Goal: Task Accomplishment & Management: Manage account settings

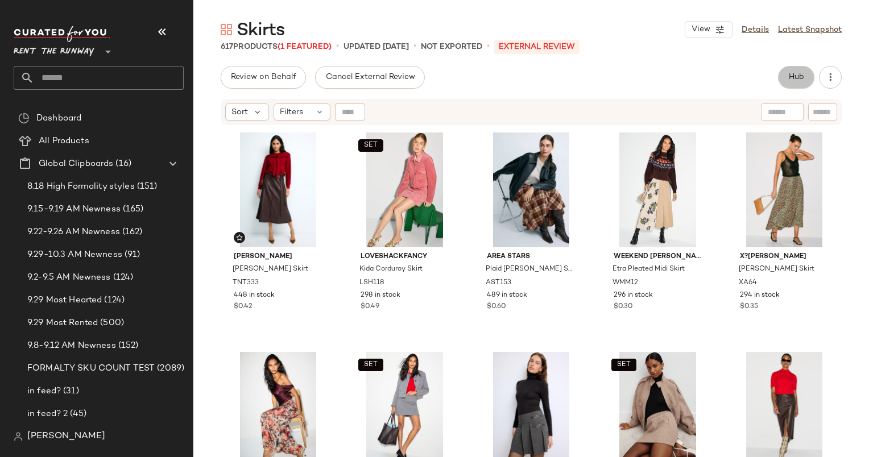
click at [798, 75] on span "Hub" at bounding box center [796, 77] width 16 height 9
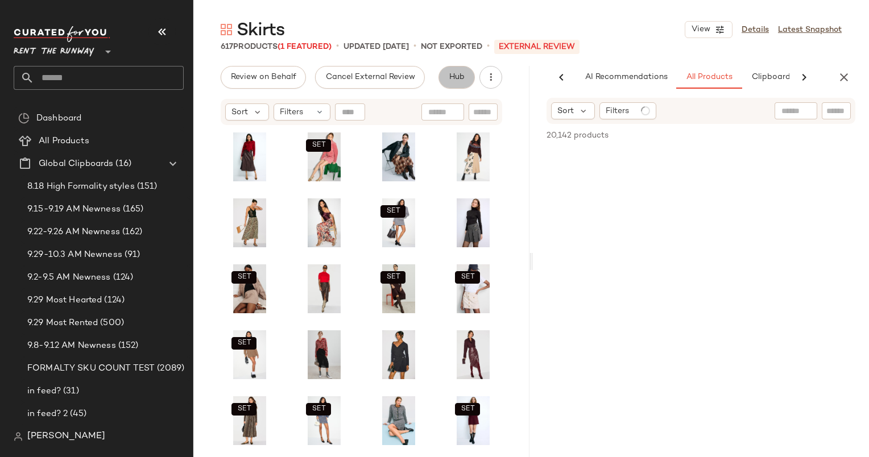
scroll to position [0, 59]
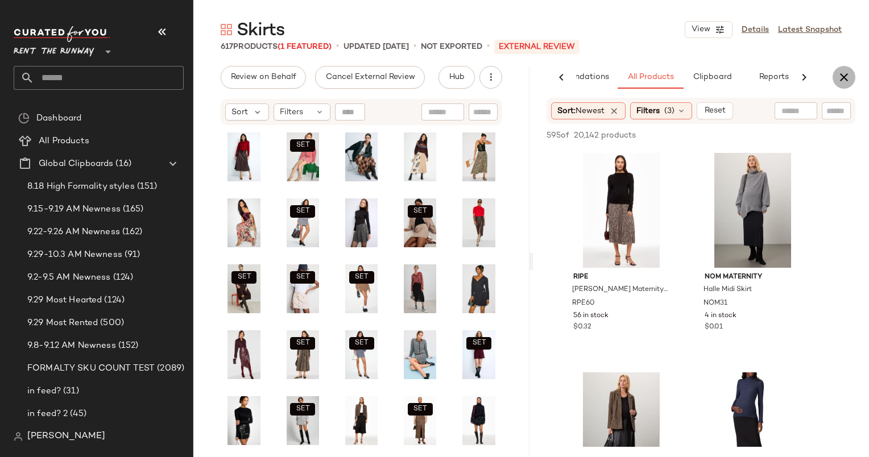
click at [850, 72] on button "button" at bounding box center [843, 77] width 23 height 23
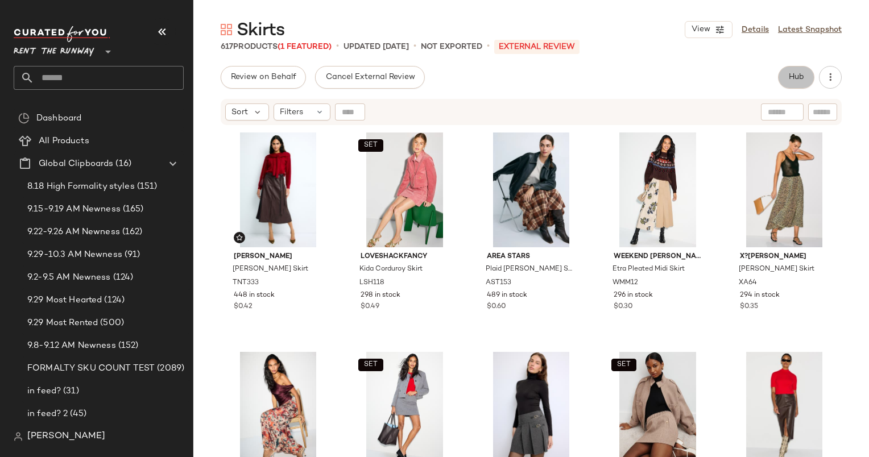
click at [786, 77] on button "Hub" at bounding box center [796, 77] width 36 height 23
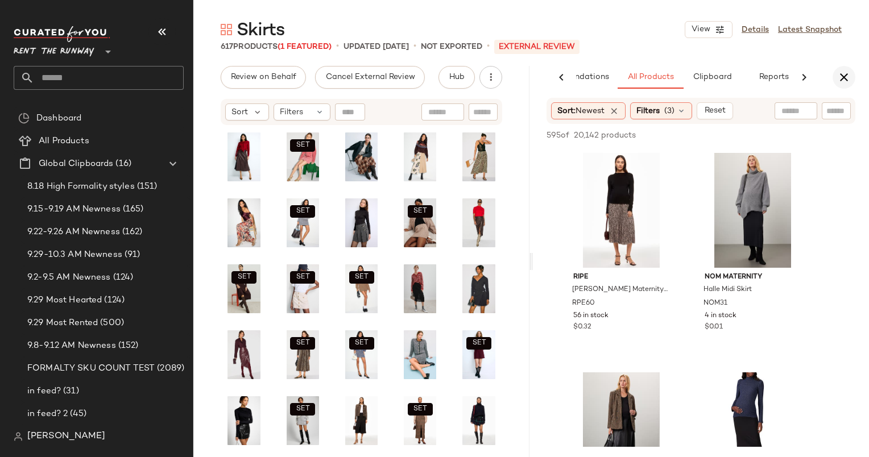
click at [841, 75] on icon "button" at bounding box center [844, 77] width 14 height 14
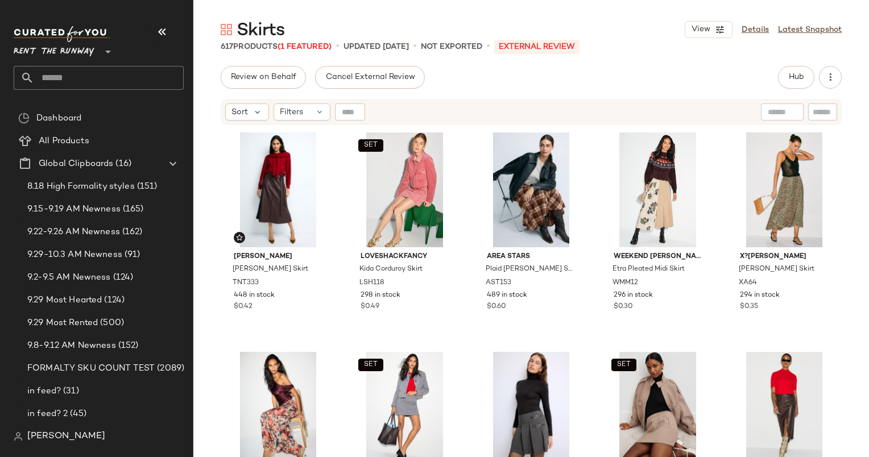
click at [803, 63] on div "Skirts View Details Latest Snapshot 617 Products (1 Featured) • updated Sep 29t…" at bounding box center [530, 237] width 675 height 439
click at [801, 73] on span "Hub" at bounding box center [796, 77] width 16 height 9
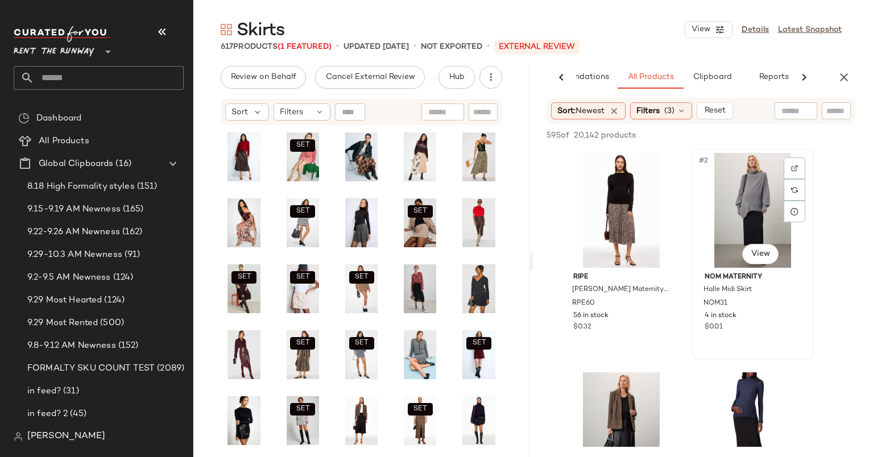
click at [697, 153] on div "#2 View" at bounding box center [752, 210] width 114 height 115
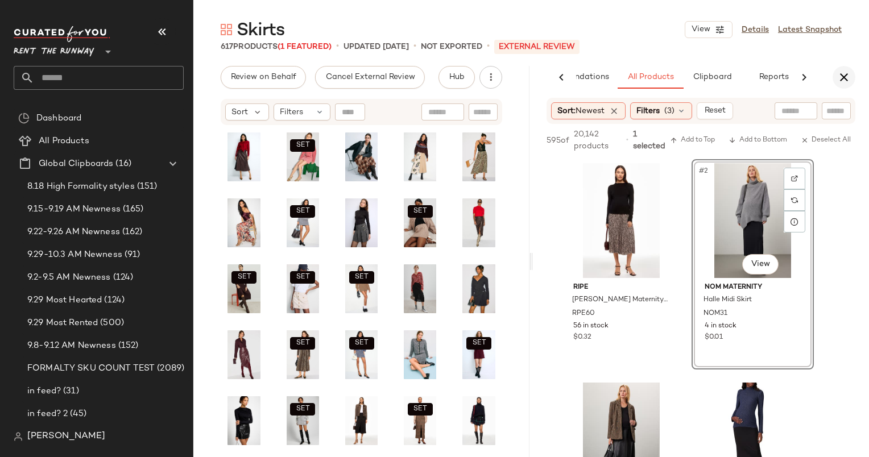
click at [846, 77] on icon "button" at bounding box center [844, 77] width 14 height 14
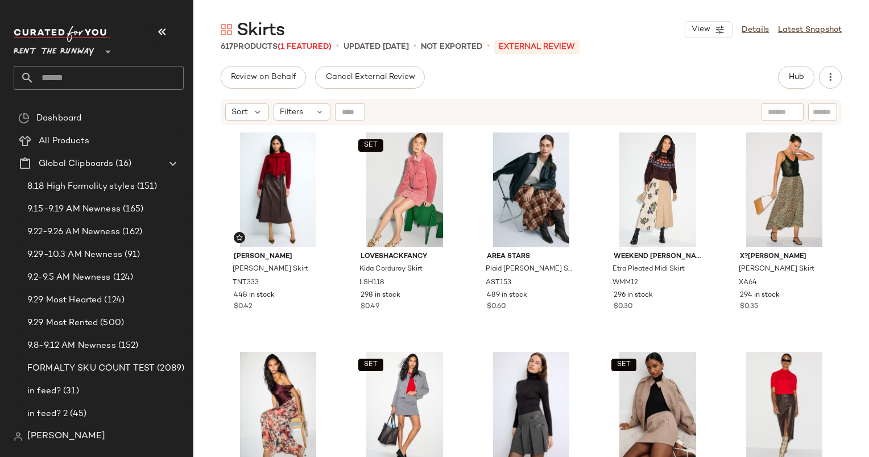
click at [672, 45] on div "617 Products (1 Featured) • updated Sep 29th • Not Exported • External REVIEW" at bounding box center [530, 46] width 675 height 11
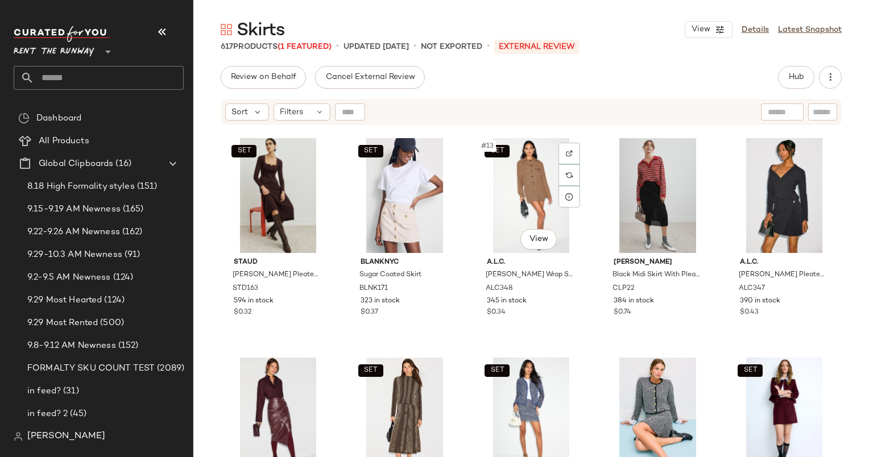
scroll to position [441, 0]
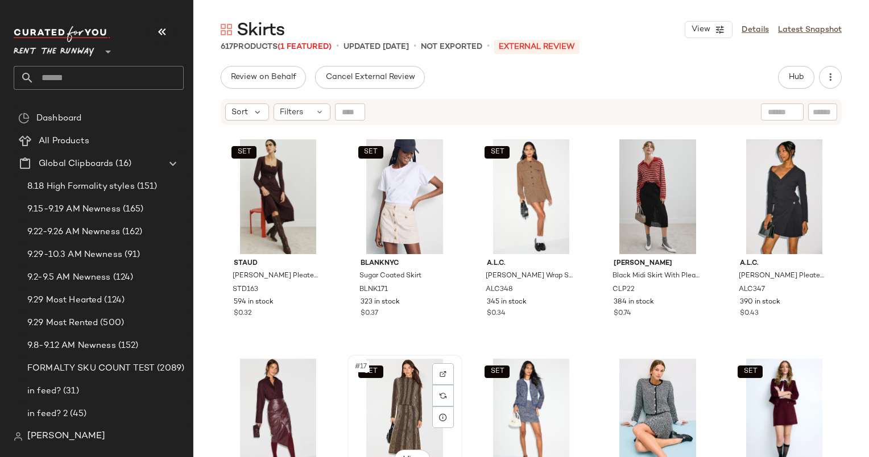
click at [400, 404] on div "SET #17 View" at bounding box center [404, 416] width 107 height 115
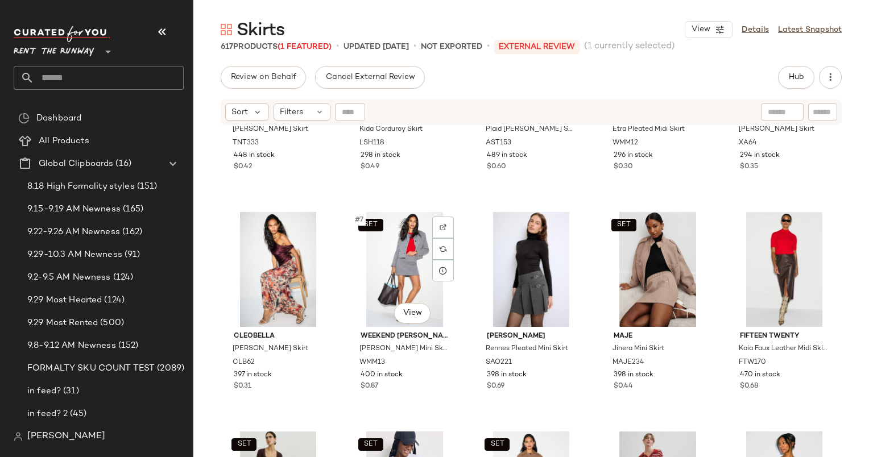
scroll to position [133, 0]
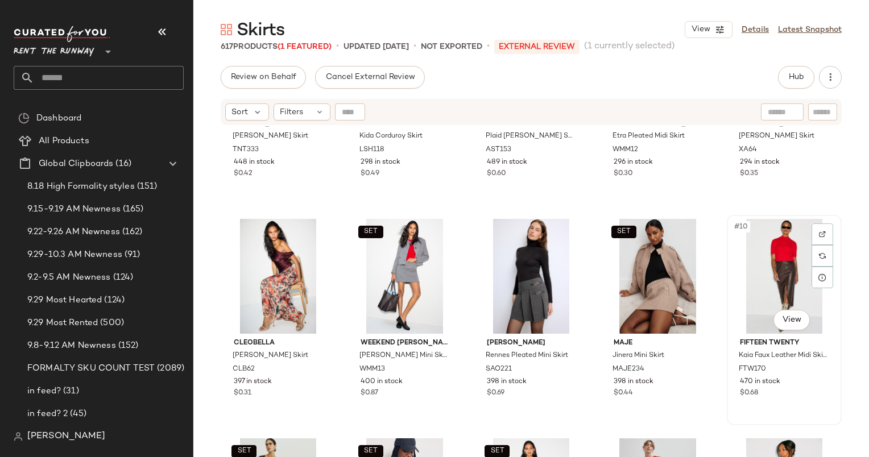
click at [763, 260] on div "#10 View" at bounding box center [783, 276] width 107 height 115
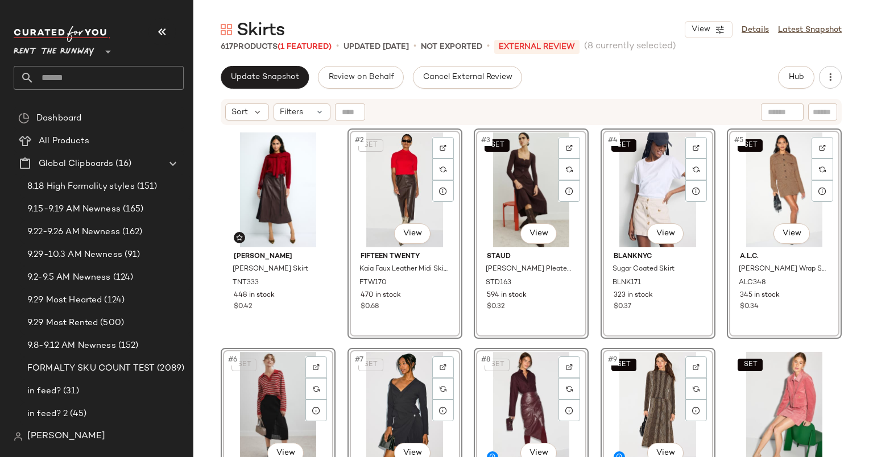
click at [259, 89] on div "Update Snapshot Review on Behalf Cancel External Review Hub Send for Review Ext…" at bounding box center [530, 261] width 675 height 391
click at [281, 71] on button "Update Snapshot" at bounding box center [265, 77] width 88 height 23
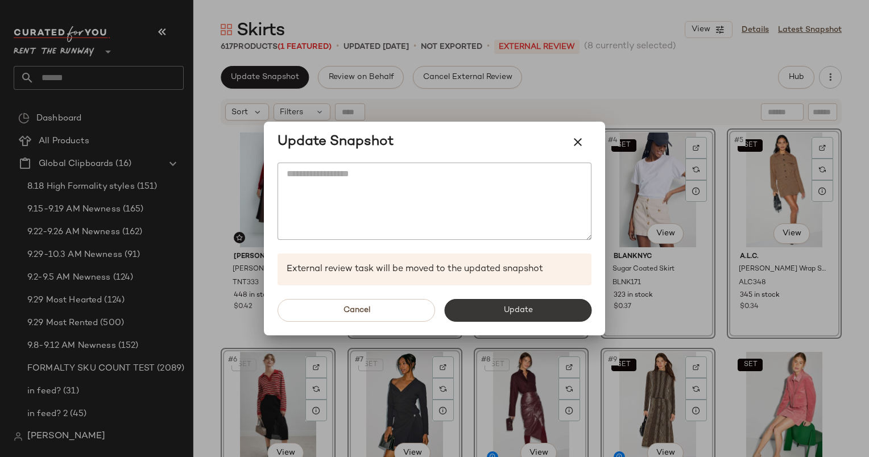
click at [550, 319] on button "Update" at bounding box center [517, 310] width 147 height 23
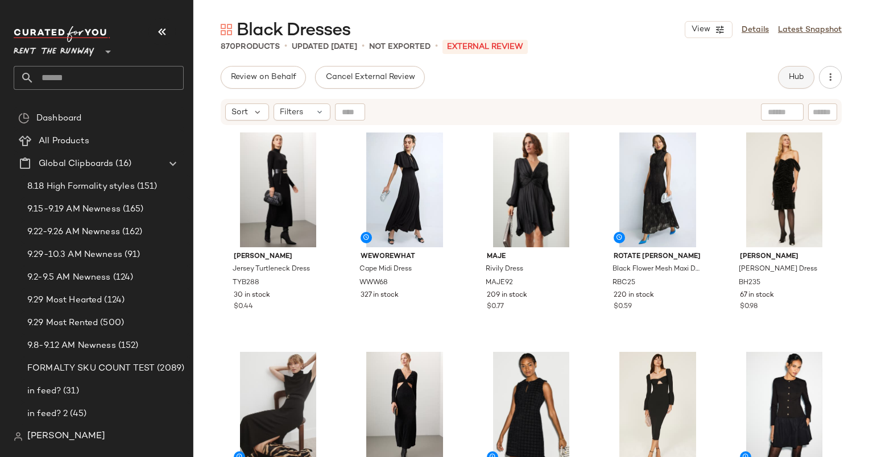
click at [796, 73] on span "Hub" at bounding box center [796, 77] width 16 height 9
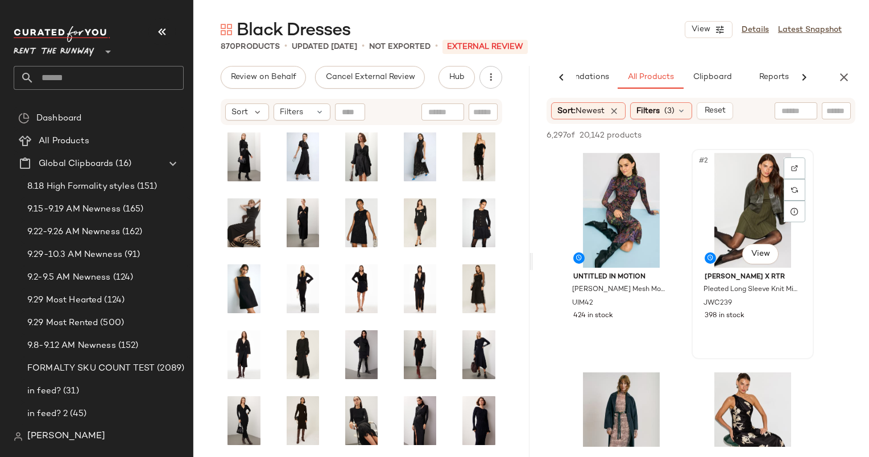
scroll to position [168, 0]
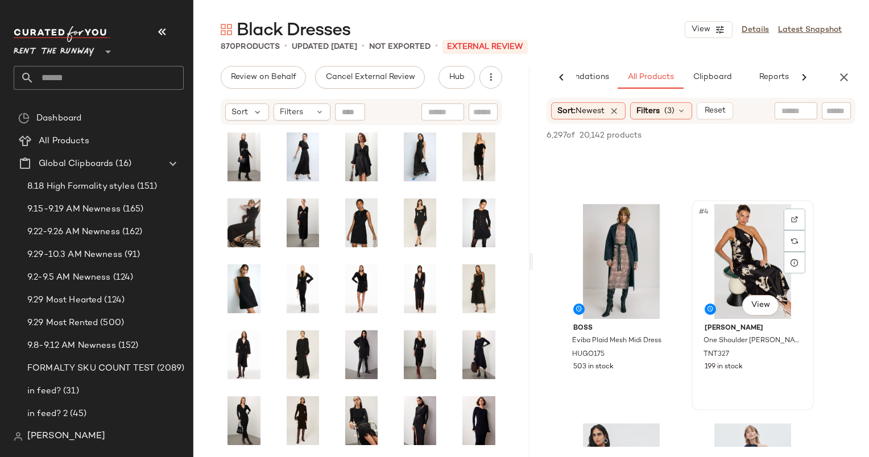
click at [736, 255] on div "#4 View" at bounding box center [752, 261] width 114 height 115
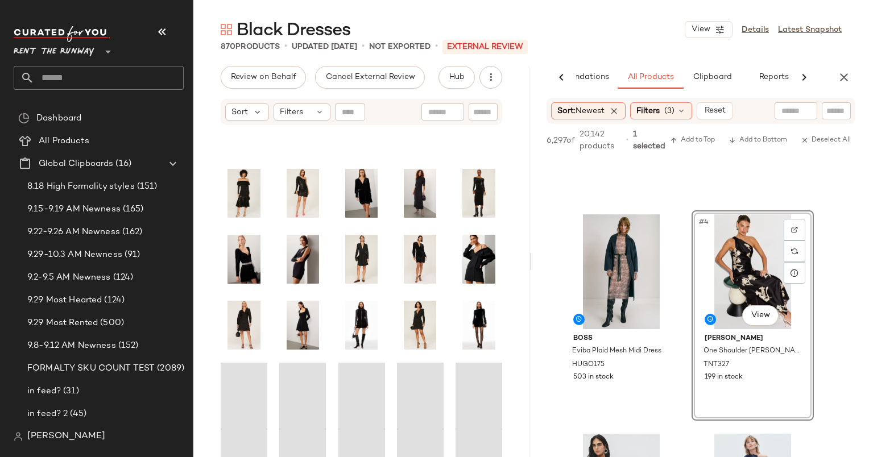
scroll to position [507, 0]
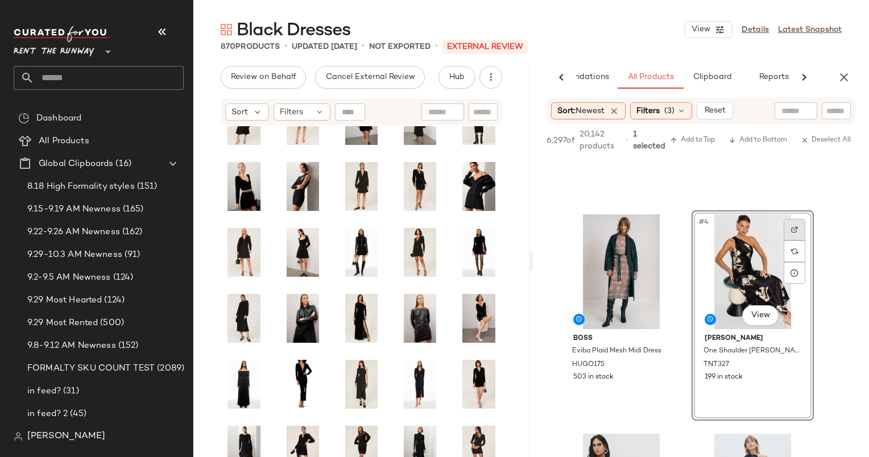
click at [788, 228] on div at bounding box center [794, 230] width 22 height 22
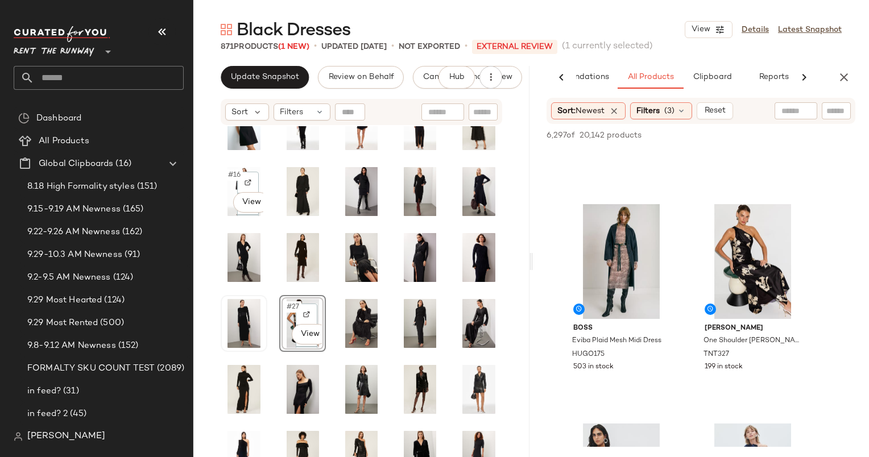
scroll to position [0, 0]
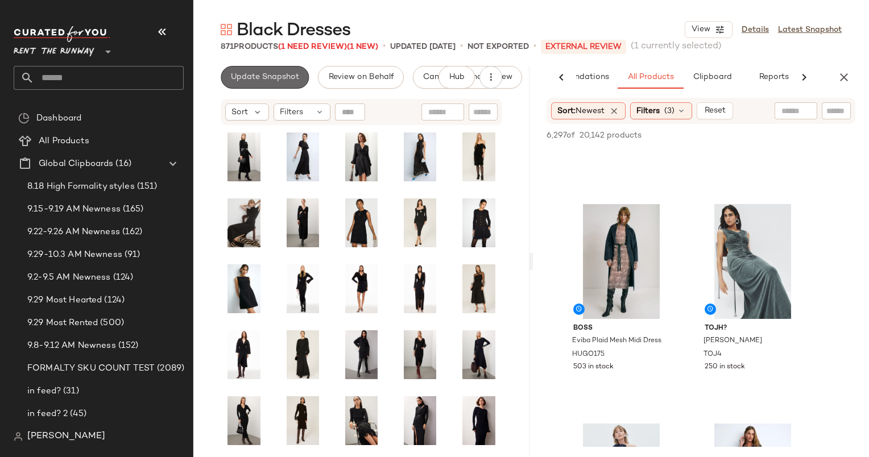
click at [276, 76] on span "Update Snapshot" at bounding box center [264, 77] width 69 height 9
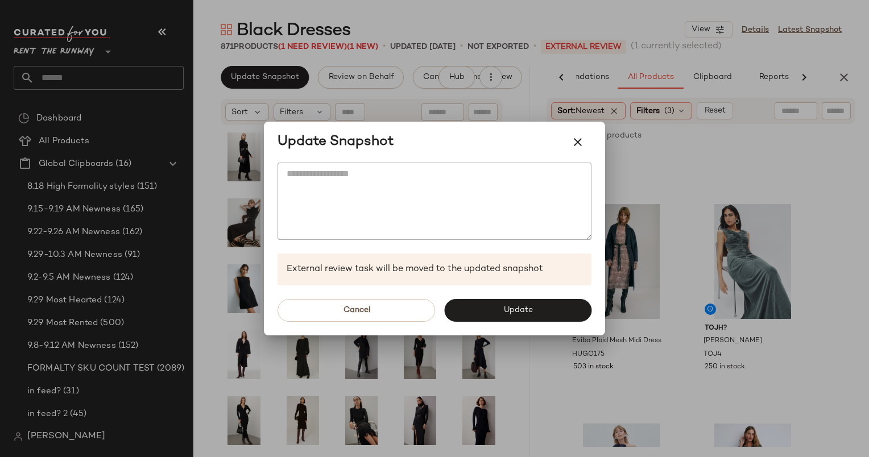
click at [592, 146] on div "Update Snapshot" at bounding box center [434, 142] width 341 height 41
click at [580, 140] on icon "button" at bounding box center [578, 142] width 14 height 14
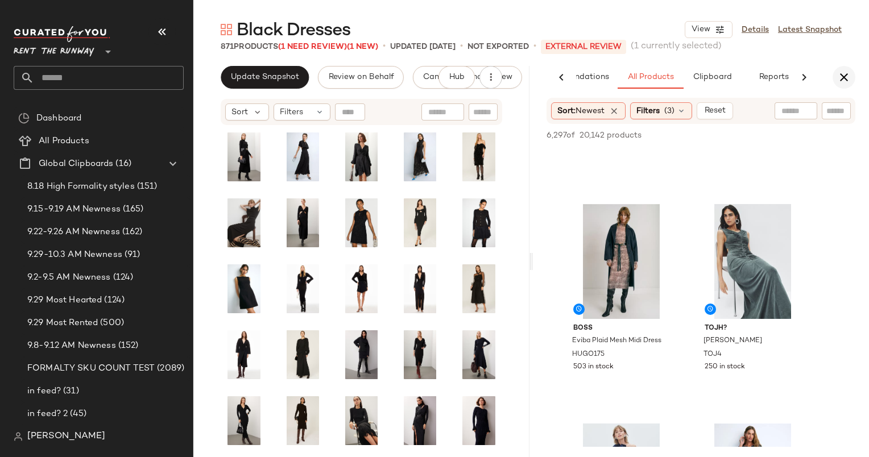
click at [844, 77] on icon "button" at bounding box center [844, 77] width 14 height 14
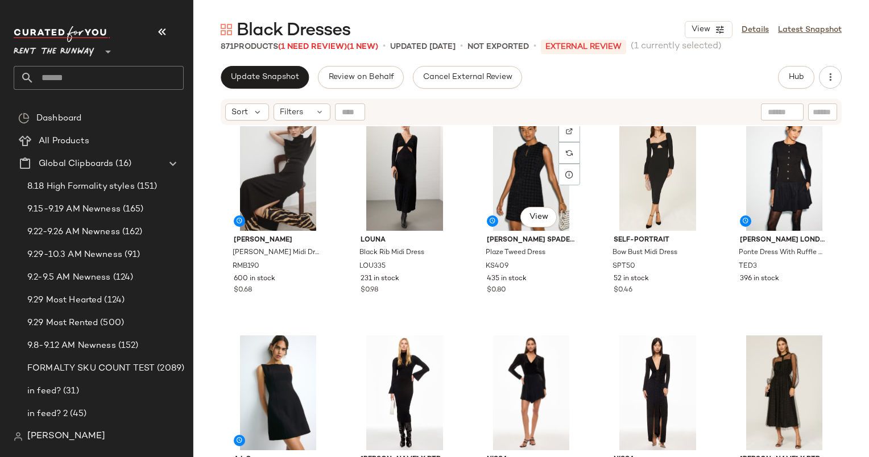
scroll to position [230, 0]
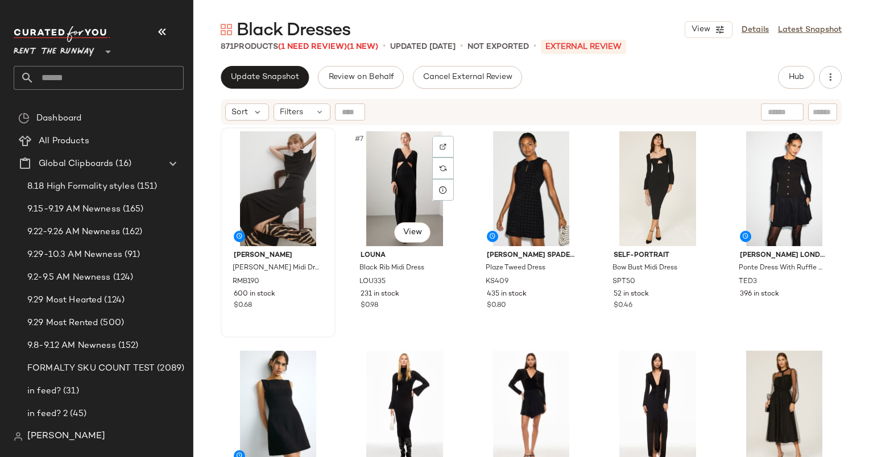
drag, startPoint x: 389, startPoint y: 214, endPoint x: 230, endPoint y: 240, distance: 161.8
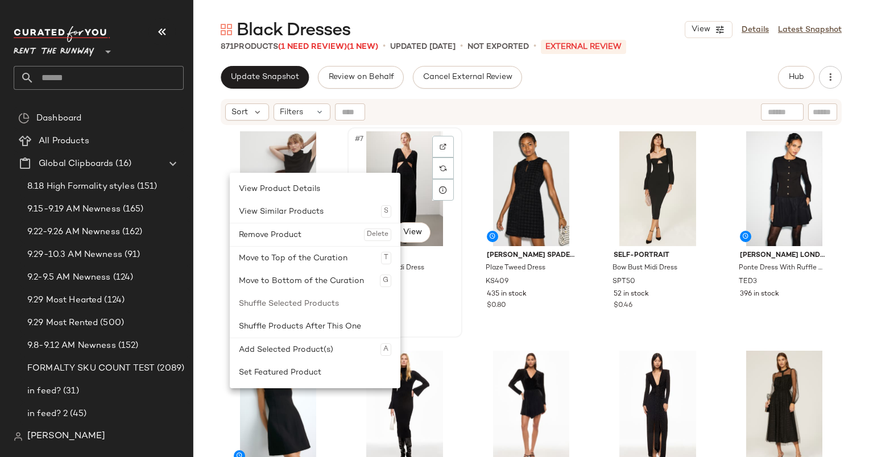
click at [421, 184] on div "#7 View" at bounding box center [404, 188] width 107 height 115
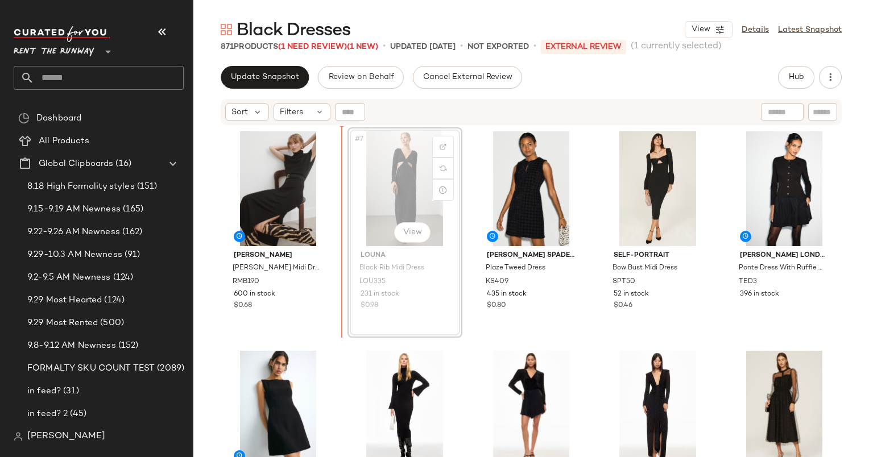
scroll to position [227, 0]
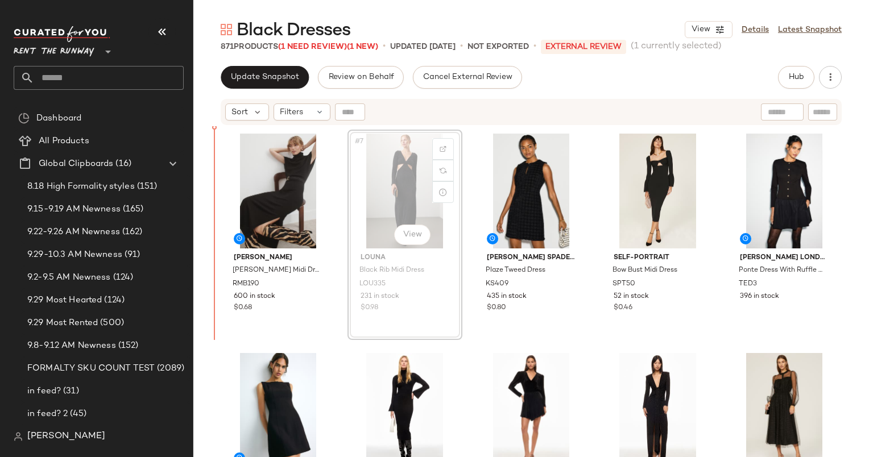
scroll to position [227, 0]
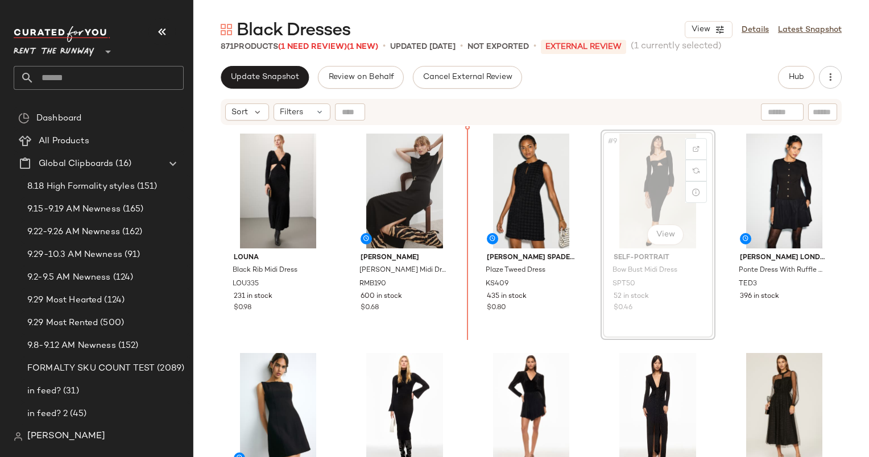
scroll to position [221, 0]
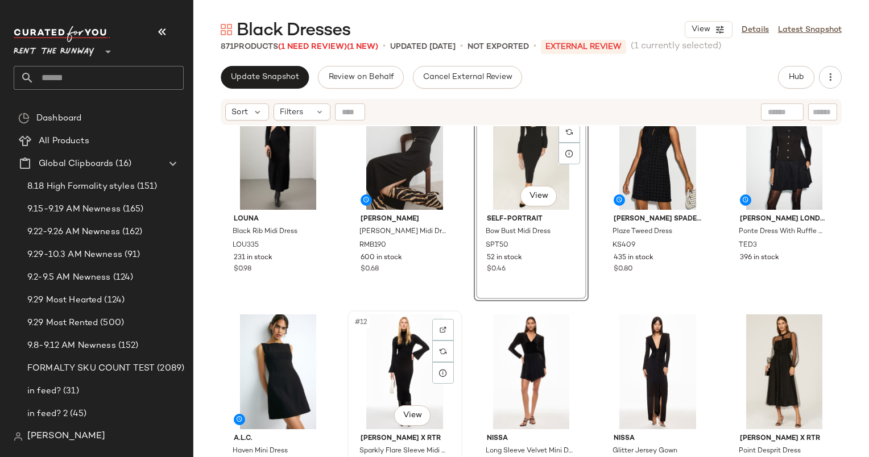
scroll to position [206, 0]
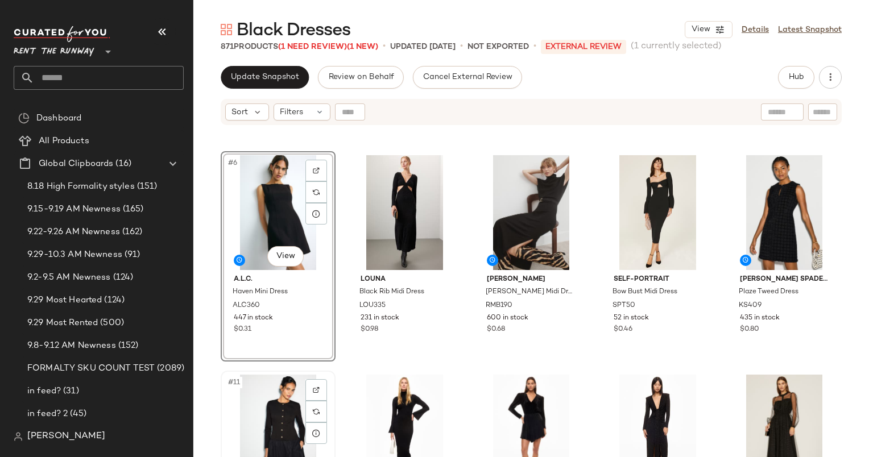
scroll to position [273, 0]
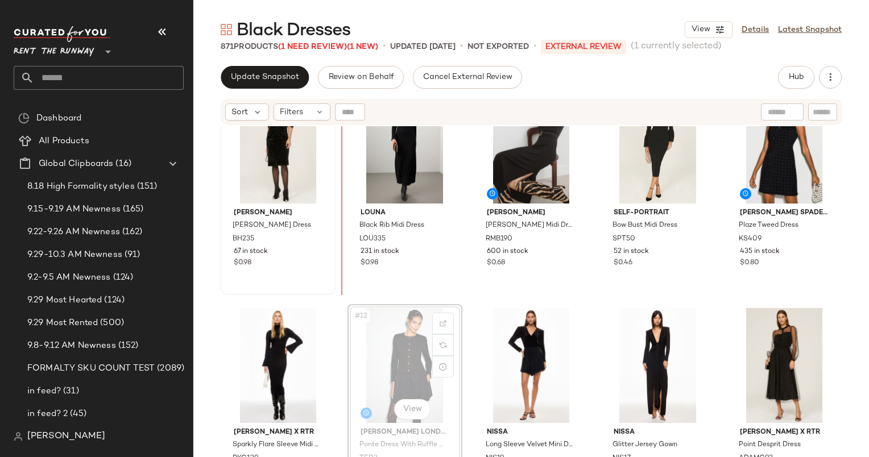
scroll to position [263, 0]
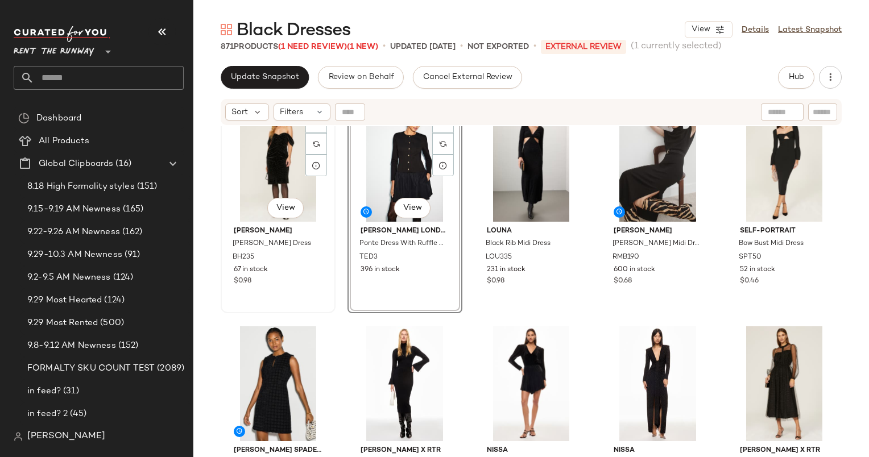
scroll to position [252, 0]
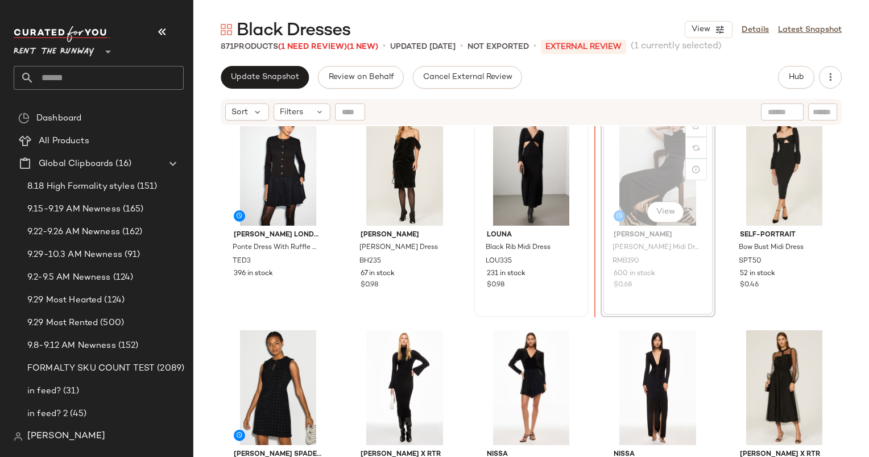
scroll to position [250, 0]
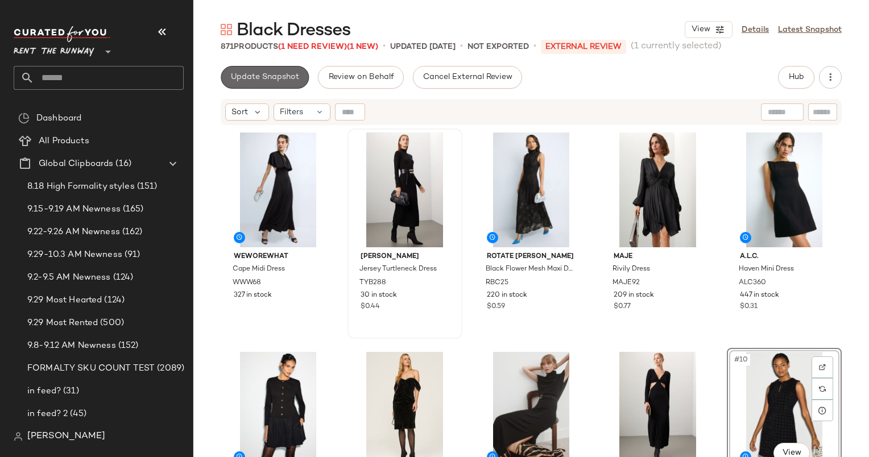
click at [256, 81] on span "Update Snapshot" at bounding box center [264, 77] width 69 height 9
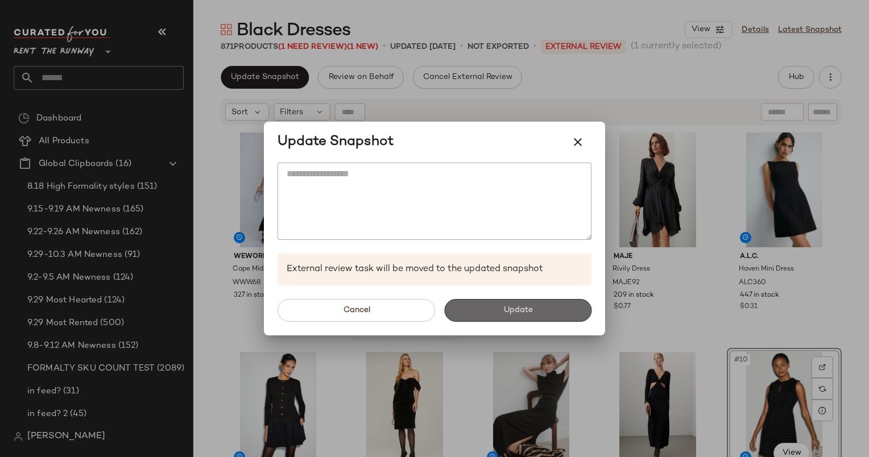
click at [506, 306] on span "Update" at bounding box center [517, 310] width 30 height 9
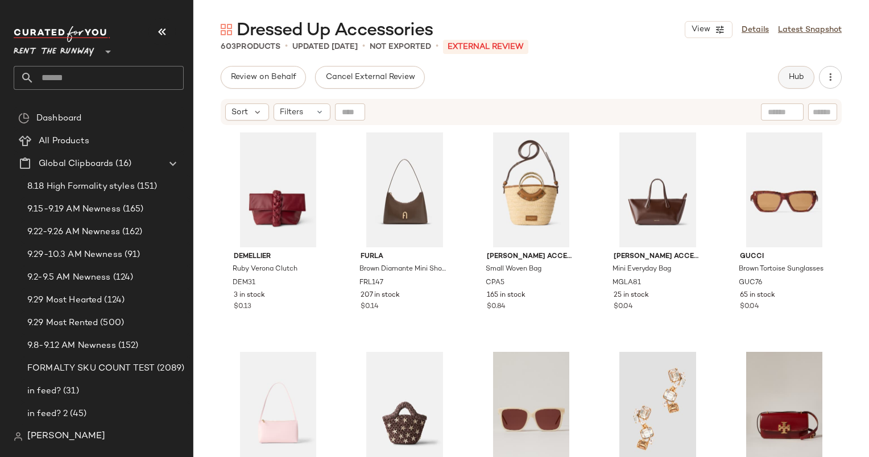
click at [802, 82] on button "Hub" at bounding box center [796, 77] width 36 height 23
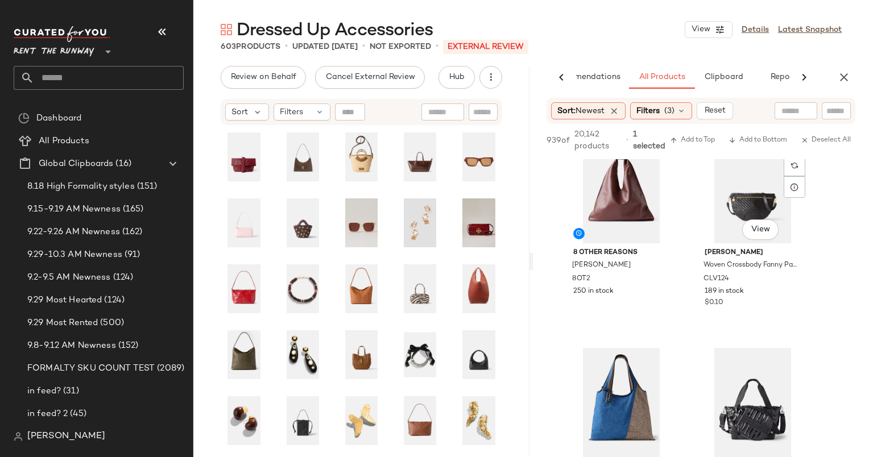
scroll to position [254, 0]
click at [607, 210] on div "#3 View" at bounding box center [621, 186] width 114 height 115
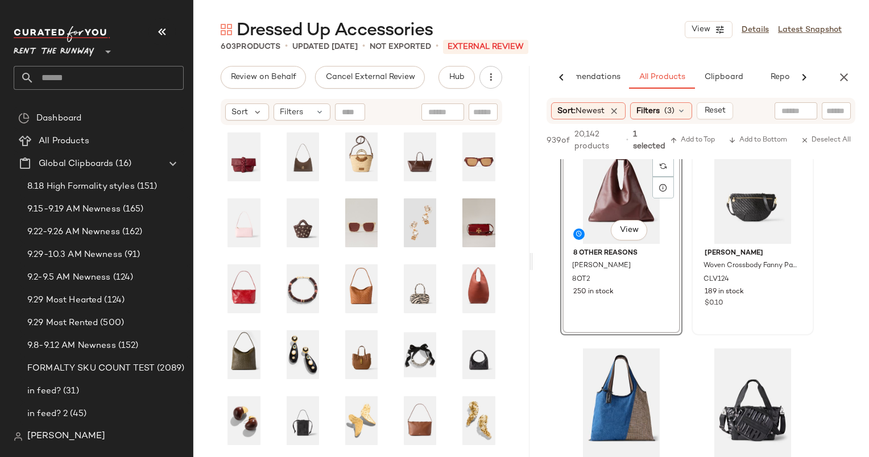
scroll to position [0, 0]
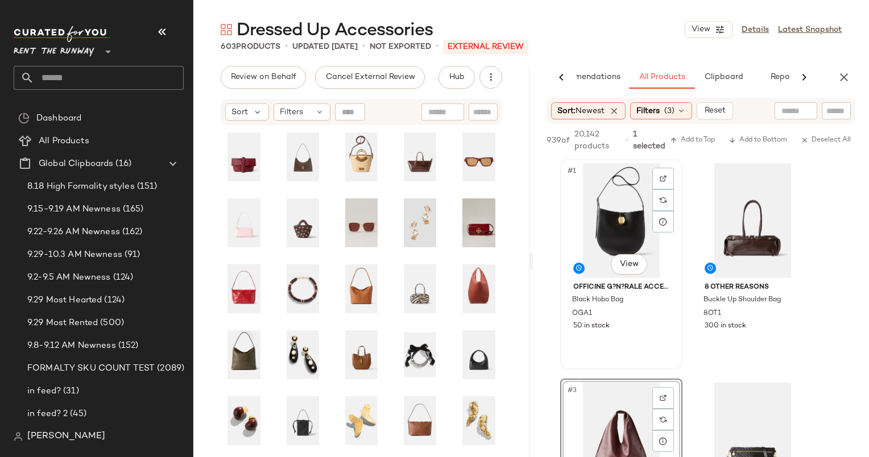
click at [632, 191] on div "#1 View" at bounding box center [621, 220] width 114 height 115
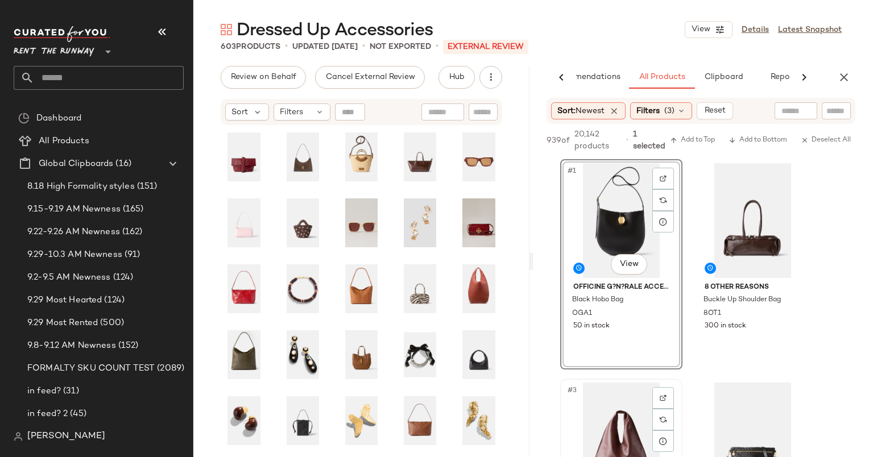
click at [591, 430] on div "#3 View" at bounding box center [621, 440] width 114 height 115
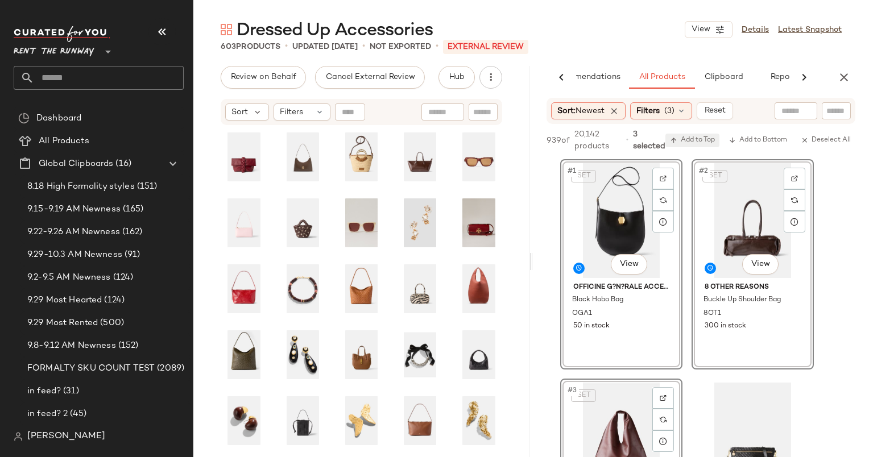
click at [696, 135] on button "Add to Top" at bounding box center [692, 141] width 54 height 14
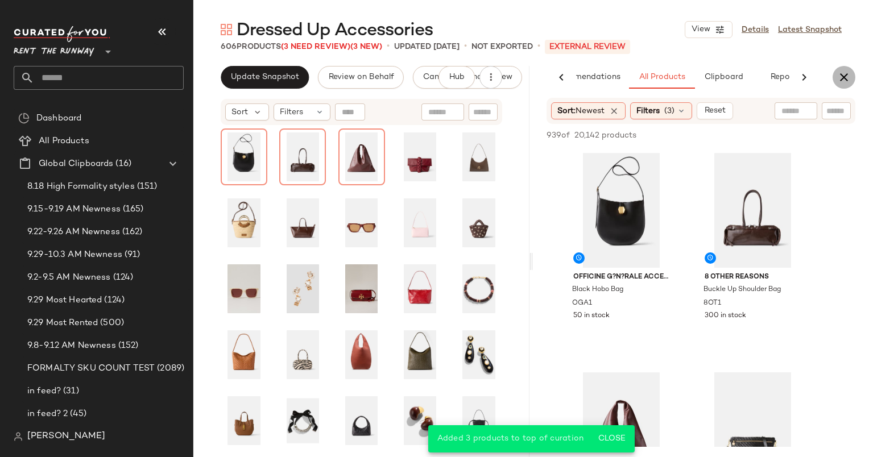
click at [849, 80] on icon "button" at bounding box center [844, 77] width 14 height 14
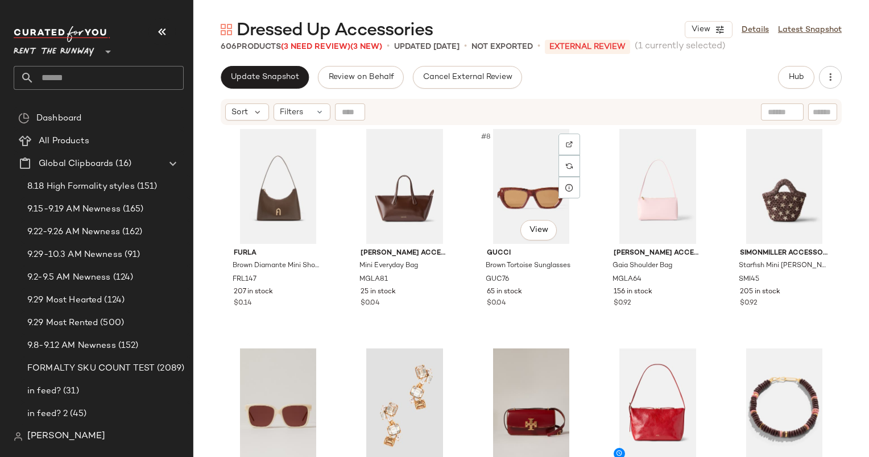
scroll to position [196, 0]
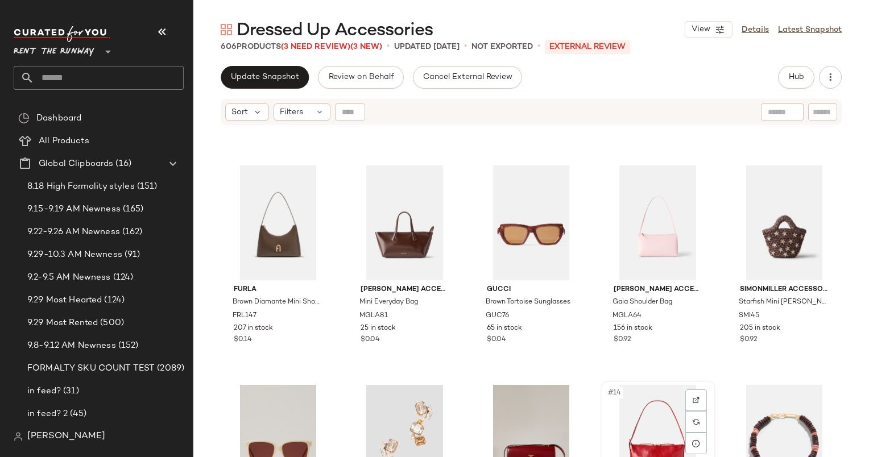
scroll to position [196, 0]
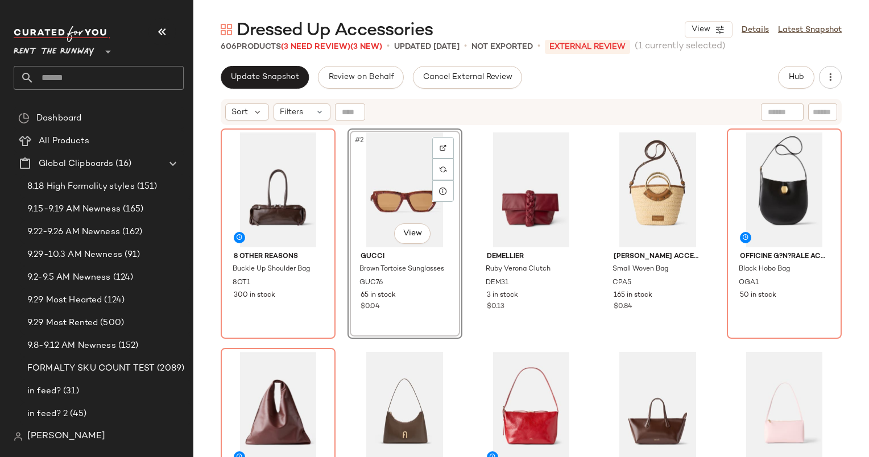
click at [803, 65] on div "Dressed Up Accessories View Details Latest Snapshot 606 Products (3 Need Review…" at bounding box center [530, 237] width 675 height 439
click at [803, 73] on span "Hub" at bounding box center [796, 77] width 16 height 9
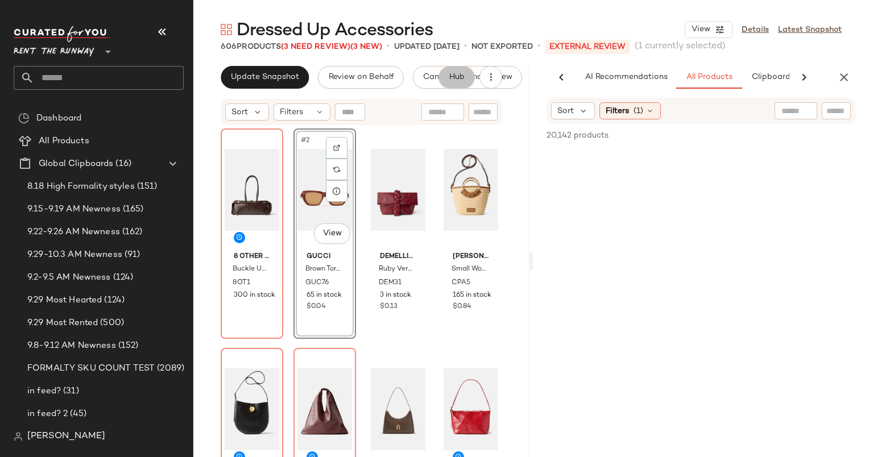
scroll to position [0, 59]
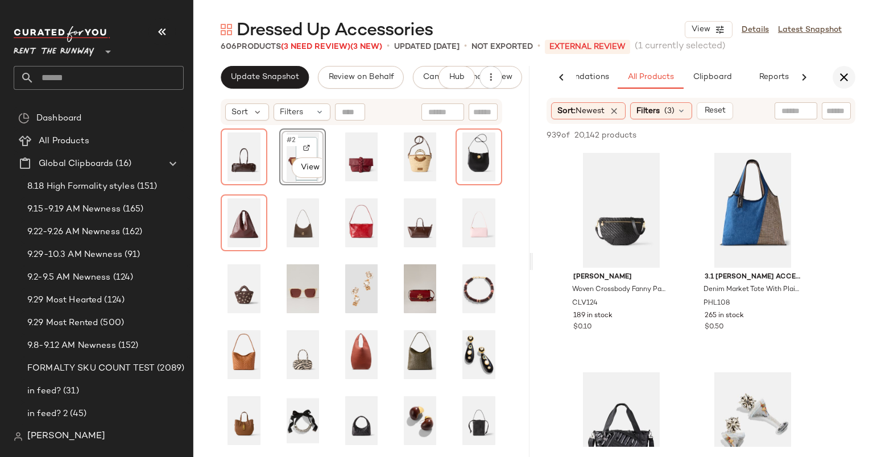
click at [836, 78] on button "button" at bounding box center [843, 77] width 23 height 23
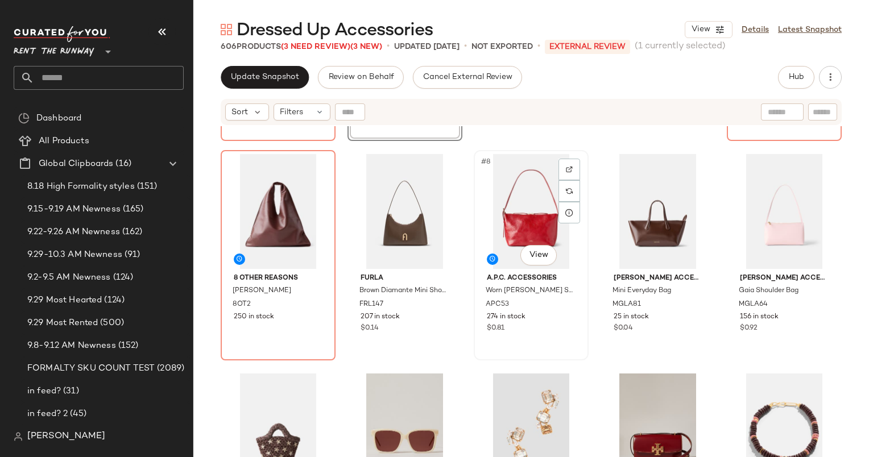
scroll to position [188, 0]
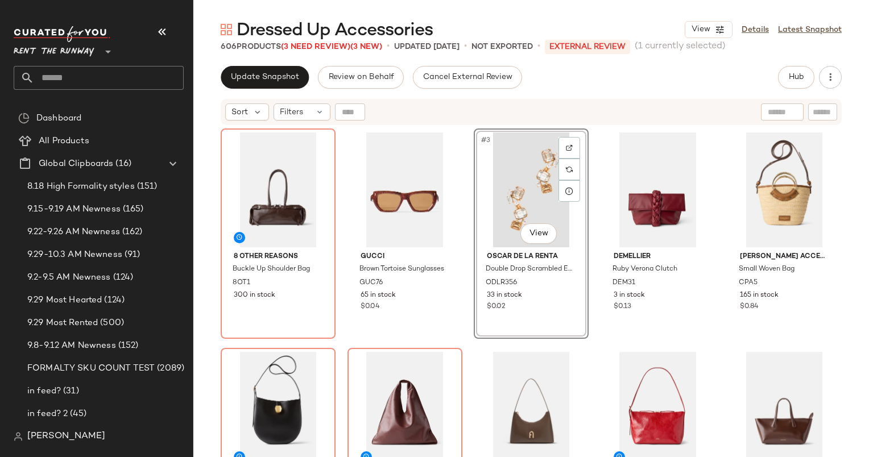
click at [591, 246] on div "8 OTHER REASONS Buckle Up Shoulder Bag 8OT1 300 in stock Gucci Brown Tortoise S…" at bounding box center [531, 306] width 621 height 357
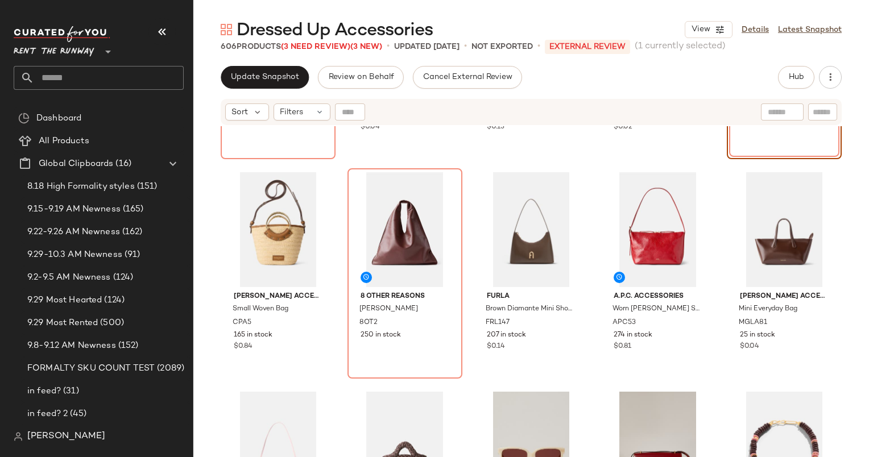
scroll to position [200, 0]
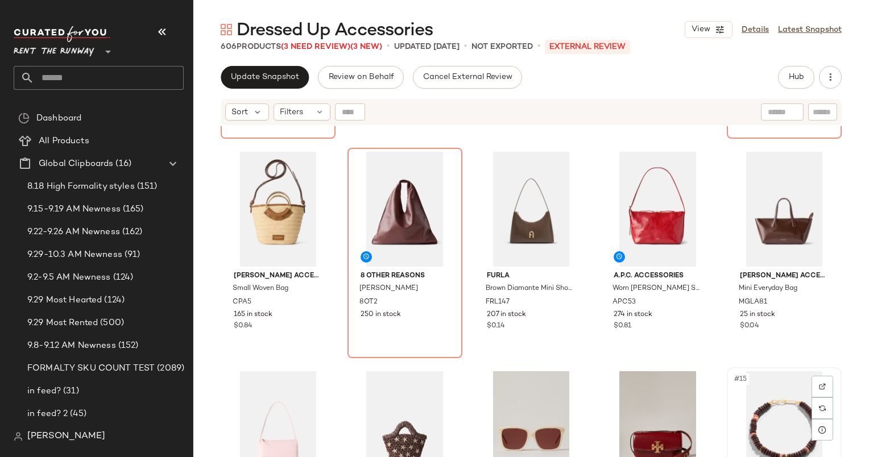
scroll to position [201, 0]
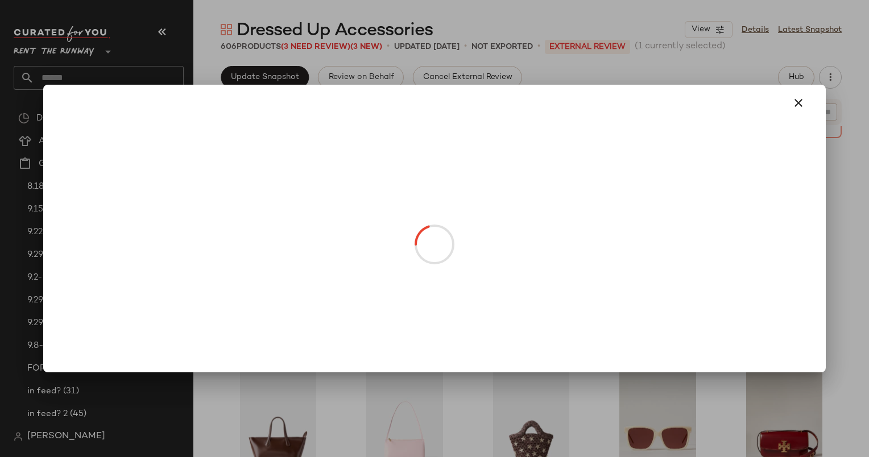
drag, startPoint x: 516, startPoint y: 240, endPoint x: 217, endPoint y: 257, distance: 299.5
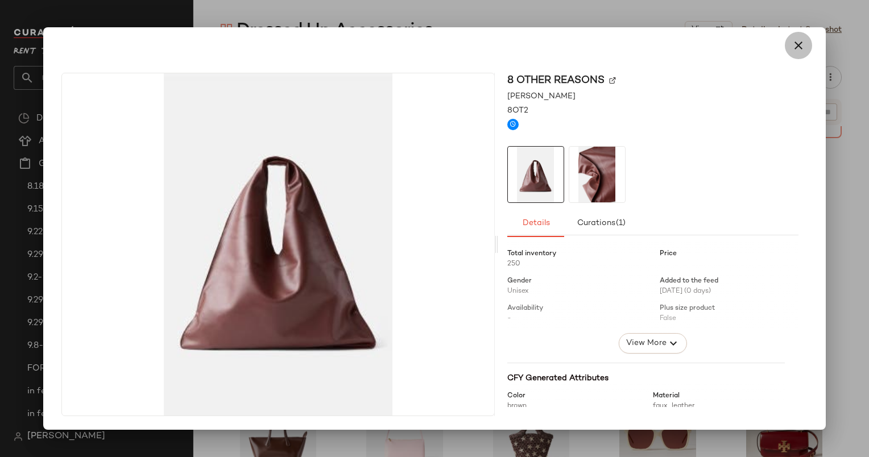
click at [793, 45] on icon "button" at bounding box center [798, 46] width 14 height 14
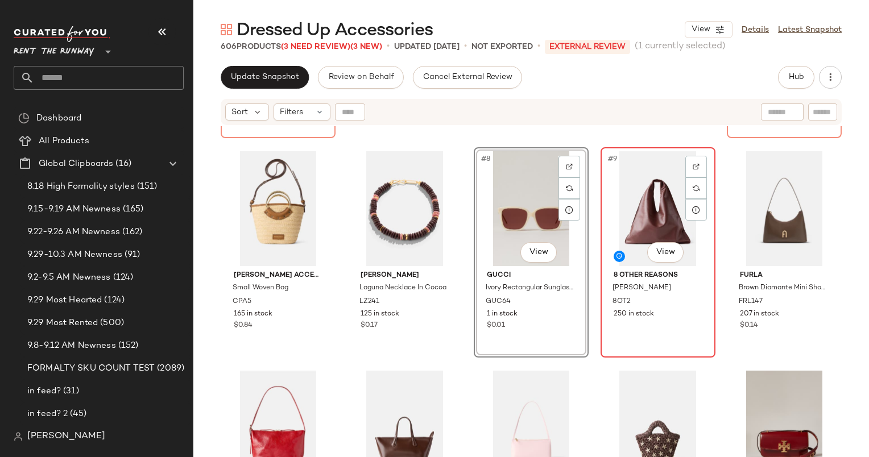
scroll to position [200, 0]
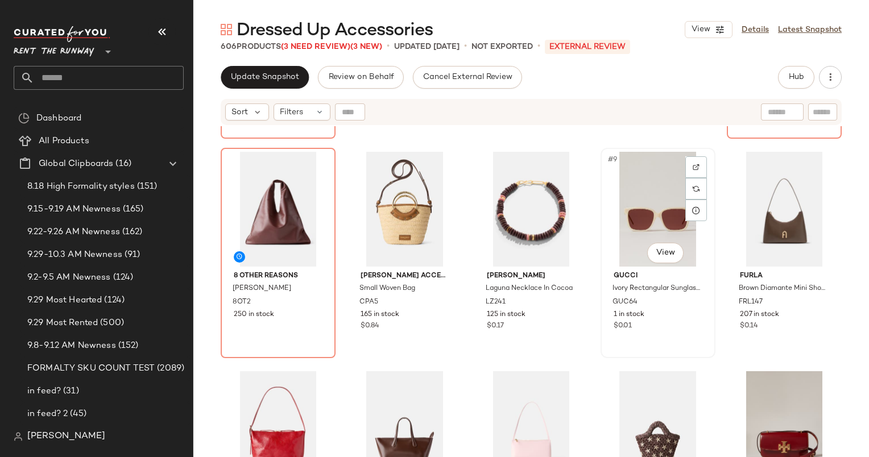
scroll to position [200, 0]
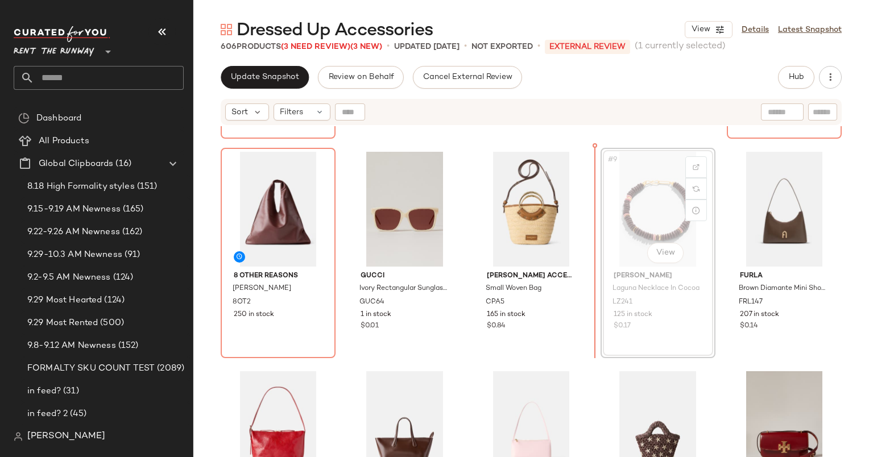
scroll to position [200, 0]
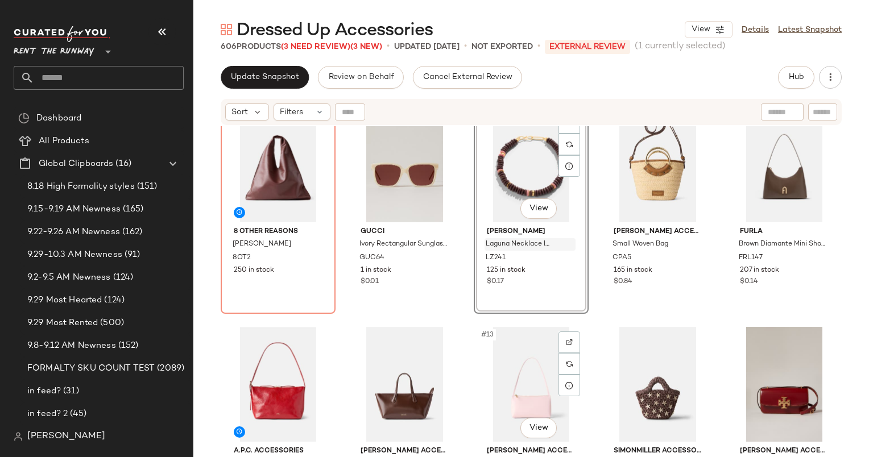
scroll to position [251, 0]
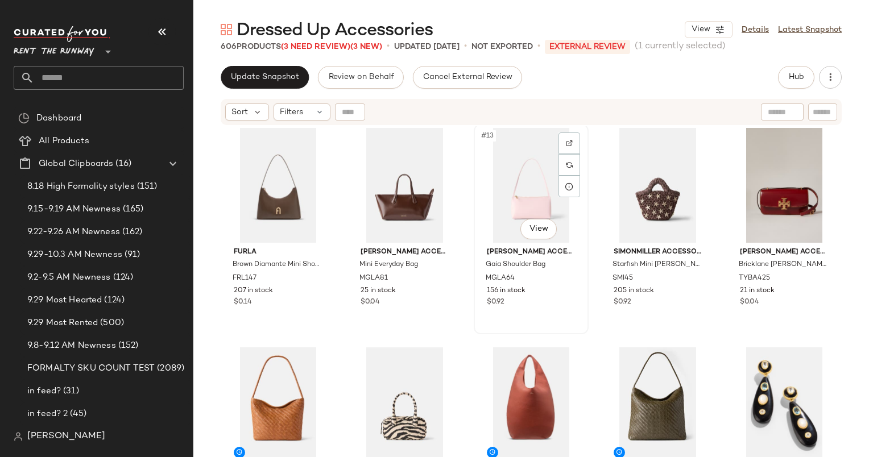
scroll to position [452, 0]
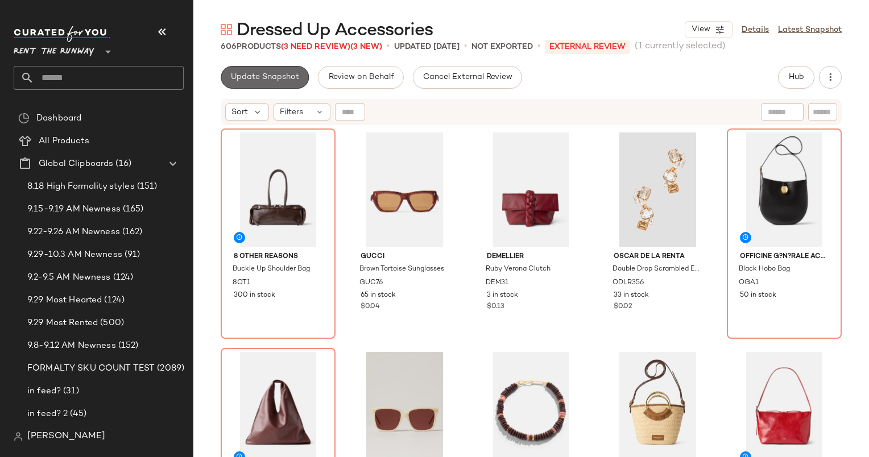
click at [269, 88] on button "Update Snapshot" at bounding box center [265, 77] width 88 height 23
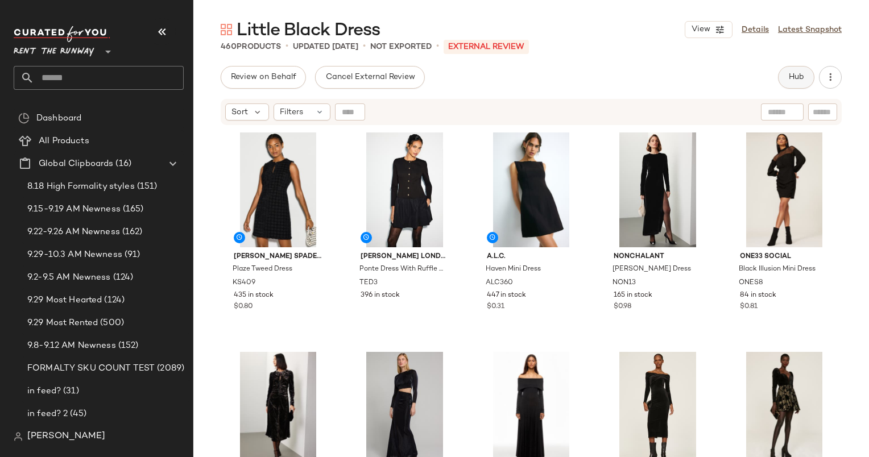
click at [803, 69] on button "Hub" at bounding box center [796, 77] width 36 height 23
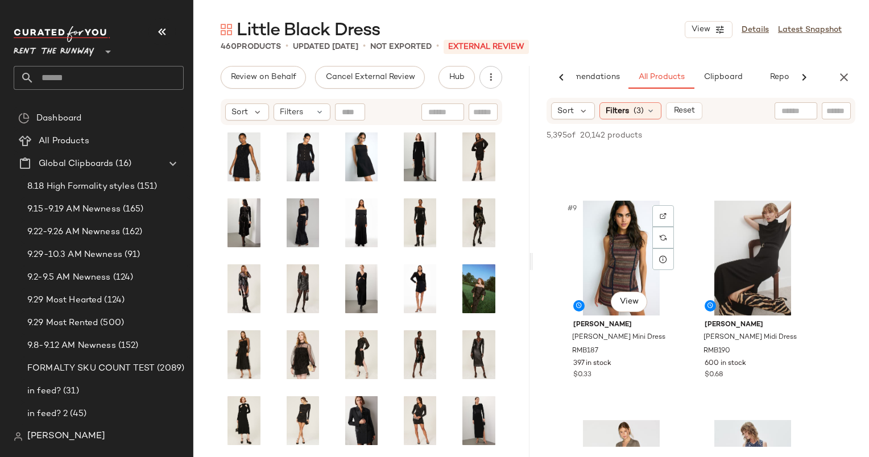
scroll to position [833, 0]
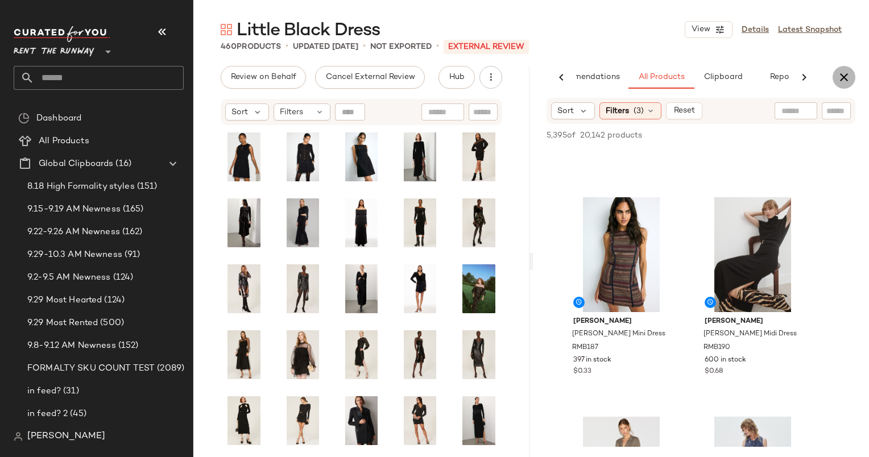
click at [854, 80] on button "button" at bounding box center [843, 77] width 23 height 23
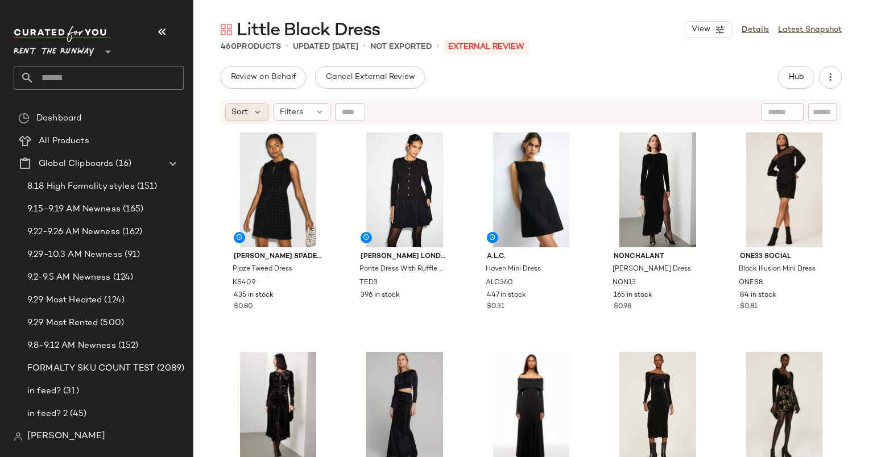
click at [250, 116] on div "Sort" at bounding box center [247, 111] width 44 height 17
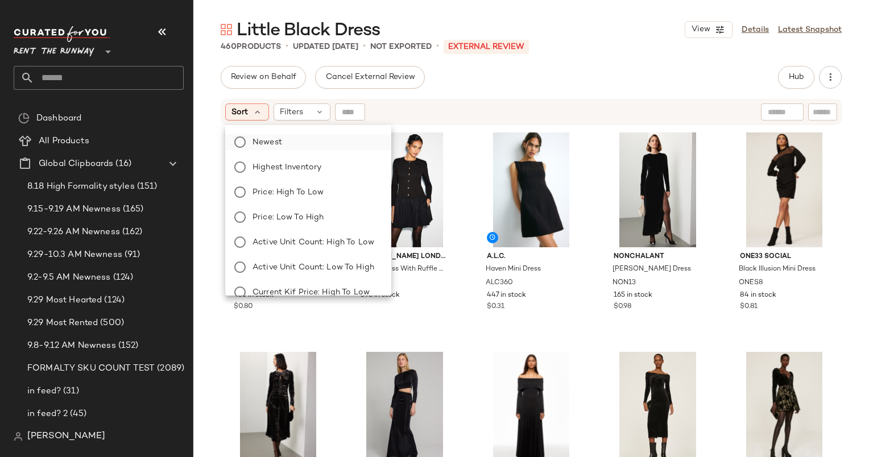
click at [307, 137] on label "Newest" at bounding box center [315, 142] width 134 height 16
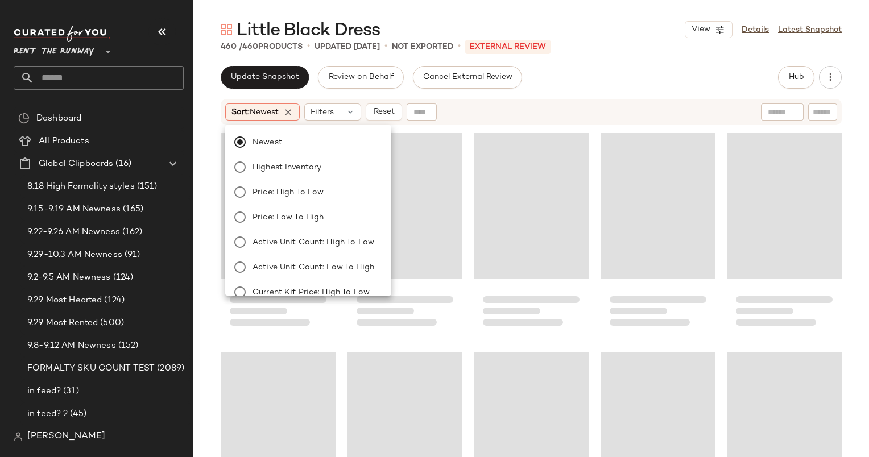
click at [508, 114] on div "Sort: Newest Filters Reset" at bounding box center [457, 111] width 464 height 17
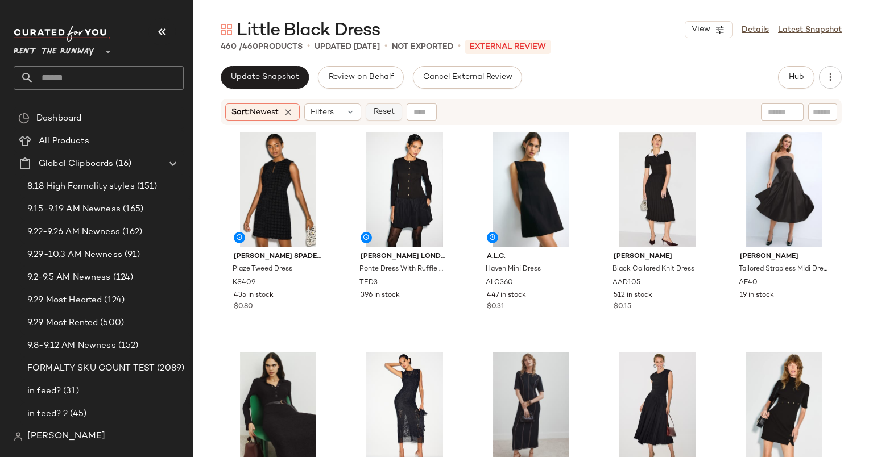
click at [391, 111] on span "Reset" at bounding box center [383, 111] width 22 height 9
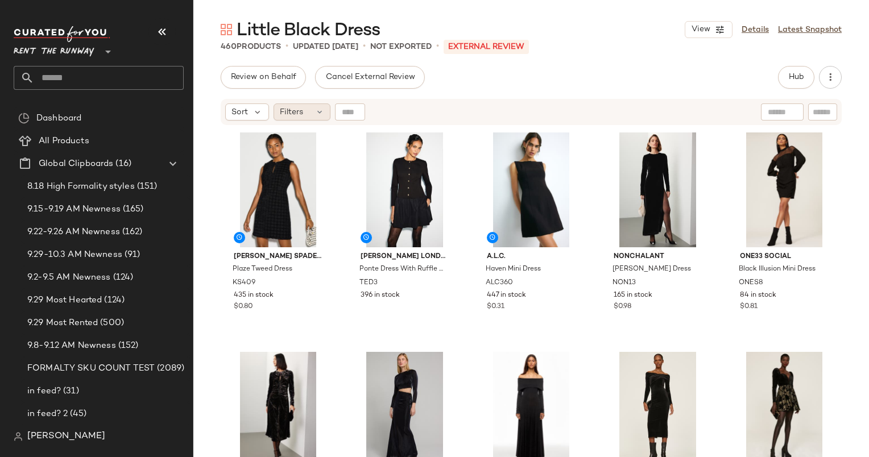
click at [301, 118] on span "Filters" at bounding box center [291, 112] width 23 height 12
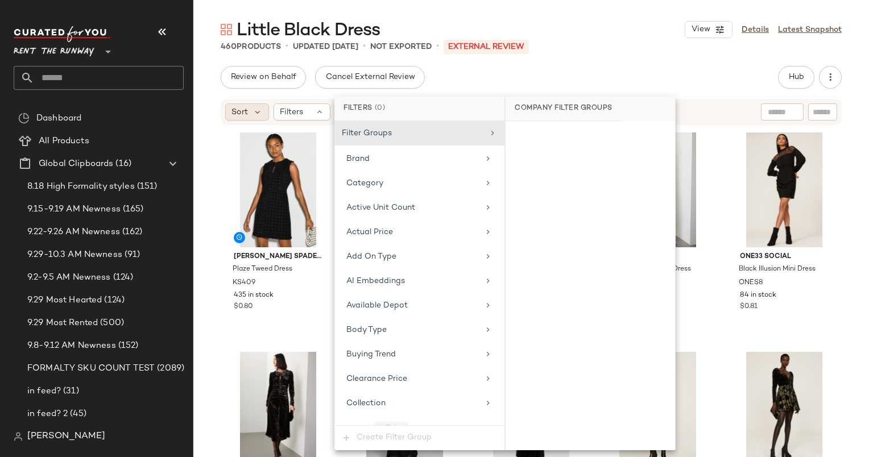
click at [248, 110] on div "Sort" at bounding box center [247, 111] width 44 height 17
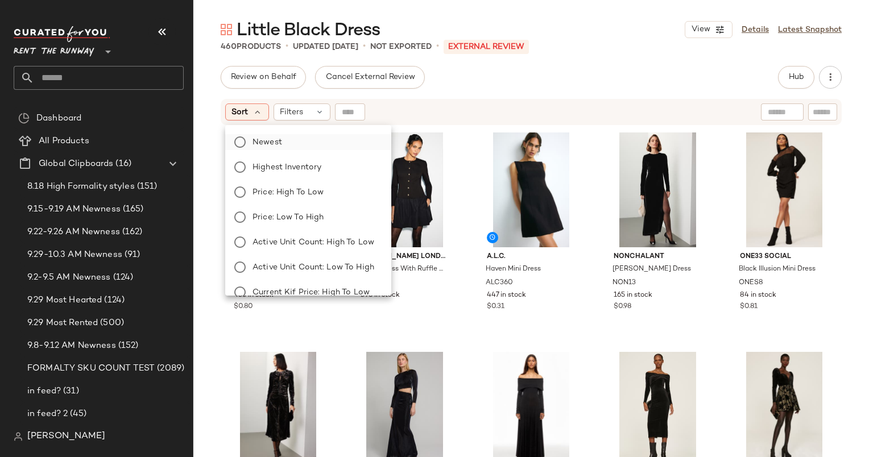
click at [294, 140] on label "Newest" at bounding box center [315, 142] width 134 height 16
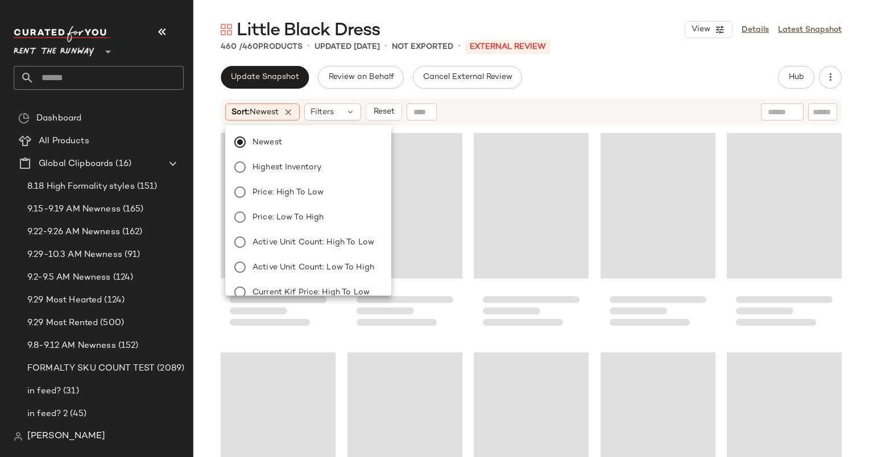
click at [596, 101] on div "Sort: Newest Filters Reset" at bounding box center [531, 112] width 621 height 26
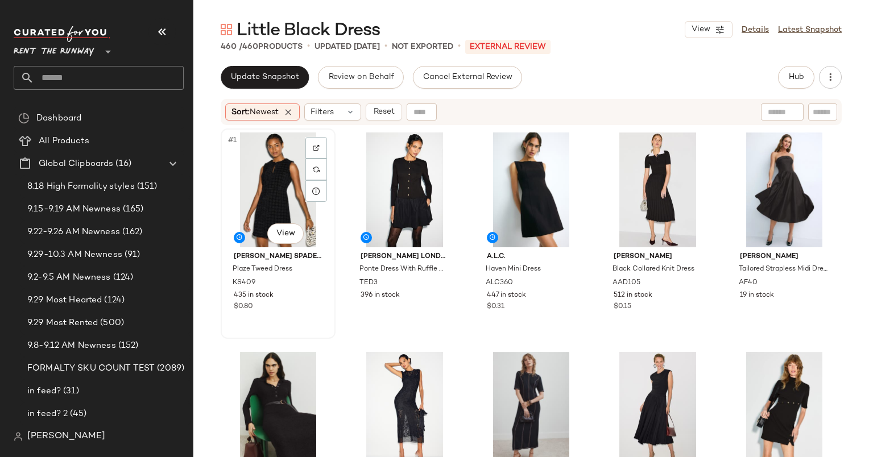
click at [281, 165] on div "#1 View" at bounding box center [278, 189] width 107 height 115
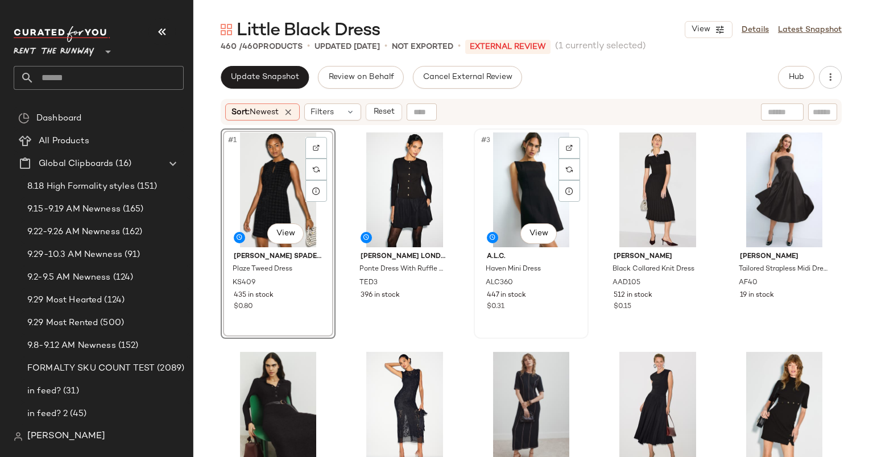
click at [531, 172] on div "#3 View" at bounding box center [530, 189] width 107 height 115
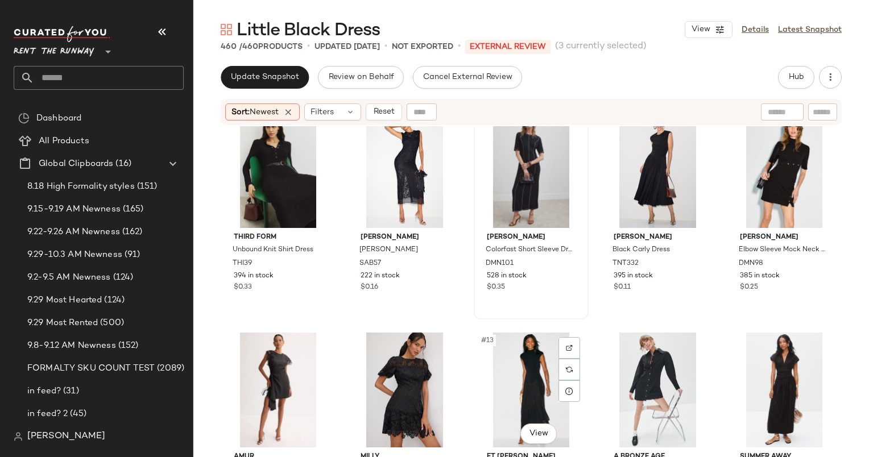
scroll to position [249, 0]
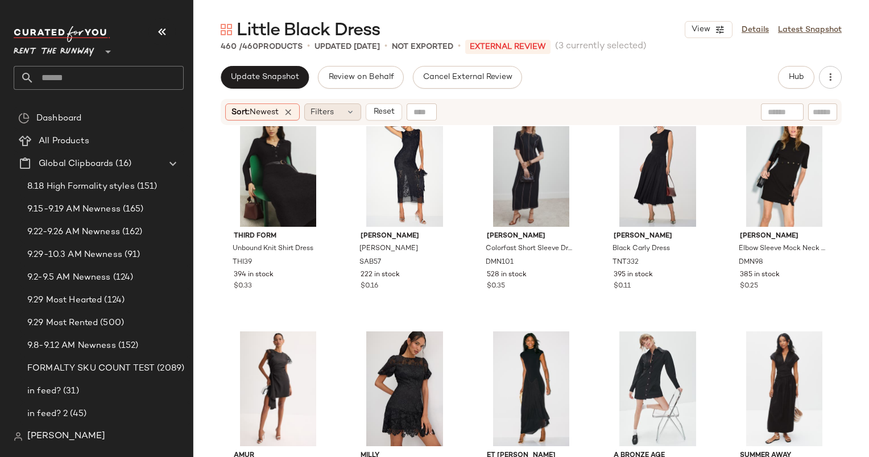
click at [346, 105] on div "Filters" at bounding box center [332, 111] width 57 height 17
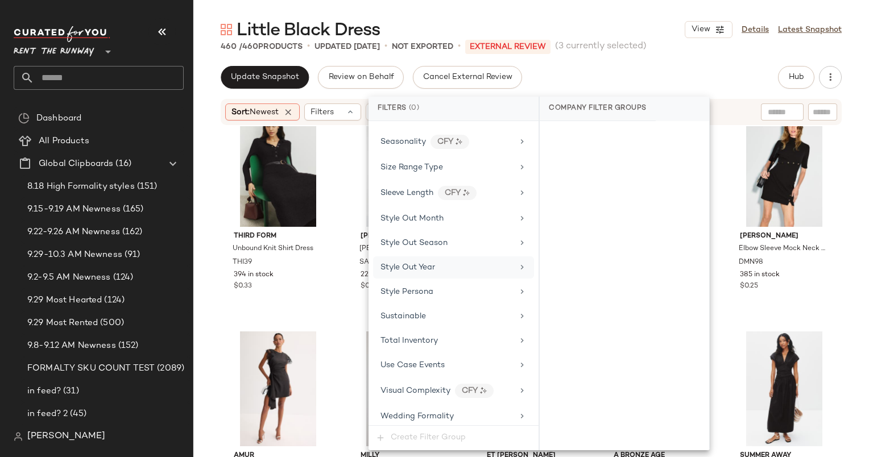
scroll to position [1431, 0]
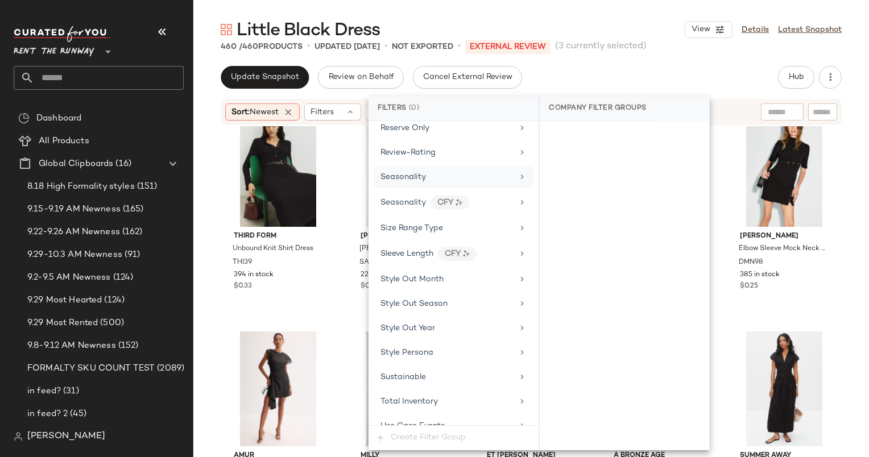
click at [406, 166] on div "Seasonality" at bounding box center [453, 177] width 161 height 22
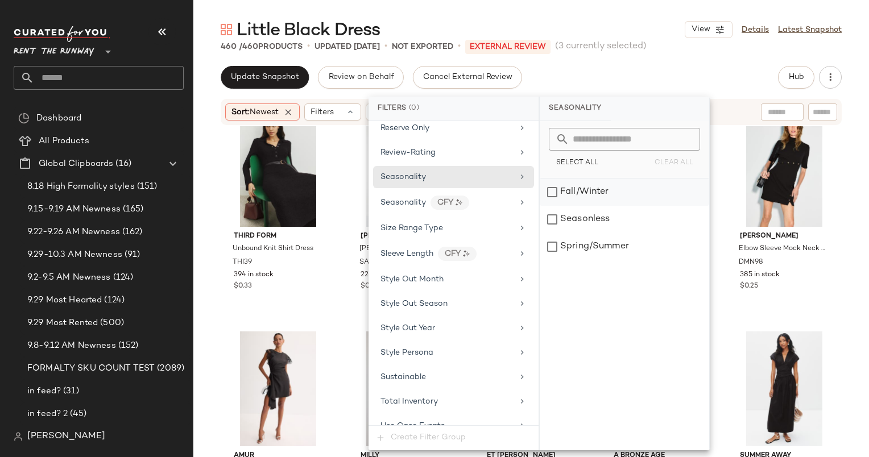
click at [575, 192] on div "Fall/Winter" at bounding box center [623, 191] width 169 height 27
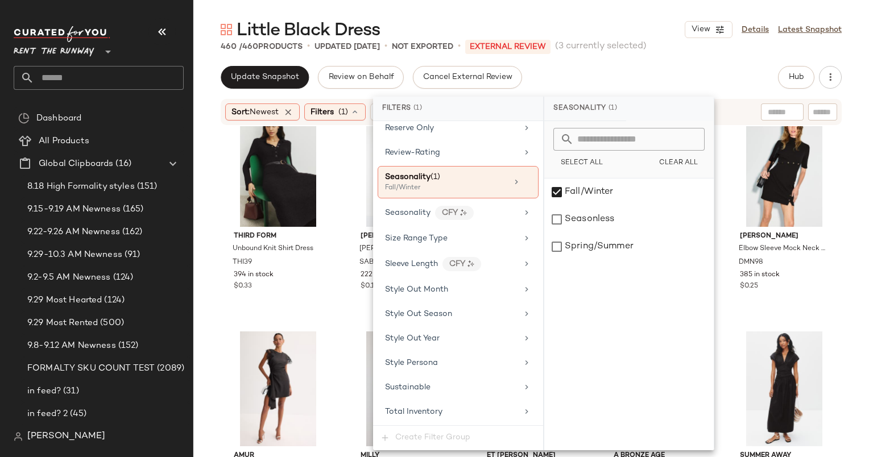
click at [633, 25] on div "Little Black Dress View Details Latest Snapshot" at bounding box center [530, 29] width 675 height 23
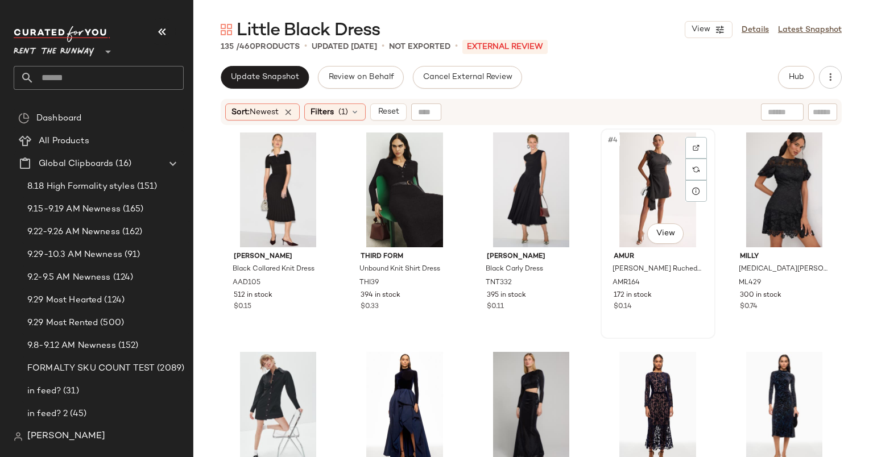
click at [639, 183] on div "#4 View" at bounding box center [657, 189] width 107 height 115
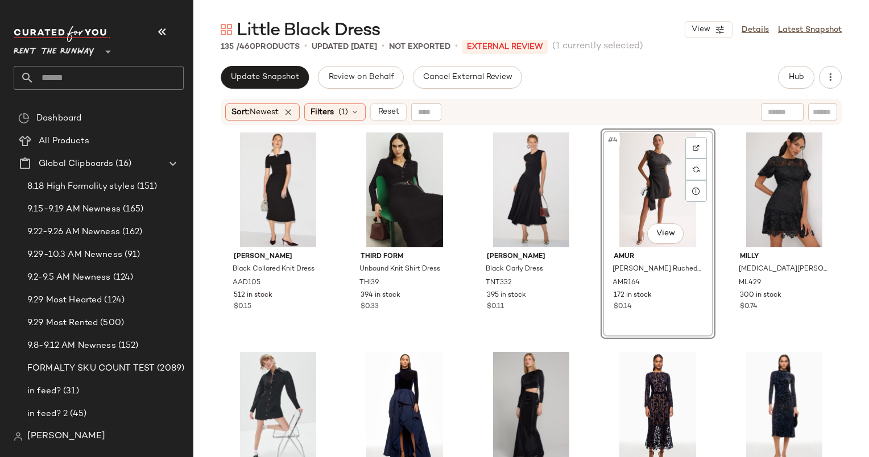
scroll to position [56, 0]
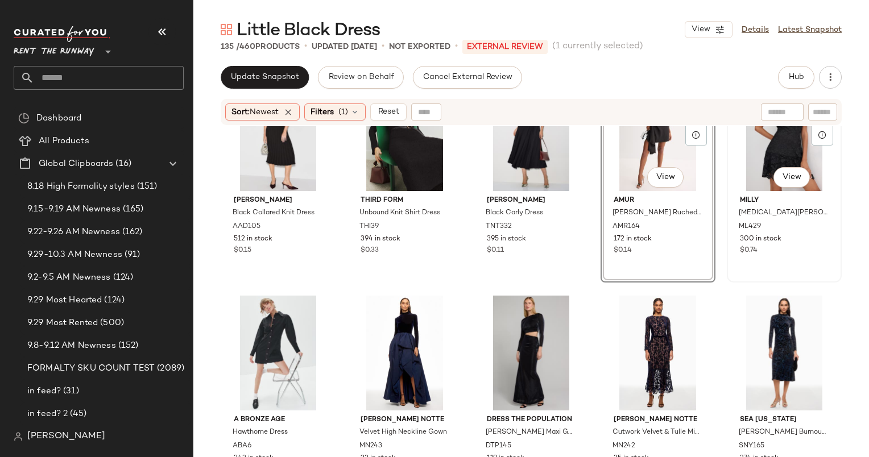
click at [779, 143] on div "#5 View" at bounding box center [783, 133] width 107 height 115
click at [263, 326] on div "#6 View" at bounding box center [278, 353] width 107 height 115
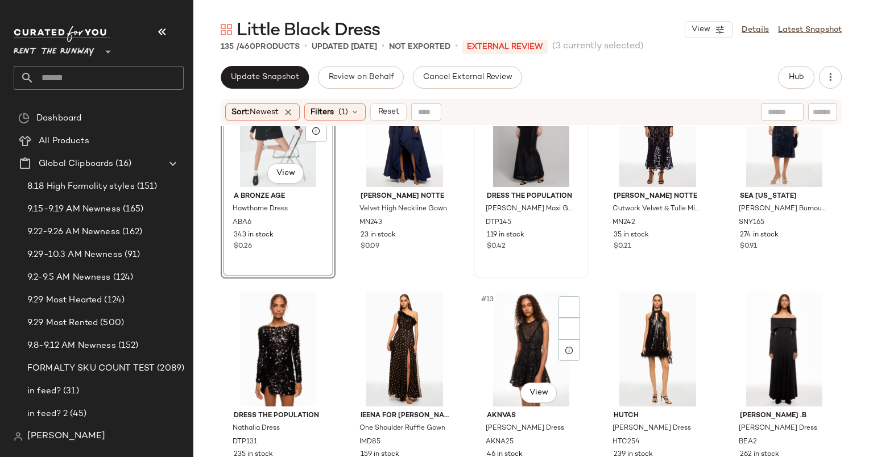
scroll to position [375, 0]
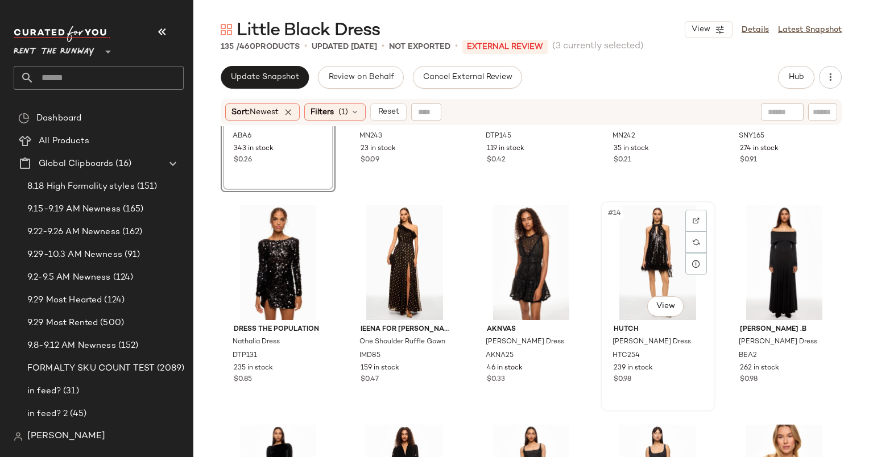
click at [643, 241] on div "#14 View" at bounding box center [657, 262] width 107 height 115
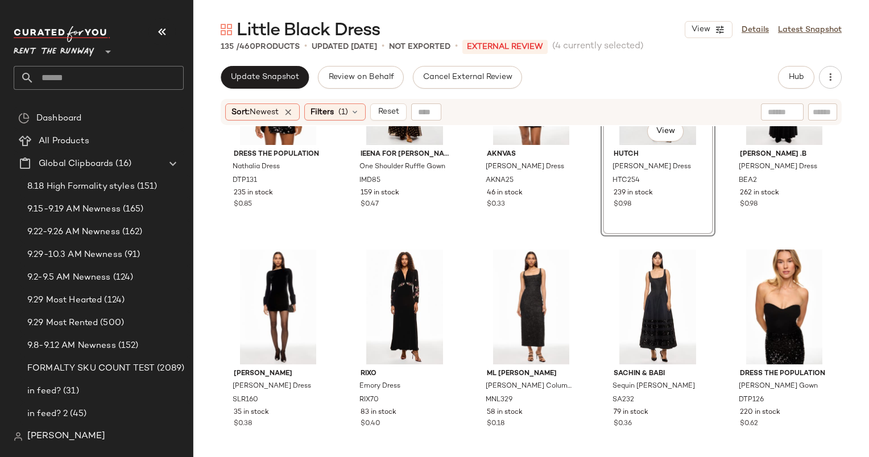
scroll to position [550, 0]
click at [260, 298] on div "#16 View" at bounding box center [278, 307] width 107 height 115
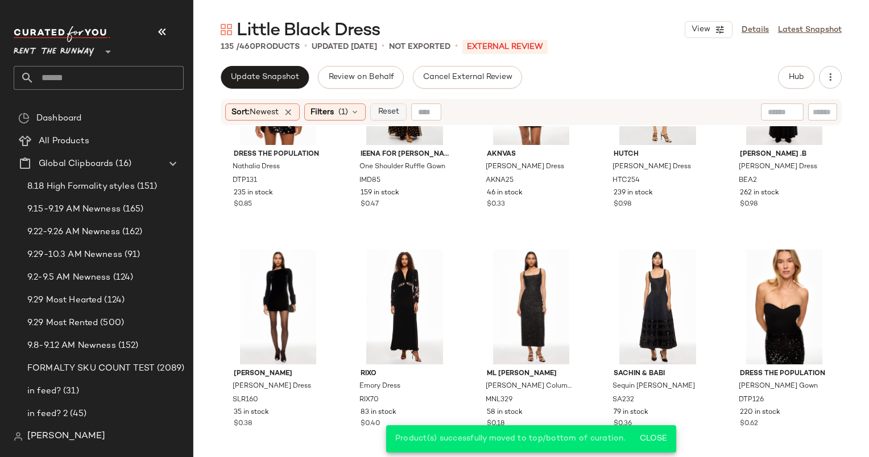
click at [402, 109] on button "Reset" at bounding box center [388, 111] width 36 height 17
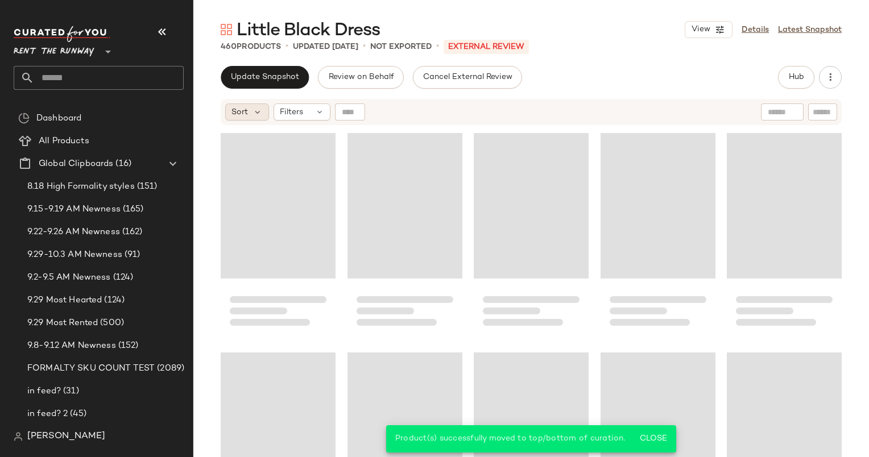
click at [250, 116] on div "Sort" at bounding box center [247, 111] width 44 height 17
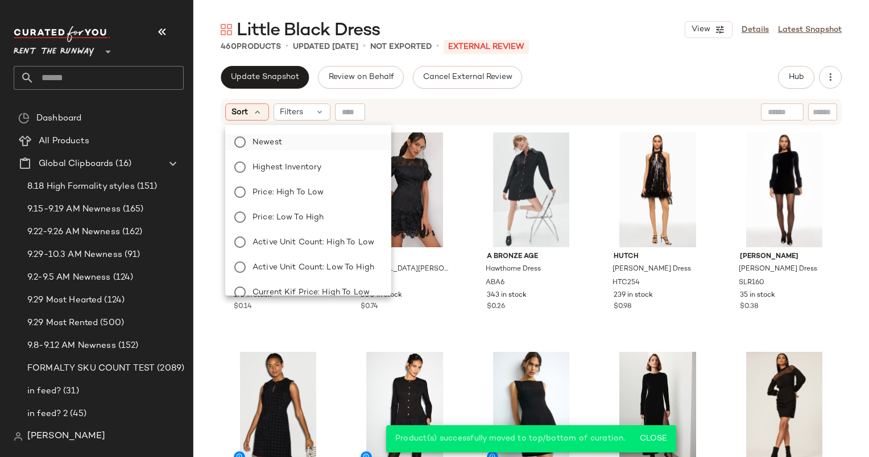
click at [298, 141] on label "Newest" at bounding box center [315, 142] width 134 height 16
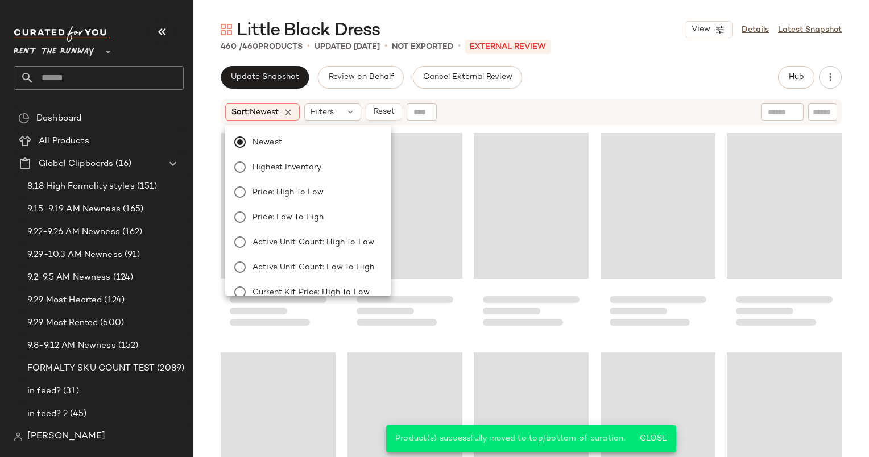
click at [489, 115] on div "Sort: Newest Filters Reset" at bounding box center [457, 111] width 464 height 17
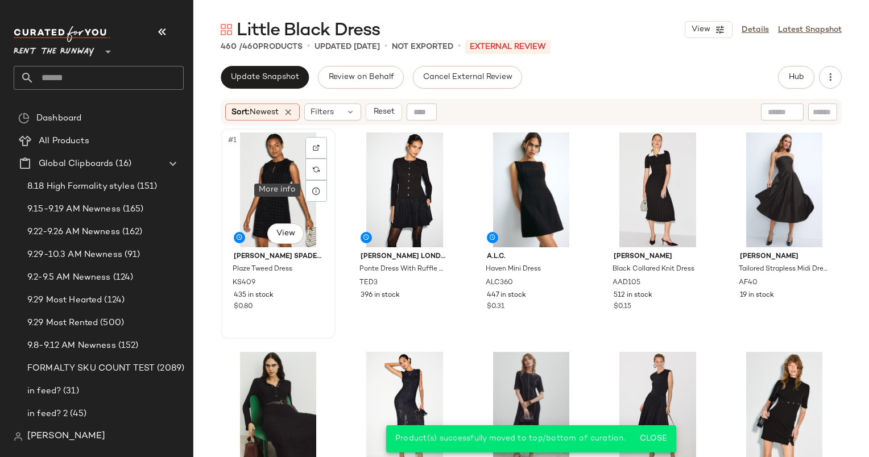
click at [268, 175] on div "#1 View" at bounding box center [278, 189] width 107 height 115
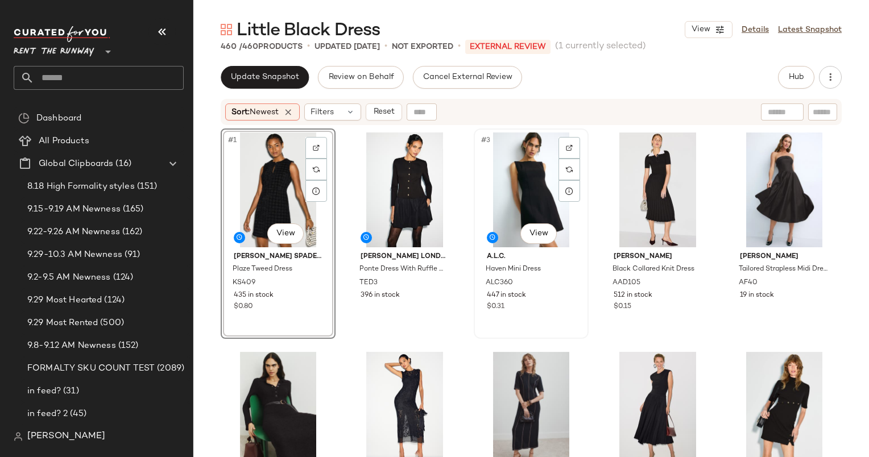
click at [509, 150] on div "#3 View" at bounding box center [530, 189] width 107 height 115
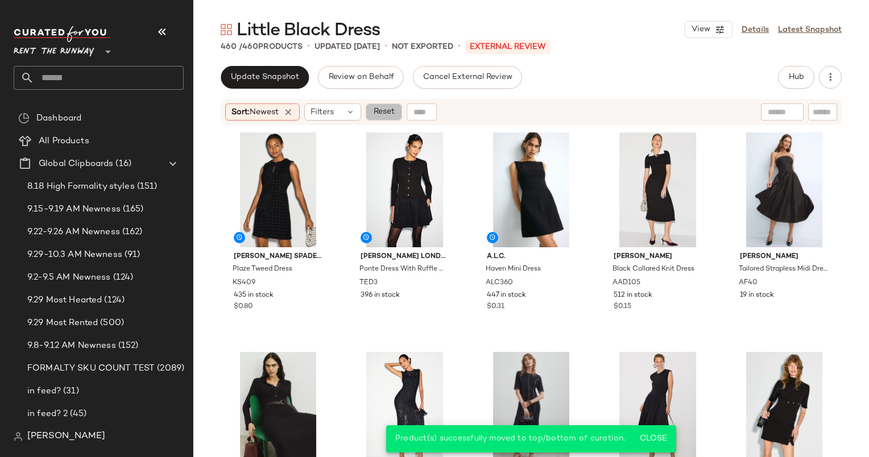
click at [390, 116] on span "Reset" at bounding box center [383, 111] width 22 height 9
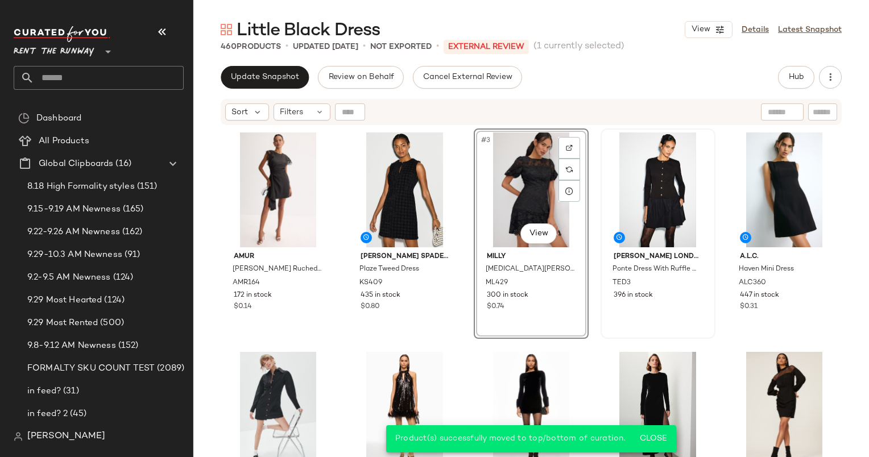
scroll to position [39, 0]
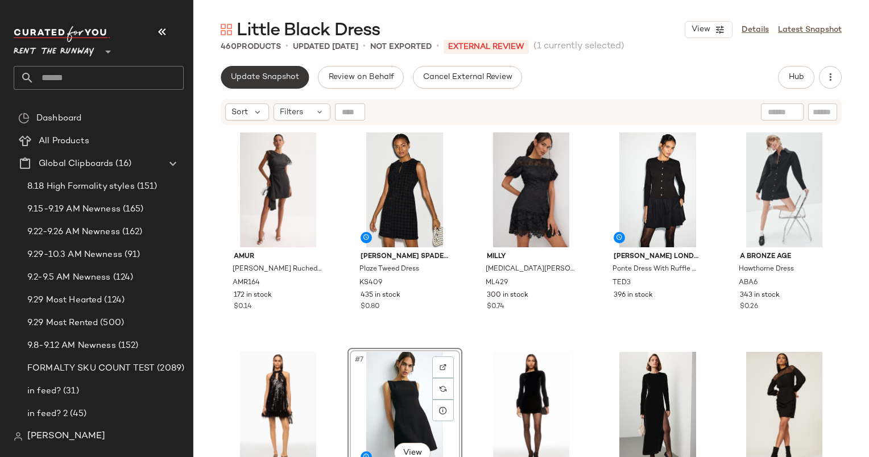
click at [244, 77] on span "Update Snapshot" at bounding box center [264, 77] width 69 height 9
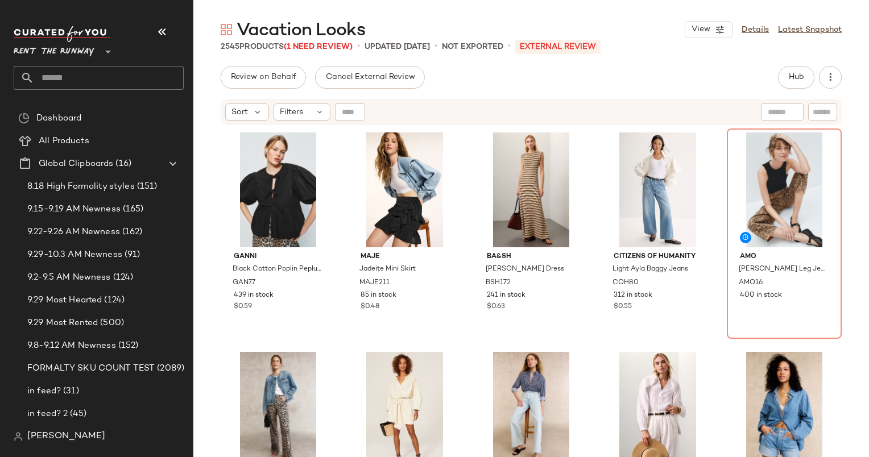
click at [207, 59] on div "Vacation Looks View Details Latest Snapshot 2545 Products (1 Need Review) • upd…" at bounding box center [530, 237] width 675 height 439
click at [227, 110] on div "Sort" at bounding box center [247, 111] width 44 height 17
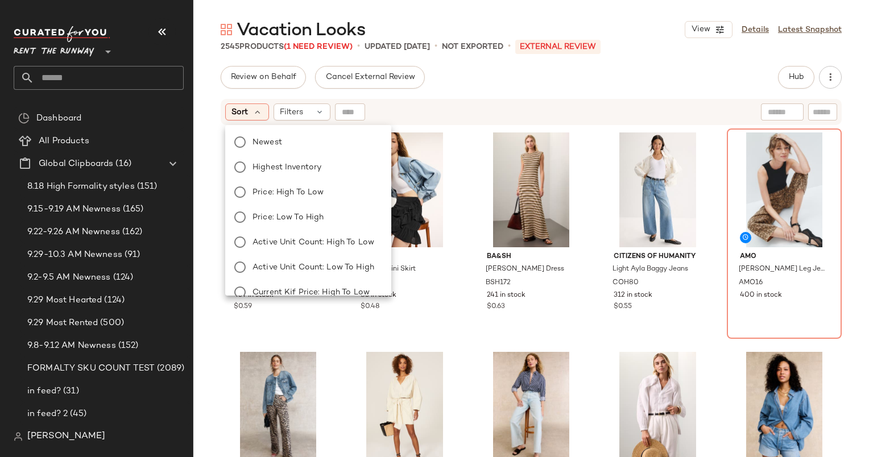
click at [302, 131] on div "Newest Highest Inventory Price: High to Low Price: Low to High Active Unit Coun…" at bounding box center [307, 280] width 168 height 300
click at [309, 136] on label "Newest" at bounding box center [315, 142] width 134 height 16
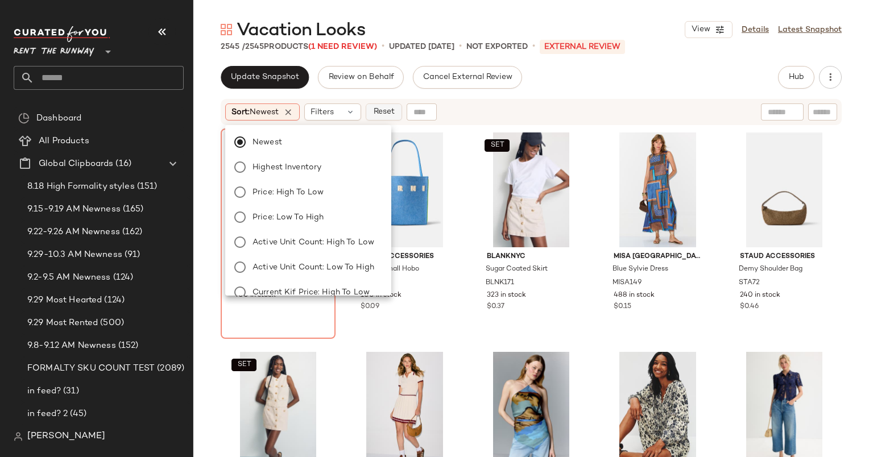
click at [380, 118] on button "Reset" at bounding box center [383, 111] width 36 height 17
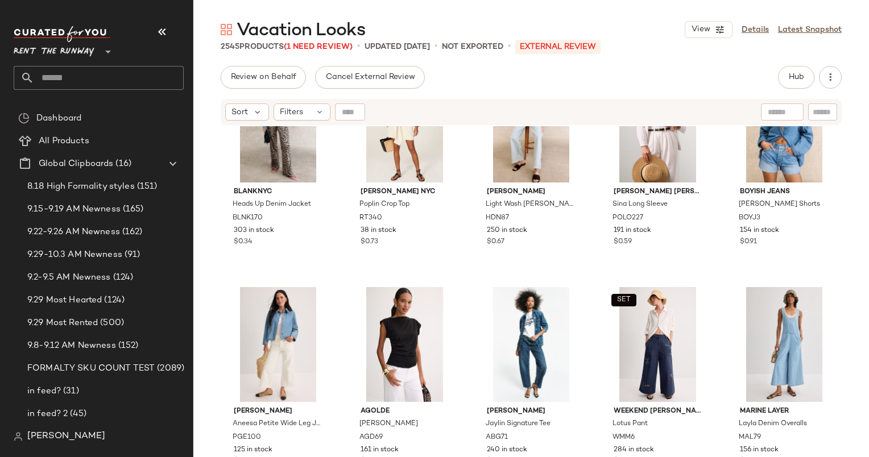
scroll to position [250, 0]
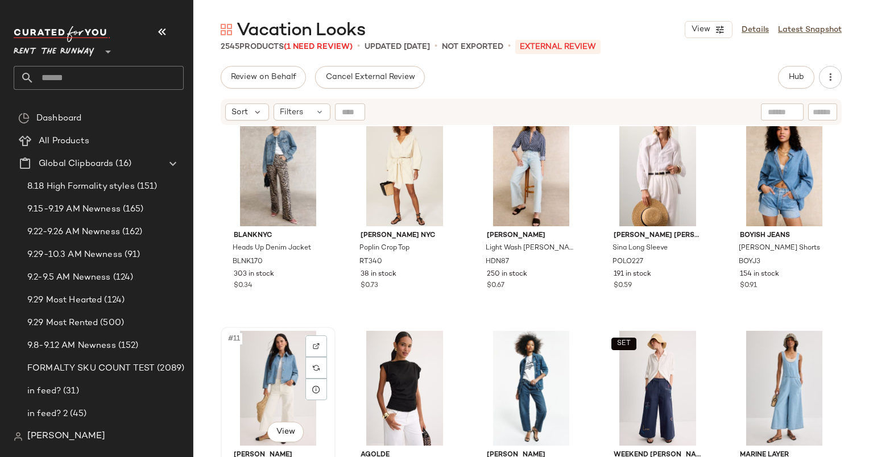
click at [277, 361] on div "#11 View" at bounding box center [278, 388] width 107 height 115
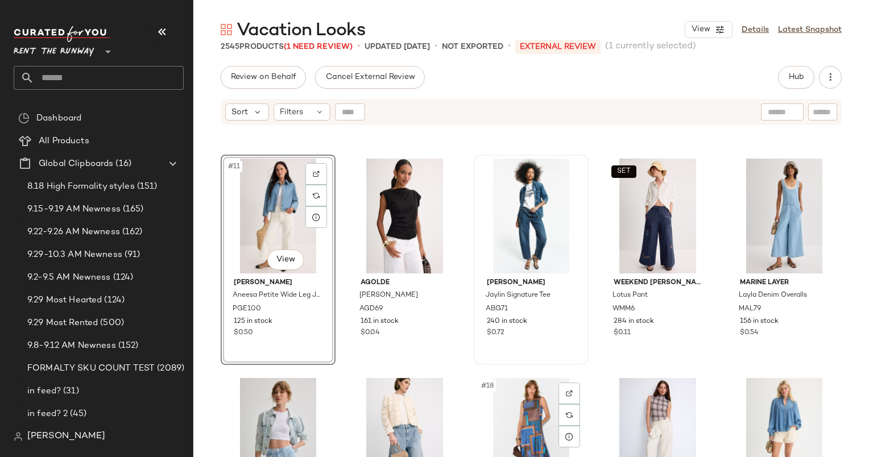
scroll to position [421, 0]
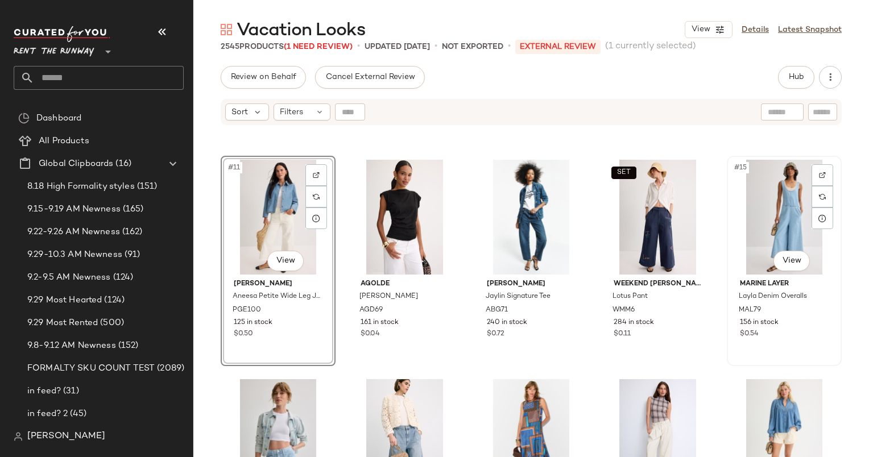
click at [785, 209] on div "#15 View" at bounding box center [783, 217] width 107 height 115
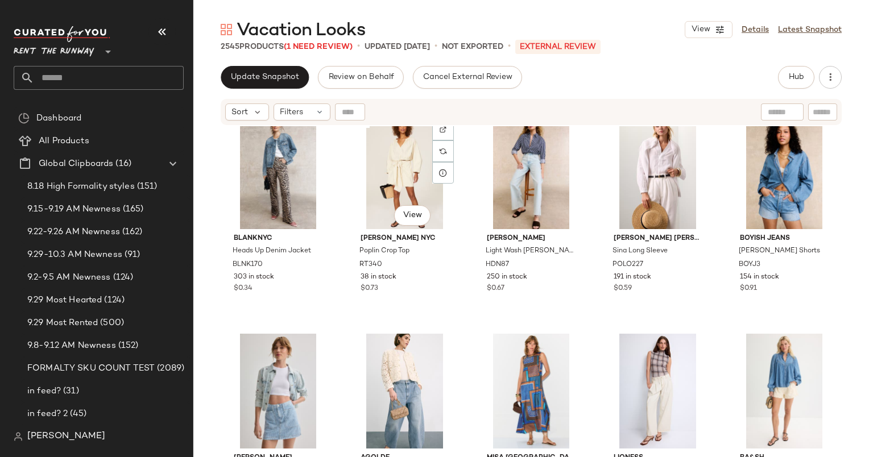
scroll to position [380, 0]
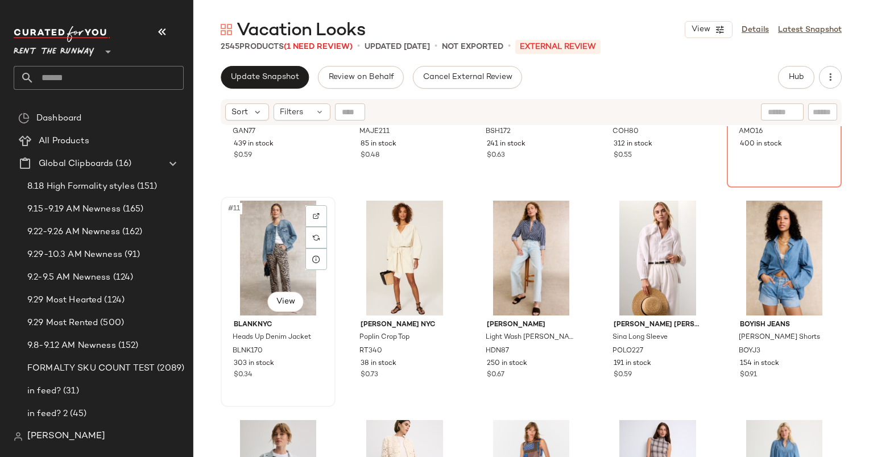
click at [246, 255] on div "#11 View" at bounding box center [278, 258] width 107 height 115
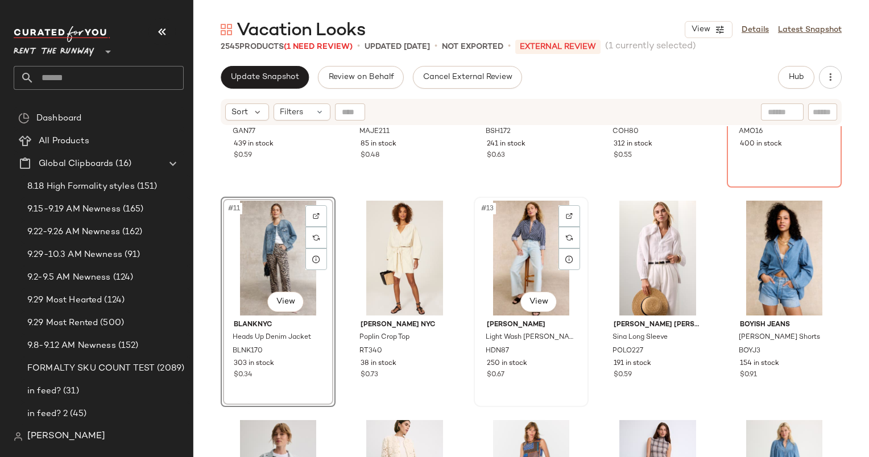
click at [510, 240] on div "#13 View" at bounding box center [530, 258] width 107 height 115
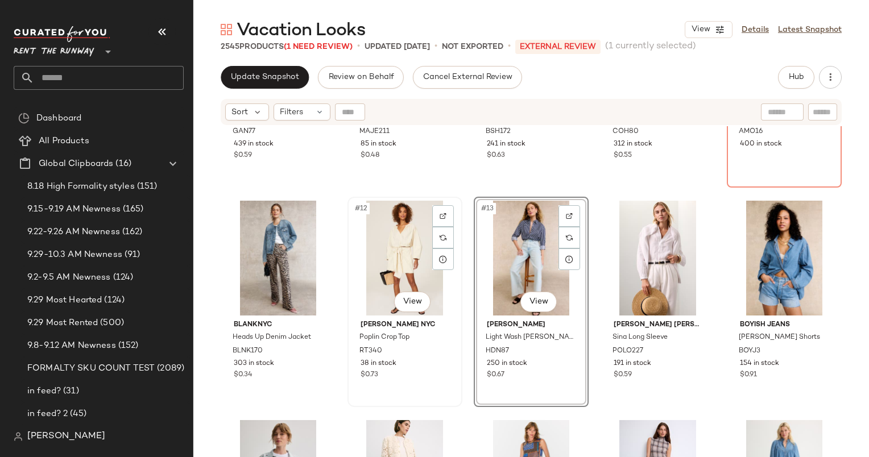
click at [390, 234] on div "#12 View" at bounding box center [404, 258] width 107 height 115
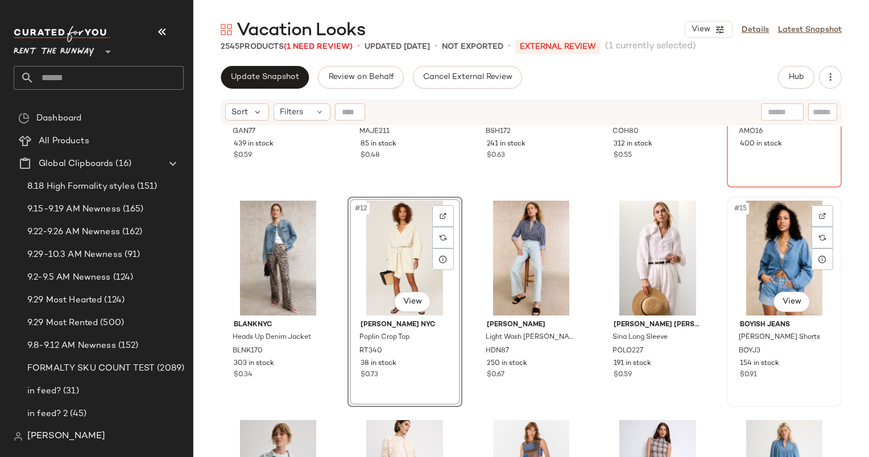
click at [784, 264] on div "#15 View" at bounding box center [783, 258] width 107 height 115
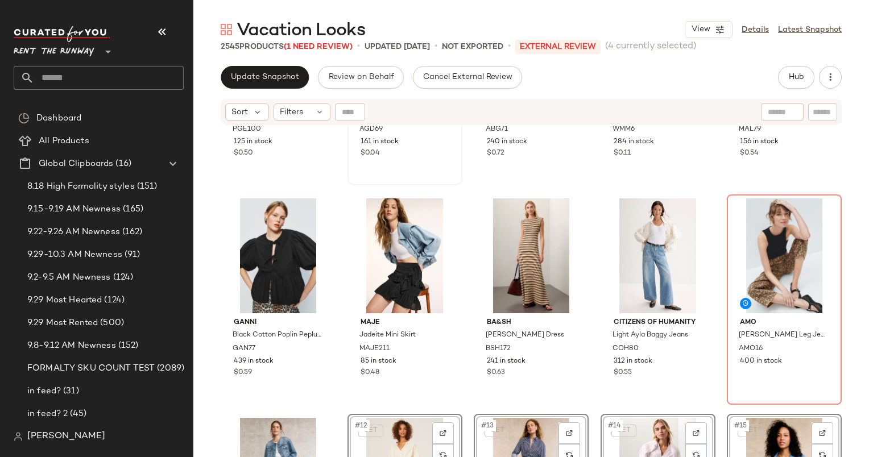
click at [348, 185] on div "PAIGE Aneesa Petite Wide Leg Jeans PGE100 125 in stock $0.50 AGOLDE Beth Tee AG…" at bounding box center [531, 153] width 621 height 357
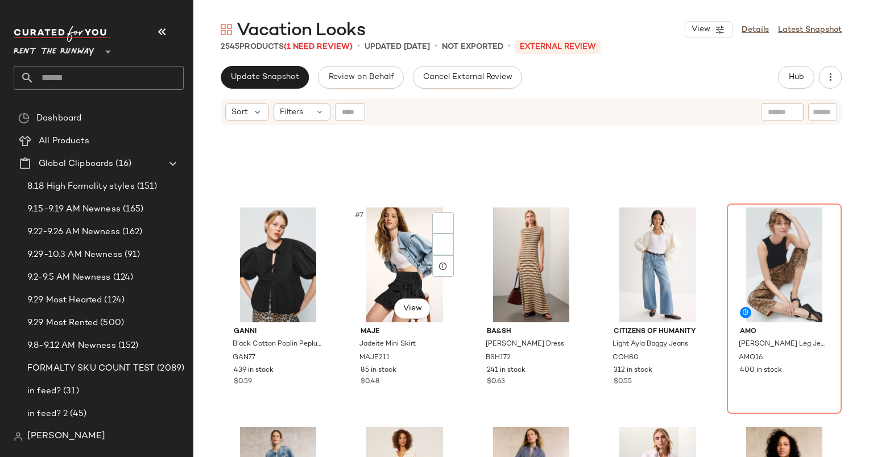
scroll to position [329, 0]
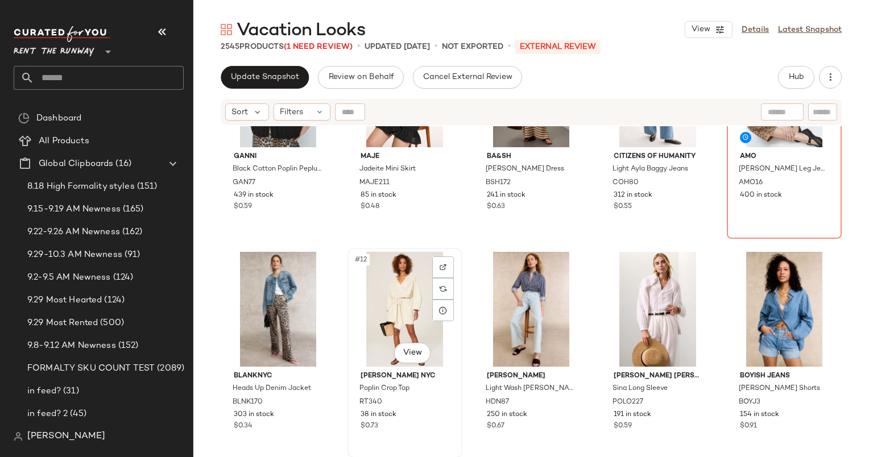
click at [406, 316] on div "#12 View" at bounding box center [404, 309] width 107 height 115
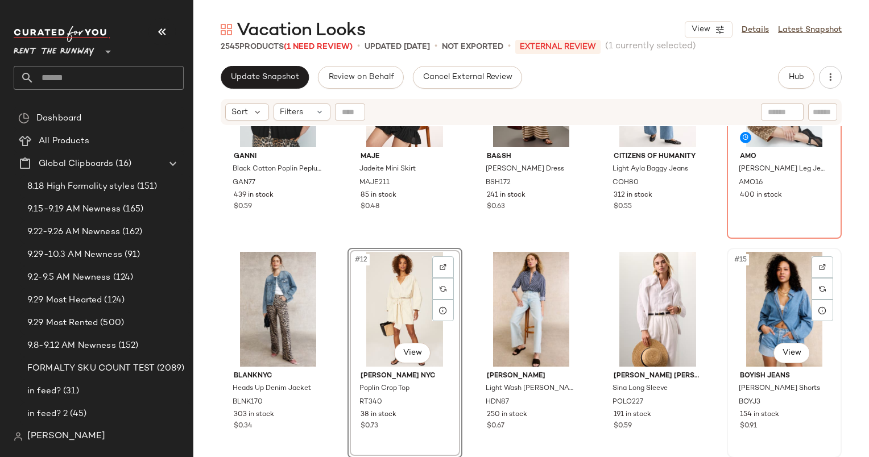
click at [757, 254] on div "#15 View" at bounding box center [783, 309] width 107 height 115
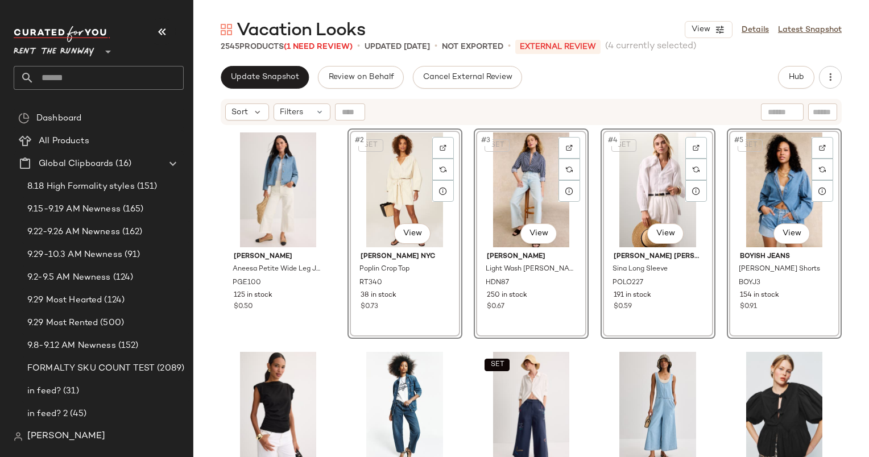
click at [366, 341] on div "PAIGE Aneesa Petite Wide Leg Jeans PGE100 125 in stock $0.50 SET #2 View Rebecc…" at bounding box center [531, 306] width 621 height 357
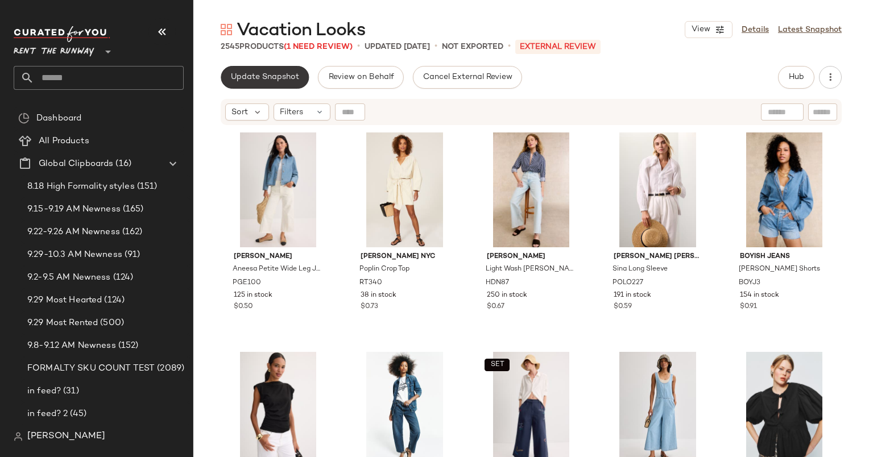
click at [262, 82] on span "Update Snapshot" at bounding box center [264, 77] width 69 height 9
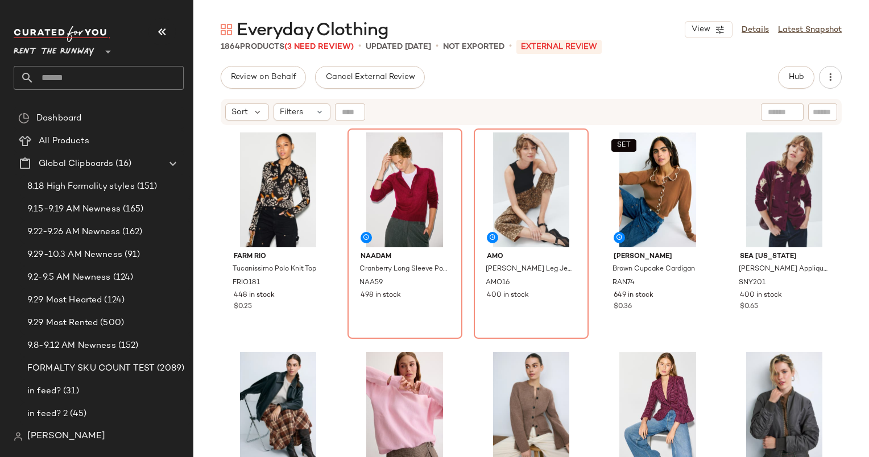
click at [795, 65] on div "Everyday Clothing View Details Latest Snapshot 1864 Products (3 Need Review) • …" at bounding box center [530, 237] width 675 height 439
click at [802, 82] on button "Hub" at bounding box center [796, 77] width 36 height 23
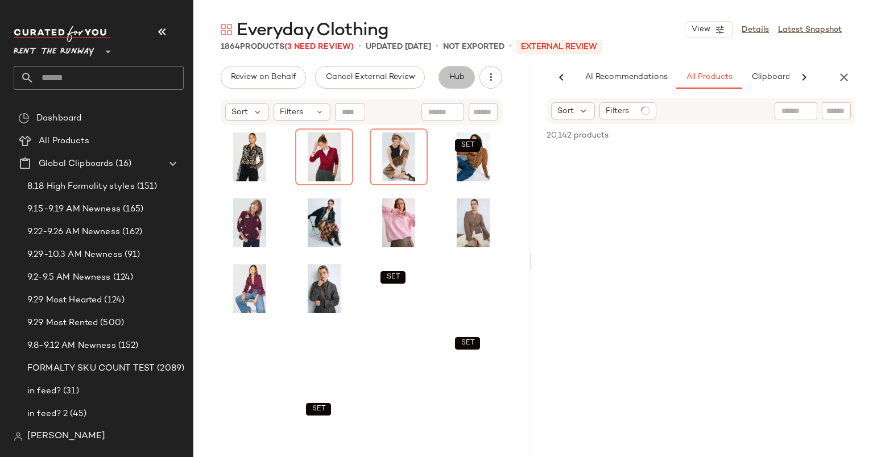
scroll to position [0, 59]
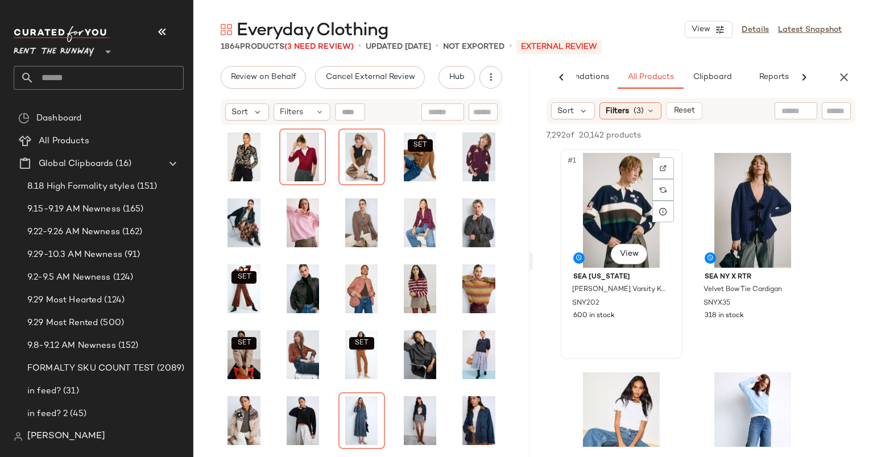
click at [636, 172] on div "#1 View" at bounding box center [621, 210] width 114 height 115
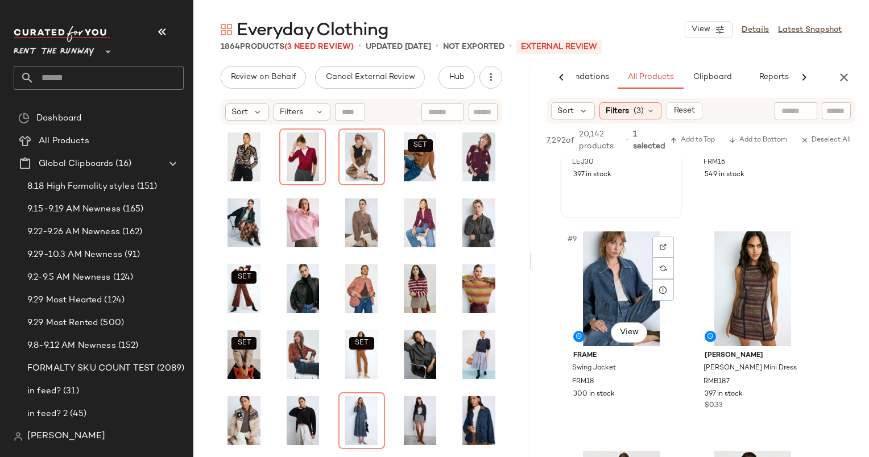
scroll to position [811, 0]
click at [618, 266] on div "#9 View" at bounding box center [621, 287] width 114 height 115
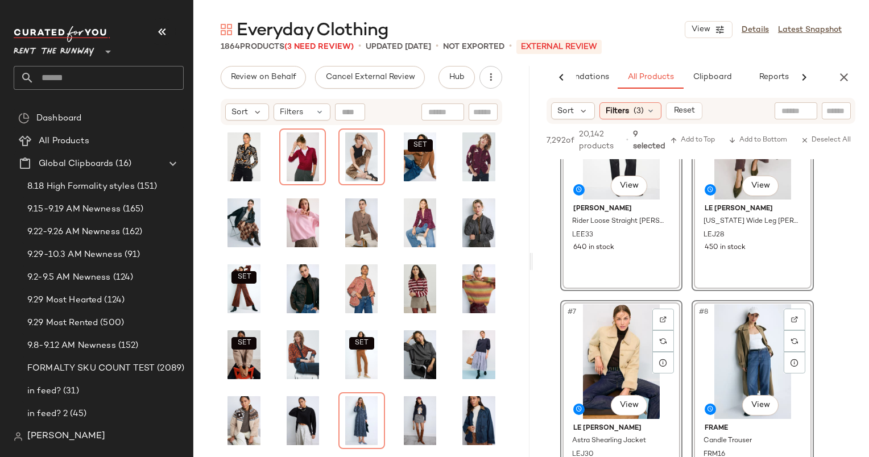
scroll to position [515, 0]
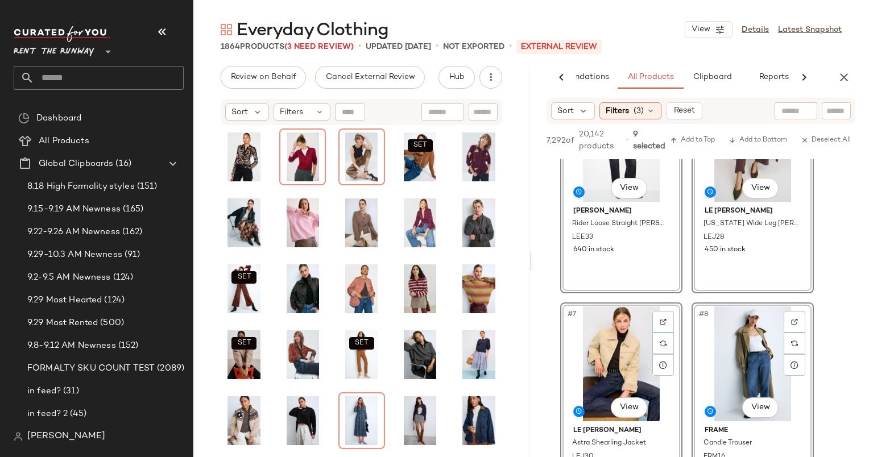
click at [695, 147] on div "7,292 of 20,142 products • 9 selected Add to Top Add to Bottom Deselect All" at bounding box center [701, 141] width 336 height 35
click at [687, 141] on span "Add to Top" at bounding box center [692, 140] width 45 height 8
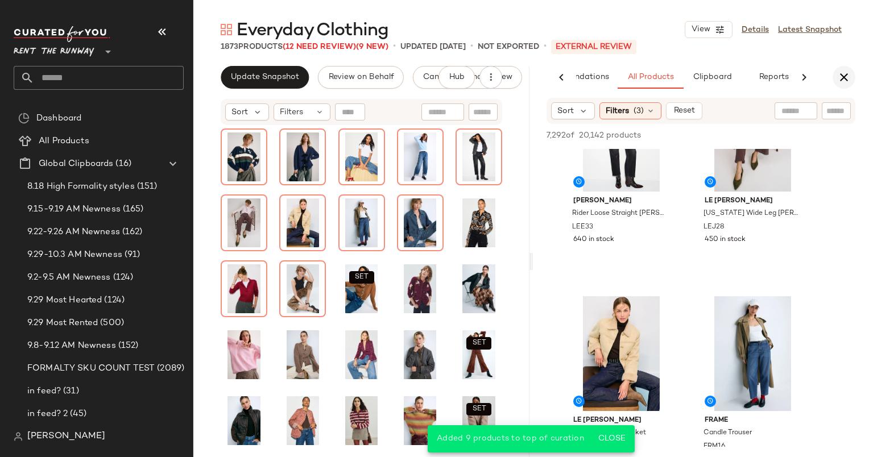
click at [838, 74] on icon "button" at bounding box center [844, 77] width 14 height 14
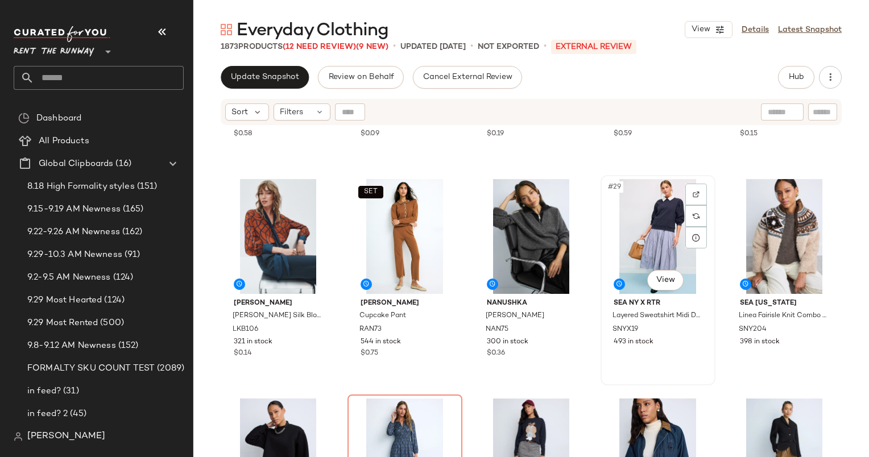
scroll to position [1111, 0]
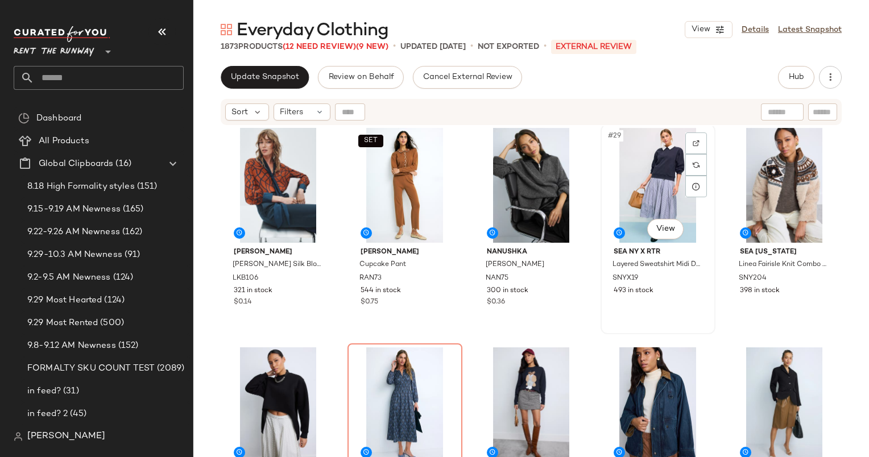
click at [643, 173] on div "#29 View" at bounding box center [657, 185] width 107 height 115
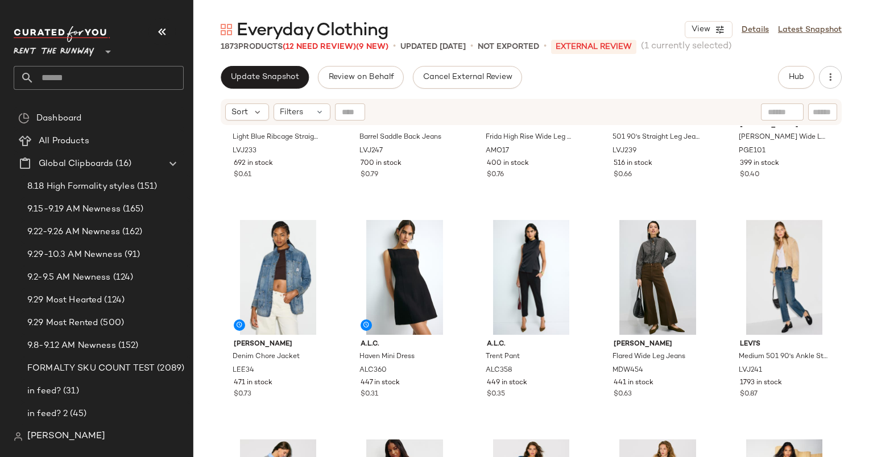
scroll to position [2282, 0]
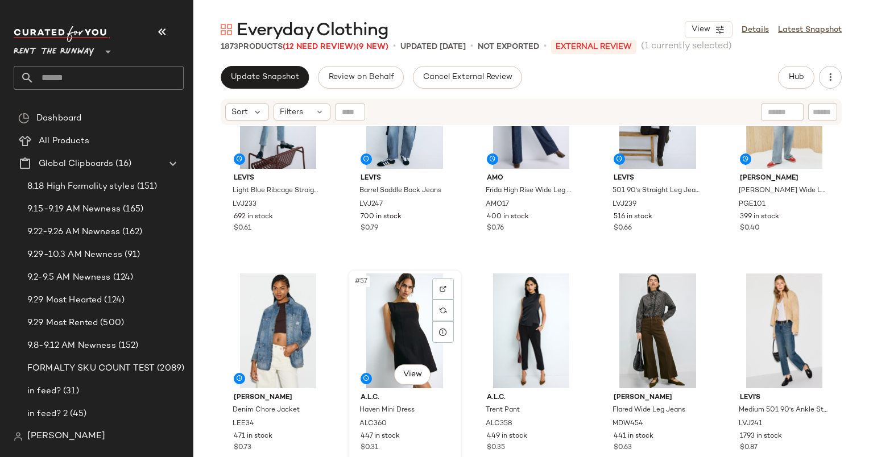
click at [384, 338] on div "#57 View" at bounding box center [404, 330] width 107 height 115
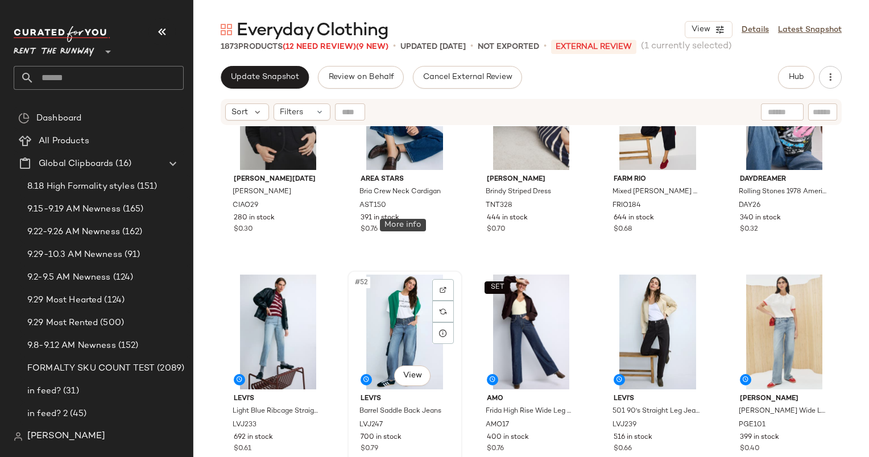
scroll to position [2253, 0]
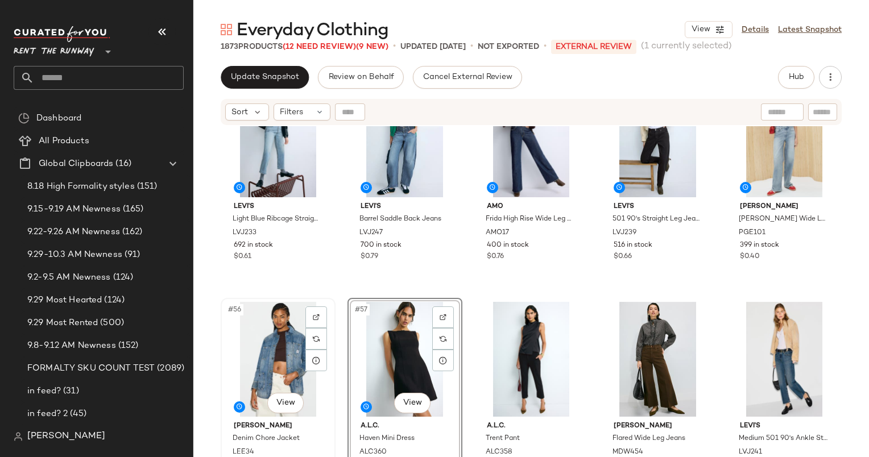
click at [266, 343] on div "#56 View" at bounding box center [278, 359] width 107 height 115
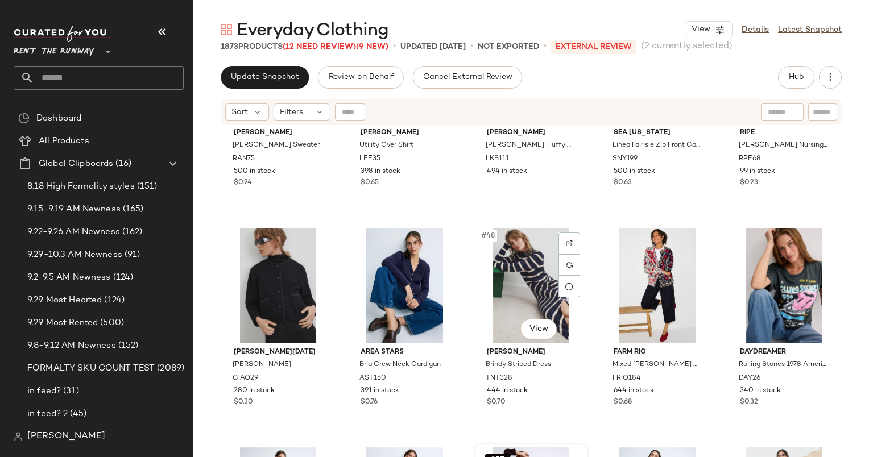
scroll to position [1885, 0]
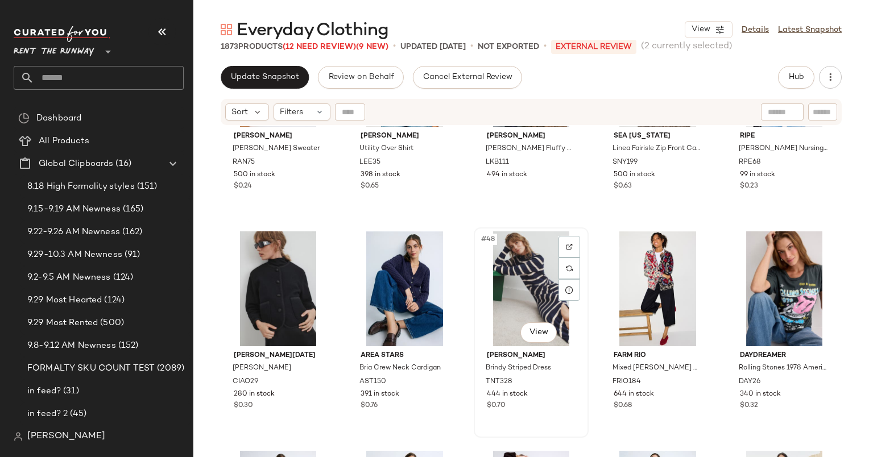
click at [527, 280] on div "#48 View" at bounding box center [530, 288] width 107 height 115
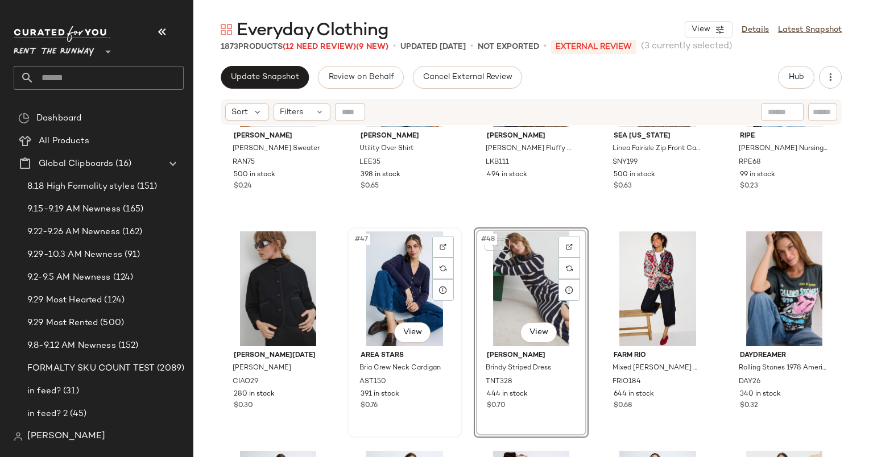
click at [418, 277] on div "#47 View" at bounding box center [404, 288] width 107 height 115
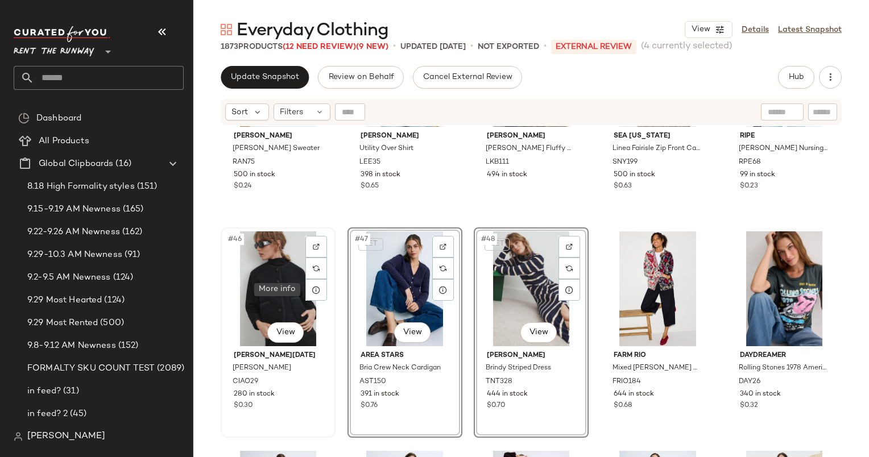
click at [284, 282] on div "#46 View" at bounding box center [278, 288] width 107 height 115
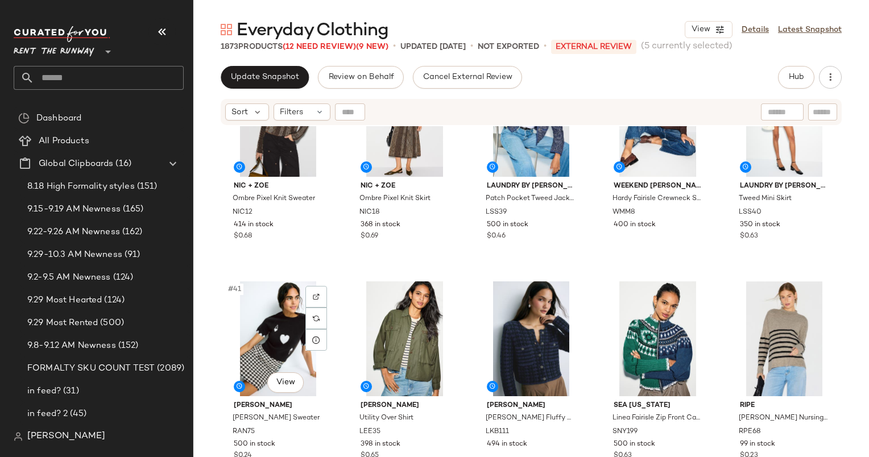
scroll to position [1614, 0]
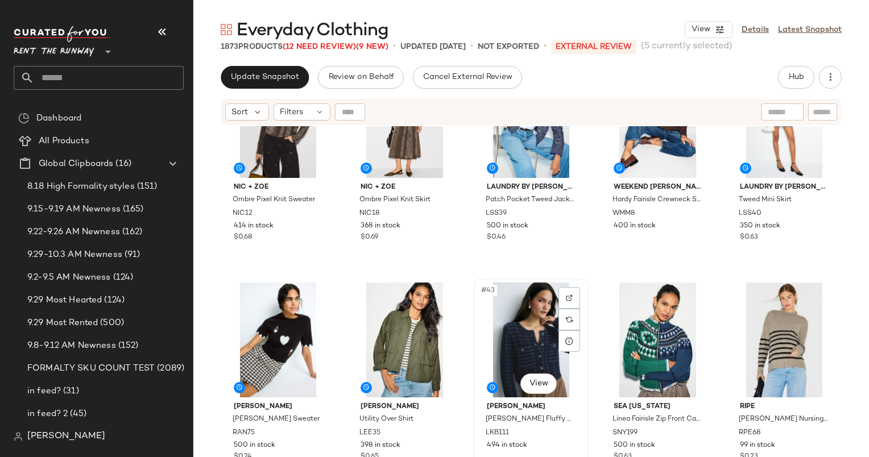
click at [508, 329] on div "#43 View" at bounding box center [530, 339] width 107 height 115
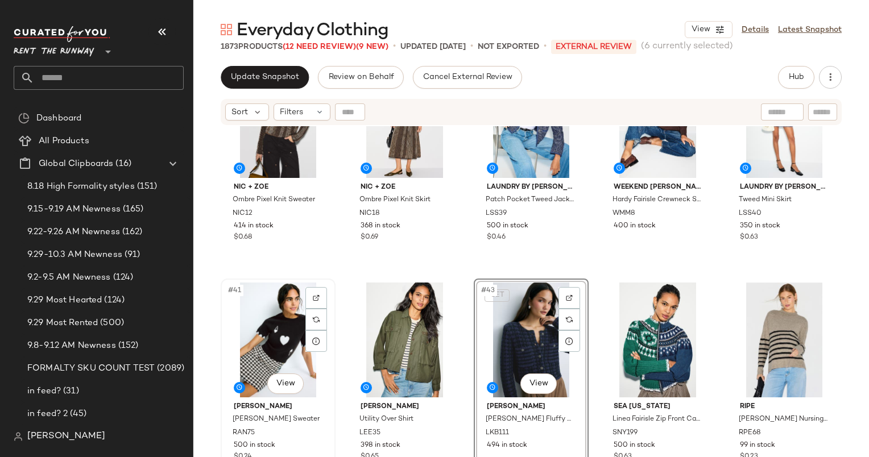
click at [270, 323] on div "#41 View" at bounding box center [278, 339] width 107 height 115
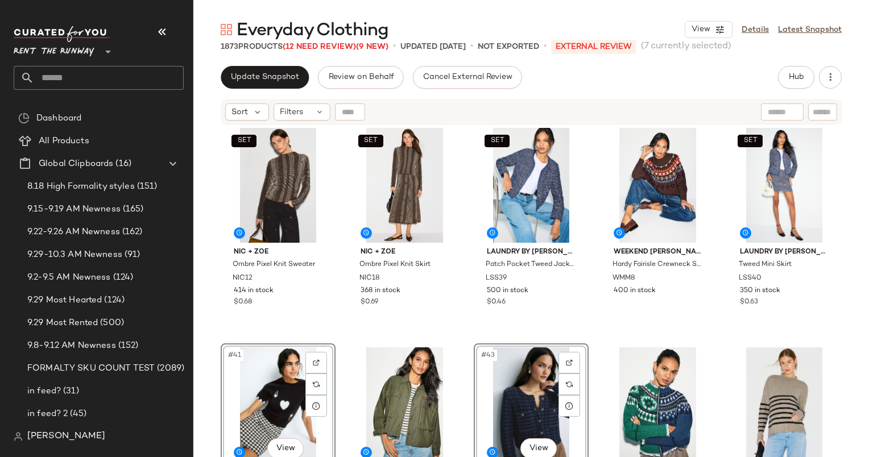
scroll to position [1548, 0]
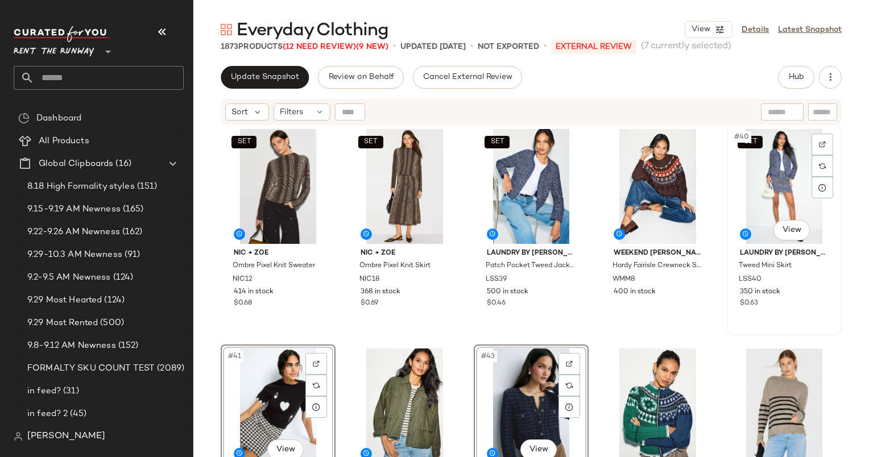
click at [757, 202] on div "SET #40 View" at bounding box center [783, 186] width 107 height 115
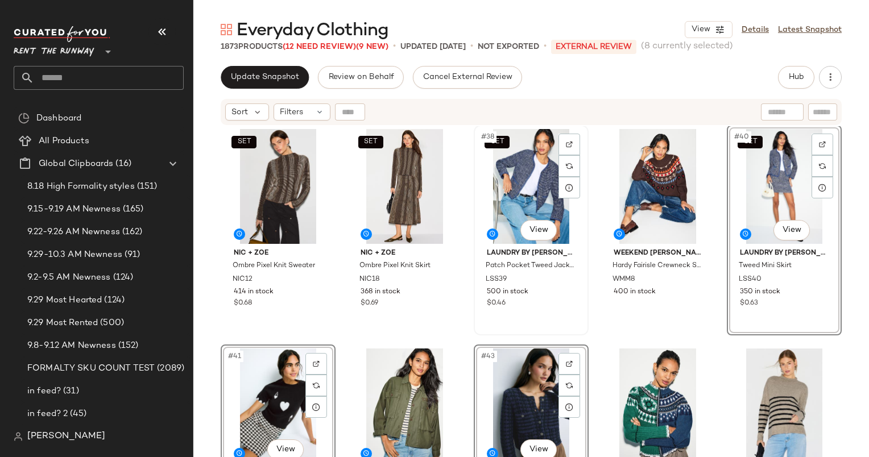
click at [533, 189] on div "SET #38 View" at bounding box center [530, 186] width 107 height 115
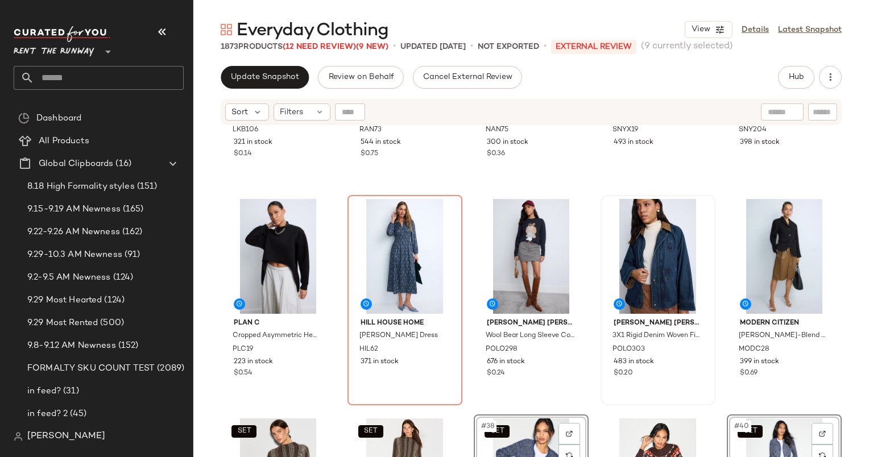
scroll to position [1253, 0]
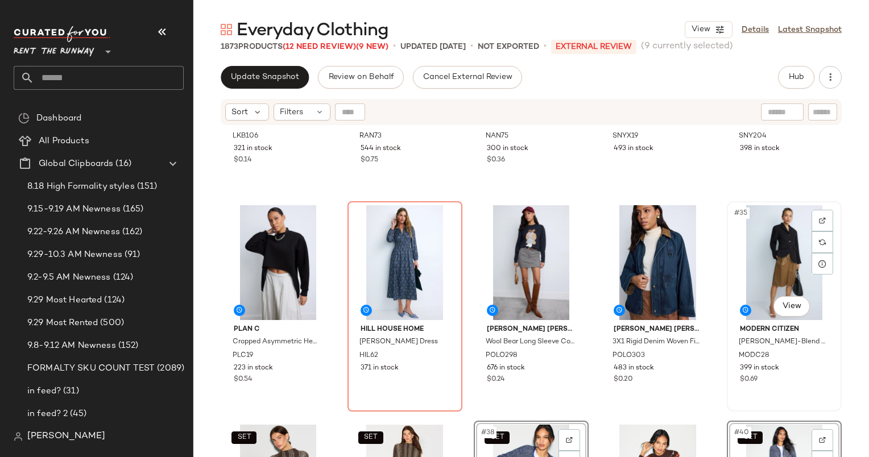
click at [782, 237] on div "#35 View" at bounding box center [783, 262] width 107 height 115
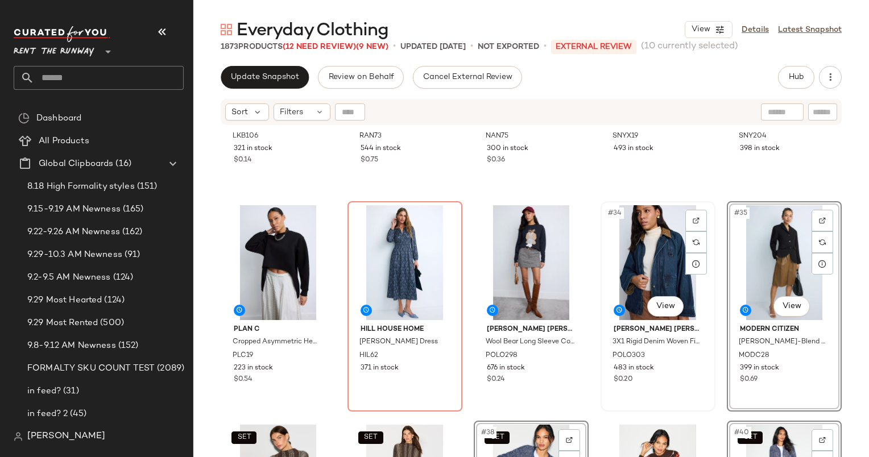
click at [641, 257] on div "#34 View" at bounding box center [657, 262] width 107 height 115
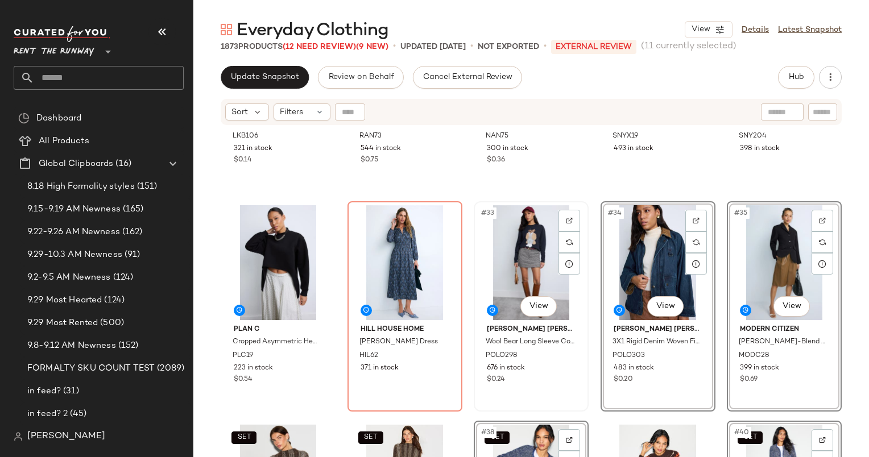
click at [535, 246] on div "#33 View" at bounding box center [530, 262] width 107 height 115
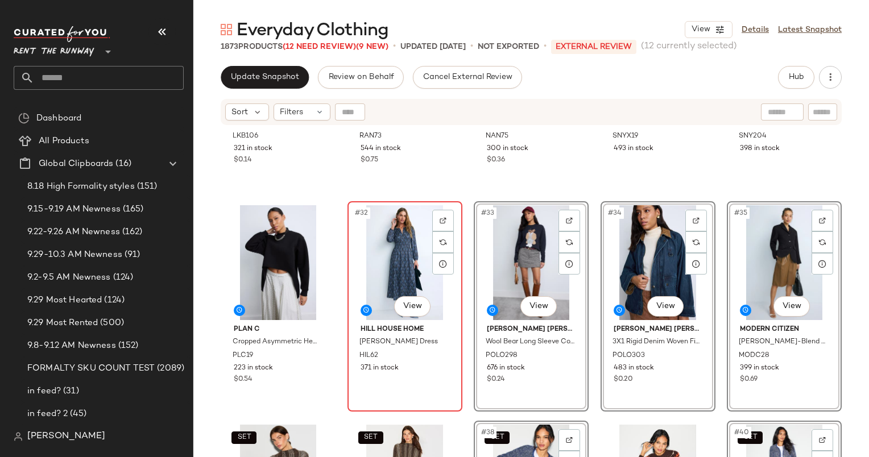
click at [412, 246] on div "#32 View" at bounding box center [404, 262] width 107 height 115
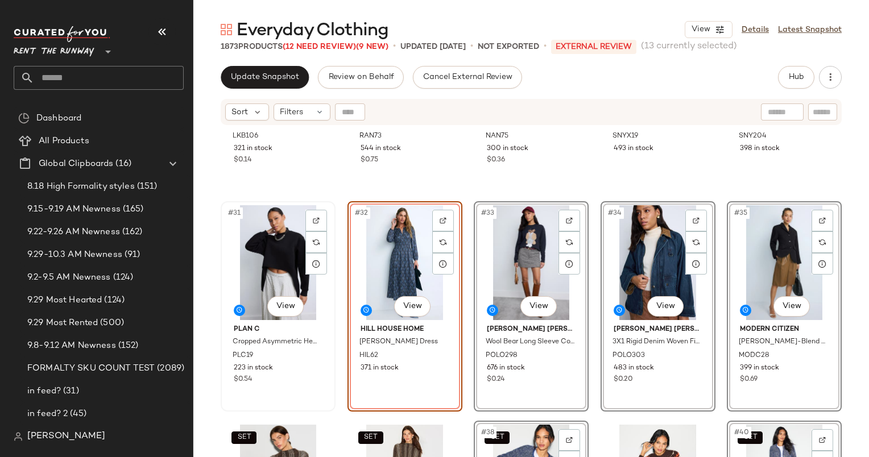
click at [271, 254] on div "#31 View" at bounding box center [278, 262] width 107 height 115
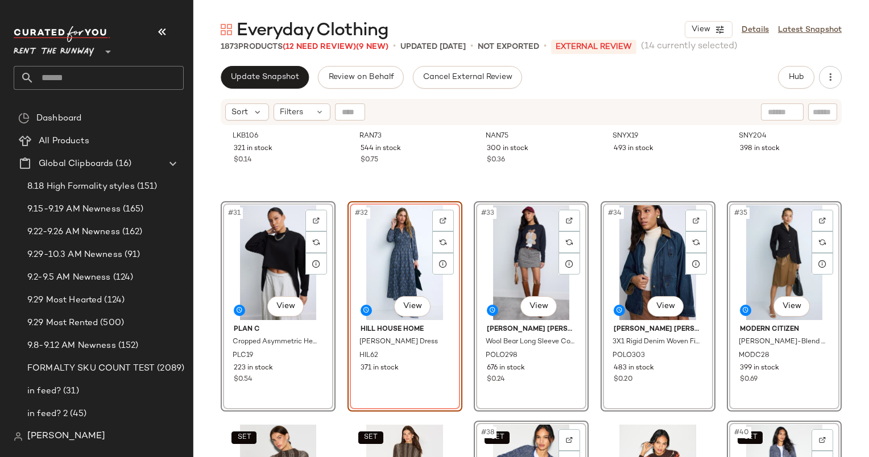
scroll to position [980, 0]
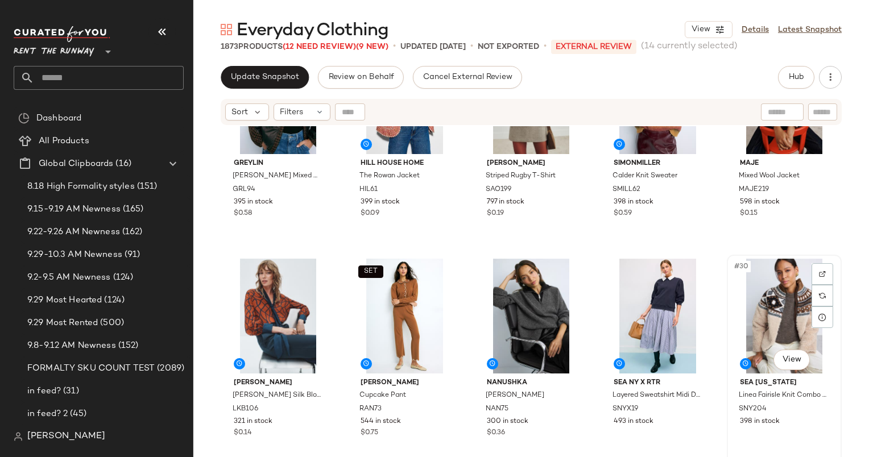
click at [768, 307] on div "#30 View" at bounding box center [783, 316] width 107 height 115
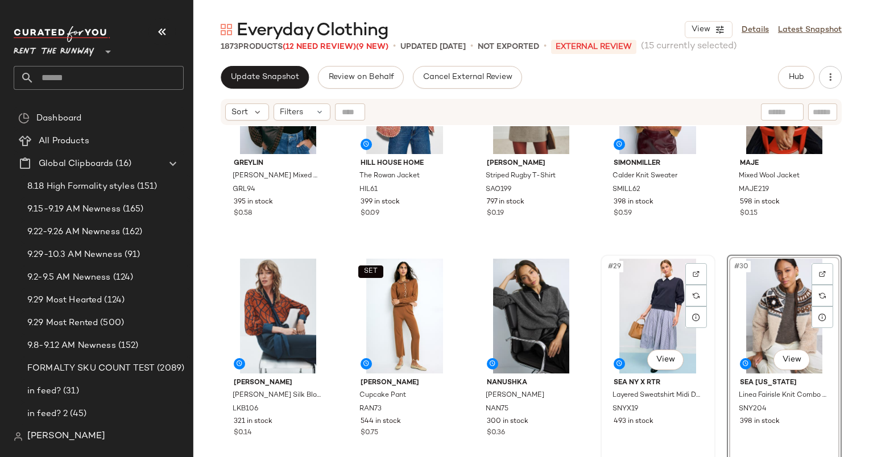
click at [635, 302] on div "#29 View" at bounding box center [657, 316] width 107 height 115
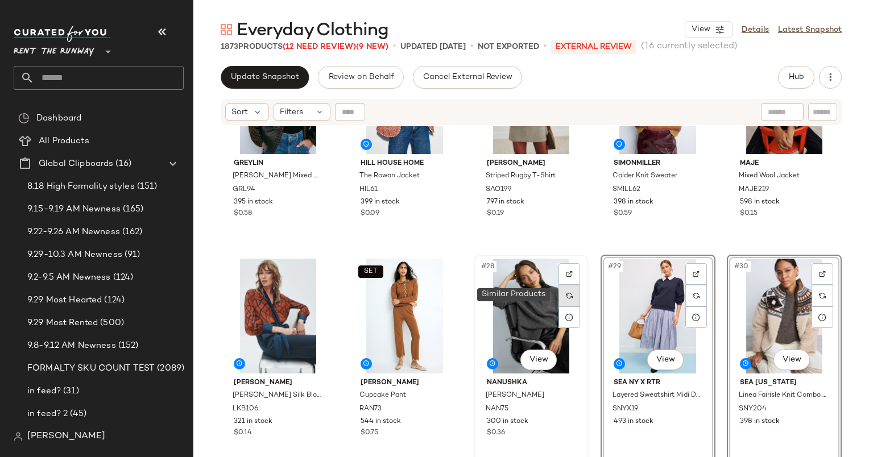
click at [558, 304] on div at bounding box center [569, 296] width 22 height 22
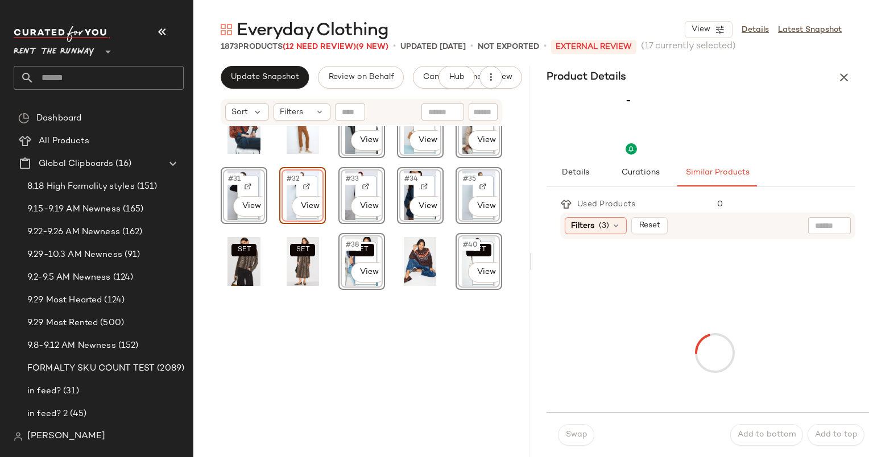
scroll to position [264, 0]
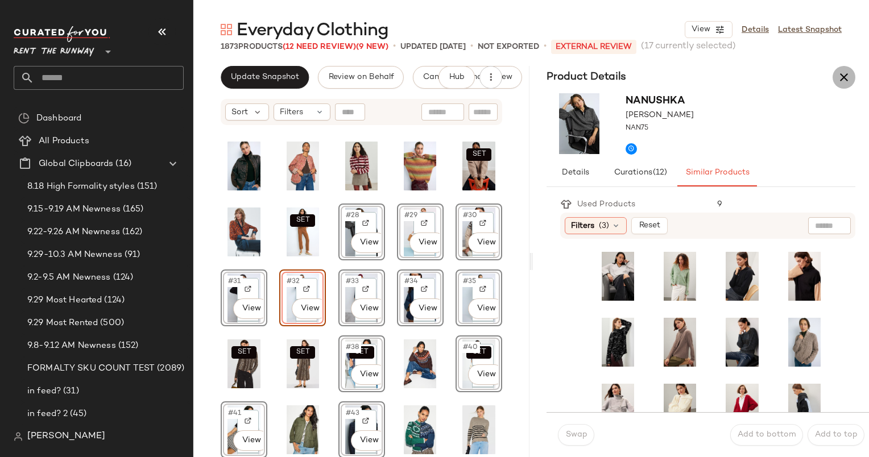
click at [845, 68] on button "button" at bounding box center [843, 77] width 23 height 23
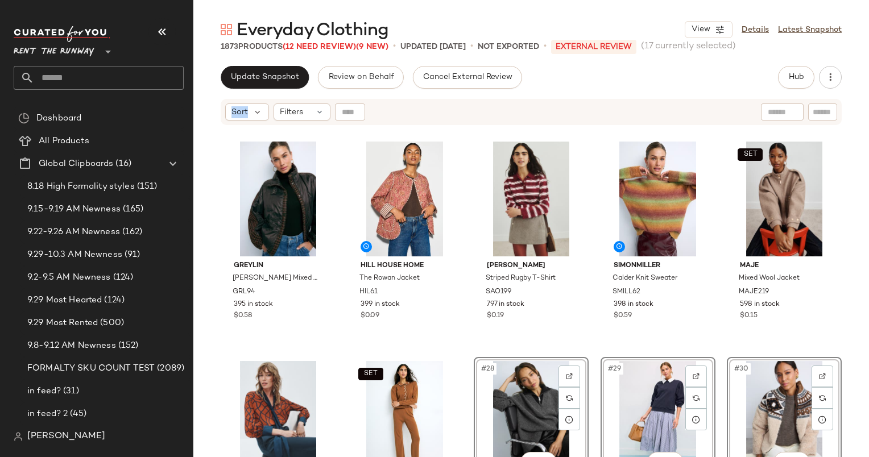
click at [845, 68] on div "Update Snapshot Review on Behalf Cancel External Review Hub Send for Review Ext…" at bounding box center [530, 77] width 675 height 23
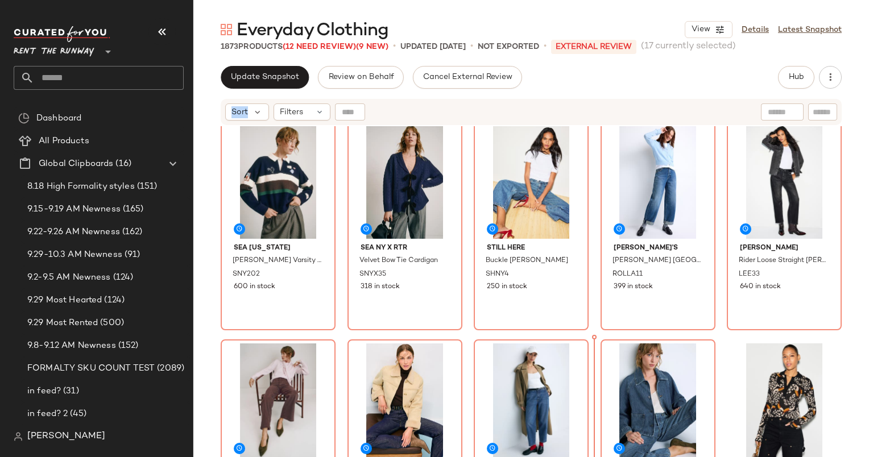
scroll to position [15, 0]
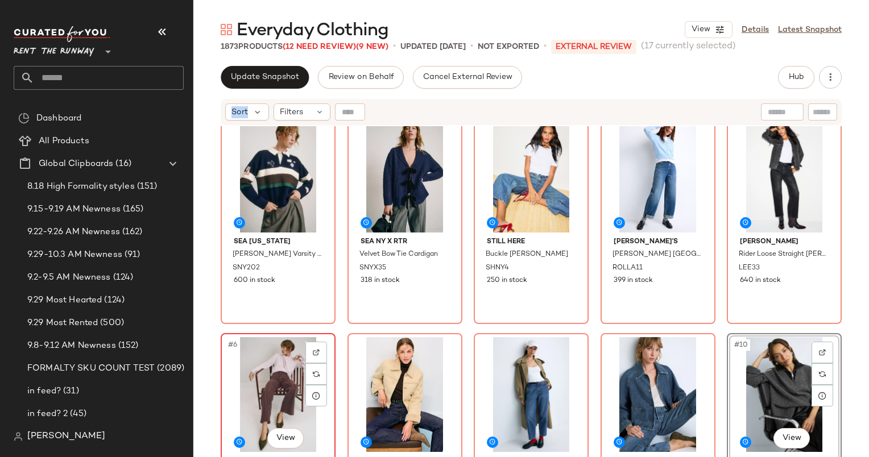
click at [255, 369] on div "#6 View" at bounding box center [278, 394] width 107 height 115
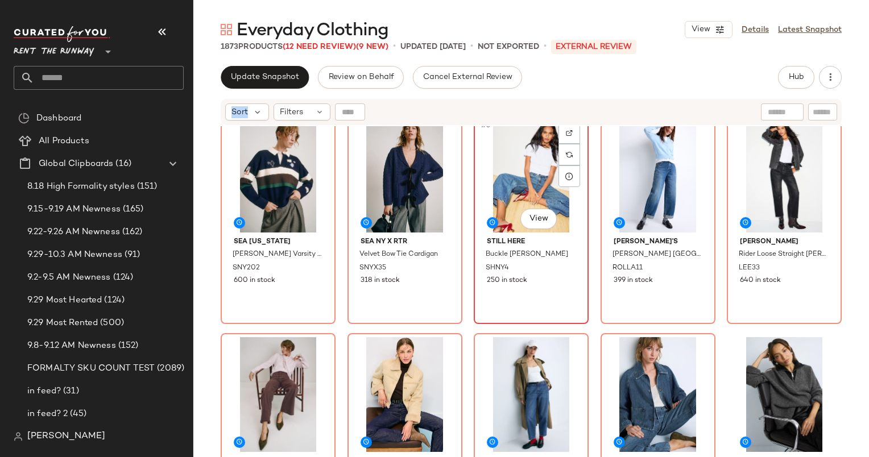
click at [481, 194] on div "#3 View" at bounding box center [530, 175] width 107 height 115
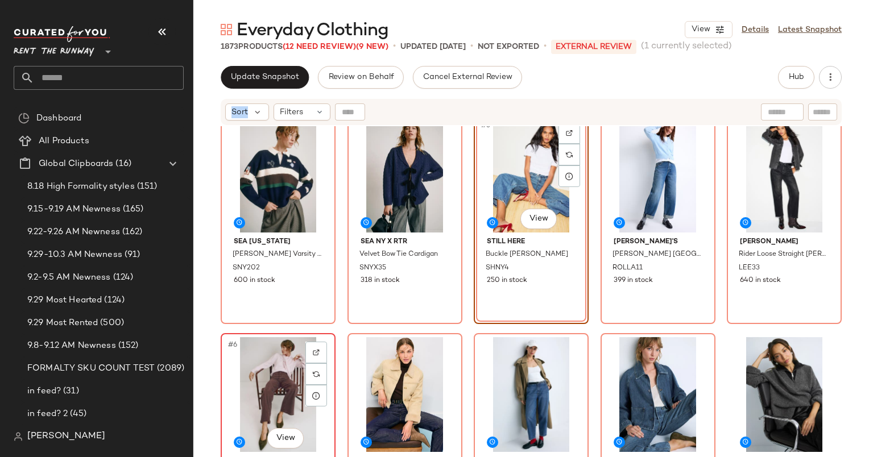
click at [287, 355] on div "#6 View" at bounding box center [278, 394] width 107 height 115
click at [393, 368] on div at bounding box center [404, 394] width 107 height 115
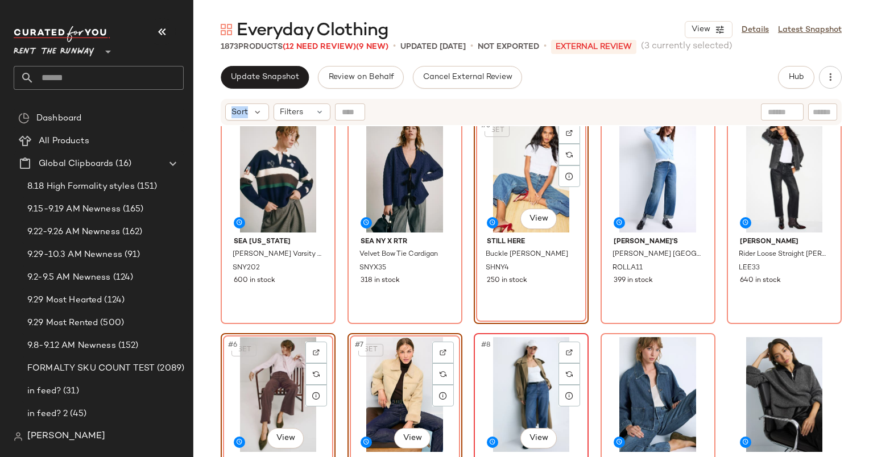
click at [505, 388] on div "#8 View" at bounding box center [530, 394] width 107 height 115
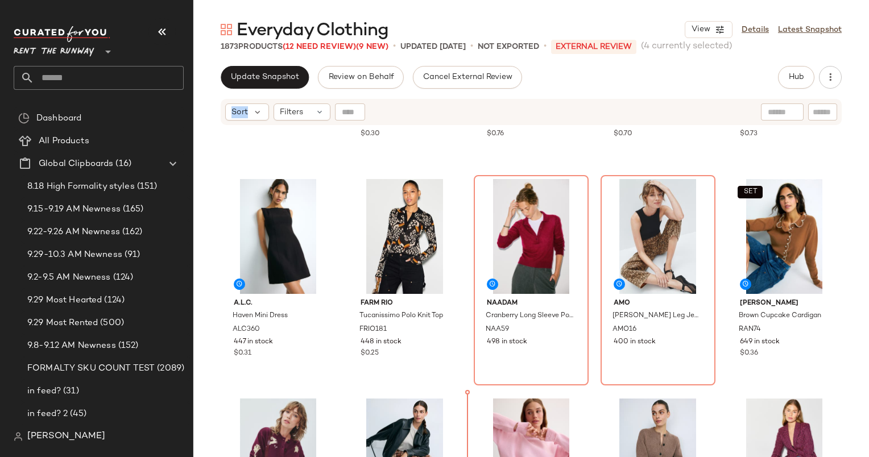
scroll to position [1066, 0]
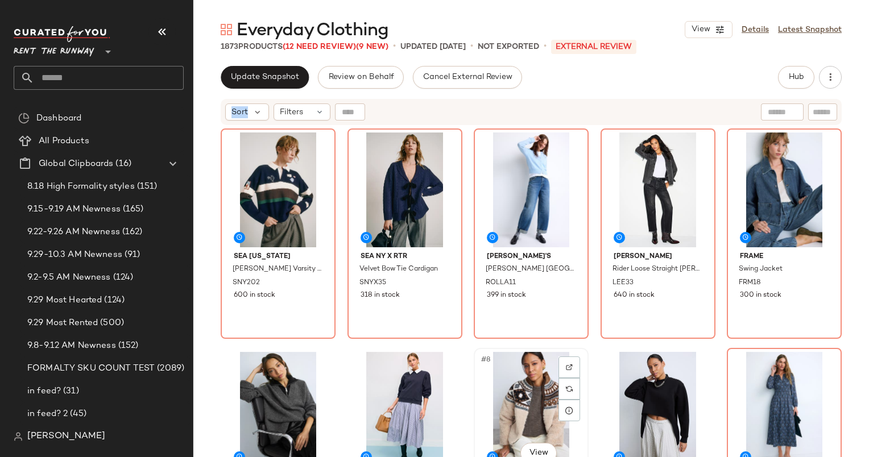
click at [493, 399] on div "#8 View" at bounding box center [530, 409] width 107 height 115
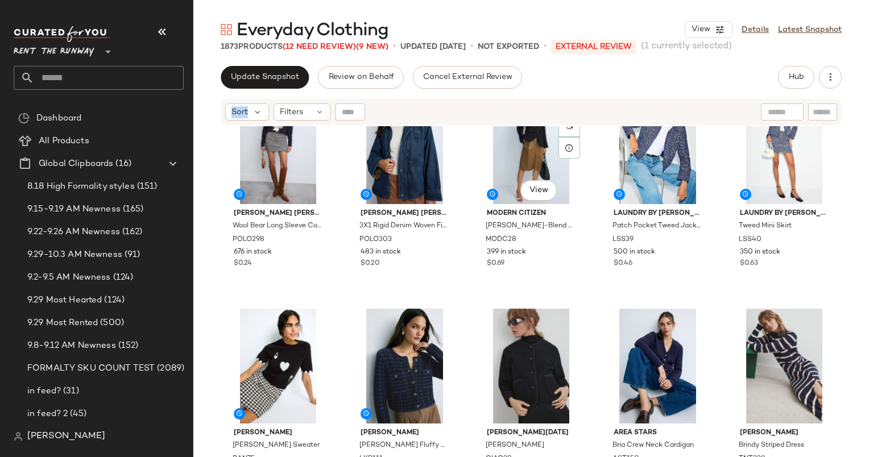
scroll to position [455, 0]
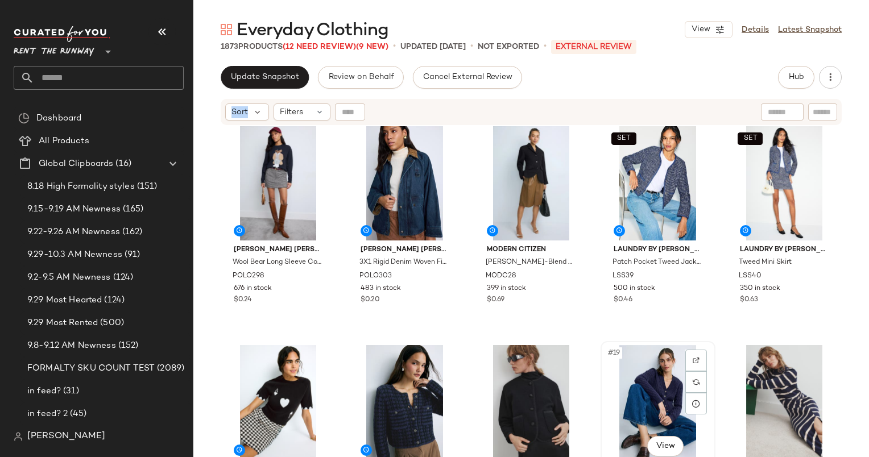
scroll to position [455, 0]
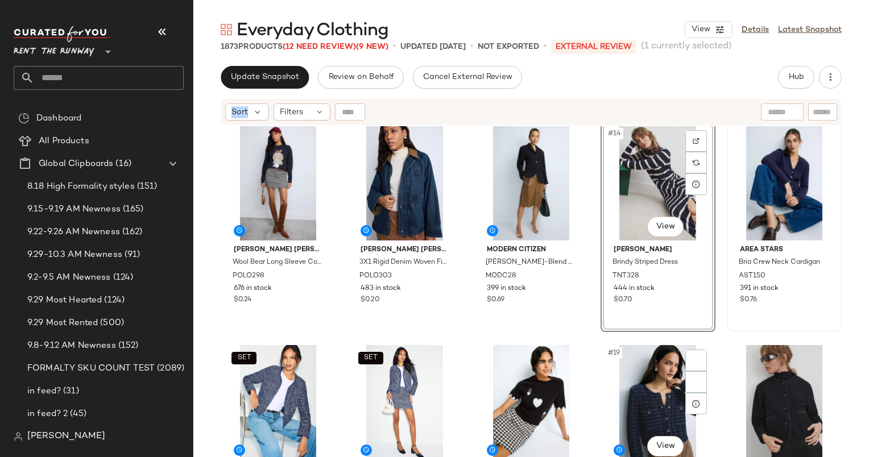
scroll to position [541, 0]
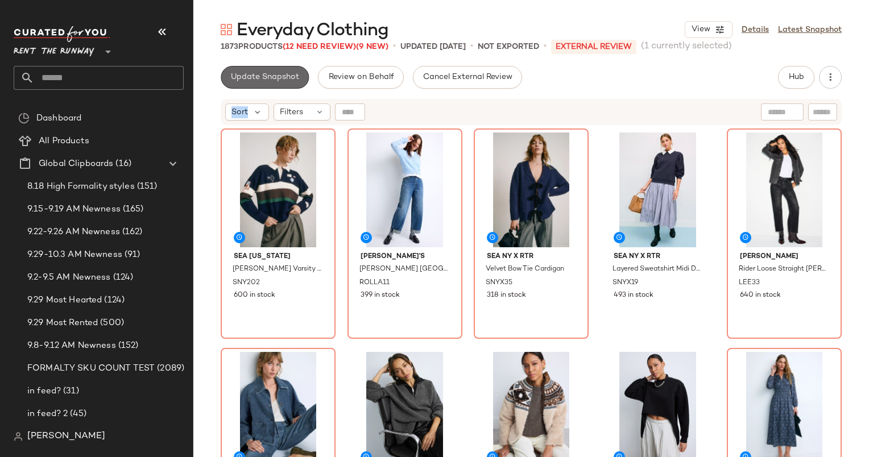
click at [271, 87] on button "Update Snapshot" at bounding box center [265, 77] width 88 height 23
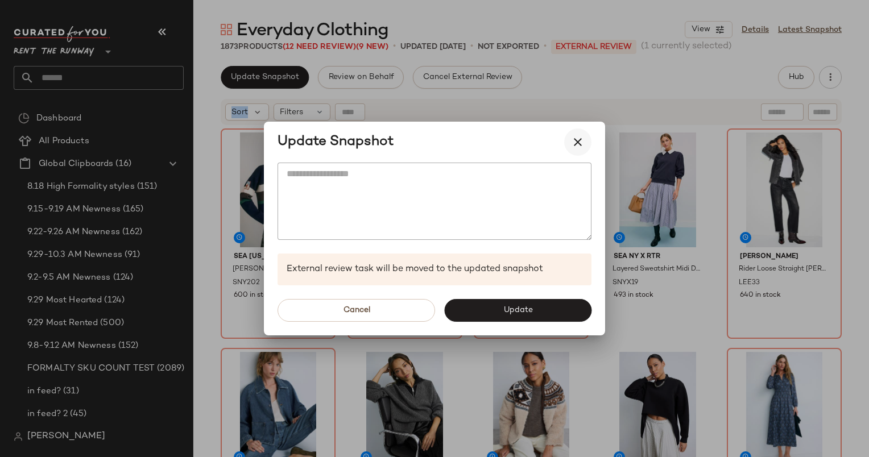
click at [572, 141] on icon "button" at bounding box center [578, 142] width 14 height 14
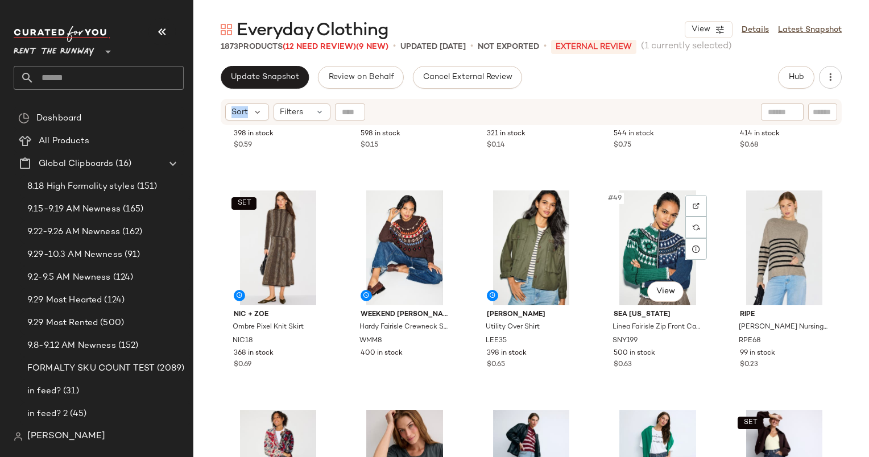
scroll to position [1927, 0]
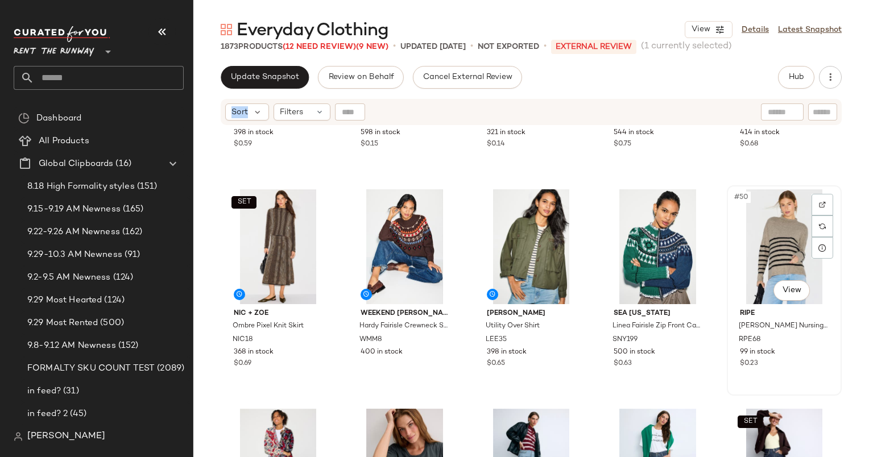
click at [762, 235] on div "#50 View" at bounding box center [783, 246] width 107 height 115
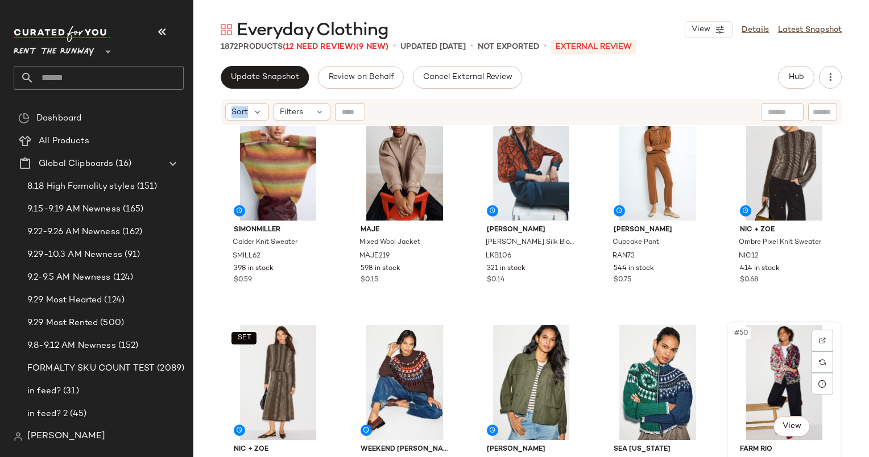
scroll to position [1793, 0]
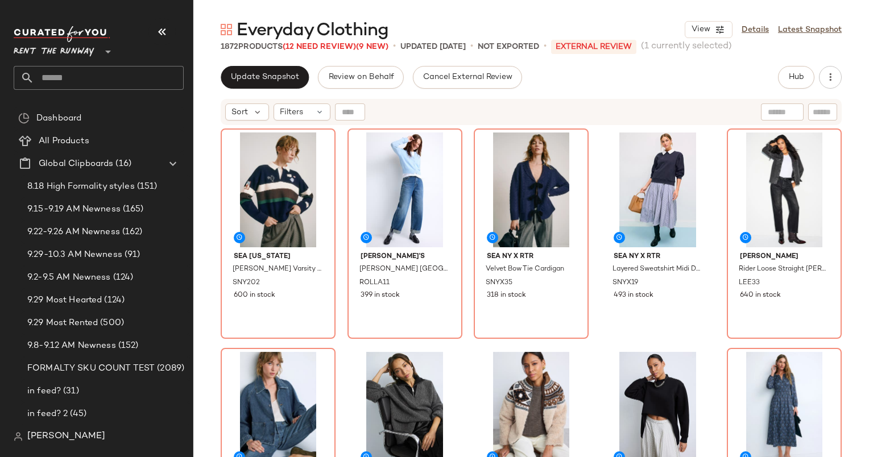
click at [507, 109] on div "Sort Filters" at bounding box center [457, 111] width 464 height 17
click at [797, 80] on span "Hub" at bounding box center [796, 77] width 16 height 9
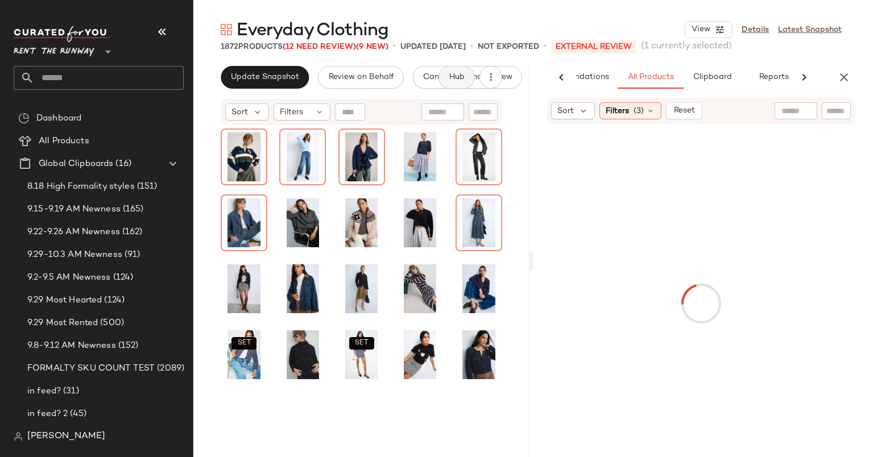
scroll to position [0, 59]
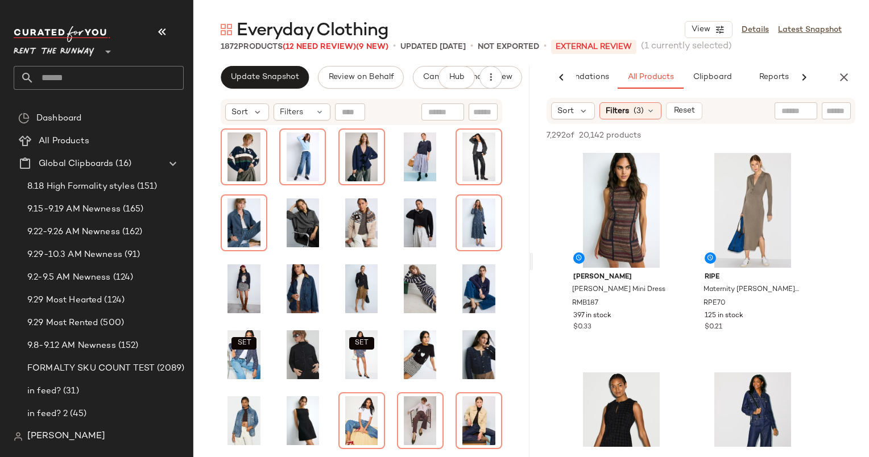
click at [830, 93] on div "AI Recommendations All Products Clipboard Reports Sort Filters (3) Reset 7,292 …" at bounding box center [701, 261] width 336 height 391
click at [850, 81] on icon "button" at bounding box center [844, 77] width 14 height 14
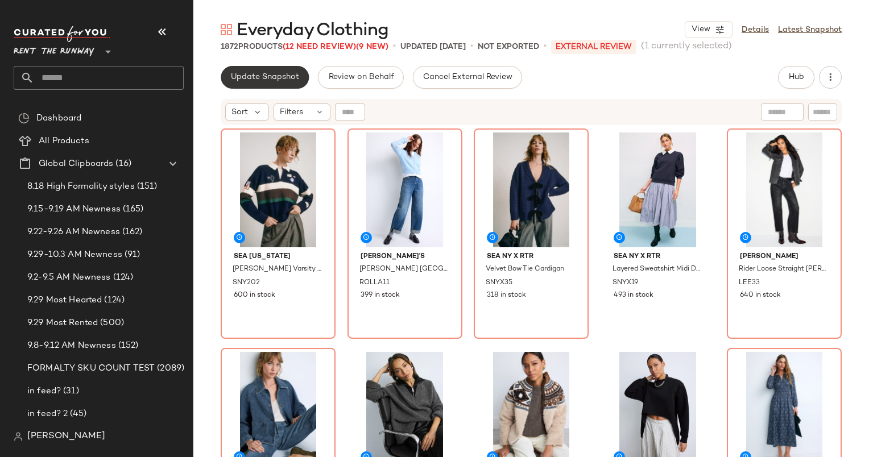
click at [248, 85] on button "Update Snapshot" at bounding box center [265, 77] width 88 height 23
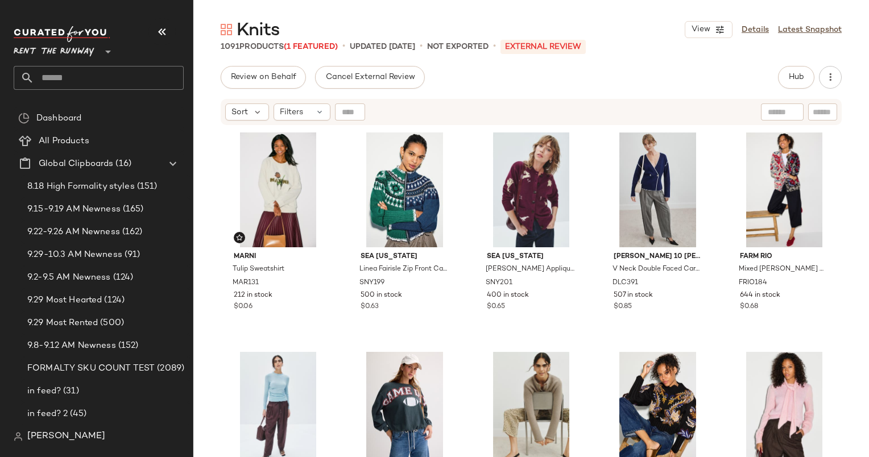
click at [254, 6] on main "Knits View Details Latest Snapshot 1091 Products (1 Featured) • updated Sep 29t…" at bounding box center [434, 228] width 869 height 457
click at [777, 82] on div "Review on Behalf Cancel External Review Hub Send for Review External Review Int…" at bounding box center [531, 77] width 621 height 23
click at [788, 82] on span "Hub" at bounding box center [796, 77] width 16 height 9
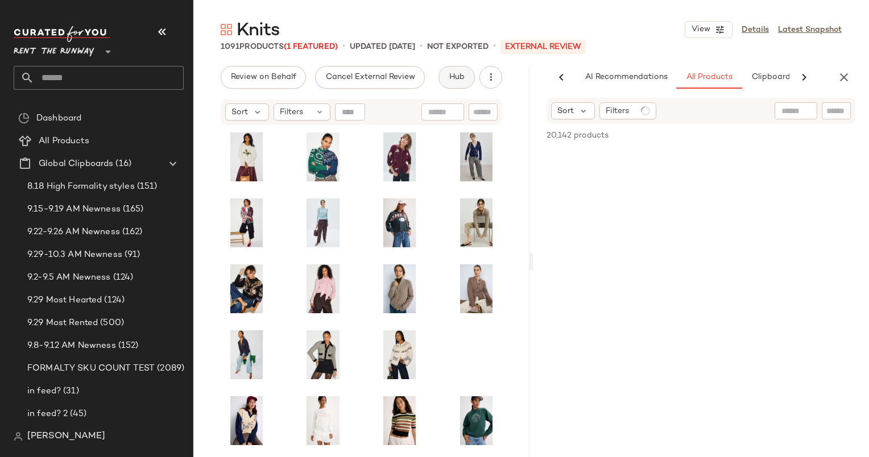
scroll to position [0, 59]
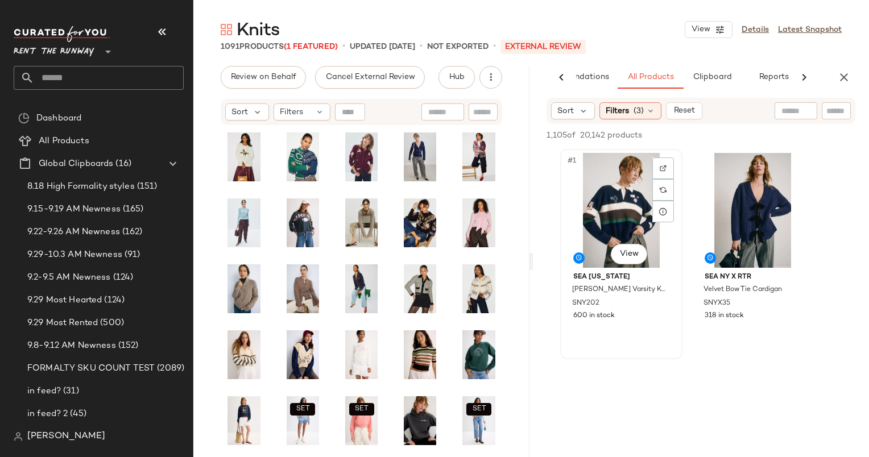
click at [618, 175] on div "#1 View" at bounding box center [621, 210] width 114 height 115
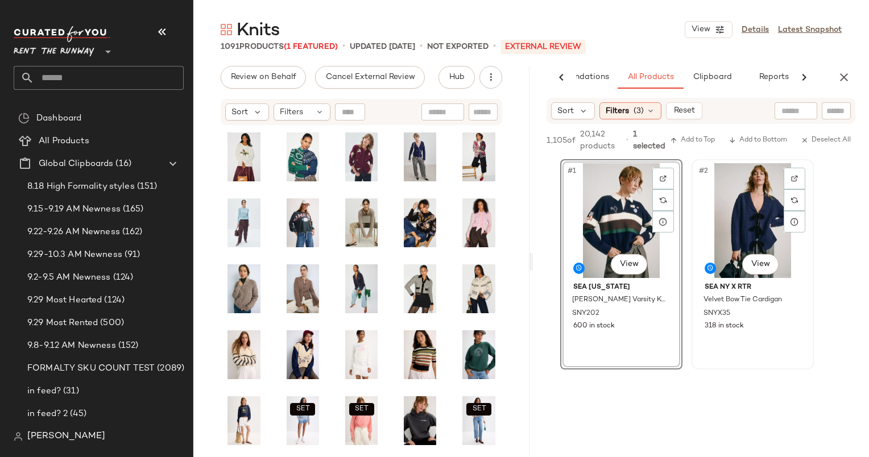
click at [743, 200] on div "#2 View" at bounding box center [752, 220] width 114 height 115
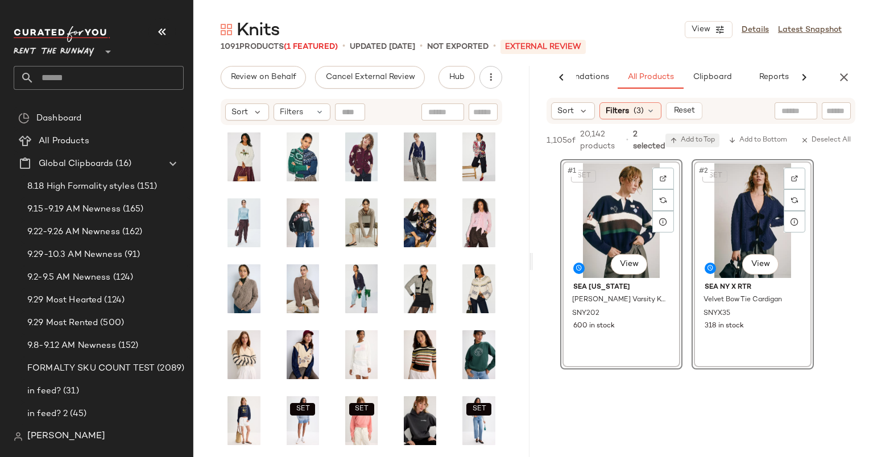
click at [696, 141] on span "Add to Top" at bounding box center [692, 140] width 45 height 8
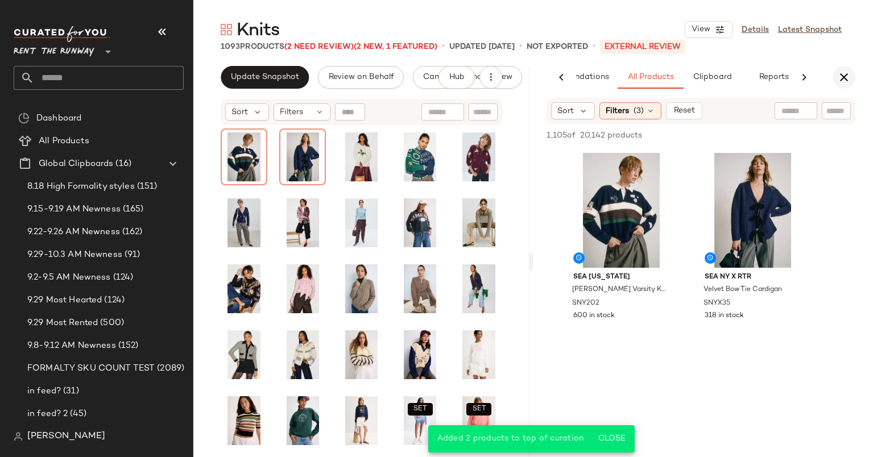
click at [837, 77] on icon "button" at bounding box center [844, 77] width 14 height 14
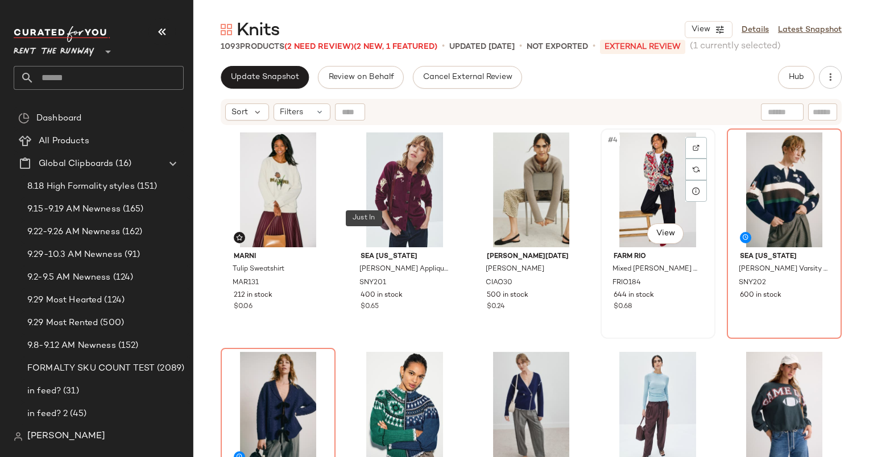
drag, startPoint x: 714, startPoint y: 227, endPoint x: 689, endPoint y: 221, distance: 26.3
click at [689, 221] on div "Marni Tulip Sweatshirt MAR131 212 in stock $0.06 Sea New York Mika Applique Car…" at bounding box center [531, 306] width 621 height 357
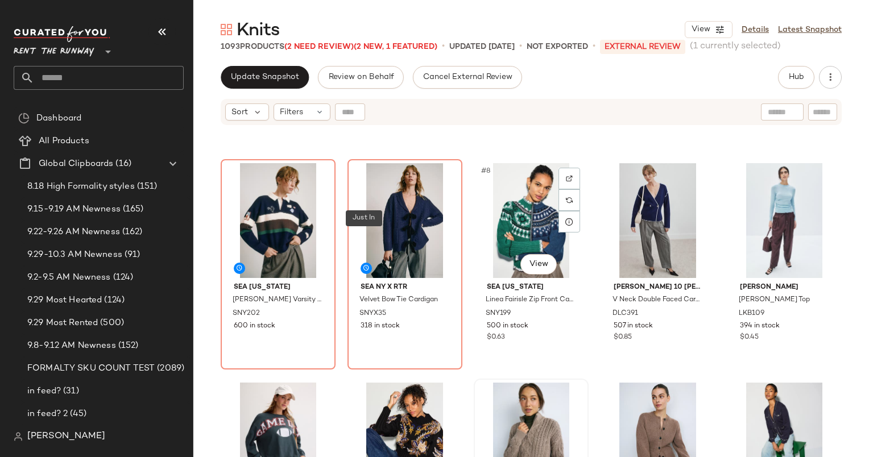
scroll to position [250, 0]
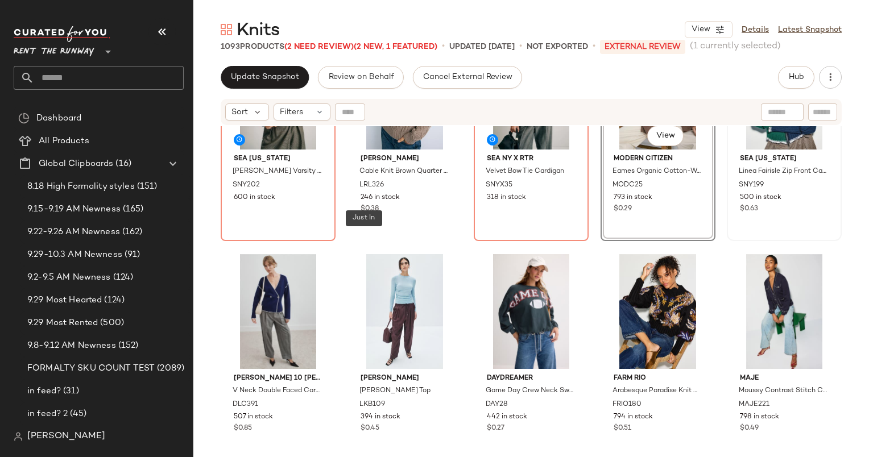
scroll to position [372, 0]
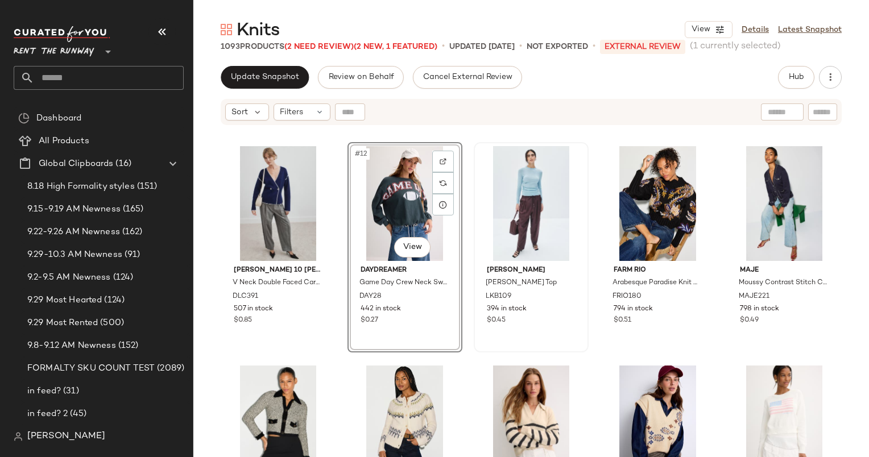
scroll to position [429, 0]
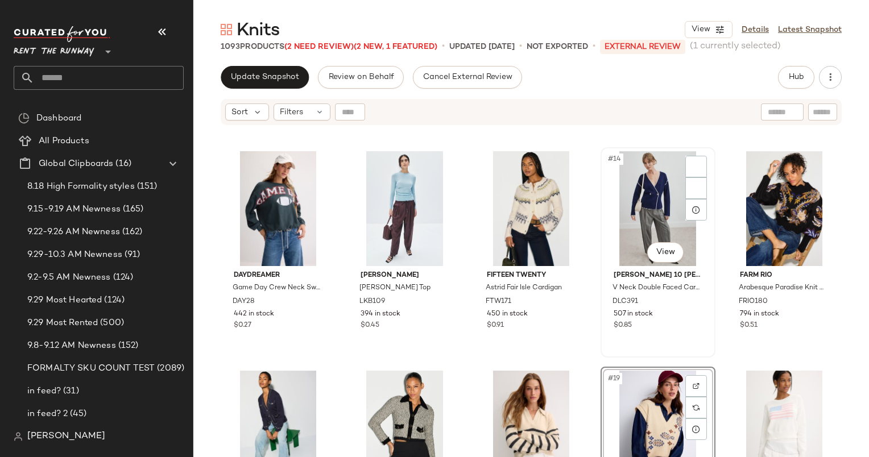
scroll to position [430, 0]
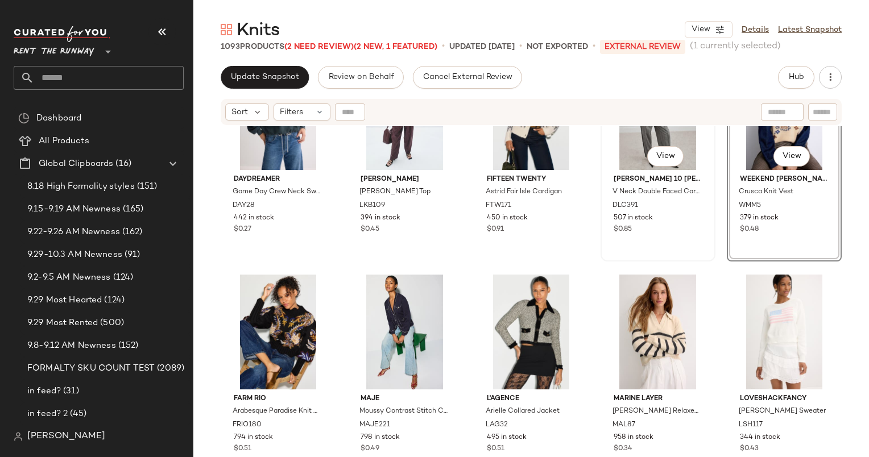
scroll to position [603, 0]
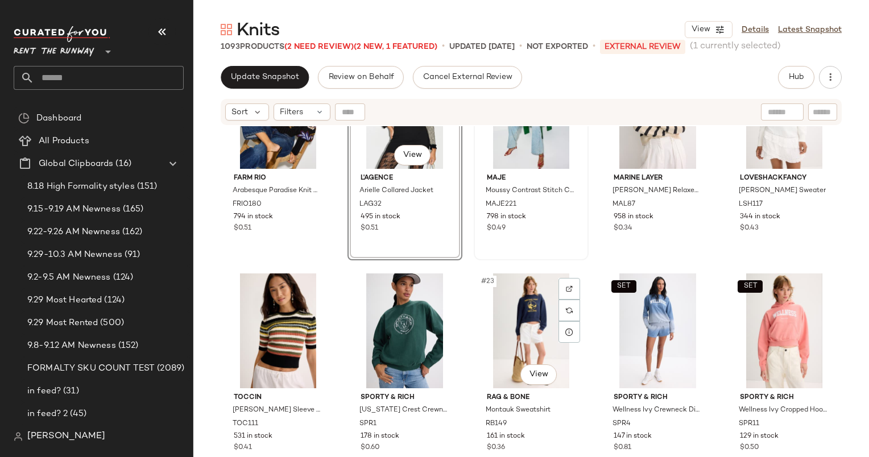
scroll to position [673, 0]
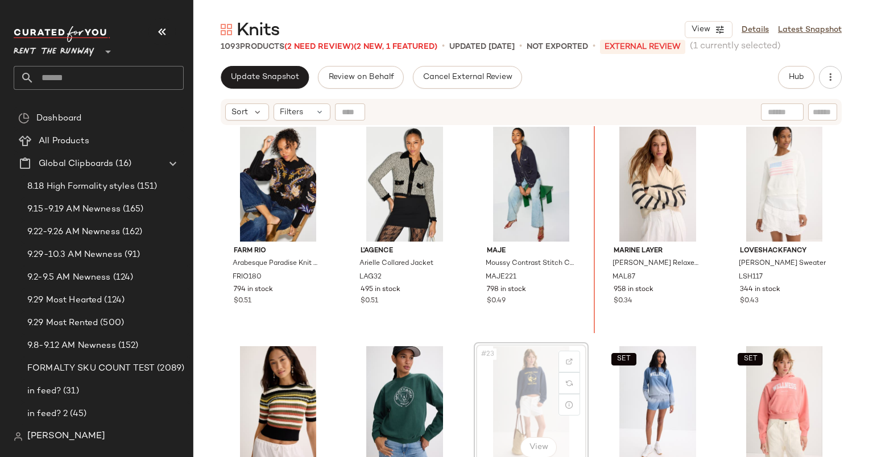
scroll to position [672, 0]
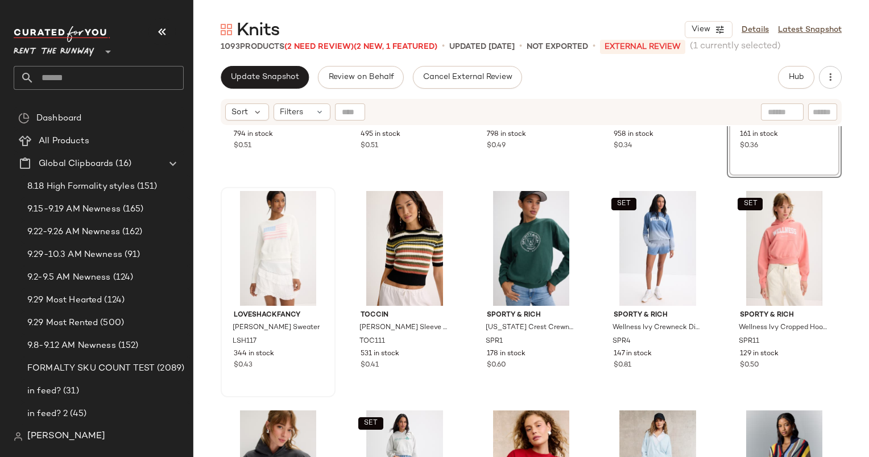
scroll to position [839, 0]
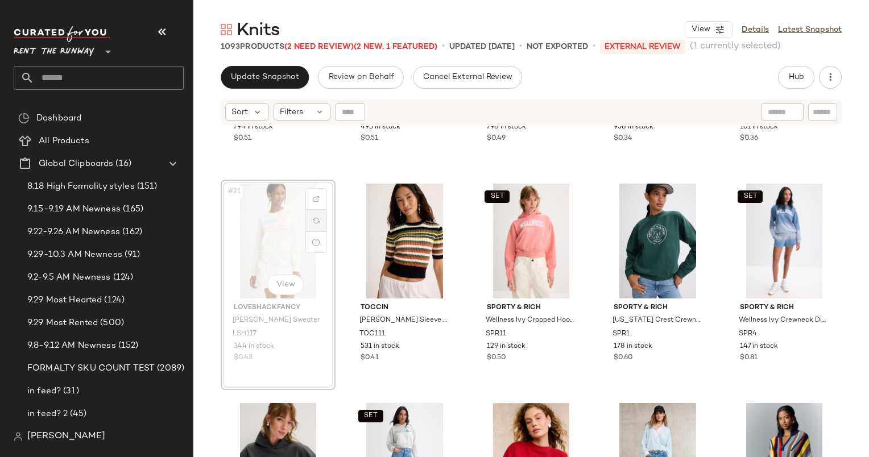
scroll to position [836, 0]
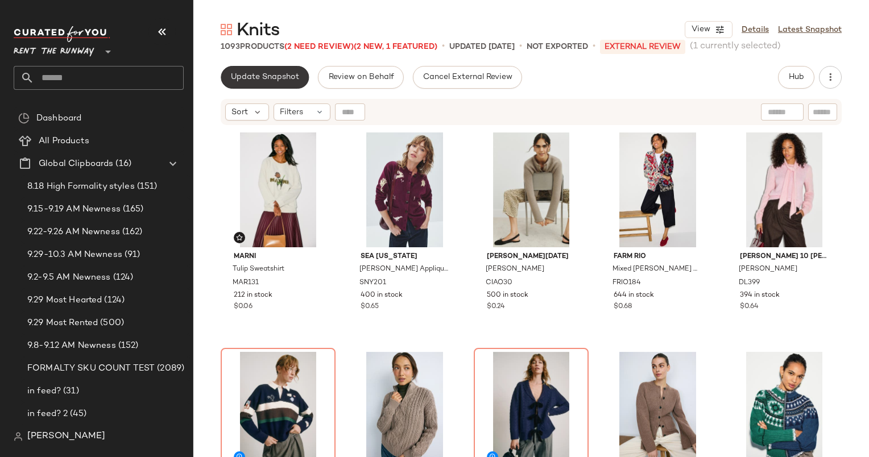
click at [275, 78] on span "Update Snapshot" at bounding box center [264, 77] width 69 height 9
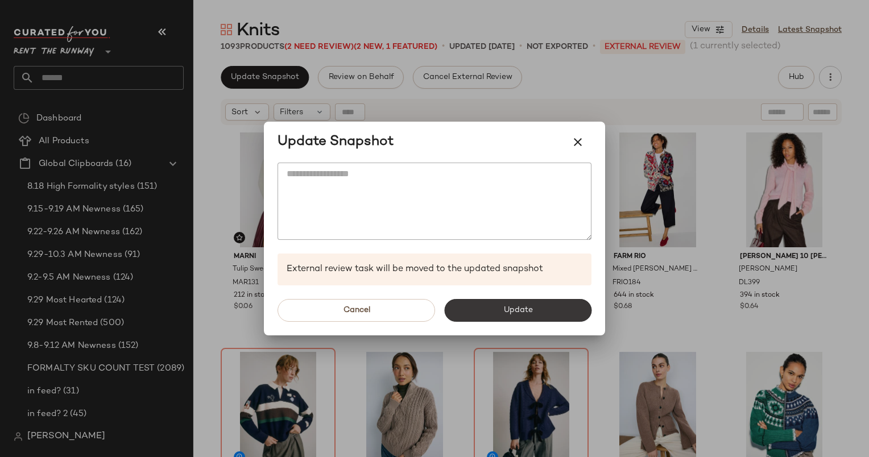
click at [506, 310] on span "Update" at bounding box center [517, 310] width 30 height 9
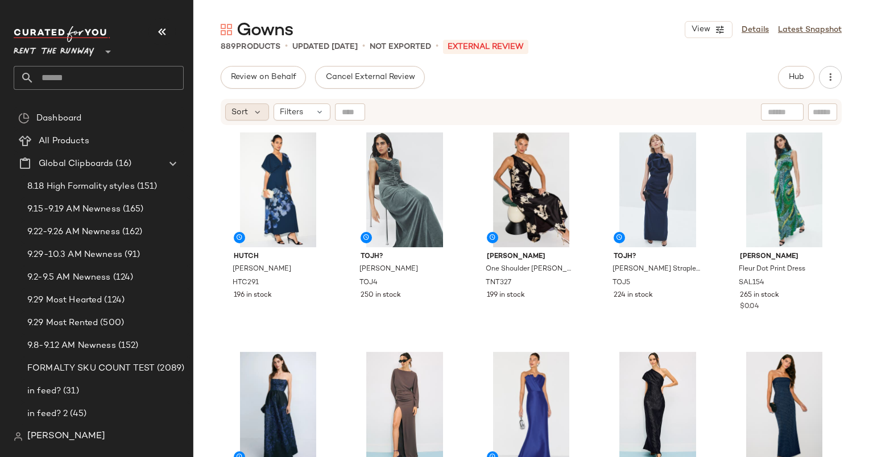
click at [226, 112] on div "Sort" at bounding box center [247, 111] width 44 height 17
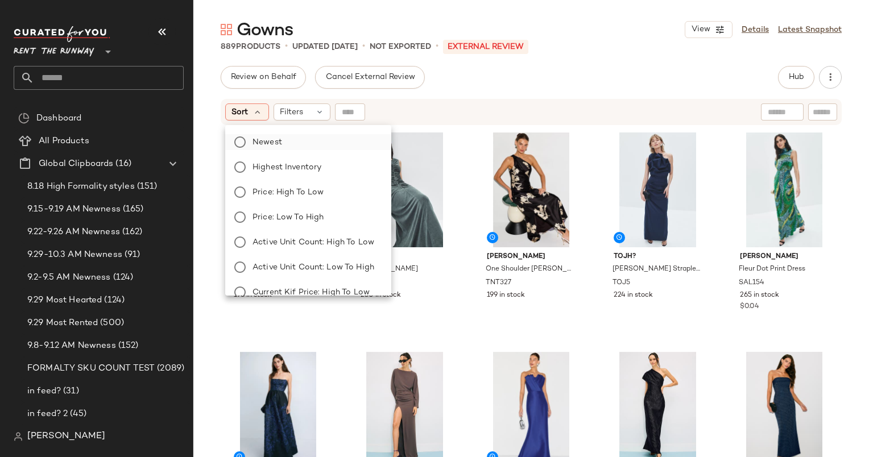
click at [309, 148] on label "Newest" at bounding box center [315, 142] width 134 height 16
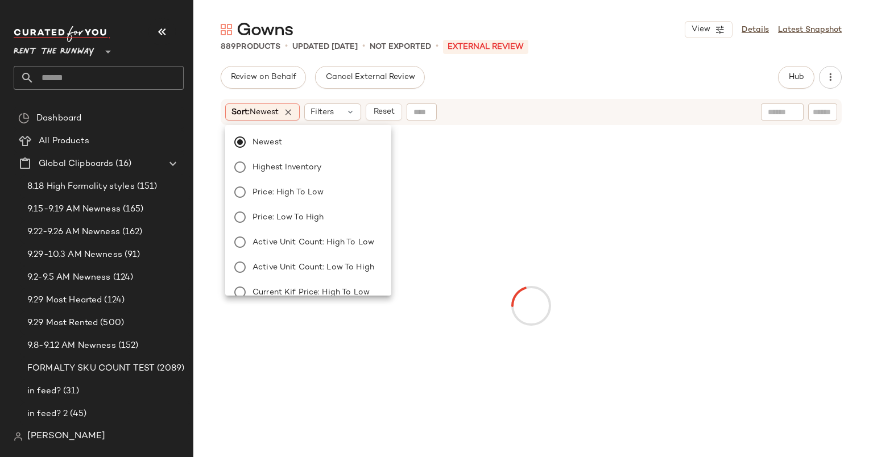
click at [491, 107] on div "Sort: Newest Filters Reset" at bounding box center [457, 111] width 464 height 17
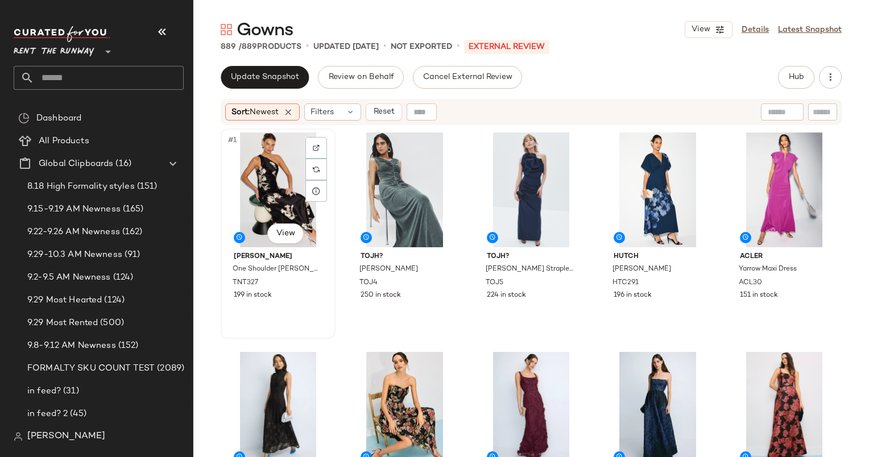
click at [250, 161] on div "#1 View" at bounding box center [278, 189] width 107 height 115
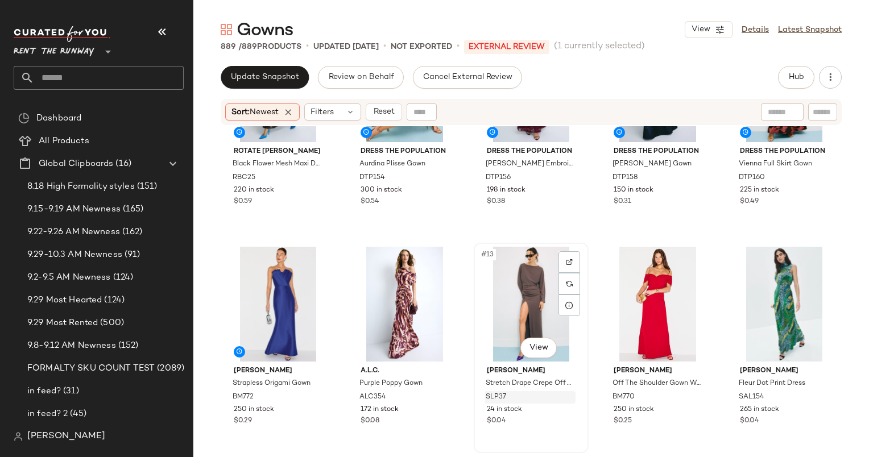
scroll to position [331, 0]
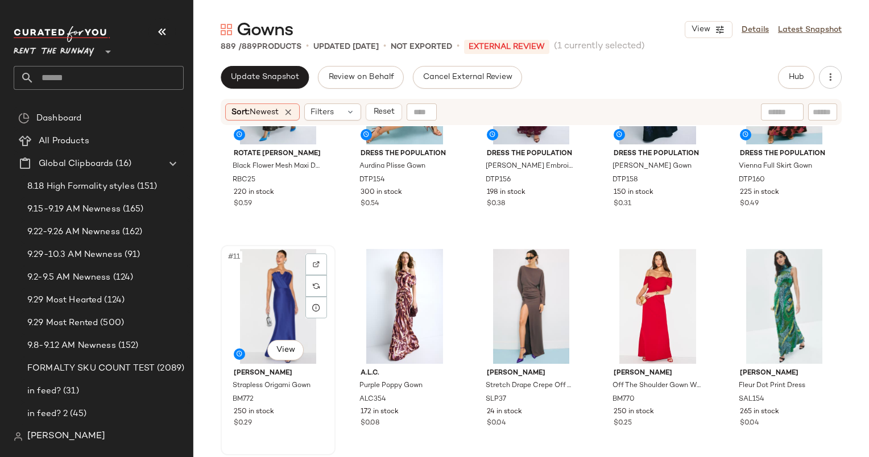
click at [261, 276] on div "#11 View" at bounding box center [278, 306] width 107 height 115
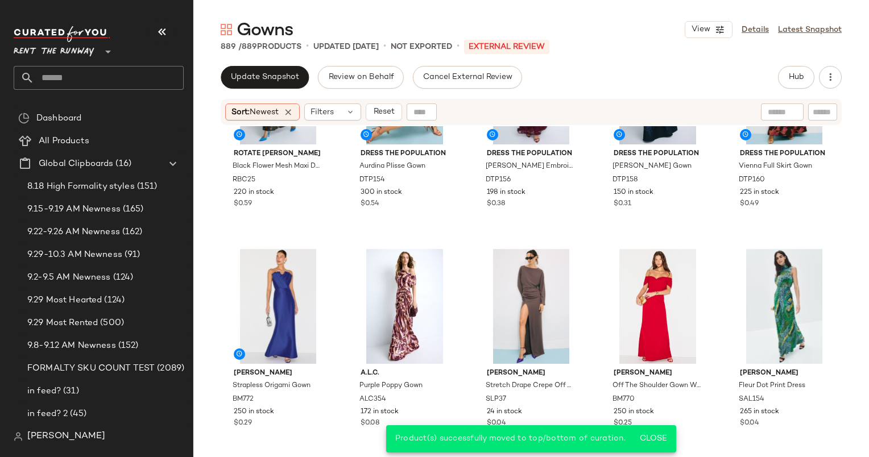
click at [387, 102] on div "Sort: Newest Filters Reset" at bounding box center [531, 112] width 621 height 26
click at [394, 110] on span "Reset" at bounding box center [383, 111] width 22 height 9
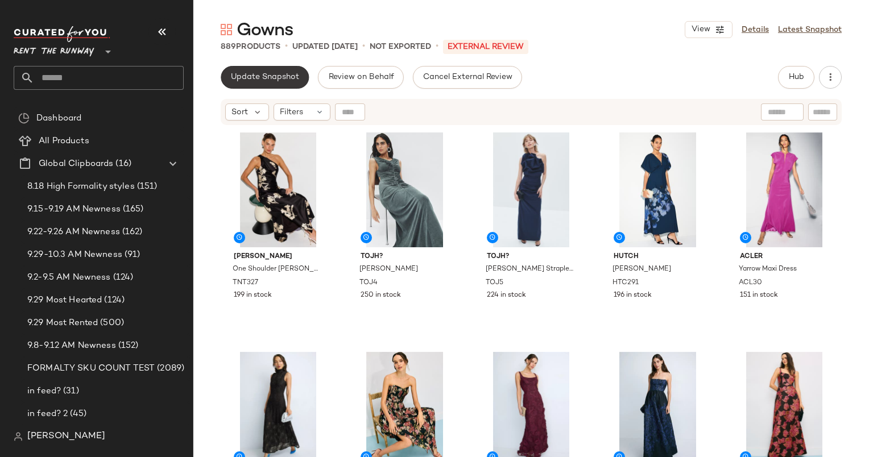
click at [268, 73] on span "Update Snapshot" at bounding box center [264, 77] width 69 height 9
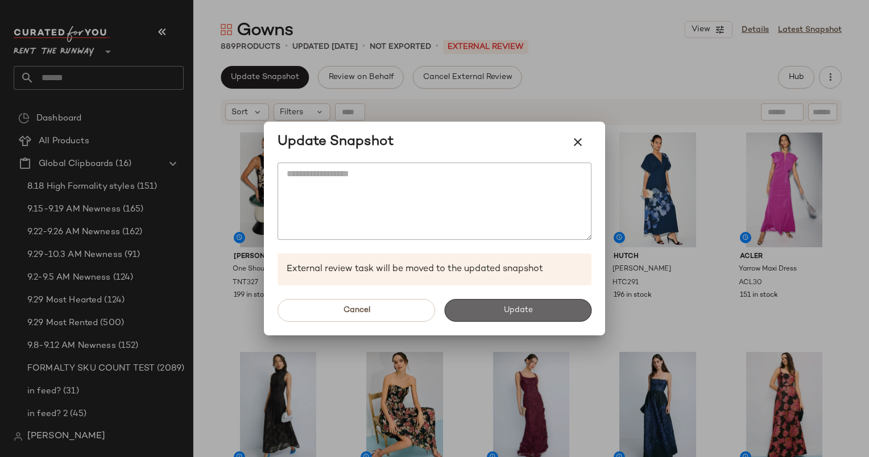
click at [543, 321] on button "Update" at bounding box center [517, 310] width 147 height 23
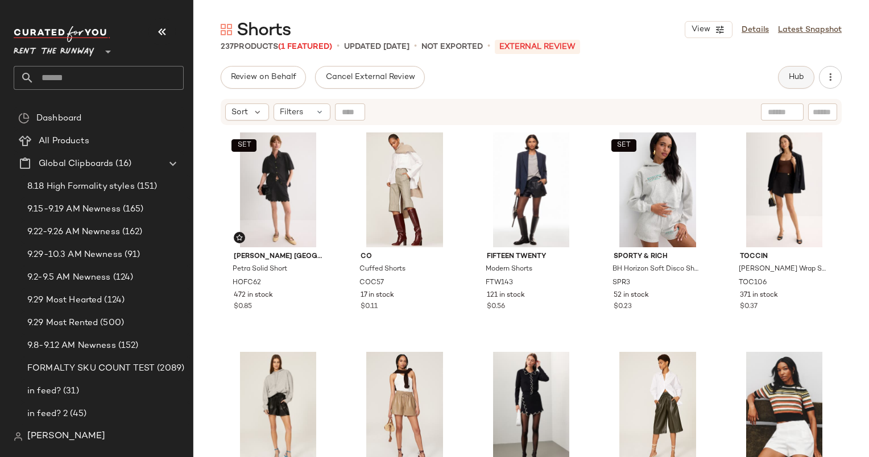
click at [801, 86] on button "Hub" at bounding box center [796, 77] width 36 height 23
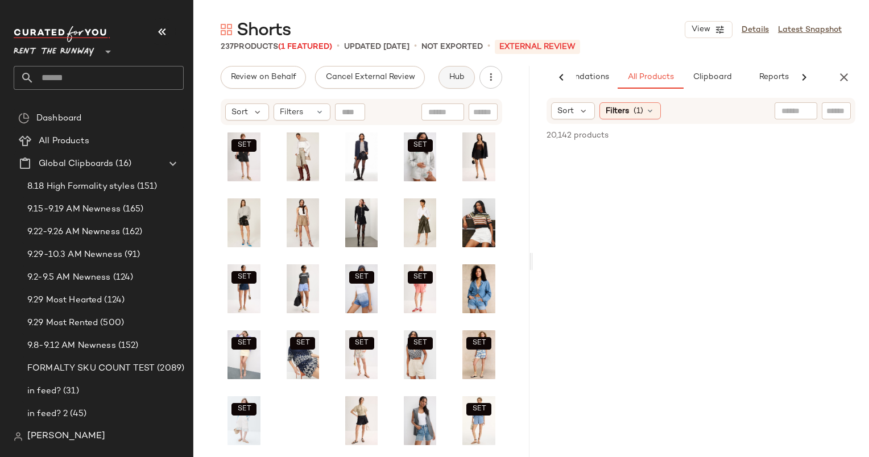
scroll to position [0, 59]
click at [850, 70] on button "button" at bounding box center [843, 77] width 23 height 23
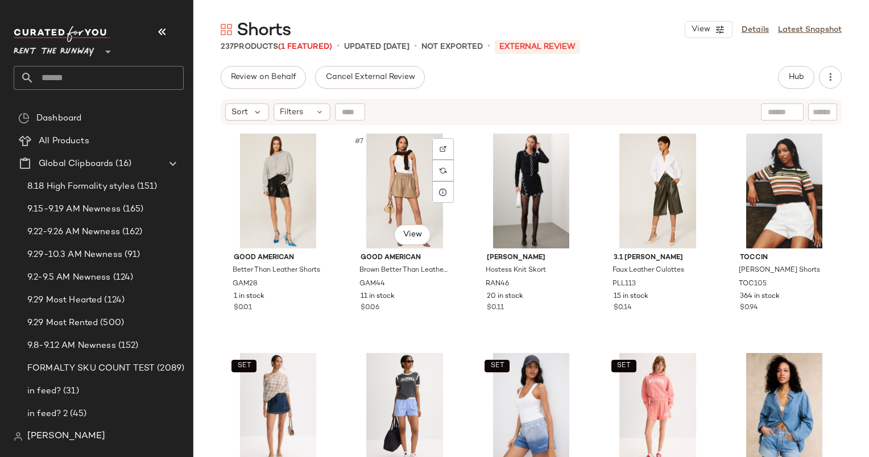
scroll to position [222, 0]
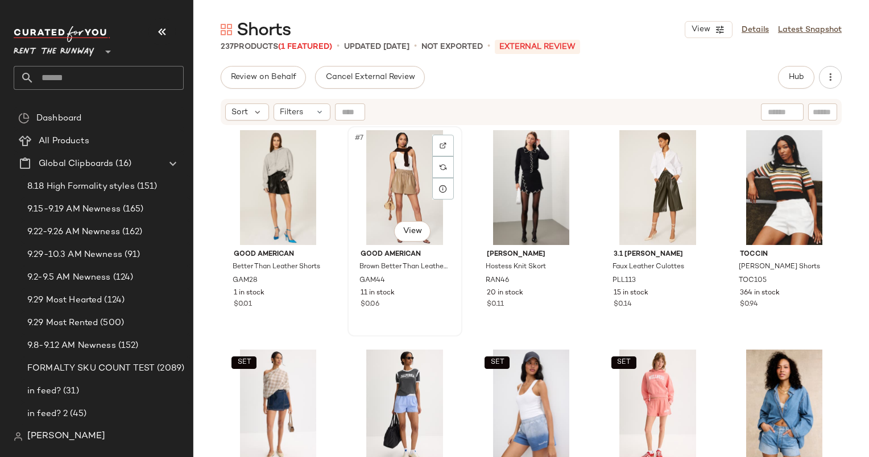
click at [407, 164] on div "#7 View" at bounding box center [404, 187] width 107 height 115
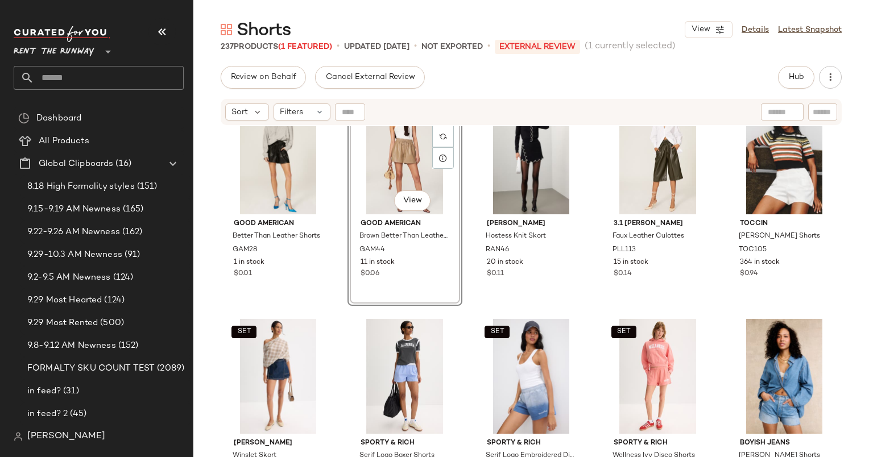
scroll to position [261, 0]
click at [271, 354] on div "SET #11 View" at bounding box center [278, 376] width 107 height 115
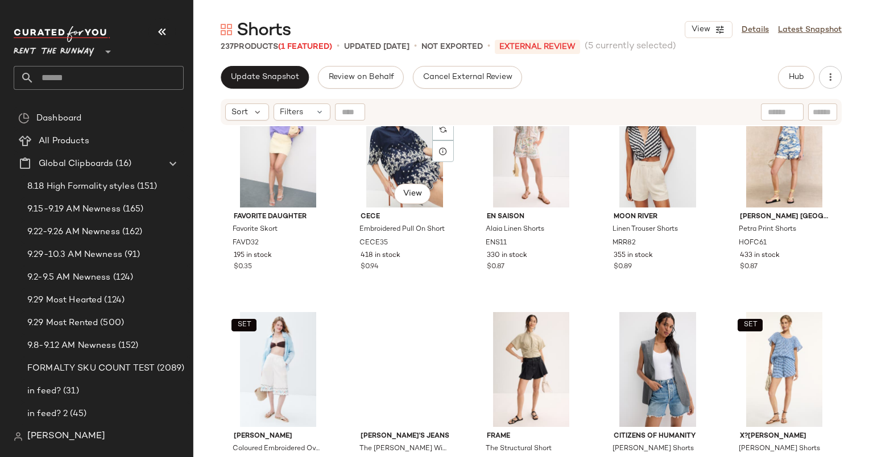
scroll to position [575, 0]
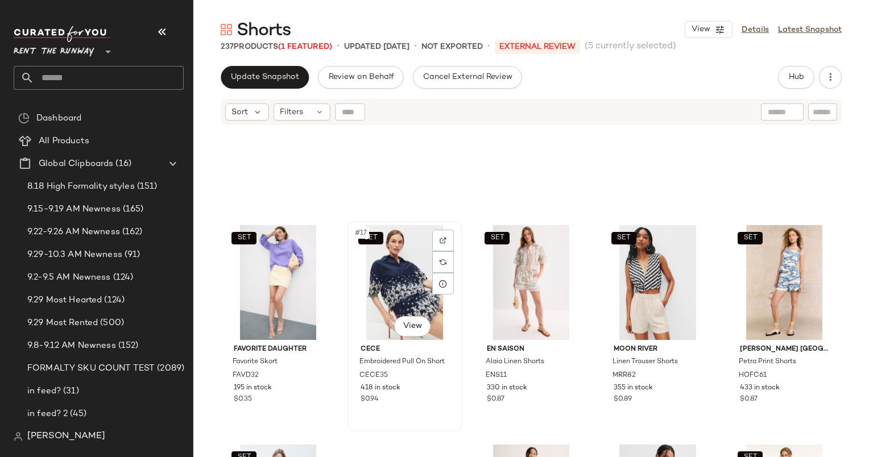
click at [388, 274] on div "SET #17 View" at bounding box center [404, 282] width 107 height 115
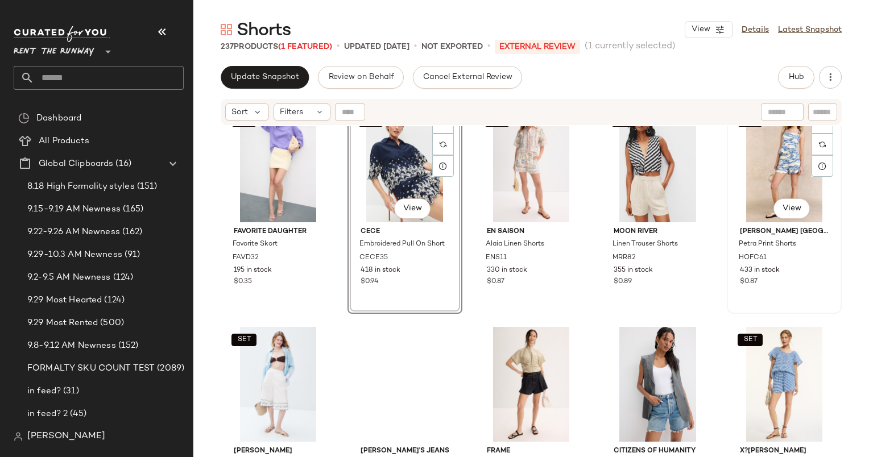
scroll to position [693, 0]
click at [262, 367] on div "SET #21 View" at bounding box center [278, 383] width 107 height 115
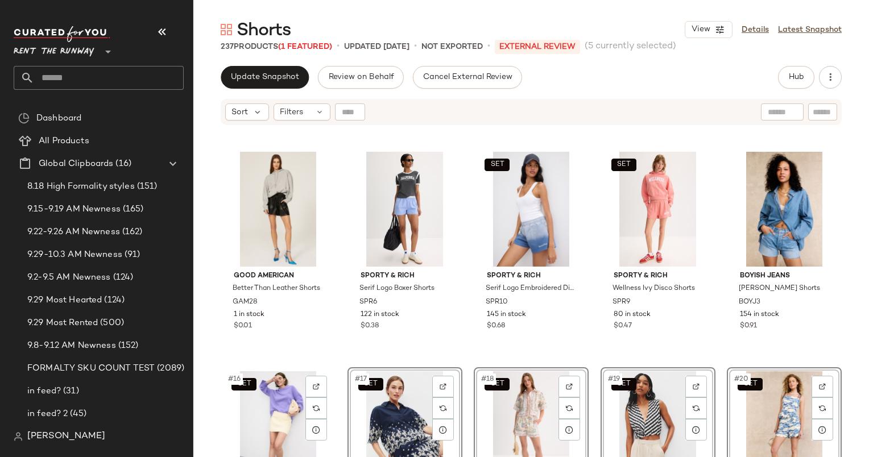
scroll to position [427, 0]
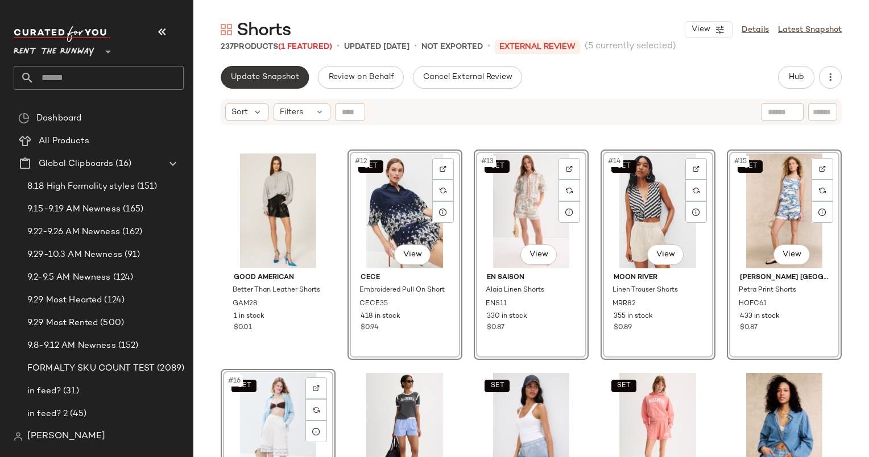
click at [288, 69] on button "Update Snapshot" at bounding box center [265, 77] width 88 height 23
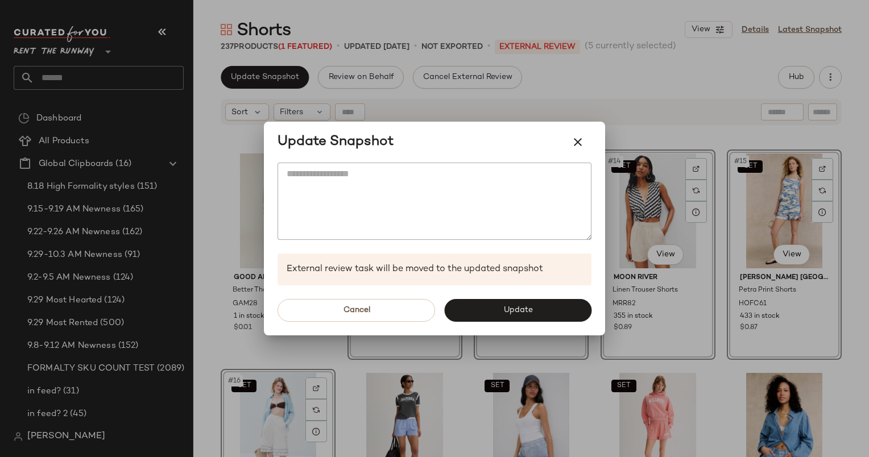
click at [496, 107] on div at bounding box center [434, 228] width 869 height 457
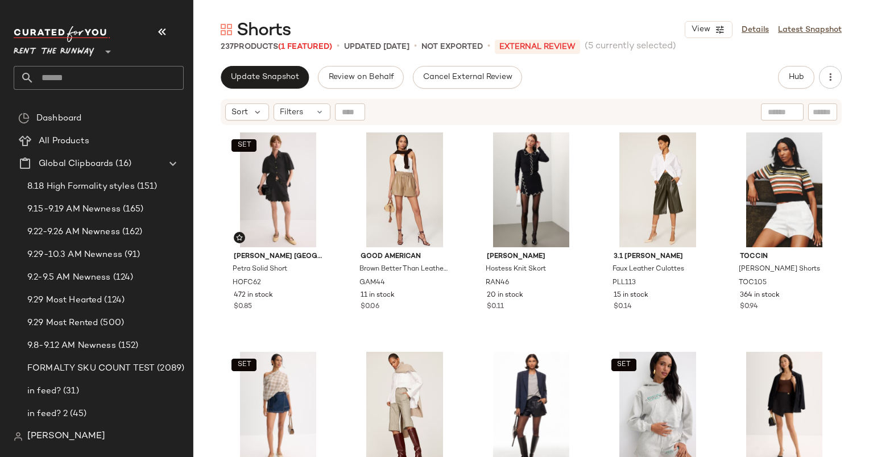
click at [265, 64] on div "Shorts View Details Latest Snapshot 237 Products (1 Featured) • updated Sep 30t…" at bounding box center [530, 237] width 675 height 439
click at [271, 77] on span "Update Snapshot" at bounding box center [264, 77] width 69 height 9
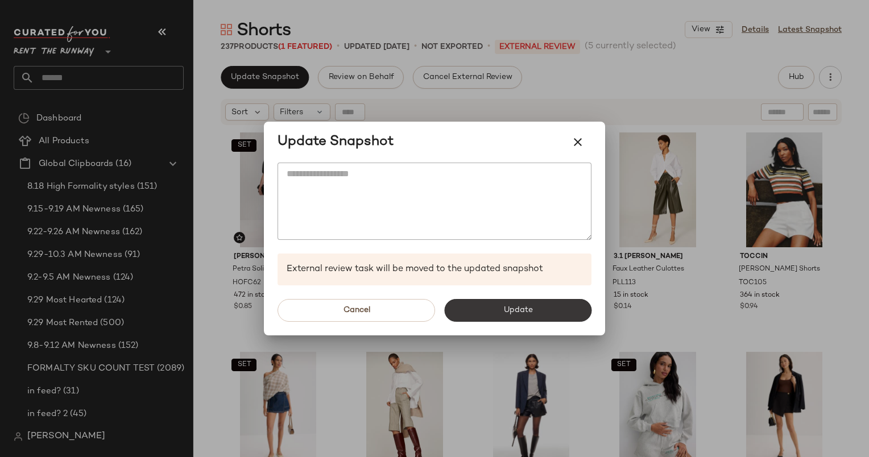
click at [496, 315] on button "Update" at bounding box center [517, 310] width 147 height 23
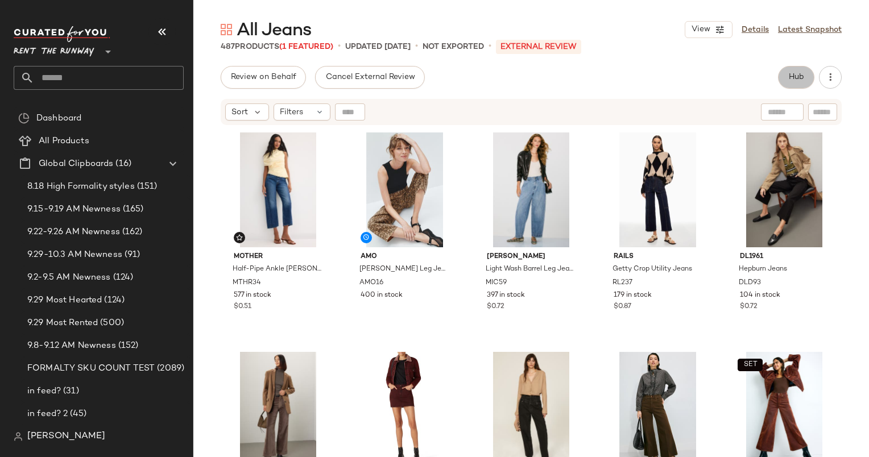
click at [798, 73] on span "Hub" at bounding box center [796, 77] width 16 height 9
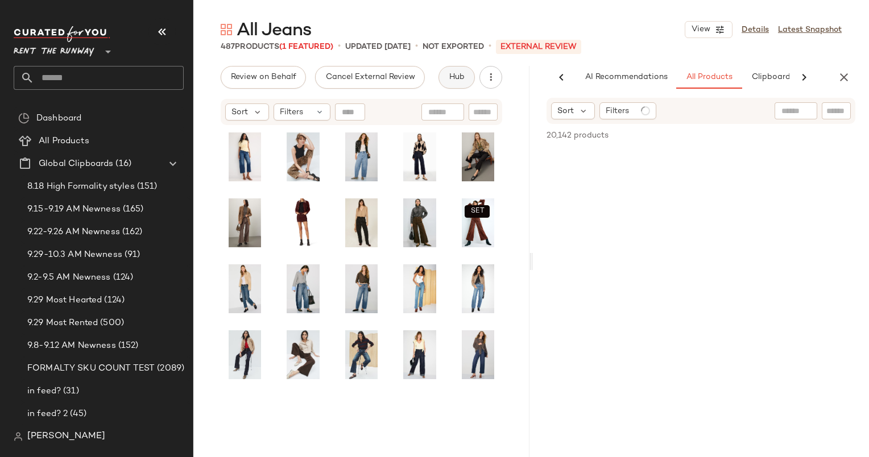
scroll to position [0, 36]
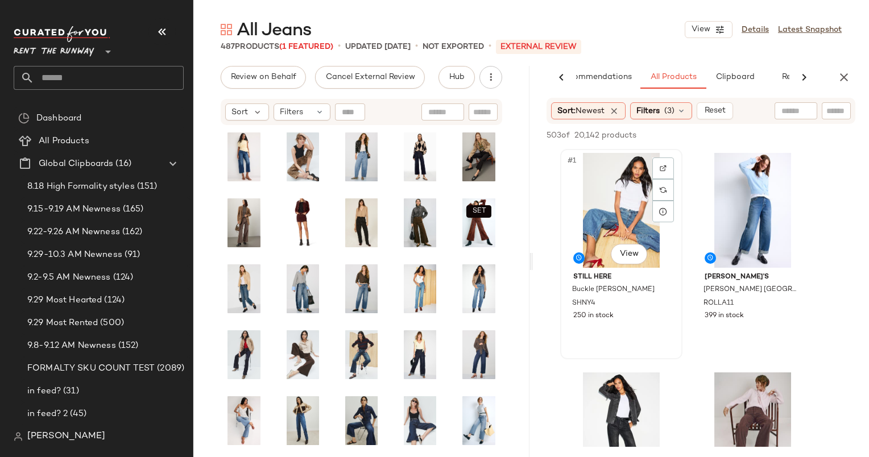
click at [630, 210] on div "#1 View" at bounding box center [621, 210] width 114 height 115
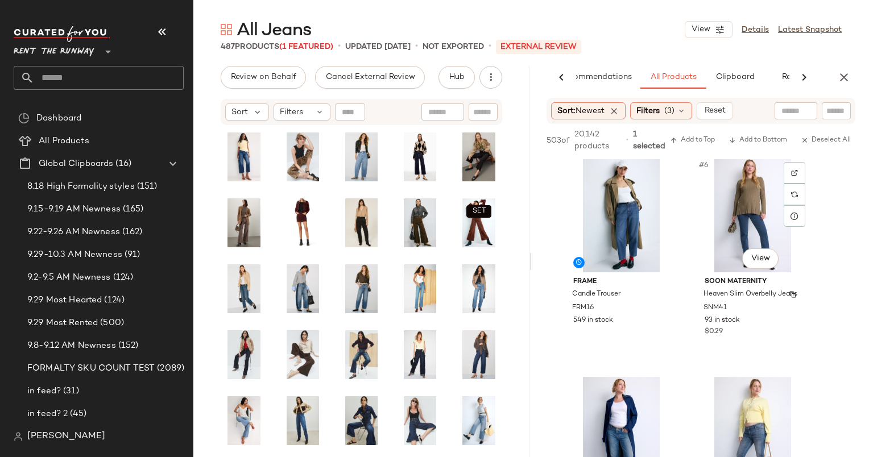
scroll to position [443, 0]
click at [609, 229] on div "#5 View" at bounding box center [621, 216] width 114 height 115
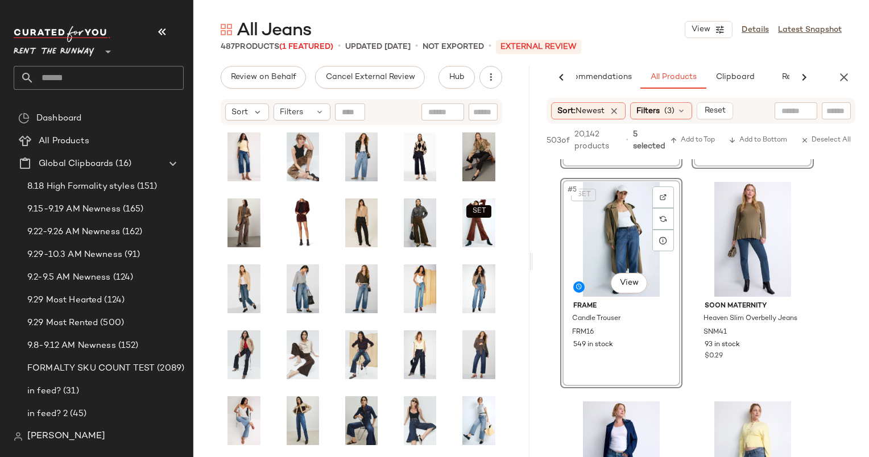
scroll to position [418, 0]
click at [693, 142] on span "Add to Top" at bounding box center [692, 140] width 45 height 8
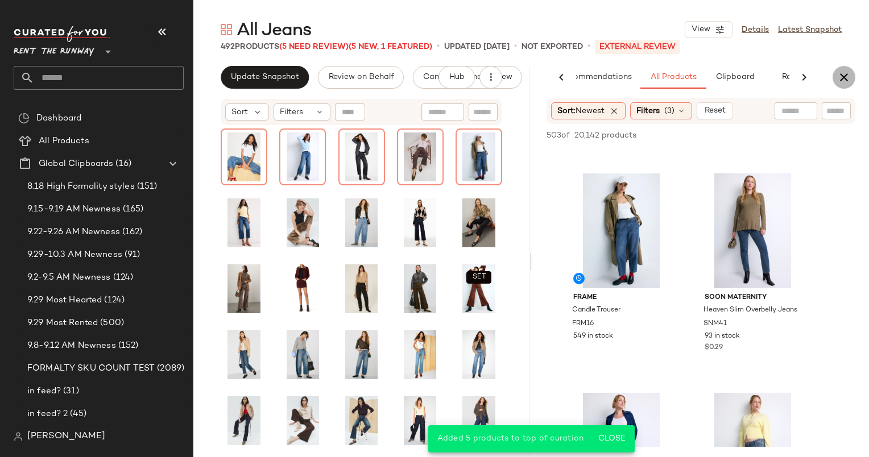
click at [843, 72] on icon "button" at bounding box center [844, 77] width 14 height 14
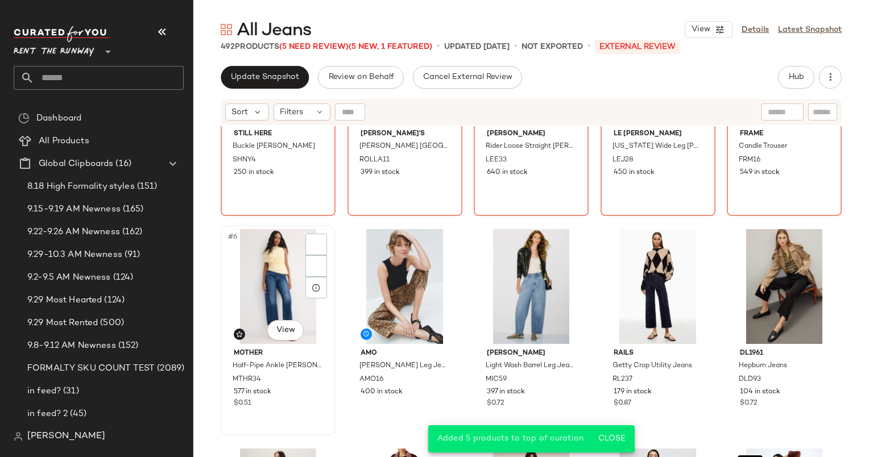
scroll to position [122, 0]
click at [264, 285] on div "#6 View" at bounding box center [278, 287] width 107 height 115
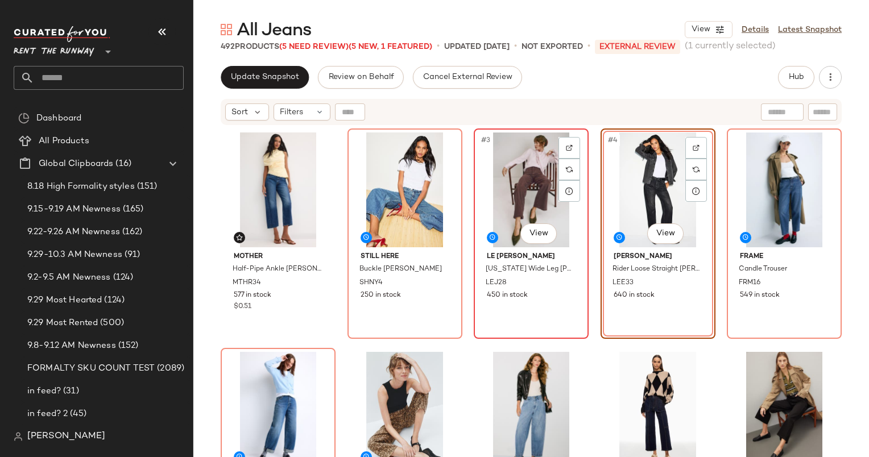
scroll to position [229, 0]
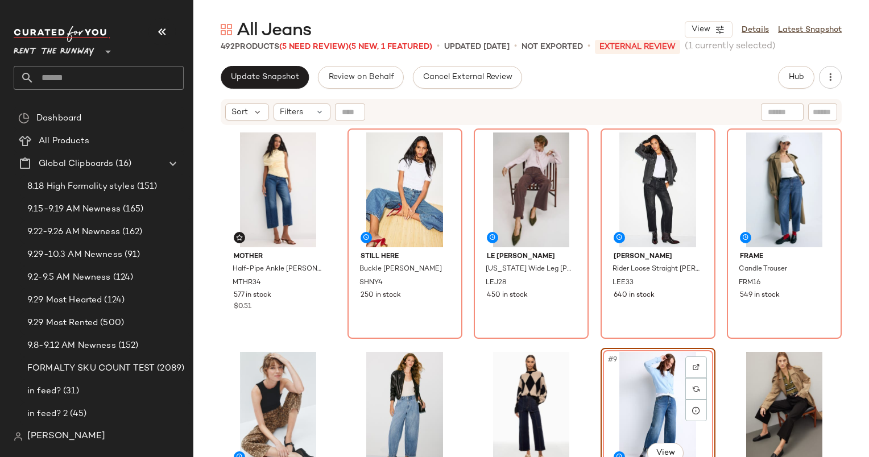
click at [246, 64] on div "All Jeans View Details Latest Snapshot 492 Products (5 Need Review) (5 New, 1 F…" at bounding box center [530, 237] width 675 height 439
click at [261, 71] on button "Update Snapshot" at bounding box center [265, 77] width 88 height 23
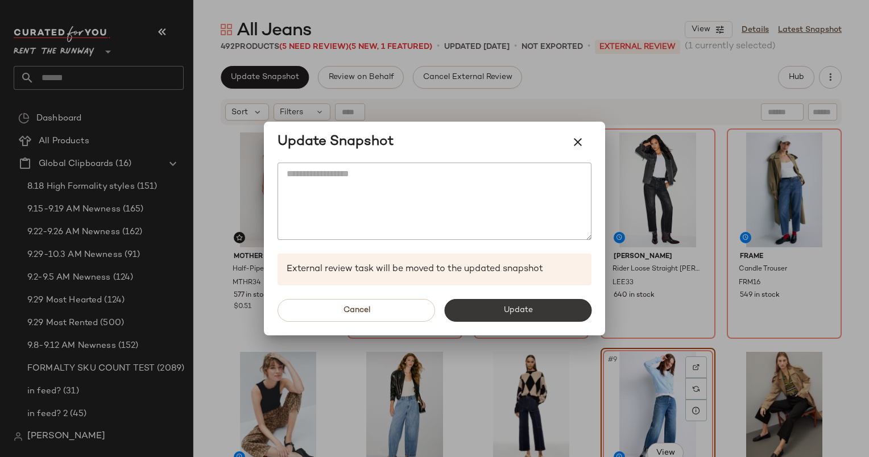
click at [522, 304] on button "Update" at bounding box center [517, 310] width 147 height 23
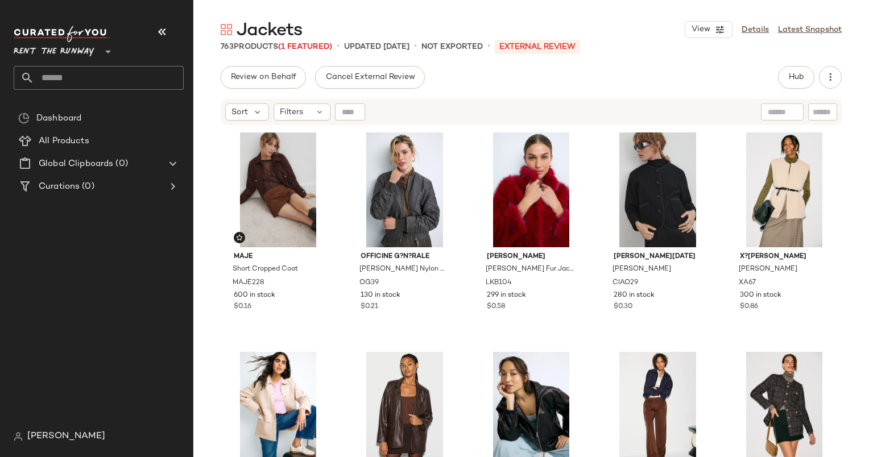
click at [811, 89] on div "Review on Behalf Cancel External Review Hub Send for Review External Review Int…" at bounding box center [530, 261] width 675 height 391
click at [806, 86] on button "Hub" at bounding box center [796, 77] width 36 height 23
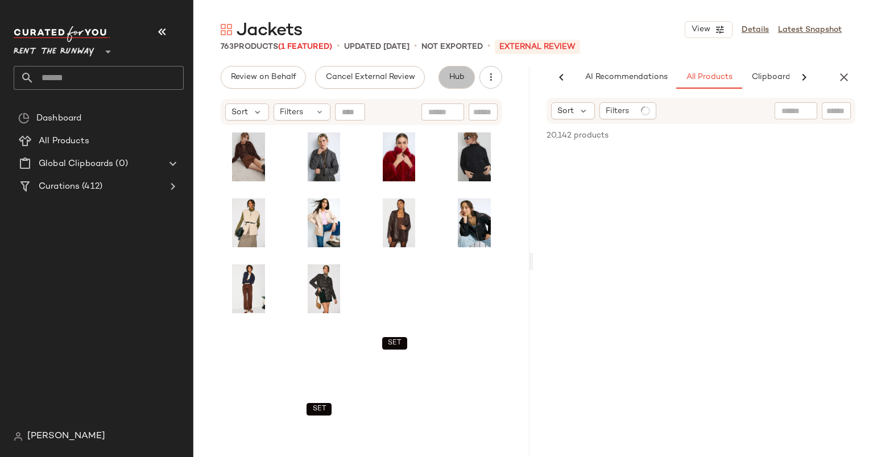
scroll to position [0, 59]
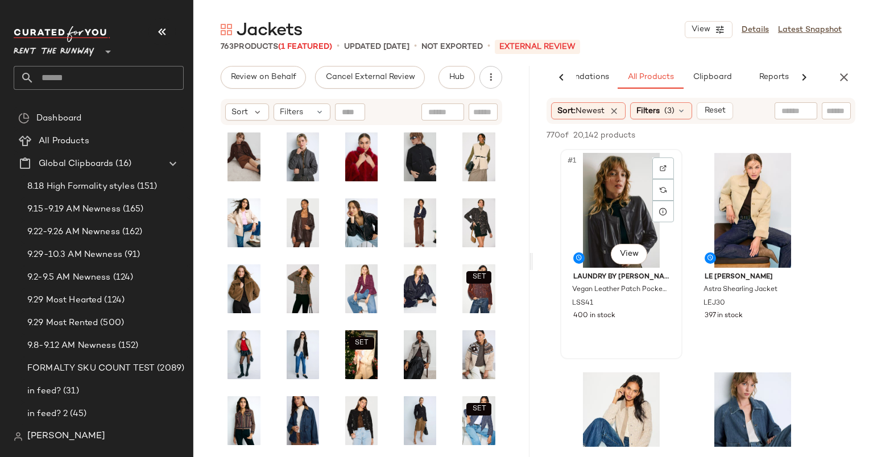
click at [627, 189] on div "#1 View" at bounding box center [621, 210] width 114 height 115
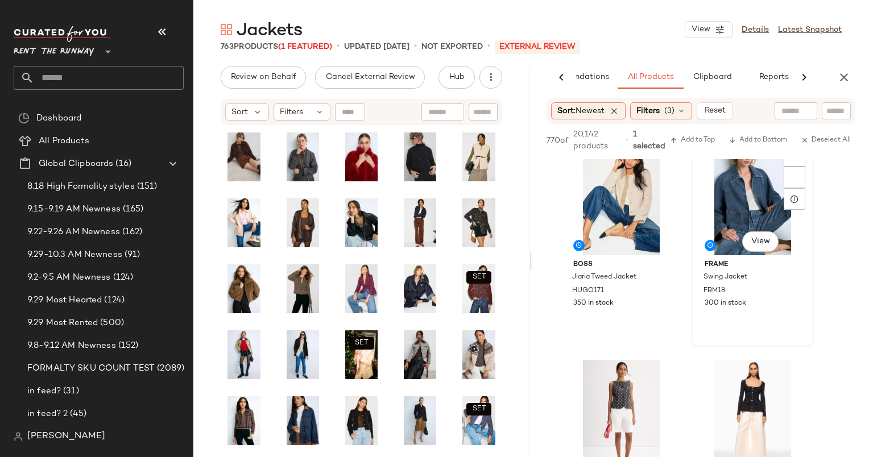
scroll to position [241, 0]
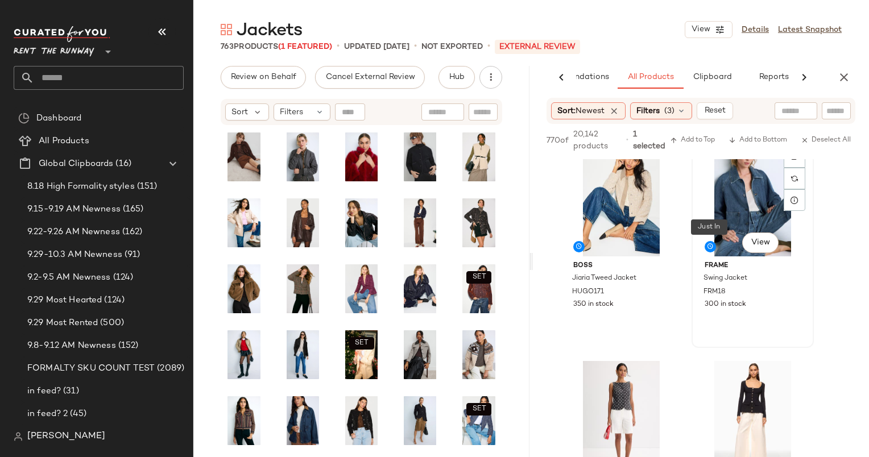
click at [720, 241] on div "#4 View" at bounding box center [752, 199] width 114 height 115
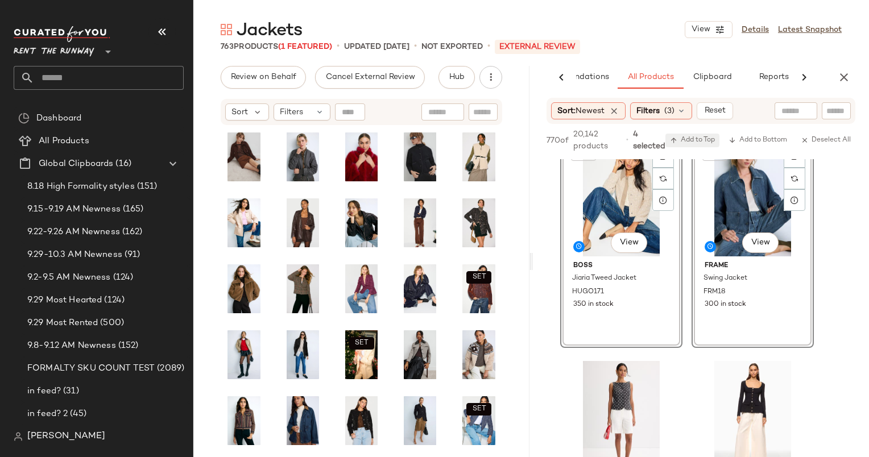
click at [696, 139] on span "Add to Top" at bounding box center [692, 140] width 45 height 8
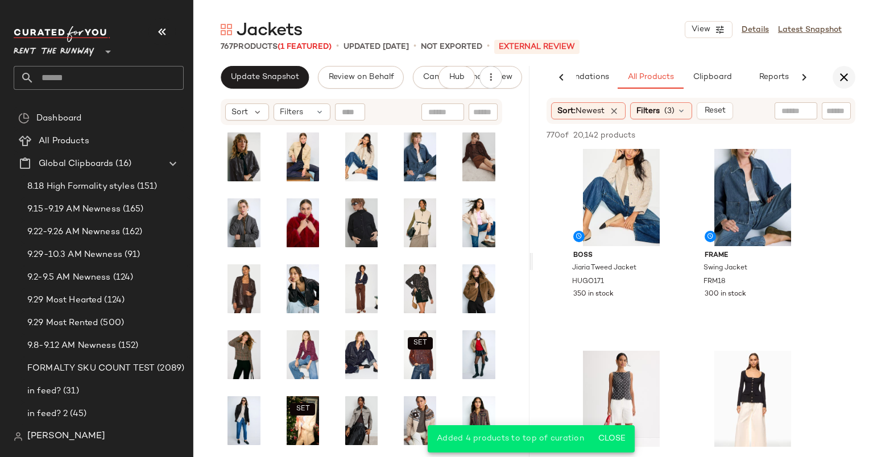
click at [841, 69] on button "button" at bounding box center [843, 77] width 23 height 23
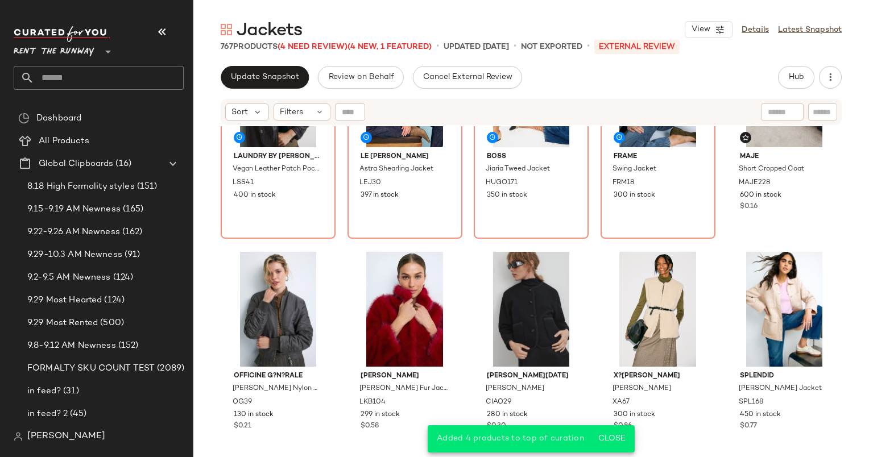
scroll to position [0, 0]
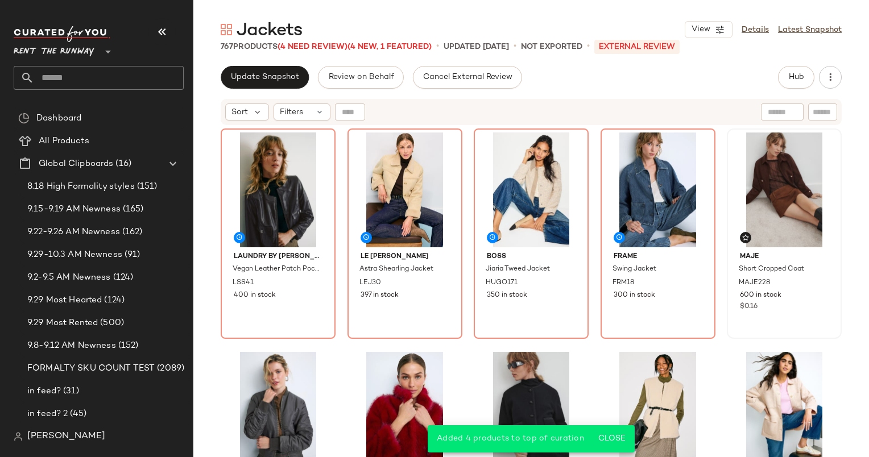
click at [772, 135] on div at bounding box center [783, 189] width 107 height 115
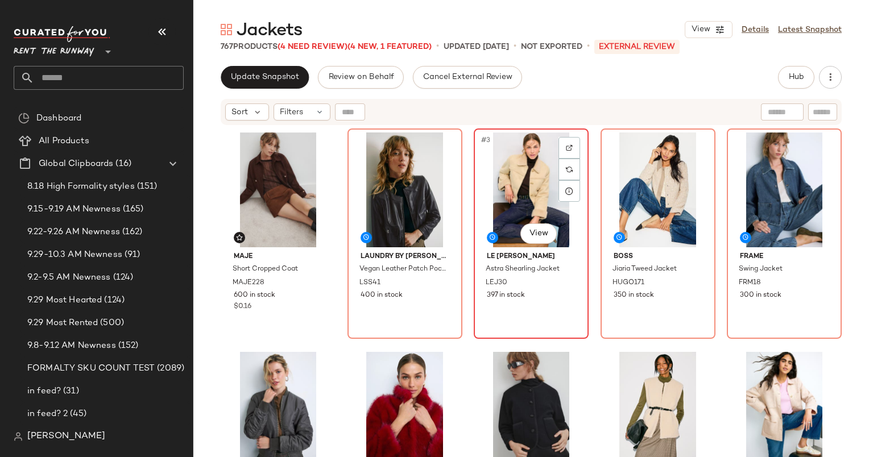
scroll to position [13, 0]
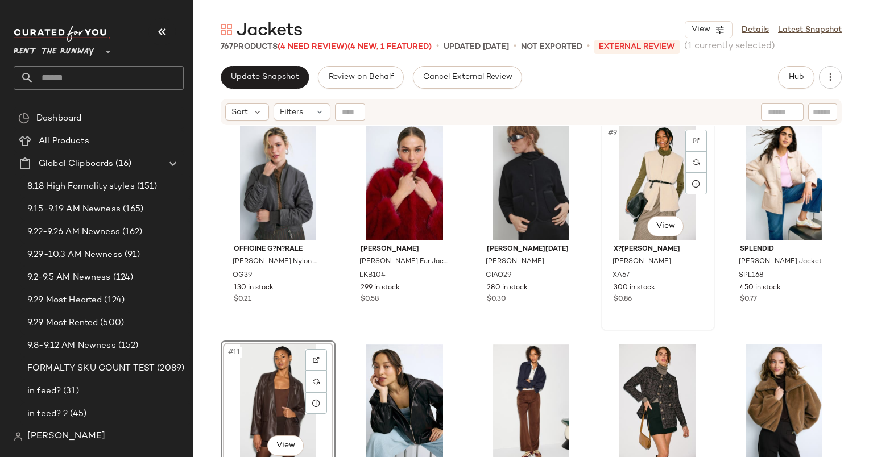
scroll to position [233, 0]
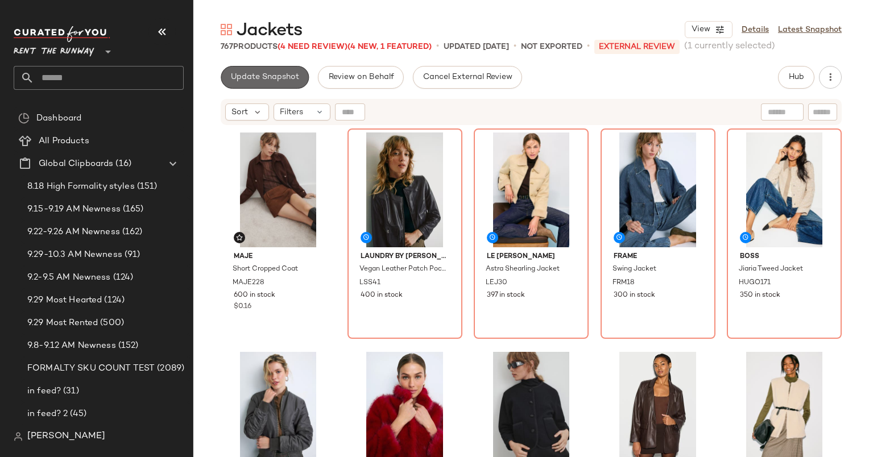
click at [271, 80] on span "Update Snapshot" at bounding box center [264, 77] width 69 height 9
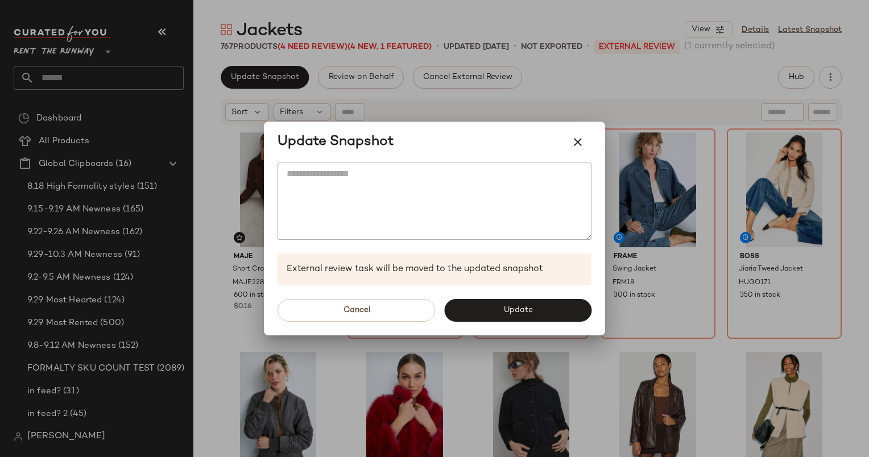
click at [658, 273] on div at bounding box center [434, 228] width 869 height 457
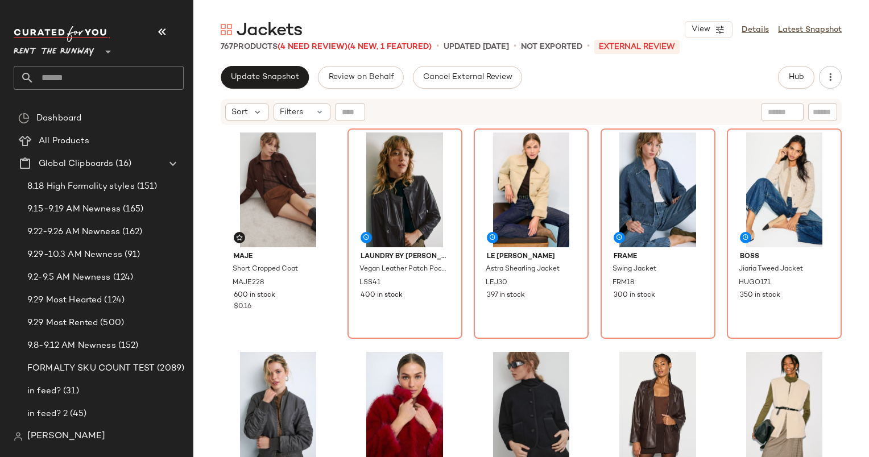
drag, startPoint x: 658, startPoint y: 273, endPoint x: 521, endPoint y: -59, distance: 359.4
click at [521, 0] on html "Rent the Runway ** Dashboard All Products Global Clipboards (16) 8.18 High Form…" at bounding box center [434, 228] width 869 height 457
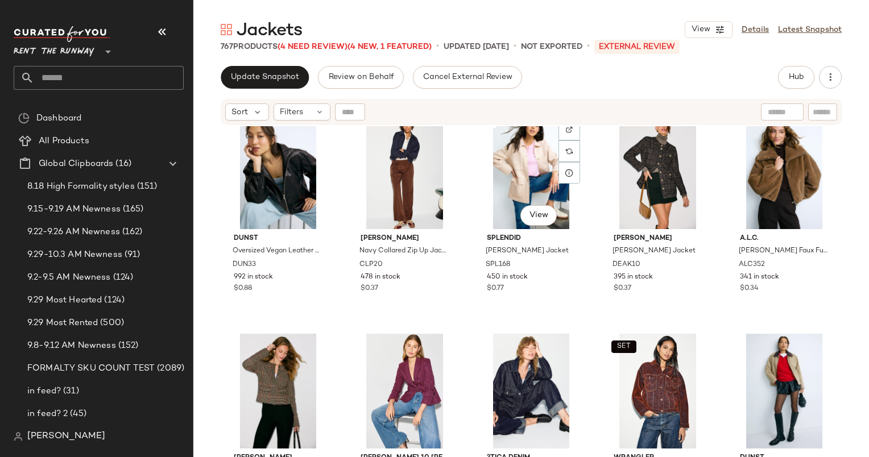
scroll to position [466, 0]
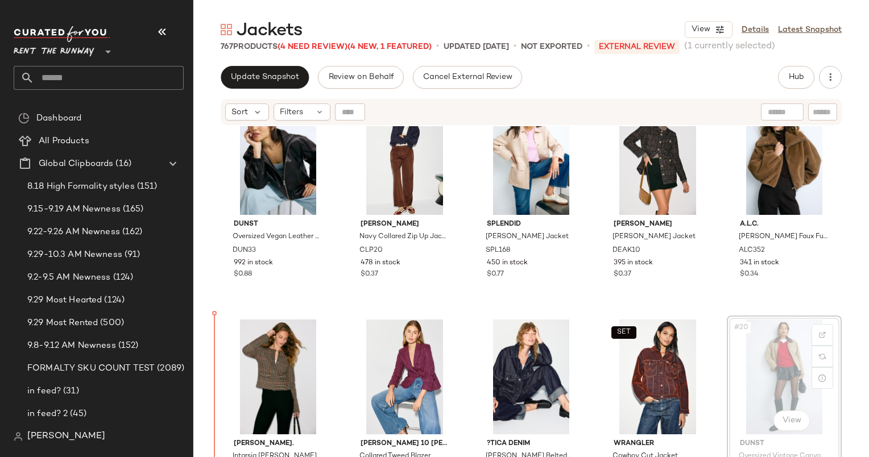
scroll to position [483, 0]
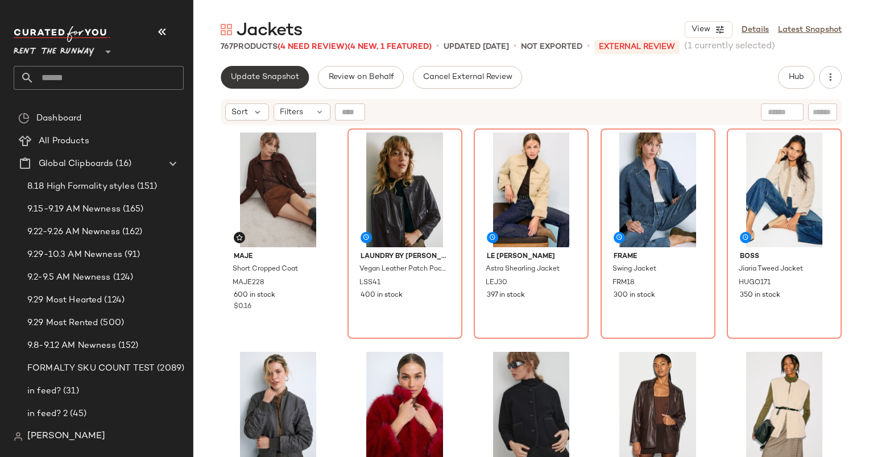
click at [263, 74] on span "Update Snapshot" at bounding box center [264, 77] width 69 height 9
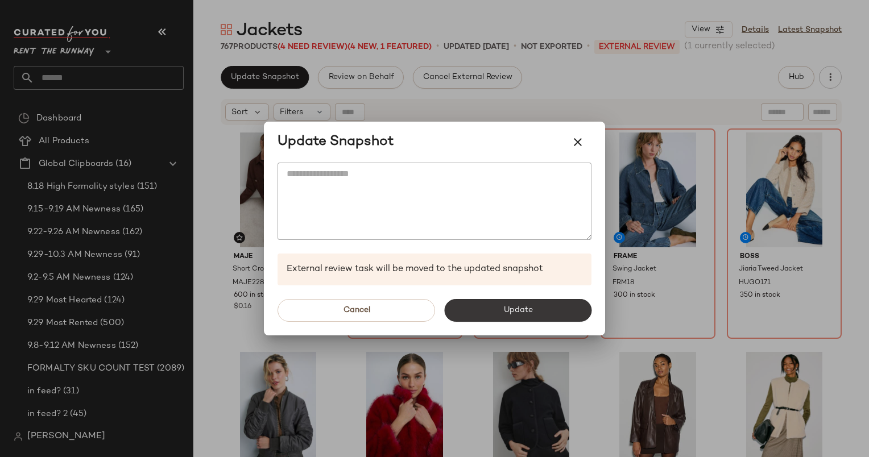
click at [520, 321] on button "Update" at bounding box center [517, 310] width 147 height 23
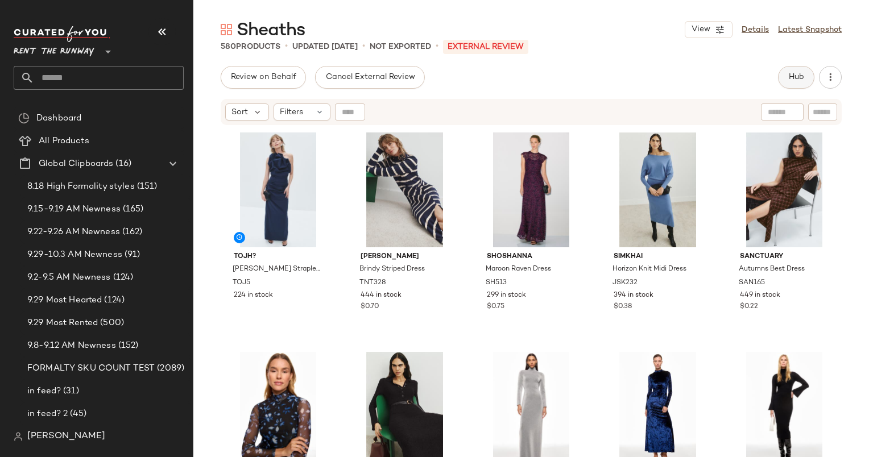
click at [792, 74] on span "Hub" at bounding box center [796, 77] width 16 height 9
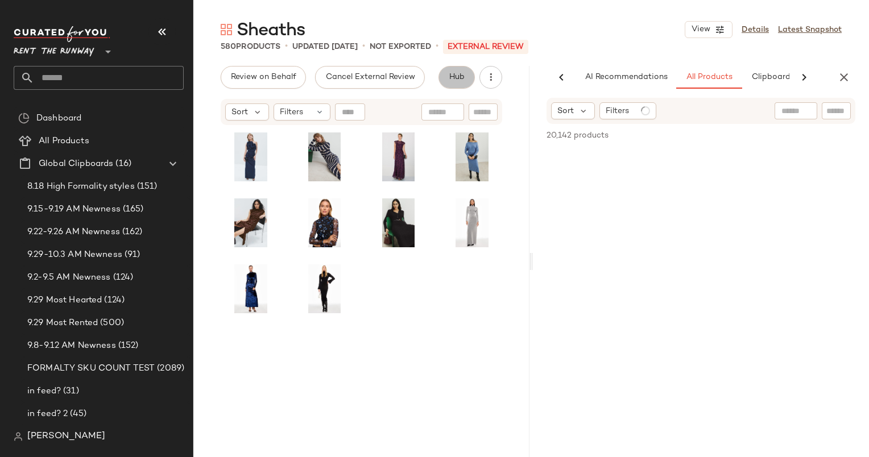
scroll to position [0, 59]
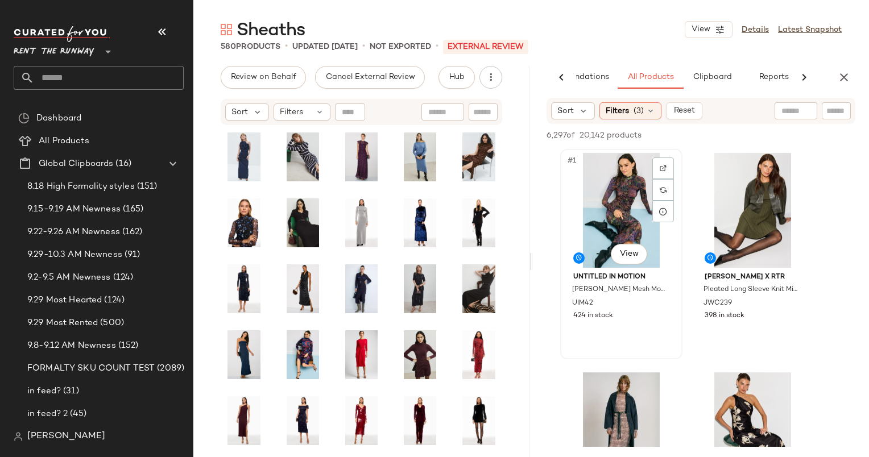
click at [632, 198] on div "#1 View" at bounding box center [621, 210] width 114 height 115
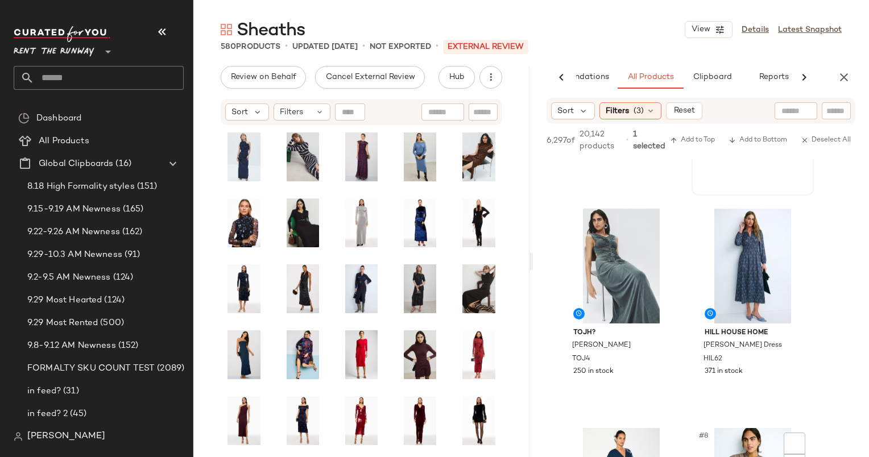
scroll to position [612, 0]
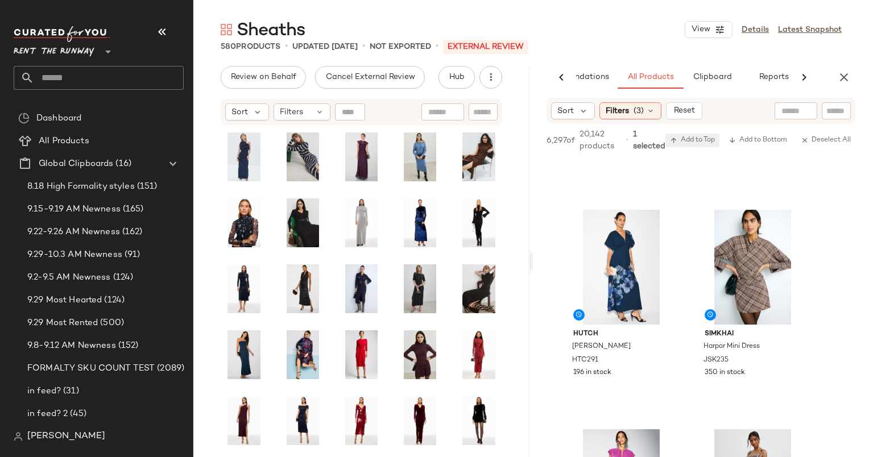
click at [688, 144] on span "Add to Top" at bounding box center [692, 140] width 45 height 8
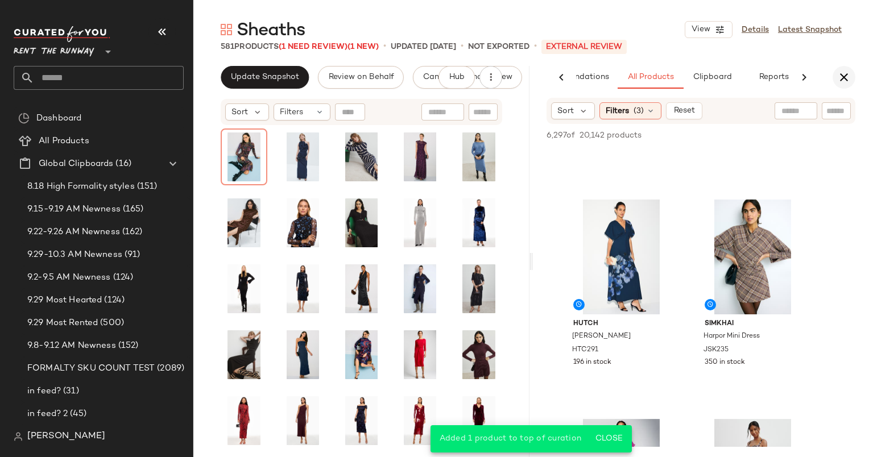
click at [848, 78] on icon "button" at bounding box center [844, 77] width 14 height 14
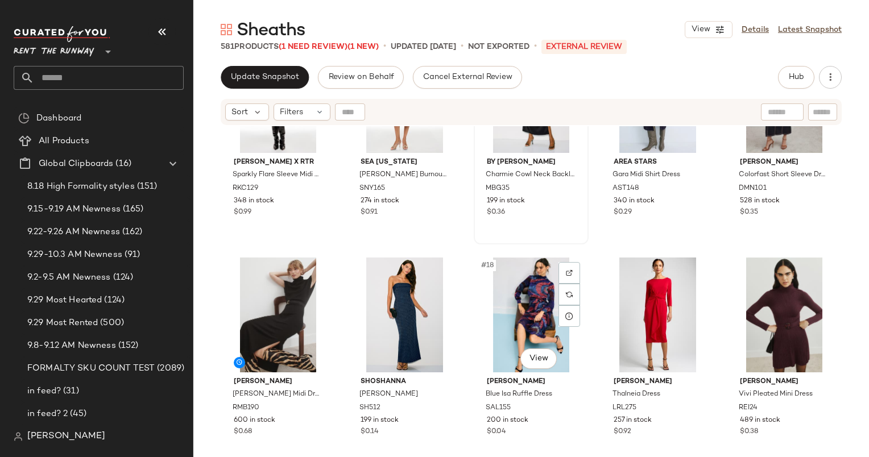
scroll to position [547, 0]
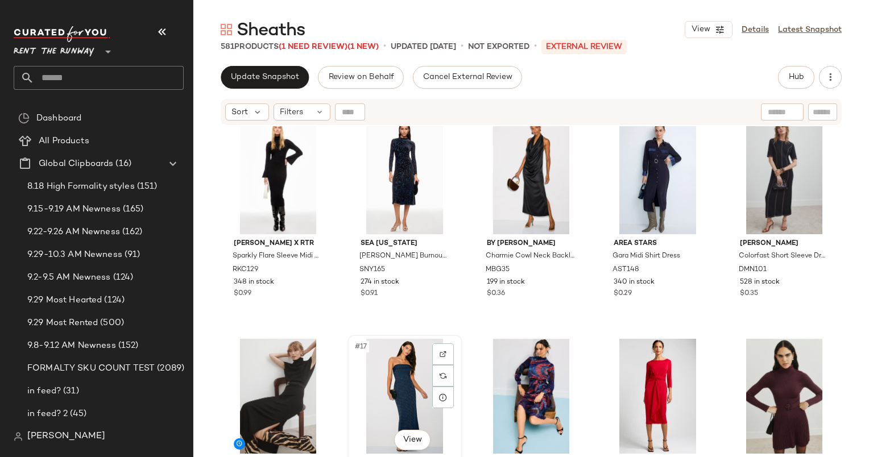
click at [402, 398] on div "#17 View" at bounding box center [404, 396] width 107 height 115
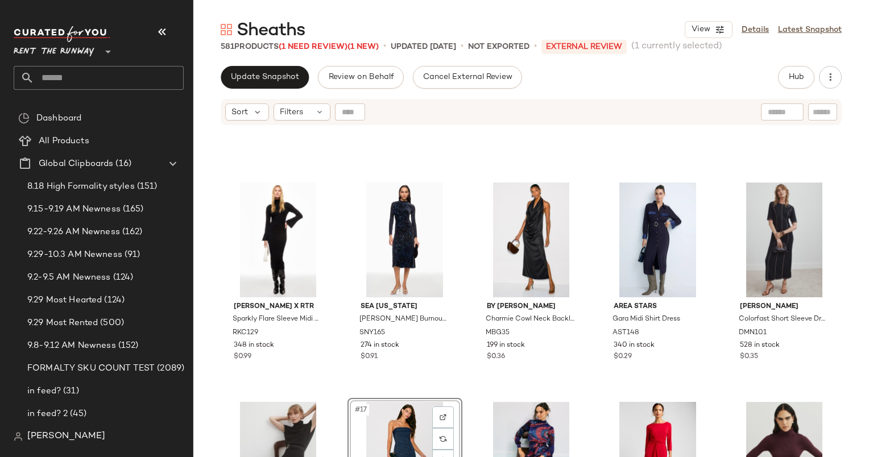
scroll to position [397, 0]
click at [640, 241] on div "#14 View" at bounding box center [657, 240] width 107 height 115
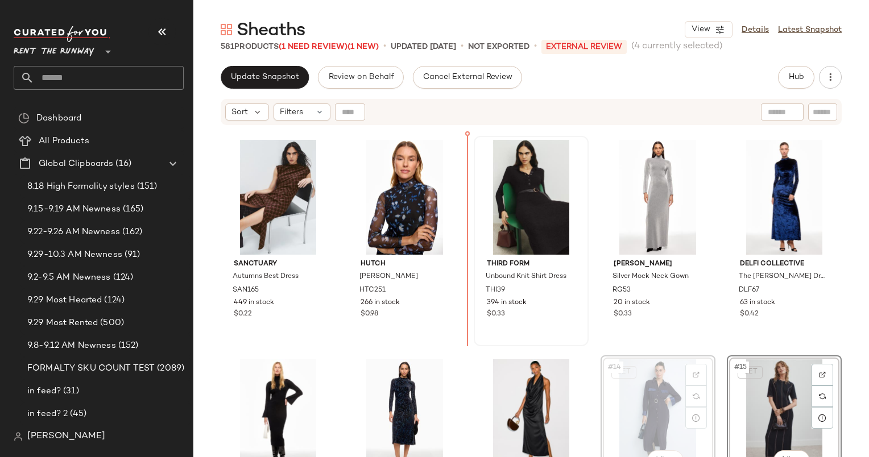
scroll to position [219, 0]
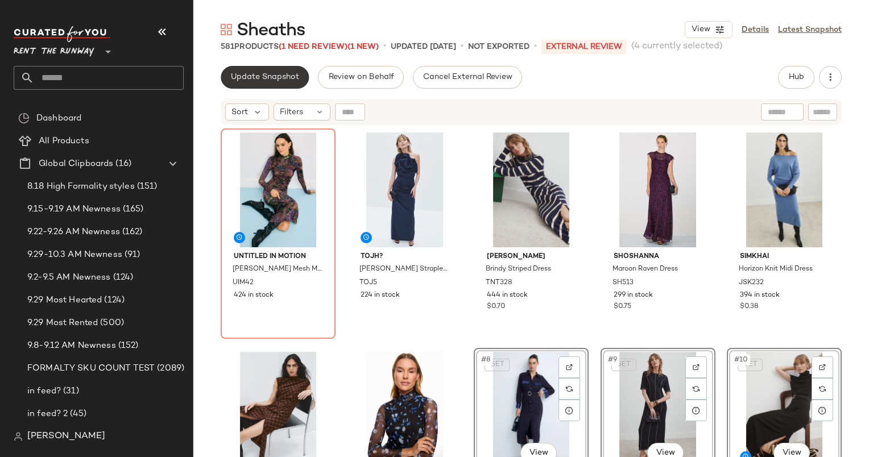
click at [259, 72] on button "Update Snapshot" at bounding box center [265, 77] width 88 height 23
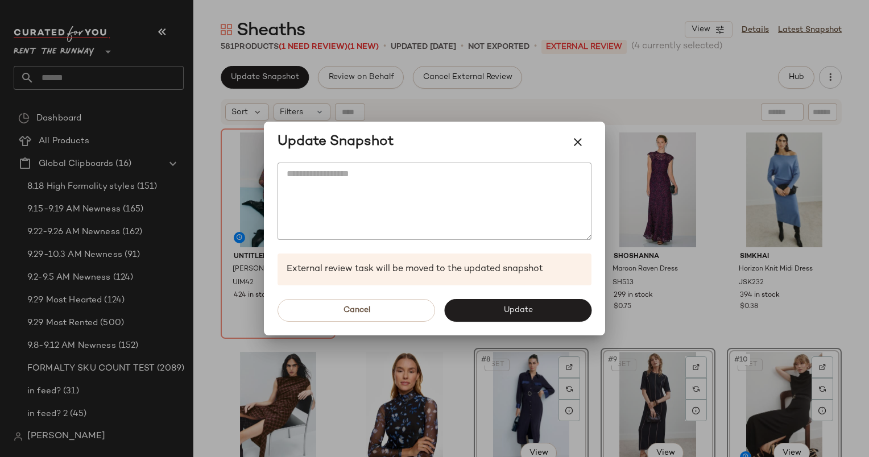
click at [512, 297] on div "Cancel Update" at bounding box center [434, 310] width 341 height 50
click at [521, 303] on button "Update" at bounding box center [517, 310] width 147 height 23
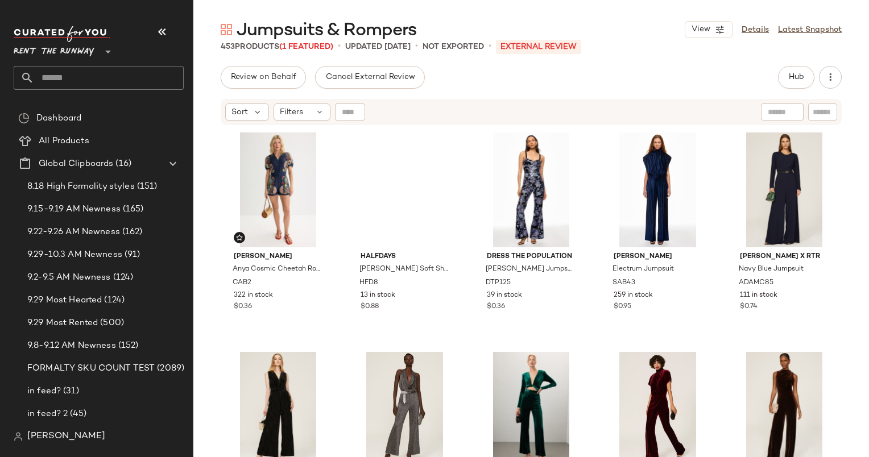
click at [793, 59] on div "Jumpsuits & Rompers View Details Latest Snapshot 453 Products (1 Featured) • up…" at bounding box center [530, 237] width 675 height 439
click at [800, 66] on button "Hub" at bounding box center [796, 77] width 36 height 23
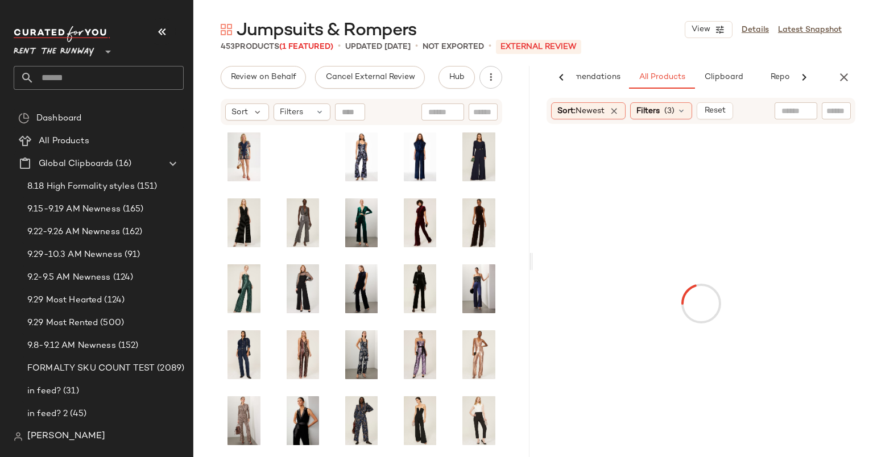
scroll to position [0, 47]
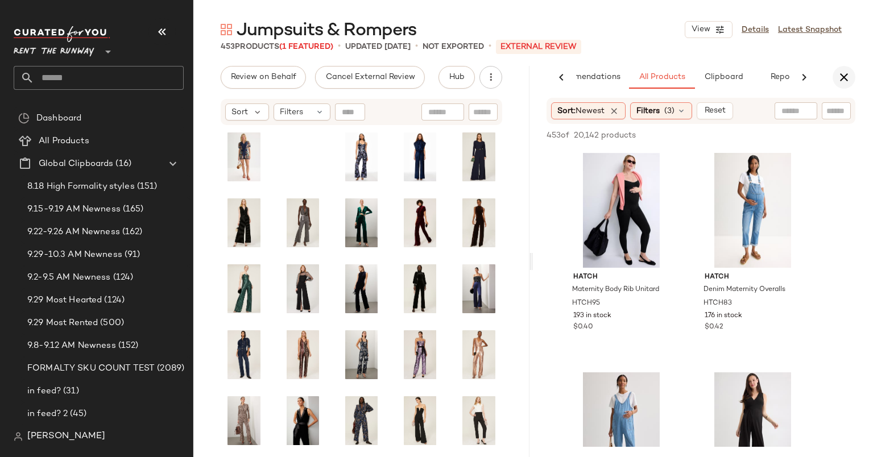
click at [844, 80] on icon "button" at bounding box center [844, 77] width 14 height 14
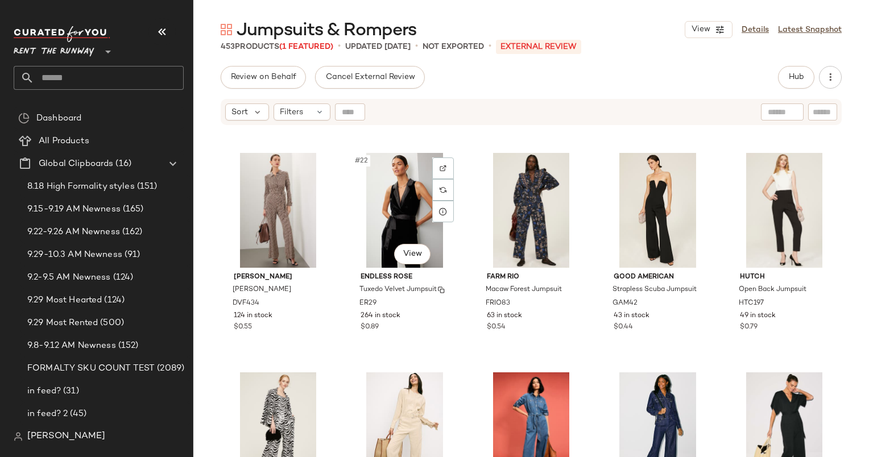
scroll to position [866, 0]
click at [415, 195] on div "#22 View" at bounding box center [404, 210] width 107 height 115
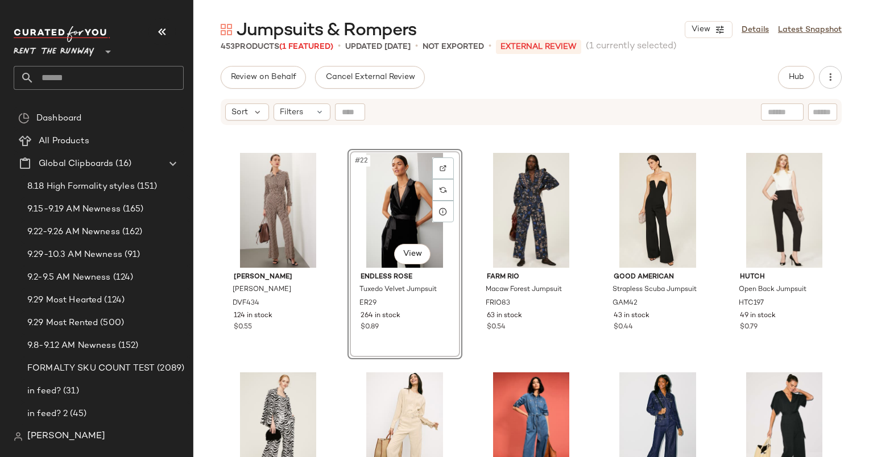
scroll to position [948, 0]
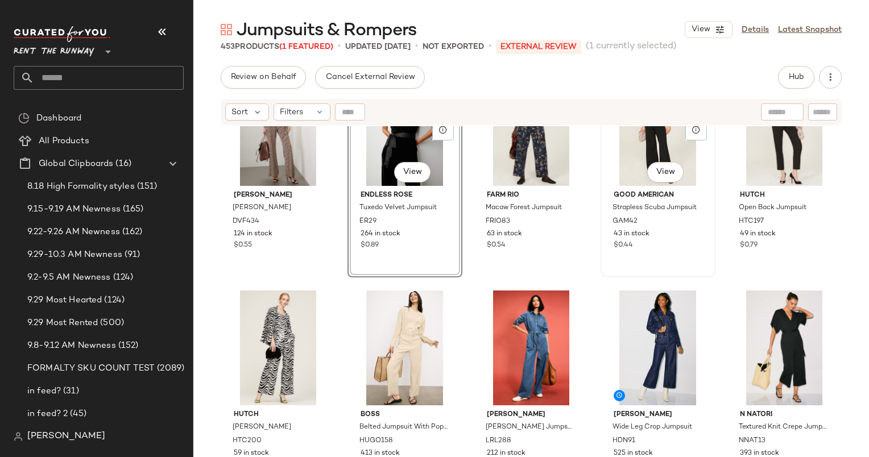
click at [632, 149] on div "#24 View" at bounding box center [657, 128] width 107 height 115
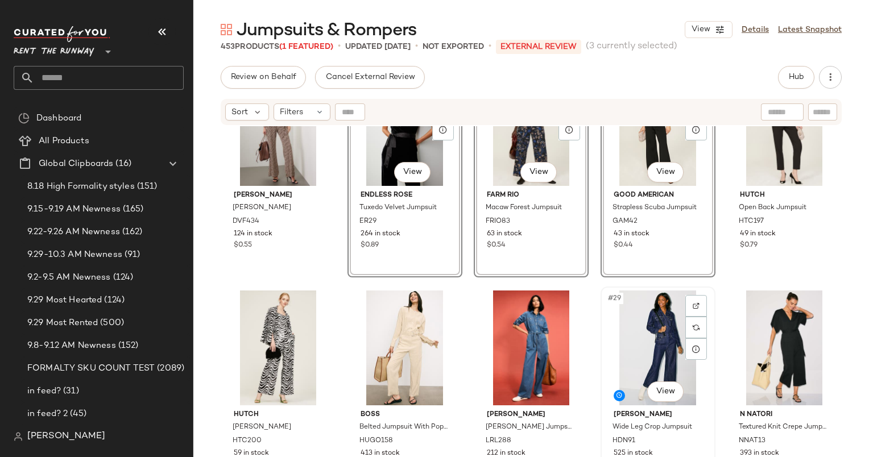
click at [641, 327] on div "#29 View" at bounding box center [657, 347] width 107 height 115
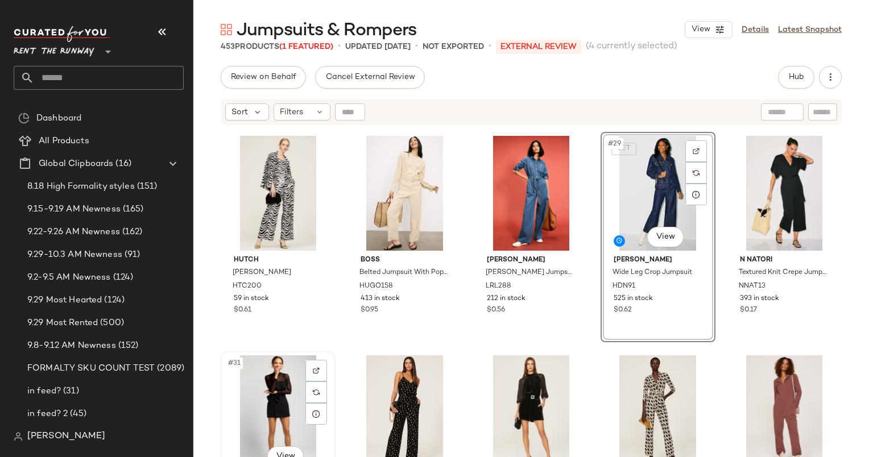
click at [281, 390] on div "#31 View" at bounding box center [278, 412] width 107 height 115
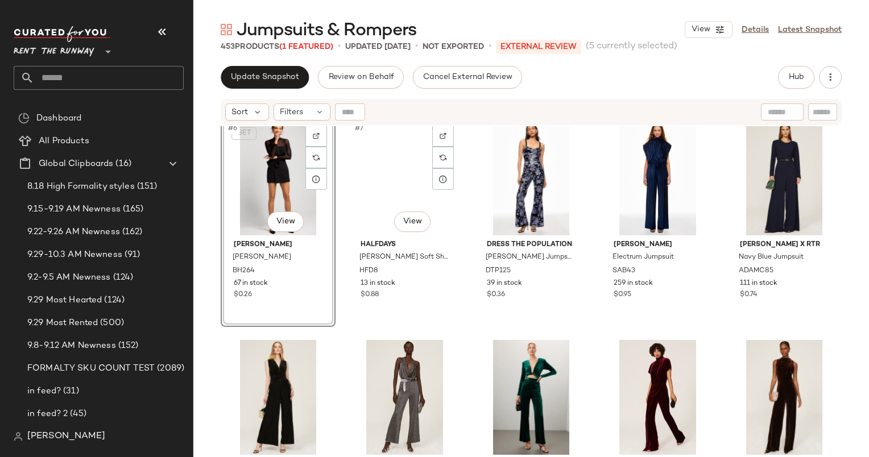
scroll to position [243, 0]
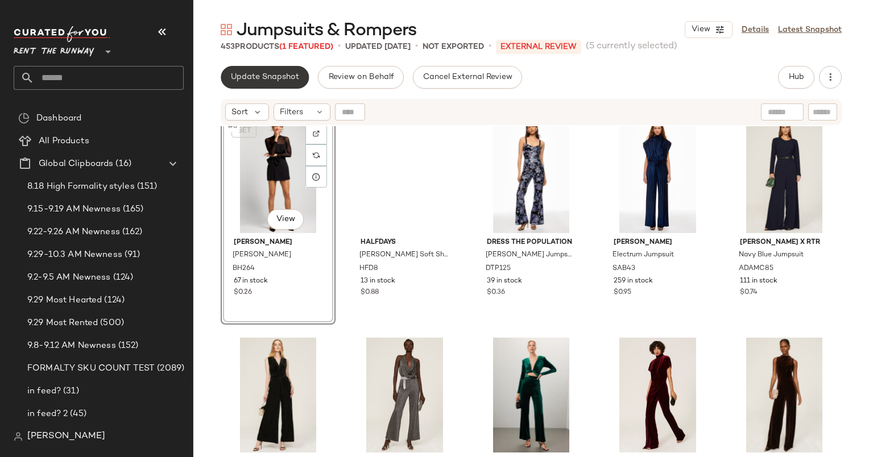
click at [280, 72] on button "Update Snapshot" at bounding box center [265, 77] width 88 height 23
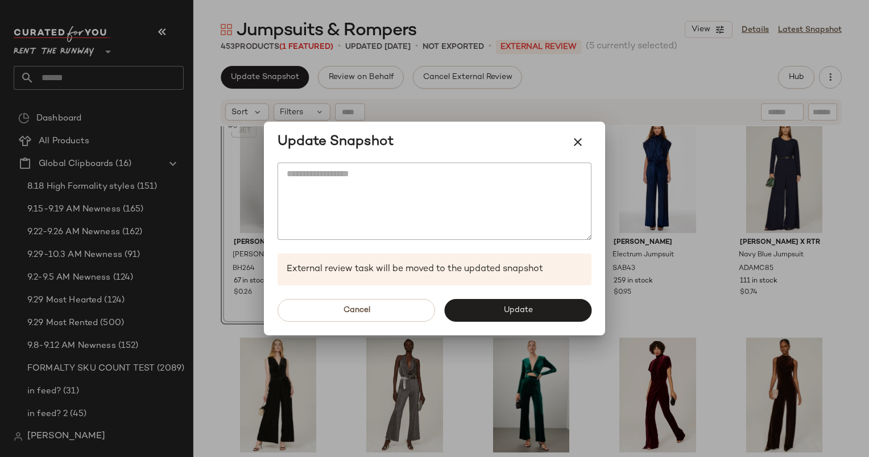
click at [525, 291] on div "Cancel Update" at bounding box center [434, 310] width 341 height 50
click at [541, 304] on button "Update" at bounding box center [517, 310] width 147 height 23
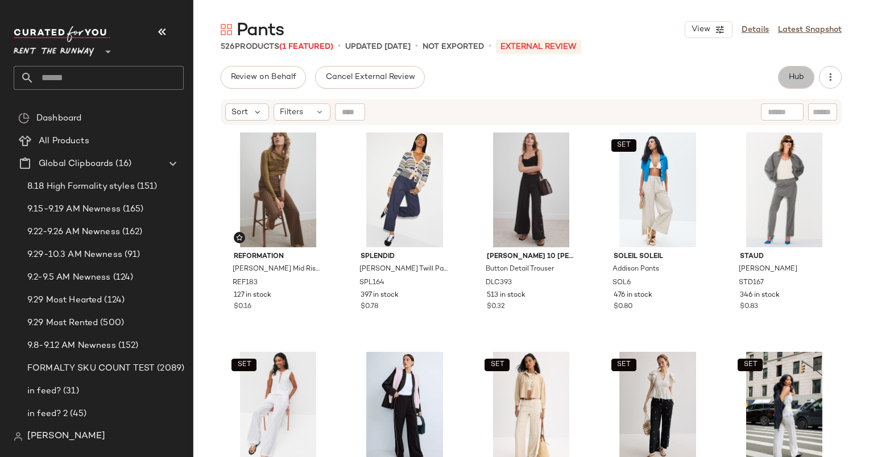
click at [809, 80] on button "Hub" at bounding box center [796, 77] width 36 height 23
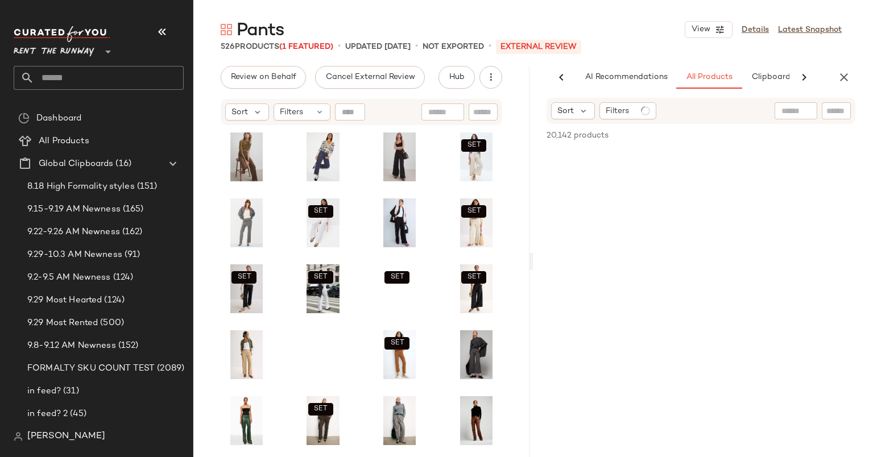
scroll to position [0, 59]
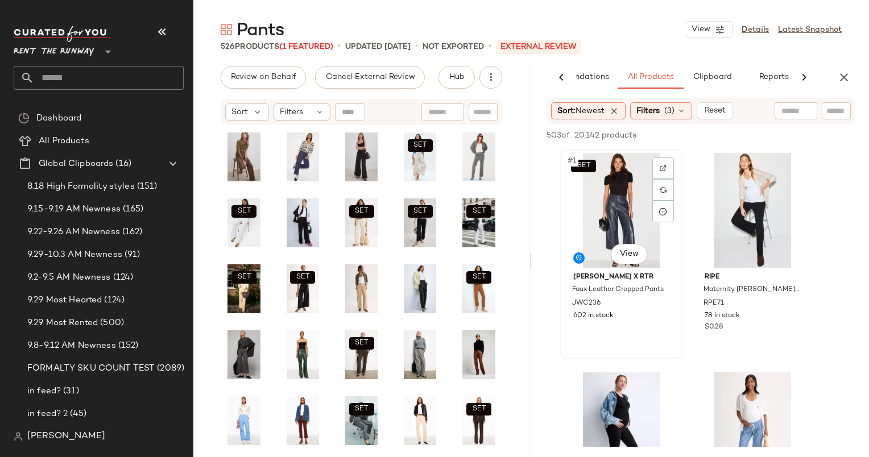
click at [609, 198] on div "SET #1 View" at bounding box center [621, 210] width 114 height 115
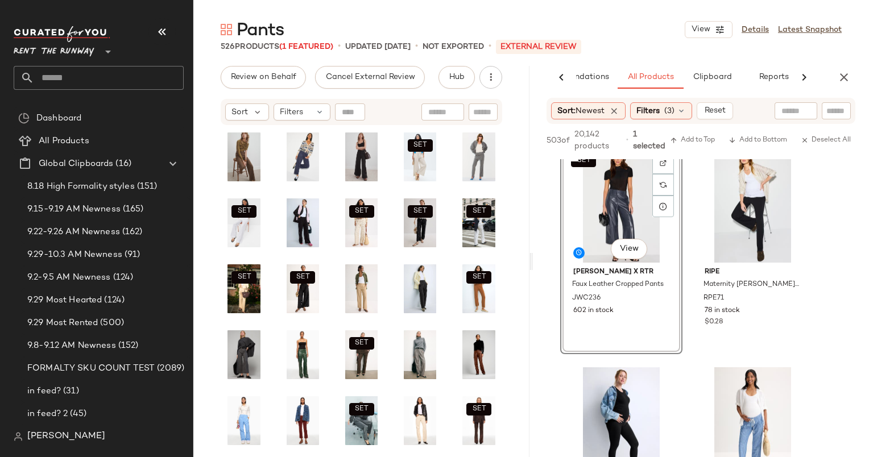
scroll to position [0, 0]
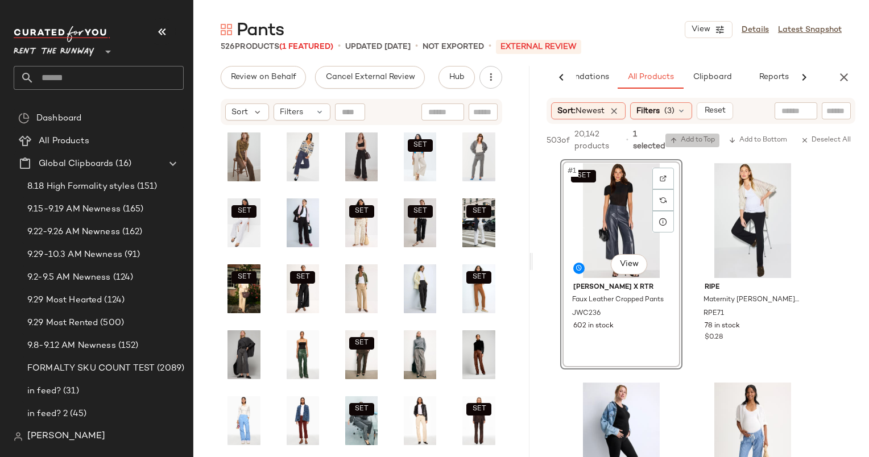
click at [693, 140] on span "Add to Top" at bounding box center [692, 140] width 45 height 8
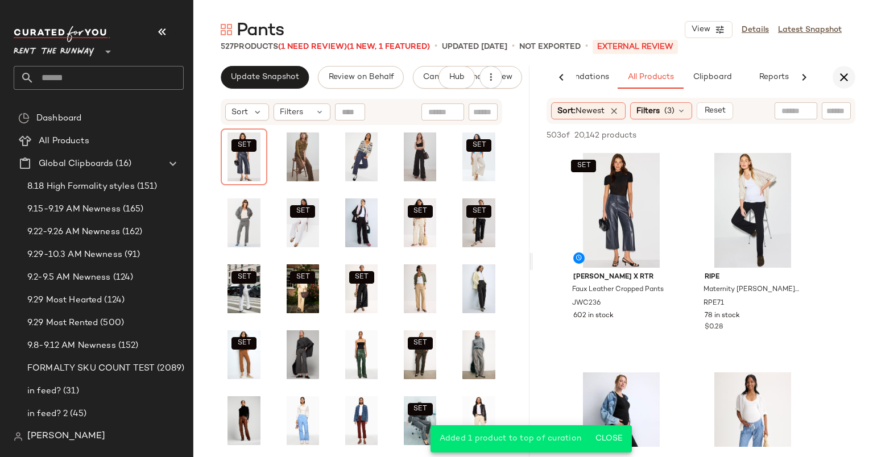
click at [844, 69] on button "button" at bounding box center [843, 77] width 23 height 23
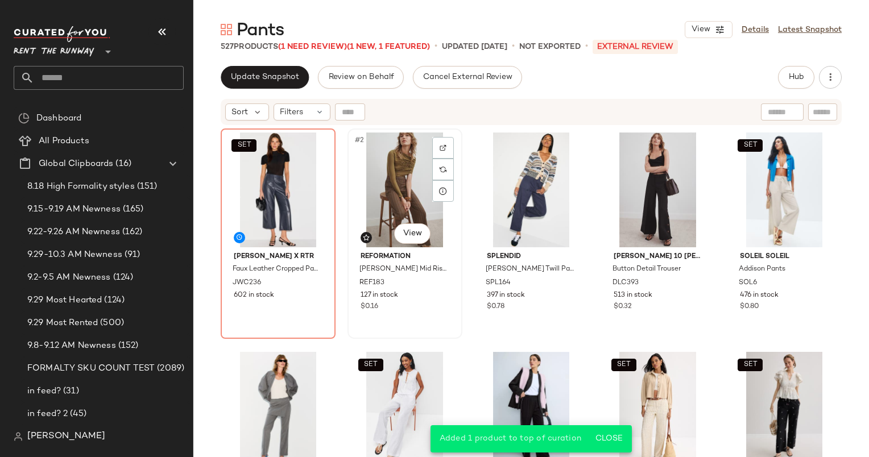
click at [387, 159] on div "#2 View" at bounding box center [404, 189] width 107 height 115
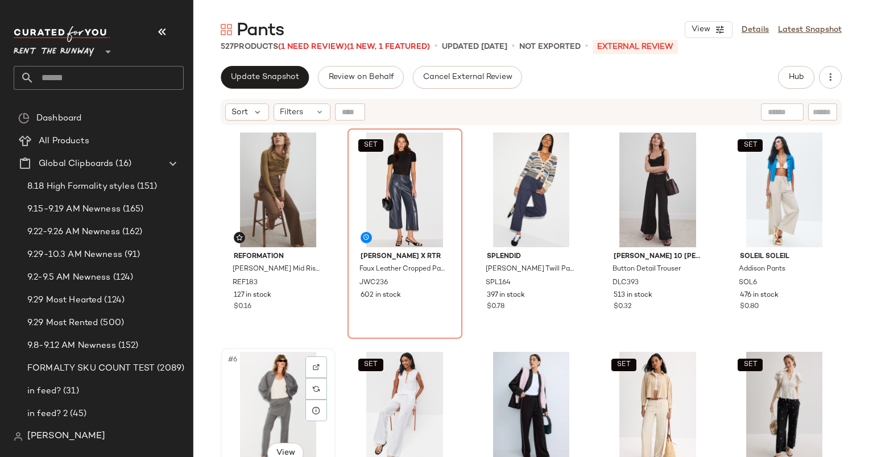
click at [255, 393] on div "#6 View" at bounding box center [278, 409] width 107 height 115
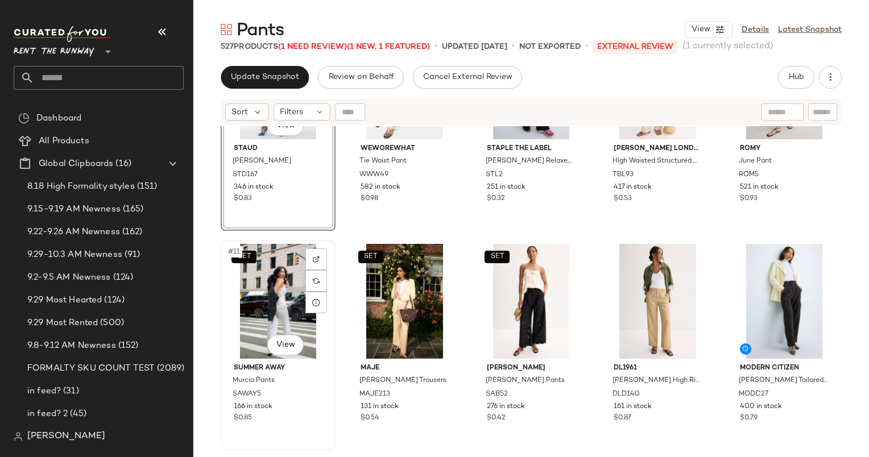
scroll to position [234, 0]
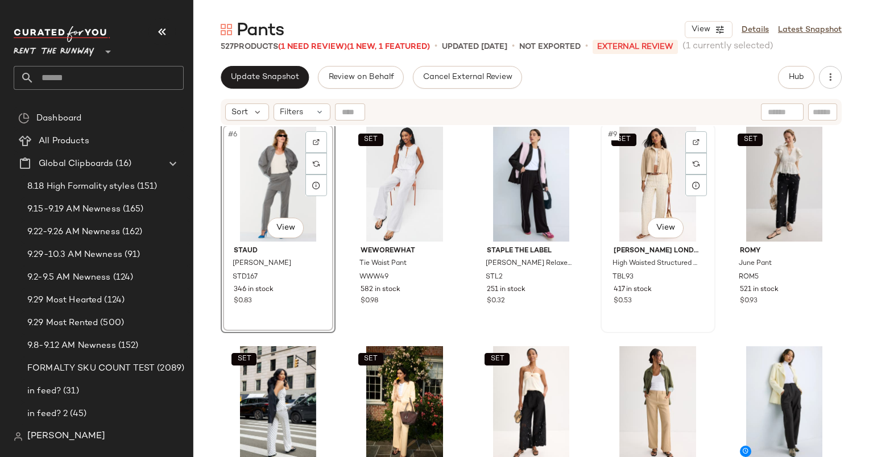
click at [668, 175] on div "SET #9 View" at bounding box center [657, 184] width 107 height 115
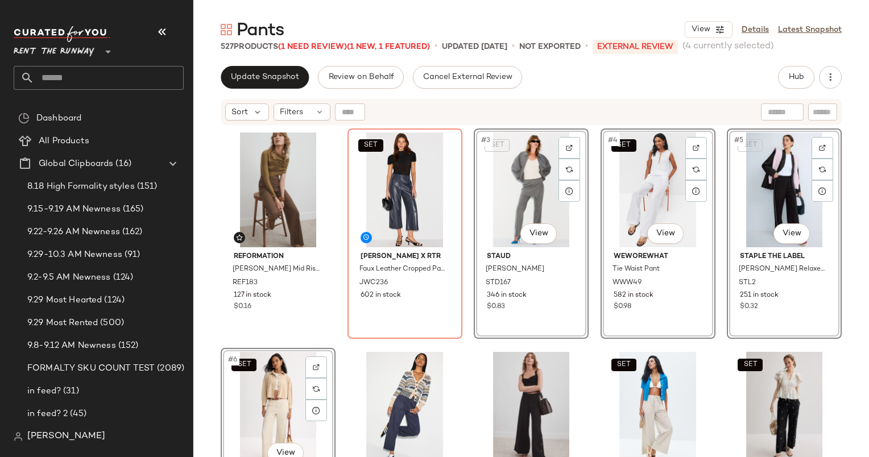
scroll to position [45, 0]
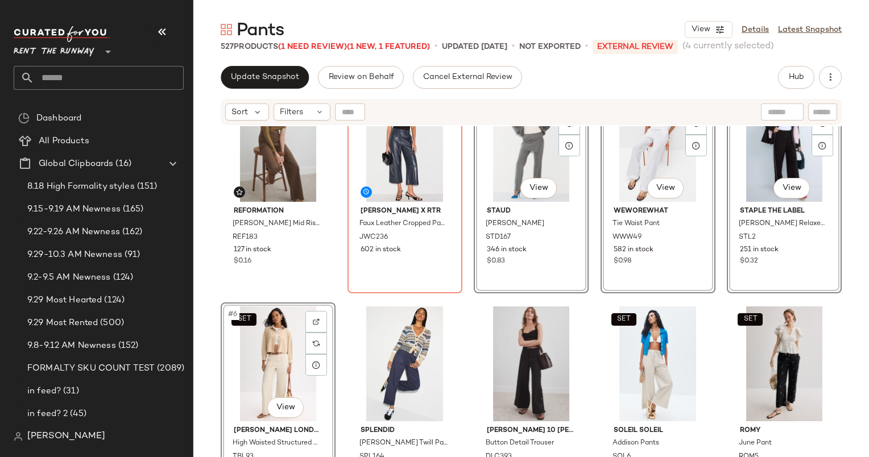
click at [587, 356] on div "Reformation Carter Mid Rise Pant REF183 127 in stock $0.16 SET Jason Wu x RTR F…" at bounding box center [531, 261] width 621 height 357
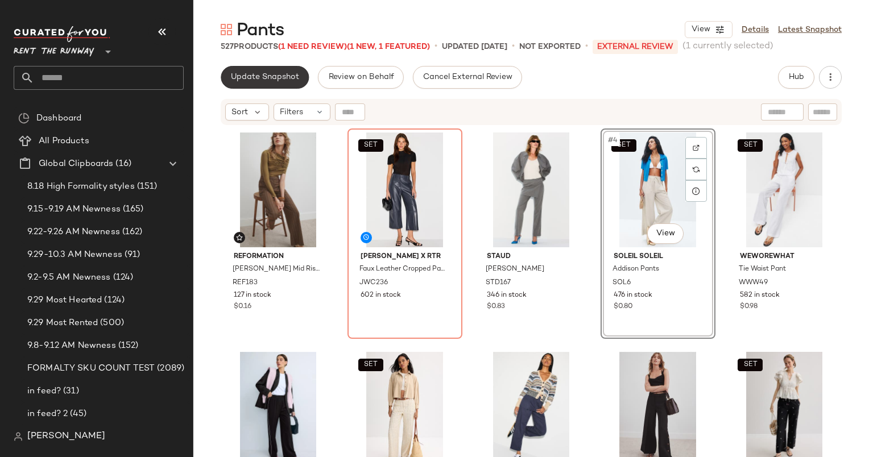
click at [250, 76] on span "Update Snapshot" at bounding box center [264, 77] width 69 height 9
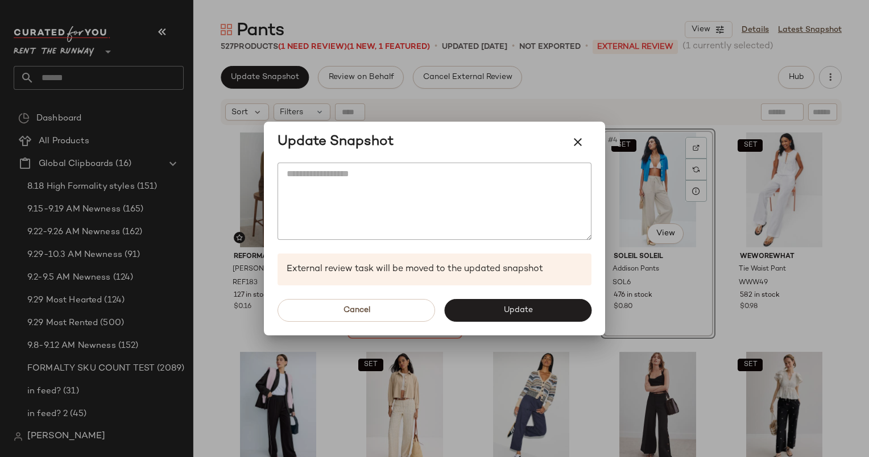
click at [557, 326] on div "Cancel Update" at bounding box center [434, 310] width 341 height 50
click at [547, 317] on button "Update" at bounding box center [517, 310] width 147 height 23
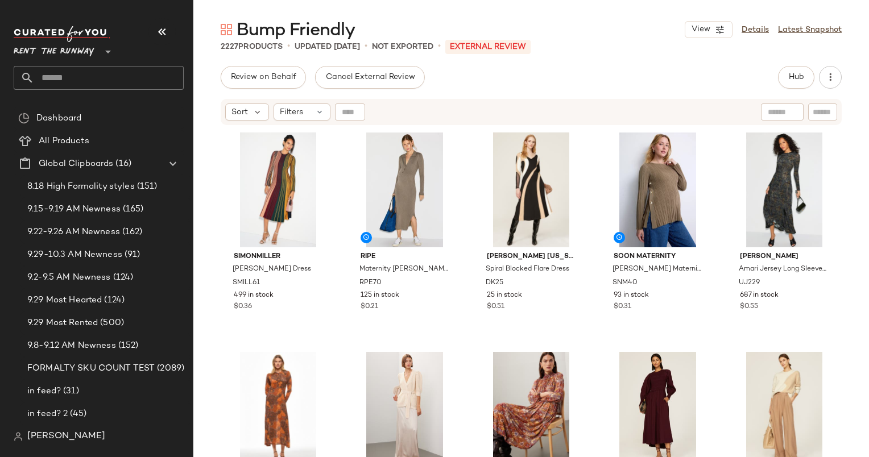
click at [776, 75] on div "Review on Behalf Cancel External Review Hub Send for Review External Review Int…" at bounding box center [531, 77] width 621 height 23
click at [780, 76] on button "Hub" at bounding box center [796, 77] width 36 height 23
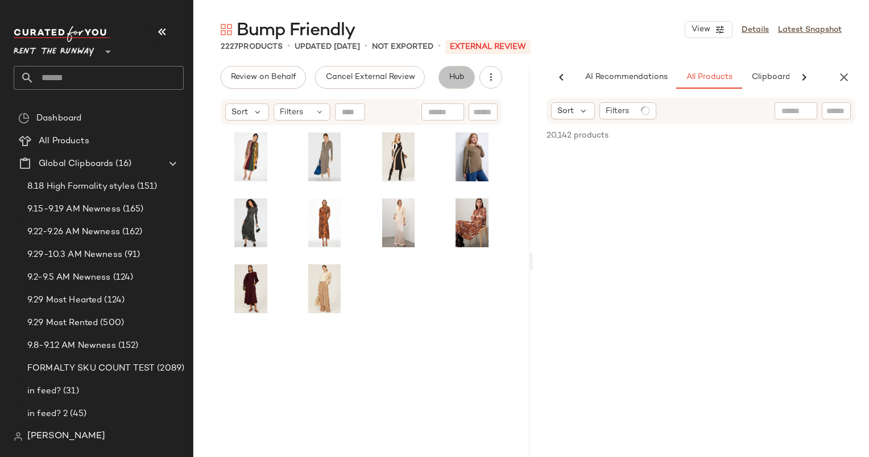
scroll to position [0, 59]
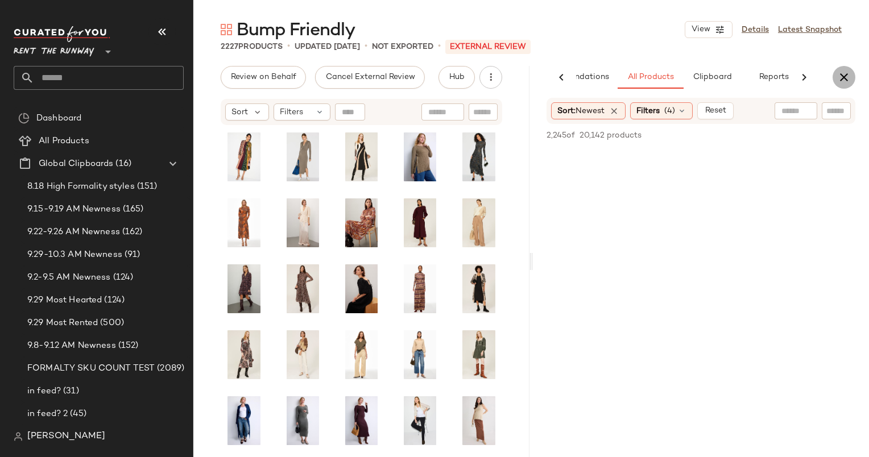
click at [853, 77] on button "button" at bounding box center [843, 77] width 23 height 23
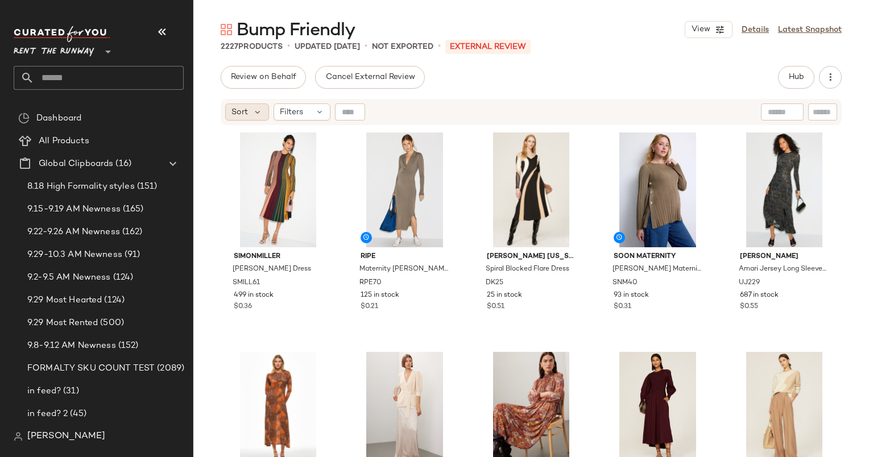
click at [244, 118] on div "Sort" at bounding box center [247, 111] width 44 height 17
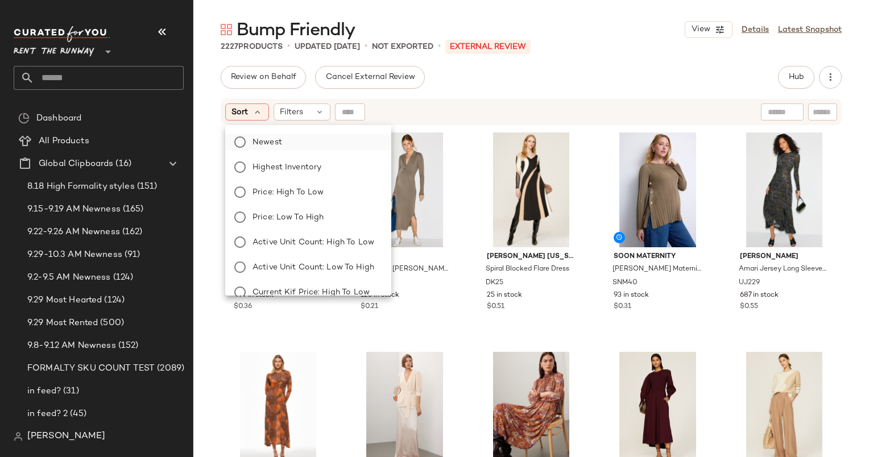
click at [275, 146] on span "Newest" at bounding box center [267, 142] width 30 height 12
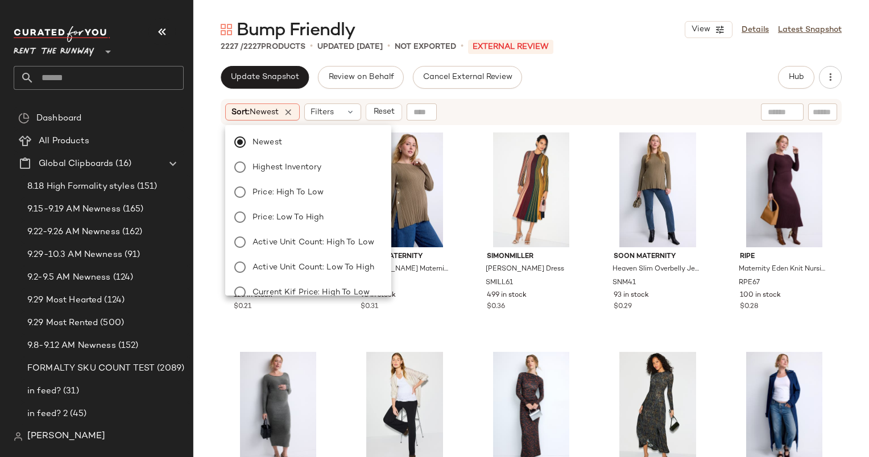
click at [484, 117] on div "Sort: Newest Filters Reset" at bounding box center [457, 111] width 464 height 17
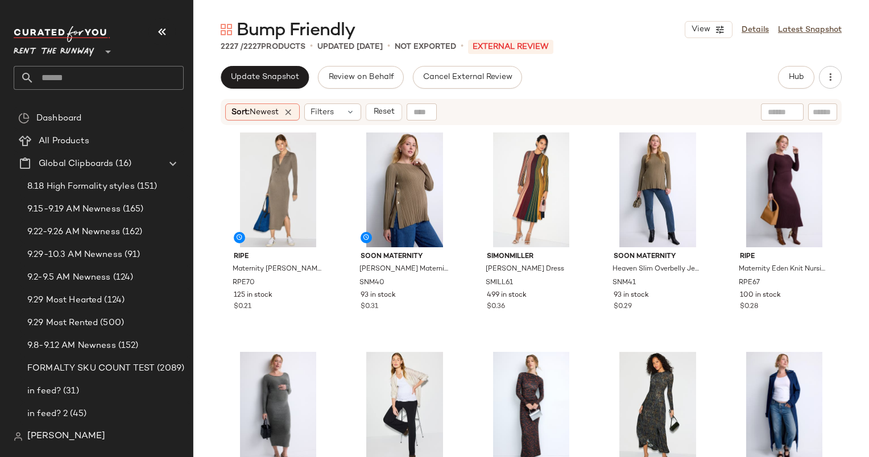
click at [582, 50] on div "2227 / 2227 Products • updated [DATE] • Not Exported • External REVIEW" at bounding box center [530, 46] width 675 height 11
click at [662, 67] on div "Update Snapshot Review on Behalf Cancel External Review Hub Send for Review Ext…" at bounding box center [531, 77] width 621 height 23
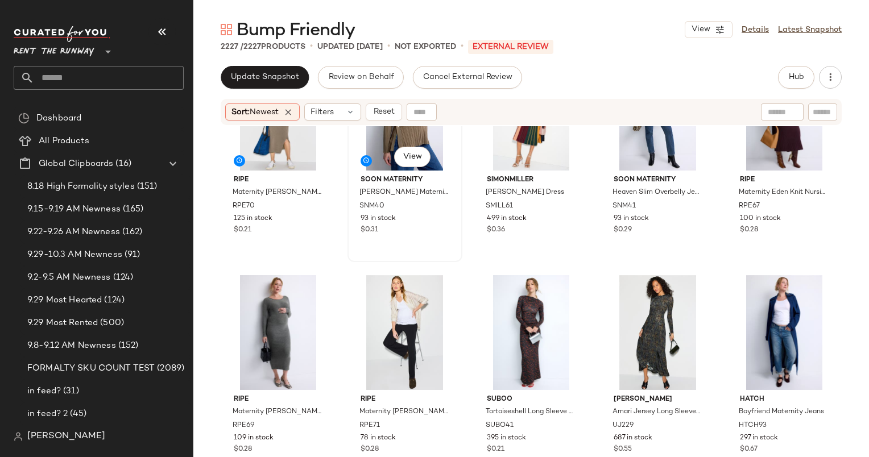
scroll to position [0, 0]
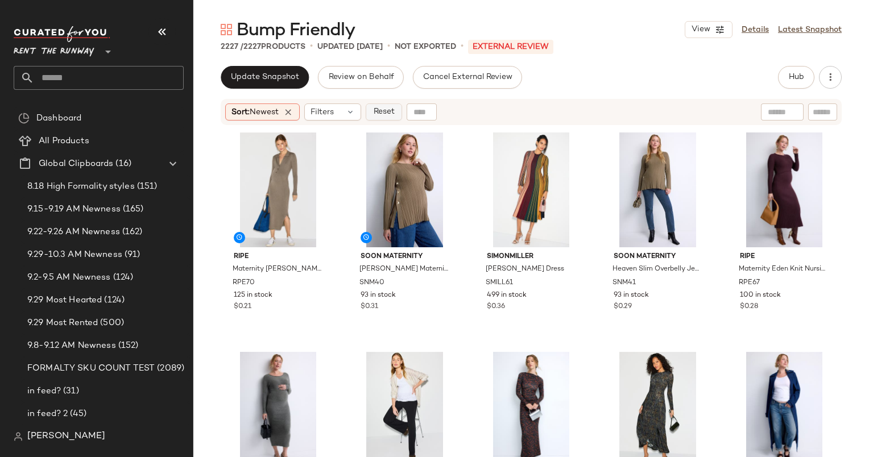
click at [391, 115] on span "Reset" at bounding box center [383, 111] width 22 height 9
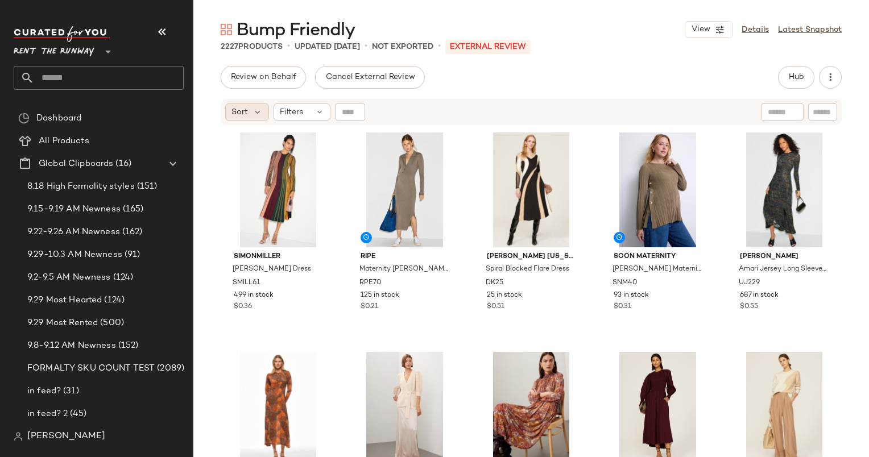
click at [250, 111] on div "Sort" at bounding box center [247, 111] width 44 height 17
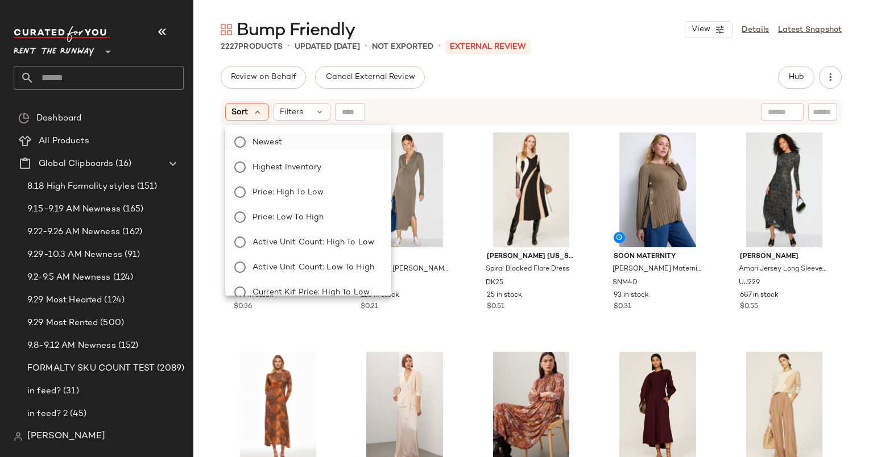
click at [285, 140] on label "Newest" at bounding box center [315, 142] width 134 height 16
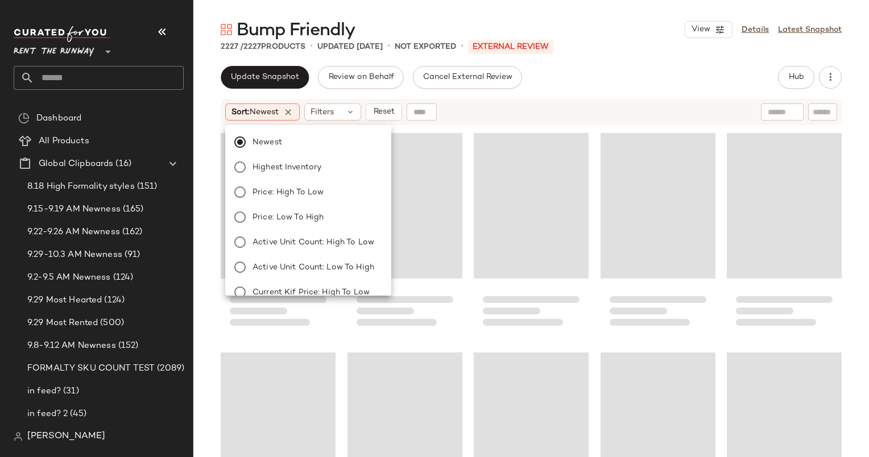
click at [544, 110] on div "Sort: Newest Filters Reset" at bounding box center [457, 111] width 464 height 17
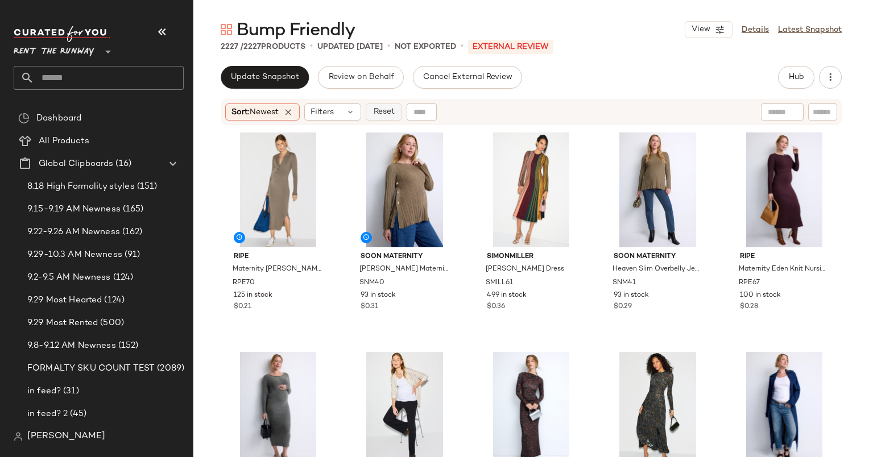
click at [394, 107] on span "Reset" at bounding box center [383, 111] width 22 height 9
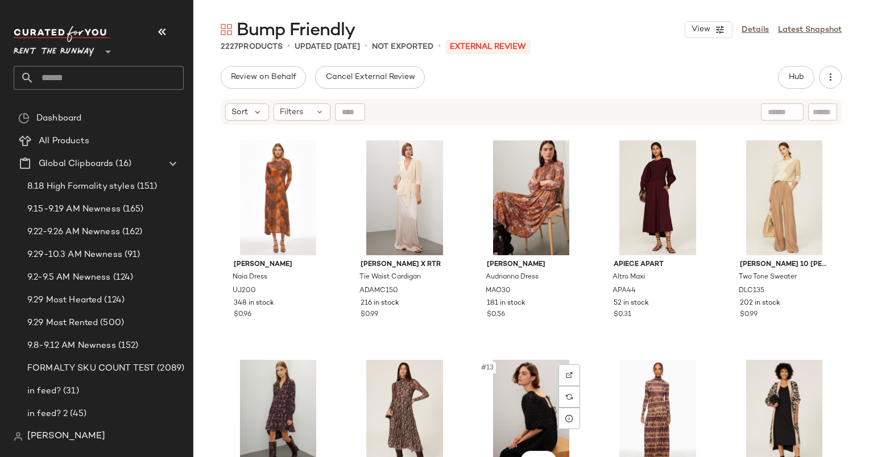
scroll to position [221, 0]
click at [767, 190] on div "#10 View" at bounding box center [783, 197] width 107 height 115
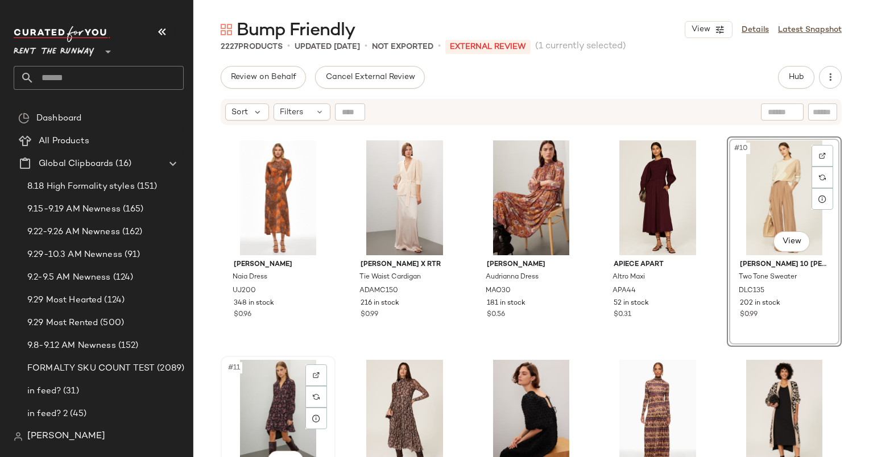
click at [252, 423] on div "#11 View" at bounding box center [278, 417] width 107 height 115
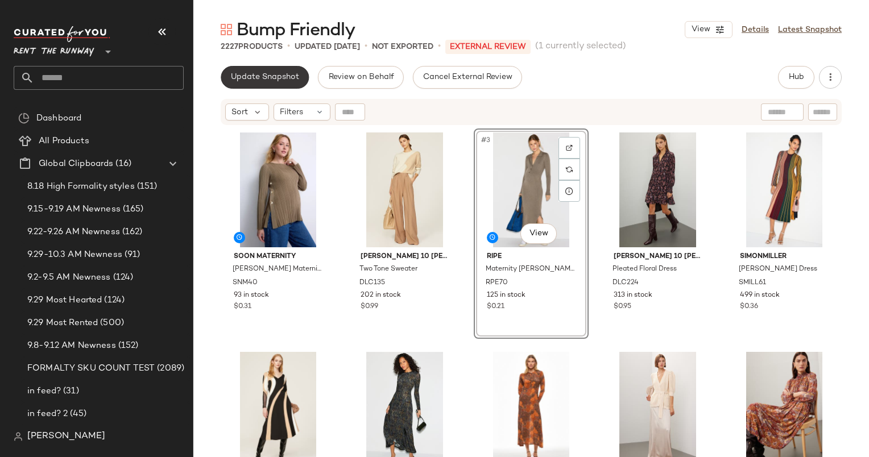
click at [302, 74] on button "Update Snapshot" at bounding box center [265, 77] width 88 height 23
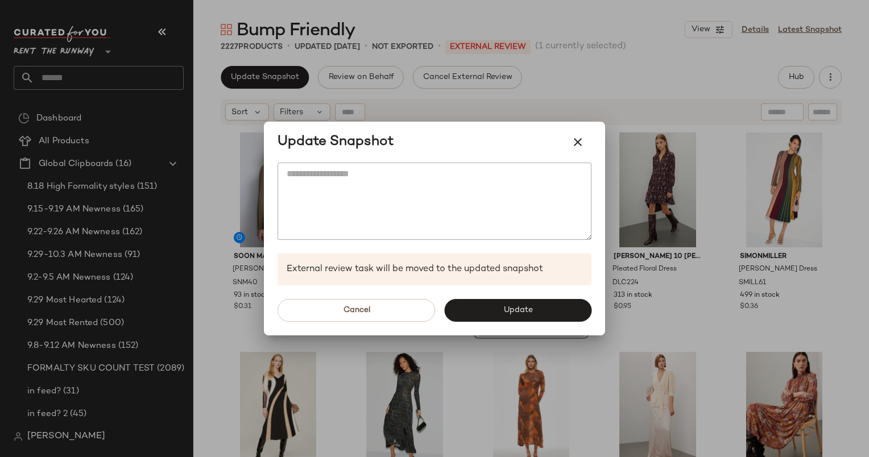
click at [536, 325] on div "Cancel Update" at bounding box center [434, 310] width 341 height 50
click at [524, 312] on span "Update" at bounding box center [517, 310] width 30 height 9
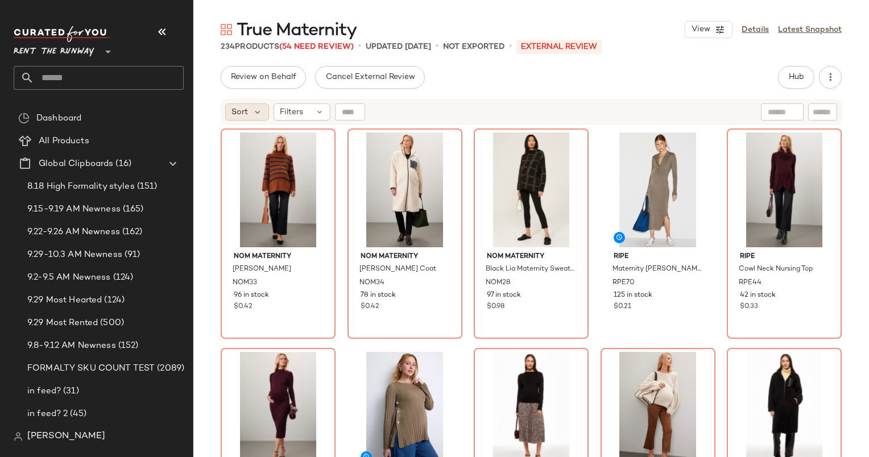
click at [250, 113] on div "Sort" at bounding box center [247, 111] width 44 height 17
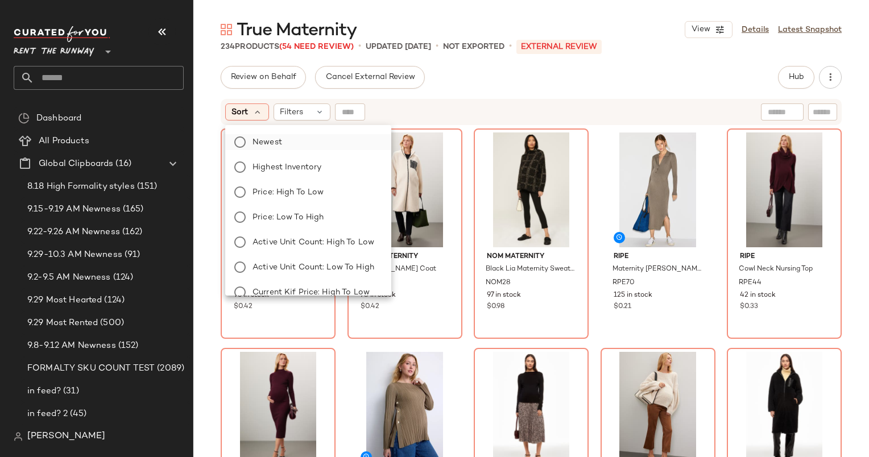
click at [318, 149] on label "Newest" at bounding box center [315, 142] width 134 height 16
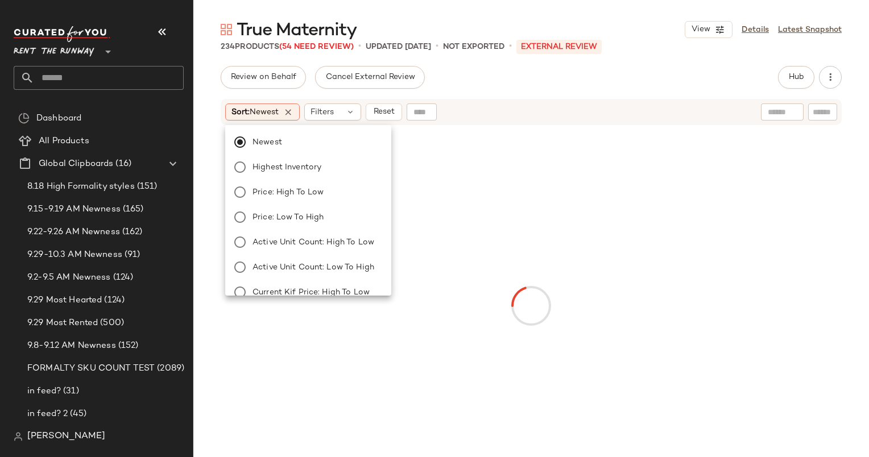
click at [472, 124] on div "Sort: Newest Filters Reset" at bounding box center [531, 112] width 621 height 26
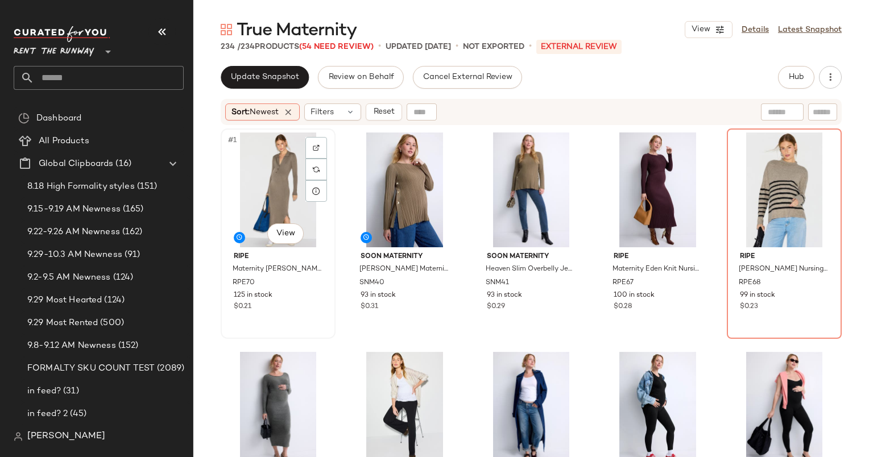
click at [254, 146] on div "#1 View" at bounding box center [278, 189] width 107 height 115
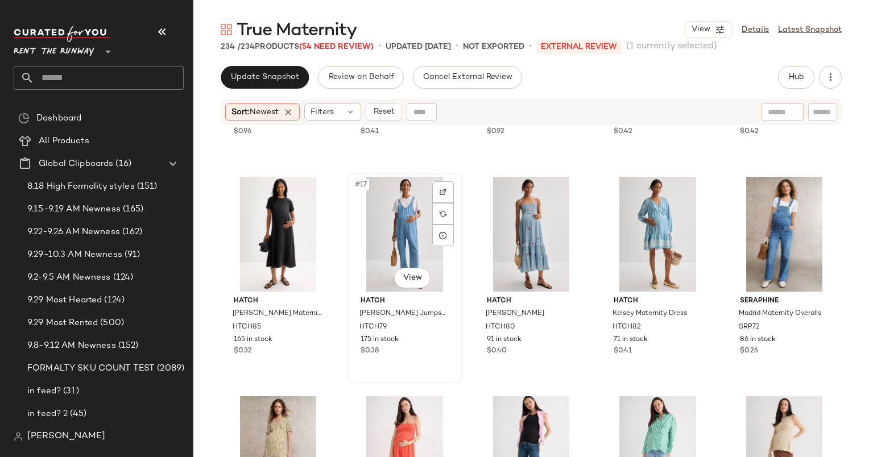
scroll to position [622, 0]
click at [398, 230] on div "#17 View" at bounding box center [404, 234] width 107 height 115
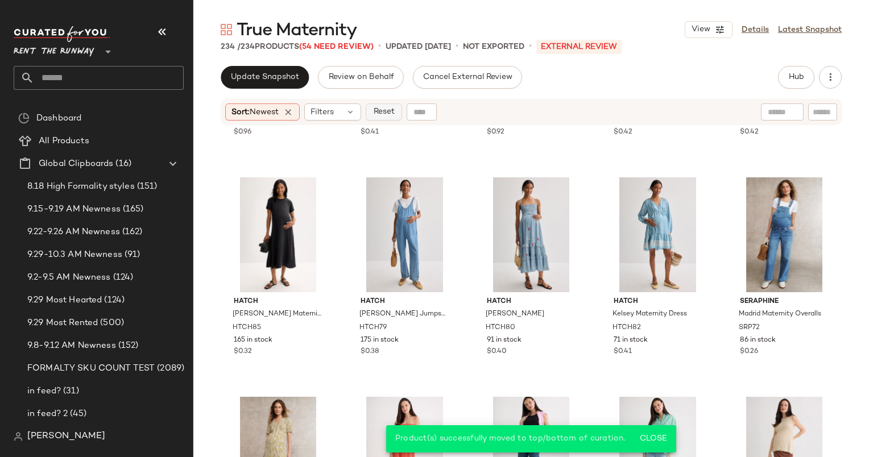
click at [388, 108] on span "Reset" at bounding box center [383, 111] width 22 height 9
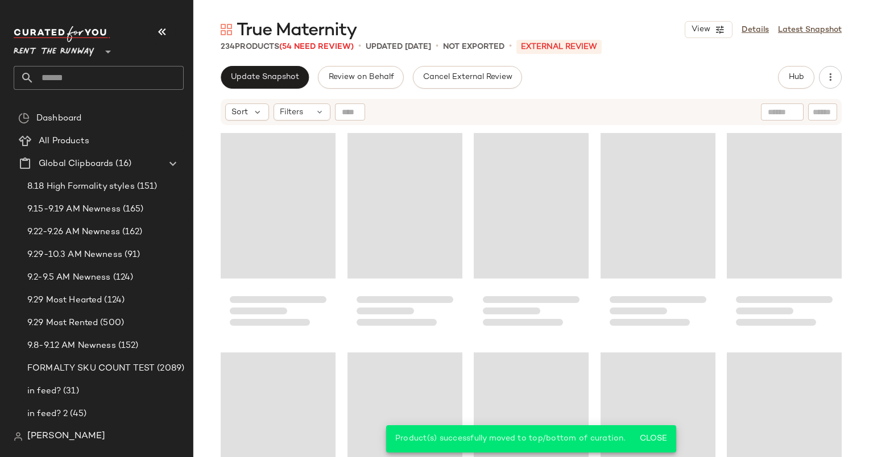
scroll to position [667, 0]
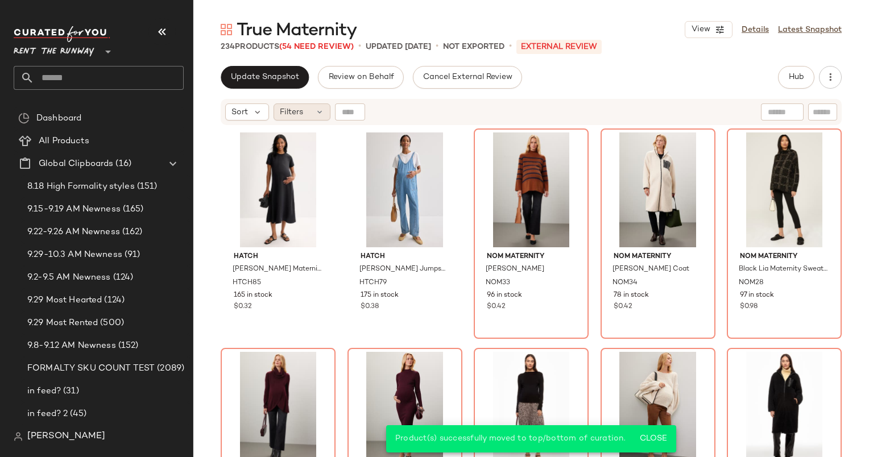
click at [318, 119] on div "Filters" at bounding box center [301, 111] width 57 height 17
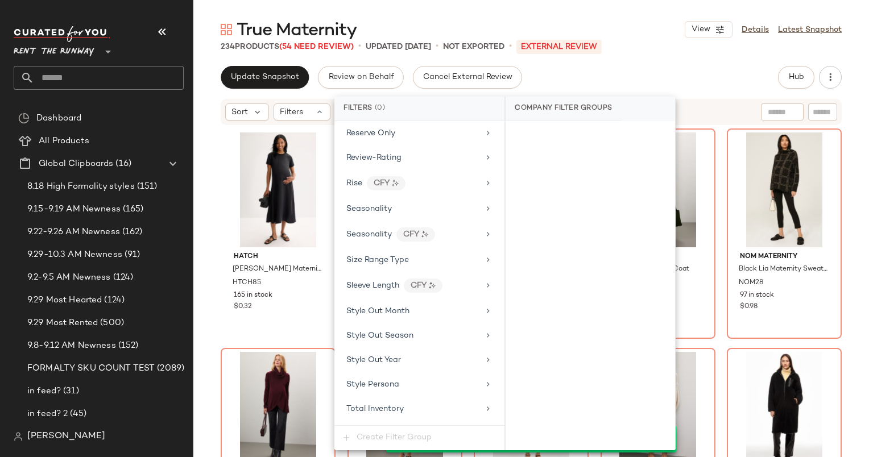
scroll to position [1579, 0]
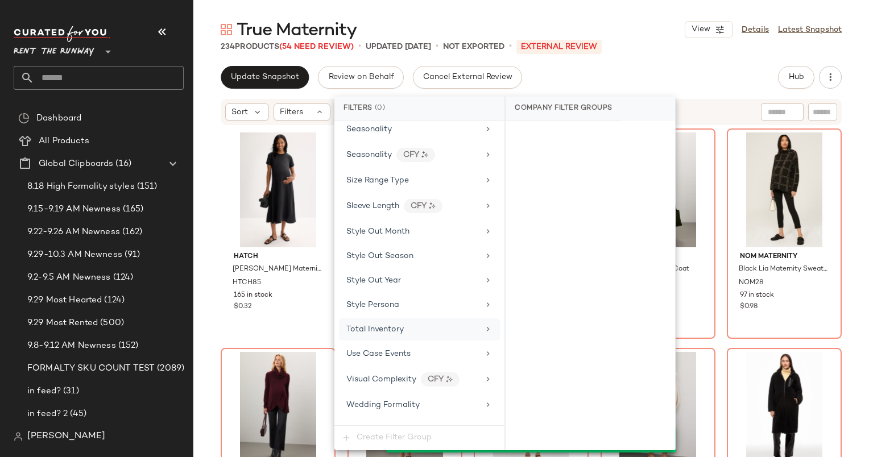
click at [411, 323] on div "Total Inventory" at bounding box center [412, 329] width 132 height 12
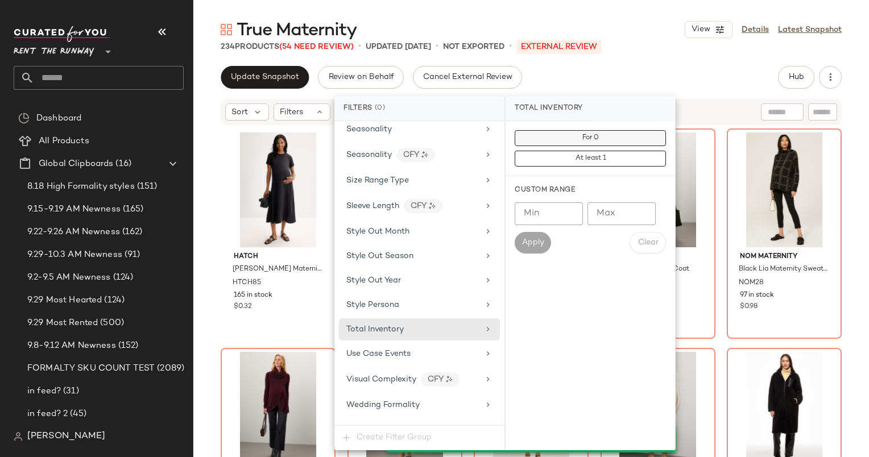
click at [572, 138] on button "For 0" at bounding box center [589, 138] width 151 height 16
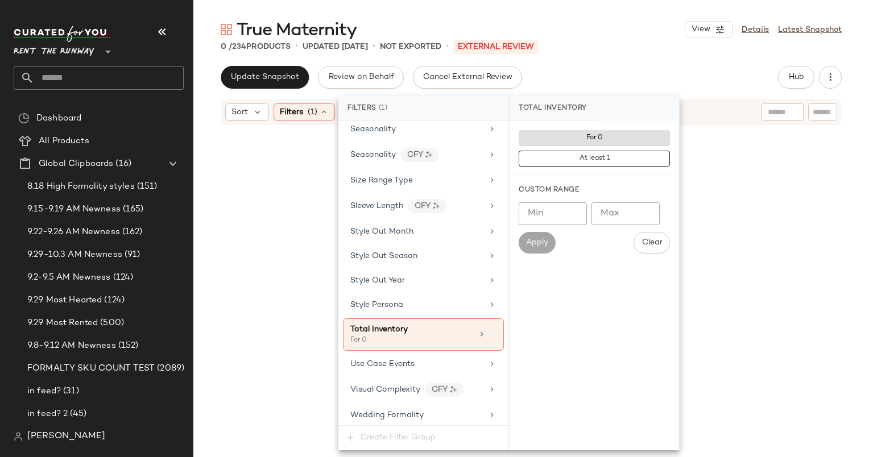
click at [629, 70] on div "Update Snapshot Review on Behalf Cancel External Review Hub Send for Review Ext…" at bounding box center [531, 77] width 621 height 23
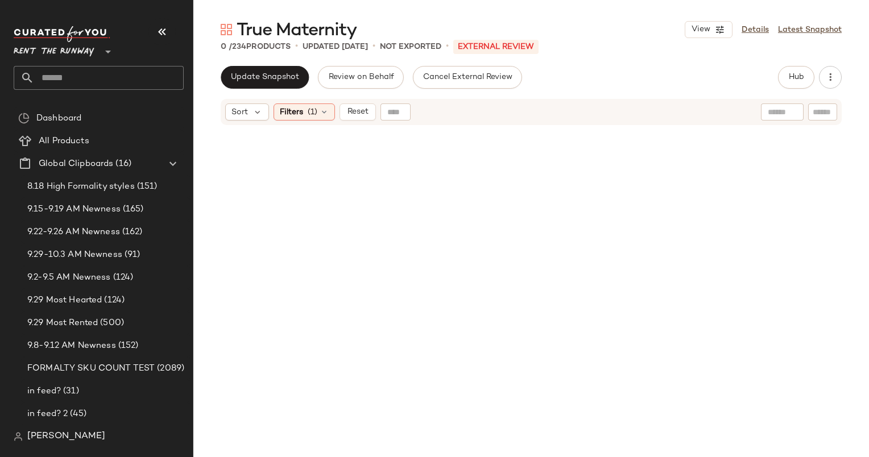
click at [670, 149] on div at bounding box center [531, 306] width 621 height 357
click at [359, 114] on span "Reset" at bounding box center [357, 111] width 22 height 9
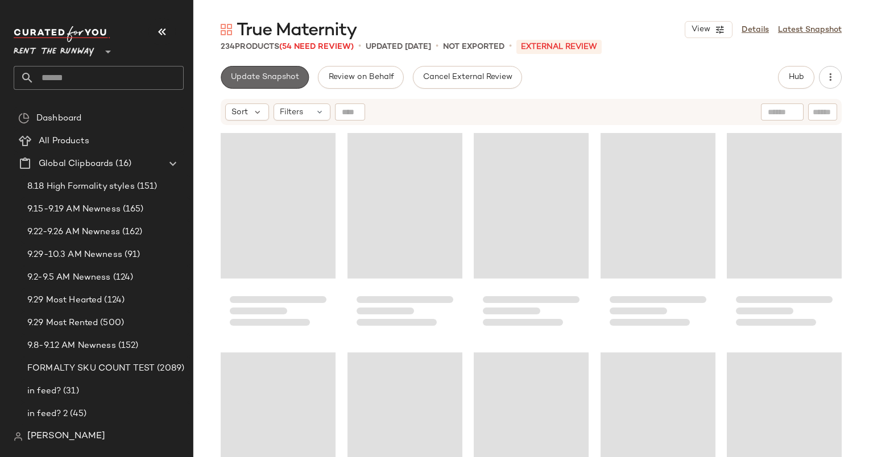
click at [273, 73] on span "Update Snapshot" at bounding box center [264, 77] width 69 height 9
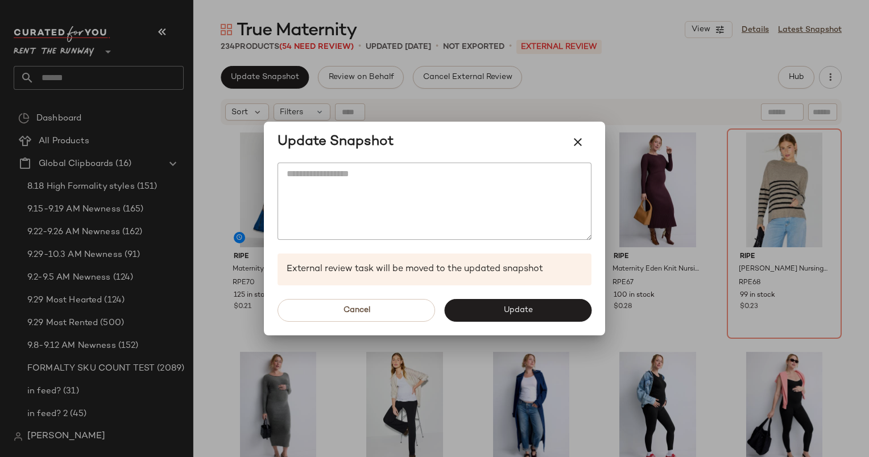
click at [339, 216] on textarea at bounding box center [434, 201] width 314 height 77
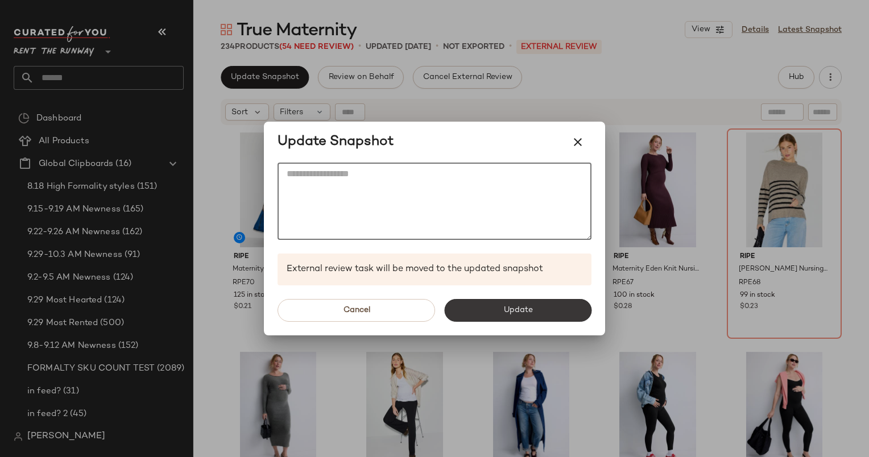
click at [508, 312] on span "Update" at bounding box center [517, 310] width 30 height 9
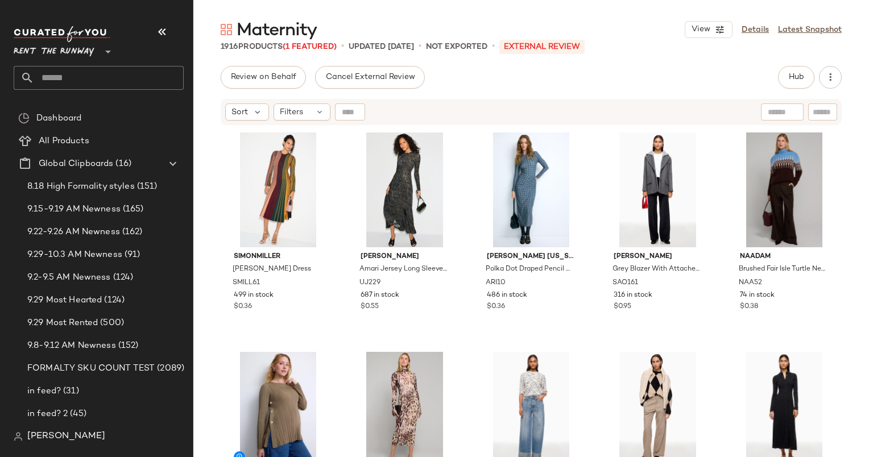
click at [716, 69] on div "Review on Behalf Cancel External Review Hub Send for Review External Review Int…" at bounding box center [531, 77] width 621 height 23
click at [678, 435] on div "#9 View" at bounding box center [657, 409] width 107 height 115
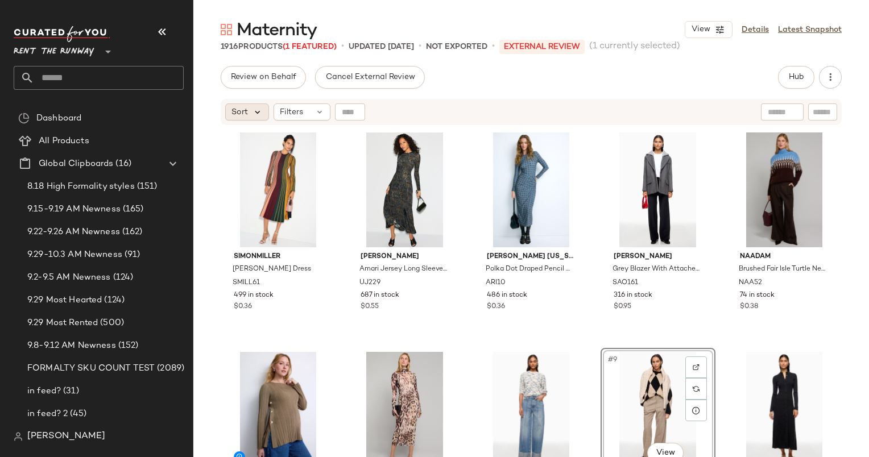
click at [254, 113] on icon at bounding box center [257, 112] width 10 height 10
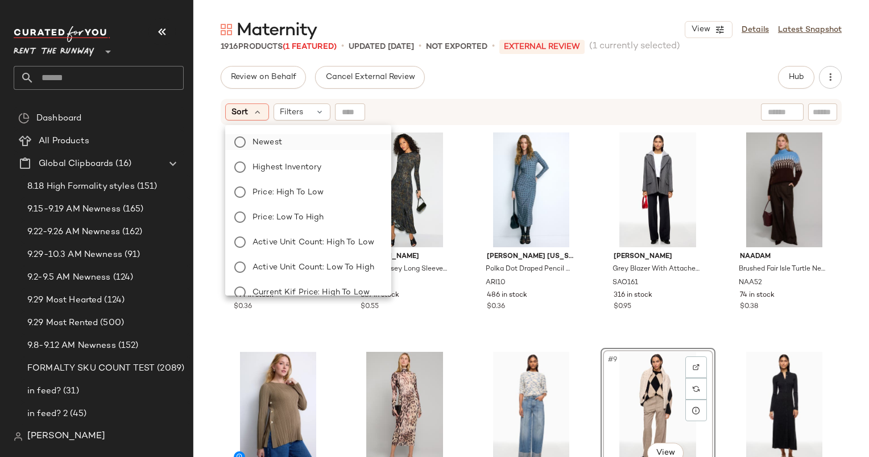
click at [299, 139] on label "Newest" at bounding box center [315, 142] width 134 height 16
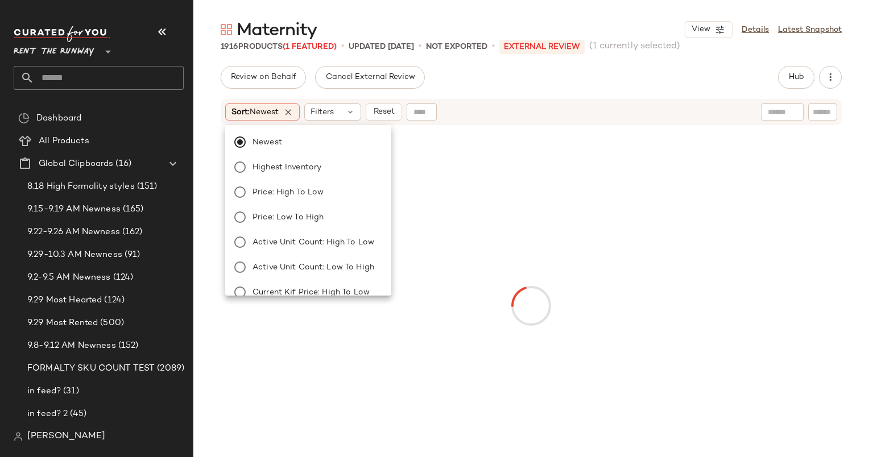
click at [527, 107] on div "Sort: Newest Filters Reset" at bounding box center [457, 111] width 464 height 17
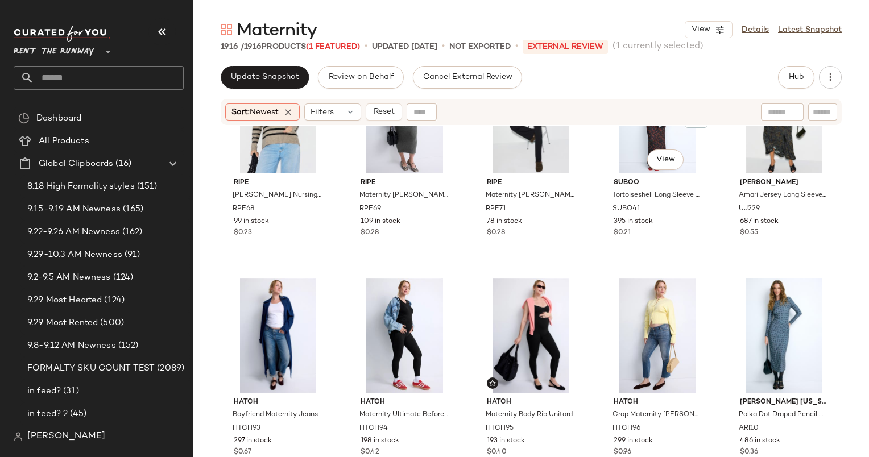
scroll to position [344, 0]
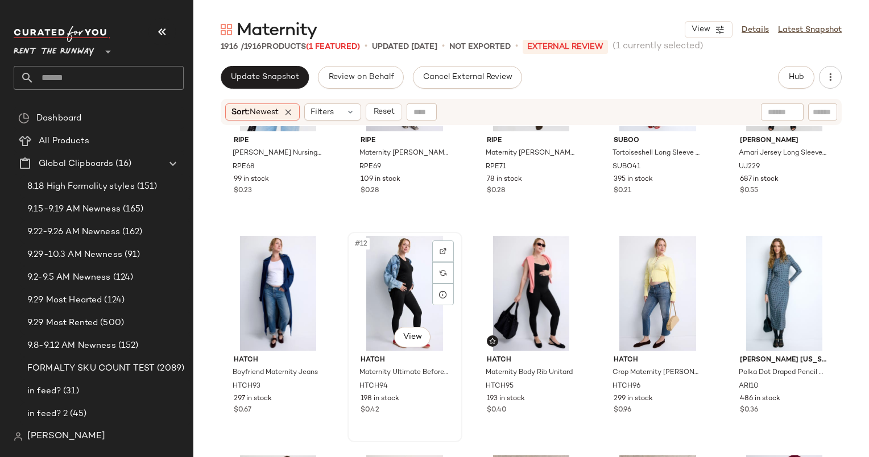
click at [456, 385] on div "HATCH Maternity Ultimate Before During & After Leggings HTCH94 198 in stock $0.…" at bounding box center [404, 384] width 107 height 66
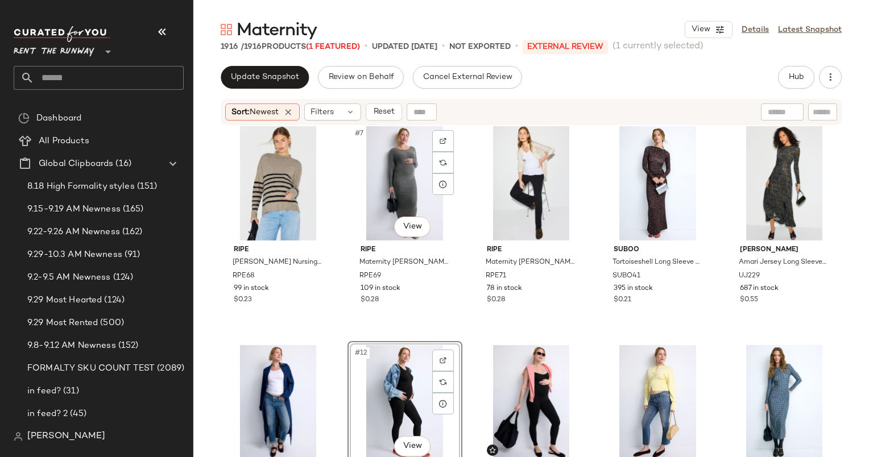
scroll to position [334, 0]
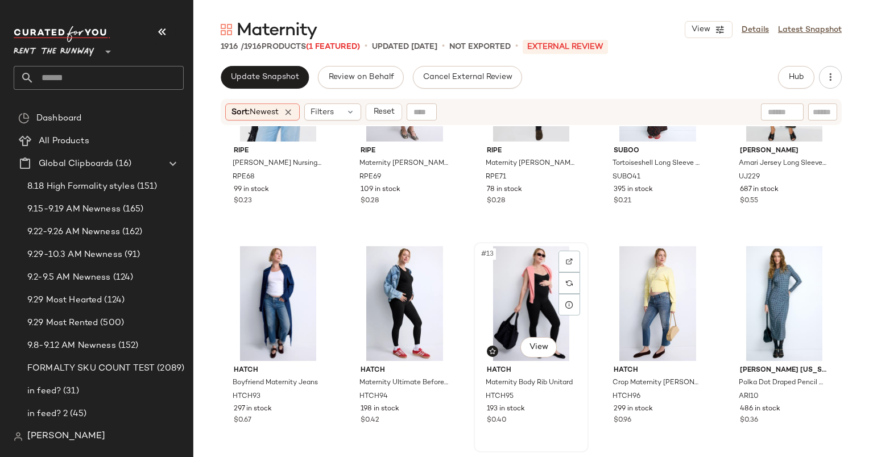
click at [519, 281] on div "#13 View" at bounding box center [530, 303] width 107 height 115
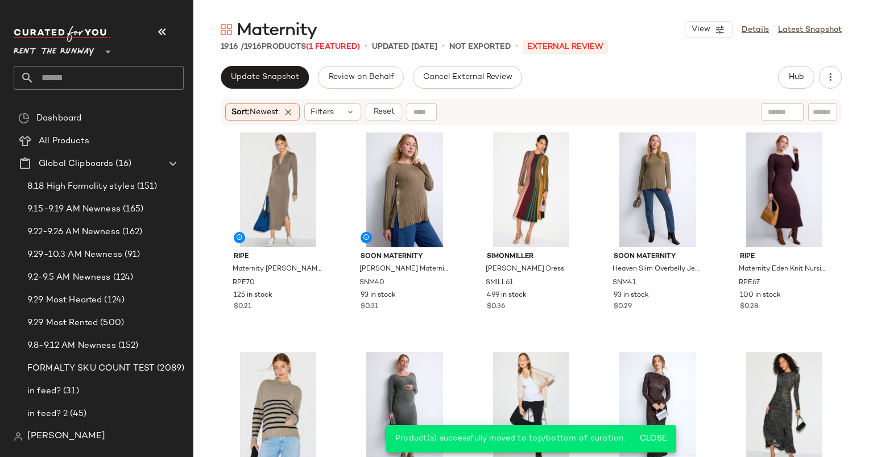
click at [395, 124] on div "Sort: Newest Filters Reset" at bounding box center [531, 112] width 621 height 26
click at [381, 116] on span "Reset" at bounding box center [383, 111] width 22 height 9
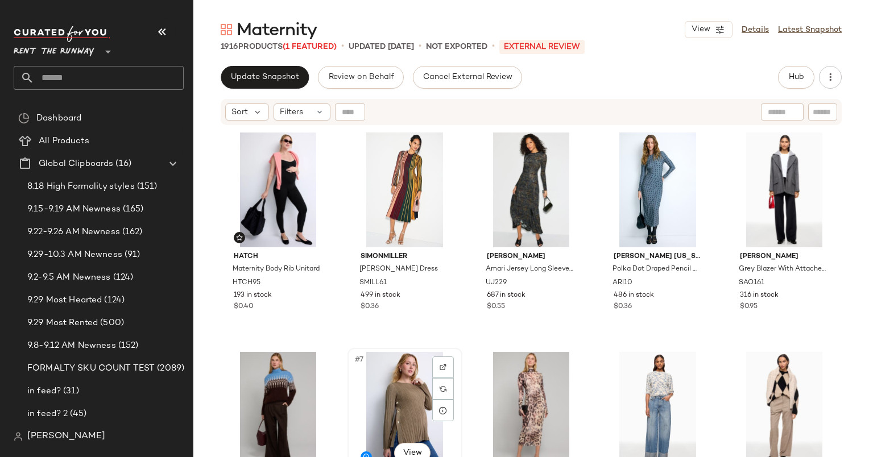
scroll to position [1, 0]
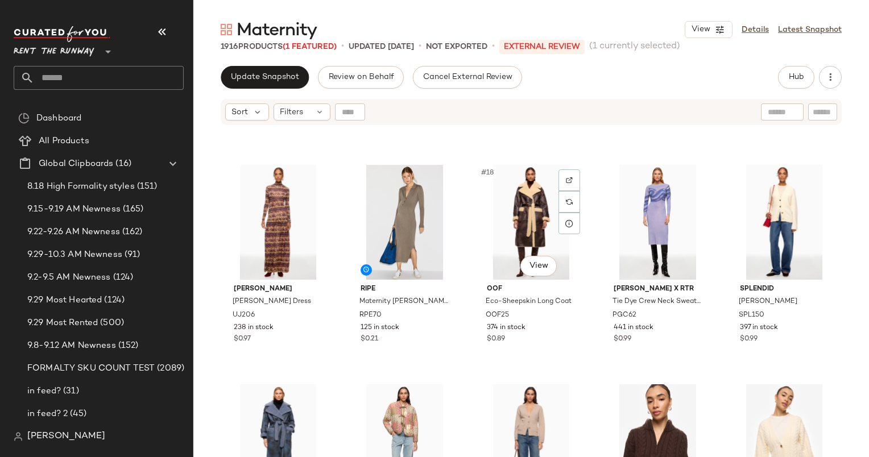
scroll to position [641, 0]
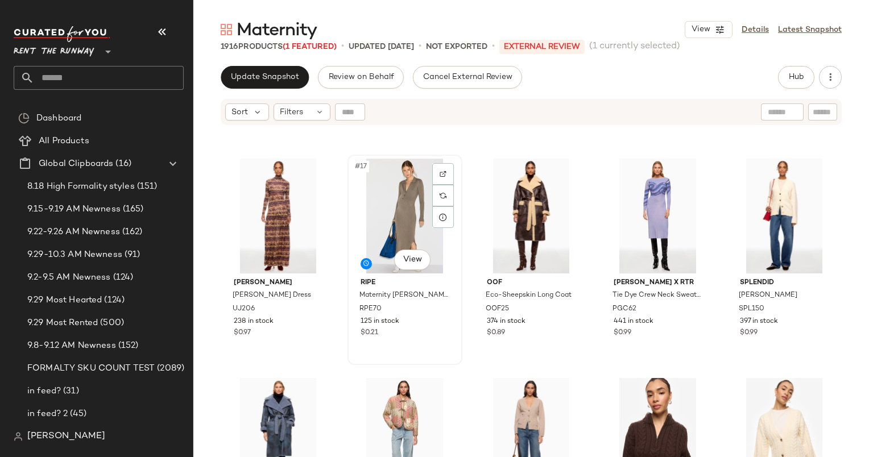
click at [390, 211] on div "#17 View" at bounding box center [404, 216] width 107 height 115
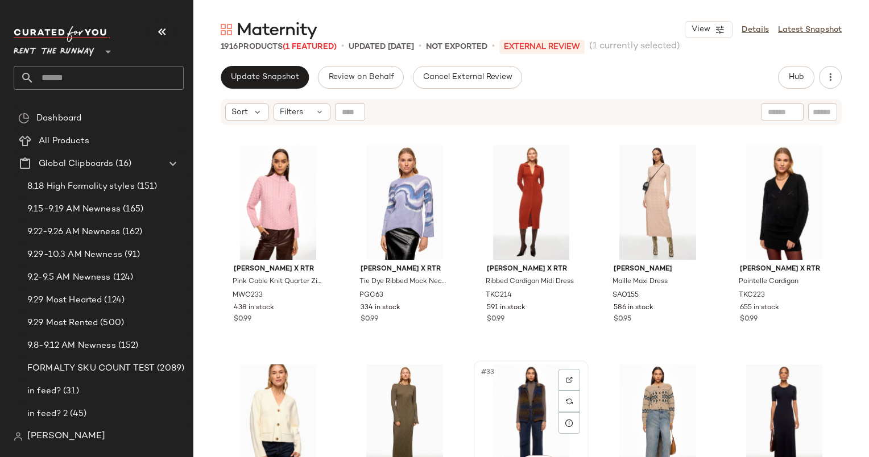
scroll to position [1278, 0]
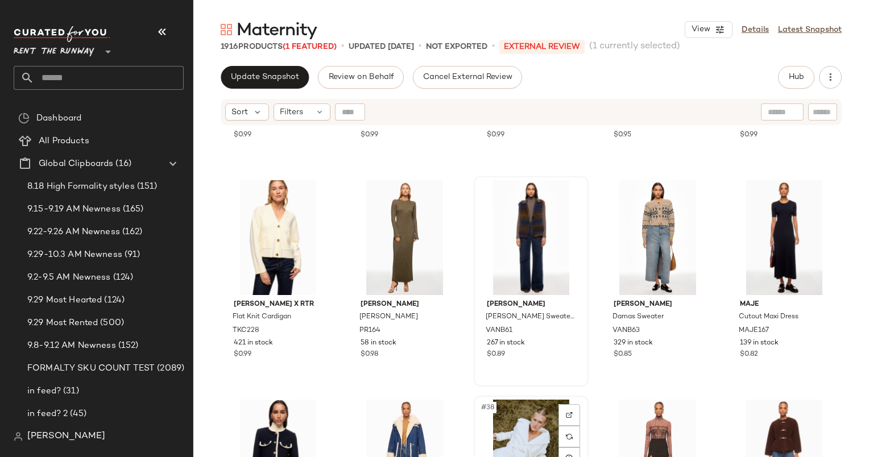
click at [520, 413] on div "#38 View" at bounding box center [530, 457] width 107 height 115
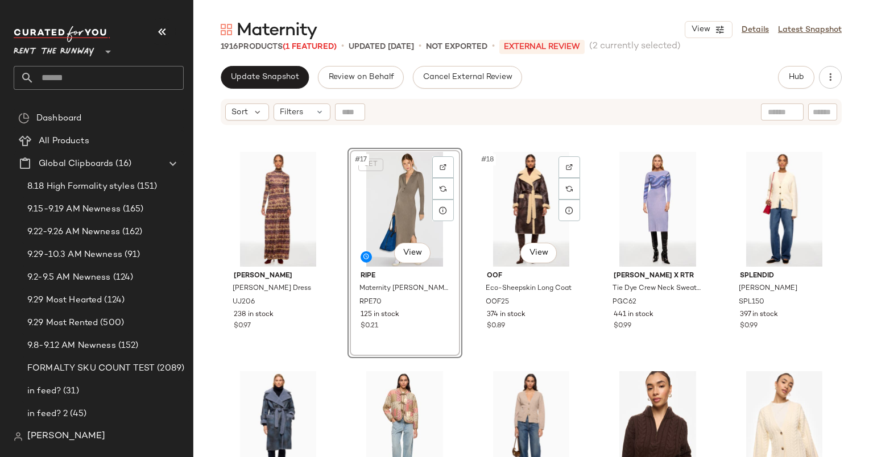
scroll to position [640, 0]
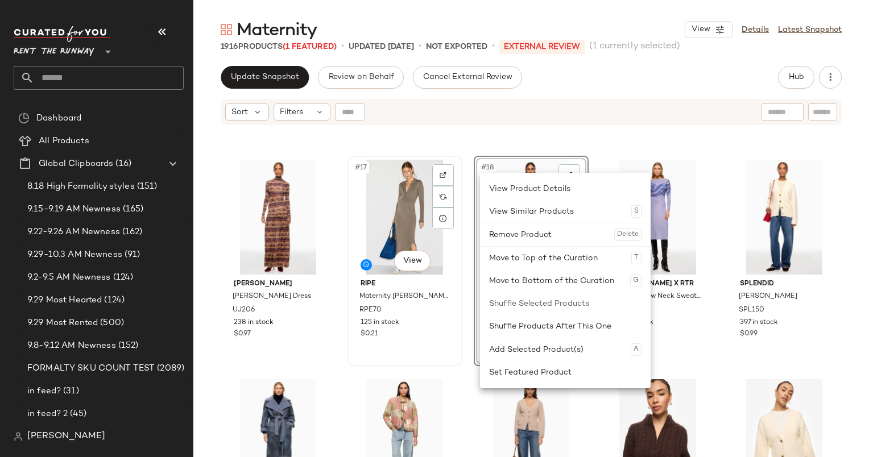
click at [401, 214] on div "#17 View" at bounding box center [404, 217] width 107 height 115
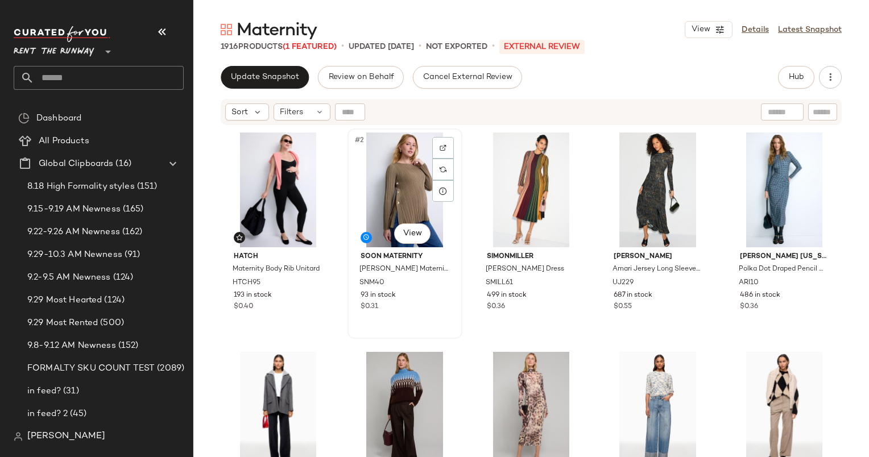
click at [397, 192] on div "#2 View" at bounding box center [404, 189] width 107 height 115
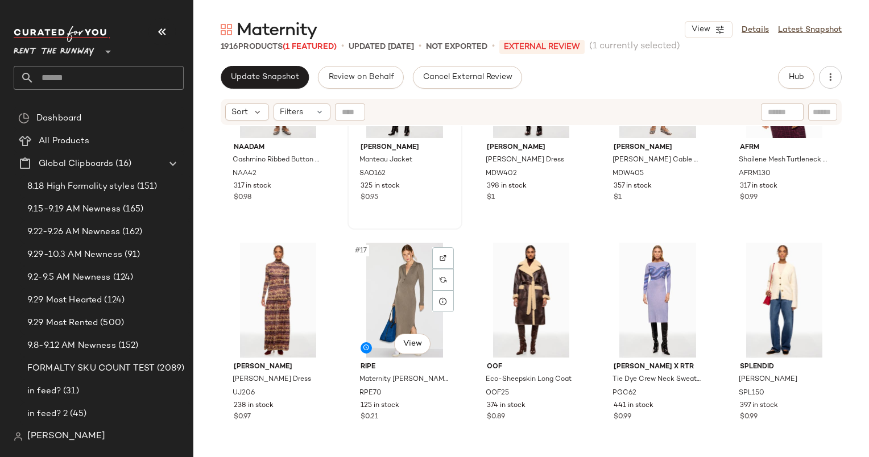
scroll to position [557, 0]
click at [376, 295] on div "#17 View" at bounding box center [404, 300] width 107 height 115
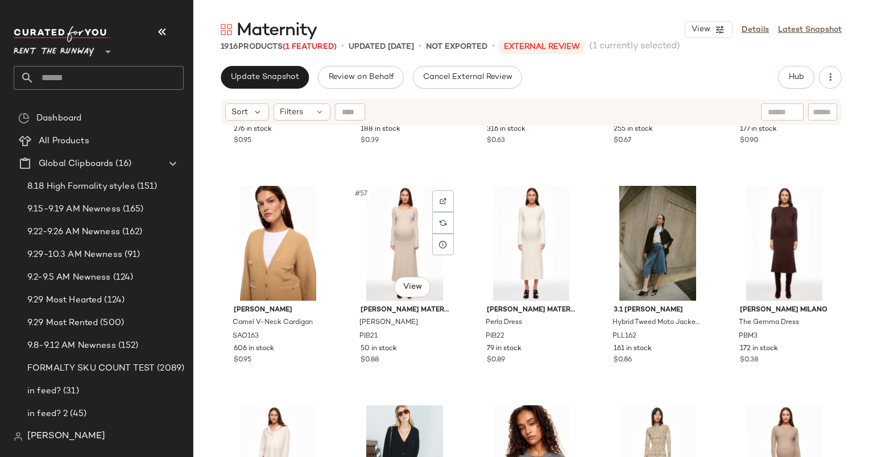
scroll to position [2378, 0]
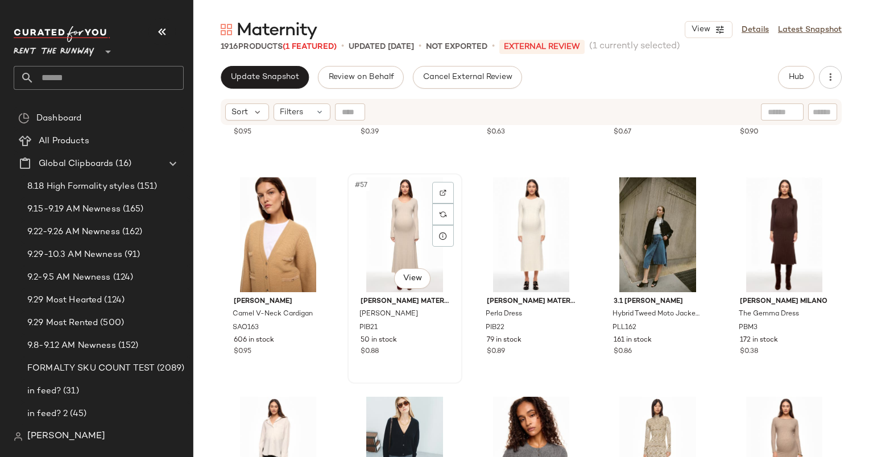
click at [392, 217] on div "#57 View" at bounding box center [404, 234] width 107 height 115
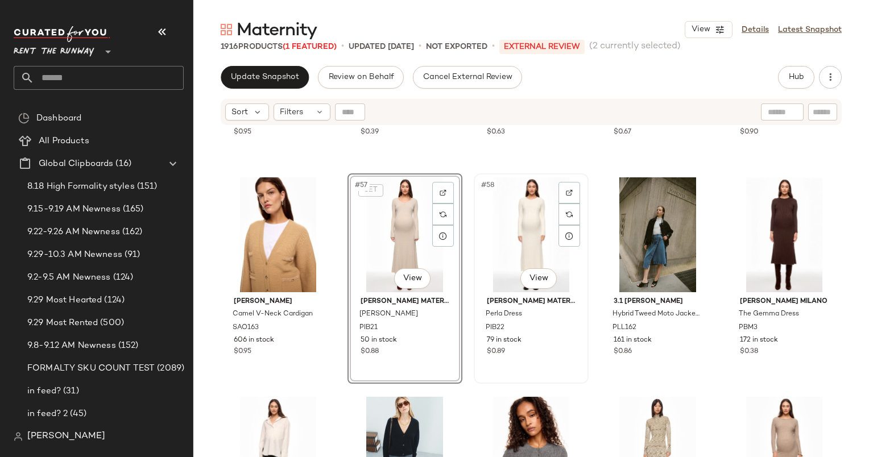
click at [510, 217] on div "#58 View" at bounding box center [530, 234] width 107 height 115
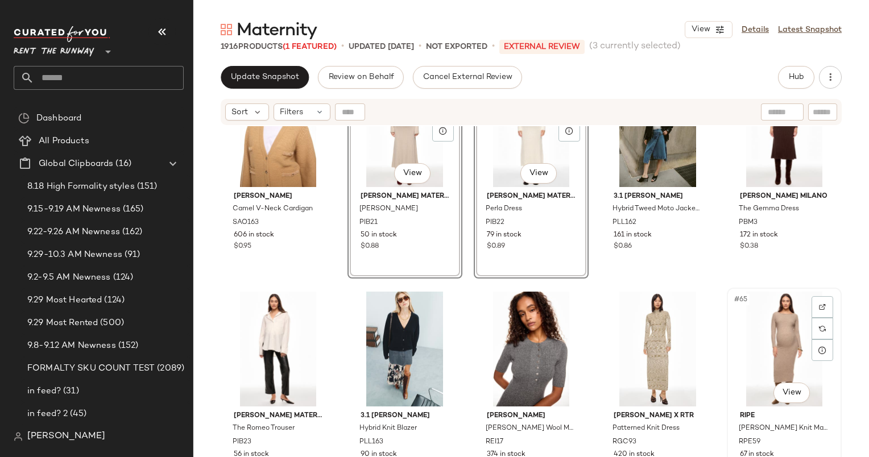
scroll to position [2481, 0]
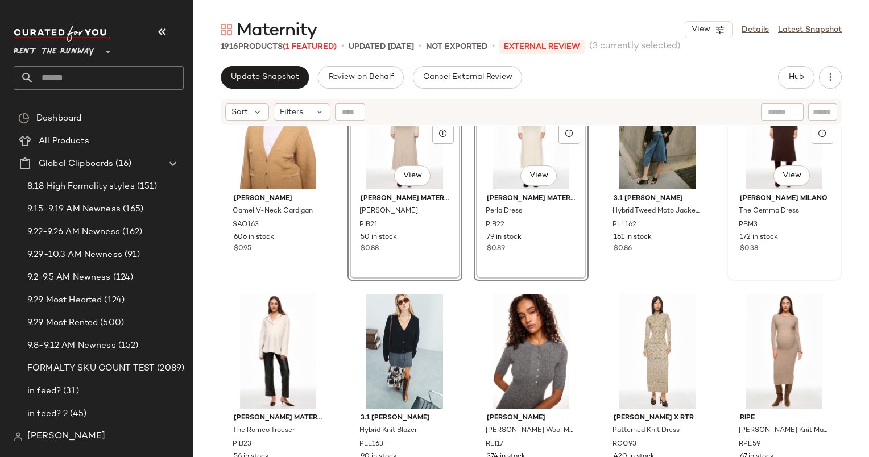
click at [766, 156] on div "#60 View" at bounding box center [783, 131] width 107 height 115
click at [750, 333] on div "#65 View" at bounding box center [783, 351] width 107 height 115
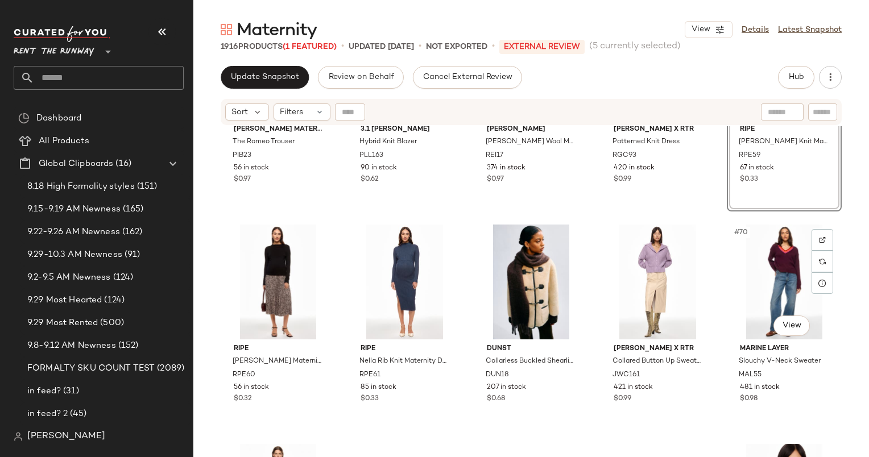
scroll to position [2785, 0]
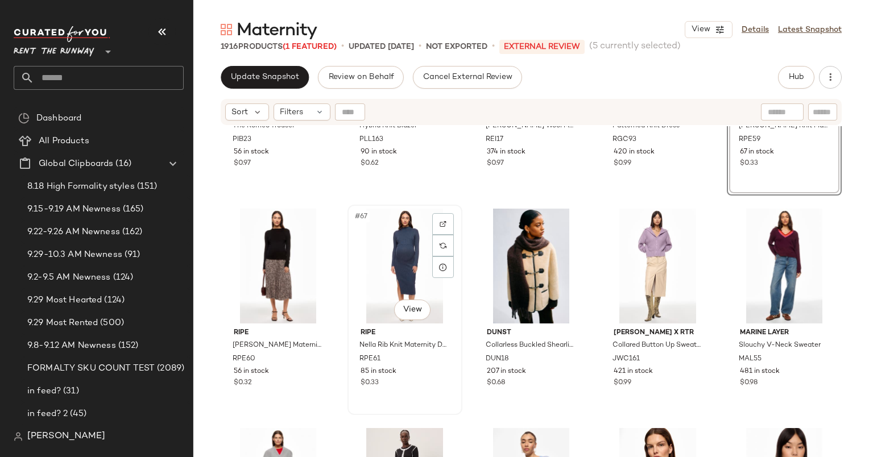
click at [396, 276] on div "#67 View" at bounding box center [404, 266] width 107 height 115
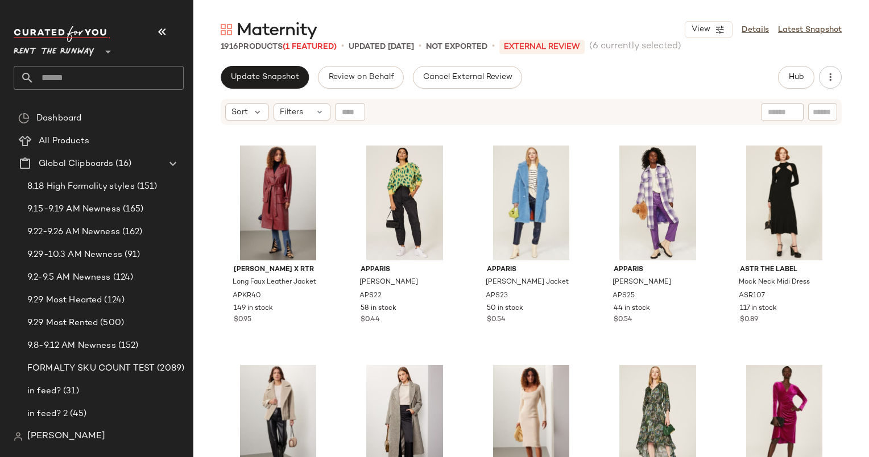
scroll to position [5919, 0]
click at [514, 291] on div "APS23" at bounding box center [529, 296] width 91 height 13
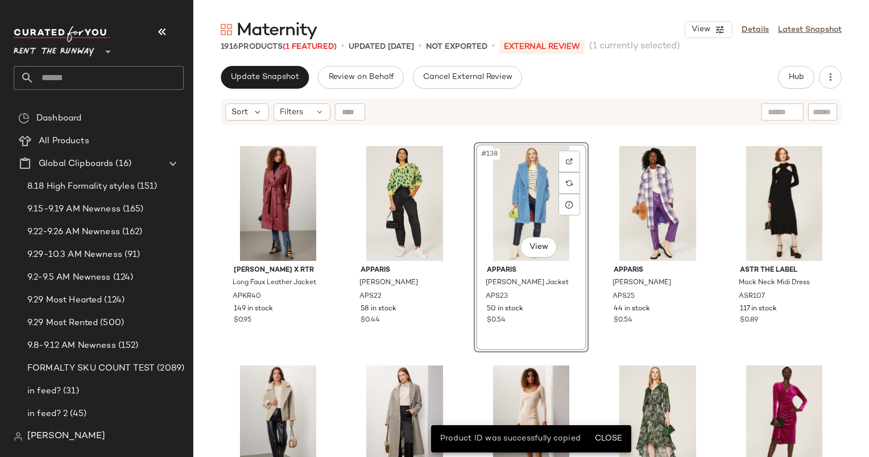
click at [618, 113] on div "Sort Filters" at bounding box center [457, 111] width 464 height 17
click at [586, 149] on div "Anna Sui Beetle Sweater AN38 84 in stock $0.44 Apiece Apart Altro Maxi APA44 52…" at bounding box center [530, 305] width 675 height 359
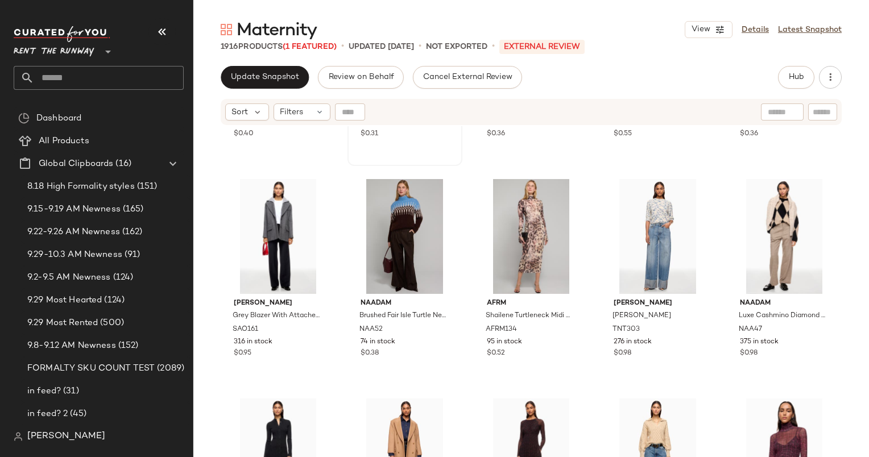
scroll to position [231, 0]
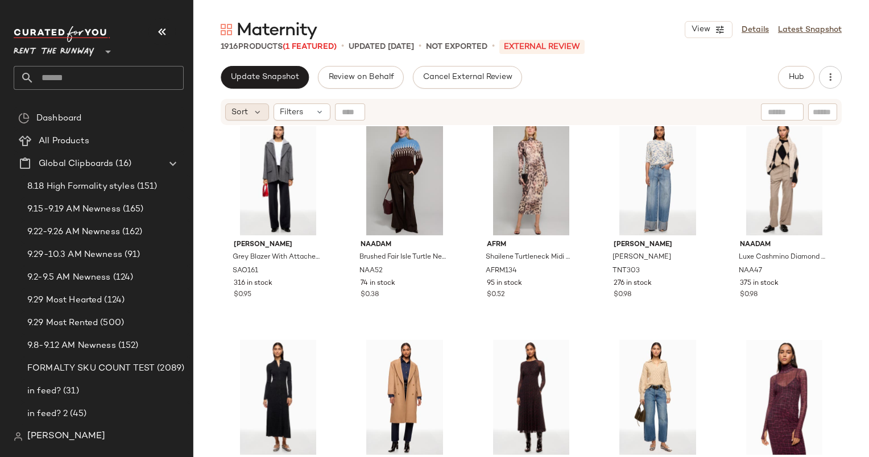
click at [250, 109] on div "Sort" at bounding box center [247, 111] width 44 height 17
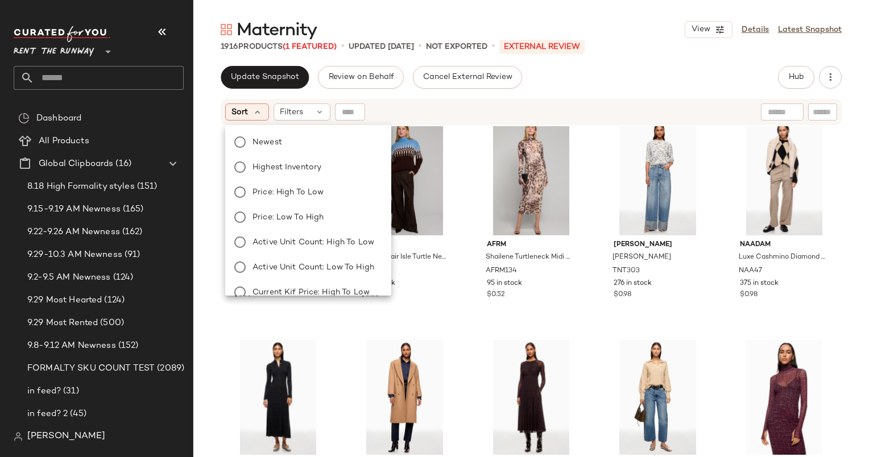
click at [282, 128] on div "Newest Highest Inventory Price: High to Low Price: Low to High Active Unit Coun…" at bounding box center [307, 210] width 168 height 171
click at [293, 134] on label "Newest" at bounding box center [315, 142] width 134 height 16
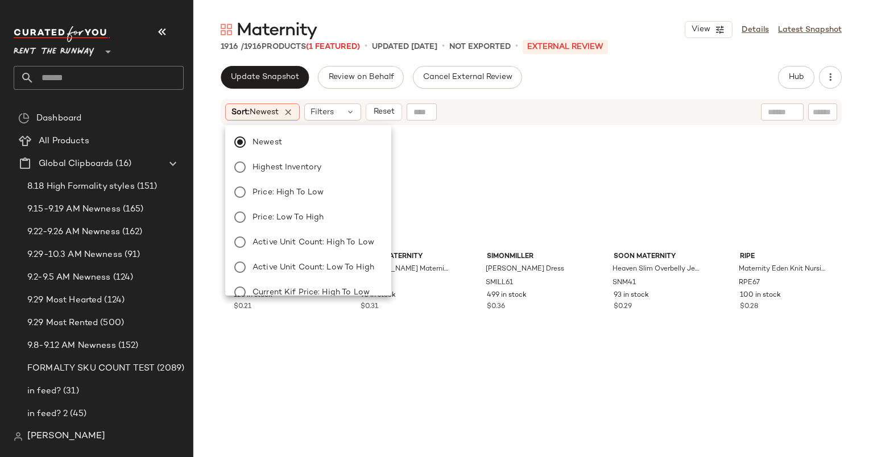
click at [485, 111] on div "Sort: Newest Filters Reset" at bounding box center [457, 111] width 464 height 17
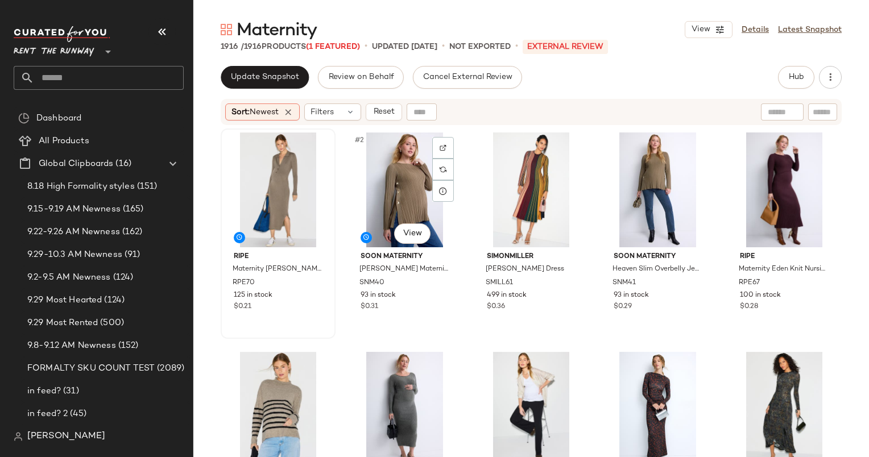
click at [297, 184] on div at bounding box center [278, 189] width 107 height 115
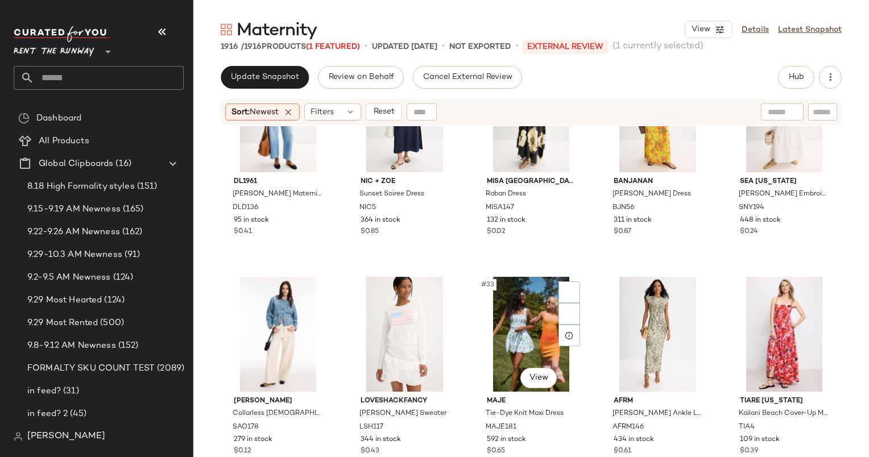
scroll to position [1218, 0]
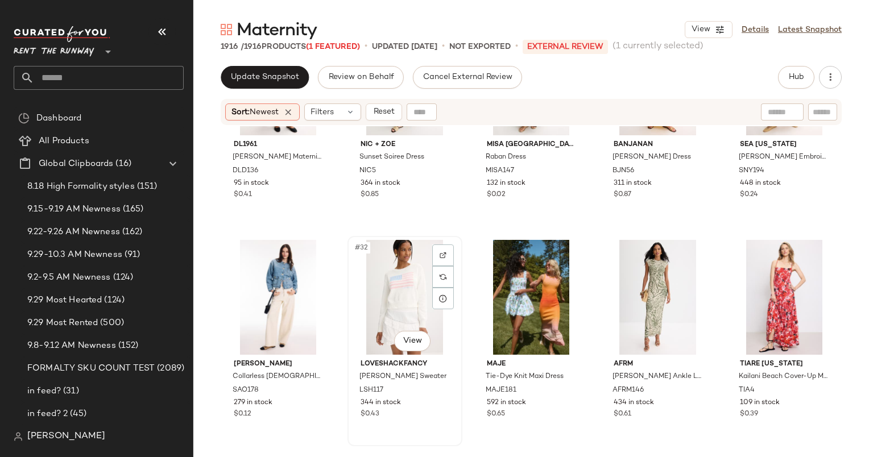
click at [409, 277] on div "#32 View" at bounding box center [404, 297] width 107 height 115
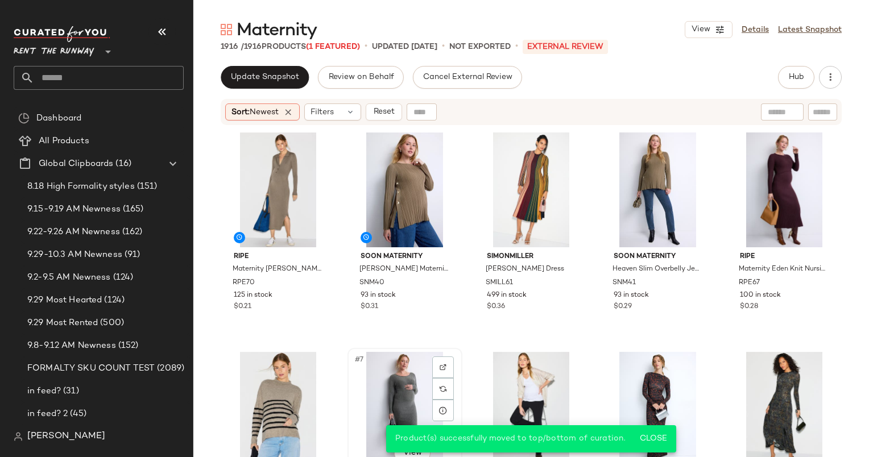
click at [402, 356] on div "#7 View" at bounding box center [404, 409] width 107 height 115
click at [507, 371] on div "#8 View" at bounding box center [530, 409] width 107 height 115
click at [382, 112] on span "Reset" at bounding box center [383, 111] width 22 height 9
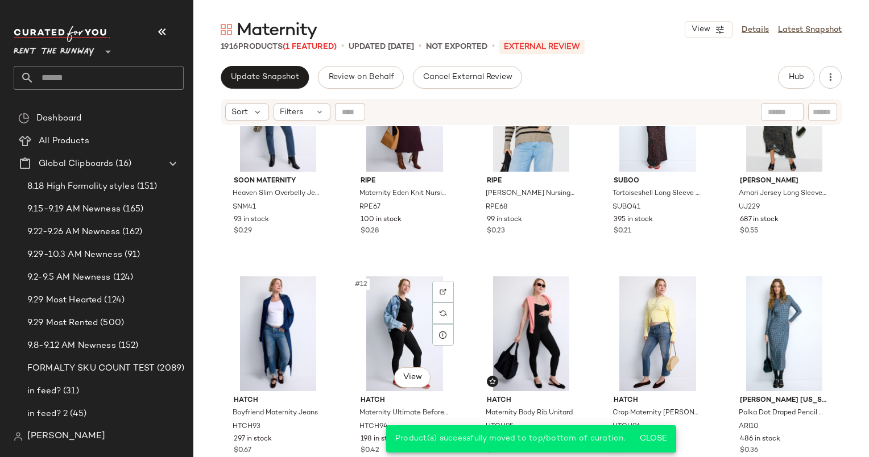
scroll to position [307, 0]
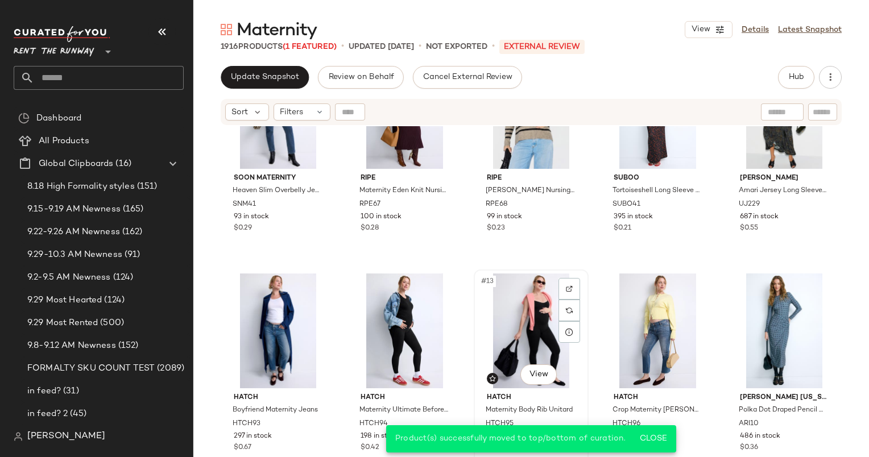
click at [508, 323] on div "#13 View" at bounding box center [530, 330] width 107 height 115
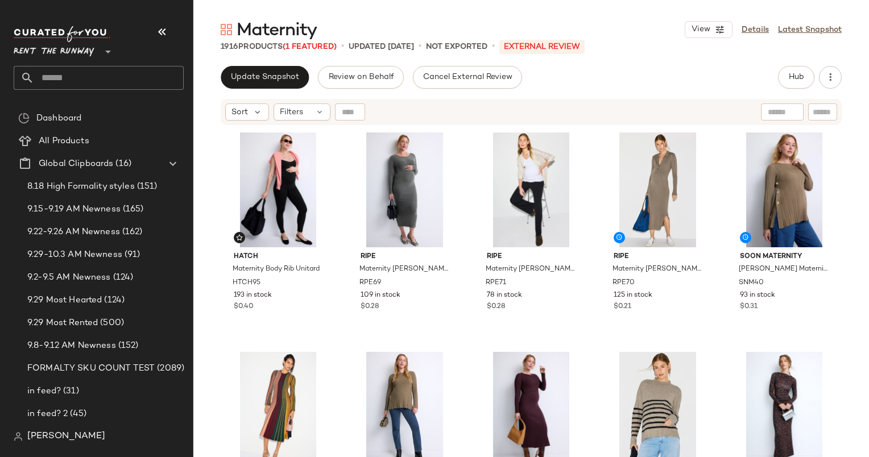
click at [271, 63] on div "Maternity View Details Latest Snapshot 1916 Products (1 Featured) • updated Sep…" at bounding box center [530, 237] width 675 height 439
click at [282, 69] on button "Update Snapshot" at bounding box center [265, 77] width 88 height 23
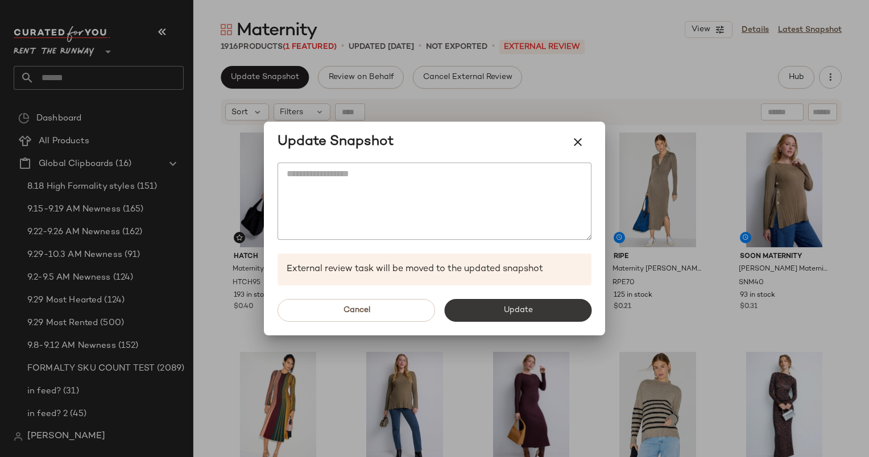
click at [515, 302] on button "Update" at bounding box center [517, 310] width 147 height 23
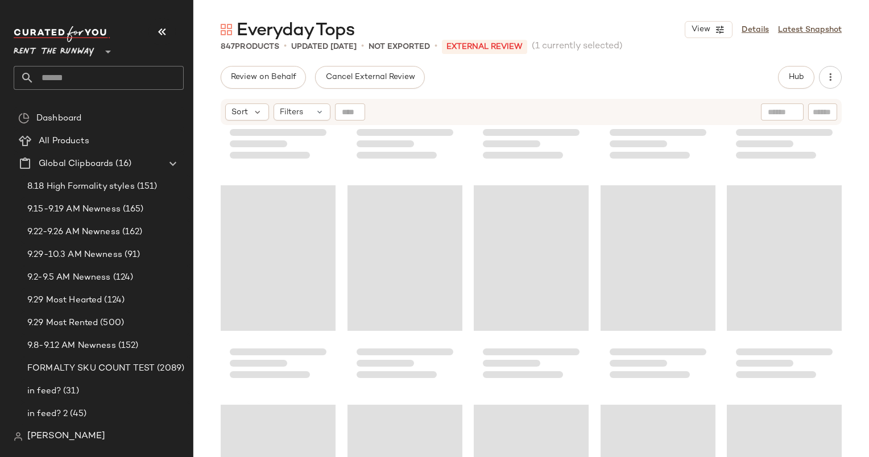
scroll to position [32553, 0]
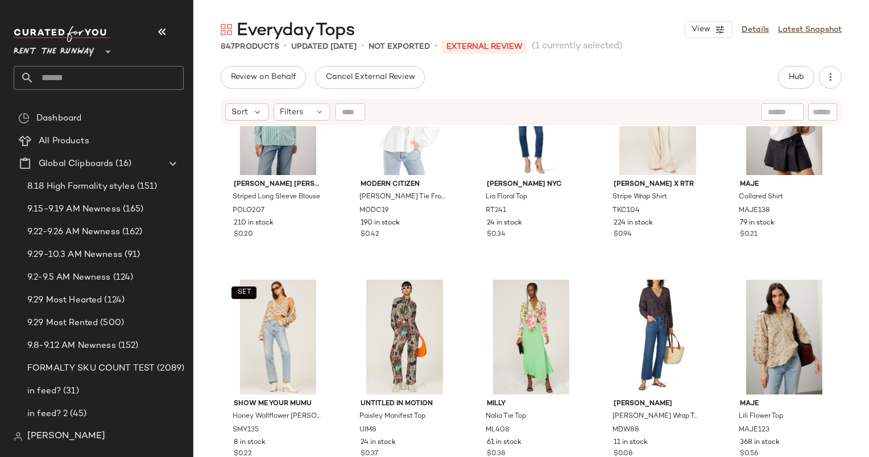
click at [251, 121] on div "Sort Filters" at bounding box center [531, 112] width 621 height 26
click at [252, 114] on icon at bounding box center [257, 112] width 10 height 10
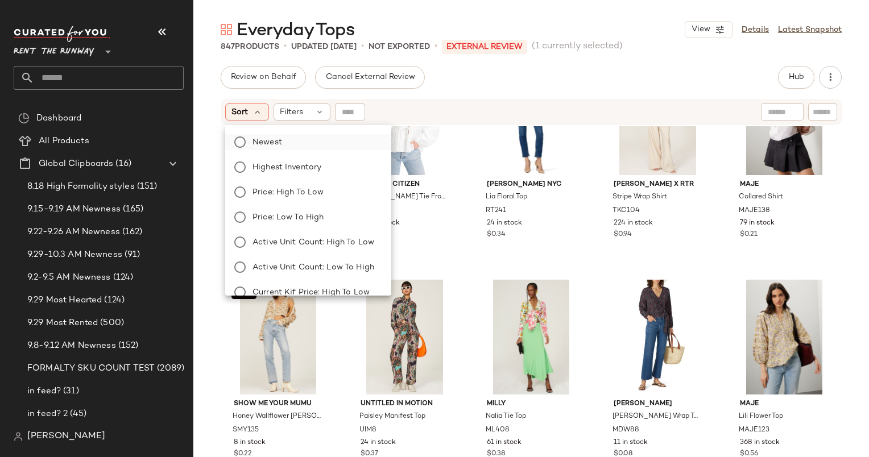
click at [303, 148] on label "Newest" at bounding box center [315, 142] width 134 height 16
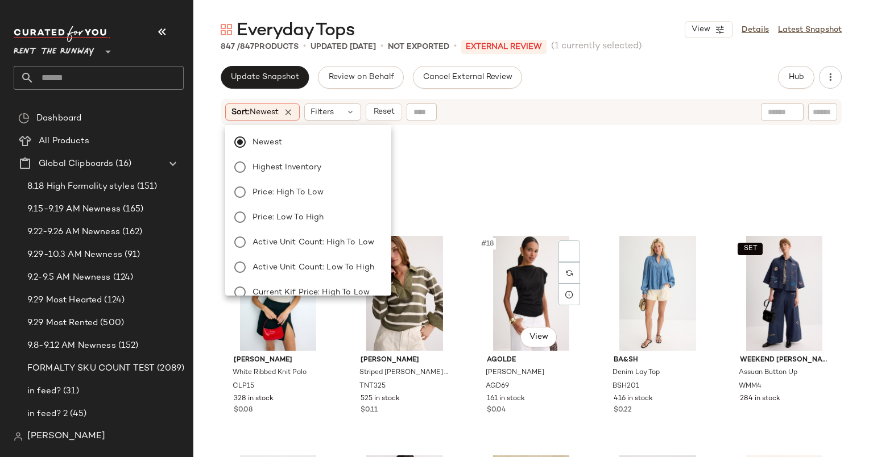
scroll to position [0, 0]
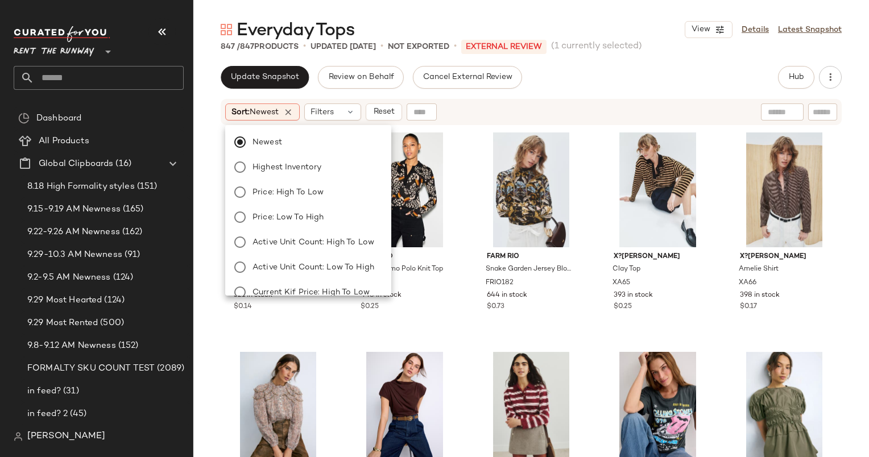
click at [593, 114] on div "Sort: Newest Filters Reset" at bounding box center [457, 111] width 464 height 17
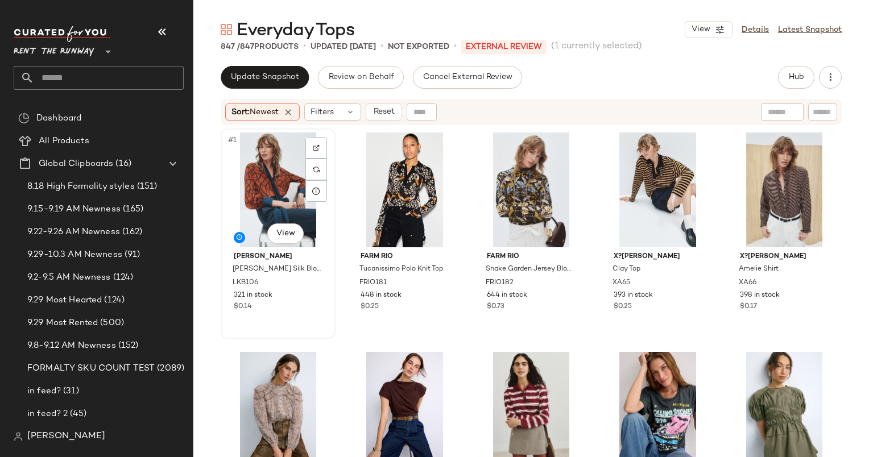
click at [284, 150] on div "#1 View" at bounding box center [278, 189] width 107 height 115
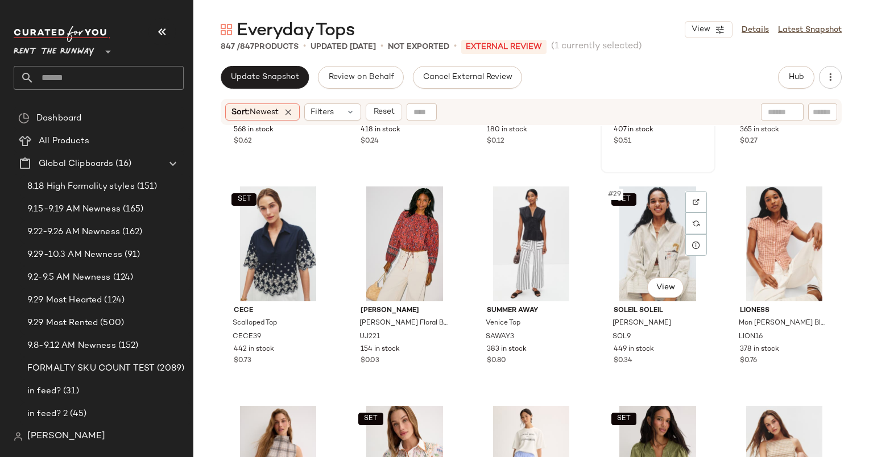
scroll to position [1053, 0]
click at [744, 262] on div "#30 View" at bounding box center [783, 243] width 107 height 115
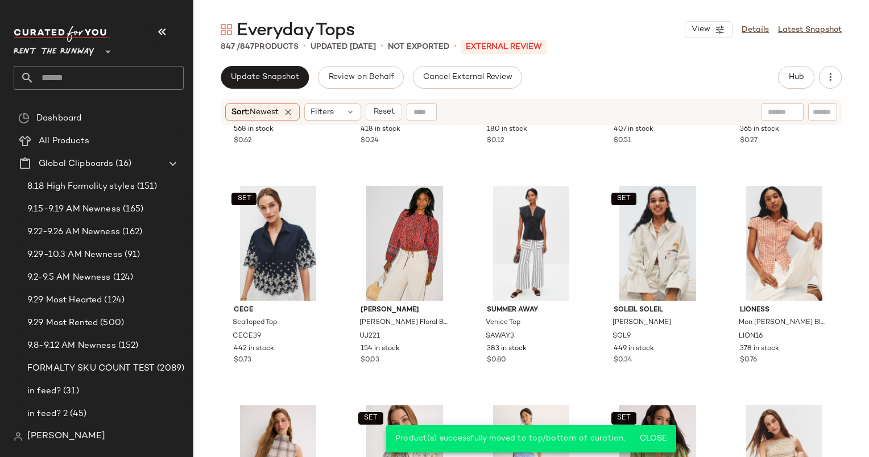
click at [793, 59] on div "Everyday Tops View Details Latest Snapshot 847 / 847 Products • updated Sep 30t…" at bounding box center [530, 237] width 675 height 439
click at [797, 73] on span "Hub" at bounding box center [796, 77] width 16 height 9
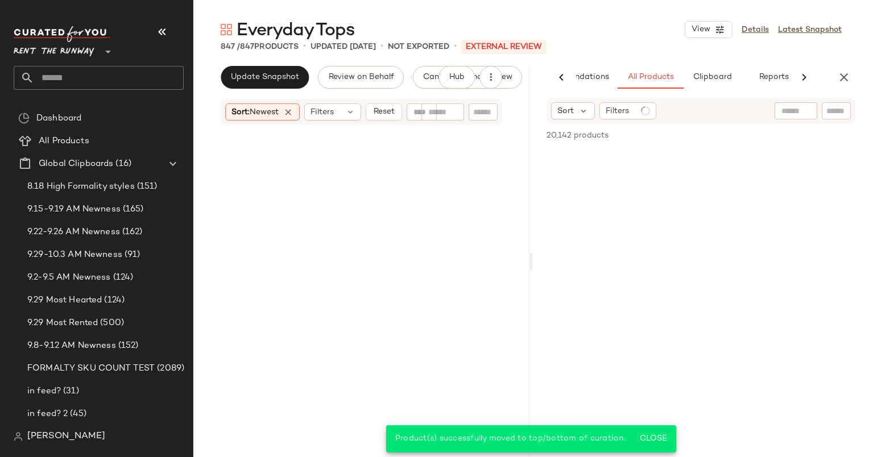
scroll to position [0, 59]
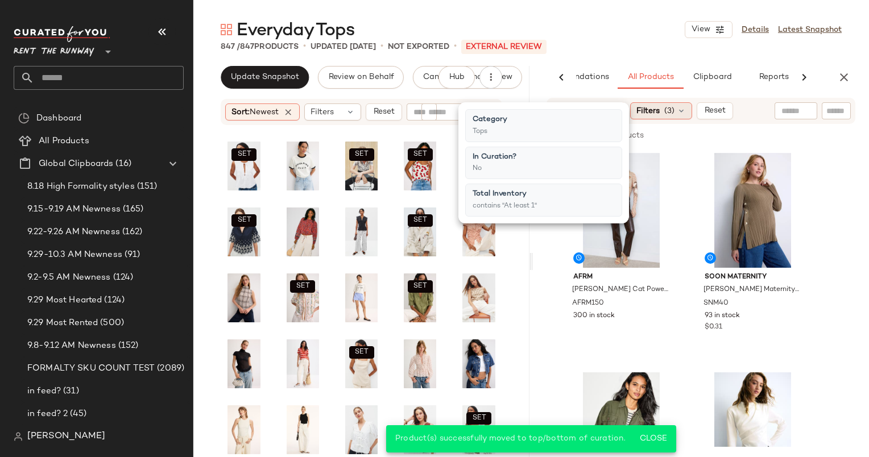
click at [663, 116] on div "Filters (3)" at bounding box center [661, 110] width 62 height 17
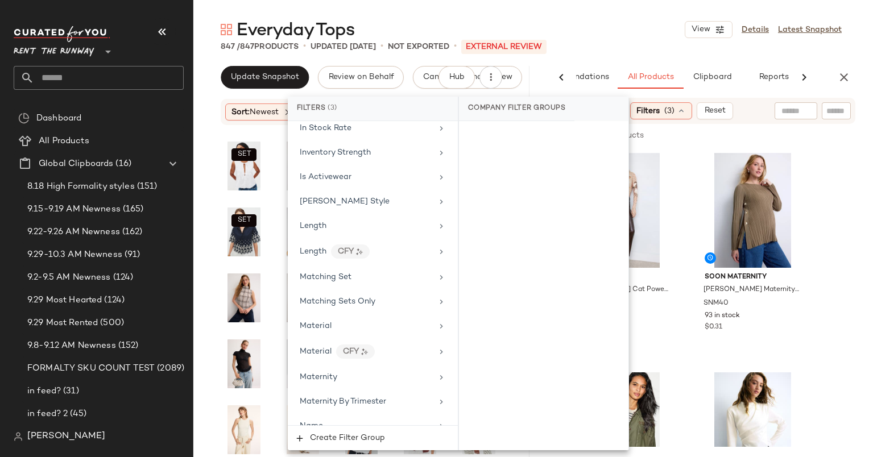
scroll to position [707, 0]
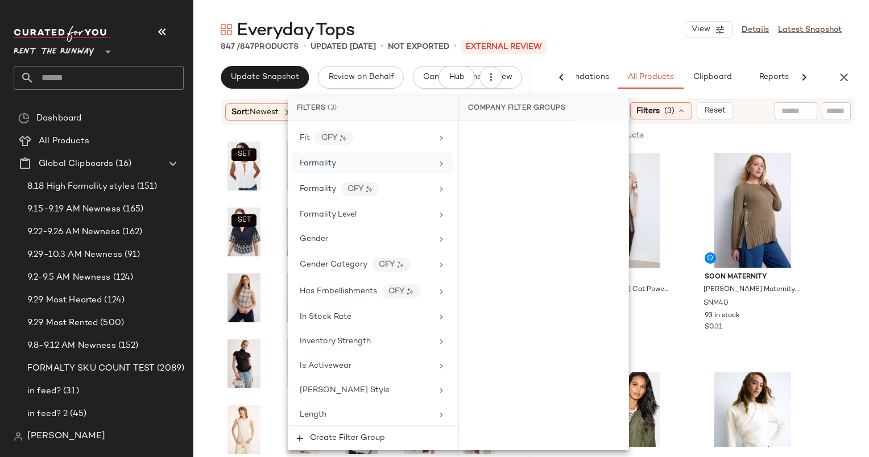
click at [324, 159] on span "Formality" at bounding box center [318, 163] width 36 height 9
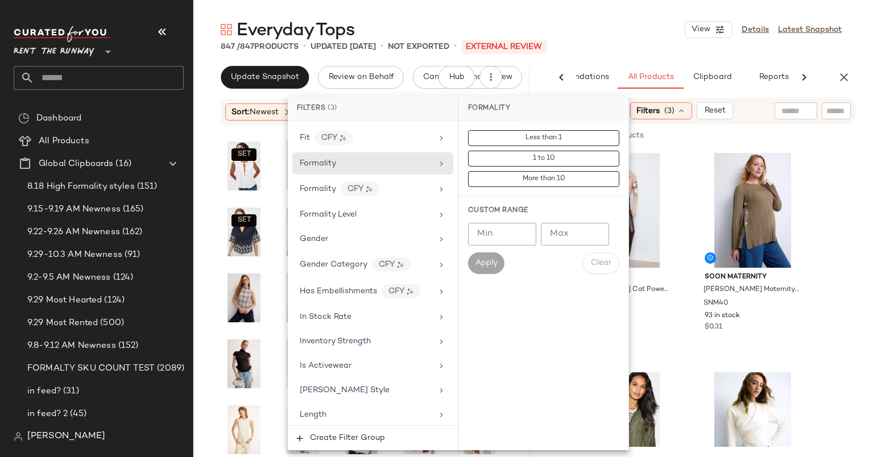
click at [546, 246] on div "Min Min Max Max Apply Clear" at bounding box center [543, 248] width 151 height 51
click at [557, 242] on input "Max" at bounding box center [575, 234] width 68 height 23
type input "*"
click at [480, 266] on span "Apply" at bounding box center [486, 263] width 23 height 9
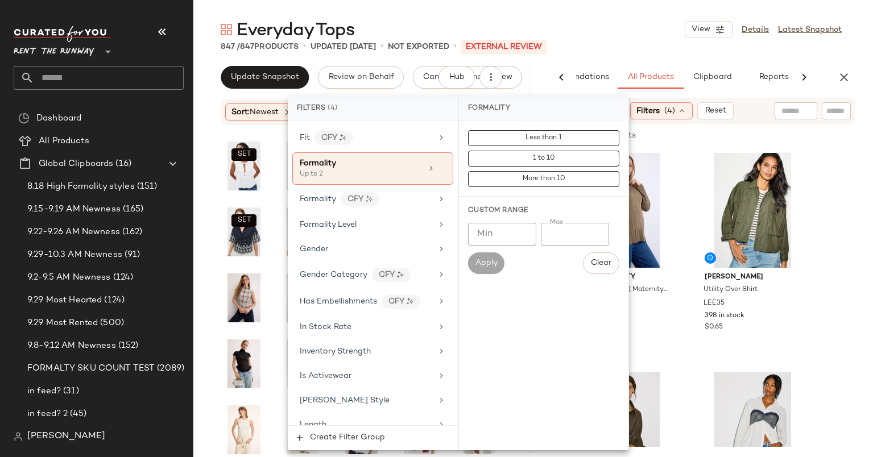
click at [650, 55] on div "Everyday Tops View Details Latest Snapshot 847 / 847 Products • updated Sep 30t…" at bounding box center [530, 237] width 675 height 439
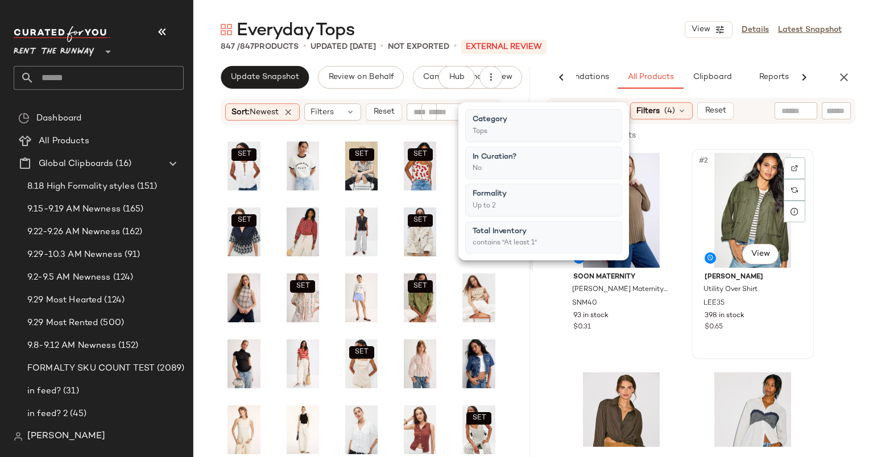
click at [740, 173] on div "#2 View" at bounding box center [752, 210] width 114 height 115
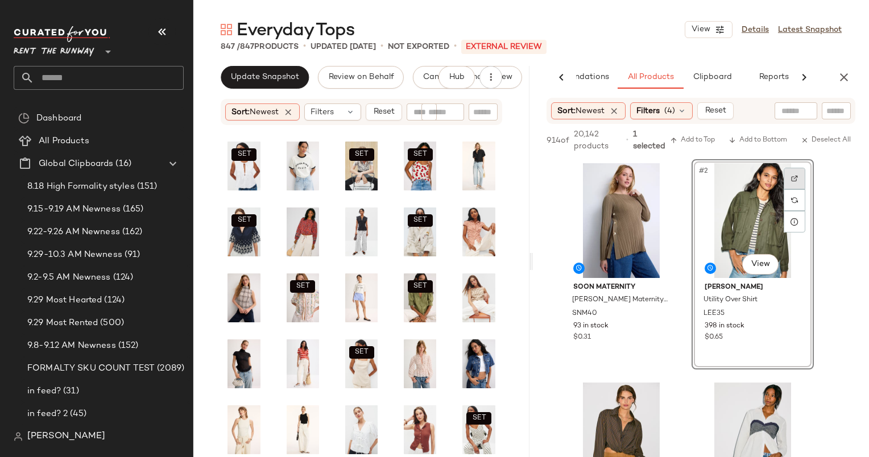
click at [802, 173] on div at bounding box center [794, 179] width 22 height 22
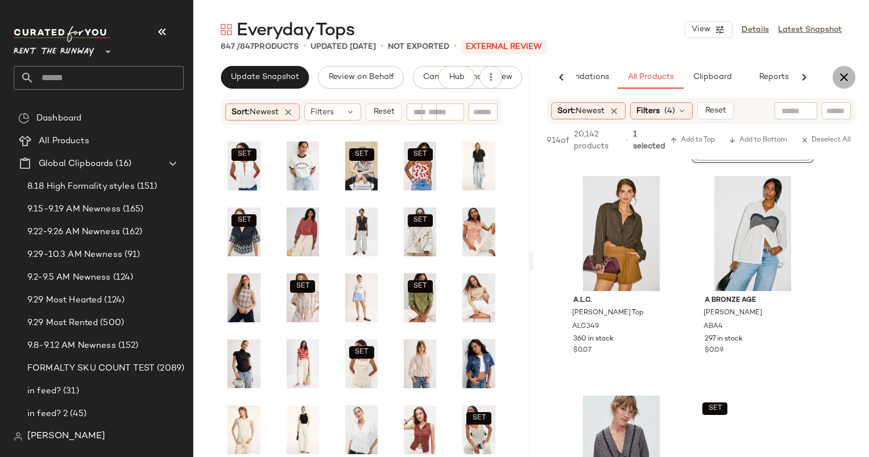
click at [849, 78] on icon "button" at bounding box center [844, 77] width 14 height 14
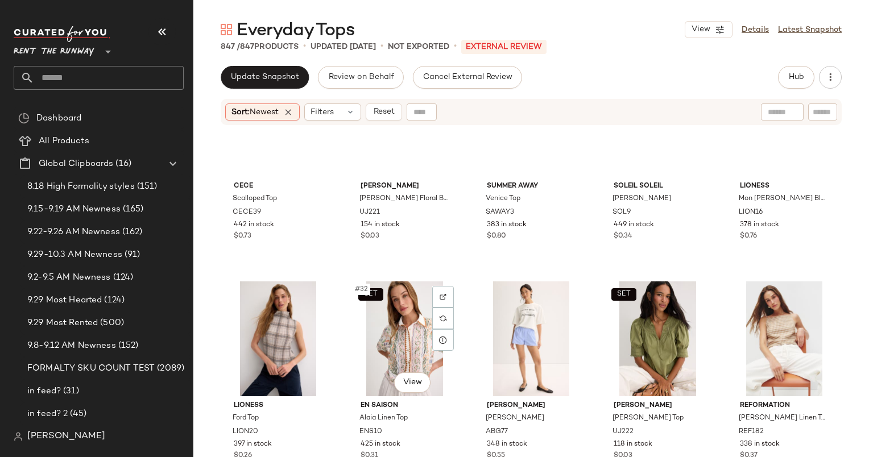
scroll to position [1087, 0]
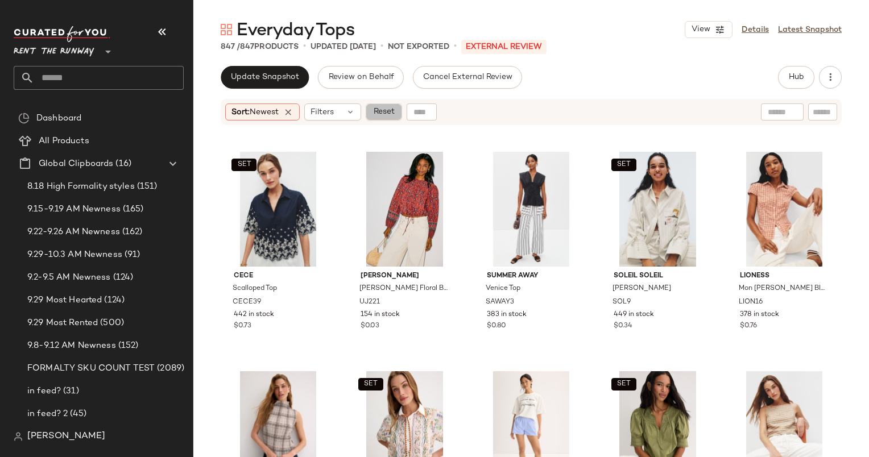
click at [384, 114] on span "Reset" at bounding box center [383, 111] width 22 height 9
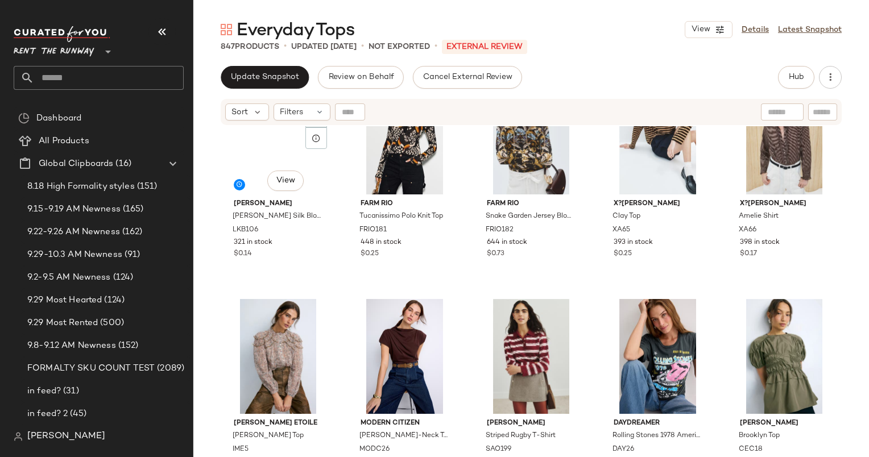
scroll to position [0, 0]
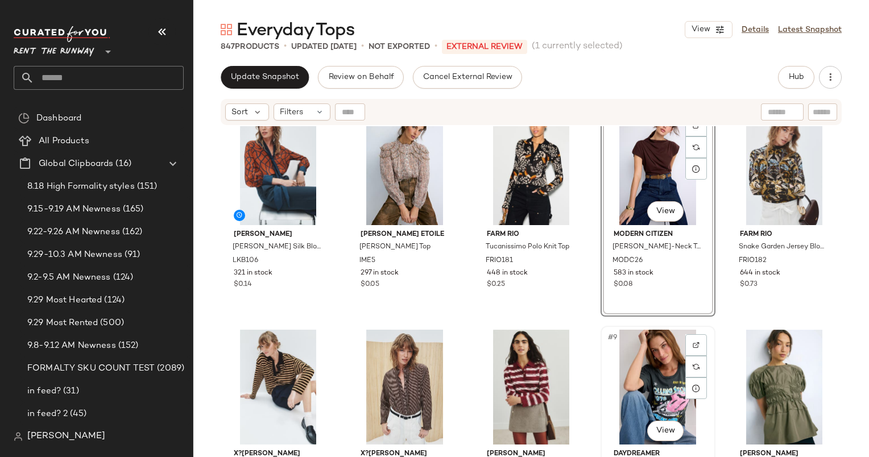
scroll to position [19, 0]
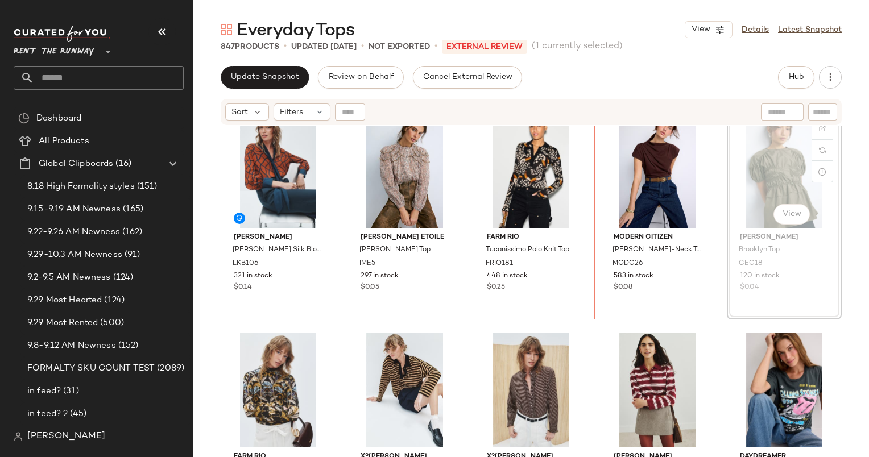
scroll to position [19, 0]
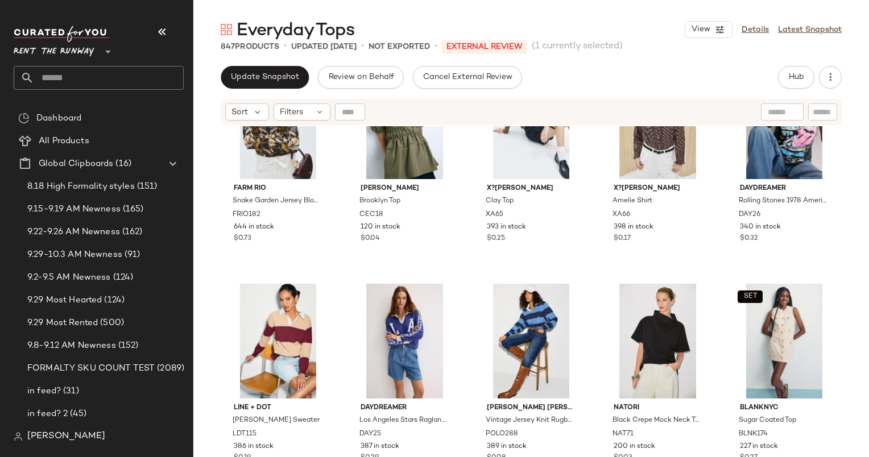
scroll to position [211, 0]
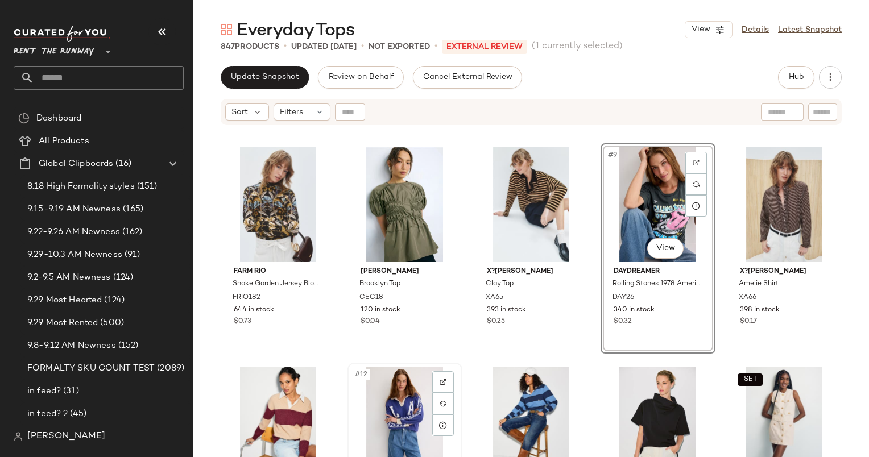
scroll to position [214, 0]
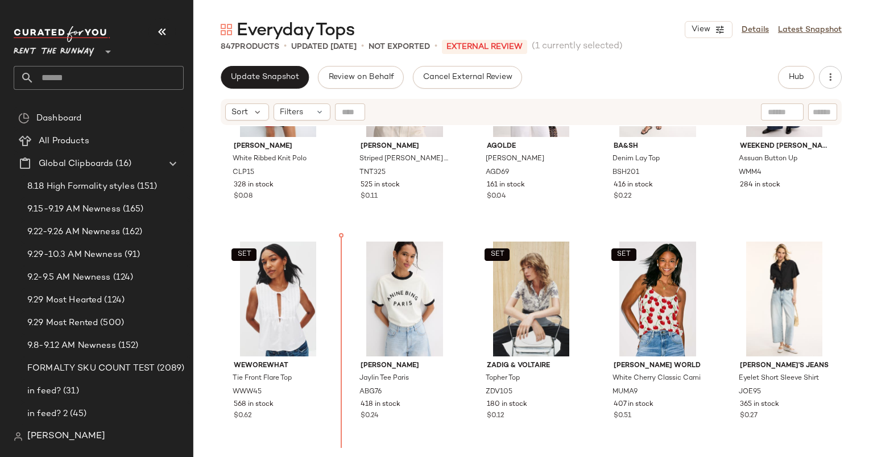
scroll to position [787, 0]
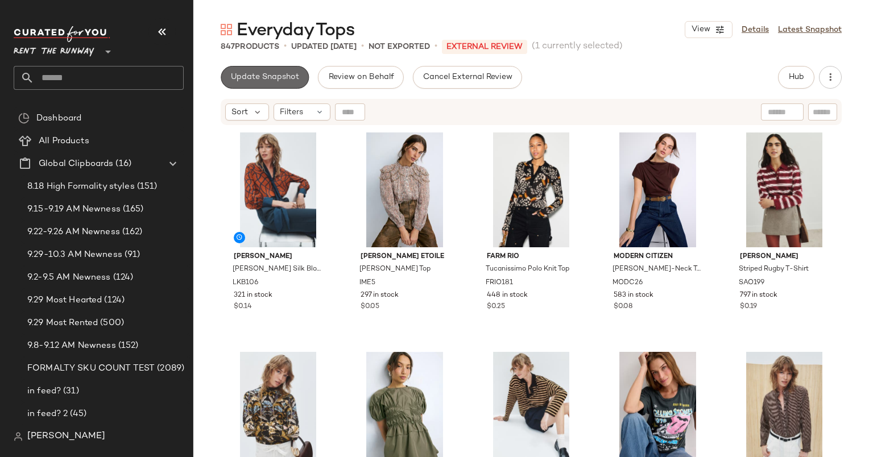
click at [264, 75] on span "Update Snapshot" at bounding box center [264, 77] width 69 height 9
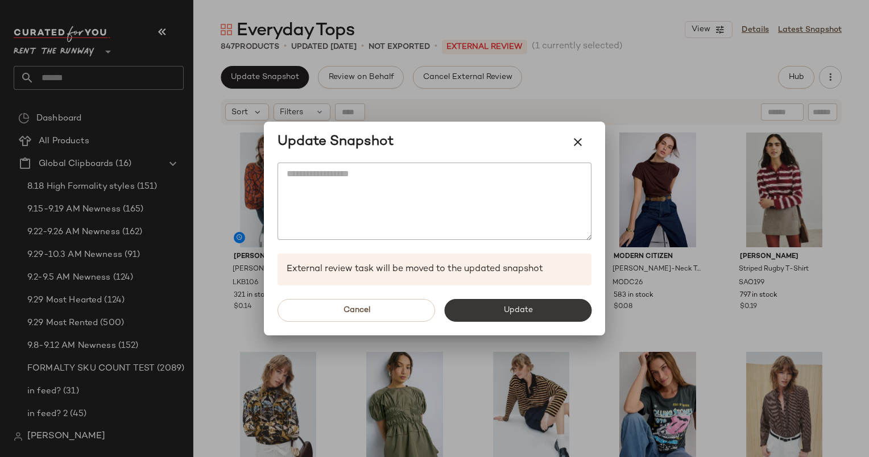
click at [496, 308] on button "Update" at bounding box center [517, 310] width 147 height 23
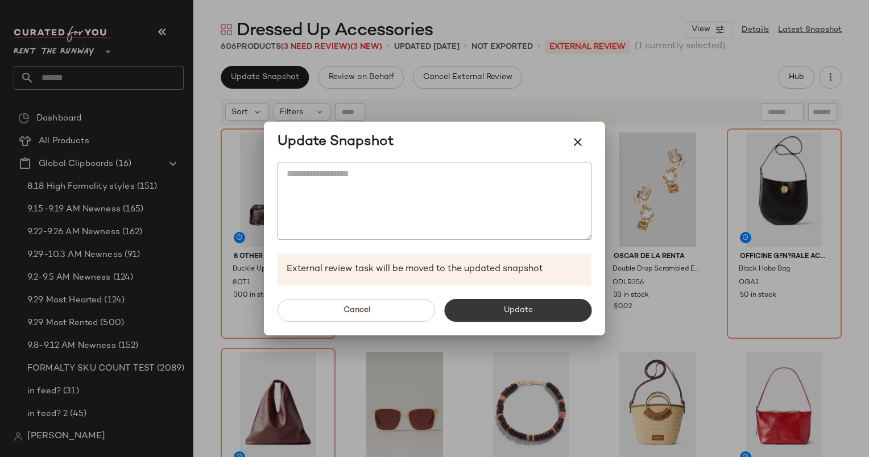
click at [521, 302] on button "Update" at bounding box center [517, 310] width 147 height 23
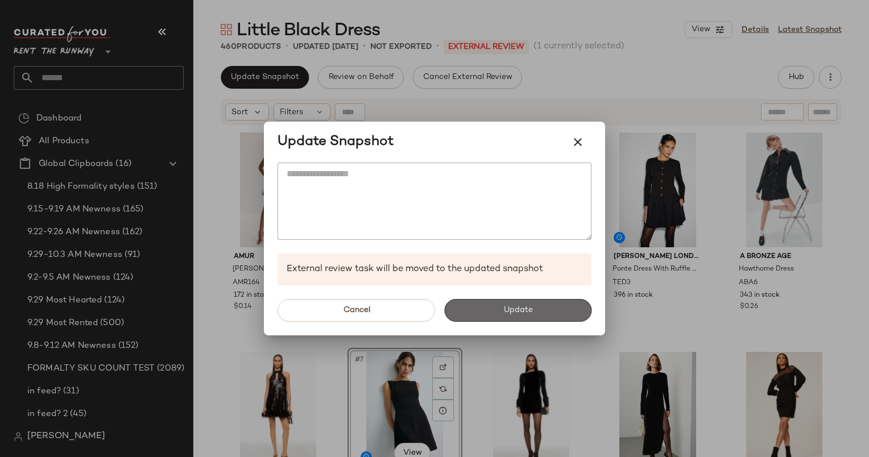
click at [481, 309] on button "Update" at bounding box center [517, 310] width 147 height 23
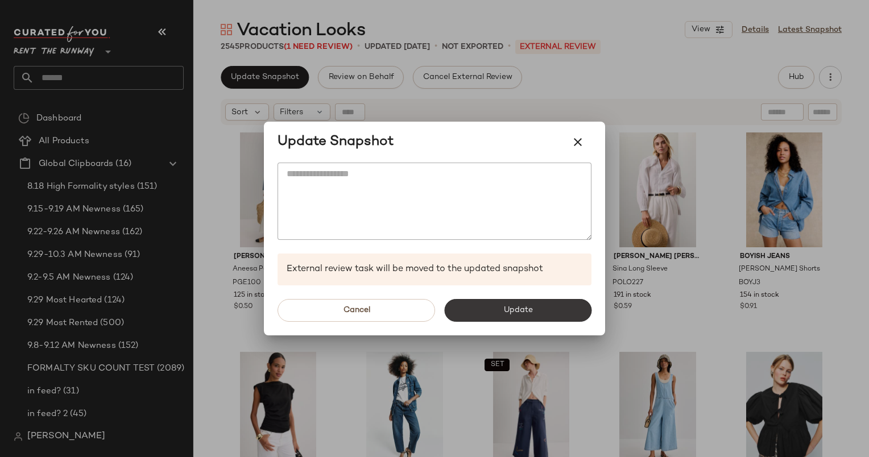
click at [522, 304] on button "Update" at bounding box center [517, 310] width 147 height 23
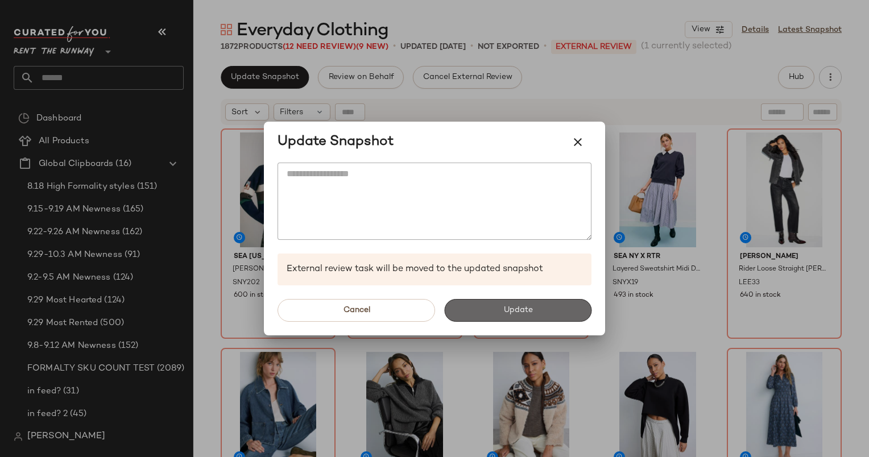
click at [491, 314] on button "Update" at bounding box center [517, 310] width 147 height 23
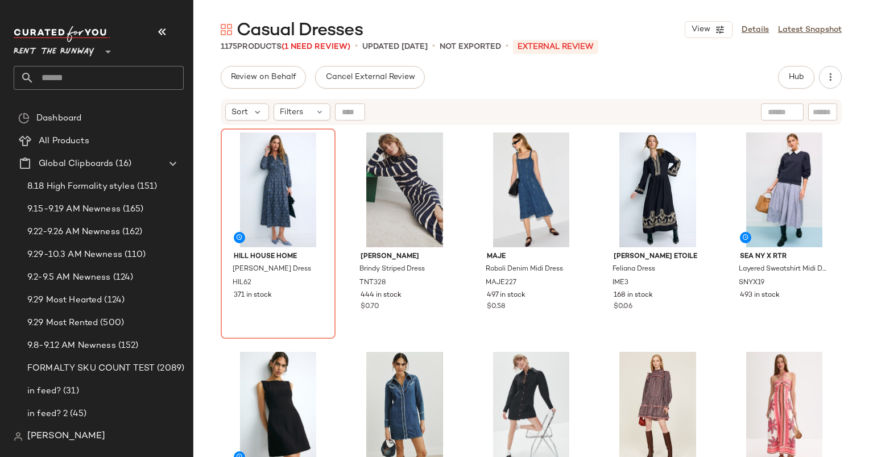
click at [826, 52] on div "1175 Products (1 Need Review) • updated [DATE] • Not Exported • External REVIEW" at bounding box center [530, 46] width 675 height 11
click at [312, 113] on div "Filters" at bounding box center [301, 111] width 57 height 17
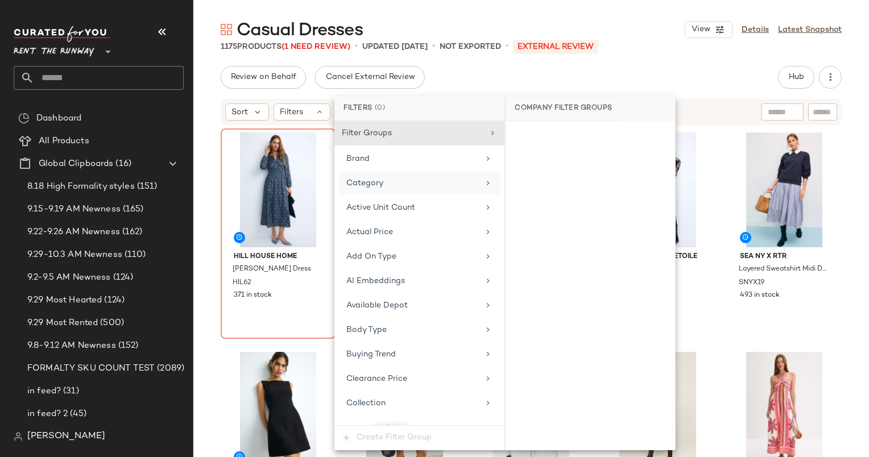
click at [439, 183] on div "Category" at bounding box center [412, 183] width 132 height 12
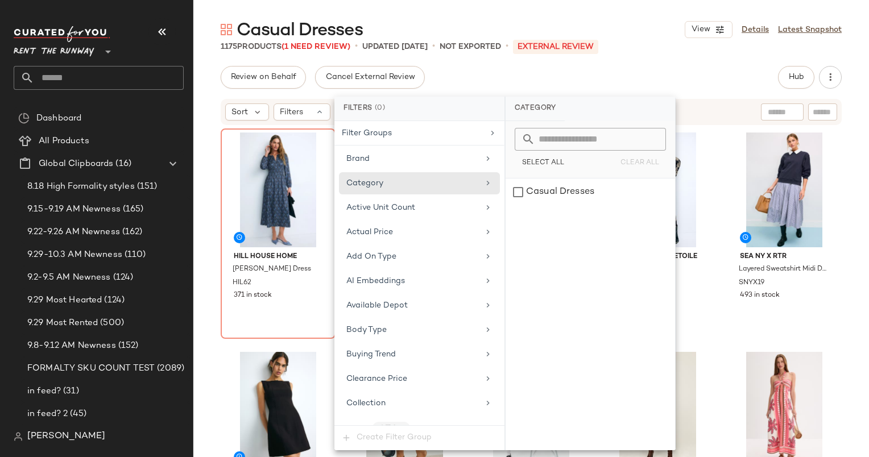
click at [565, 84] on div "Review on Behalf Cancel External Review Hub Send for Review External Review Int…" at bounding box center [531, 77] width 621 height 23
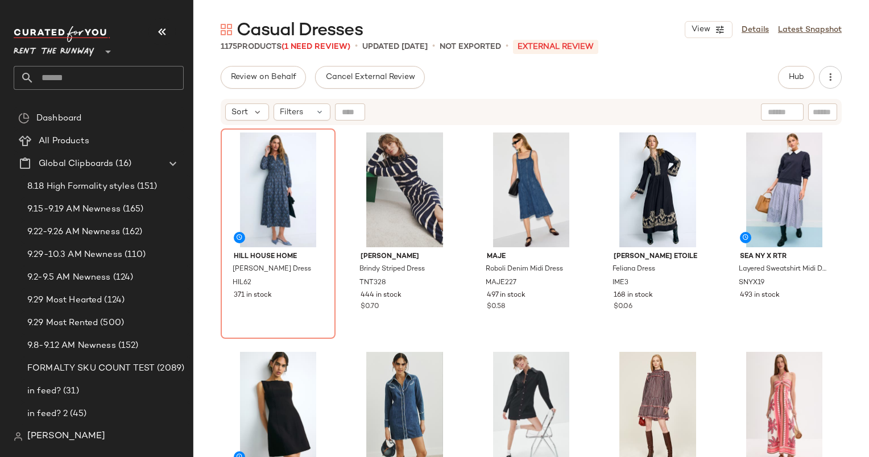
click at [813, 70] on div "Hub" at bounding box center [796, 77] width 36 height 23
click at [830, 77] on icon "button" at bounding box center [829, 77] width 11 height 11
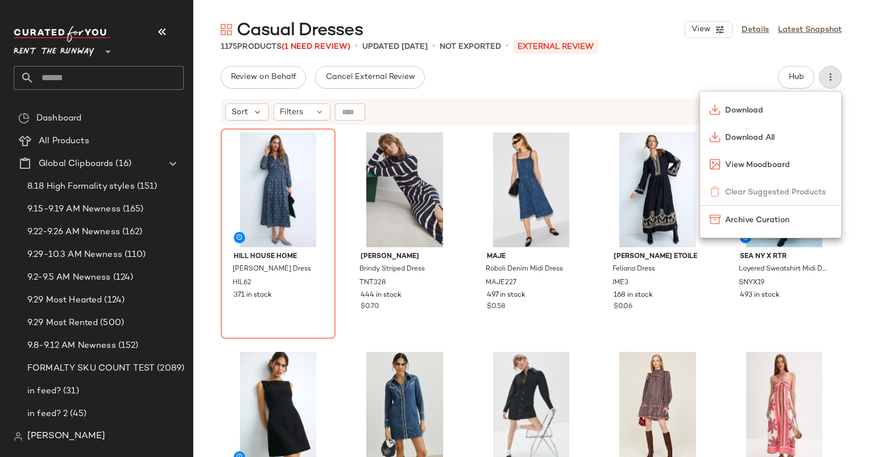
click at [714, 89] on div "Download Download All View Moodboard Clear Suggested Products Archive Curation" at bounding box center [770, 163] width 142 height 149
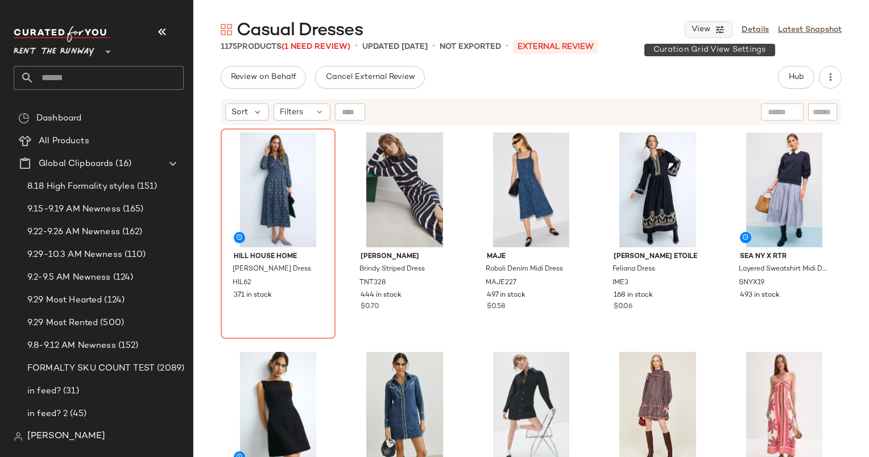
click at [720, 26] on icon "button" at bounding box center [719, 29] width 10 height 10
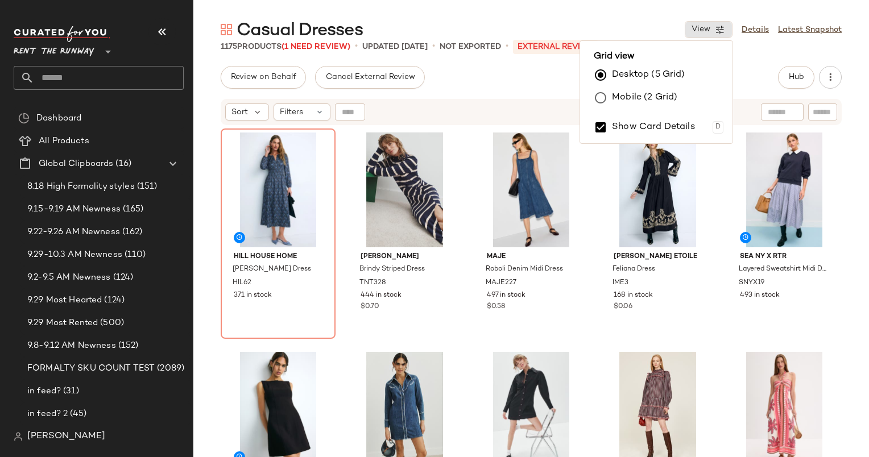
click at [651, 95] on label "Mobile (2 Grid)" at bounding box center [644, 97] width 65 height 23
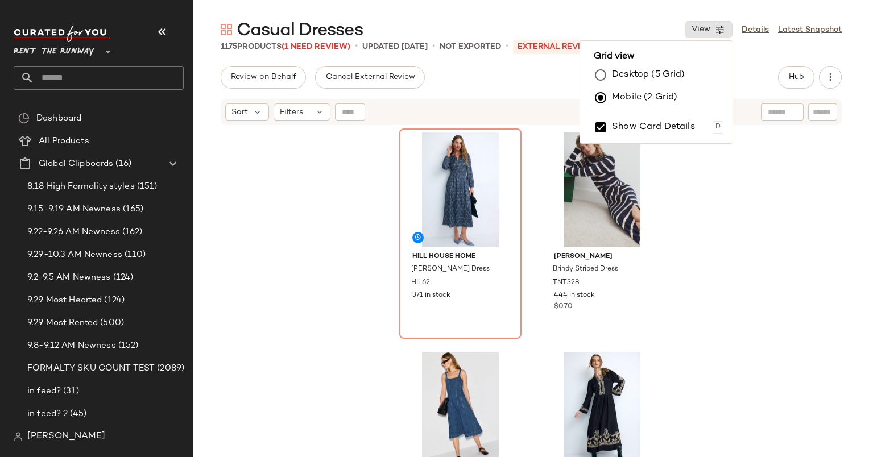
click at [529, 106] on div "Sort Filters" at bounding box center [457, 111] width 464 height 17
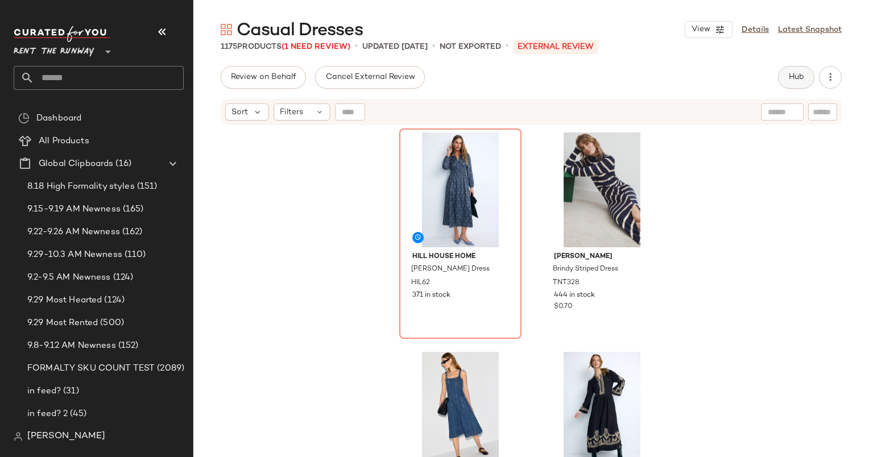
click at [796, 77] on span "Hub" at bounding box center [796, 77] width 16 height 9
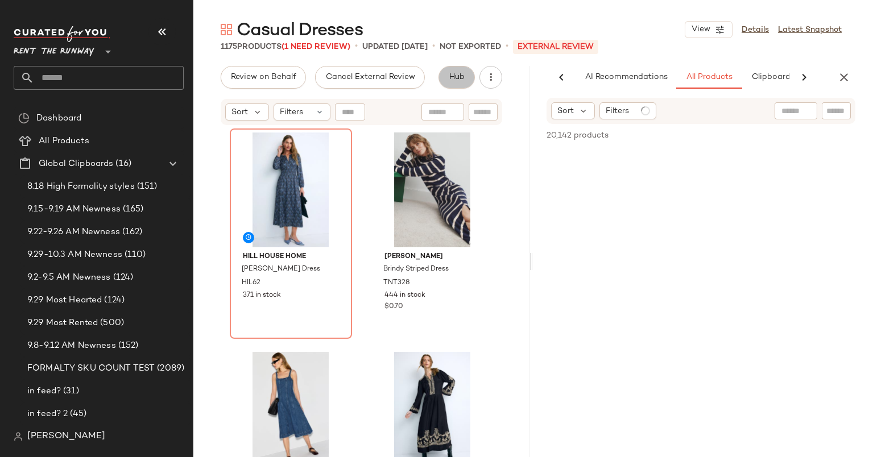
scroll to position [0, 59]
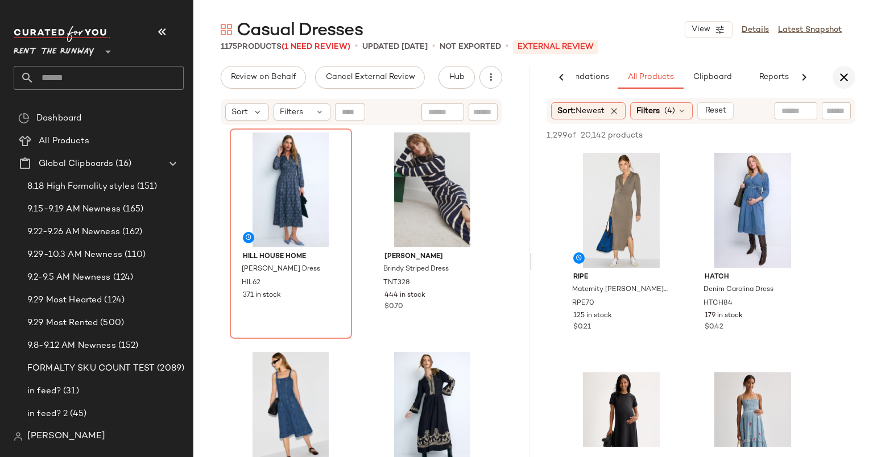
click at [840, 76] on icon "button" at bounding box center [844, 77] width 14 height 14
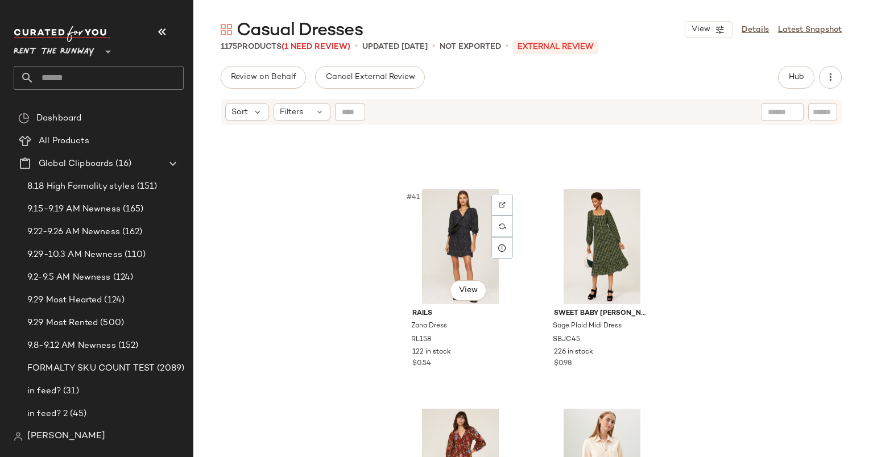
scroll to position [4330, 0]
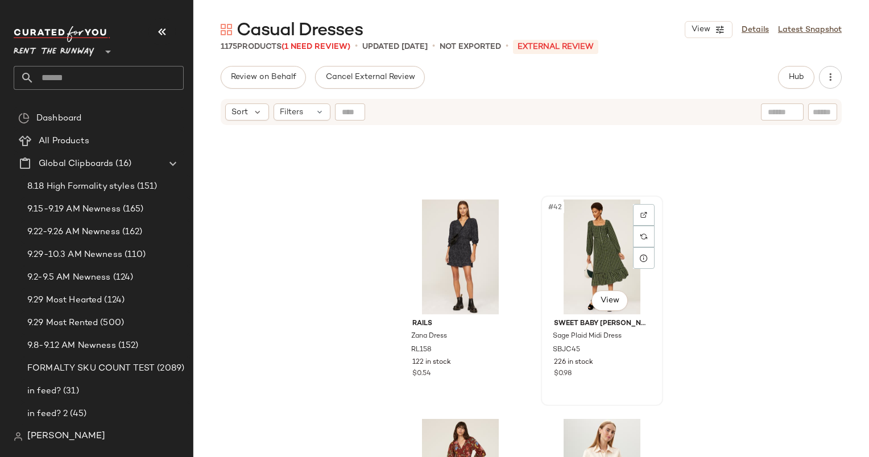
click at [575, 249] on div "#42 View" at bounding box center [602, 257] width 114 height 115
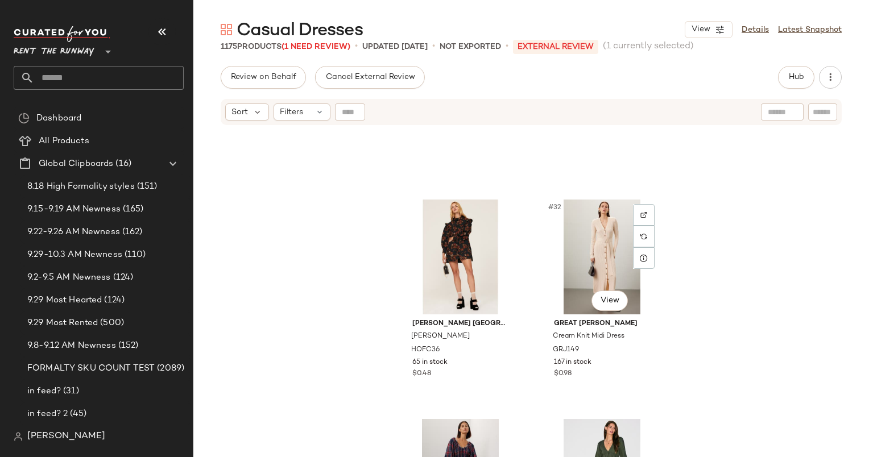
scroll to position [3234, 0]
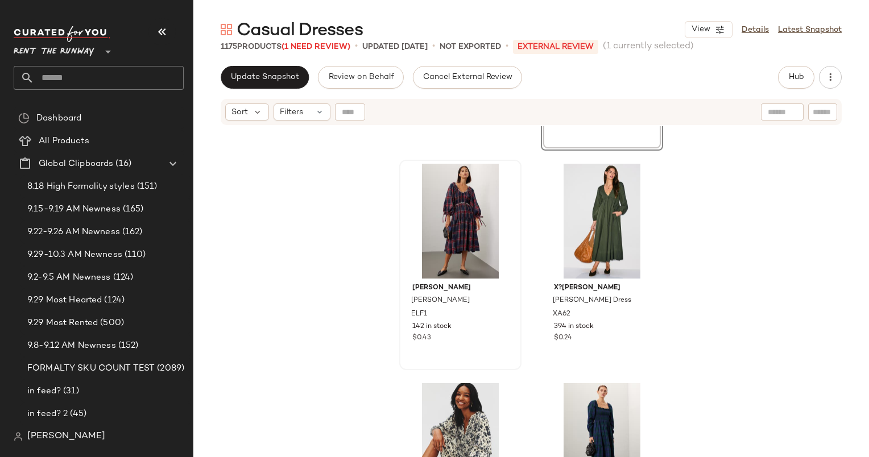
scroll to position [189, 0]
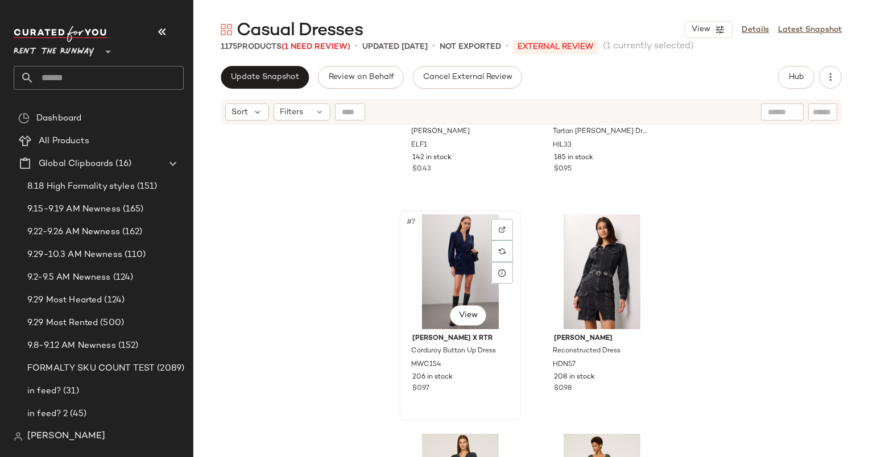
scroll to position [587, 0]
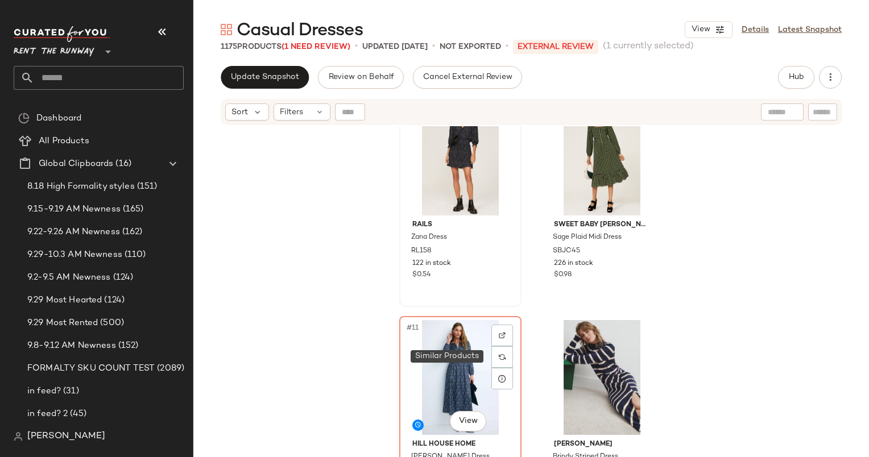
scroll to position [670, 0]
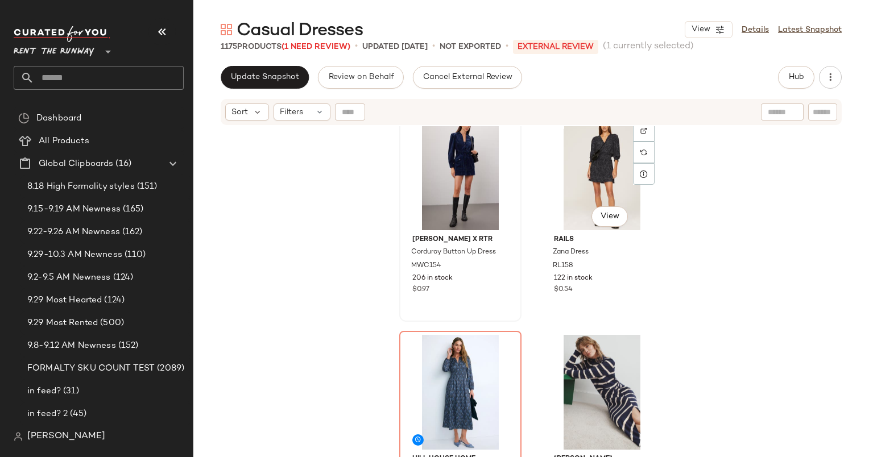
scroll to position [888, 0]
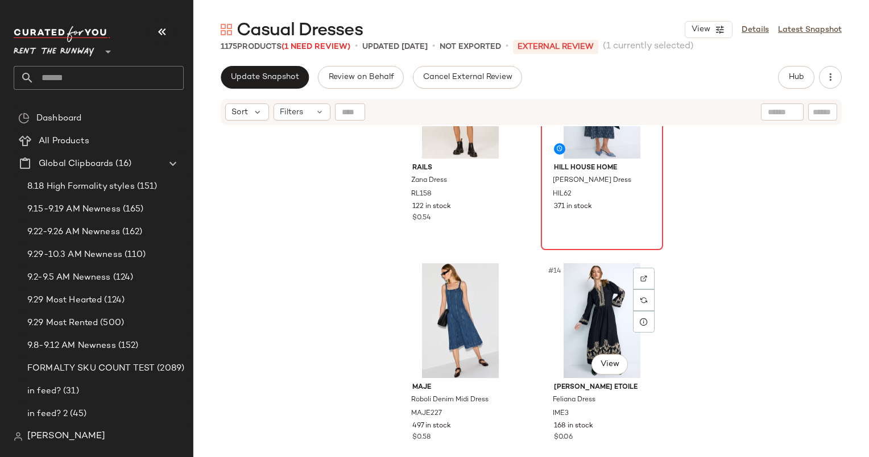
scroll to position [1196, 0]
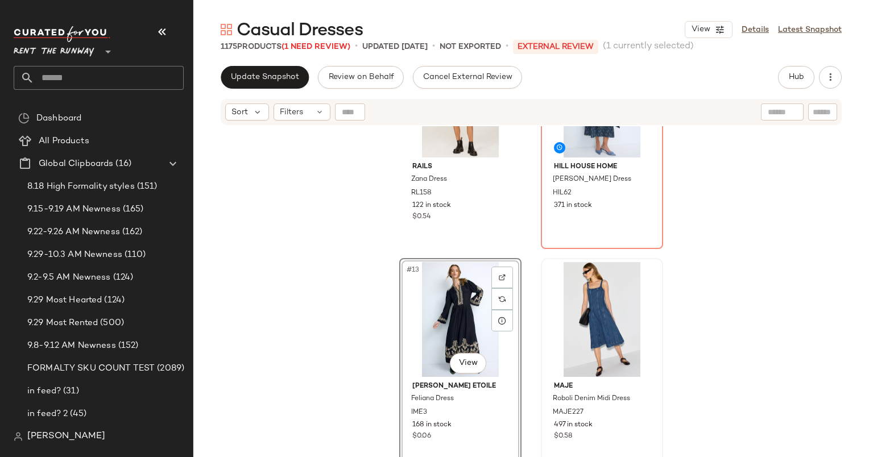
scroll to position [1435, 0]
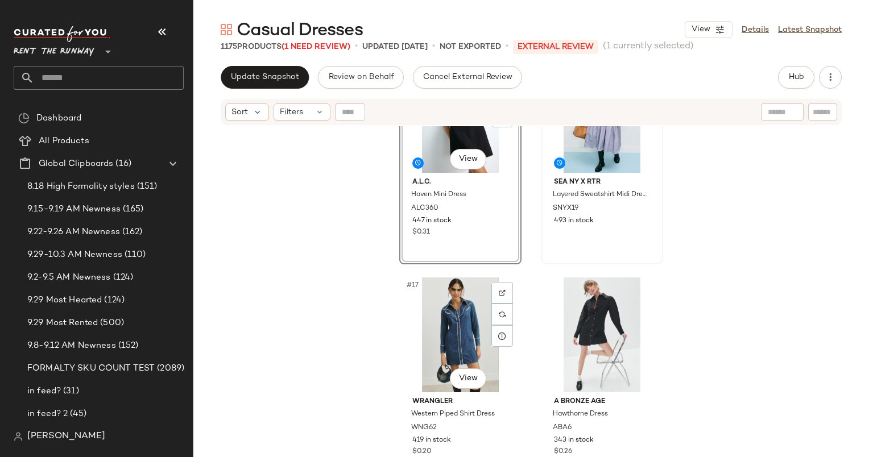
scroll to position [1611, 0]
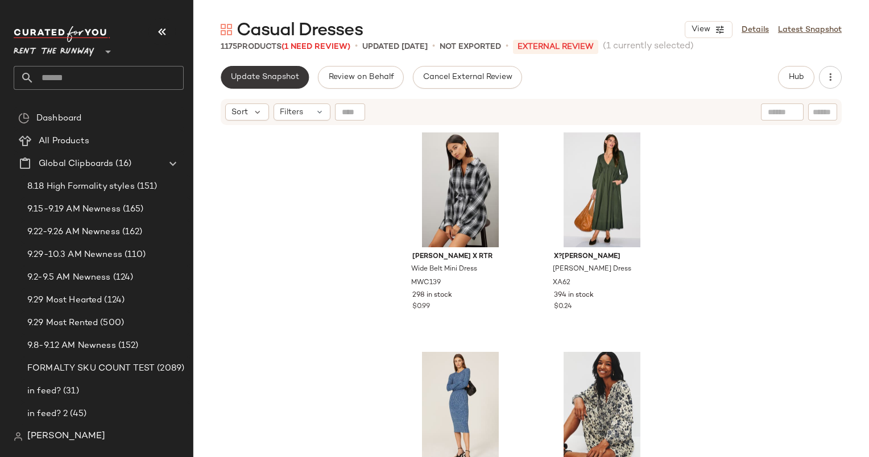
click at [283, 81] on span "Update Snapshot" at bounding box center [264, 77] width 69 height 9
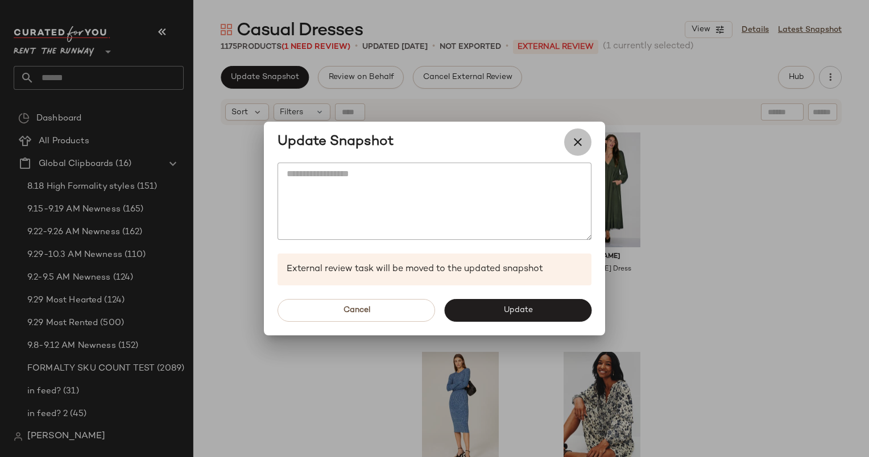
click at [585, 134] on button "button" at bounding box center [577, 141] width 27 height 27
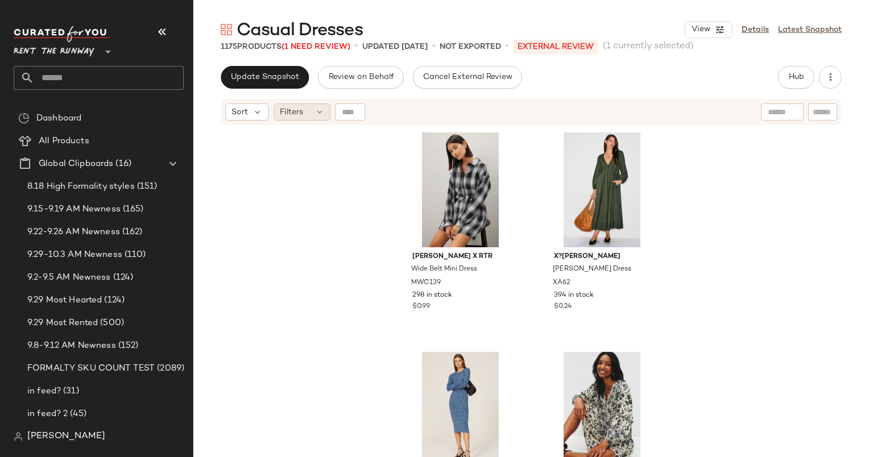
click at [297, 110] on span "Filters" at bounding box center [291, 112] width 23 height 12
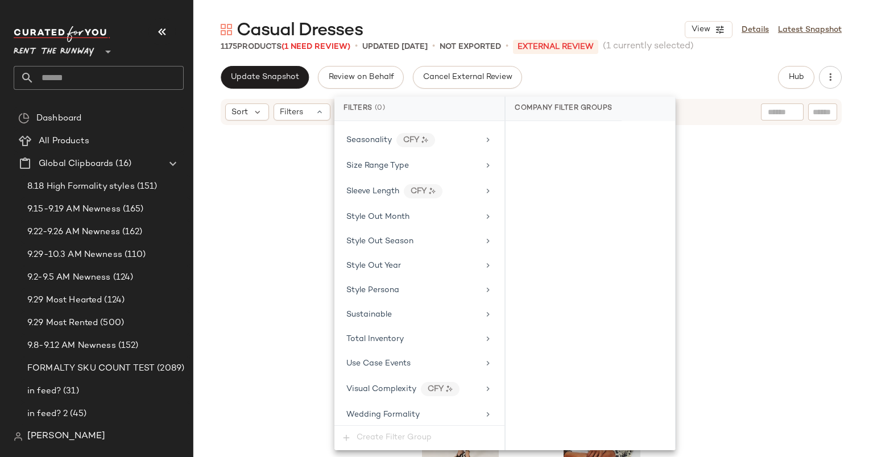
scroll to position [1504, 0]
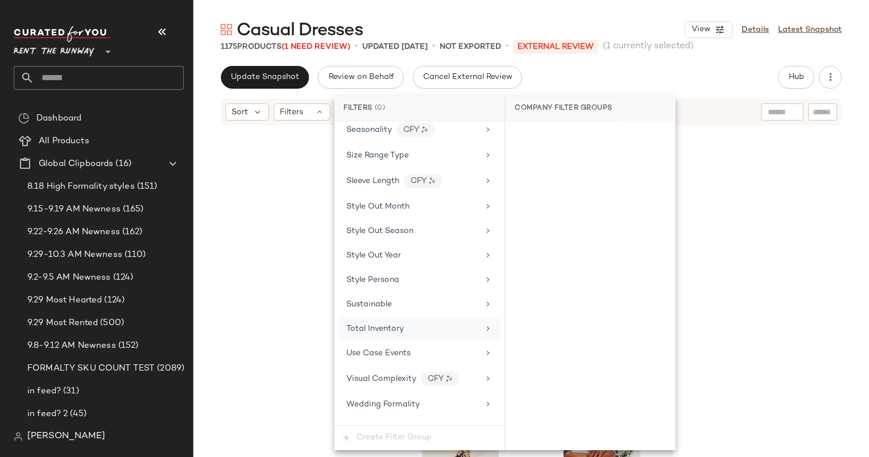
click at [439, 318] on div "Total Inventory" at bounding box center [419, 329] width 161 height 22
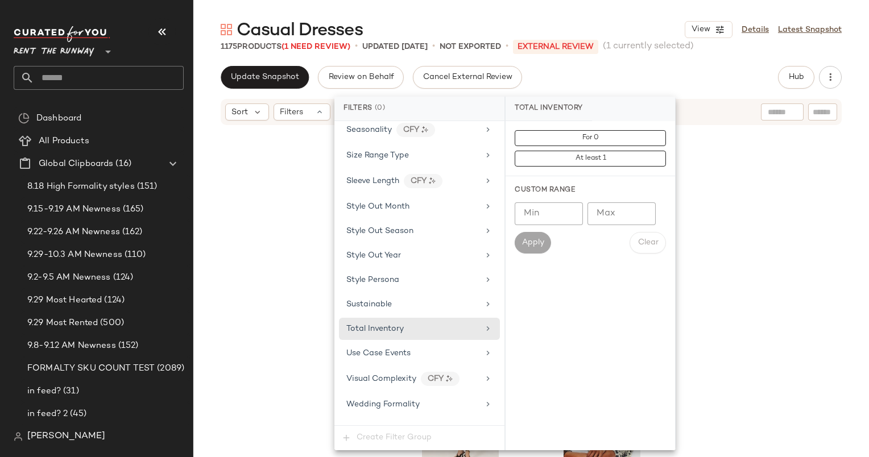
click at [560, 146] on div "For 0 At least 1" at bounding box center [589, 148] width 151 height 36
click at [543, 138] on button "For 0" at bounding box center [589, 138] width 151 height 16
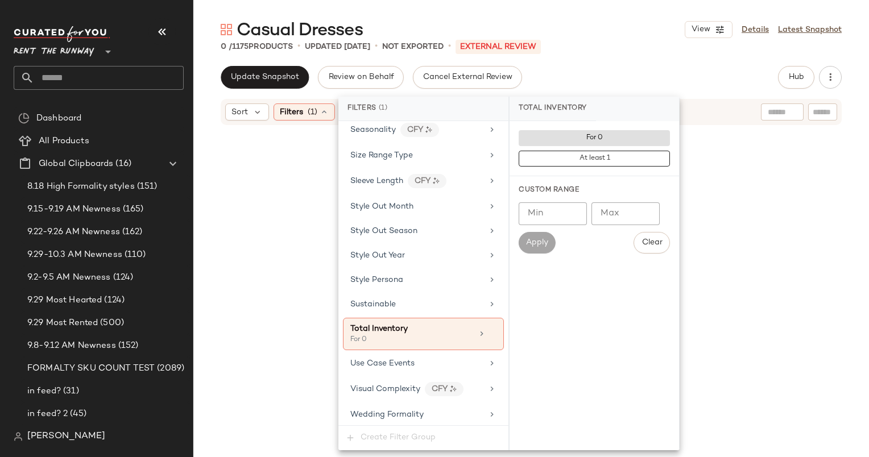
click at [607, 40] on div "Casual Dresses View Details Latest Snapshot" at bounding box center [530, 29] width 675 height 23
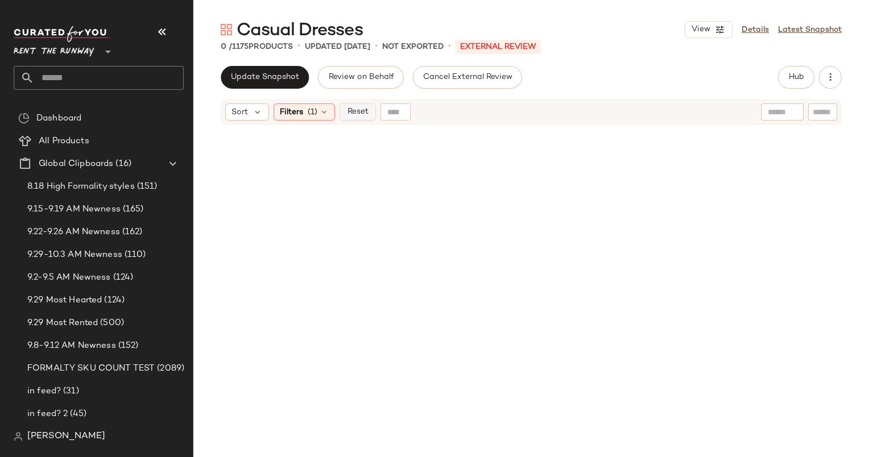
click at [362, 119] on button "Reset" at bounding box center [357, 111] width 36 height 17
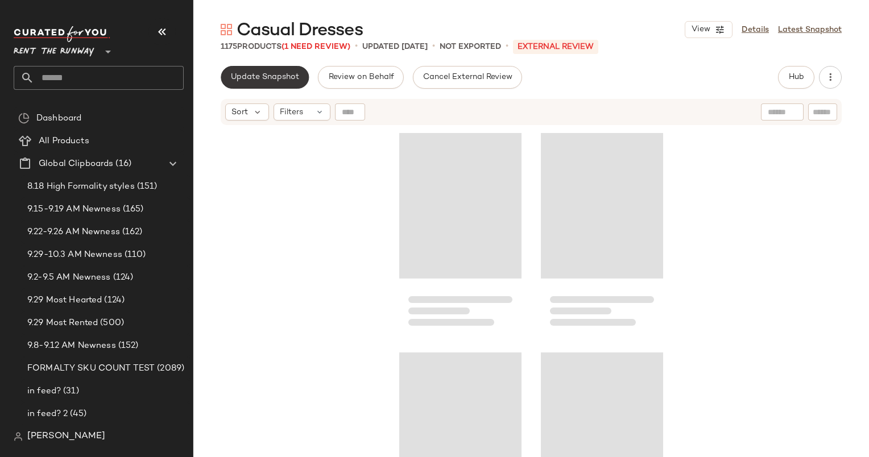
click at [269, 80] on span "Update Snapshot" at bounding box center [264, 77] width 69 height 9
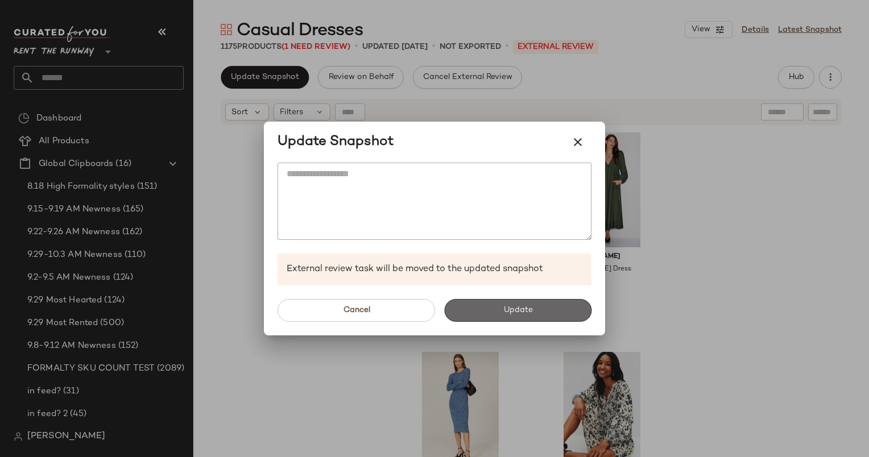
click at [521, 309] on span "Update" at bounding box center [517, 310] width 30 height 9
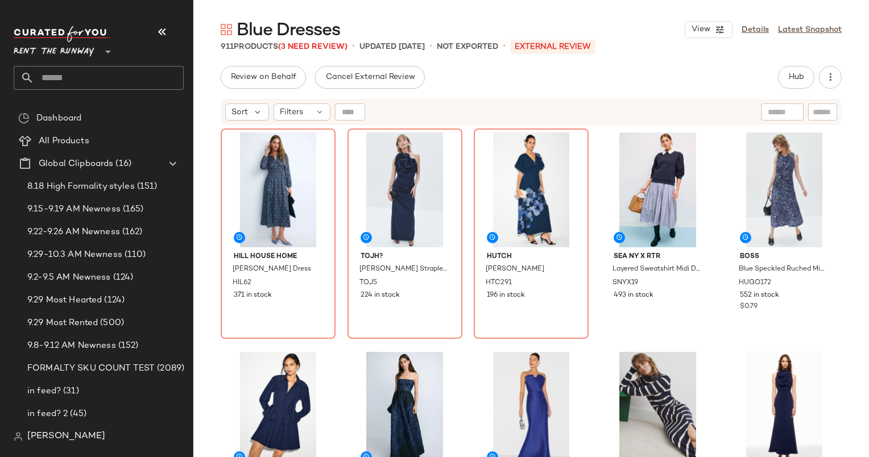
click at [704, 39] on div "Blue Dresses View Details Latest Snapshot" at bounding box center [530, 29] width 675 height 23
click at [688, 27] on button "View" at bounding box center [708, 29] width 48 height 17
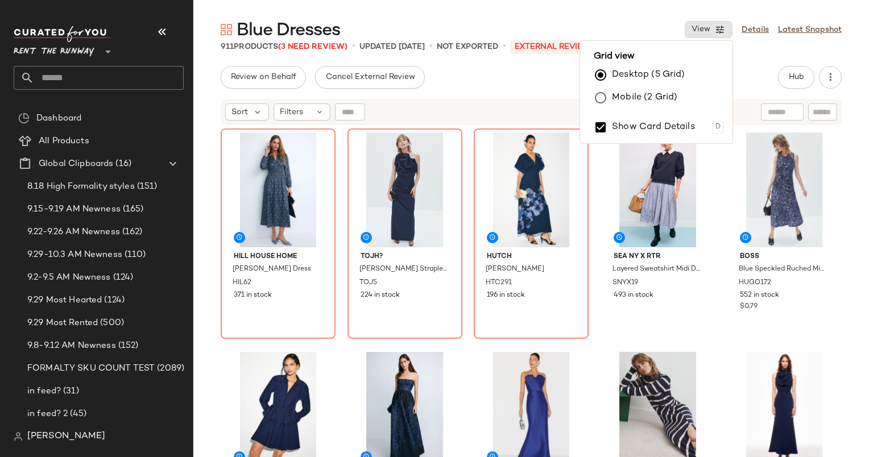
click at [648, 95] on label "Mobile (2 Grid)" at bounding box center [644, 97] width 65 height 23
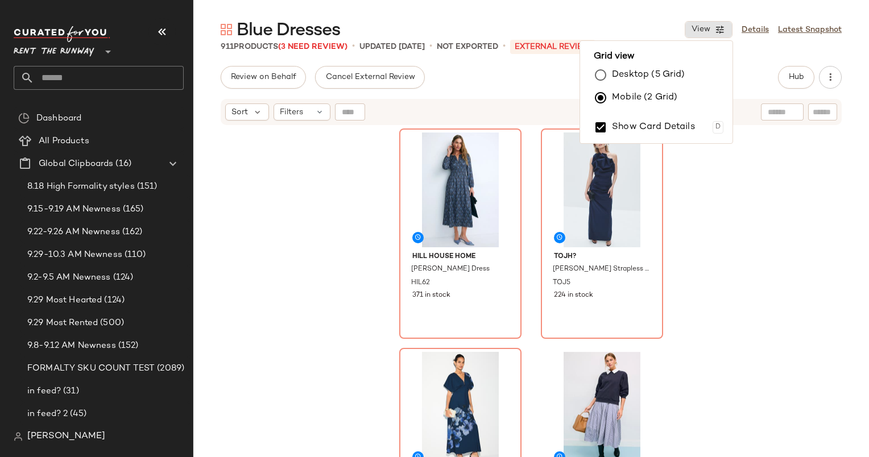
click at [539, 94] on div "Review on Behalf Cancel External Review Hub Send for Review External Review Int…" at bounding box center [530, 261] width 675 height 391
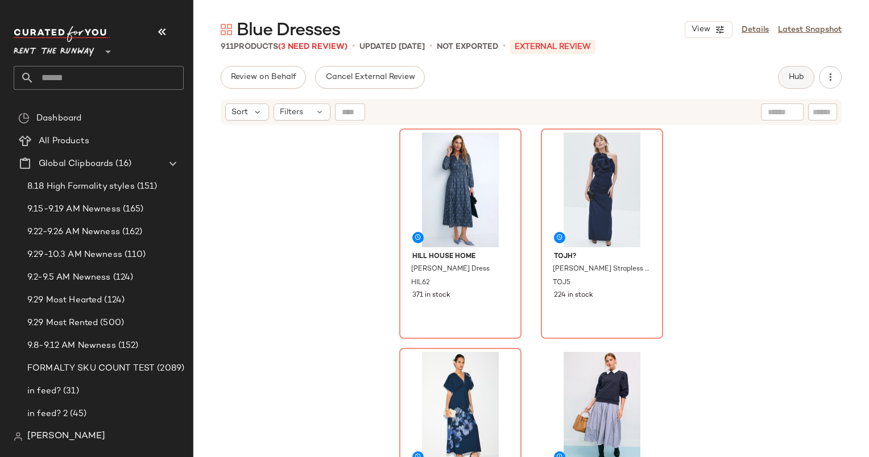
click at [785, 82] on button "Hub" at bounding box center [796, 77] width 36 height 23
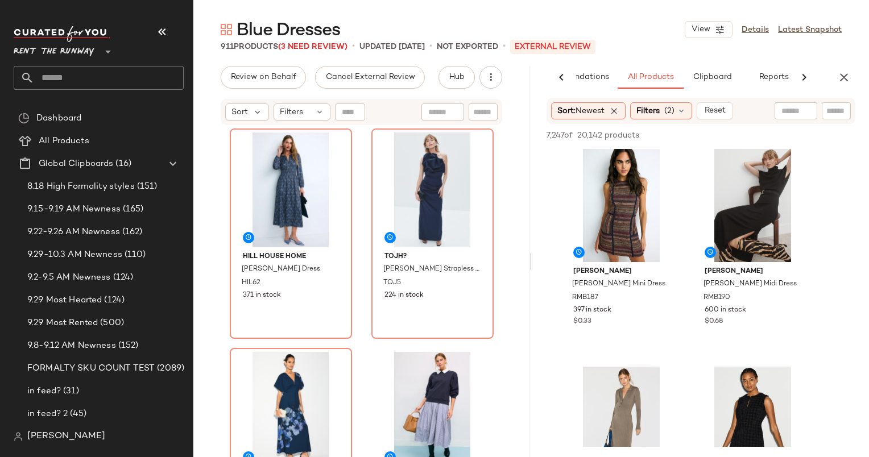
scroll to position [966, 0]
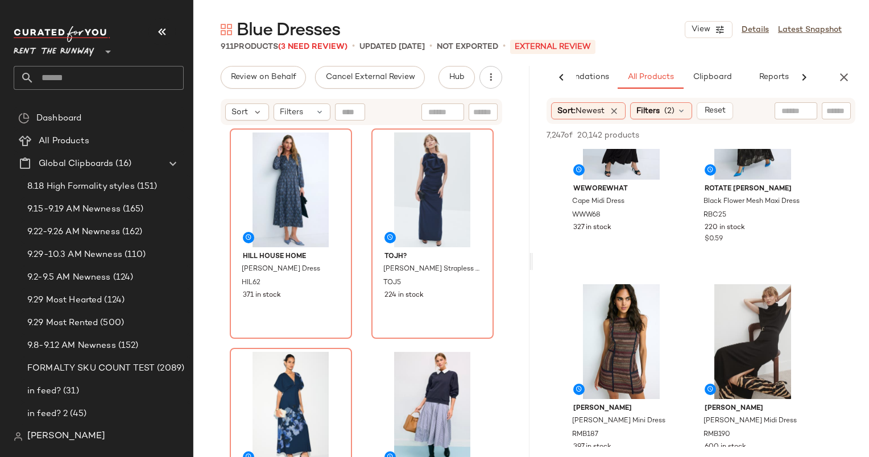
click at [832, 81] on div "AI Recommendations All Products Clipboard Reports" at bounding box center [683, 77] width 300 height 23
click at [841, 79] on icon "button" at bounding box center [844, 77] width 14 height 14
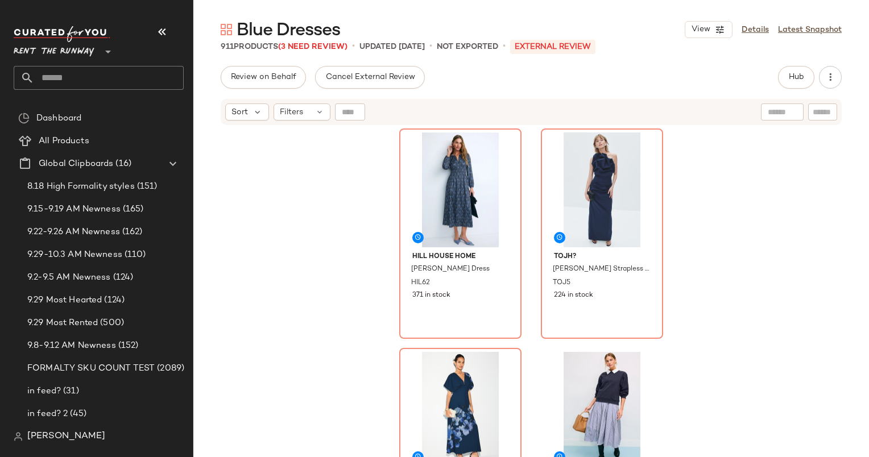
click at [235, 121] on div "Sort Filters" at bounding box center [531, 112] width 621 height 26
click at [252, 115] on icon at bounding box center [257, 112] width 10 height 10
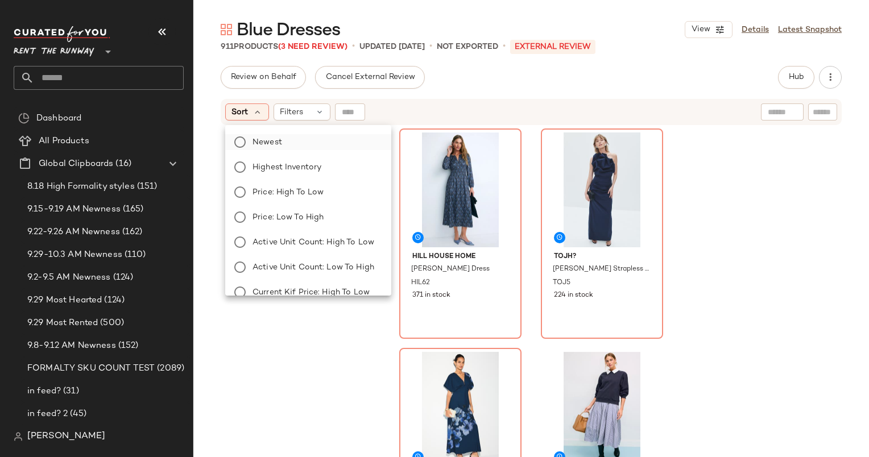
click at [281, 136] on label "Newest" at bounding box center [315, 142] width 134 height 16
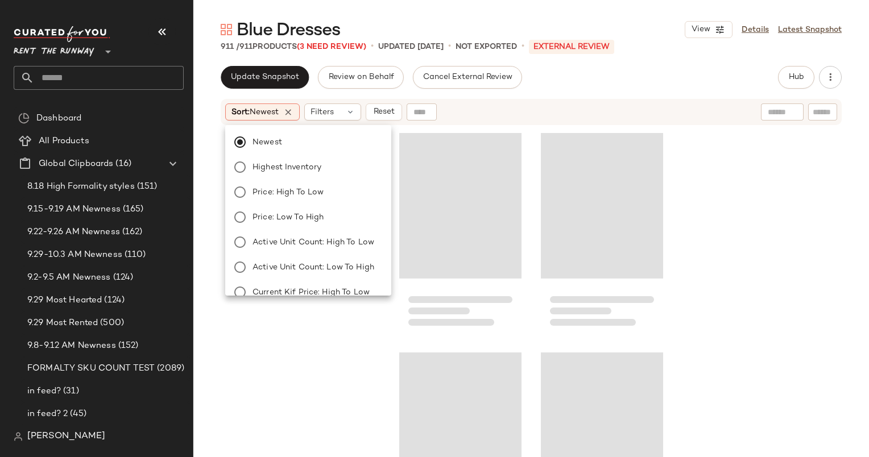
click at [533, 103] on div "Sort: Newest Filters Reset" at bounding box center [457, 111] width 464 height 17
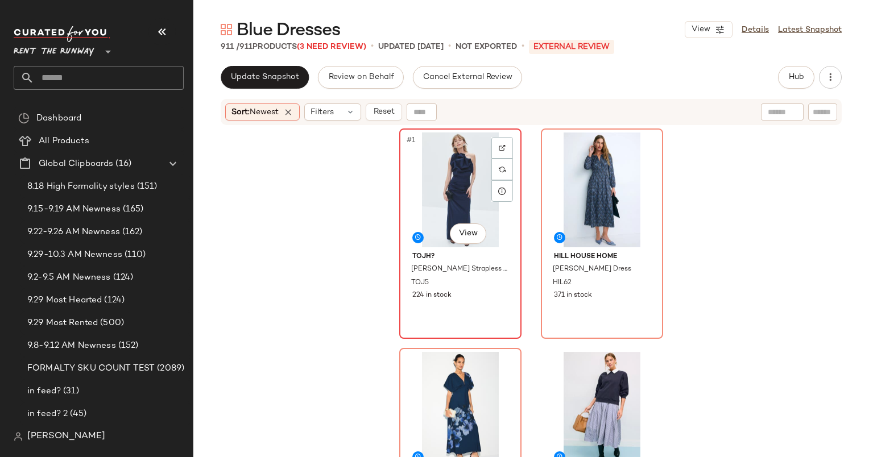
click at [442, 184] on div "#1 View" at bounding box center [460, 189] width 114 height 115
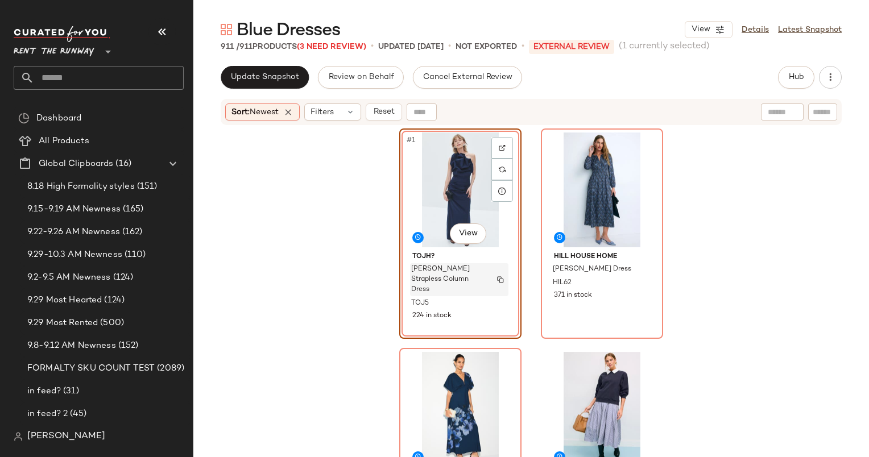
scroll to position [125, 0]
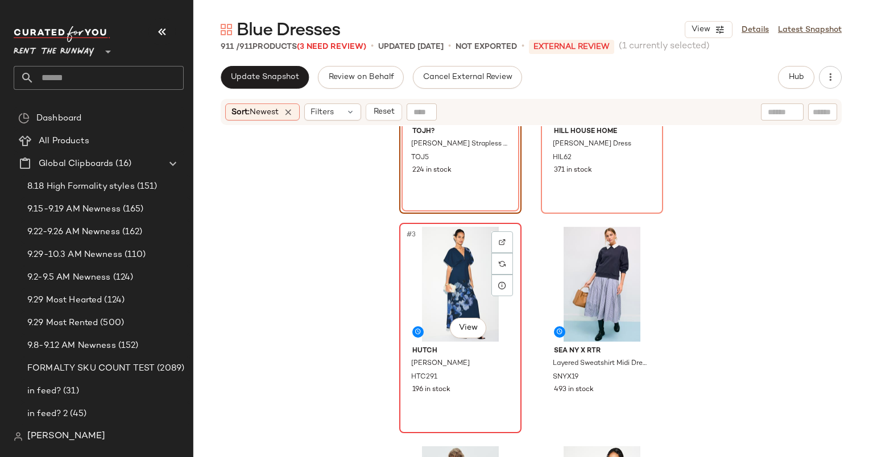
click at [479, 267] on div "#3 View" at bounding box center [460, 284] width 114 height 115
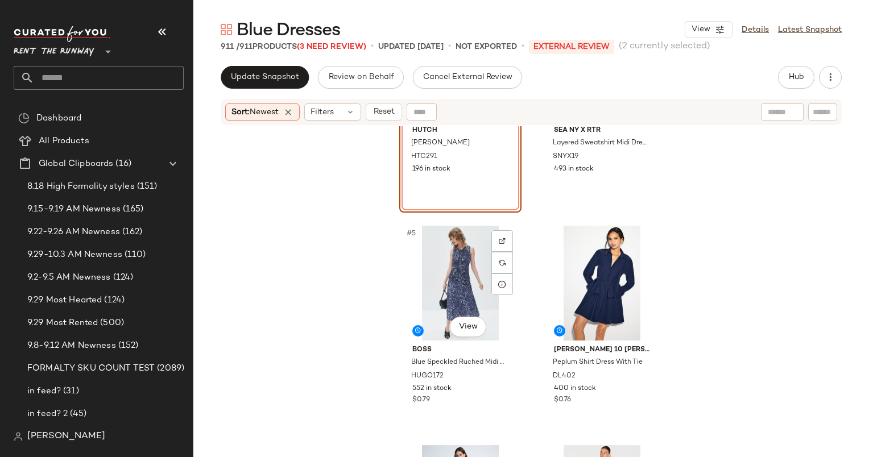
scroll to position [365, 0]
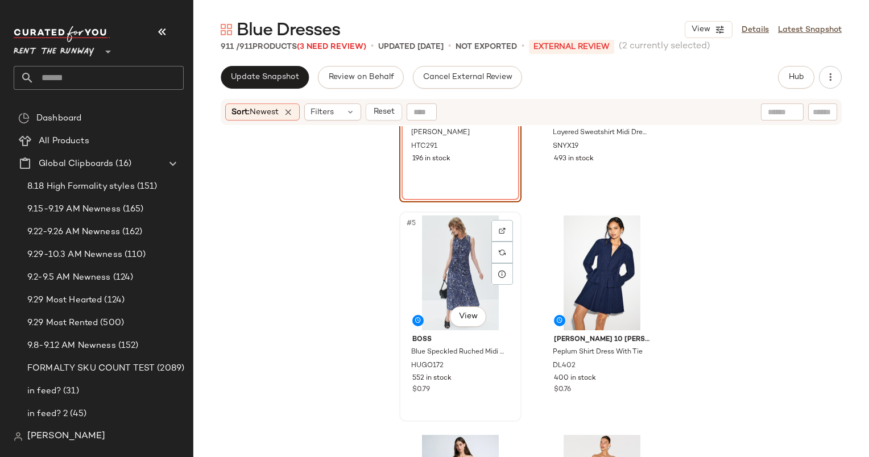
click at [453, 263] on div "#5 View" at bounding box center [460, 272] width 114 height 115
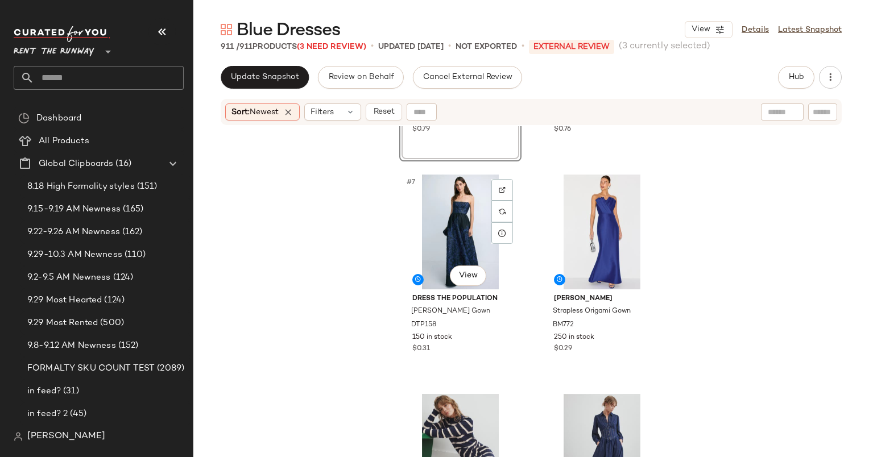
scroll to position [626, 0]
click at [462, 214] on div "#7 View" at bounding box center [460, 230] width 114 height 115
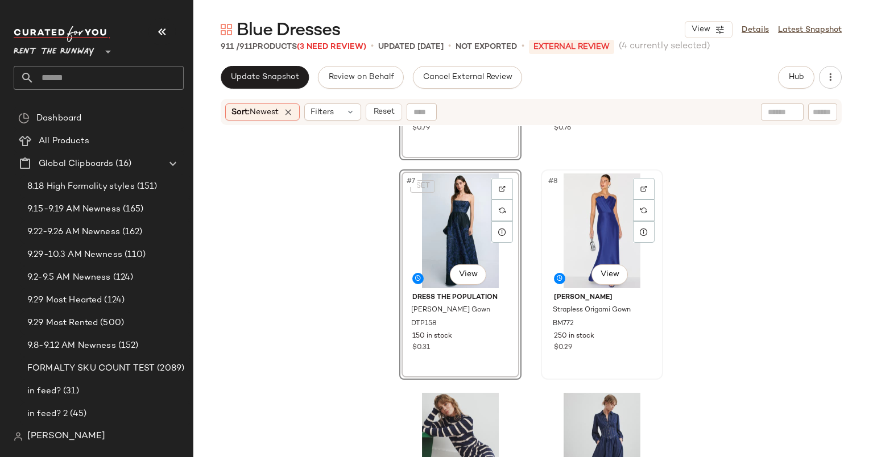
click at [605, 214] on div "#8 View" at bounding box center [602, 230] width 114 height 115
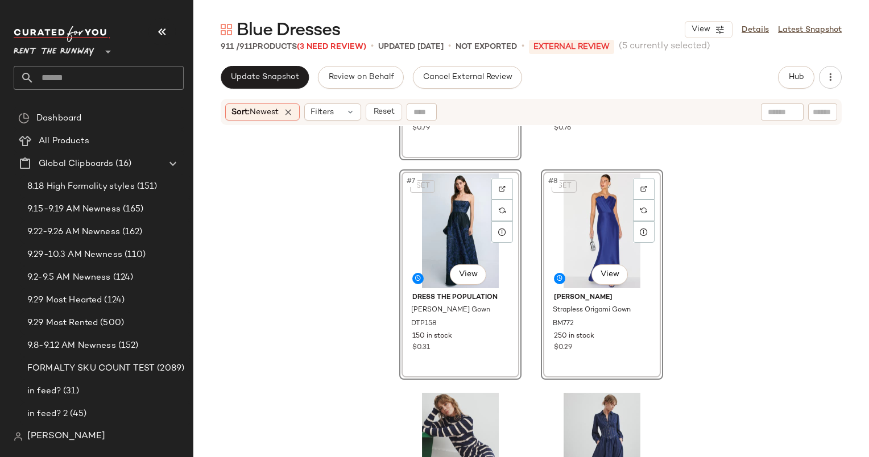
scroll to position [786, 0]
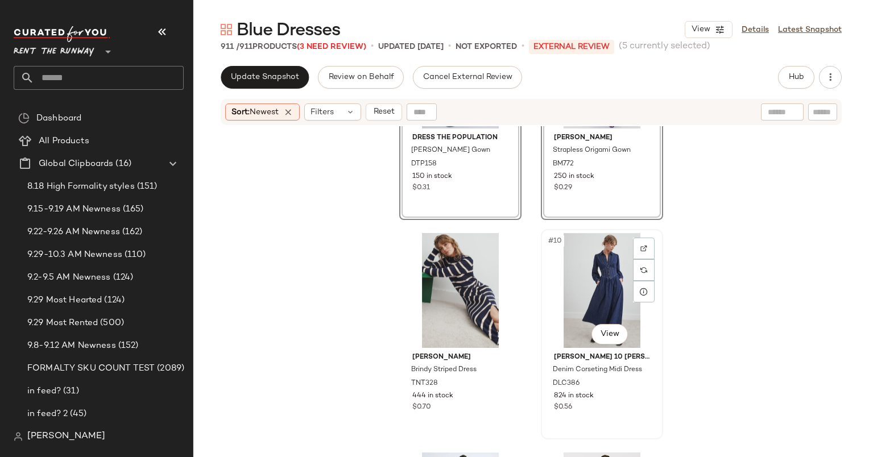
click at [579, 283] on div "#10 View" at bounding box center [602, 290] width 114 height 115
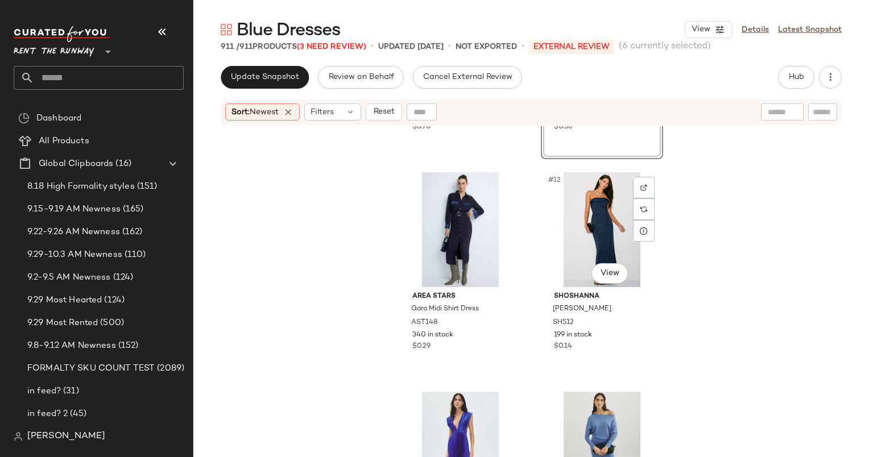
scroll to position [1067, 0]
click at [432, 247] on div "#11 View" at bounding box center [460, 228] width 114 height 115
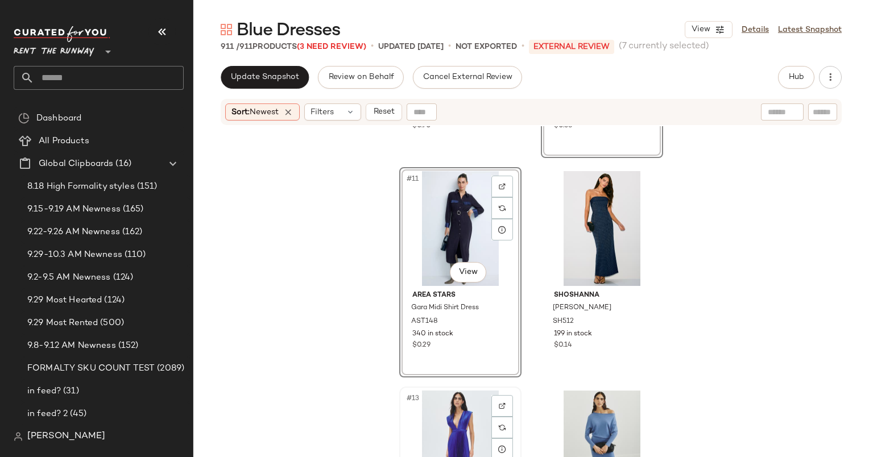
click at [447, 425] on div "#13 View" at bounding box center [460, 447] width 114 height 115
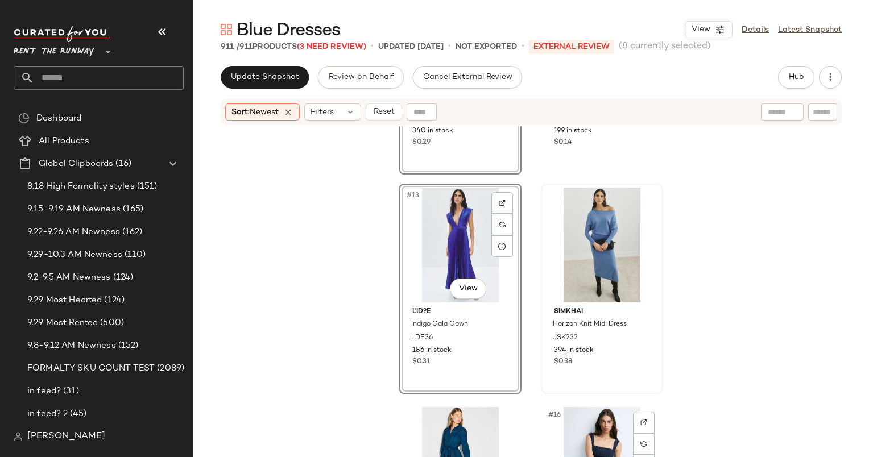
scroll to position [1285, 0]
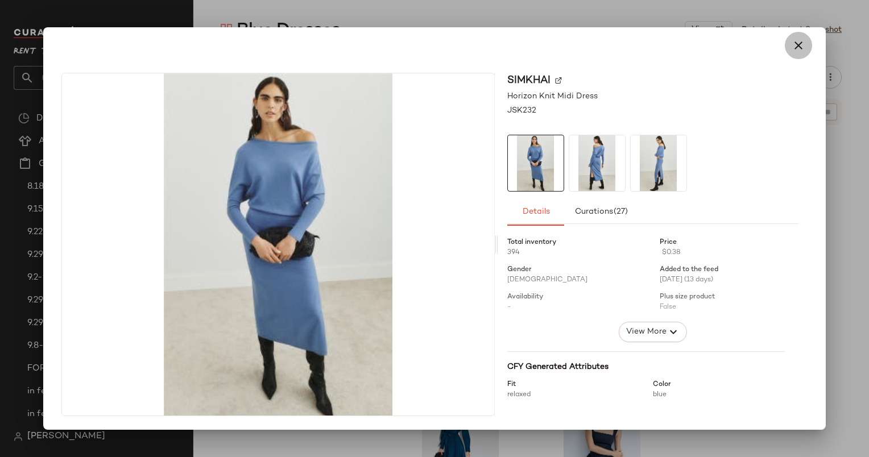
click at [803, 42] on icon "button" at bounding box center [798, 46] width 14 height 14
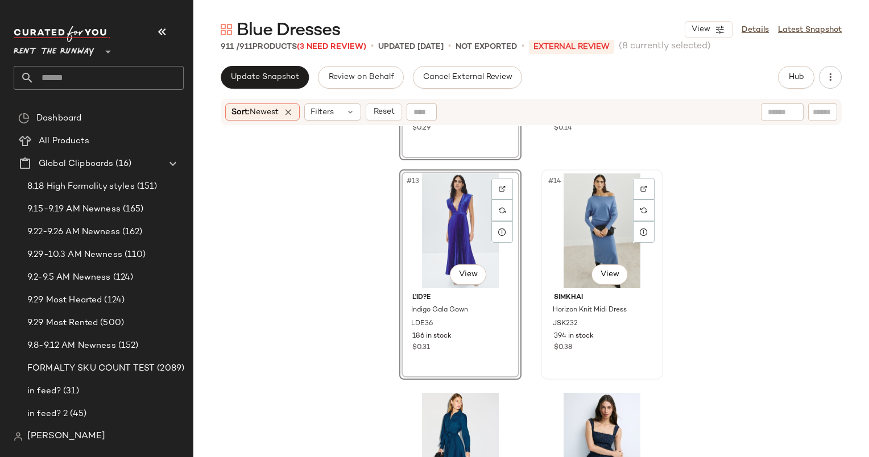
click at [605, 197] on div "#14 View" at bounding box center [602, 230] width 114 height 115
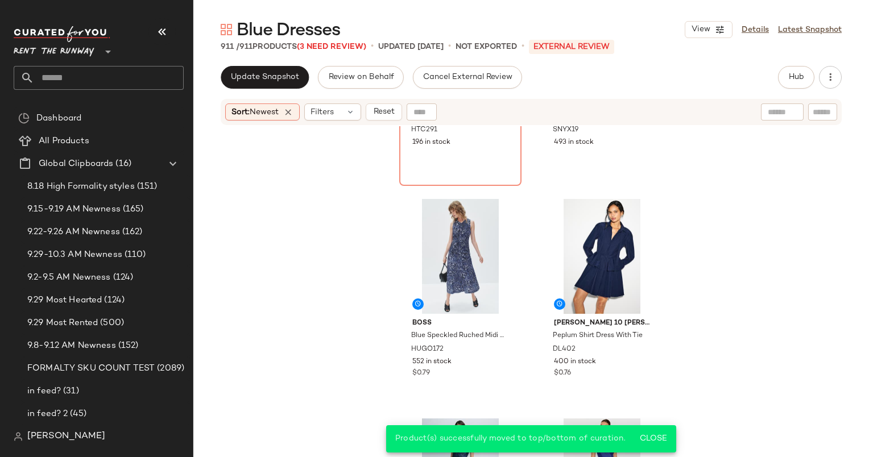
scroll to position [64, 0]
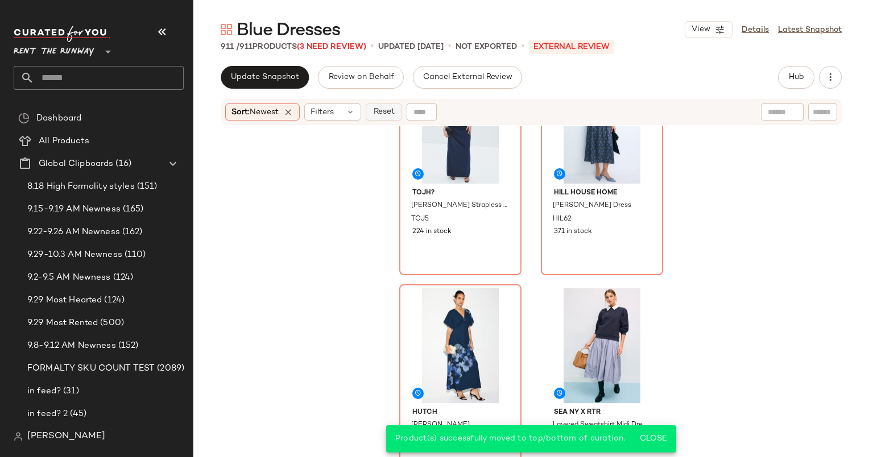
click at [389, 107] on span "Reset" at bounding box center [383, 111] width 22 height 9
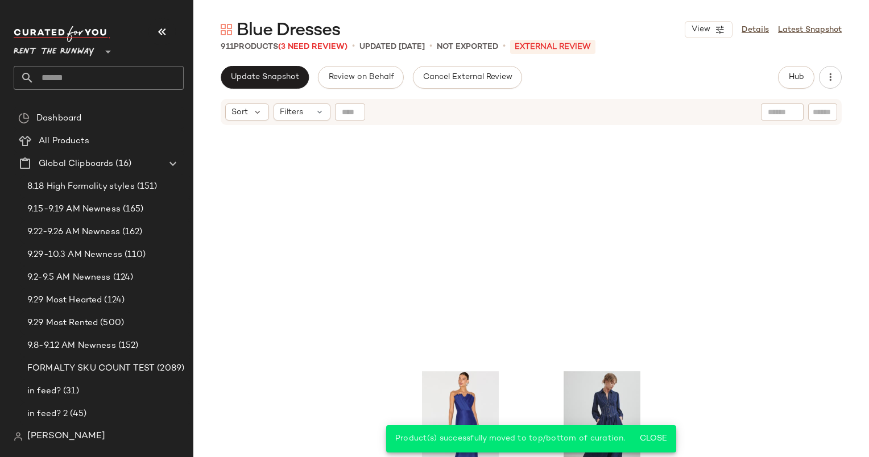
scroll to position [0, 0]
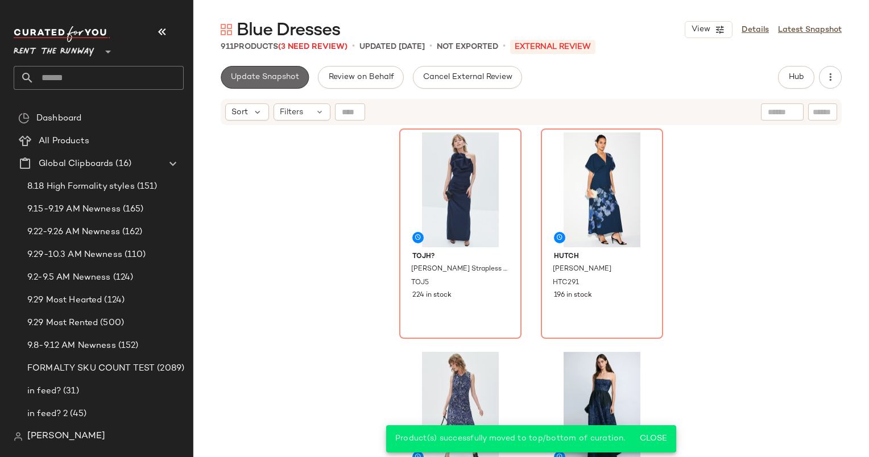
click at [280, 70] on button "Update Snapshot" at bounding box center [265, 77] width 88 height 23
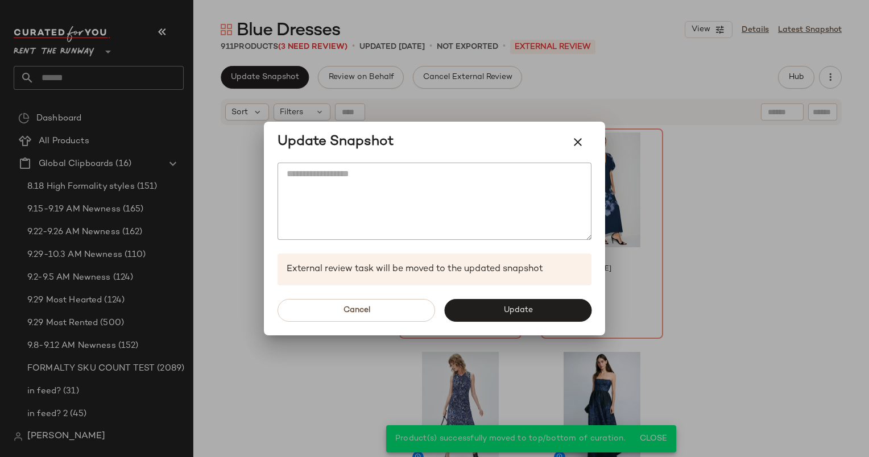
drag, startPoint x: 509, startPoint y: 313, endPoint x: 442, endPoint y: 17, distance: 303.6
click at [442, 17] on div at bounding box center [434, 228] width 869 height 457
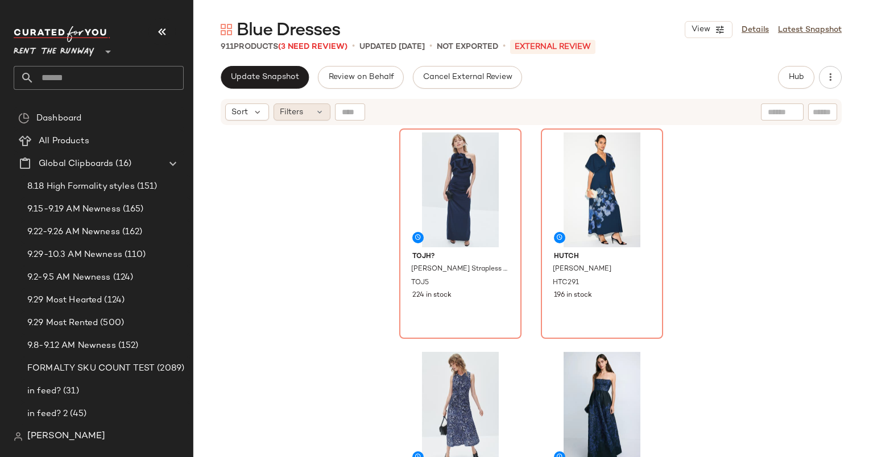
click at [287, 115] on span "Filters" at bounding box center [291, 112] width 23 height 12
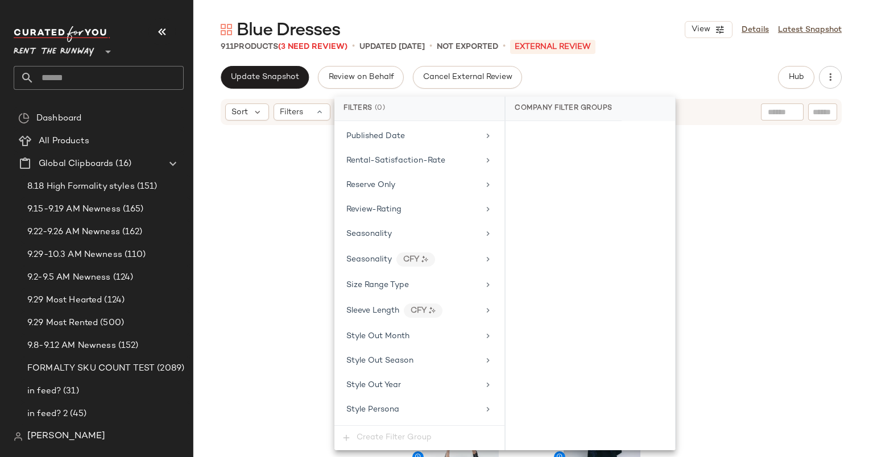
scroll to position [1504, 0]
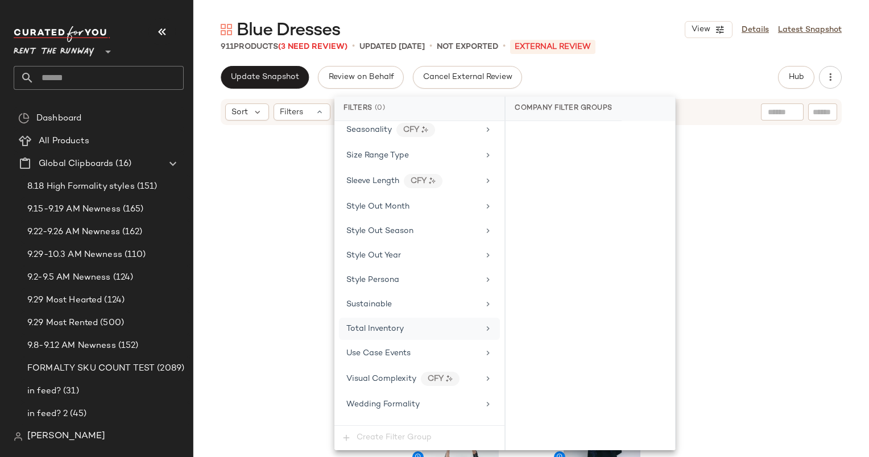
click at [429, 318] on div "Total Inventory" at bounding box center [419, 329] width 161 height 22
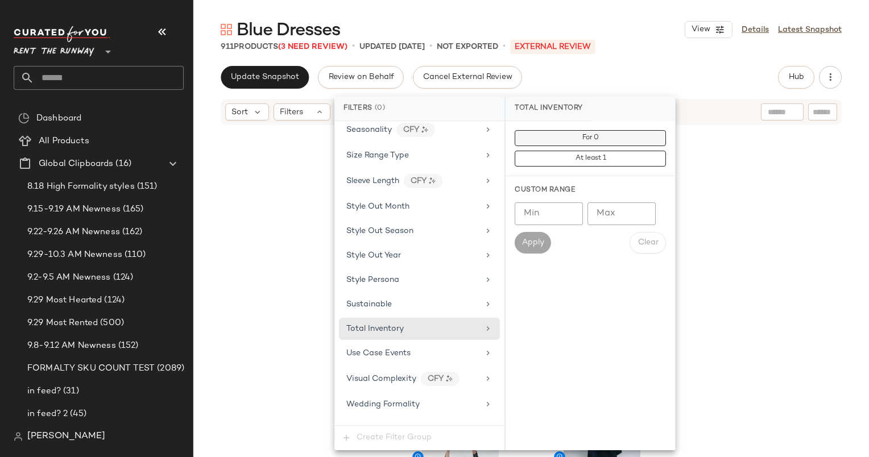
click at [559, 138] on button "For 0" at bounding box center [589, 138] width 151 height 16
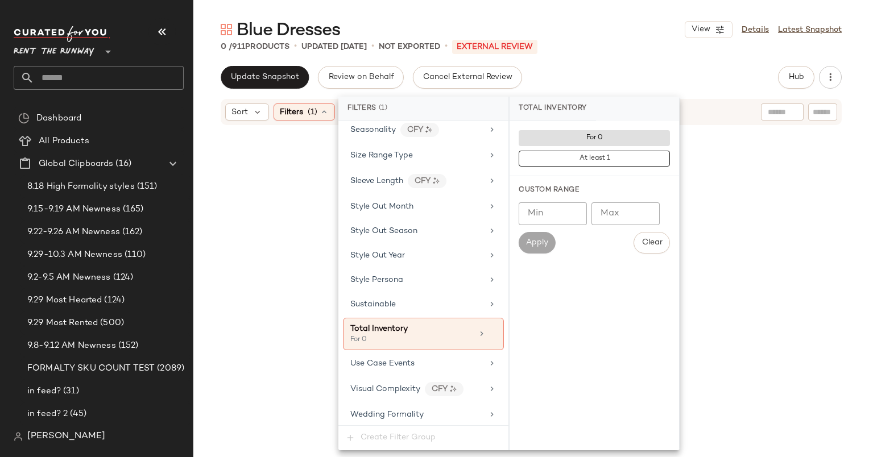
click at [604, 73] on div "Update Snapshot Review on Behalf Cancel External Review Hub Send for Review Ext…" at bounding box center [531, 77] width 621 height 23
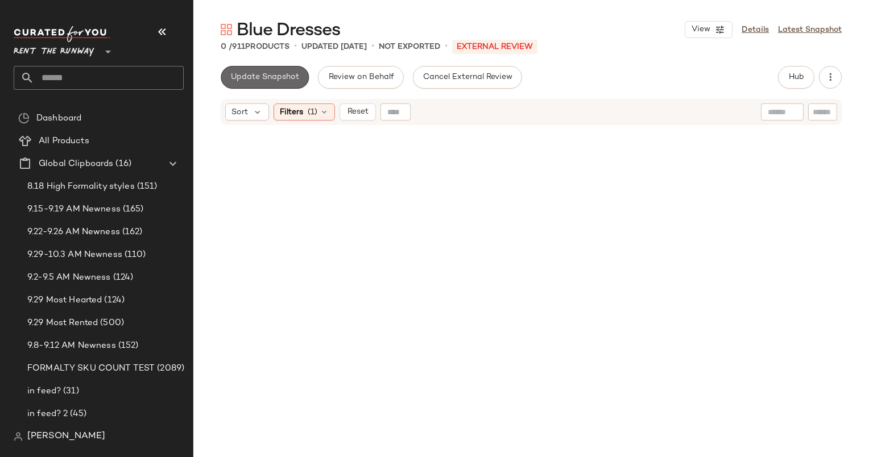
click at [286, 84] on button "Update Snapshot" at bounding box center [265, 77] width 88 height 23
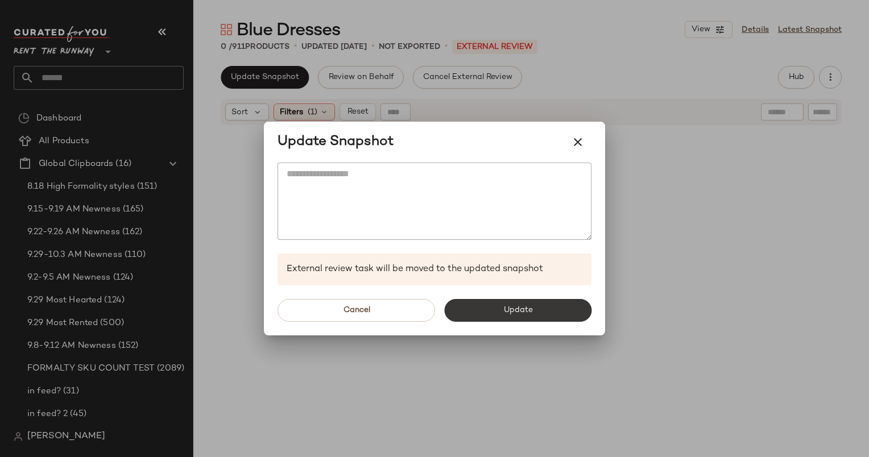
click at [570, 308] on button "Update" at bounding box center [517, 310] width 147 height 23
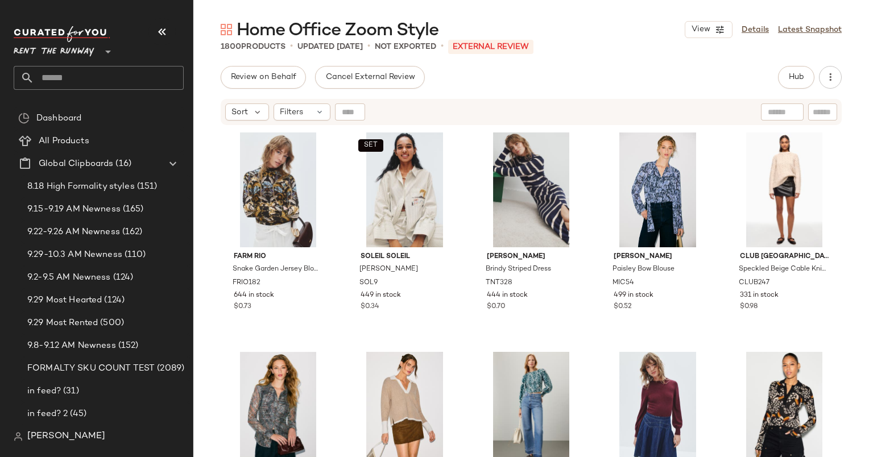
click at [767, 64] on div "Home Office Zoom Style View Details Latest Snapshot 1800 Products • updated [DA…" at bounding box center [530, 237] width 675 height 439
click at [782, 73] on button "Hub" at bounding box center [796, 77] width 36 height 23
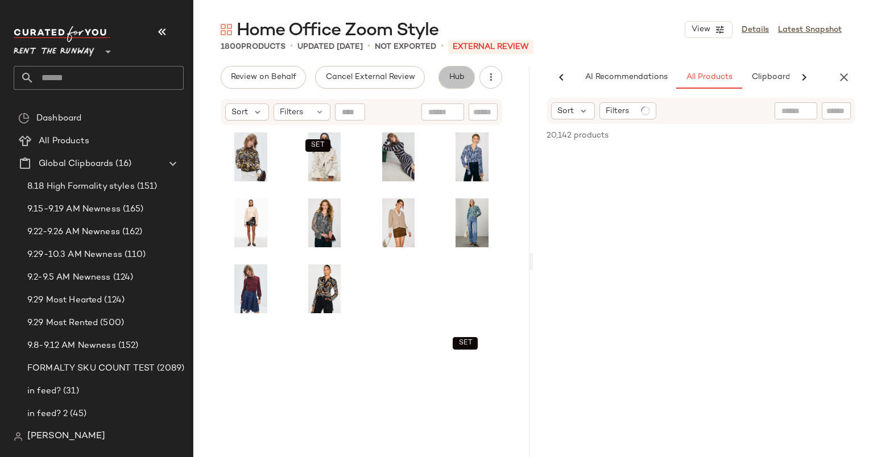
scroll to position [0, 59]
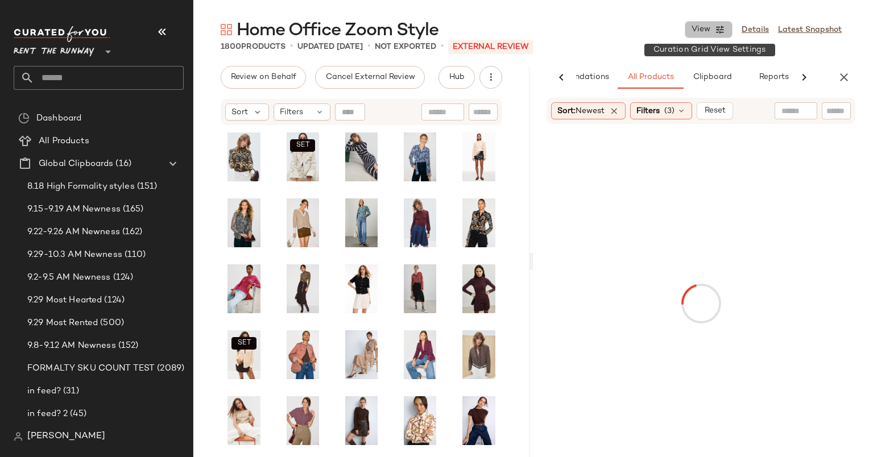
click at [728, 32] on button "View" at bounding box center [708, 29] width 48 height 17
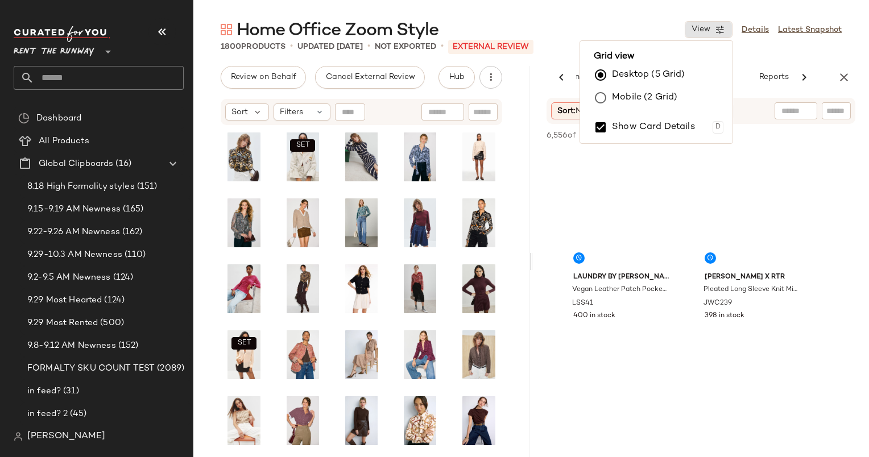
click at [666, 99] on label "Mobile (2 Grid)" at bounding box center [644, 97] width 65 height 23
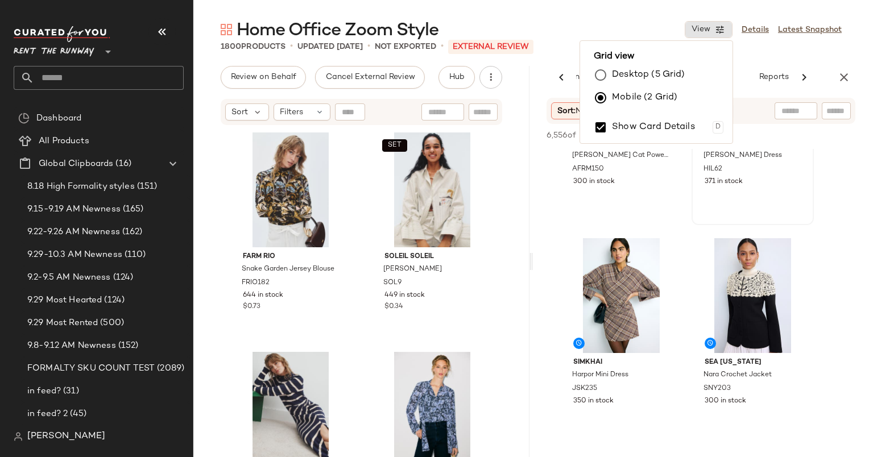
scroll to position [793, 0]
click at [840, 77] on icon "button" at bounding box center [844, 77] width 14 height 14
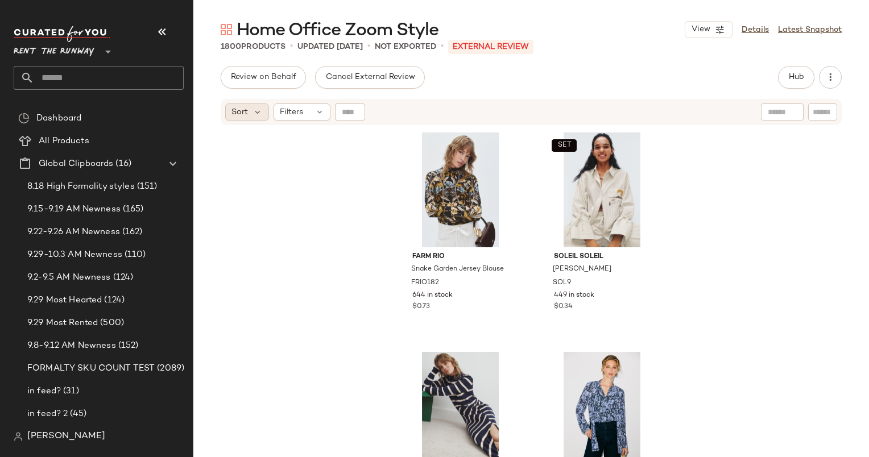
click at [249, 114] on div "Sort" at bounding box center [247, 111] width 44 height 17
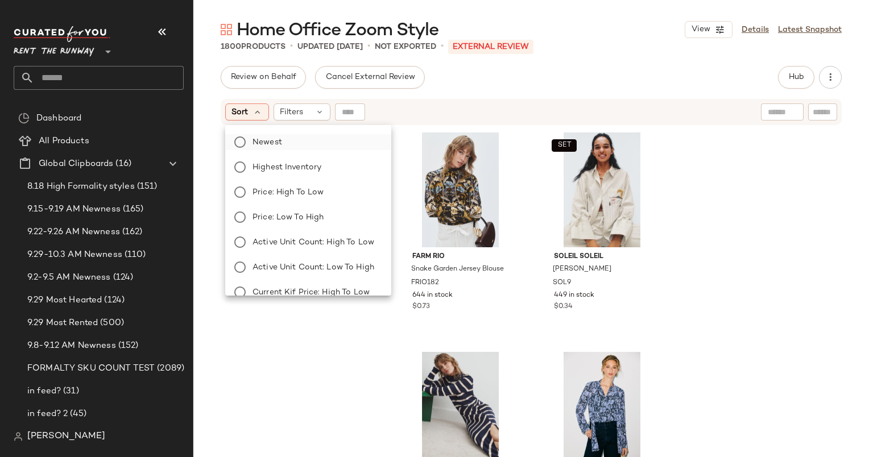
click at [309, 147] on label "Newest" at bounding box center [315, 142] width 134 height 16
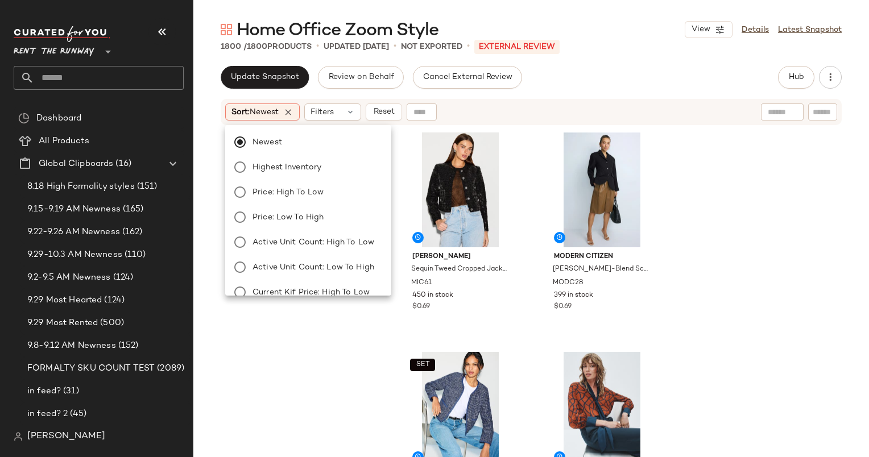
click at [604, 82] on div "Update Snapshot Review on Behalf Cancel External Review Hub Send for Review Ext…" at bounding box center [531, 77] width 621 height 23
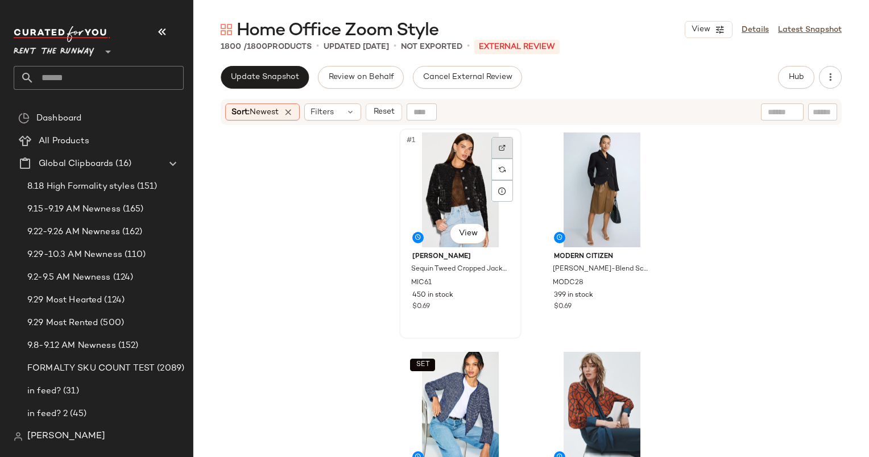
click at [498, 146] on img at bounding box center [501, 147] width 7 height 7
click at [477, 162] on div "#1 View" at bounding box center [460, 189] width 114 height 115
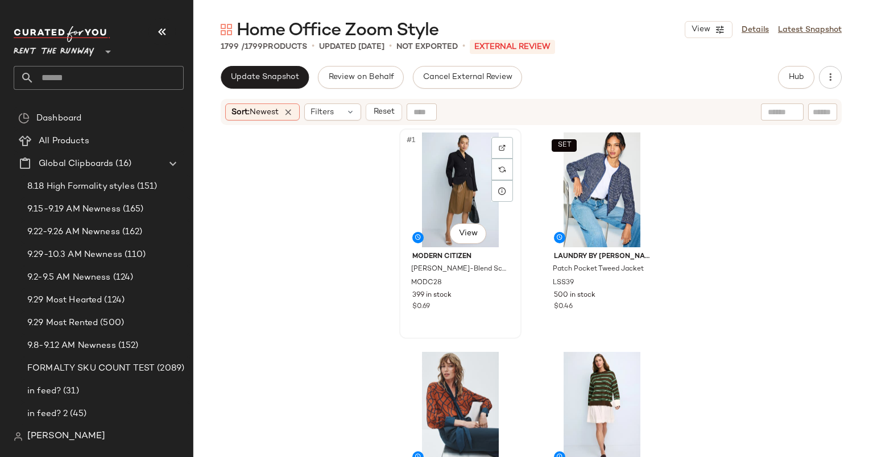
click at [458, 188] on div "#1 View" at bounding box center [460, 189] width 114 height 115
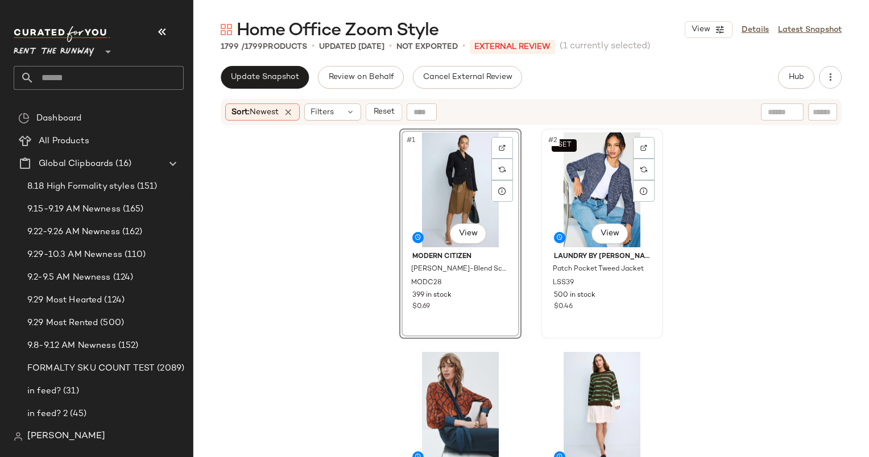
click at [584, 187] on div "SET #2 View" at bounding box center [602, 189] width 114 height 115
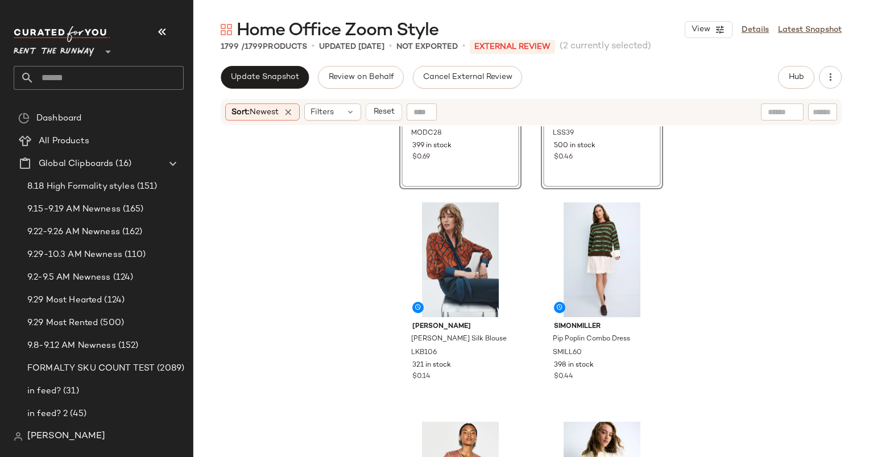
scroll to position [161, 0]
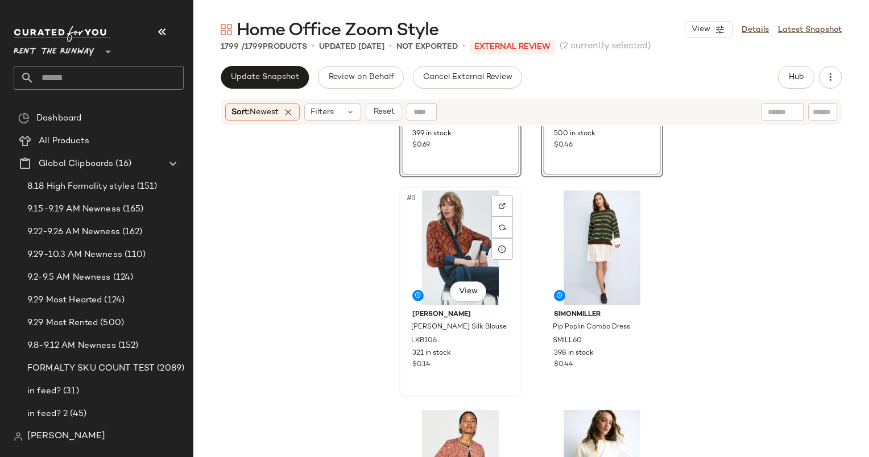
click at [448, 217] on div "#3 View" at bounding box center [460, 247] width 114 height 115
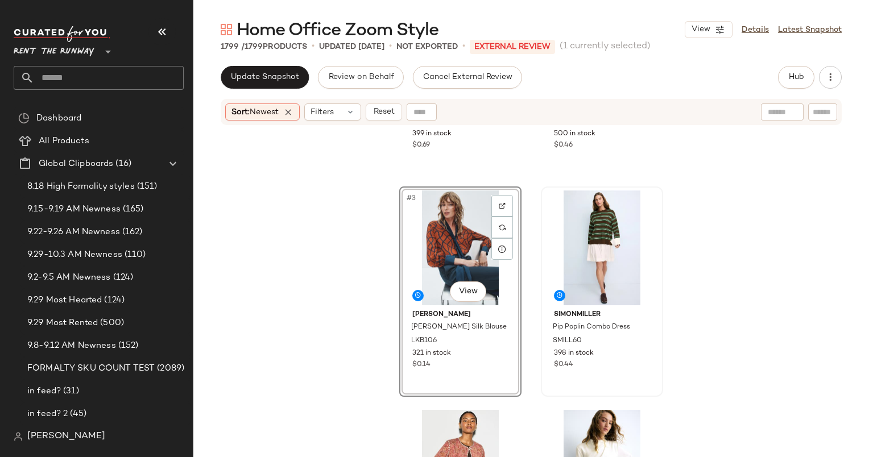
drag, startPoint x: 448, startPoint y: 217, endPoint x: 537, endPoint y: 311, distance: 129.9
click at [537, 311] on div "Modern Citizen Marina Wool-Blend Sculpted Blazer MODC28 399 in stock $0.69 SET …" at bounding box center [531, 145] width 264 height 357
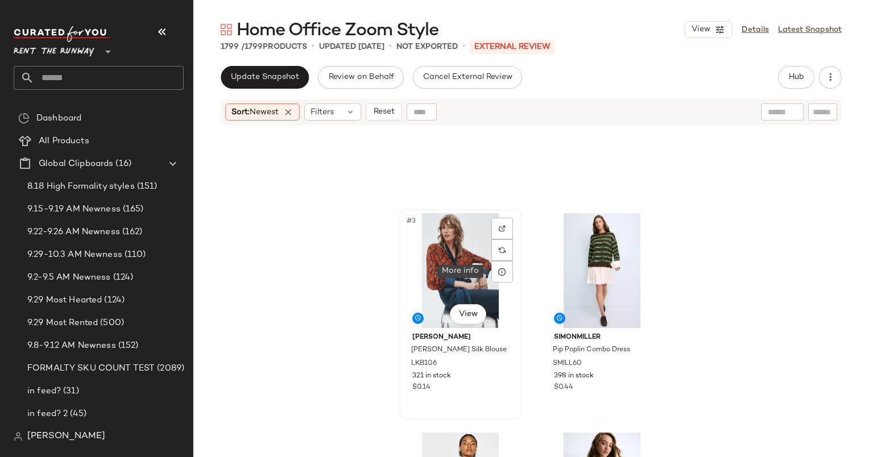
click at [467, 266] on div "#3 View" at bounding box center [460, 270] width 114 height 115
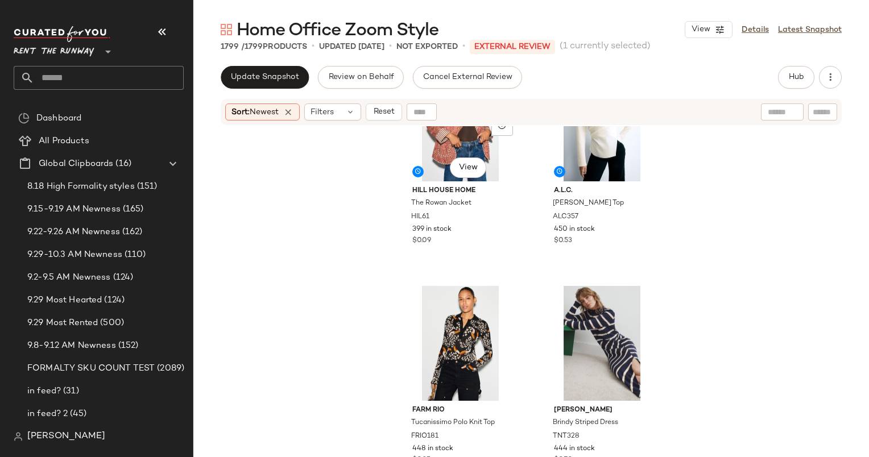
scroll to position [396, 0]
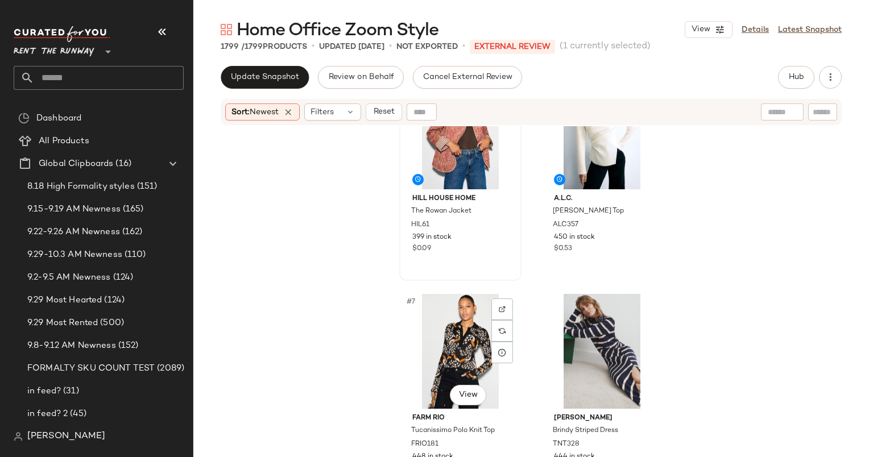
click at [451, 362] on div "#7 View" at bounding box center [460, 351] width 114 height 115
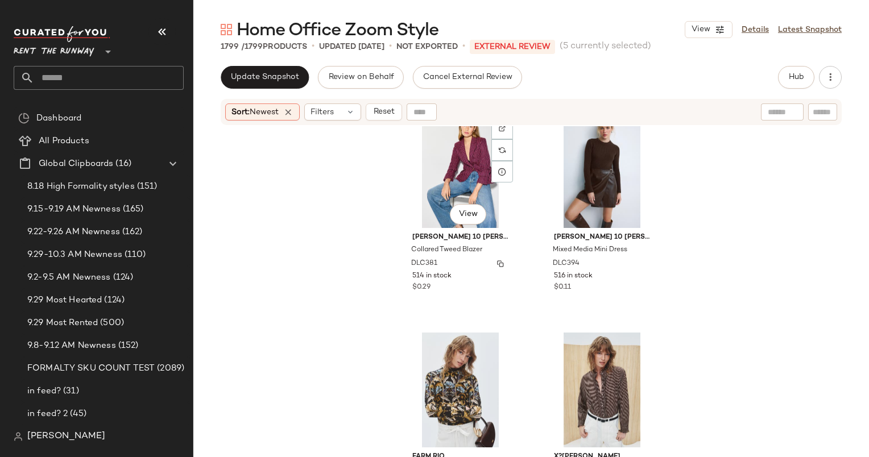
scroll to position [907, 0]
click at [441, 167] on div "#9 View" at bounding box center [460, 170] width 114 height 115
click at [535, 175] on div "SET #7 View FARM Rio Tucanissimo Polo Knit Top FRIO181 448 in stock $0.25 Tanya…" at bounding box center [530, 305] width 675 height 359
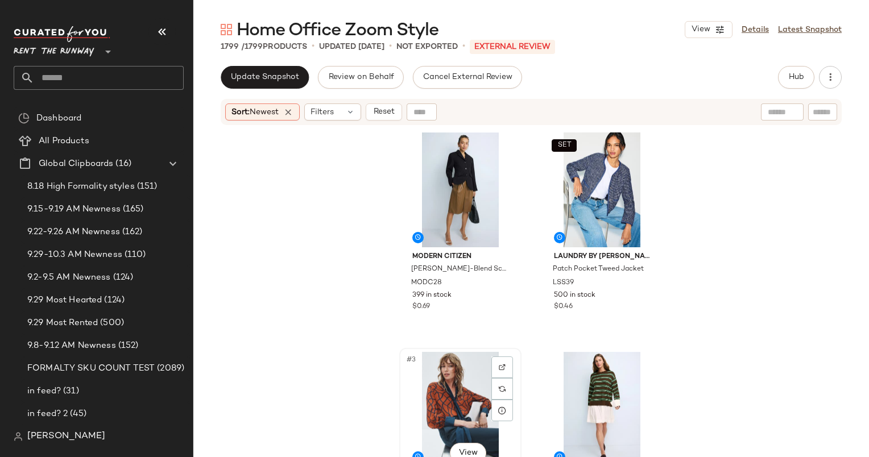
click at [448, 371] on div "#3 View" at bounding box center [460, 409] width 114 height 115
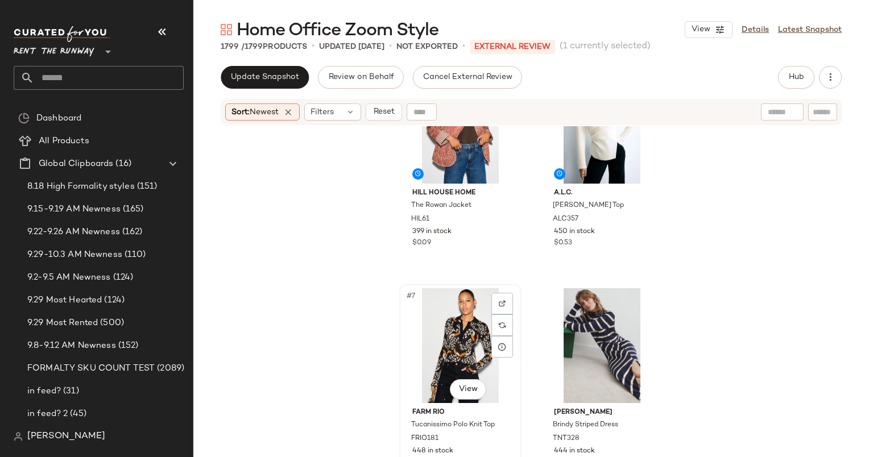
click at [449, 334] on div "#7 View" at bounding box center [460, 345] width 114 height 115
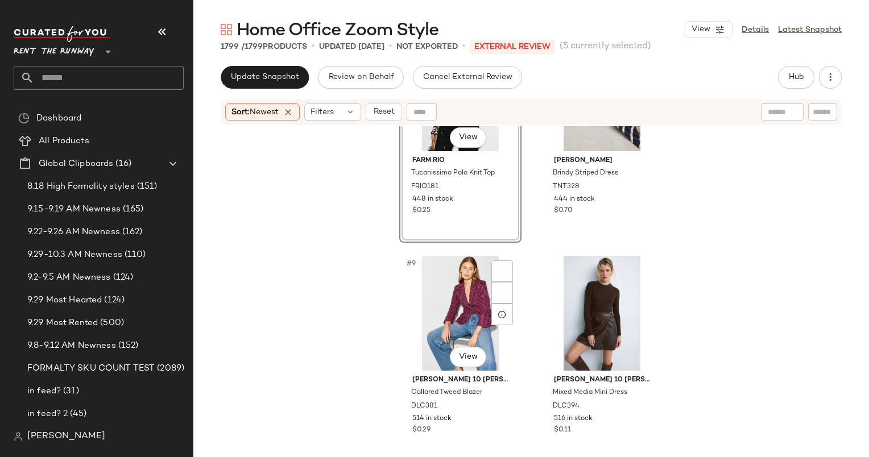
scroll to position [764, 0]
click at [438, 282] on div "#9 View" at bounding box center [460, 312] width 114 height 115
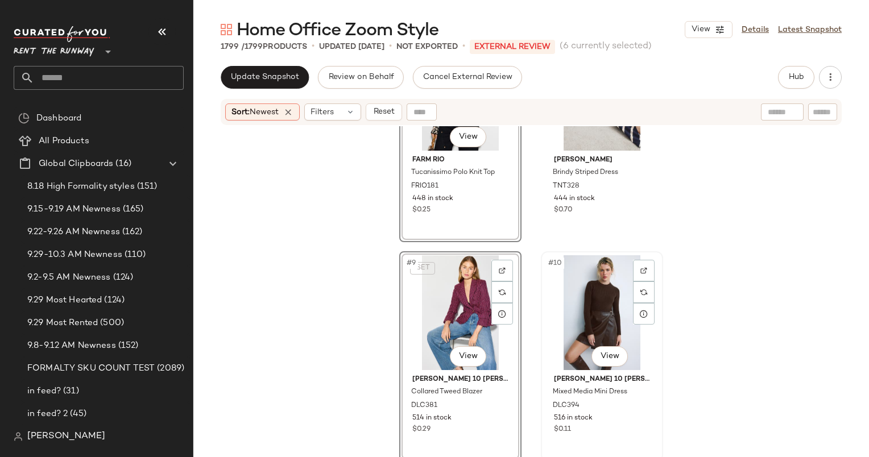
click at [604, 311] on div "#10 View" at bounding box center [602, 312] width 114 height 115
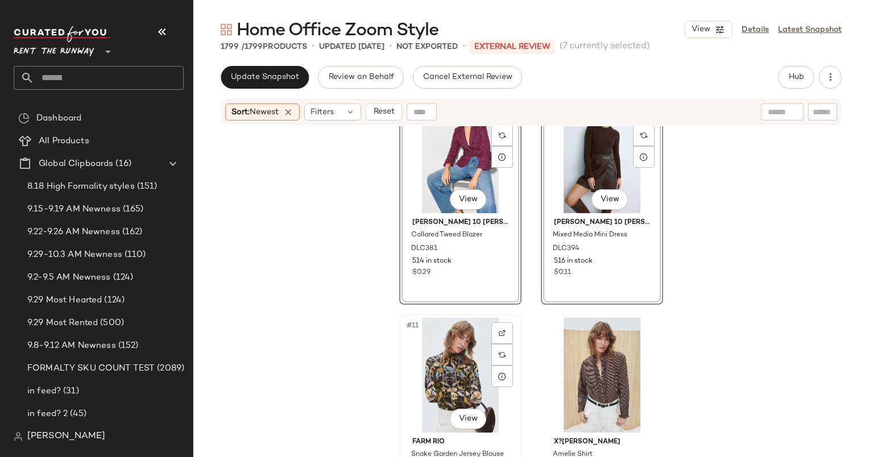
scroll to position [1061, 0]
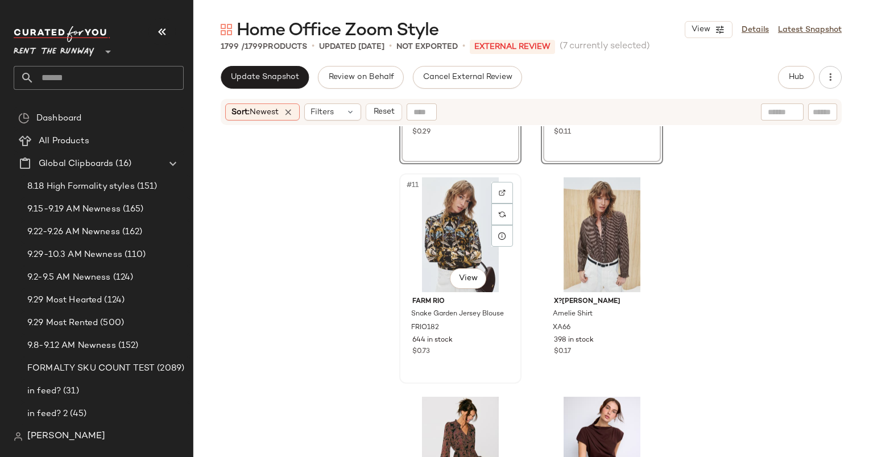
click at [455, 223] on div "#11 View" at bounding box center [460, 234] width 114 height 115
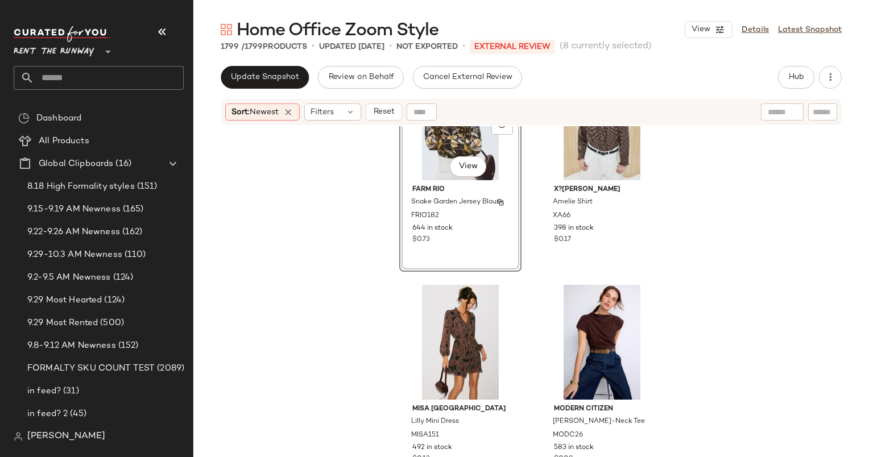
scroll to position [1187, 0]
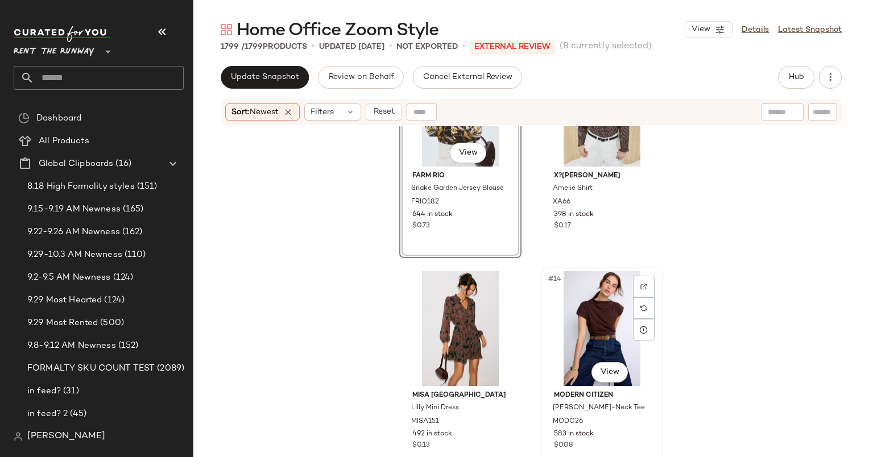
click at [580, 321] on div "#14 View" at bounding box center [602, 328] width 114 height 115
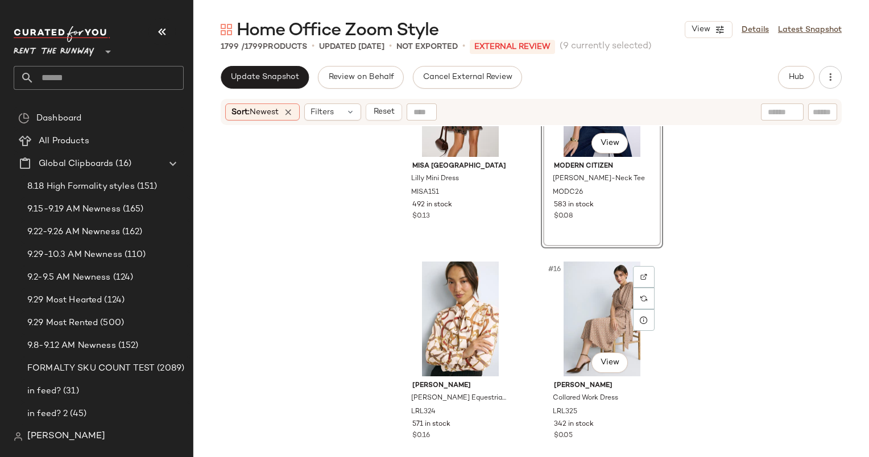
scroll to position [1471, 0]
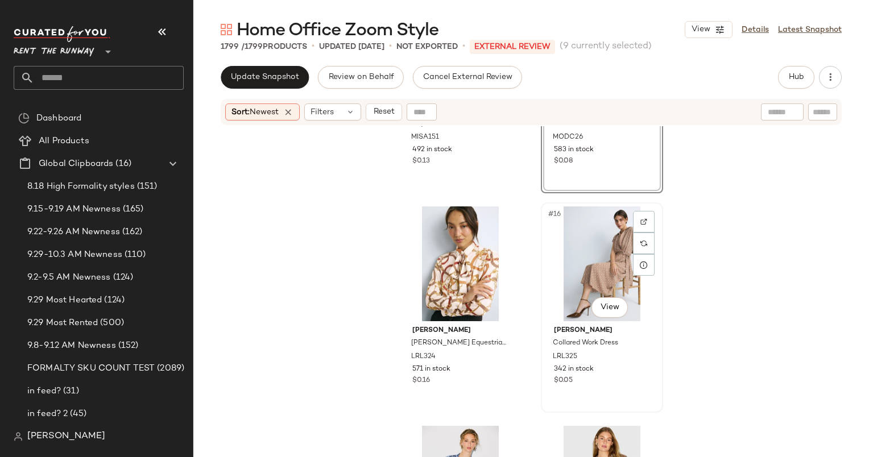
click at [589, 241] on div "#16 View" at bounding box center [602, 263] width 114 height 115
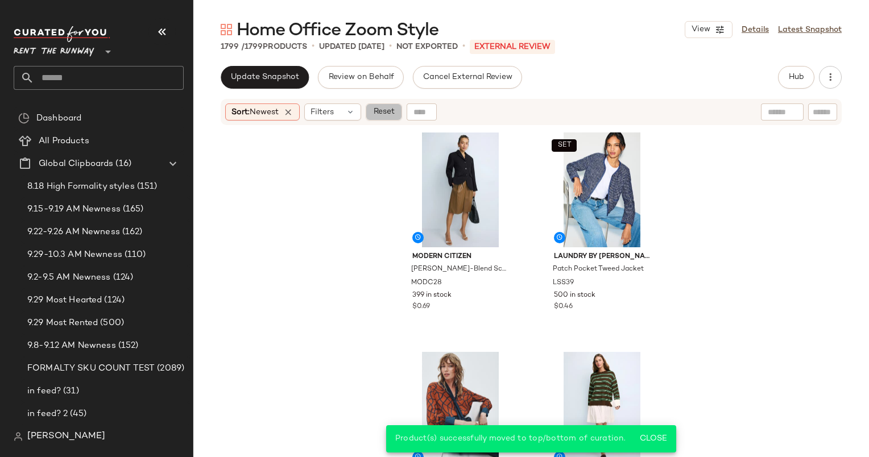
click at [381, 117] on button "Reset" at bounding box center [383, 111] width 36 height 17
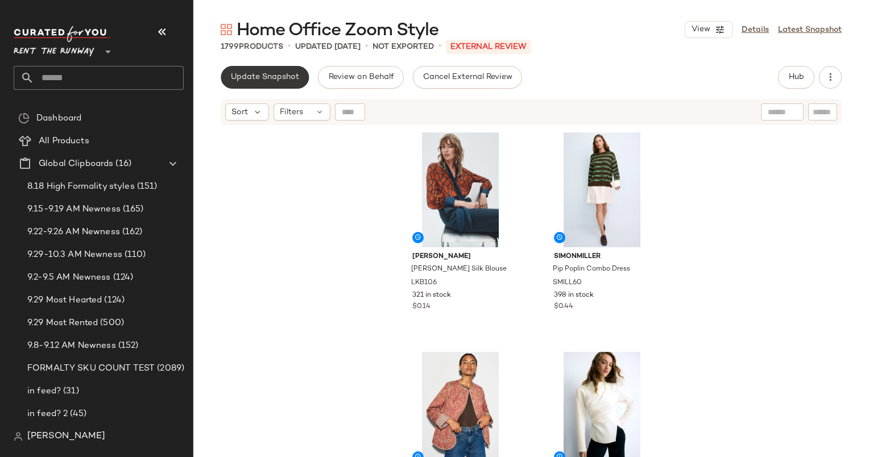
click at [276, 77] on span "Update Snapshot" at bounding box center [264, 77] width 69 height 9
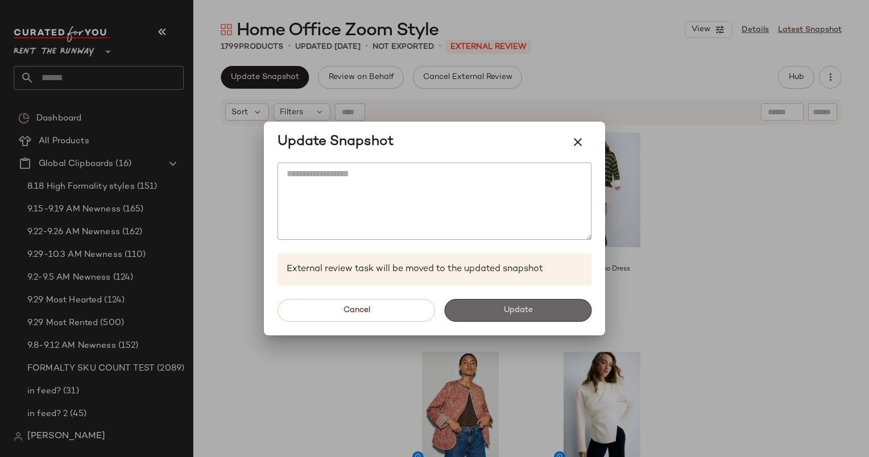
click at [556, 304] on button "Update" at bounding box center [517, 310] width 147 height 23
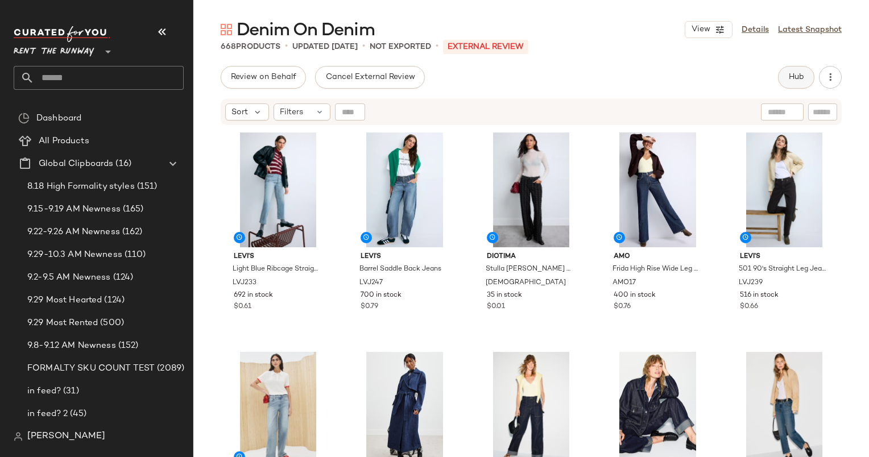
click at [780, 75] on button "Hub" at bounding box center [796, 77] width 36 height 23
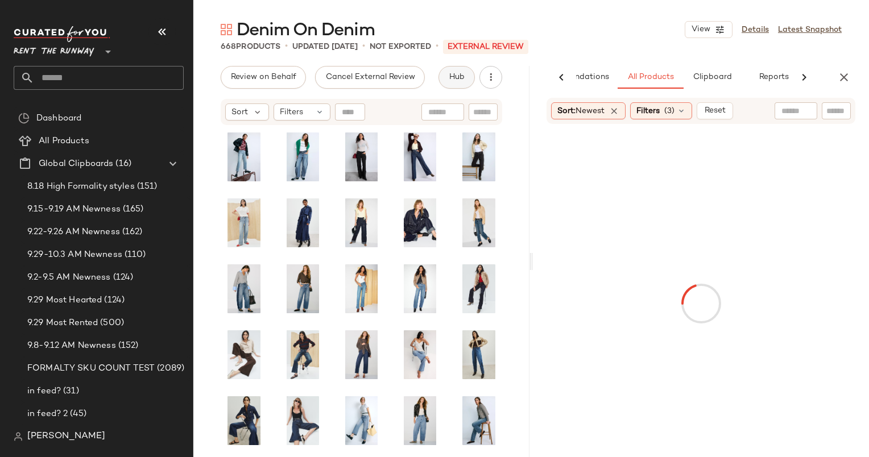
scroll to position [0, 59]
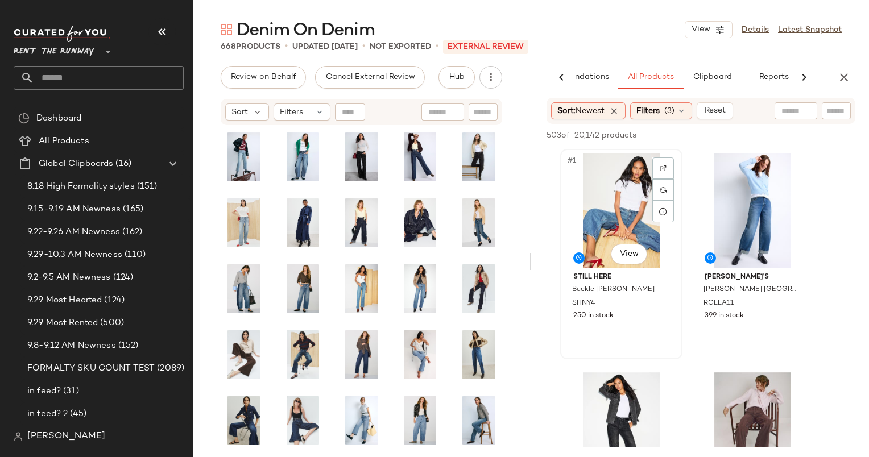
click at [627, 188] on div "#1 View" at bounding box center [621, 210] width 114 height 115
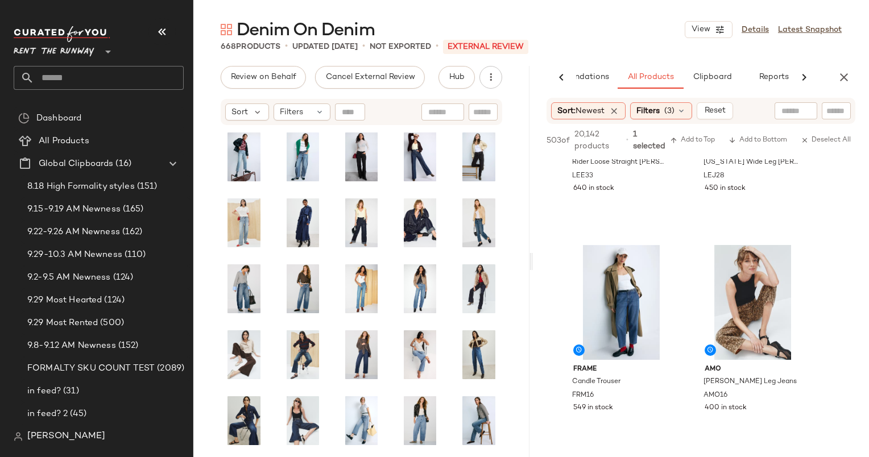
scroll to position [361, 0]
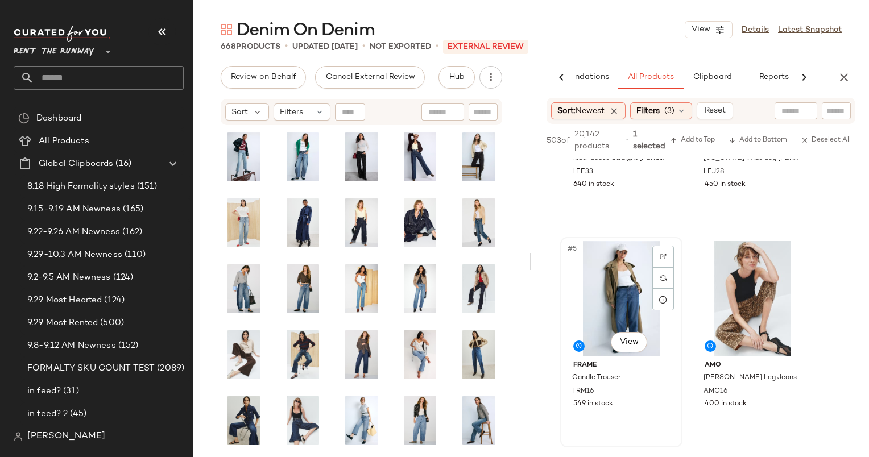
click at [625, 289] on div "#5 View" at bounding box center [621, 298] width 114 height 115
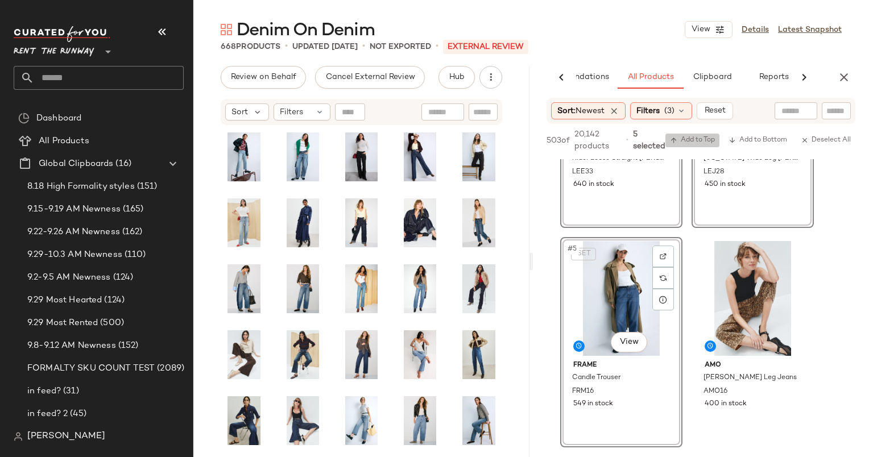
click at [690, 143] on span "Add to Top" at bounding box center [692, 140] width 45 height 8
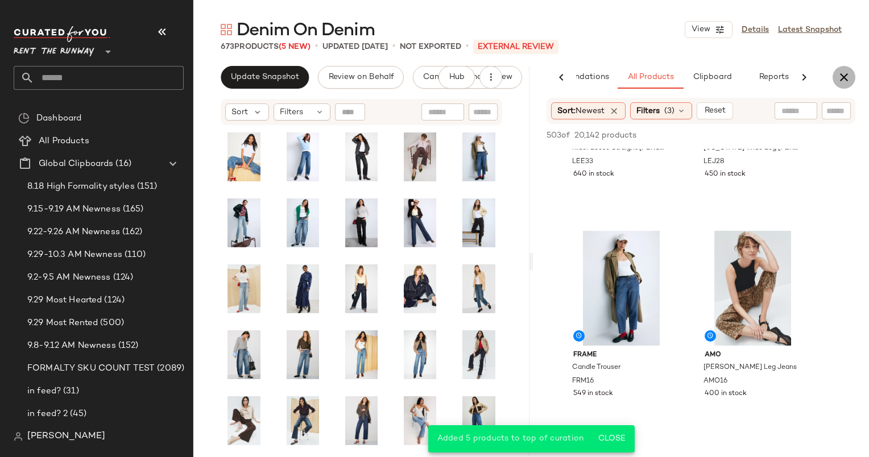
click at [845, 78] on icon "button" at bounding box center [844, 77] width 14 height 14
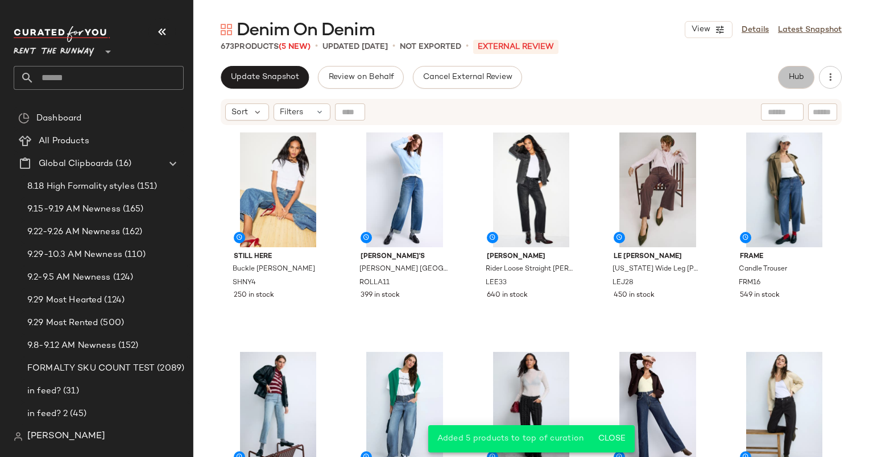
click at [795, 68] on button "Hub" at bounding box center [796, 77] width 36 height 23
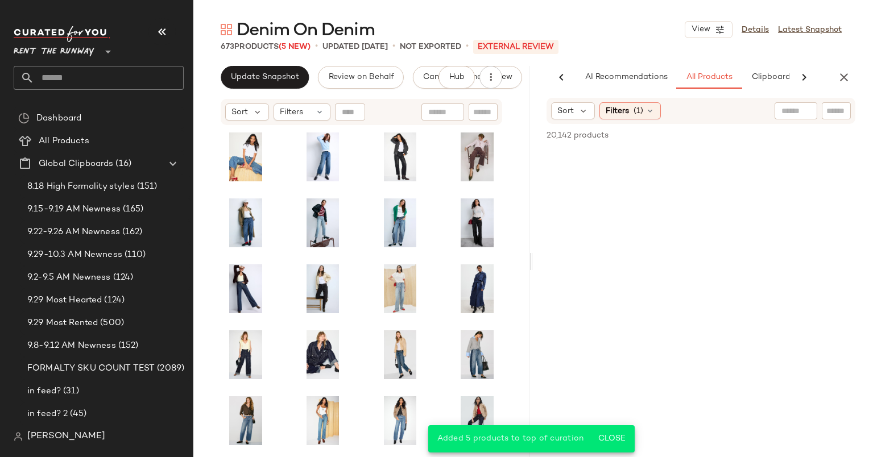
scroll to position [0, 59]
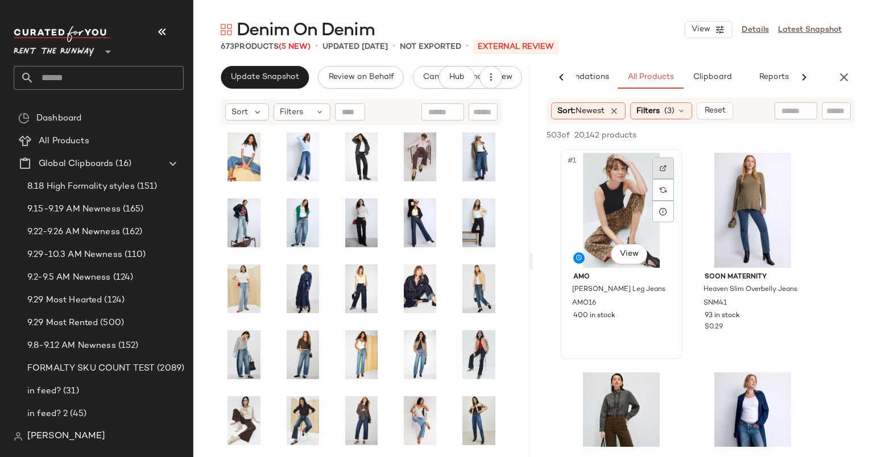
click at [659, 168] on div at bounding box center [663, 168] width 22 height 22
click at [618, 180] on div "#1 View" at bounding box center [621, 210] width 114 height 115
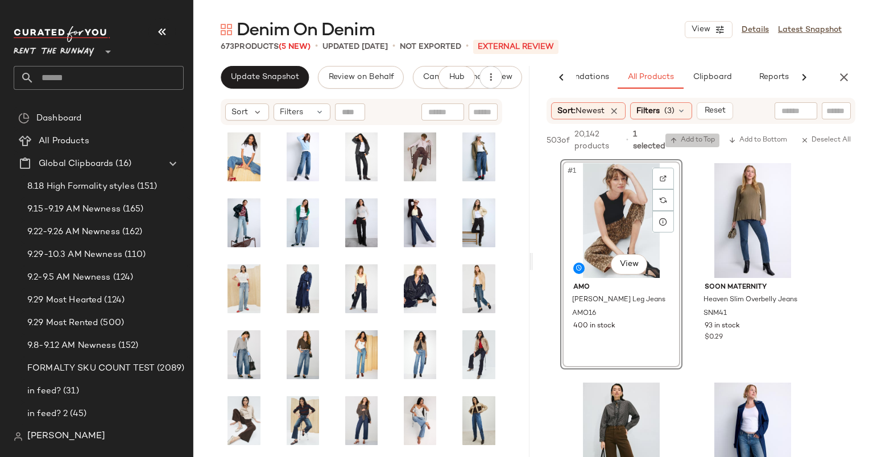
click at [698, 141] on span "Add to Top" at bounding box center [692, 140] width 45 height 8
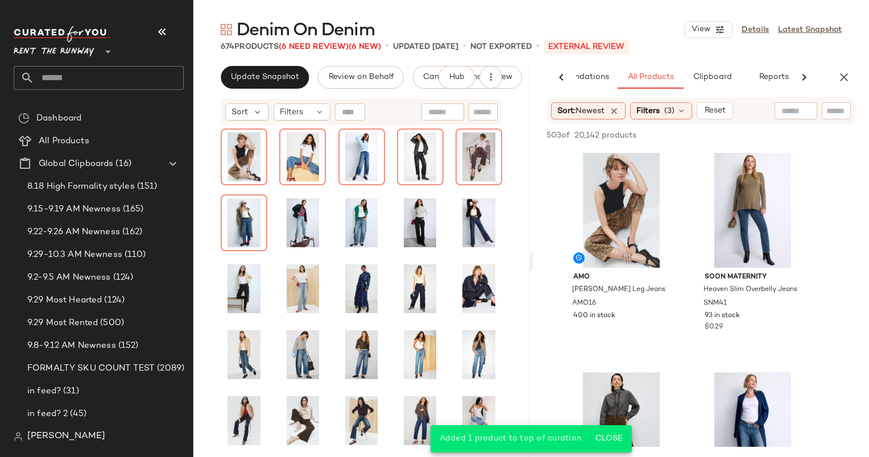
click at [832, 66] on div "AI Recommendations All Products Clipboard Reports" at bounding box center [683, 77] width 300 height 23
click at [841, 75] on icon "button" at bounding box center [844, 77] width 14 height 14
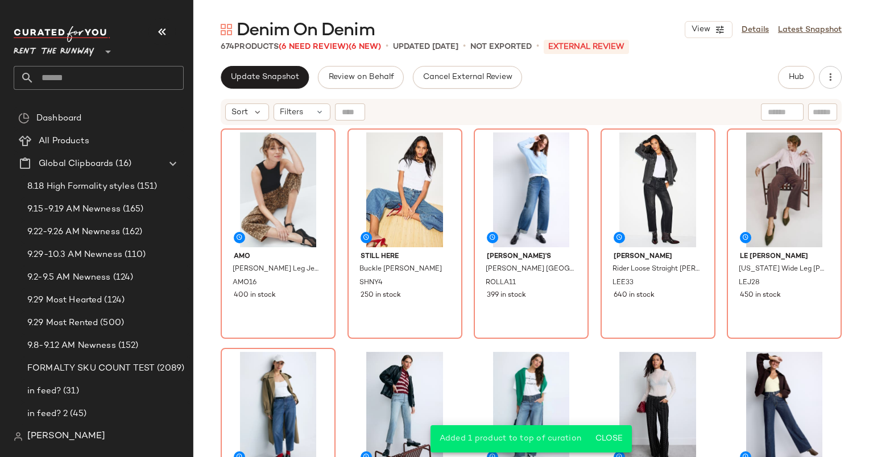
click at [239, 124] on div "Sort Filters" at bounding box center [531, 112] width 621 height 26
click at [223, 109] on div "Sort Filters" at bounding box center [531, 112] width 621 height 26
click at [257, 121] on div "Sort Filters" at bounding box center [531, 112] width 621 height 26
click at [244, 113] on span "Sort" at bounding box center [239, 112] width 16 height 12
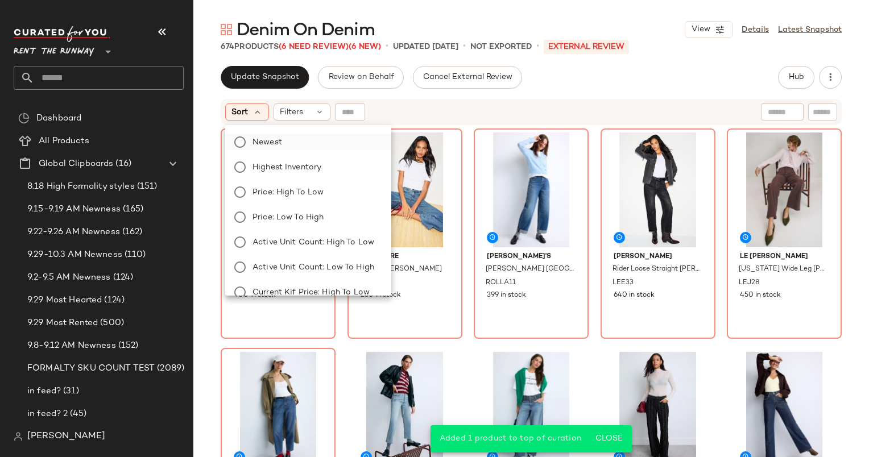
click at [285, 143] on label "Newest" at bounding box center [315, 142] width 134 height 16
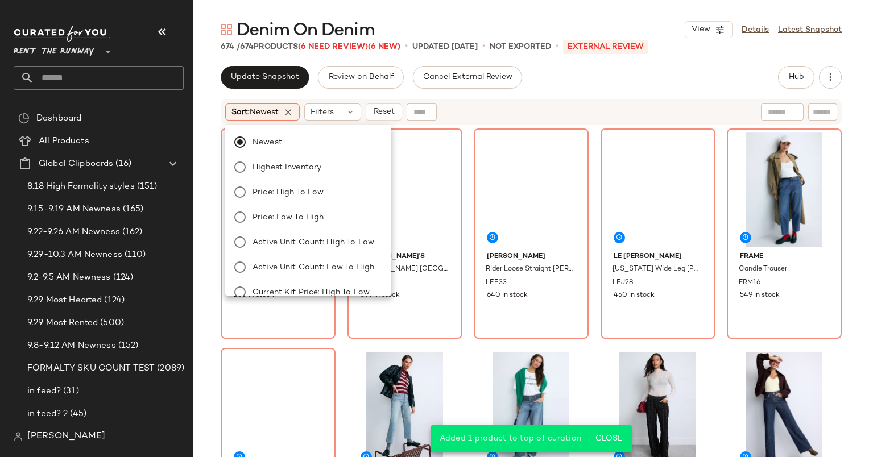
click at [501, 107] on div "Sort: Newest Filters Reset" at bounding box center [457, 111] width 464 height 17
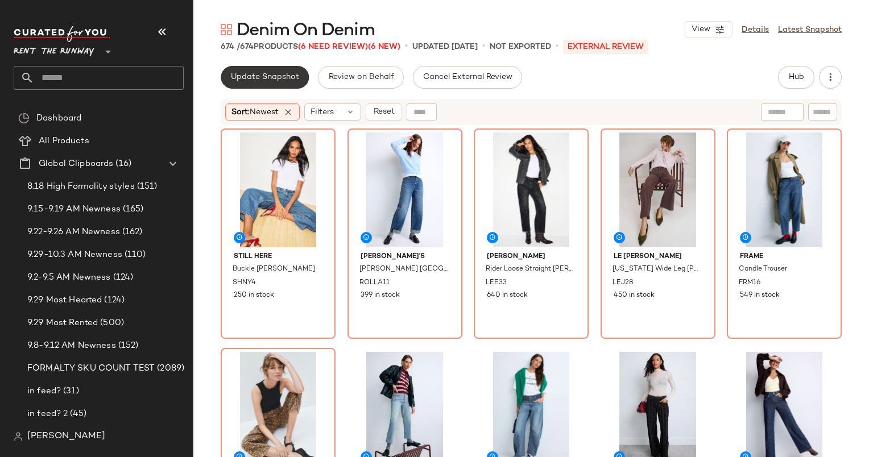
click at [284, 78] on span "Update Snapshot" at bounding box center [264, 77] width 69 height 9
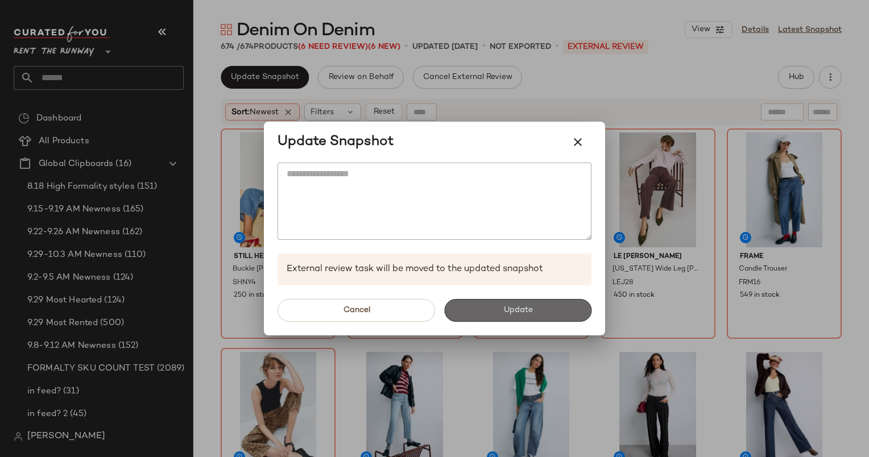
click at [491, 312] on button "Update" at bounding box center [517, 310] width 147 height 23
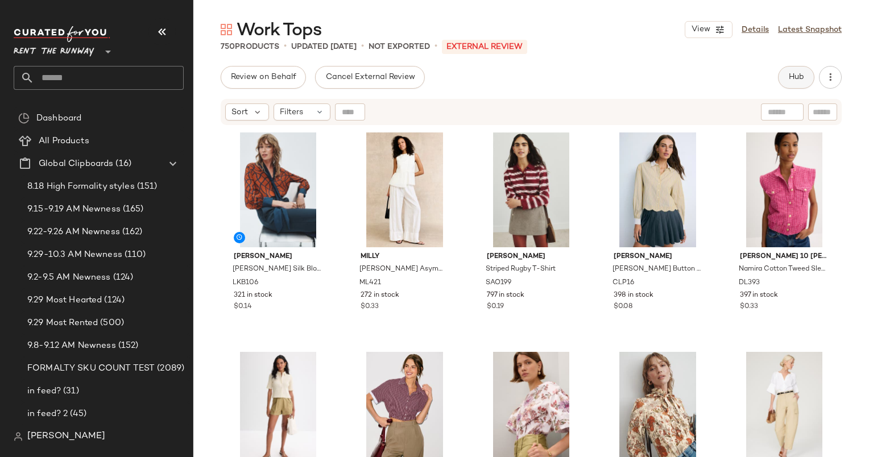
click at [781, 80] on button "Hub" at bounding box center [796, 77] width 36 height 23
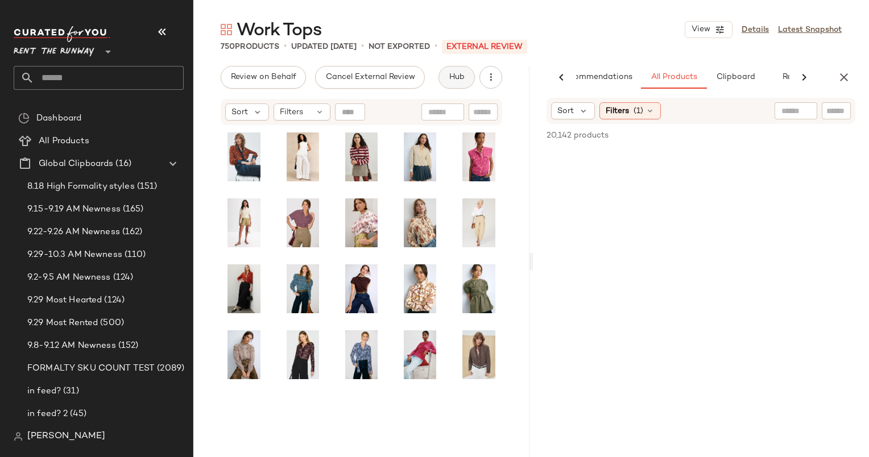
scroll to position [0, 36]
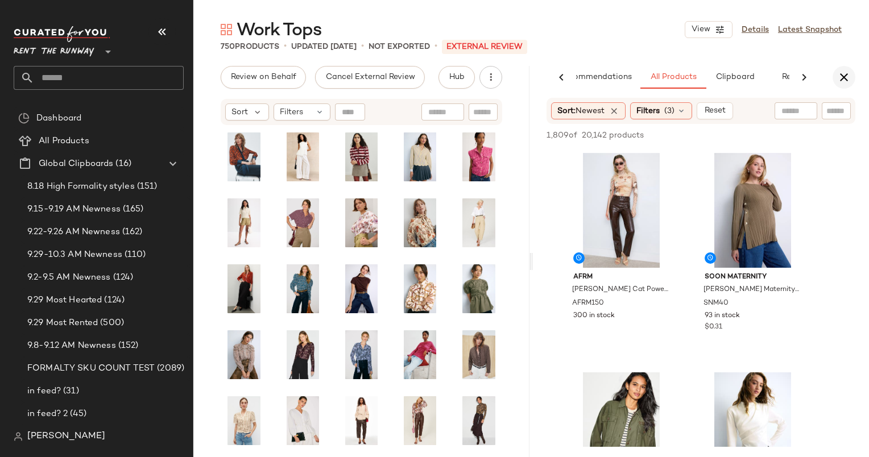
click at [846, 73] on icon "button" at bounding box center [844, 77] width 14 height 14
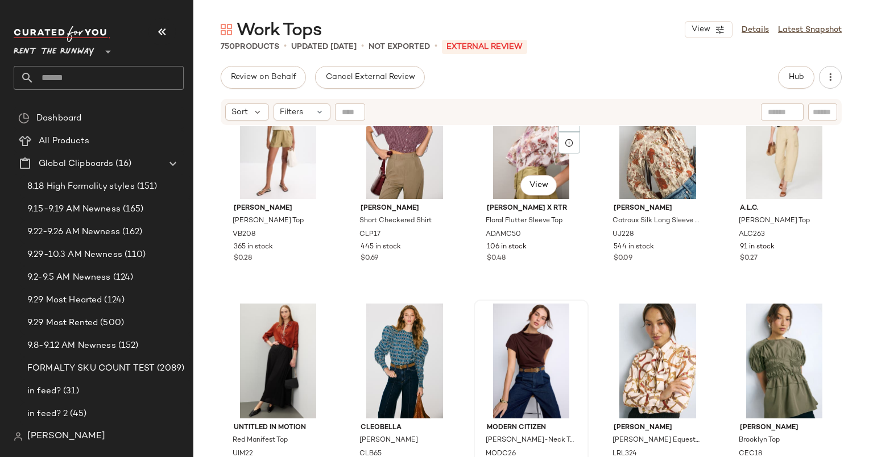
scroll to position [248, 0]
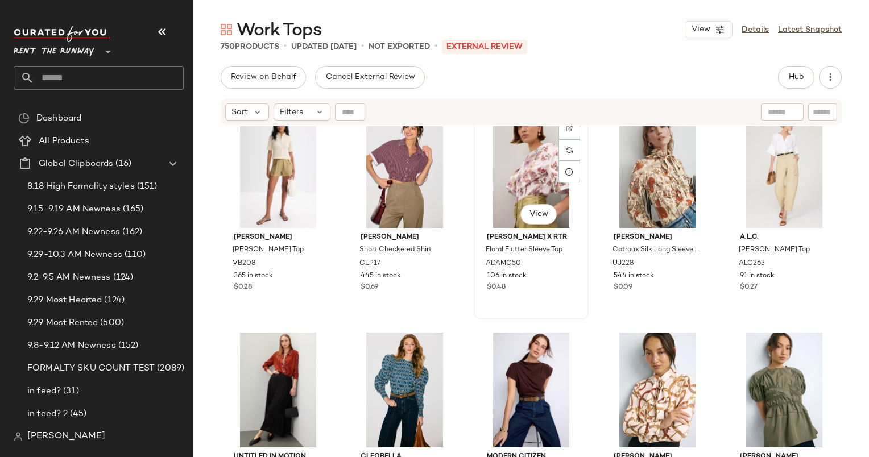
click at [513, 192] on div "#8 View" at bounding box center [530, 170] width 107 height 115
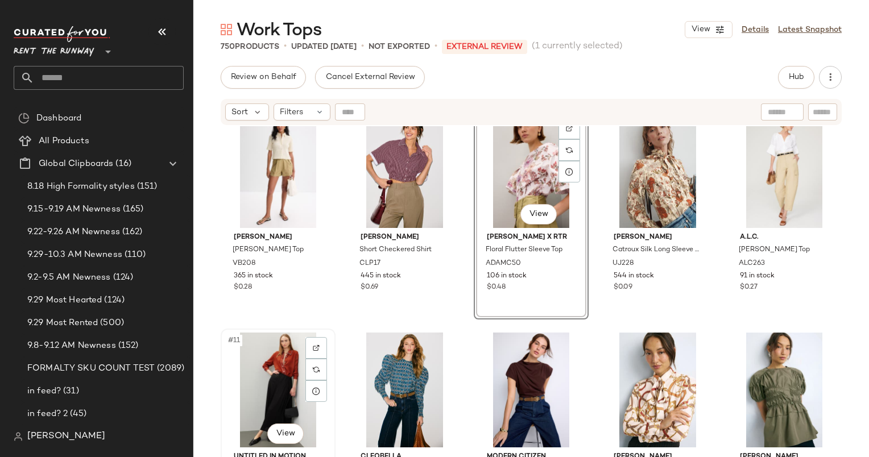
click at [283, 378] on div "#11 View" at bounding box center [278, 390] width 107 height 115
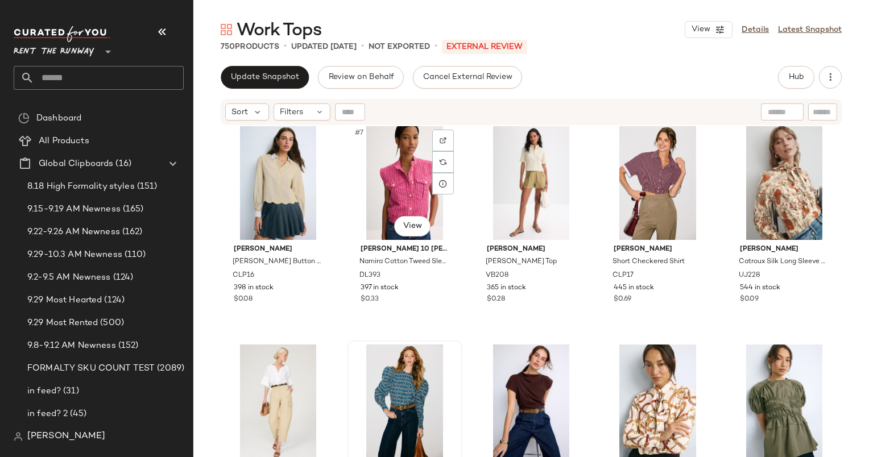
scroll to position [241, 0]
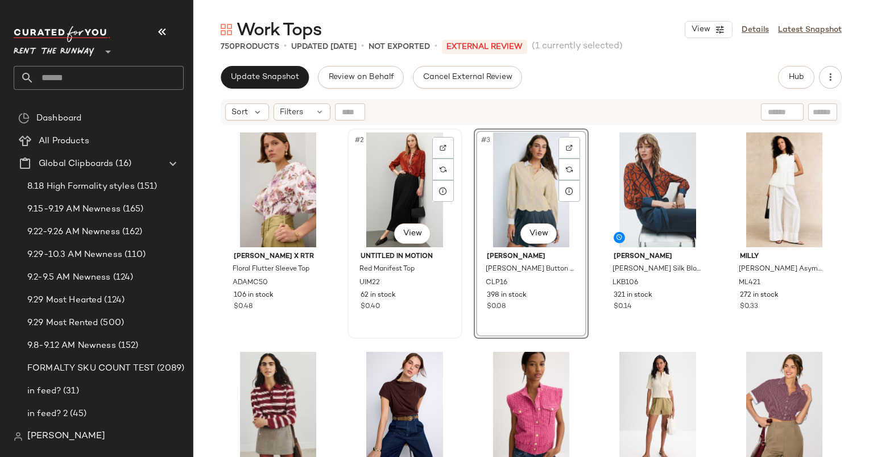
scroll to position [22, 0]
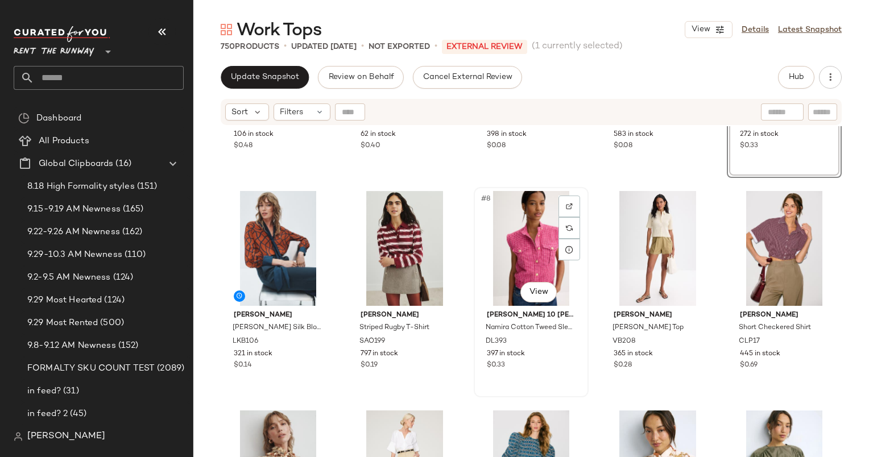
scroll to position [196, 0]
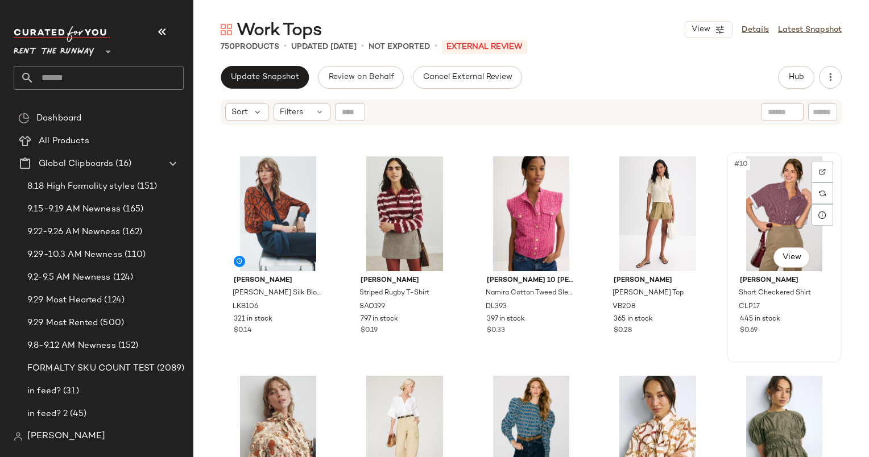
scroll to position [193, 0]
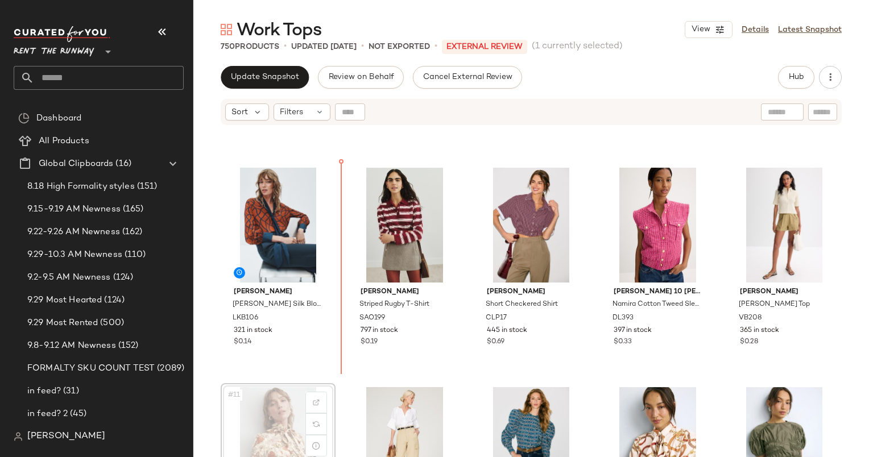
scroll to position [180, 0]
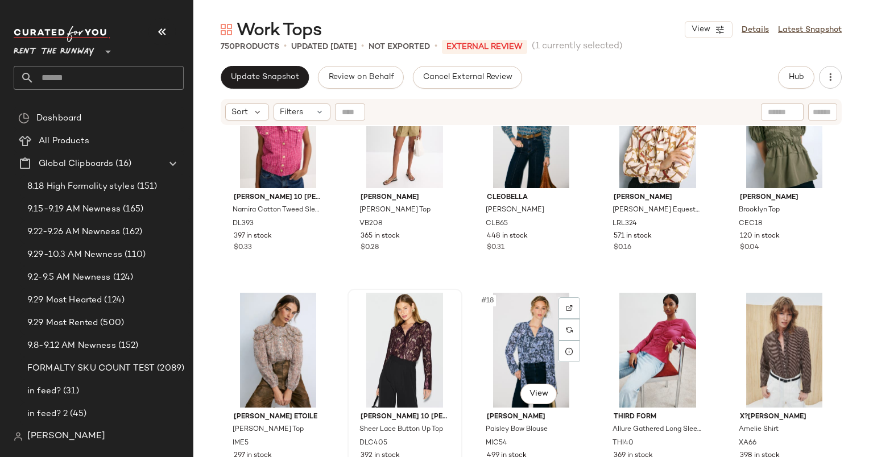
scroll to position [508, 0]
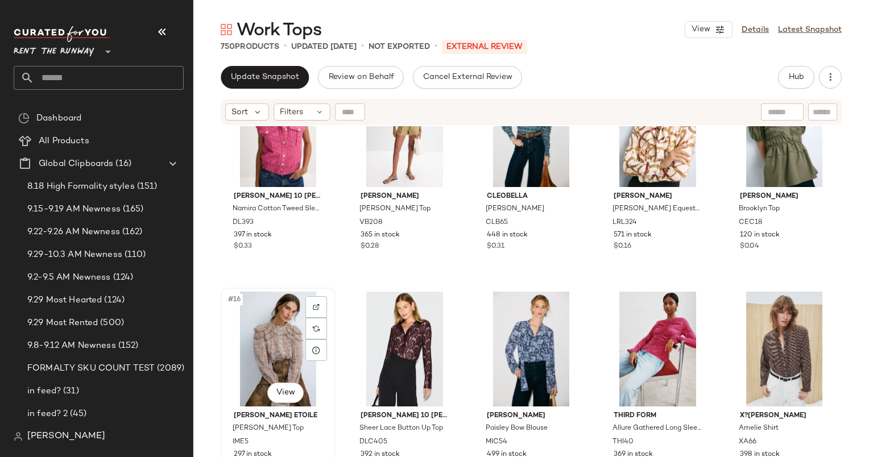
click at [273, 346] on div "#16 View" at bounding box center [278, 349] width 107 height 115
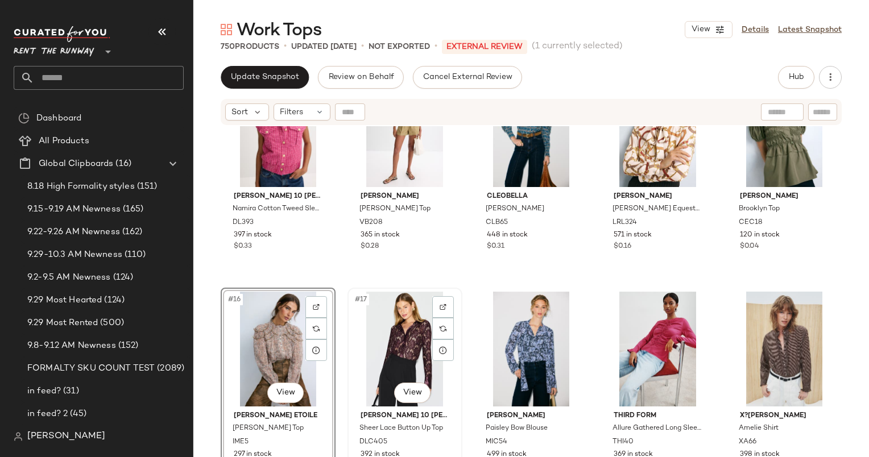
click at [393, 325] on div "#17 View" at bounding box center [404, 349] width 107 height 115
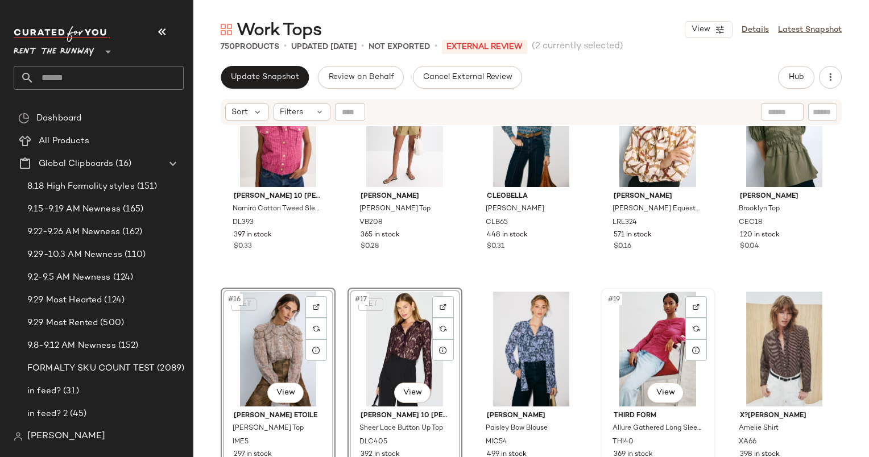
click at [621, 326] on div "#19 View" at bounding box center [657, 349] width 107 height 115
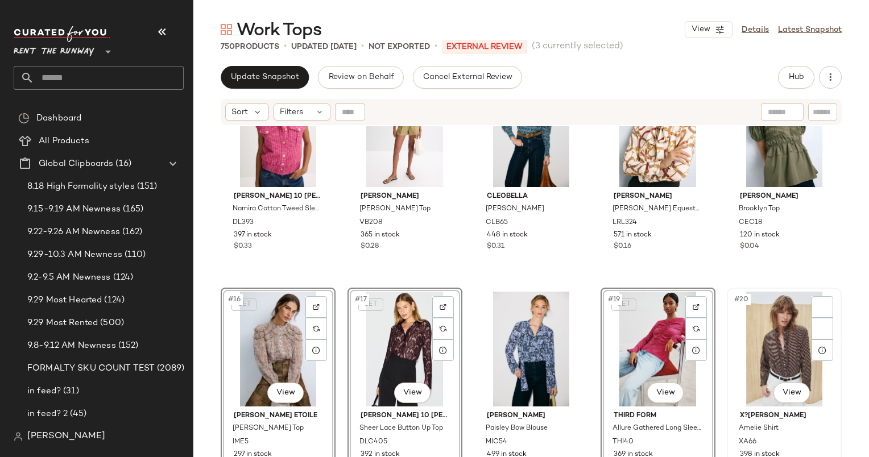
click at [739, 330] on div "#20 View" at bounding box center [783, 349] width 107 height 115
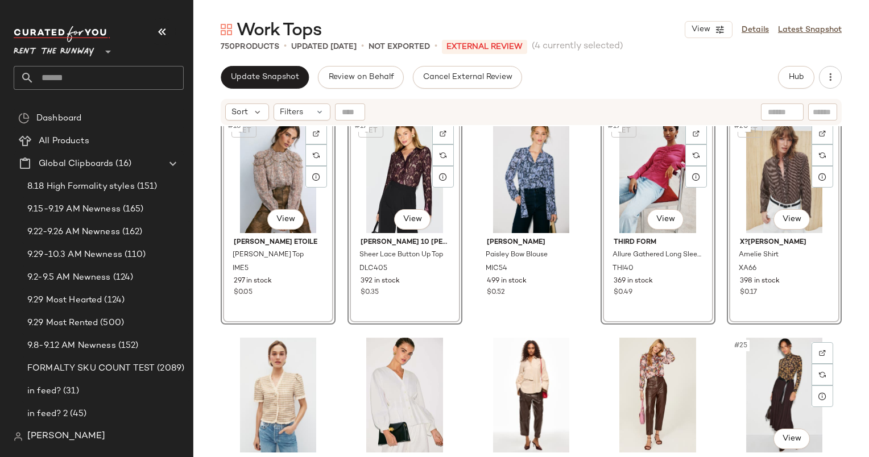
scroll to position [749, 0]
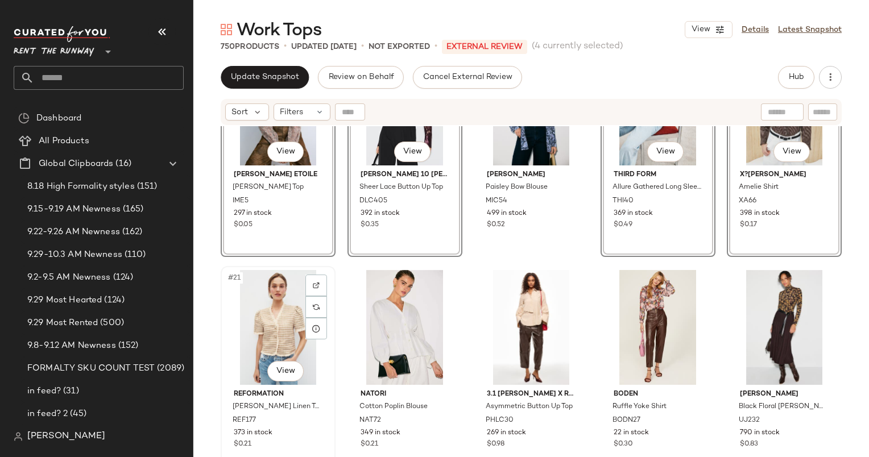
click at [271, 320] on div "#21 View" at bounding box center [278, 327] width 107 height 115
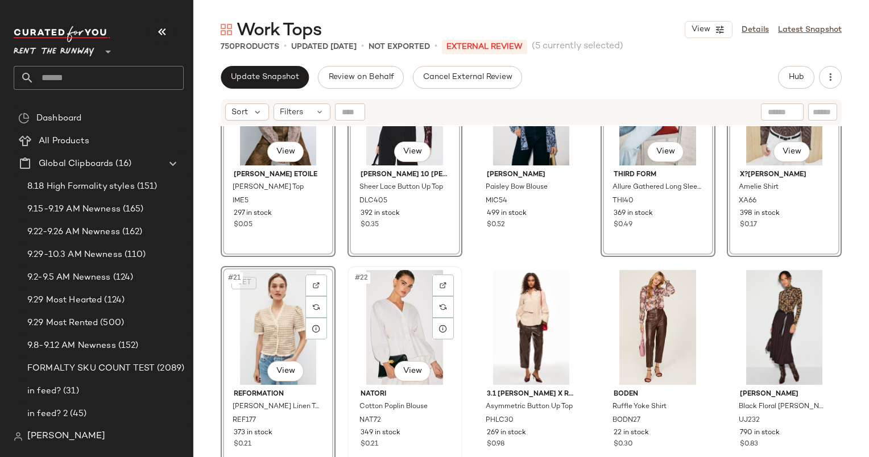
click at [400, 301] on div "#22 View" at bounding box center [404, 327] width 107 height 115
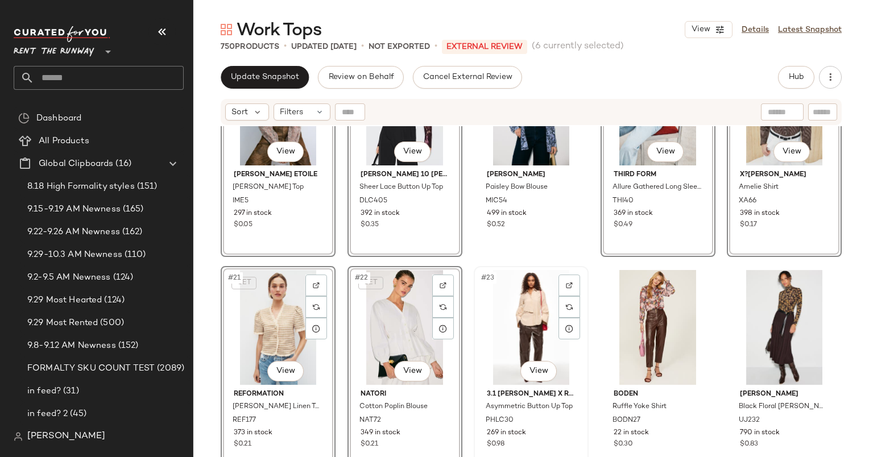
click at [529, 309] on div "#23 View" at bounding box center [530, 327] width 107 height 115
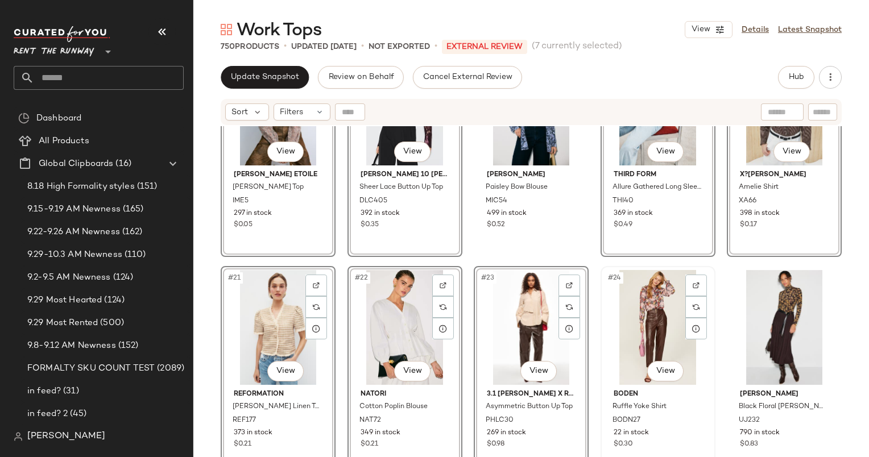
click at [632, 308] on div "#24 View" at bounding box center [657, 327] width 107 height 115
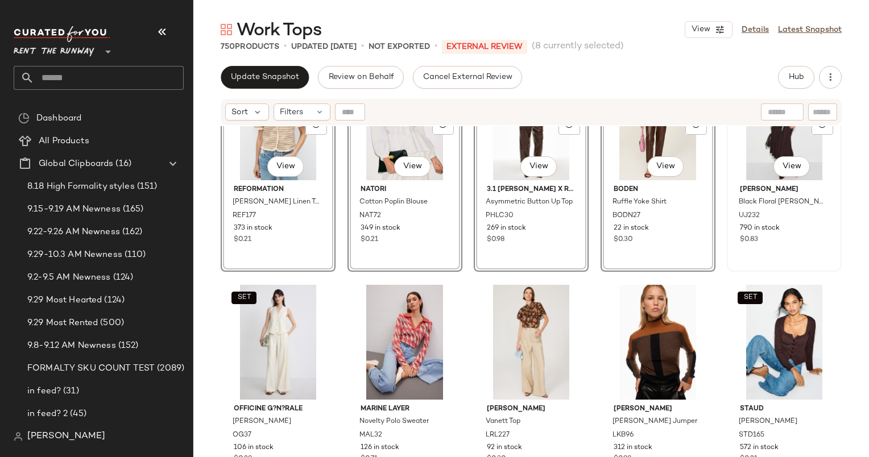
click at [739, 169] on div "#25 View" at bounding box center [783, 122] width 107 height 115
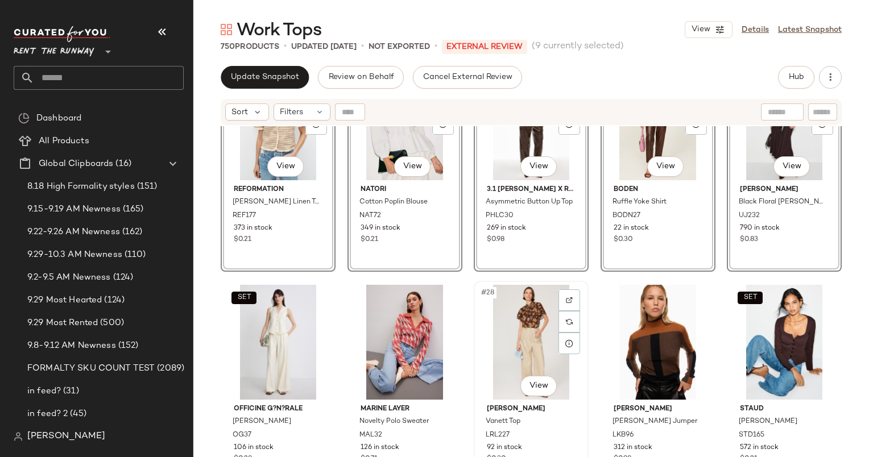
click at [514, 327] on div "#28 View" at bounding box center [530, 342] width 107 height 115
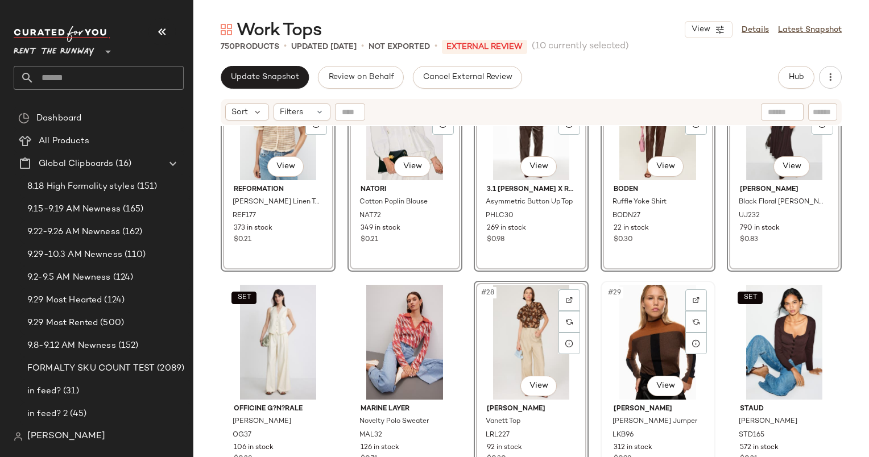
click at [641, 331] on div "#29 View" at bounding box center [657, 342] width 107 height 115
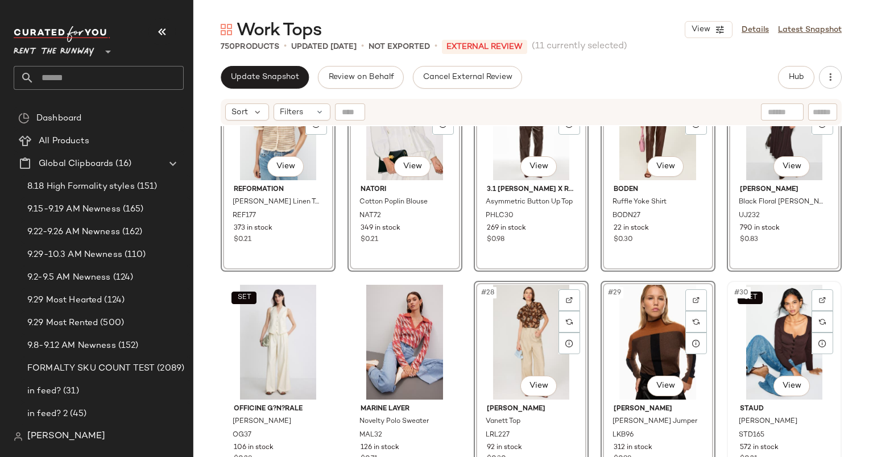
click at [765, 333] on div "SET #30 View" at bounding box center [783, 342] width 107 height 115
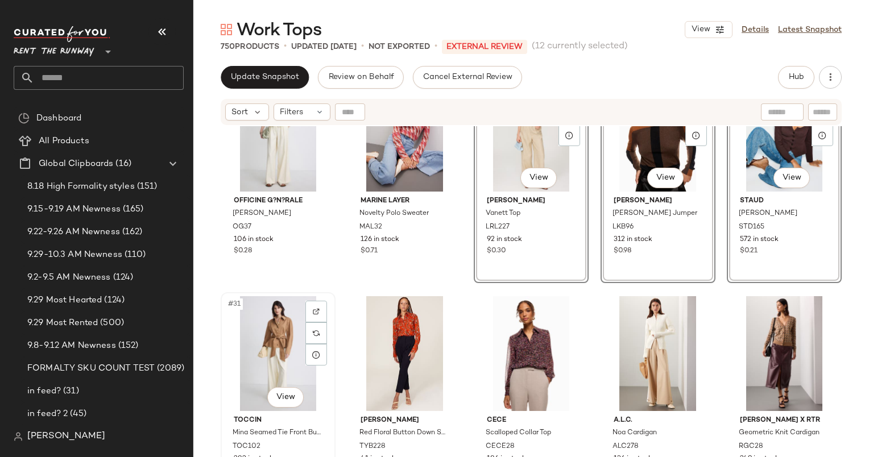
click at [284, 339] on div "#31 View" at bounding box center [278, 353] width 107 height 115
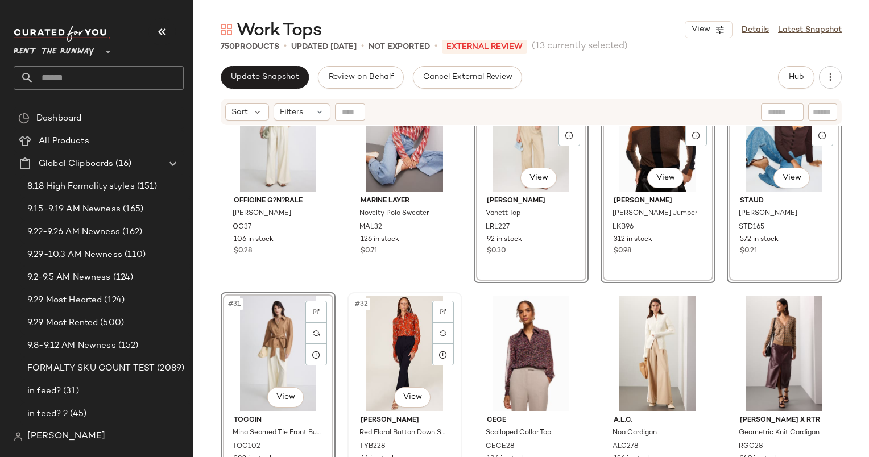
click at [405, 330] on div "#32 View" at bounding box center [404, 353] width 107 height 115
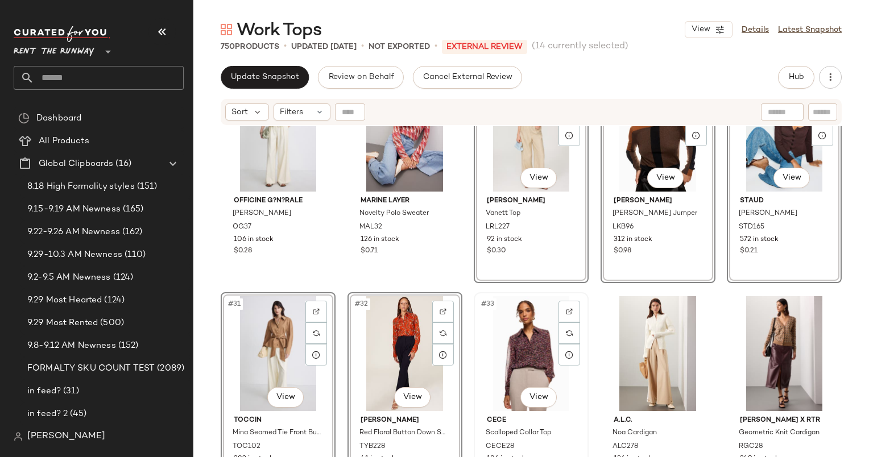
click at [508, 348] on div "#33 View" at bounding box center [530, 353] width 107 height 115
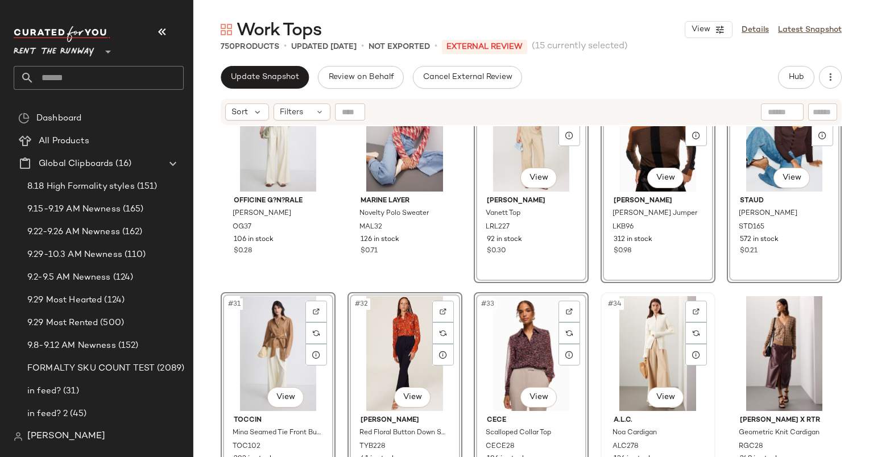
click at [663, 336] on div "#34 View" at bounding box center [657, 353] width 107 height 115
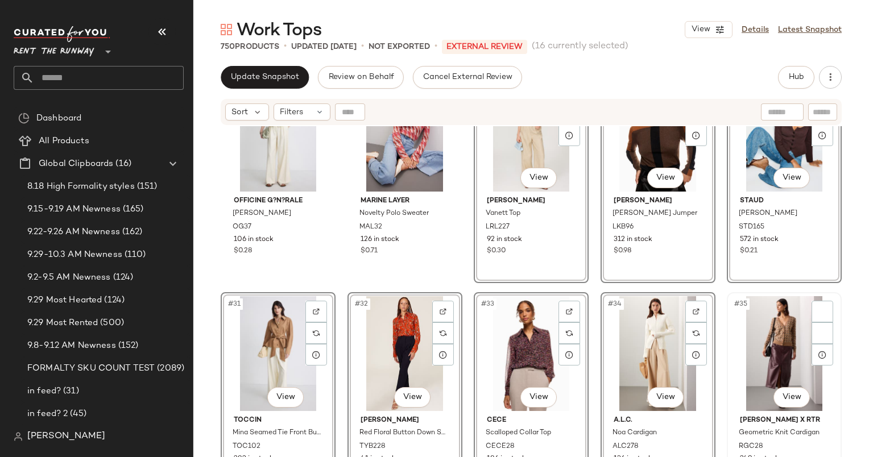
click at [751, 325] on div "#35 View" at bounding box center [783, 353] width 107 height 115
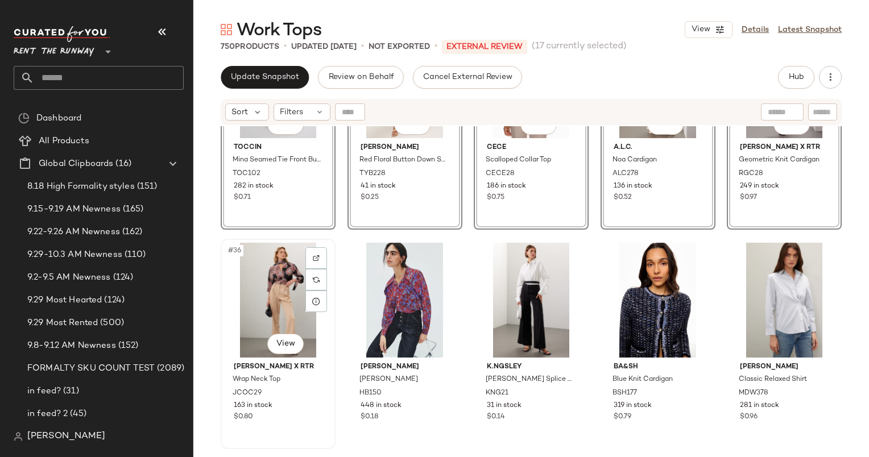
click at [257, 302] on div "#36 View" at bounding box center [278, 300] width 107 height 115
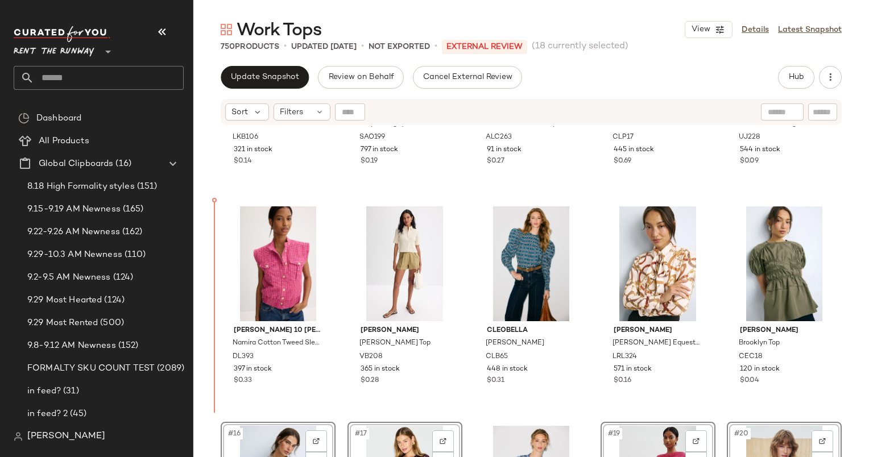
scroll to position [376, 0]
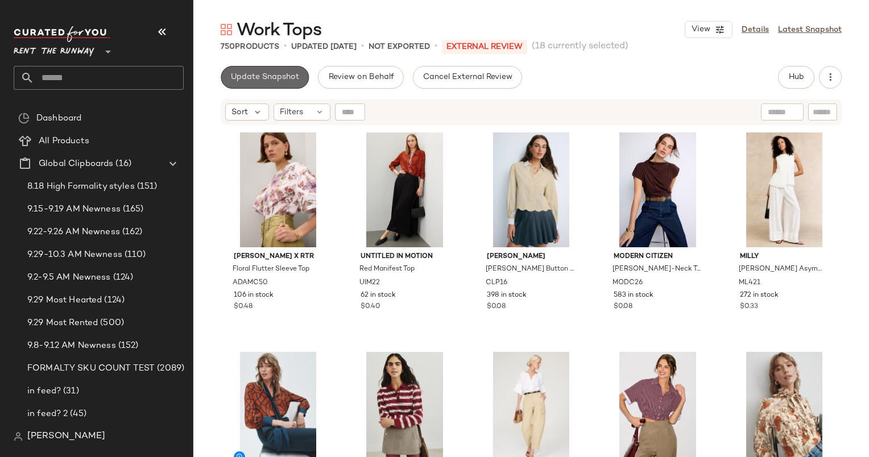
click at [264, 87] on button "Update Snapshot" at bounding box center [265, 77] width 88 height 23
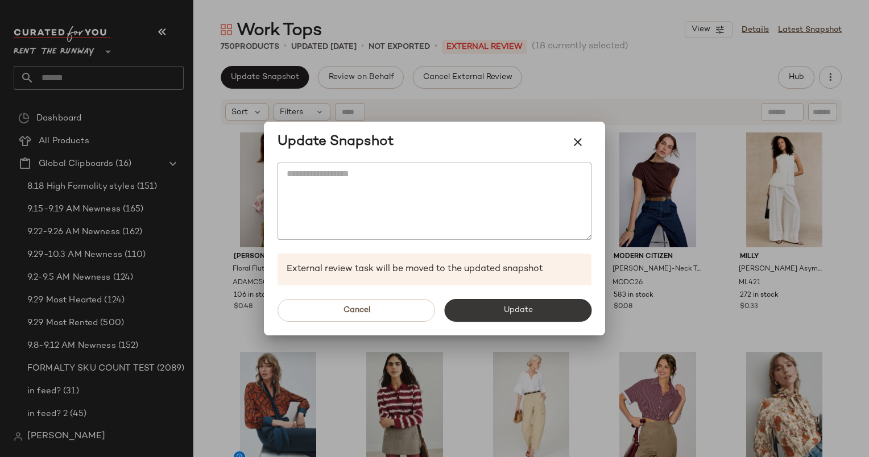
click at [509, 314] on span "Update" at bounding box center [517, 310] width 30 height 9
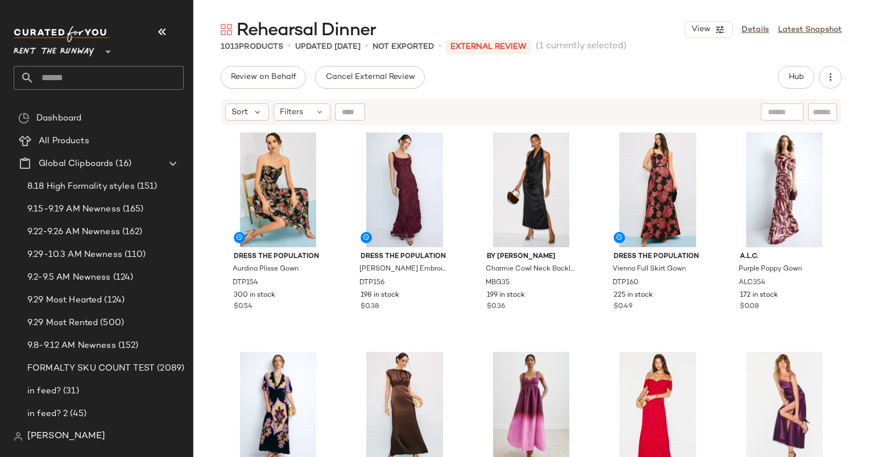
click at [784, 89] on div "Review on Behalf Cancel External Review Hub Send for Review External Review Int…" at bounding box center [530, 261] width 675 height 391
click at [783, 84] on button "Hub" at bounding box center [796, 77] width 36 height 23
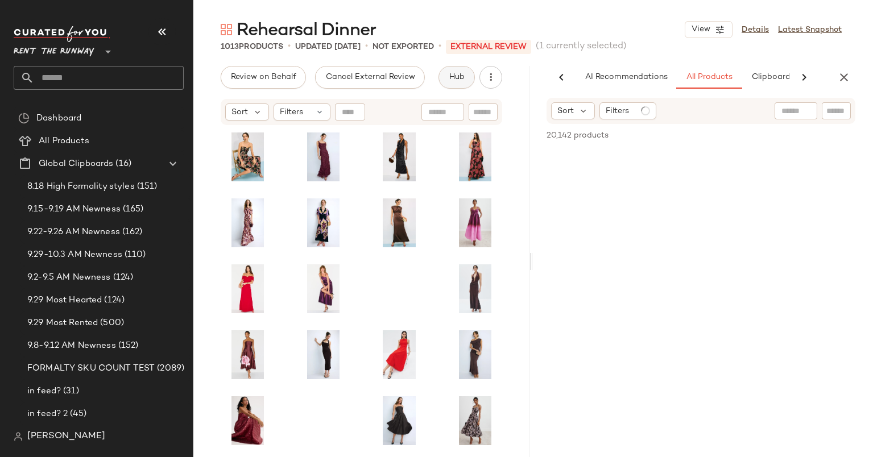
scroll to position [0, 69]
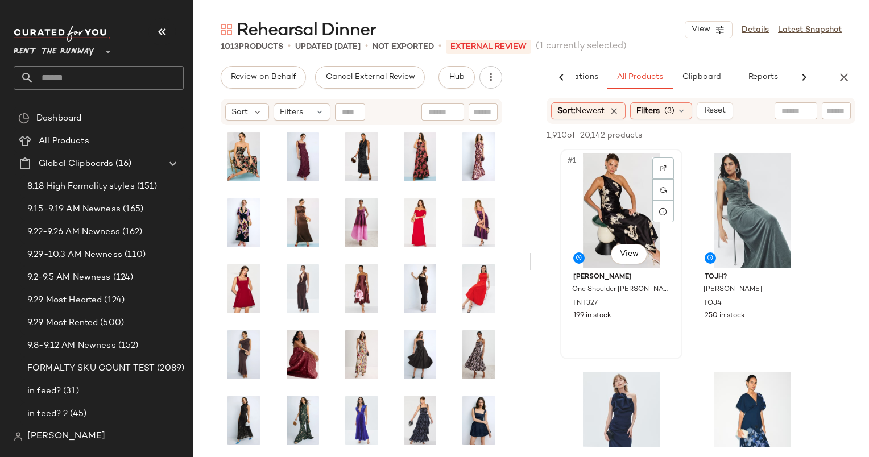
click at [621, 193] on div "#1 View" at bounding box center [621, 210] width 114 height 115
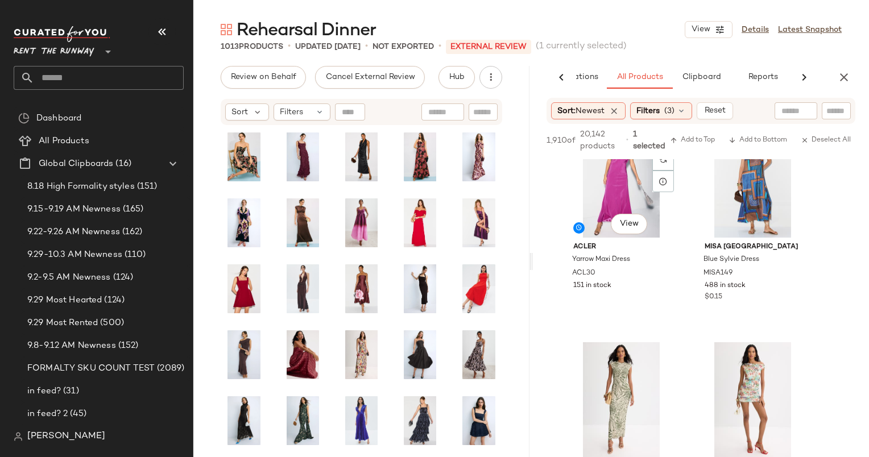
scroll to position [479, 0]
click at [621, 193] on div "#5 View" at bounding box center [621, 180] width 114 height 115
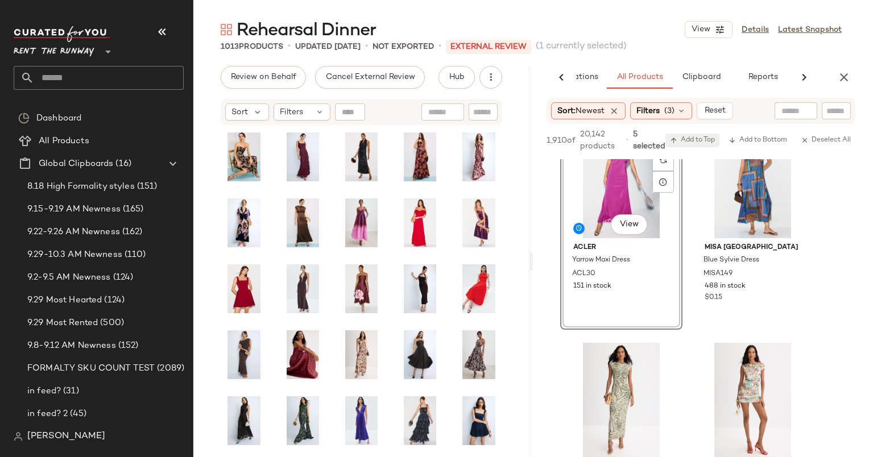
click at [692, 147] on button "Add to Top" at bounding box center [692, 141] width 54 height 14
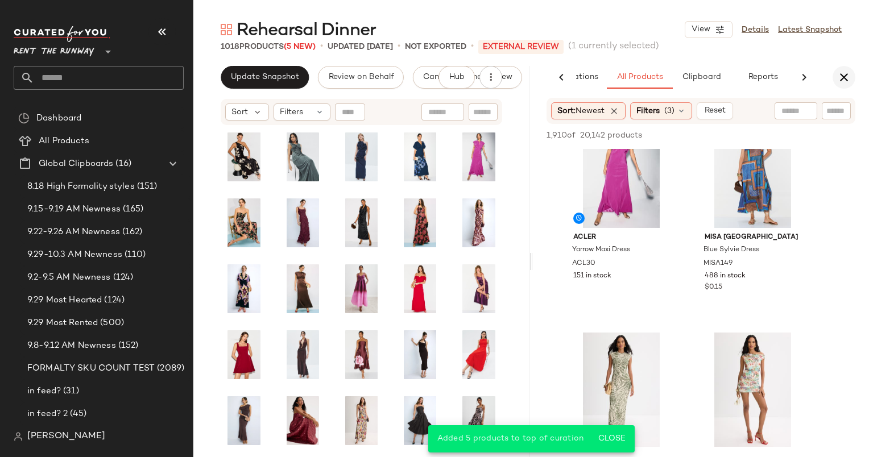
click at [851, 74] on button "button" at bounding box center [843, 77] width 23 height 23
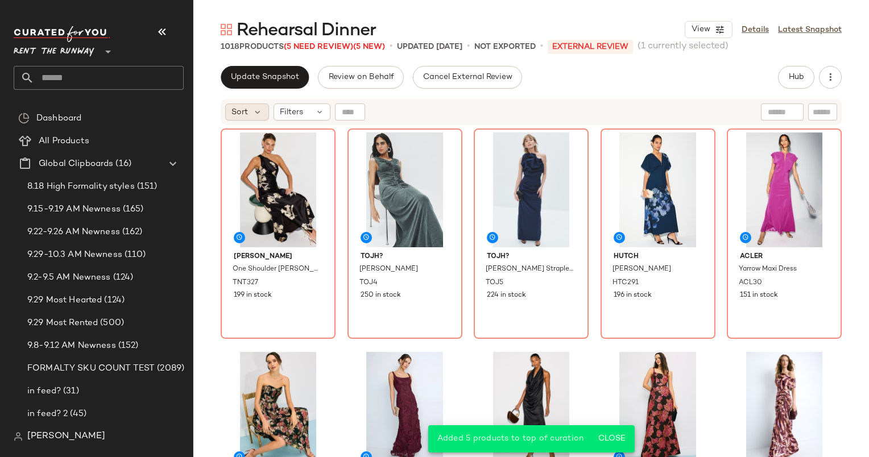
click at [243, 114] on span "Sort" at bounding box center [239, 112] width 16 height 12
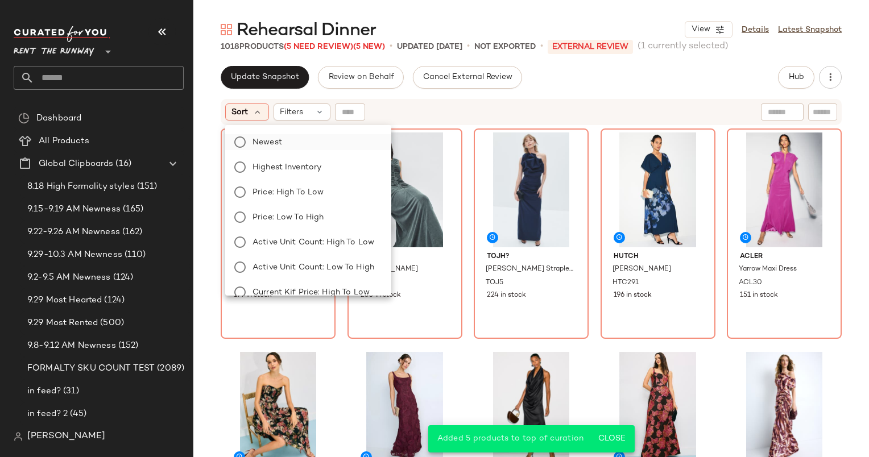
click at [321, 136] on label "Newest" at bounding box center [315, 142] width 134 height 16
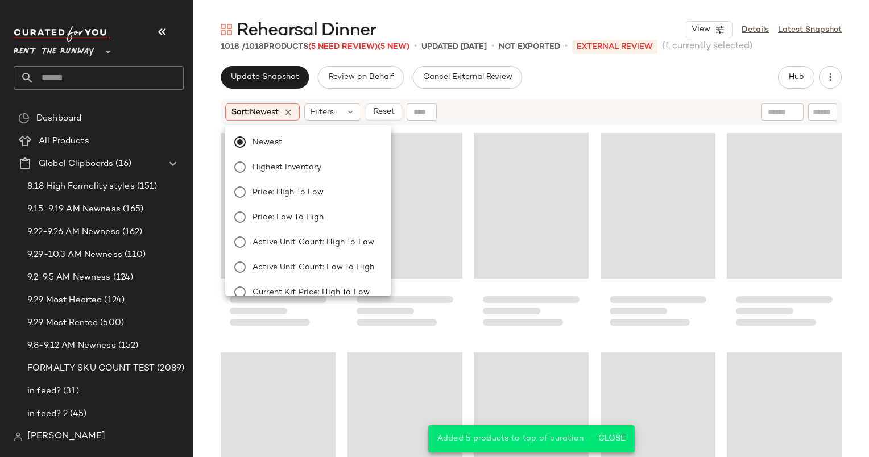
click at [498, 124] on div "Sort: Newest Filters Reset" at bounding box center [531, 112] width 621 height 26
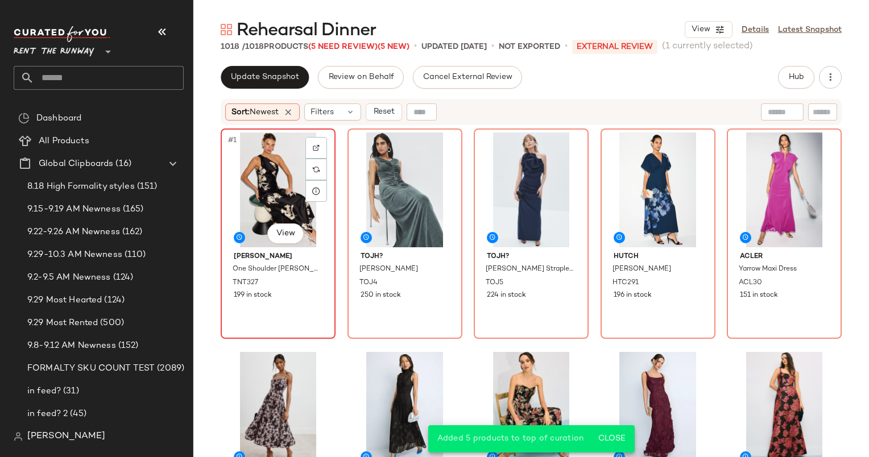
click at [249, 173] on div "#1 View" at bounding box center [278, 189] width 107 height 115
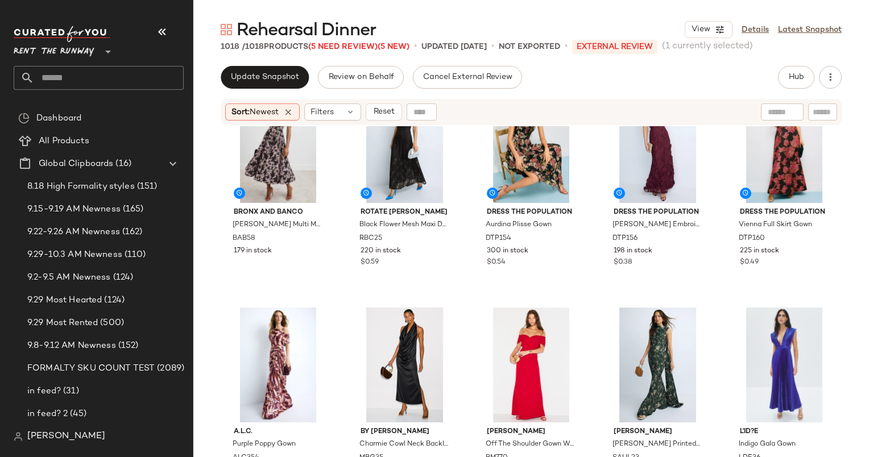
scroll to position [14, 0]
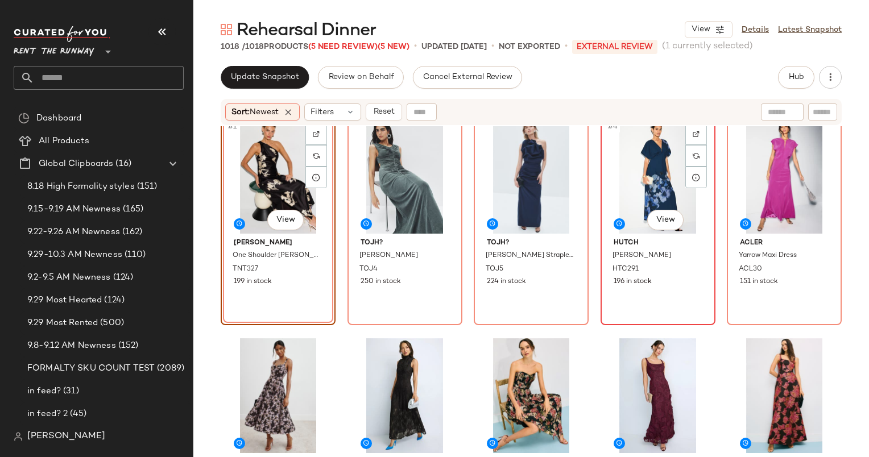
click at [660, 168] on div "#4 View" at bounding box center [657, 176] width 107 height 115
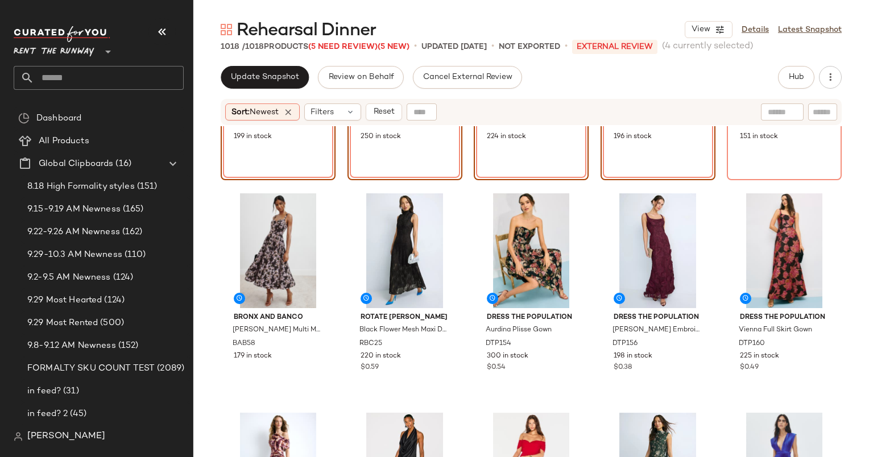
scroll to position [159, 0]
click at [266, 267] on div "#6 View" at bounding box center [278, 250] width 107 height 115
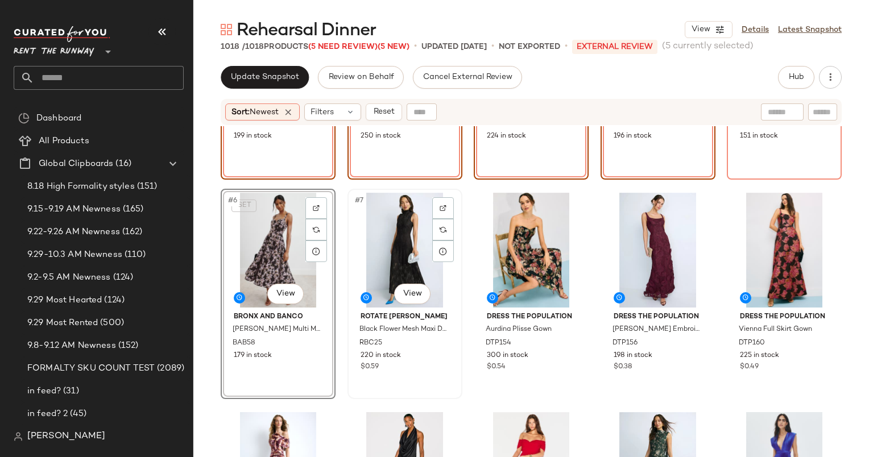
click at [404, 243] on div "#7 View" at bounding box center [404, 250] width 107 height 115
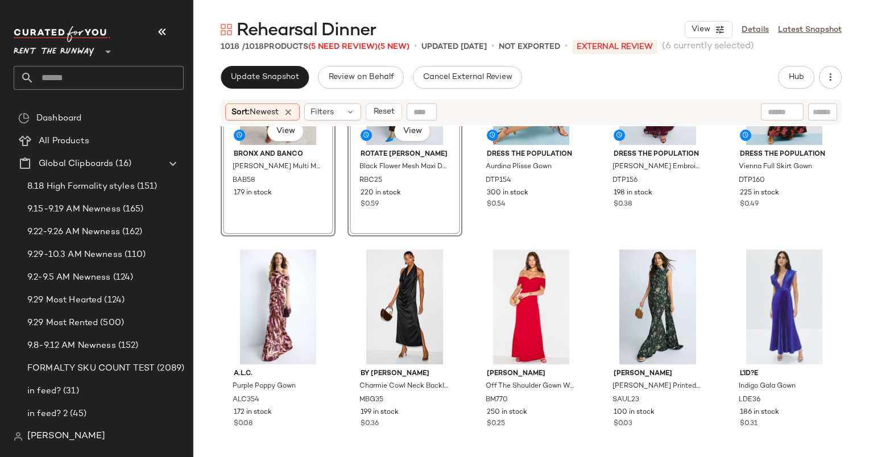
scroll to position [331, 0]
click at [779, 291] on div "#15 View" at bounding box center [783, 306] width 107 height 115
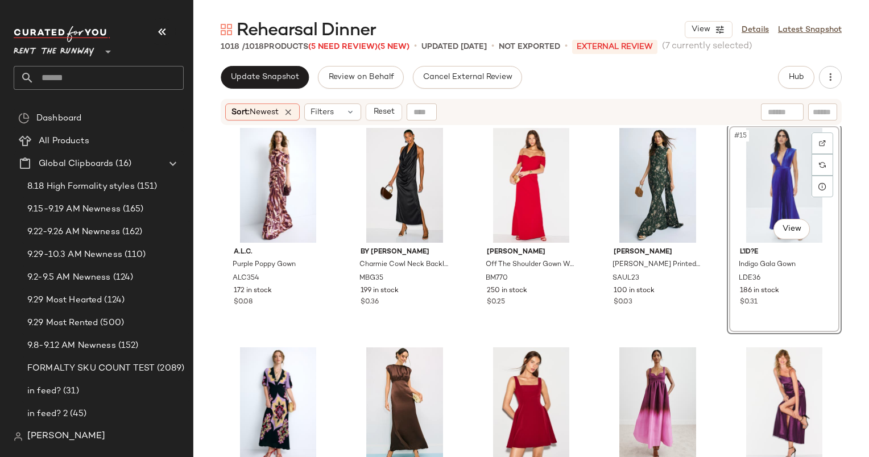
scroll to position [405, 0]
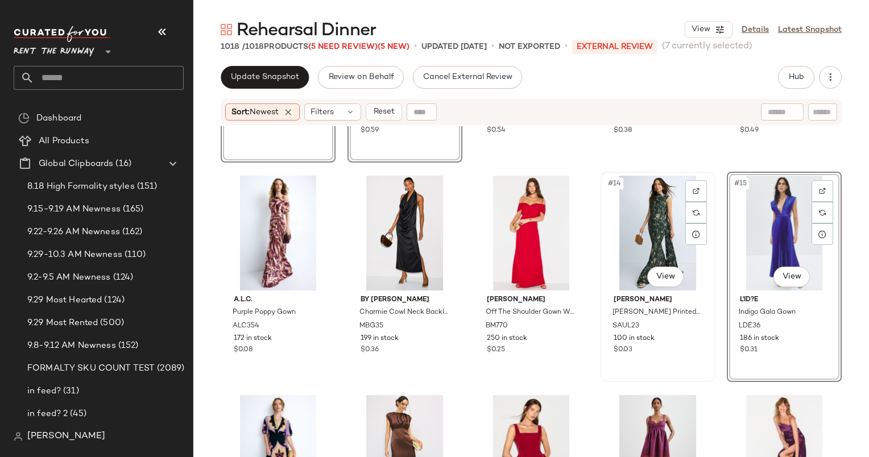
click at [653, 244] on div "#14 View" at bounding box center [657, 233] width 107 height 115
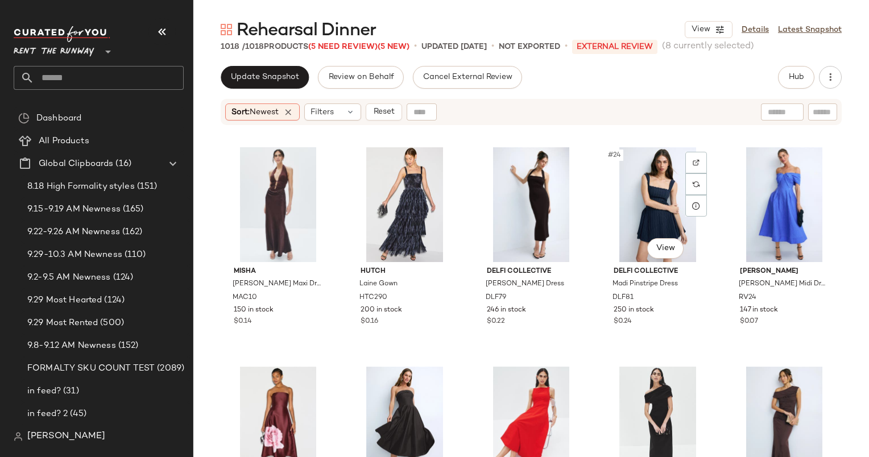
scroll to position [871, 0]
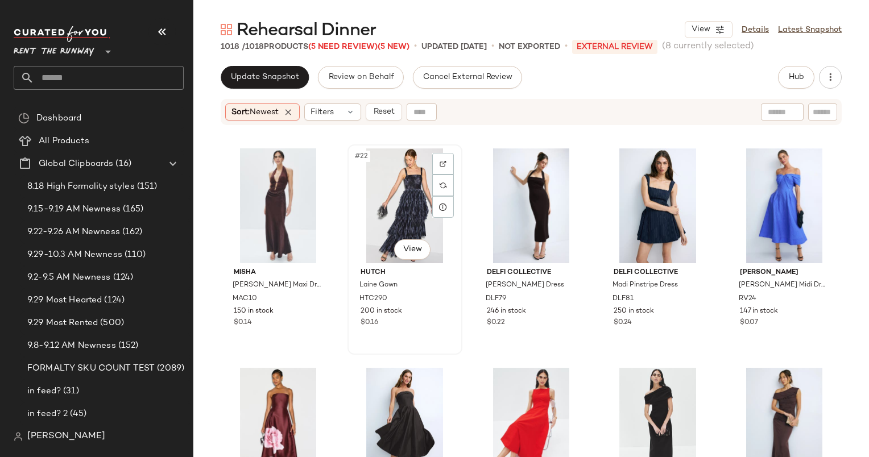
click at [393, 188] on div "#22 View" at bounding box center [404, 205] width 107 height 115
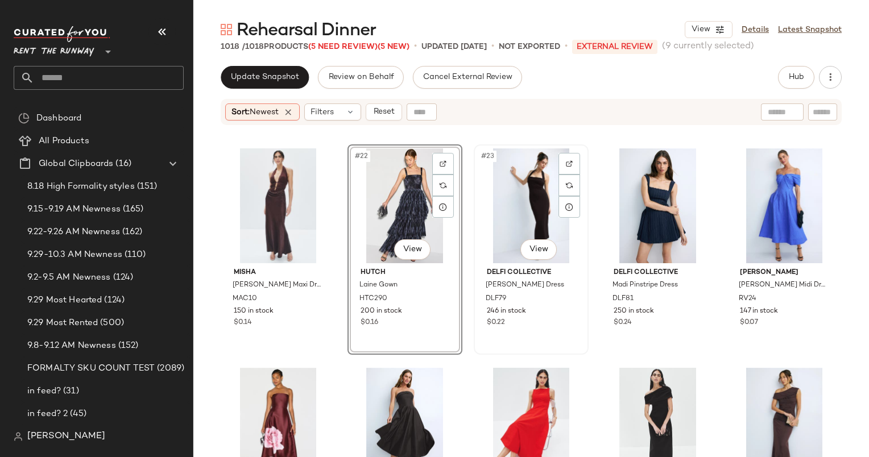
click at [532, 192] on div "#23 View" at bounding box center [530, 205] width 107 height 115
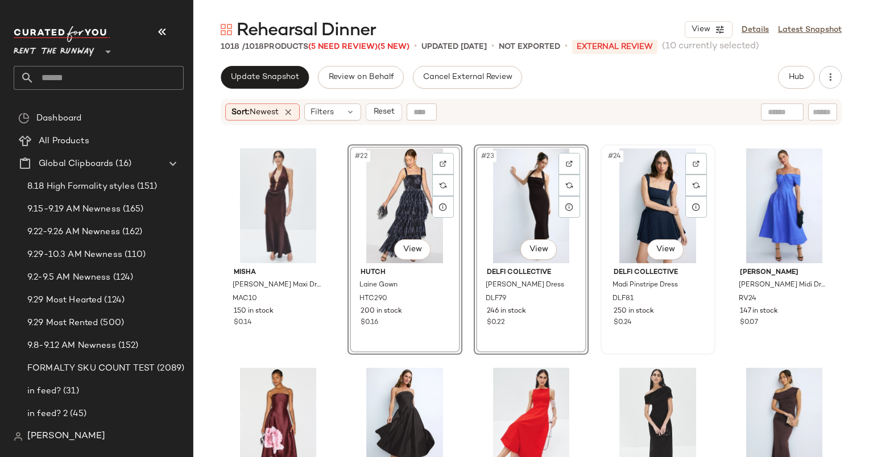
click at [638, 196] on div "#24 View" at bounding box center [657, 205] width 107 height 115
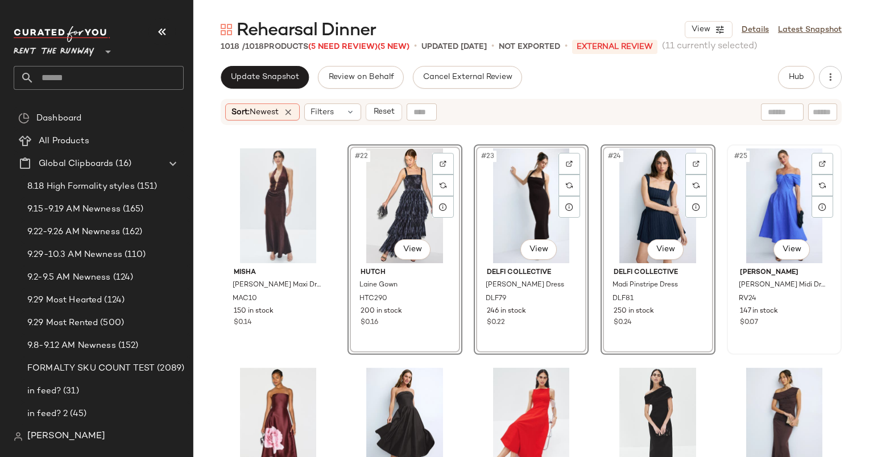
click at [757, 182] on div "#25 View" at bounding box center [783, 205] width 107 height 115
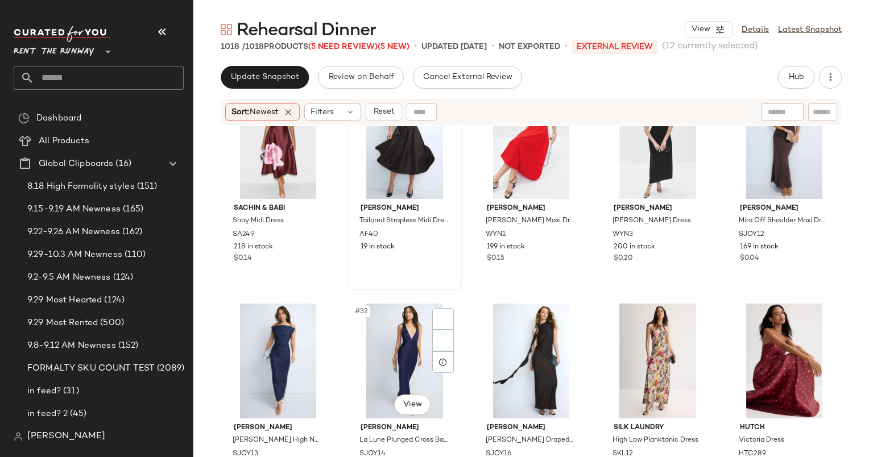
scroll to position [1244, 0]
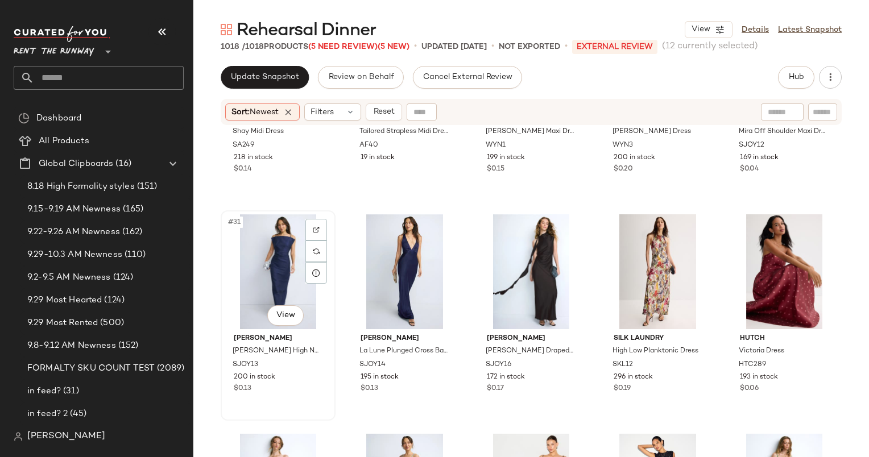
click at [271, 243] on div "#31 View" at bounding box center [278, 271] width 107 height 115
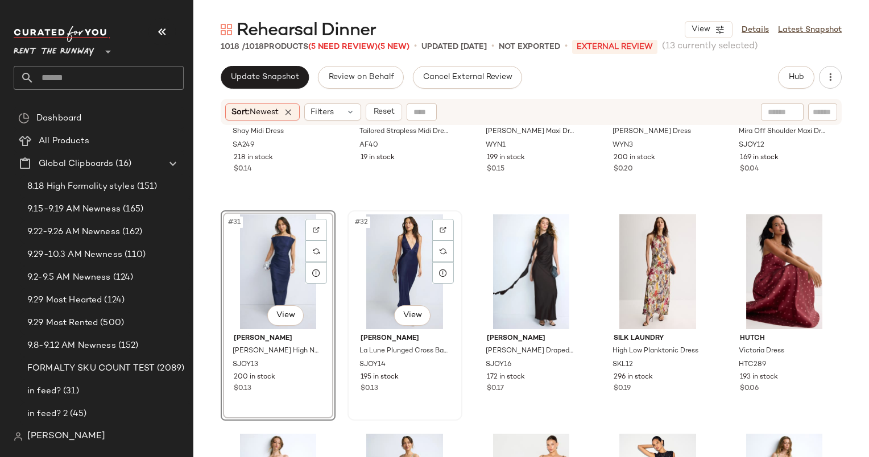
click at [387, 251] on div "#32 View" at bounding box center [404, 271] width 107 height 115
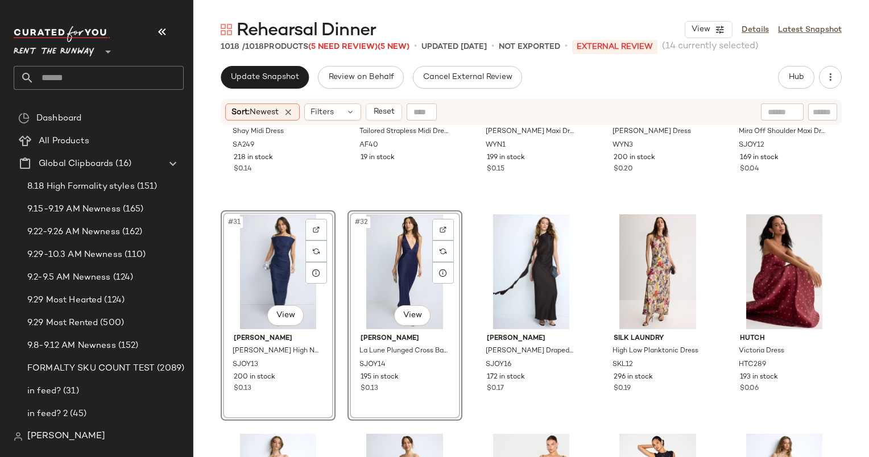
scroll to position [1316, 0]
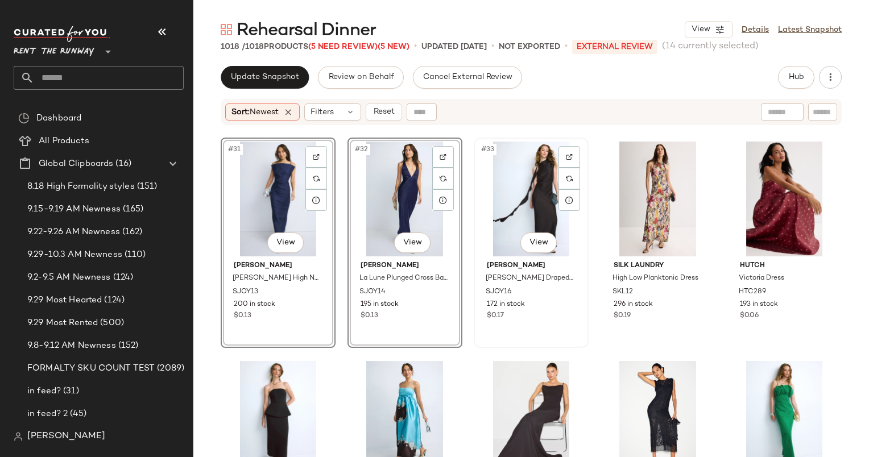
click at [521, 193] on div "#33 View" at bounding box center [530, 199] width 107 height 115
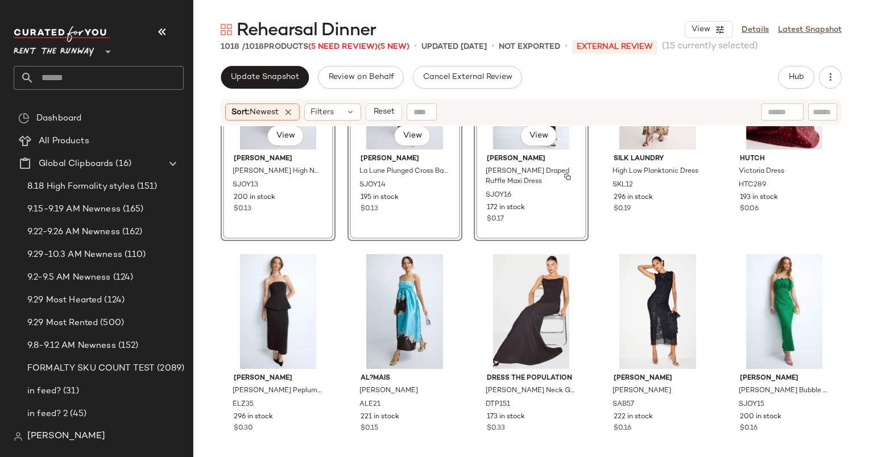
scroll to position [1427, 0]
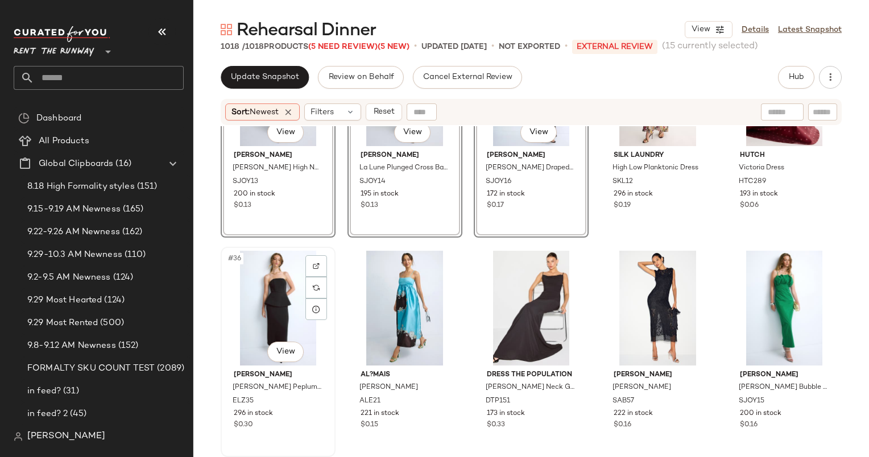
click at [290, 298] on div "#36 View" at bounding box center [278, 308] width 107 height 115
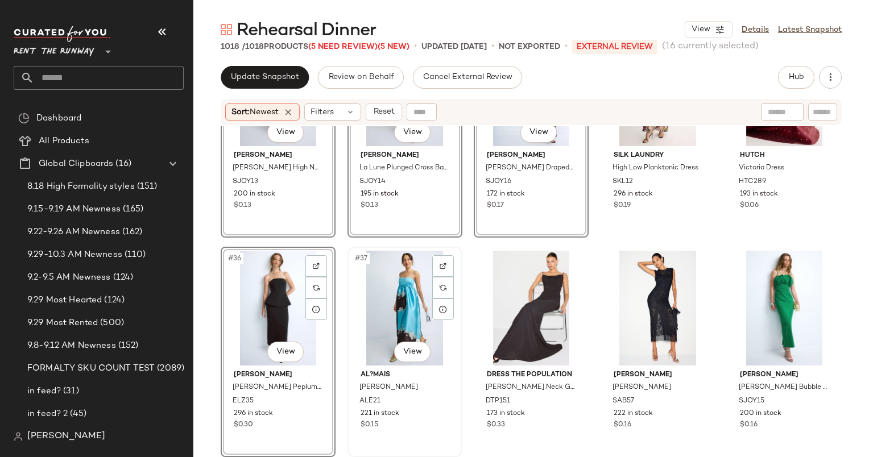
click at [400, 297] on div "#37 View" at bounding box center [404, 308] width 107 height 115
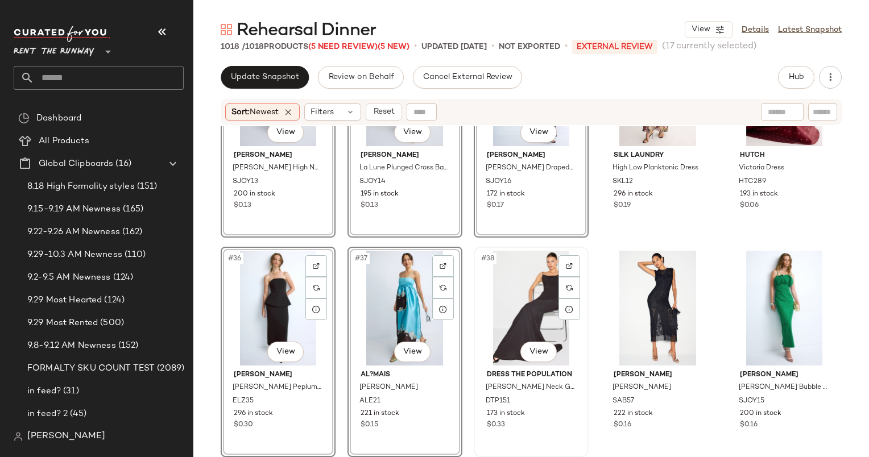
click at [527, 296] on div "#38 View" at bounding box center [530, 308] width 107 height 115
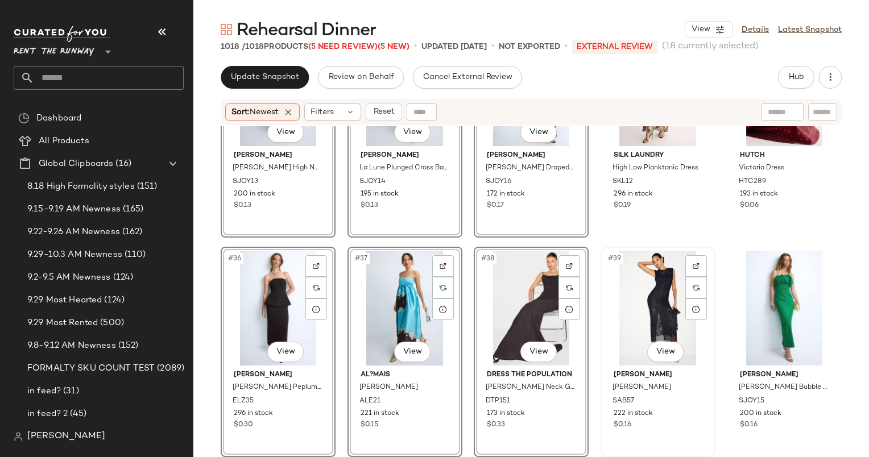
click at [647, 311] on div "#39 View" at bounding box center [657, 308] width 107 height 115
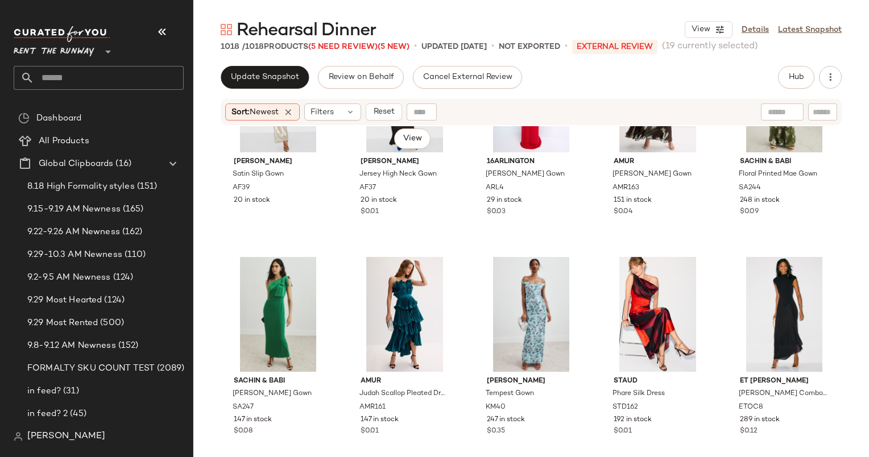
scroll to position [1859, 0]
click at [408, 292] on div "#47 View" at bounding box center [404, 314] width 107 height 115
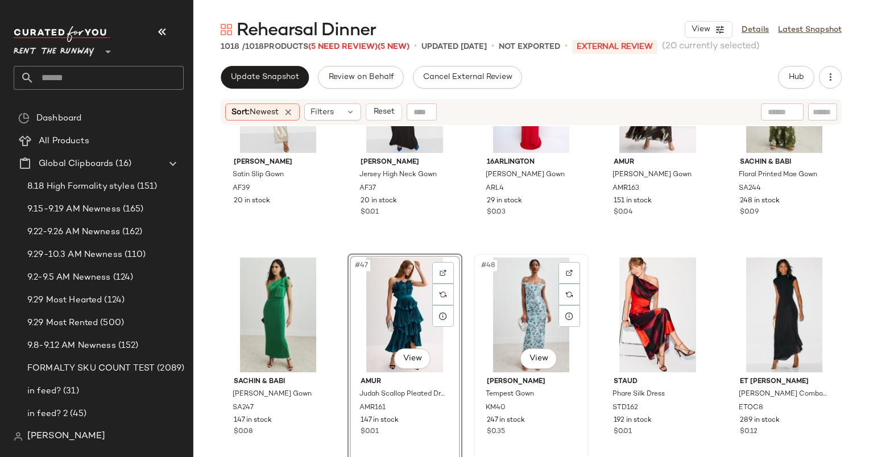
click at [521, 294] on div "#48 View" at bounding box center [530, 314] width 107 height 115
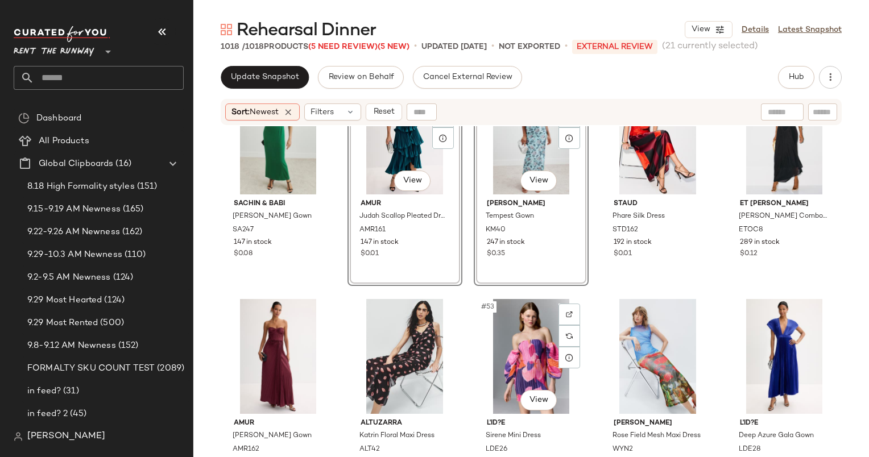
scroll to position [2169, 0]
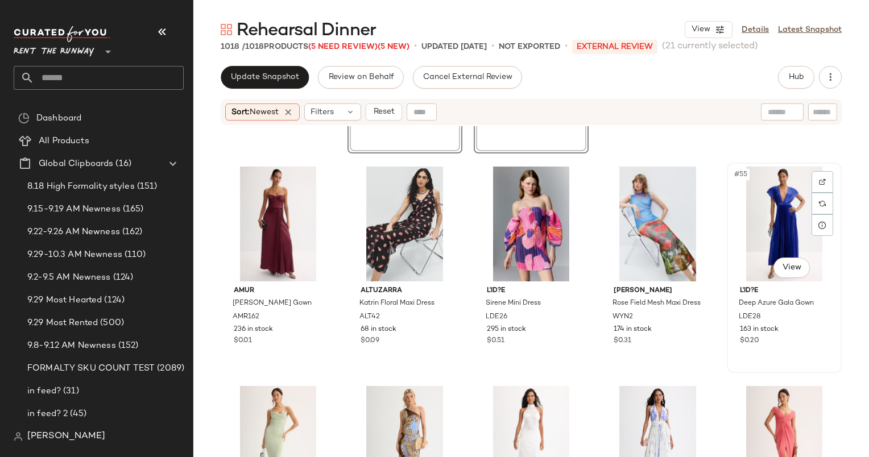
click at [749, 202] on div "#55 View" at bounding box center [783, 224] width 107 height 115
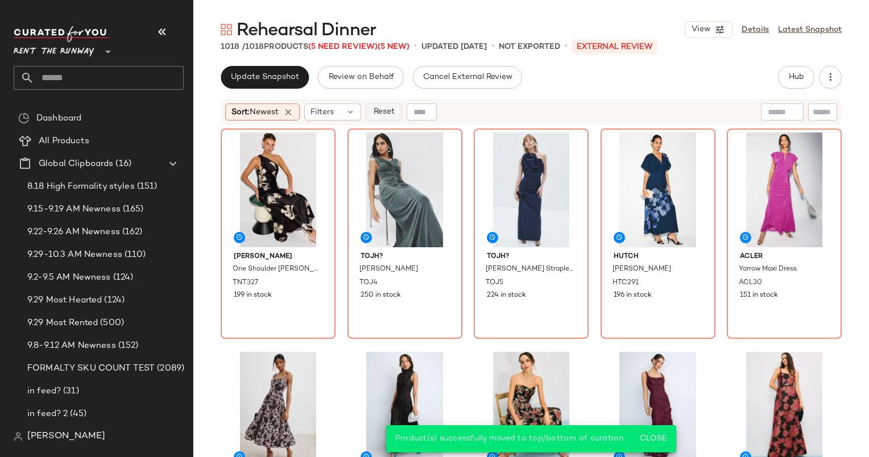
click at [382, 116] on span "Reset" at bounding box center [383, 111] width 22 height 9
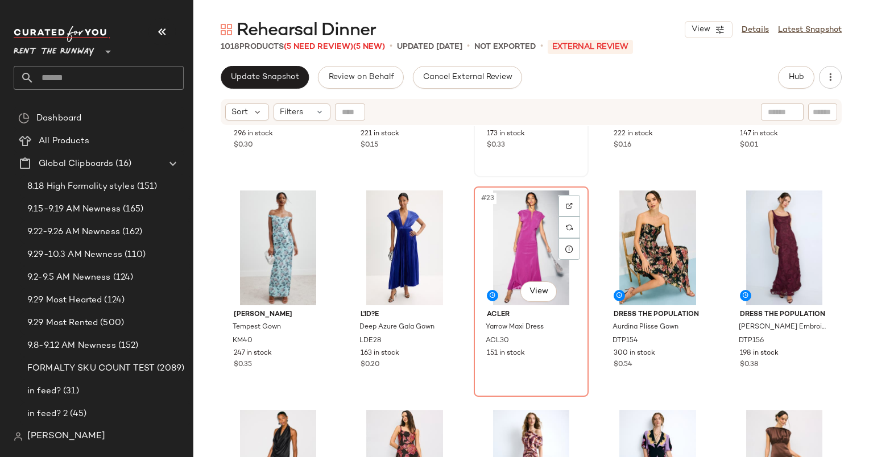
scroll to position [830, 0]
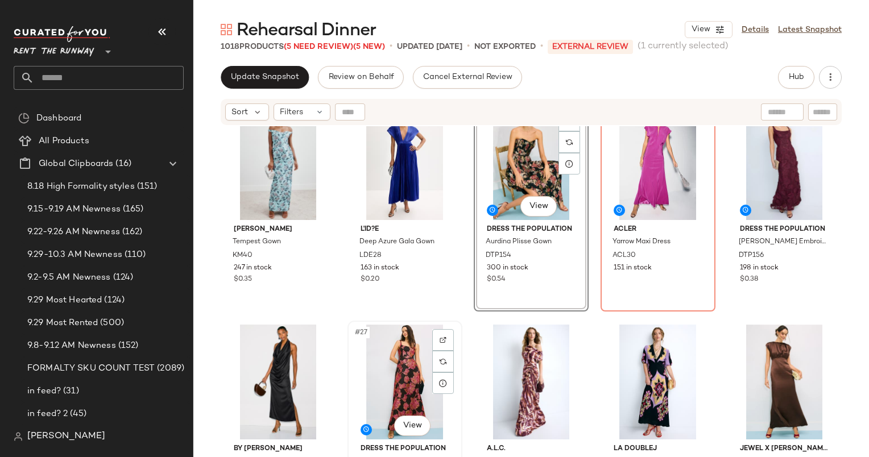
scroll to position [911, 0]
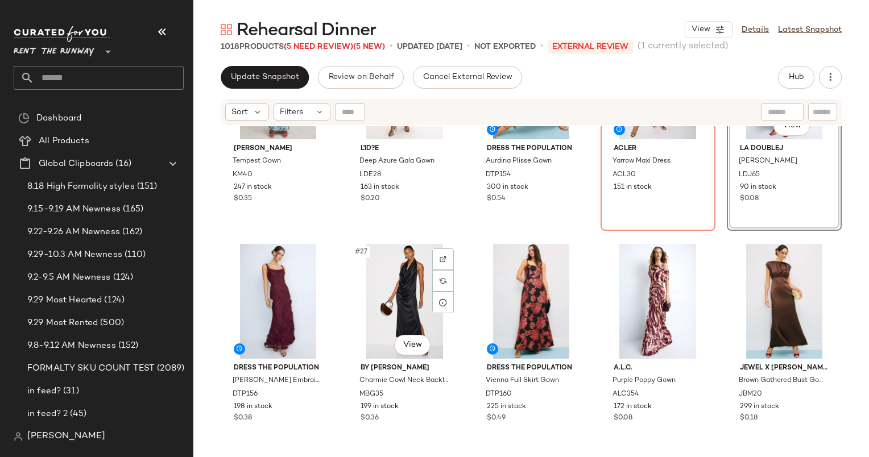
scroll to position [995, 0]
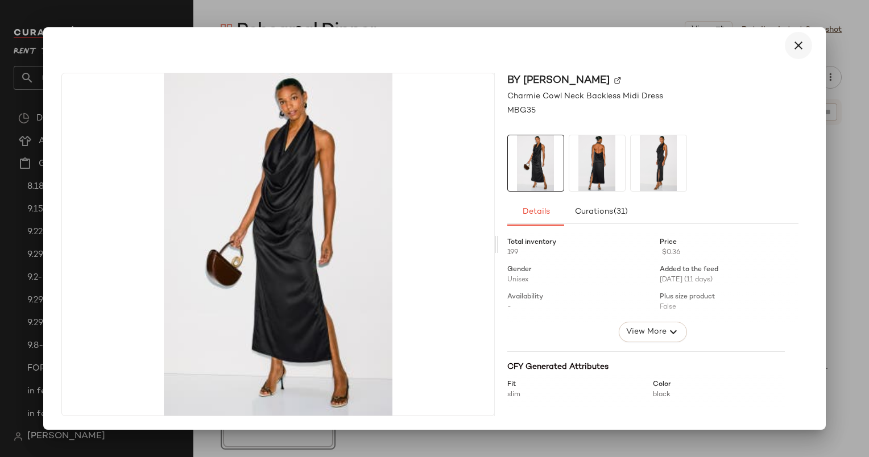
click at [796, 41] on icon "button" at bounding box center [798, 46] width 14 height 14
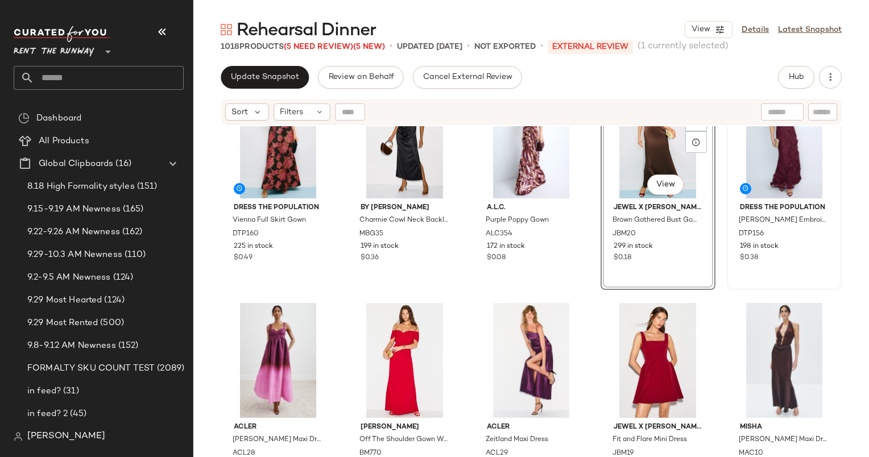
scroll to position [1156, 0]
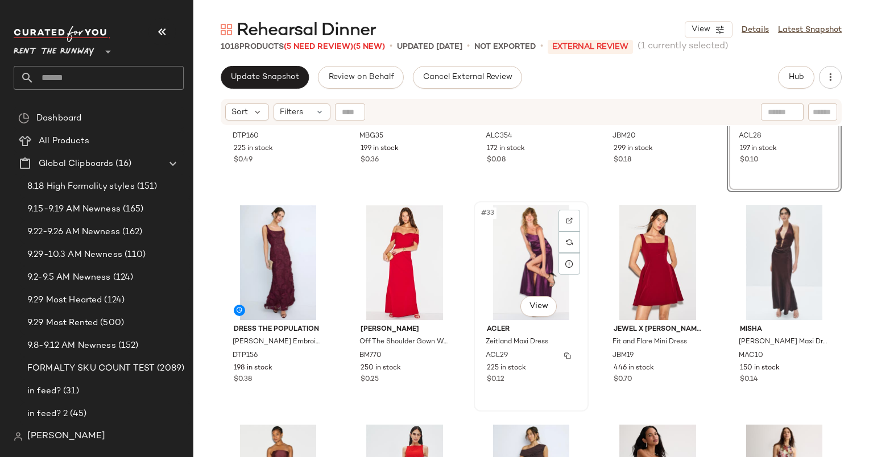
scroll to position [1316, 0]
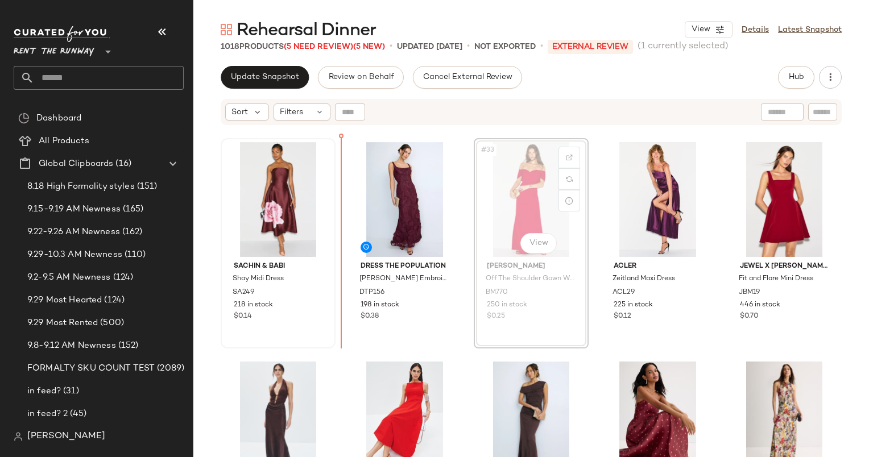
scroll to position [1313, 0]
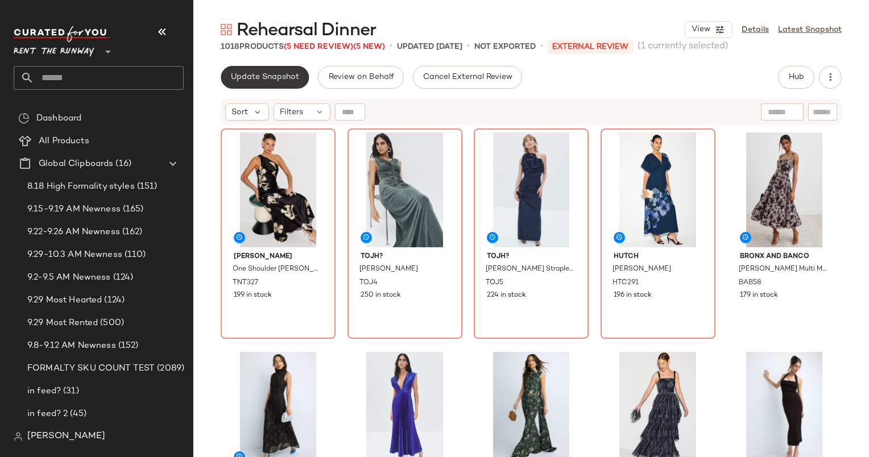
click at [279, 75] on span "Update Snapshot" at bounding box center [264, 77] width 69 height 9
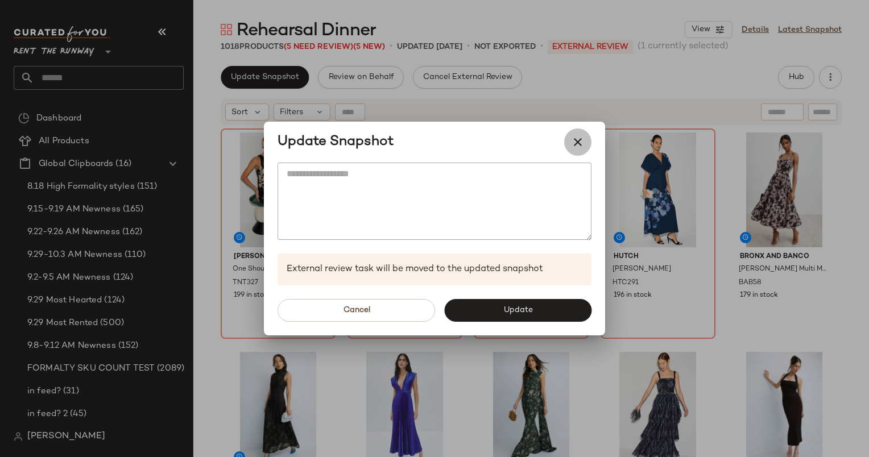
click at [582, 136] on icon "button" at bounding box center [578, 142] width 14 height 14
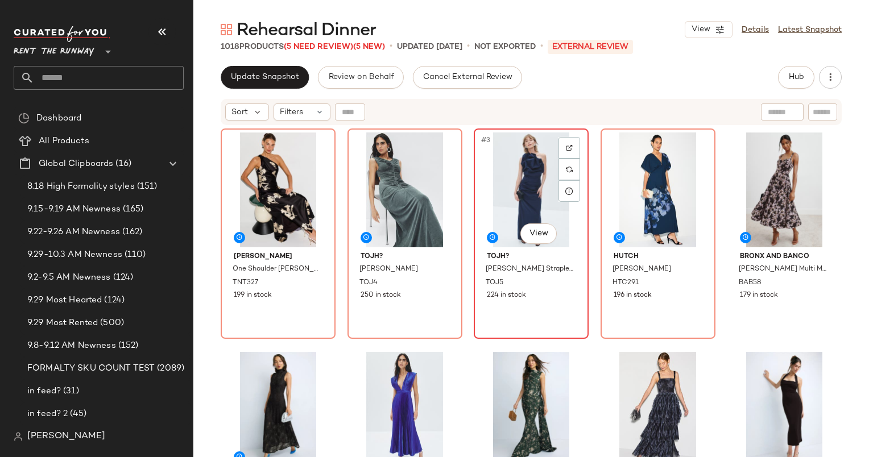
click at [534, 173] on div "#3 View" at bounding box center [530, 189] width 107 height 115
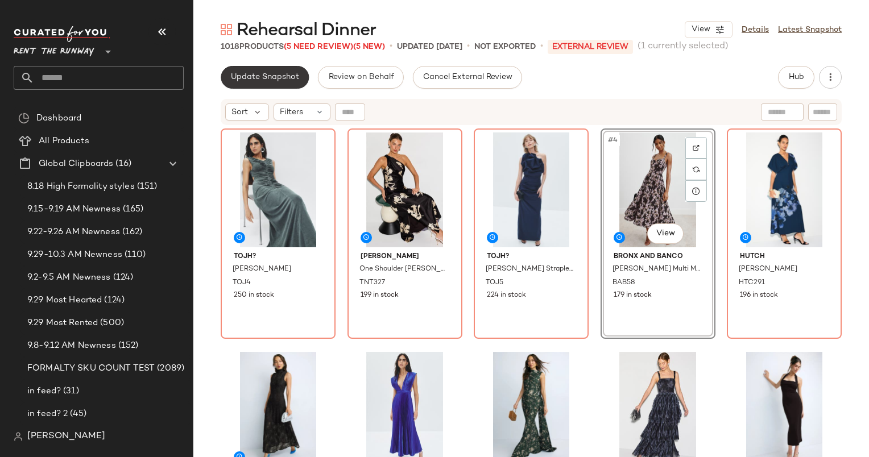
click at [265, 80] on span "Update Snapshot" at bounding box center [264, 77] width 69 height 9
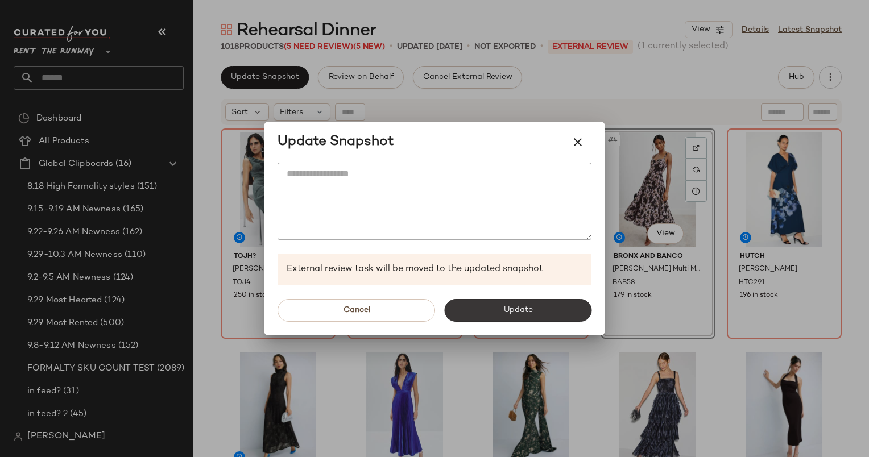
click at [549, 317] on button "Update" at bounding box center [517, 310] width 147 height 23
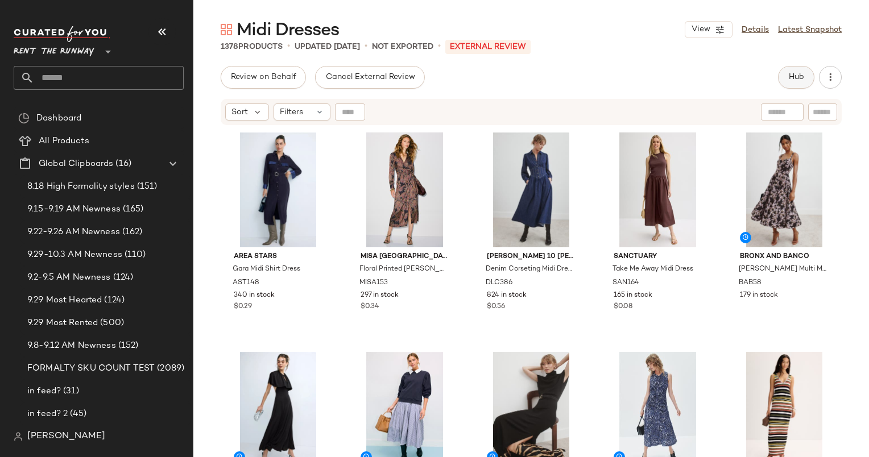
click at [796, 80] on span "Hub" at bounding box center [796, 77] width 16 height 9
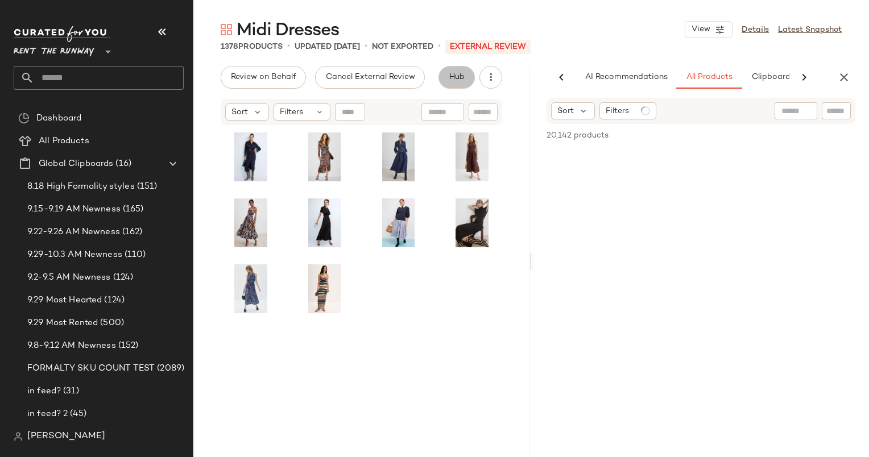
scroll to position [0, 69]
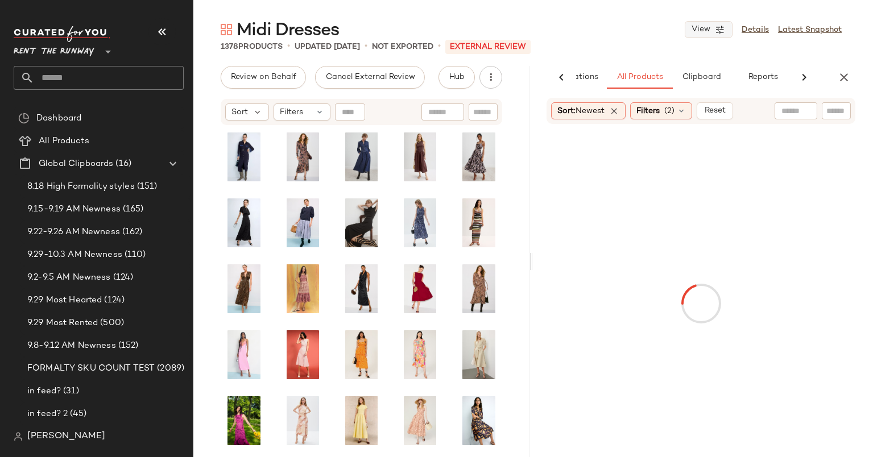
click at [715, 24] on icon "button" at bounding box center [719, 29] width 10 height 10
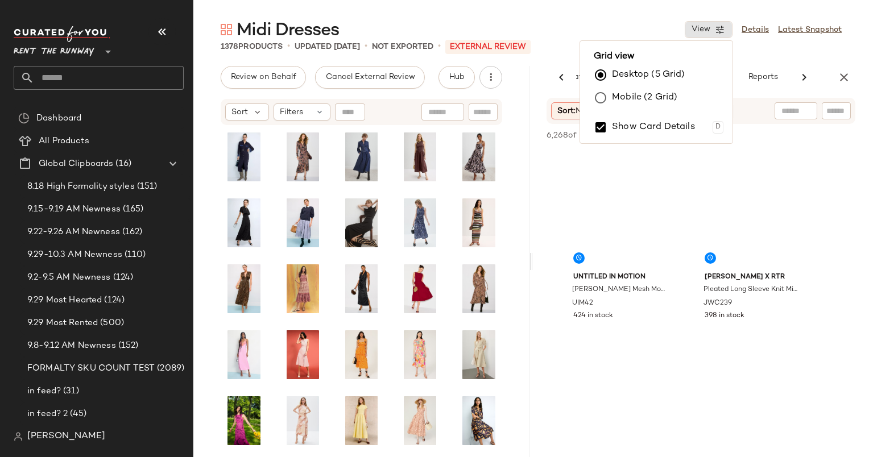
click at [663, 102] on label "Mobile (2 Grid)" at bounding box center [644, 97] width 65 height 23
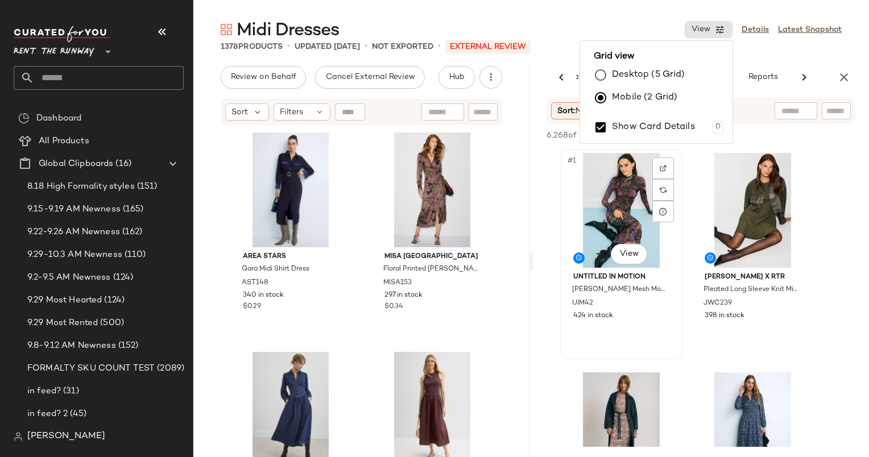
click at [617, 197] on div "#1 View" at bounding box center [621, 210] width 114 height 115
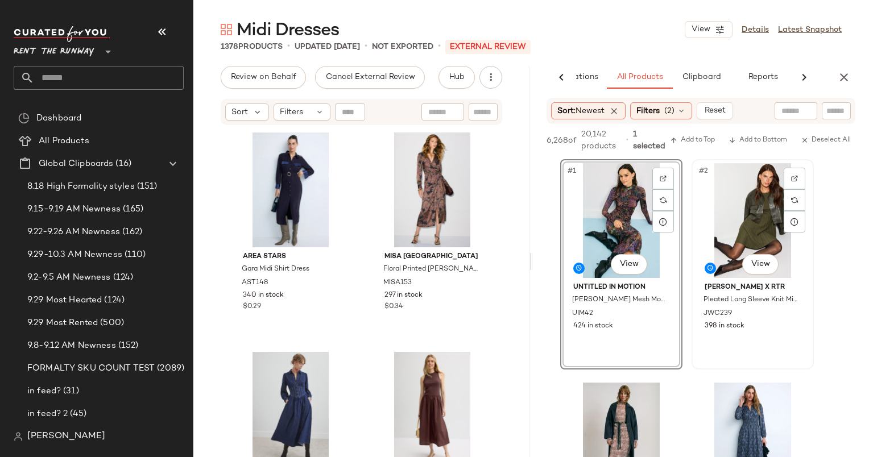
click at [731, 226] on div "#2 View" at bounding box center [752, 220] width 114 height 115
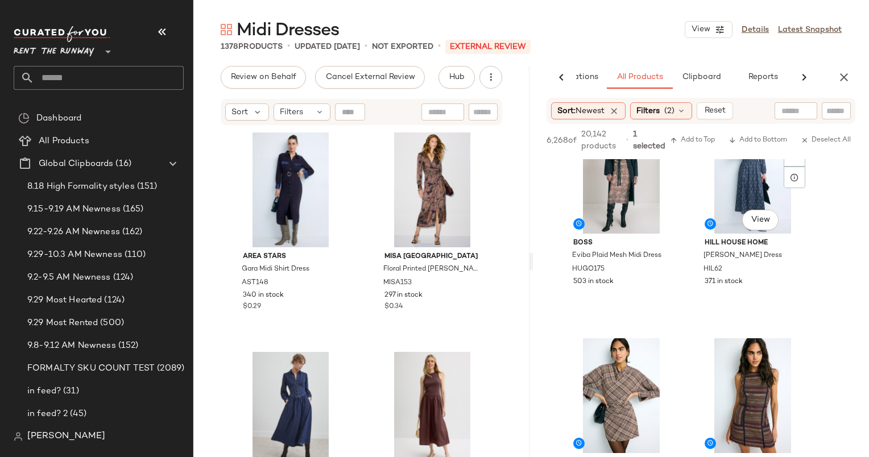
scroll to position [268, 0]
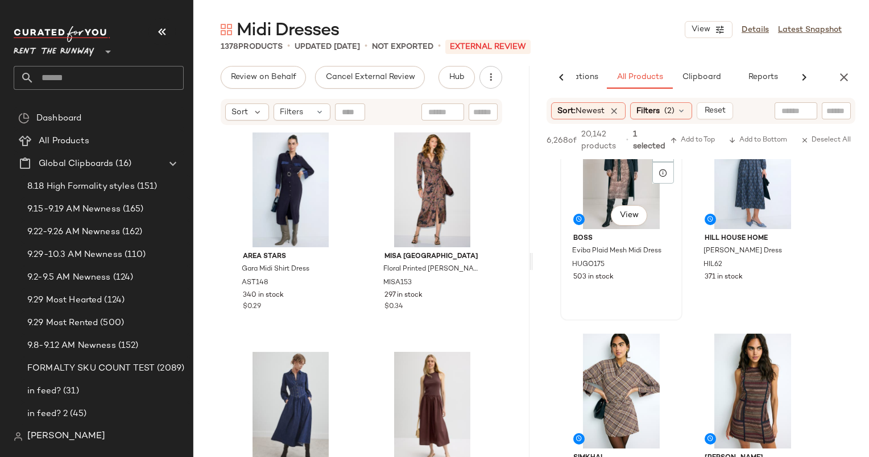
click at [598, 203] on div "#3 View" at bounding box center [621, 171] width 114 height 115
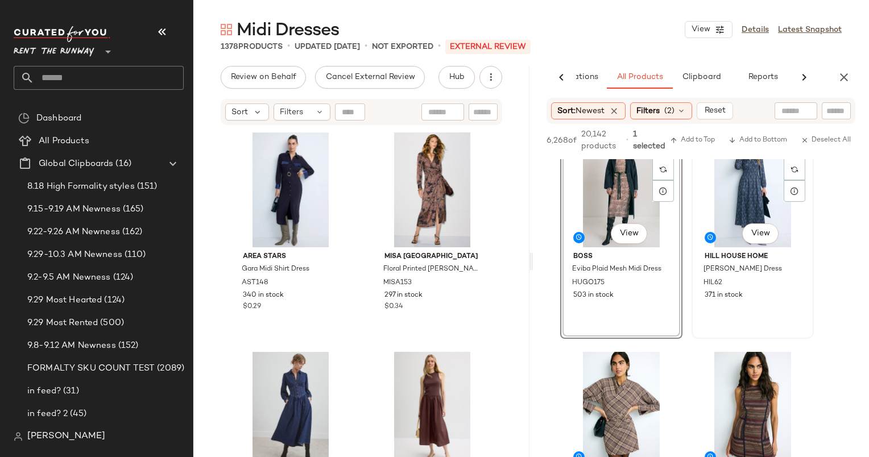
scroll to position [250, 0]
click at [733, 211] on div "#4 View" at bounding box center [752, 189] width 114 height 115
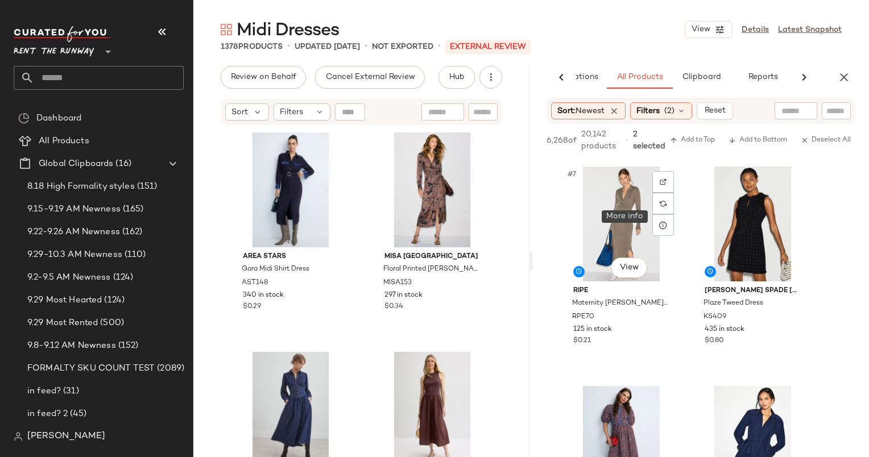
scroll to position [663, 0]
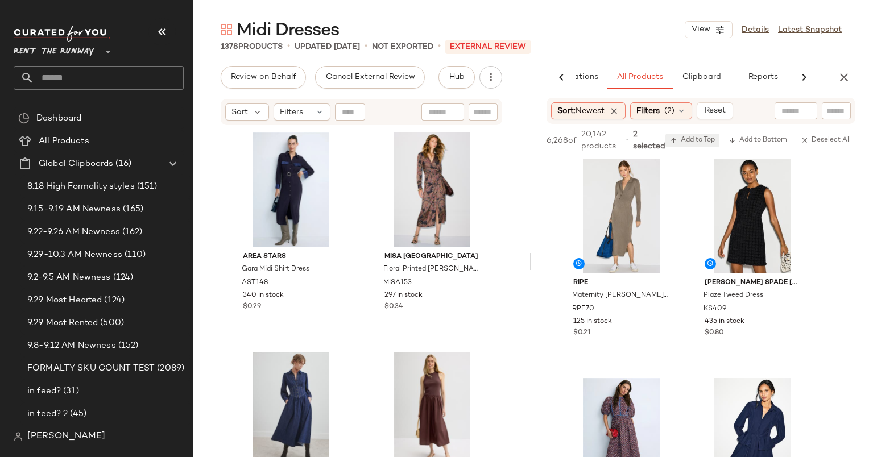
click at [696, 139] on span "Add to Top" at bounding box center [692, 140] width 45 height 8
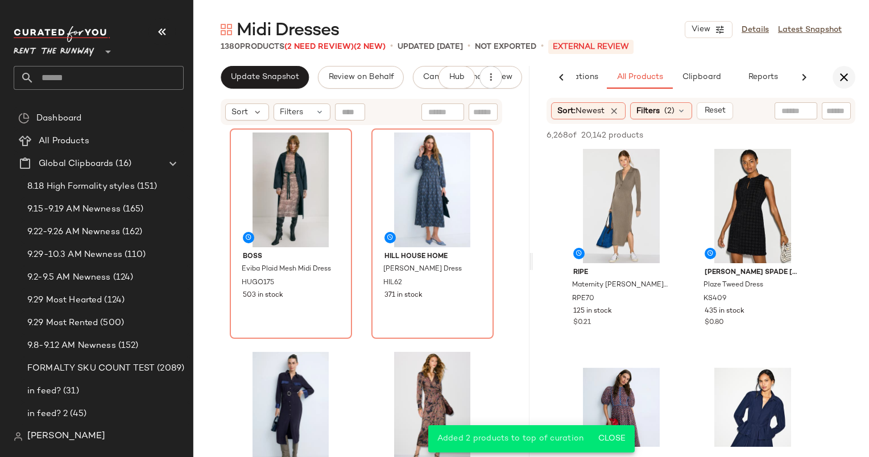
click at [847, 75] on icon "button" at bounding box center [844, 77] width 14 height 14
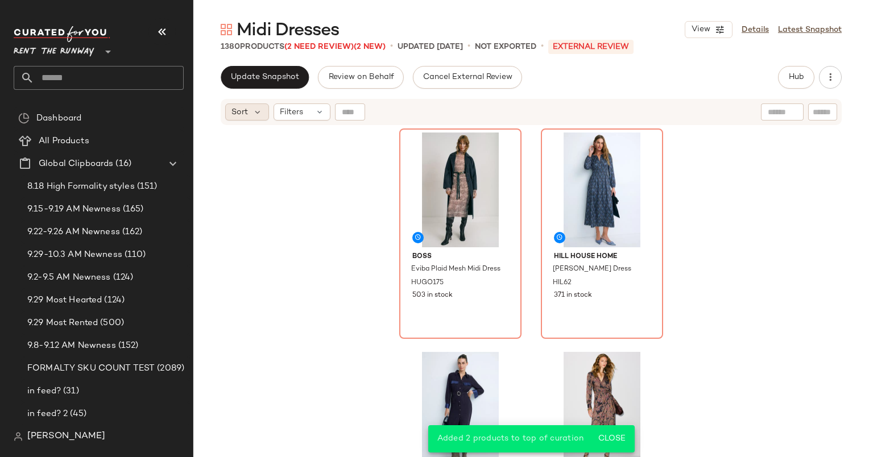
click at [236, 109] on span "Sort" at bounding box center [239, 112] width 16 height 12
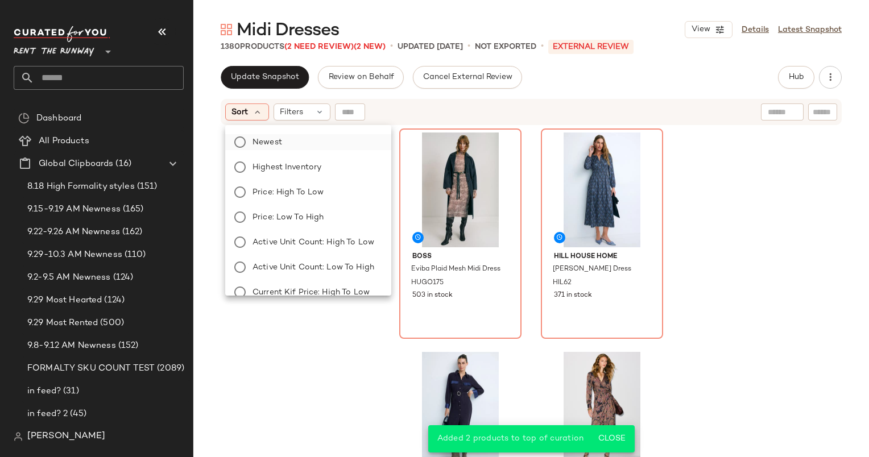
click at [307, 140] on label "Newest" at bounding box center [315, 142] width 134 height 16
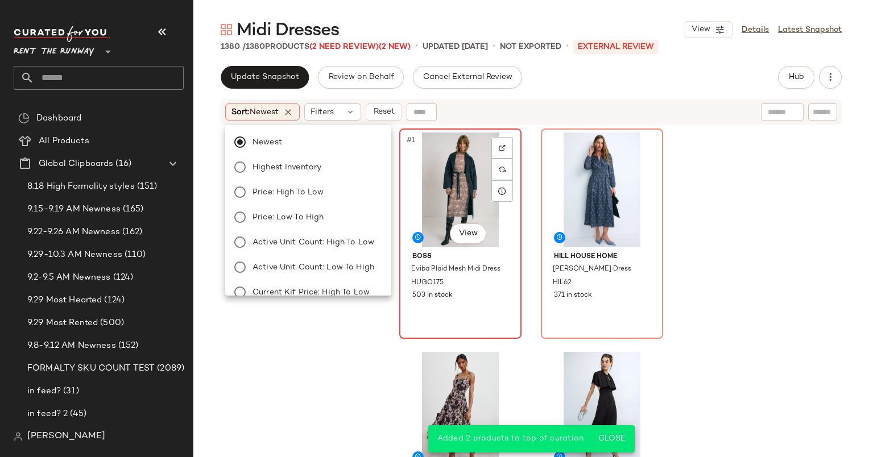
click at [448, 168] on div "#1 View" at bounding box center [460, 189] width 114 height 115
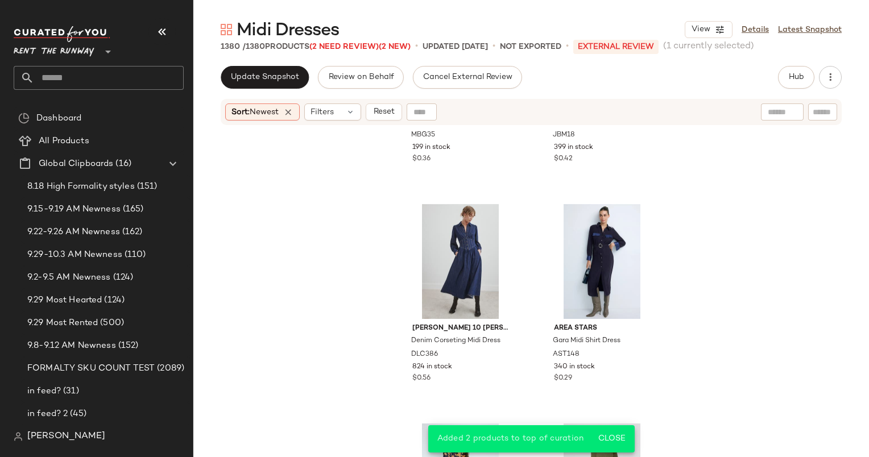
scroll to position [919, 0]
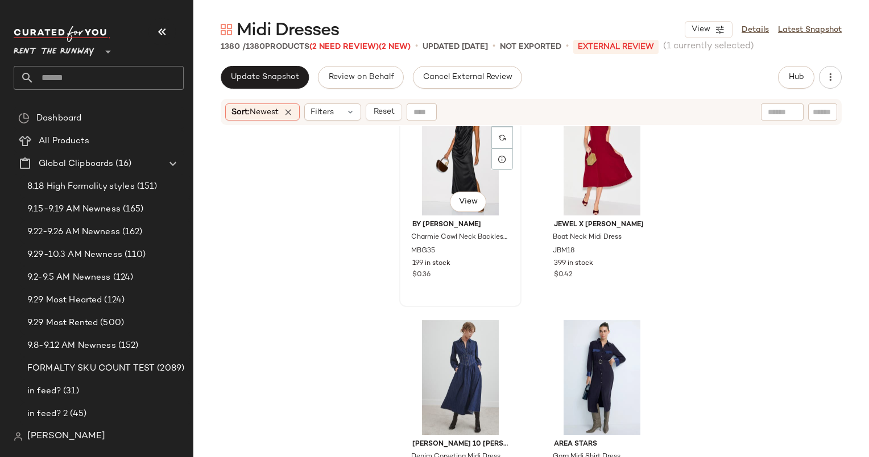
click at [437, 177] on div "#9 View" at bounding box center [460, 158] width 114 height 115
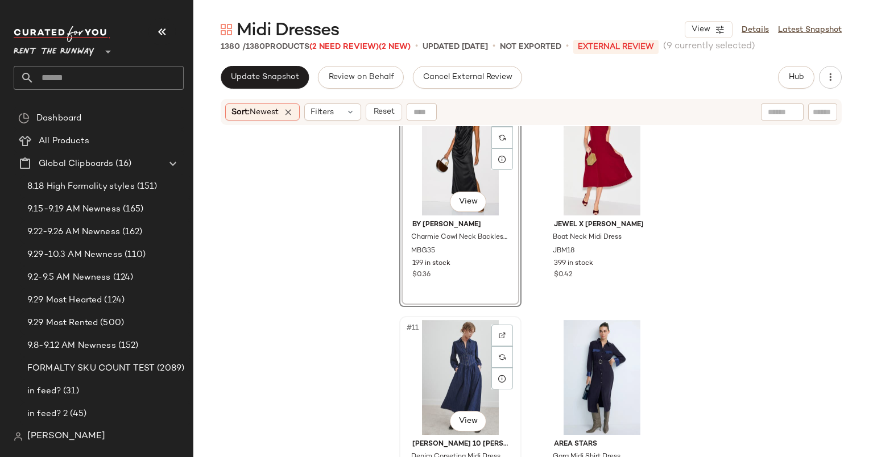
click at [436, 346] on div "#11 View" at bounding box center [460, 377] width 114 height 115
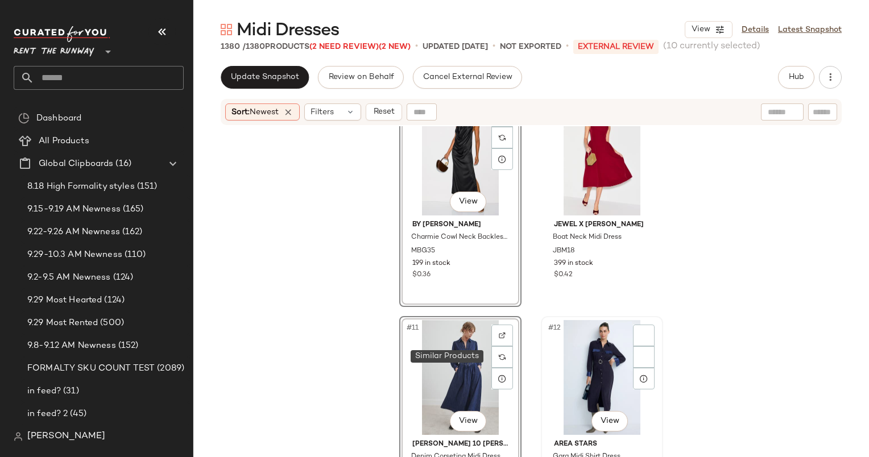
click at [572, 356] on div "#12 View" at bounding box center [602, 377] width 114 height 115
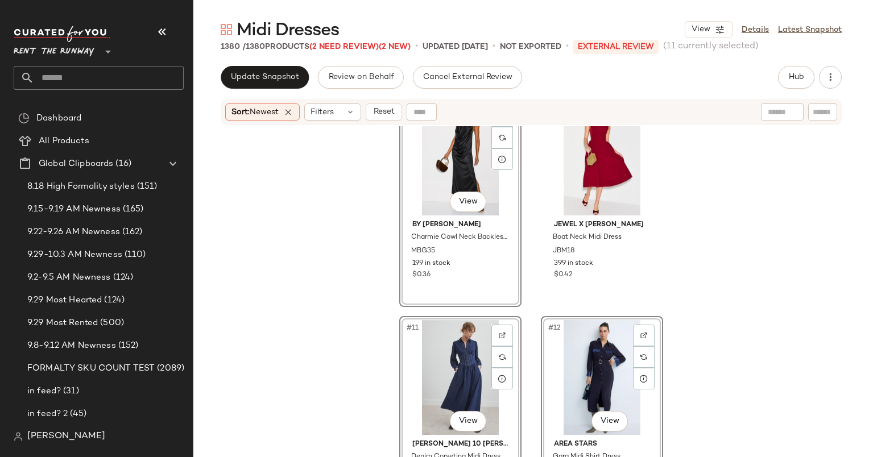
scroll to position [1279, 0]
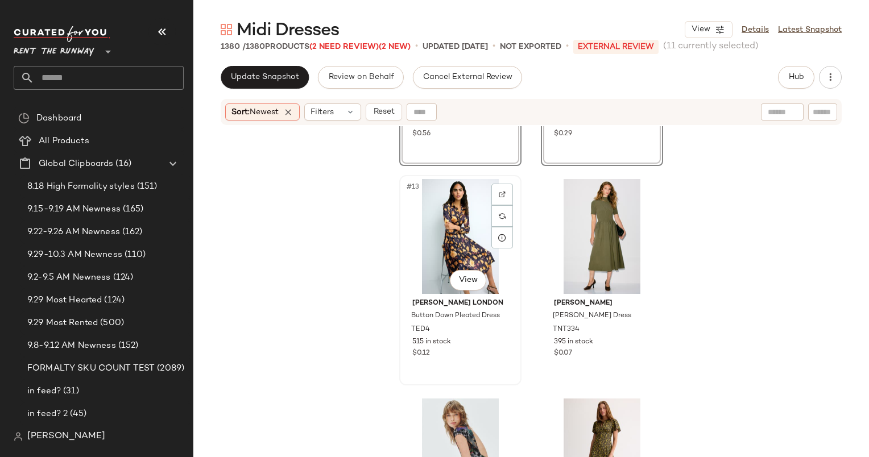
click at [444, 232] on div "#13 View" at bounding box center [460, 236] width 114 height 115
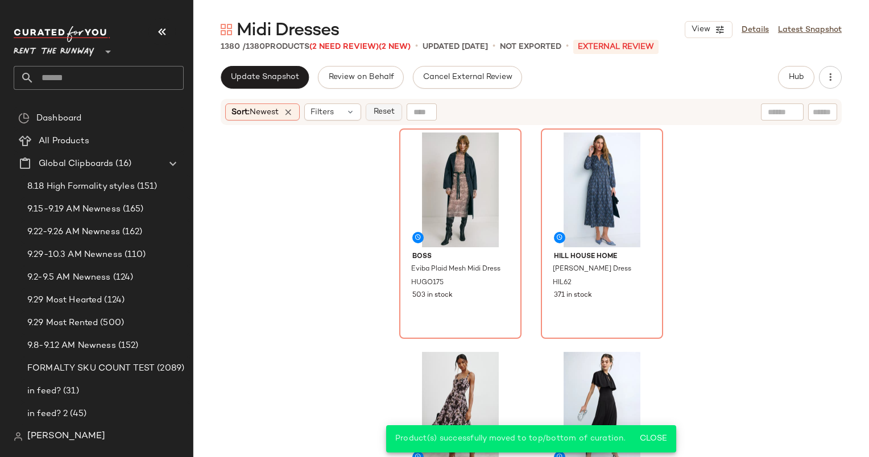
click at [394, 111] on span "Reset" at bounding box center [383, 111] width 22 height 9
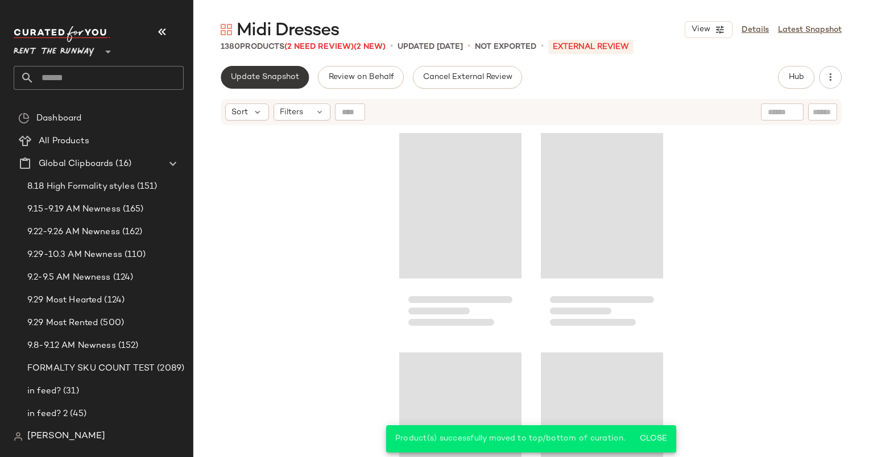
click at [256, 75] on span "Update Snapshot" at bounding box center [264, 77] width 69 height 9
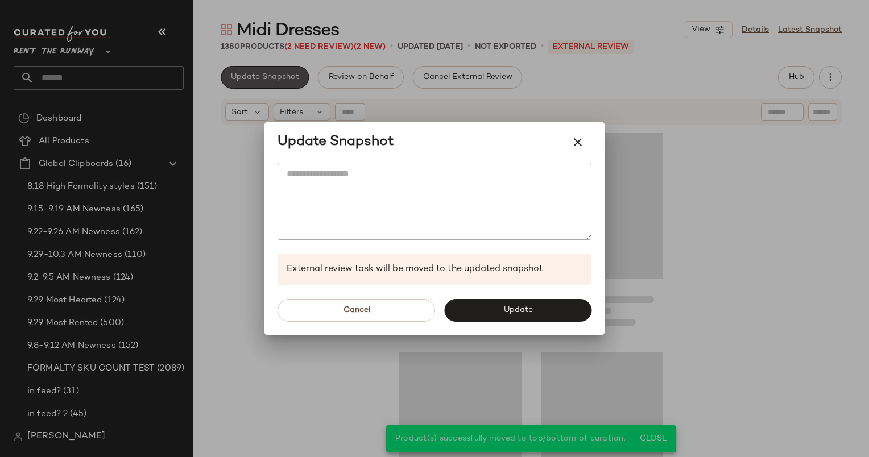
scroll to position [1097, 0]
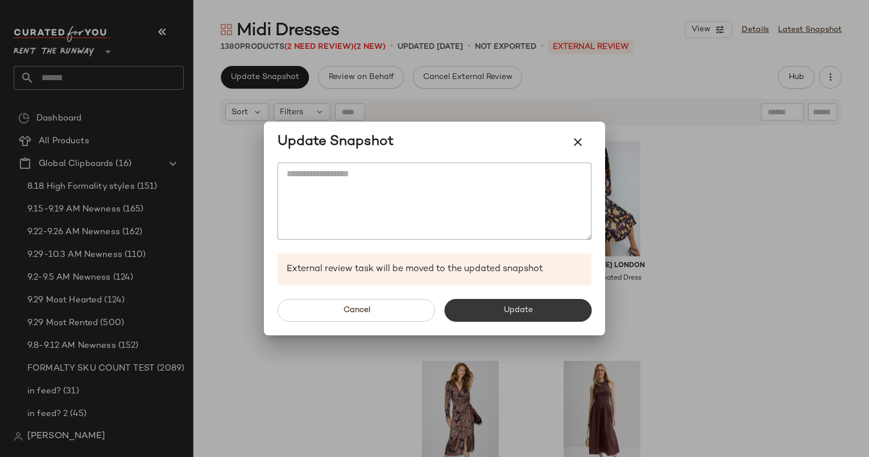
click at [529, 313] on span "Update" at bounding box center [517, 310] width 30 height 9
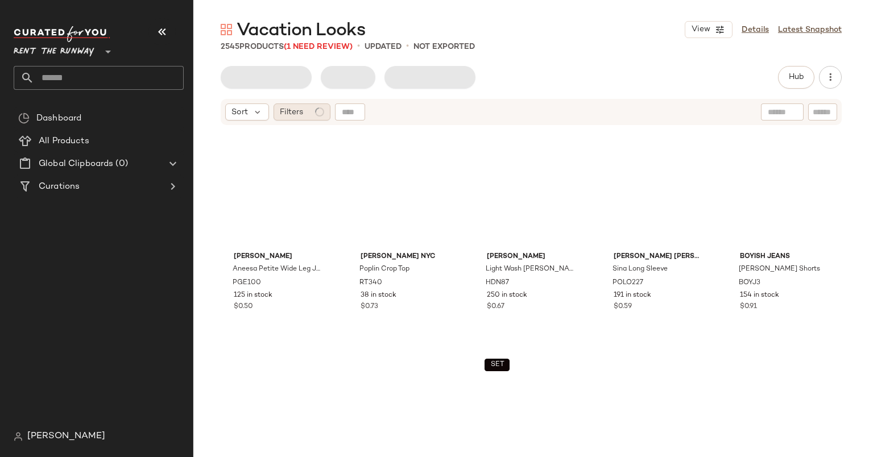
click at [306, 109] on div "Filters" at bounding box center [301, 111] width 57 height 17
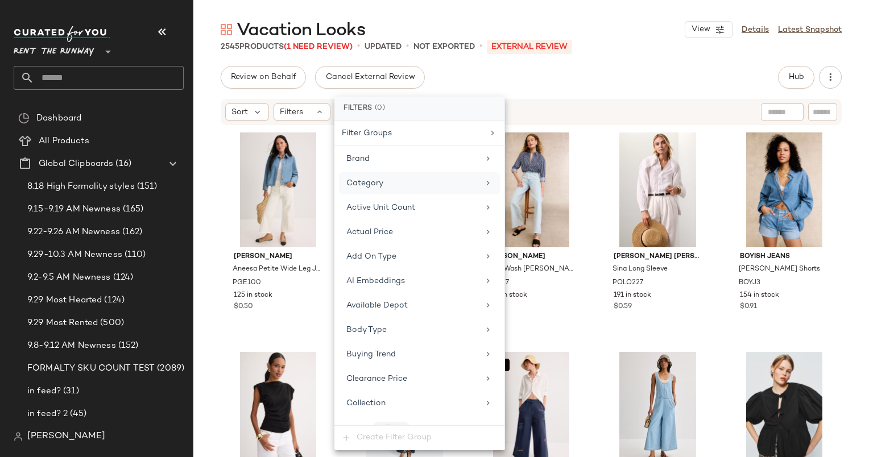
click at [397, 189] on div "Category" at bounding box center [419, 183] width 161 height 22
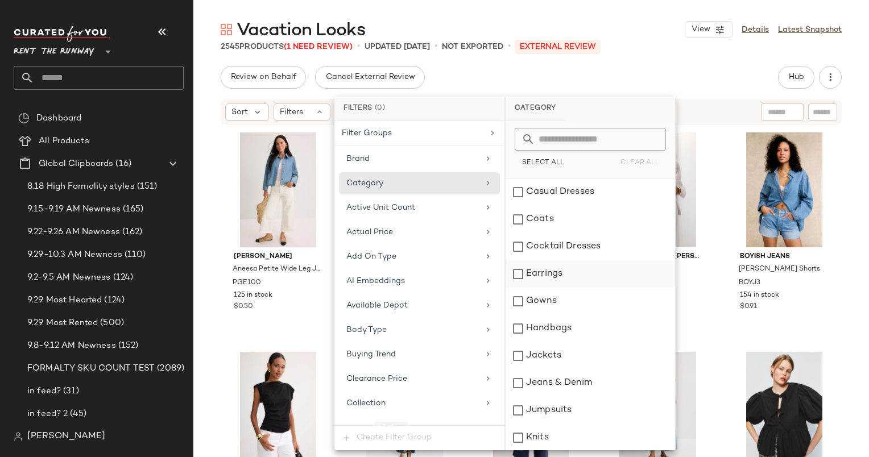
click at [564, 276] on div "Earrings" at bounding box center [589, 273] width 169 height 27
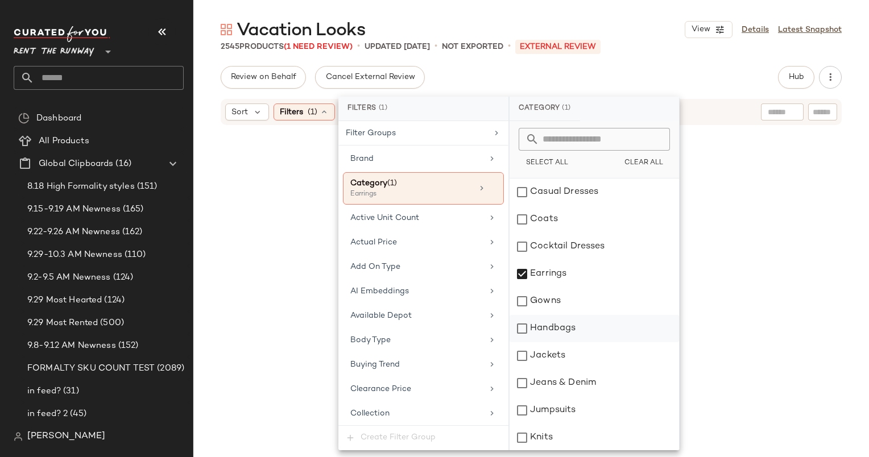
click at [571, 326] on div "Handbags" at bounding box center [593, 328] width 169 height 27
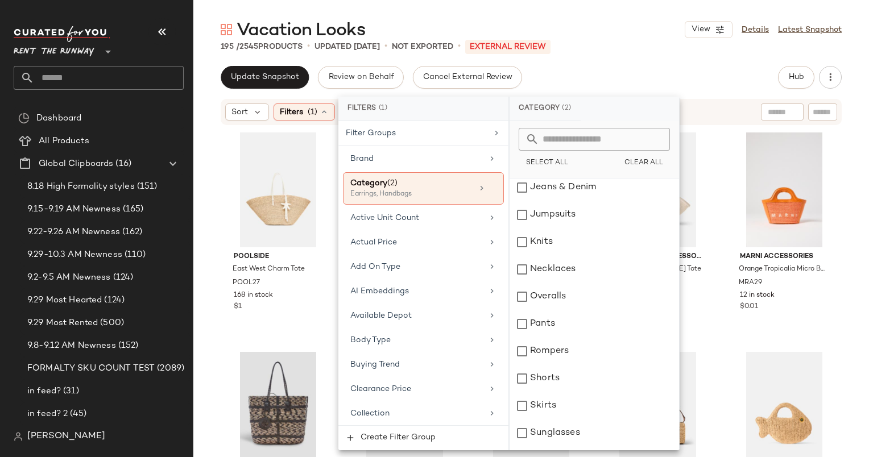
scroll to position [219, 0]
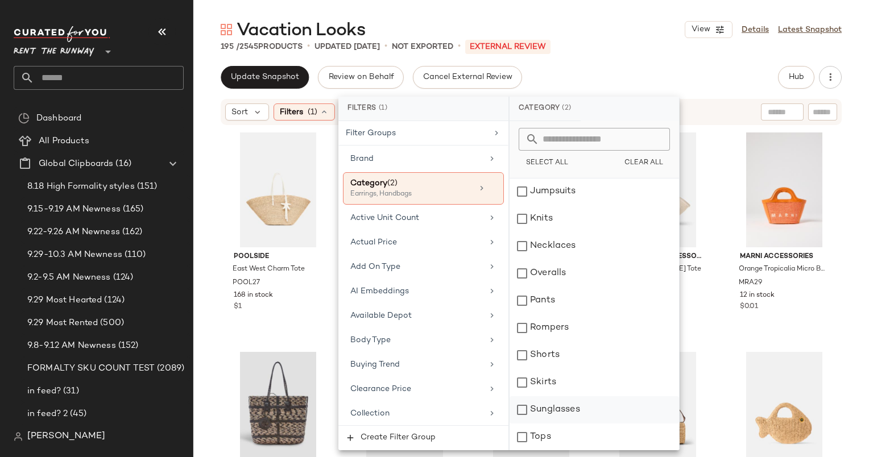
click at [591, 408] on div "Sunglasses" at bounding box center [593, 409] width 169 height 27
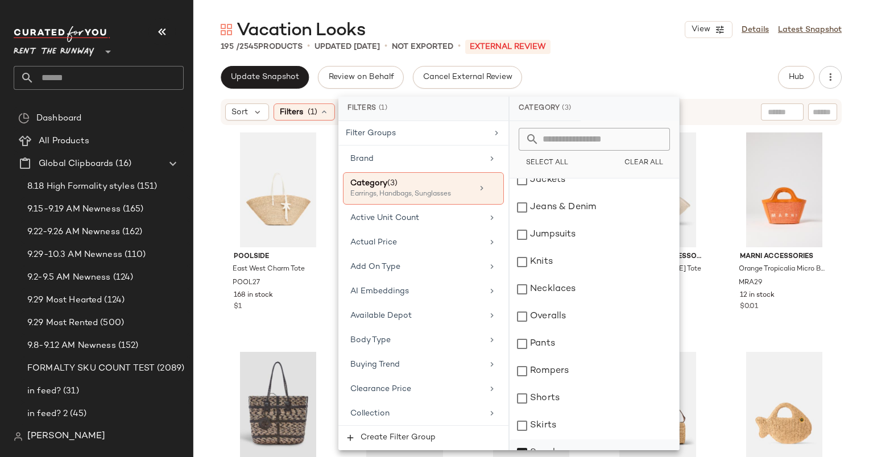
scroll to position [159, 0]
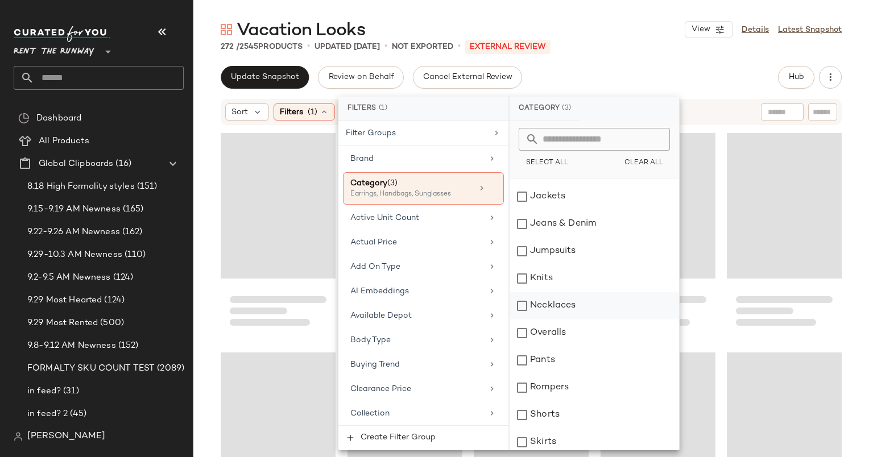
click at [581, 311] on div "Necklaces" at bounding box center [593, 305] width 169 height 27
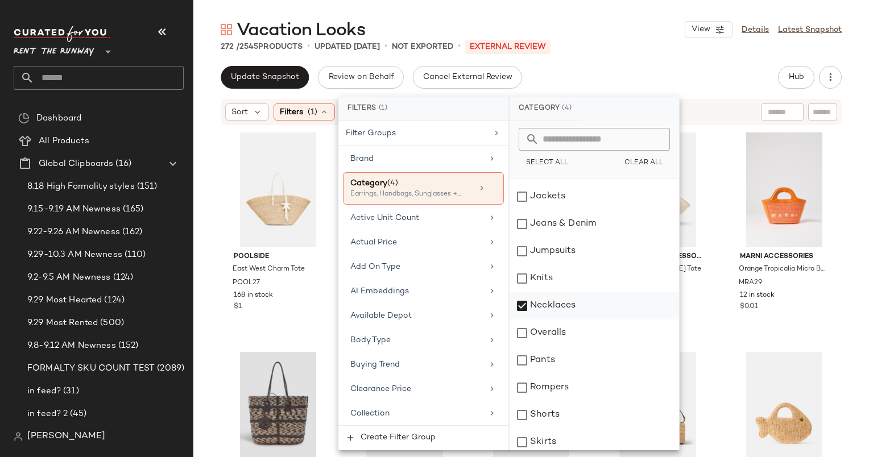
scroll to position [0, 0]
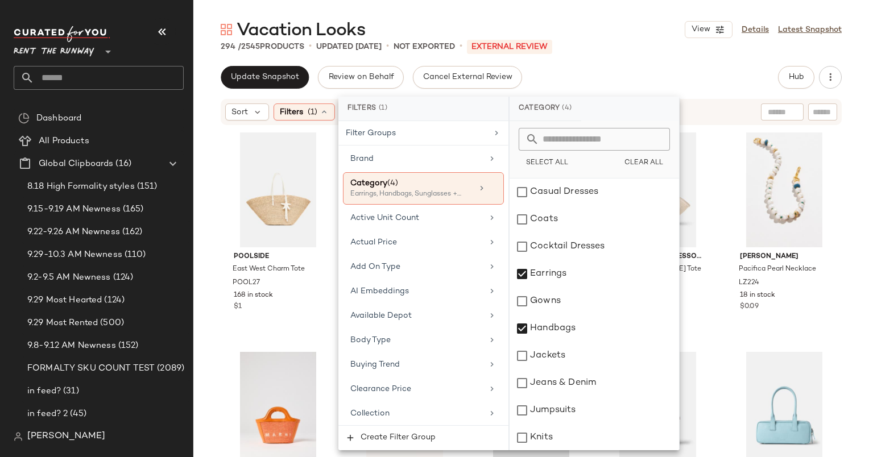
click at [580, 52] on div "294 / 2545 Products • updated Sep 30th • Not Exported • External REVIEW" at bounding box center [530, 46] width 675 height 11
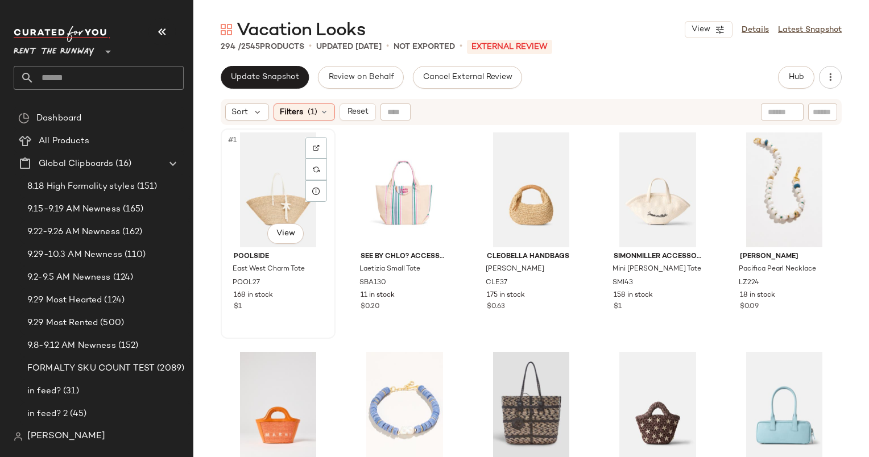
click at [274, 185] on div "#1 View" at bounding box center [278, 189] width 107 height 115
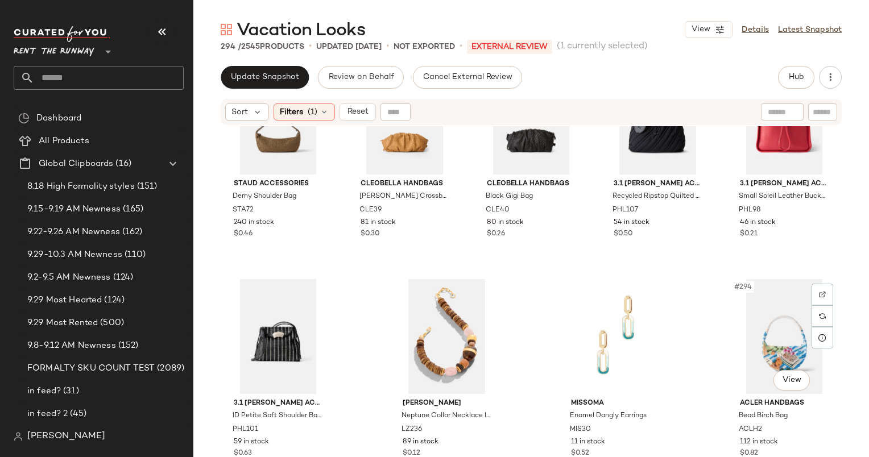
scroll to position [12587, 0]
click at [779, 316] on div "#294 View" at bounding box center [783, 337] width 107 height 115
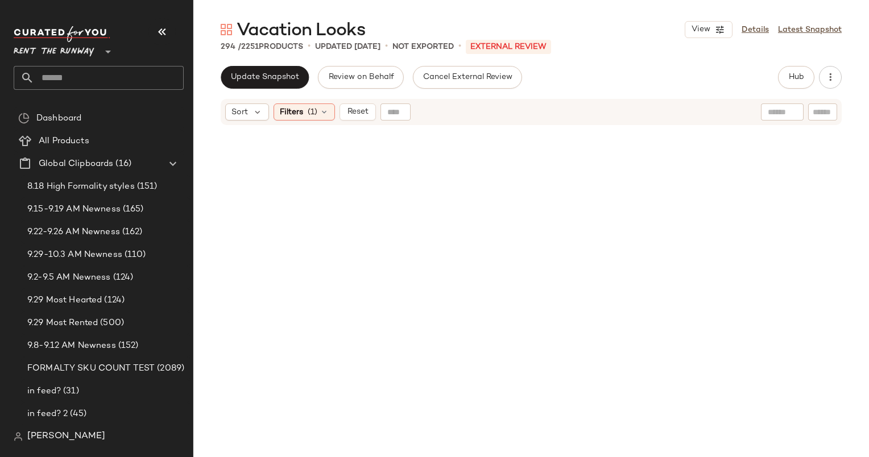
click at [364, 109] on span "Reset" at bounding box center [357, 111] width 22 height 9
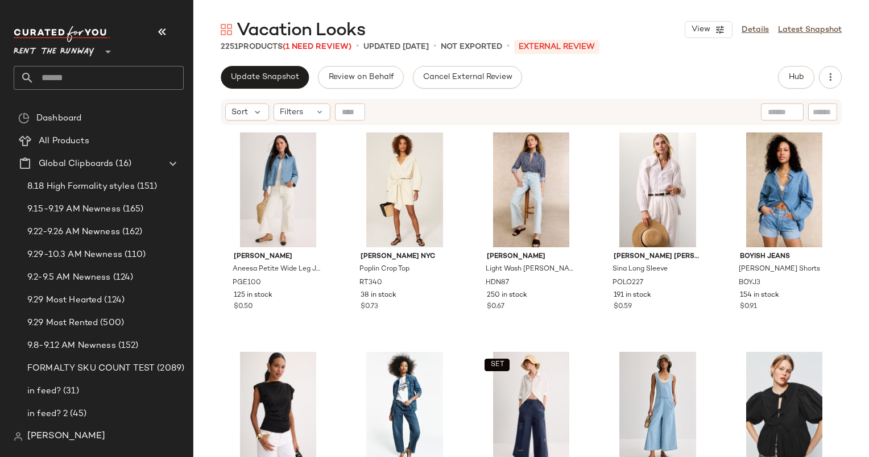
click at [304, 100] on div "Sort Filters" at bounding box center [531, 112] width 621 height 26
click at [312, 110] on div "Filters" at bounding box center [301, 111] width 57 height 17
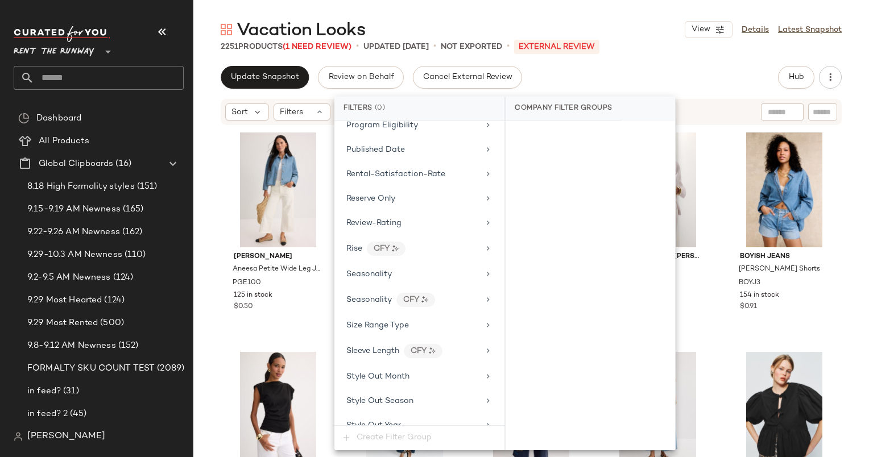
scroll to position [1621, 0]
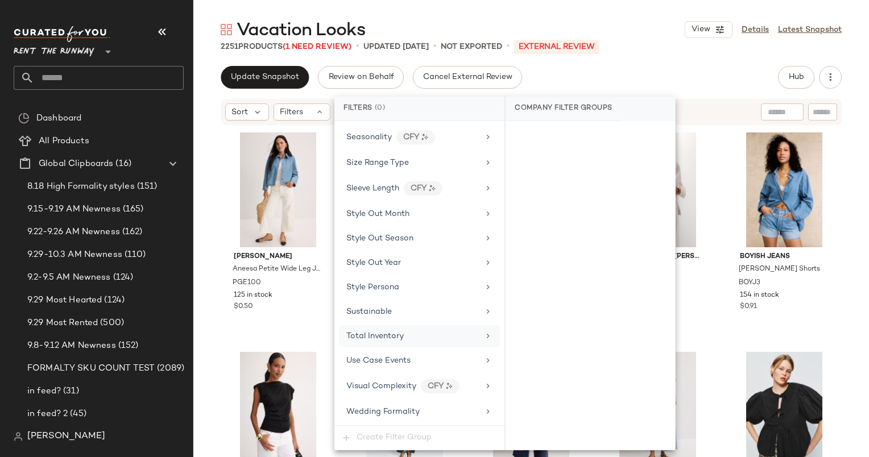
click at [433, 325] on div "Total Inventory" at bounding box center [419, 336] width 161 height 22
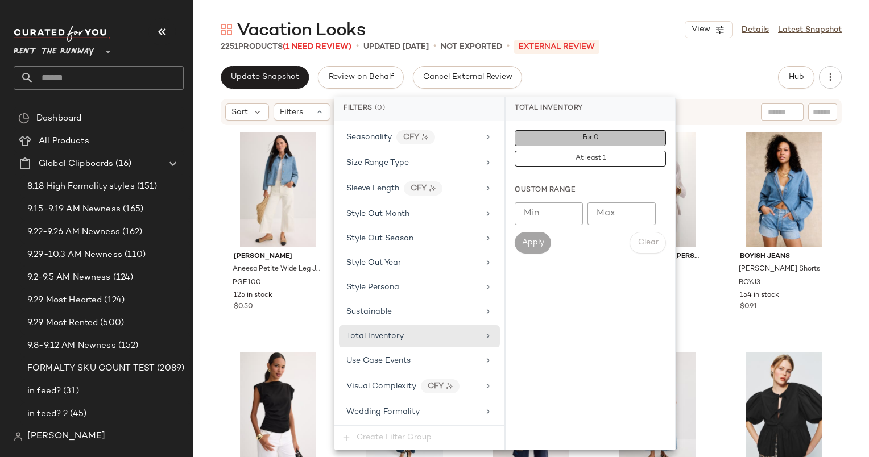
click at [574, 132] on button "For 0" at bounding box center [589, 138] width 151 height 16
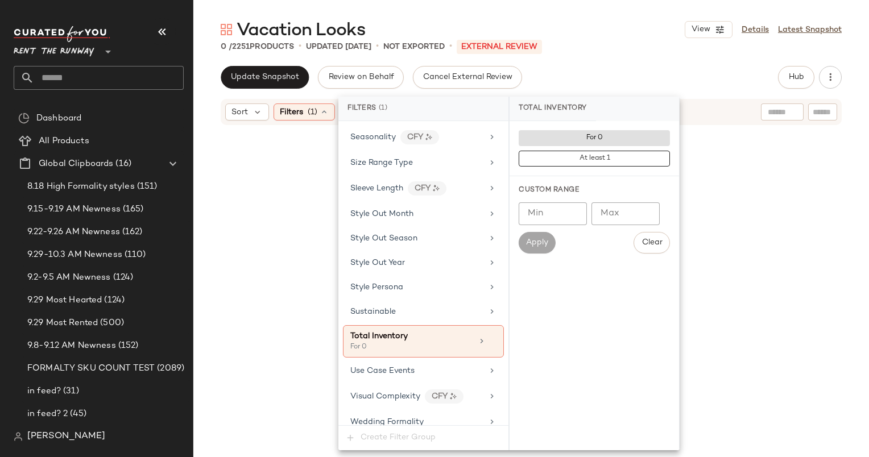
click at [282, 193] on div at bounding box center [531, 306] width 621 height 357
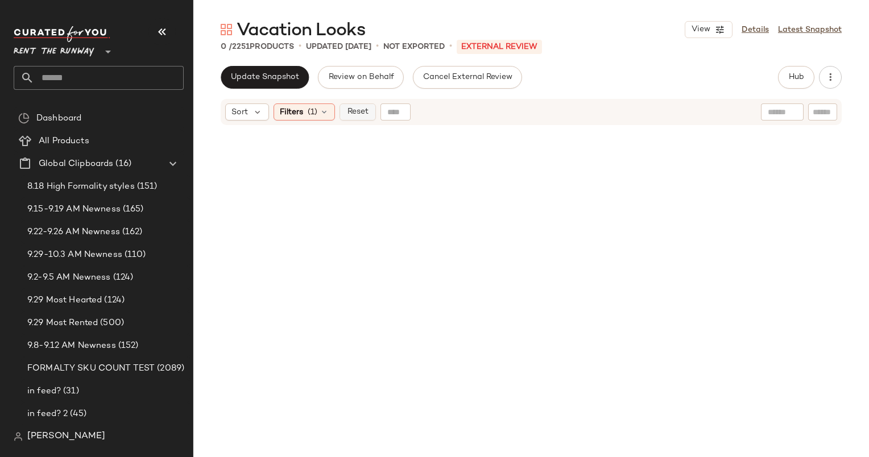
click at [368, 112] on button "Reset" at bounding box center [357, 111] width 36 height 17
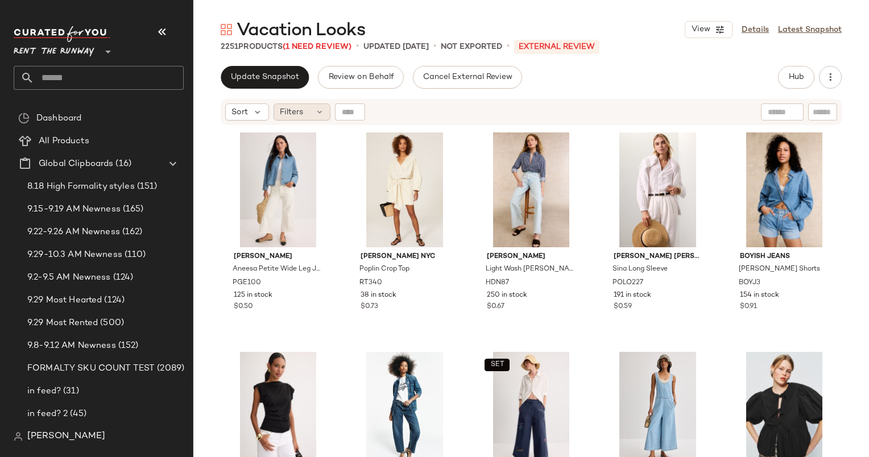
click at [305, 105] on div "Filters" at bounding box center [301, 111] width 57 height 17
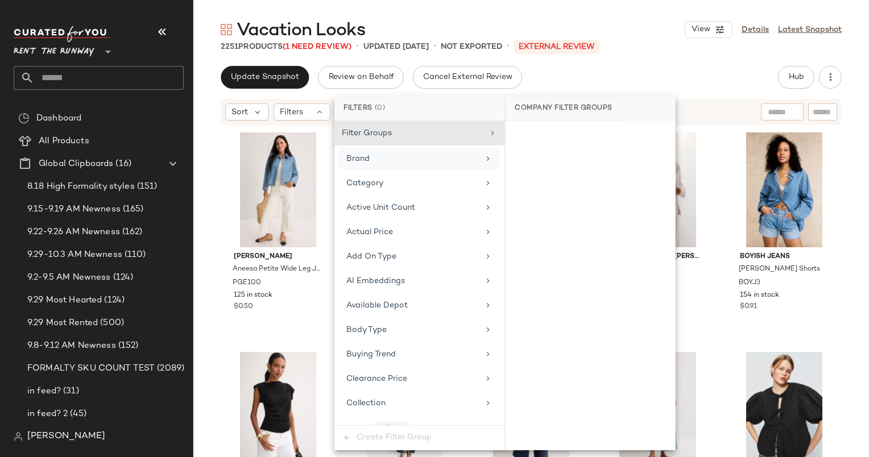
click at [376, 153] on div "Brand" at bounding box center [412, 159] width 132 height 12
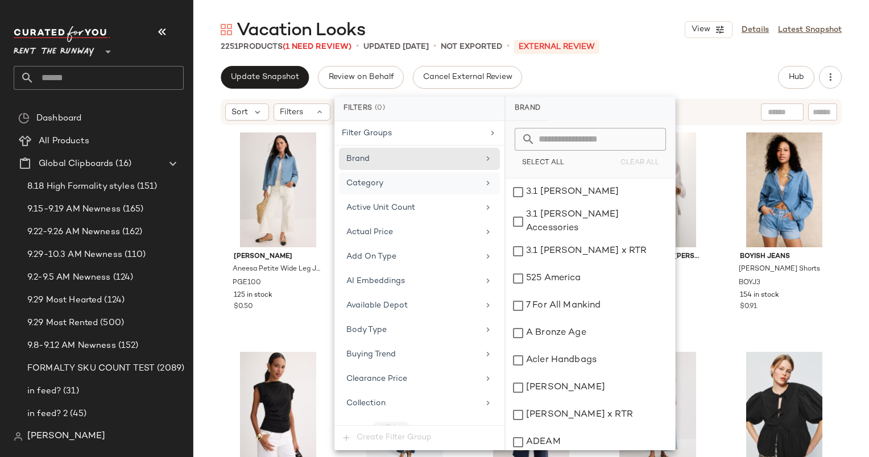
click at [396, 190] on div "Category" at bounding box center [419, 183] width 161 height 22
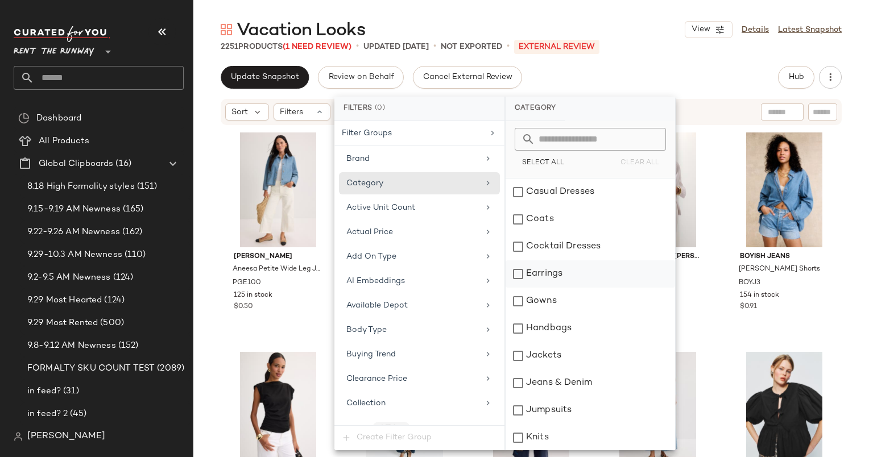
click at [559, 280] on div "Earrings" at bounding box center [589, 273] width 169 height 27
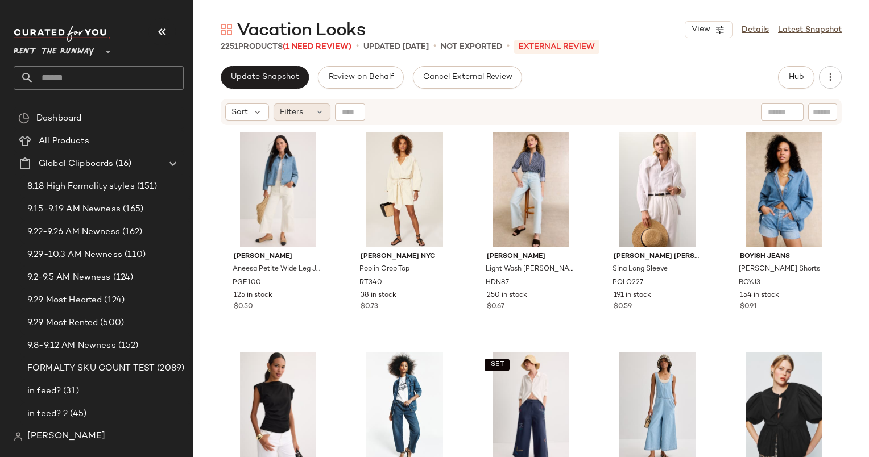
click at [300, 119] on div "Filters" at bounding box center [301, 111] width 57 height 17
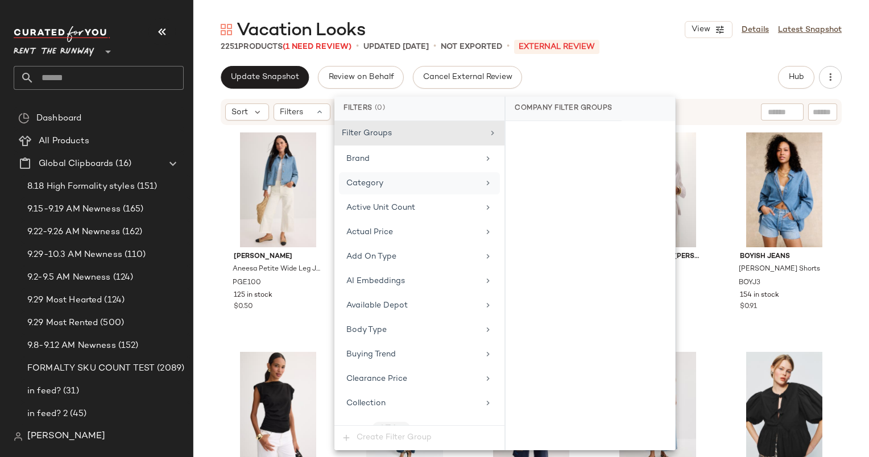
click at [423, 179] on div "Category" at bounding box center [412, 183] width 132 height 12
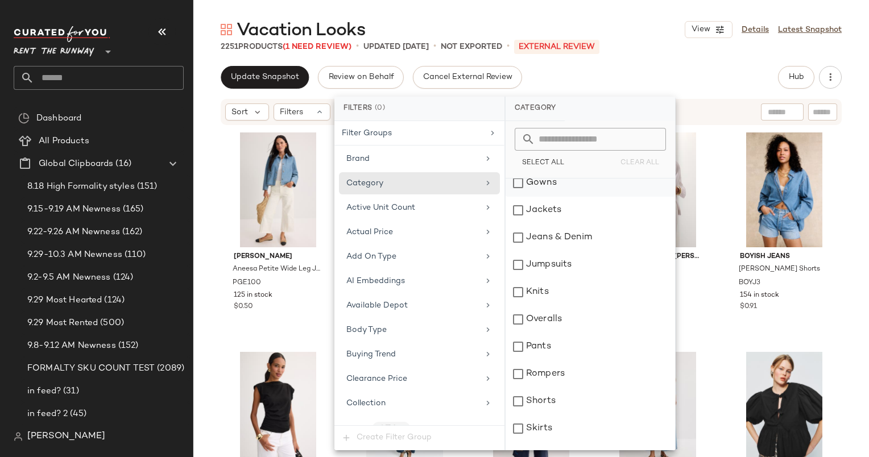
scroll to position [110, 0]
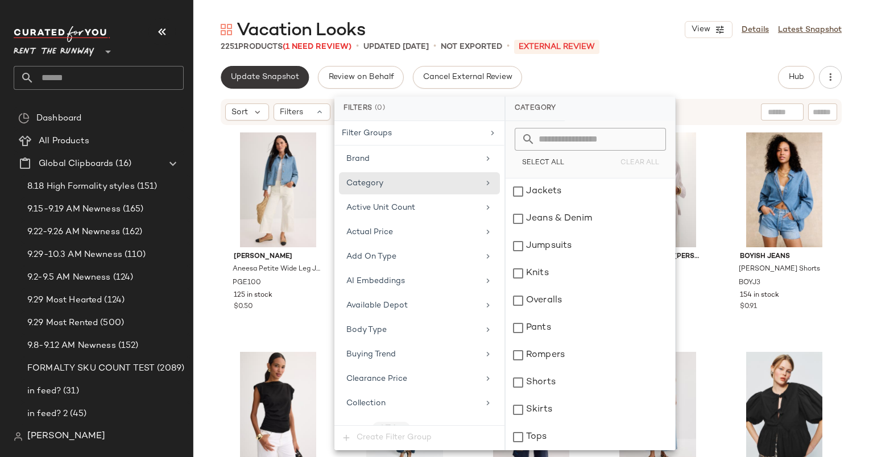
click at [284, 79] on span "Update Snapshot" at bounding box center [264, 77] width 69 height 9
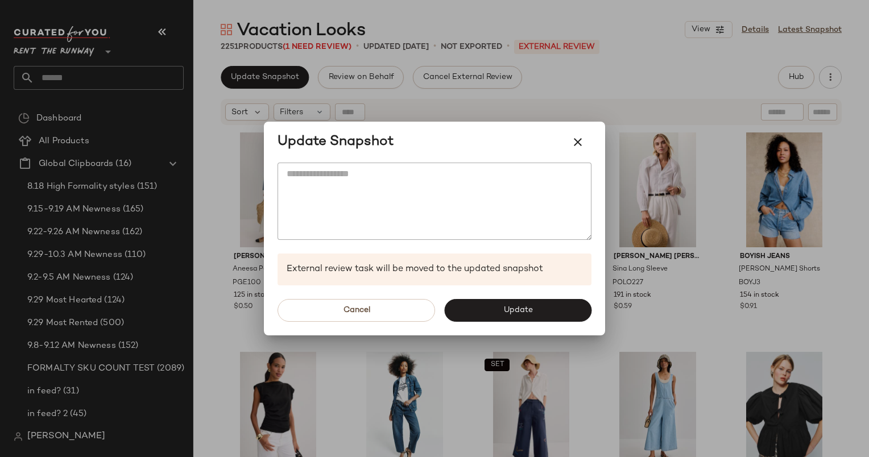
click at [507, 323] on div "Cancel Update" at bounding box center [434, 310] width 341 height 50
click at [504, 295] on div "Cancel Update" at bounding box center [434, 310] width 341 height 50
click at [507, 306] on span "Update" at bounding box center [517, 310] width 30 height 9
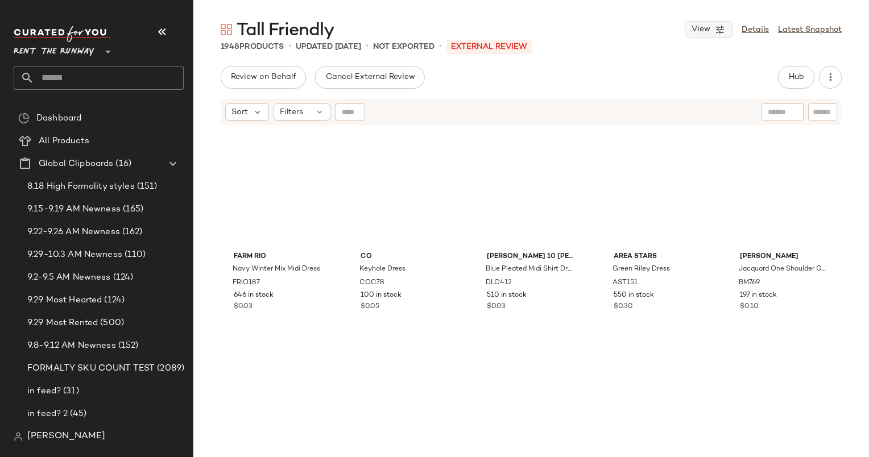
click at [705, 32] on span "View" at bounding box center [700, 29] width 19 height 9
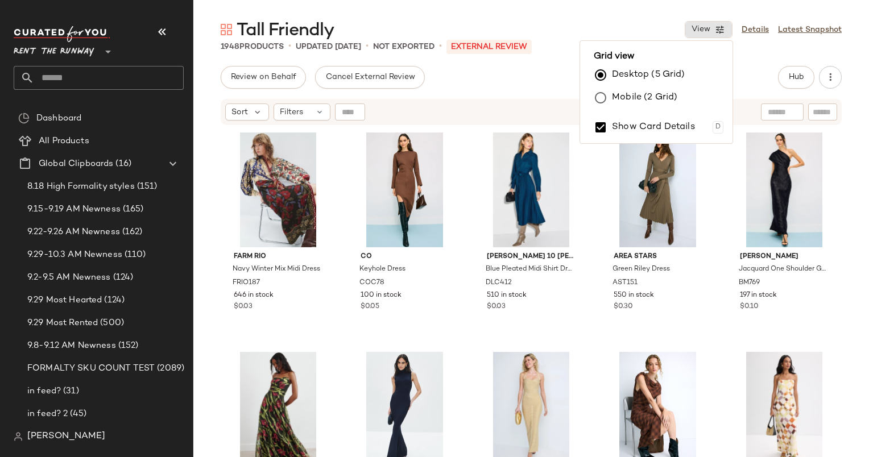
click at [620, 103] on label "Mobile (2 Grid)" at bounding box center [644, 97] width 65 height 23
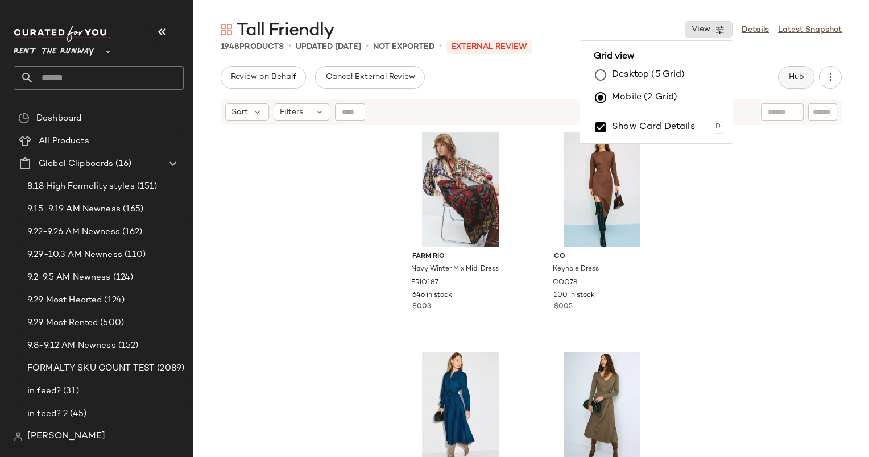
click at [784, 80] on button "Hub" at bounding box center [796, 77] width 36 height 23
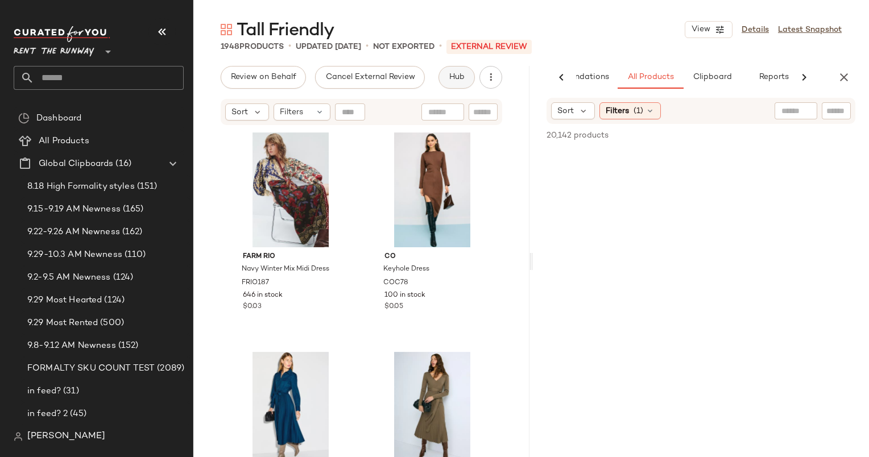
scroll to position [0, 59]
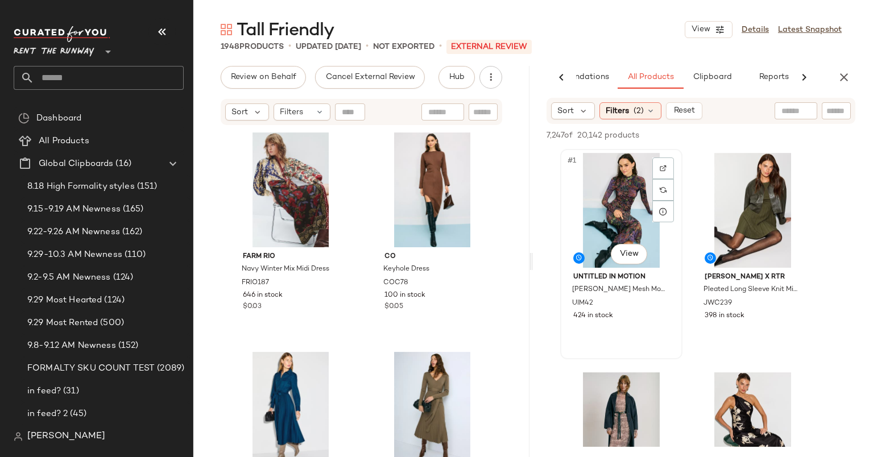
click at [616, 191] on div "#1 View" at bounding box center [621, 210] width 114 height 115
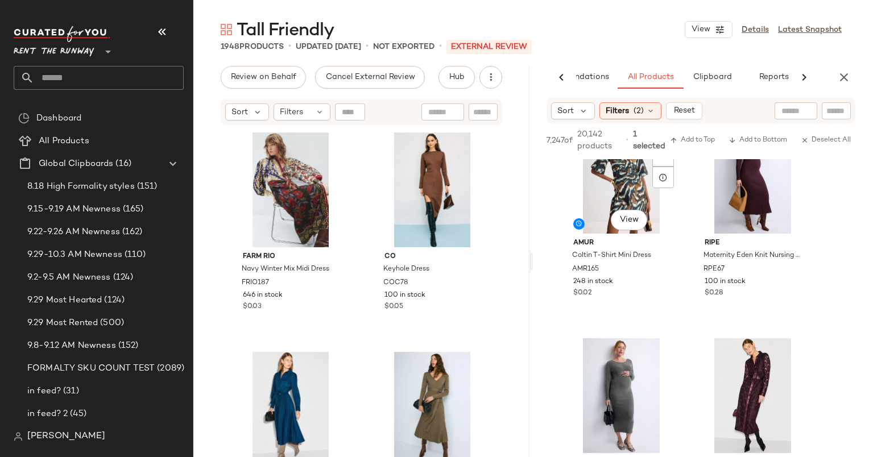
scroll to position [2018, 0]
click at [621, 178] on div "#19 View" at bounding box center [621, 176] width 114 height 115
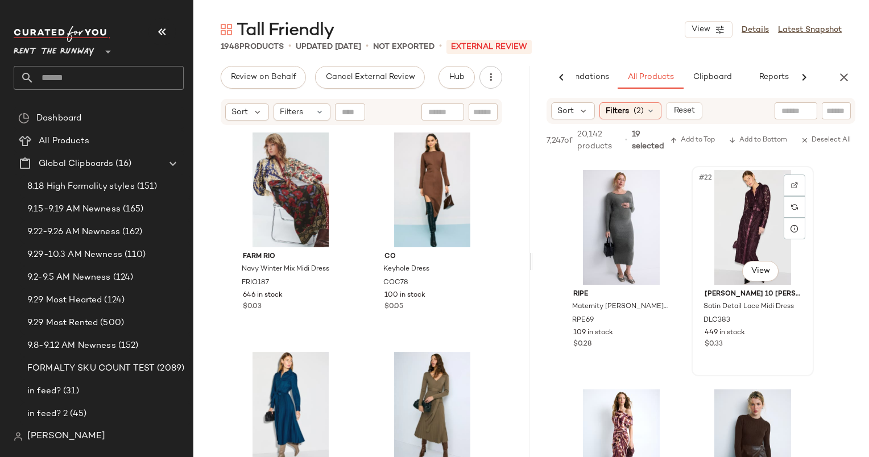
click at [748, 227] on div "#22 View" at bounding box center [752, 227] width 114 height 115
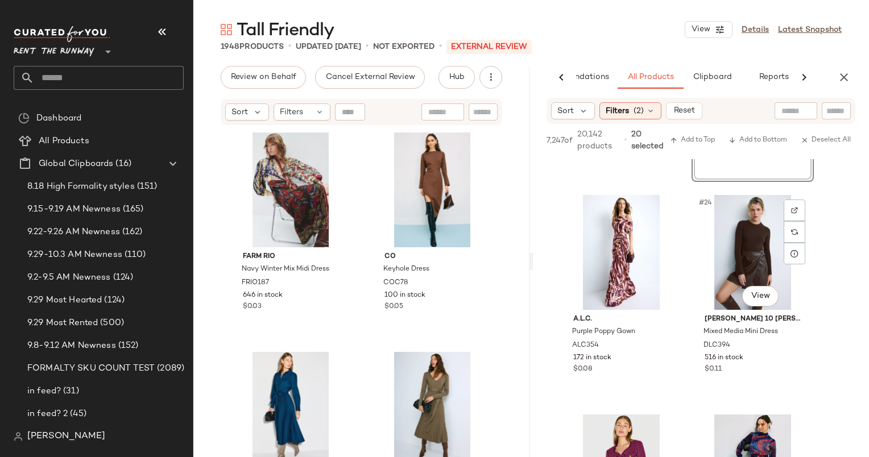
scroll to position [2396, 0]
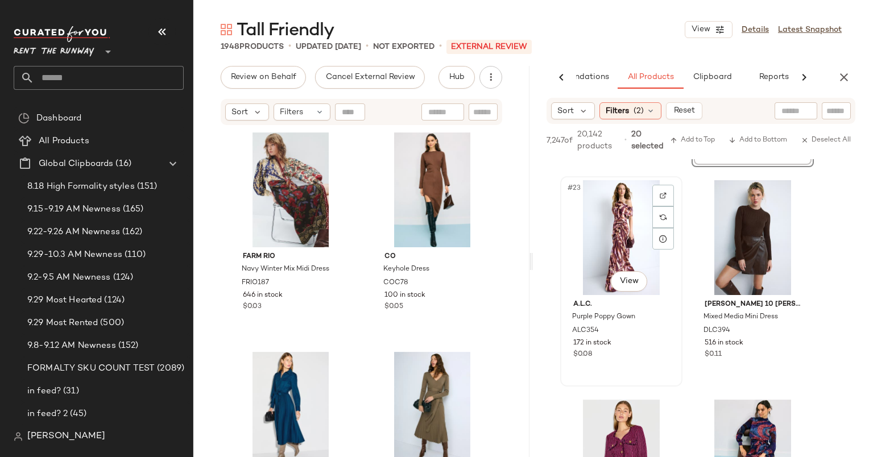
click at [615, 228] on div "#23 View" at bounding box center [621, 237] width 114 height 115
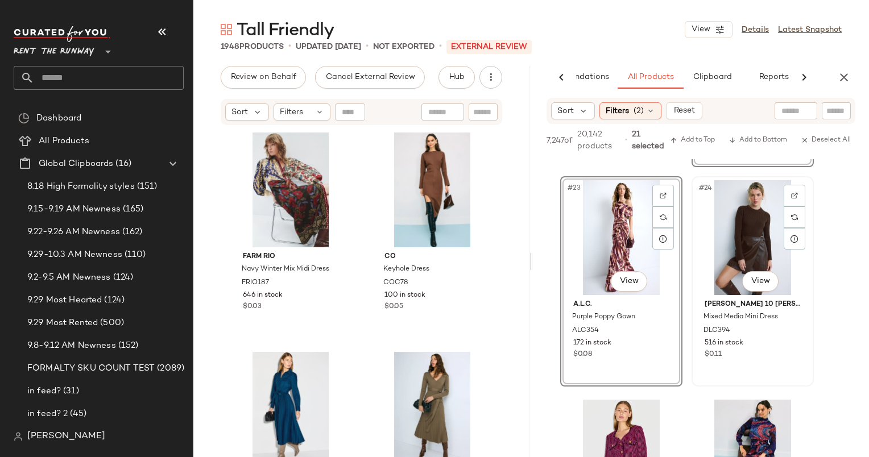
click at [749, 232] on div "#24 View" at bounding box center [752, 237] width 114 height 115
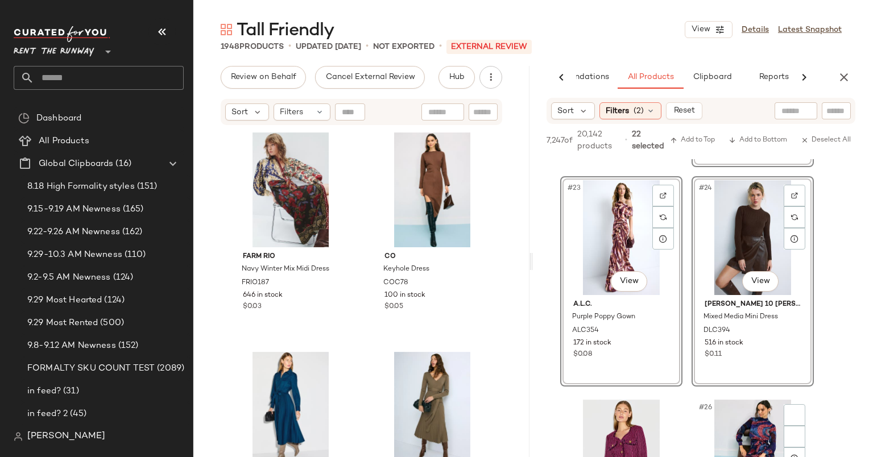
scroll to position [2614, 0]
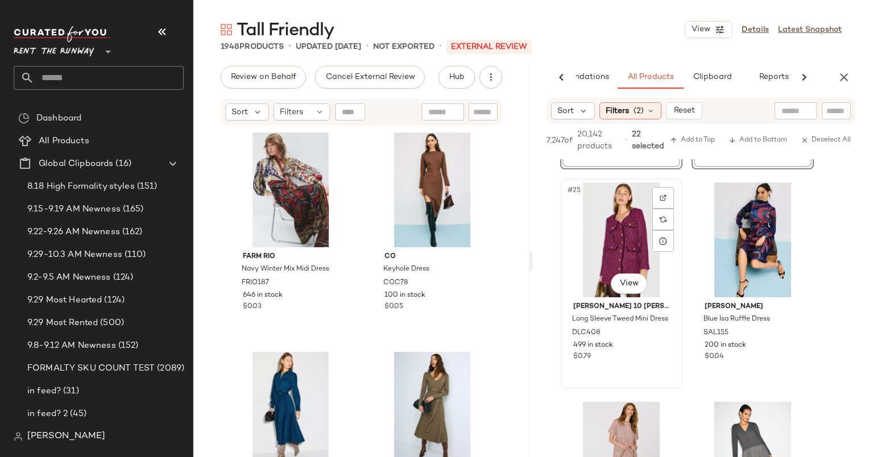
click at [603, 217] on div "#25 View" at bounding box center [621, 239] width 114 height 115
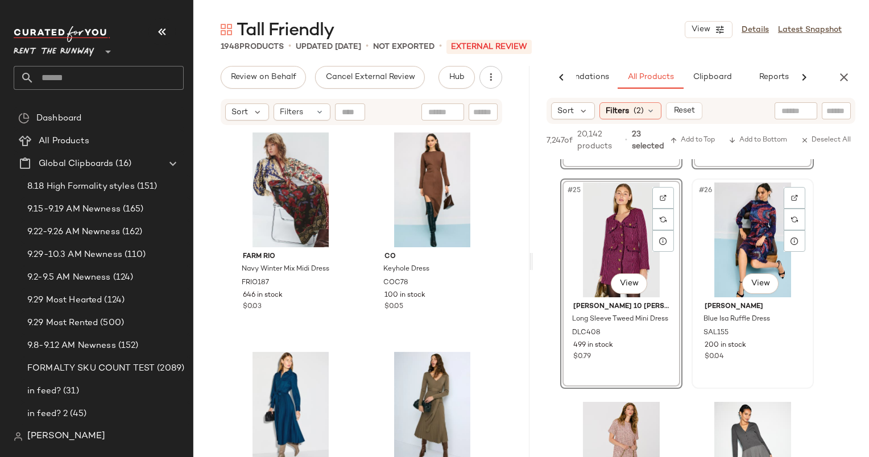
click at [724, 243] on div "#26 View" at bounding box center [752, 239] width 114 height 115
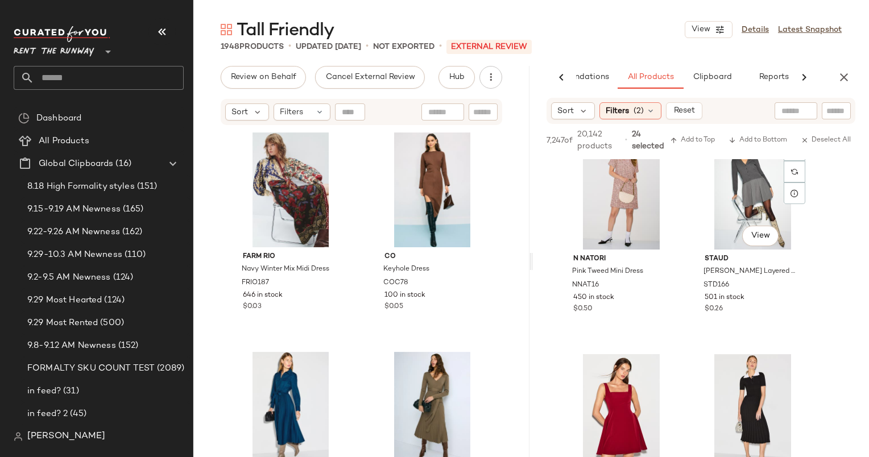
scroll to position [2882, 0]
click at [621, 205] on div "#27 View" at bounding box center [621, 191] width 114 height 115
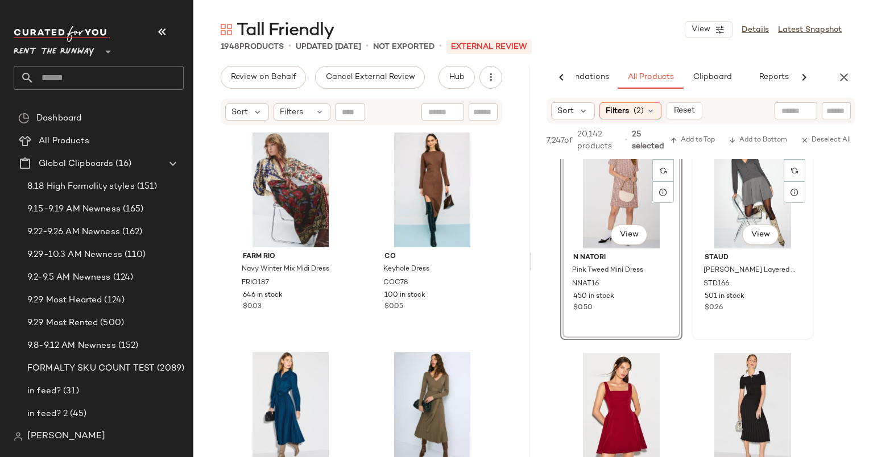
click at [757, 211] on div "#28 View" at bounding box center [752, 191] width 114 height 115
click at [625, 400] on div "#29 View" at bounding box center [621, 410] width 114 height 115
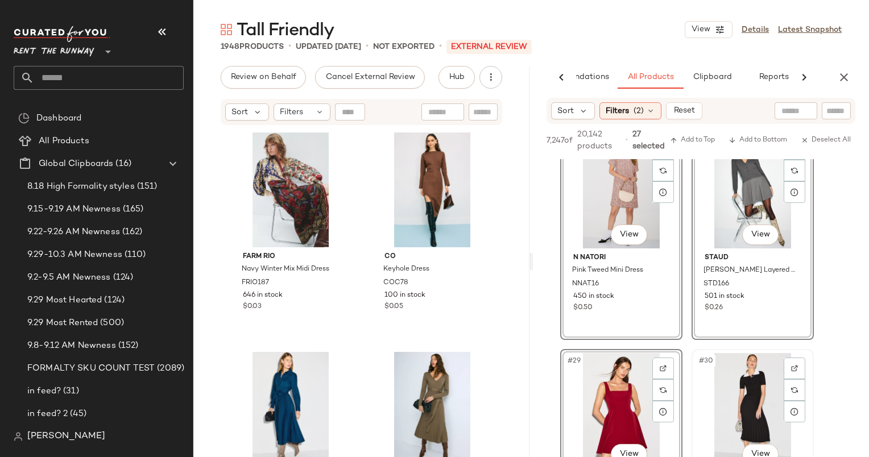
click at [740, 380] on div "#30 View" at bounding box center [752, 410] width 114 height 115
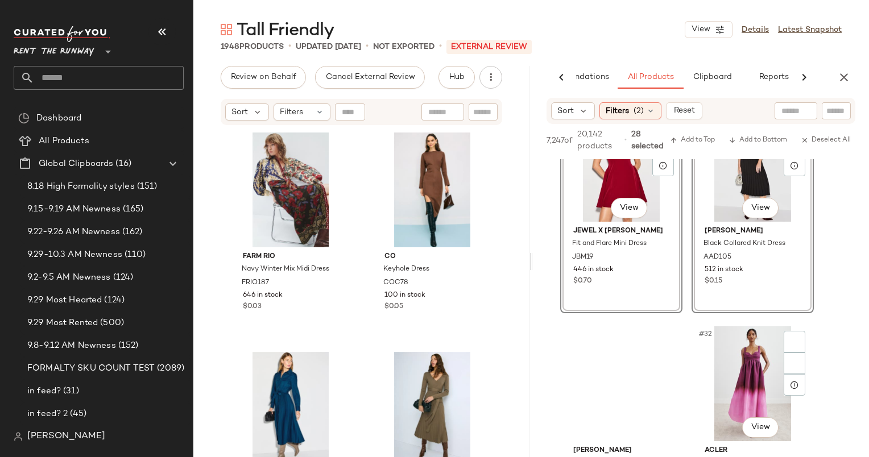
scroll to position [3138, 0]
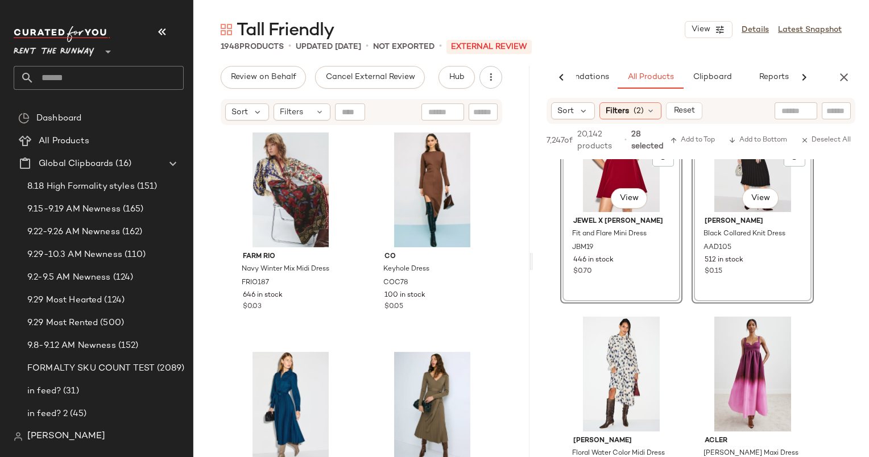
click at [599, 207] on div "#29 View" at bounding box center [621, 154] width 114 height 115
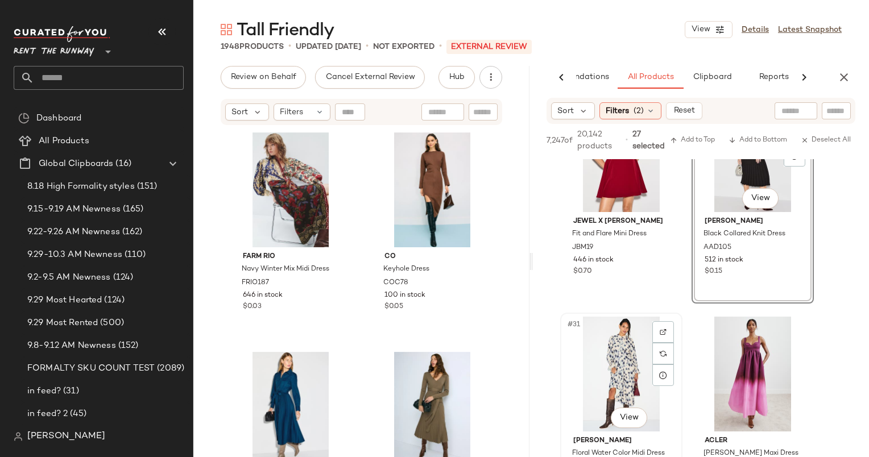
click at [614, 349] on div "#31 View" at bounding box center [621, 374] width 114 height 115
click at [730, 349] on div at bounding box center [752, 374] width 114 height 115
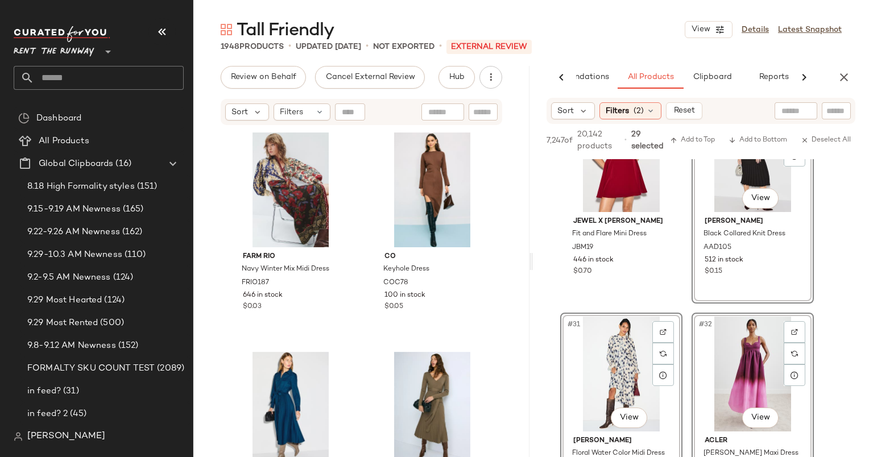
scroll to position [3478, 0]
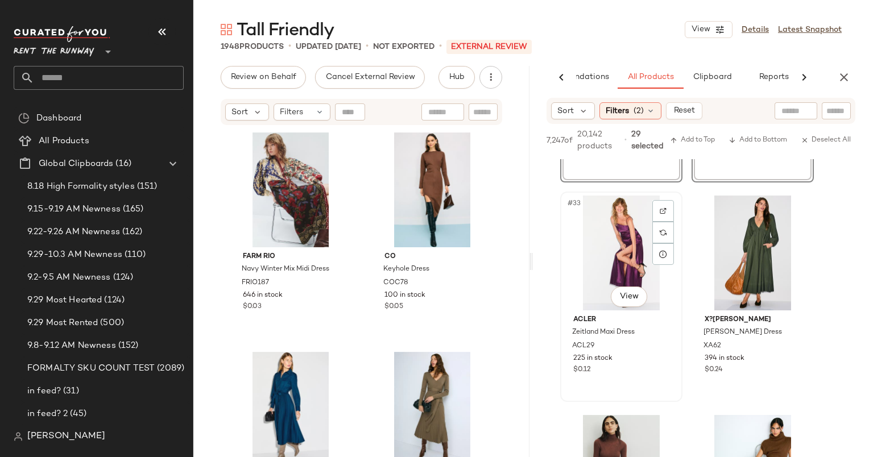
click at [626, 250] on div "#33 View" at bounding box center [621, 253] width 114 height 115
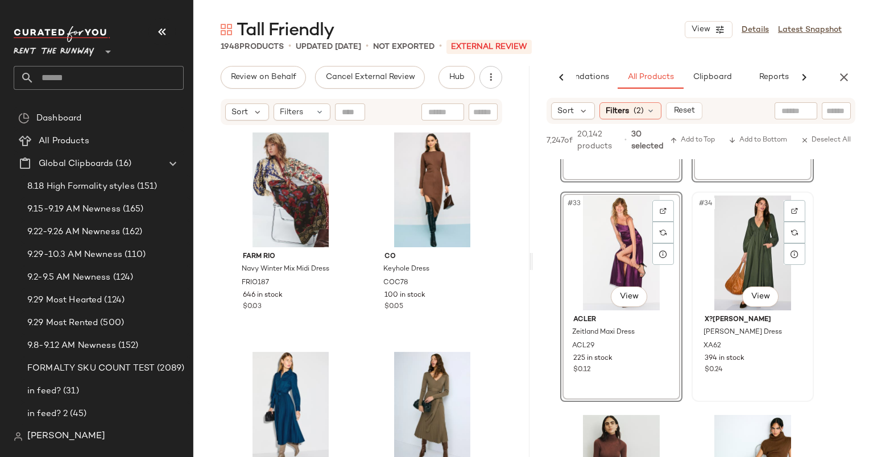
click at [724, 273] on div "#34 View" at bounding box center [752, 253] width 114 height 115
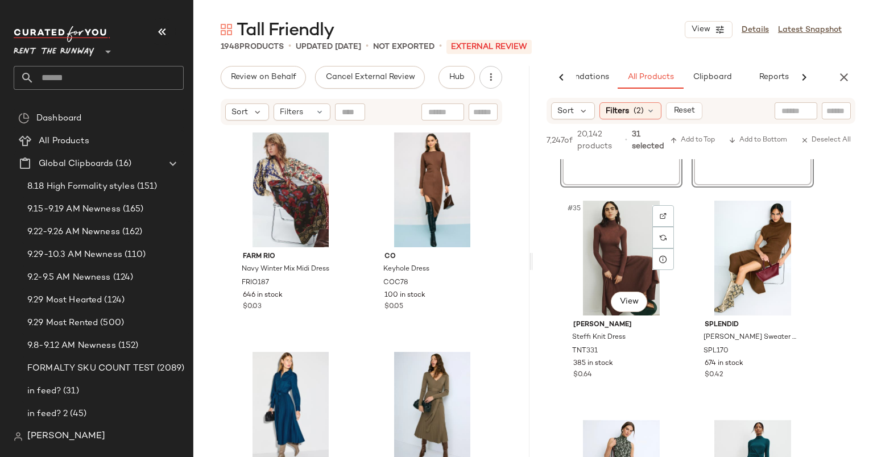
scroll to position [3694, 0]
click at [605, 281] on div "#35 View" at bounding box center [621, 256] width 114 height 115
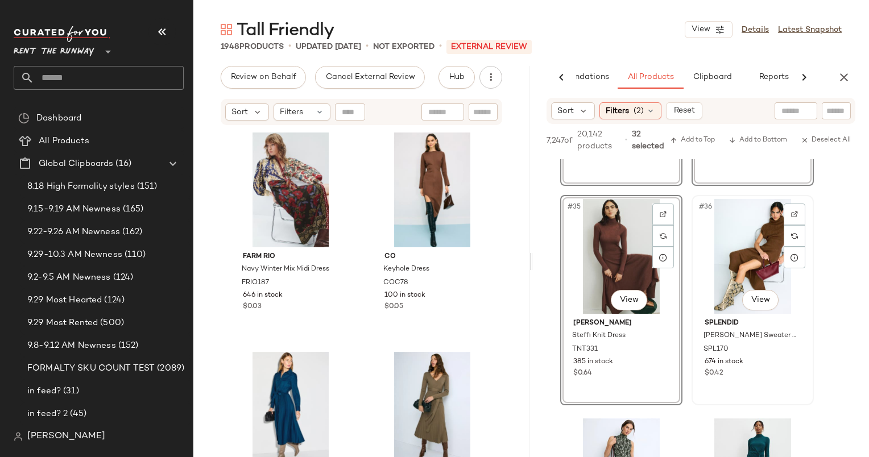
click at [730, 263] on div "#36 View" at bounding box center [752, 256] width 114 height 115
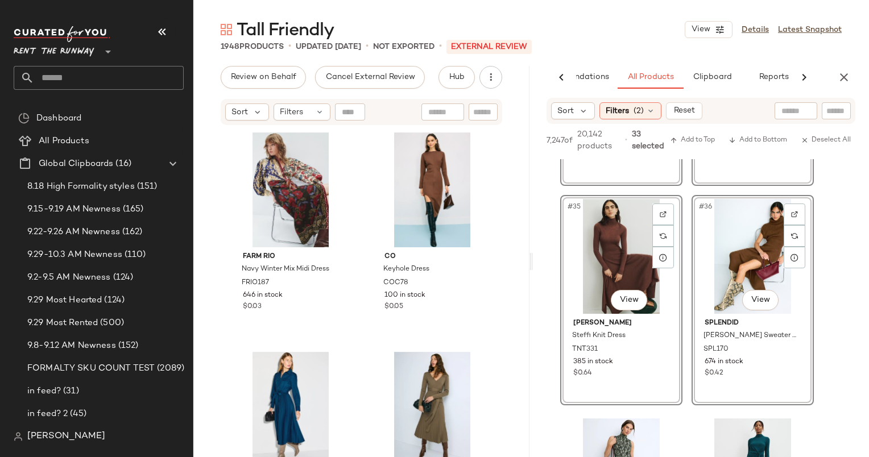
scroll to position [3931, 0]
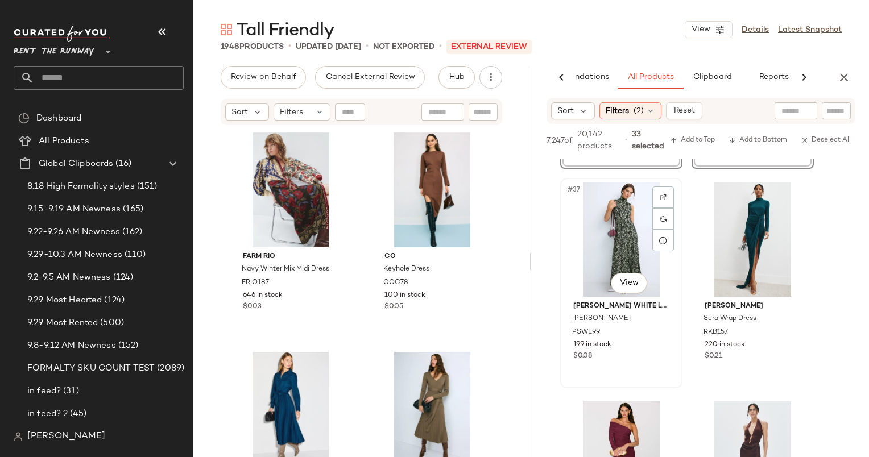
click at [613, 229] on div "#37 View" at bounding box center [621, 239] width 114 height 115
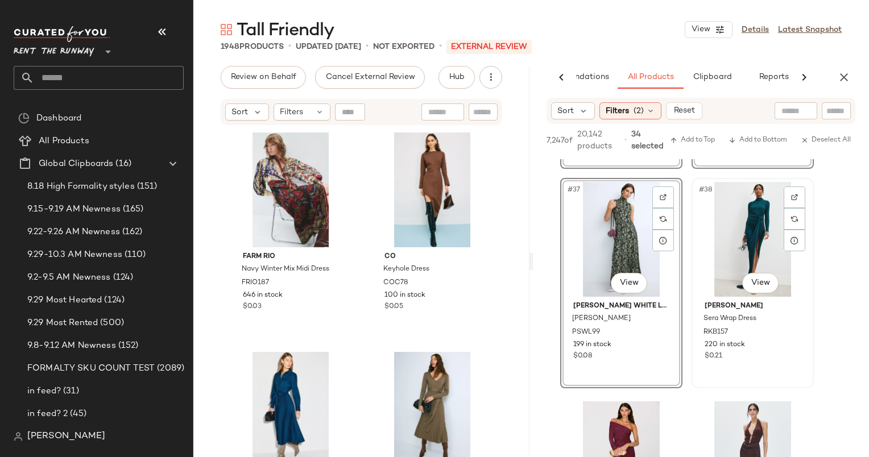
click at [748, 246] on div "#38 View" at bounding box center [752, 239] width 114 height 115
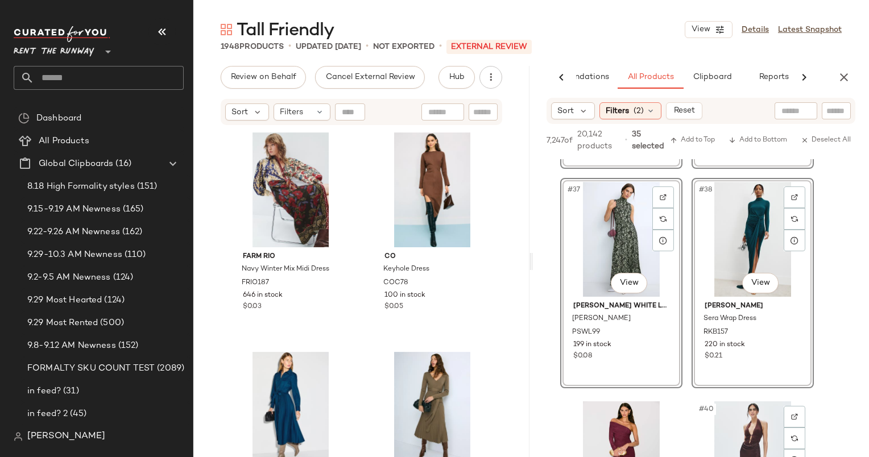
scroll to position [4199, 0]
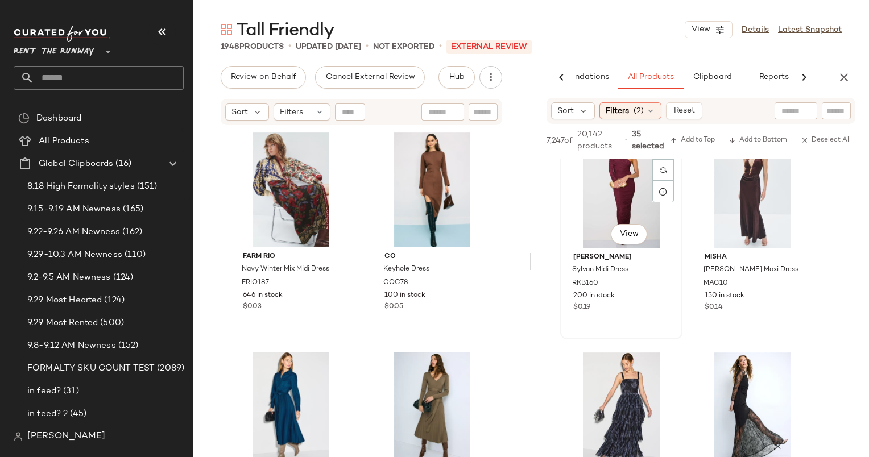
click at [620, 190] on div "#39 View" at bounding box center [621, 190] width 114 height 115
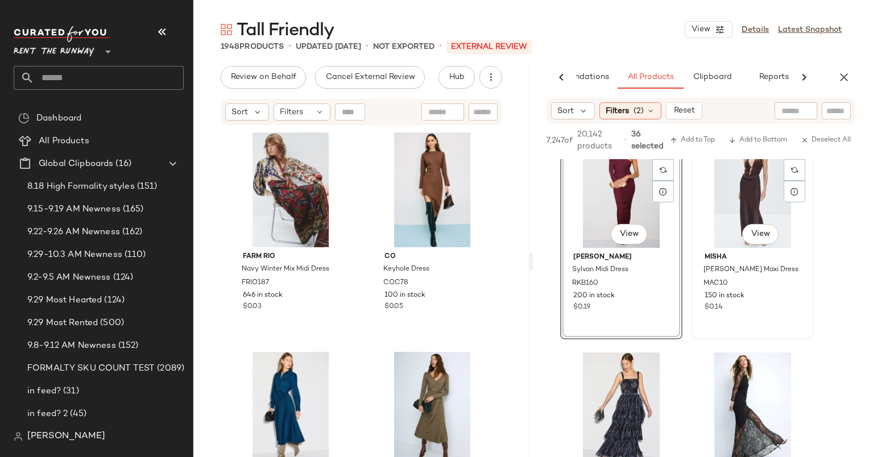
click at [744, 205] on div "#40 View" at bounding box center [752, 190] width 114 height 115
click at [623, 378] on div "#41 View" at bounding box center [621, 409] width 114 height 115
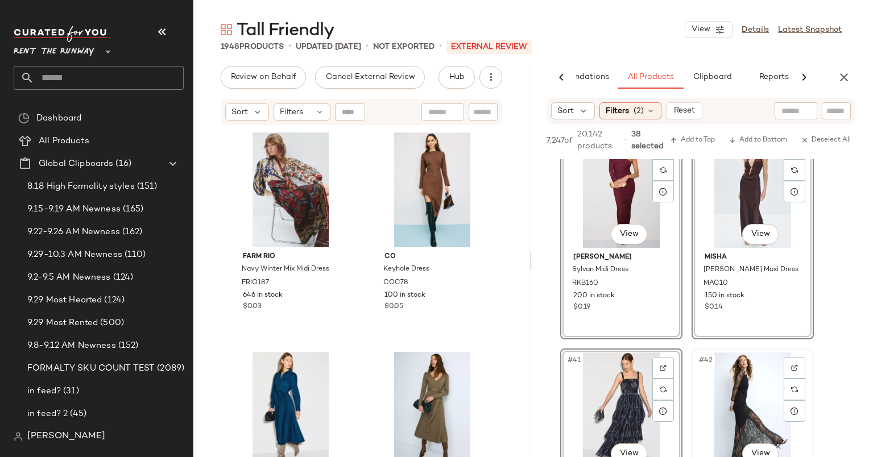
click at [746, 392] on div "#42 View" at bounding box center [752, 409] width 114 height 115
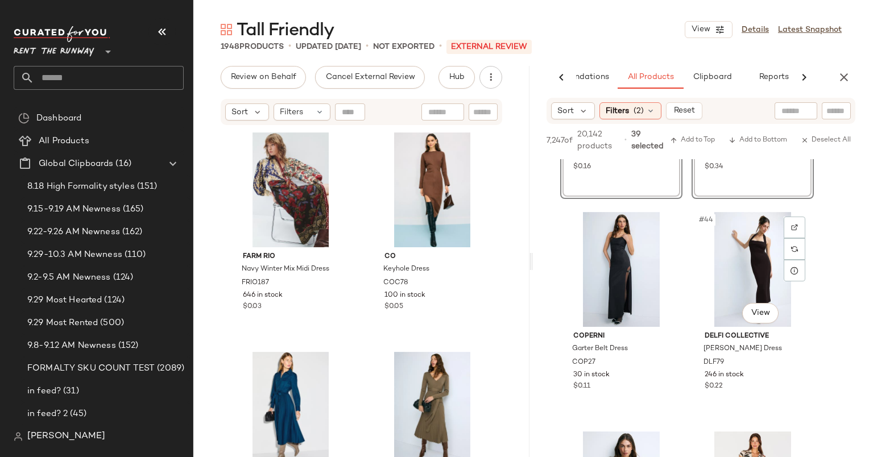
scroll to position [4559, 0]
click at [625, 247] on div "#43 View" at bounding box center [621, 269] width 114 height 115
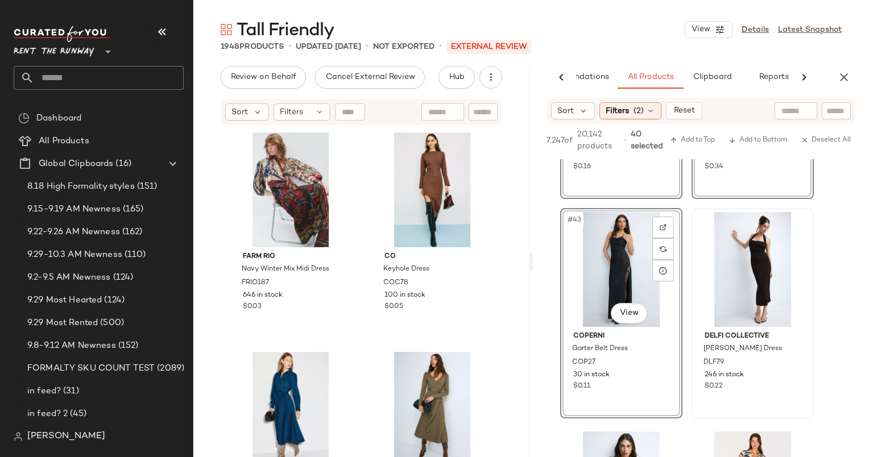
click at [752, 266] on div at bounding box center [752, 269] width 114 height 115
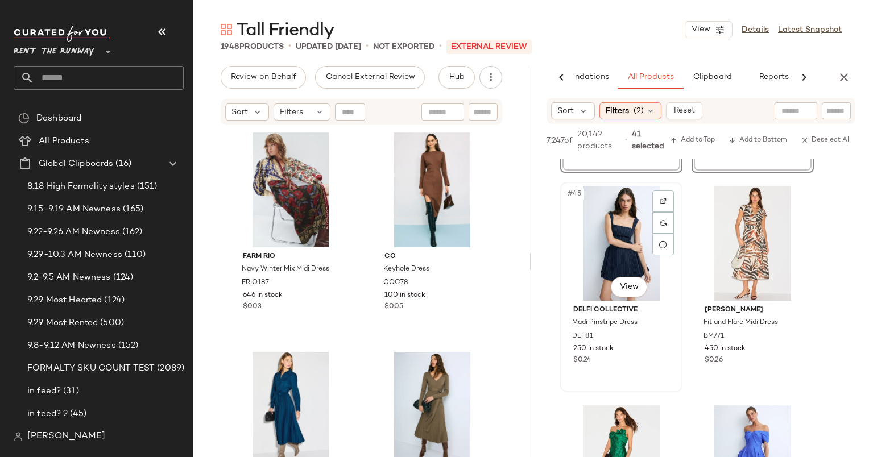
scroll to position [4904, 0]
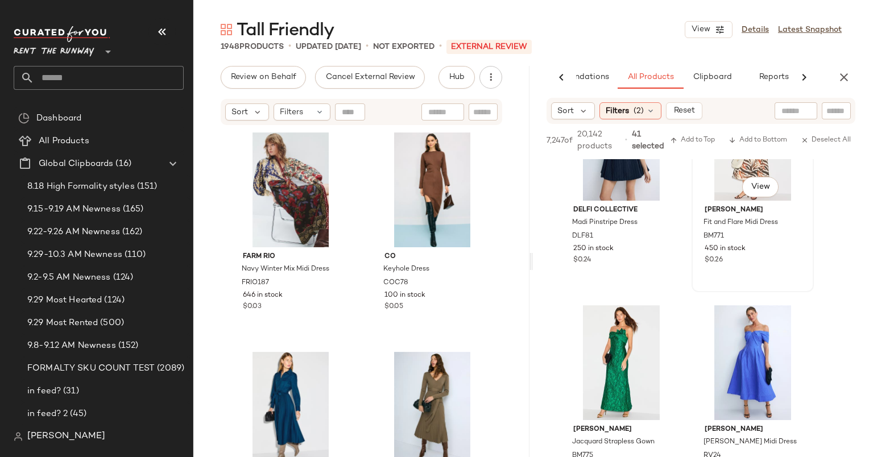
click at [711, 171] on div "#46 View" at bounding box center [752, 143] width 114 height 115
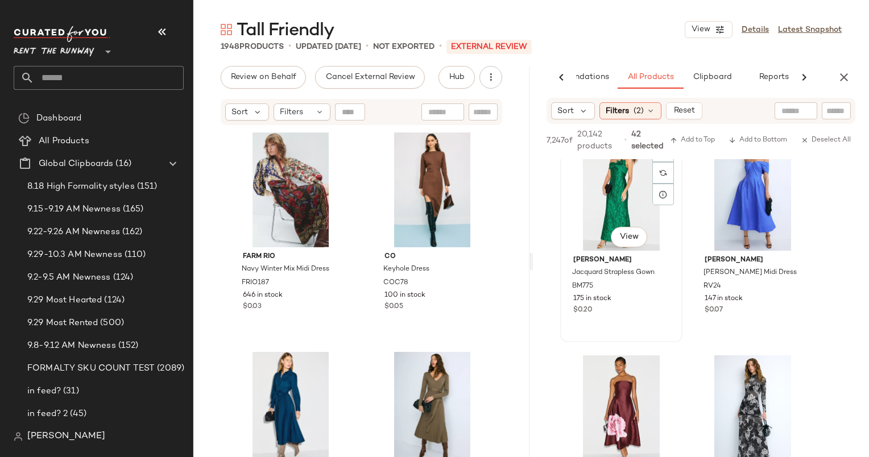
click at [596, 182] on div "#47 View" at bounding box center [621, 193] width 114 height 115
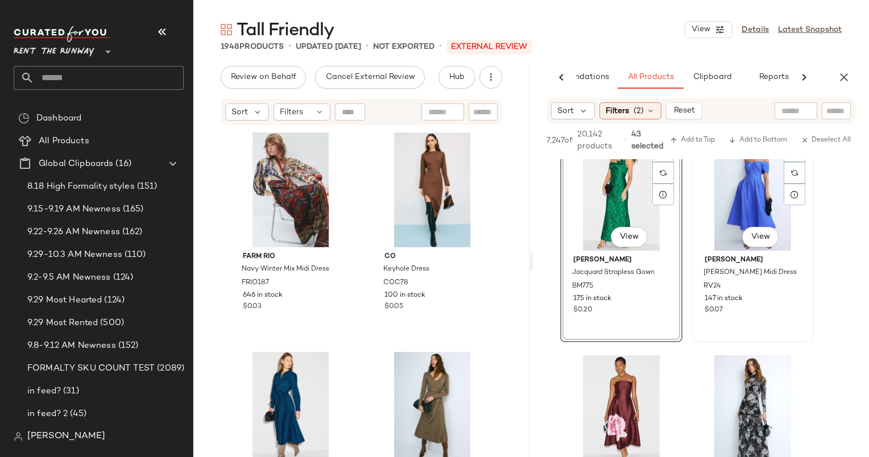
click at [738, 203] on div "#48 View" at bounding box center [752, 193] width 114 height 115
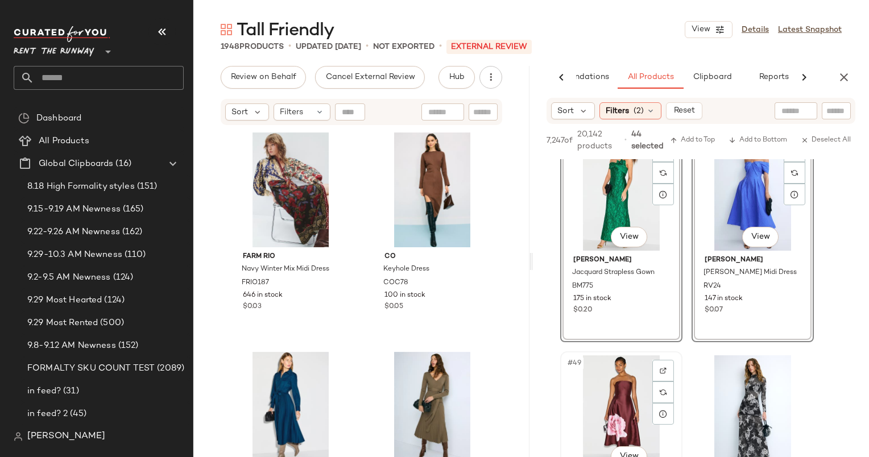
click at [615, 384] on div "#49 View" at bounding box center [621, 412] width 114 height 115
click at [710, 398] on div at bounding box center [752, 412] width 114 height 115
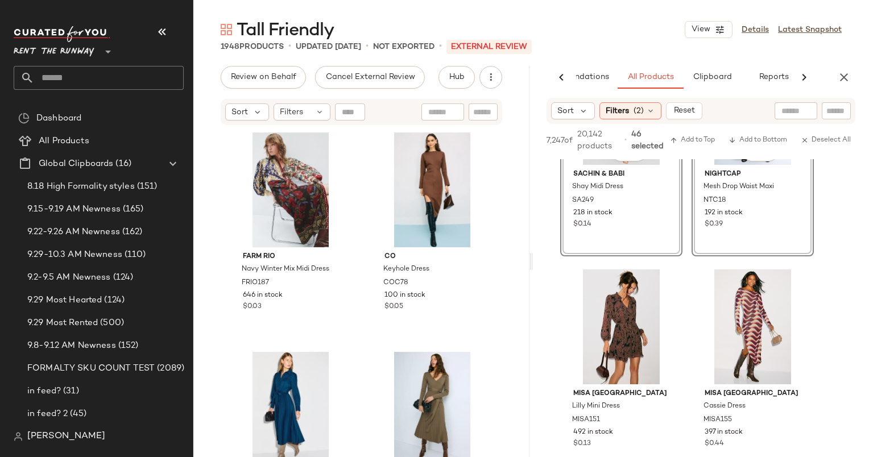
scroll to position [5468, 0]
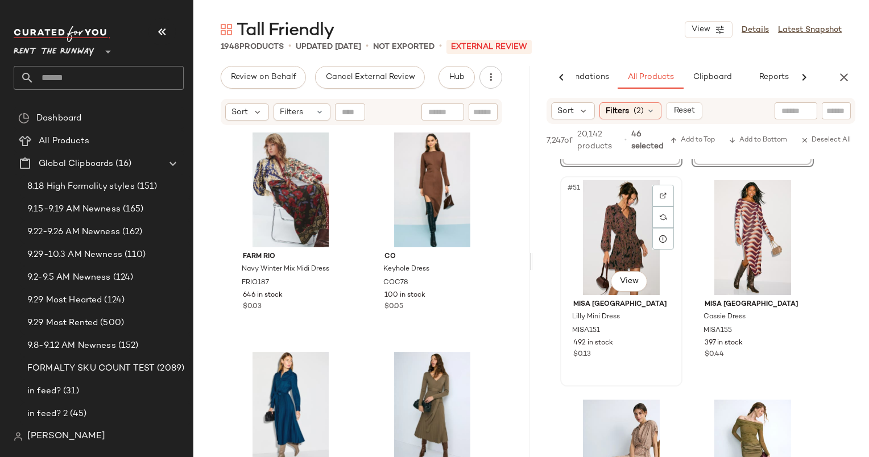
click at [612, 227] on div "#51 View" at bounding box center [621, 237] width 114 height 115
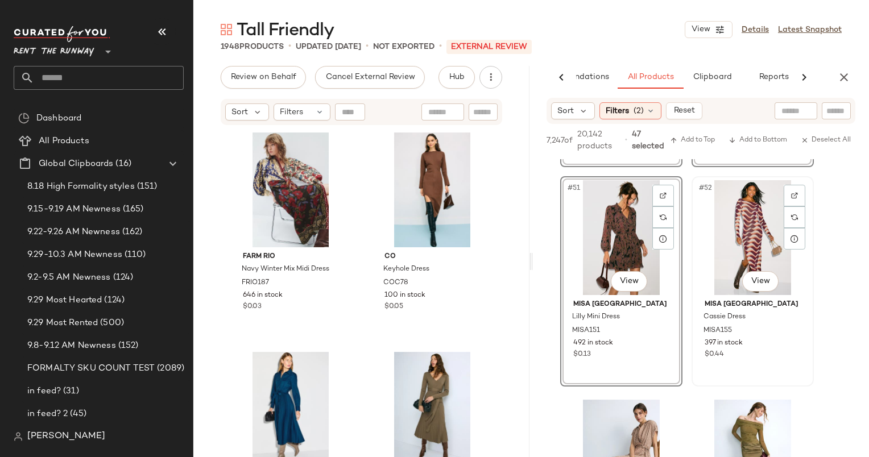
click at [739, 239] on div "#52 View" at bounding box center [752, 237] width 114 height 115
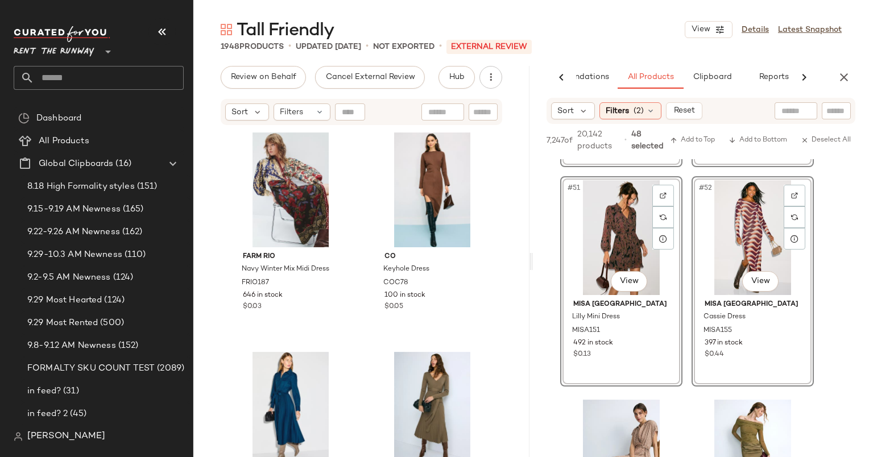
click at [596, 196] on div "#51 View" at bounding box center [621, 237] width 114 height 115
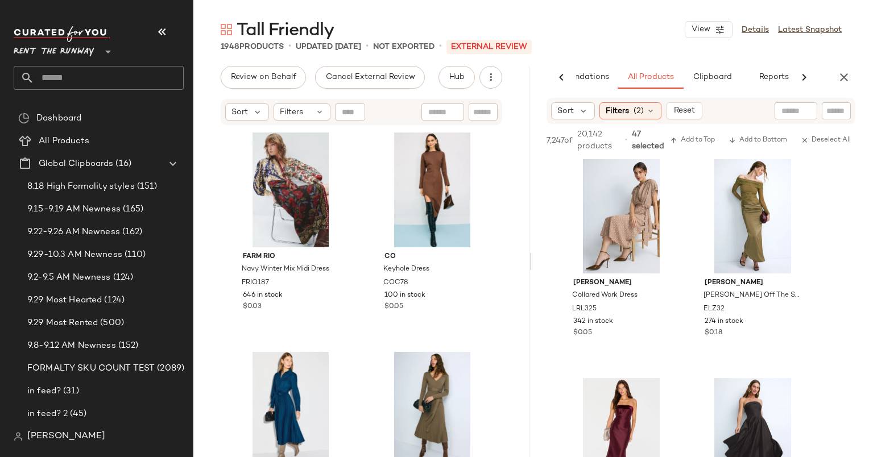
scroll to position [5729, 0]
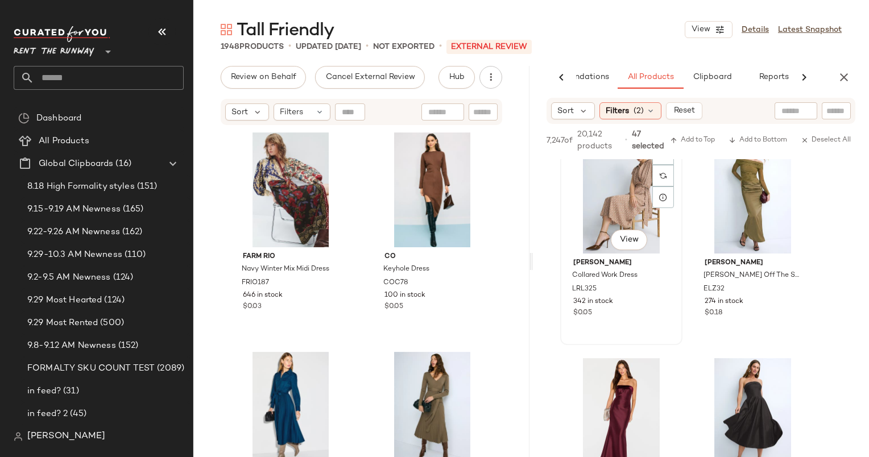
click at [614, 193] on div "#53 View" at bounding box center [621, 196] width 114 height 115
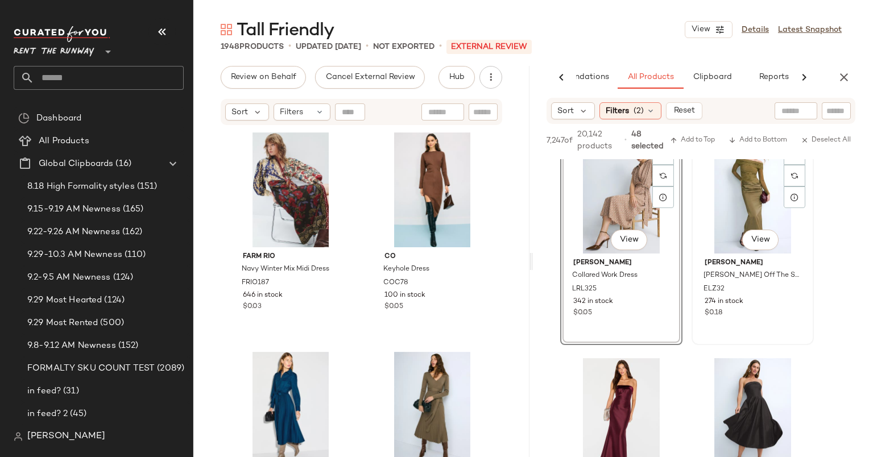
click at [733, 200] on div "#54 View" at bounding box center [752, 196] width 114 height 115
click at [589, 391] on div "#55 View" at bounding box center [621, 415] width 114 height 115
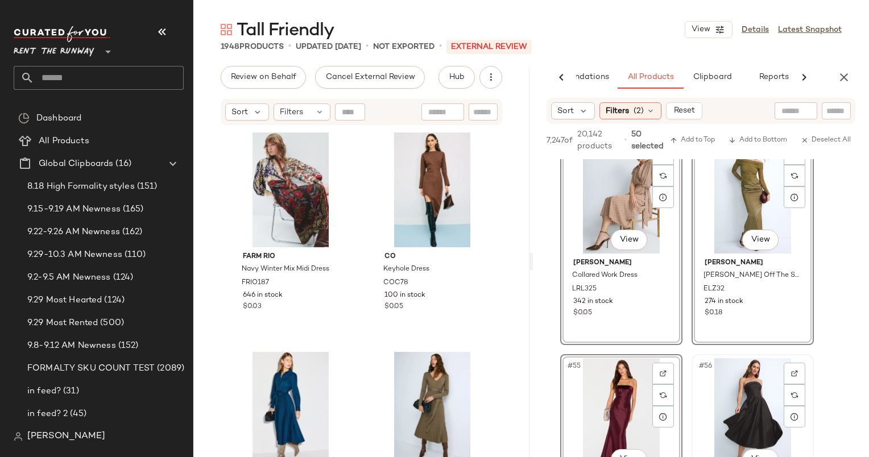
click at [747, 385] on div "#56 View" at bounding box center [752, 415] width 114 height 115
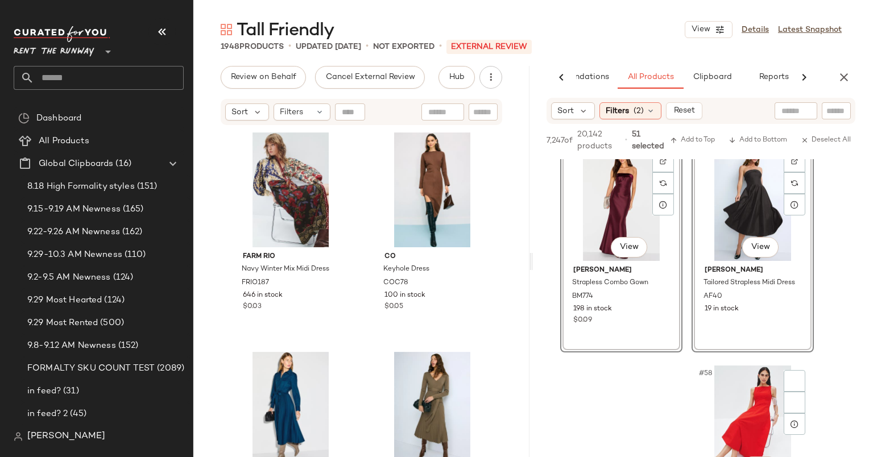
scroll to position [6084, 0]
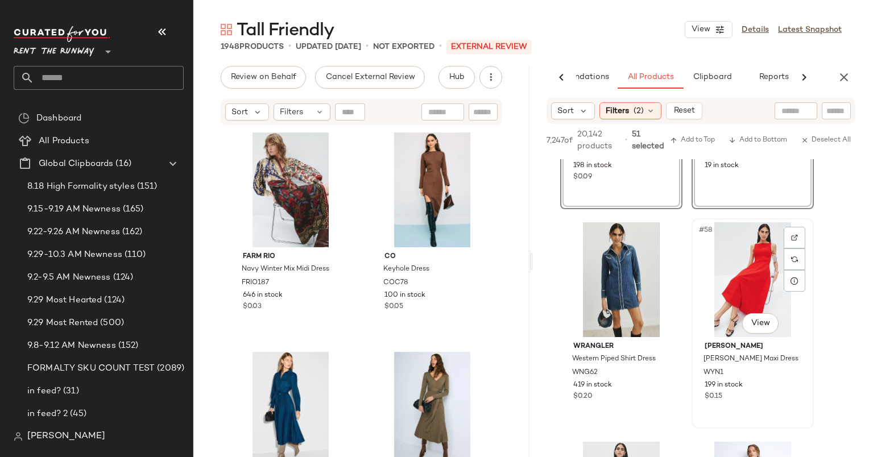
click at [739, 266] on div "#58 View" at bounding box center [752, 279] width 114 height 115
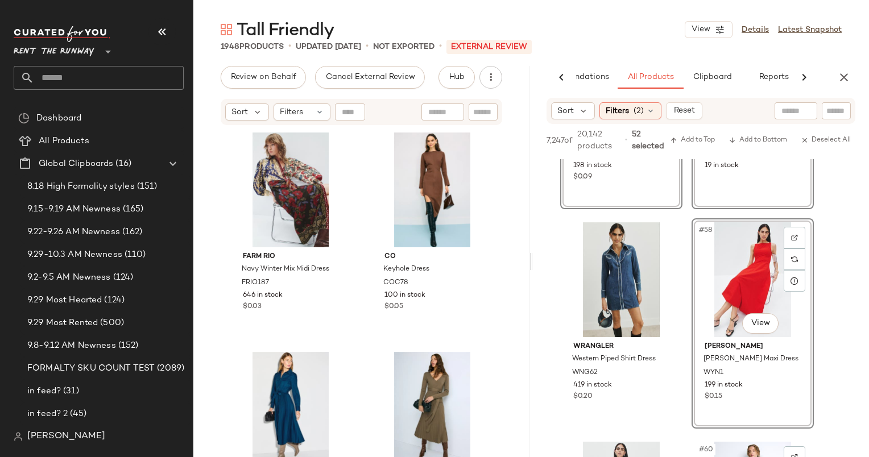
scroll to position [6360, 0]
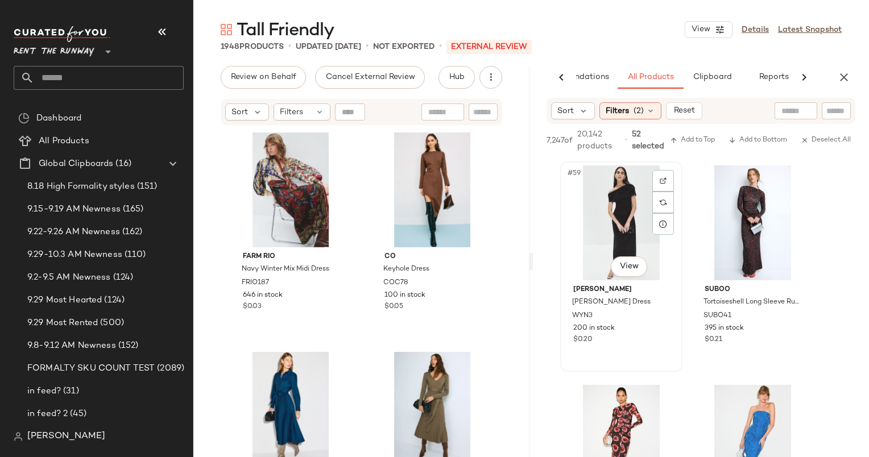
click at [631, 211] on div "#59 View" at bounding box center [621, 222] width 114 height 115
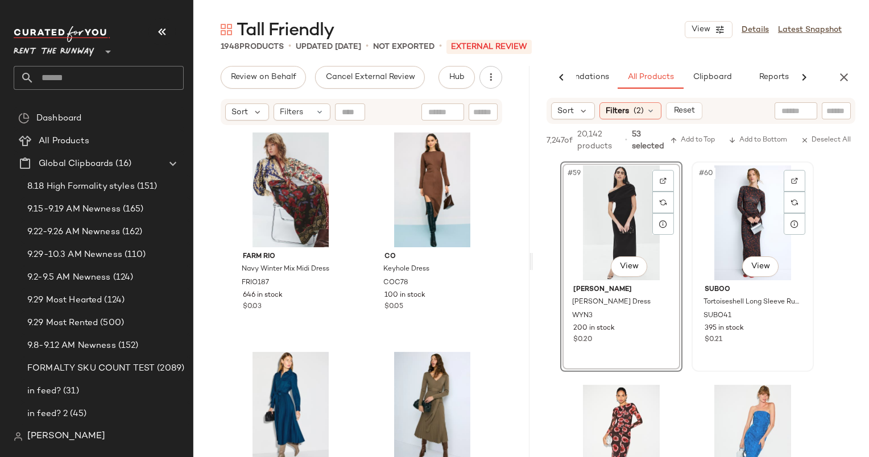
click at [733, 218] on div "#60 View" at bounding box center [752, 222] width 114 height 115
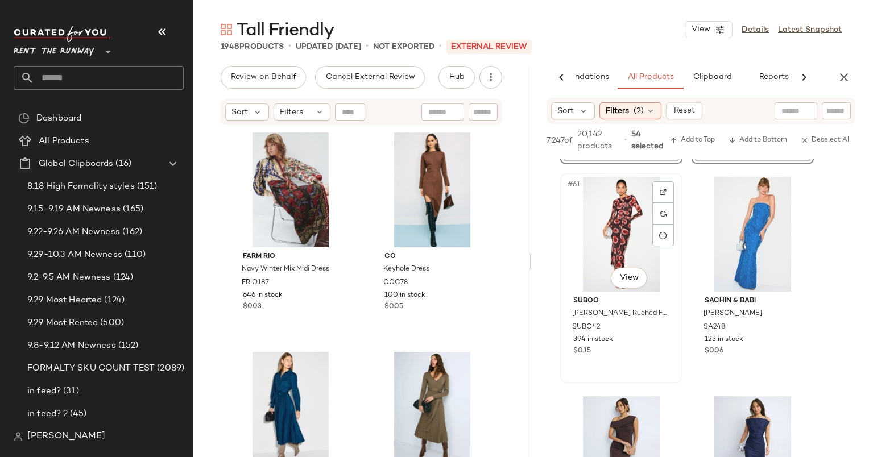
click at [627, 207] on div "#61 View" at bounding box center [621, 234] width 114 height 115
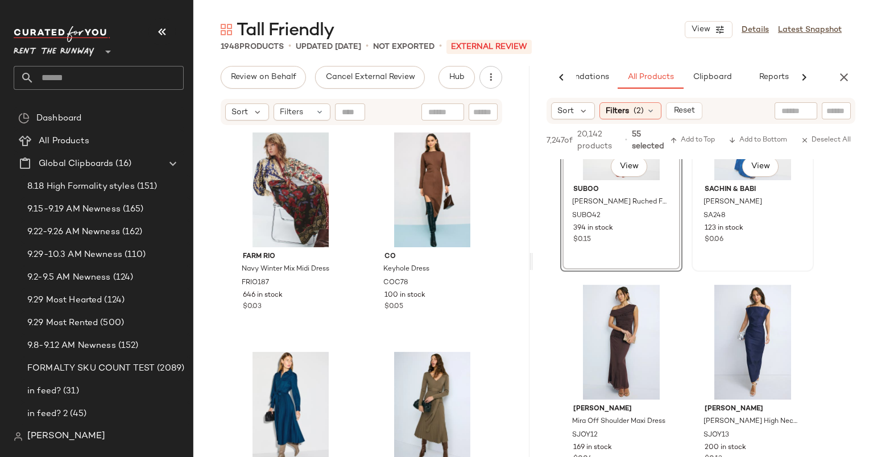
scroll to position [6723, 0]
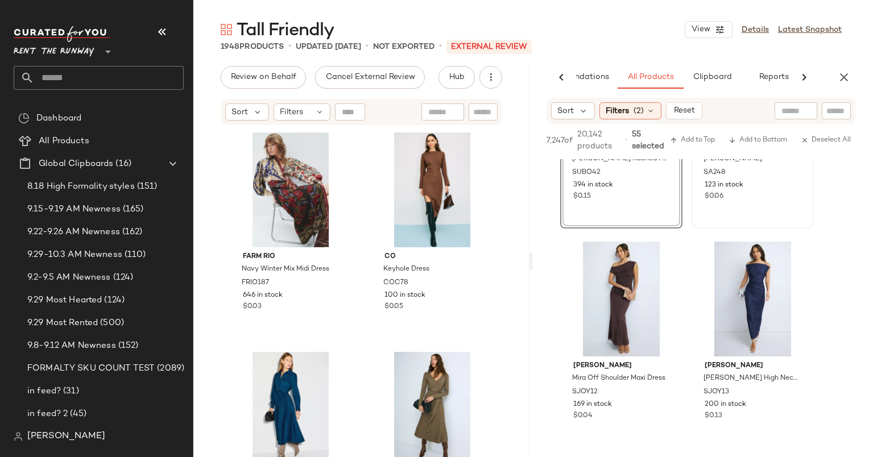
click at [745, 209] on div "#62 View Sachin & Babi Sophia Gown SA248 123 in stock $0.06" at bounding box center [752, 123] width 120 height 208
click at [624, 269] on div "#63 View" at bounding box center [621, 299] width 114 height 115
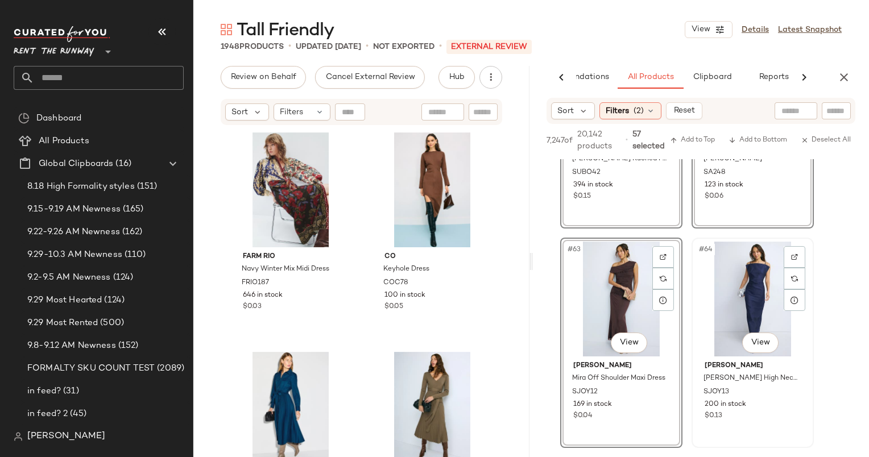
click at [734, 281] on div "#64 View" at bounding box center [752, 299] width 114 height 115
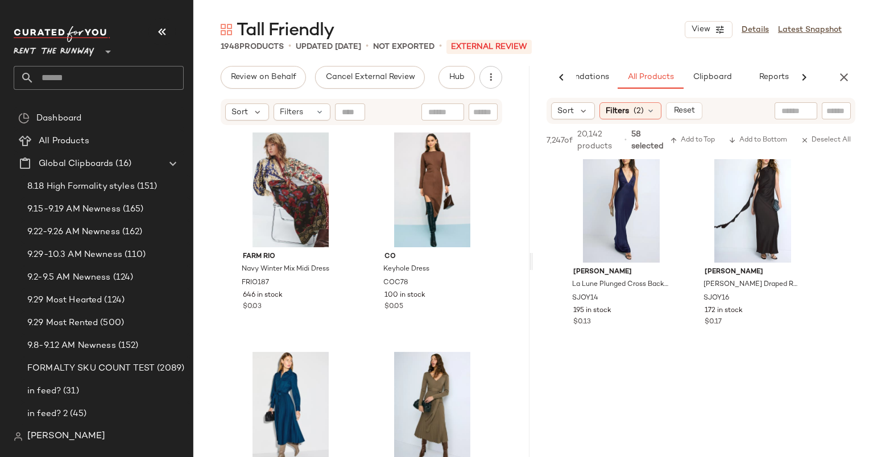
scroll to position [7037, 0]
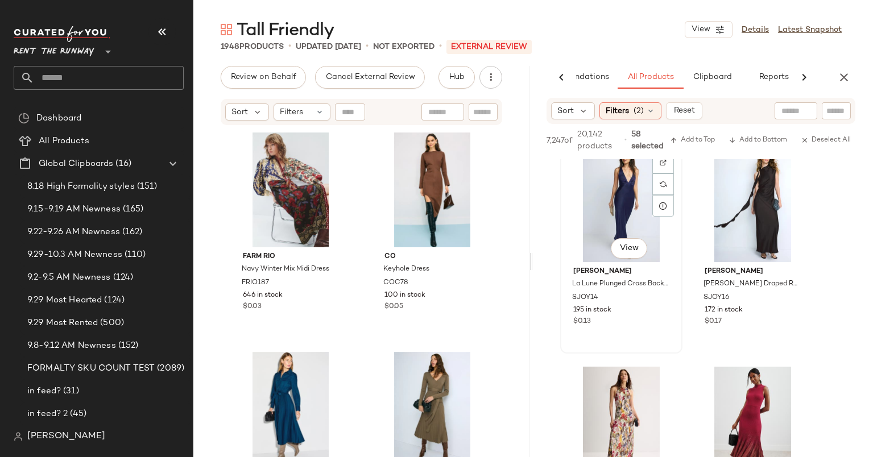
click at [623, 222] on div "#65 View" at bounding box center [621, 204] width 114 height 115
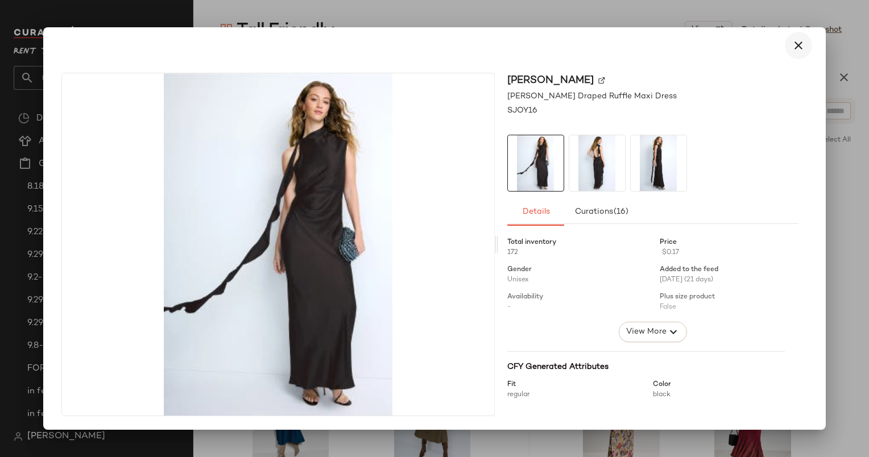
click at [790, 48] on button "button" at bounding box center [797, 45] width 27 height 27
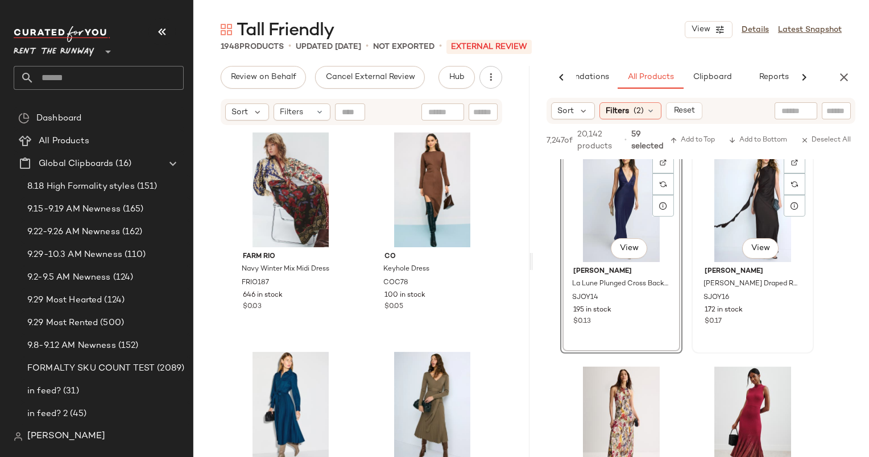
click at [755, 187] on div "#66 View" at bounding box center [752, 204] width 114 height 115
click at [695, 134] on button "Add to Top" at bounding box center [692, 141] width 54 height 14
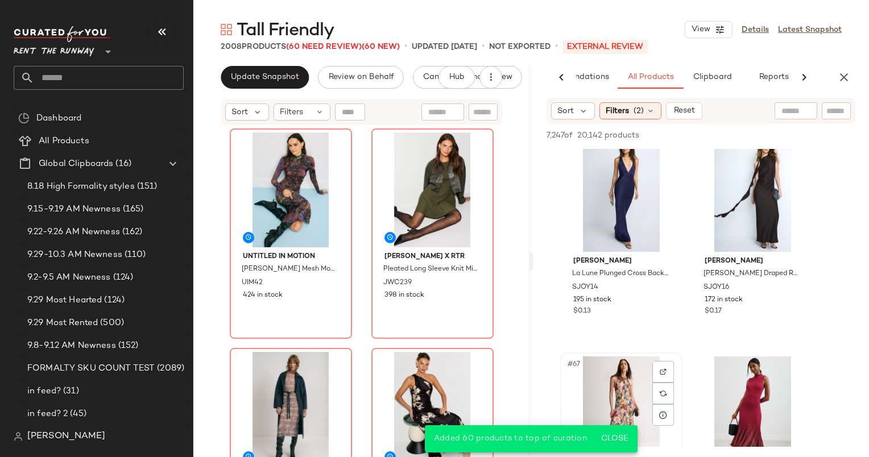
click at [608, 381] on div "#67 View" at bounding box center [621, 413] width 114 height 115
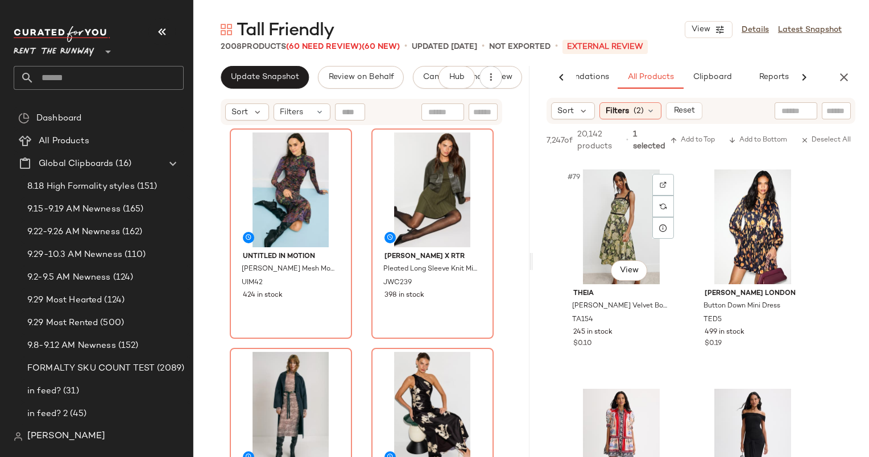
scroll to position [8584, 0]
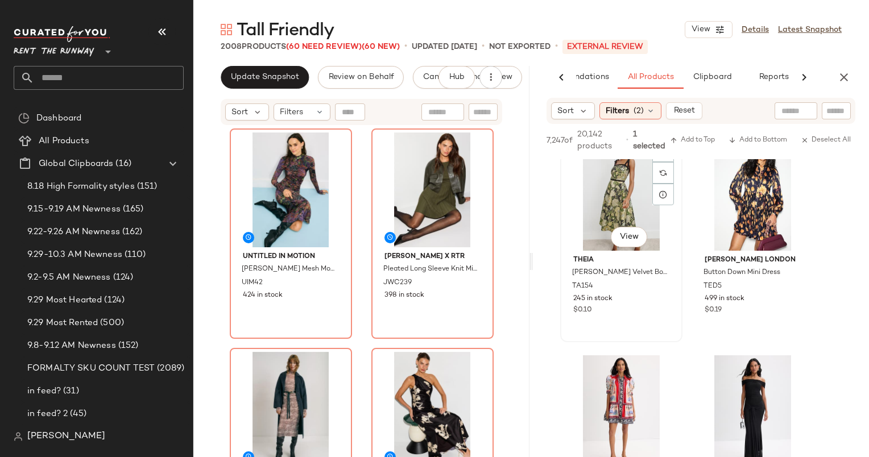
click at [609, 211] on div "#79 View" at bounding box center [621, 193] width 114 height 115
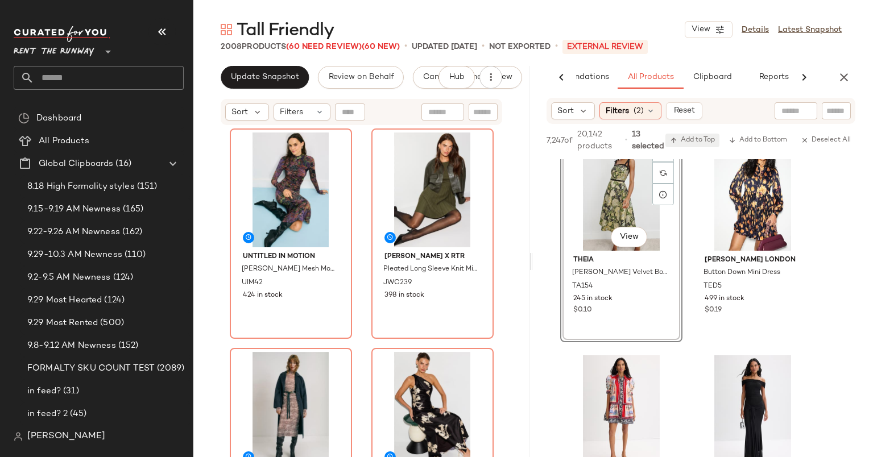
click at [689, 135] on button "Add to Top" at bounding box center [692, 141] width 54 height 14
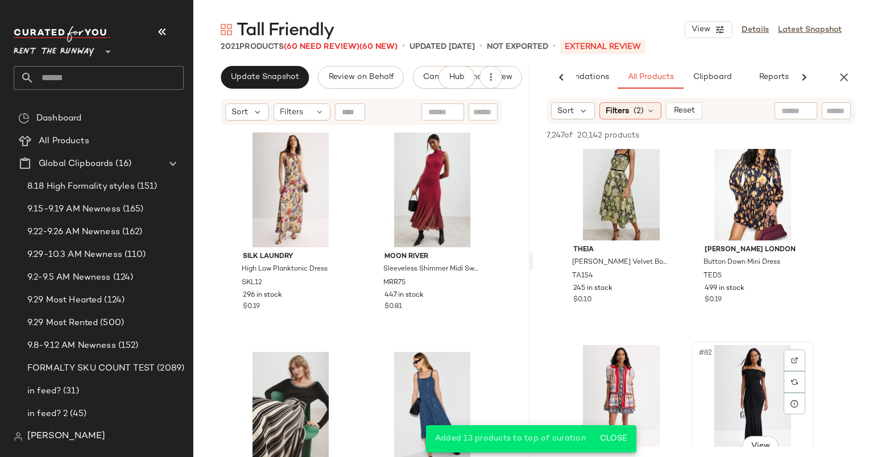
click at [744, 389] on div "#82 View" at bounding box center [752, 402] width 114 height 115
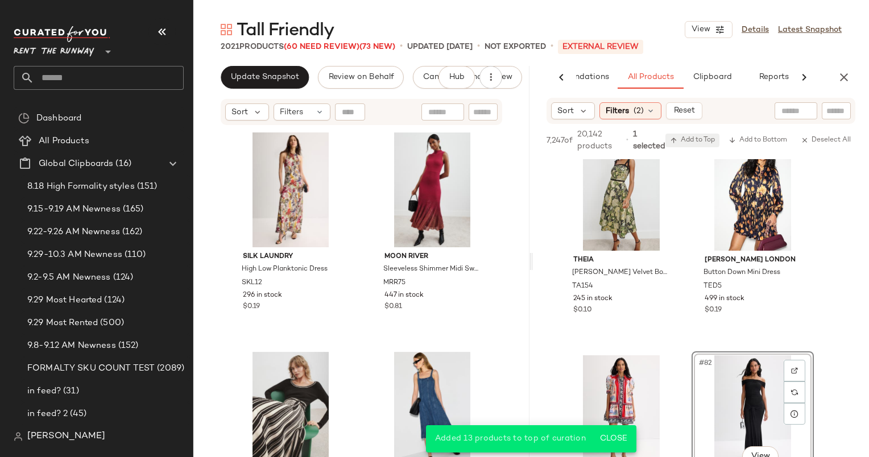
click at [703, 139] on span "Add to Top" at bounding box center [692, 140] width 45 height 8
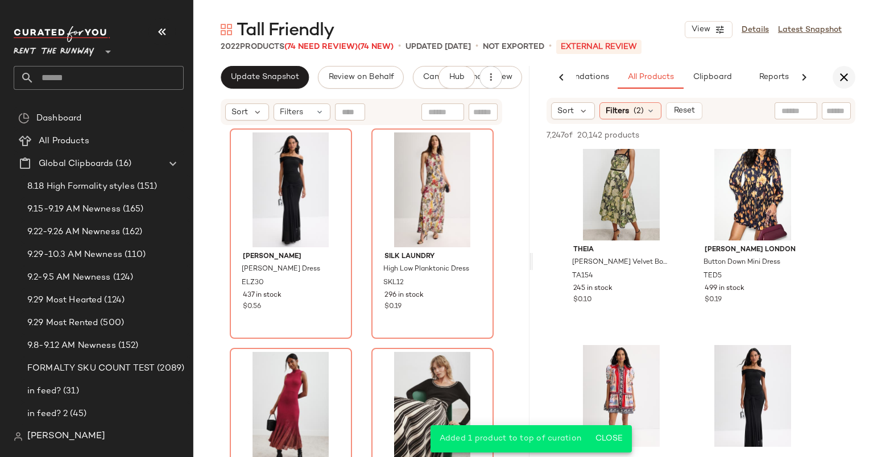
click at [839, 82] on icon "button" at bounding box center [844, 77] width 14 height 14
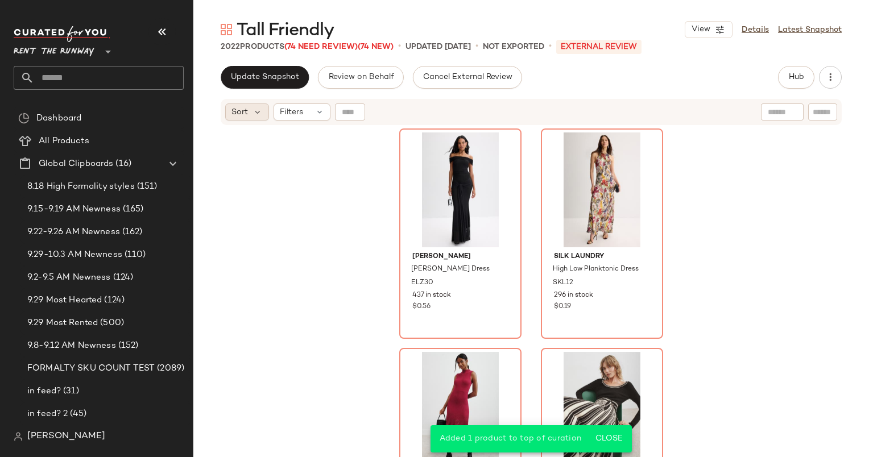
click at [236, 114] on span "Sort" at bounding box center [239, 112] width 16 height 12
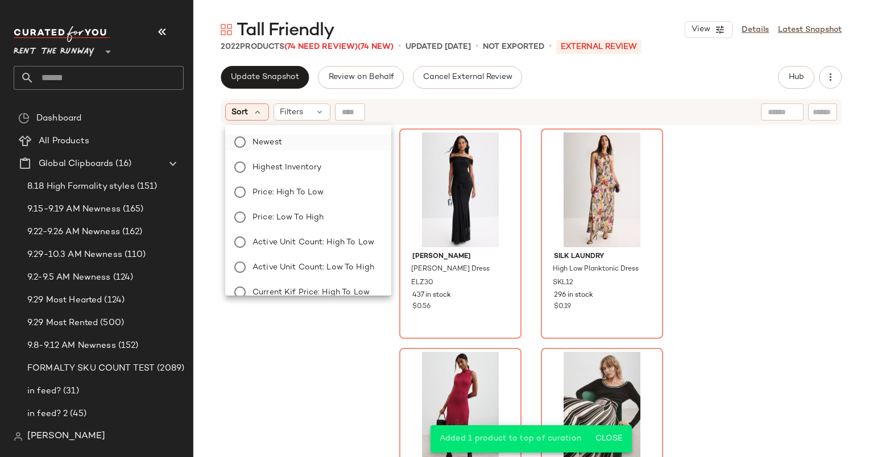
click at [315, 149] on label "Newest" at bounding box center [315, 142] width 134 height 16
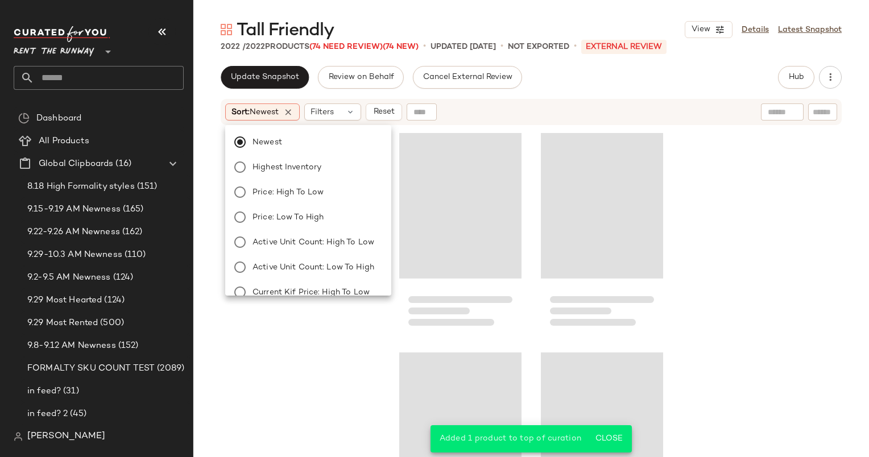
click at [461, 131] on div "Loading..." at bounding box center [460, 233] width 122 height 210
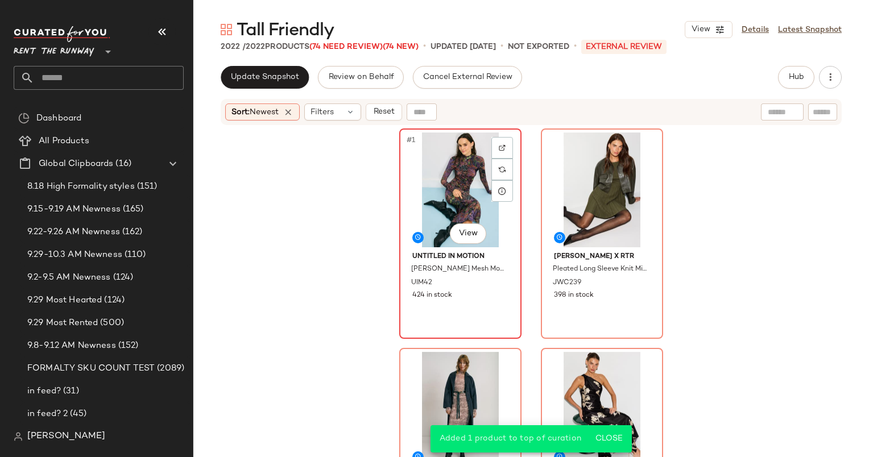
click at [450, 159] on div "#1 View" at bounding box center [460, 189] width 114 height 115
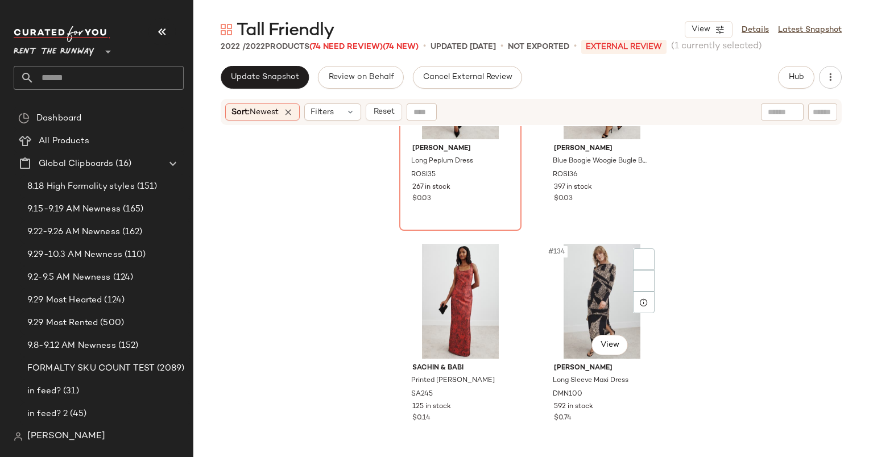
scroll to position [14378, 0]
click at [595, 287] on div "#134 View" at bounding box center [602, 301] width 114 height 115
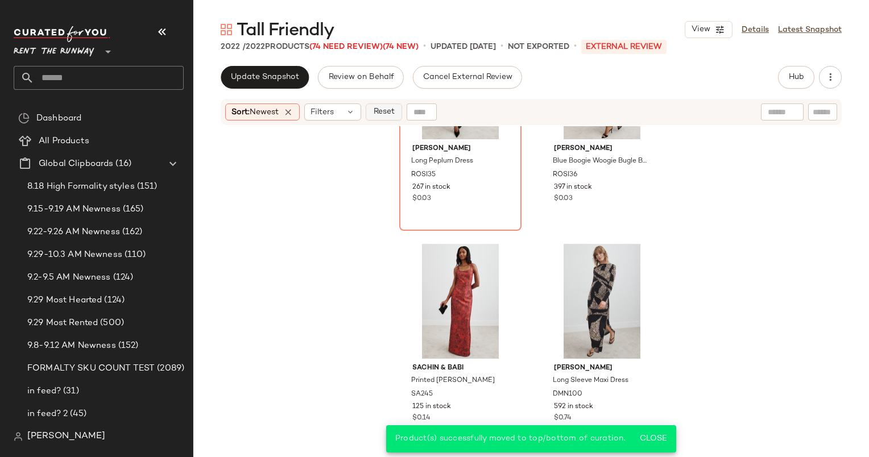
click at [385, 109] on span "Reset" at bounding box center [383, 111] width 22 height 9
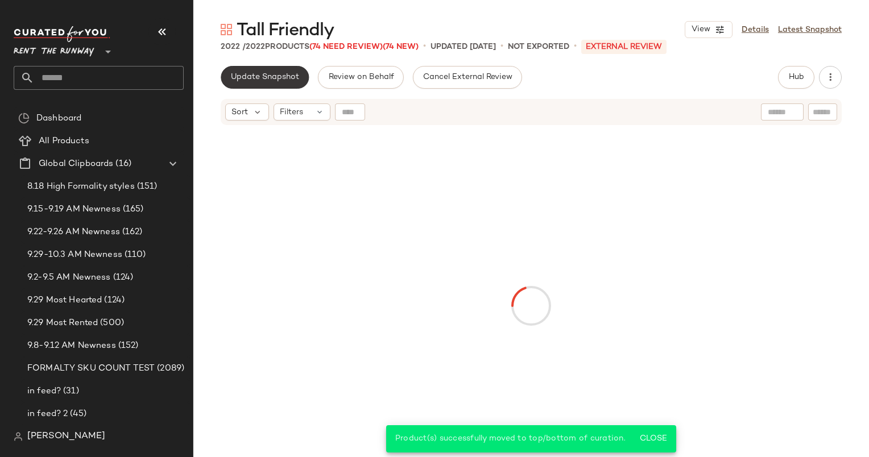
click at [269, 86] on button "Update Snapshot" at bounding box center [265, 77] width 88 height 23
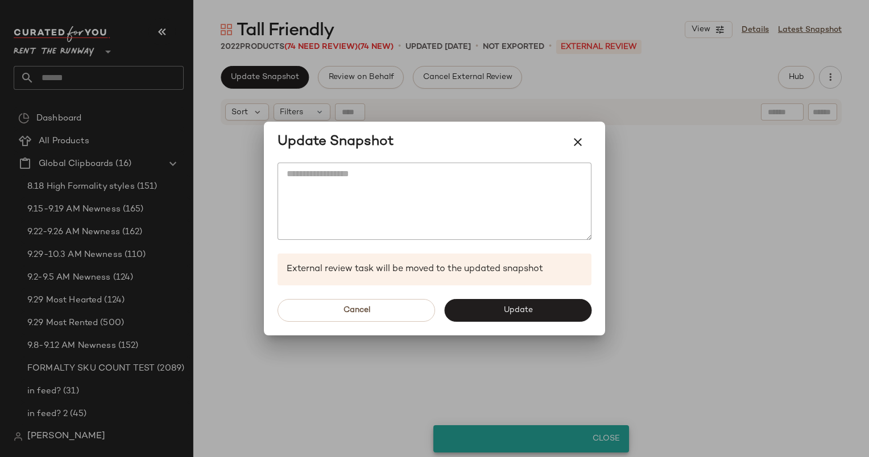
scroll to position [14481, 0]
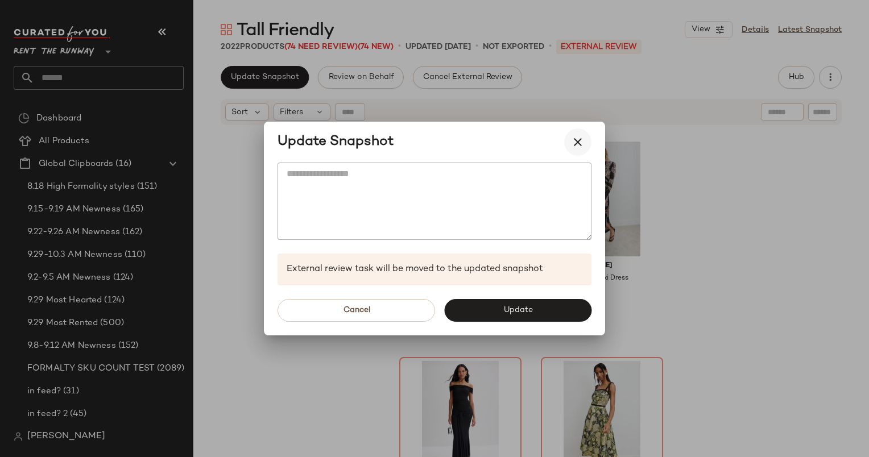
click at [571, 139] on icon "button" at bounding box center [578, 142] width 14 height 14
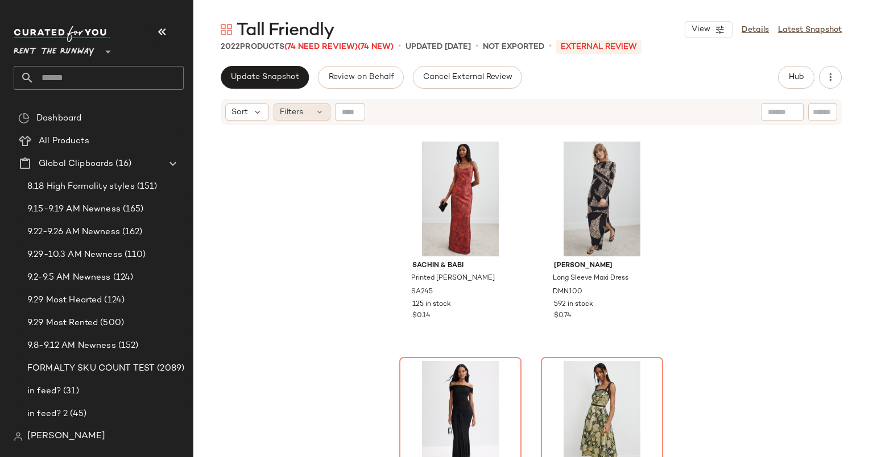
click at [293, 106] on span "Filters" at bounding box center [291, 112] width 23 height 12
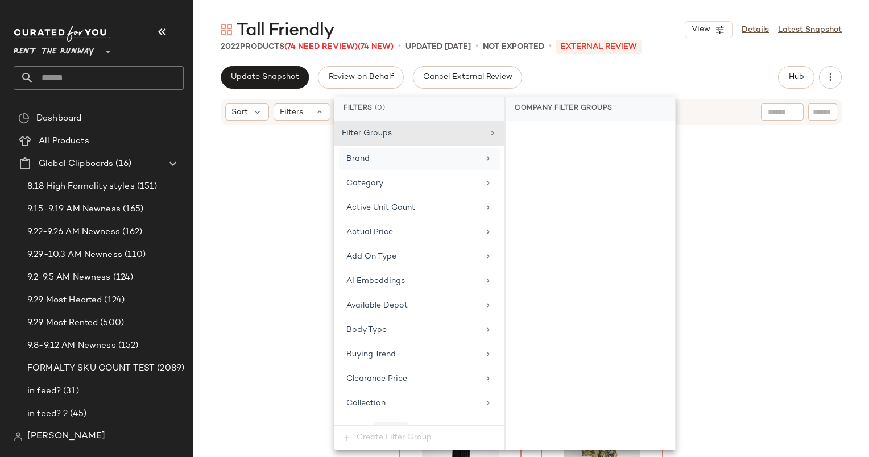
click at [391, 159] on div "Brand" at bounding box center [412, 159] width 132 height 12
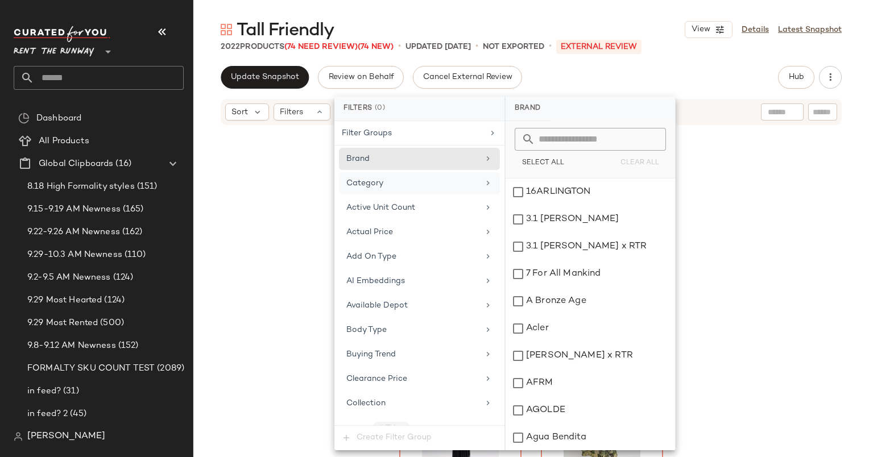
click at [416, 186] on div "Category" at bounding box center [412, 183] width 132 height 12
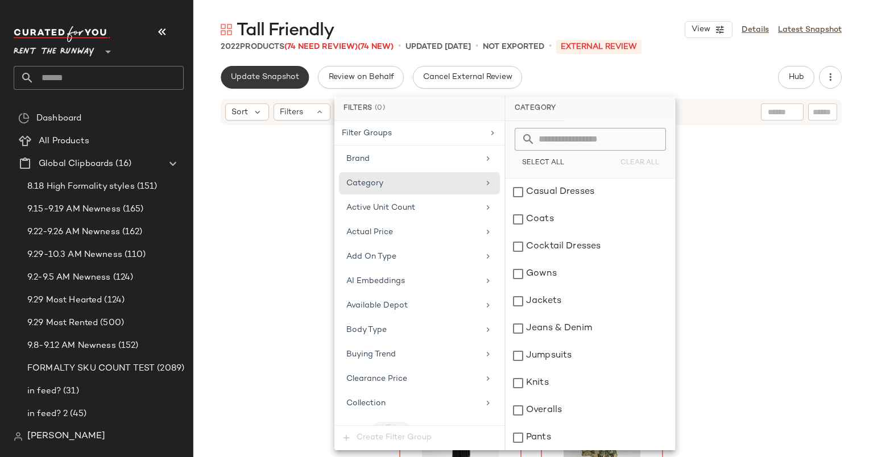
click at [255, 77] on span "Update Snapshot" at bounding box center [264, 77] width 69 height 9
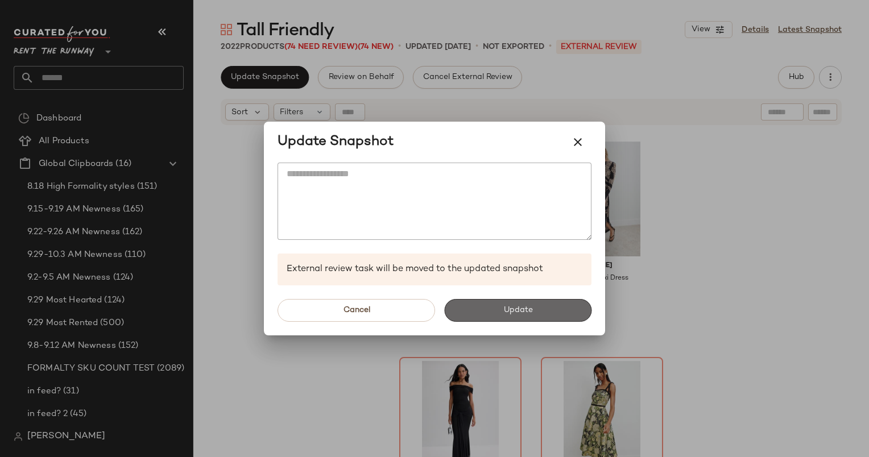
click at [510, 317] on button "Update" at bounding box center [517, 310] width 147 height 23
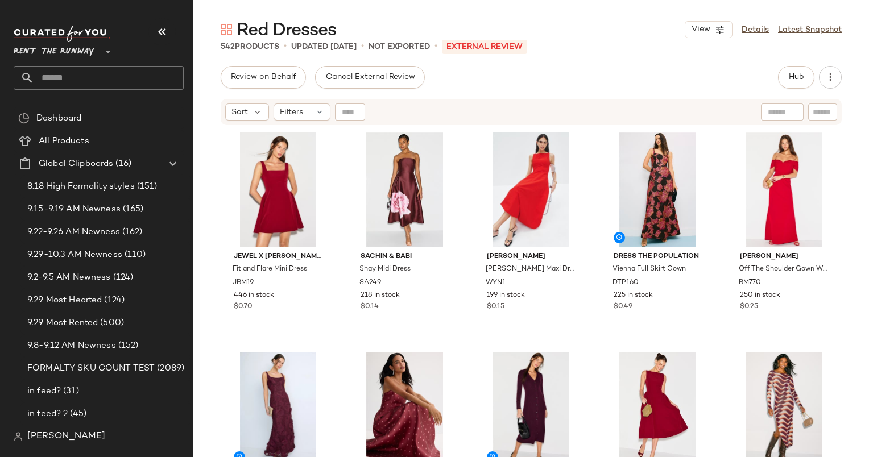
click at [705, 40] on div "Red Dresses View Details Latest Snapshot" at bounding box center [530, 29] width 675 height 23
click at [697, 32] on span "View" at bounding box center [700, 29] width 19 height 9
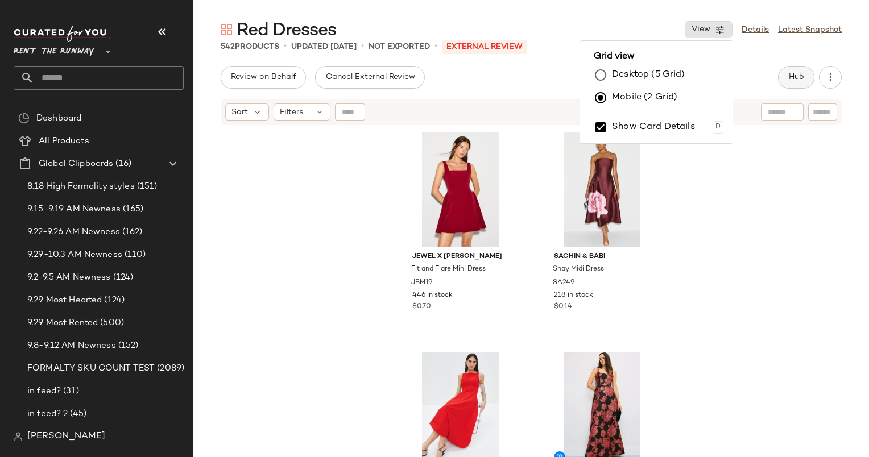
click at [794, 84] on button "Hub" at bounding box center [796, 77] width 36 height 23
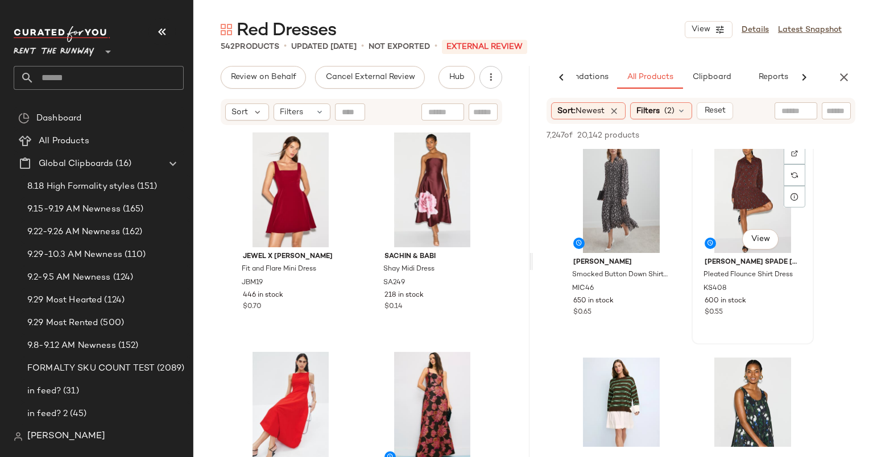
scroll to position [2840, 0]
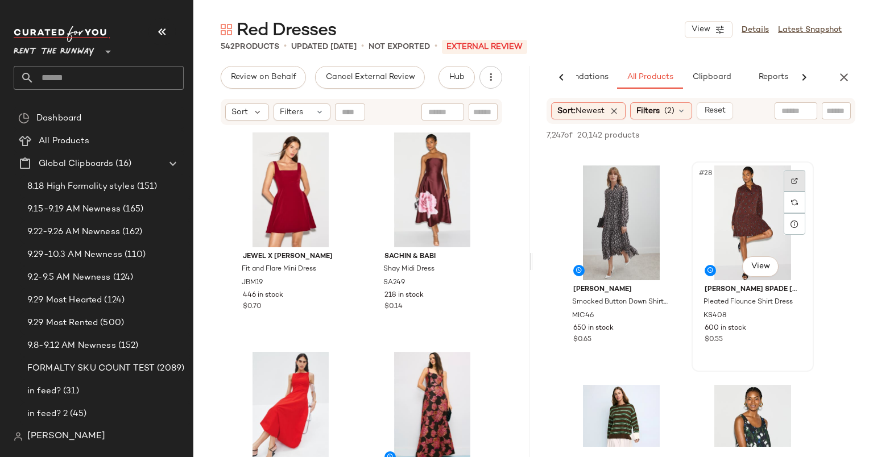
click at [794, 173] on div at bounding box center [794, 181] width 22 height 22
click at [836, 78] on button "button" at bounding box center [843, 77] width 23 height 23
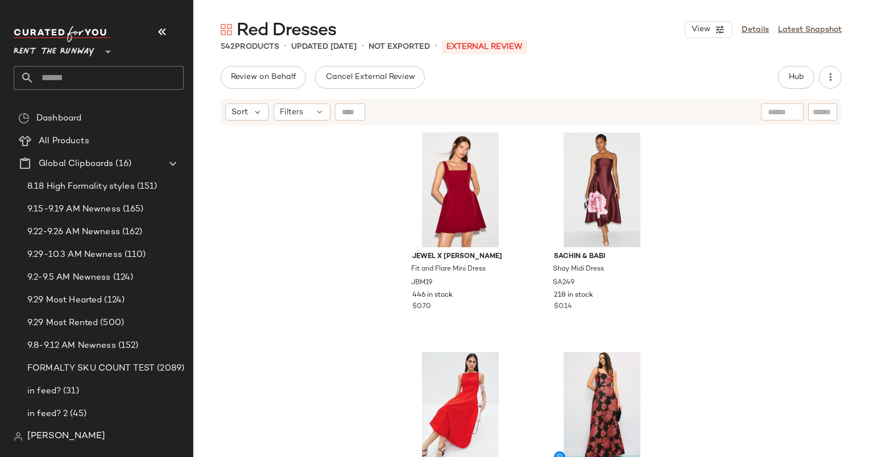
click at [211, 122] on div "Sort Filters" at bounding box center [530, 112] width 675 height 28
click at [241, 118] on div "Sort" at bounding box center [247, 111] width 44 height 17
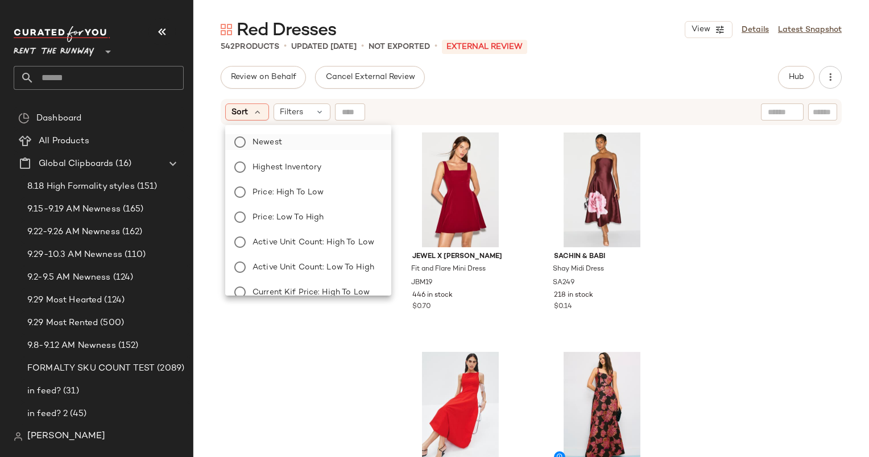
click at [282, 140] on label "Newest" at bounding box center [315, 142] width 134 height 16
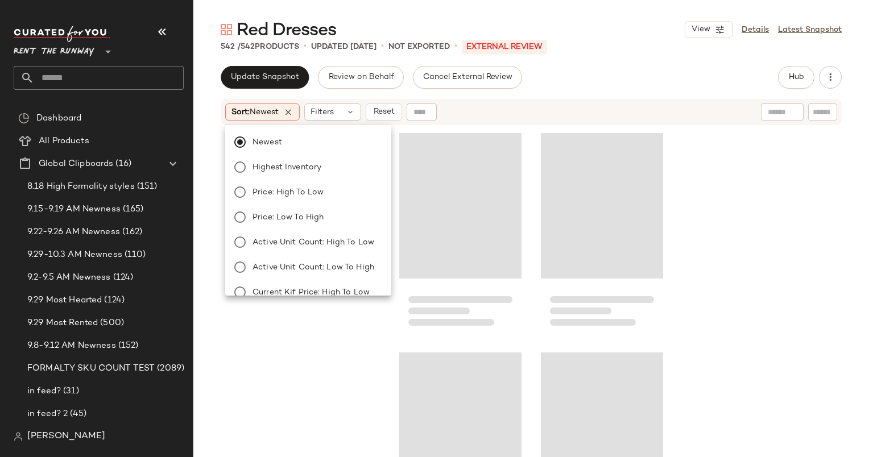
click at [551, 107] on div "Sort: Newest Filters Reset" at bounding box center [457, 111] width 464 height 17
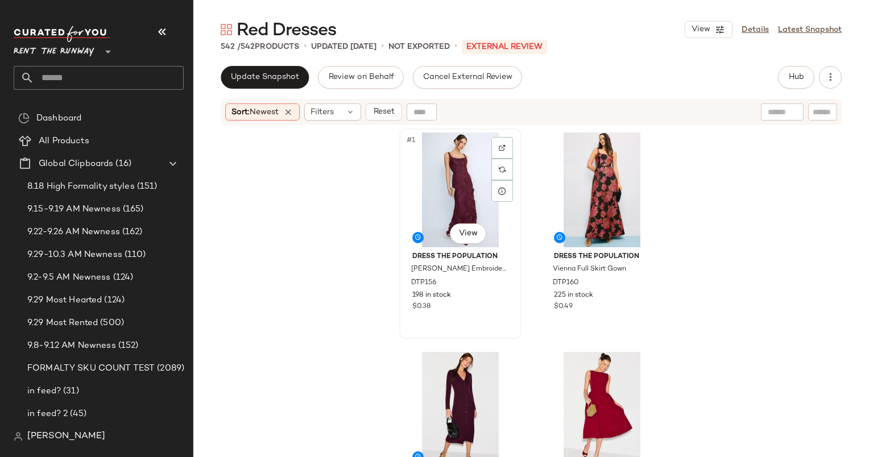
click at [455, 152] on div "#1 View" at bounding box center [460, 189] width 114 height 115
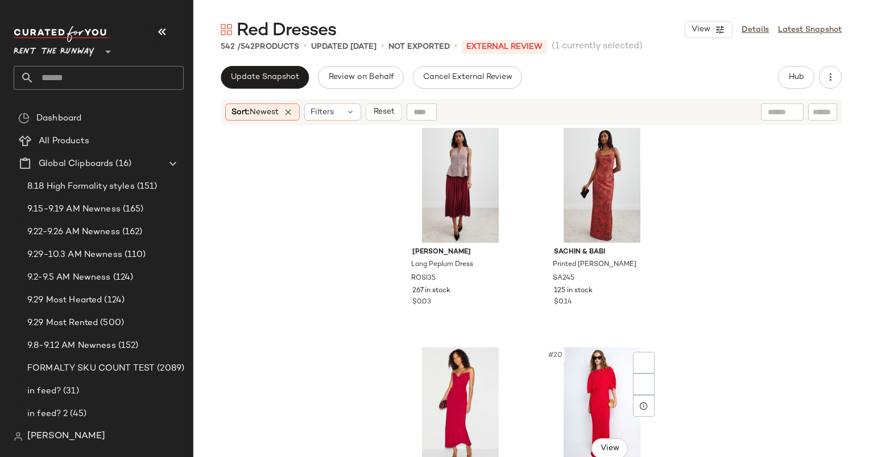
scroll to position [1884, 0]
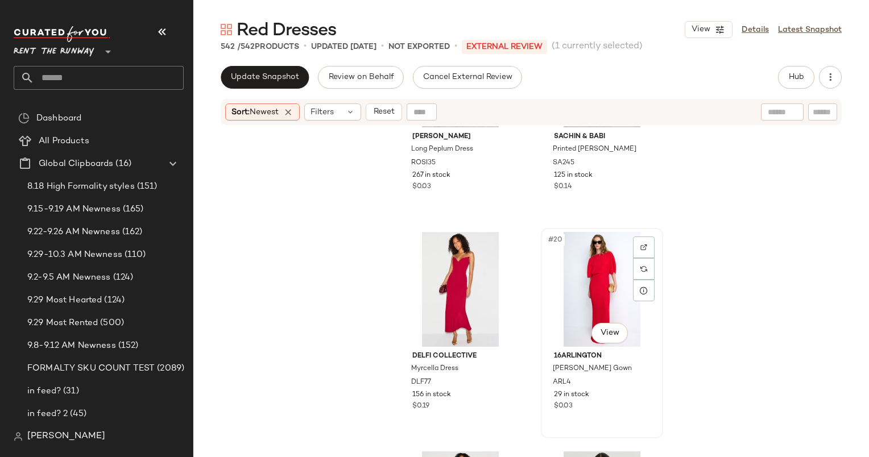
click at [567, 301] on div "#20 View" at bounding box center [602, 289] width 114 height 115
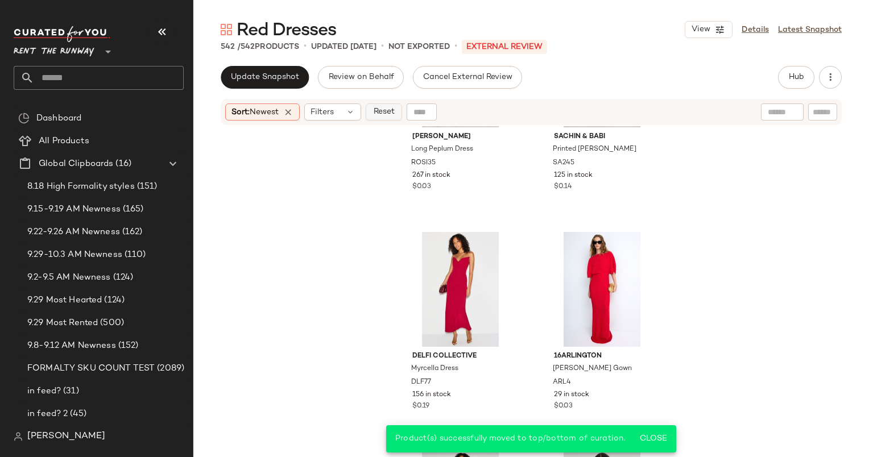
click at [377, 117] on span "Reset" at bounding box center [383, 111] width 22 height 9
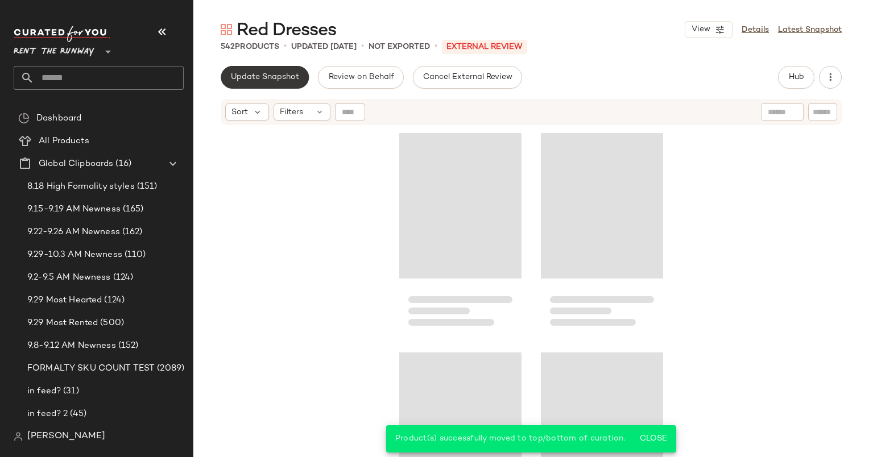
scroll to position [1975, 0]
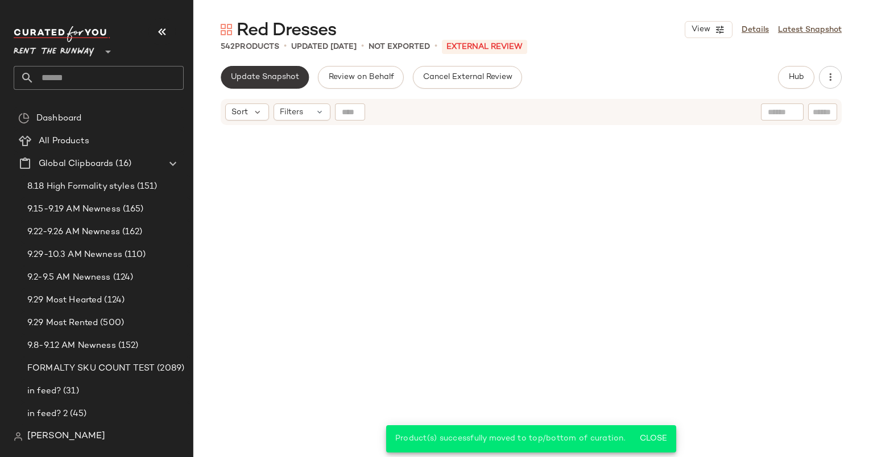
click at [282, 68] on button "Update Snapshot" at bounding box center [265, 77] width 88 height 23
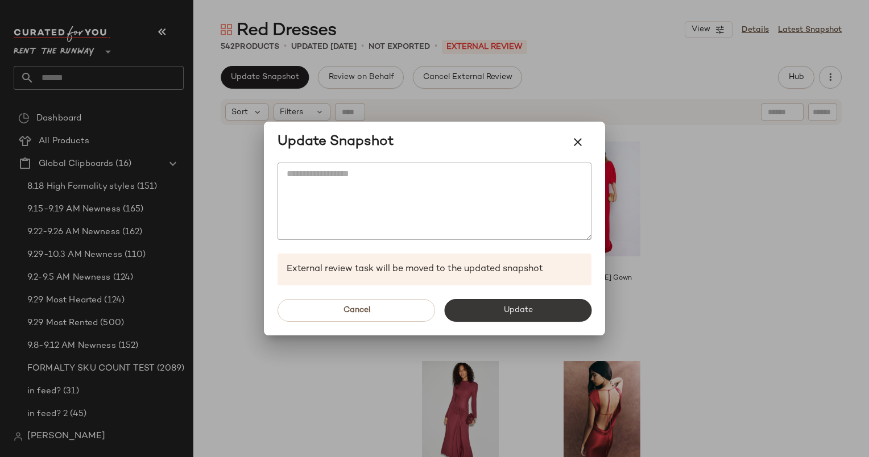
click at [505, 318] on button "Update" at bounding box center [517, 310] width 147 height 23
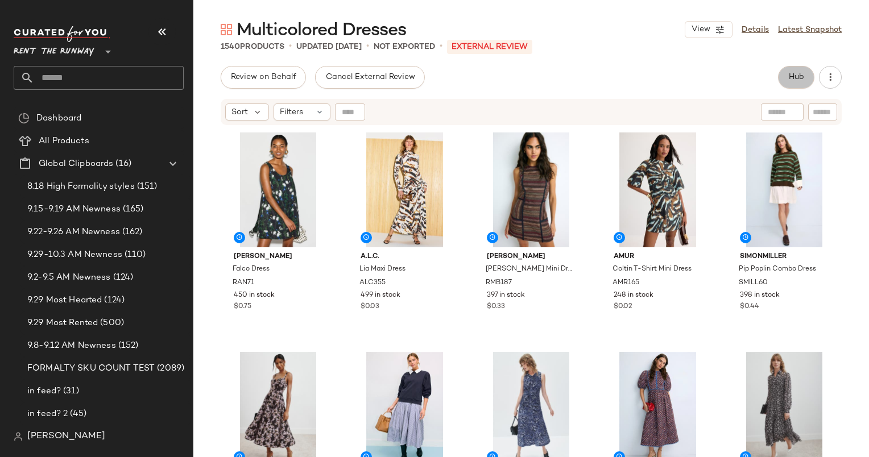
click at [779, 73] on button "Hub" at bounding box center [796, 77] width 36 height 23
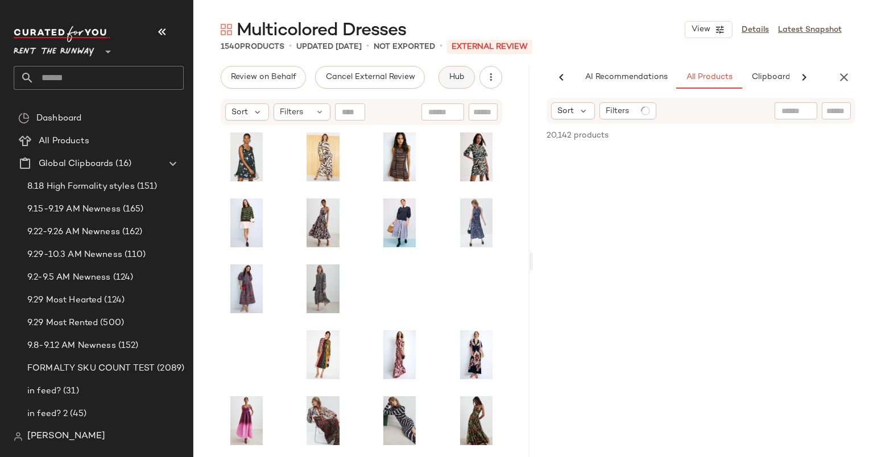
scroll to position [0, 47]
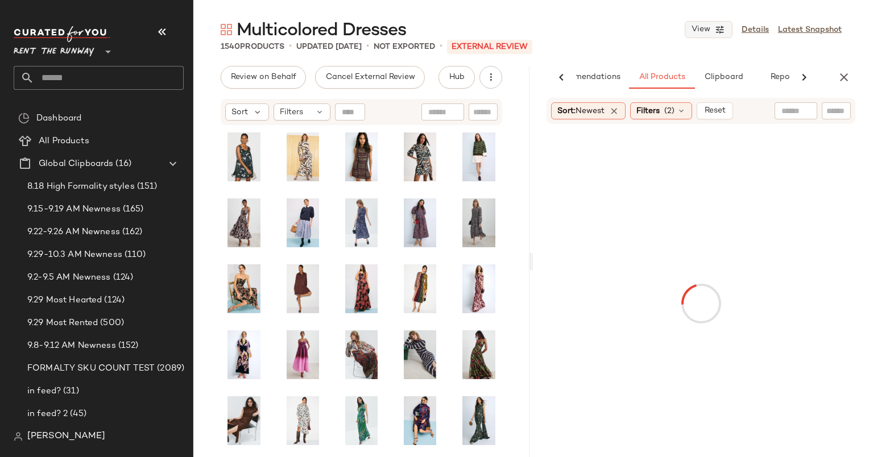
click at [703, 31] on span "View" at bounding box center [700, 29] width 19 height 9
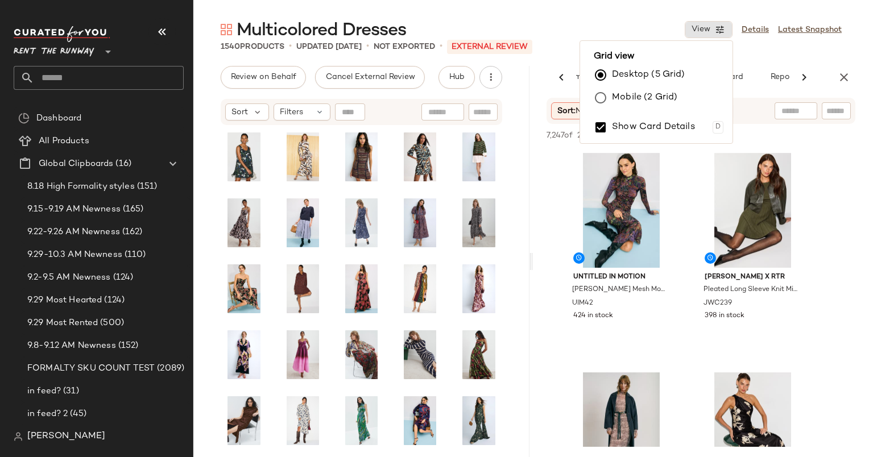
click at [629, 98] on label "Mobile (2 Grid)" at bounding box center [644, 97] width 65 height 23
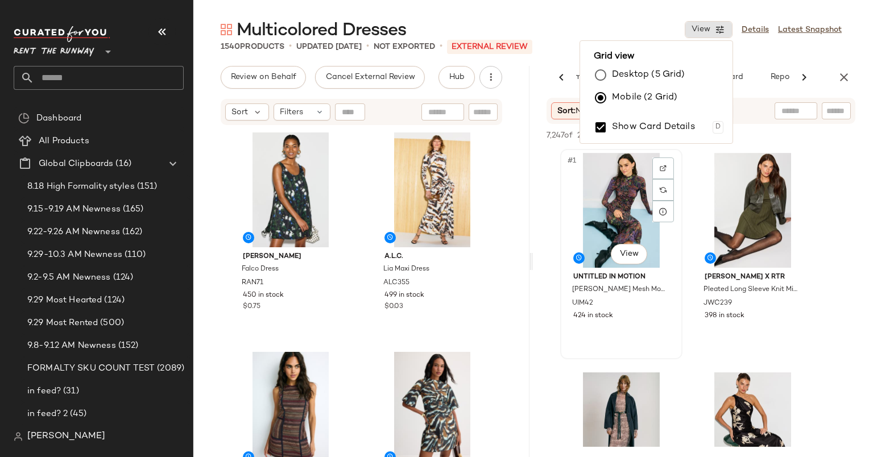
click at [622, 179] on div "#1 View" at bounding box center [621, 210] width 114 height 115
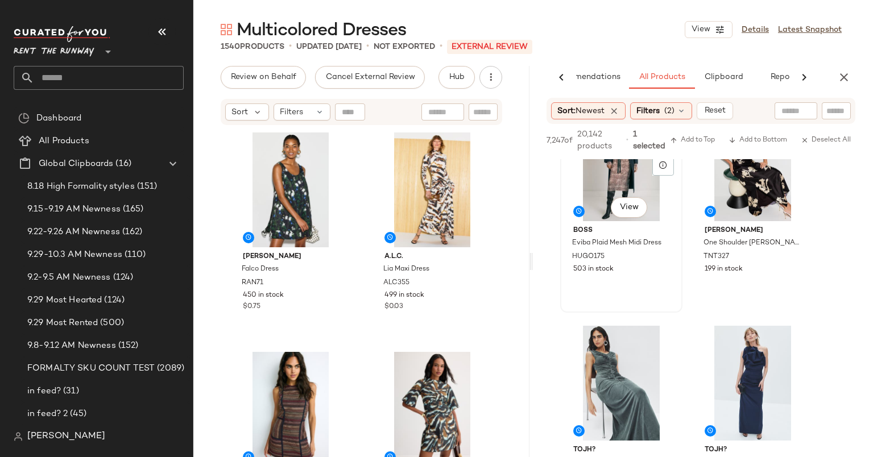
scroll to position [208, 0]
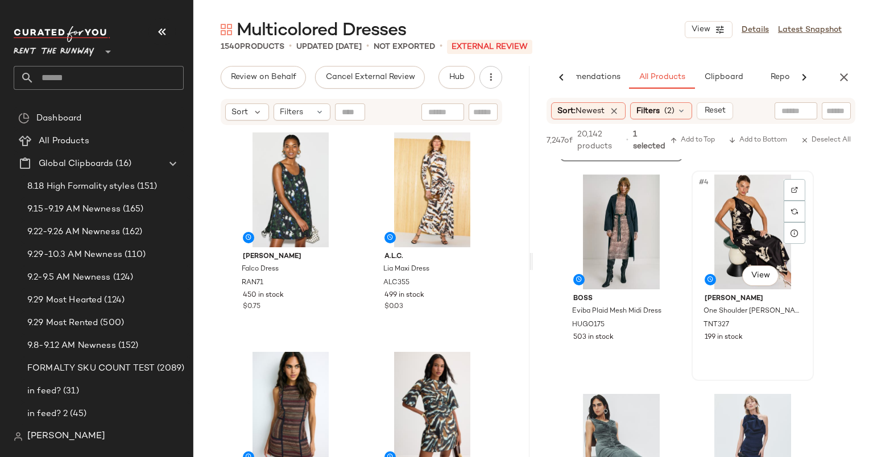
click at [749, 225] on div "#4 View" at bounding box center [752, 232] width 114 height 115
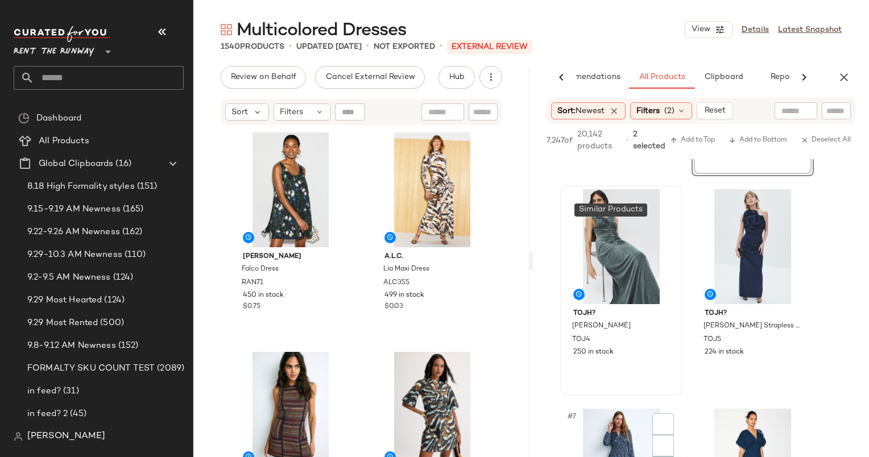
scroll to position [651, 0]
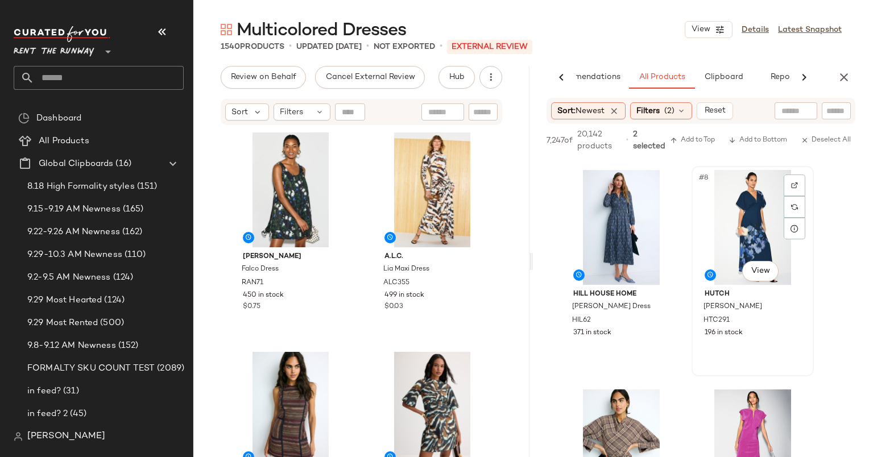
click at [761, 213] on div "#8 View" at bounding box center [752, 227] width 114 height 115
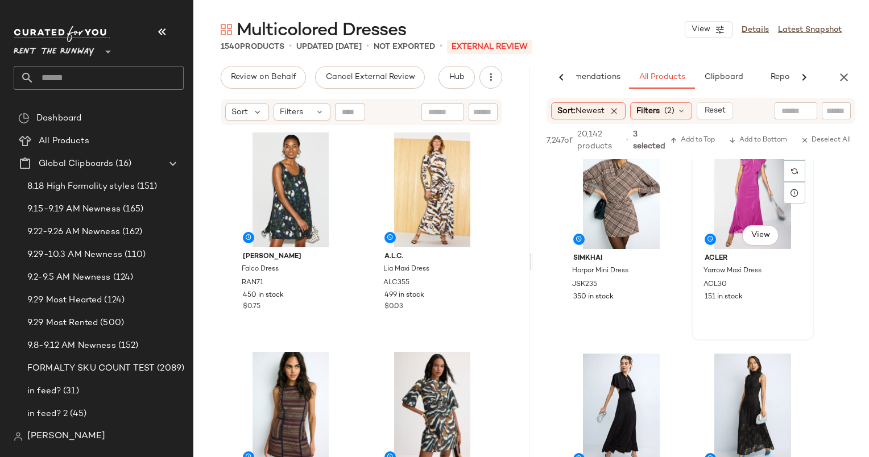
scroll to position [1175, 0]
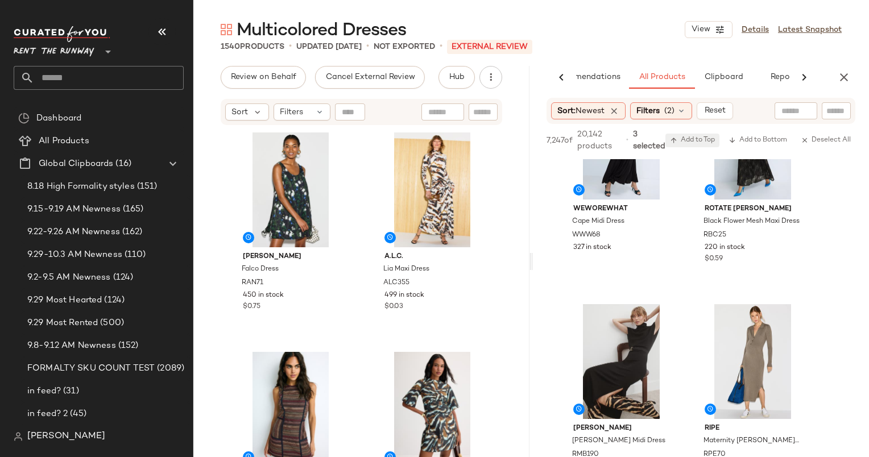
click at [709, 141] on span "Add to Top" at bounding box center [692, 140] width 45 height 8
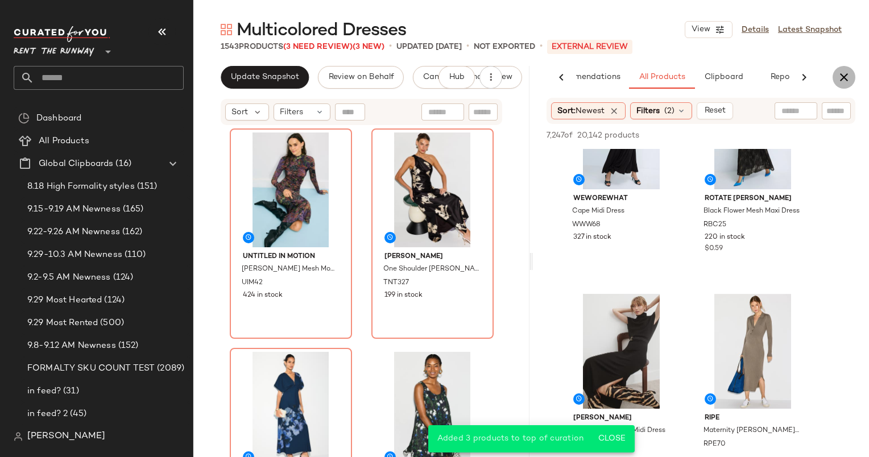
click at [837, 82] on icon "button" at bounding box center [844, 77] width 14 height 14
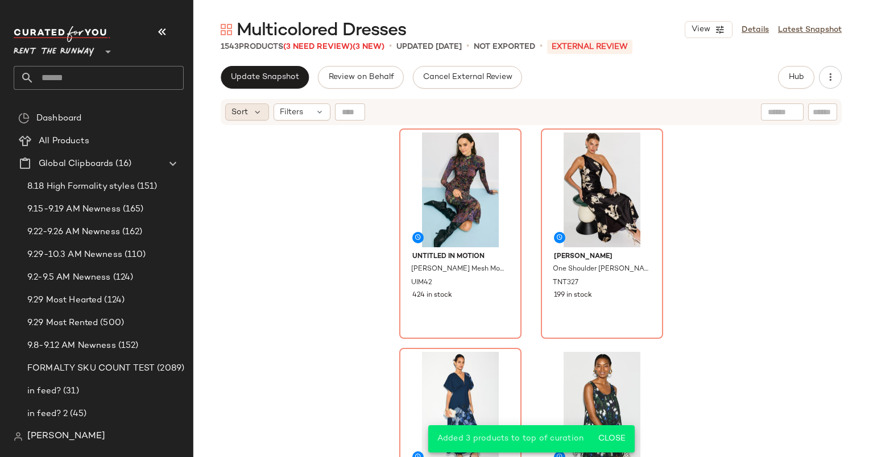
click at [250, 114] on div "Sort" at bounding box center [247, 111] width 44 height 17
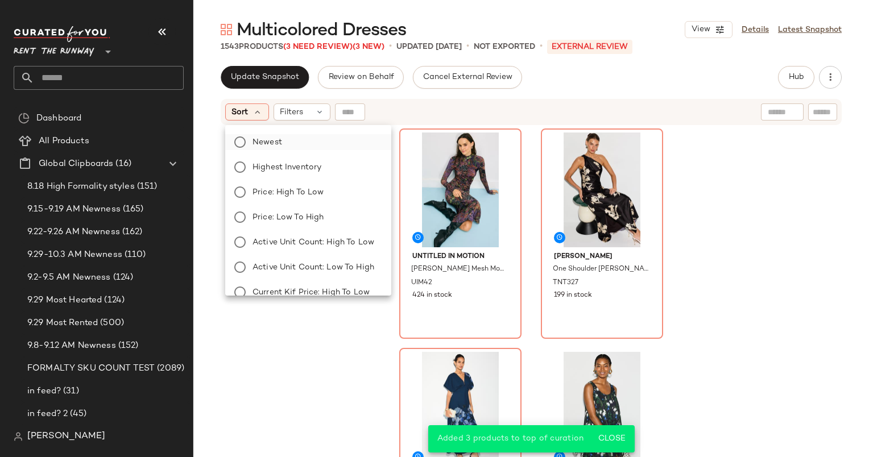
click at [301, 143] on label "Newest" at bounding box center [315, 142] width 134 height 16
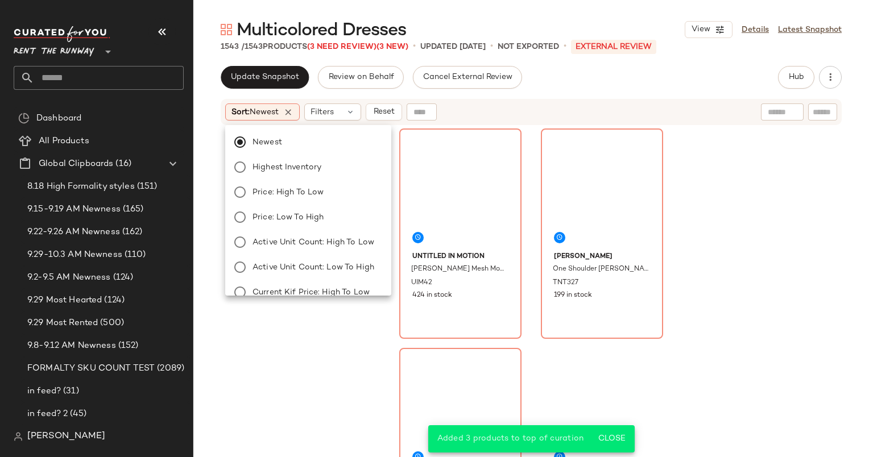
click at [589, 113] on div "Sort: Newest Filters Reset" at bounding box center [457, 111] width 464 height 17
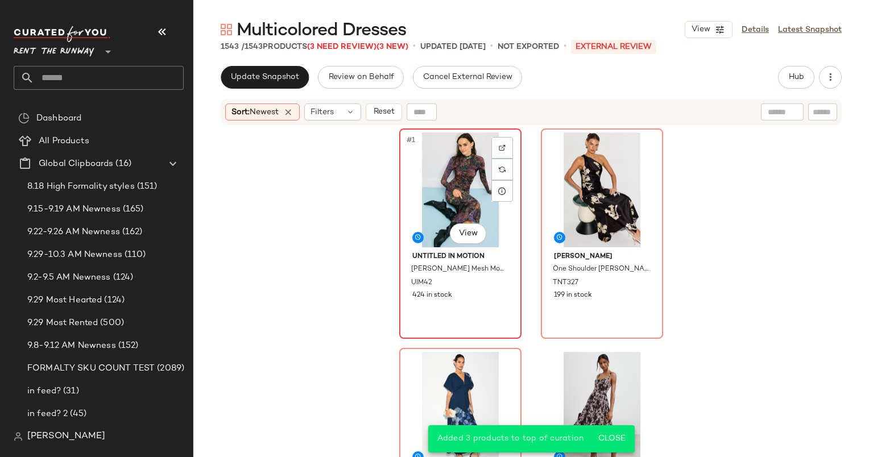
click at [435, 207] on div "#1 View" at bounding box center [460, 189] width 114 height 115
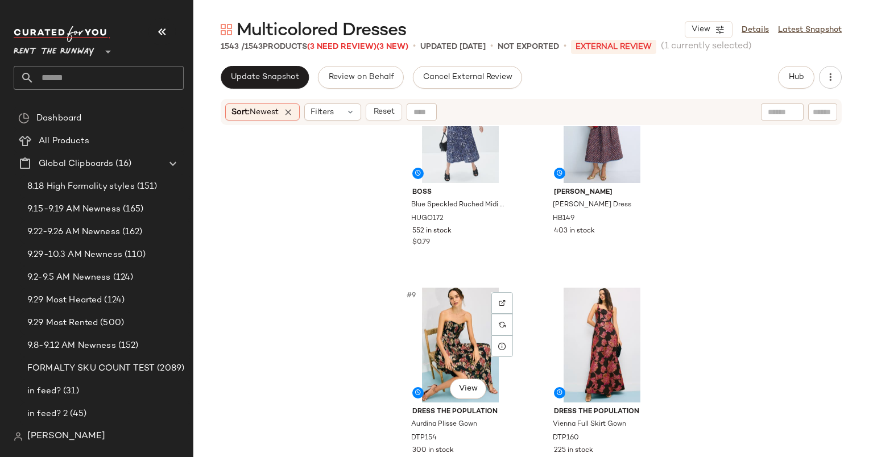
scroll to position [729, 0]
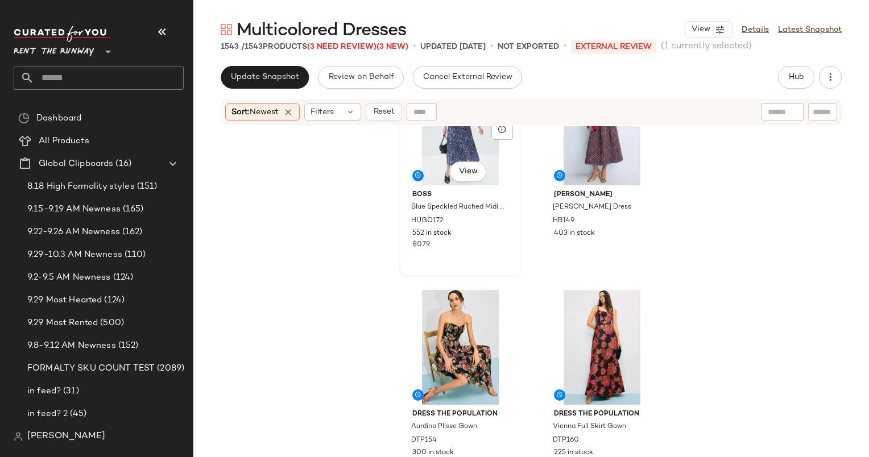
click at [436, 147] on div "#7 View" at bounding box center [460, 127] width 114 height 115
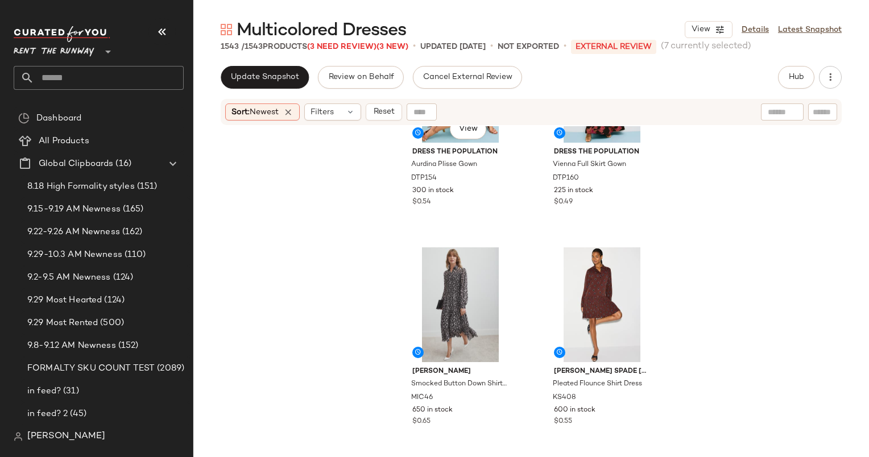
scroll to position [1069, 0]
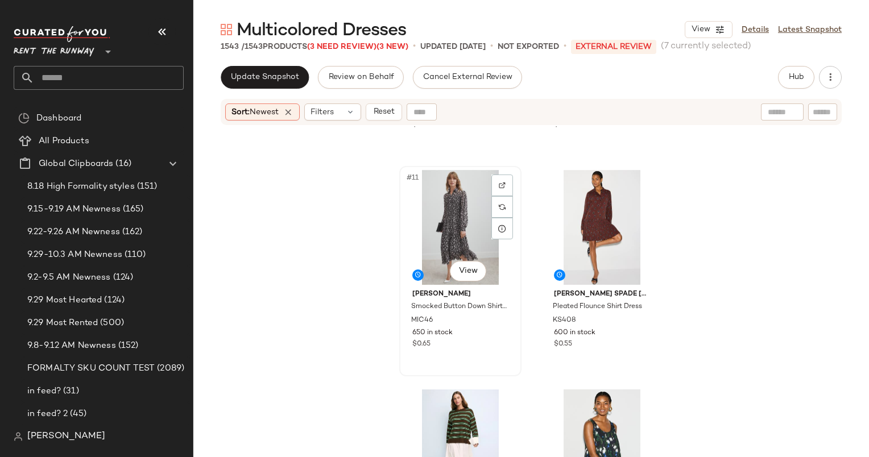
click at [435, 232] on div "#11 View" at bounding box center [460, 227] width 114 height 115
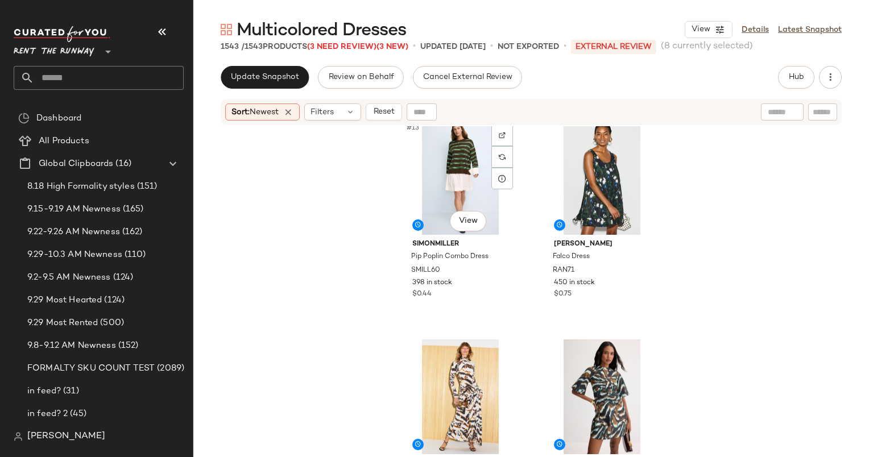
scroll to position [1337, 0]
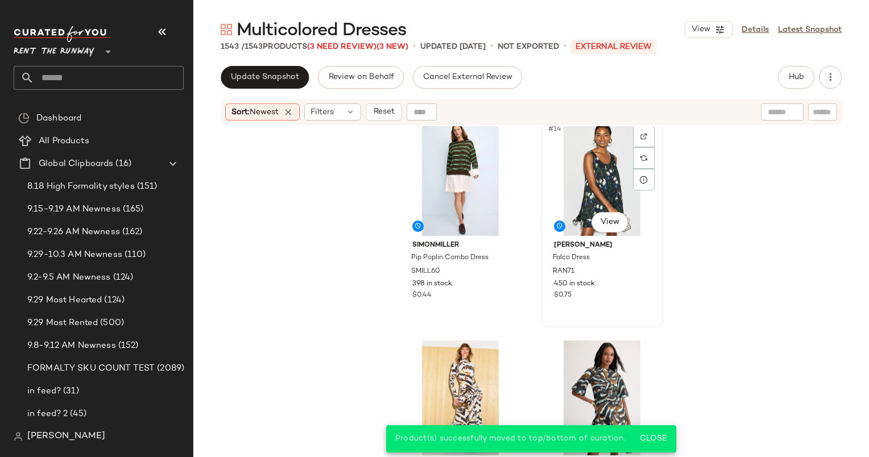
click at [559, 214] on div "#14 View" at bounding box center [602, 178] width 114 height 115
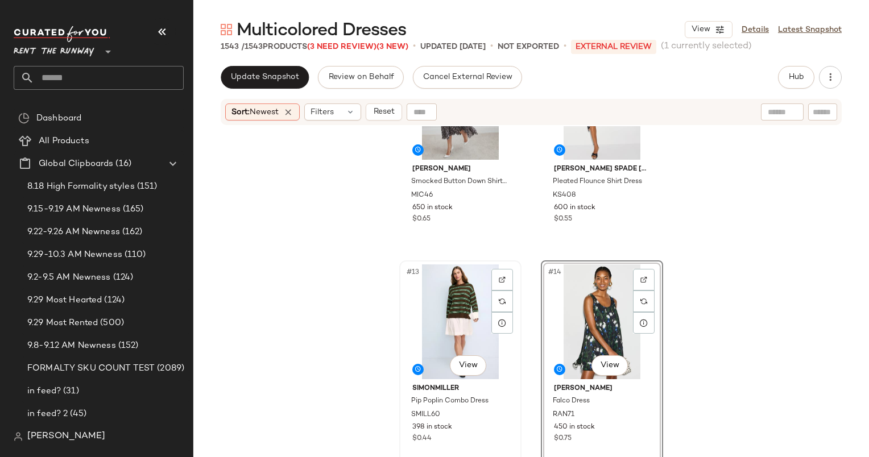
click at [442, 272] on div "#13 View" at bounding box center [460, 321] width 114 height 115
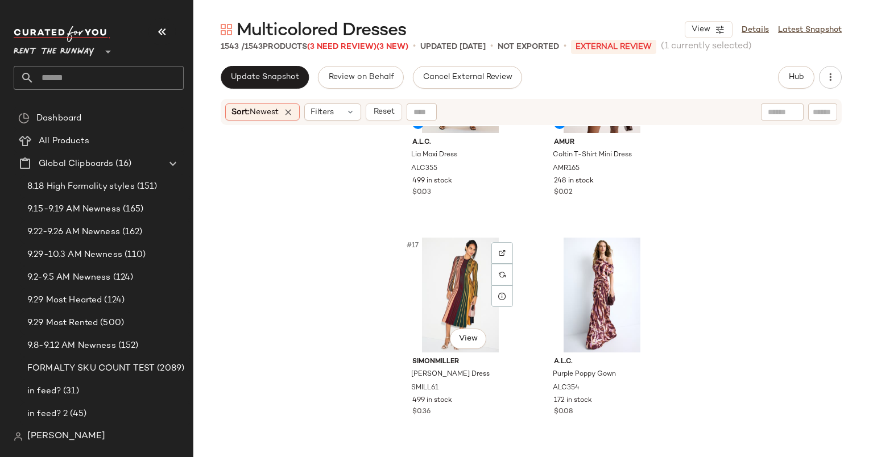
scroll to position [1655, 0]
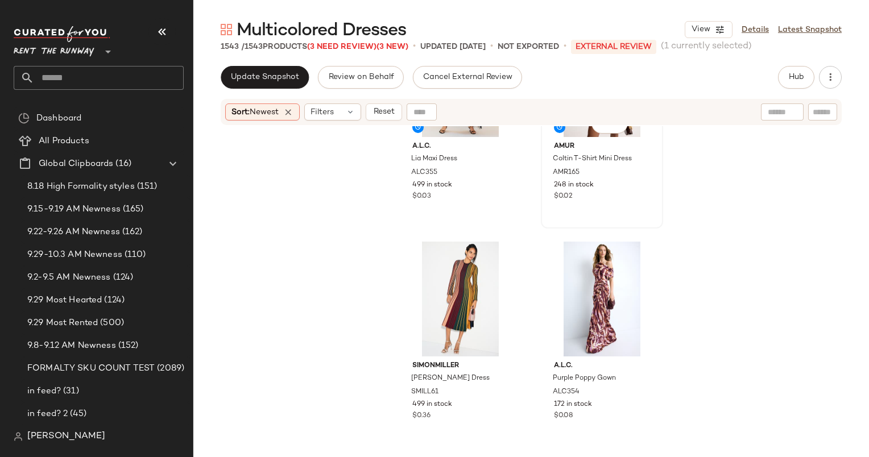
click at [614, 190] on div "AMUR Coltin T-Shirt Mini Dress AMR165 248 in stock $0.02" at bounding box center [602, 170] width 114 height 66
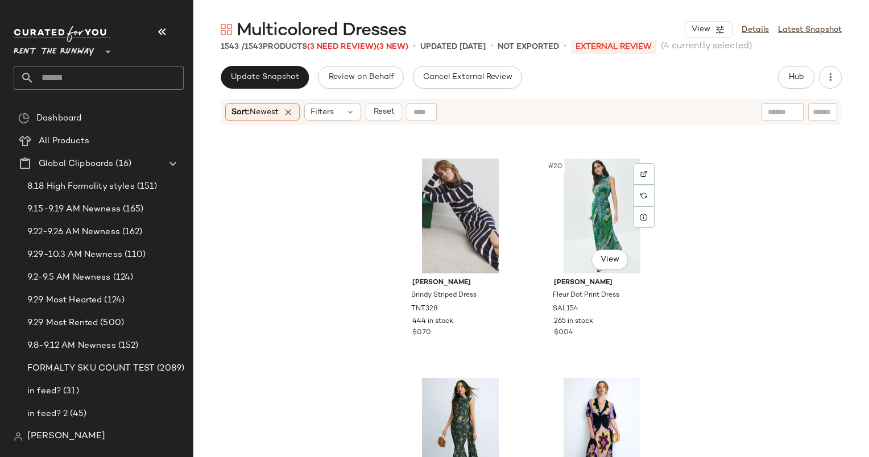
scroll to position [1958, 0]
click at [568, 191] on div "#20 View" at bounding box center [602, 216] width 114 height 115
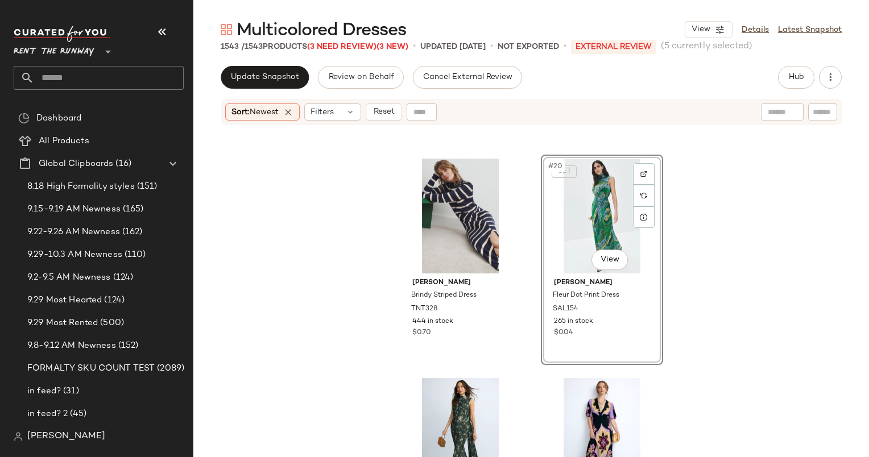
click at [584, 198] on div "SET #20 View" at bounding box center [602, 216] width 114 height 115
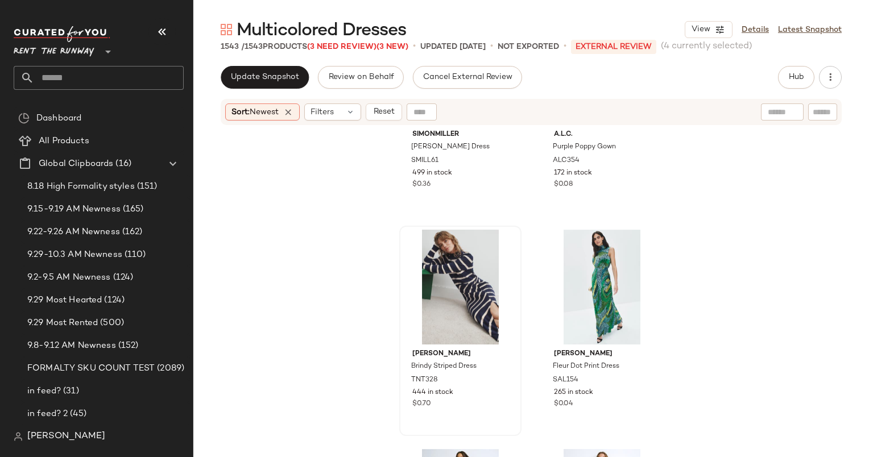
scroll to position [2019, 0]
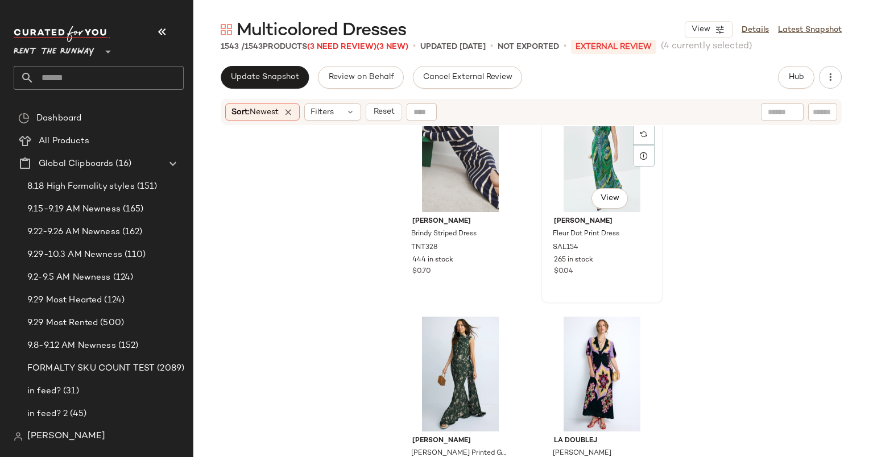
click at [585, 157] on div "#20 View" at bounding box center [602, 154] width 114 height 115
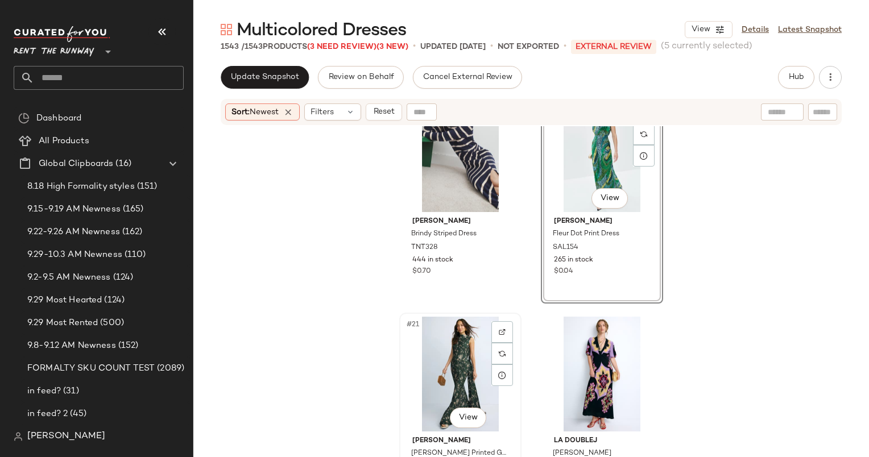
click at [452, 329] on div "#21 View" at bounding box center [460, 374] width 114 height 115
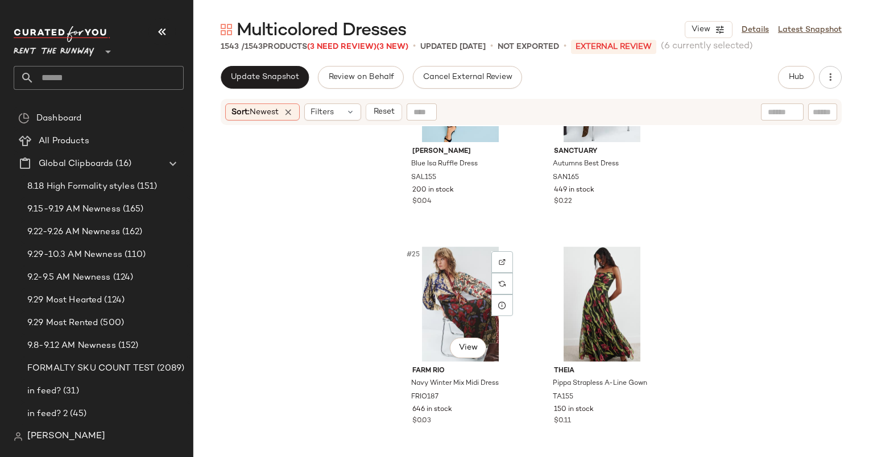
scroll to position [2592, 0]
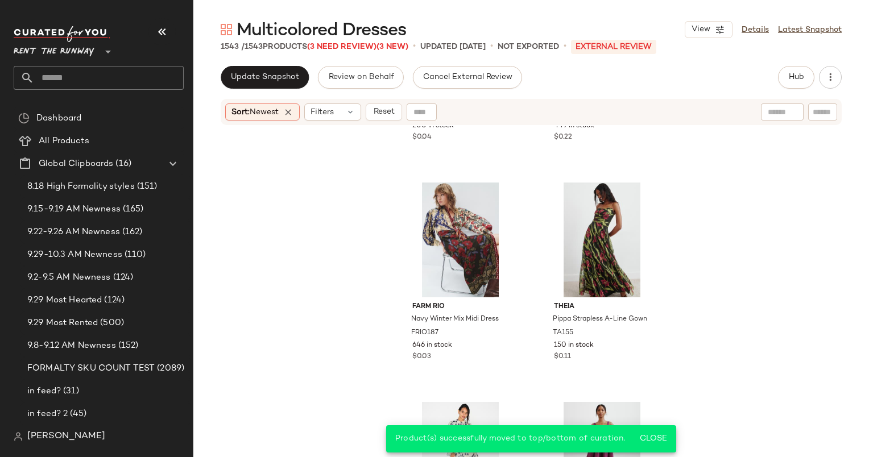
click at [392, 102] on div "Sort: Newest Filters Reset" at bounding box center [531, 112] width 621 height 26
click at [391, 114] on span "Reset" at bounding box center [383, 111] width 22 height 9
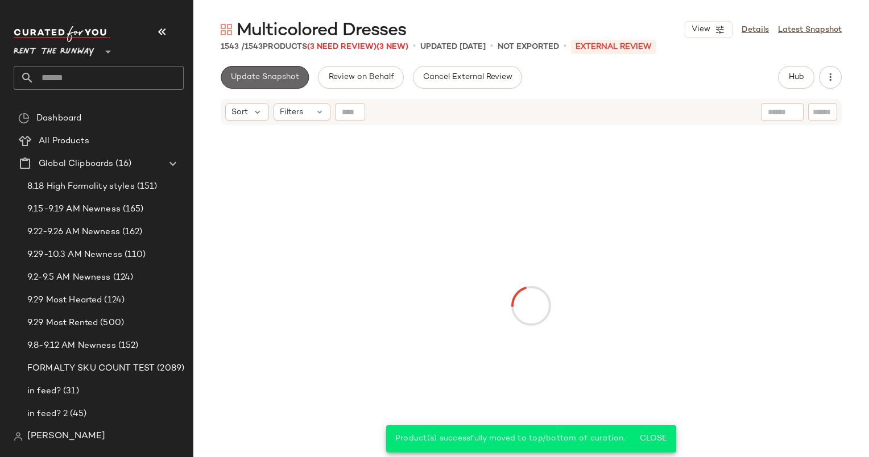
click at [274, 70] on button "Update Snapshot" at bounding box center [265, 77] width 88 height 23
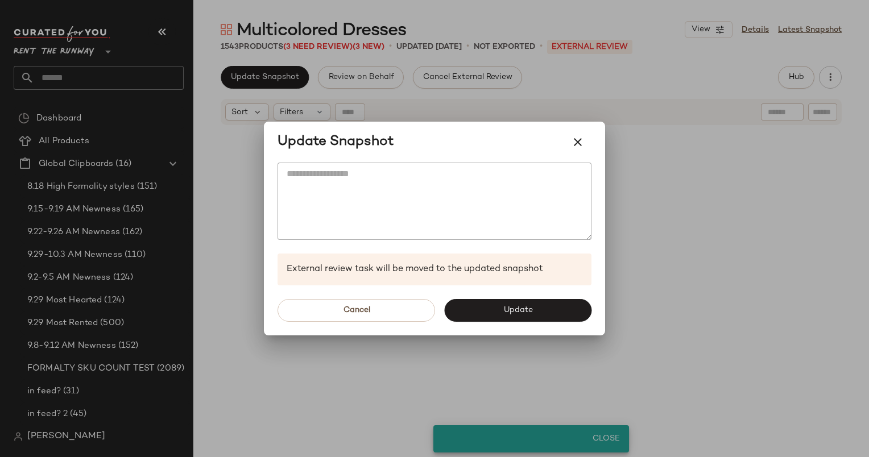
scroll to position [448, 0]
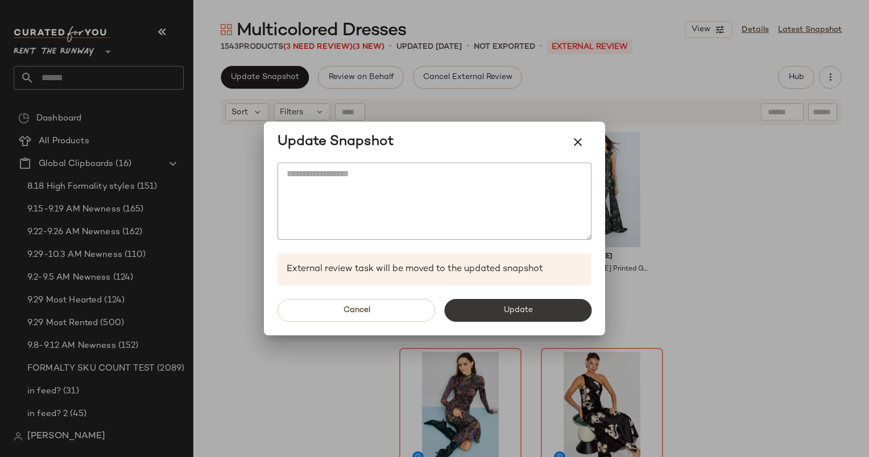
click at [541, 311] on button "Update" at bounding box center [517, 310] width 147 height 23
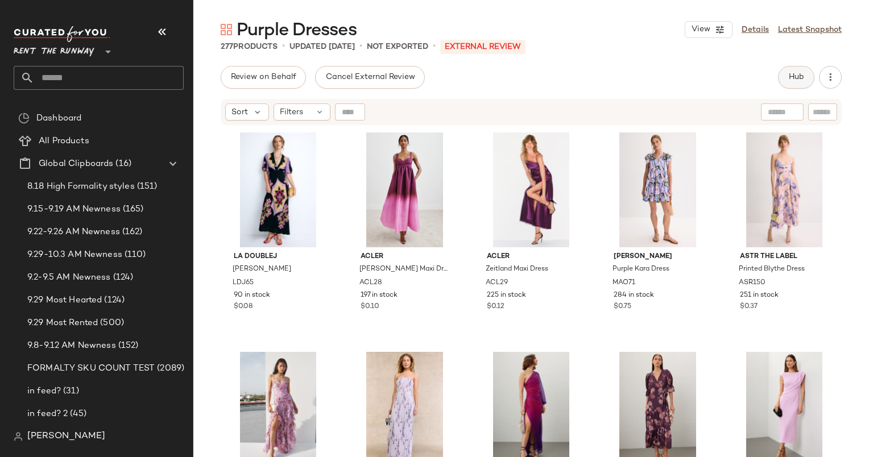
click at [807, 69] on button "Hub" at bounding box center [796, 77] width 36 height 23
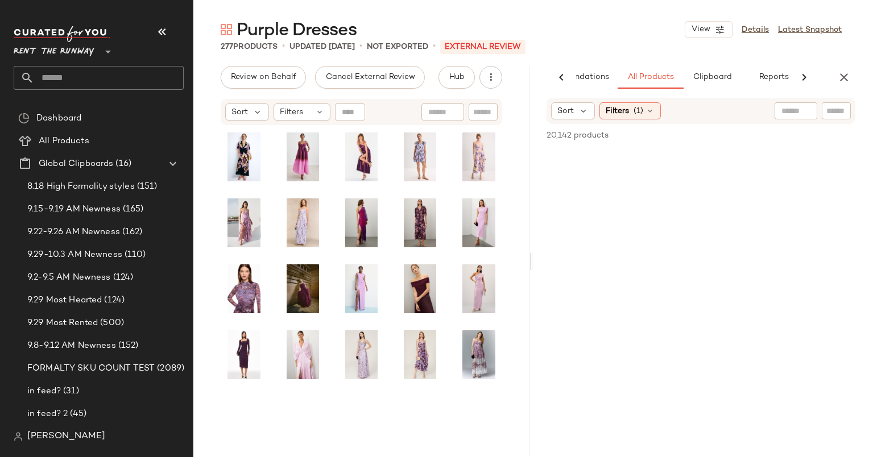
scroll to position [0, 59]
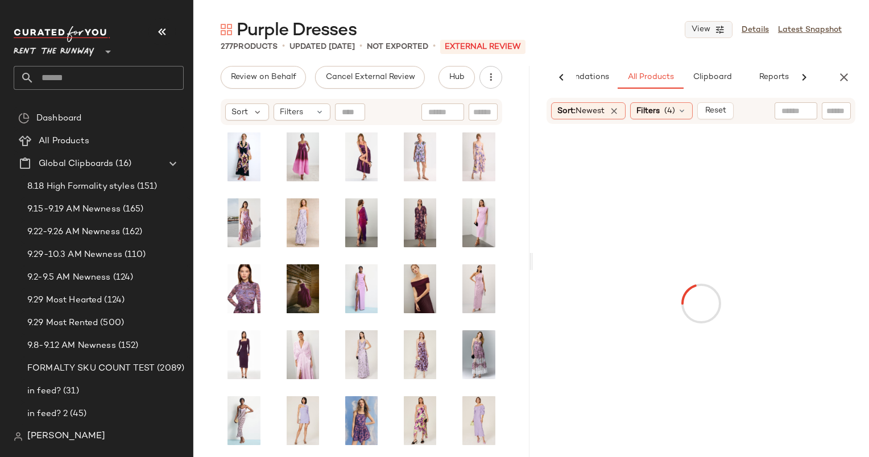
click at [710, 31] on span "View" at bounding box center [700, 29] width 19 height 9
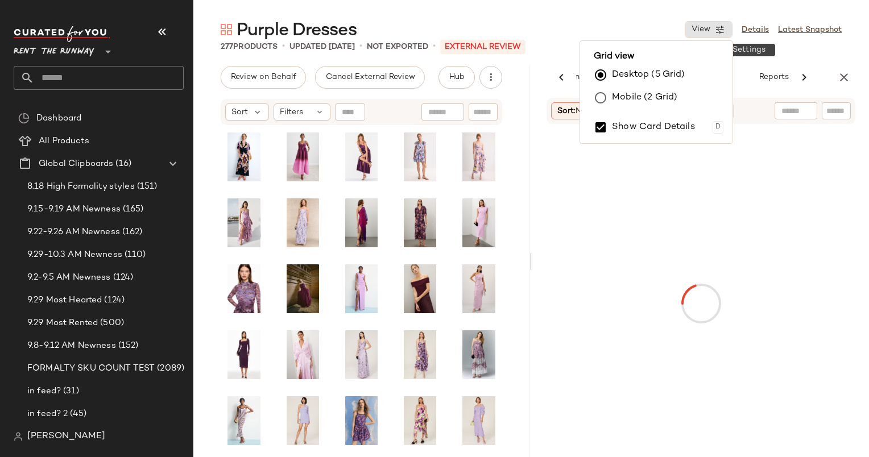
click at [653, 101] on label "Mobile (2 Grid)" at bounding box center [644, 97] width 65 height 23
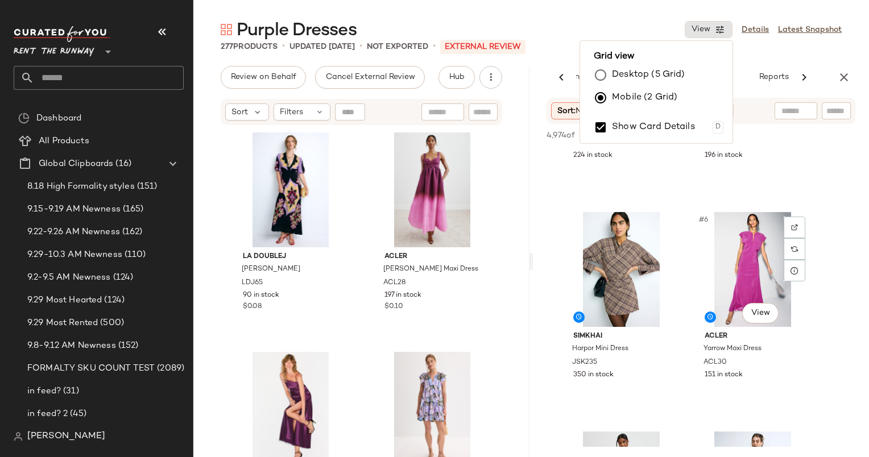
scroll to position [305, 0]
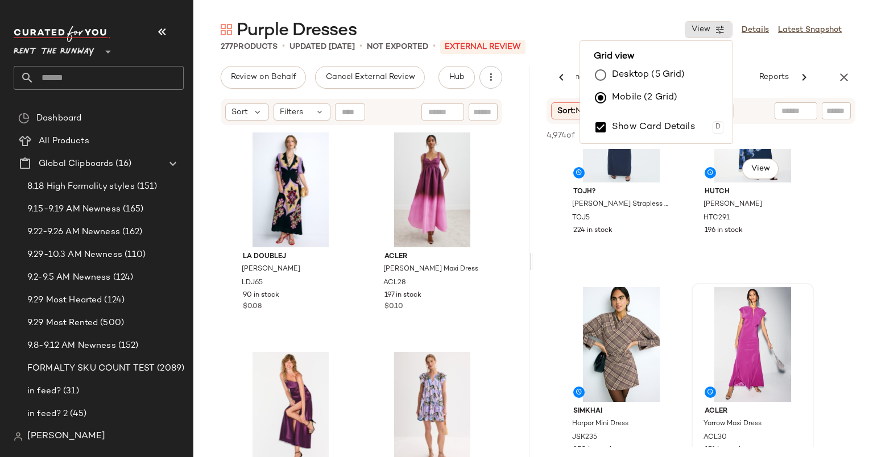
click at [754, 313] on div at bounding box center [752, 344] width 114 height 115
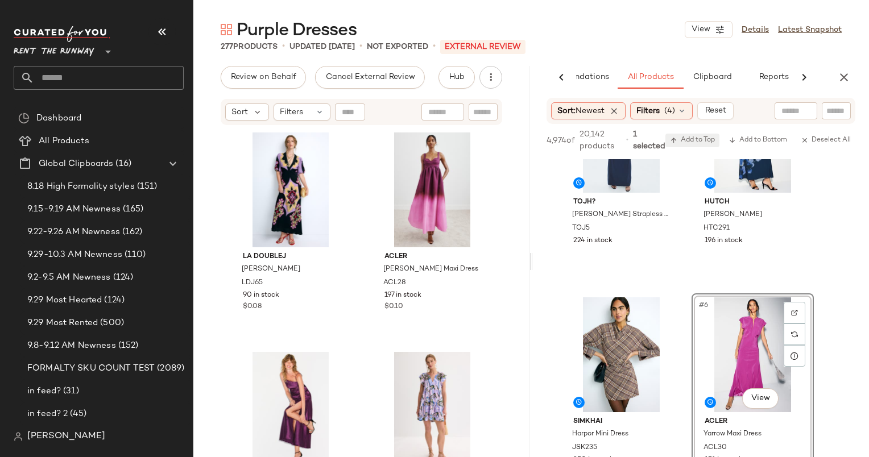
click at [680, 146] on button "Add to Top" at bounding box center [692, 141] width 54 height 14
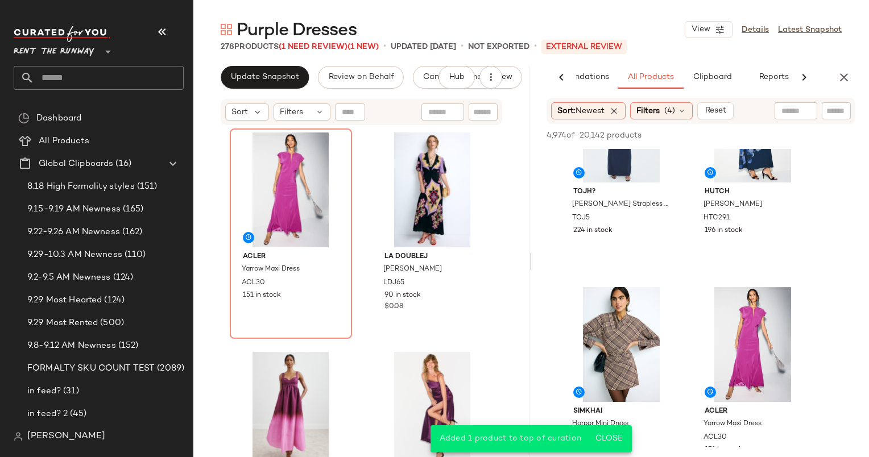
click at [829, 74] on div "AI Recommendations All Products Clipboard Reports" at bounding box center [683, 77] width 300 height 23
click at [834, 76] on button "button" at bounding box center [843, 77] width 23 height 23
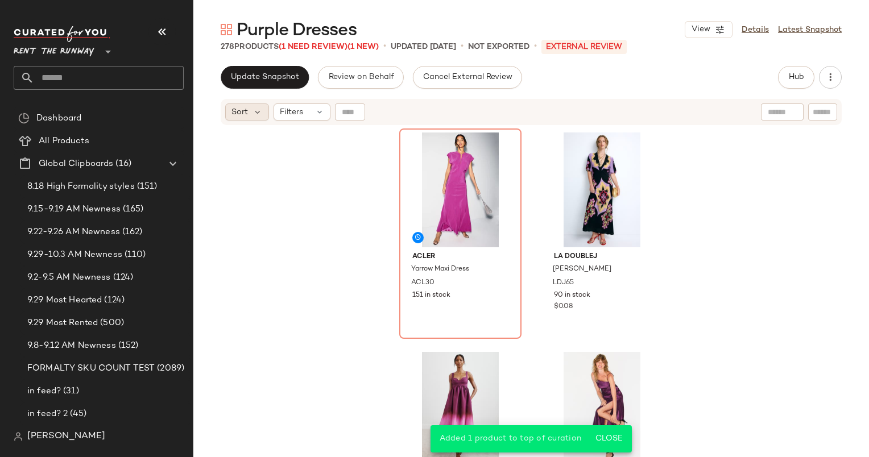
click at [244, 111] on span "Sort" at bounding box center [239, 112] width 16 height 12
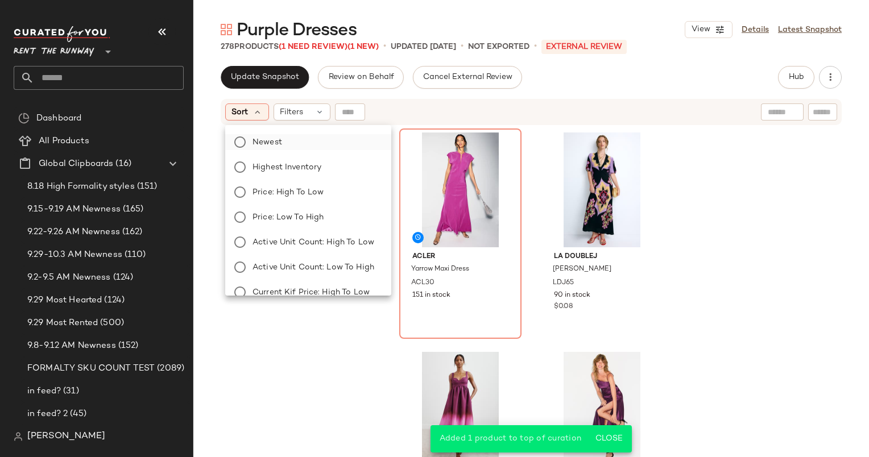
click at [318, 142] on label "Newest" at bounding box center [315, 142] width 134 height 16
click at [585, 118] on div "Sort: Newest Filters Reset" at bounding box center [457, 111] width 464 height 17
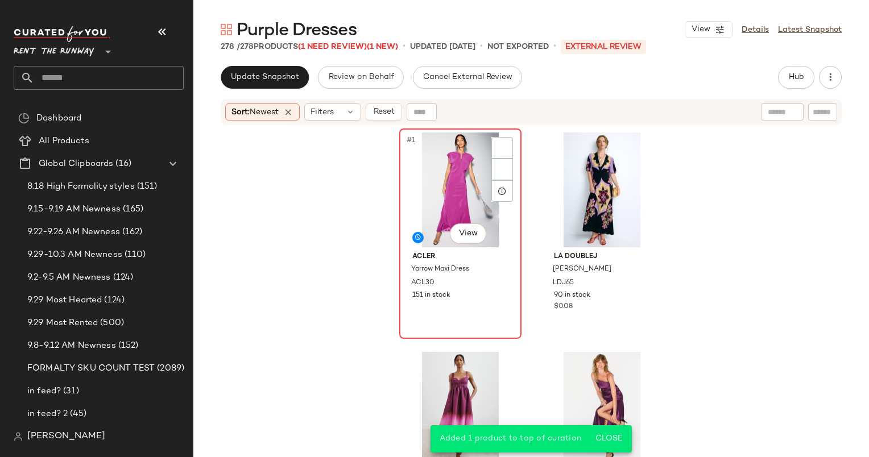
click at [477, 167] on div "#1 View" at bounding box center [460, 189] width 114 height 115
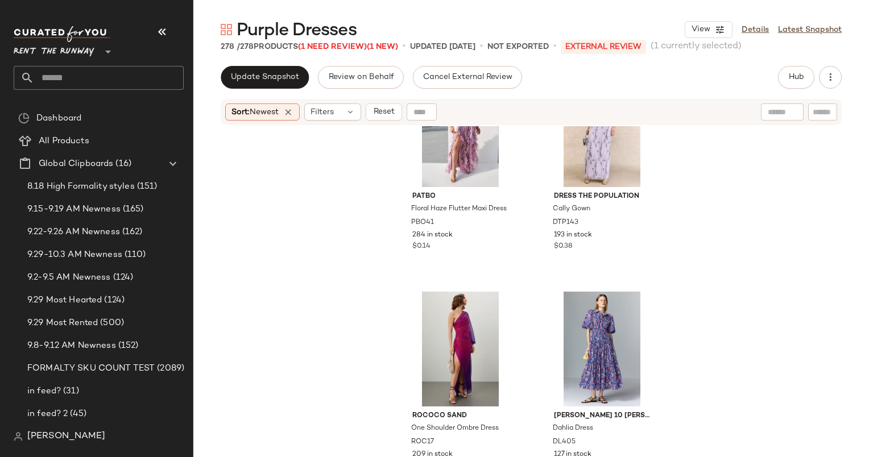
scroll to position [662, 0]
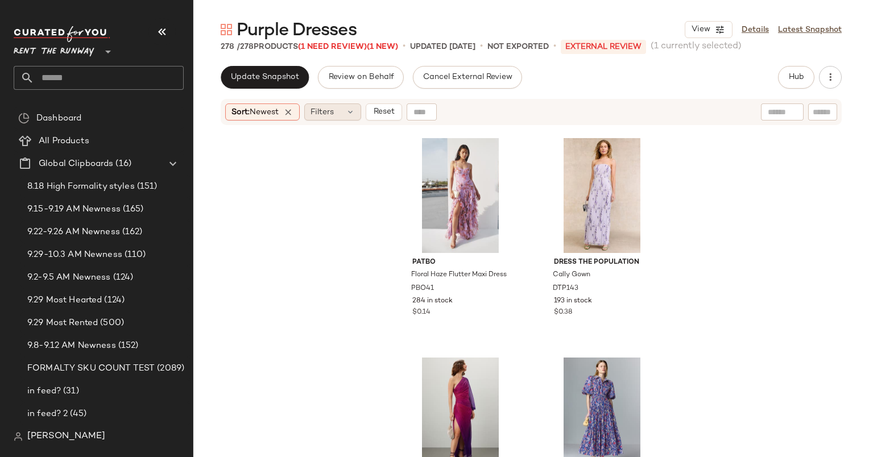
click at [333, 118] on span "Filters" at bounding box center [321, 112] width 23 height 12
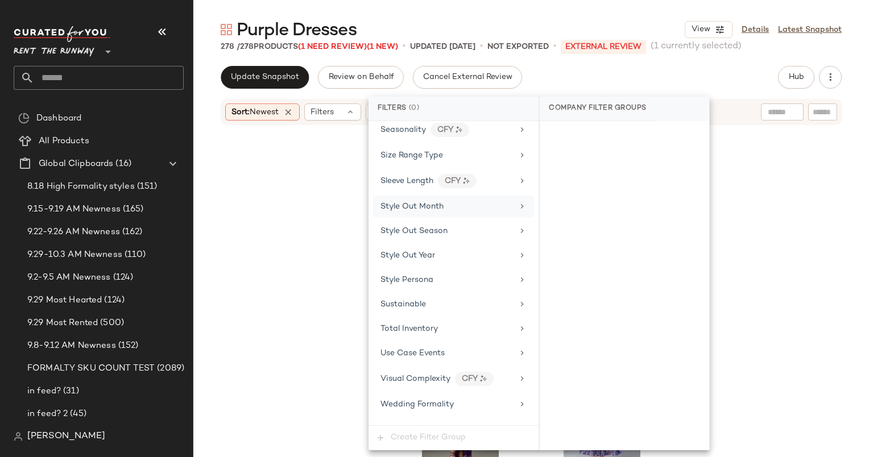
scroll to position [1418, 0]
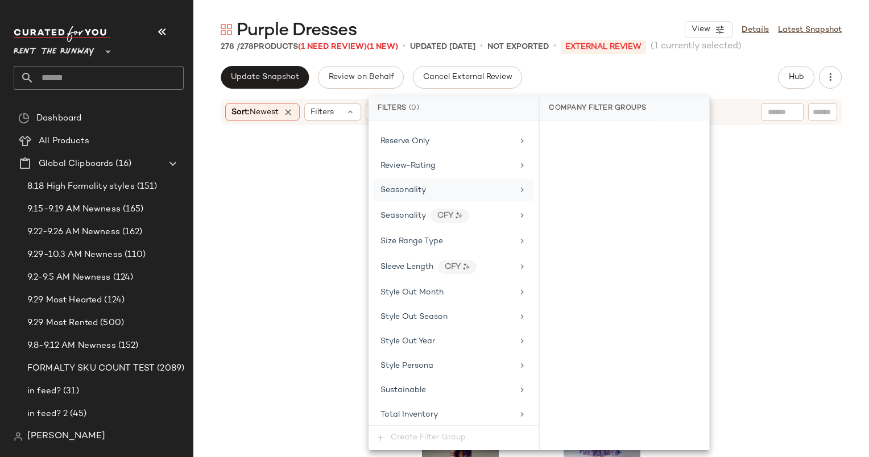
click at [405, 186] on span "Seasonality" at bounding box center [402, 190] width 45 height 9
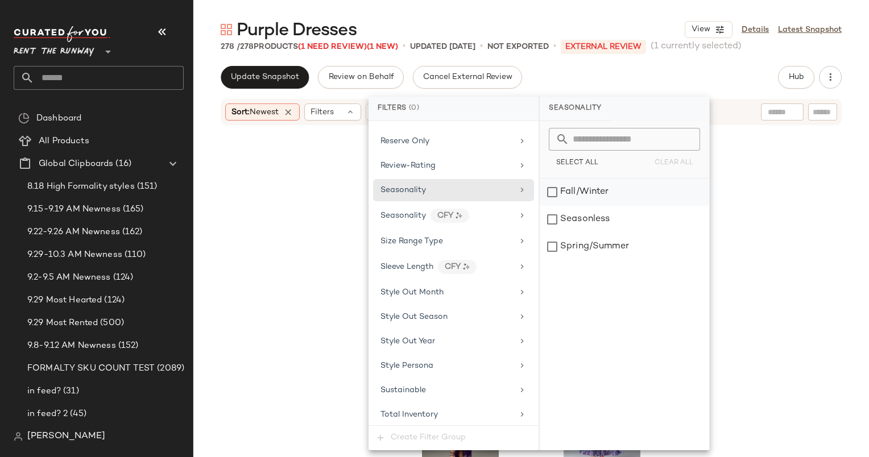
click at [568, 191] on div "Fall/Winter" at bounding box center [623, 191] width 169 height 27
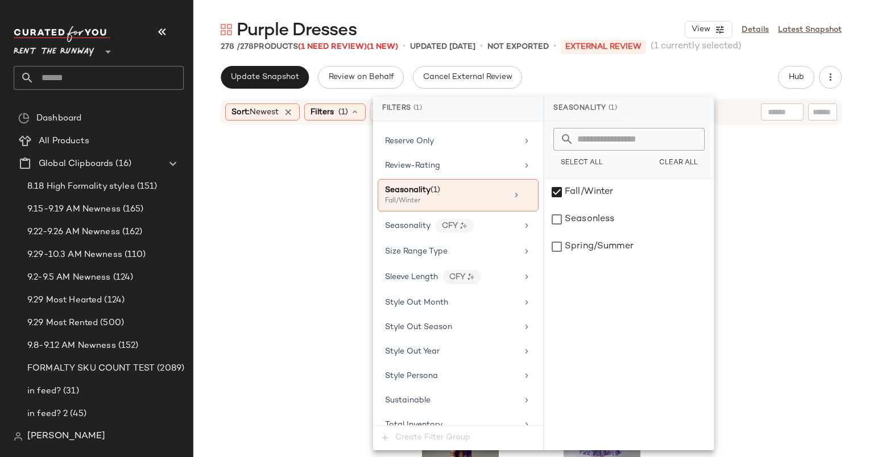
click at [615, 75] on div "Update Snapshot Review on Behalf Cancel External Review Hub Send for Review Ext…" at bounding box center [531, 77] width 621 height 23
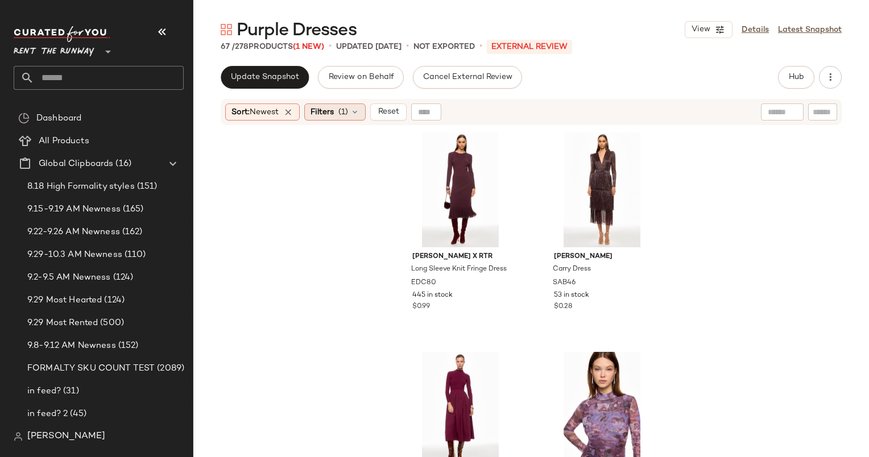
click at [325, 113] on span "Filters" at bounding box center [321, 112] width 23 height 12
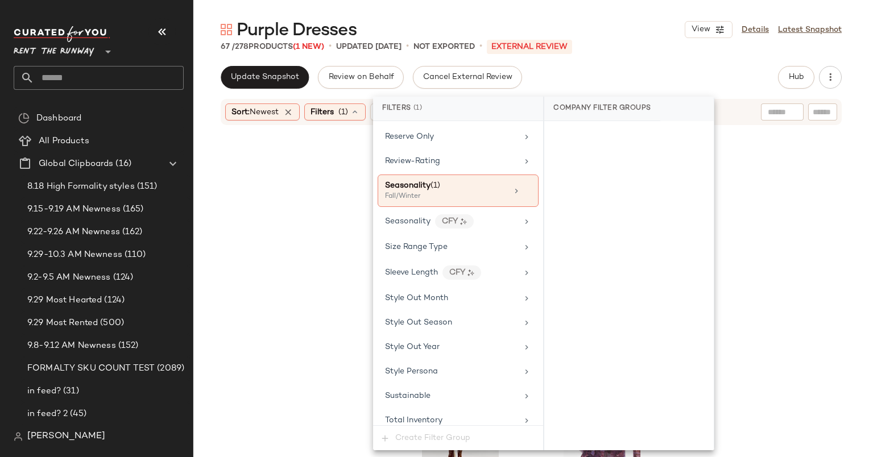
scroll to position [1405, 0]
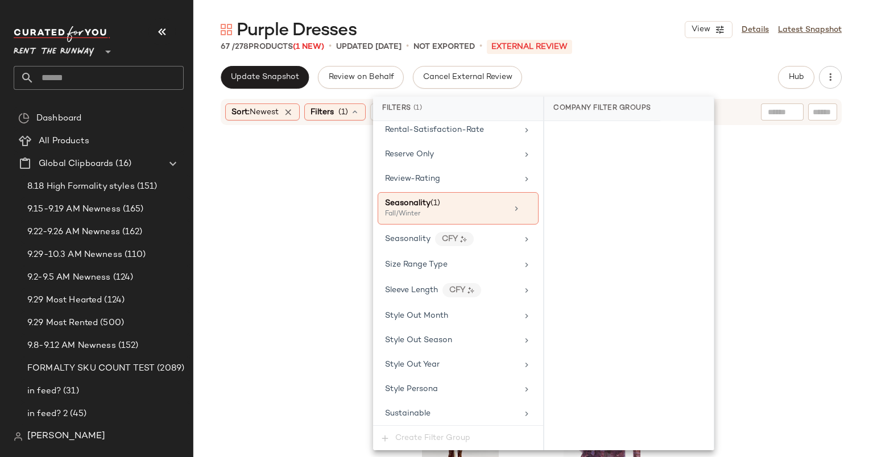
click at [550, 88] on div "Update Snapshot Review on Behalf Cancel External Review Hub Send for Review Ext…" at bounding box center [531, 77] width 621 height 23
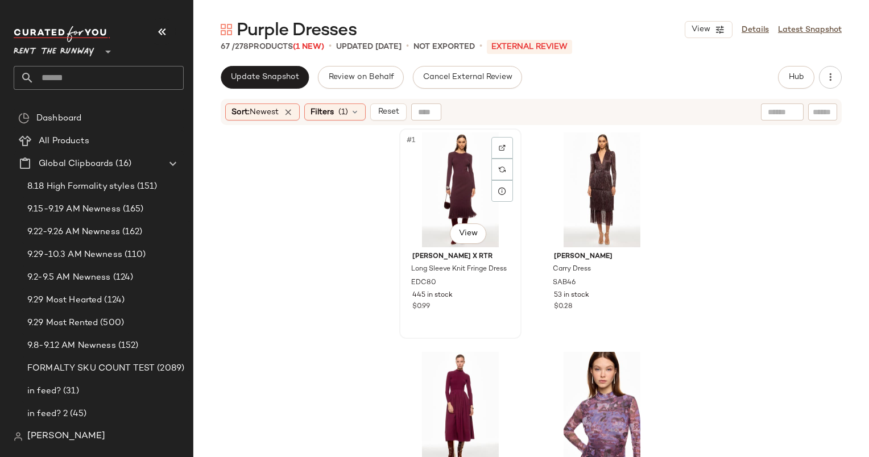
click at [442, 186] on div "#1 View" at bounding box center [460, 189] width 114 height 115
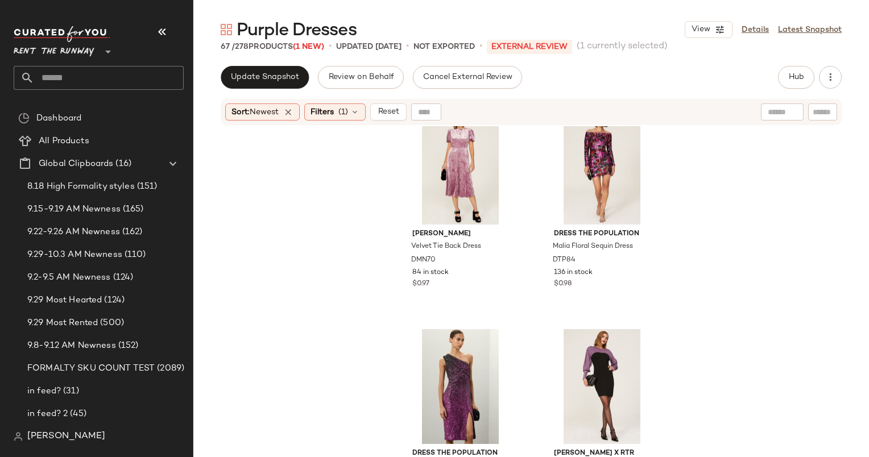
scroll to position [1788, 0]
click at [452, 181] on div "#17 View" at bounding box center [460, 166] width 114 height 115
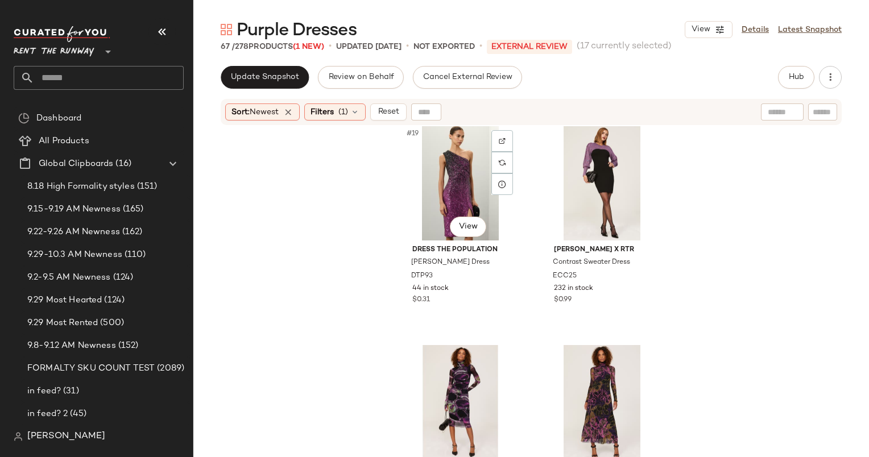
scroll to position [1994, 0]
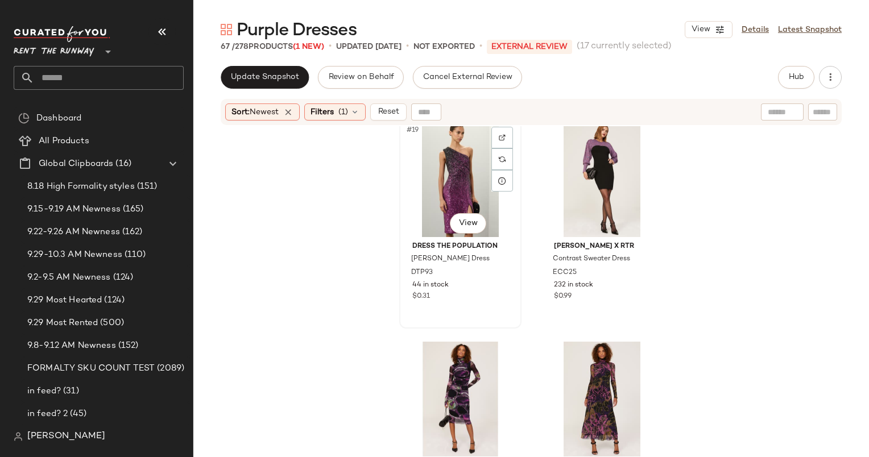
click at [450, 181] on div "#19 View" at bounding box center [460, 179] width 114 height 115
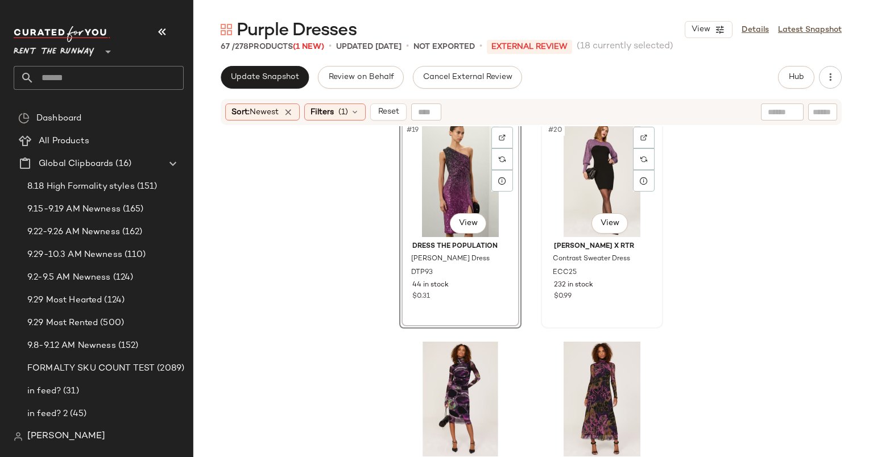
click at [587, 180] on div "#20 View" at bounding box center [602, 179] width 114 height 115
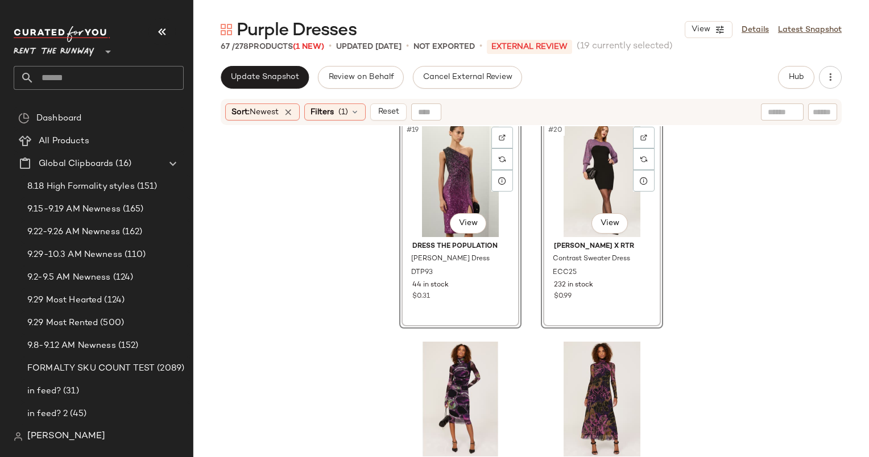
scroll to position [2244, 0]
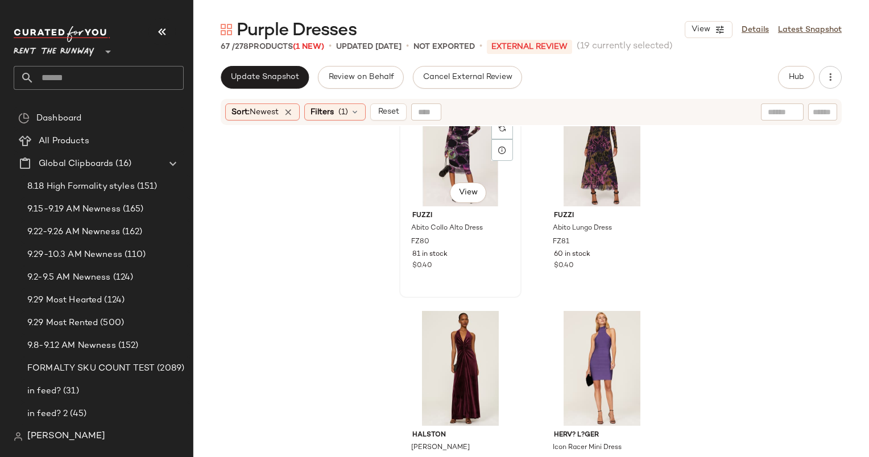
click at [473, 155] on div "#21 View" at bounding box center [460, 149] width 114 height 115
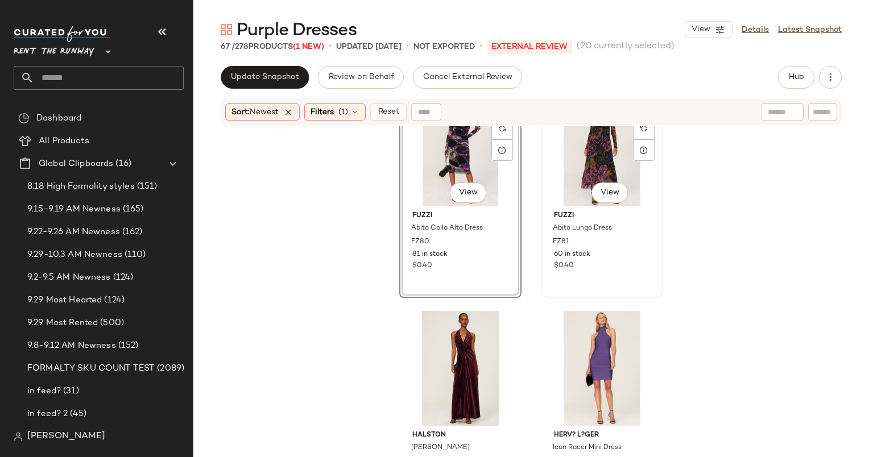
click at [594, 166] on div "#22 View" at bounding box center [602, 149] width 114 height 115
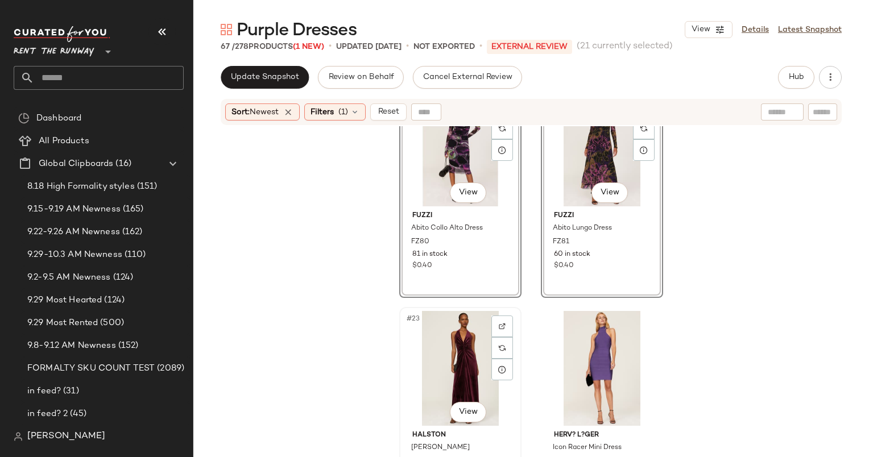
click at [450, 359] on div "#23 View" at bounding box center [460, 368] width 114 height 115
click at [595, 357] on div "#24 View" at bounding box center [602, 368] width 114 height 115
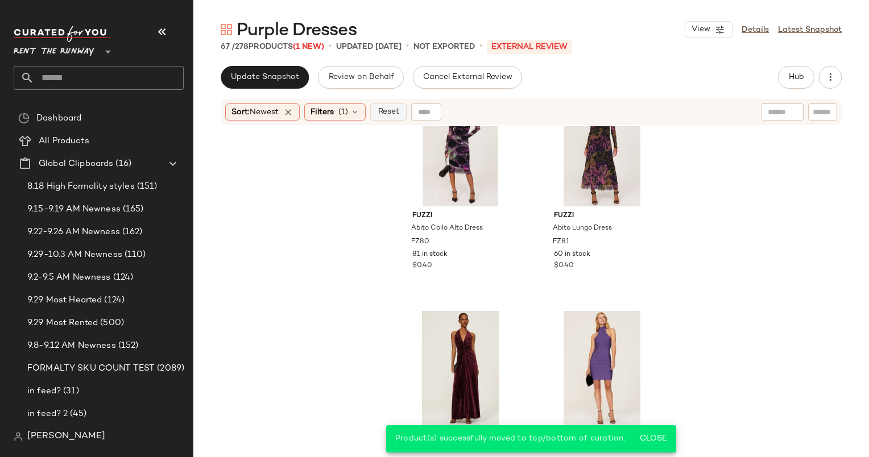
click at [396, 118] on button "Reset" at bounding box center [388, 111] width 36 height 17
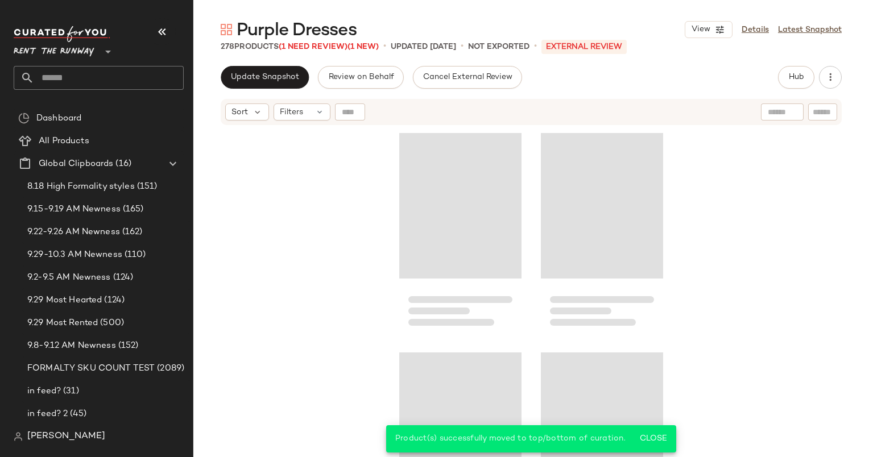
scroll to position [2413, 0]
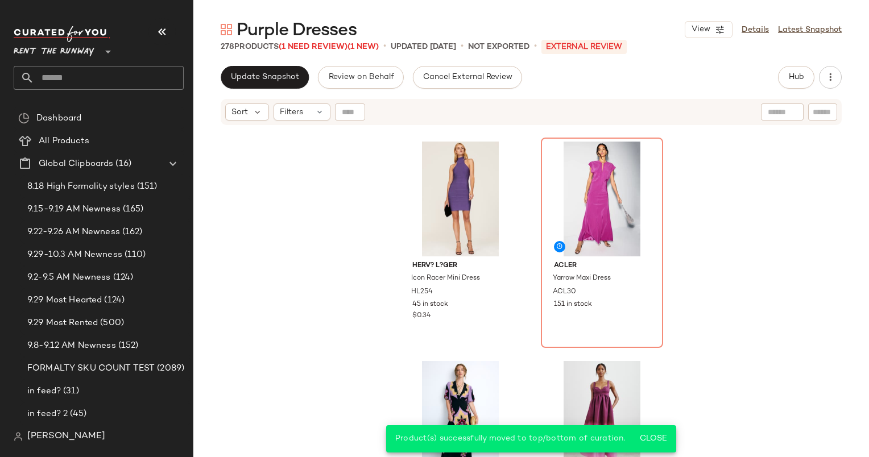
click at [291, 95] on div "Update Snapshot Review on Behalf Cancel External Review Hub Send for Review Ext…" at bounding box center [530, 261] width 675 height 391
click at [264, 84] on button "Update Snapshot" at bounding box center [265, 77] width 88 height 23
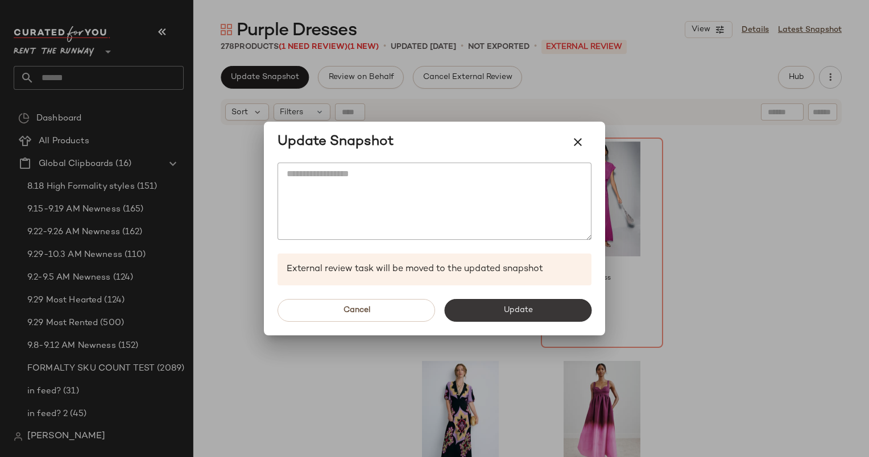
click at [521, 310] on span "Update" at bounding box center [517, 310] width 30 height 9
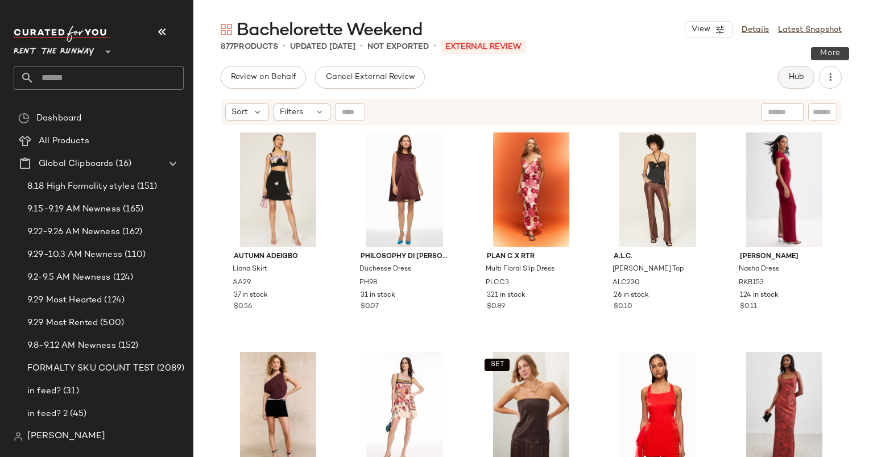
click at [788, 84] on button "Hub" at bounding box center [796, 77] width 36 height 23
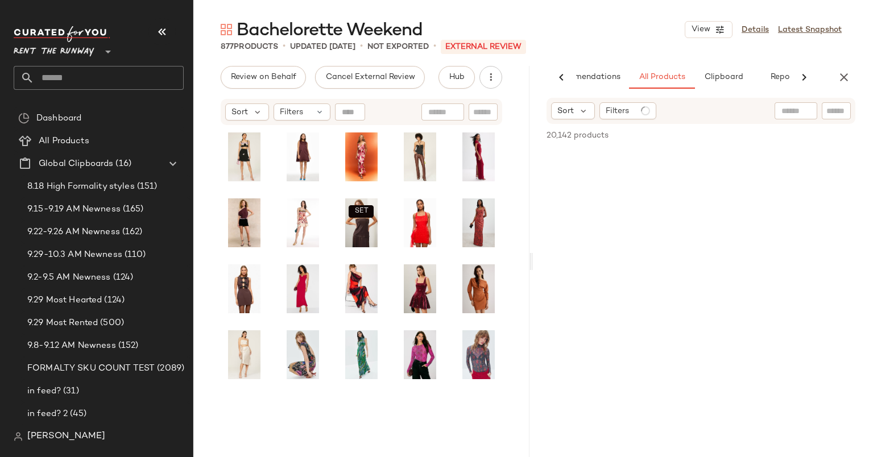
scroll to position [0, 47]
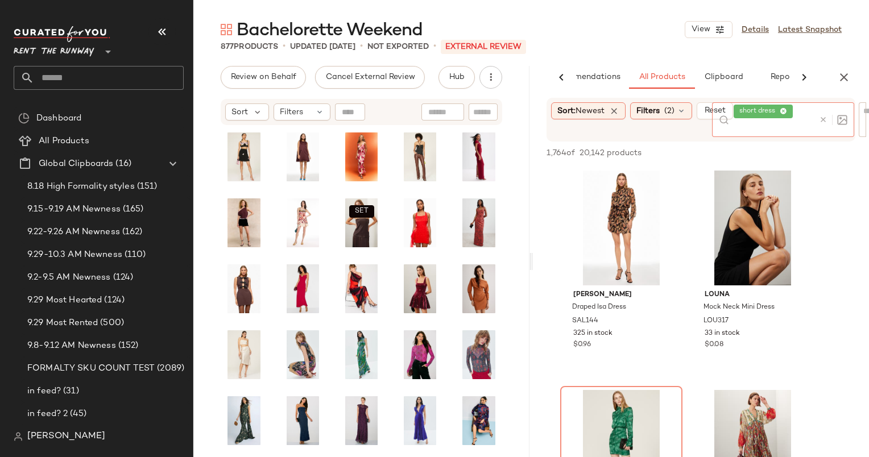
click at [823, 115] on icon at bounding box center [823, 119] width 9 height 9
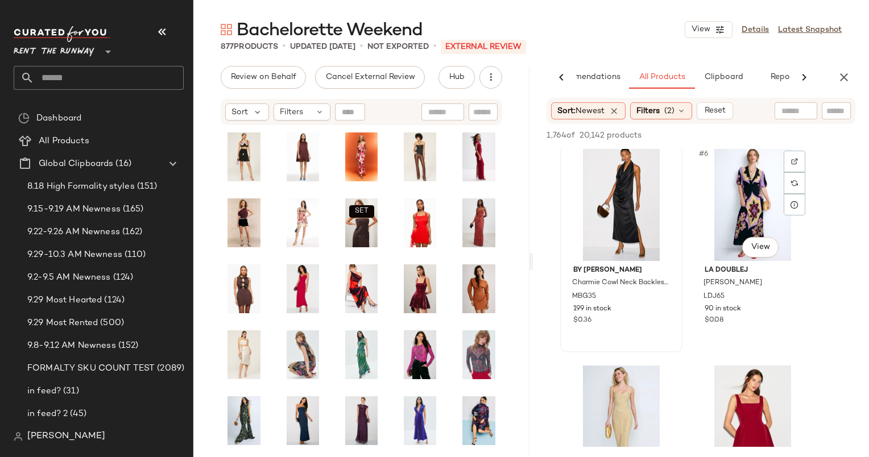
scroll to position [447, 0]
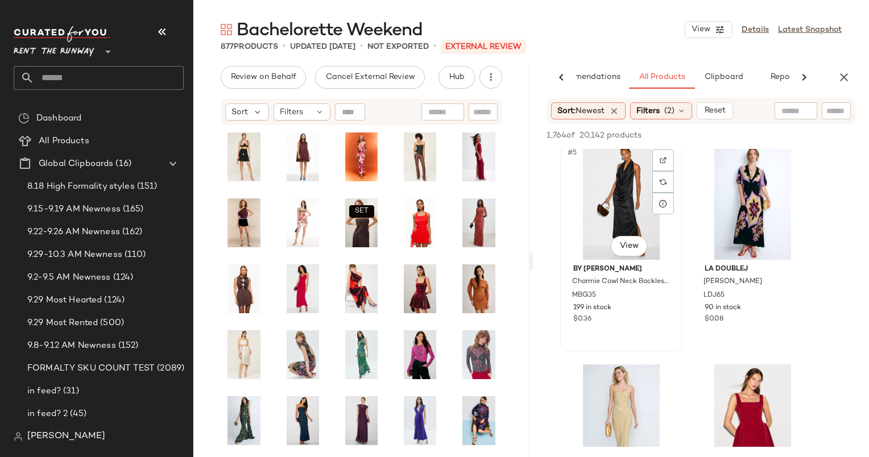
click at [591, 196] on div "#5 View" at bounding box center [621, 202] width 114 height 115
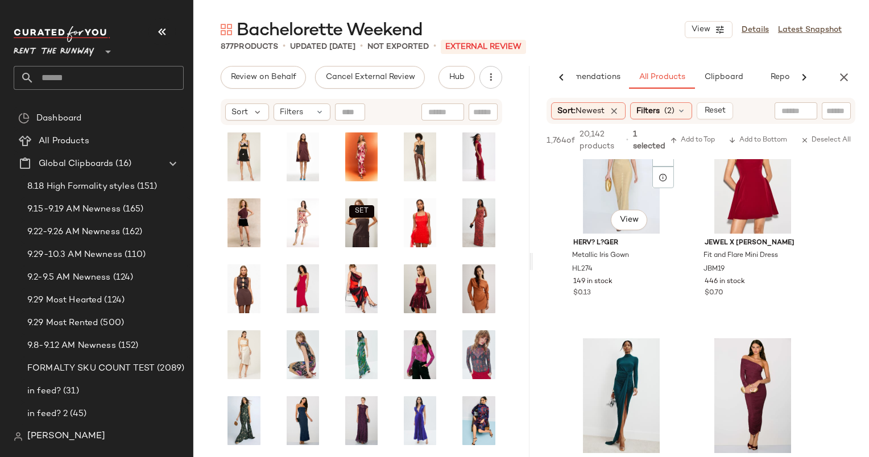
scroll to position [703, 0]
click at [726, 198] on div "#8 View" at bounding box center [752, 176] width 114 height 115
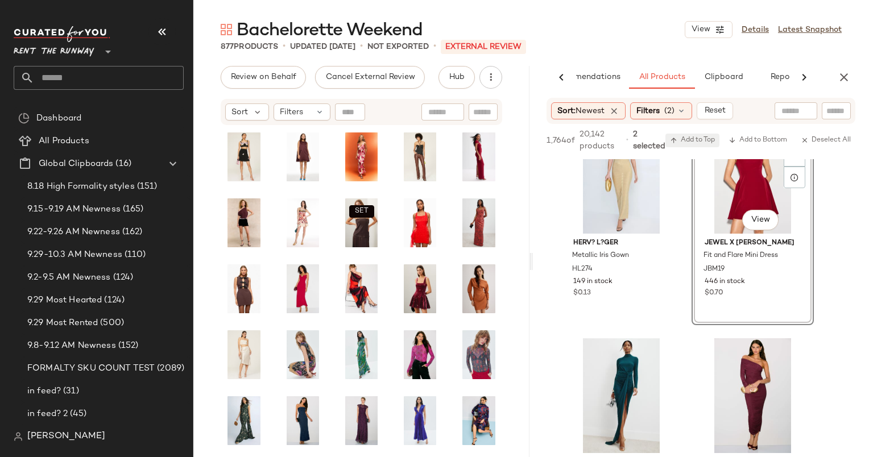
click at [693, 141] on span "Add to Top" at bounding box center [692, 140] width 45 height 8
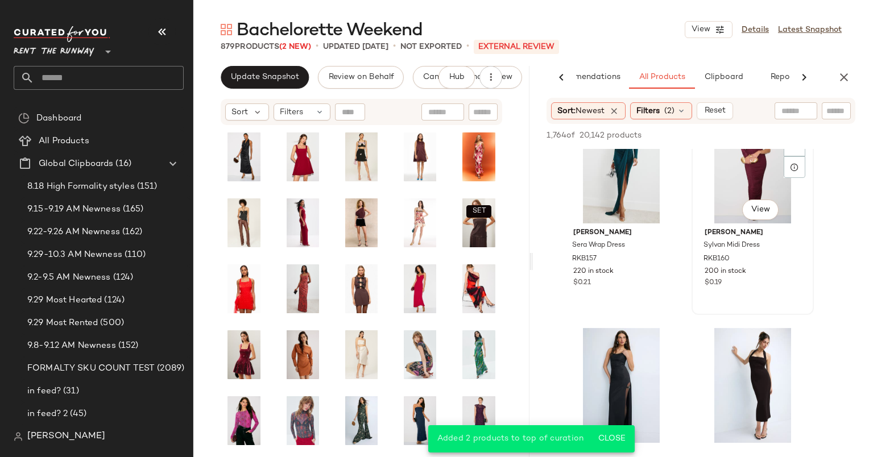
scroll to position [0, 0]
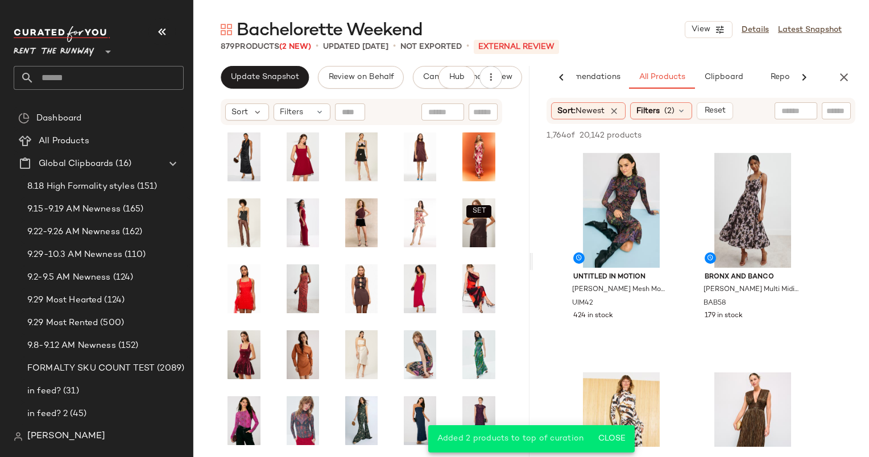
click at [855, 73] on div "AI Recommendations All Products Clipboard Reports" at bounding box center [701, 77] width 336 height 23
click at [842, 78] on icon "button" at bounding box center [844, 77] width 14 height 14
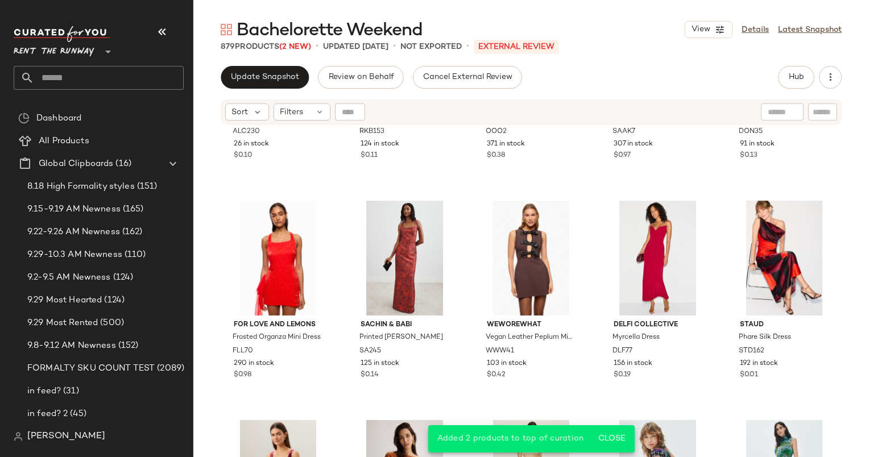
scroll to position [382, 0]
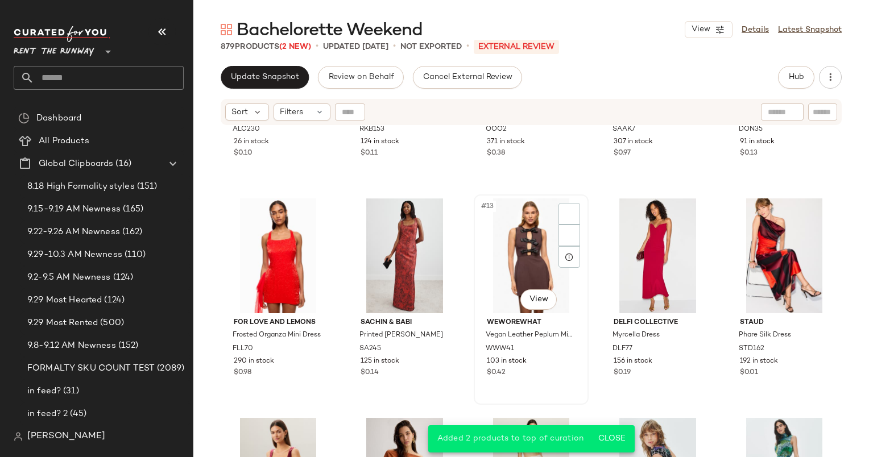
click at [523, 225] on div "#13 View" at bounding box center [530, 255] width 107 height 115
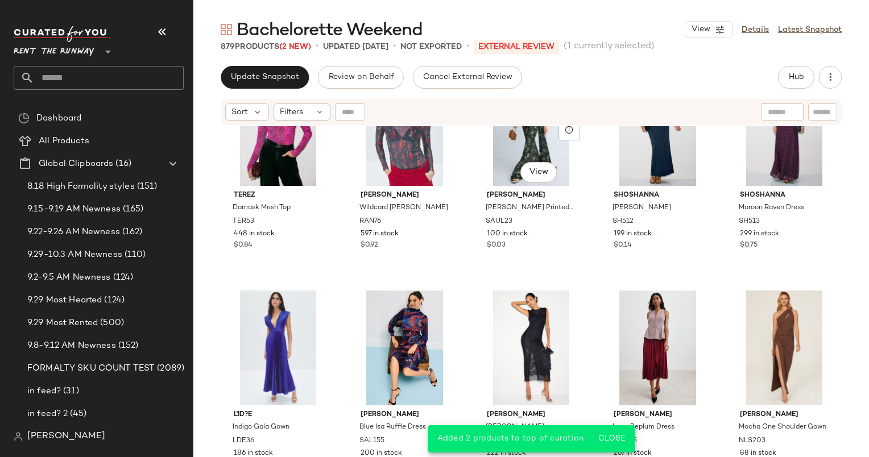
scroll to position [842, 0]
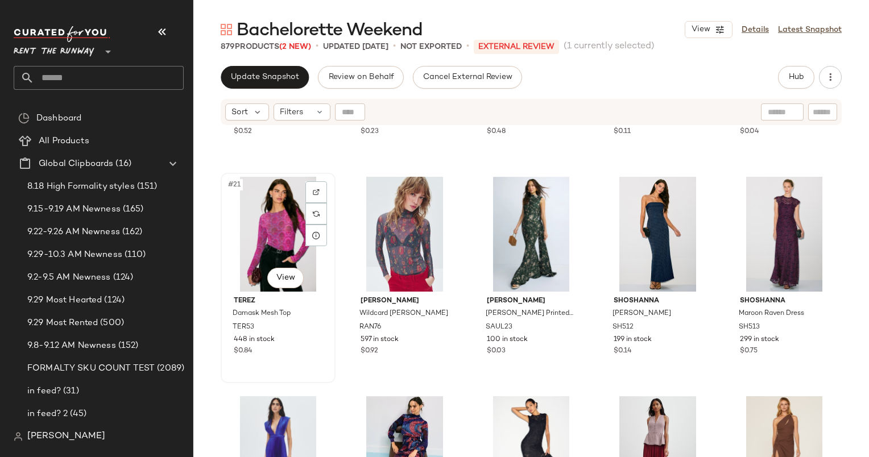
click at [276, 228] on div "#21 View" at bounding box center [278, 234] width 107 height 115
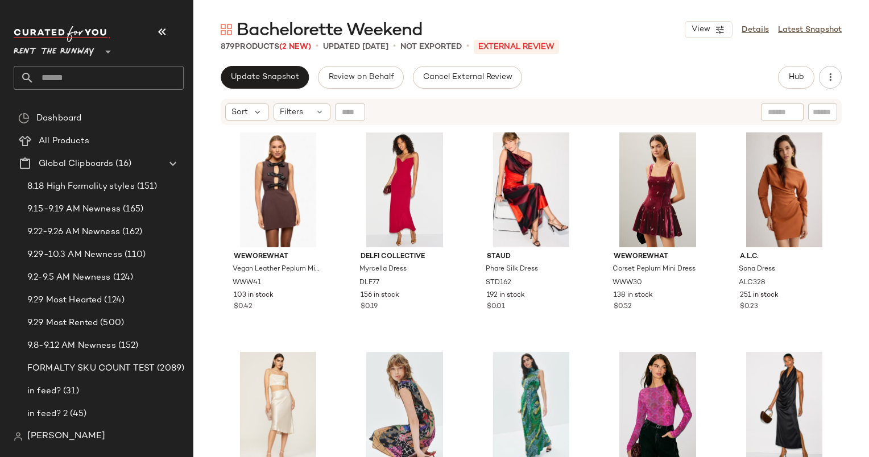
click at [282, 59] on div "Bachelorette Weekend View Details Latest Snapshot 879 Products (2 New) • update…" at bounding box center [530, 237] width 675 height 439
click at [292, 80] on span "Update Snapshot" at bounding box center [264, 77] width 69 height 9
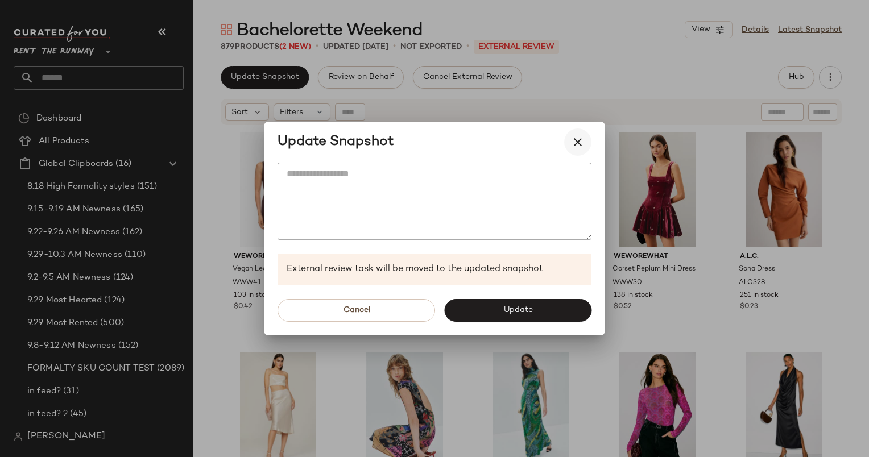
click at [580, 141] on icon "button" at bounding box center [578, 142] width 14 height 14
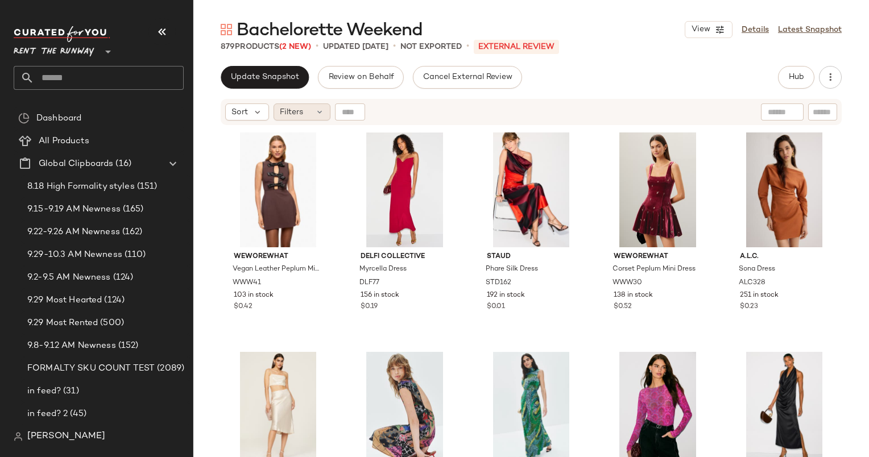
click at [314, 113] on div "Filters" at bounding box center [301, 111] width 57 height 17
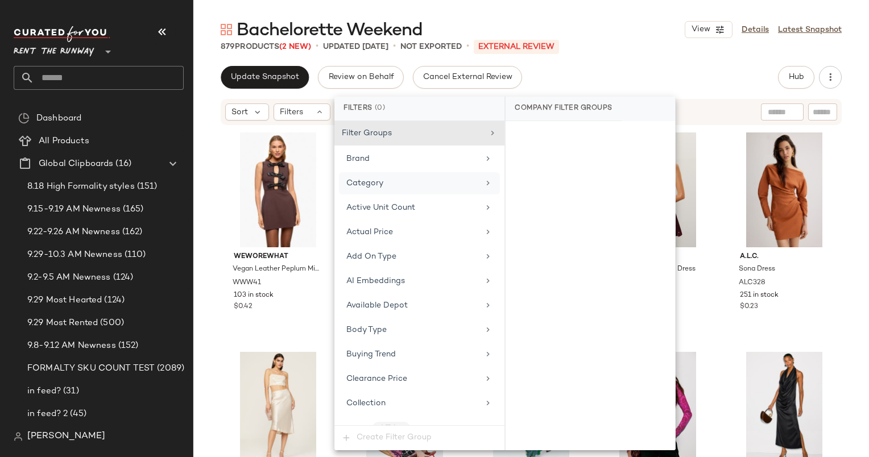
click at [394, 186] on div "Category" at bounding box center [412, 183] width 132 height 12
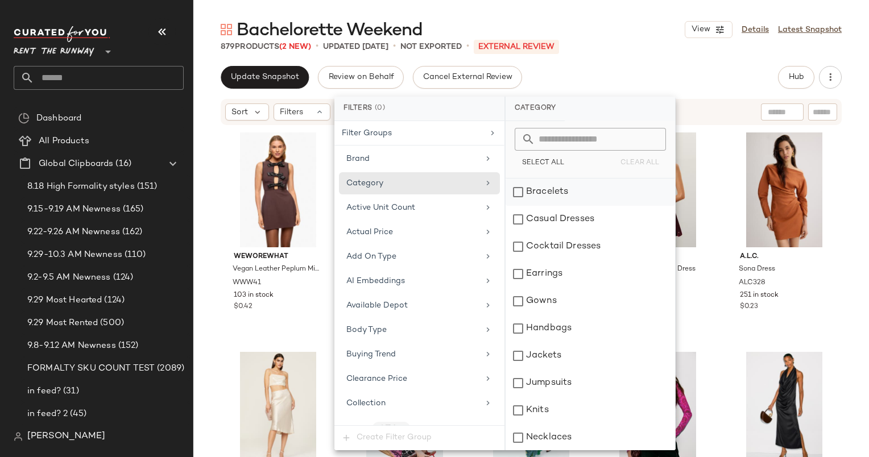
click at [552, 186] on div "Bracelets" at bounding box center [589, 191] width 169 height 27
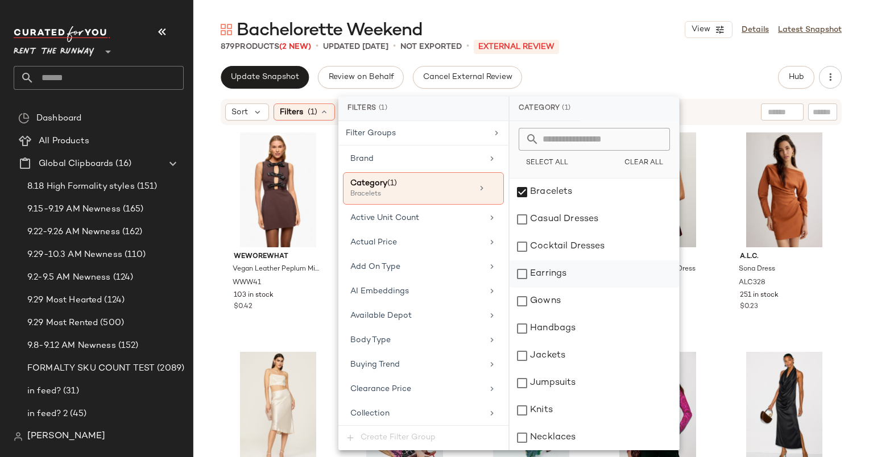
click at [575, 282] on div "Earrings" at bounding box center [593, 273] width 169 height 27
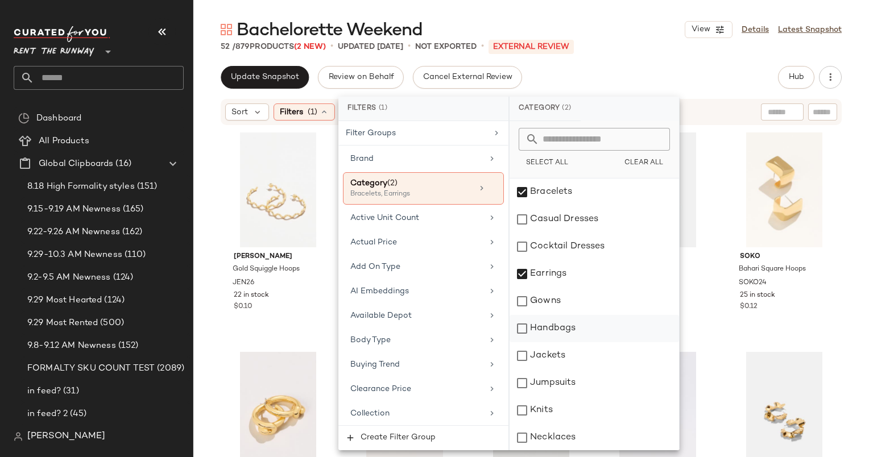
click at [574, 331] on div "Handbags" at bounding box center [593, 328] width 169 height 27
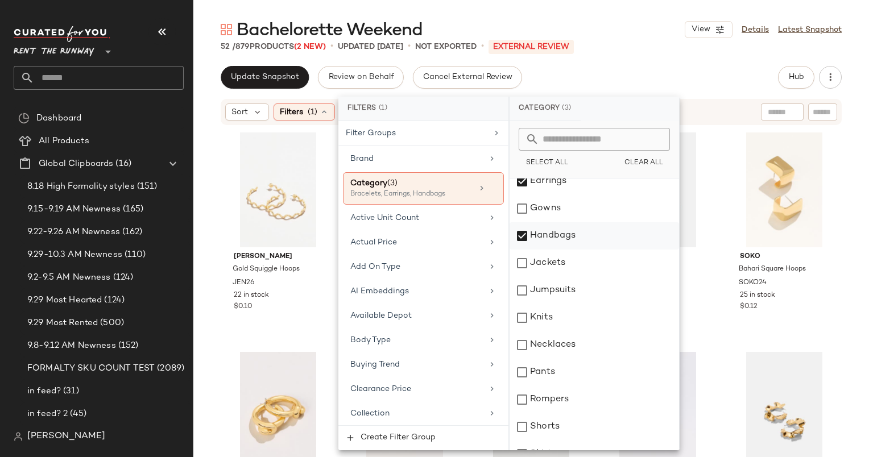
scroll to position [164, 0]
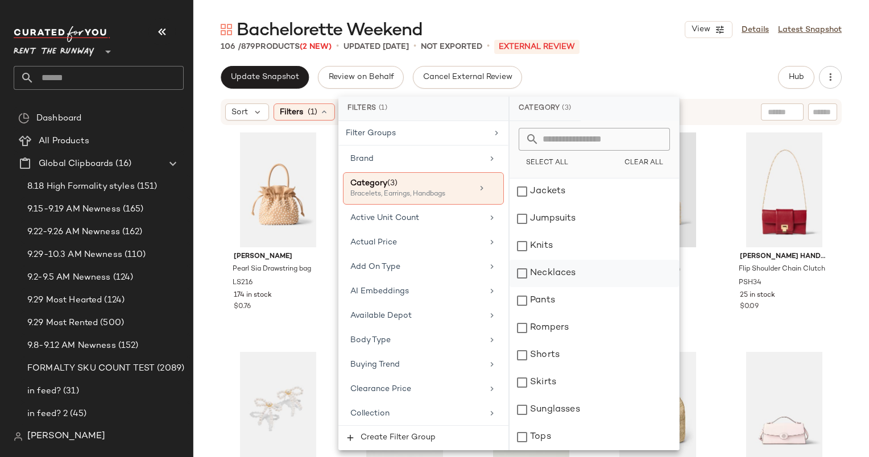
click at [574, 277] on div "Necklaces" at bounding box center [593, 273] width 169 height 27
click at [576, 417] on div "Sunglasses" at bounding box center [593, 409] width 169 height 27
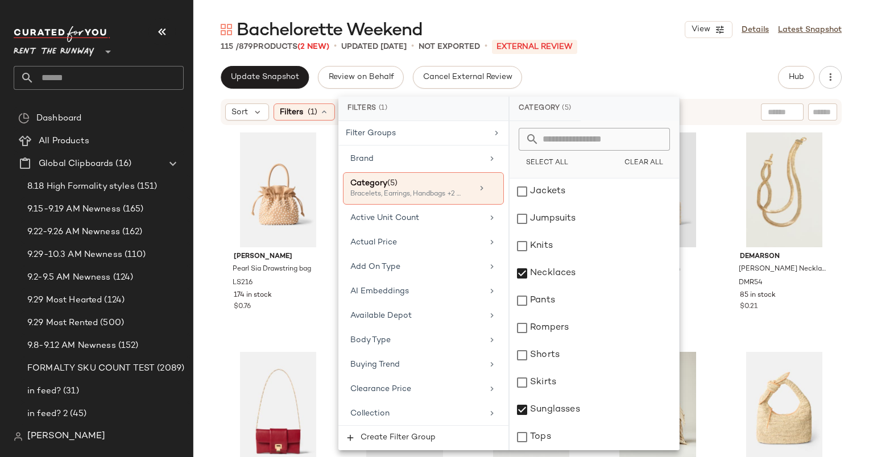
click at [655, 66] on div "Update Snapshot Review on Behalf Cancel External Review Hub Send for Review Ext…" at bounding box center [531, 77] width 621 height 23
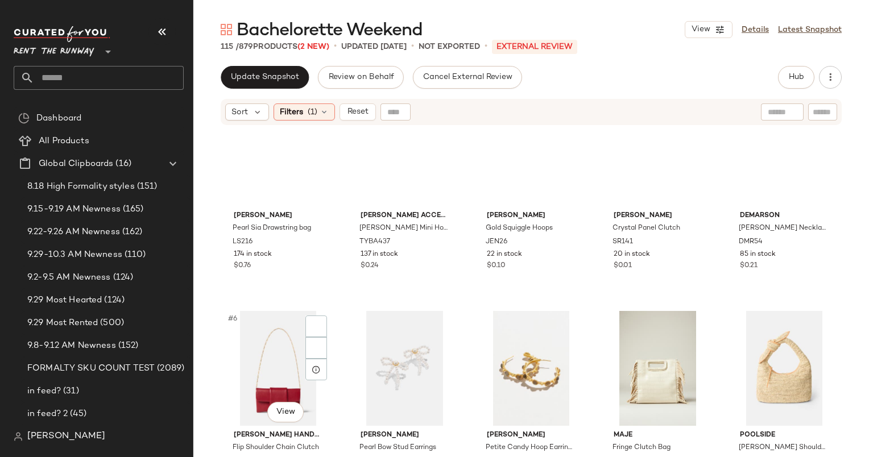
scroll to position [0, 0]
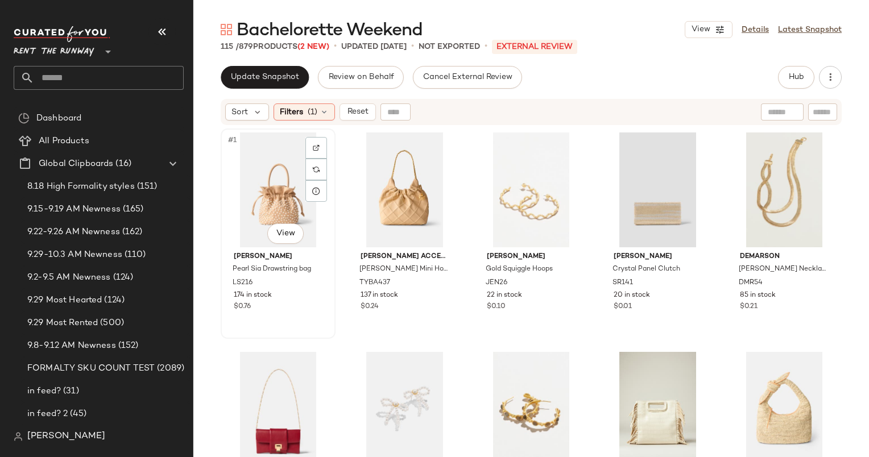
click at [272, 214] on div "#1 View" at bounding box center [278, 189] width 107 height 115
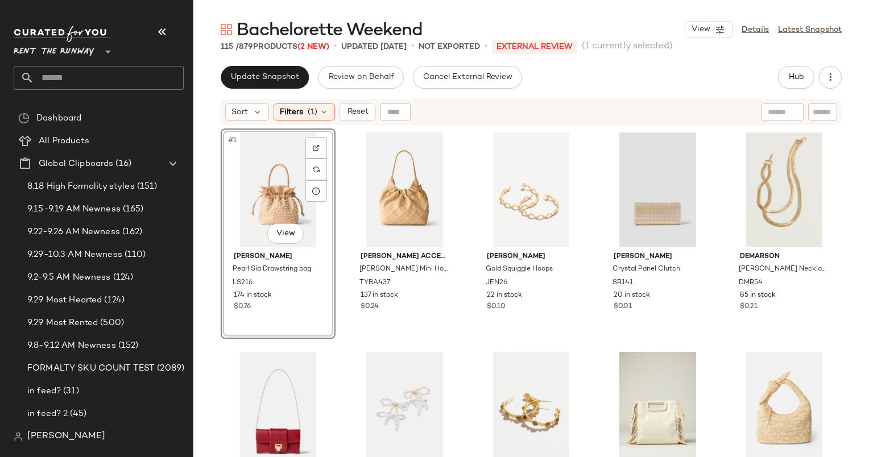
click at [556, 95] on div "Update Snapshot Review on Behalf Cancel External Review Hub Send for Review Ext…" at bounding box center [530, 261] width 675 height 391
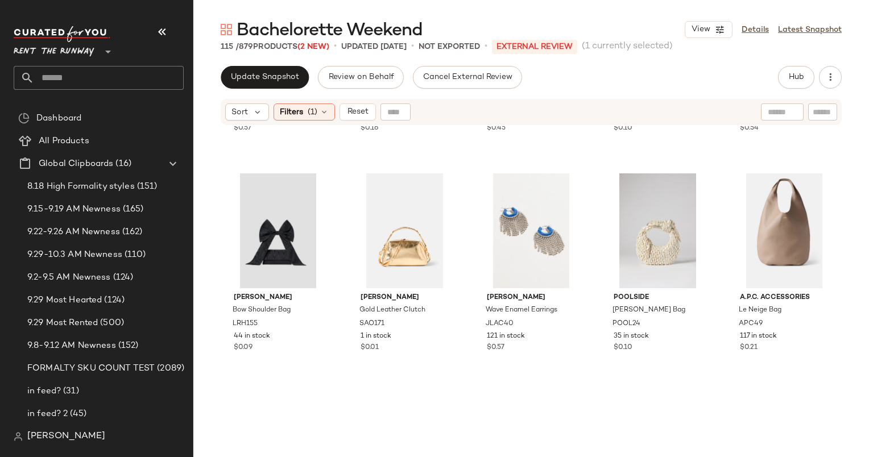
scroll to position [4689, 0]
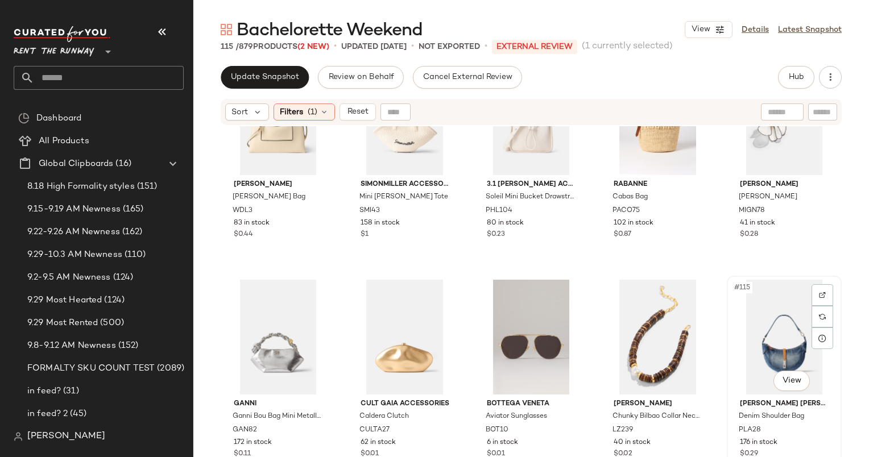
click at [758, 325] on div "#115 View" at bounding box center [783, 337] width 107 height 115
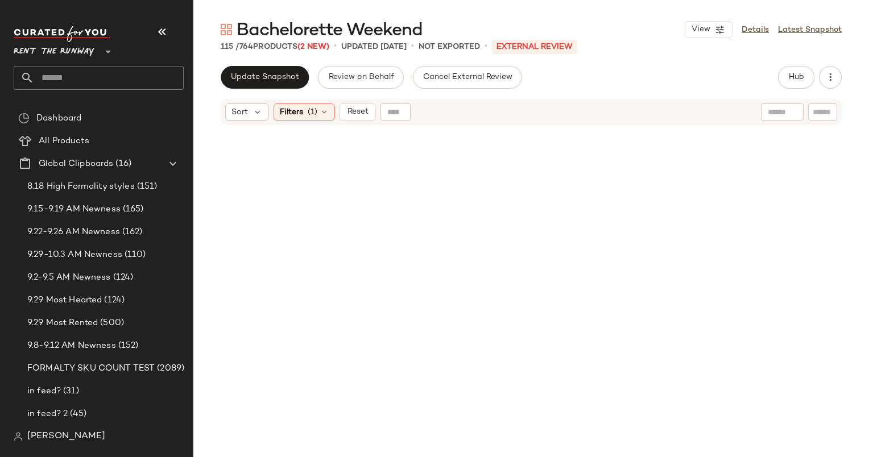
click at [366, 125] on div "Sort Filters (1) Reset" at bounding box center [530, 112] width 675 height 28
click at [355, 113] on span "Reset" at bounding box center [357, 111] width 22 height 9
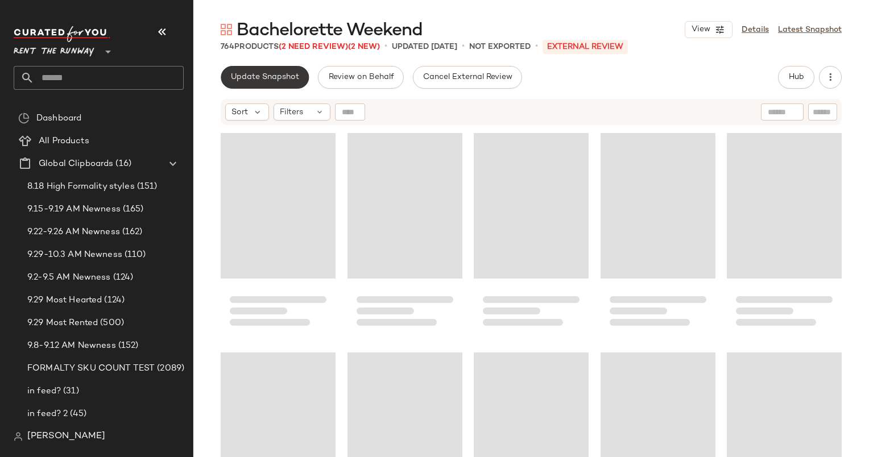
click at [261, 78] on span "Update Snapshot" at bounding box center [264, 77] width 69 height 9
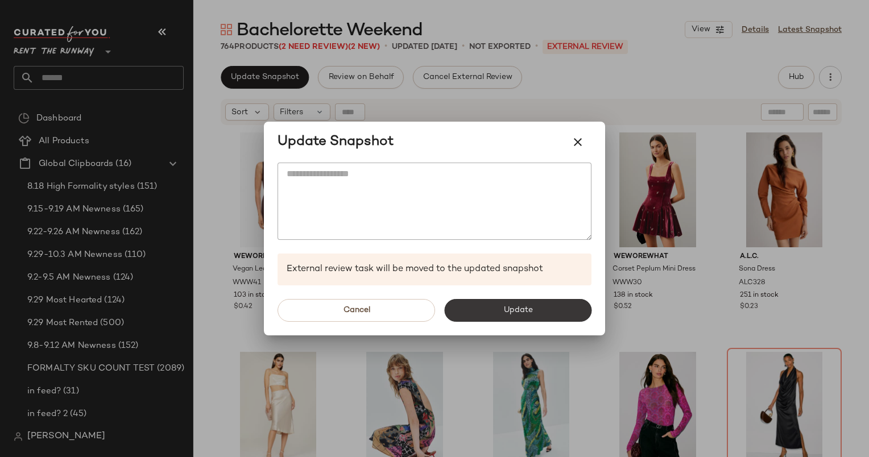
click at [536, 313] on button "Update" at bounding box center [517, 310] width 147 height 23
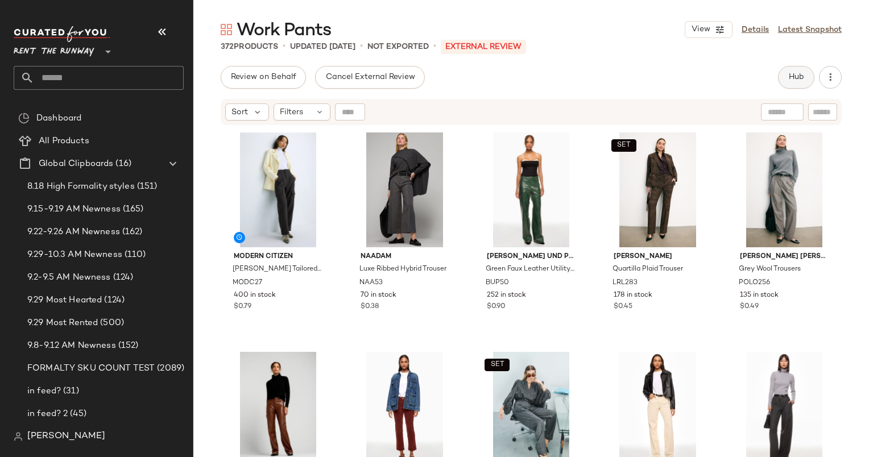
click at [798, 73] on span "Hub" at bounding box center [796, 77] width 16 height 9
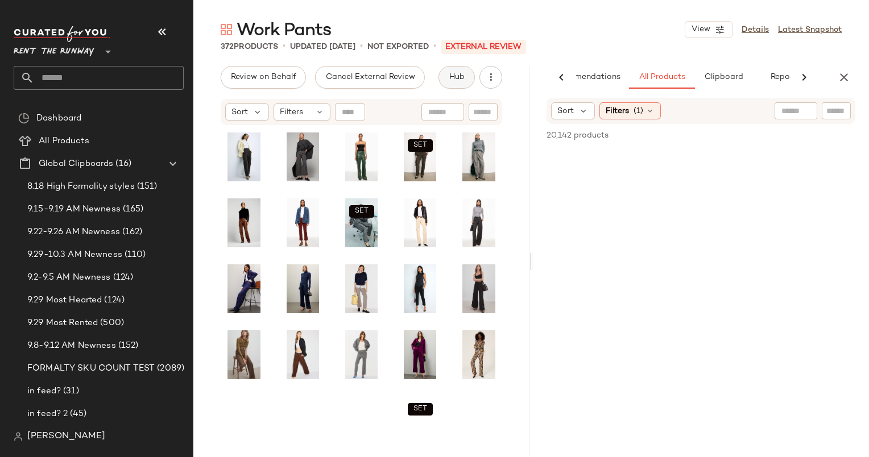
scroll to position [0, 47]
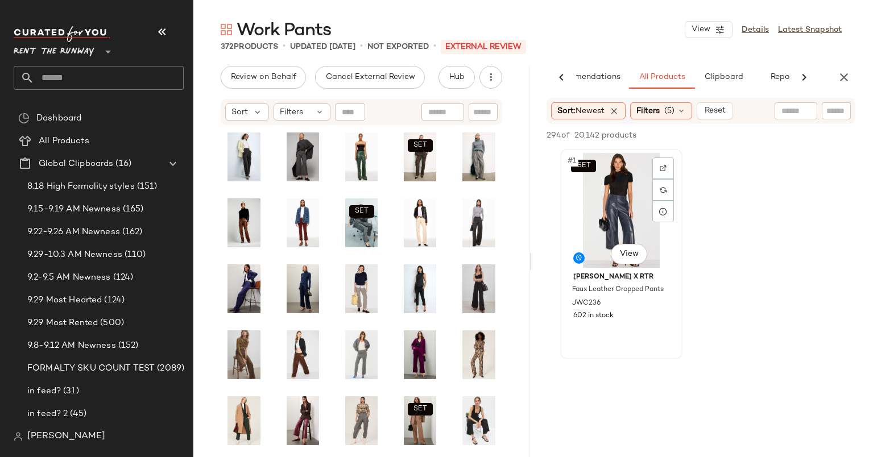
click at [596, 180] on div "SET #1 View" at bounding box center [621, 210] width 114 height 115
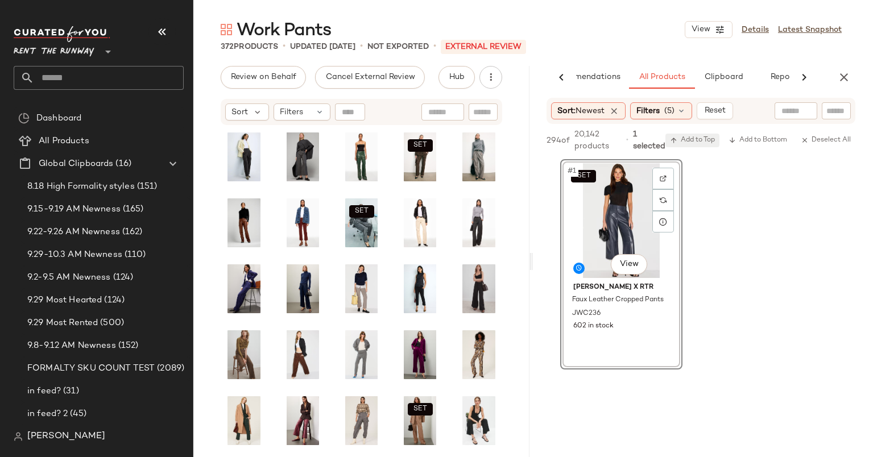
click at [705, 140] on span "Add to Top" at bounding box center [692, 140] width 45 height 8
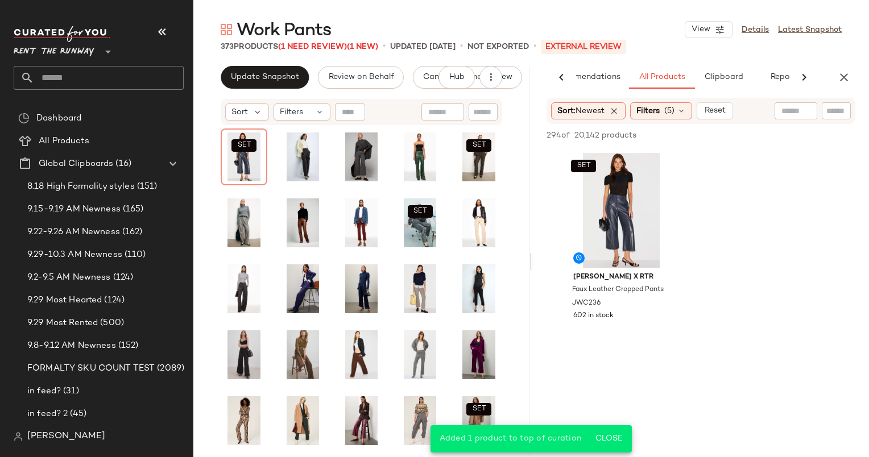
click at [834, 88] on div "AI Recommendations All Products Clipboard Reports" at bounding box center [701, 77] width 336 height 23
click at [837, 87] on div "AI Recommendations All Products Clipboard Reports" at bounding box center [701, 77] width 336 height 23
click at [839, 85] on button "button" at bounding box center [843, 77] width 23 height 23
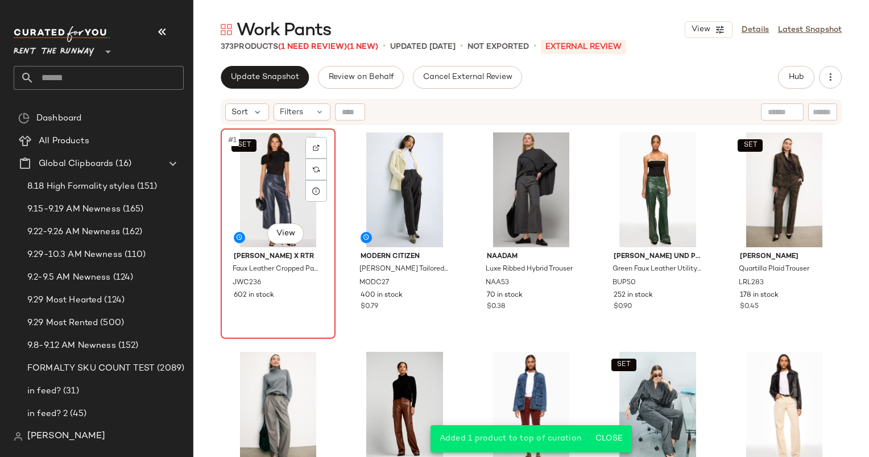
click at [282, 175] on div "SET #1 View" at bounding box center [278, 189] width 107 height 115
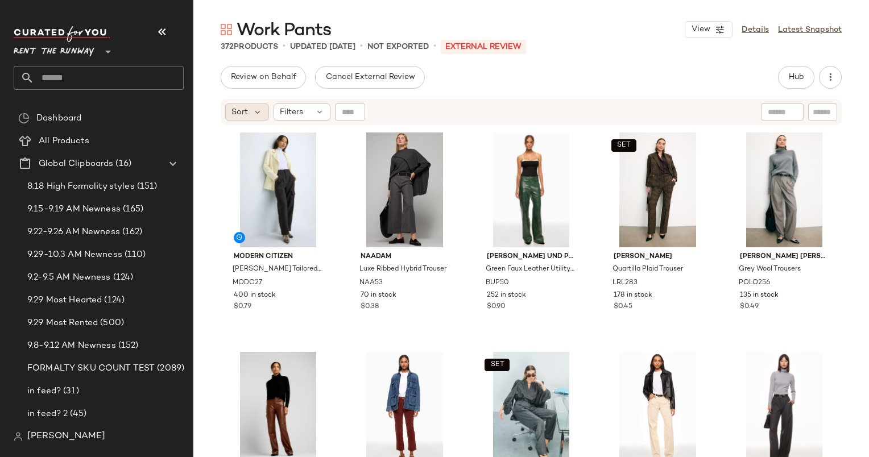
click at [240, 107] on span "Sort" at bounding box center [239, 112] width 16 height 12
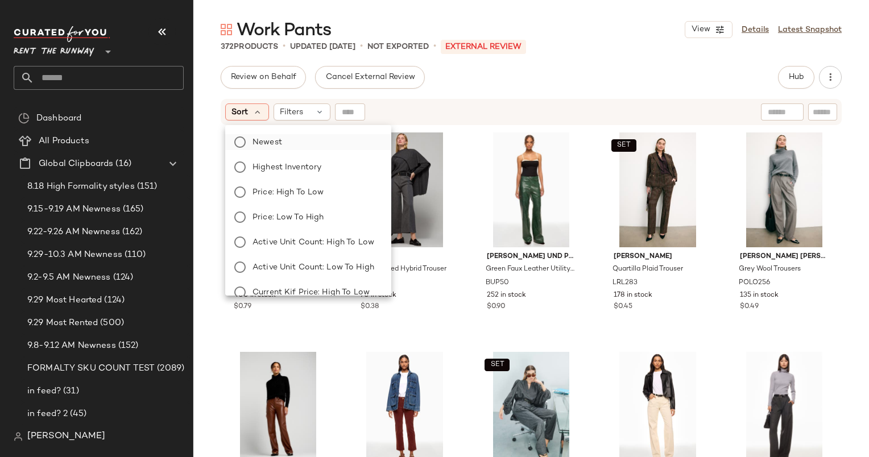
click at [294, 139] on label "Newest" at bounding box center [315, 142] width 134 height 16
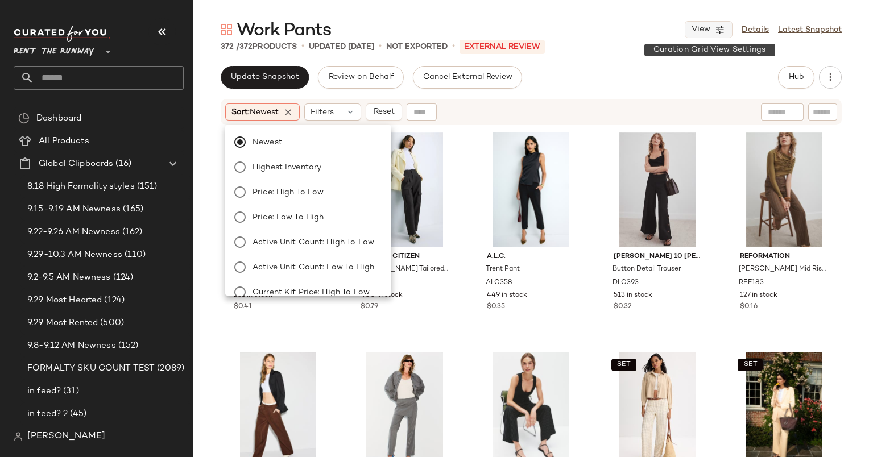
click at [719, 29] on icon "button" at bounding box center [719, 29] width 10 height 10
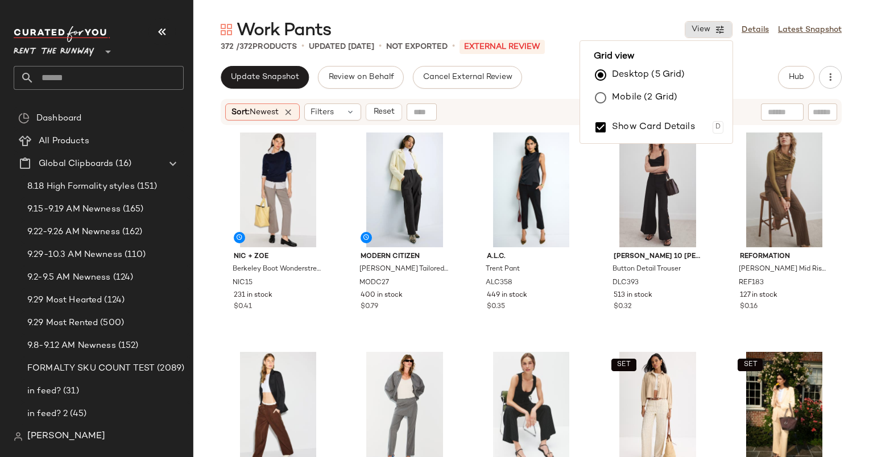
click at [643, 99] on label "Mobile (2 Grid)" at bounding box center [644, 97] width 65 height 23
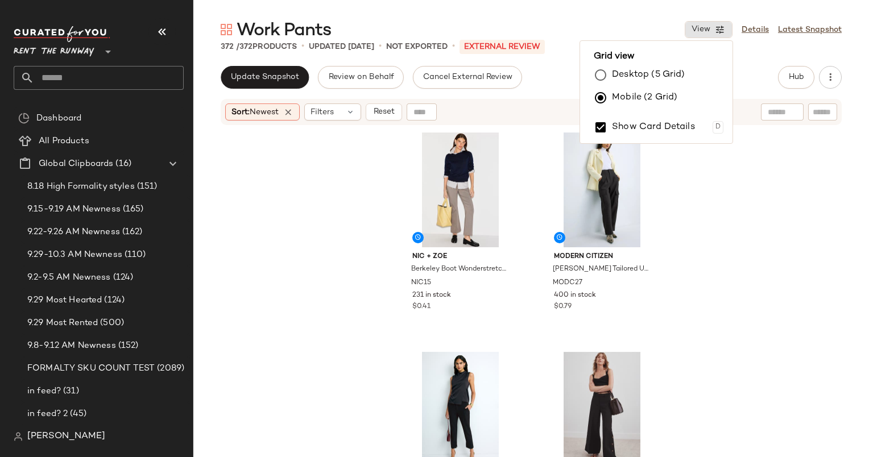
click at [571, 67] on div "Update Snapshot Review on Behalf Cancel External Review Hub Send for Review Ext…" at bounding box center [531, 77] width 621 height 23
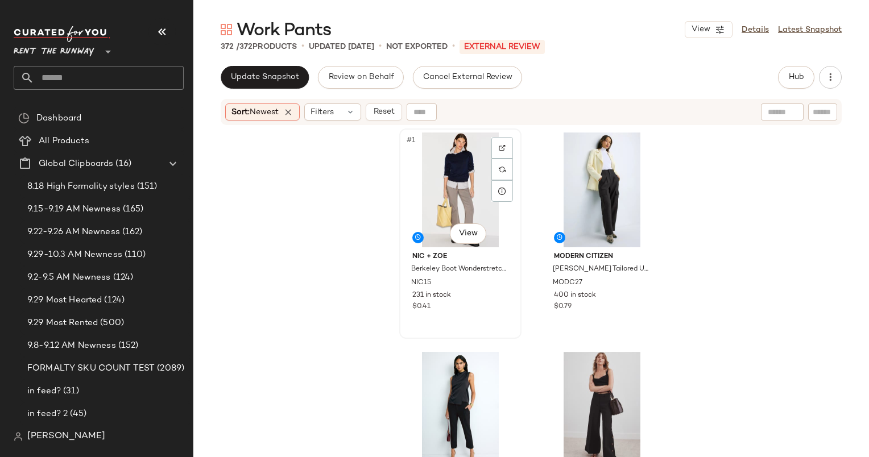
click at [422, 147] on div "#1 View" at bounding box center [460, 189] width 114 height 115
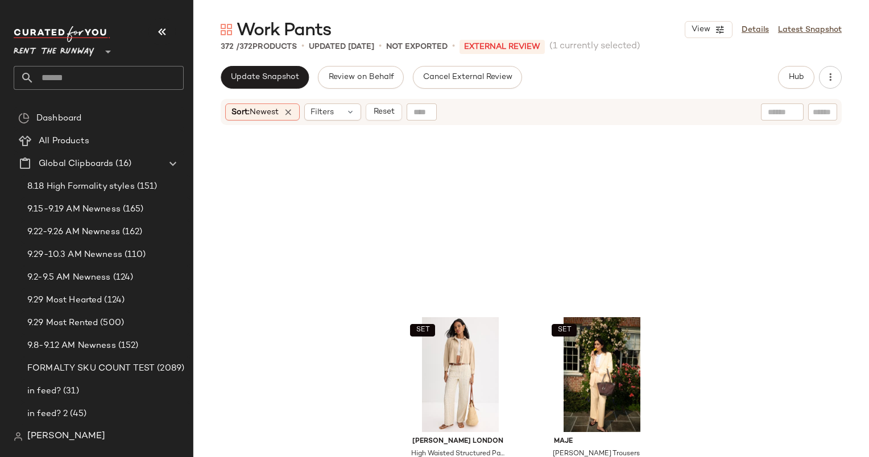
scroll to position [1079, 0]
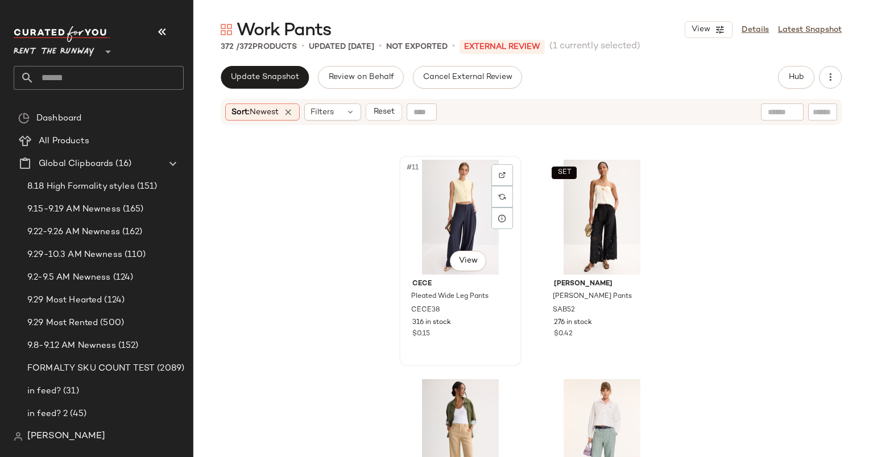
click at [455, 211] on div "#11 View" at bounding box center [460, 217] width 114 height 115
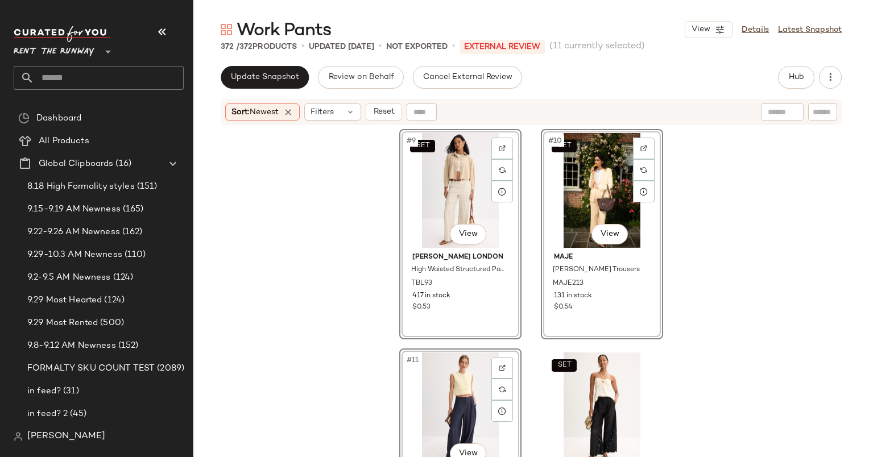
scroll to position [813, 0]
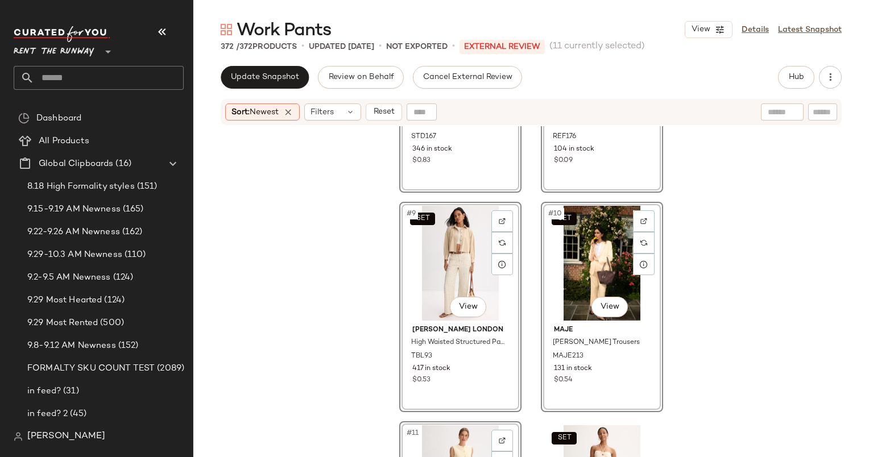
click at [677, 260] on div "#7 View [PERSON_NAME] Pant STD167 346 in stock $0.83 #8 View Reformation [PERSO…" at bounding box center [530, 305] width 675 height 359
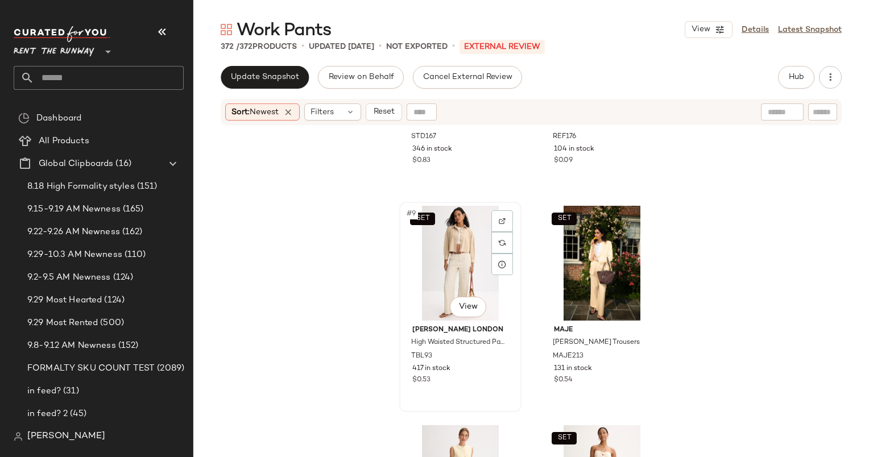
click at [456, 250] on div "SET #9 View" at bounding box center [460, 263] width 114 height 115
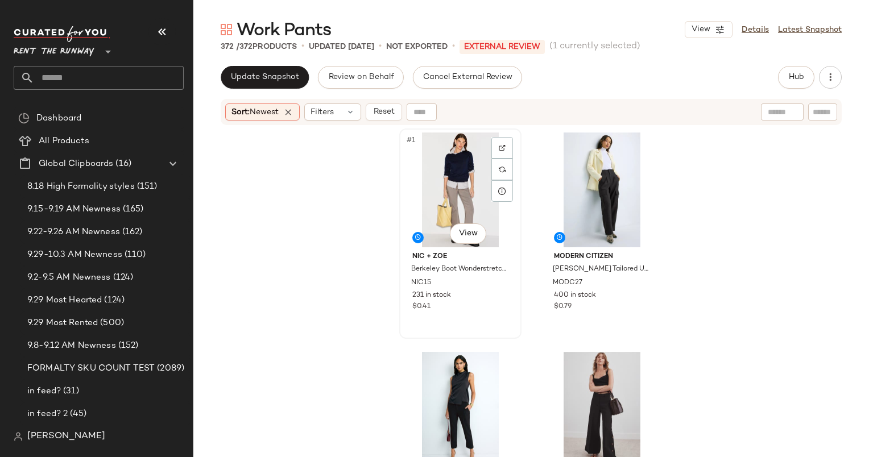
click at [446, 169] on div "#1 View" at bounding box center [460, 189] width 114 height 115
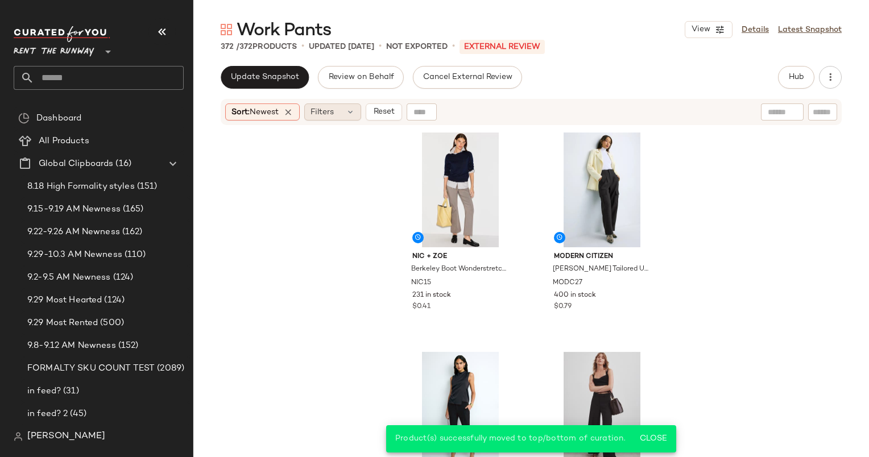
click at [340, 106] on div "Filters" at bounding box center [332, 111] width 57 height 17
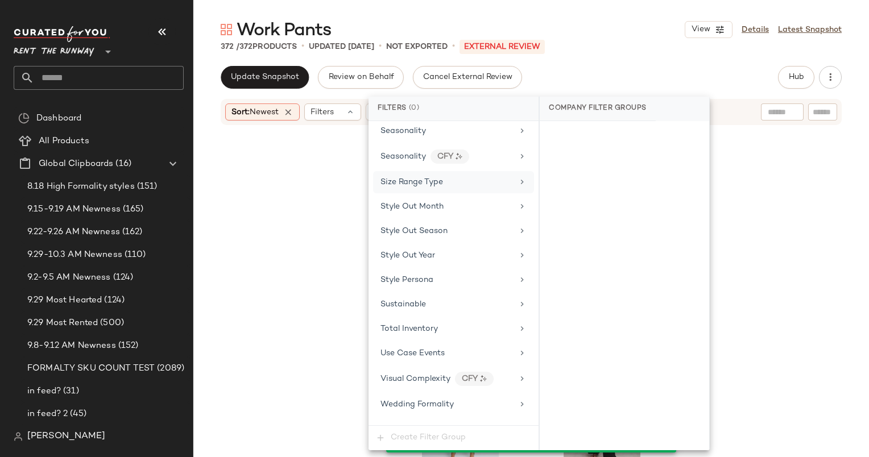
scroll to position [1473, 0]
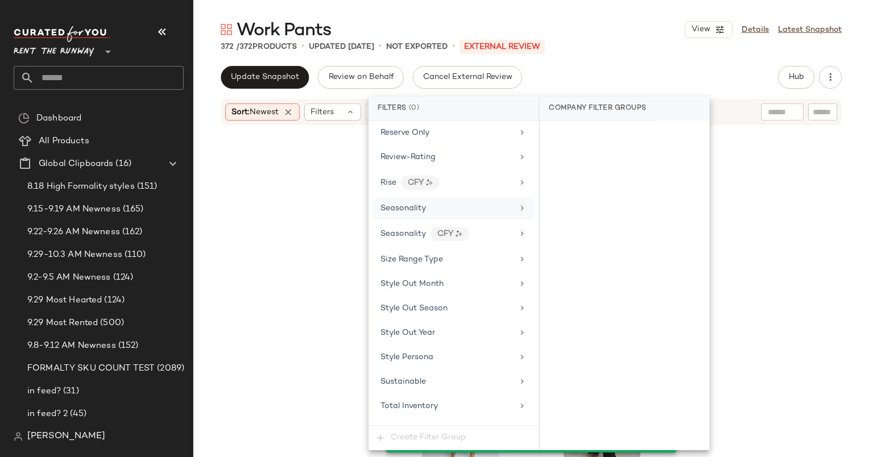
click at [441, 202] on div "Seasonality" at bounding box center [453, 208] width 161 height 22
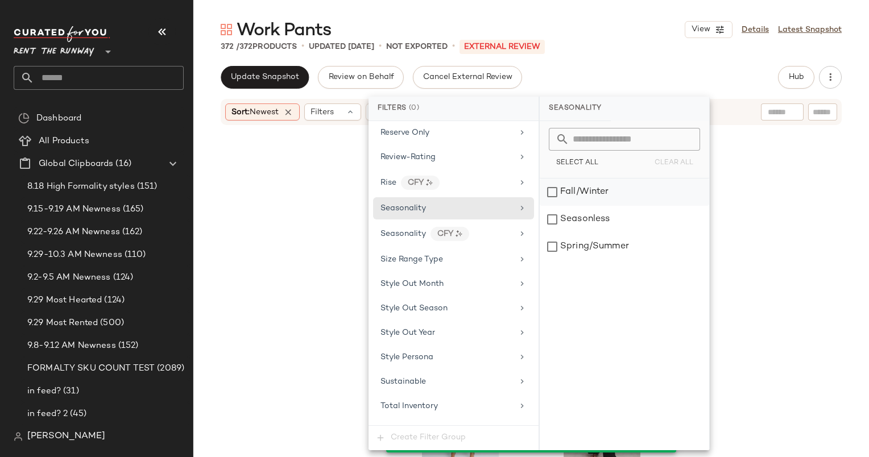
click at [602, 184] on div "Fall/Winter" at bounding box center [623, 191] width 169 height 27
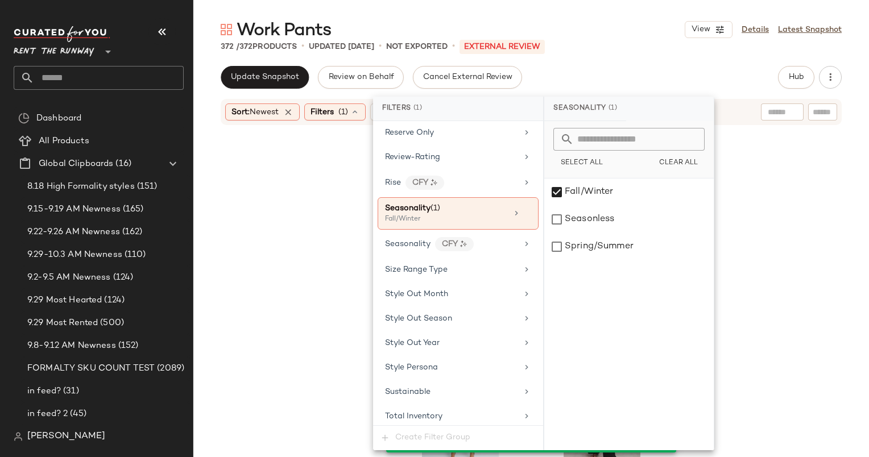
click at [621, 99] on div "Seasonality (1)" at bounding box center [585, 109] width 82 height 24
click at [618, 84] on div "Update Snapshot Review on Behalf Cancel External Review Hub Send for Review Ext…" at bounding box center [531, 77] width 621 height 23
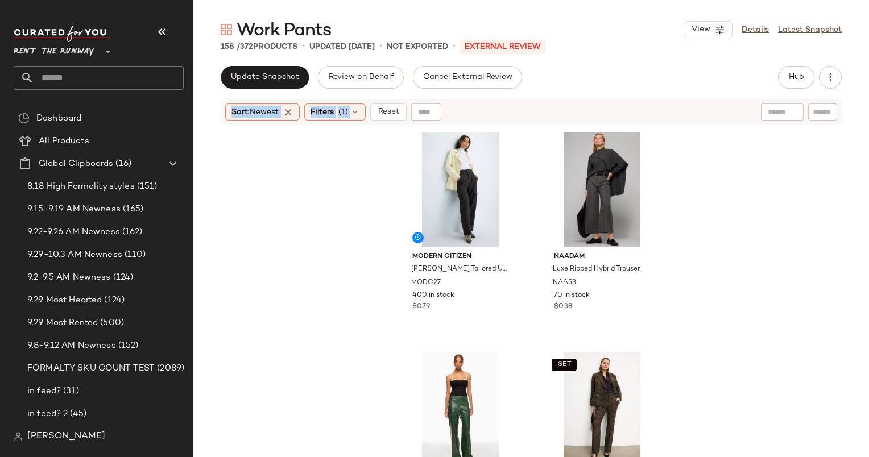
drag, startPoint x: 618, startPoint y: 84, endPoint x: 600, endPoint y: 95, distance: 21.0
click at [600, 95] on div "Update Snapshot Review on Behalf Cancel External Review Hub Send for Review Ext…" at bounding box center [530, 261] width 675 height 391
drag, startPoint x: 600, startPoint y: 95, endPoint x: 698, endPoint y: 154, distance: 114.0
click at [698, 154] on div "Modern Citizen [PERSON_NAME] Tailored Utility Pant MODC27 400 in stock $0.79 NA…" at bounding box center [530, 305] width 675 height 359
click at [438, 189] on div "#1 View" at bounding box center [460, 189] width 114 height 115
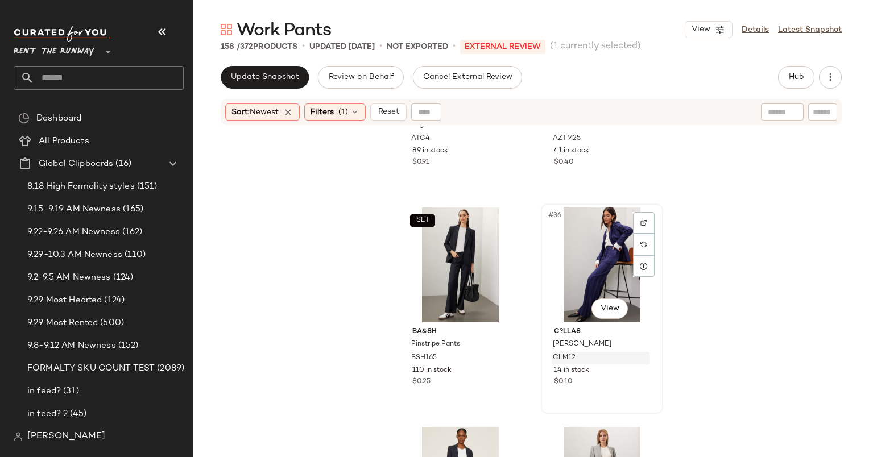
scroll to position [3656, 0]
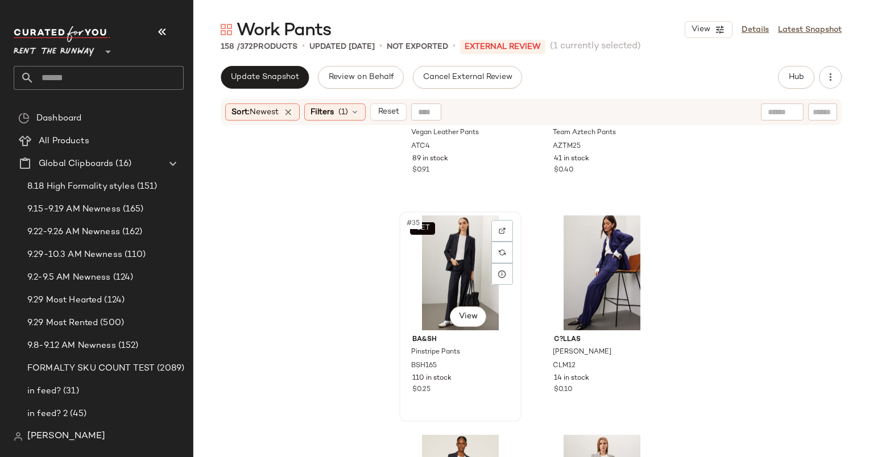
click at [464, 243] on div "SET #35 View" at bounding box center [460, 272] width 114 height 115
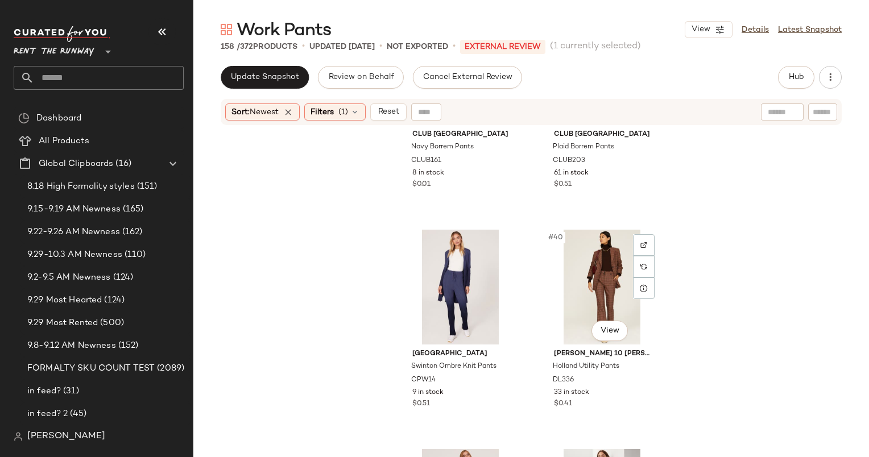
scroll to position [4162, 0]
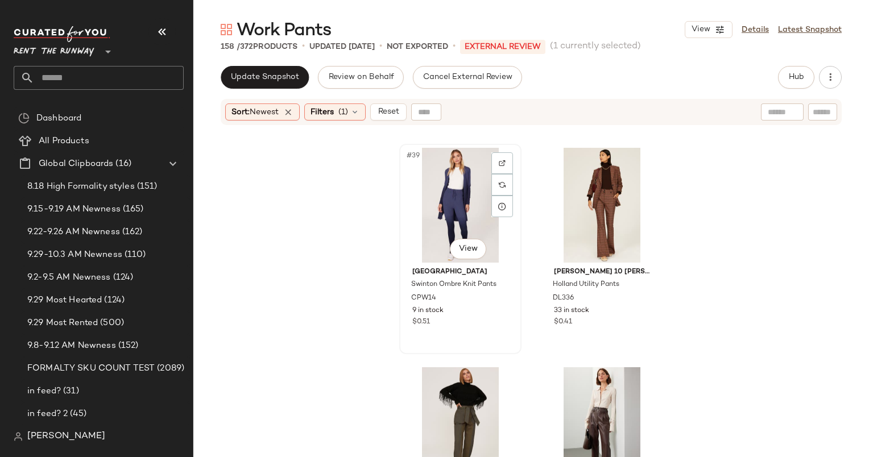
click at [447, 195] on div "#39 View" at bounding box center [460, 205] width 114 height 115
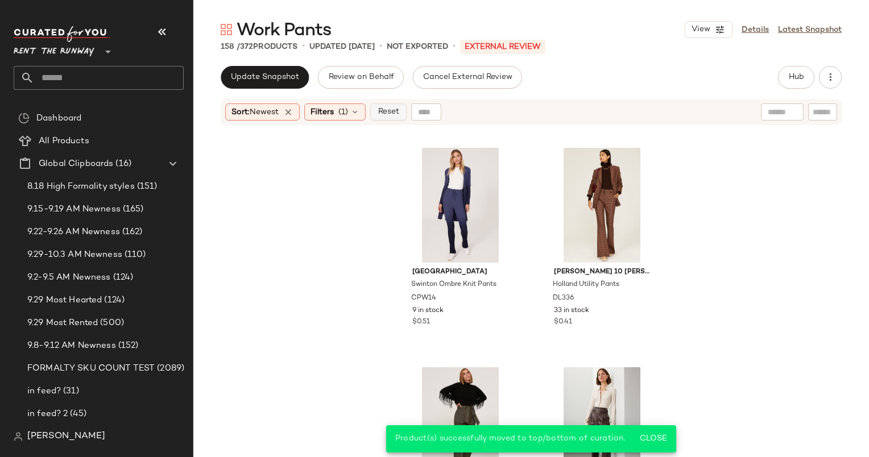
click at [398, 115] on span "Reset" at bounding box center [388, 111] width 22 height 9
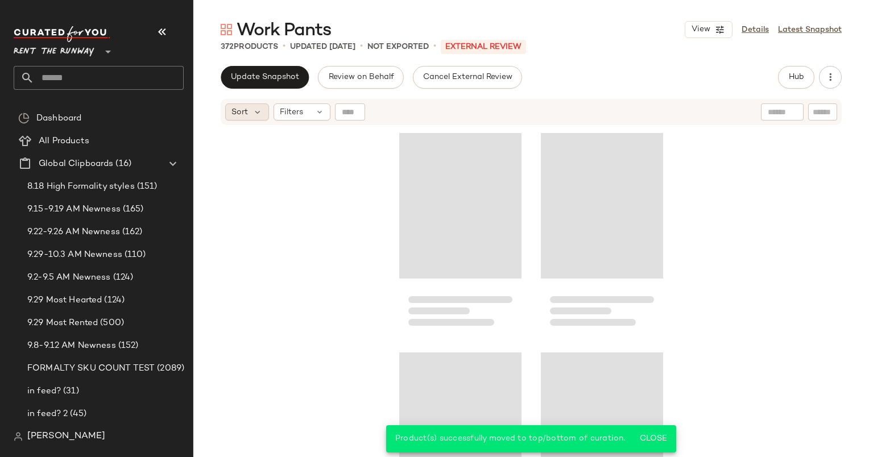
scroll to position [448, 0]
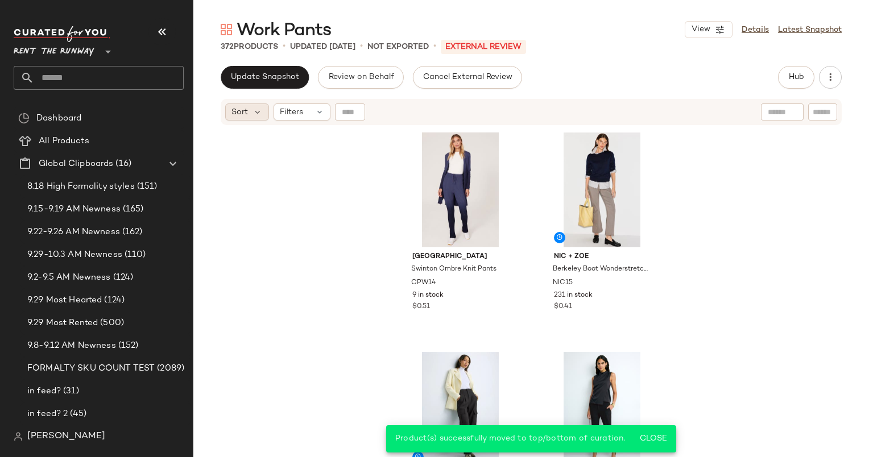
click at [241, 107] on span "Sort" at bounding box center [239, 112] width 16 height 12
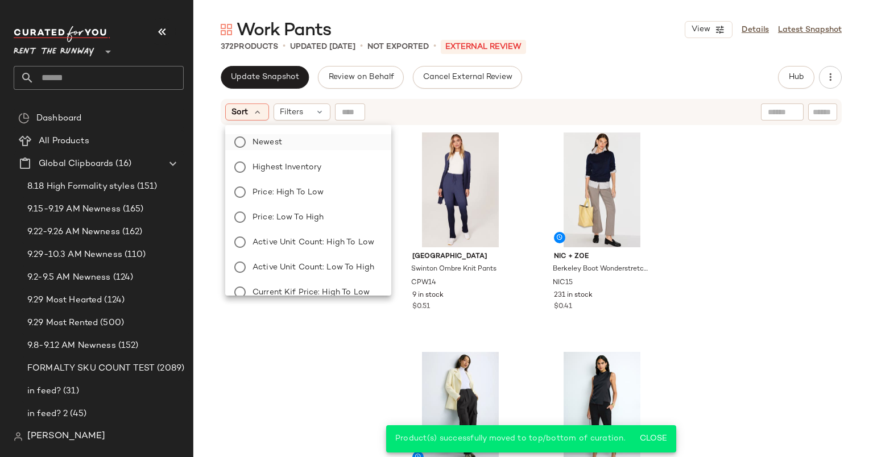
click at [308, 146] on label "Newest" at bounding box center [315, 142] width 134 height 16
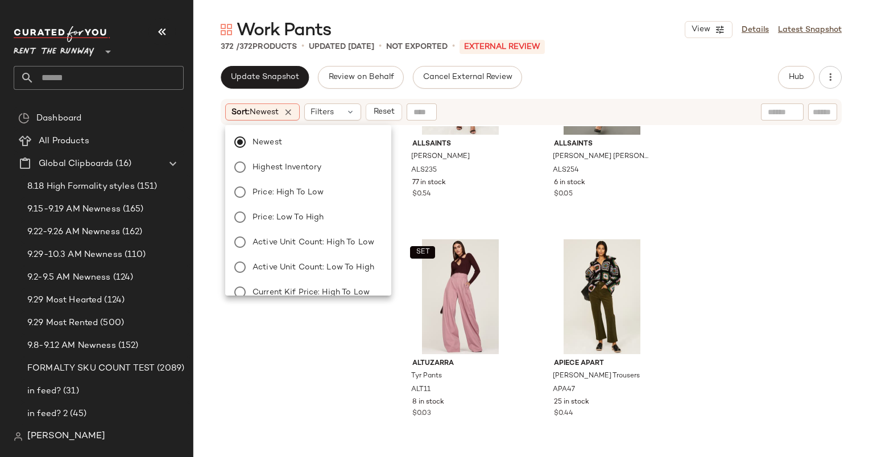
scroll to position [0, 0]
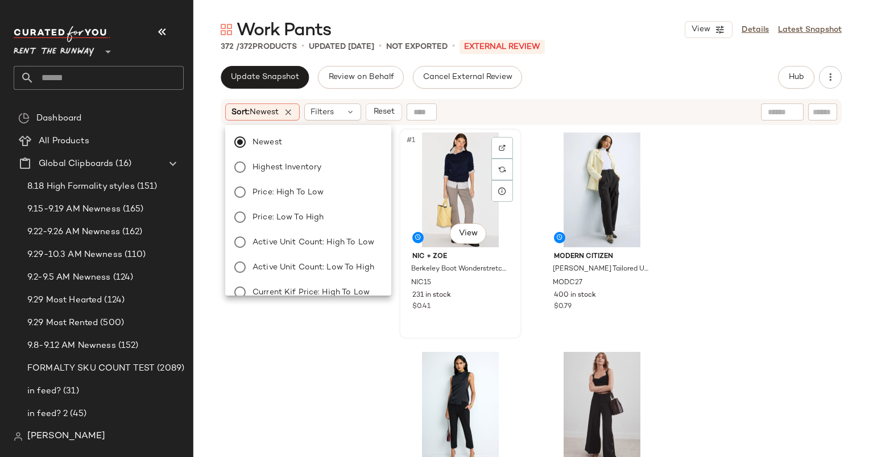
click at [457, 196] on div "#1 View" at bounding box center [460, 189] width 114 height 115
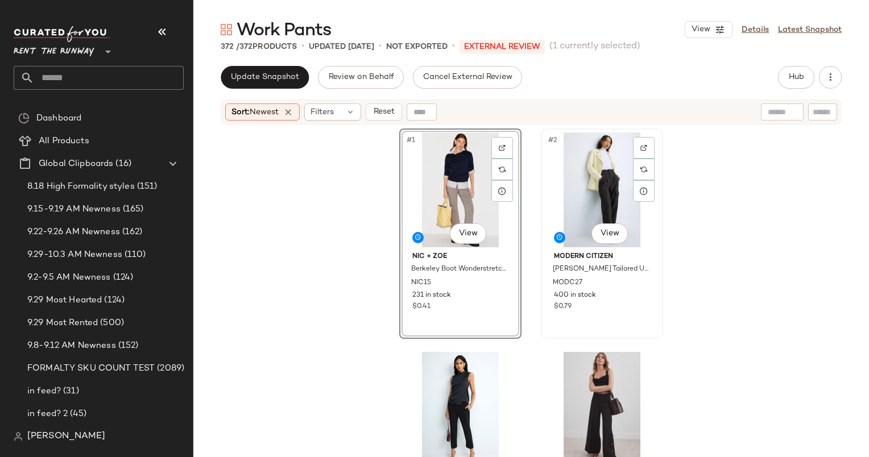
click at [568, 201] on div "#2 View" at bounding box center [602, 189] width 114 height 115
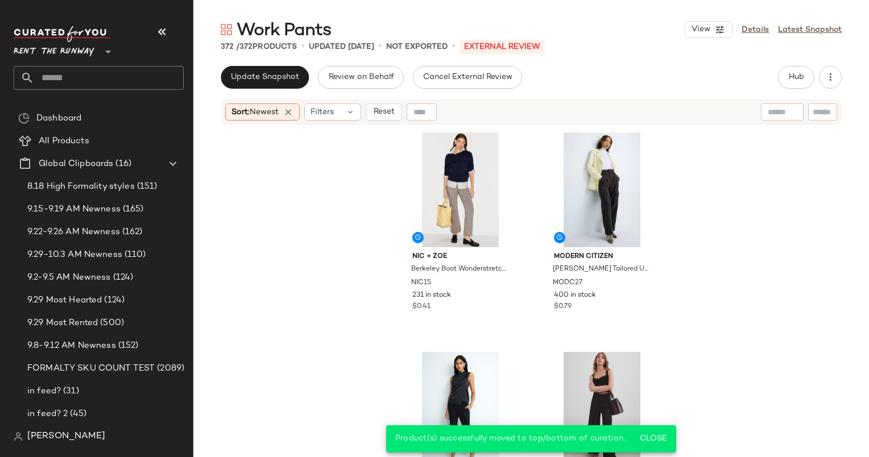
click at [270, 61] on div "Work Pants View Details Latest Snapshot 372 / 372 Products • updated Sep 30th •…" at bounding box center [530, 237] width 675 height 439
click at [298, 103] on div "Sort: Newest" at bounding box center [262, 111] width 74 height 17
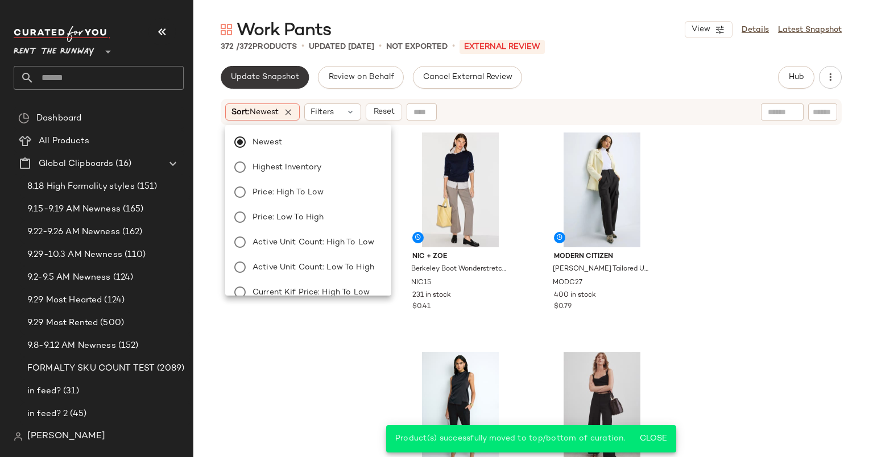
click at [279, 85] on button "Update Snapshot" at bounding box center [265, 77] width 88 height 23
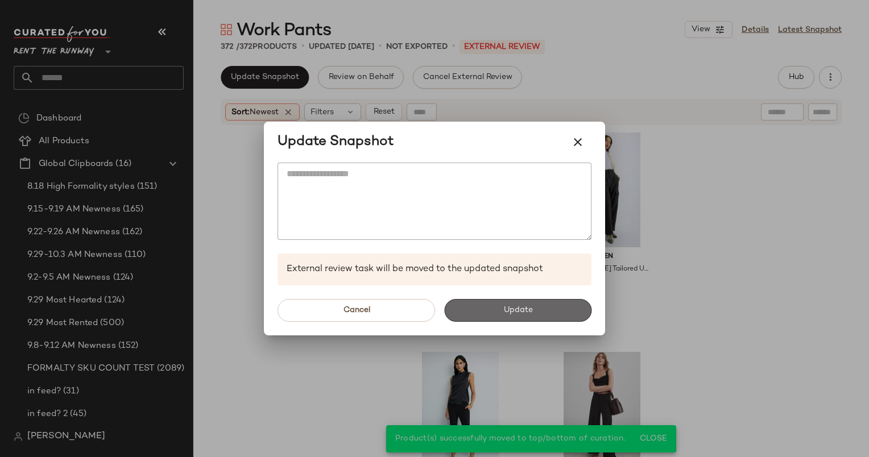
click at [506, 307] on span "Update" at bounding box center [517, 310] width 30 height 9
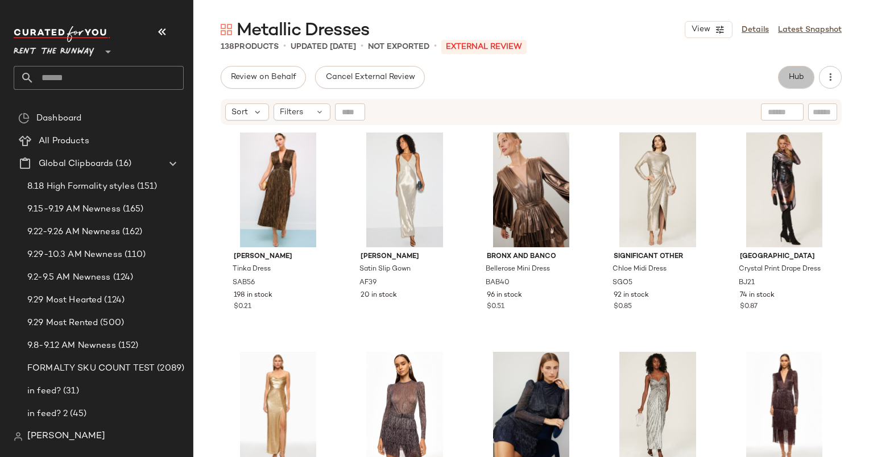
click at [780, 80] on button "Hub" at bounding box center [796, 77] width 36 height 23
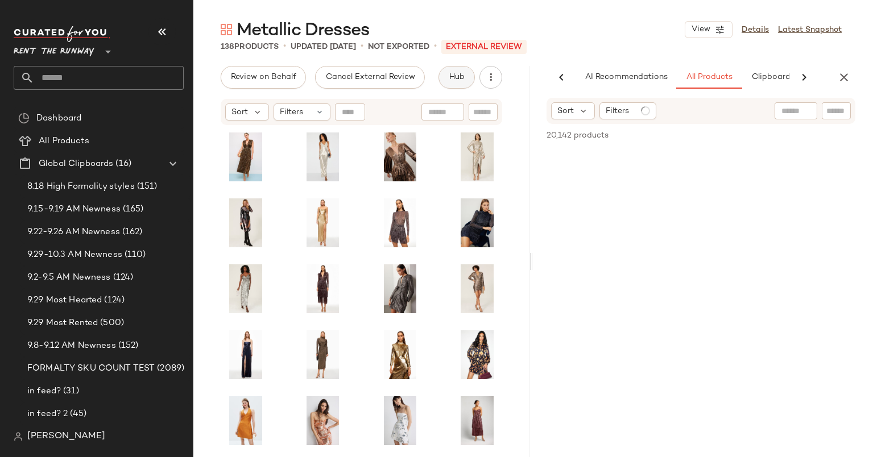
scroll to position [0, 59]
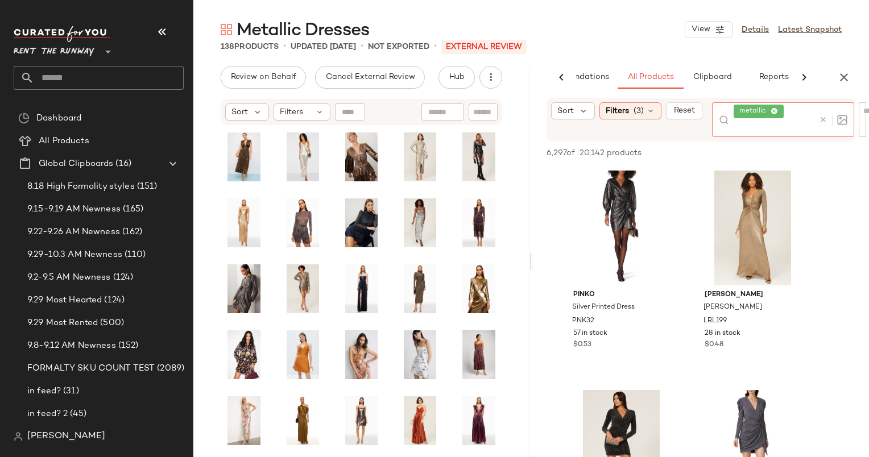
click at [825, 109] on div at bounding box center [830, 119] width 33 height 35
click at [753, 197] on div "#2 View" at bounding box center [752, 228] width 114 height 115
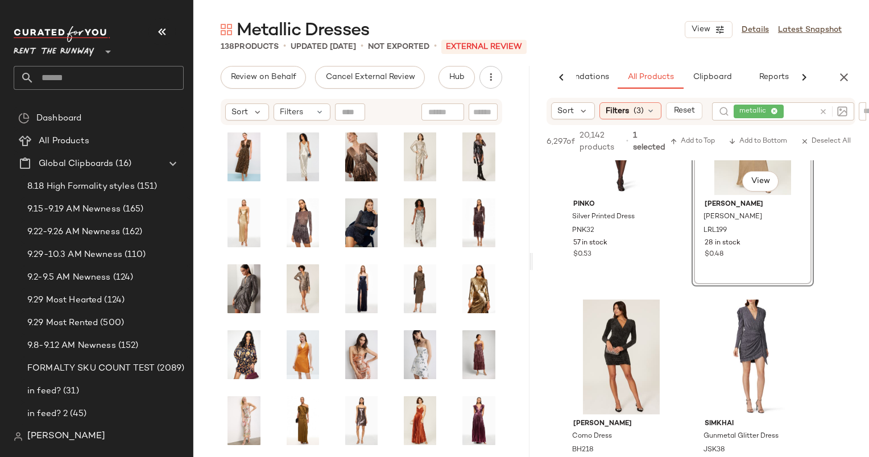
scroll to position [111, 0]
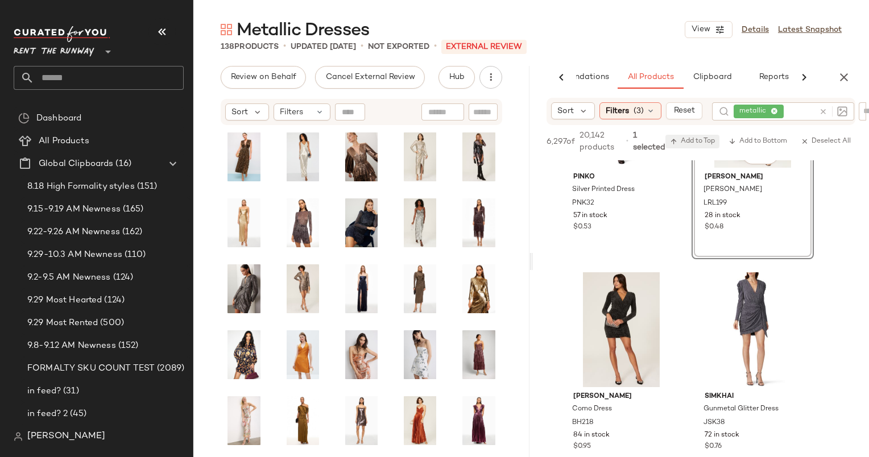
click at [685, 143] on span "Add to Top" at bounding box center [692, 142] width 45 height 8
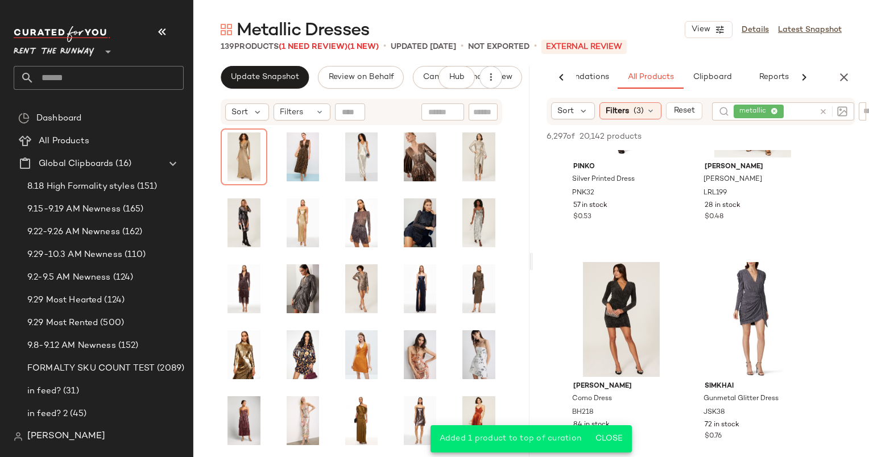
click at [821, 114] on div at bounding box center [830, 111] width 33 height 18
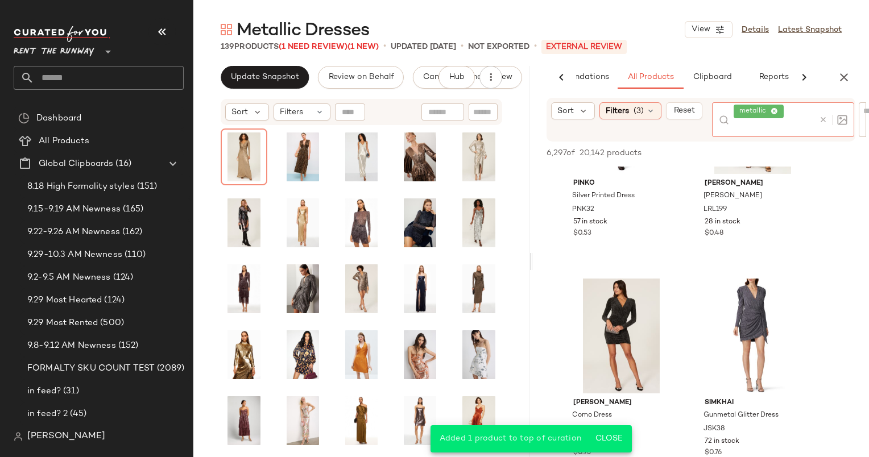
click at [826, 119] on icon at bounding box center [823, 119] width 9 height 9
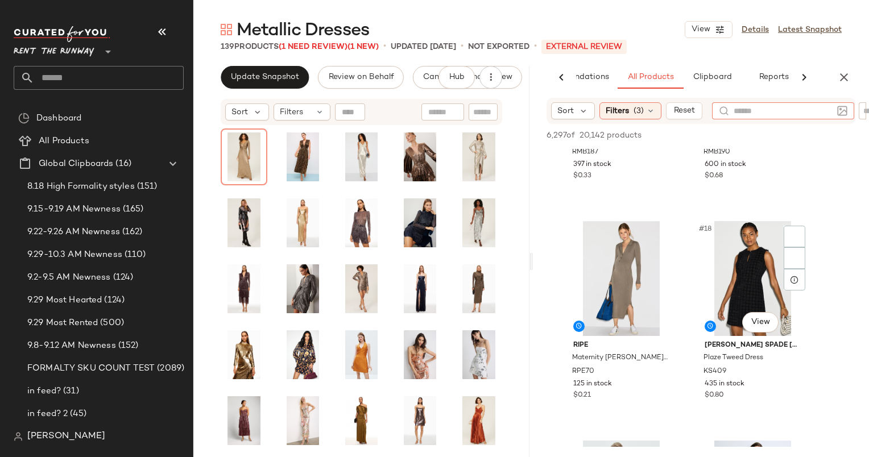
scroll to position [1769, 0]
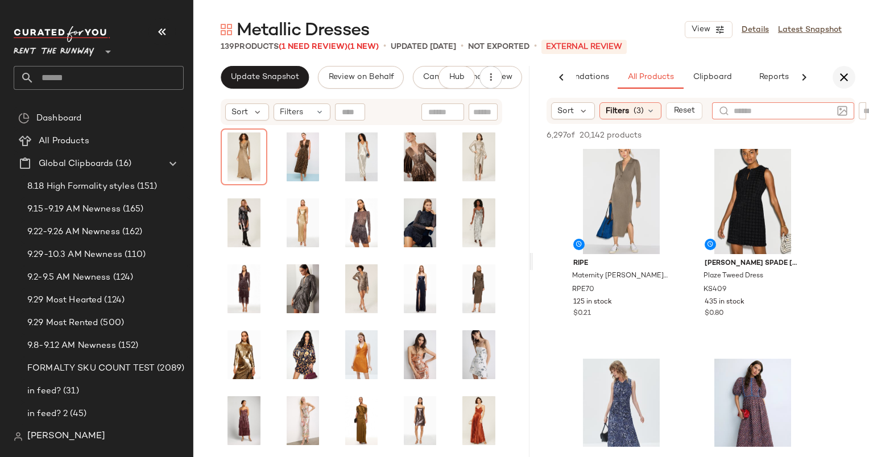
click at [845, 84] on button "button" at bounding box center [843, 77] width 23 height 23
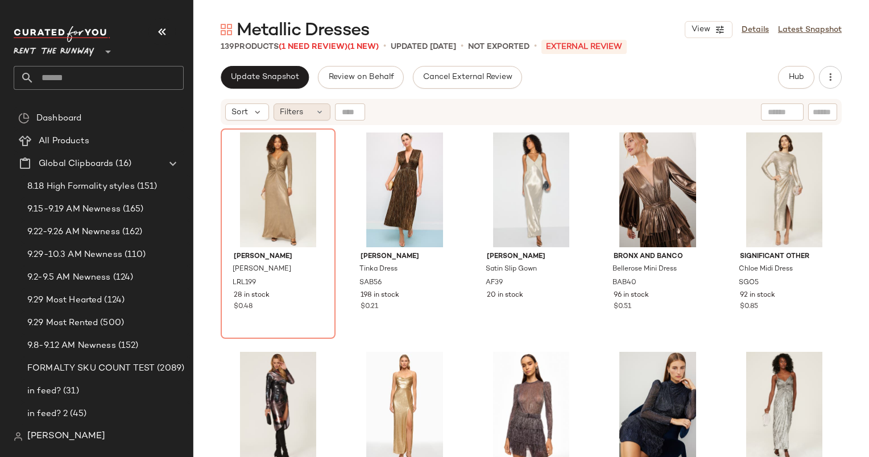
click at [301, 113] on span "Filters" at bounding box center [291, 112] width 23 height 12
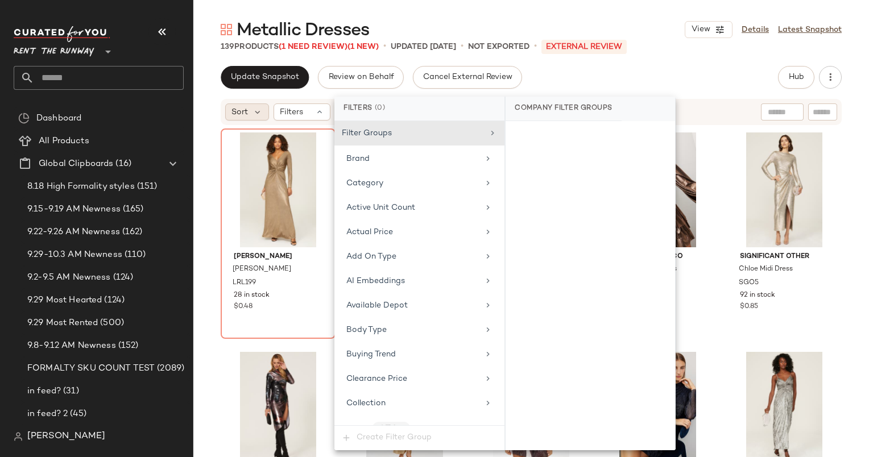
click at [248, 110] on div "Sort" at bounding box center [247, 111] width 44 height 17
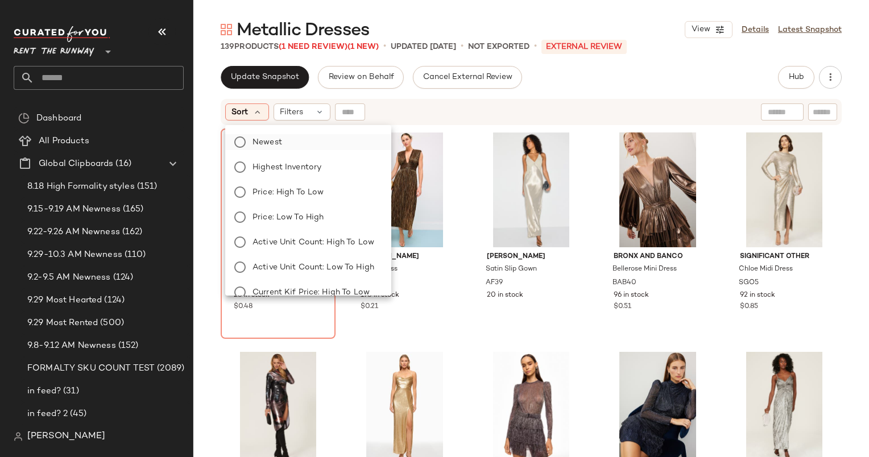
click at [310, 138] on label "Newest" at bounding box center [315, 142] width 134 height 16
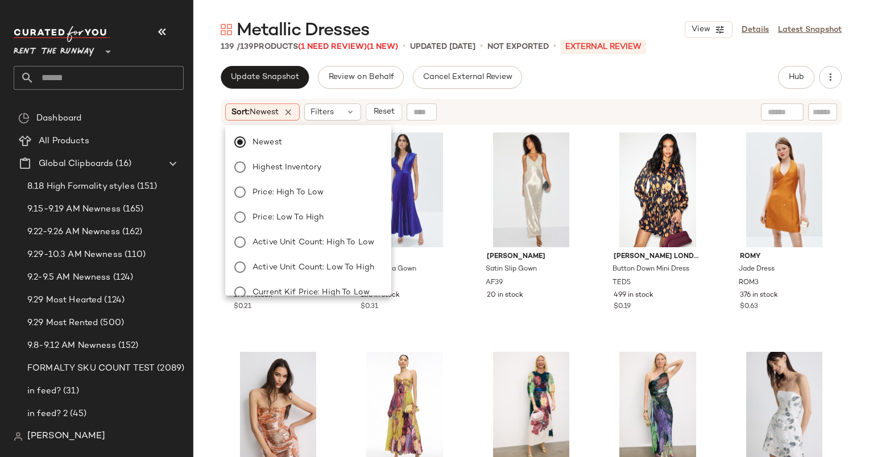
click at [583, 68] on div "Update Snapshot Review on Behalf Cancel External Review Hub Send for Review Ext…" at bounding box center [531, 77] width 621 height 23
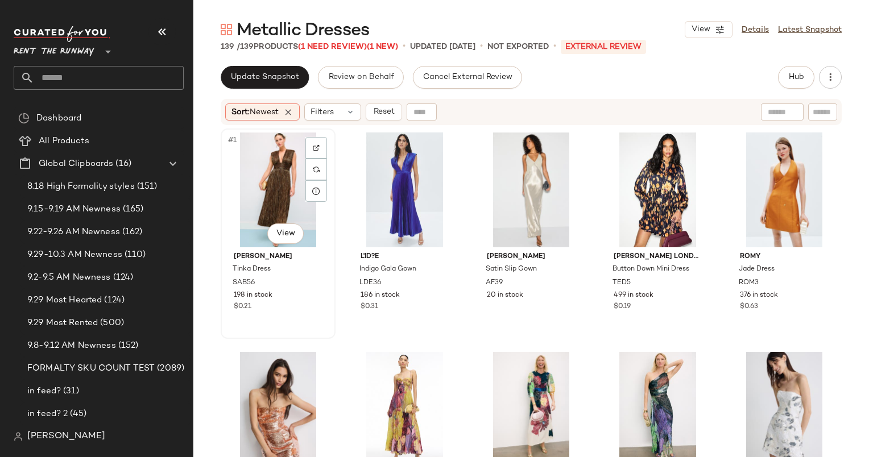
click at [292, 157] on div "#1 View" at bounding box center [278, 189] width 107 height 115
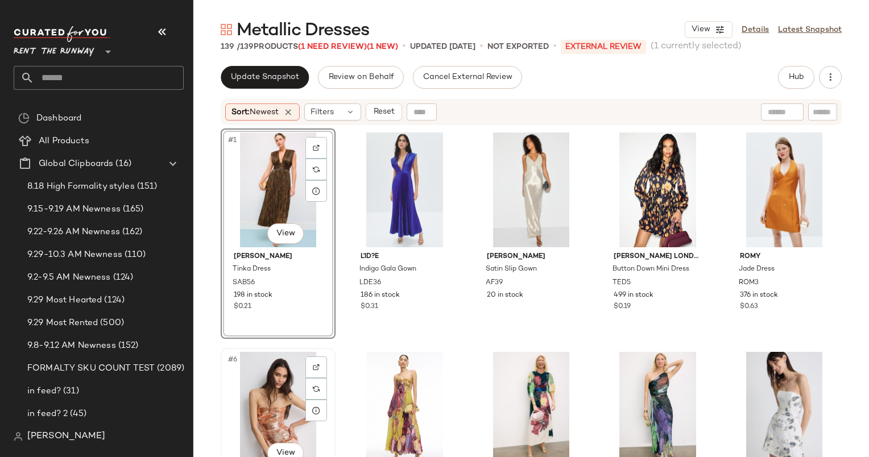
click at [282, 362] on div "#6 View" at bounding box center [278, 409] width 107 height 115
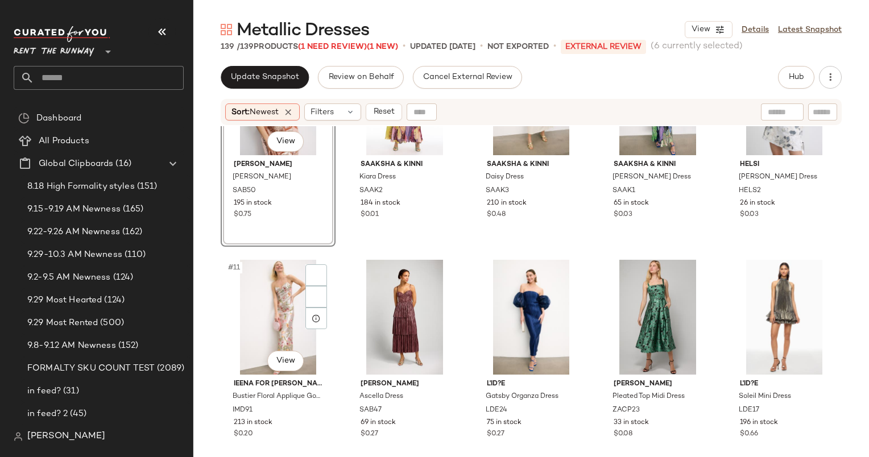
scroll to position [396, 0]
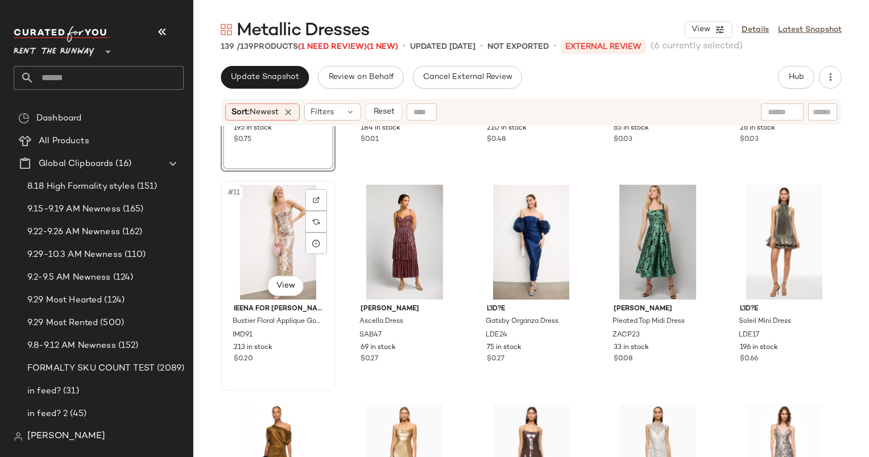
click at [271, 263] on div "#11 View" at bounding box center [278, 242] width 107 height 115
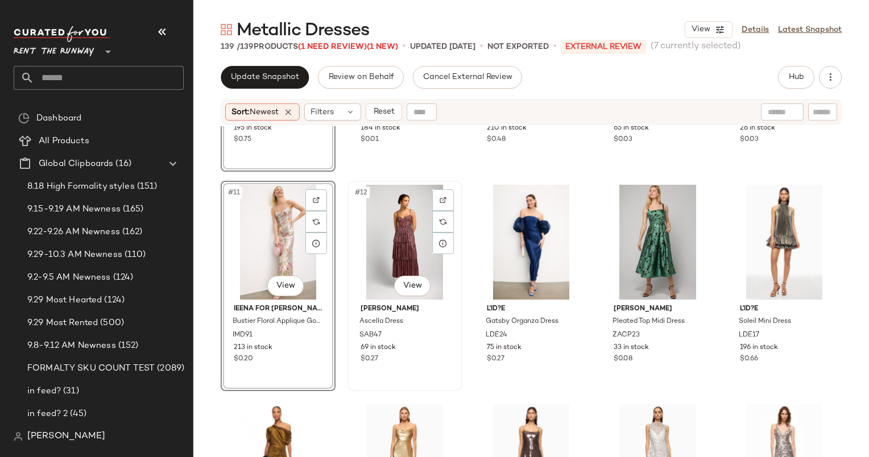
click at [425, 229] on div "#12 View" at bounding box center [404, 242] width 107 height 115
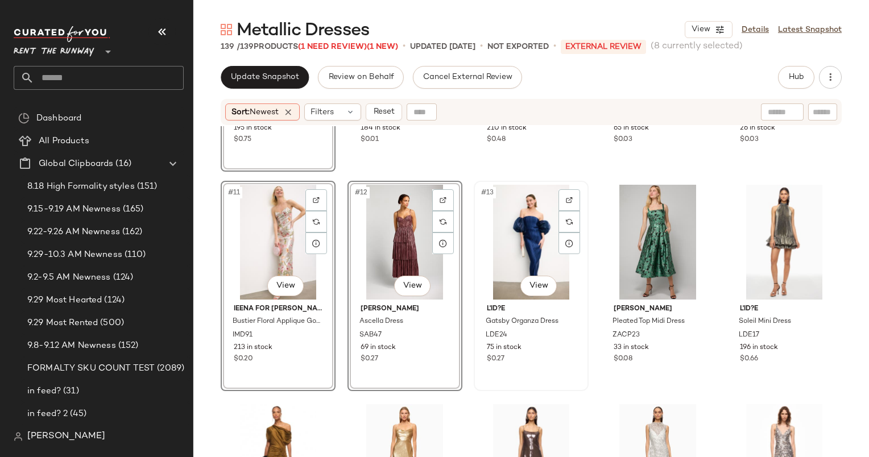
click at [505, 233] on div "#13 View" at bounding box center [530, 242] width 107 height 115
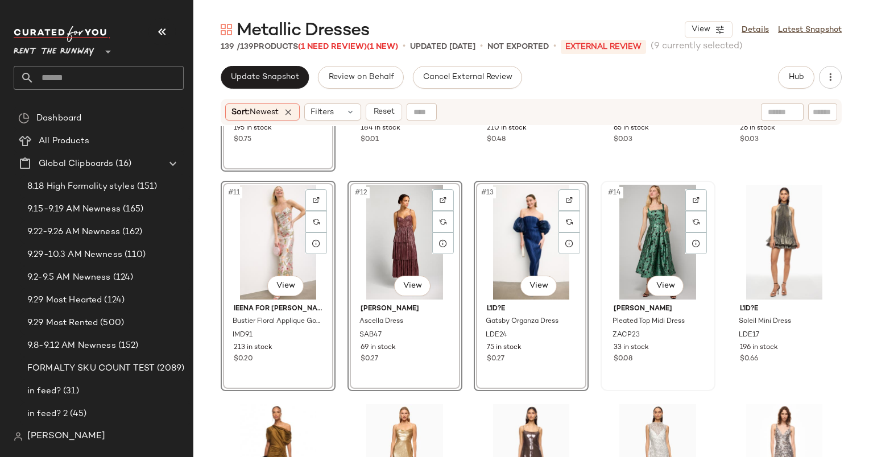
click at [652, 218] on div "#14 View" at bounding box center [657, 242] width 107 height 115
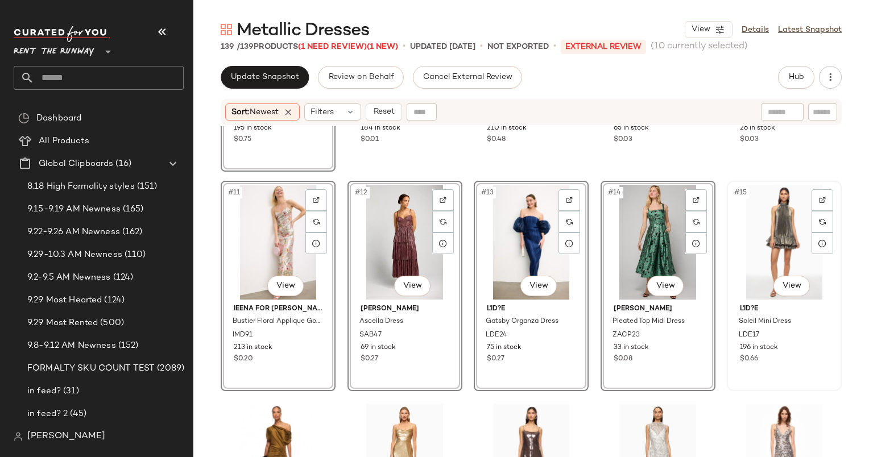
click at [734, 217] on div "#15 View" at bounding box center [783, 242] width 107 height 115
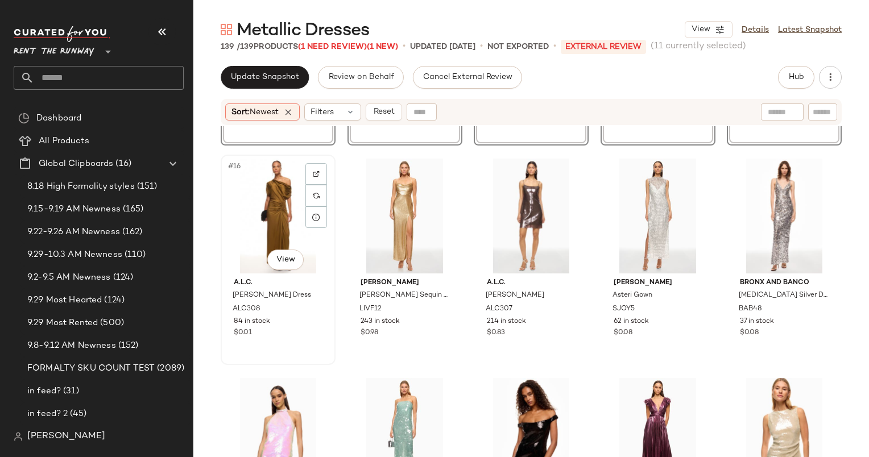
click at [264, 207] on div "#16 View" at bounding box center [278, 216] width 107 height 115
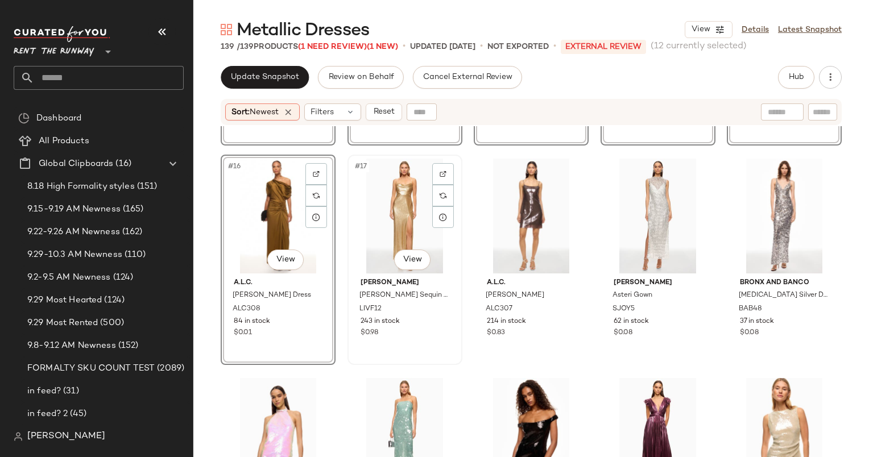
click at [384, 202] on div "#17 View" at bounding box center [404, 216] width 107 height 115
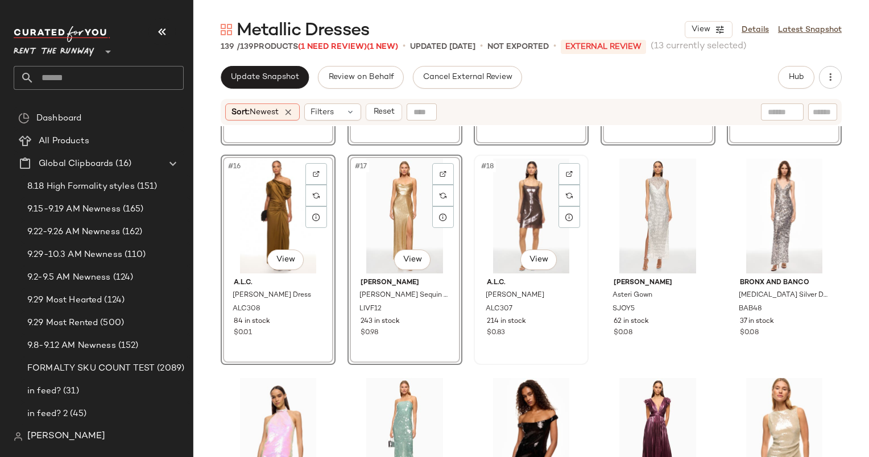
click at [505, 205] on div "#18 View" at bounding box center [530, 216] width 107 height 115
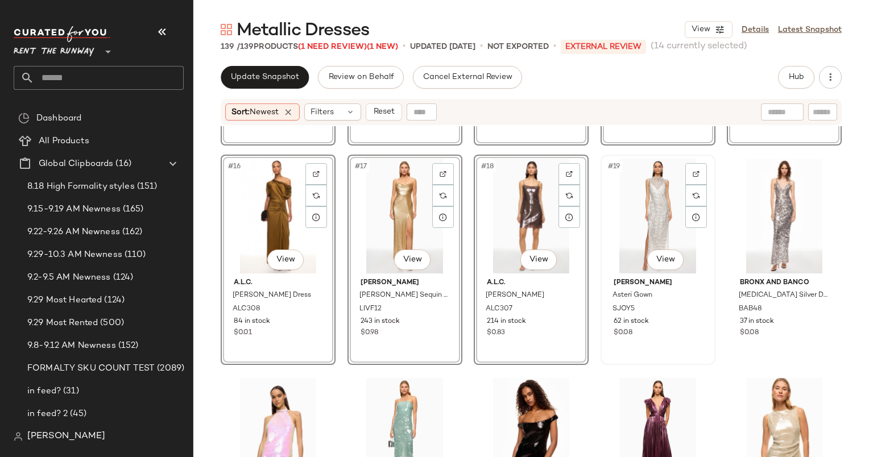
click at [636, 207] on div "#19 View" at bounding box center [657, 216] width 107 height 115
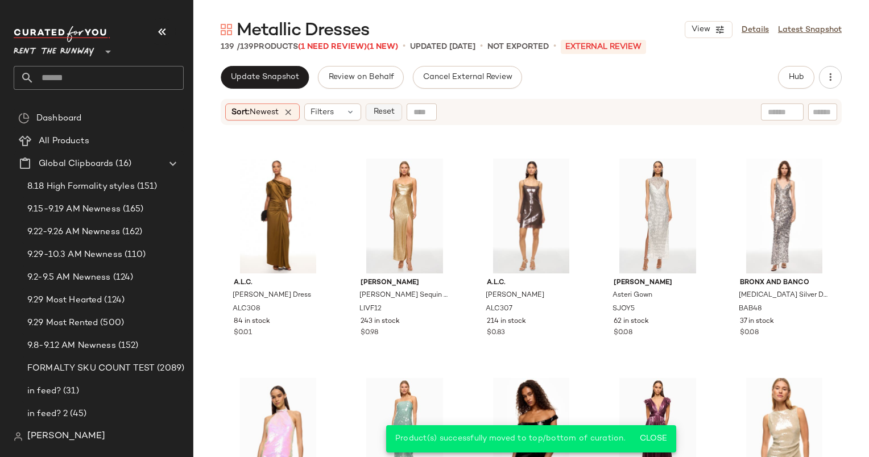
click at [389, 109] on span "Reset" at bounding box center [383, 111] width 22 height 9
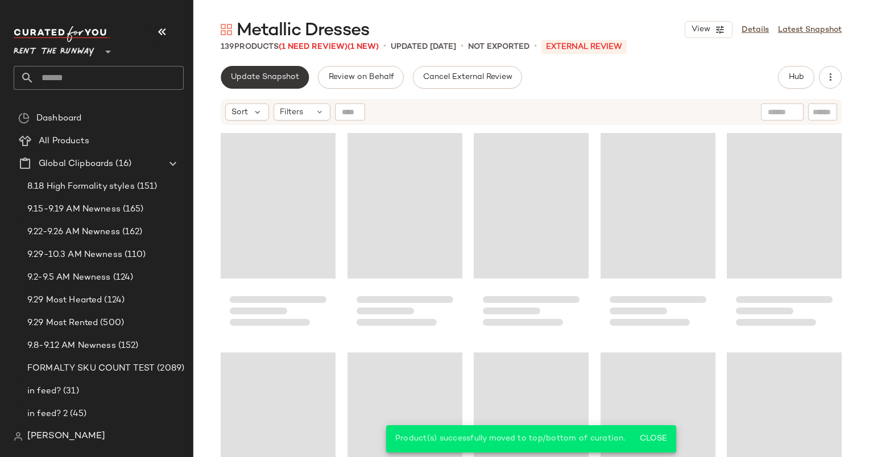
click at [270, 74] on span "Update Snapshot" at bounding box center [264, 77] width 69 height 9
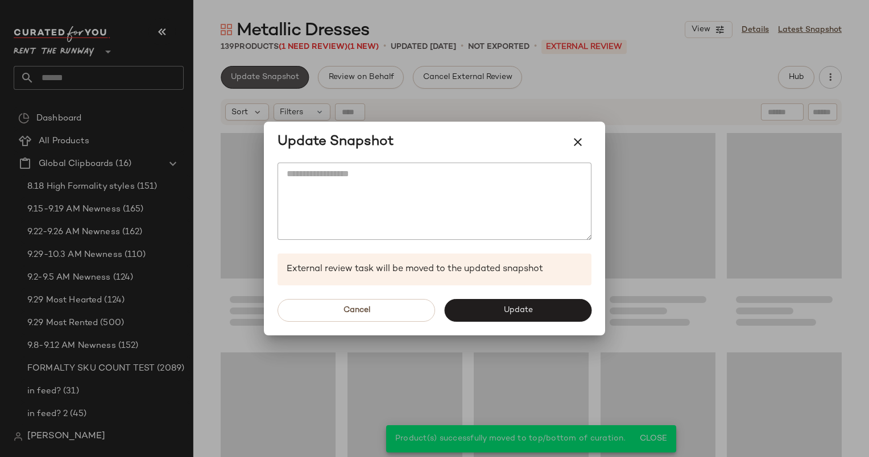
scroll to position [448, 0]
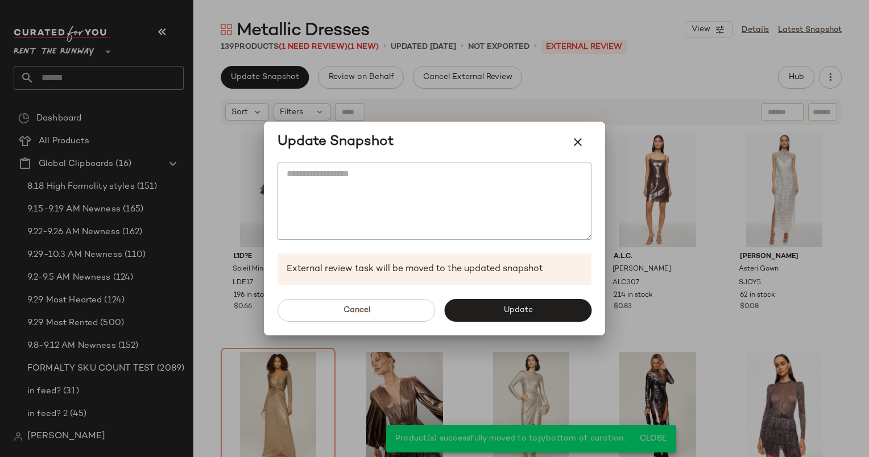
click at [524, 326] on div "Cancel Update" at bounding box center [434, 310] width 341 height 50
drag, startPoint x: 524, startPoint y: 326, endPoint x: 523, endPoint y: 319, distance: 6.4
click at [523, 319] on button "Update" at bounding box center [517, 310] width 147 height 23
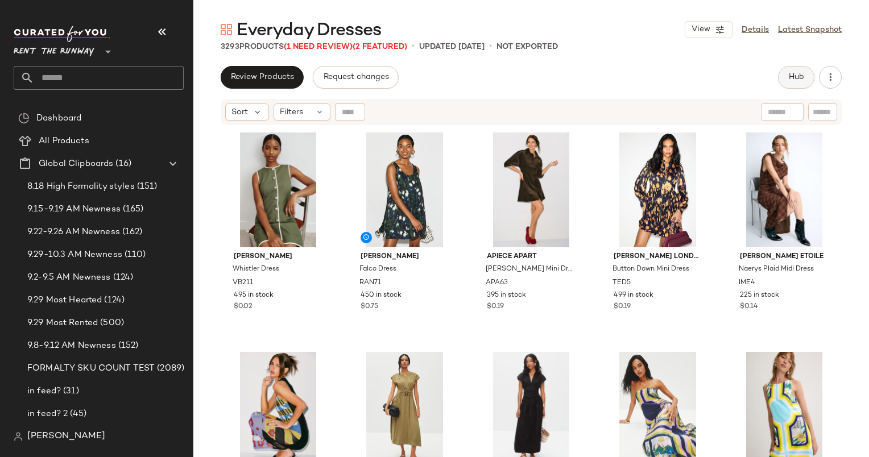
click at [797, 75] on span "Hub" at bounding box center [796, 77] width 16 height 9
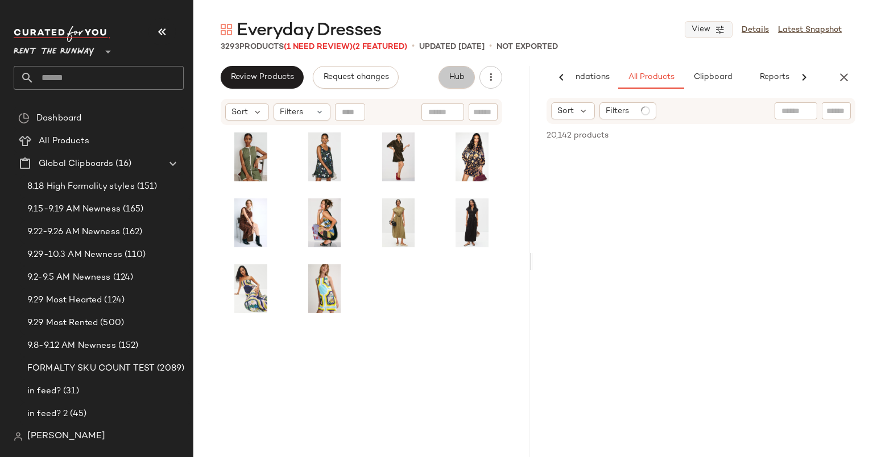
scroll to position [0, 59]
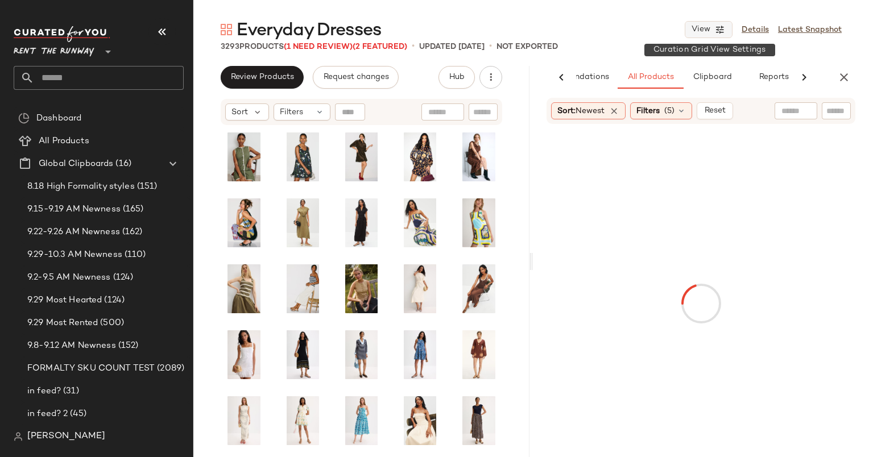
click at [697, 23] on button "View" at bounding box center [708, 29] width 48 height 17
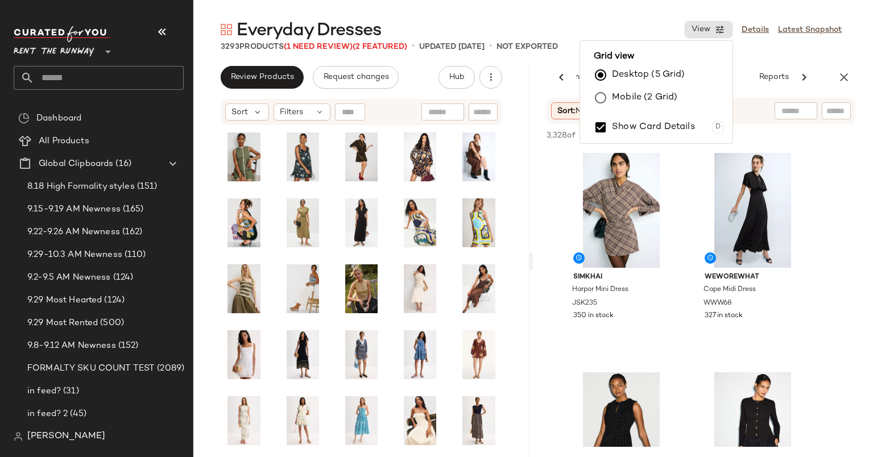
click at [619, 108] on label "Mobile (2 Grid)" at bounding box center [644, 97] width 65 height 23
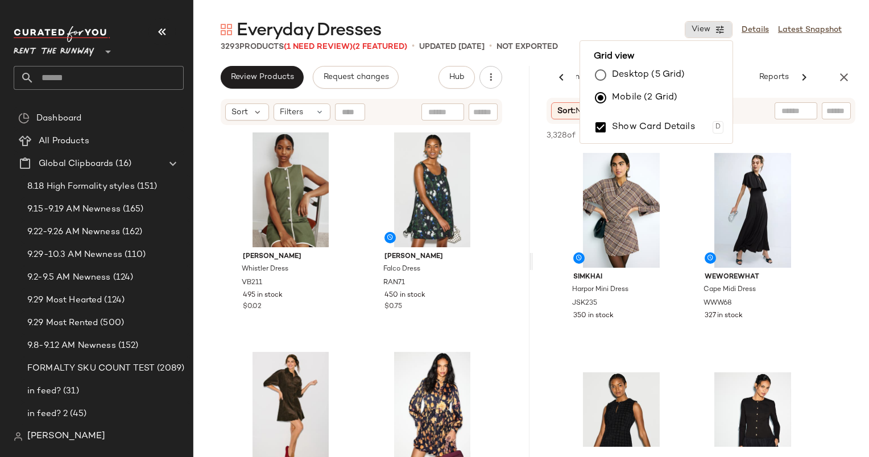
click at [655, 24] on div "Everyday Dresses View Details Latest Snapshot" at bounding box center [530, 29] width 675 height 23
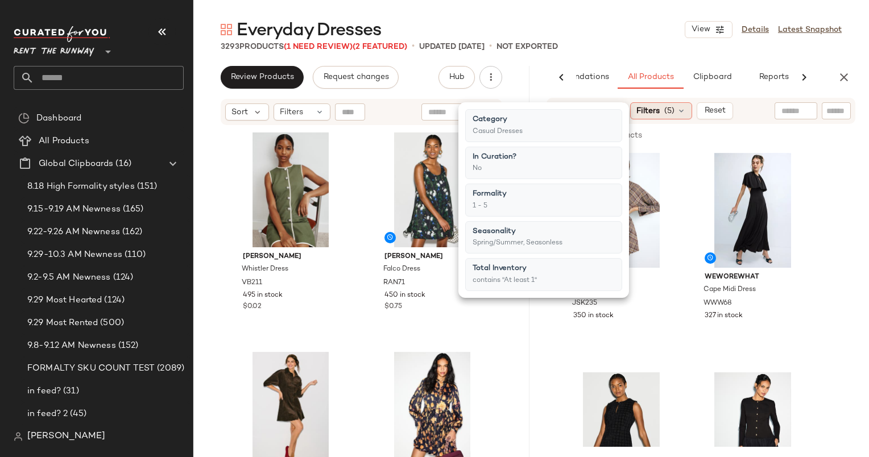
click at [659, 111] on span "Filters" at bounding box center [647, 111] width 23 height 12
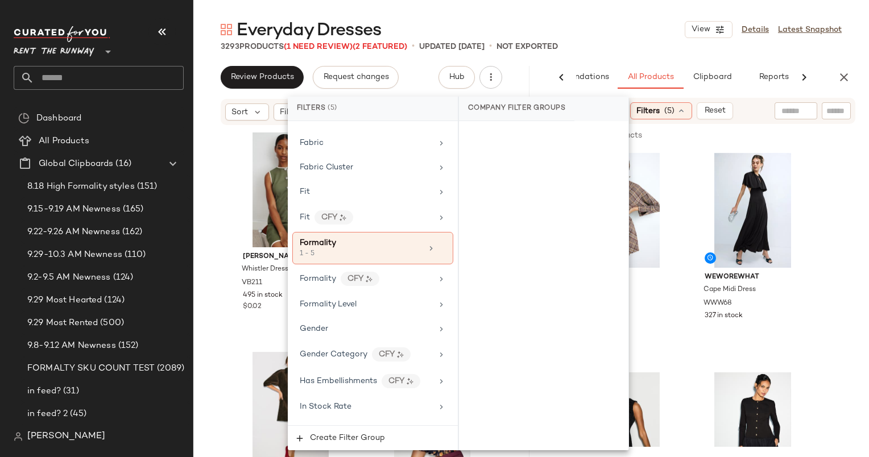
scroll to position [628, 0]
click at [368, 249] on div "1 - 5" at bounding box center [357, 254] width 114 height 10
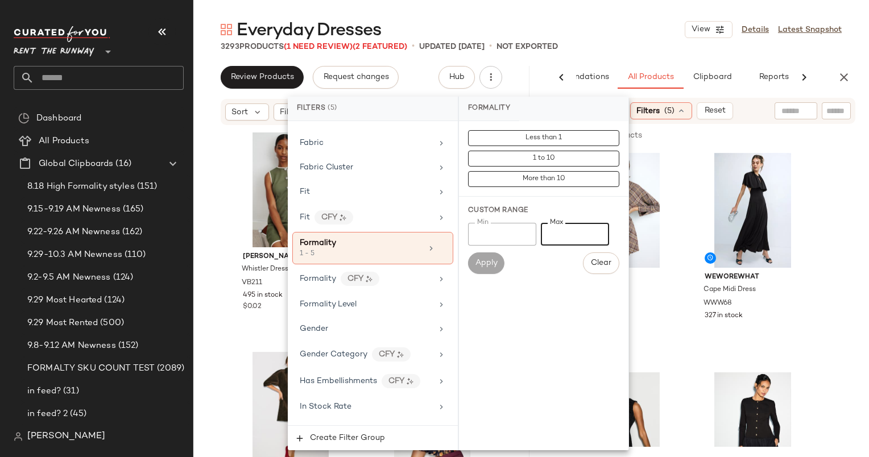
click at [557, 231] on input "*" at bounding box center [575, 234] width 68 height 23
click at [500, 238] on input "*" at bounding box center [502, 234] width 68 height 23
click at [574, 250] on div "Min Min Max * Max Apply Clear" at bounding box center [543, 248] width 151 height 51
click at [570, 215] on div "Custom Range" at bounding box center [543, 211] width 151 height 10
click at [571, 239] on input "*" at bounding box center [575, 234] width 68 height 23
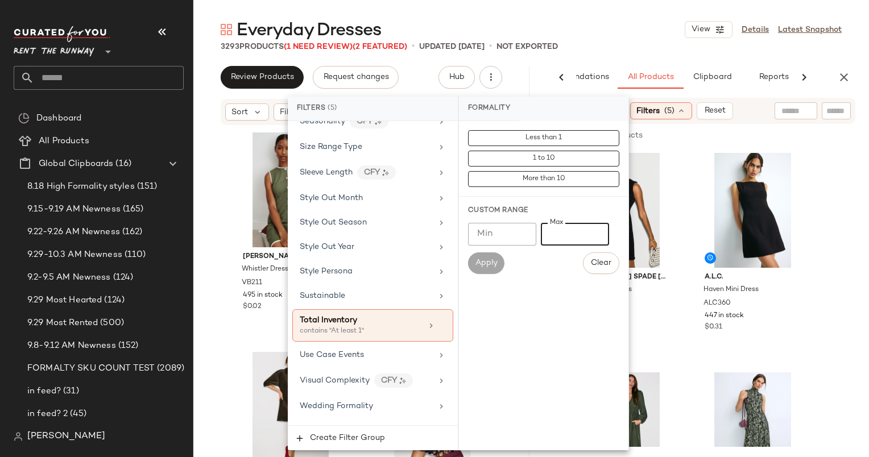
scroll to position [1775, 0]
type input "*"
click at [639, 48] on div "3293 Products (1 Need Review) (2 Featured) • updated Sep 30th • Not Exported" at bounding box center [530, 46] width 675 height 11
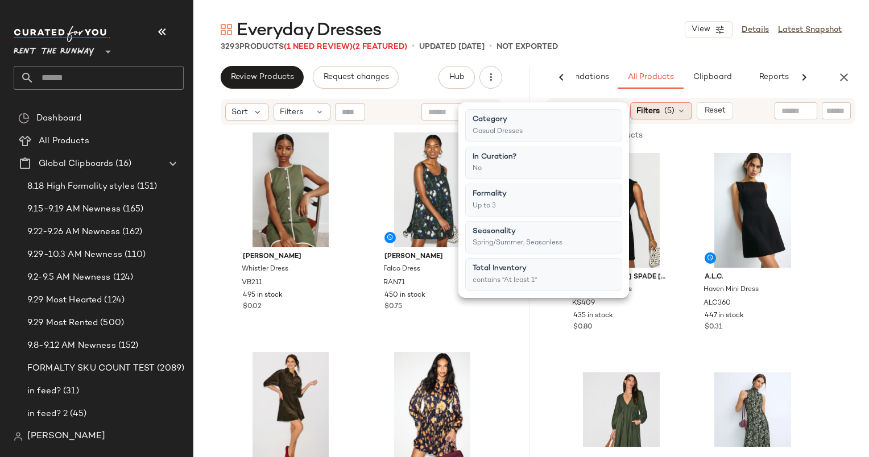
click at [667, 109] on span "(5)" at bounding box center [669, 111] width 10 height 12
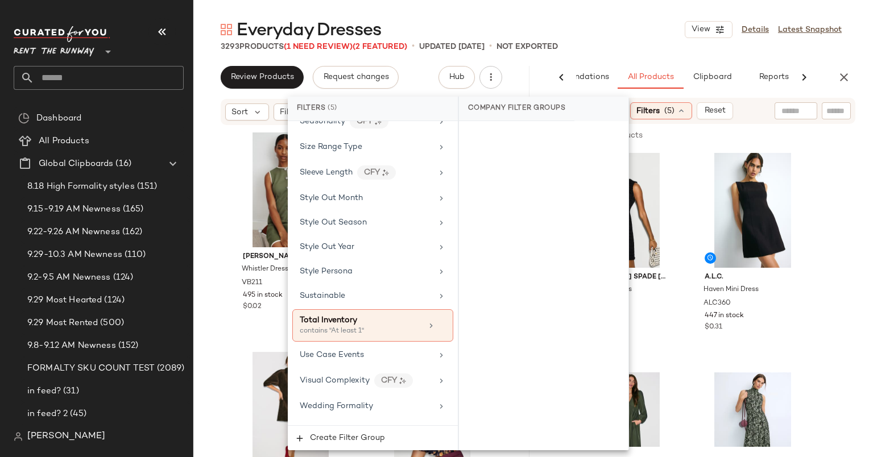
scroll to position [1605, 0]
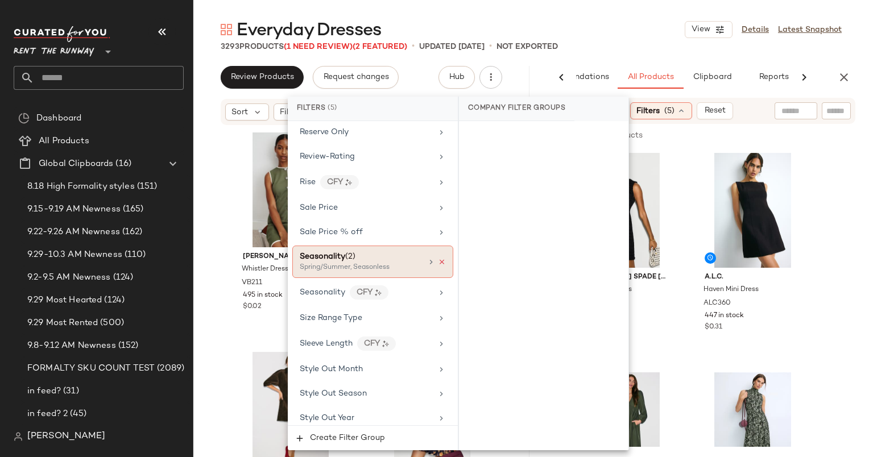
click at [438, 258] on icon at bounding box center [442, 262] width 8 height 8
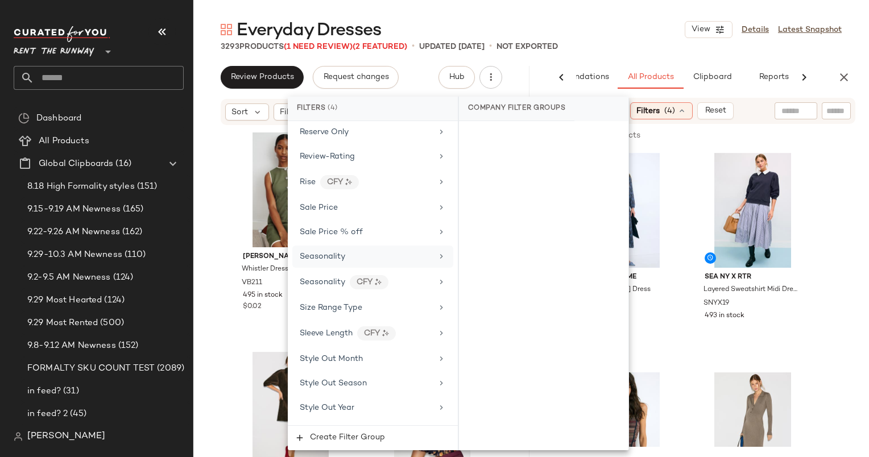
click at [373, 251] on div "Seasonality" at bounding box center [366, 257] width 132 height 12
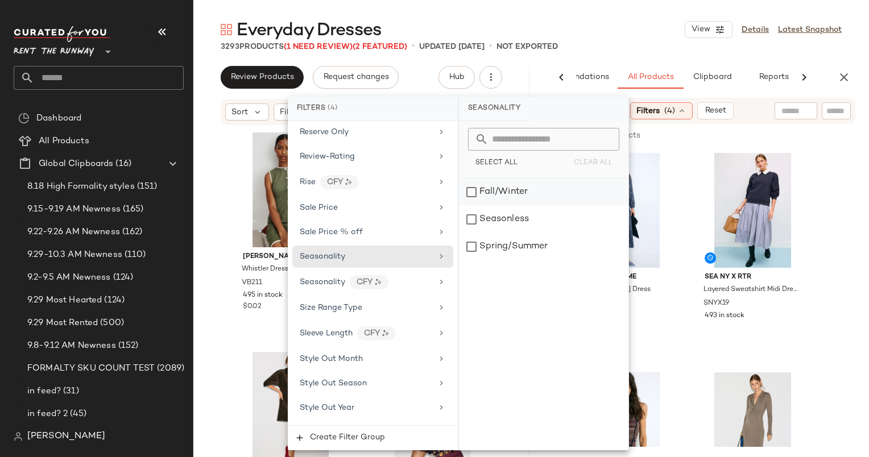
click at [511, 201] on div "Fall/Winter" at bounding box center [543, 191] width 169 height 27
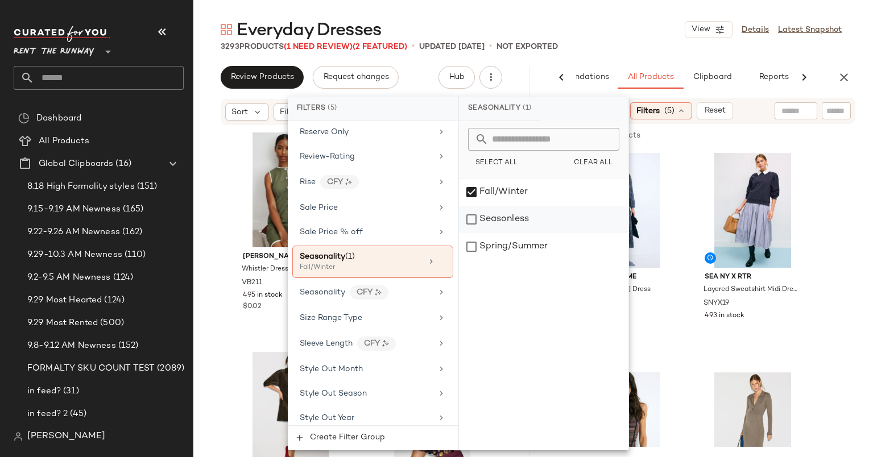
click at [496, 230] on div "Seasonless" at bounding box center [543, 219] width 169 height 27
click at [658, 17] on main "Everyday Dresses View Details Latest Snapshot 3293 Products (1 Need Review) (2 …" at bounding box center [434, 228] width 869 height 457
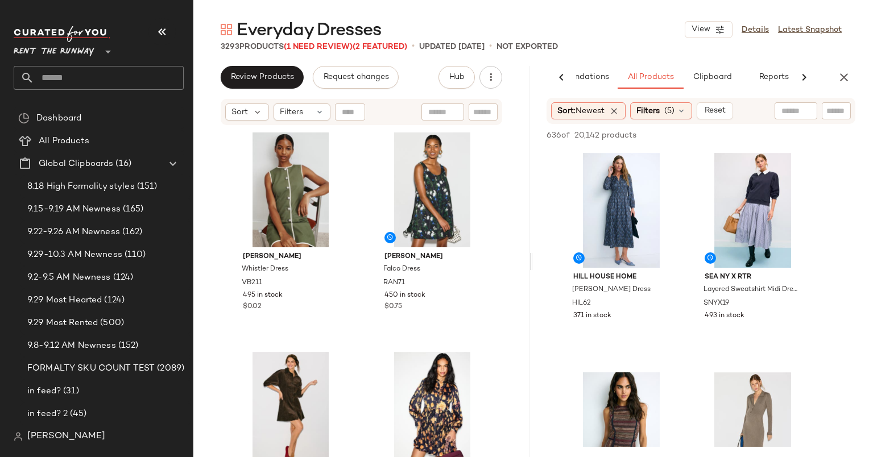
click at [624, 51] on div "3293 Products (1 Need Review) (2 Featured) • updated Sep 30th • Not Exported" at bounding box center [530, 46] width 675 height 11
click at [617, 188] on div "#1 View" at bounding box center [621, 210] width 114 height 115
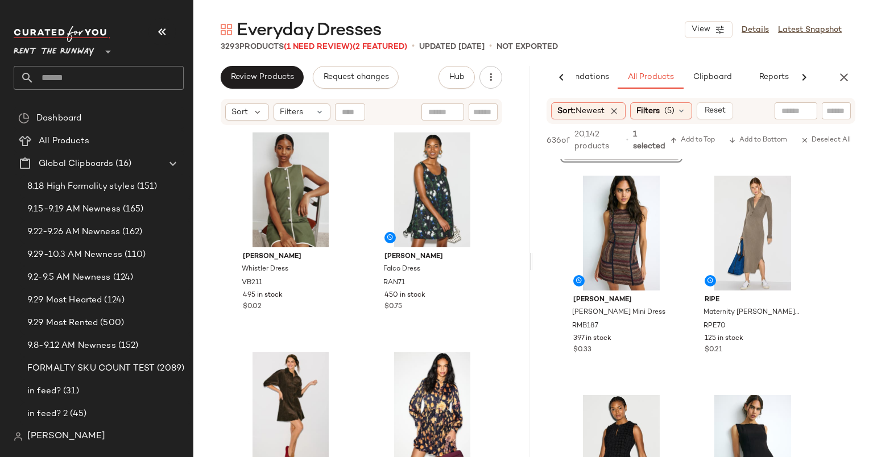
scroll to position [0, 0]
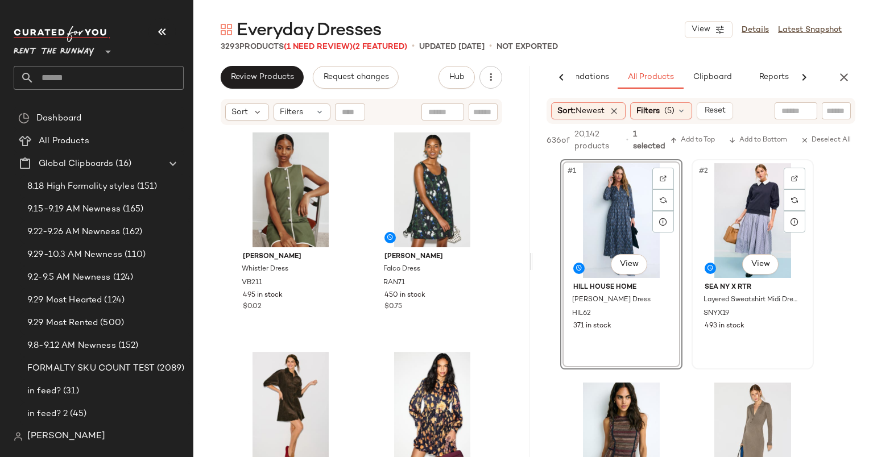
click at [733, 227] on div "#2 View" at bounding box center [752, 220] width 114 height 115
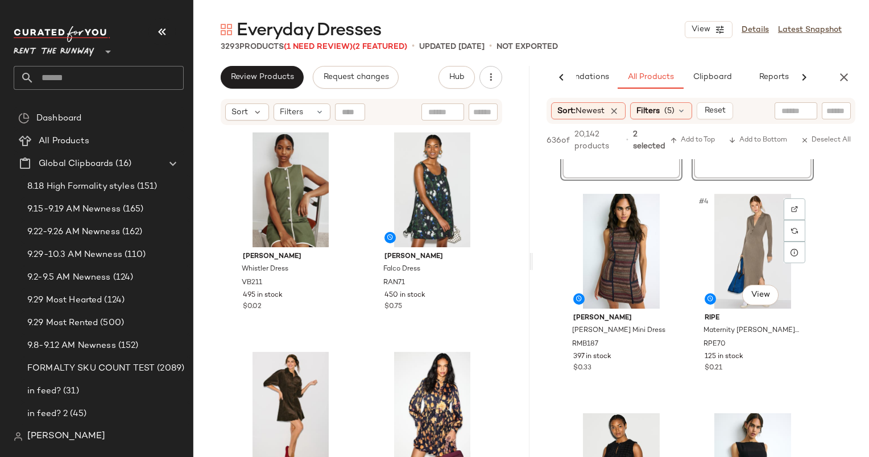
click at [733, 227] on div "#4 View" at bounding box center [752, 251] width 114 height 115
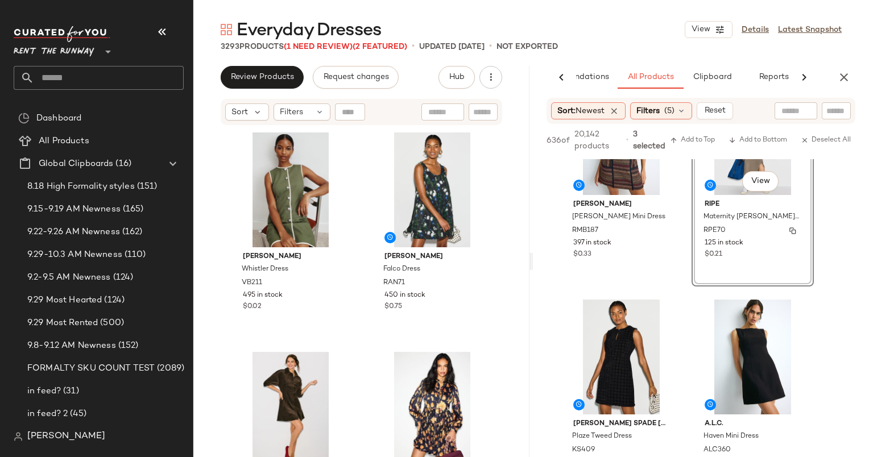
click at [733, 227] on div "RPE70" at bounding box center [751, 231] width 98 height 13
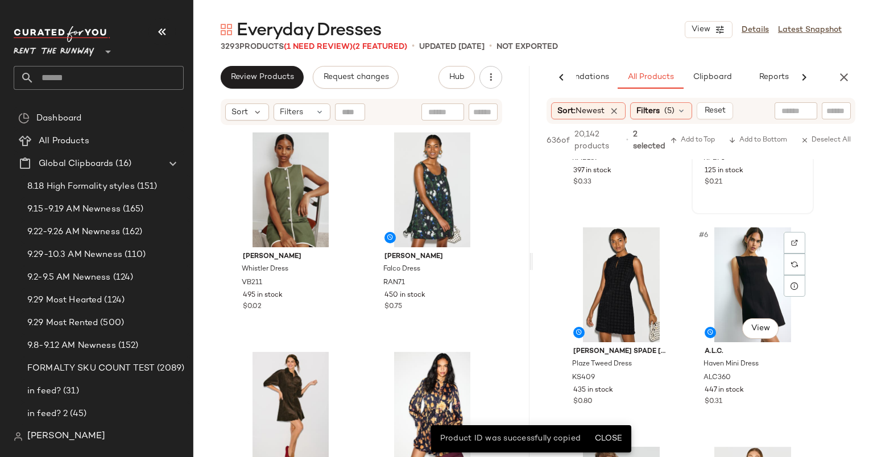
scroll to position [375, 0]
click at [600, 271] on div "#5 View" at bounding box center [621, 284] width 114 height 115
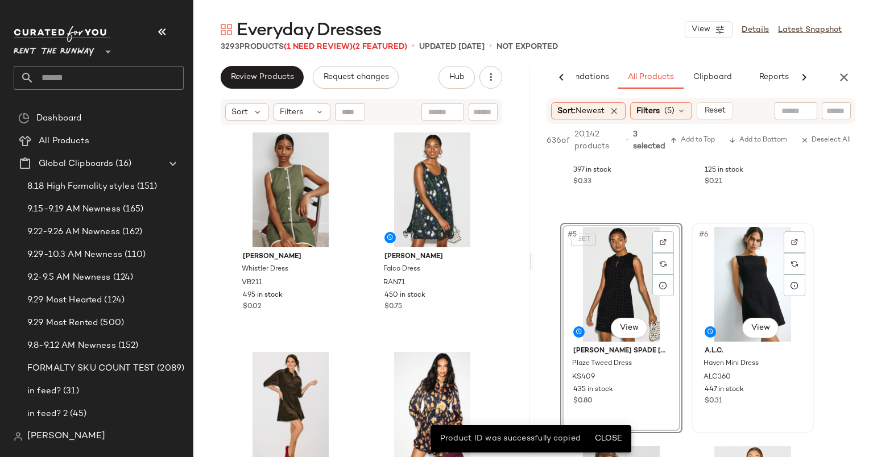
click at [743, 257] on div "#6 View" at bounding box center [752, 284] width 114 height 115
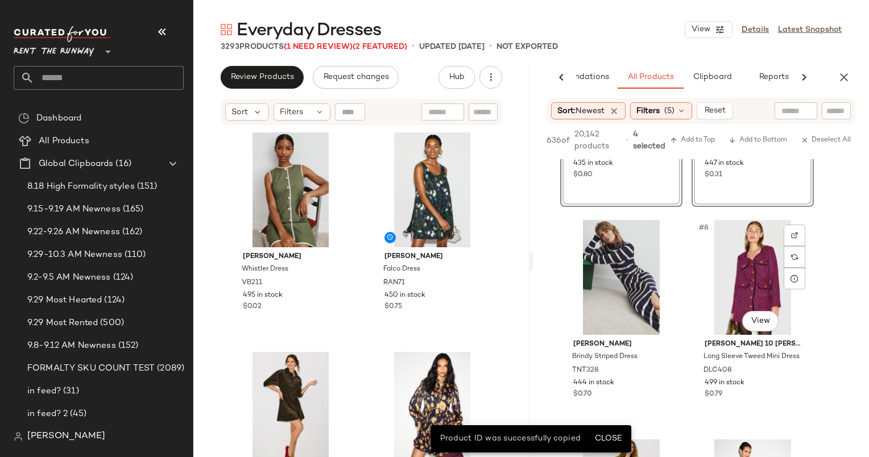
scroll to position [608, 0]
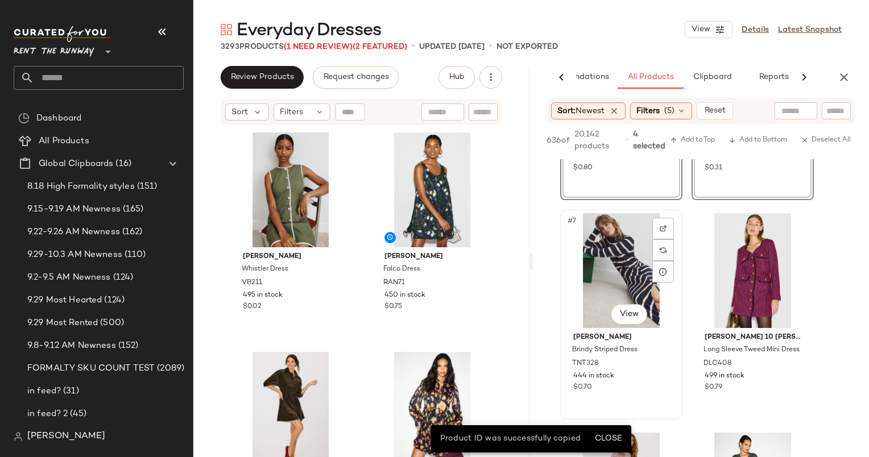
click at [632, 273] on div "#7 View" at bounding box center [621, 270] width 114 height 115
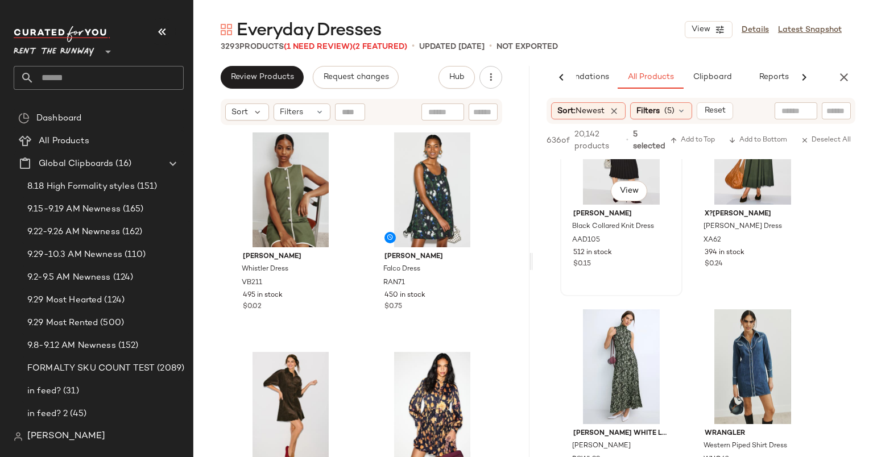
scroll to position [1171, 0]
click at [741, 344] on div "#14 View" at bounding box center [752, 366] width 114 height 115
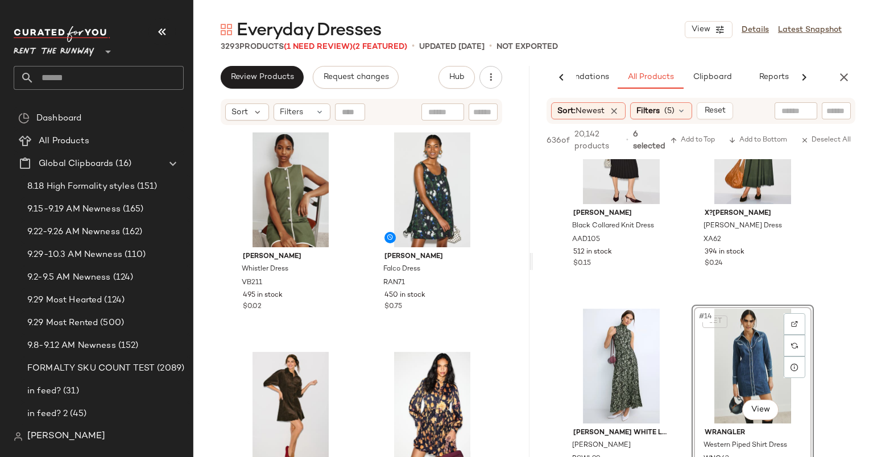
scroll to position [1517, 0]
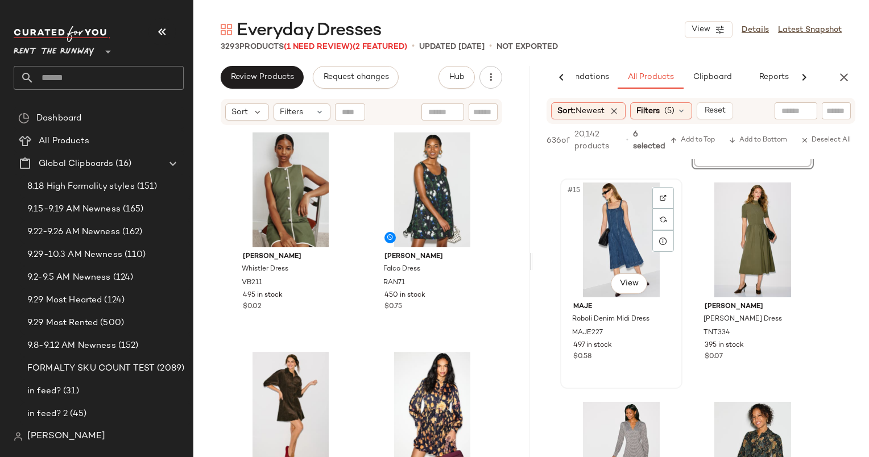
click at [595, 237] on div "#15 View" at bounding box center [621, 239] width 114 height 115
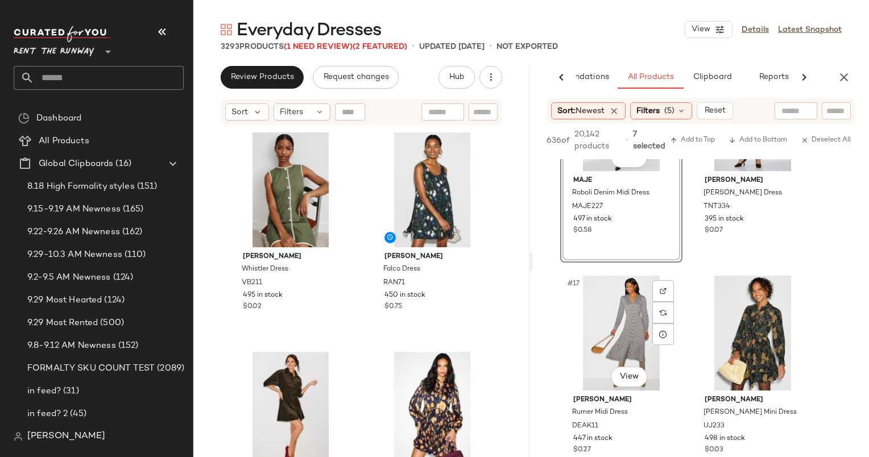
scroll to position [1652, 0]
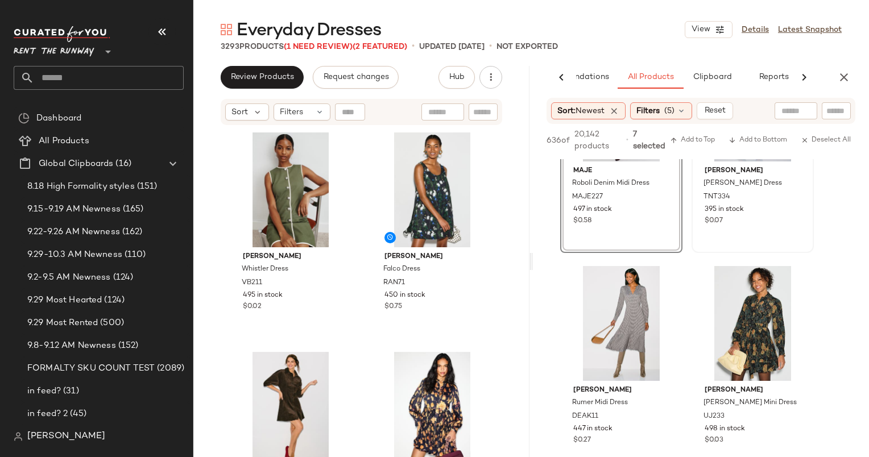
click at [768, 217] on div "$0.07" at bounding box center [752, 221] width 96 height 10
click at [609, 309] on div "#17 View" at bounding box center [621, 323] width 114 height 115
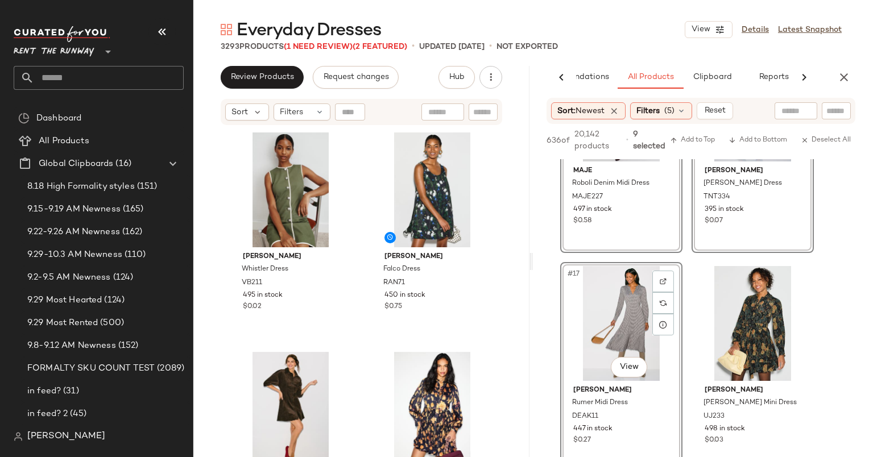
click at [623, 306] on div "#17 View" at bounding box center [621, 323] width 114 height 115
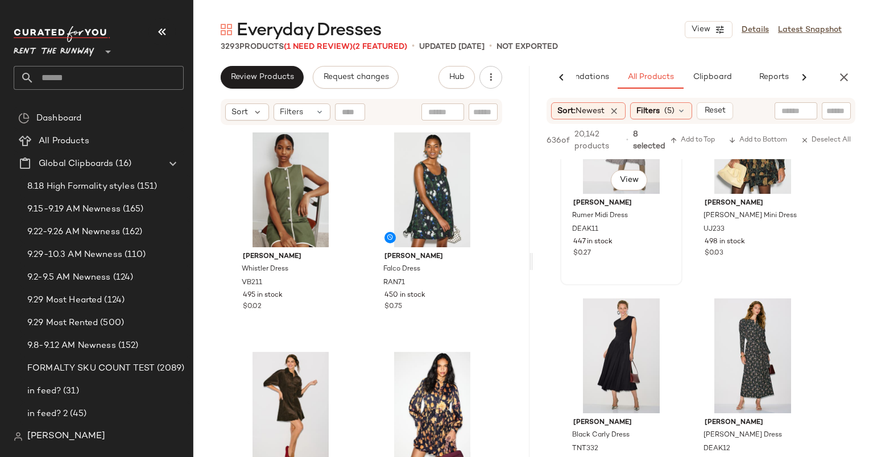
scroll to position [1726, 0]
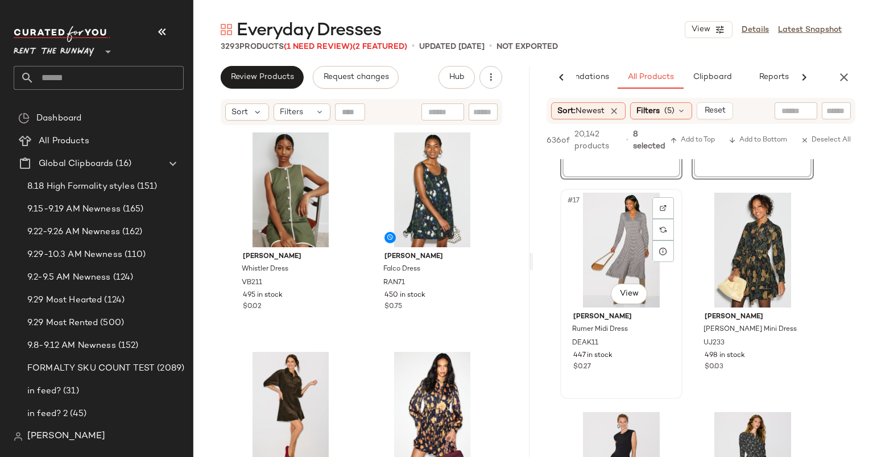
click at [609, 234] on div "#17 View" at bounding box center [621, 250] width 114 height 115
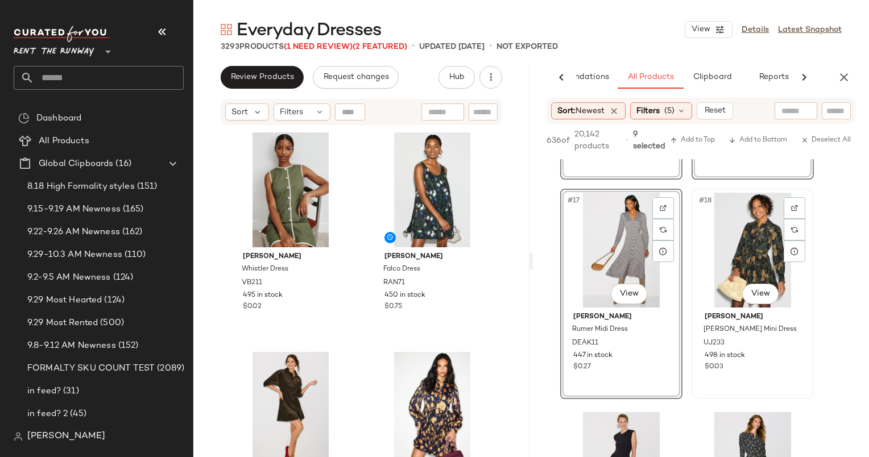
click at [730, 238] on div "#18 View" at bounding box center [752, 250] width 114 height 115
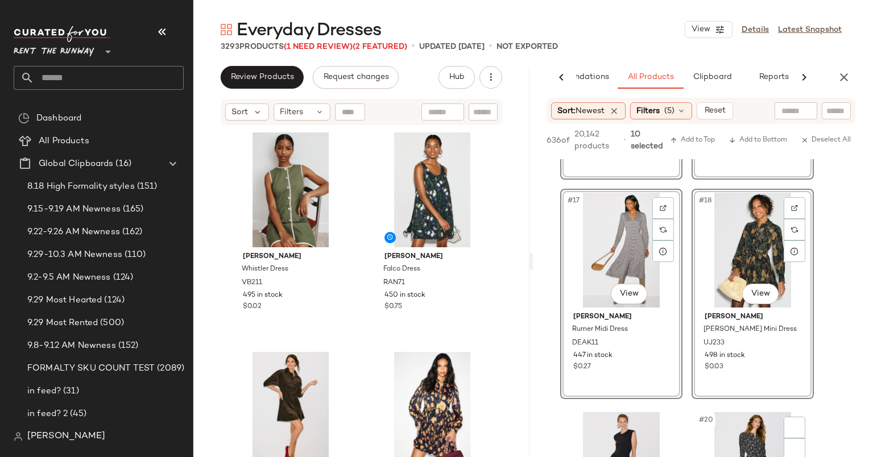
scroll to position [1943, 0]
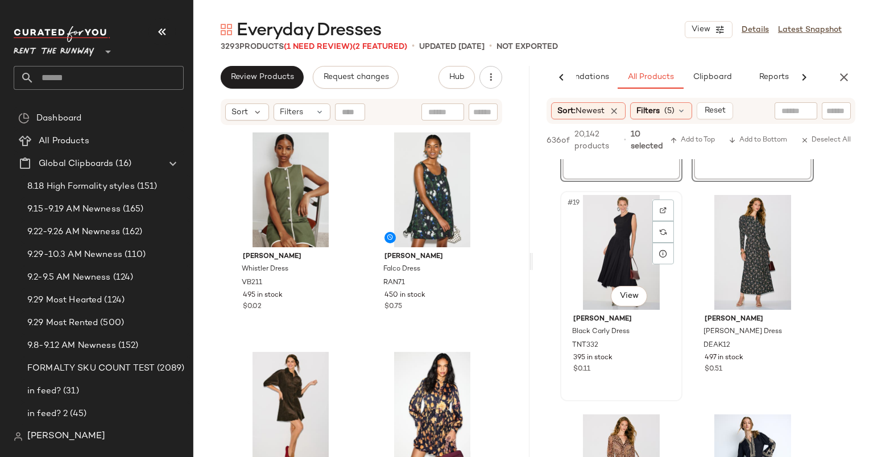
click at [621, 218] on div "#19 View" at bounding box center [621, 252] width 114 height 115
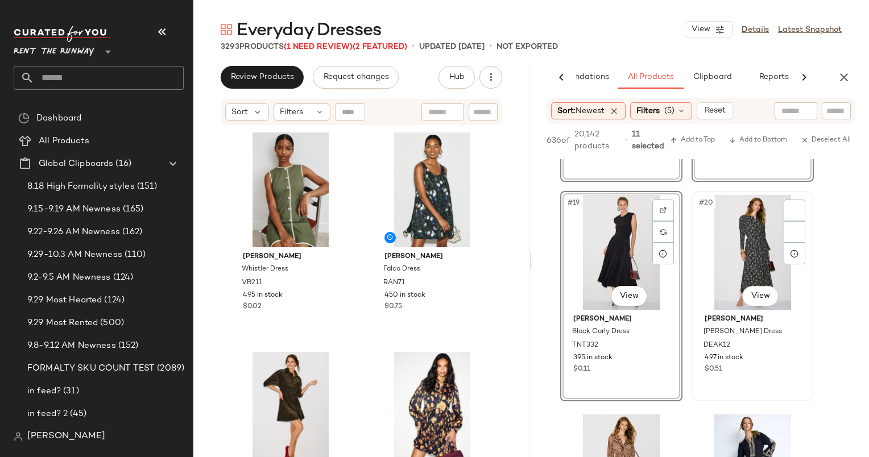
click at [741, 236] on div "#20 View" at bounding box center [752, 252] width 114 height 115
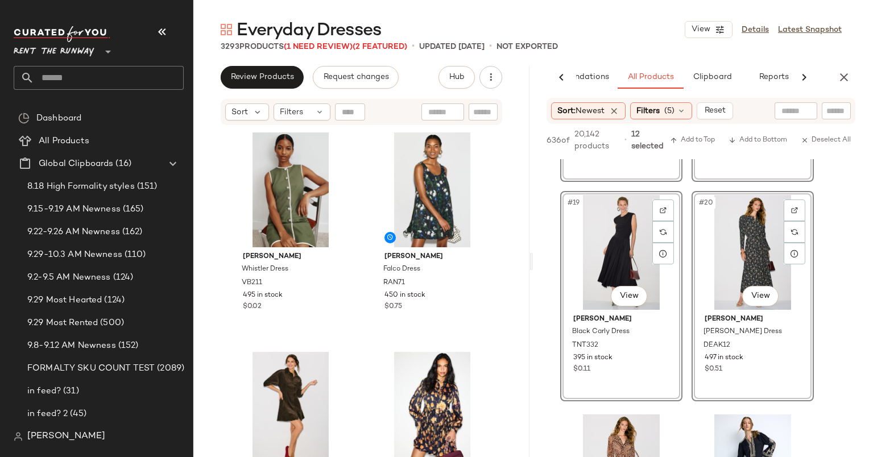
scroll to position [2139, 0]
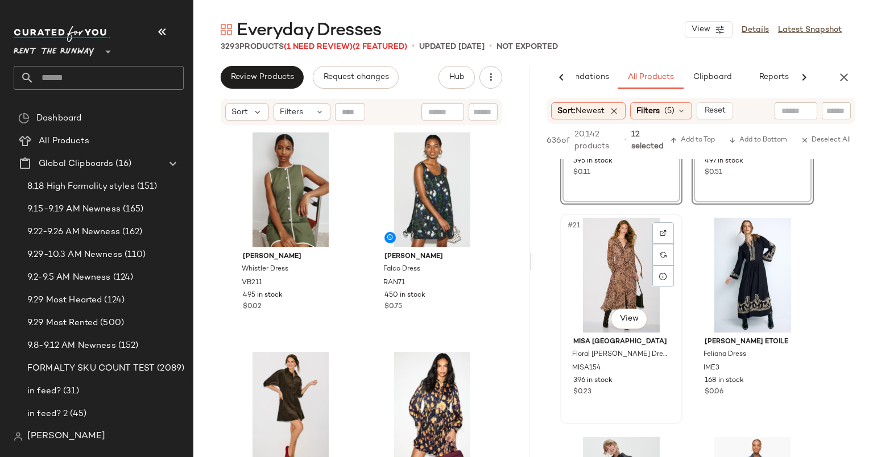
click at [625, 255] on div "#21 View" at bounding box center [621, 275] width 114 height 115
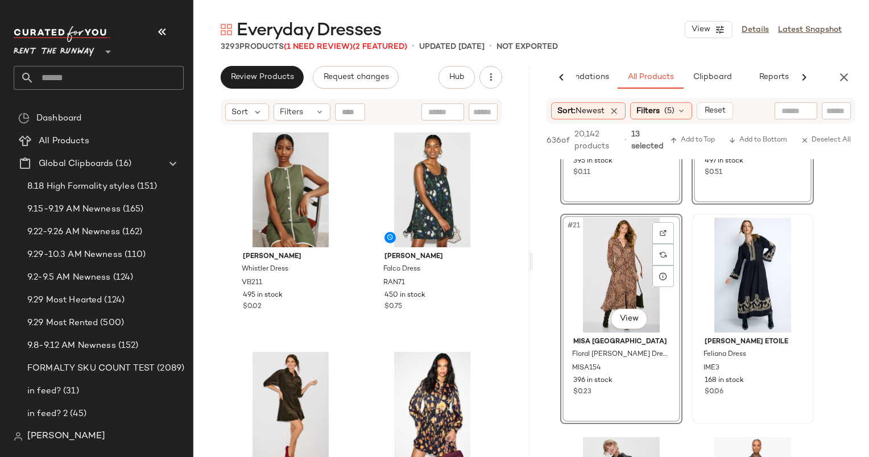
click at [752, 264] on div at bounding box center [752, 275] width 114 height 115
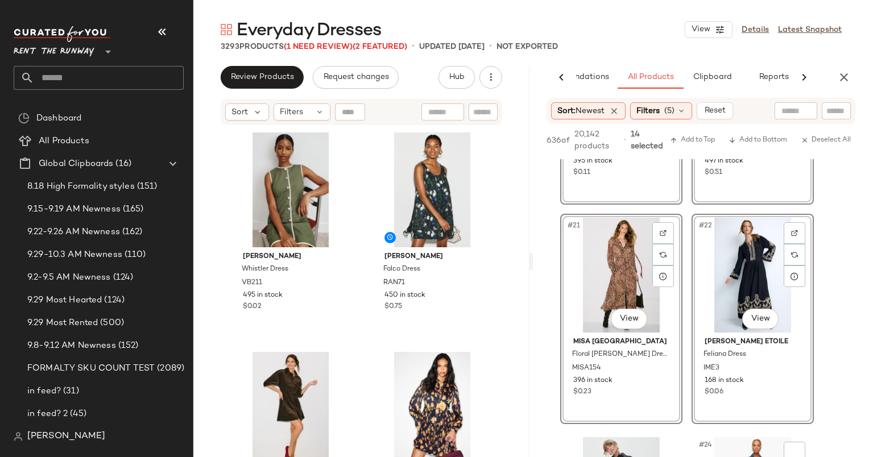
scroll to position [2446, 0]
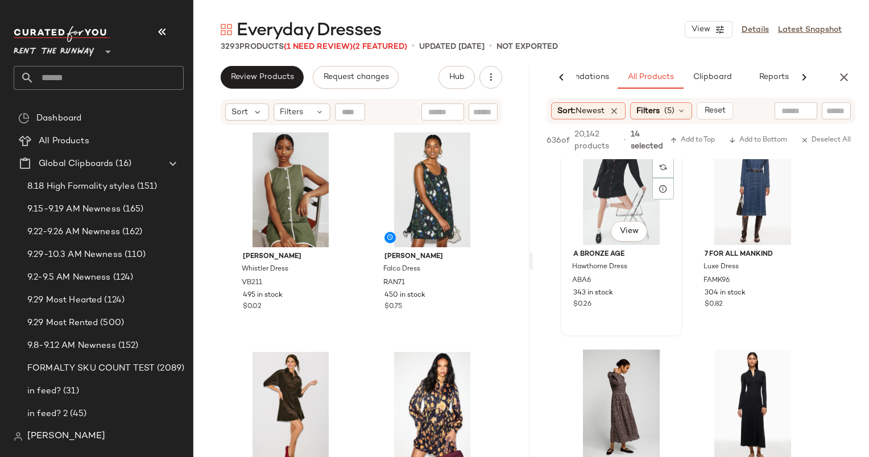
click at [614, 186] on div "#23 View" at bounding box center [621, 187] width 114 height 115
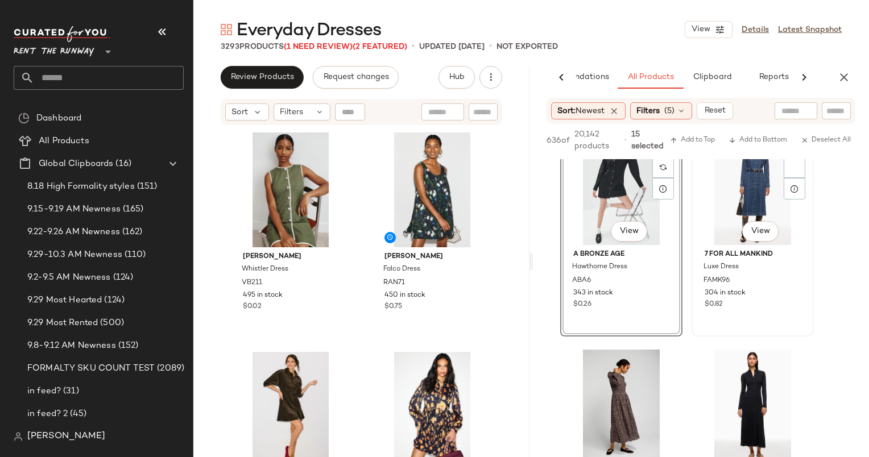
click at [747, 211] on div "#24 View" at bounding box center [752, 187] width 114 height 115
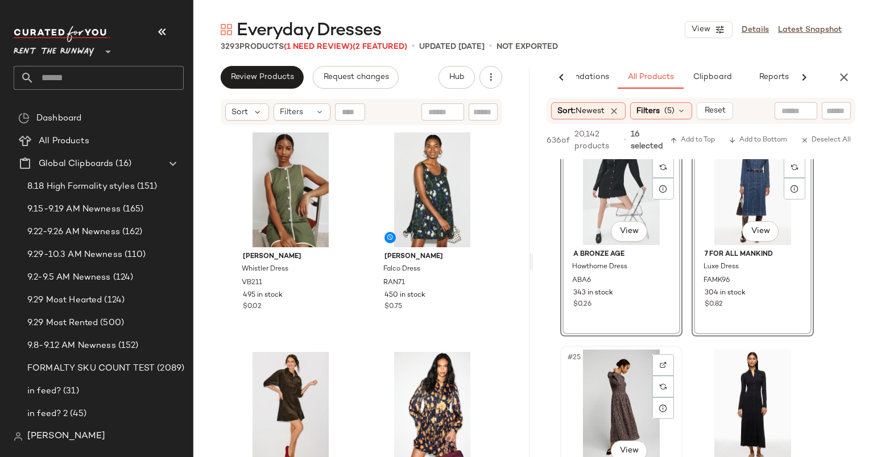
click at [633, 364] on div "#25 View" at bounding box center [621, 407] width 114 height 115
click at [700, 143] on span "Add to Top" at bounding box center [692, 140] width 45 height 8
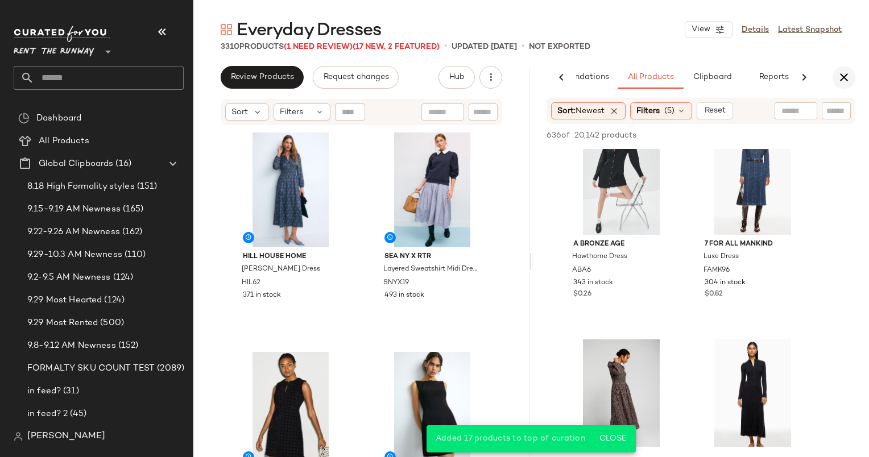
click at [846, 75] on icon "button" at bounding box center [844, 77] width 14 height 14
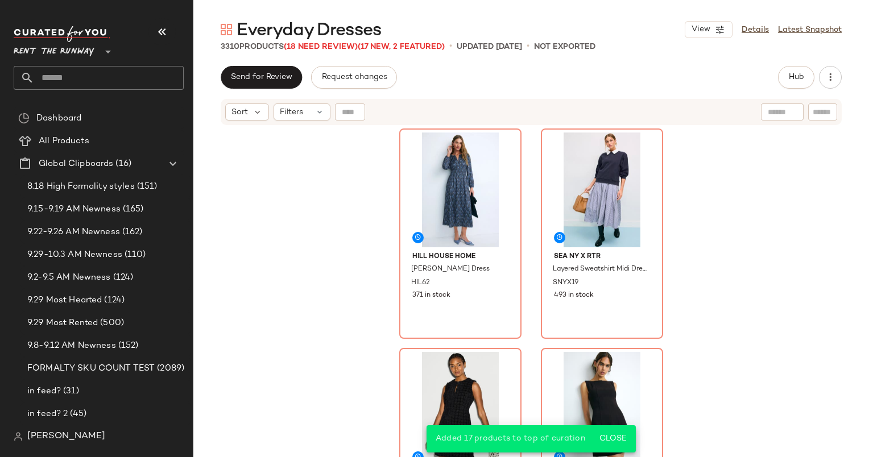
click at [244, 102] on div "Sort Filters" at bounding box center [531, 112] width 621 height 26
click at [255, 111] on icon at bounding box center [257, 112] width 10 height 10
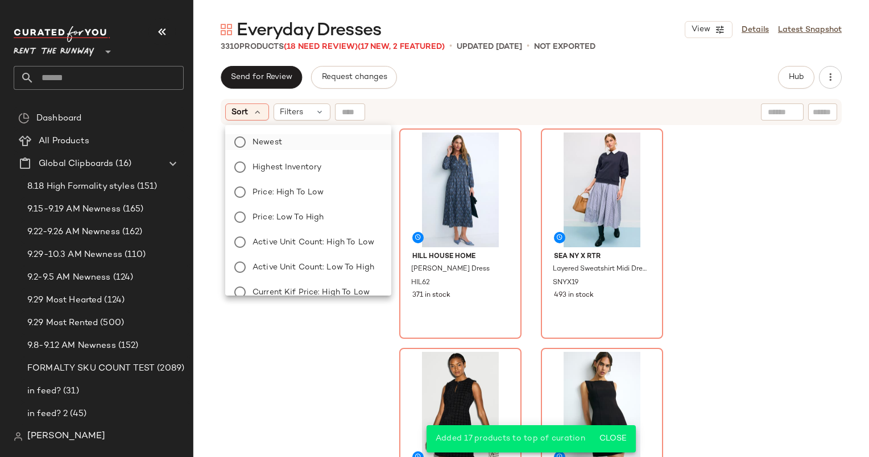
click at [280, 139] on span "Newest" at bounding box center [267, 142] width 30 height 12
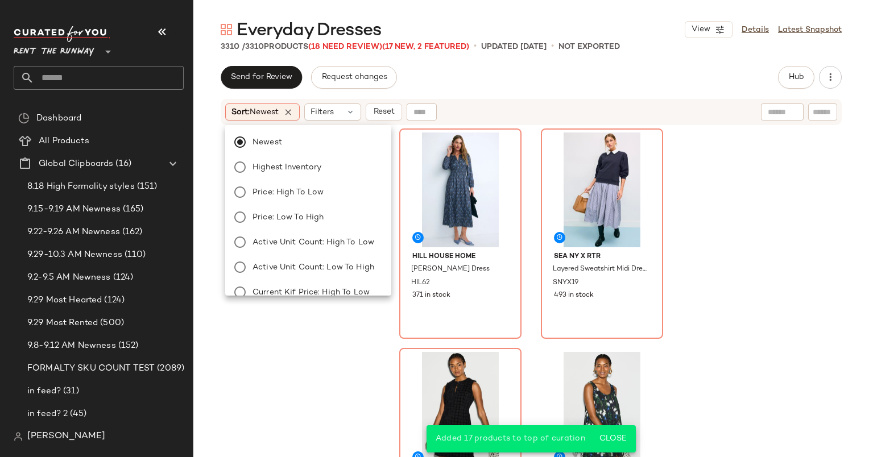
click at [525, 85] on div "Send for Review Request changes Hub Send for Review External Review Internal Re…" at bounding box center [531, 77] width 621 height 23
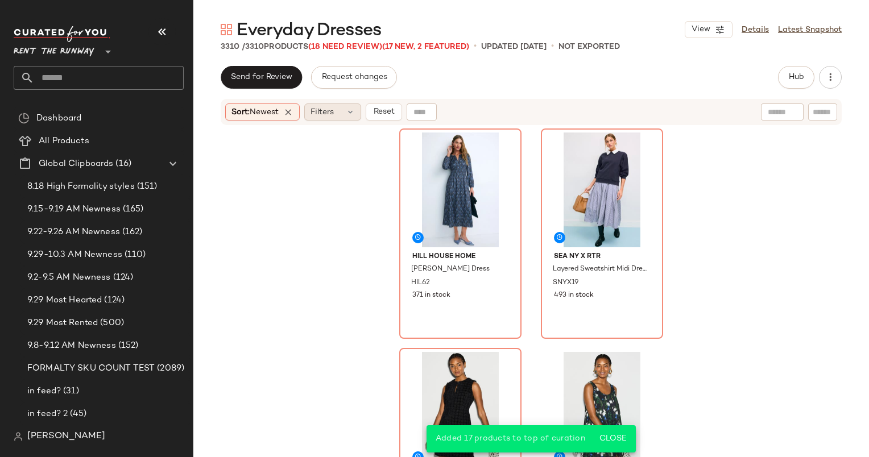
click at [327, 107] on span "Filters" at bounding box center [321, 112] width 23 height 12
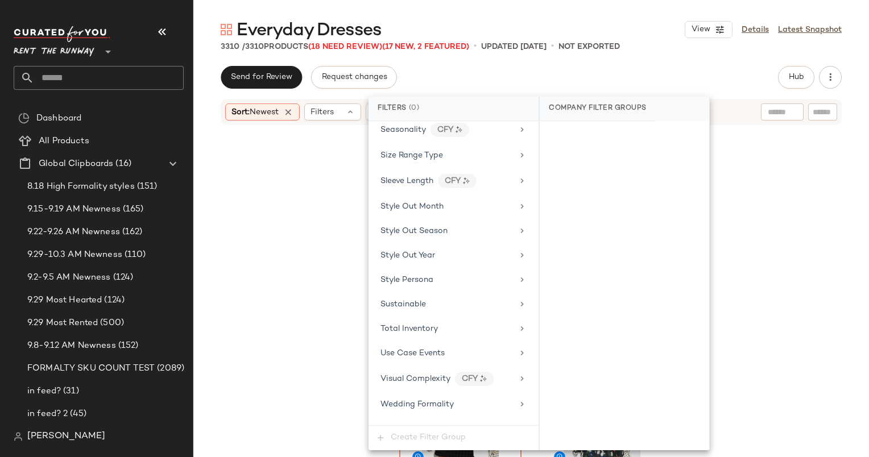
scroll to position [1422, 0]
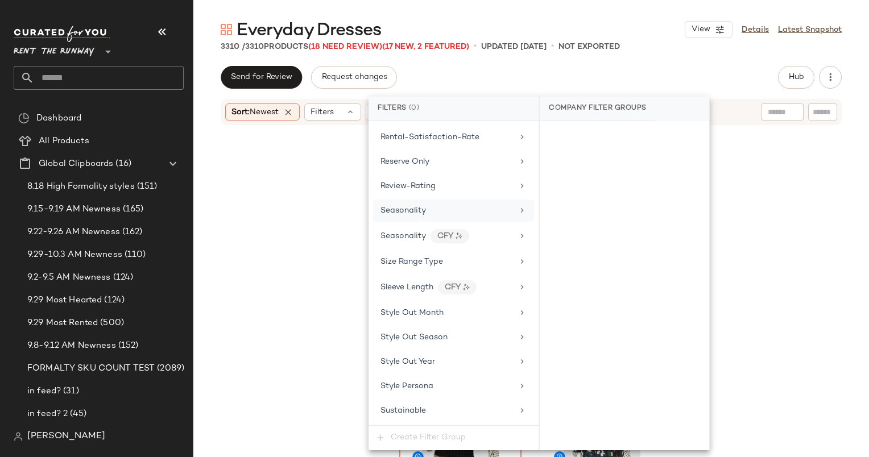
click at [470, 205] on div "Seasonality" at bounding box center [446, 211] width 132 height 12
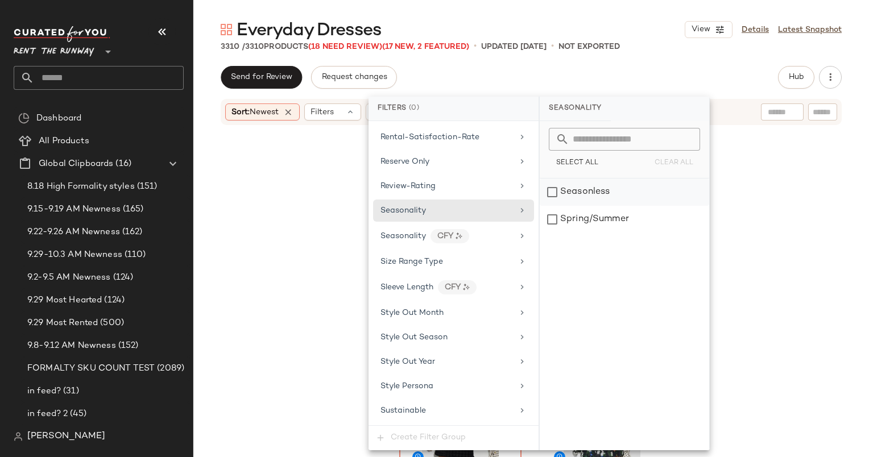
click at [599, 198] on div "Seasonless" at bounding box center [623, 191] width 169 height 27
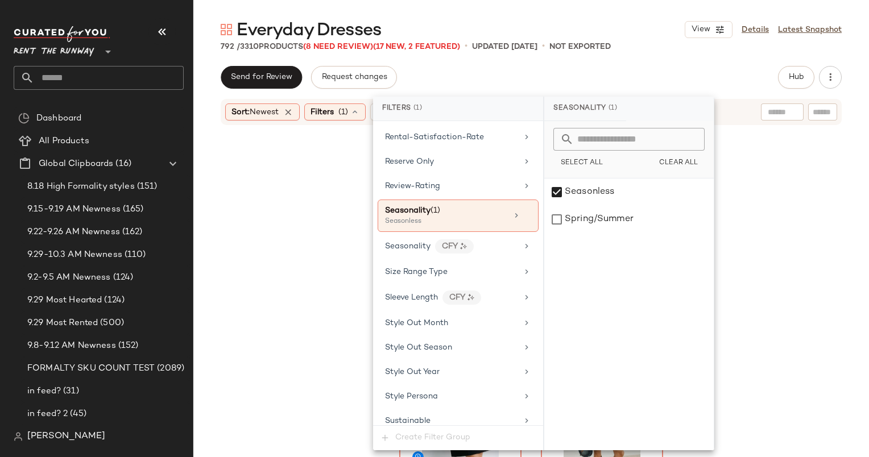
click at [603, 61] on div "Everyday Dresses View Details Latest Snapshot 792 / 3310 Products (8 Need Revie…" at bounding box center [530, 237] width 675 height 439
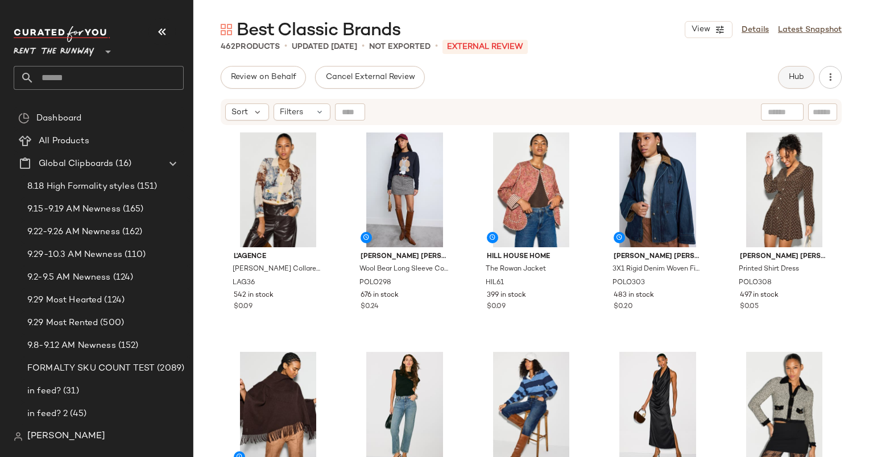
click at [781, 84] on button "Hub" at bounding box center [796, 77] width 36 height 23
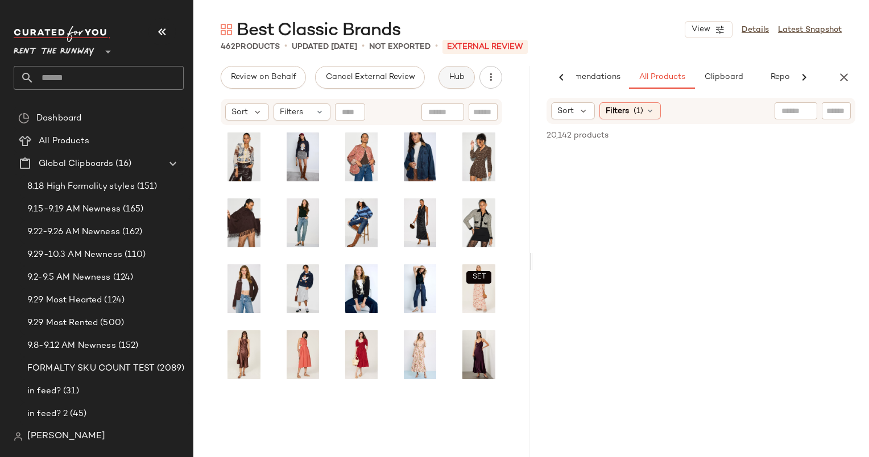
scroll to position [0, 47]
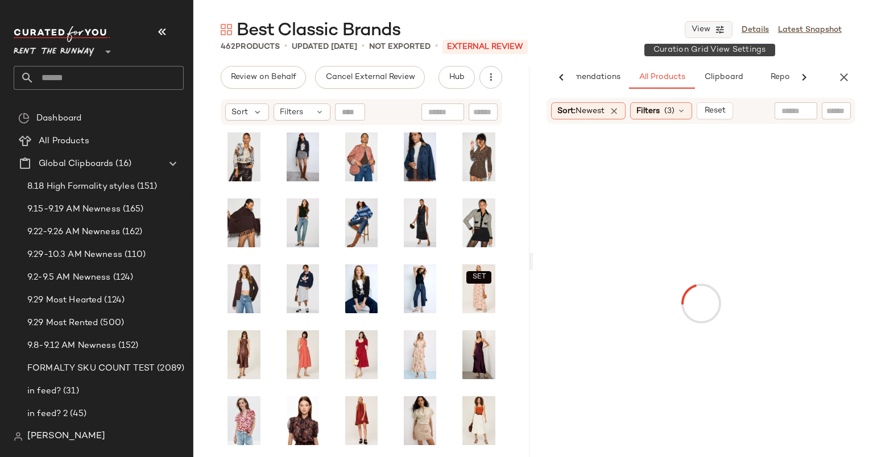
click at [701, 35] on button "View" at bounding box center [708, 29] width 48 height 17
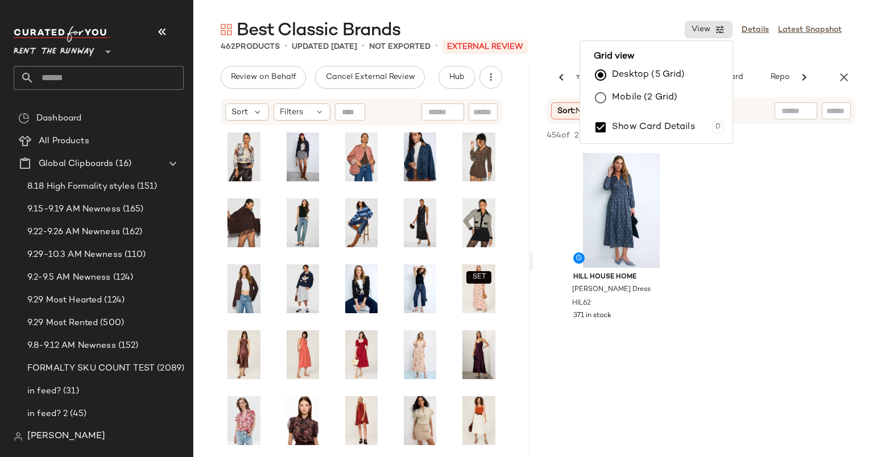
click at [635, 94] on label "Mobile (2 Grid)" at bounding box center [644, 97] width 65 height 23
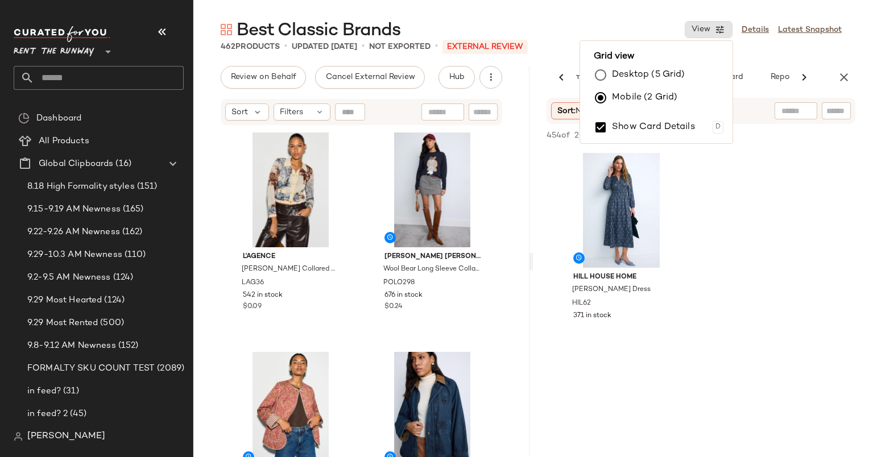
click at [621, 24] on div "Best Classic Brands View Details Latest Snapshot" at bounding box center [530, 29] width 675 height 23
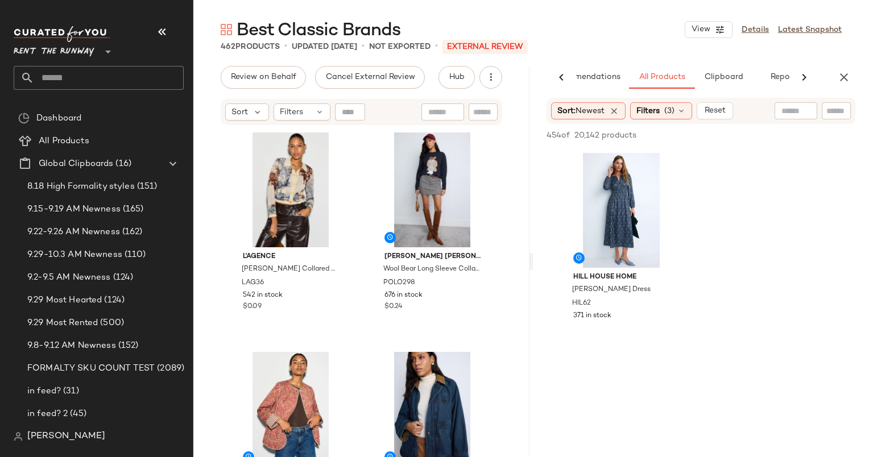
click at [616, 140] on span "20,142 products" at bounding box center [605, 136] width 62 height 12
click at [629, 179] on div "#1 View" at bounding box center [621, 210] width 114 height 115
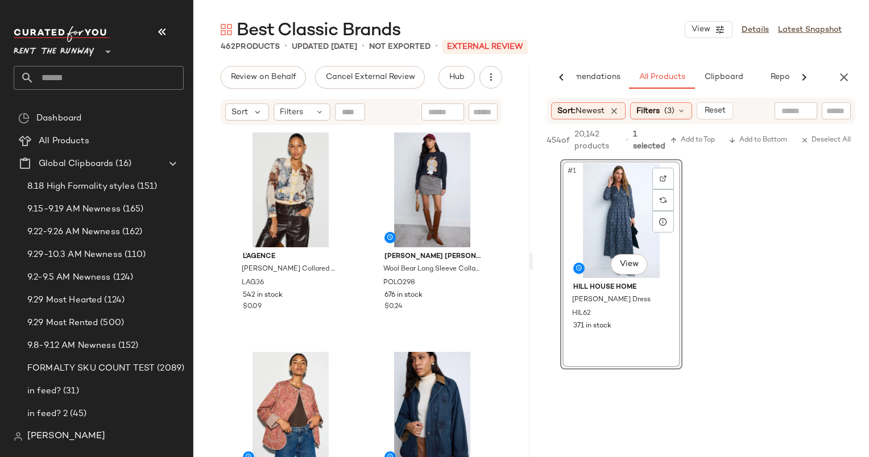
click at [687, 147] on div "454 of 20,142 products • 1 selected Add to Top Add to Bottom Deselect All" at bounding box center [701, 141] width 336 height 35
click at [685, 144] on span "Add to Top" at bounding box center [692, 140] width 45 height 8
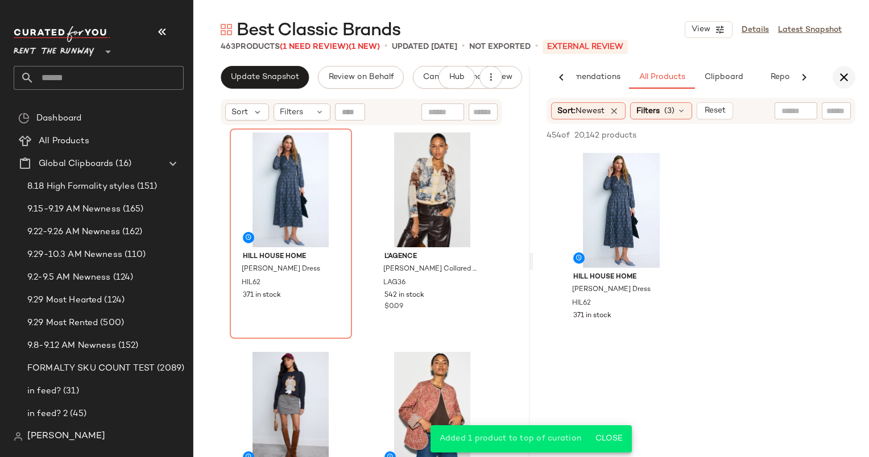
click at [841, 76] on icon "button" at bounding box center [844, 77] width 14 height 14
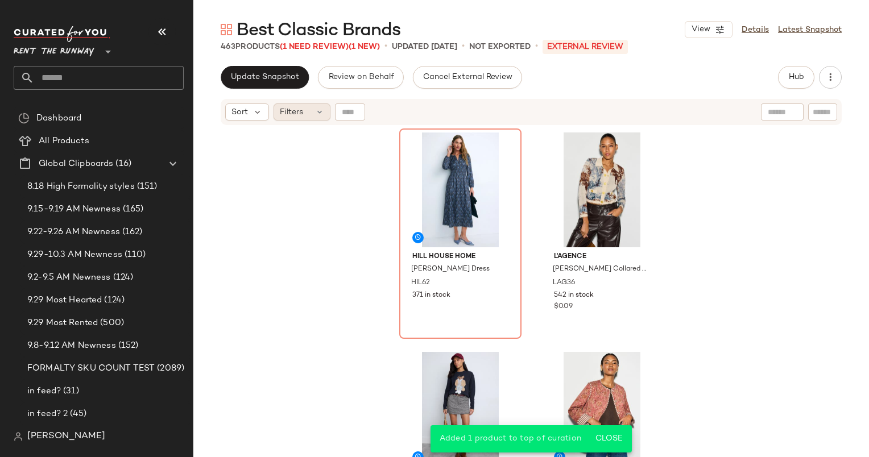
click at [306, 109] on div "Filters" at bounding box center [301, 111] width 57 height 17
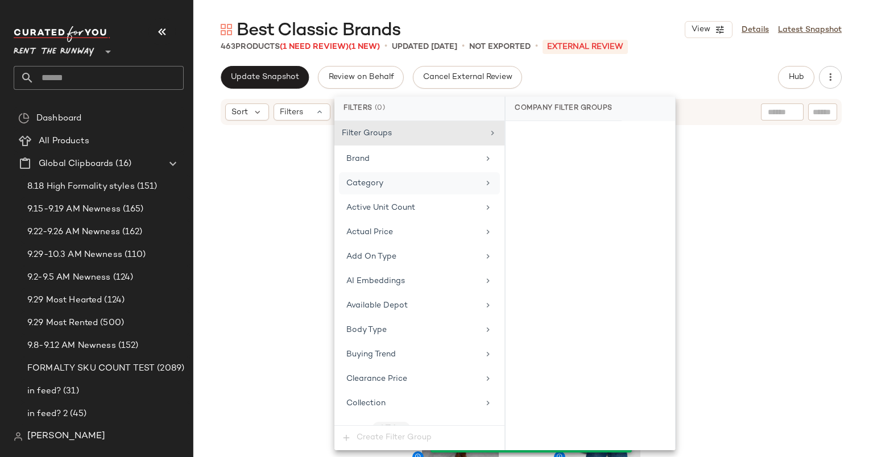
click at [440, 193] on div "Category" at bounding box center [419, 183] width 161 height 22
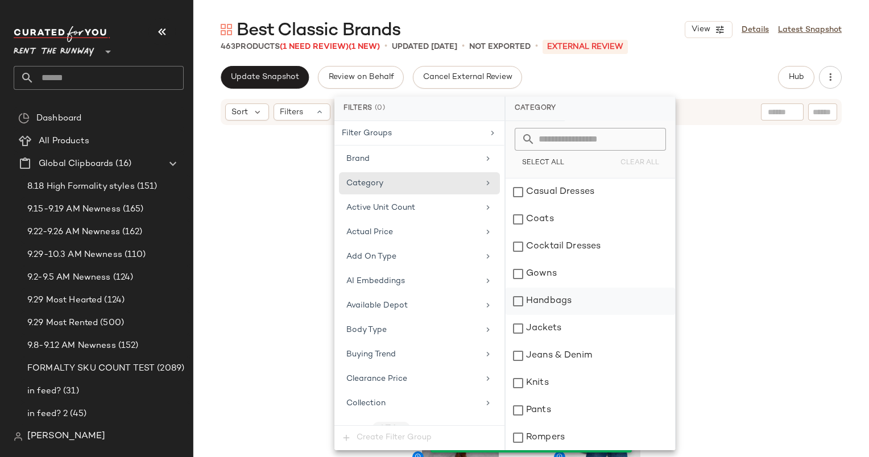
click at [578, 298] on div "Handbags" at bounding box center [589, 301] width 169 height 27
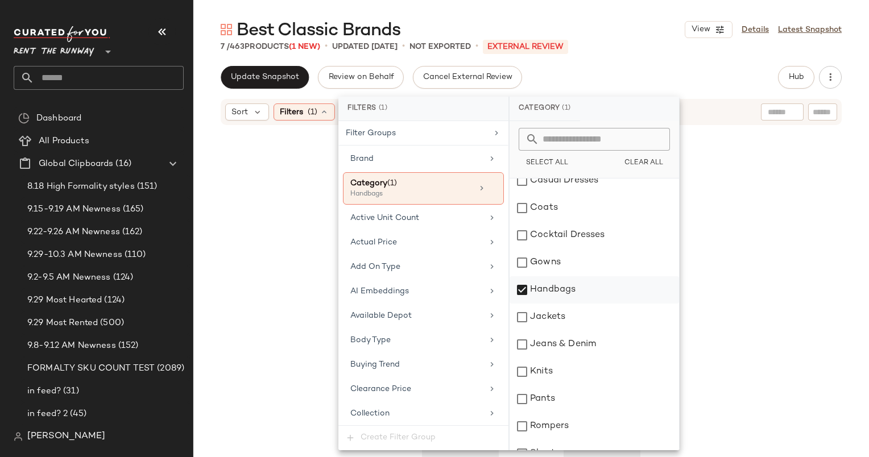
scroll to position [0, 0]
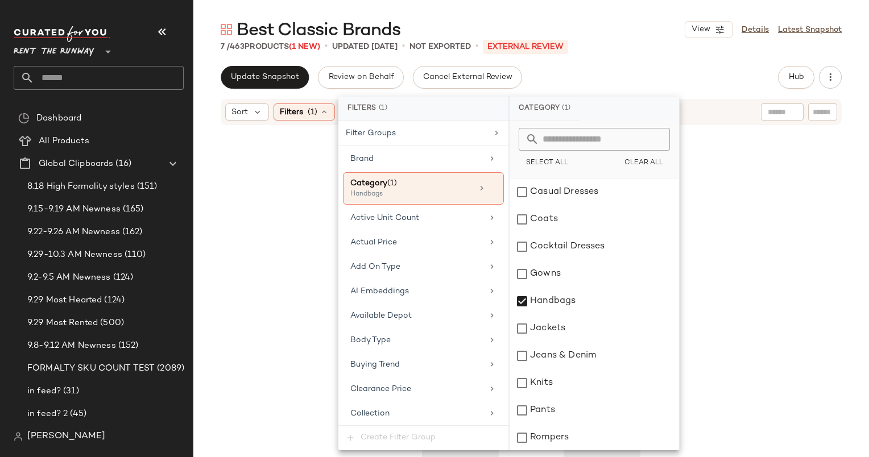
click at [290, 223] on div "Polo Ralph Lauren Accessories Marine Polo ID Mini Shoulder Bag PLA16 146 in sto…" at bounding box center [530, 305] width 675 height 359
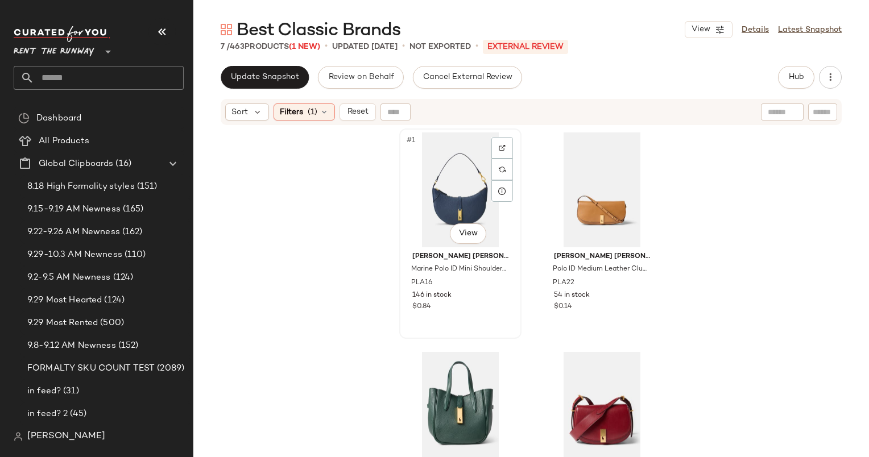
click at [435, 169] on div "#1 View" at bounding box center [460, 189] width 114 height 115
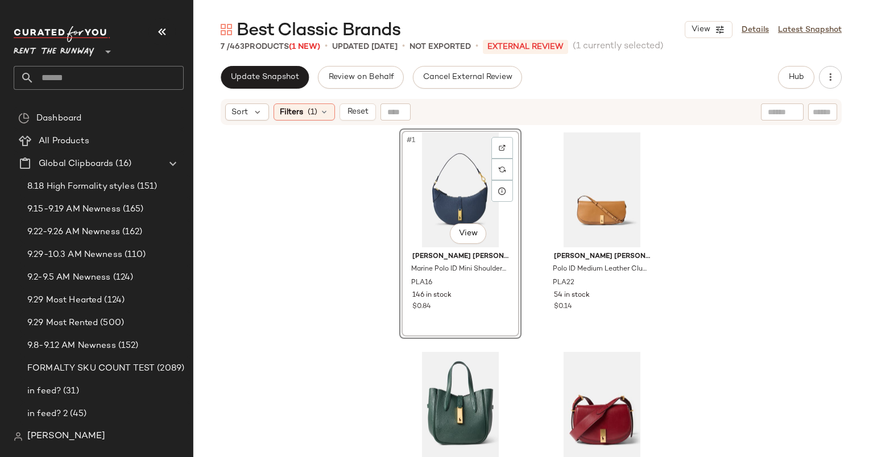
scroll to position [521, 0]
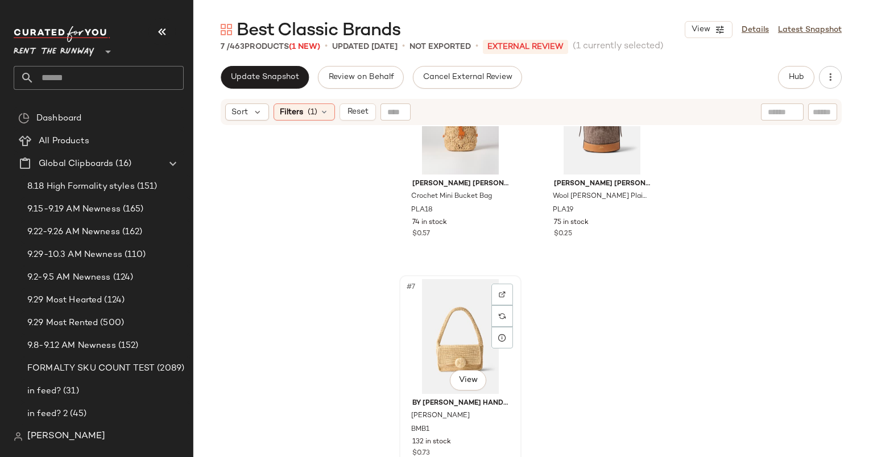
click at [437, 336] on div "#7 View" at bounding box center [460, 336] width 114 height 115
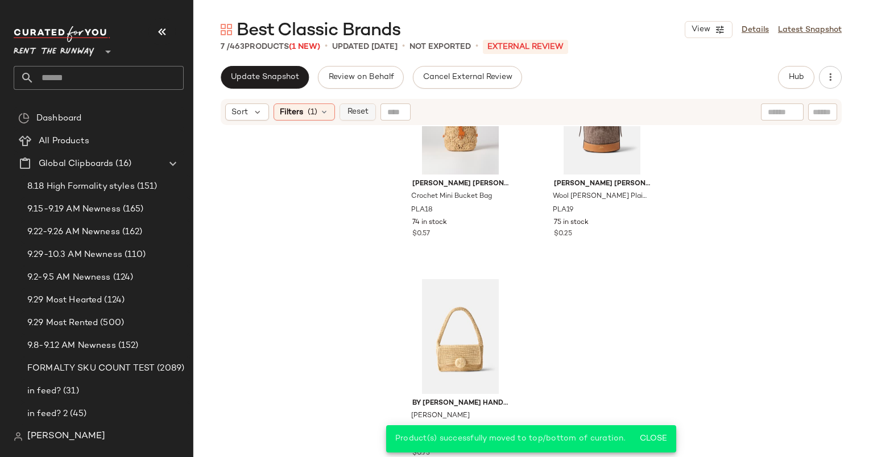
click at [371, 117] on button "Reset" at bounding box center [357, 111] width 36 height 17
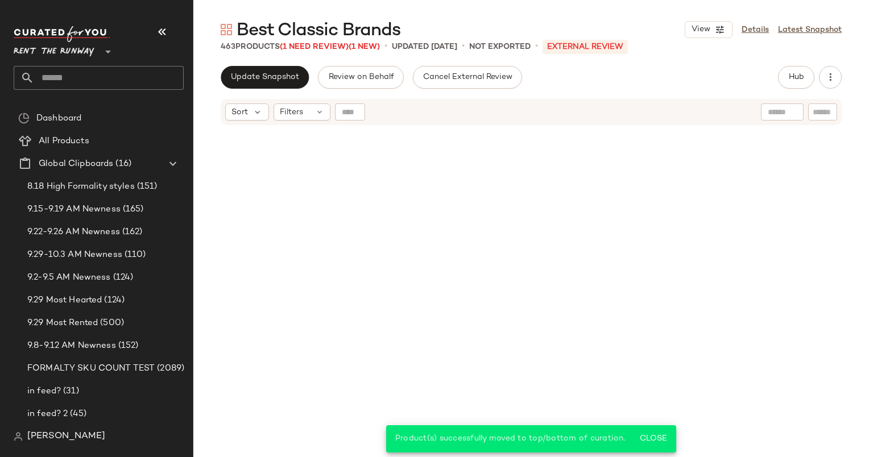
scroll to position [50545, 0]
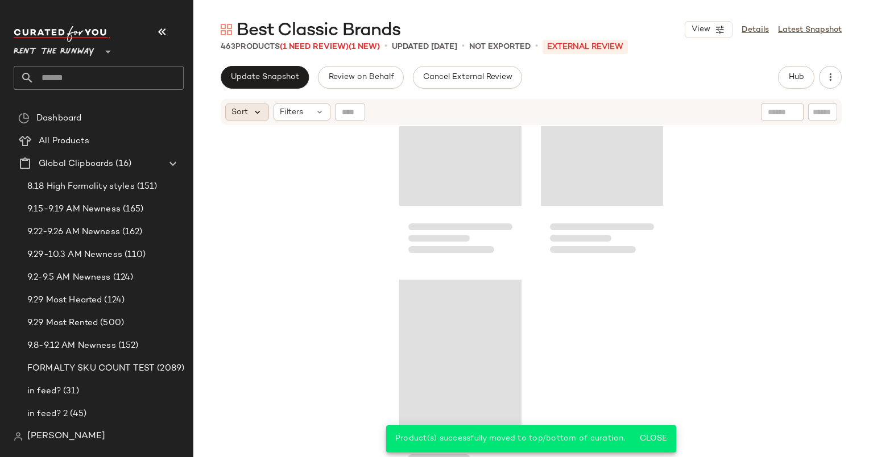
click at [255, 108] on icon at bounding box center [257, 112] width 10 height 10
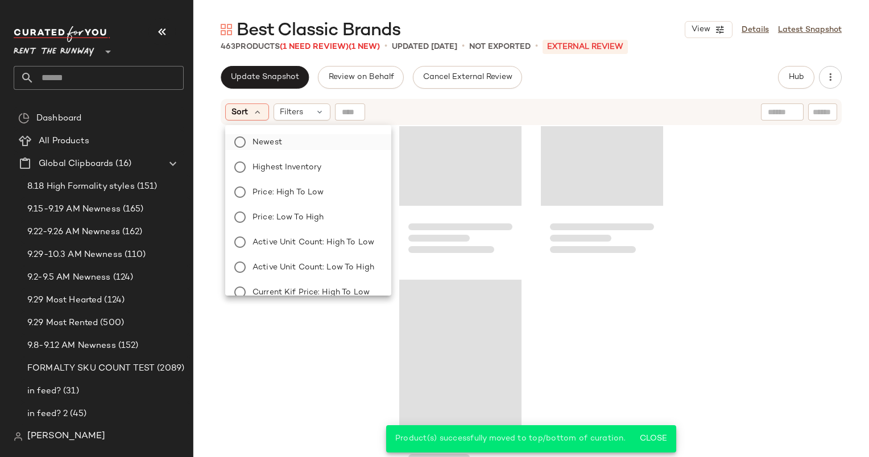
click at [287, 141] on label "Newest" at bounding box center [315, 142] width 134 height 16
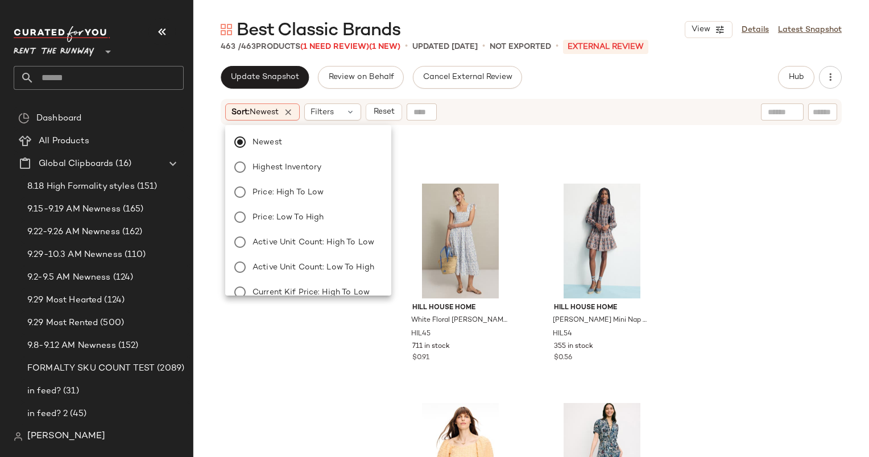
scroll to position [0, 0]
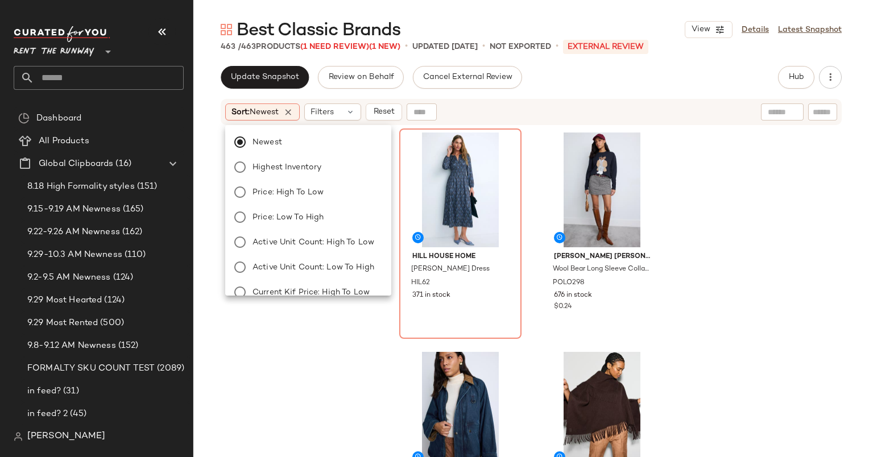
click at [708, 247] on div "Hill House Home Rosely Dress HIL62 371 in stock Polo Ralph Lauren Wool Bear Lon…" at bounding box center [530, 305] width 675 height 359
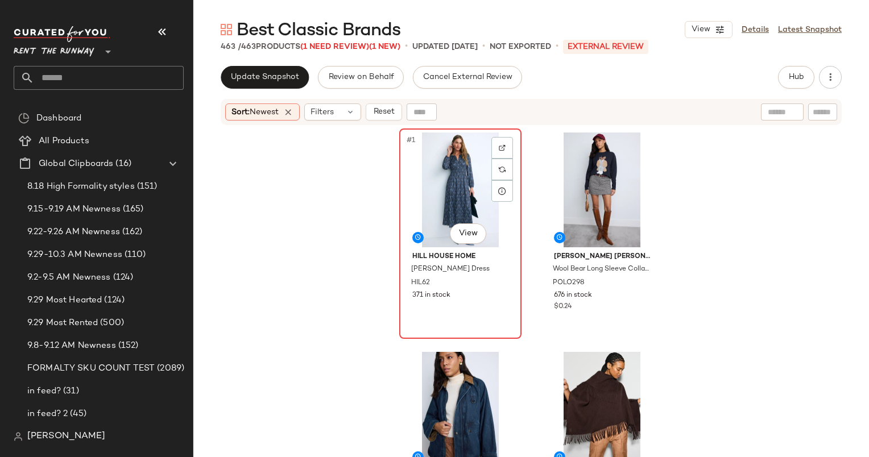
click at [458, 200] on div "#1 View" at bounding box center [460, 189] width 114 height 115
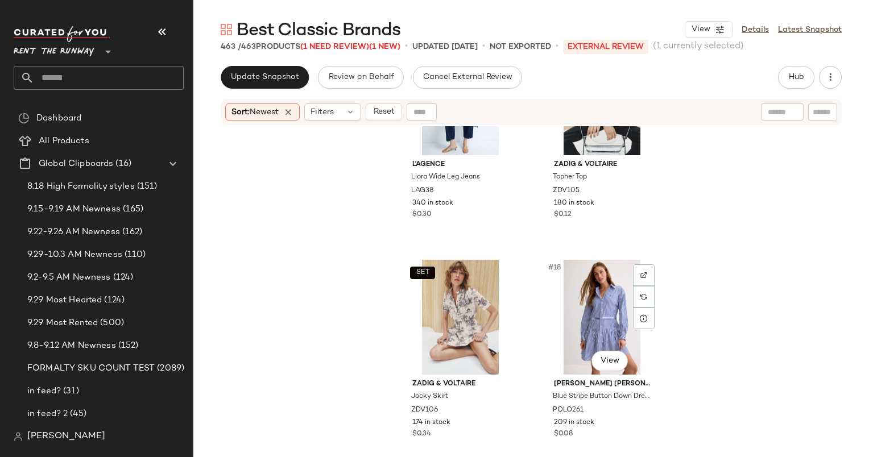
scroll to position [1496, 0]
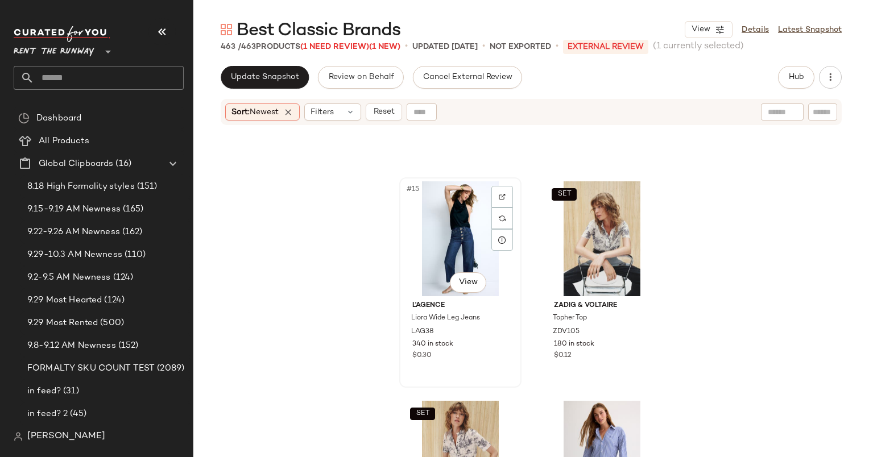
click at [456, 197] on div "#15 View" at bounding box center [460, 238] width 114 height 115
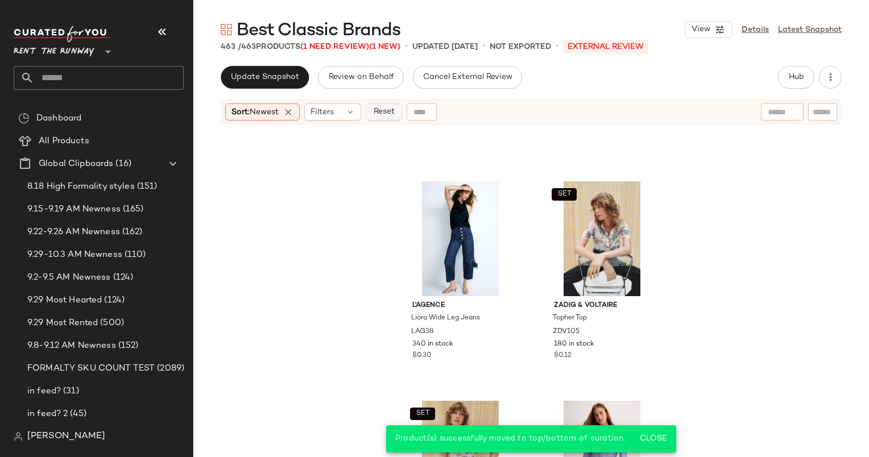
click at [382, 116] on span "Reset" at bounding box center [383, 111] width 22 height 9
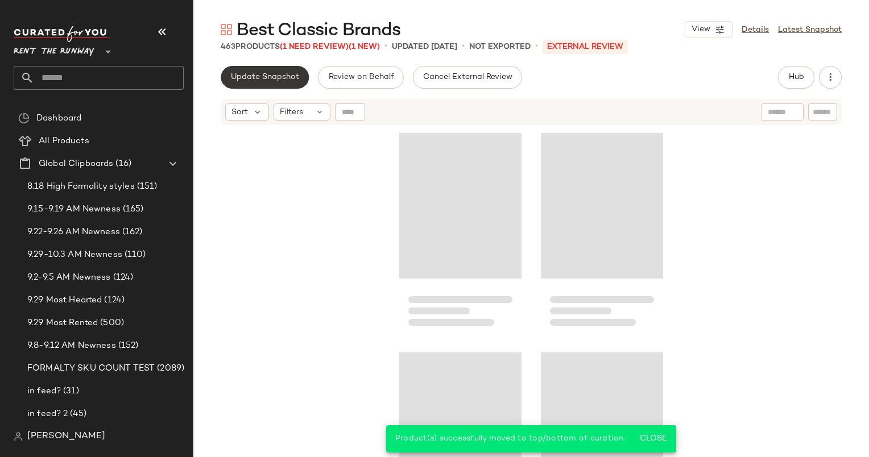
click at [280, 67] on button "Update Snapshot" at bounding box center [265, 77] width 88 height 23
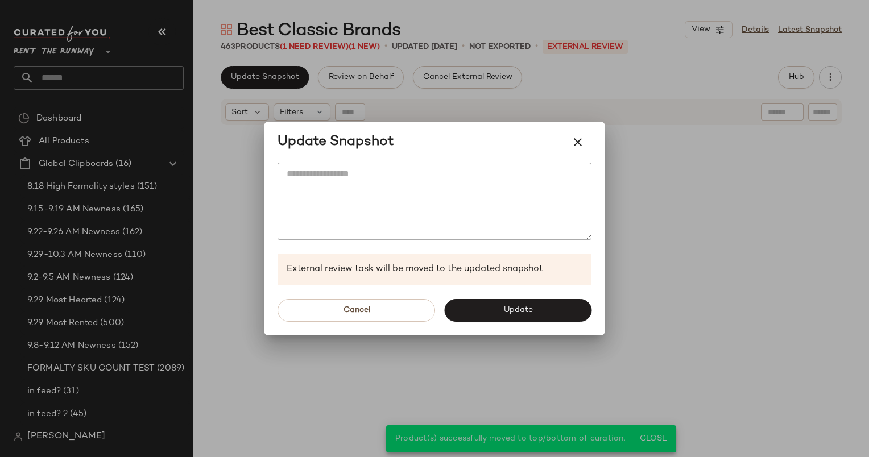
scroll to position [1536, 0]
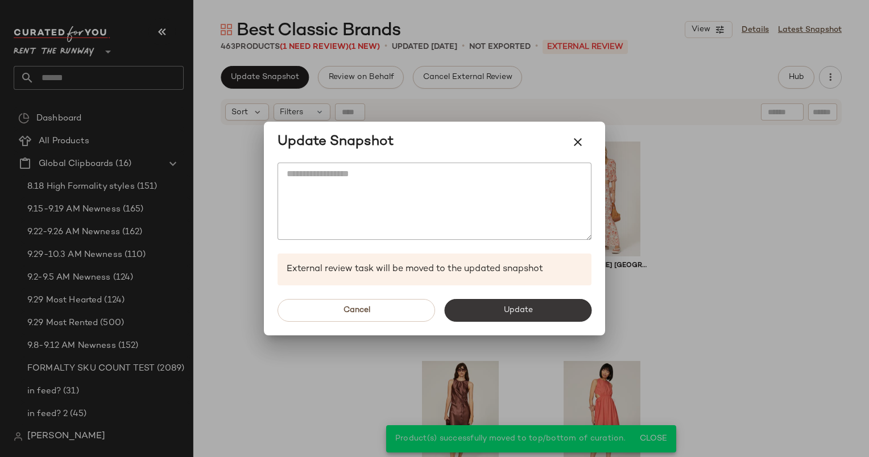
click at [525, 312] on span "Update" at bounding box center [517, 310] width 30 height 9
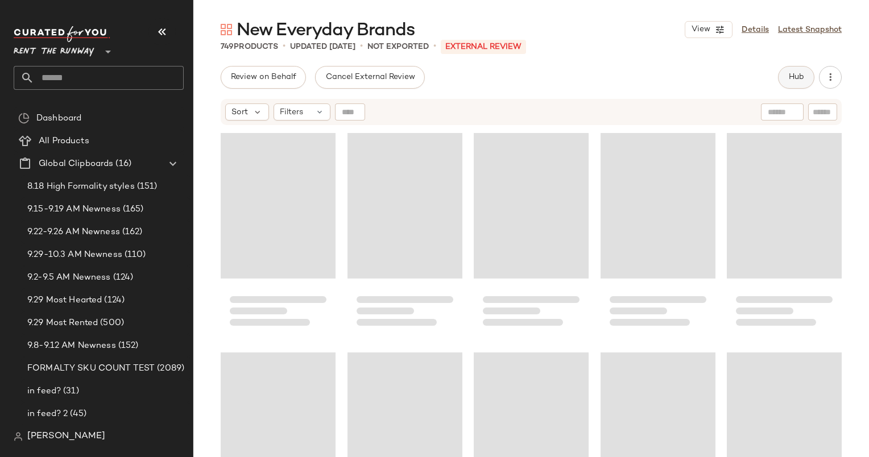
click at [809, 83] on button "Hub" at bounding box center [796, 77] width 36 height 23
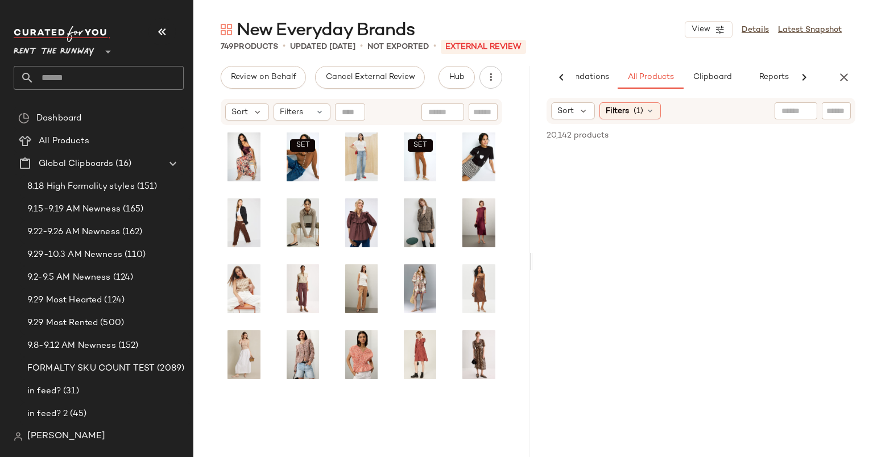
scroll to position [0, 59]
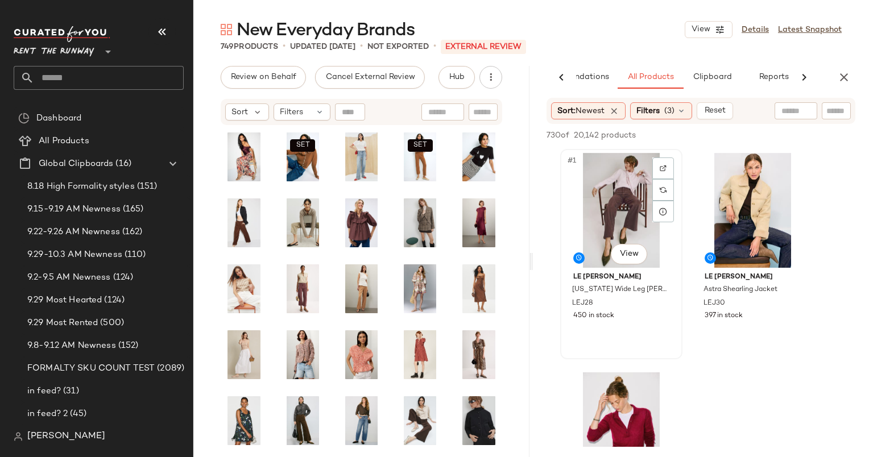
click at [601, 182] on div "#1 View" at bounding box center [621, 210] width 114 height 115
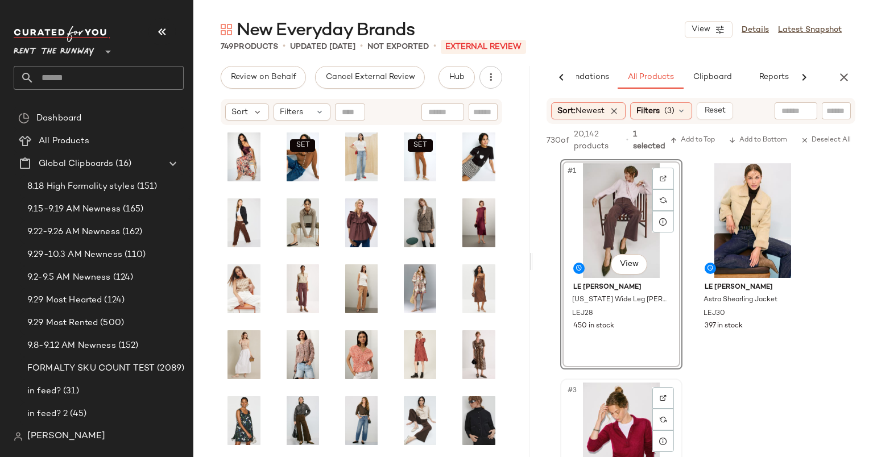
click at [612, 427] on div "#3 View" at bounding box center [621, 440] width 114 height 115
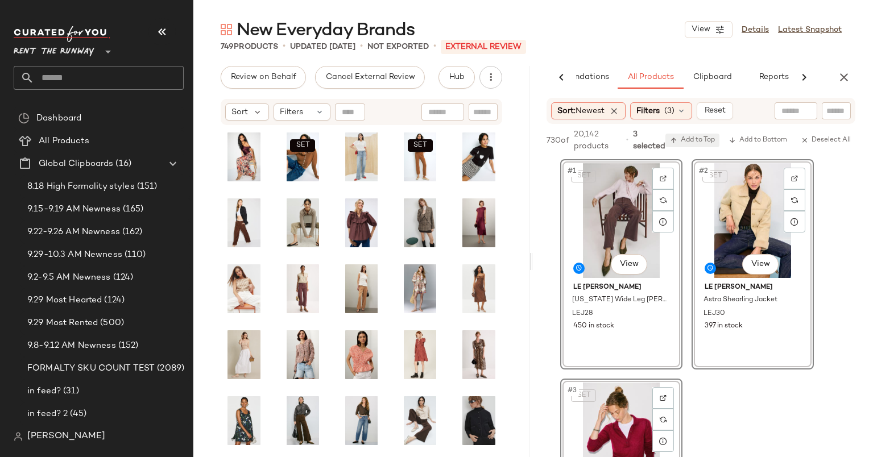
click at [691, 145] on button "Add to Top" at bounding box center [692, 141] width 54 height 14
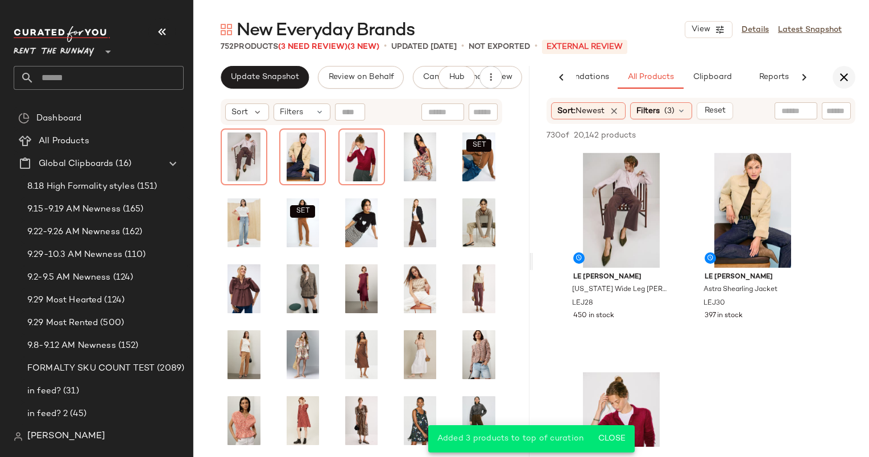
click at [845, 75] on icon "button" at bounding box center [844, 77] width 14 height 14
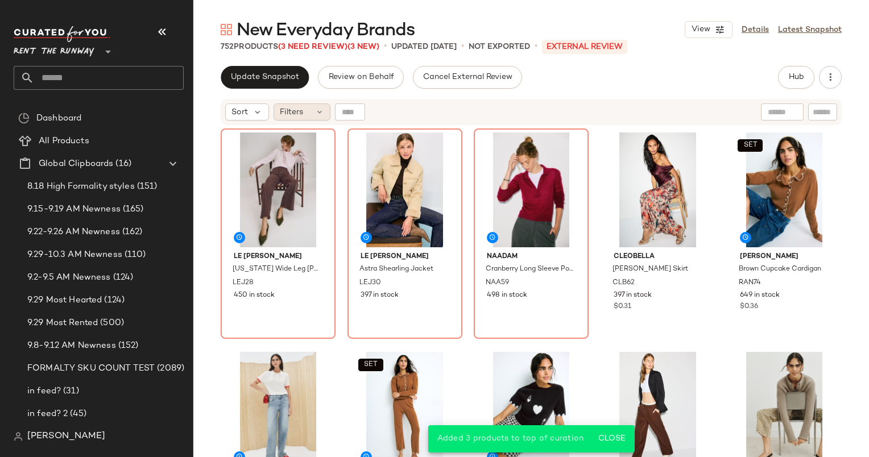
click at [290, 109] on span "Filters" at bounding box center [291, 112] width 23 height 12
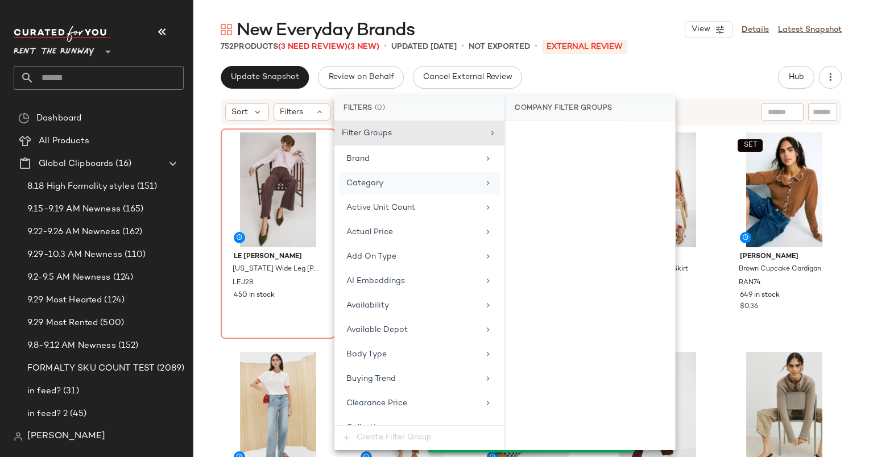
click at [384, 178] on div "Category" at bounding box center [412, 183] width 132 height 12
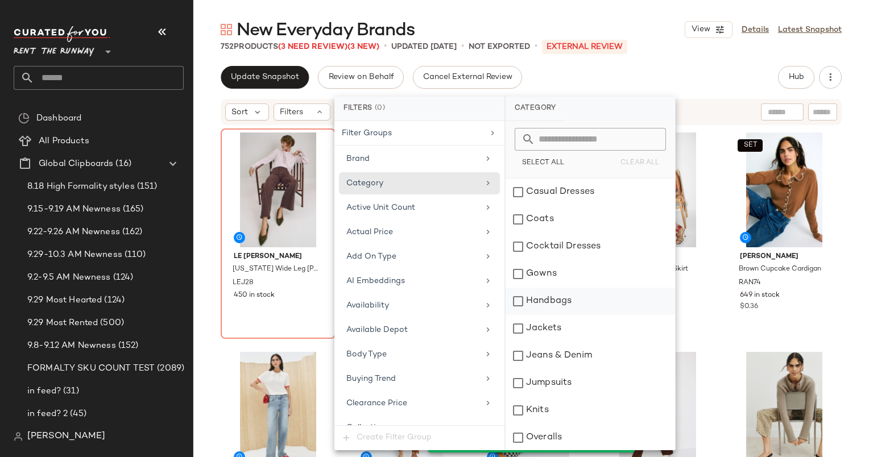
click at [591, 304] on div "Handbags" at bounding box center [589, 301] width 169 height 27
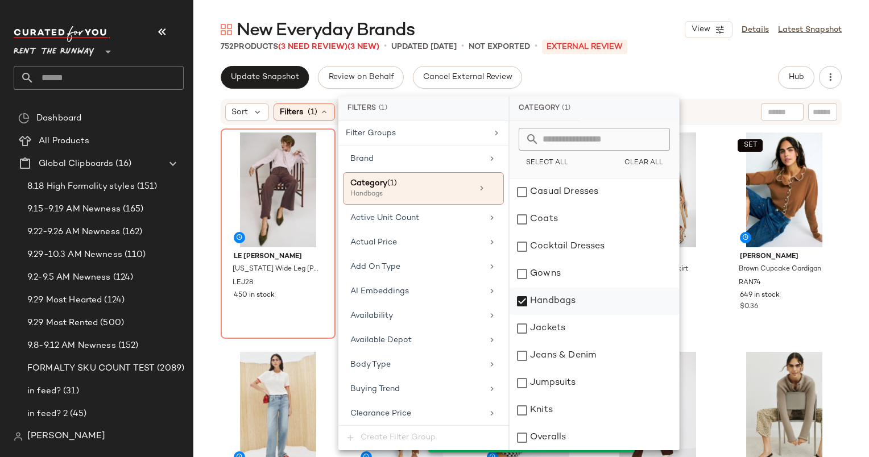
scroll to position [137, 0]
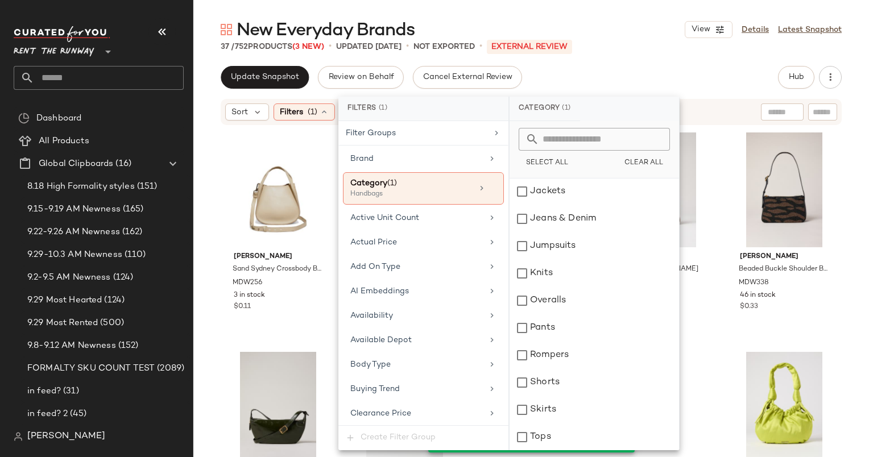
click at [655, 68] on div "Update Snapshot Review on Behalf Cancel External Review Hub Send for Review Ext…" at bounding box center [531, 77] width 621 height 23
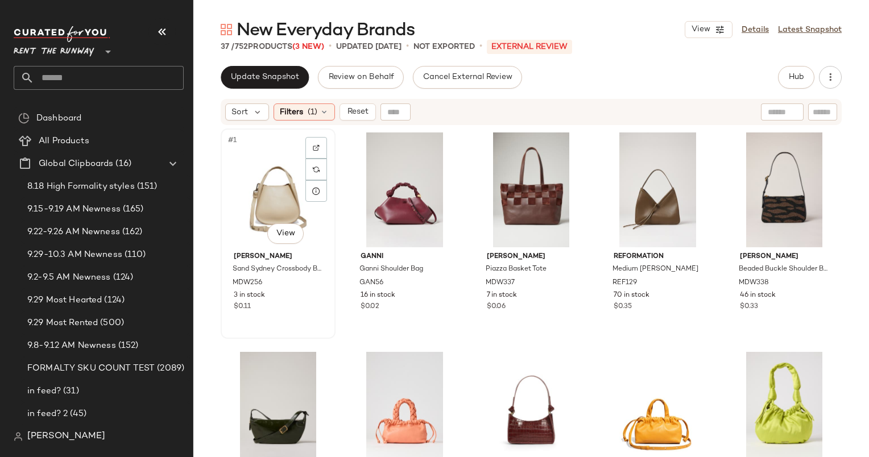
click at [257, 198] on div "#1 View" at bounding box center [278, 189] width 107 height 115
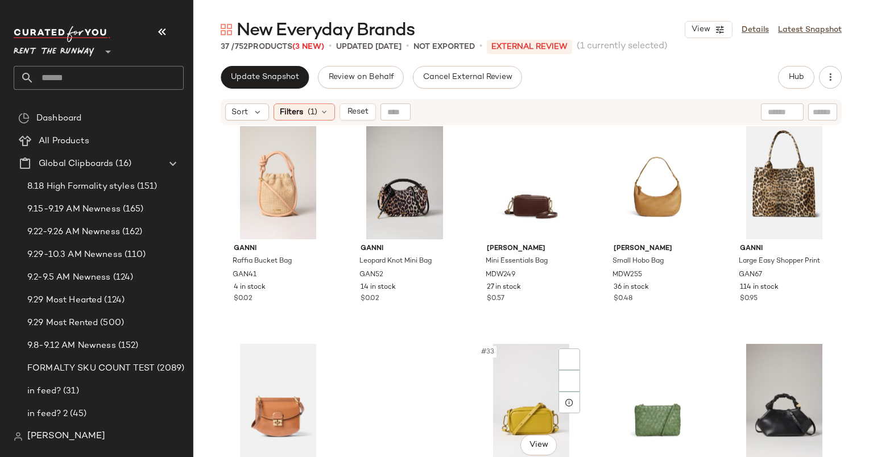
scroll to position [1398, 0]
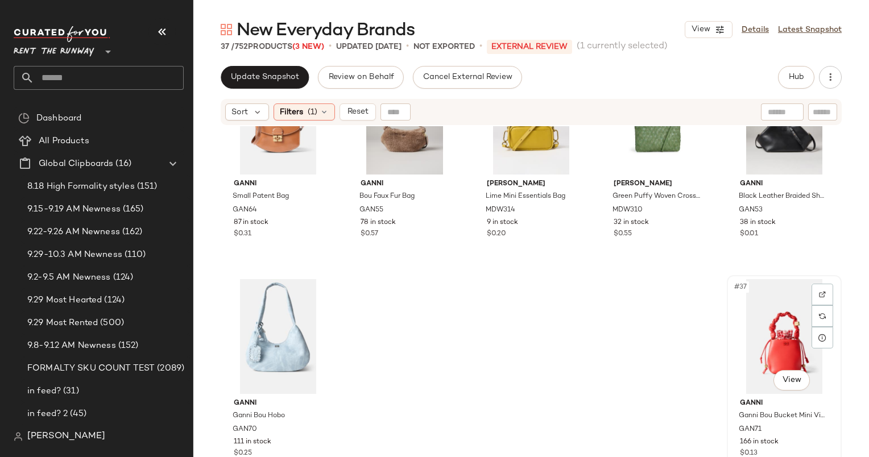
click at [730, 336] on div "#37 View" at bounding box center [783, 336] width 107 height 115
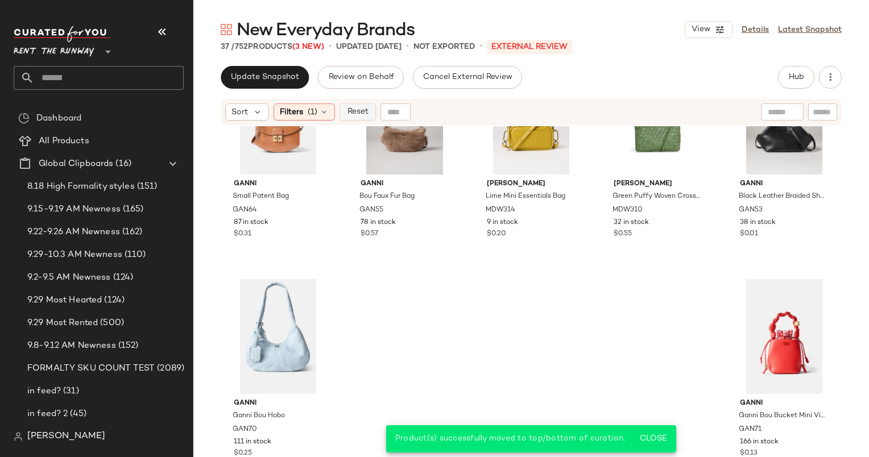
click at [354, 113] on span "Reset" at bounding box center [357, 111] width 22 height 9
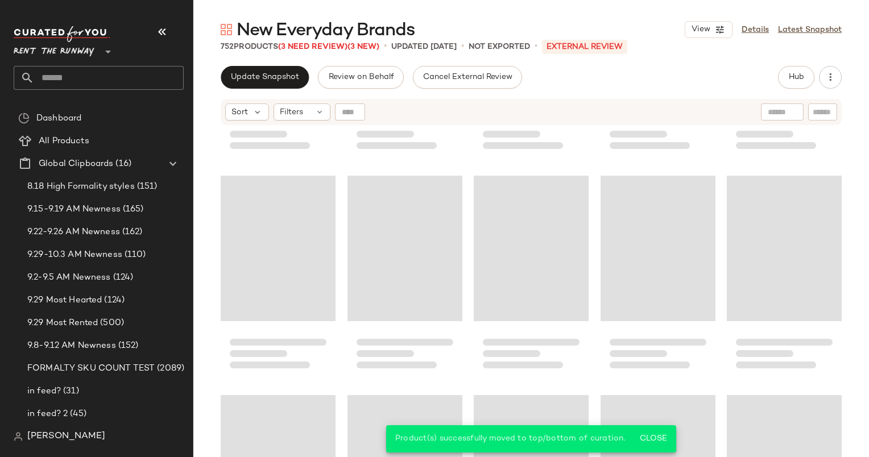
scroll to position [31641, 0]
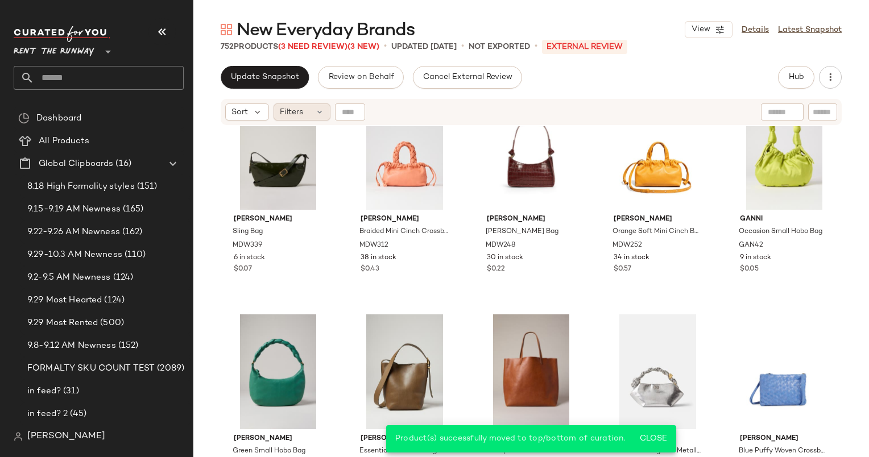
click at [280, 114] on span "Filters" at bounding box center [291, 112] width 23 height 12
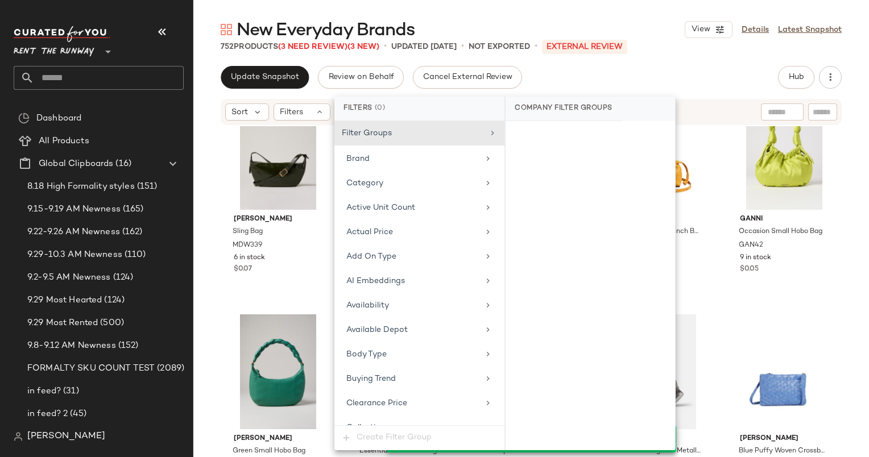
click at [259, 102] on div "Sort Filters" at bounding box center [531, 112] width 621 height 26
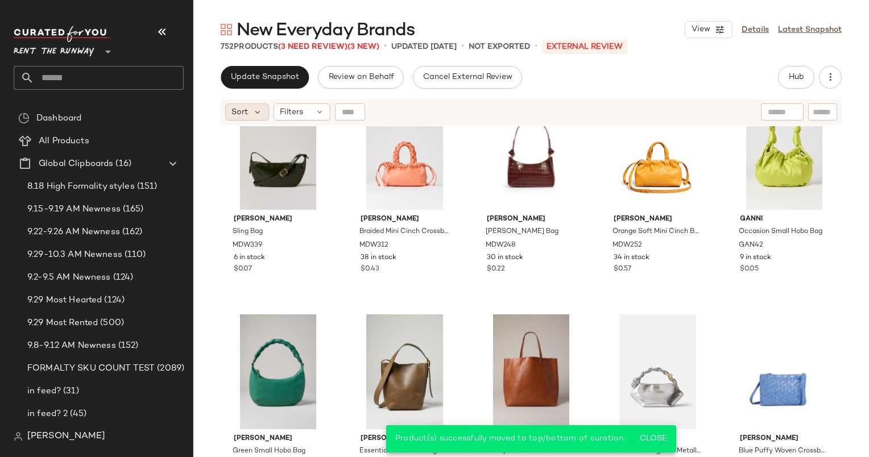
click at [244, 107] on span "Sort" at bounding box center [239, 112] width 16 height 12
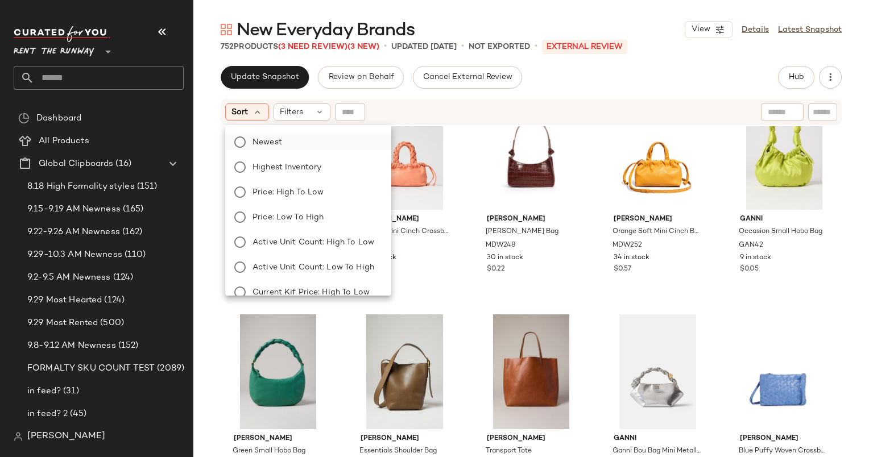
click at [317, 135] on label "Newest" at bounding box center [315, 142] width 134 height 16
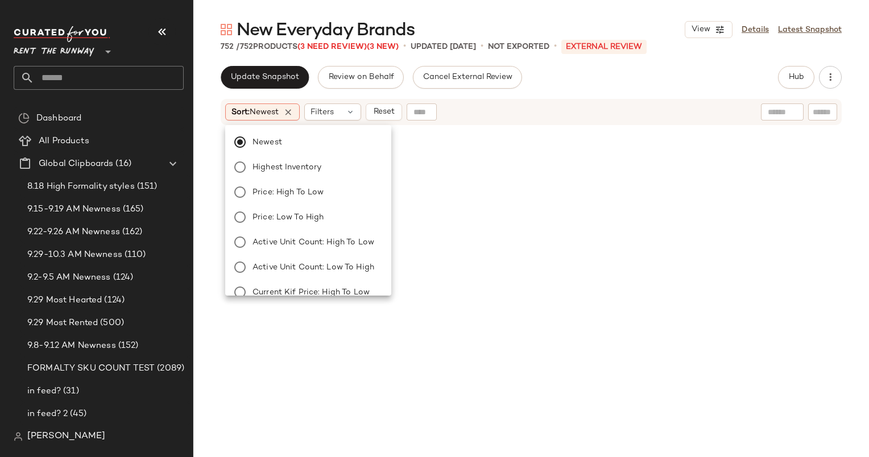
scroll to position [1316, 0]
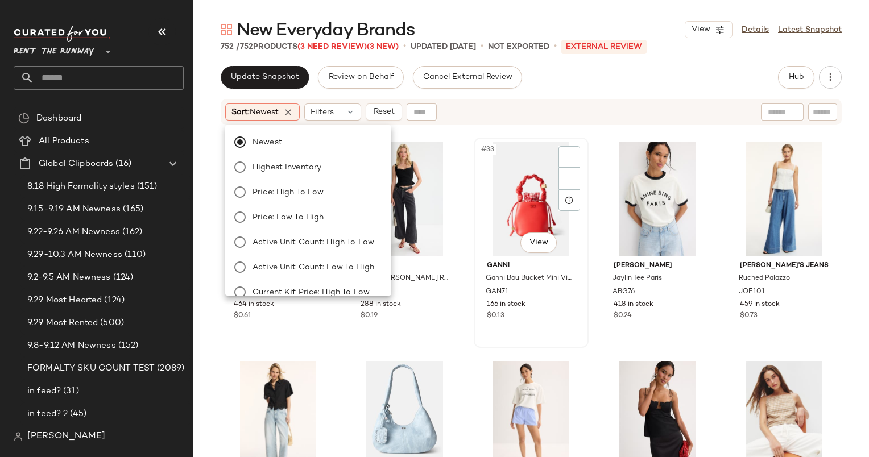
click at [505, 180] on div "#33 View" at bounding box center [530, 199] width 107 height 115
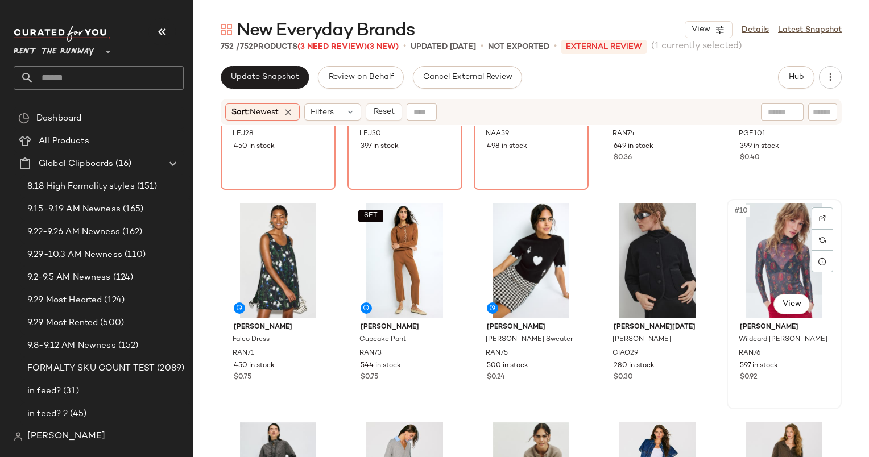
scroll to position [0, 0]
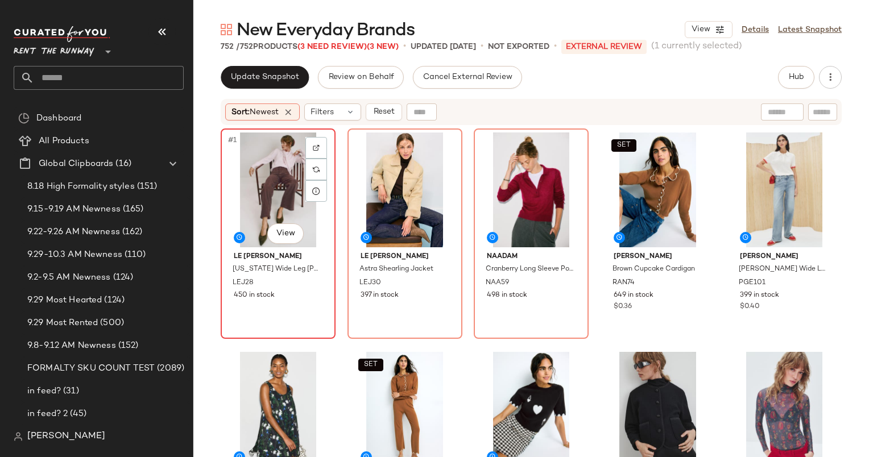
click at [268, 188] on div "#1 View" at bounding box center [278, 189] width 107 height 115
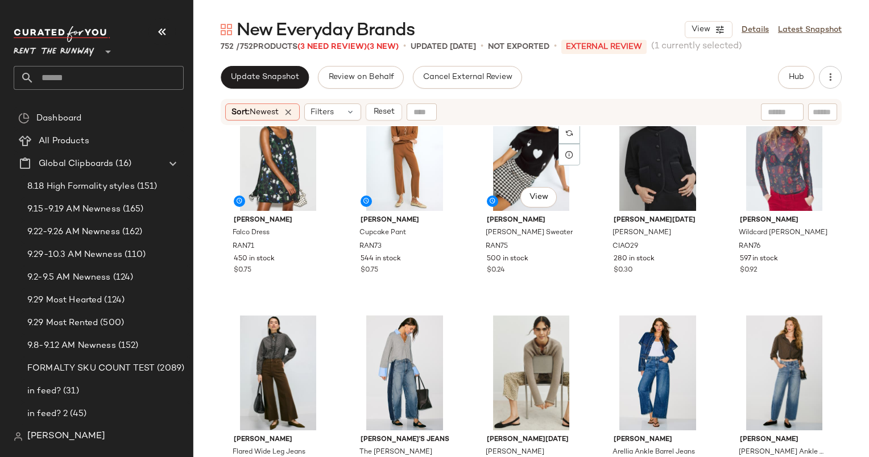
scroll to position [265, 0]
click at [513, 158] on div "#8 View" at bounding box center [530, 152] width 107 height 115
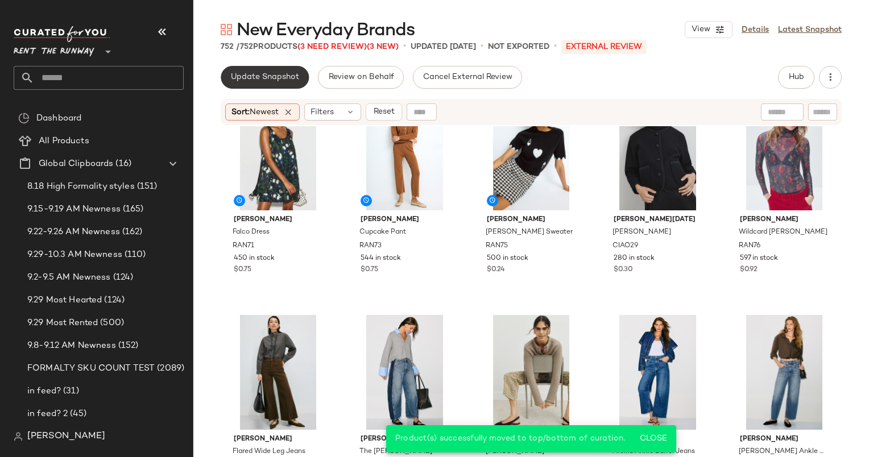
click at [265, 84] on button "Update Snapshot" at bounding box center [265, 77] width 88 height 23
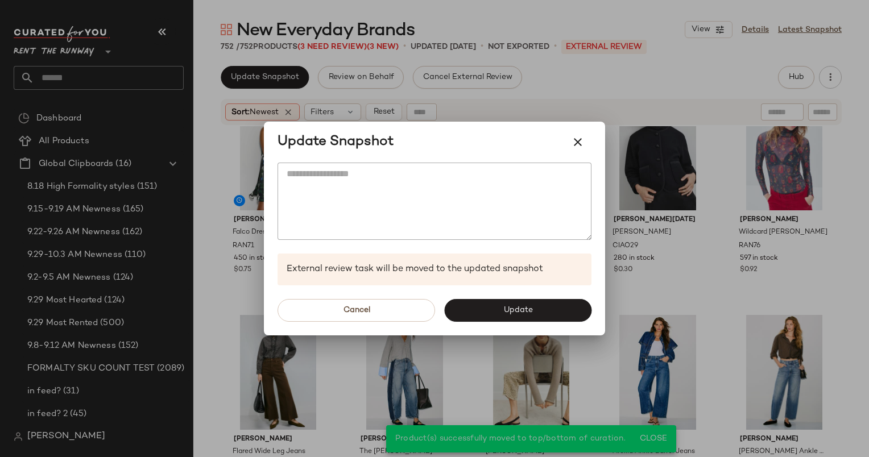
drag, startPoint x: 510, startPoint y: 311, endPoint x: 488, endPoint y: 288, distance: 32.2
click at [488, 286] on div "Cancel Update" at bounding box center [434, 310] width 341 height 50
click at [510, 306] on span "Update" at bounding box center [517, 310] width 30 height 9
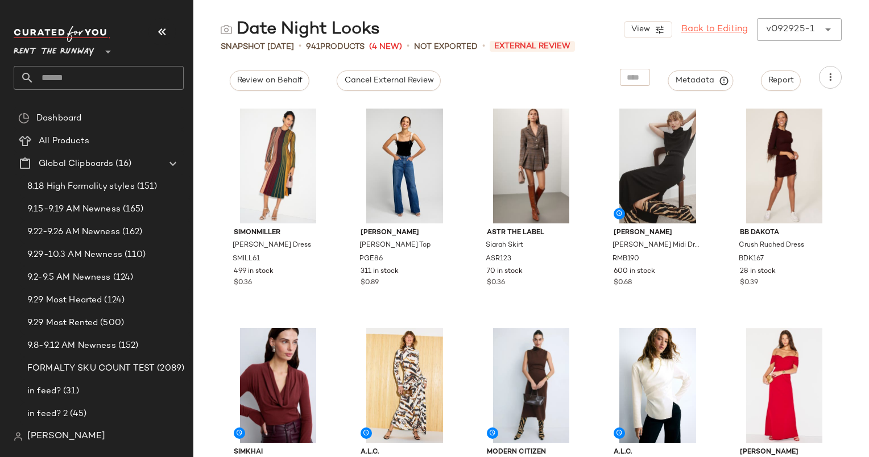
click at [696, 26] on link "Back to Editing" at bounding box center [714, 30] width 67 height 14
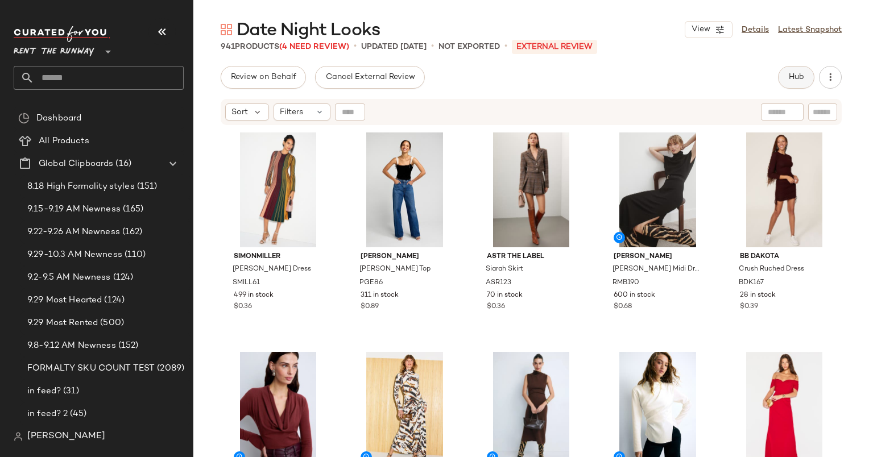
click at [792, 86] on button "Hub" at bounding box center [796, 77] width 36 height 23
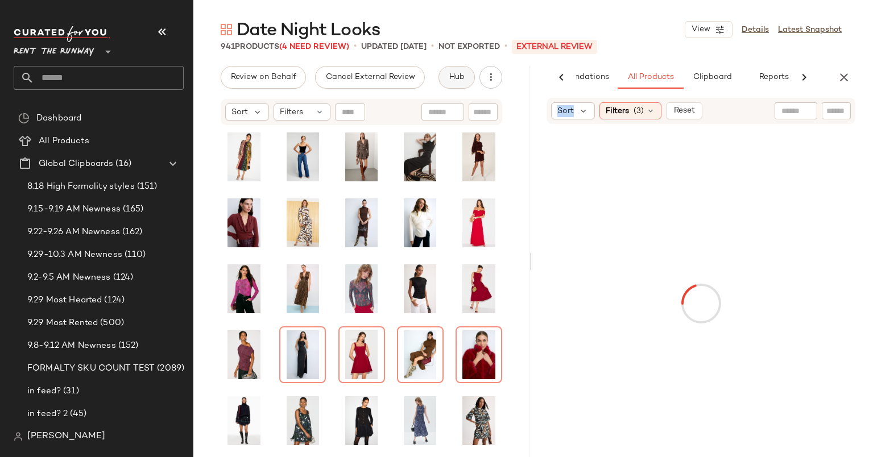
click at [792, 86] on div at bounding box center [804, 77] width 30 height 23
drag, startPoint x: 792, startPoint y: 86, endPoint x: 774, endPoint y: 81, distance: 19.4
click at [774, 81] on button "Reports" at bounding box center [757, 77] width 66 height 23
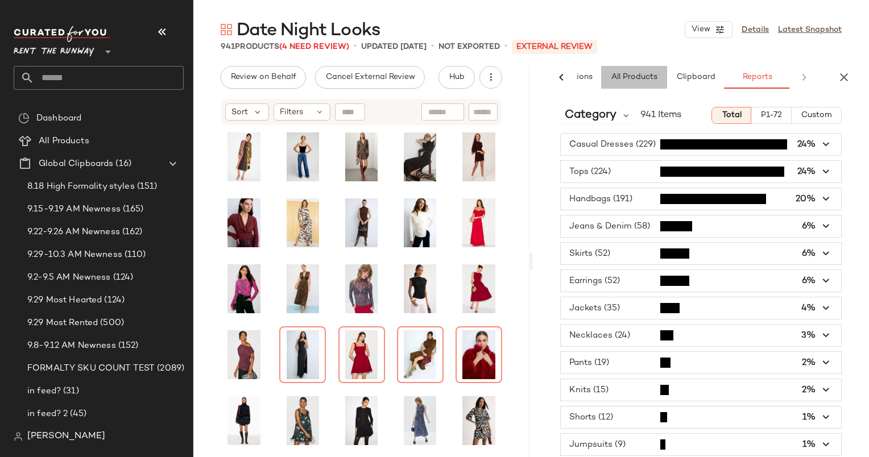
click at [652, 69] on button "All Products" at bounding box center [634, 77] width 66 height 23
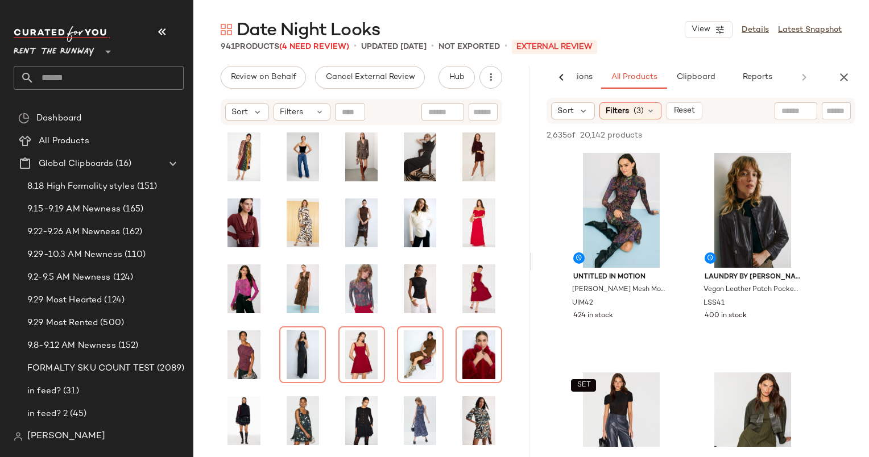
click at [700, 144] on div "2,635 of 20,142 products • 0 selected Add to Top Add to Bottom Deselect All" at bounding box center [701, 136] width 336 height 25
drag, startPoint x: 700, startPoint y: 144, endPoint x: 691, endPoint y: 170, distance: 27.0
click at [691, 170] on div "2,635 of 20,142 products • 0 selected Add to Top Add to Bottom Deselect All Unt…" at bounding box center [701, 303] width 336 height 359
click at [610, 185] on div "#1 View" at bounding box center [621, 210] width 114 height 115
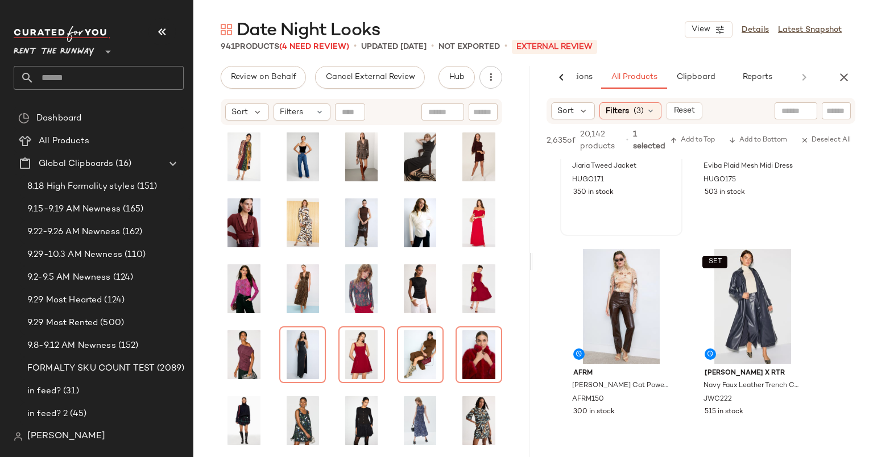
scroll to position [657, 0]
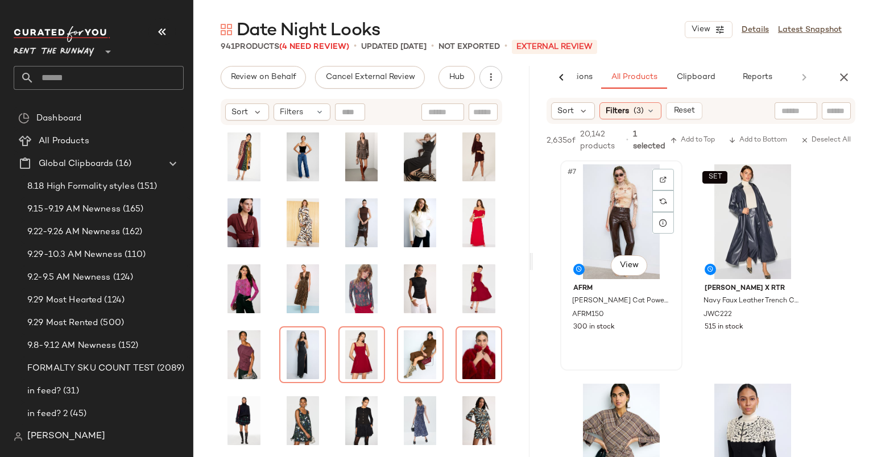
click at [622, 227] on div "#7 View" at bounding box center [621, 221] width 114 height 115
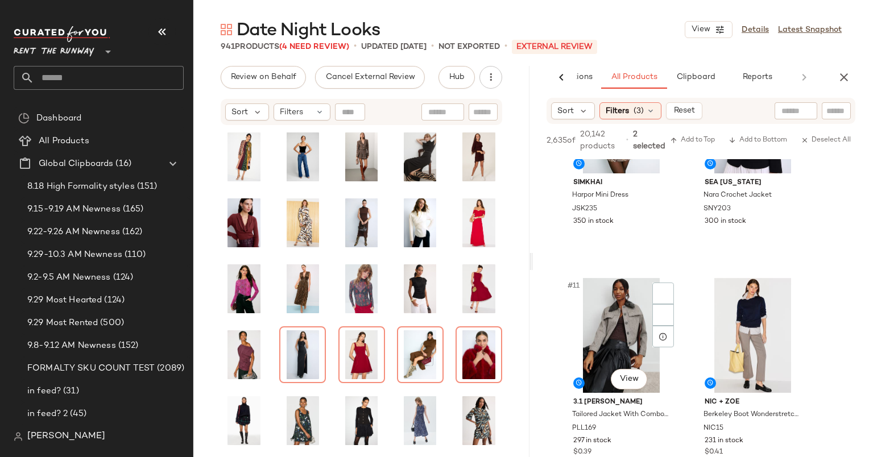
scroll to position [1078, 0]
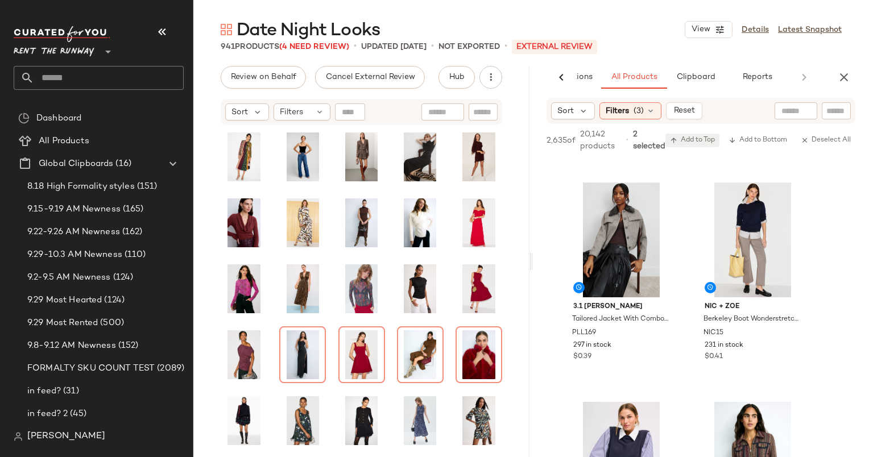
click at [696, 138] on span "Add to Top" at bounding box center [692, 140] width 45 height 8
click at [846, 75] on icon "button" at bounding box center [844, 77] width 14 height 14
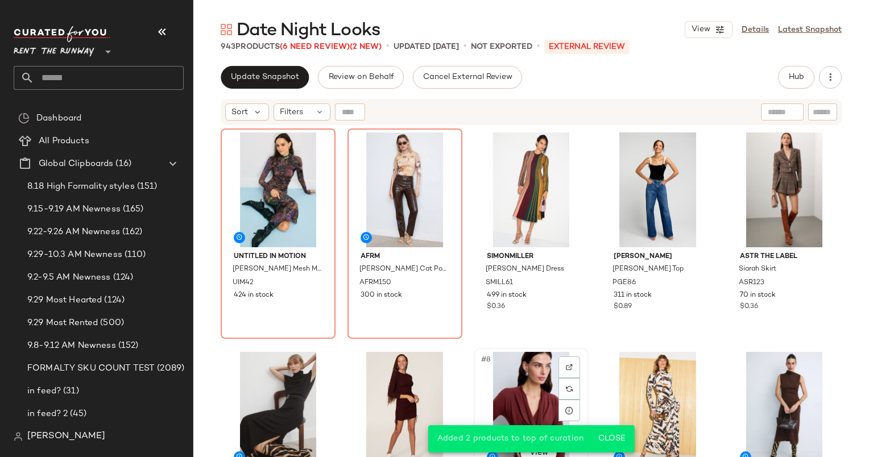
click at [526, 355] on div "#8 View" at bounding box center [530, 409] width 107 height 115
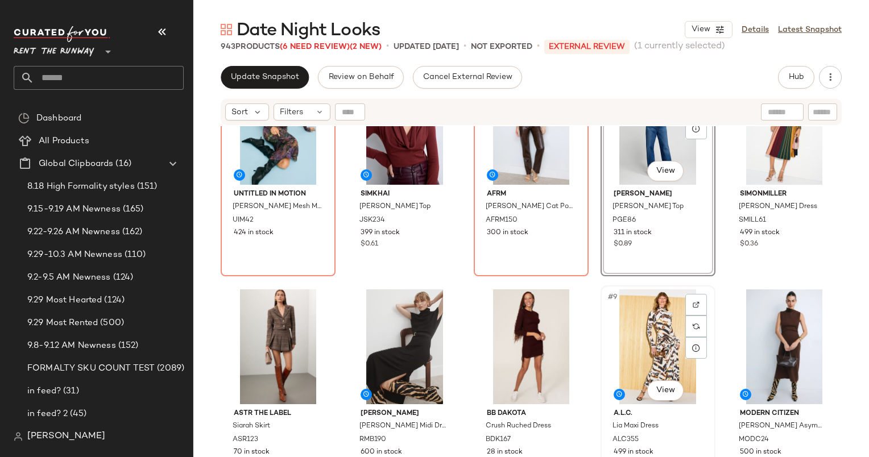
scroll to position [63, 0]
click at [635, 344] on div "#9 View" at bounding box center [657, 346] width 107 height 115
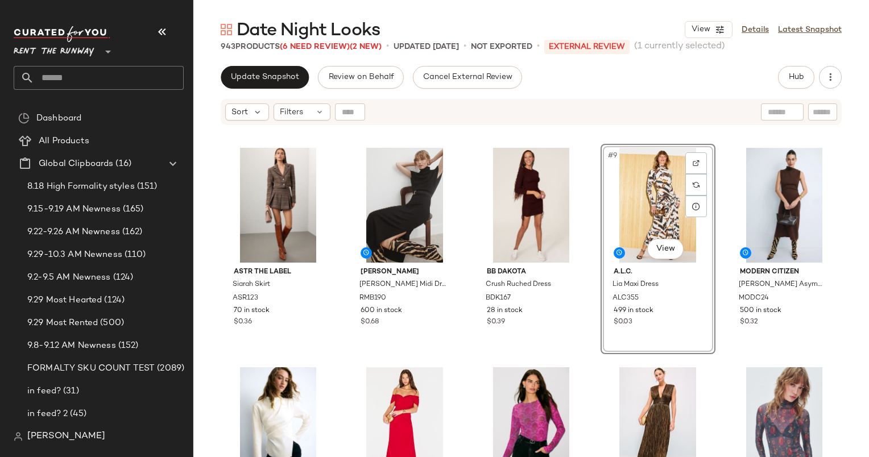
scroll to position [213, 0]
click at [755, 217] on div "#10 View" at bounding box center [783, 205] width 107 height 115
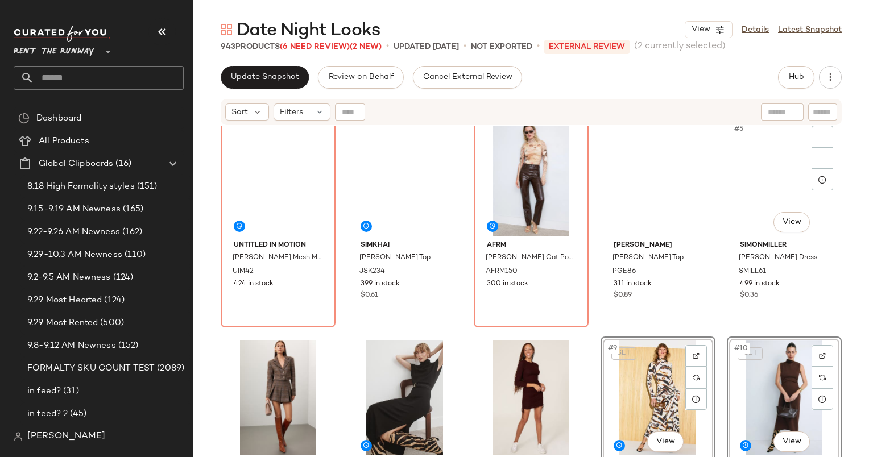
scroll to position [11, 0]
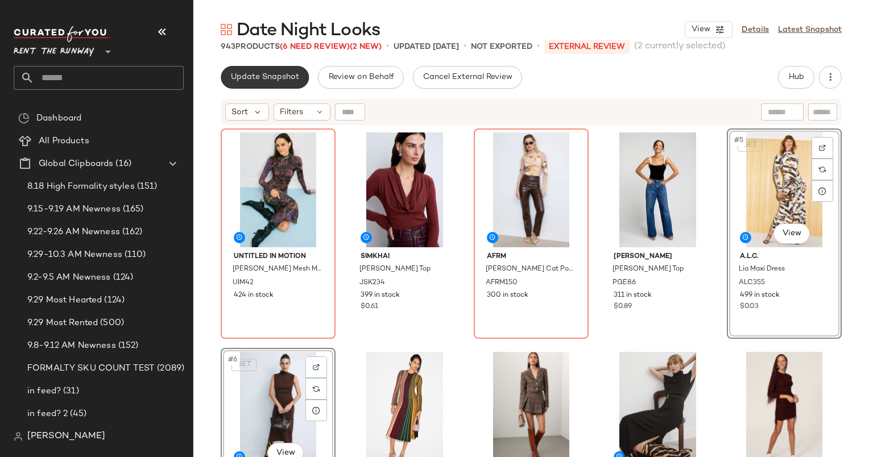
click at [272, 86] on button "Update Snapshot" at bounding box center [265, 77] width 88 height 23
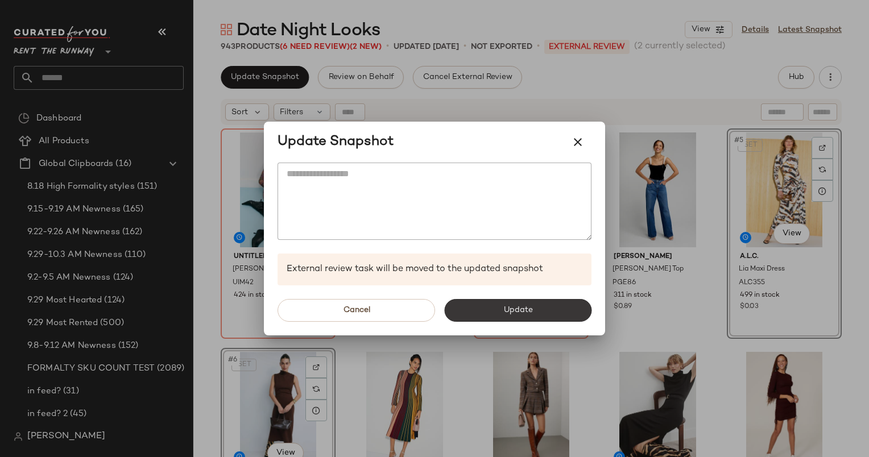
click at [501, 318] on button "Update" at bounding box center [517, 310] width 147 height 23
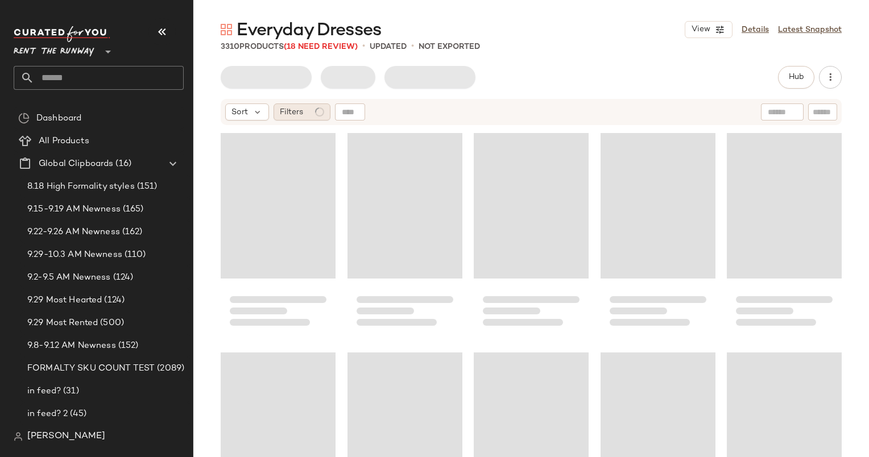
click at [308, 113] on div "Filters" at bounding box center [301, 111] width 57 height 17
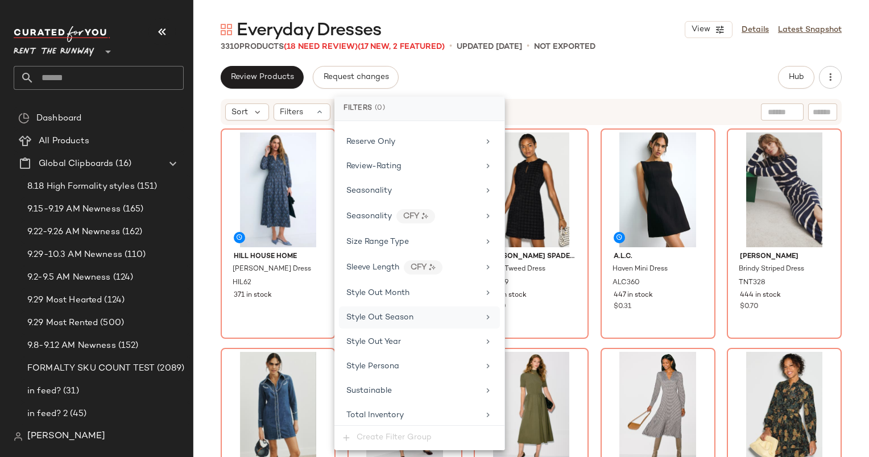
scroll to position [1406, 0]
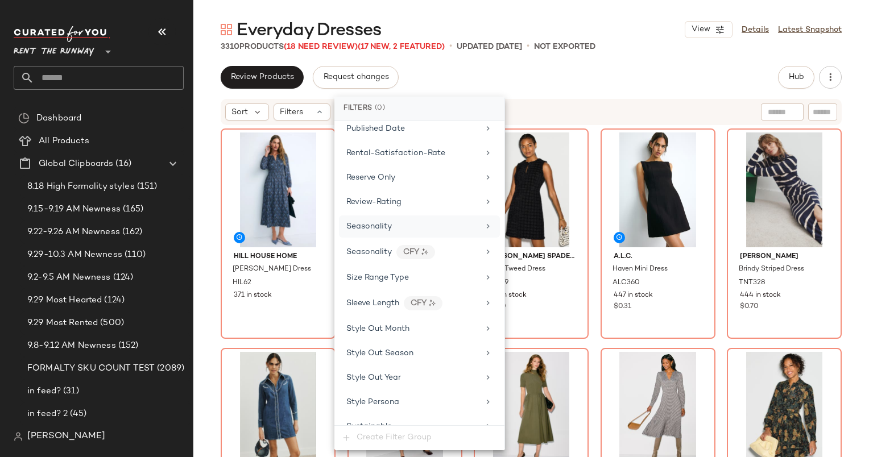
click at [434, 221] on div "Seasonality" at bounding box center [412, 227] width 132 height 12
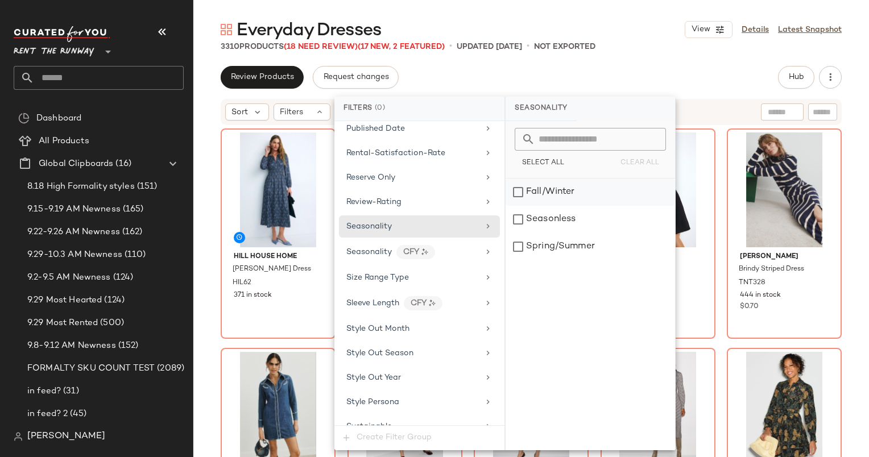
click at [539, 200] on div "Fall/Winter" at bounding box center [589, 191] width 169 height 27
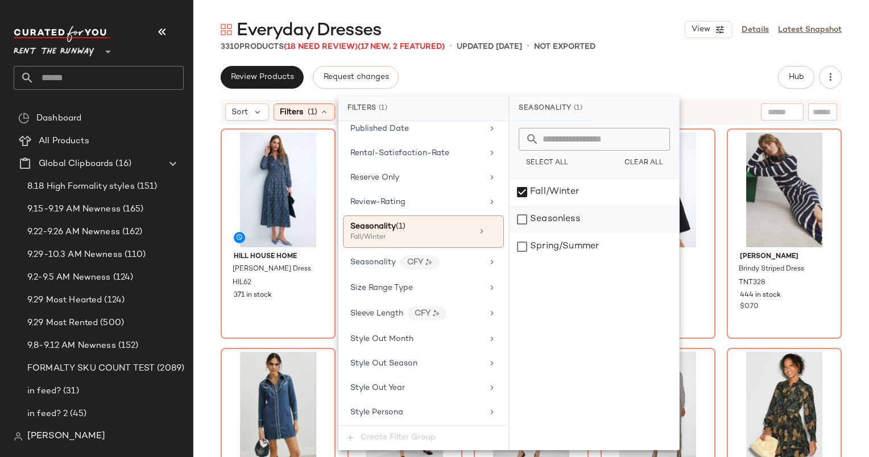
click at [550, 223] on div "Seasonless" at bounding box center [593, 219] width 169 height 27
click at [238, 118] on div "Sort" at bounding box center [247, 111] width 44 height 17
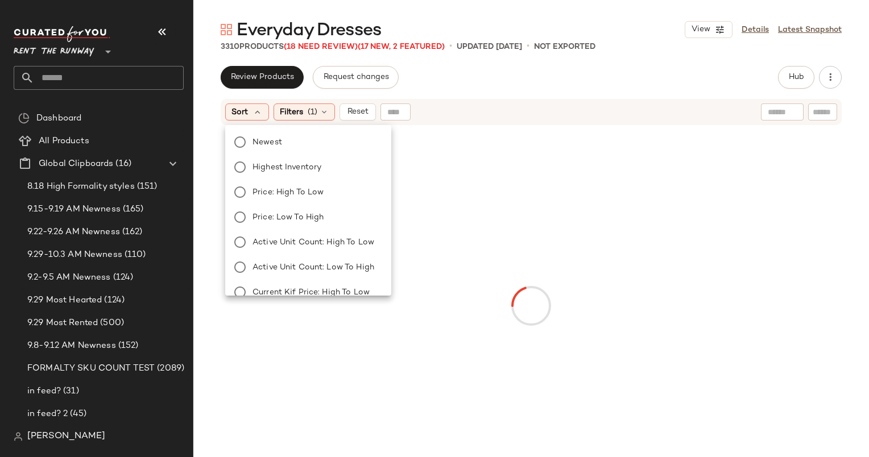
click at [293, 131] on div "Newest Highest Inventory Price: High to Low Price: Low to High Active Unit Coun…" at bounding box center [307, 280] width 168 height 300
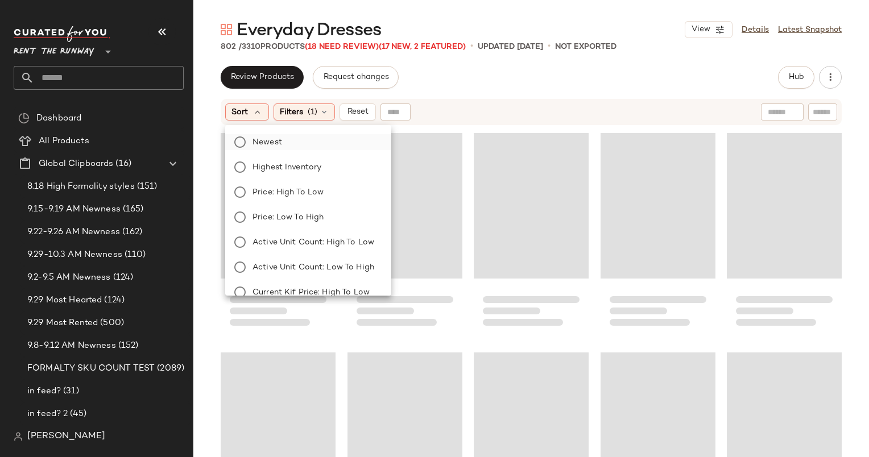
click at [304, 137] on label "Newest" at bounding box center [315, 142] width 134 height 16
click at [340, 104] on div "Filters (1)" at bounding box center [334, 111] width 61 height 17
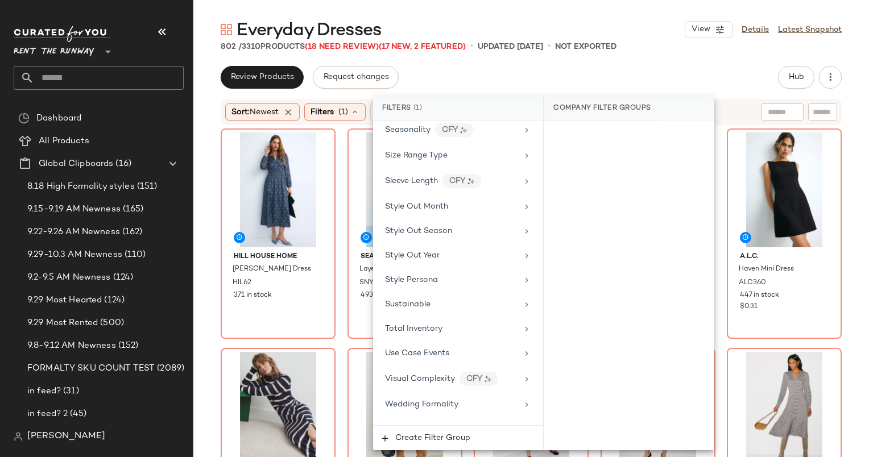
scroll to position [1343, 0]
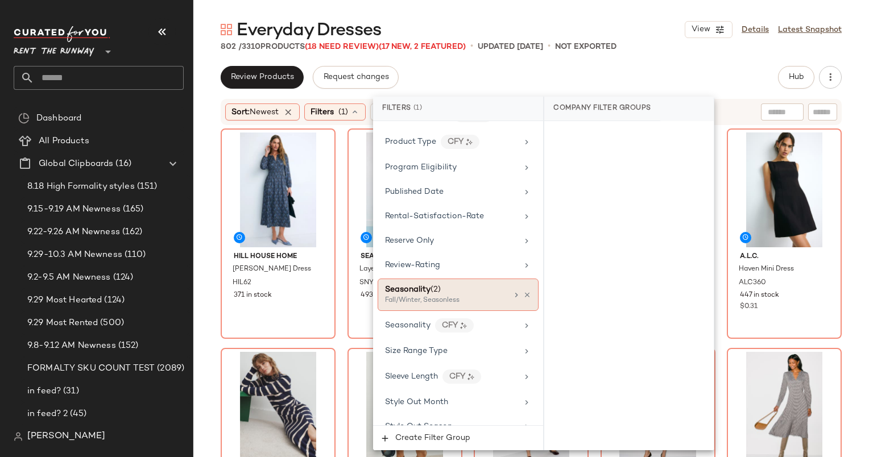
click at [458, 284] on div "Seasonality (2)" at bounding box center [446, 290] width 122 height 12
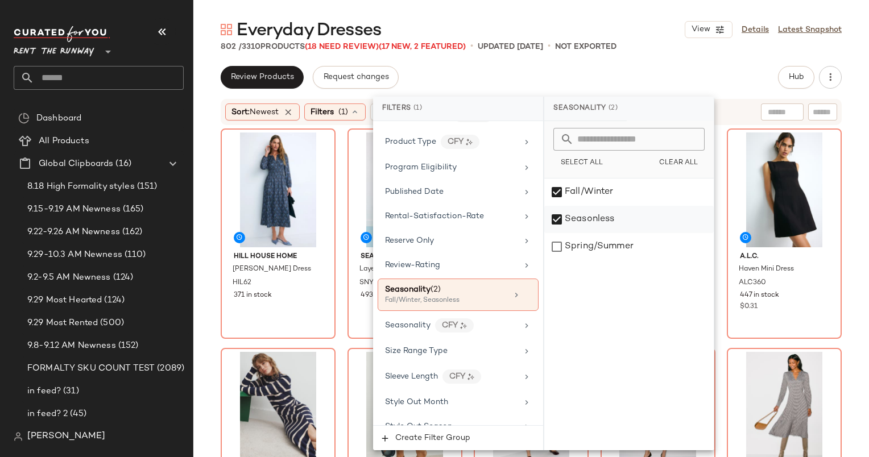
click at [584, 216] on div "Seasonless" at bounding box center [628, 219] width 169 height 27
click at [625, 67] on div "Review Products Request changes Hub Send for Review External Review Internal Re…" at bounding box center [531, 77] width 621 height 23
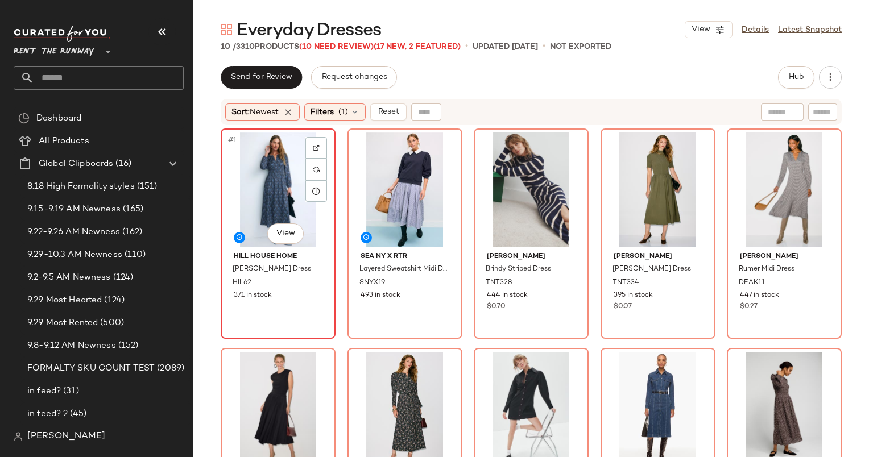
click at [271, 188] on div "#1 View" at bounding box center [278, 189] width 107 height 115
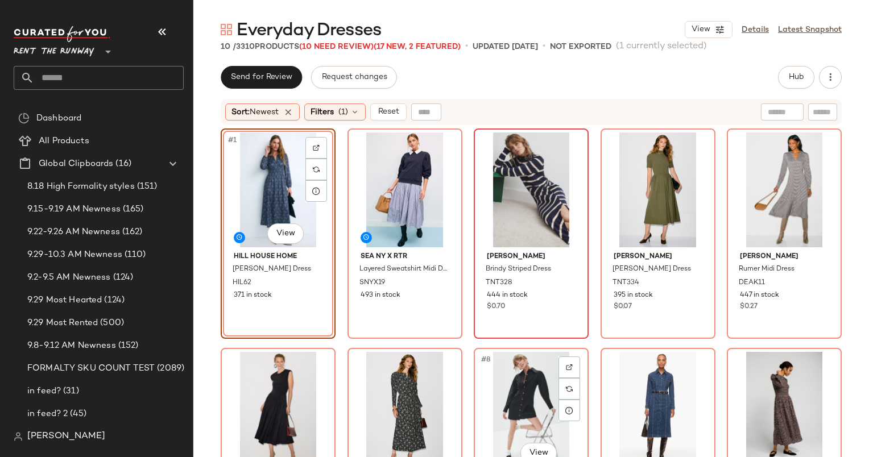
scroll to position [73, 0]
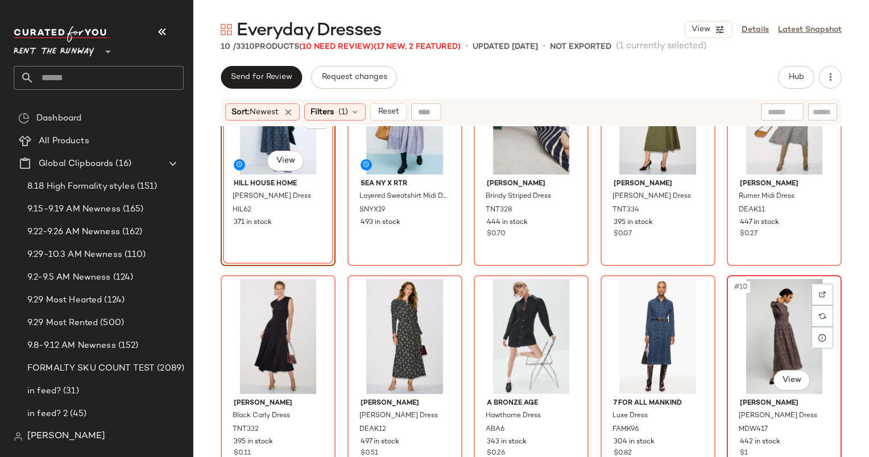
click at [744, 327] on div "#10 View" at bounding box center [783, 336] width 107 height 115
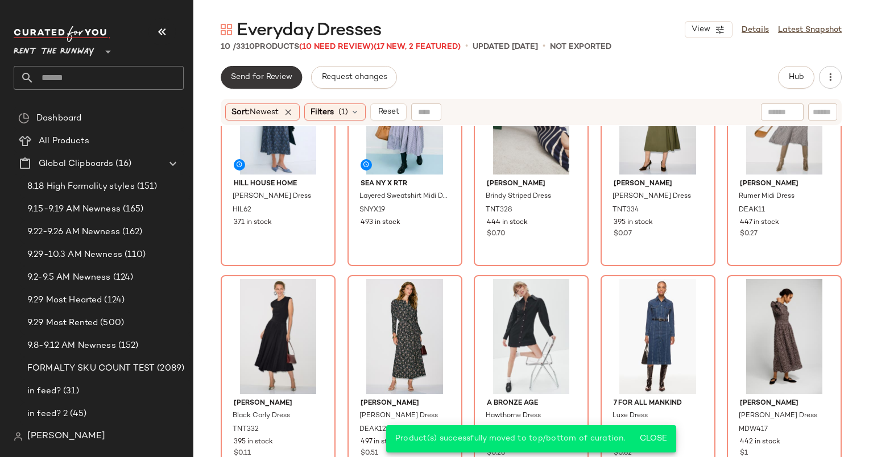
click at [248, 70] on button "Send for Review" at bounding box center [261, 77] width 81 height 23
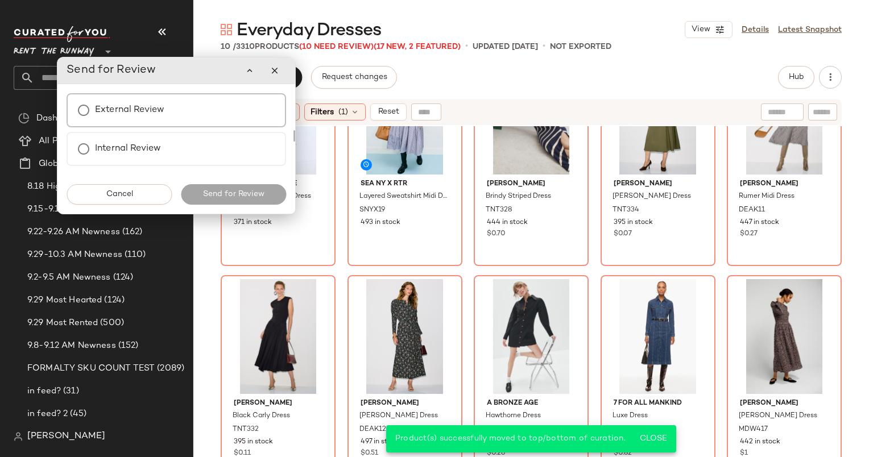
click at [228, 111] on div "External Review" at bounding box center [176, 110] width 219 height 34
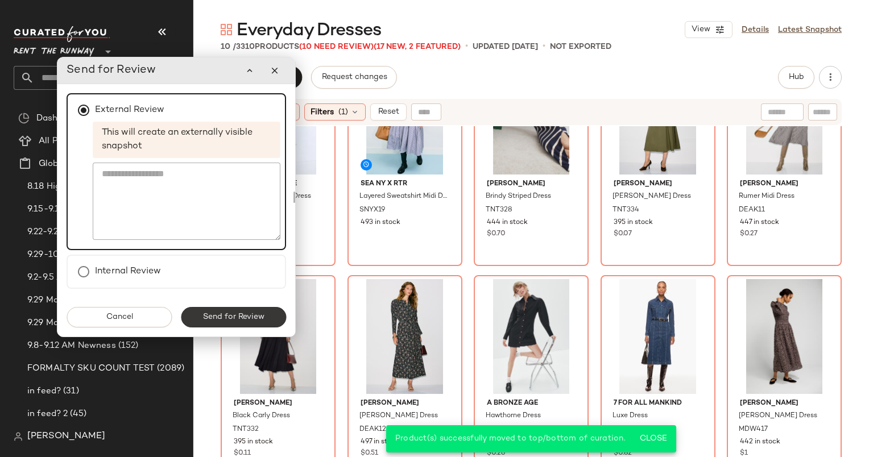
click at [250, 315] on span "Send for Review" at bounding box center [233, 317] width 62 height 9
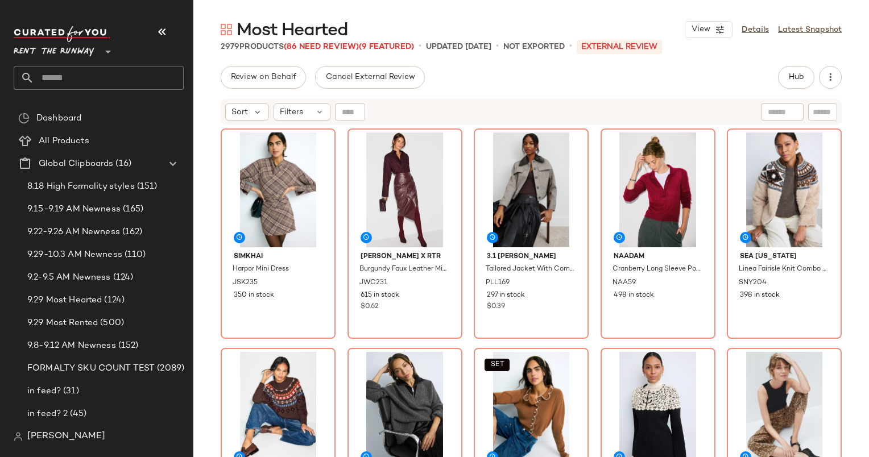
click at [807, 18] on div "Most Hearted View Details Latest Snapshot" at bounding box center [530, 29] width 675 height 23
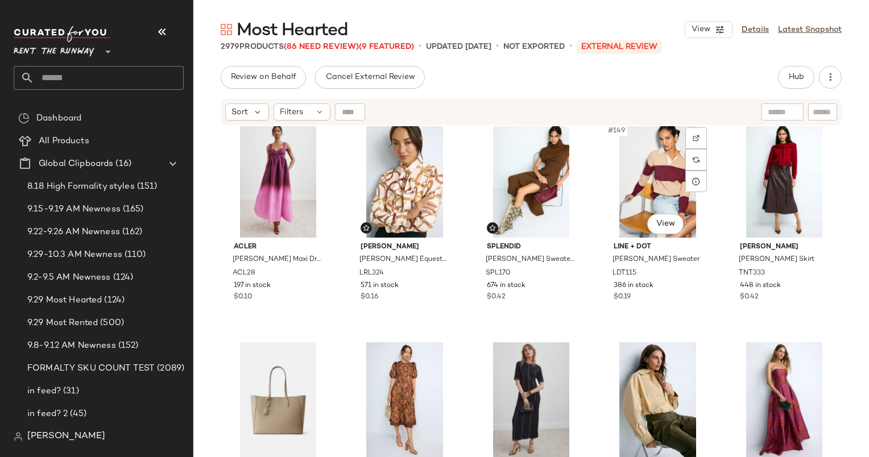
scroll to position [6383, 0]
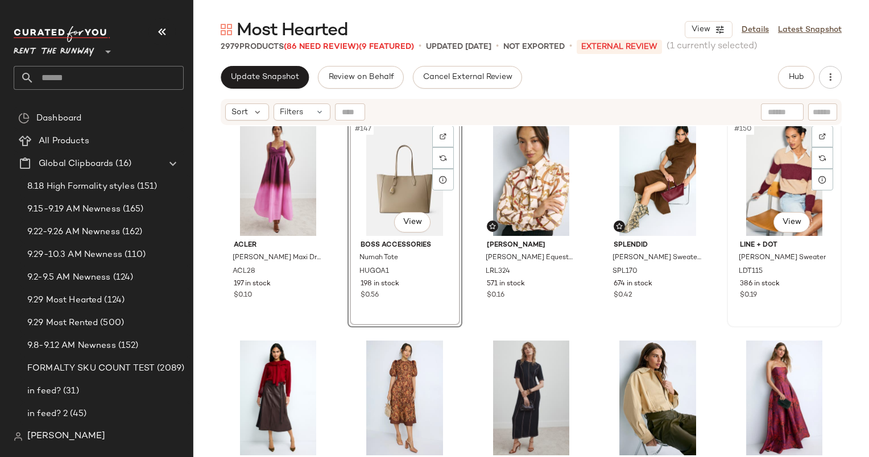
scroll to position [6382, 0]
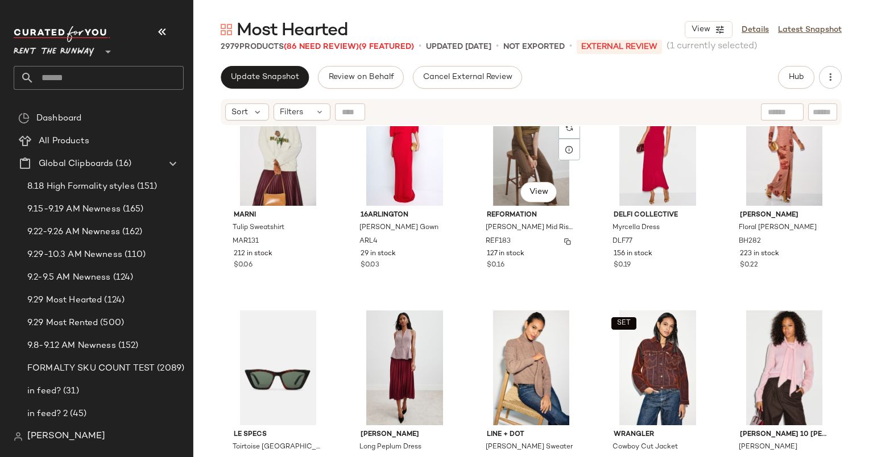
scroll to position [7292, 0]
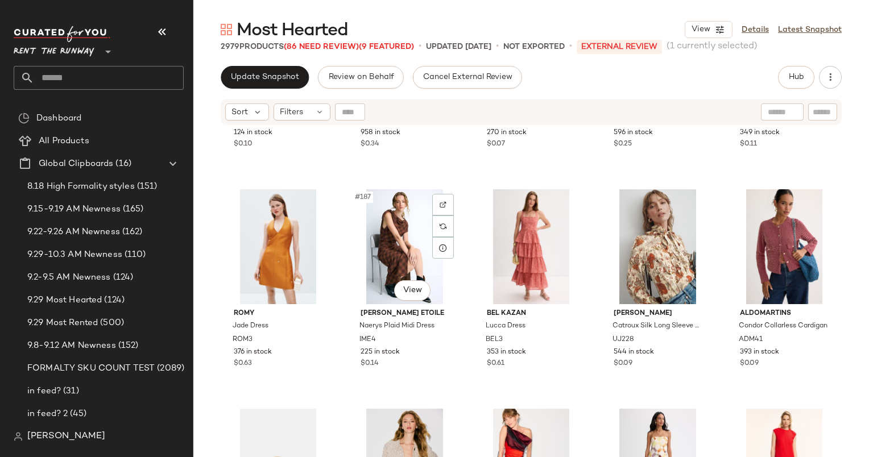
scroll to position [8091, 0]
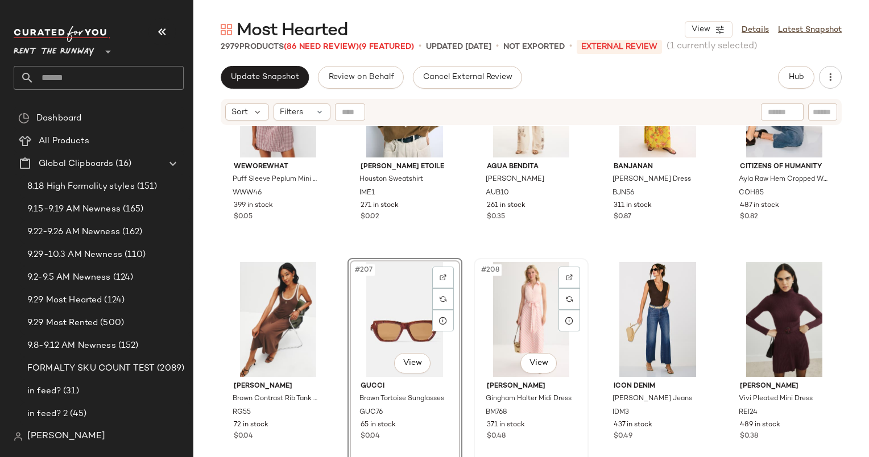
scroll to position [8809, 0]
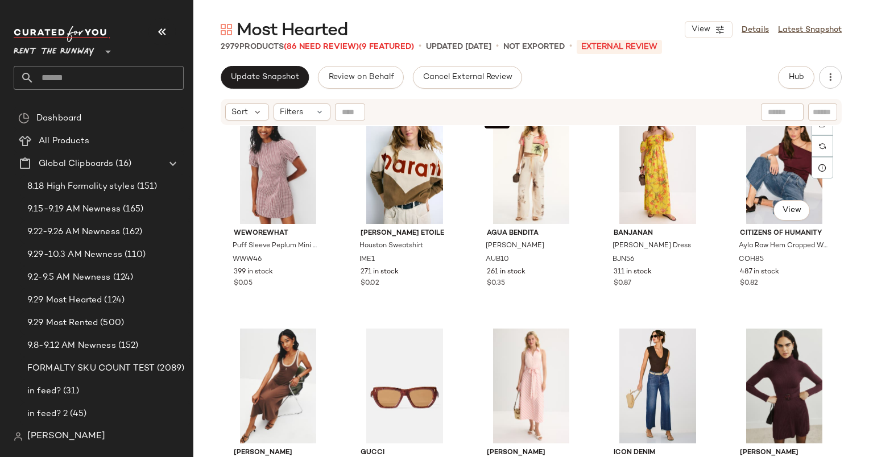
scroll to position [8808, 0]
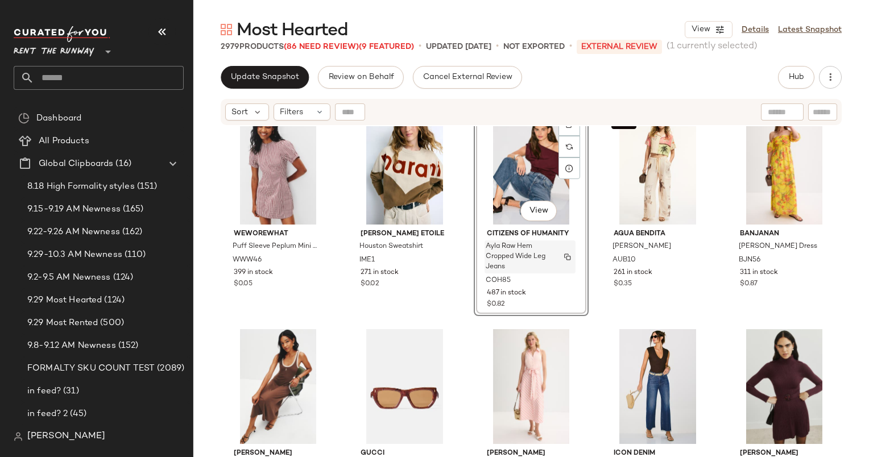
scroll to position [8926, 0]
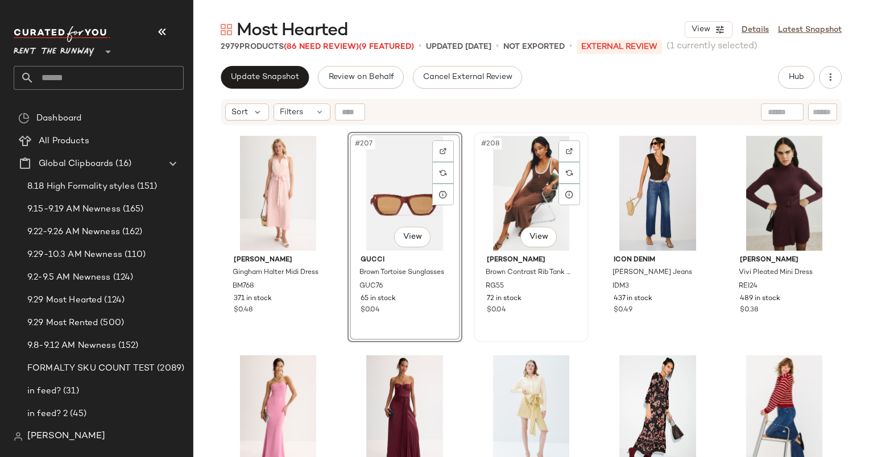
scroll to position [8996, 0]
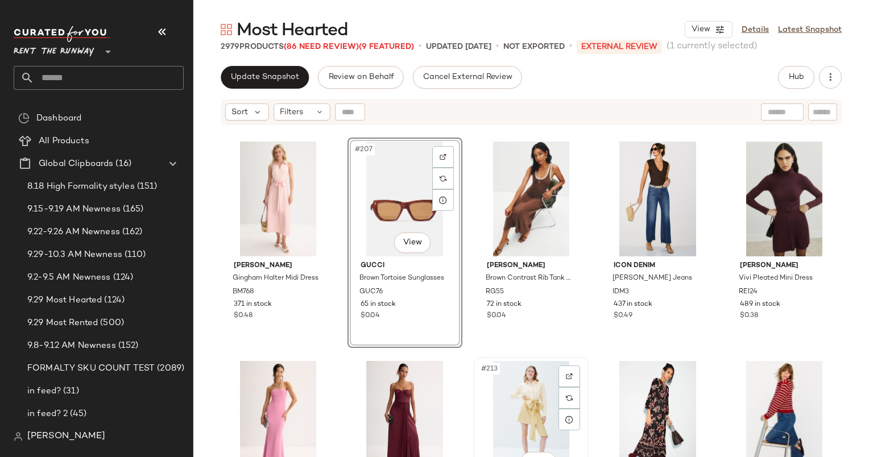
click at [496, 377] on div "#213 View" at bounding box center [530, 418] width 107 height 115
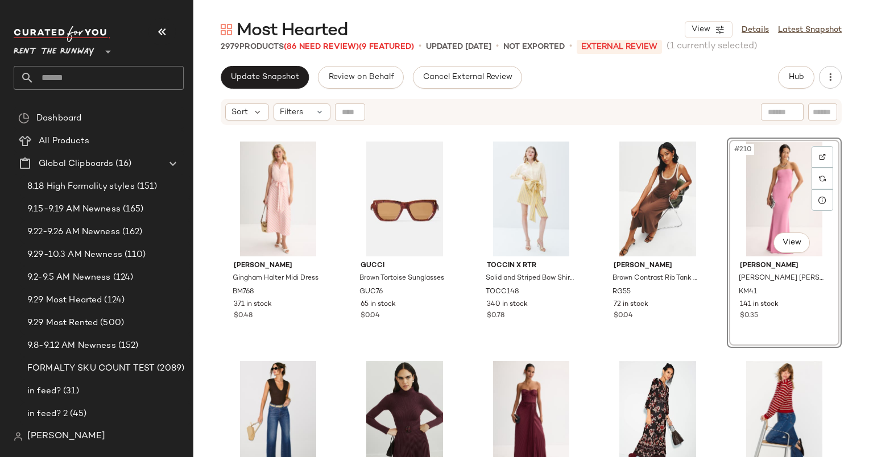
click at [842, 150] on div "WEWOREWHAT Puff Sleeve Peplum Mini Dress WWW46 399 in stock $0.05 Isabel Marant…" at bounding box center [530, 305] width 675 height 359
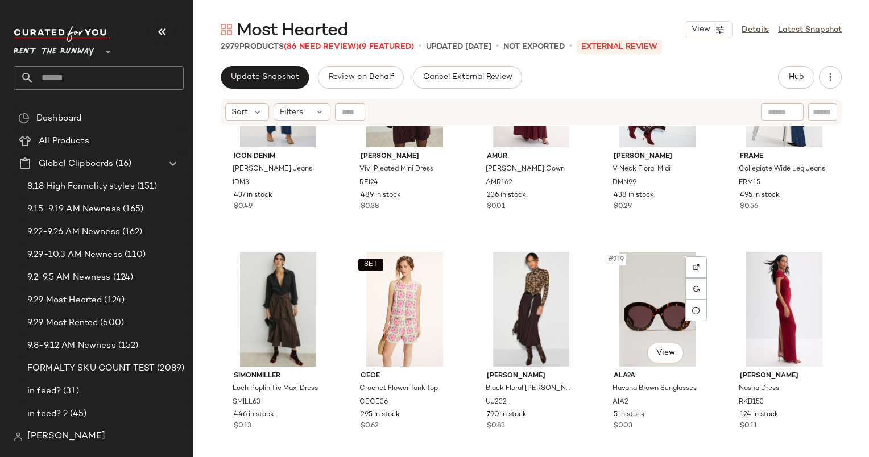
scroll to position [9212, 0]
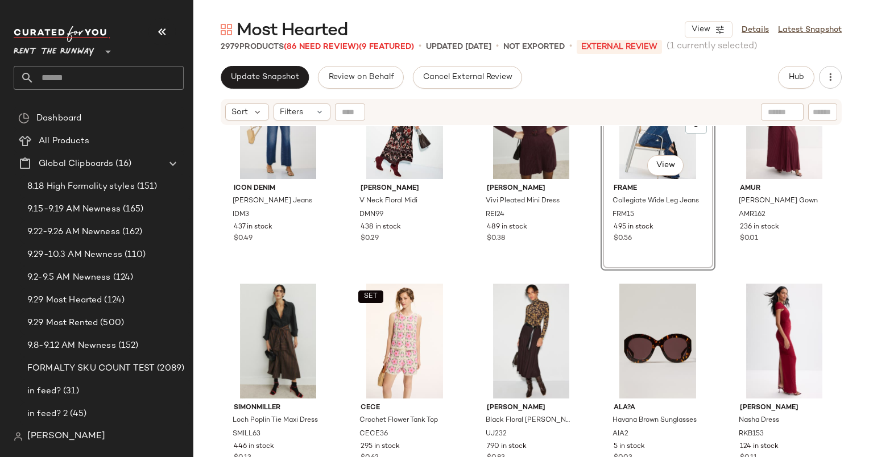
scroll to position [9311, 0]
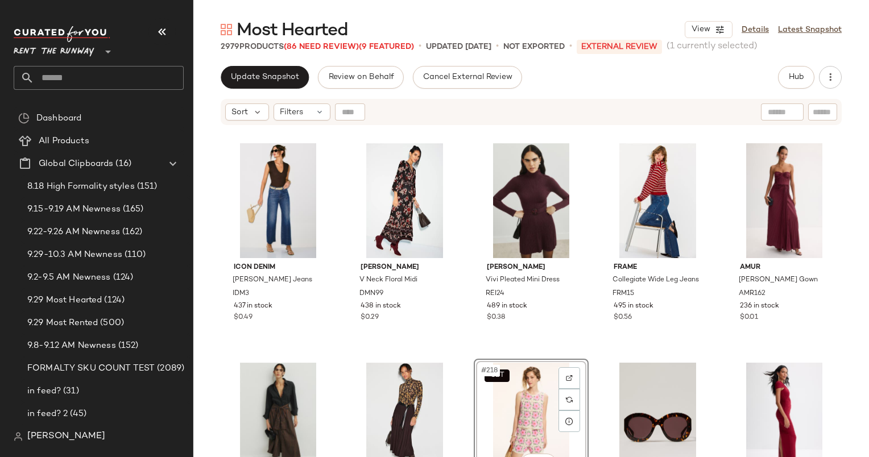
scroll to position [9213, 0]
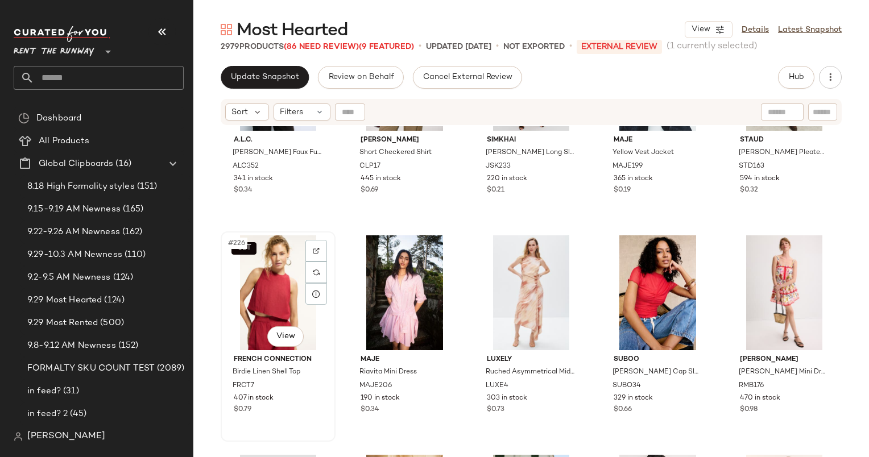
scroll to position [9908, 0]
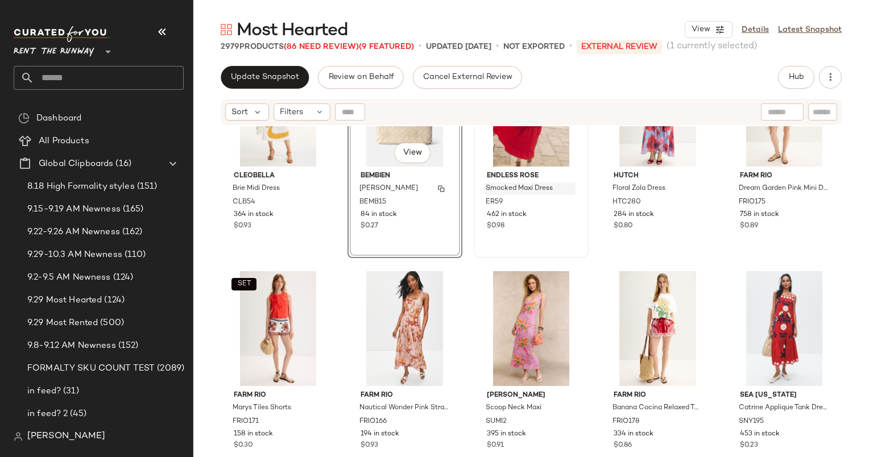
scroll to position [10674, 0]
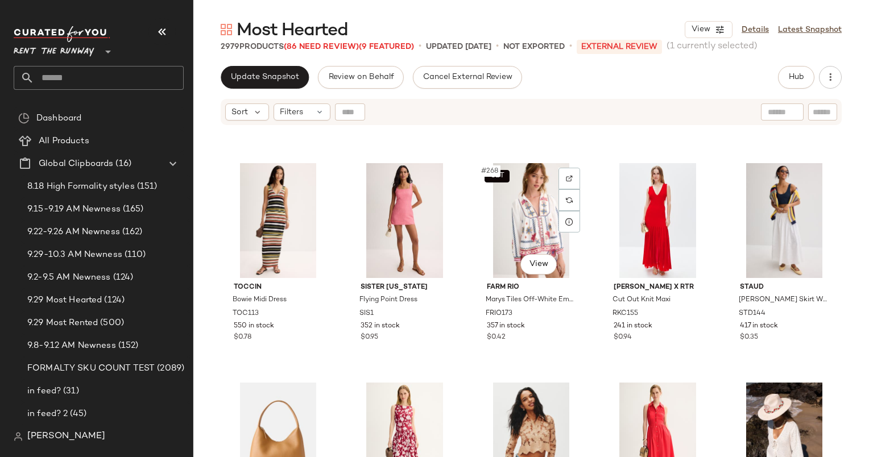
scroll to position [11674, 0]
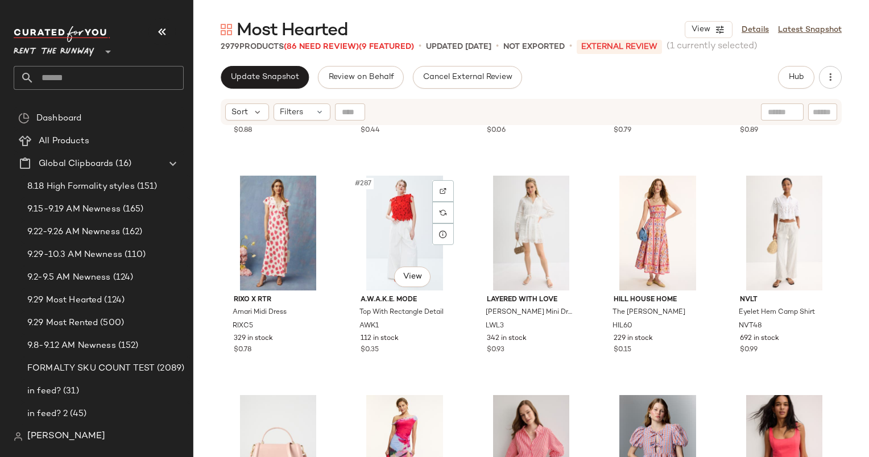
scroll to position [12482, 0]
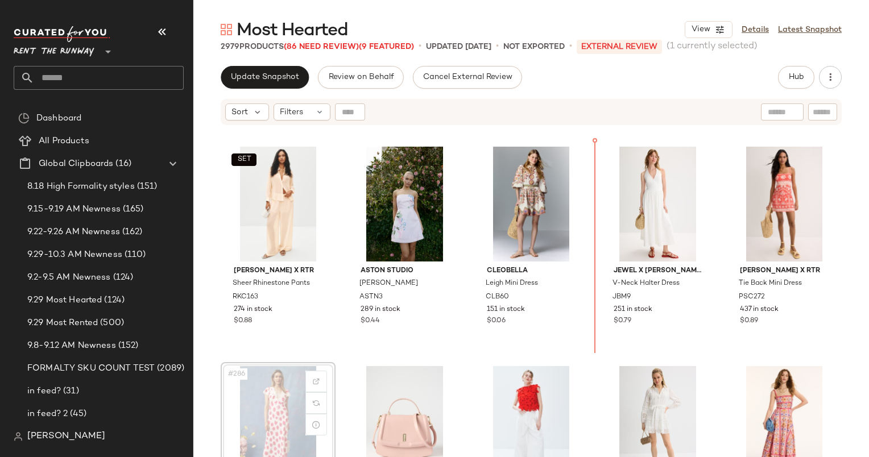
scroll to position [12282, 0]
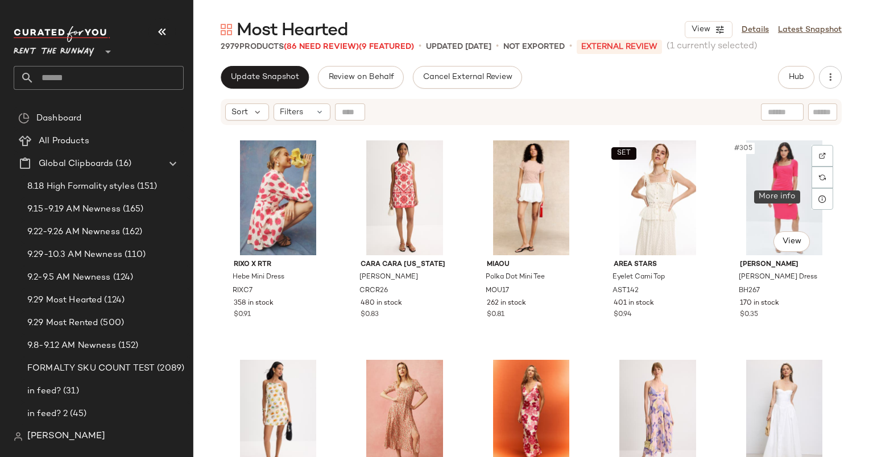
scroll to position [13205, 0]
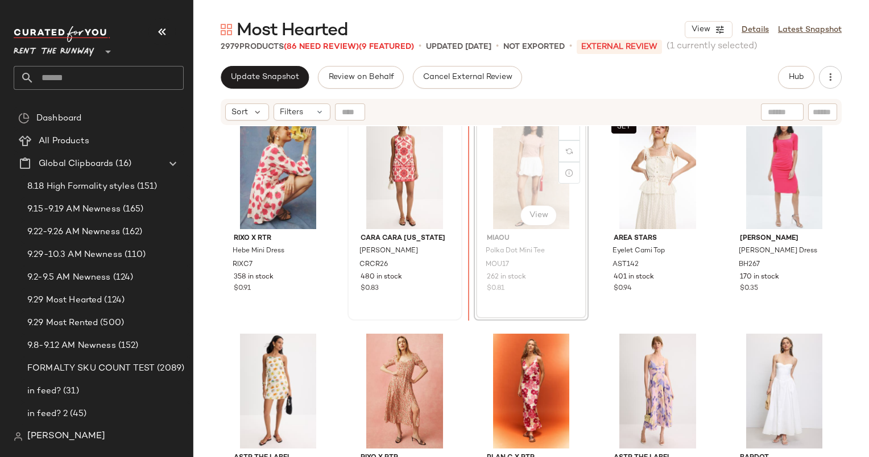
scroll to position [13180, 0]
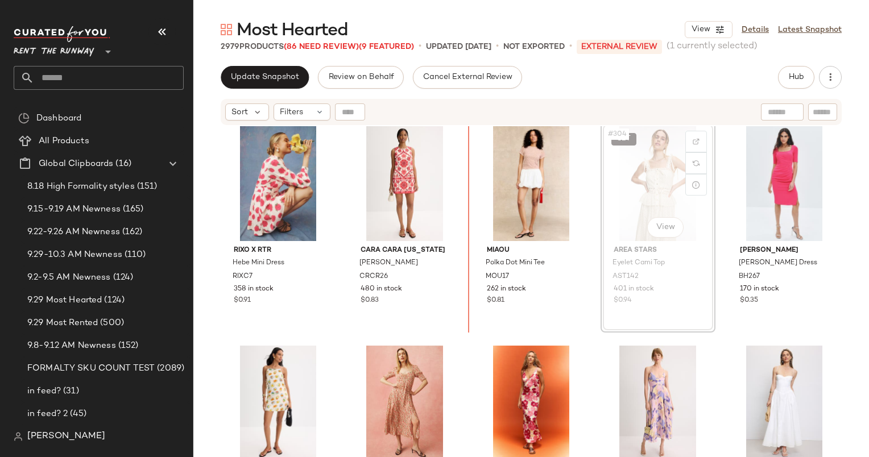
scroll to position [13179, 0]
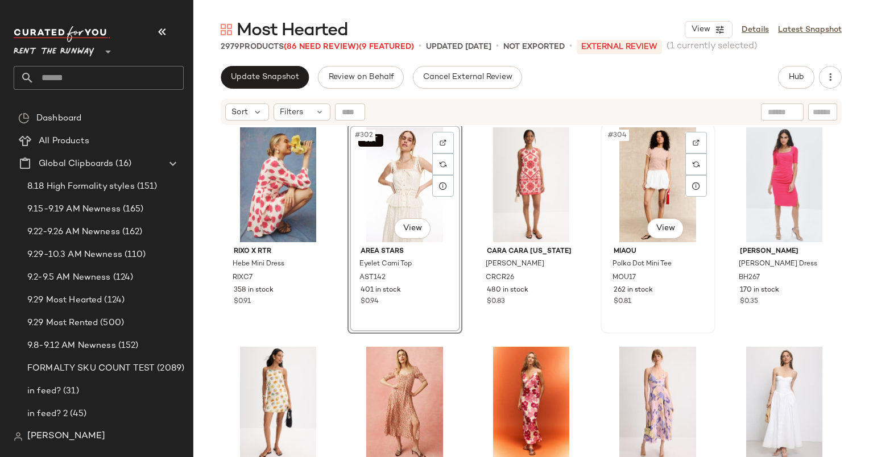
scroll to position [13178, 0]
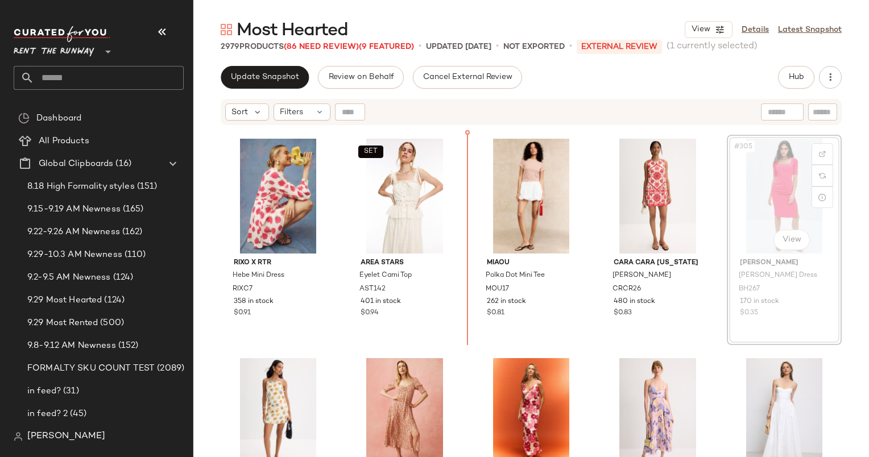
scroll to position [13164, 0]
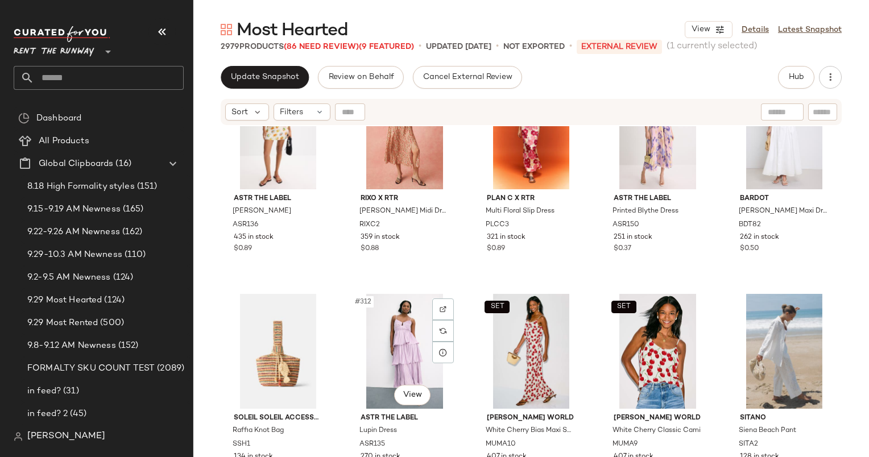
scroll to position [13421, 0]
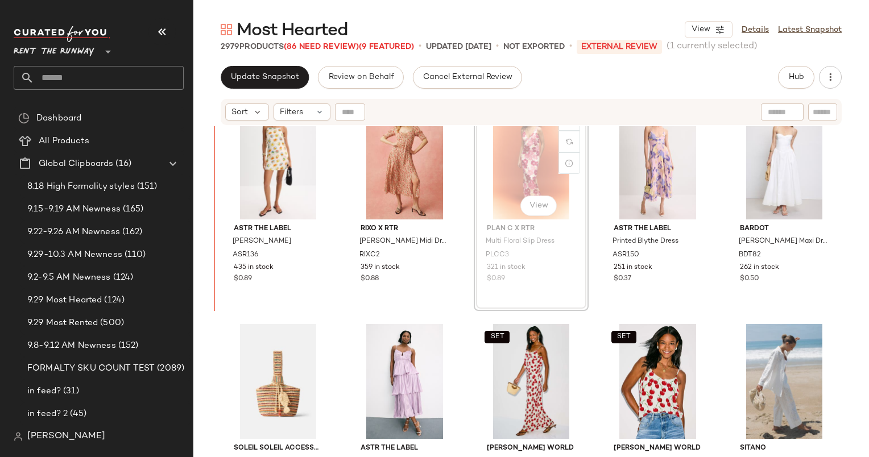
scroll to position [13420, 0]
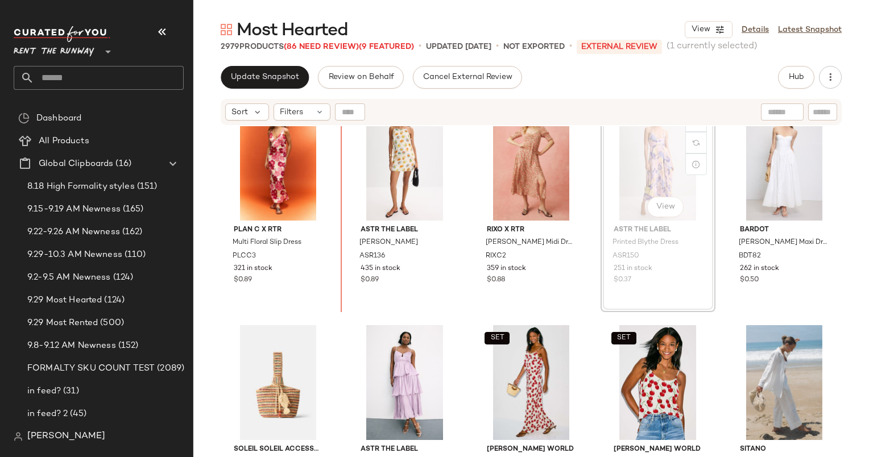
scroll to position [13410, 0]
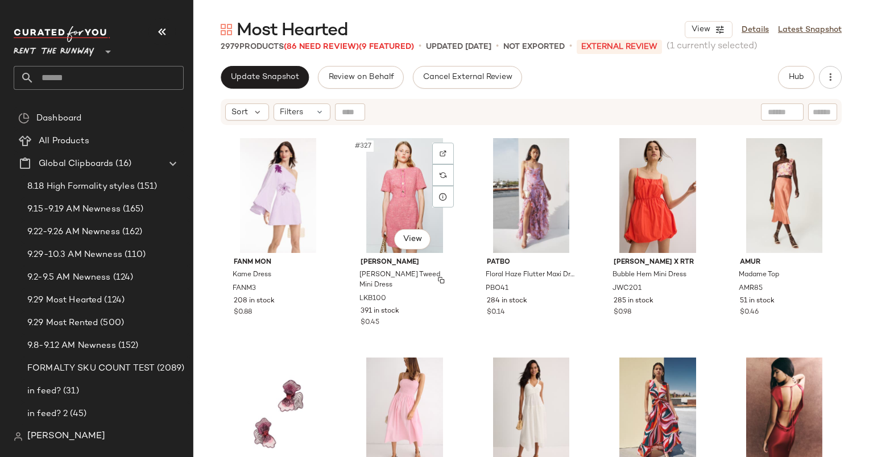
scroll to position [14287, 0]
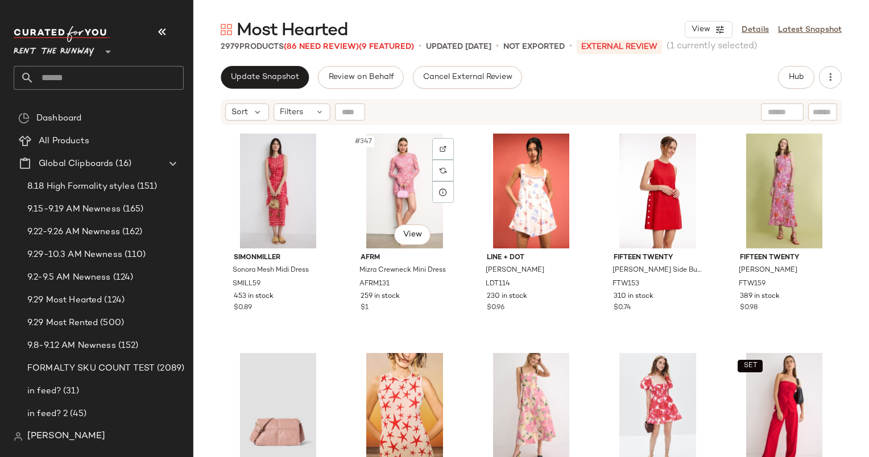
scroll to position [15153, 0]
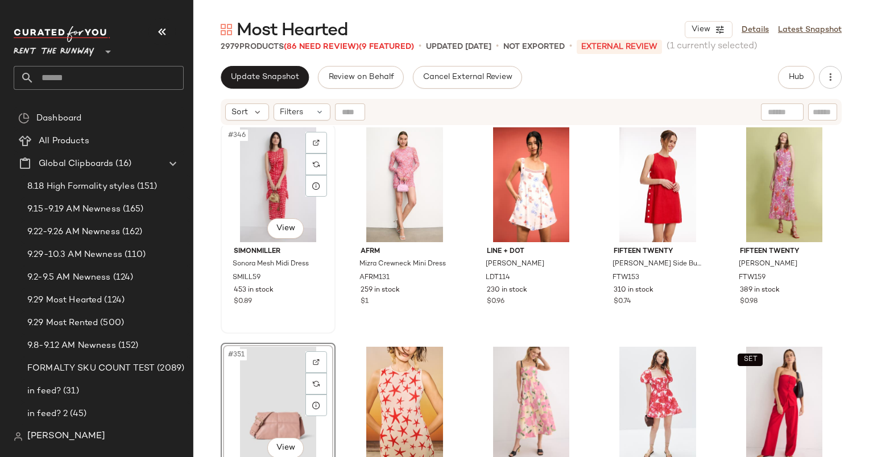
scroll to position [15151, 0]
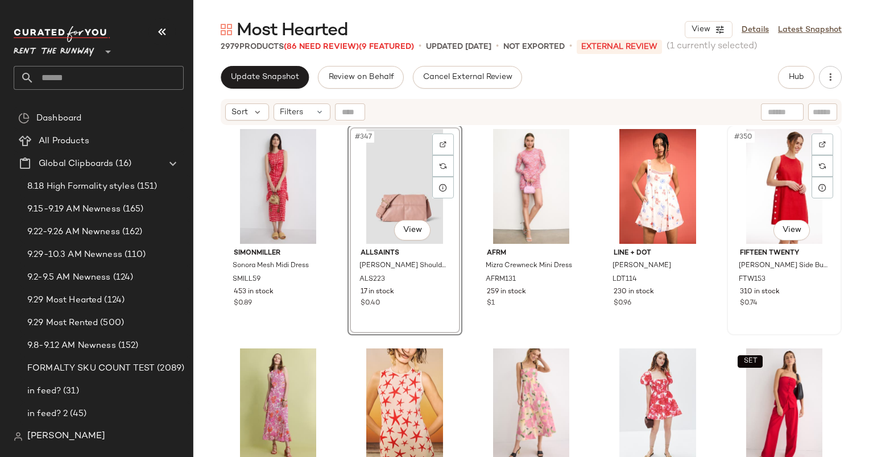
scroll to position [15151, 0]
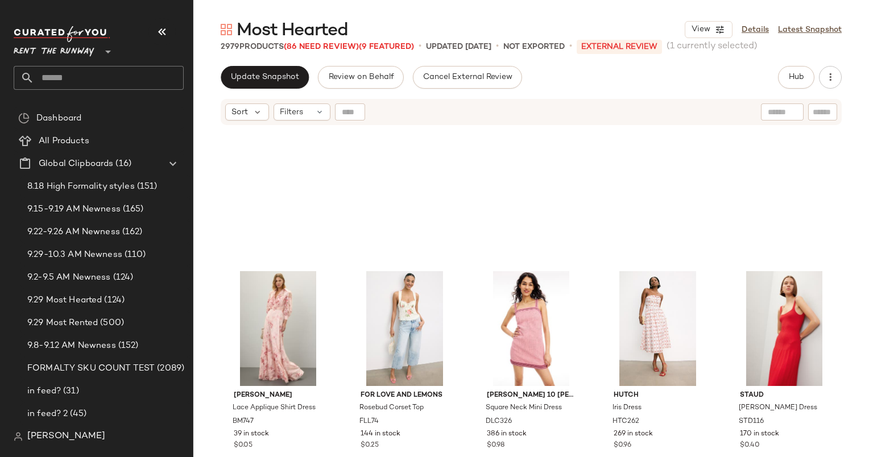
scroll to position [16072, 0]
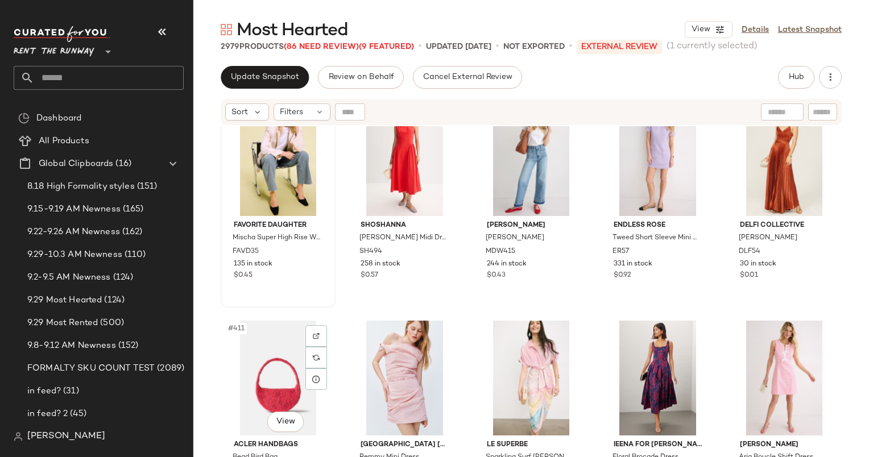
scroll to position [17904, 0]
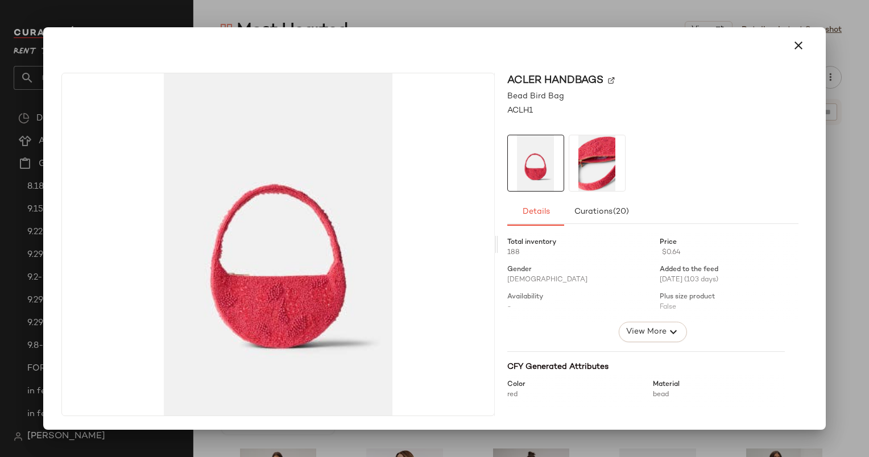
click at [810, 38] on div at bounding box center [434, 45] width 754 height 27
drag, startPoint x: 809, startPoint y: 40, endPoint x: 583, endPoint y: 151, distance: 251.4
click at [583, 151] on img at bounding box center [597, 163] width 56 height 56
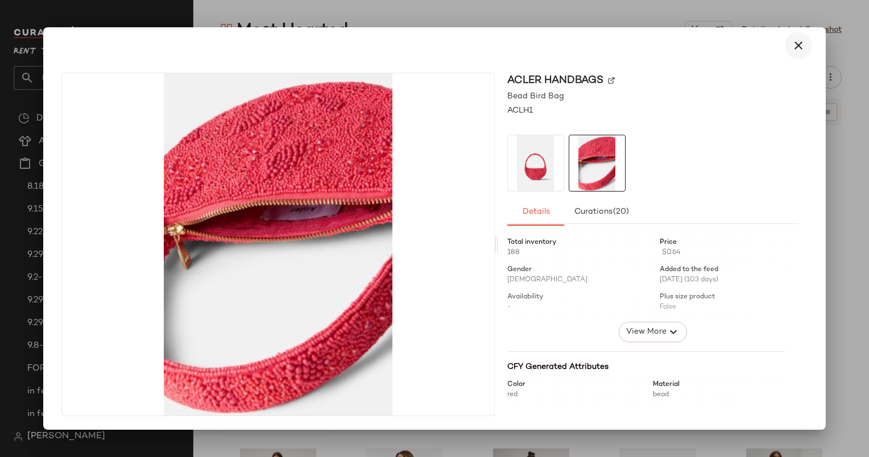
click at [788, 48] on button "button" at bounding box center [797, 45] width 27 height 27
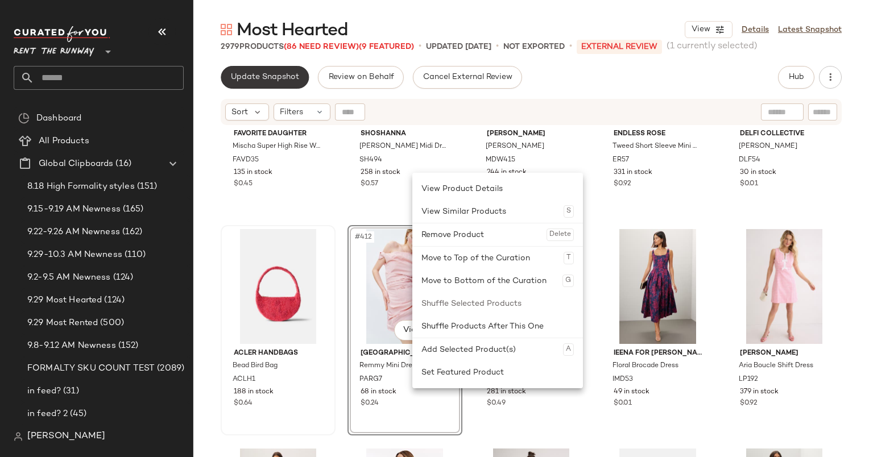
click at [256, 75] on span "Update Snapshot" at bounding box center [264, 77] width 69 height 9
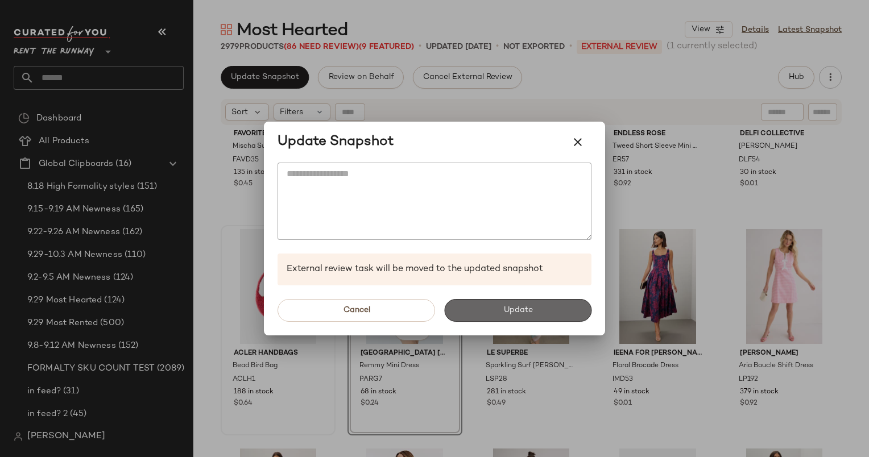
click at [521, 300] on button "Update" at bounding box center [517, 310] width 147 height 23
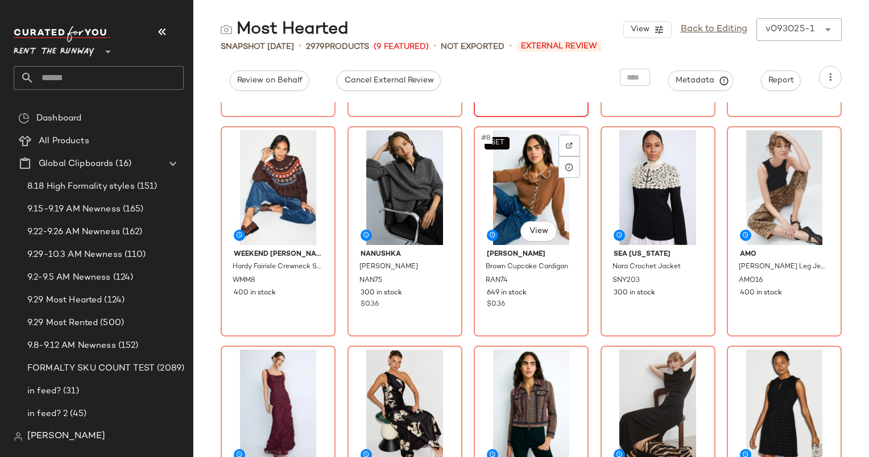
scroll to position [200, 0]
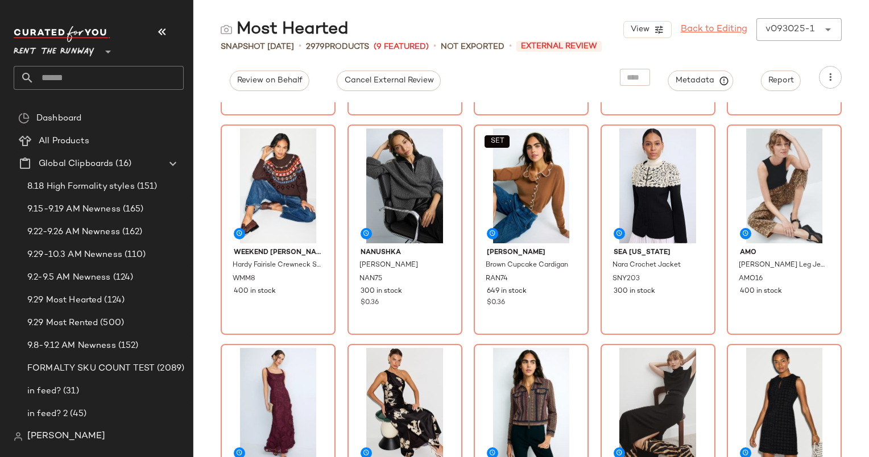
click at [707, 34] on link "Back to Editing" at bounding box center [713, 30] width 67 height 14
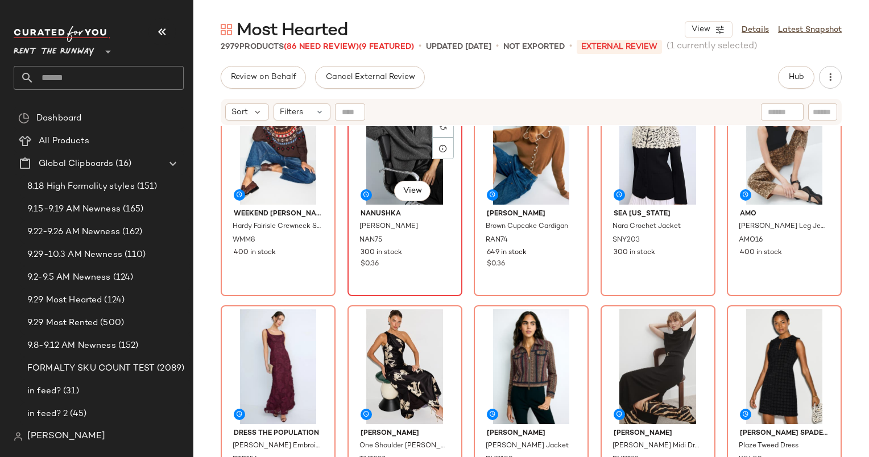
scroll to position [272, 0]
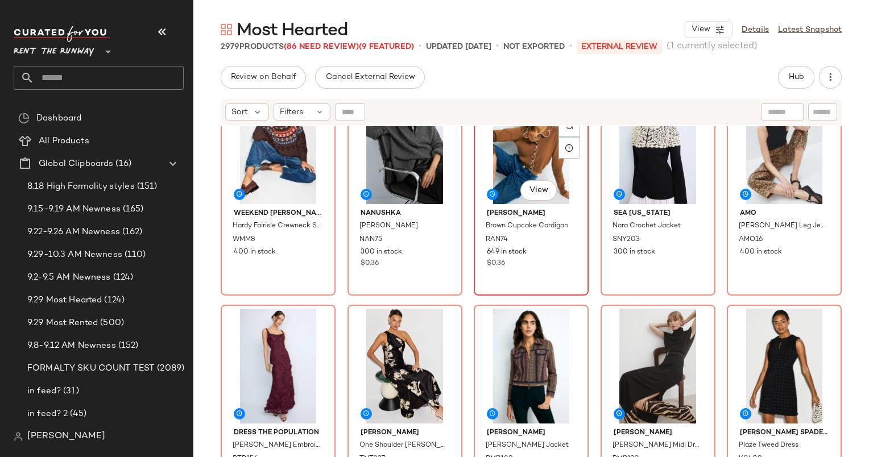
click at [517, 169] on div "SET #8 View" at bounding box center [530, 146] width 107 height 115
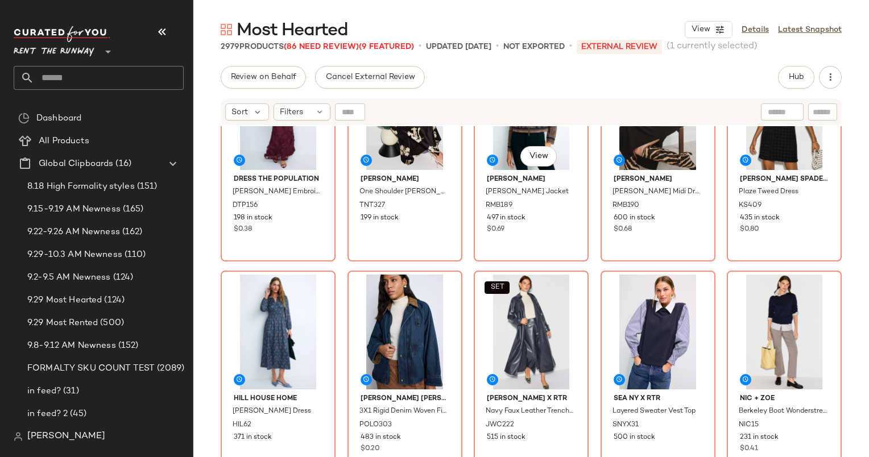
scroll to position [551, 0]
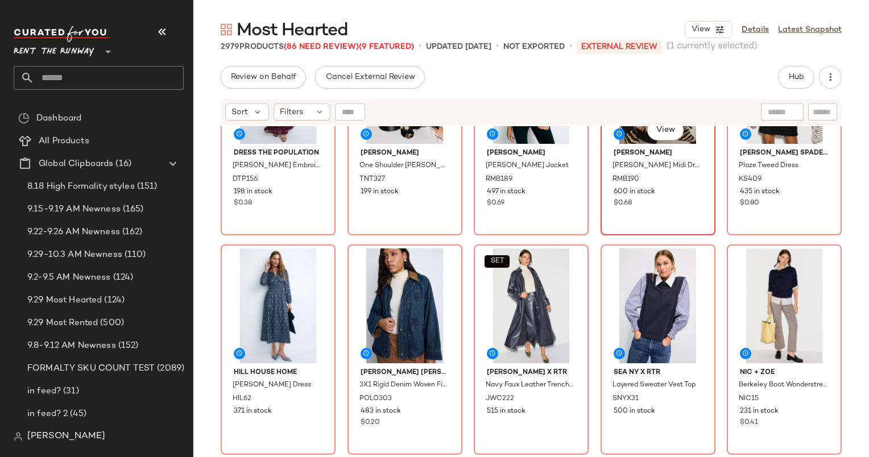
click at [677, 207] on div "$0.68" at bounding box center [657, 203] width 89 height 10
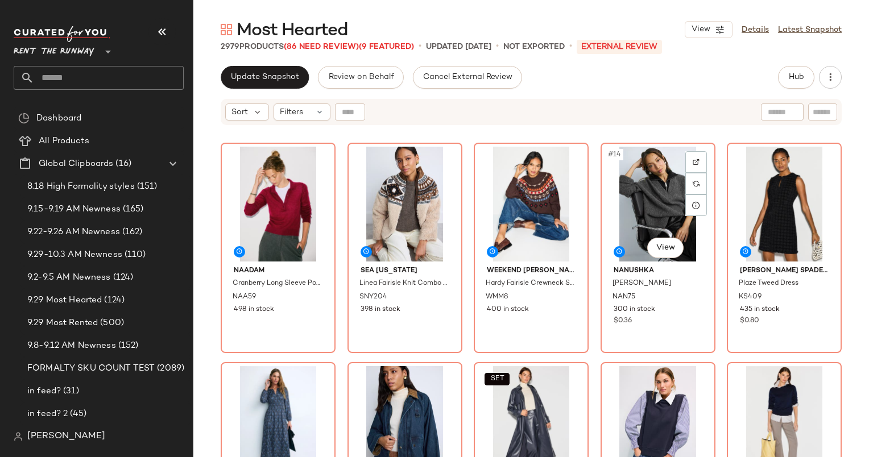
scroll to position [440, 0]
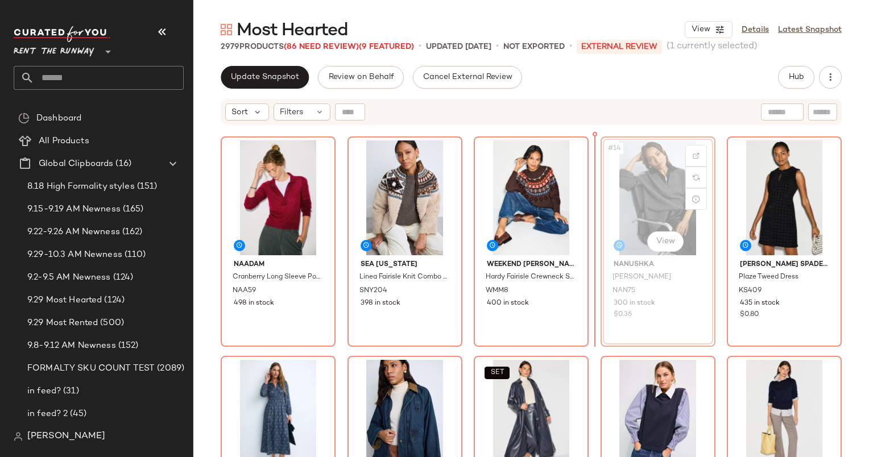
scroll to position [439, 0]
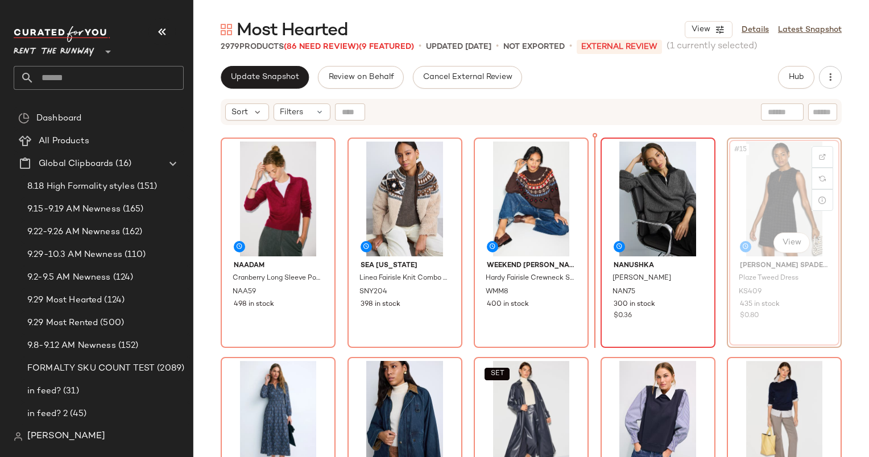
scroll to position [438, 0]
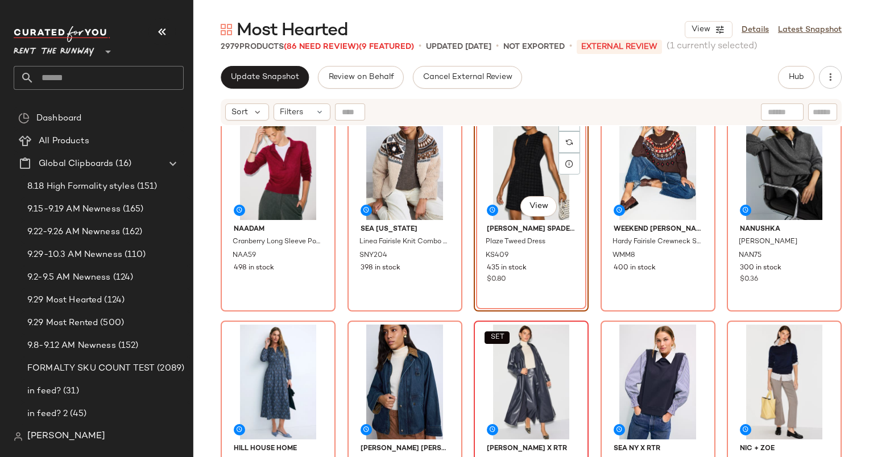
scroll to position [475, 0]
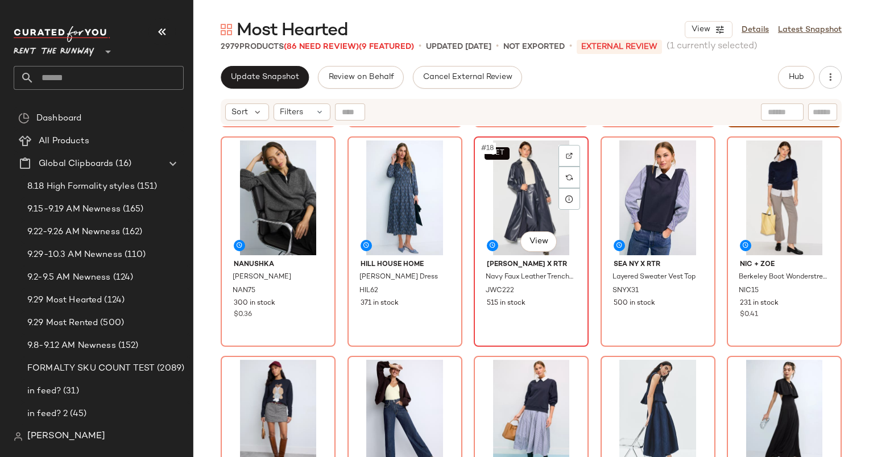
scroll to position [660, 0]
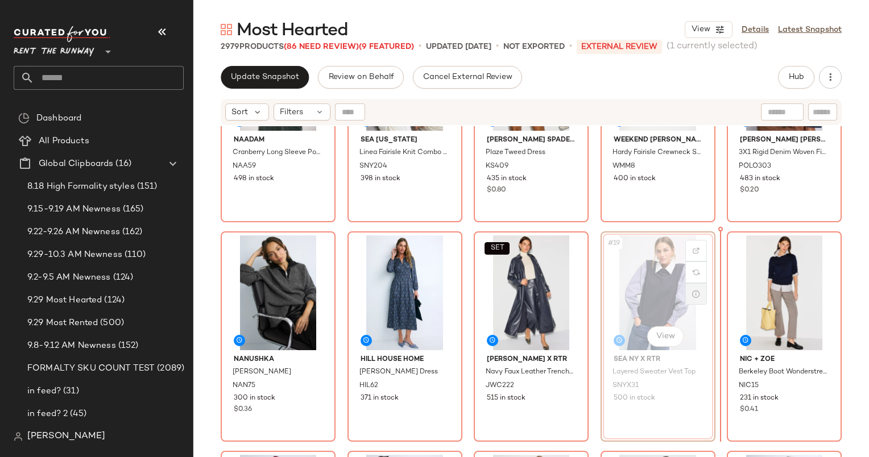
scroll to position [570, 0]
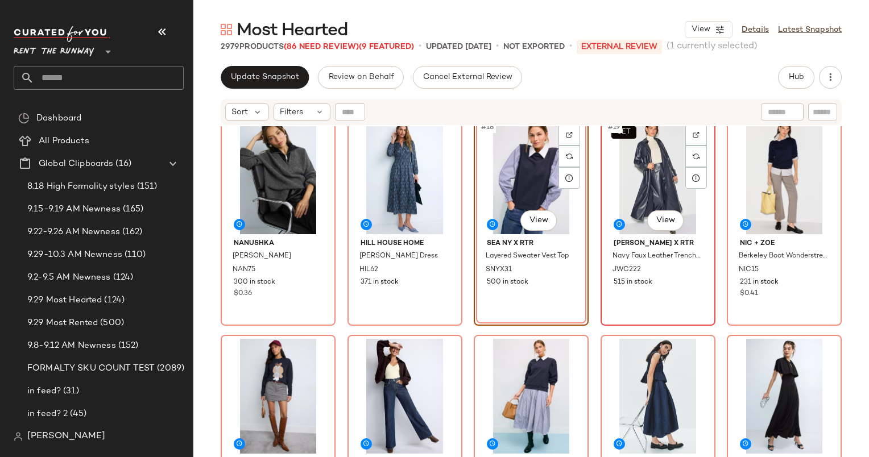
scroll to position [681, 0]
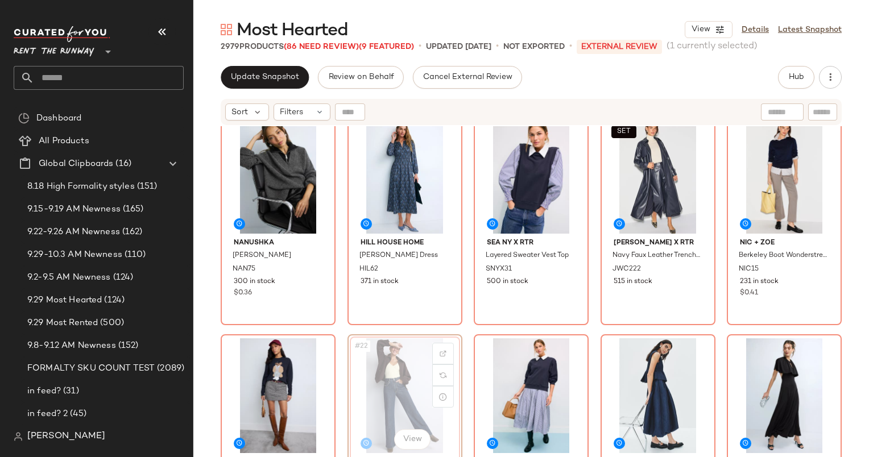
scroll to position [682, 0]
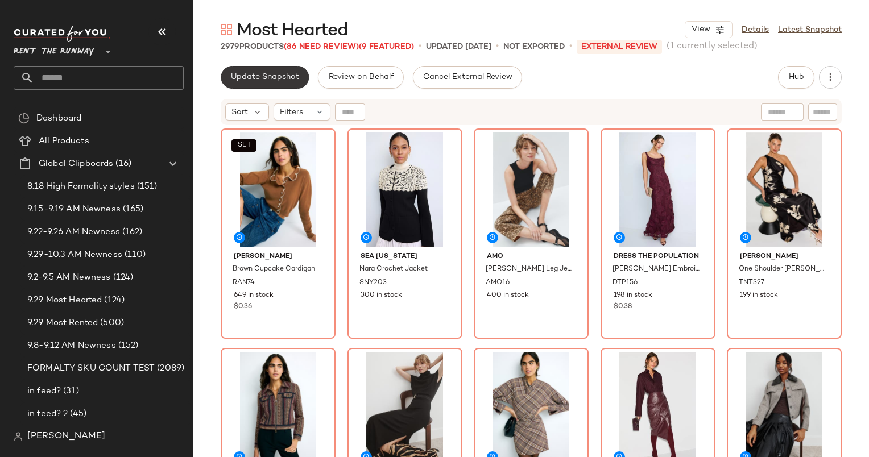
click at [290, 84] on button "Update Snapshot" at bounding box center [265, 77] width 88 height 23
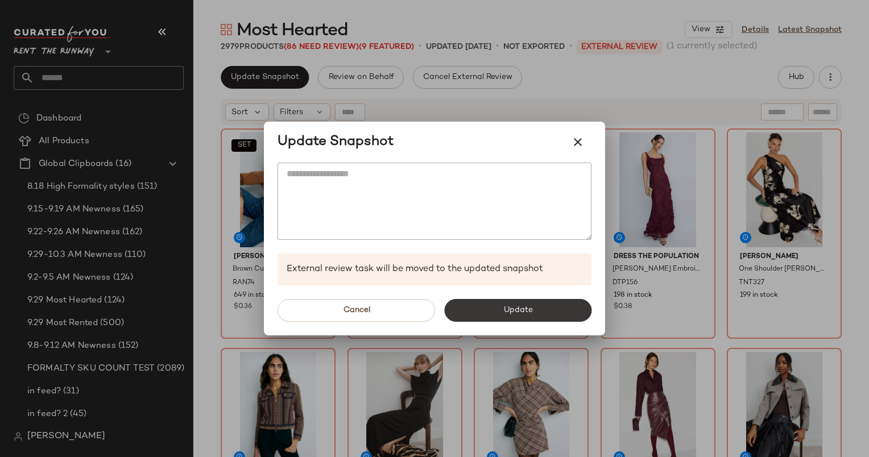
click at [525, 309] on span "Update" at bounding box center [517, 310] width 30 height 9
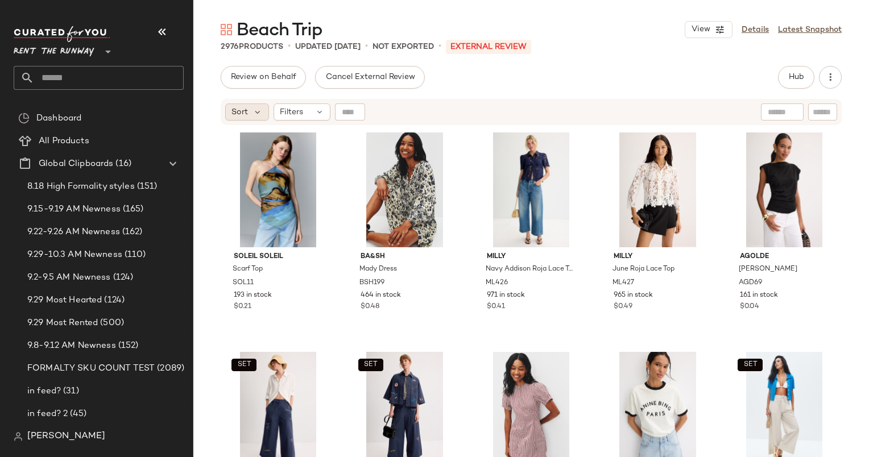
click at [231, 119] on div "Sort" at bounding box center [247, 111] width 44 height 17
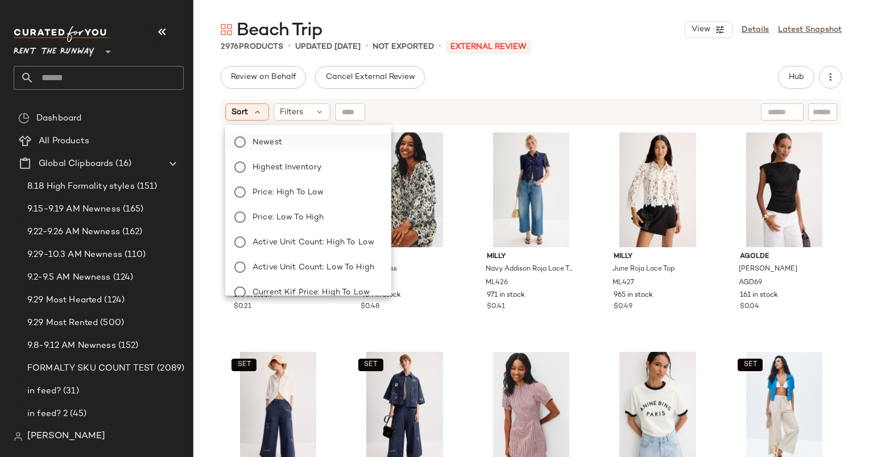
click at [305, 146] on label "Newest" at bounding box center [315, 142] width 134 height 16
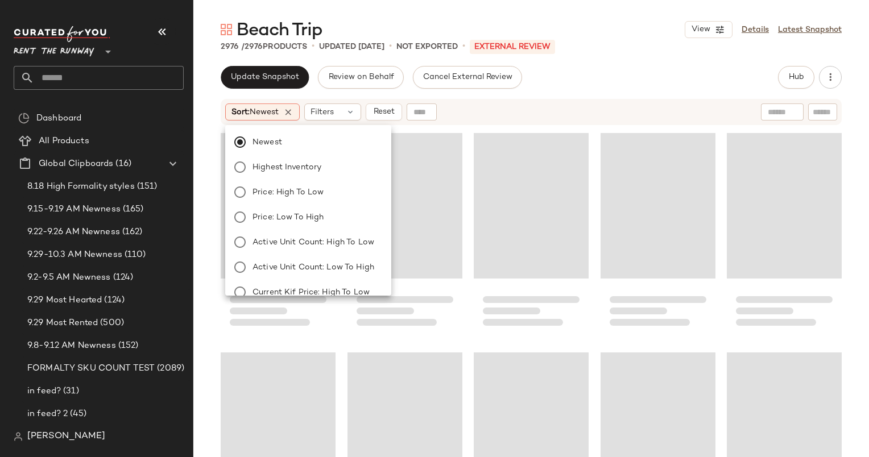
click at [562, 107] on div "Sort: Newest Filters Reset" at bounding box center [457, 111] width 464 height 17
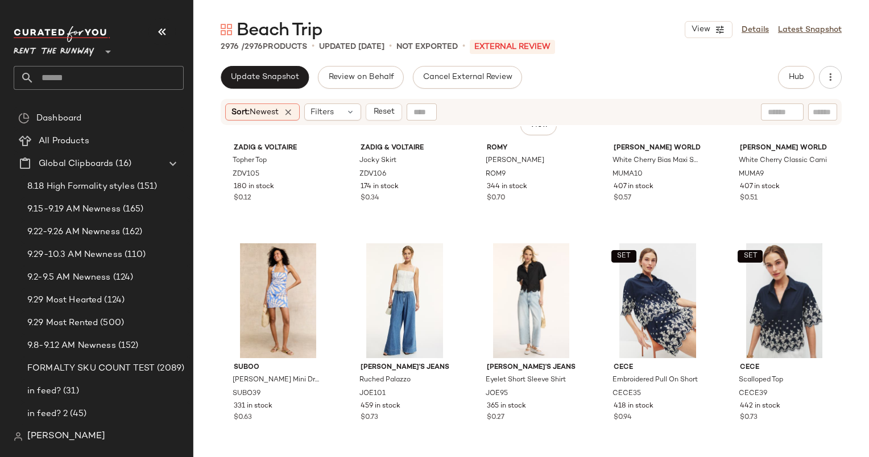
scroll to position [375, 0]
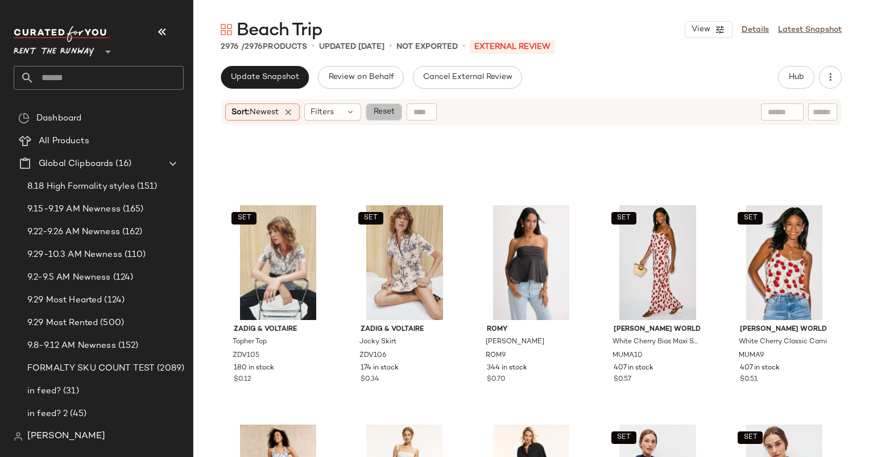
click at [392, 115] on span "Reset" at bounding box center [383, 111] width 22 height 9
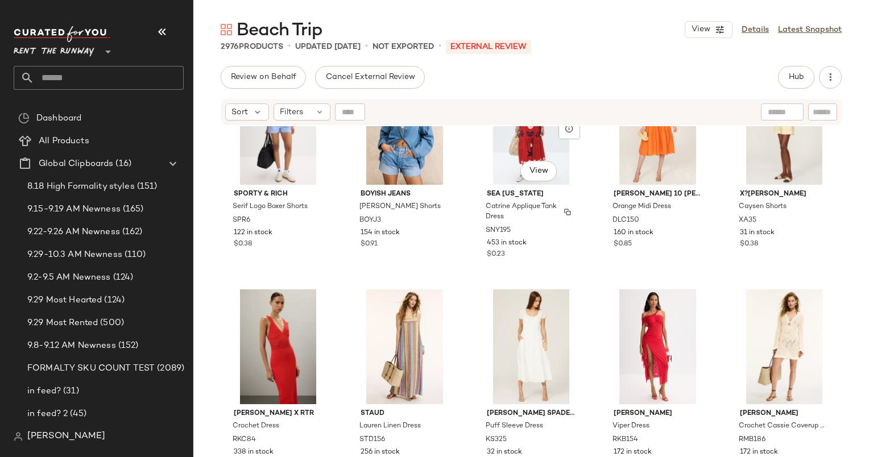
scroll to position [1607, 0]
click at [509, 180] on div "#38 View" at bounding box center [530, 127] width 107 height 115
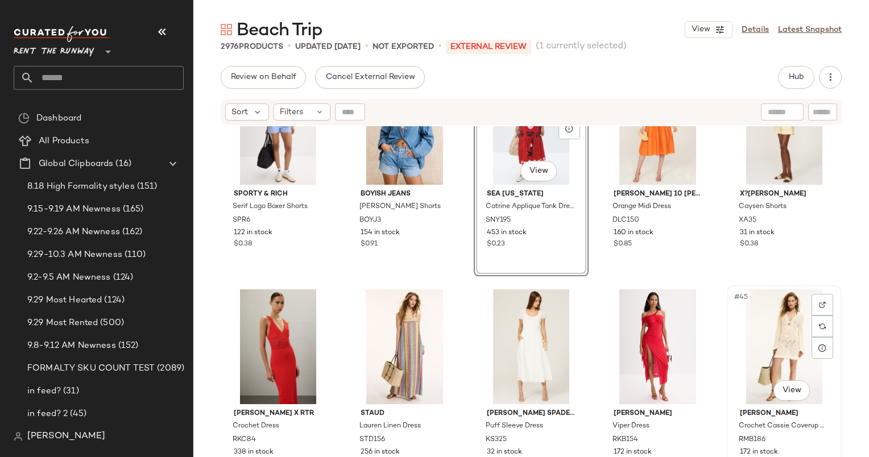
click at [755, 326] on div "#45 View" at bounding box center [783, 346] width 107 height 115
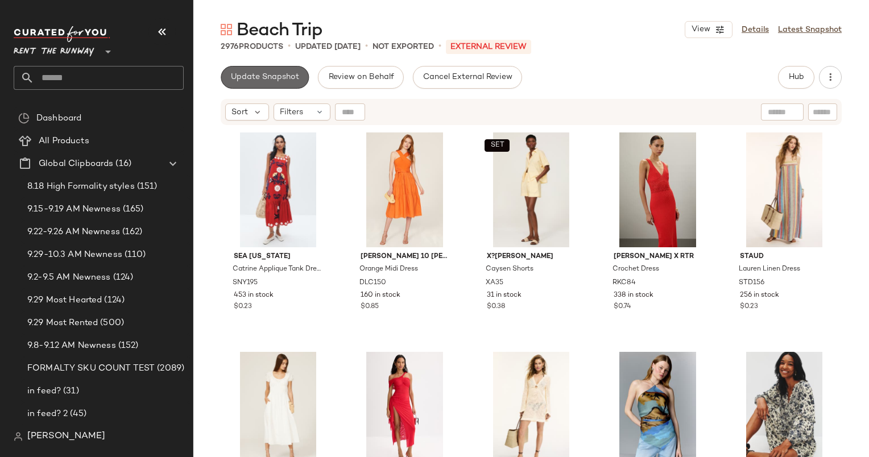
click at [259, 74] on span "Update Snapshot" at bounding box center [264, 77] width 69 height 9
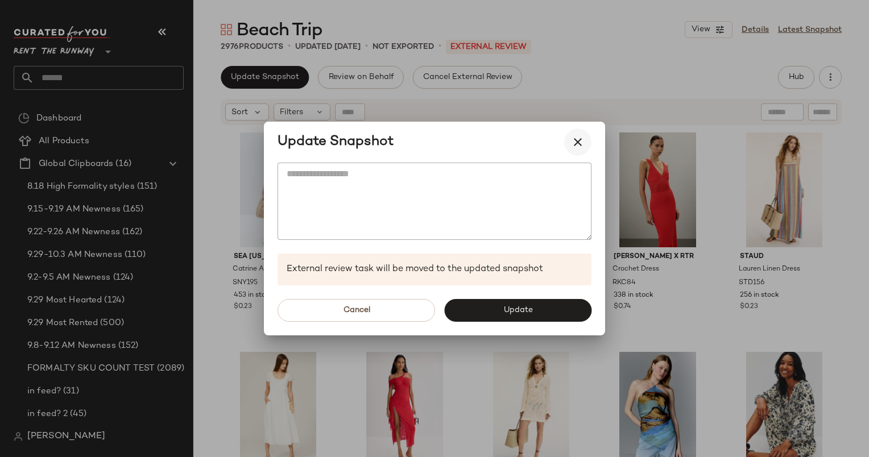
click at [572, 147] on icon "button" at bounding box center [578, 142] width 14 height 14
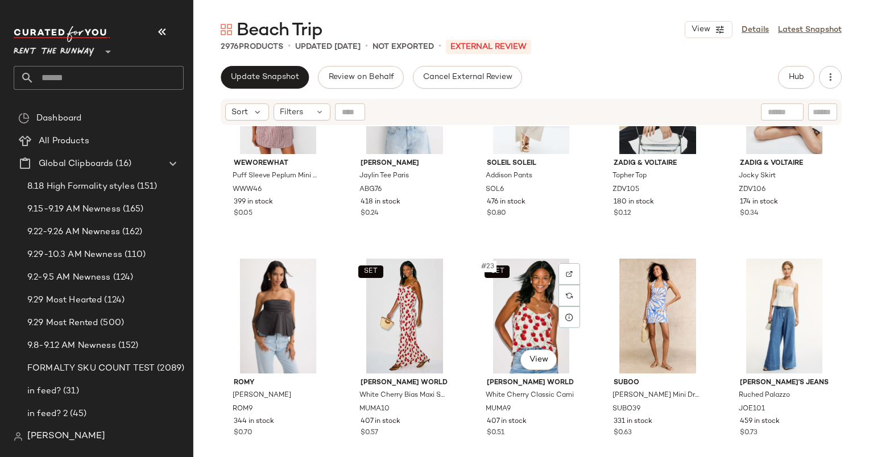
scroll to position [539, 0]
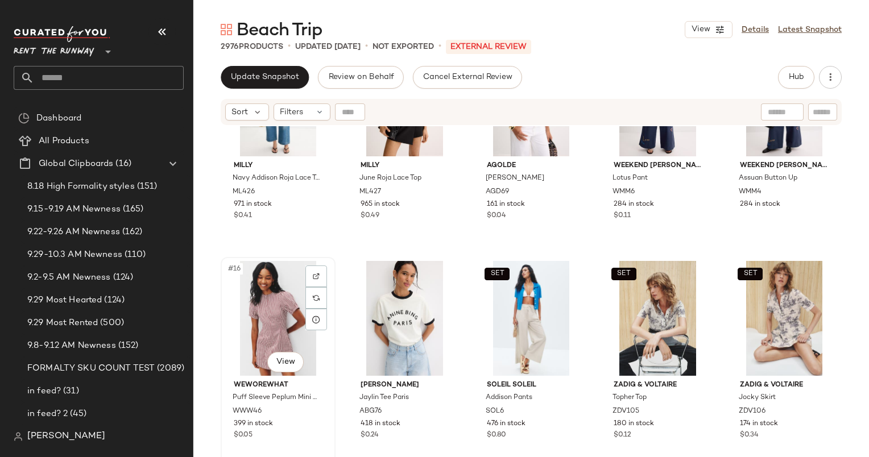
click at [246, 336] on div "#16 View" at bounding box center [278, 318] width 107 height 115
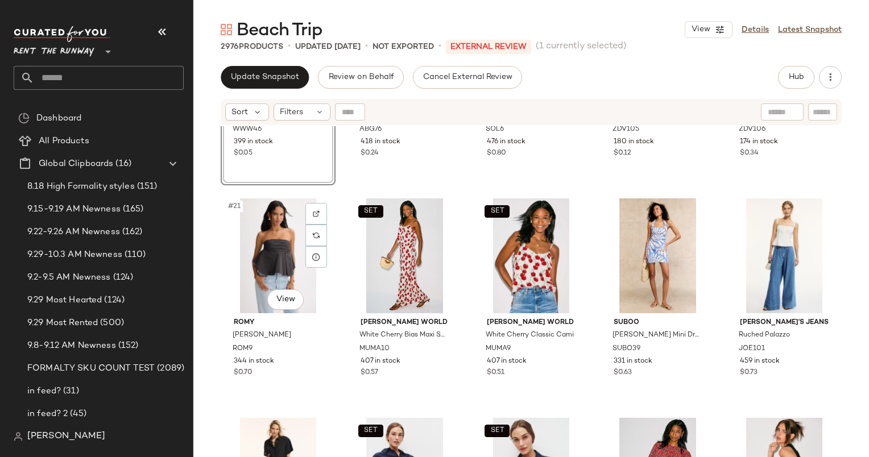
scroll to position [823, 0]
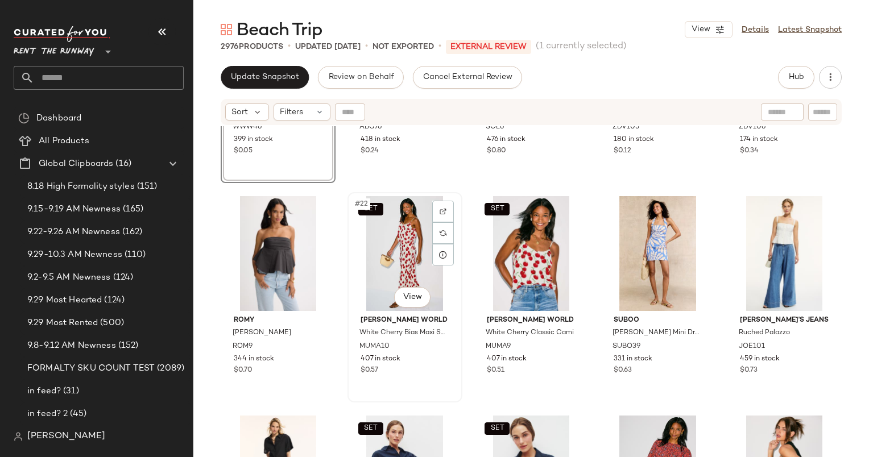
click at [404, 240] on div "SET #22 View" at bounding box center [404, 253] width 107 height 115
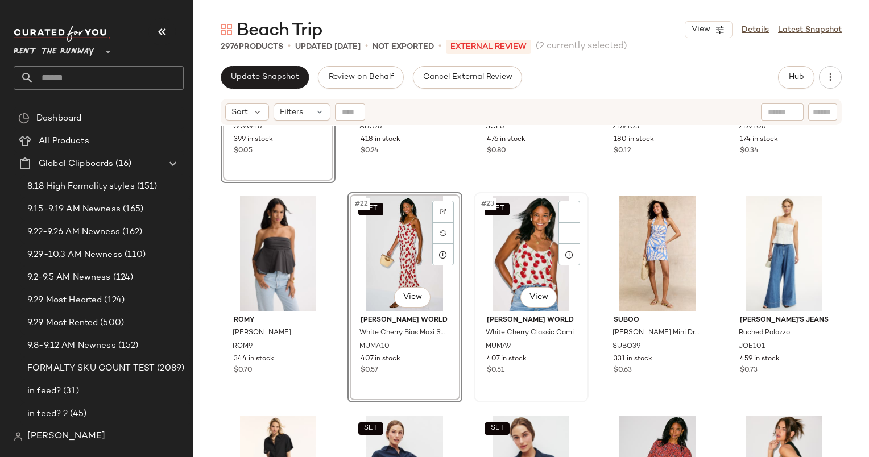
click at [507, 254] on div "SET #23 View" at bounding box center [530, 253] width 107 height 115
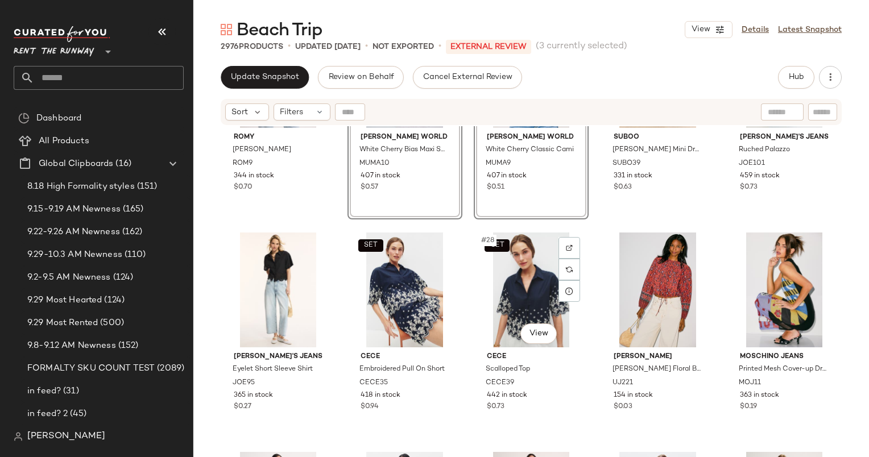
scroll to position [1007, 0]
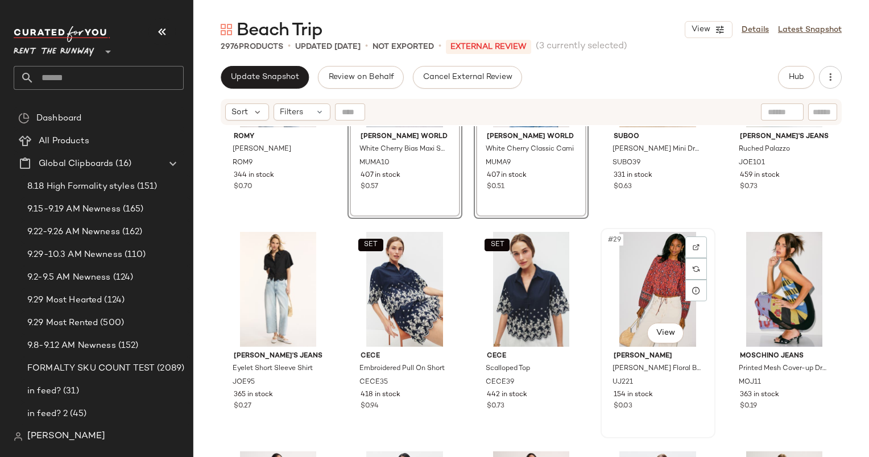
click at [636, 252] on div "#29 View" at bounding box center [657, 289] width 107 height 115
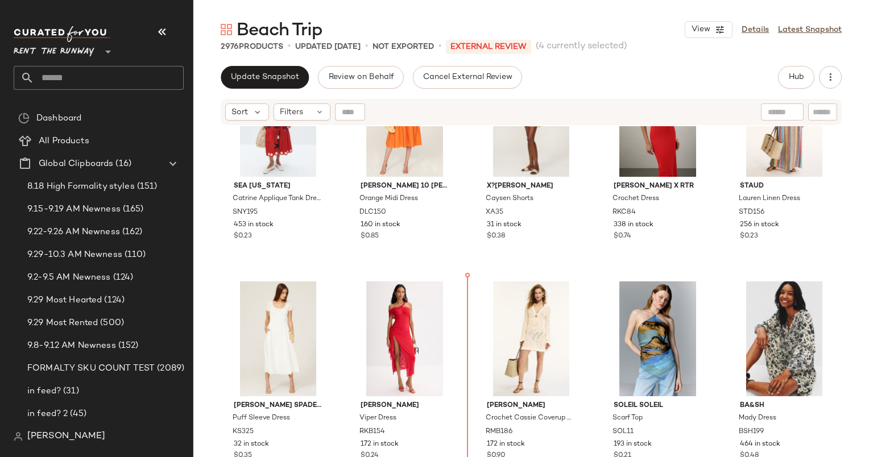
scroll to position [67, 0]
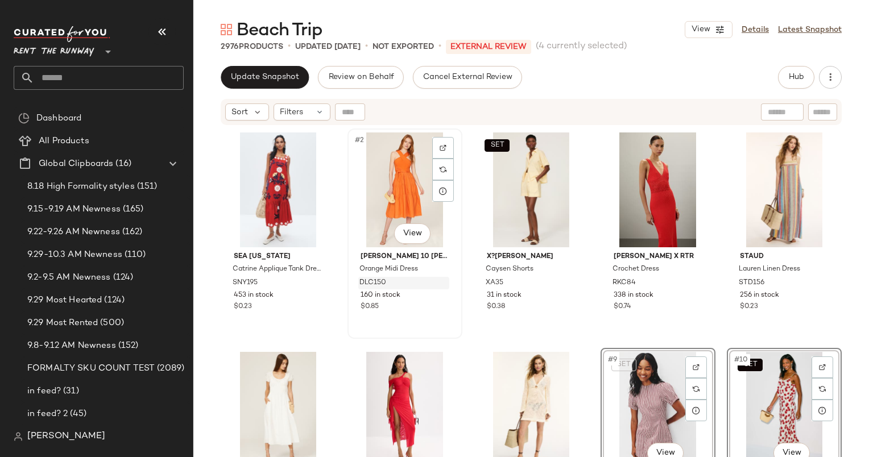
click at [375, 283] on span "DLC150" at bounding box center [372, 283] width 27 height 10
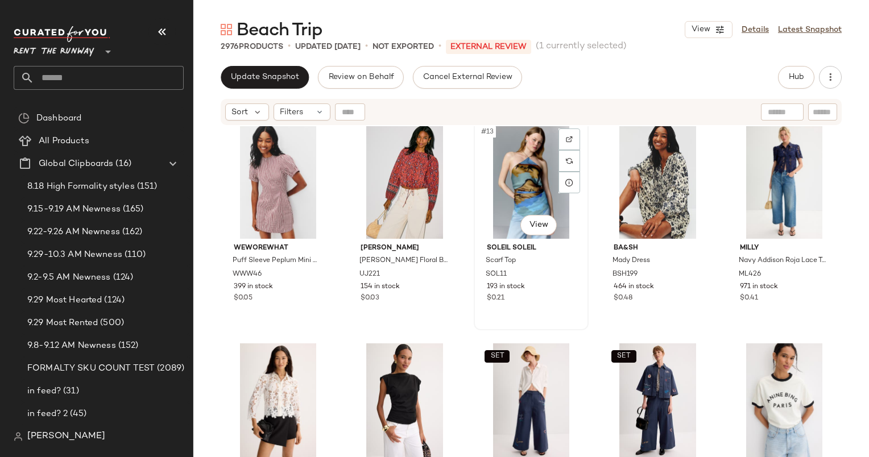
scroll to position [439, 0]
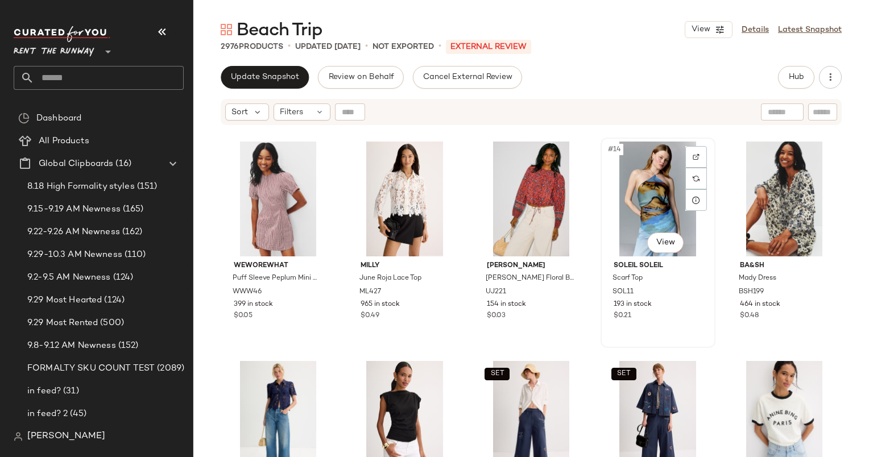
drag, startPoint x: 551, startPoint y: 417, endPoint x: 614, endPoint y: 327, distance: 110.2
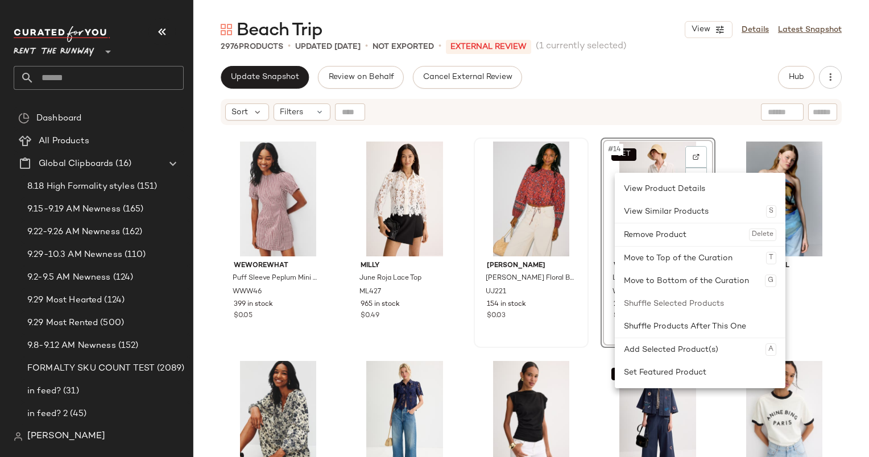
click at [584, 145] on div "Ulla Johnson Prisha Floral Blouse UJ221 154 in stock $0.03" at bounding box center [531, 243] width 113 height 208
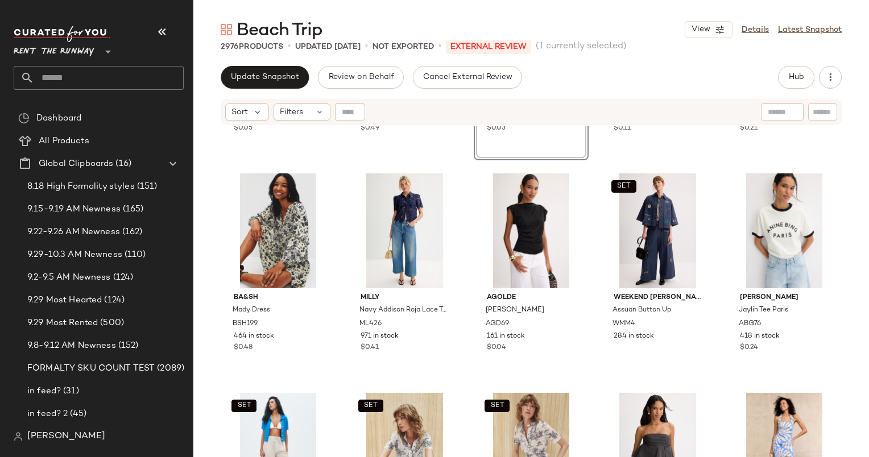
scroll to position [627, 0]
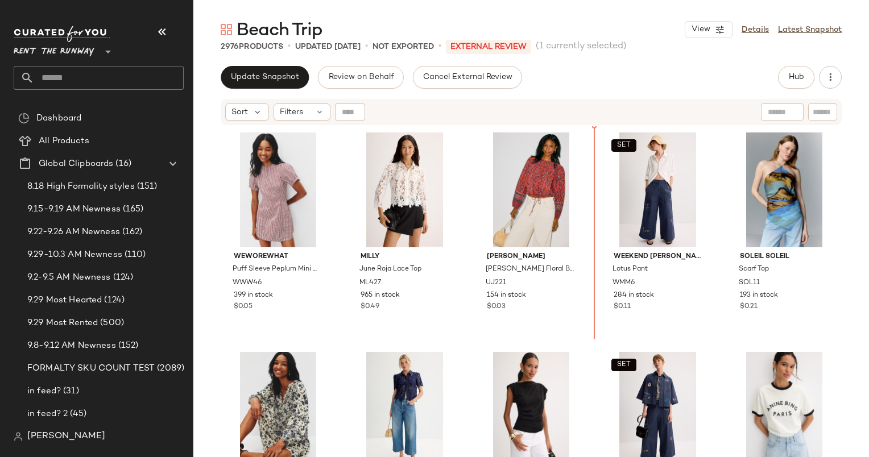
scroll to position [352, 0]
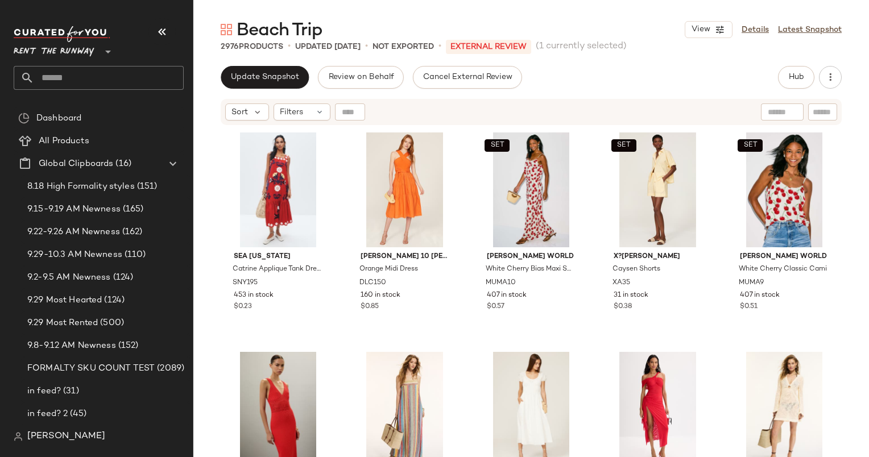
click at [267, 91] on div "Update Snapshot Review on Behalf Cancel External Review Hub Send for Review Ext…" at bounding box center [530, 261] width 675 height 391
click at [298, 78] on button "Update Snapshot" at bounding box center [265, 77] width 88 height 23
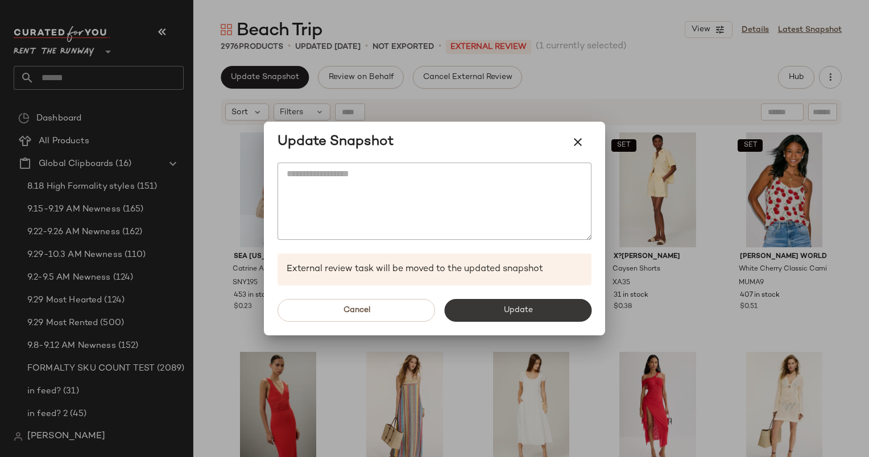
click at [531, 306] on span "Update" at bounding box center [517, 310] width 30 height 9
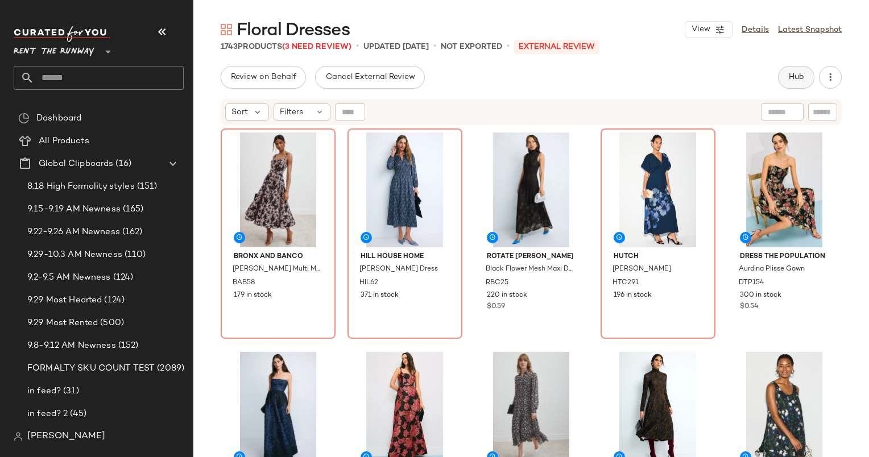
click at [792, 76] on span "Hub" at bounding box center [796, 77] width 16 height 9
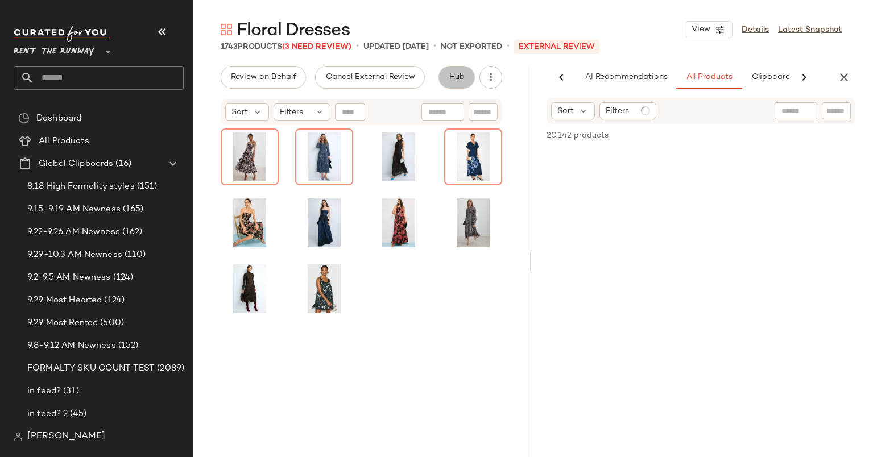
scroll to position [0, 69]
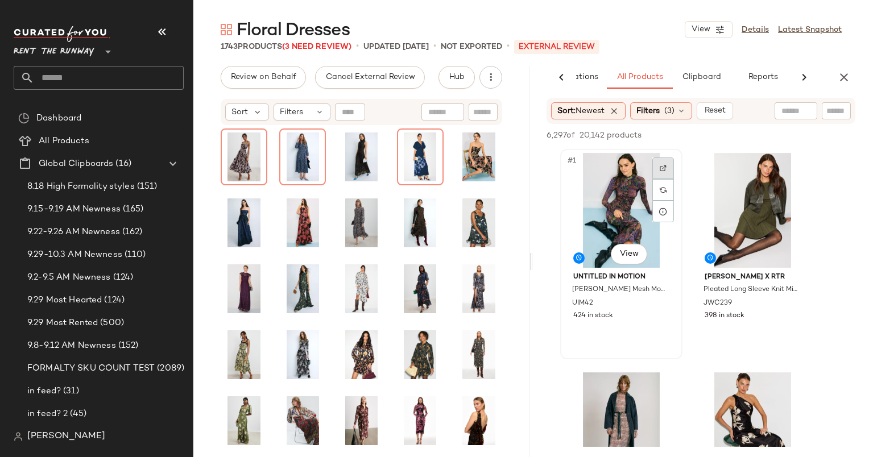
click at [662, 166] on img at bounding box center [662, 168] width 7 height 7
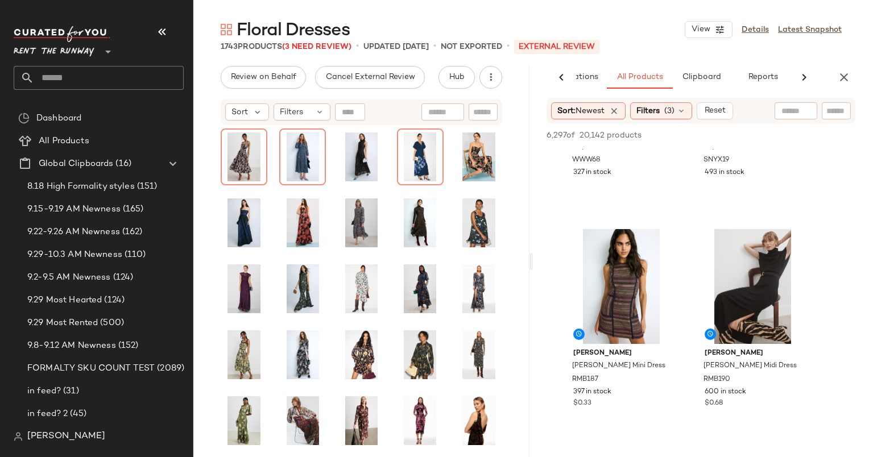
scroll to position [1049, 0]
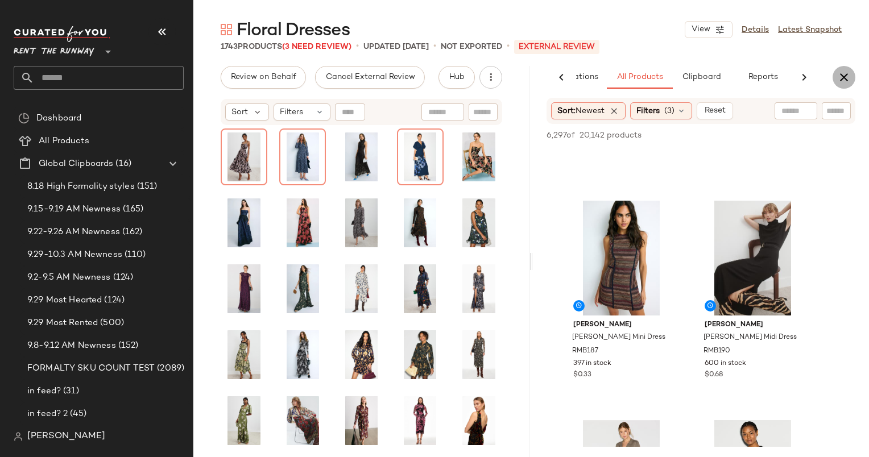
click at [844, 84] on button "button" at bounding box center [843, 77] width 23 height 23
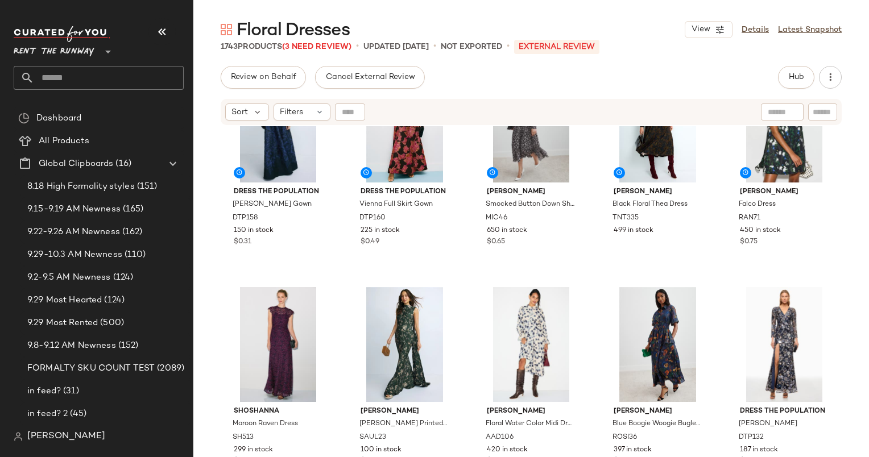
scroll to position [0, 0]
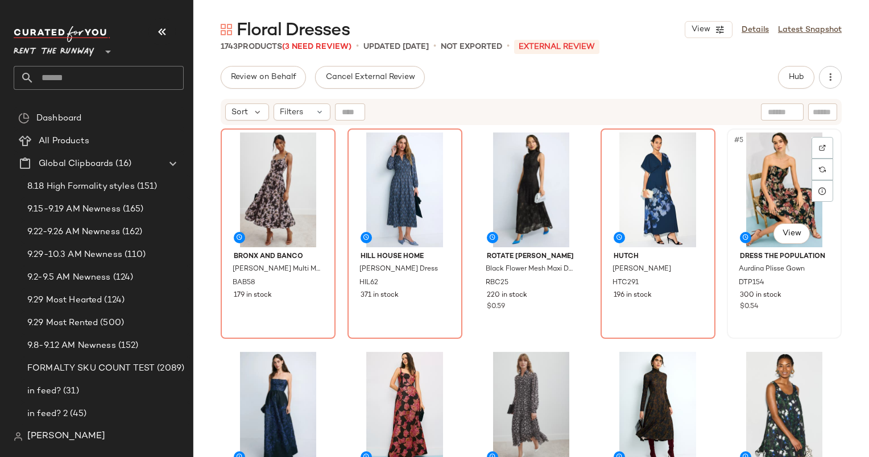
click at [766, 169] on div "#5 View" at bounding box center [783, 189] width 107 height 115
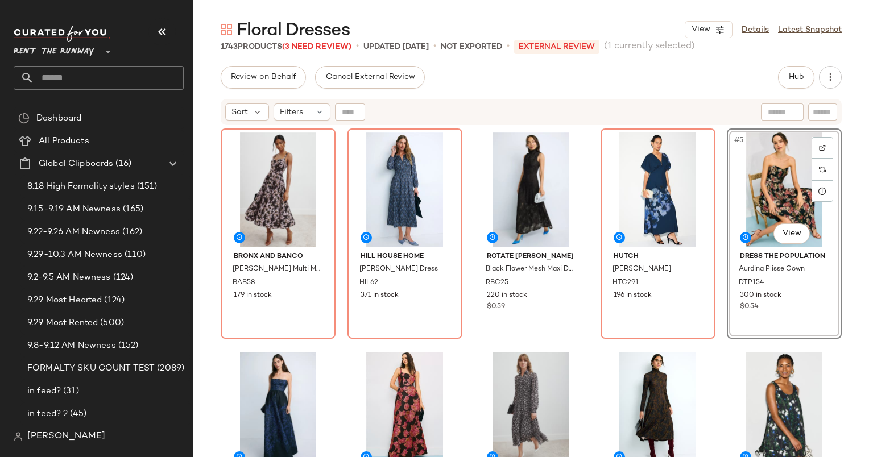
scroll to position [189, 0]
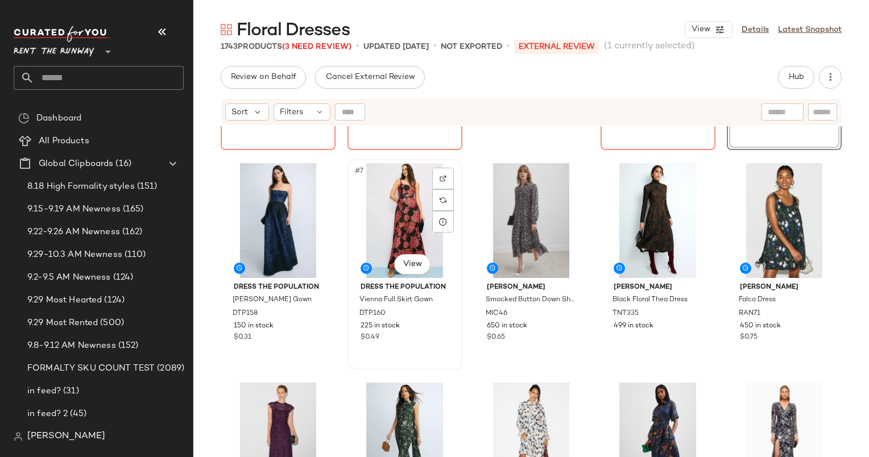
click at [398, 175] on div "#7 View" at bounding box center [404, 220] width 107 height 115
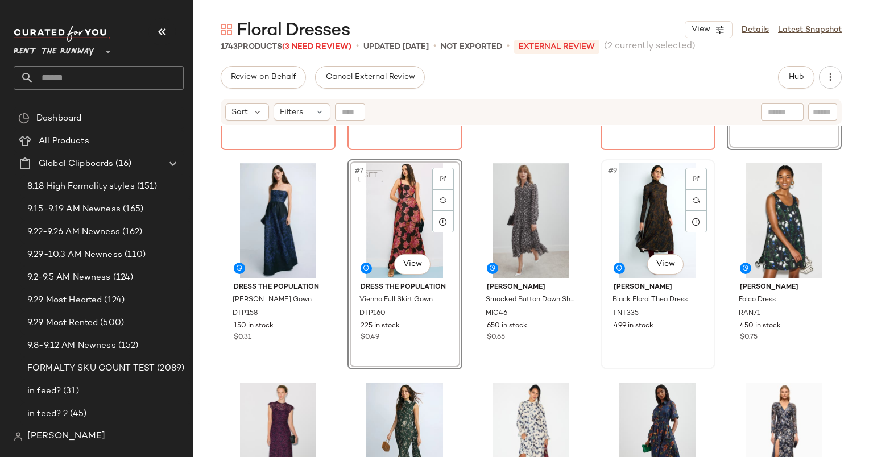
scroll to position [396, 0]
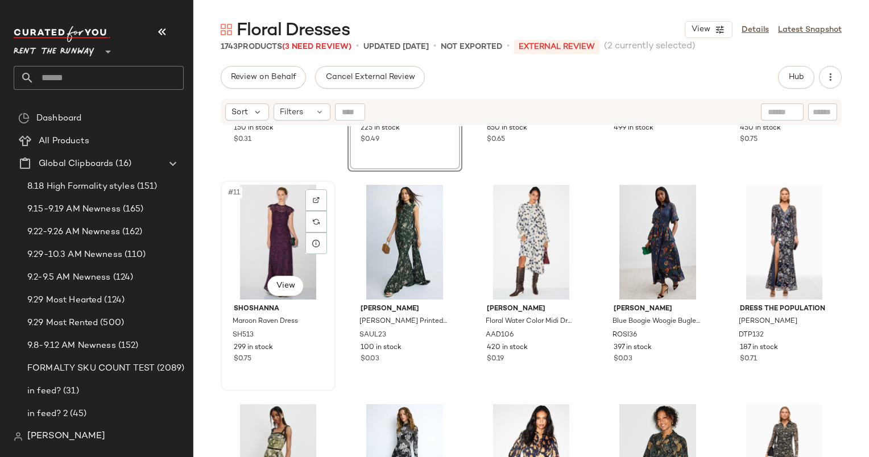
click at [288, 239] on div "#11 View" at bounding box center [278, 242] width 107 height 115
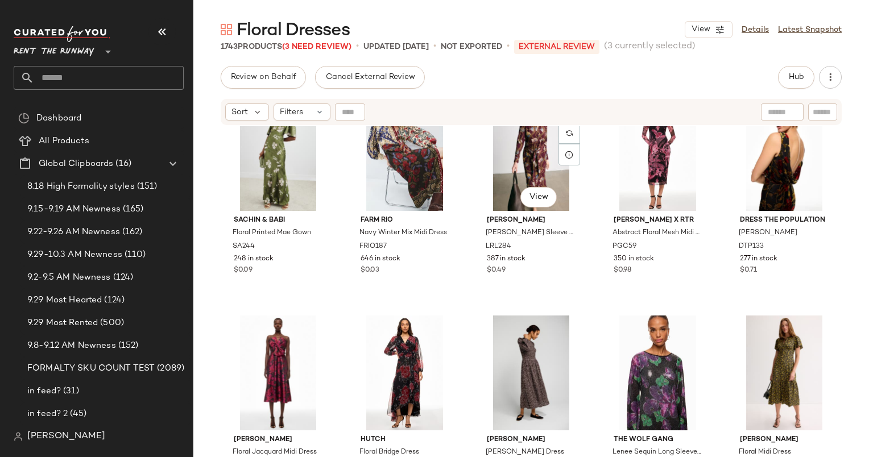
scroll to position [889, 0]
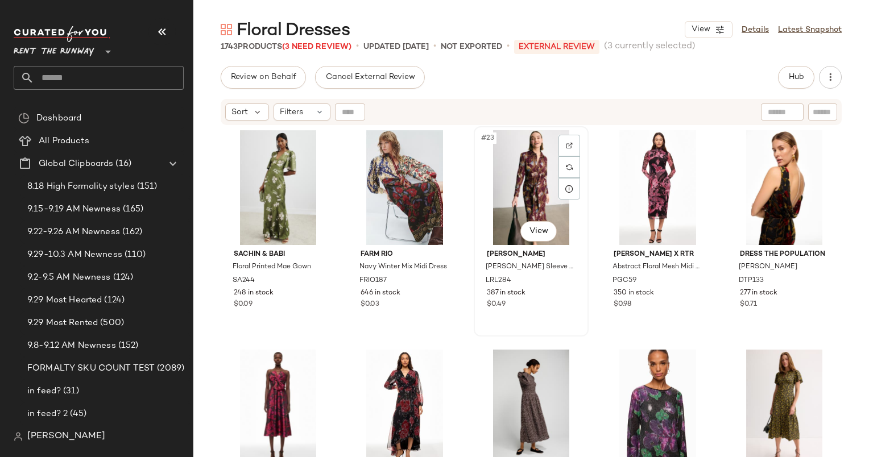
click at [530, 169] on div "#23 View" at bounding box center [530, 187] width 107 height 115
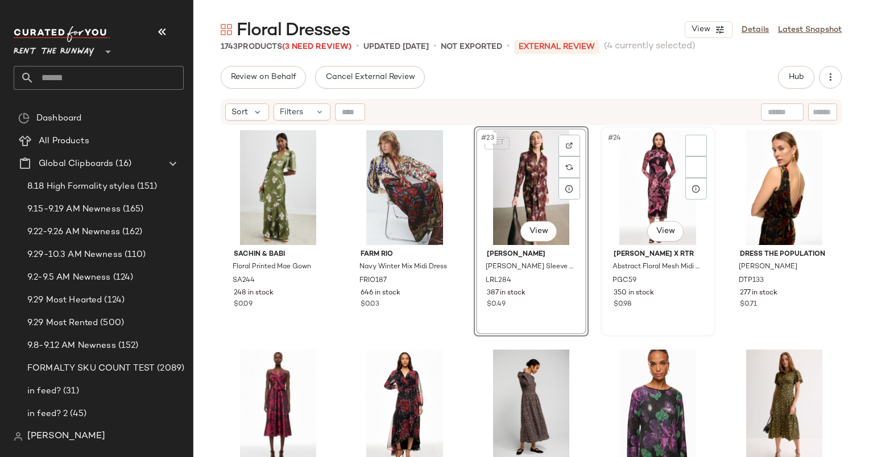
click at [630, 189] on div "#24 View" at bounding box center [657, 187] width 107 height 115
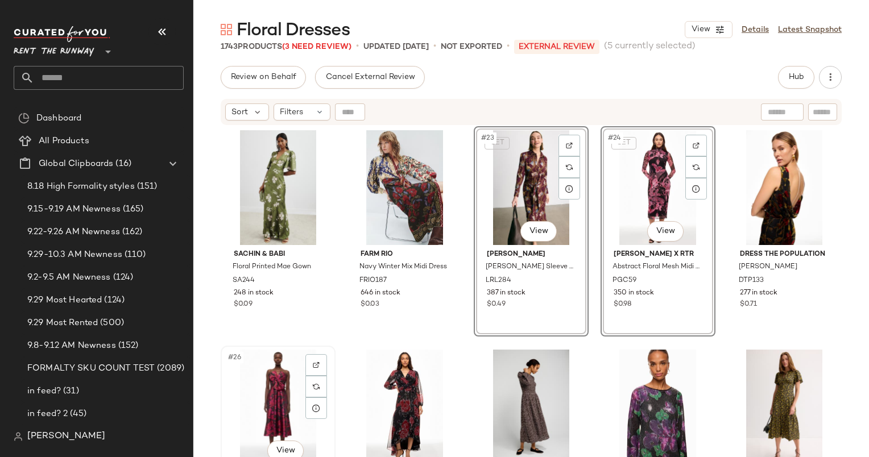
click at [243, 407] on div "#26 View" at bounding box center [278, 407] width 107 height 115
click at [387, 384] on div "#27 View" at bounding box center [404, 407] width 107 height 115
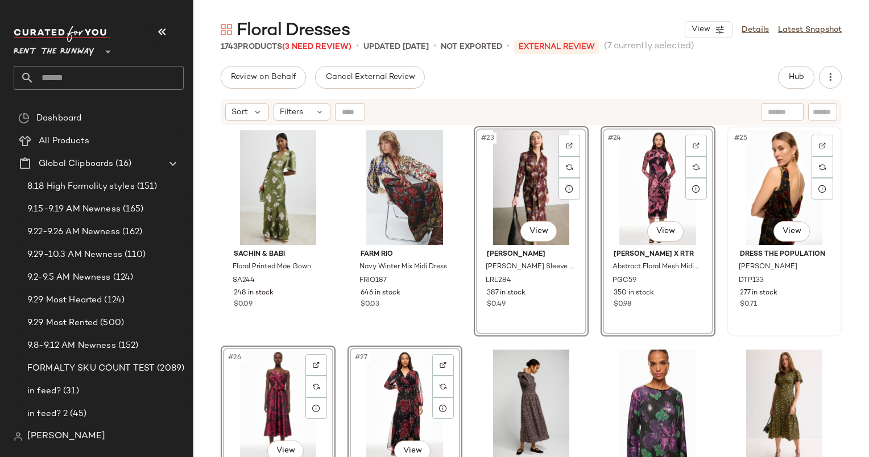
click at [739, 186] on div "#25 View" at bounding box center [783, 187] width 107 height 115
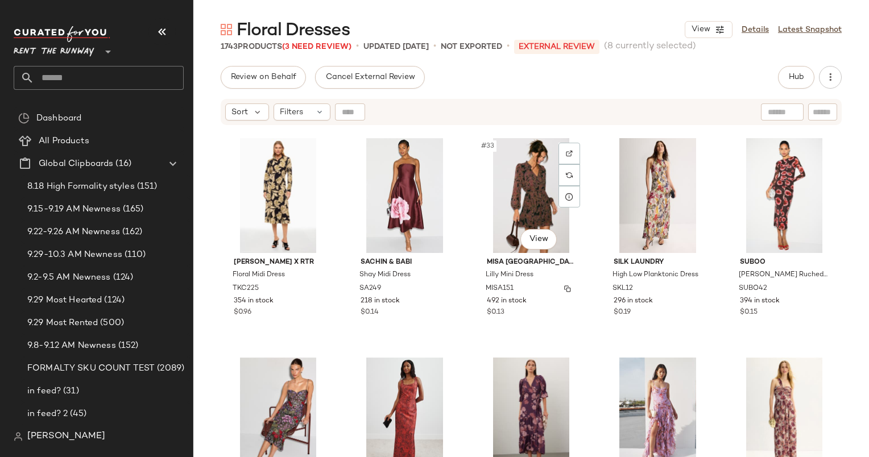
scroll to position [1320, 0]
click at [409, 196] on div "#32 View" at bounding box center [404, 195] width 107 height 115
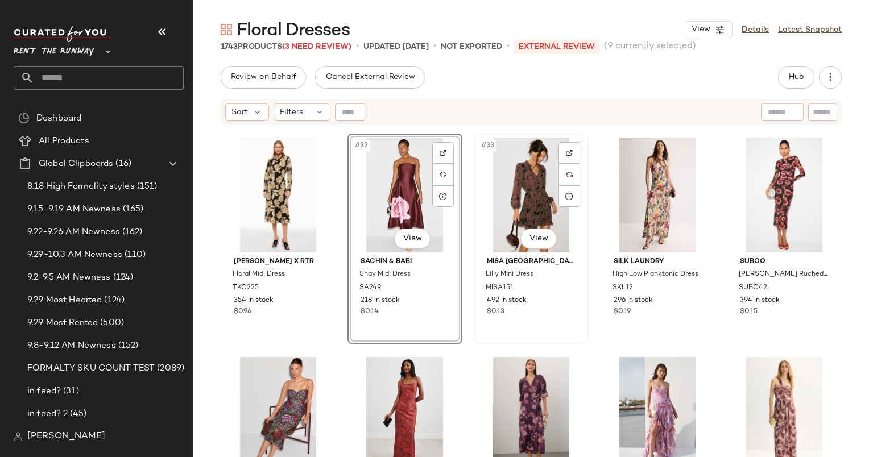
click at [511, 210] on div "#33 View" at bounding box center [530, 195] width 107 height 115
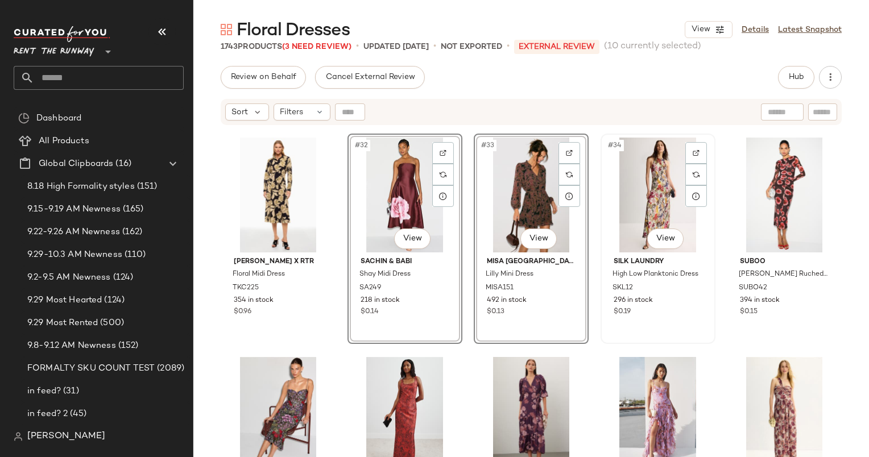
click at [622, 194] on div "#34 View" at bounding box center [657, 195] width 107 height 115
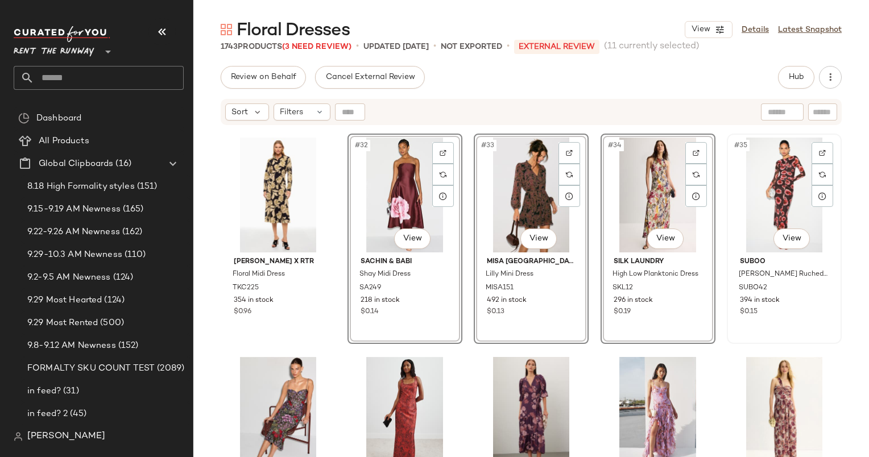
click at [771, 198] on div "#35 View" at bounding box center [783, 195] width 107 height 115
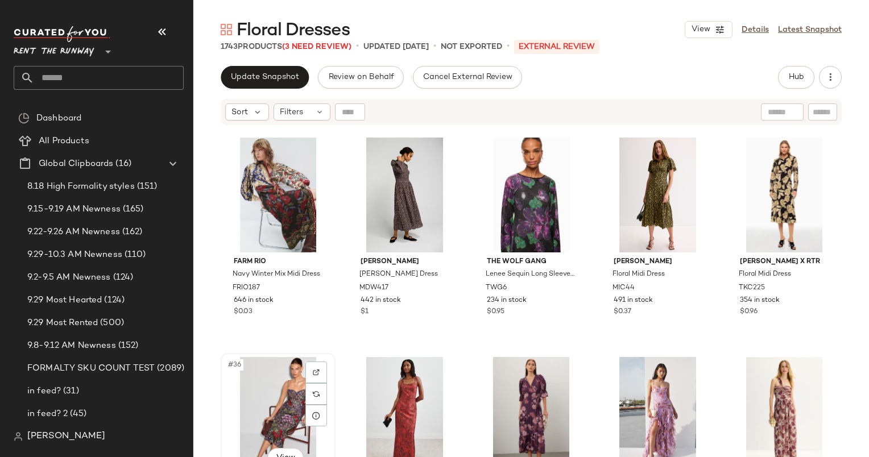
click at [255, 390] on div "#36 View" at bounding box center [278, 414] width 107 height 115
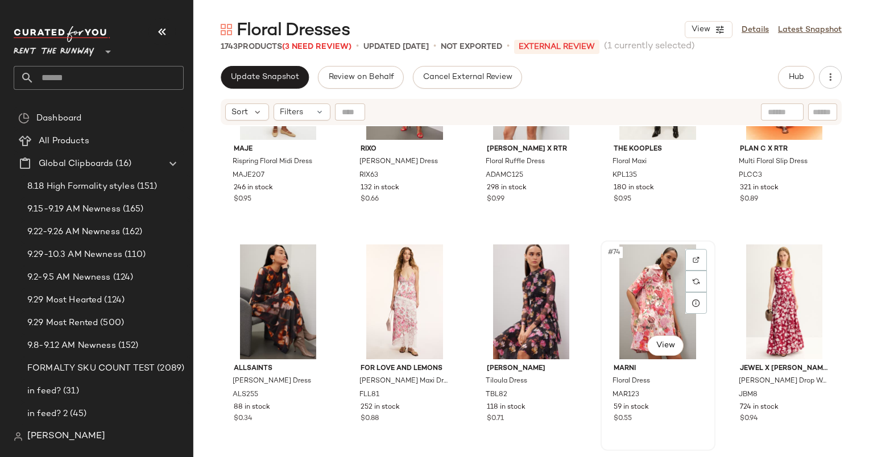
scroll to position [2957, 0]
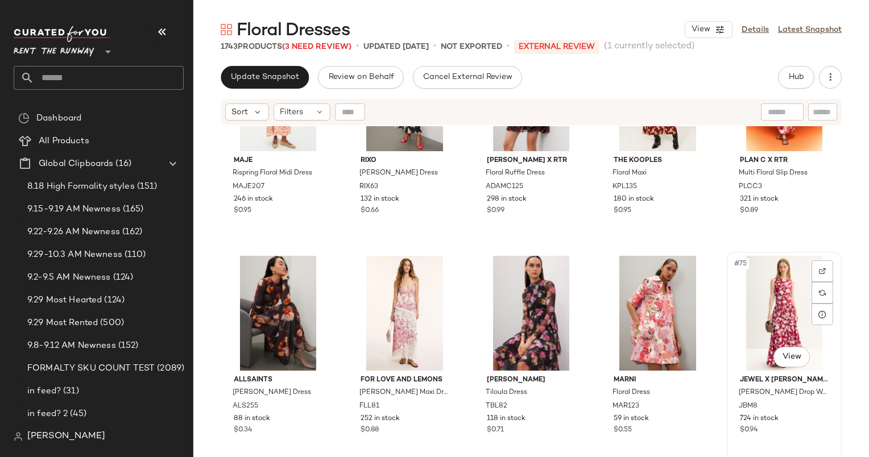
click at [778, 297] on div "#75 View" at bounding box center [783, 313] width 107 height 115
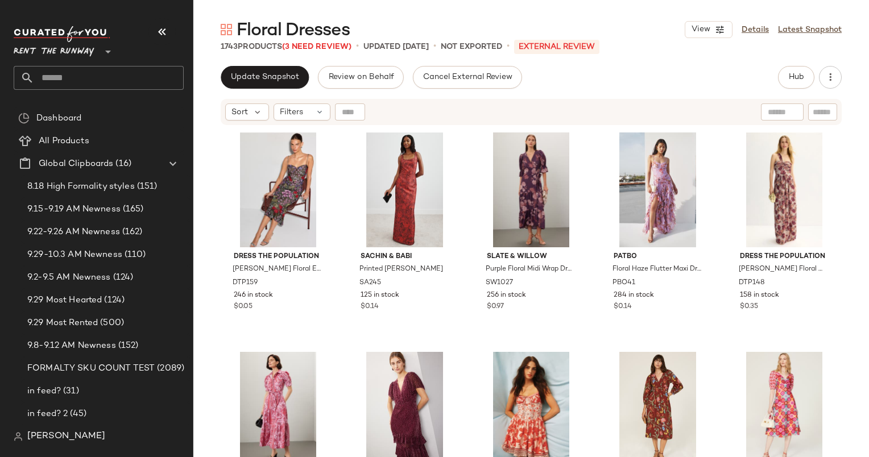
click at [214, 61] on div "Floral Dresses View Details Latest Snapshot 1743 Products (3 Need Review) • upd…" at bounding box center [530, 237] width 675 height 439
click at [252, 75] on span "Update Snapshot" at bounding box center [264, 77] width 69 height 9
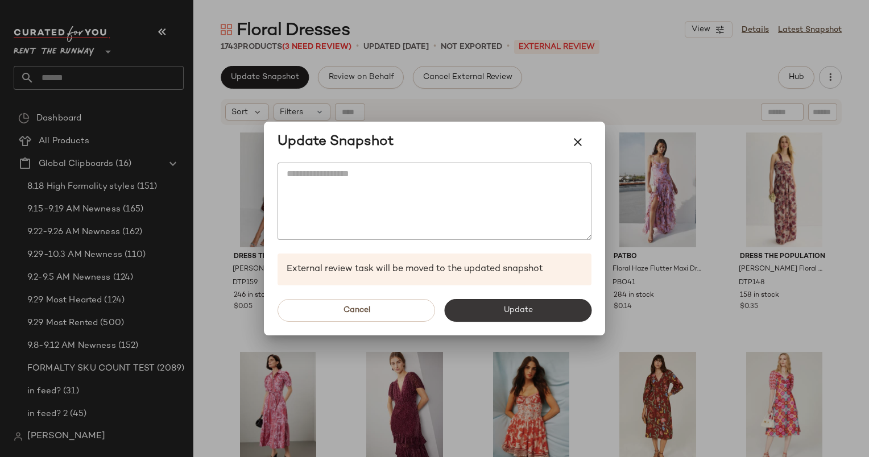
click at [512, 306] on span "Update" at bounding box center [517, 310] width 30 height 9
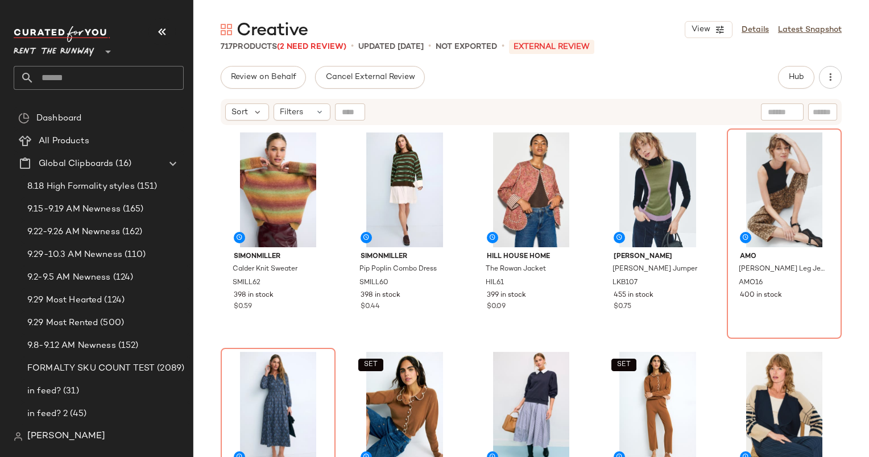
click at [816, 78] on div "Hub" at bounding box center [810, 77] width 64 height 23
click at [801, 78] on span "Hub" at bounding box center [796, 77] width 16 height 9
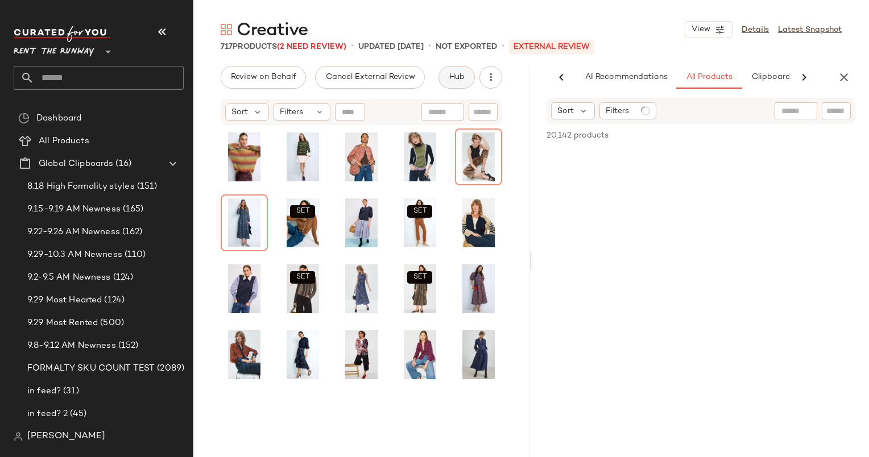
scroll to position [0, 59]
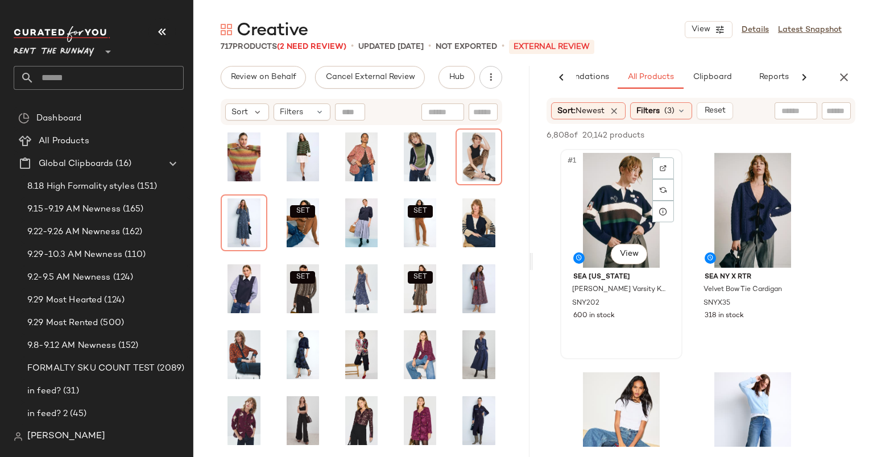
click at [608, 191] on div "#1 View" at bounding box center [621, 210] width 114 height 115
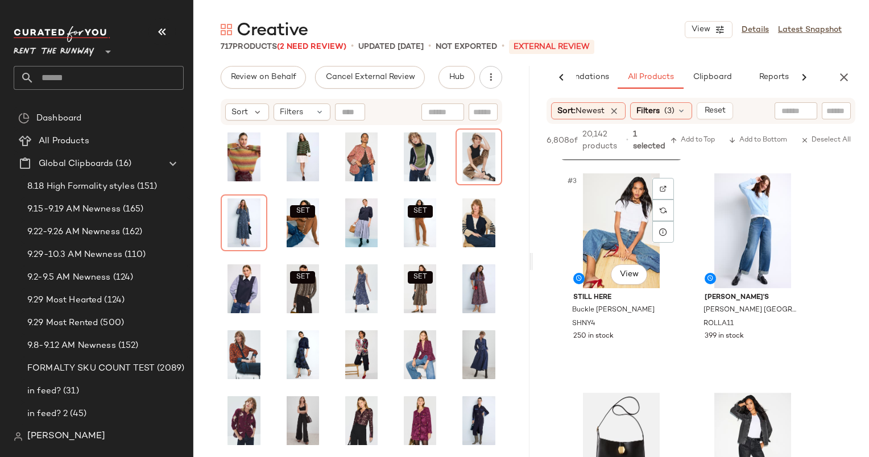
scroll to position [0, 0]
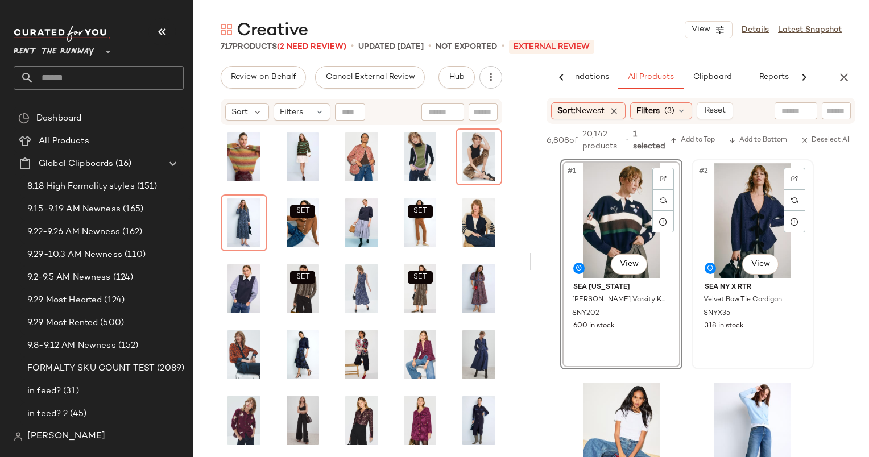
click at [718, 195] on div "#2 View" at bounding box center [752, 220] width 114 height 115
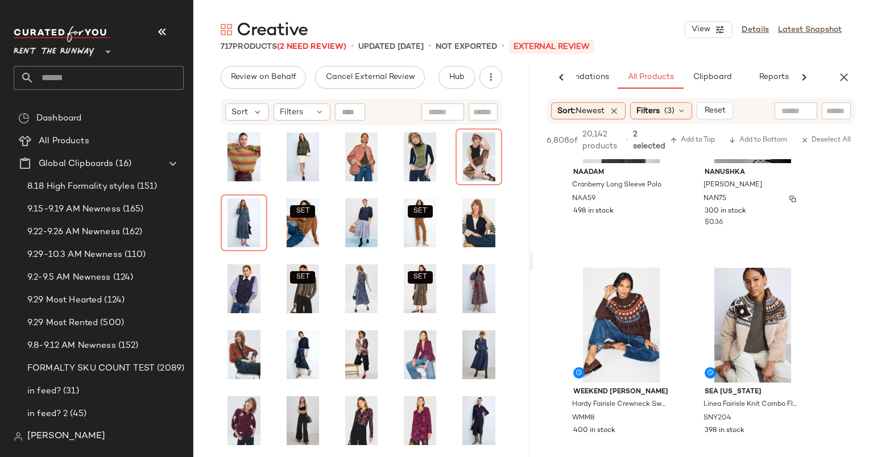
scroll to position [1432, 0]
click at [689, 142] on span "Add to Top" at bounding box center [692, 140] width 45 height 8
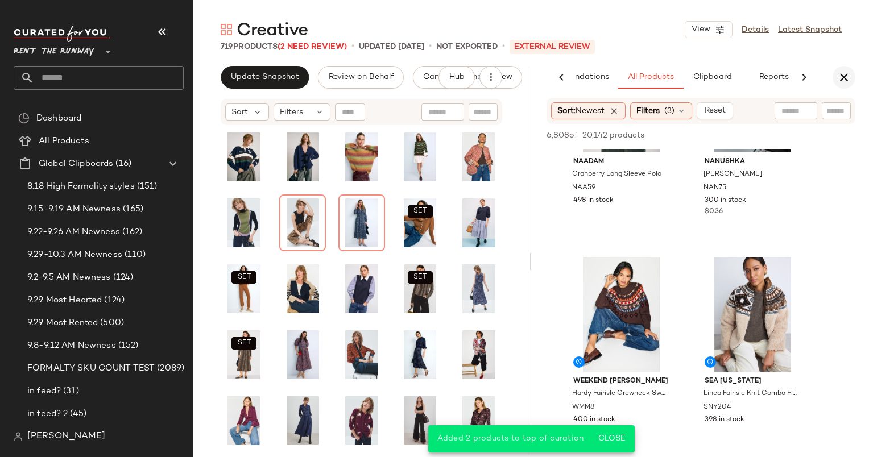
click at [844, 82] on icon "button" at bounding box center [844, 77] width 14 height 14
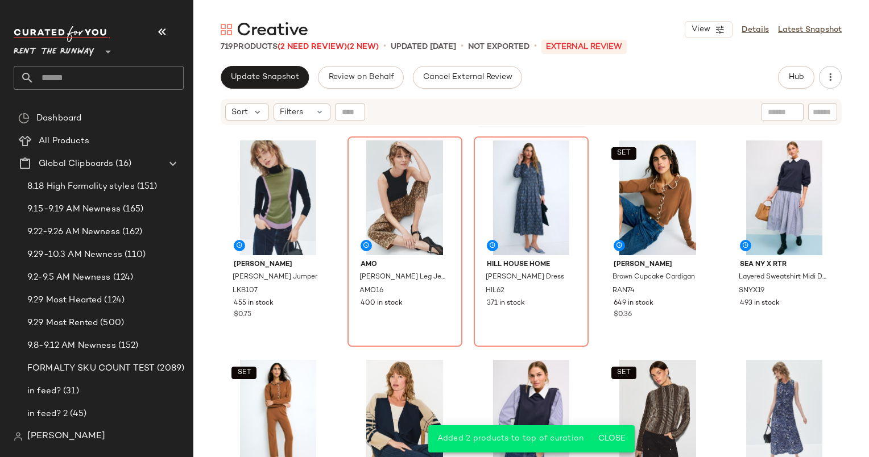
scroll to position [0, 0]
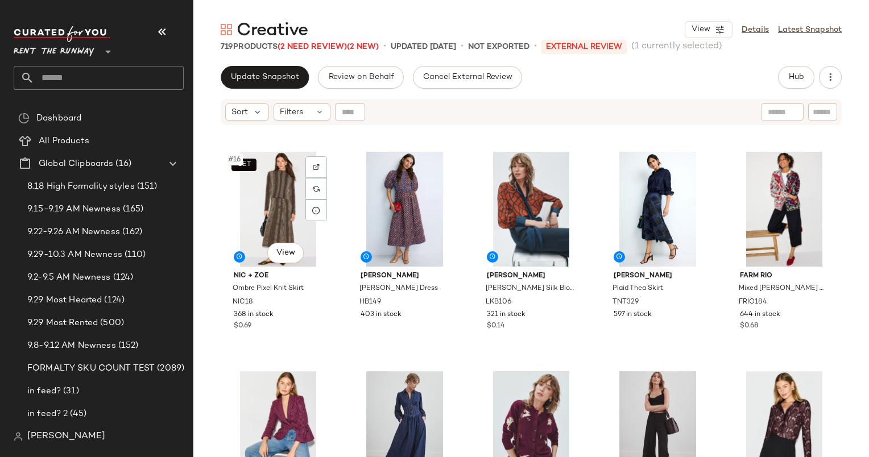
scroll to position [650, 0]
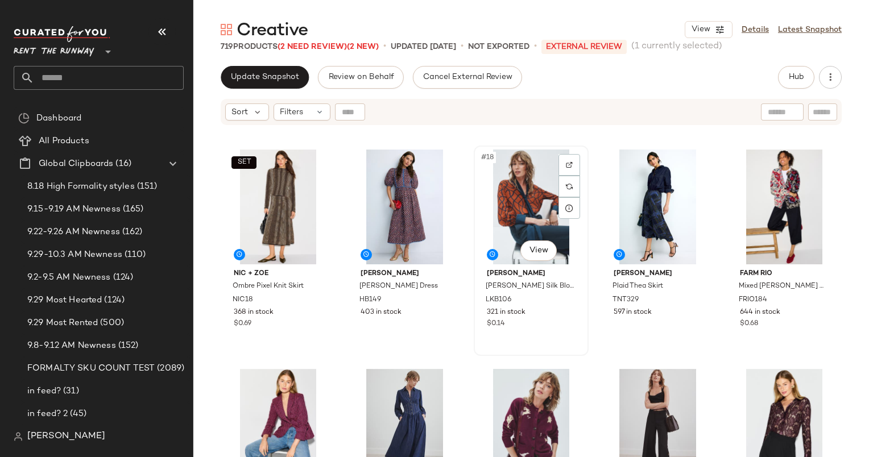
click at [507, 203] on div "#18 View" at bounding box center [530, 206] width 107 height 115
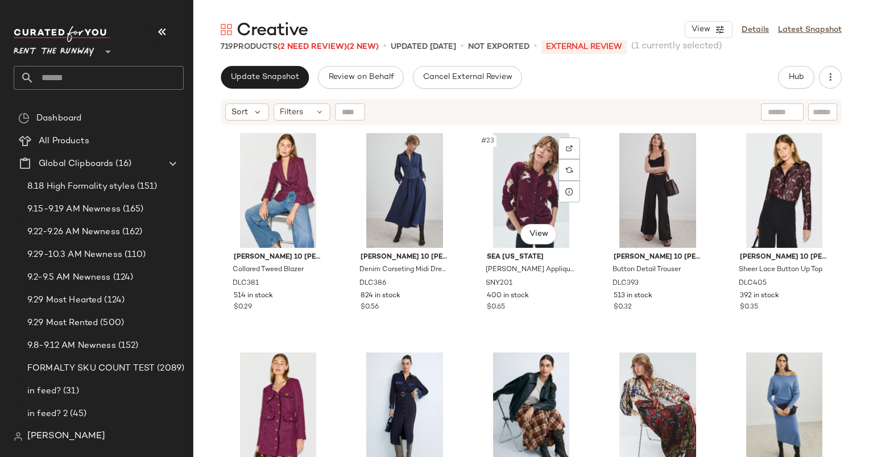
scroll to position [887, 0]
click at [394, 185] on div "#22 View" at bounding box center [404, 189] width 107 height 115
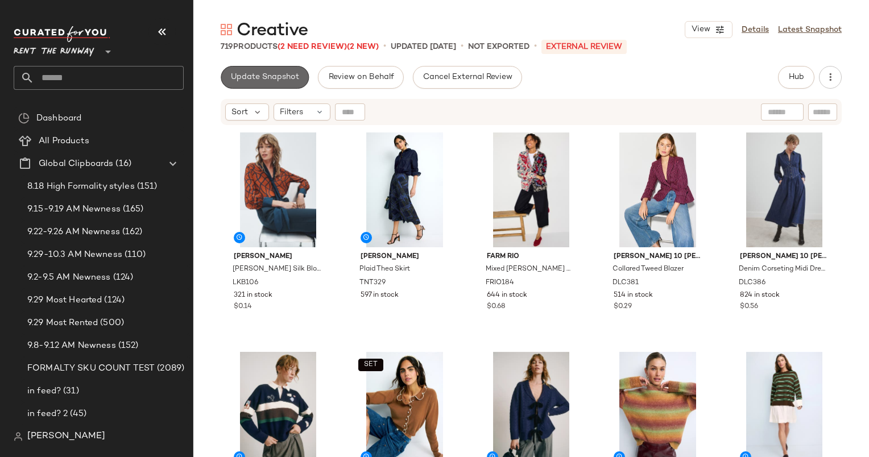
click at [283, 70] on button "Update Snapshot" at bounding box center [265, 77] width 88 height 23
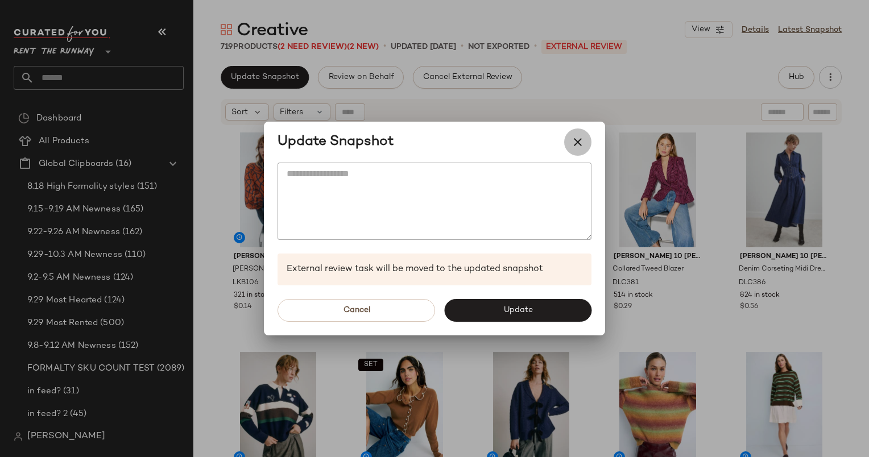
click at [584, 139] on button "button" at bounding box center [577, 141] width 27 height 27
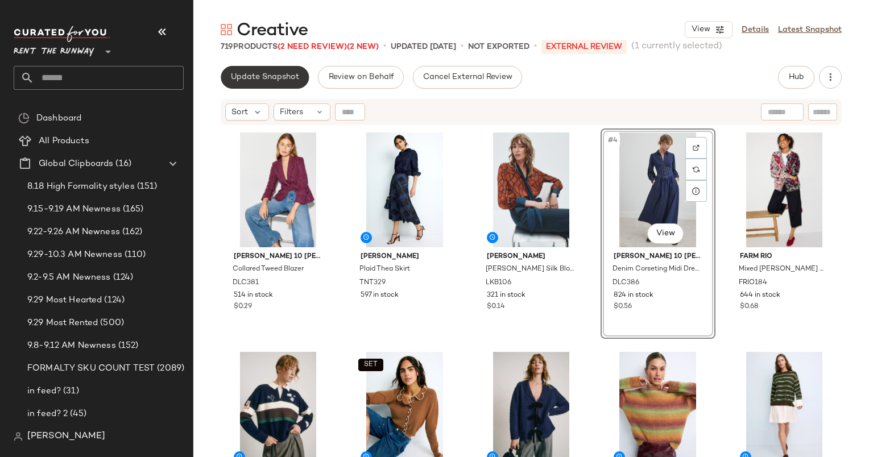
click at [235, 73] on span "Update Snapshot" at bounding box center [264, 77] width 69 height 9
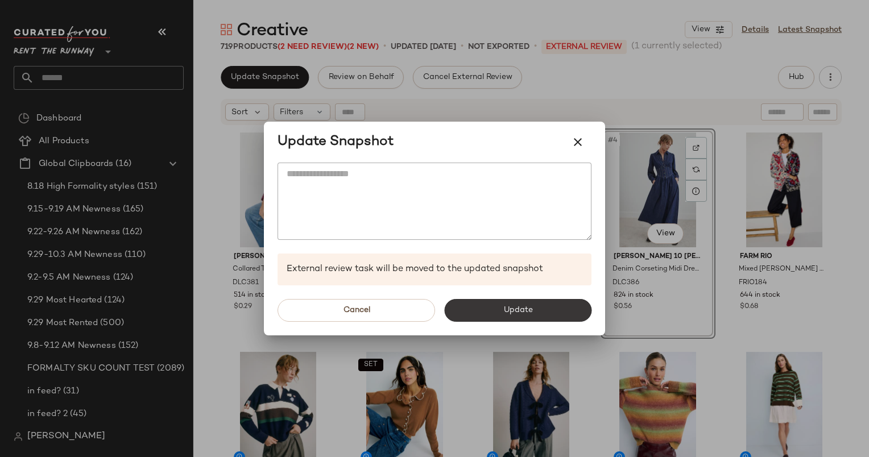
click at [516, 309] on span "Update" at bounding box center [517, 310] width 30 height 9
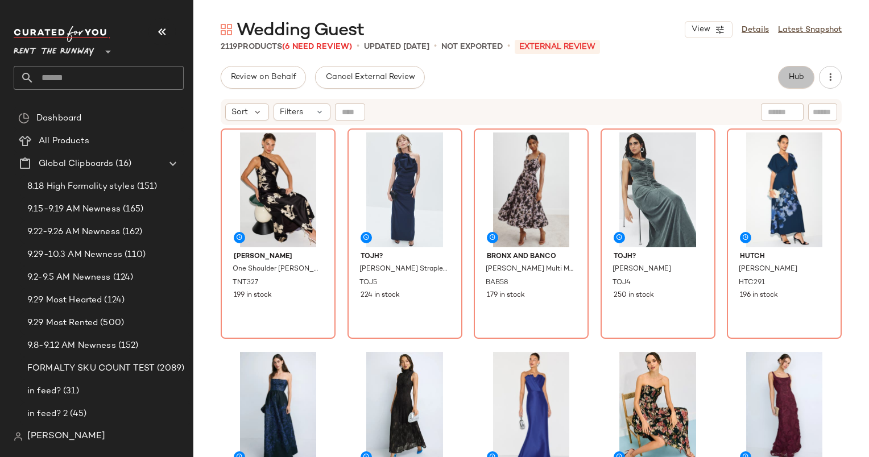
click at [797, 75] on span "Hub" at bounding box center [796, 77] width 16 height 9
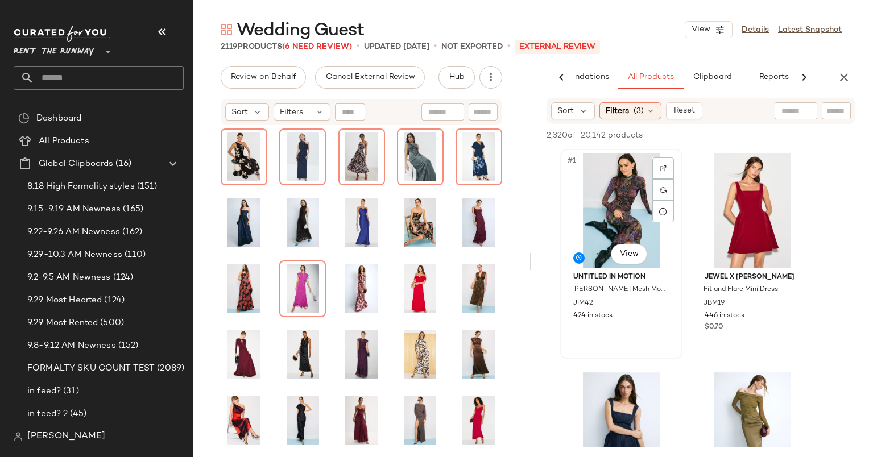
scroll to position [152, 0]
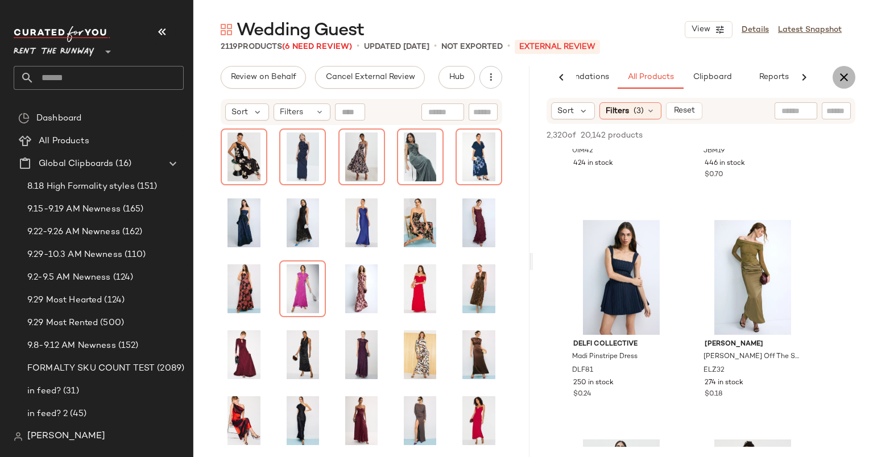
click at [843, 76] on icon "button" at bounding box center [844, 77] width 14 height 14
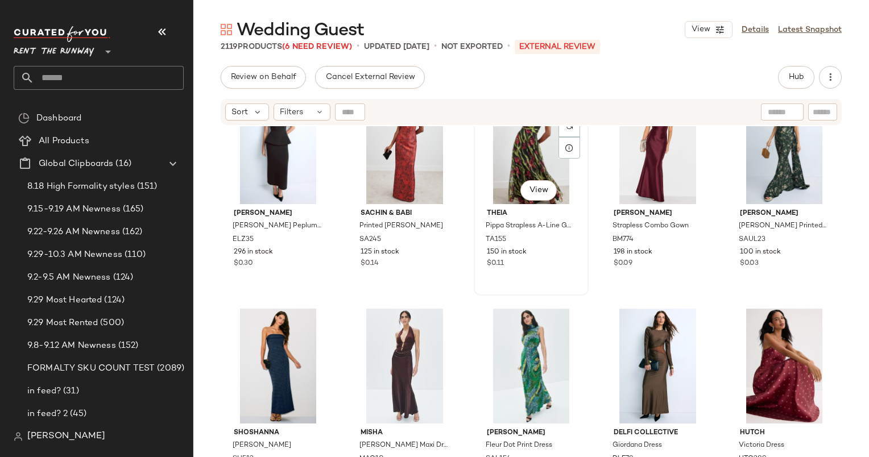
scroll to position [1500, 0]
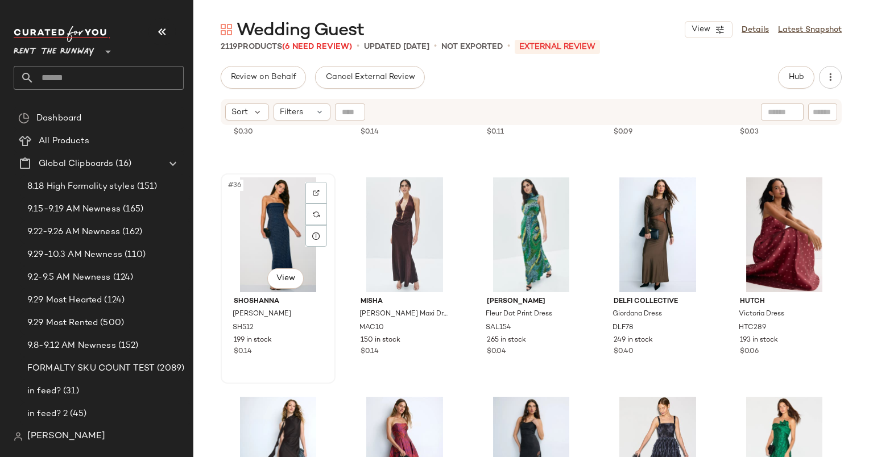
click at [273, 227] on div "#36 View" at bounding box center [278, 234] width 107 height 115
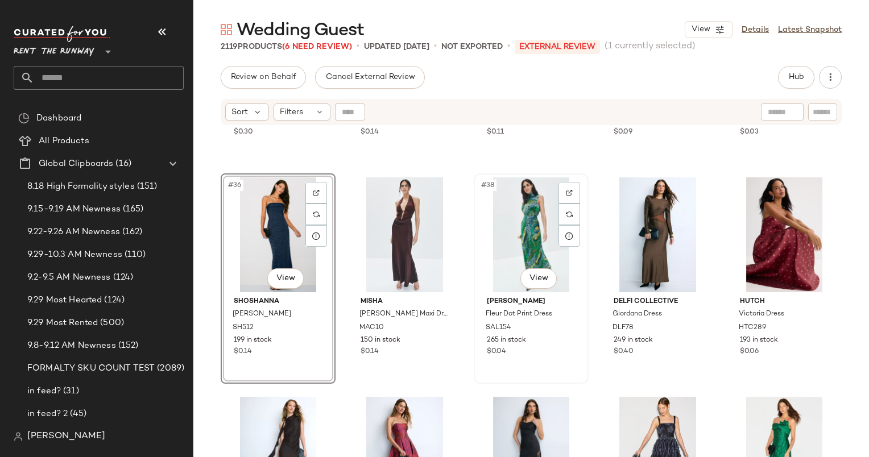
click at [530, 227] on div "#38 View" at bounding box center [530, 234] width 107 height 115
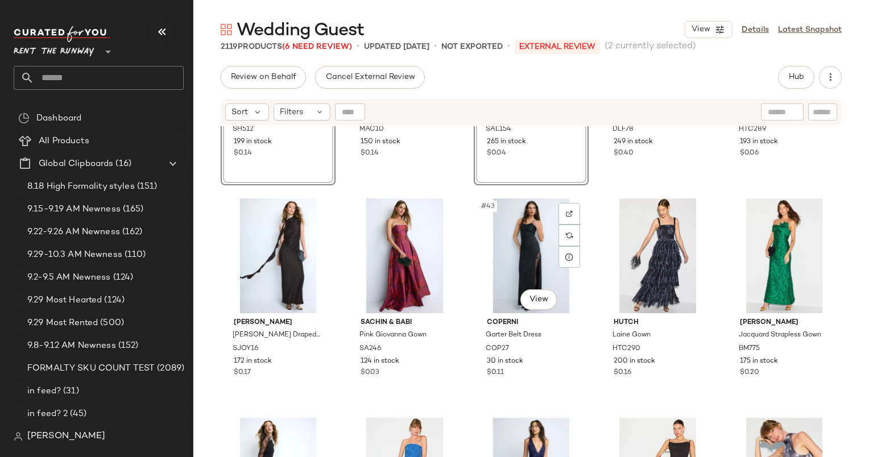
scroll to position [1706, 0]
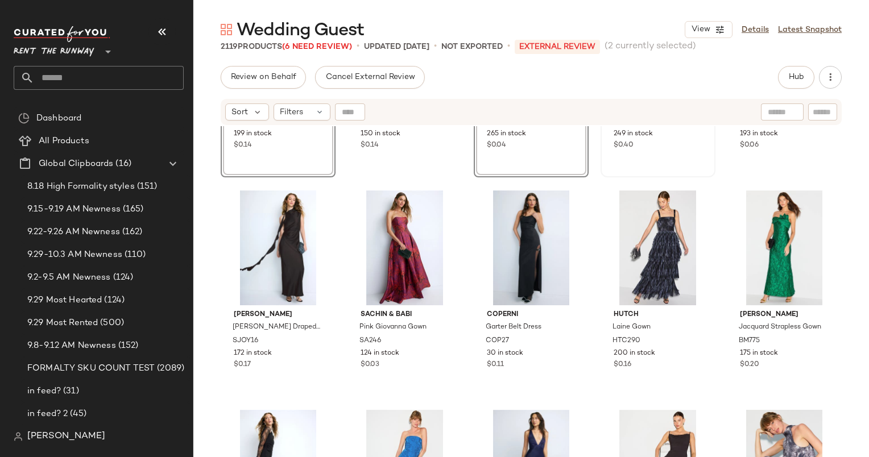
click at [653, 171] on div "#39 View DELFI Collective Giordana Dress DLF78 249 in stock $0.40" at bounding box center [657, 72] width 113 height 208
click at [663, 225] on div "#44 View" at bounding box center [657, 247] width 107 height 115
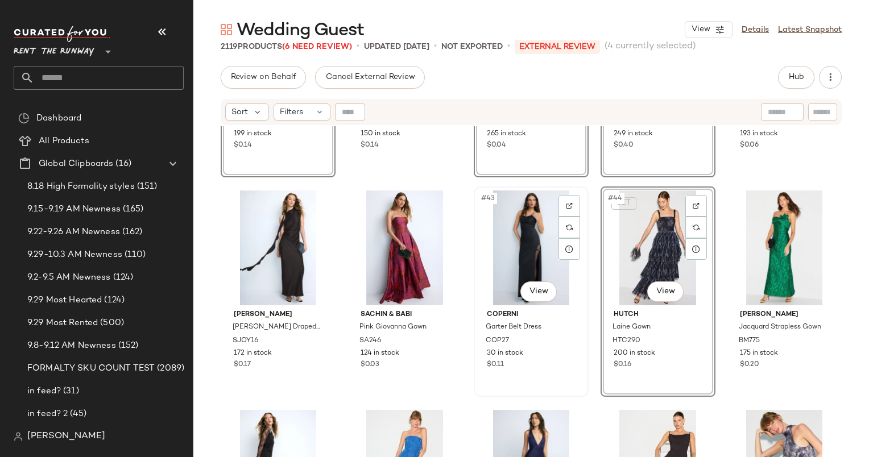
click at [526, 245] on div "#43 View" at bounding box center [530, 247] width 107 height 115
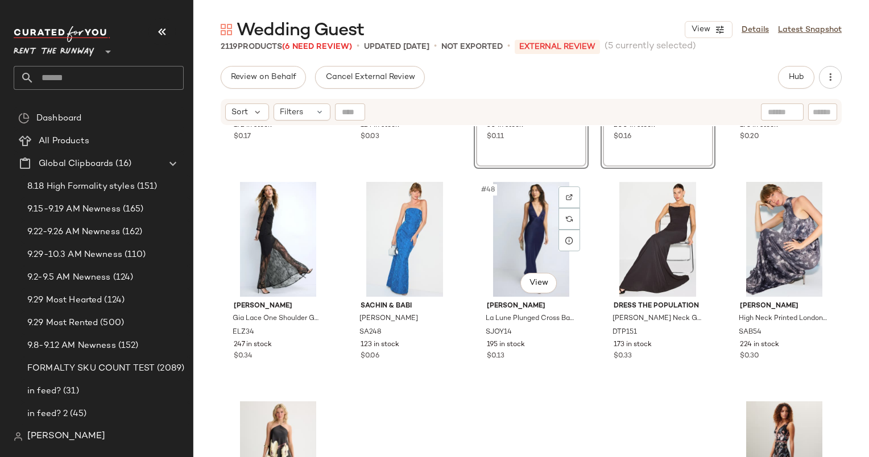
scroll to position [2003, 0]
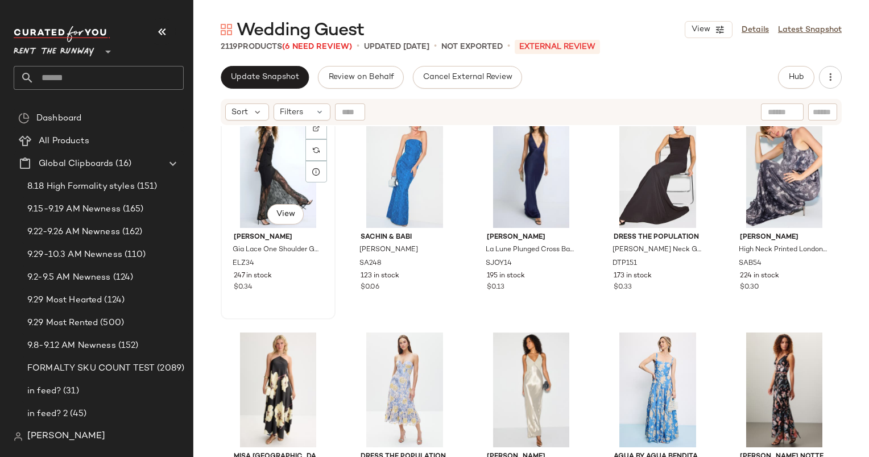
click at [297, 177] on div "#46 View" at bounding box center [278, 170] width 107 height 115
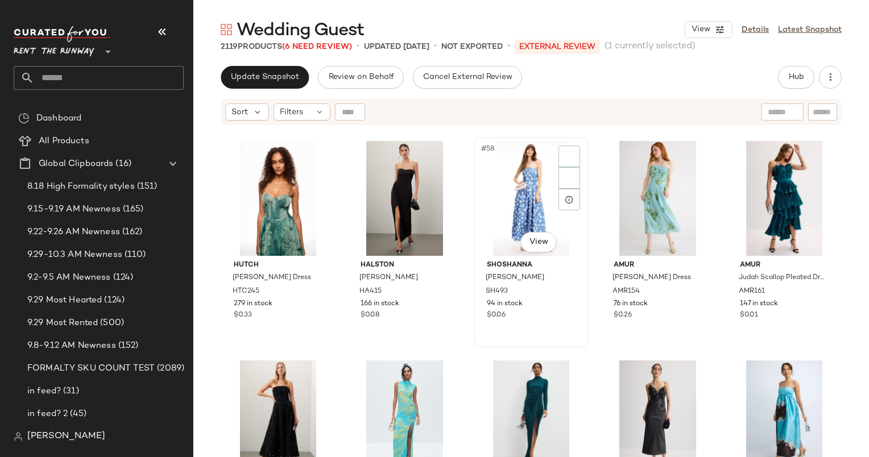
scroll to position [2413, 0]
click at [393, 184] on div "#57 View" at bounding box center [404, 199] width 107 height 115
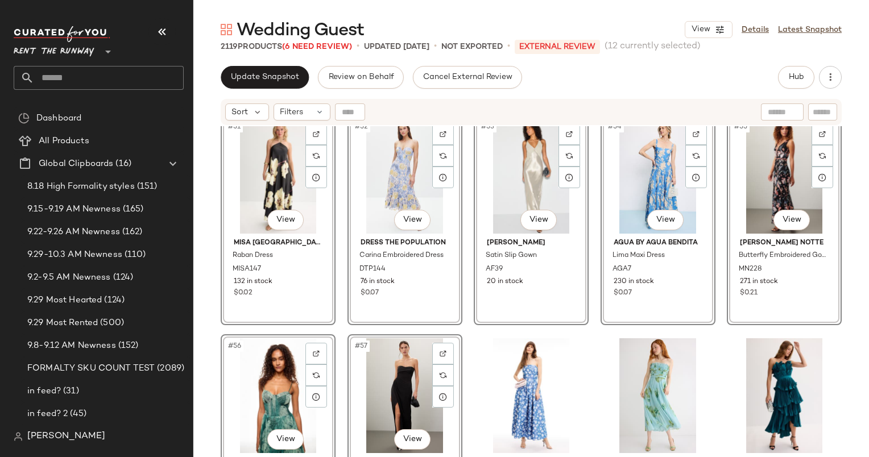
scroll to position [2216, 0]
click at [397, 161] on div "#52 View" at bounding box center [404, 176] width 107 height 115
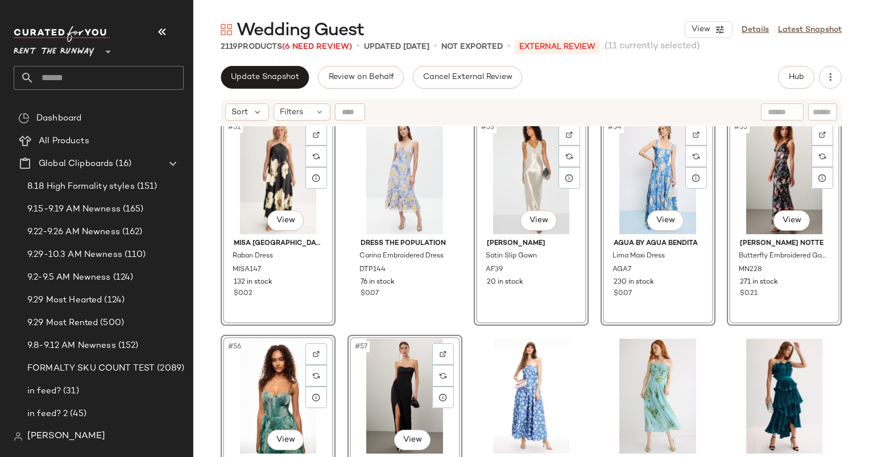
click at [665, 174] on div "#54 View" at bounding box center [657, 176] width 107 height 115
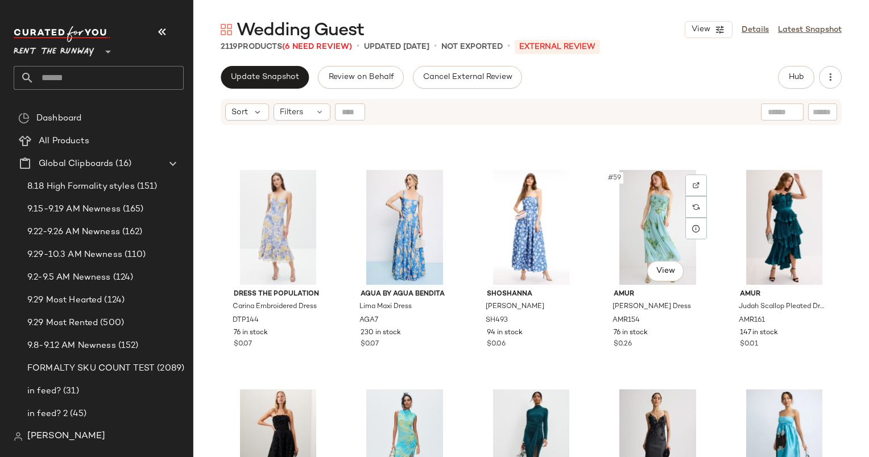
scroll to position [2385, 0]
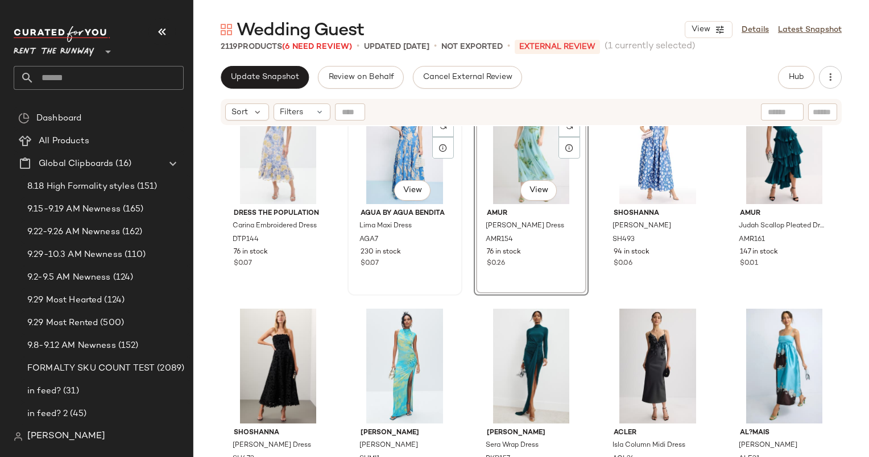
scroll to position [2466, 0]
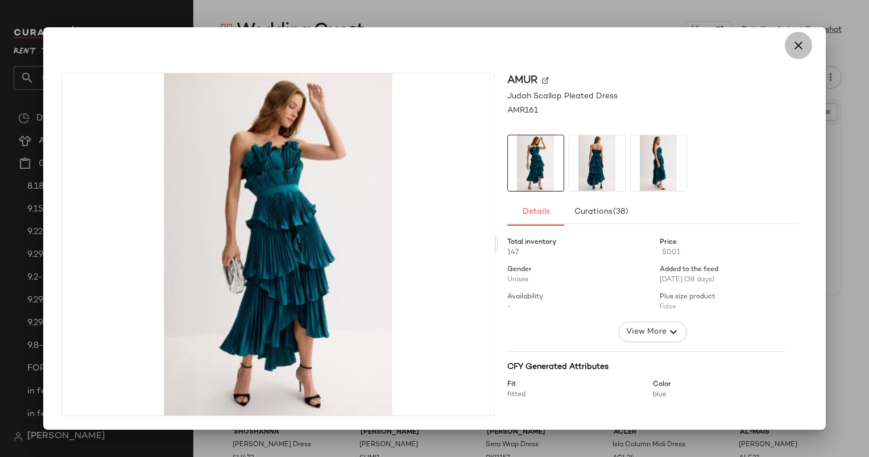
click at [795, 50] on icon "button" at bounding box center [798, 46] width 14 height 14
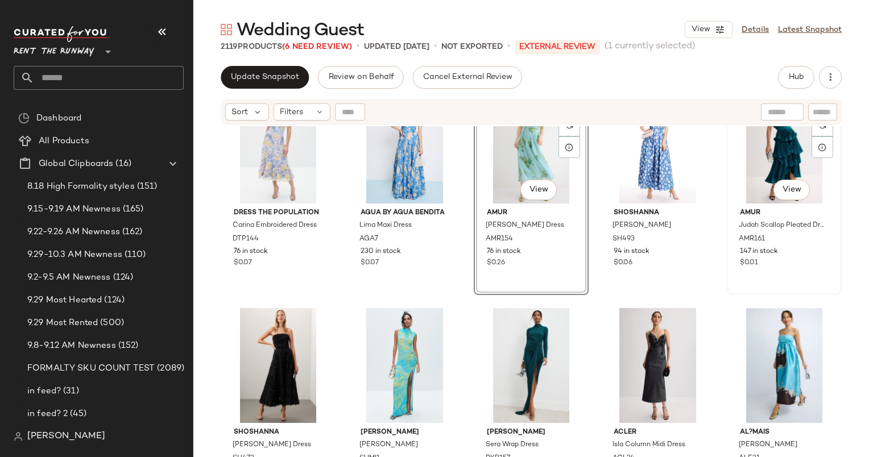
click at [734, 185] on div "#60 View" at bounding box center [783, 146] width 107 height 115
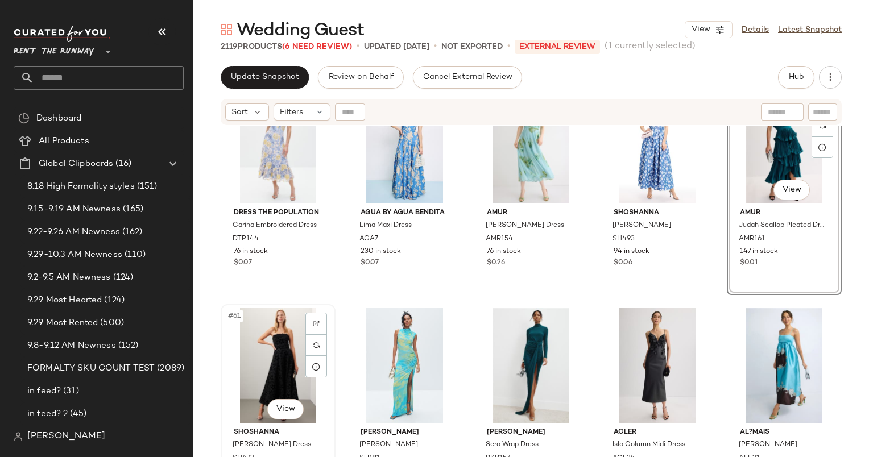
click at [266, 345] on div "#61 View" at bounding box center [278, 365] width 107 height 115
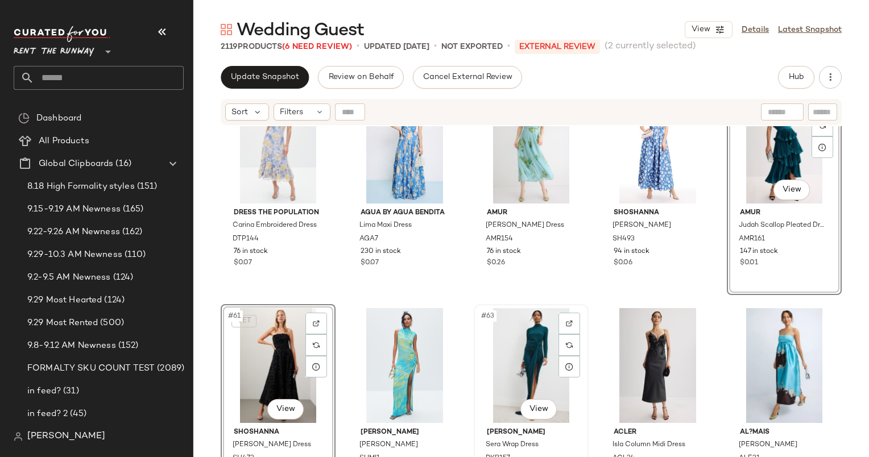
click at [515, 350] on div "#63 View" at bounding box center [530, 365] width 107 height 115
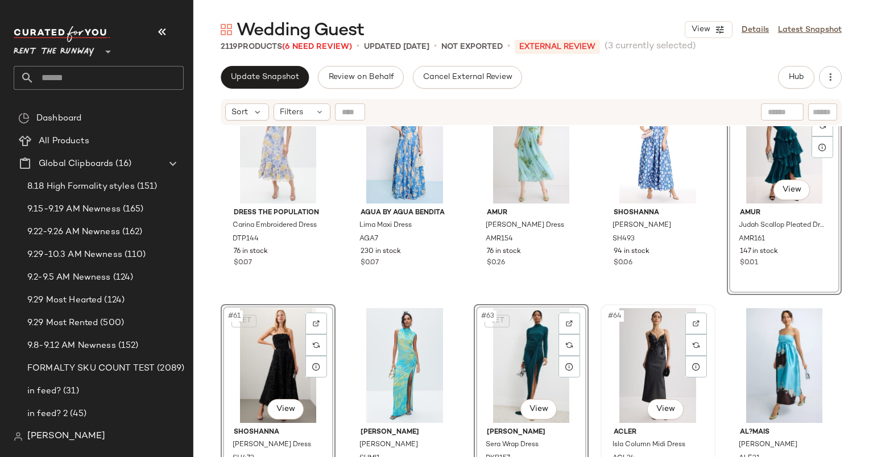
click at [647, 354] on div "#64 View" at bounding box center [657, 365] width 107 height 115
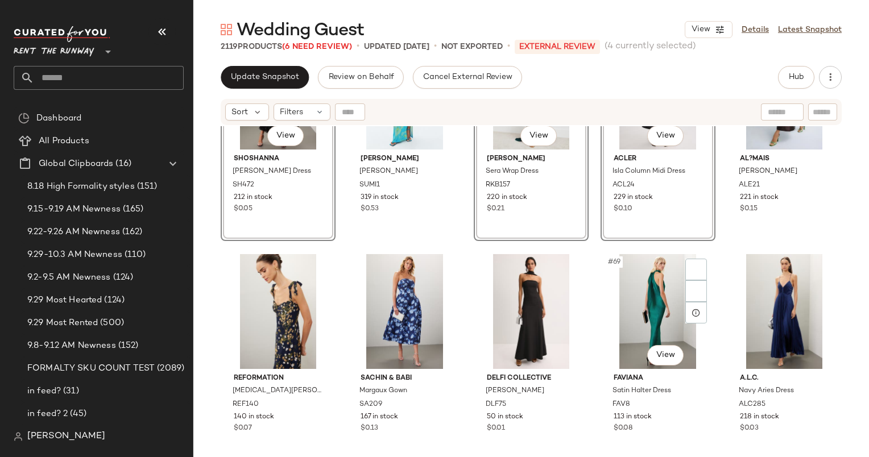
scroll to position [2739, 0]
click at [790, 216] on div "#65 View AL?MAIS Gia Gown ALE21 221 in stock $0.15" at bounding box center [784, 136] width 113 height 208
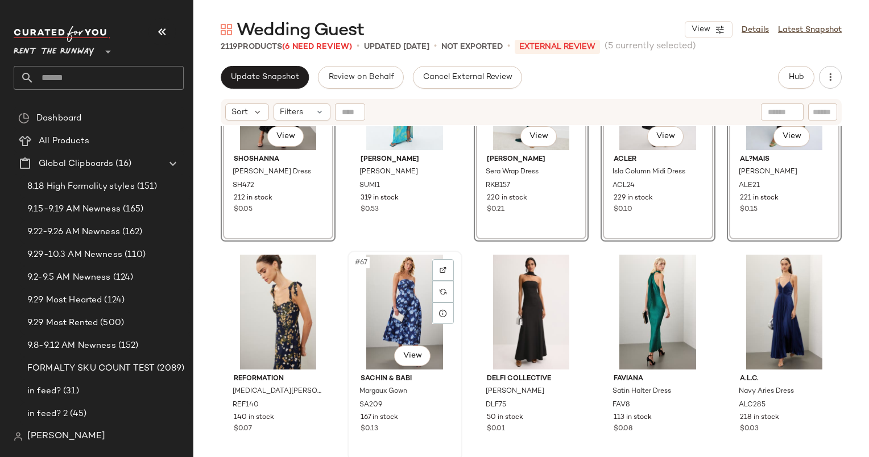
click at [399, 284] on div "#67 View" at bounding box center [404, 312] width 107 height 115
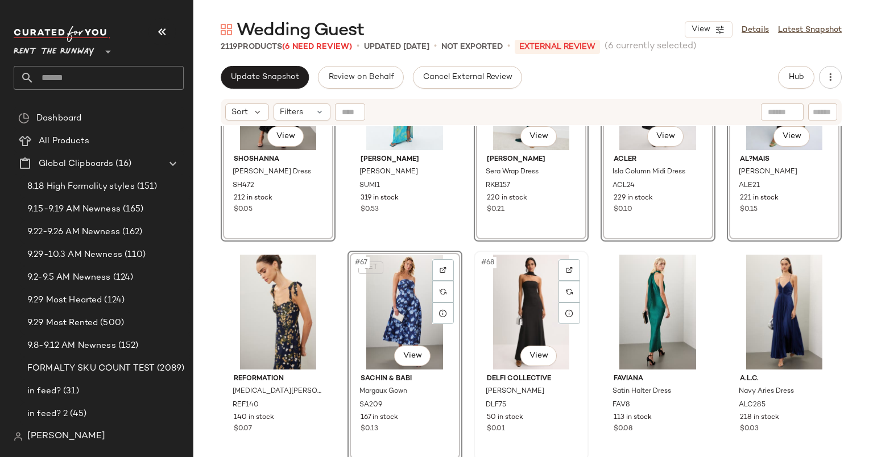
click at [521, 298] on div "#68 View" at bounding box center [530, 312] width 107 height 115
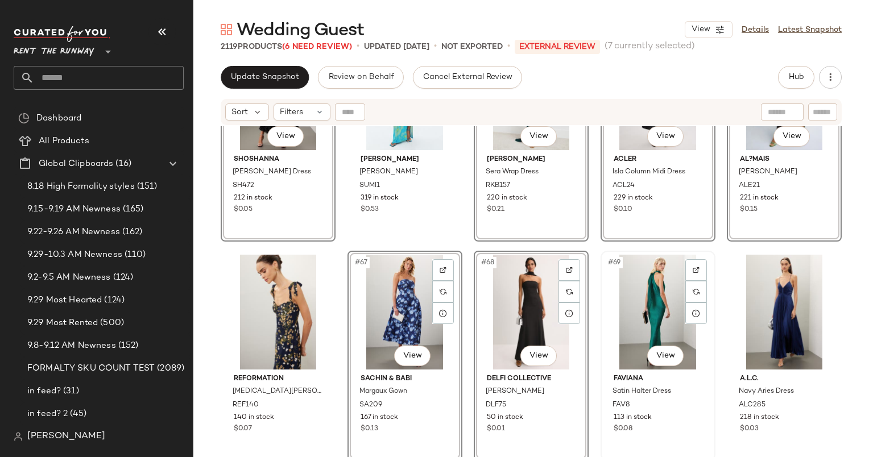
click at [655, 298] on div "#69 View" at bounding box center [657, 312] width 107 height 115
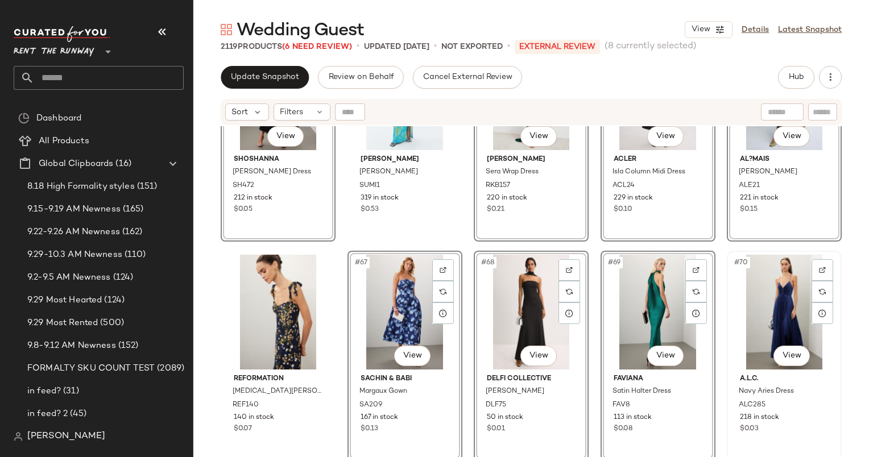
click at [764, 294] on div "#70 View" at bounding box center [783, 312] width 107 height 115
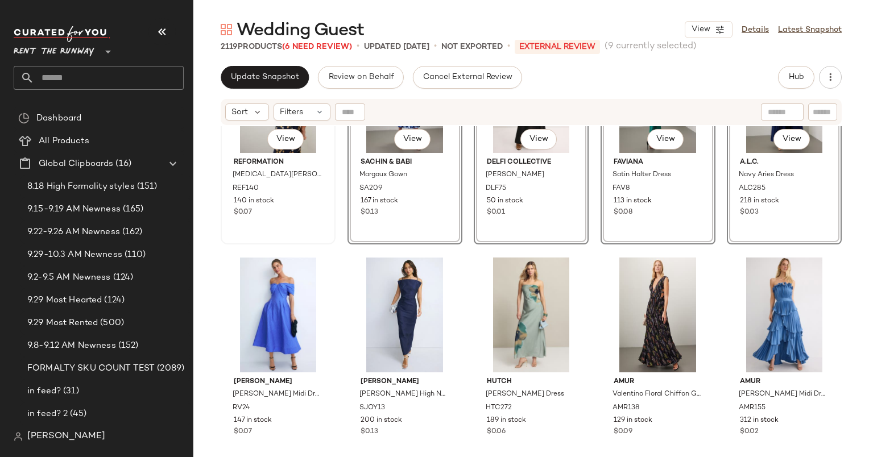
click at [305, 209] on div "$0.07" at bounding box center [278, 212] width 89 height 10
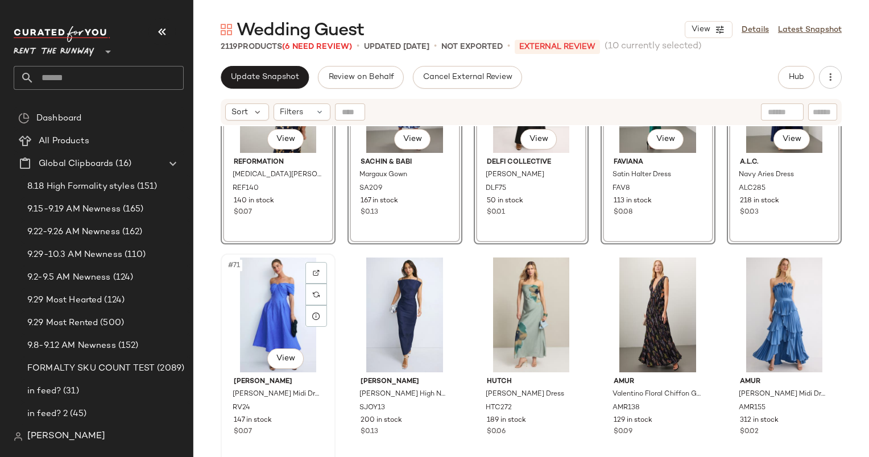
click at [276, 286] on div "#71 View" at bounding box center [278, 314] width 107 height 115
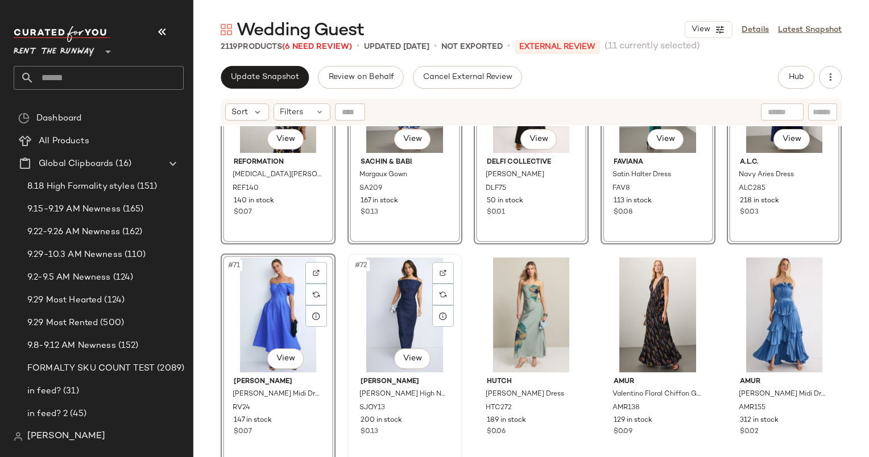
click at [377, 293] on div "#72 View" at bounding box center [404, 314] width 107 height 115
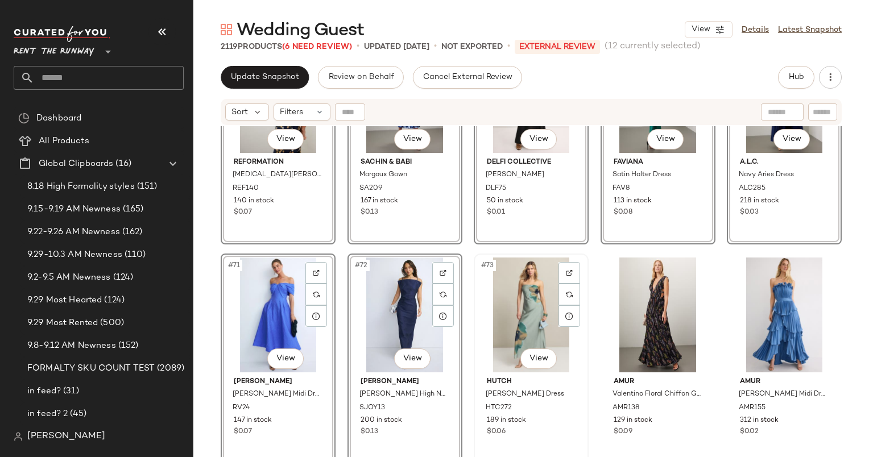
click at [509, 317] on div "#73 View" at bounding box center [530, 314] width 107 height 115
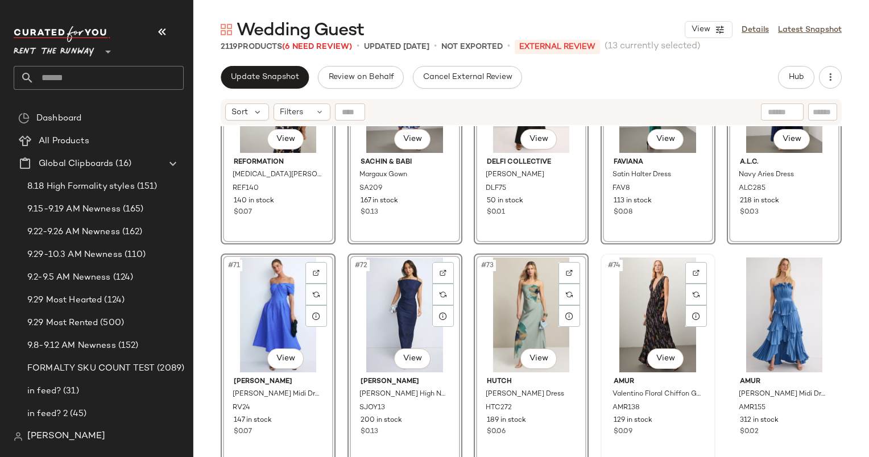
click at [637, 311] on div "#74 View" at bounding box center [657, 314] width 107 height 115
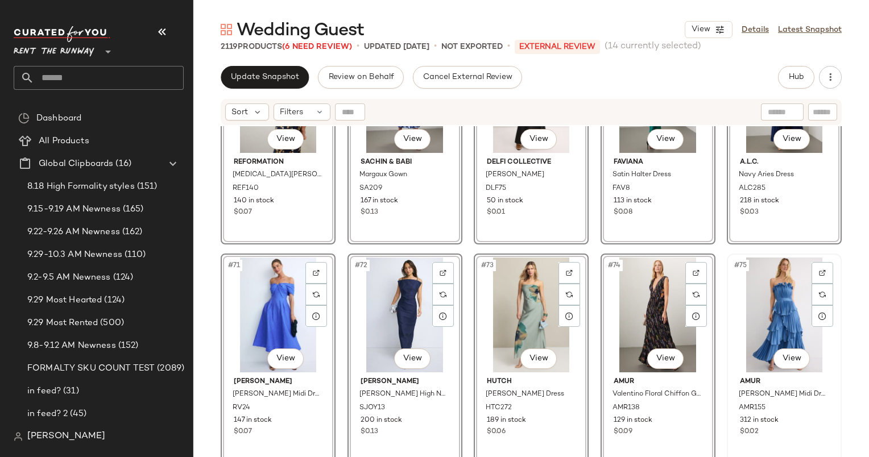
click at [755, 309] on div "#75 View" at bounding box center [783, 314] width 107 height 115
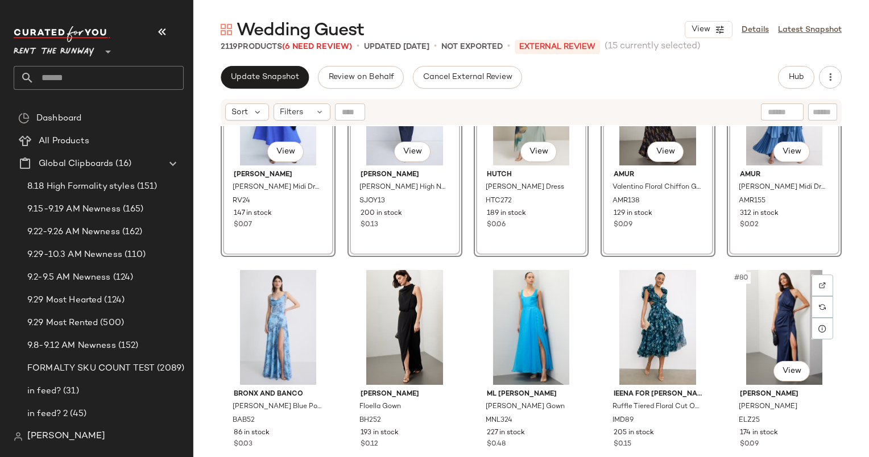
scroll to position [3110, 0]
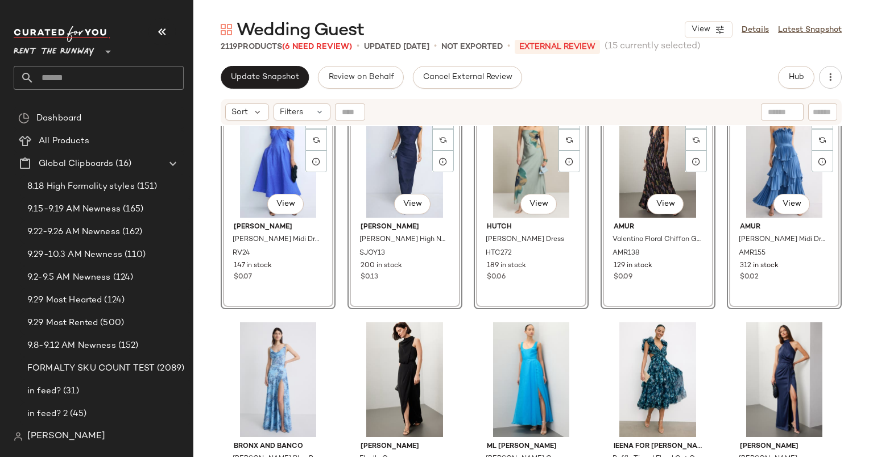
click at [758, 186] on div "#75 View" at bounding box center [783, 160] width 107 height 115
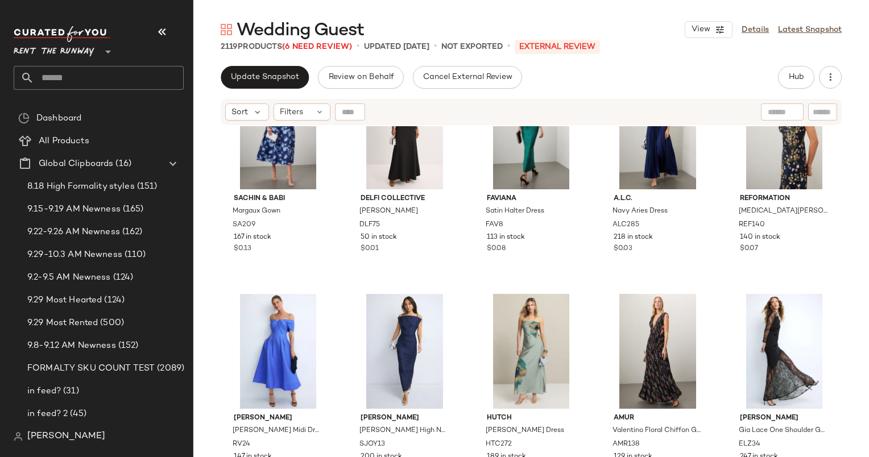
scroll to position [0, 0]
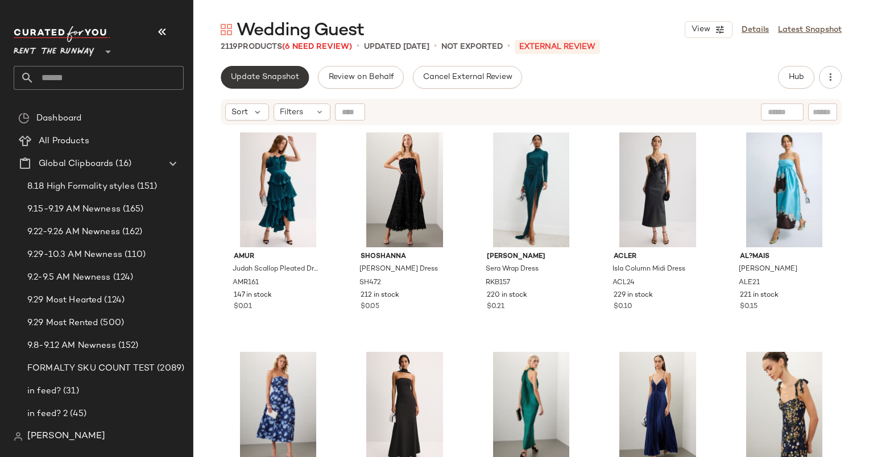
click at [250, 85] on button "Update Snapshot" at bounding box center [265, 77] width 88 height 23
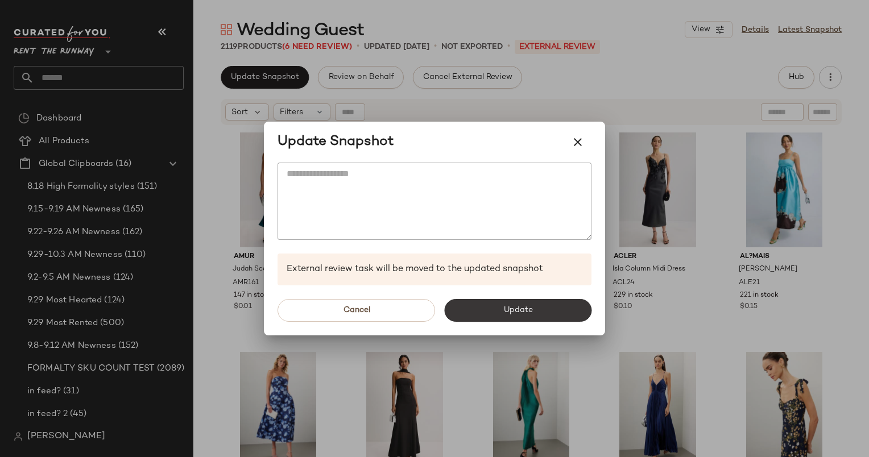
click at [543, 311] on button "Update" at bounding box center [517, 310] width 147 height 23
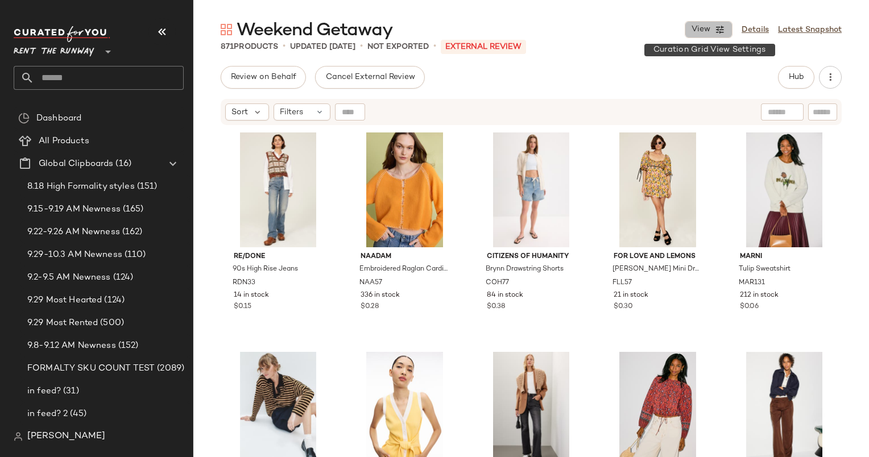
click at [708, 31] on span "View" at bounding box center [700, 29] width 19 height 9
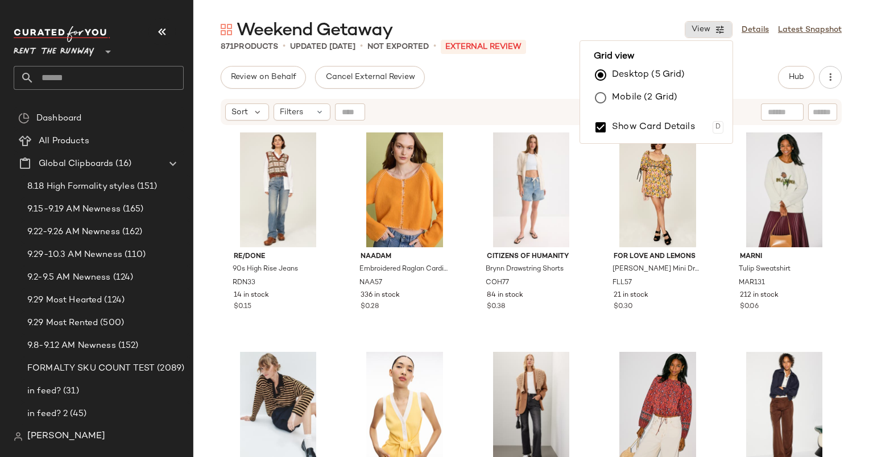
click at [641, 79] on label "Desktop (5 Grid)" at bounding box center [648, 75] width 73 height 23
click at [652, 98] on label "Mobile (2 Grid)" at bounding box center [644, 97] width 65 height 23
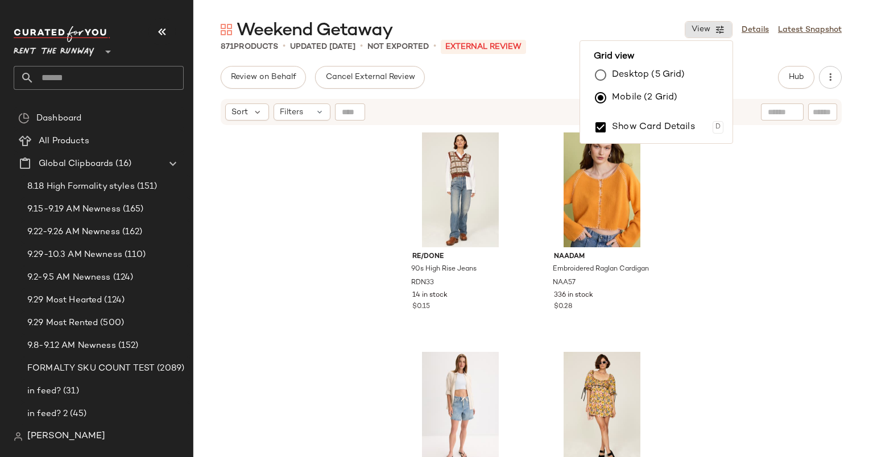
click at [568, 40] on div "Weekend Getaway View Details Latest Snapshot" at bounding box center [530, 29] width 675 height 23
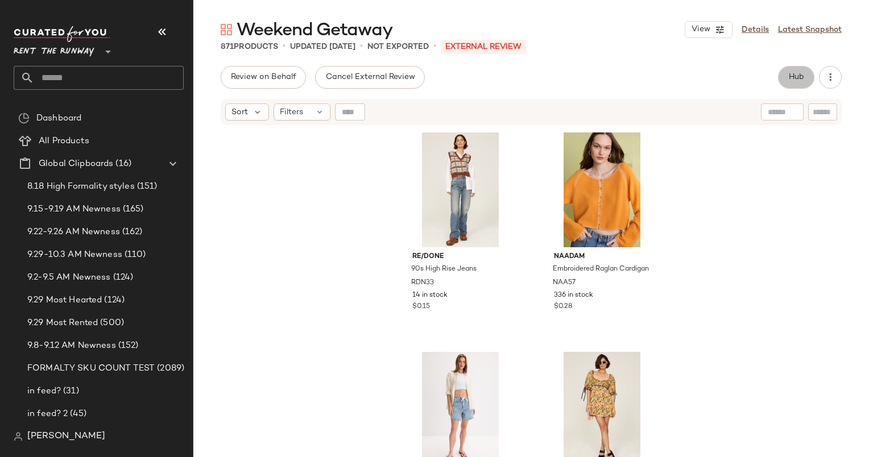
click at [796, 81] on span "Hub" at bounding box center [796, 77] width 16 height 9
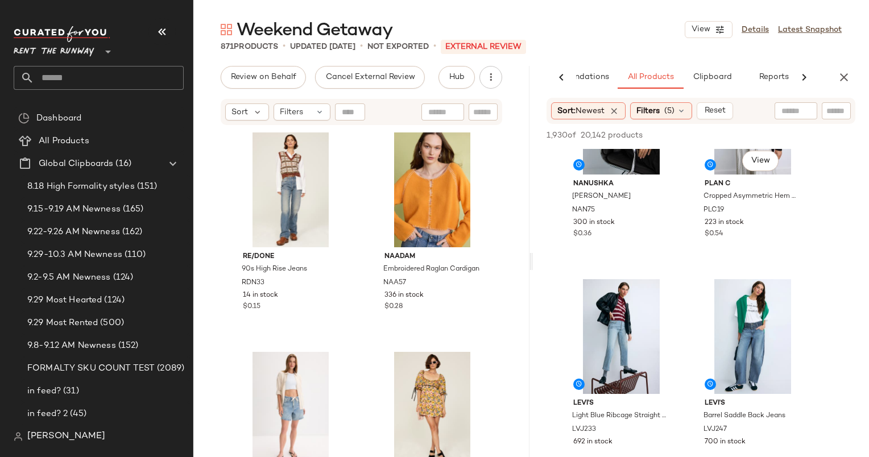
scroll to position [978, 0]
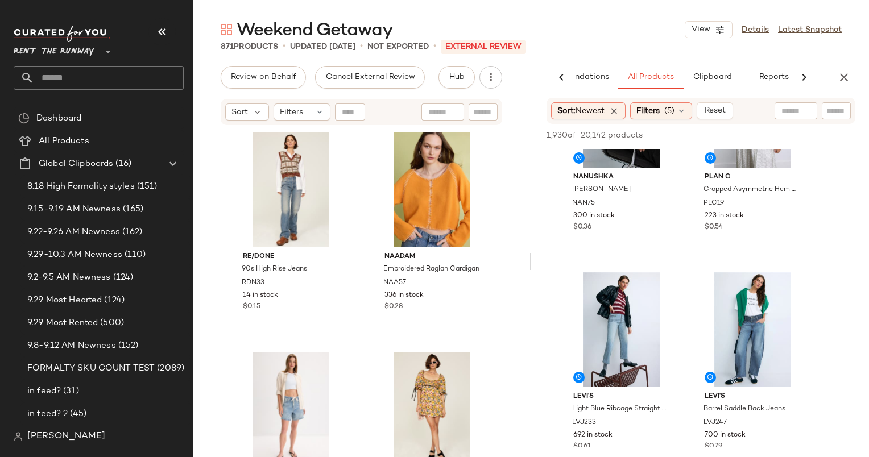
click at [845, 91] on div "AI Recommendations All Products Clipboard Reports Sort: Newest Filters (5) Rese…" at bounding box center [701, 261] width 336 height 391
click at [845, 89] on div "AI Recommendations All Products Clipboard Reports Sort: Newest Filters (5) Rese…" at bounding box center [701, 261] width 336 height 391
click at [844, 84] on button "button" at bounding box center [843, 77] width 23 height 23
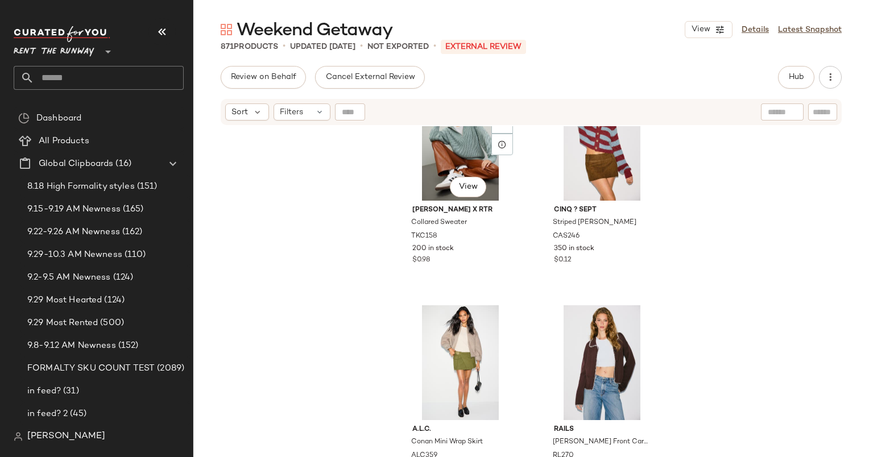
scroll to position [1161, 0]
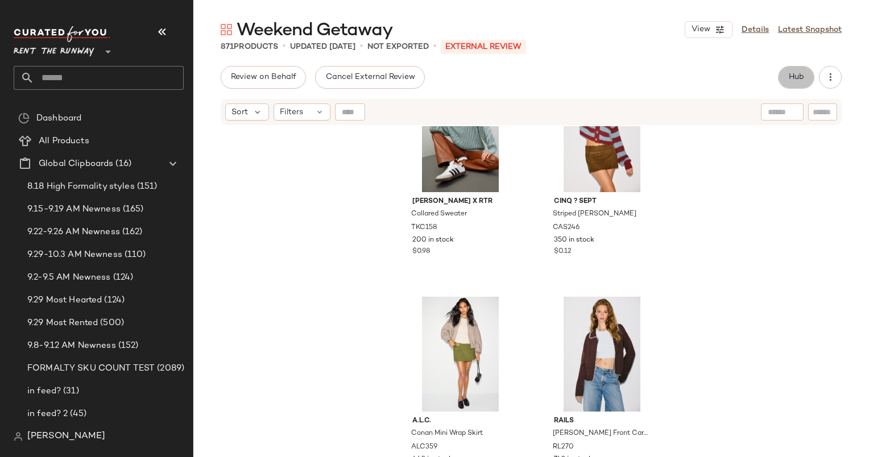
click at [797, 73] on span "Hub" at bounding box center [796, 77] width 16 height 9
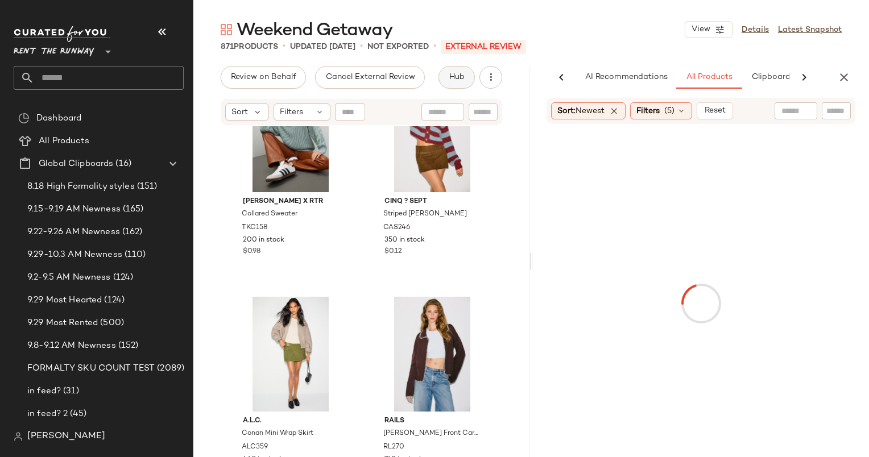
scroll to position [0, 59]
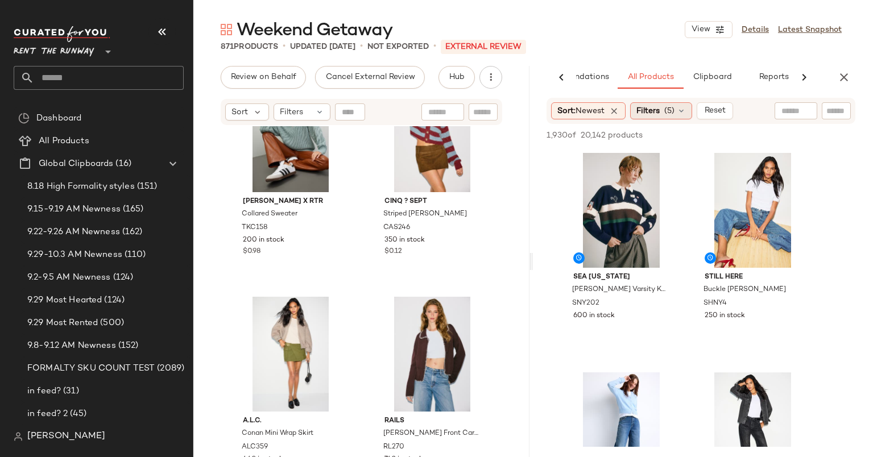
click at [659, 115] on span "Filters" at bounding box center [647, 111] width 23 height 12
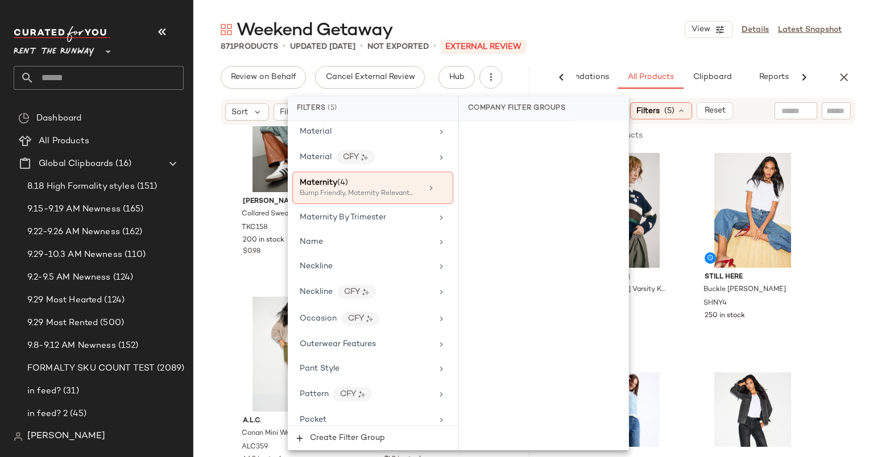
scroll to position [1050, 0]
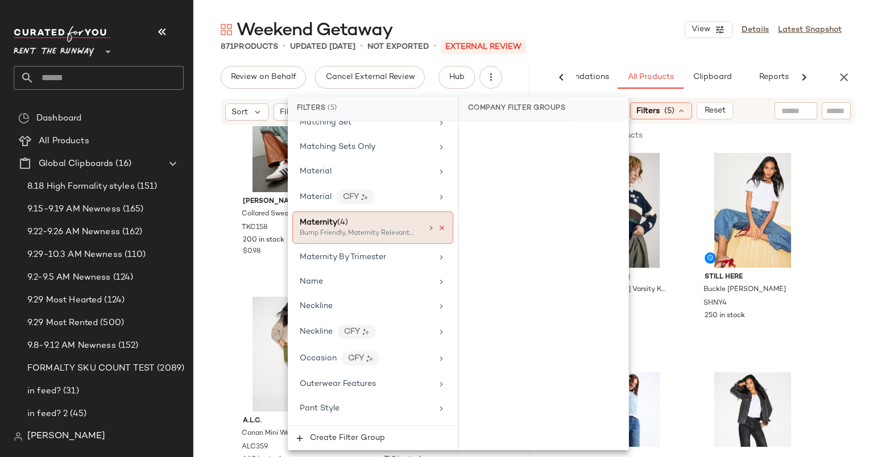
click at [438, 224] on icon at bounding box center [442, 228] width 8 height 8
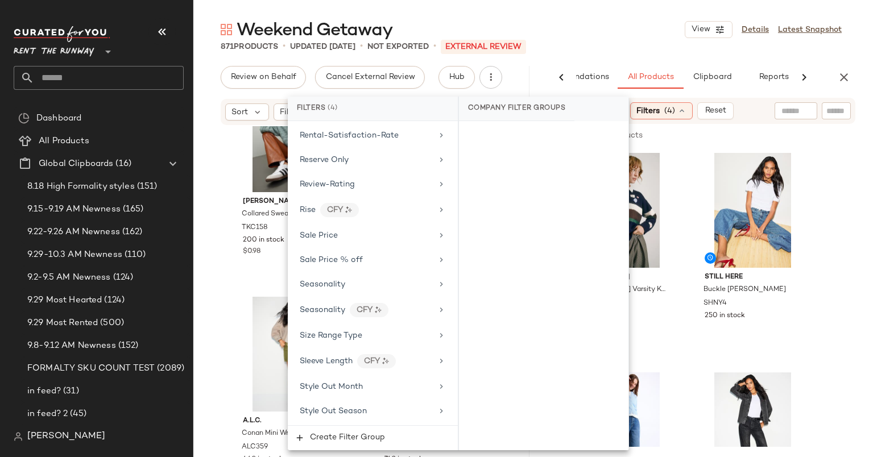
scroll to position [1765, 0]
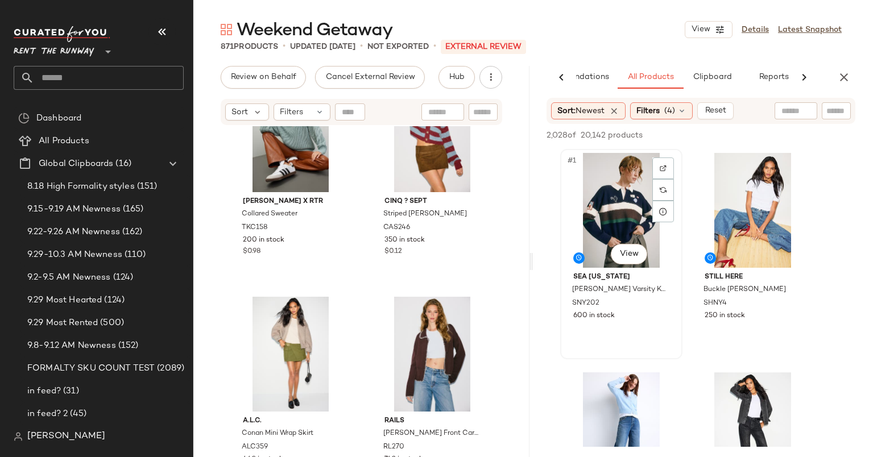
click at [616, 203] on div "#1 View" at bounding box center [621, 210] width 114 height 115
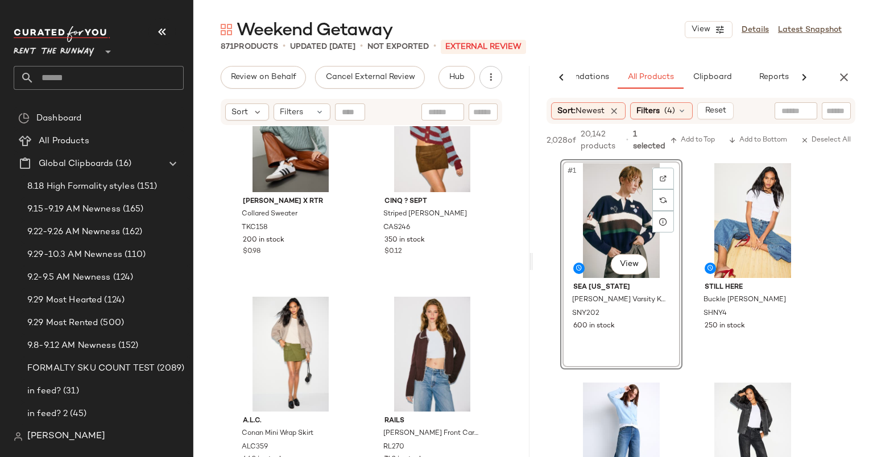
scroll to position [86, 0]
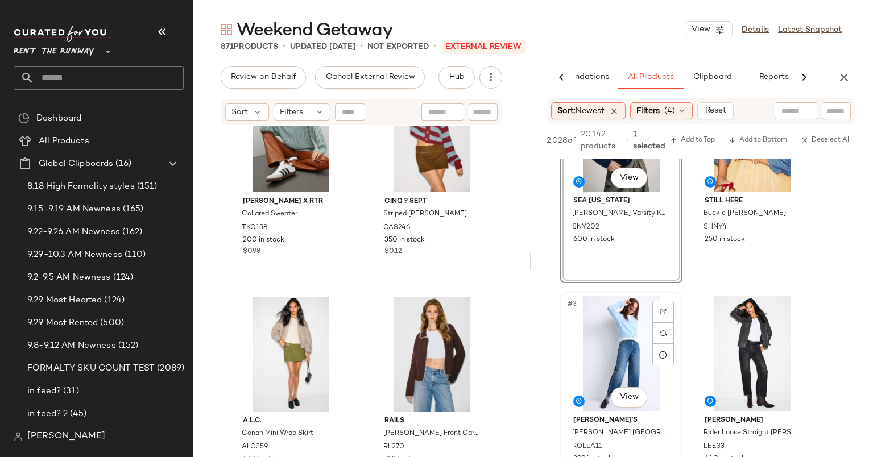
click at [616, 362] on div "#3 View" at bounding box center [621, 353] width 114 height 115
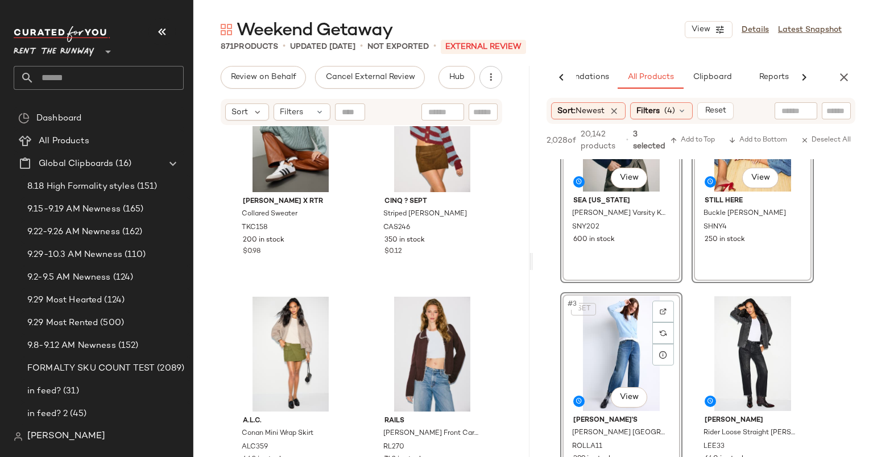
click at [621, 200] on div "SET #1 View Sea New York Arther Varsity Knit Rugby Shirt SNY202 600 in stock" at bounding box center [621, 178] width 122 height 210
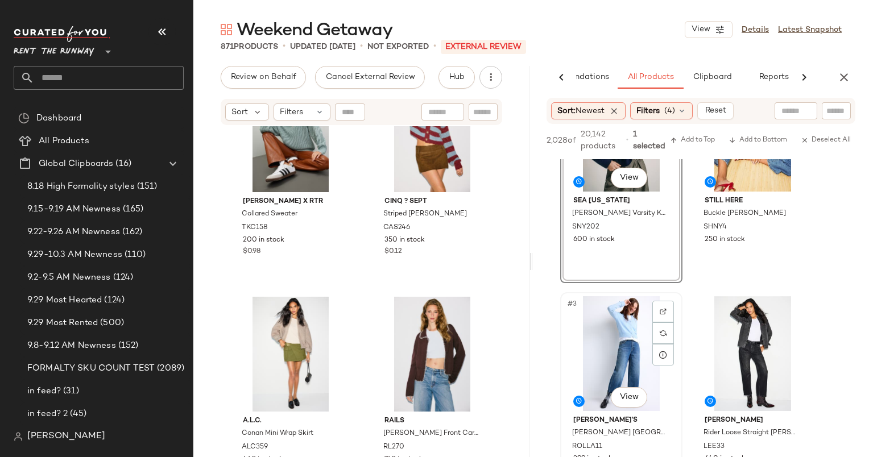
click at [629, 366] on div "#3 View" at bounding box center [621, 353] width 114 height 115
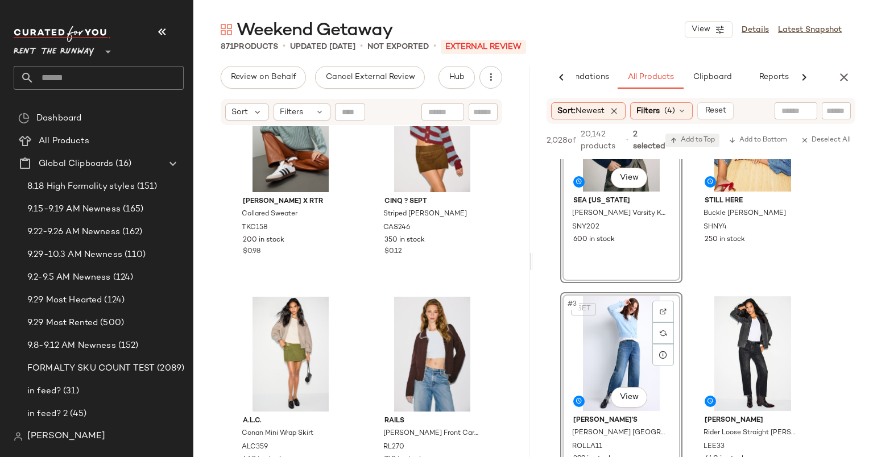
click at [687, 136] on span "Add to Top" at bounding box center [692, 140] width 45 height 8
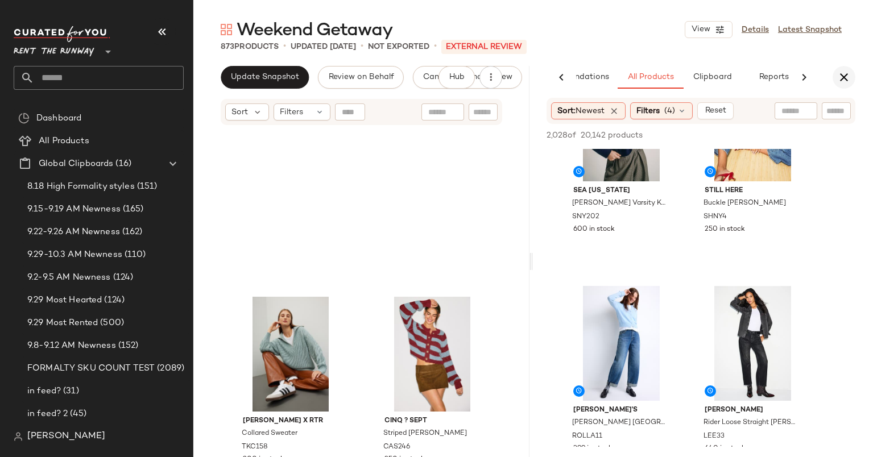
scroll to position [1380, 0]
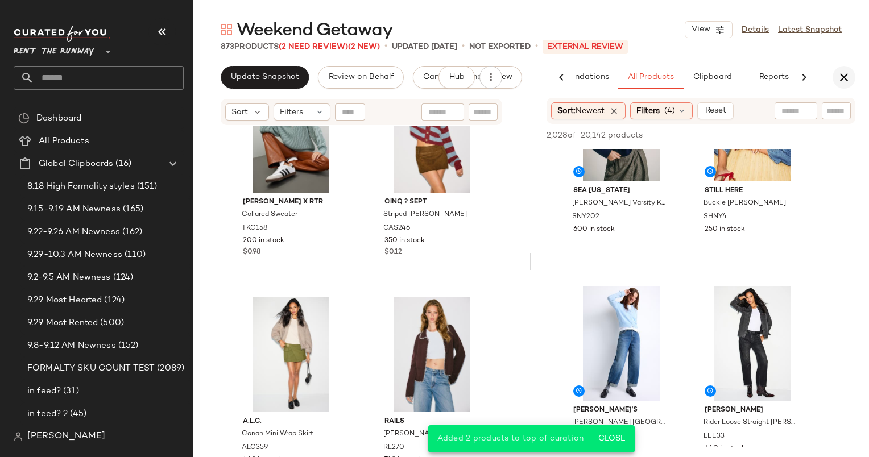
click at [845, 77] on icon "button" at bounding box center [844, 77] width 14 height 14
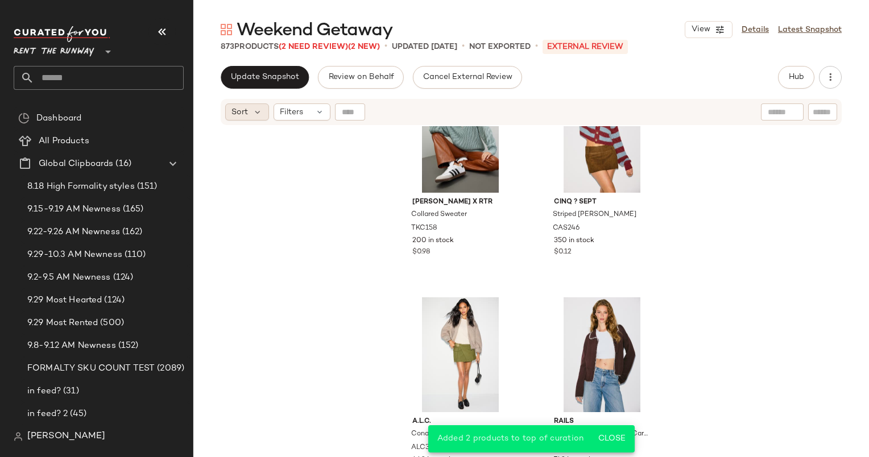
click at [231, 118] on div "Sort" at bounding box center [247, 111] width 44 height 17
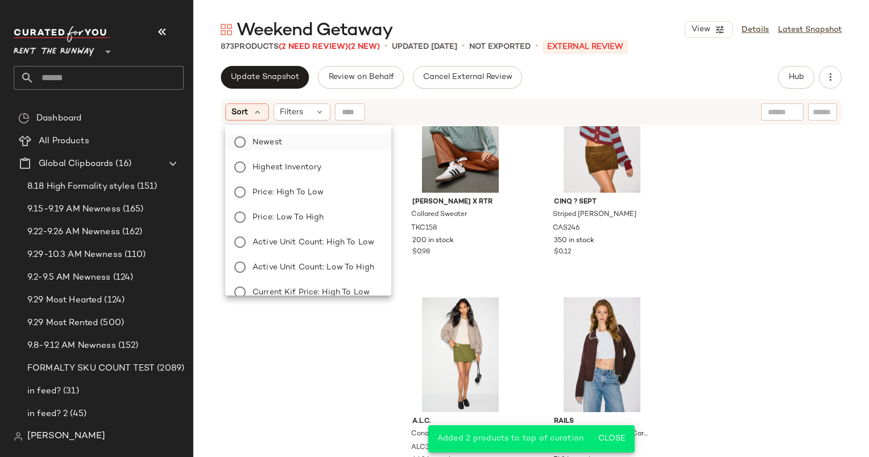
click at [299, 143] on label "Newest" at bounding box center [315, 142] width 134 height 16
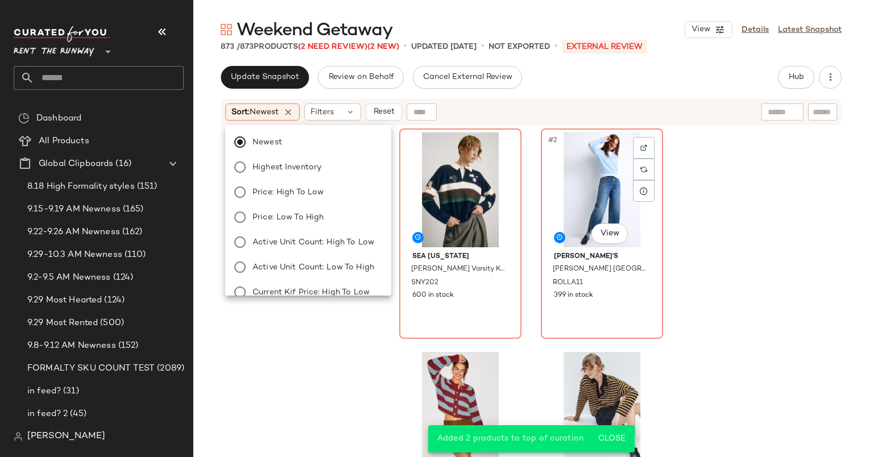
click at [684, 208] on div "Sea New York Arther Varsity Knit Rugby Shirt SNY202 600 in stock #2 View Rolla'…" at bounding box center [530, 305] width 675 height 359
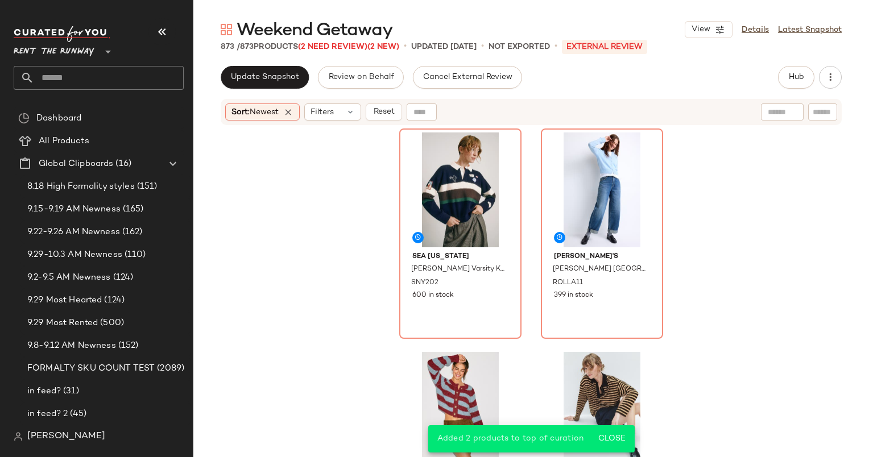
click at [390, 203] on div "Sea New York Arther Varsity Knit Rugby Shirt SNY202 600 in stock Rolla's Gigi B…" at bounding box center [530, 305] width 675 height 359
click at [455, 207] on div "#1 View" at bounding box center [460, 189] width 114 height 115
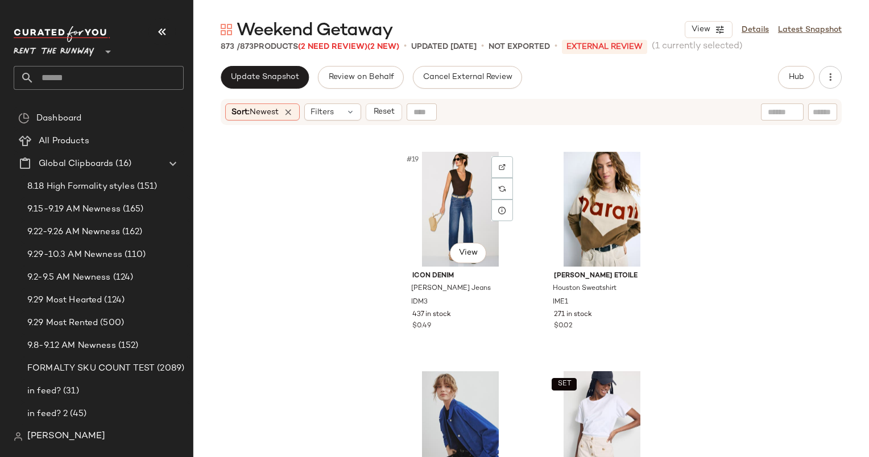
scroll to position [1966, 0]
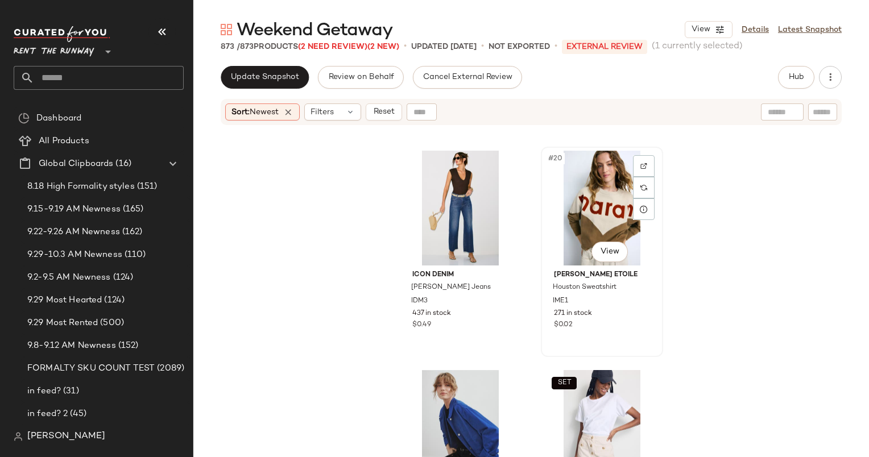
click at [599, 218] on div "#20 View" at bounding box center [602, 208] width 114 height 115
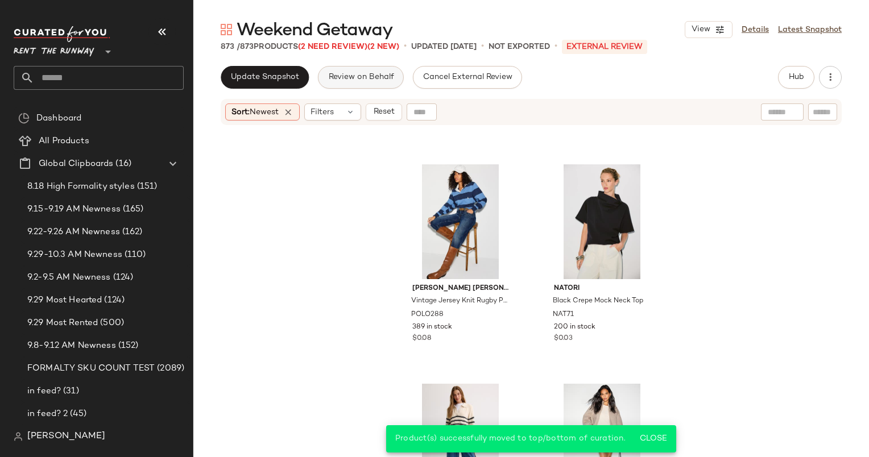
scroll to position [851, 0]
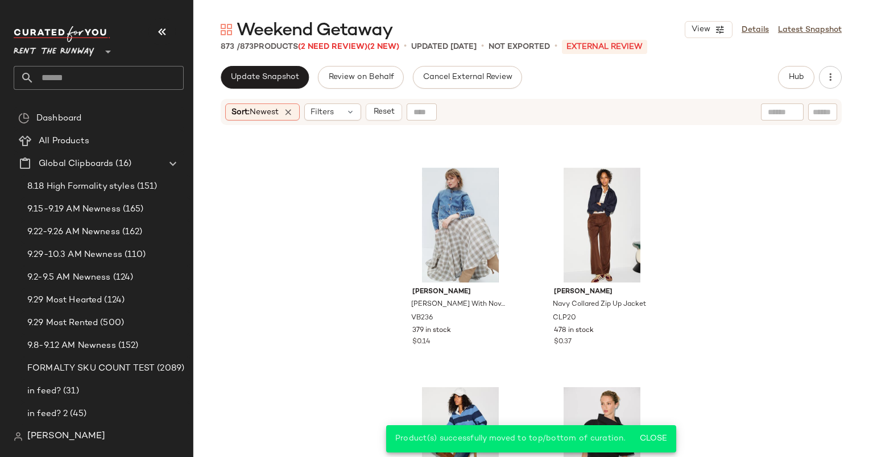
click at [393, 127] on div "Veronica Beard Andrea Jacket With Novel Buttons VB236 379 in stock $0.14 Claudi…" at bounding box center [530, 305] width 675 height 359
click at [377, 103] on button "Reset" at bounding box center [383, 111] width 36 height 17
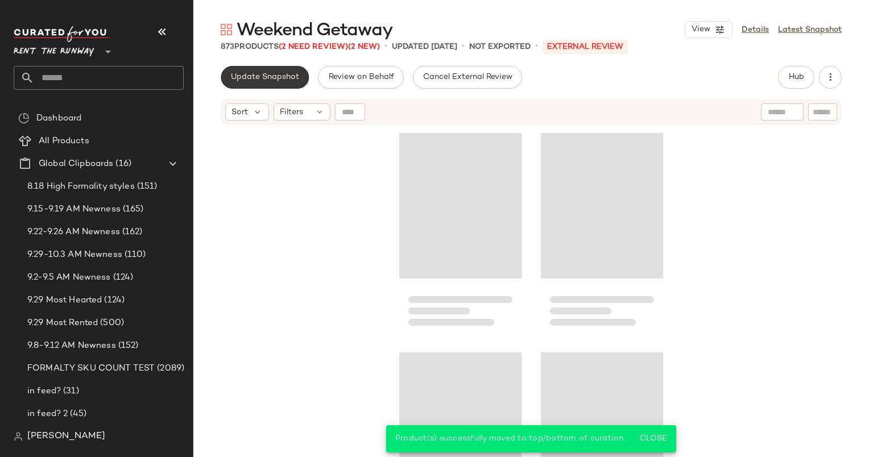
click at [288, 80] on span "Update Snapshot" at bounding box center [264, 77] width 69 height 9
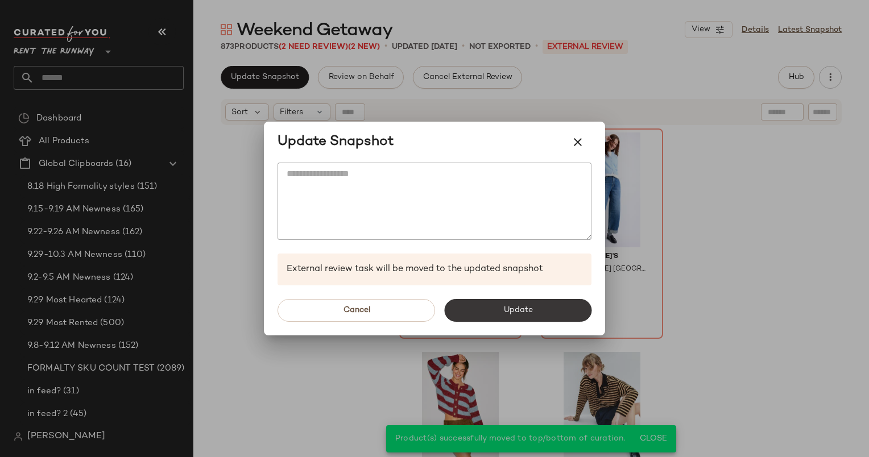
click at [538, 321] on button "Update" at bounding box center [517, 310] width 147 height 23
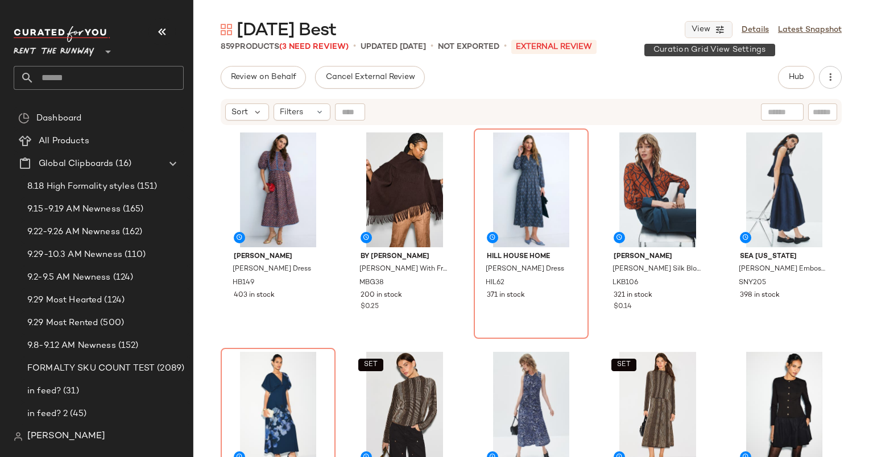
click at [721, 31] on icon "button" at bounding box center [719, 29] width 10 height 10
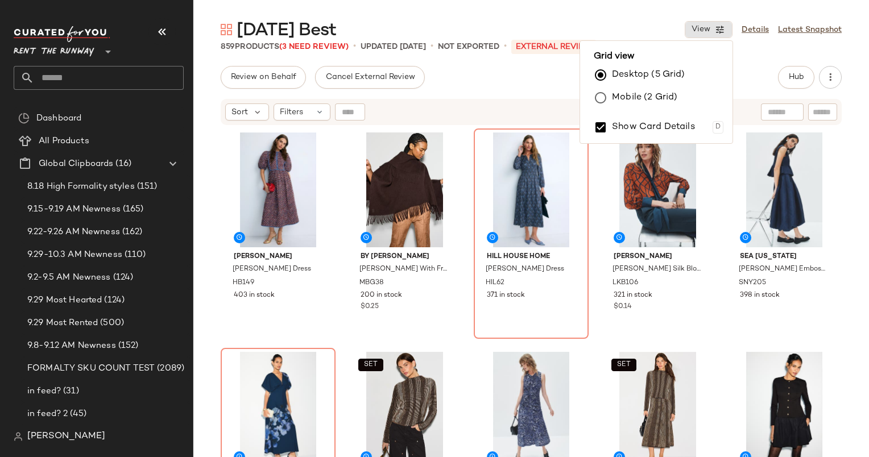
click at [624, 98] on label "Mobile (2 Grid)" at bounding box center [644, 97] width 65 height 23
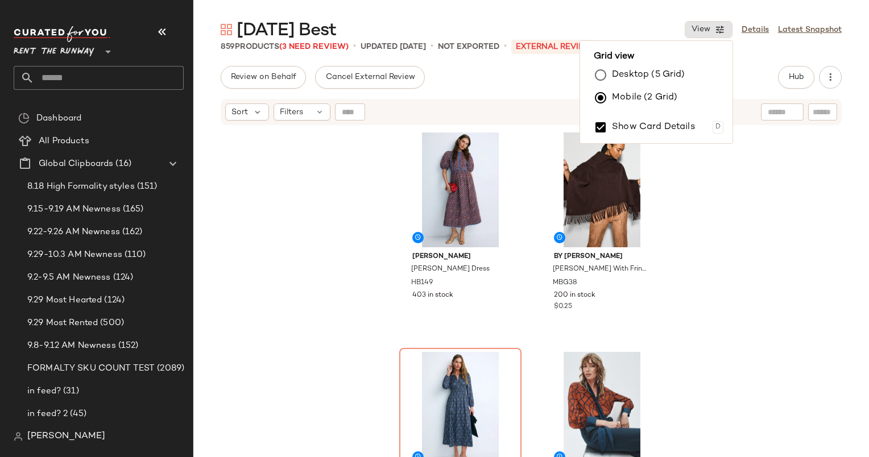
click at [726, 207] on div "[PERSON_NAME] [PERSON_NAME] Dress HB149 403 in stock By [PERSON_NAME] With Frin…" at bounding box center [530, 305] width 675 height 359
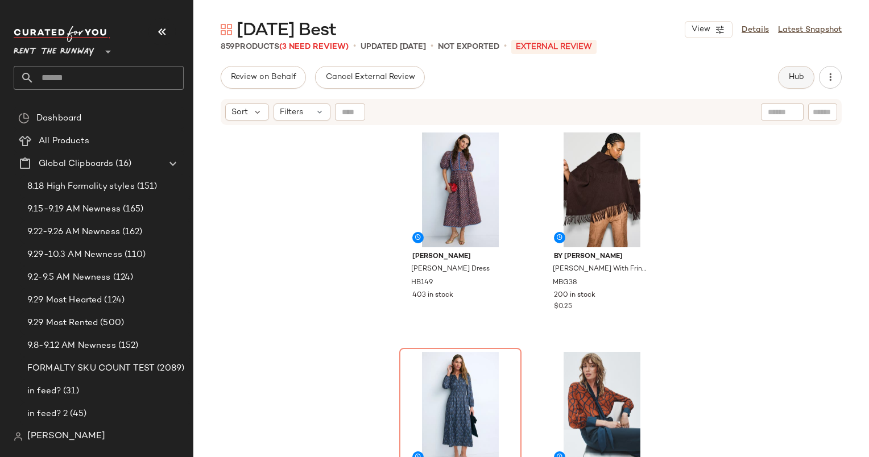
click at [795, 84] on button "Hub" at bounding box center [796, 77] width 36 height 23
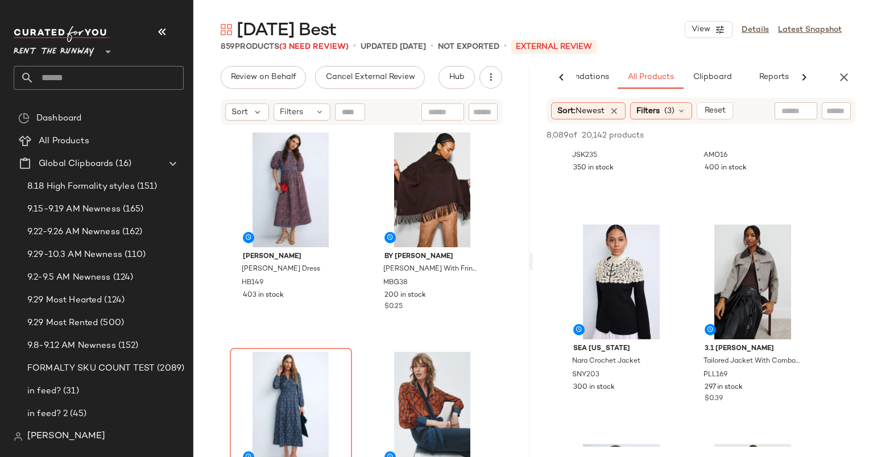
scroll to position [2780, 0]
click at [607, 293] on div "#27 View" at bounding box center [621, 283] width 114 height 115
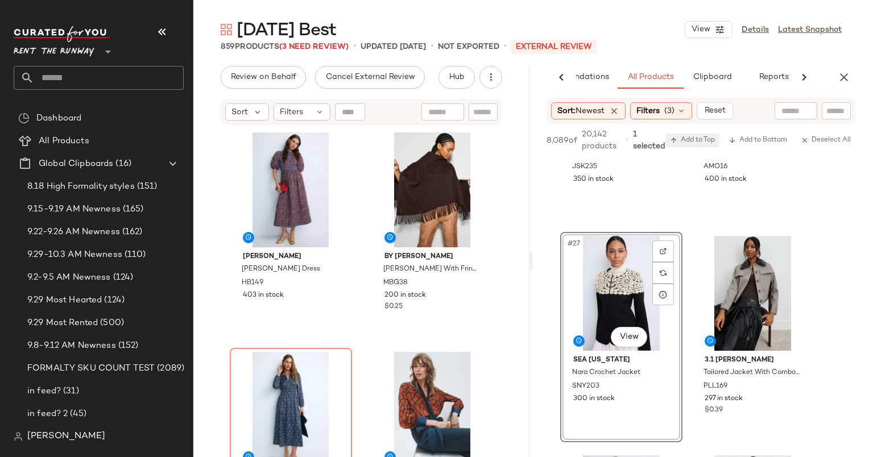
click at [697, 138] on span "Add to Top" at bounding box center [692, 140] width 45 height 8
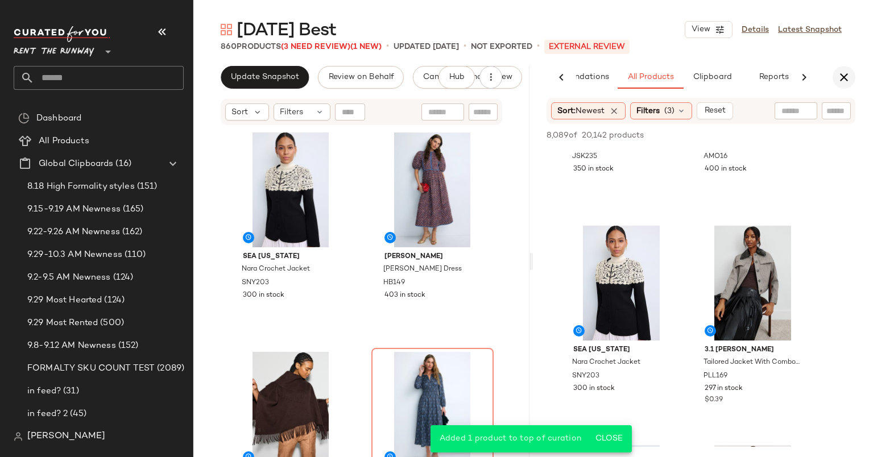
click at [839, 78] on icon "button" at bounding box center [844, 77] width 14 height 14
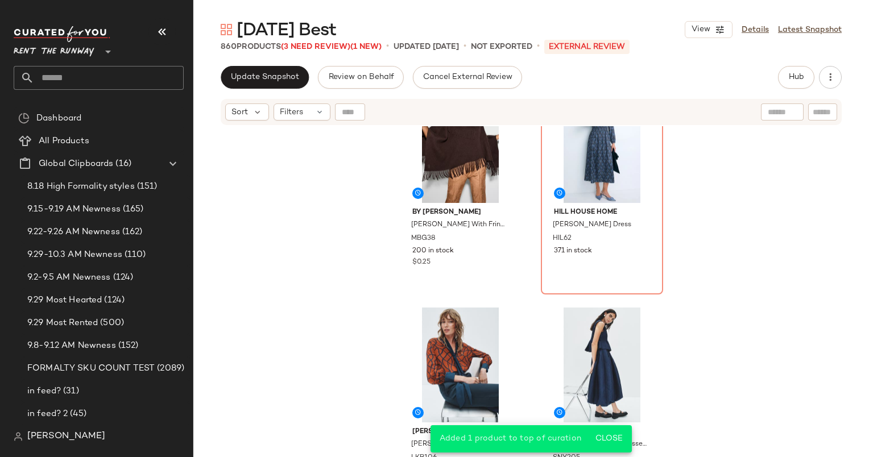
scroll to position [281, 0]
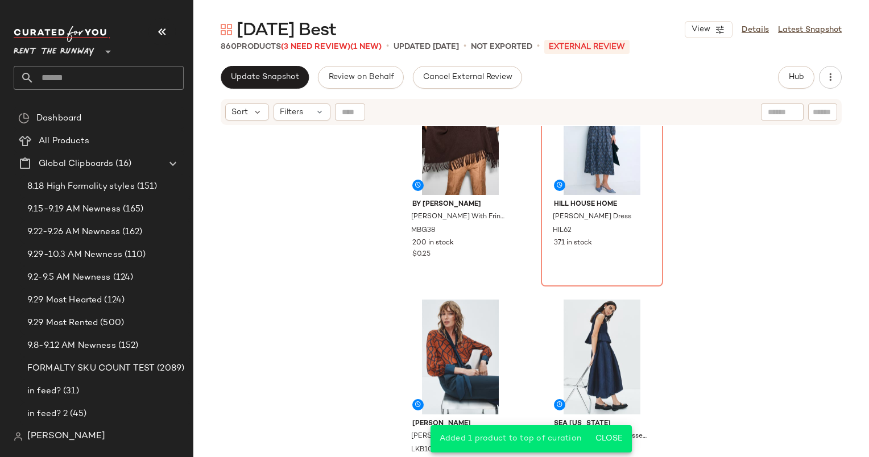
click at [306, 121] on div "Sort Filters" at bounding box center [531, 112] width 621 height 26
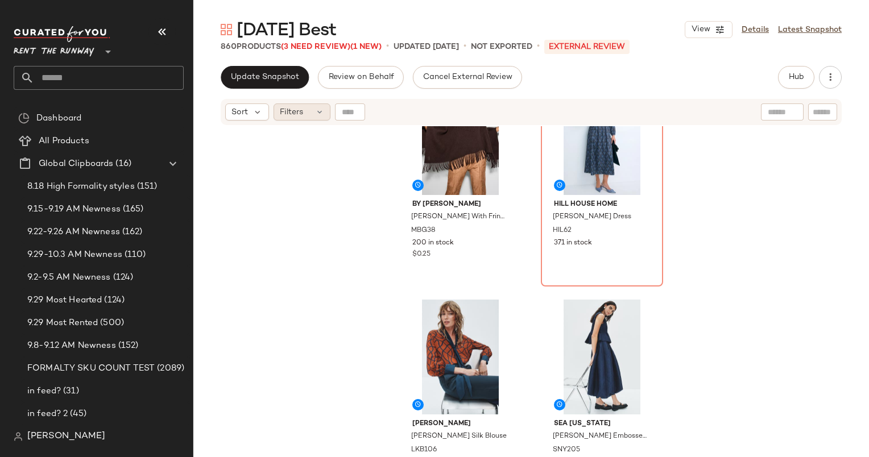
click at [303, 119] on div "Filters" at bounding box center [301, 111] width 57 height 17
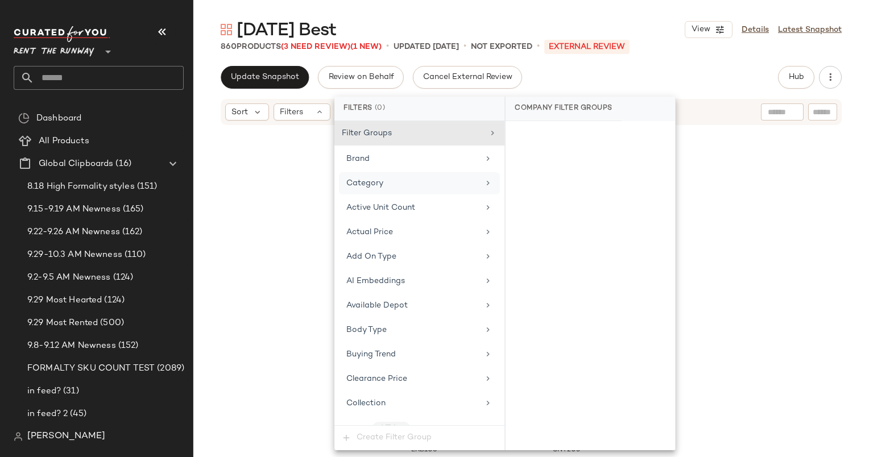
click at [414, 178] on div "Category" at bounding box center [412, 183] width 132 height 12
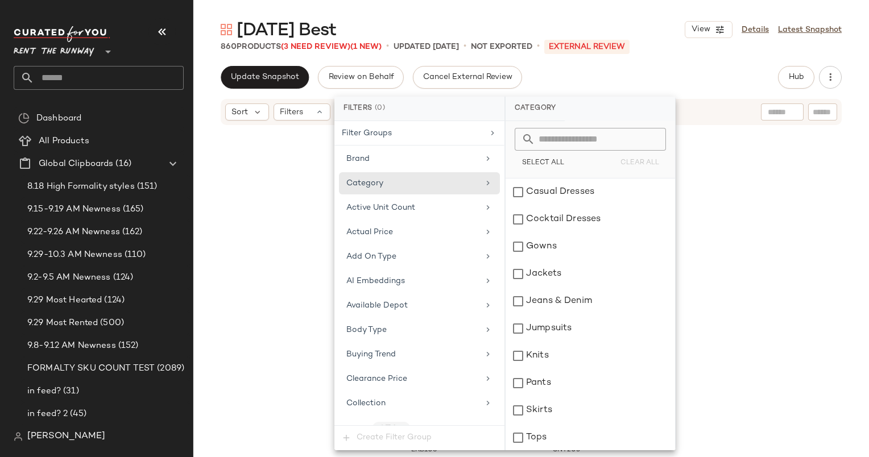
click at [728, 280] on div "By Malene Birger Turtma Shawl With Fringe MBG38 200 in stock $0.25 Hill House H…" at bounding box center [530, 305] width 675 height 359
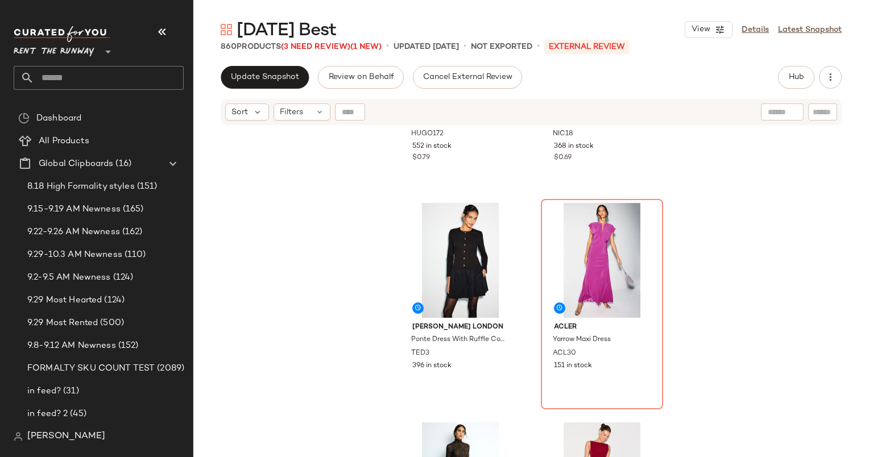
scroll to position [1036, 0]
click at [245, 115] on span "Sort" at bounding box center [239, 112] width 16 height 12
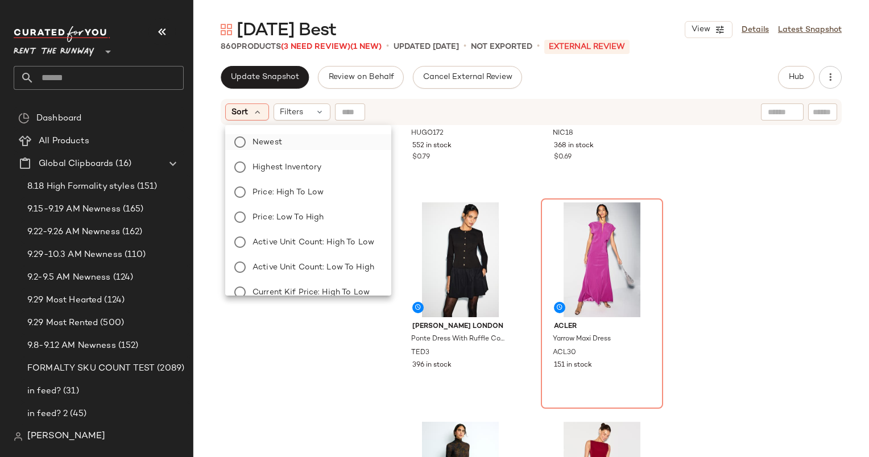
click at [318, 147] on label "Newest" at bounding box center [315, 142] width 134 height 16
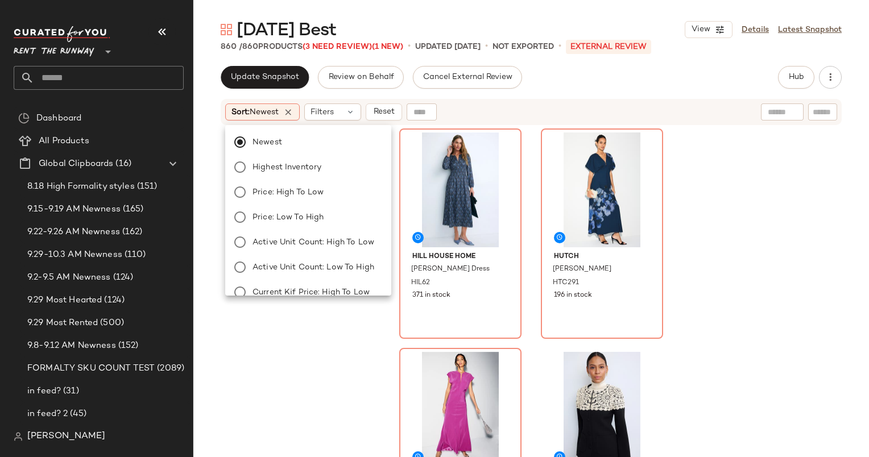
click at [589, 111] on div "Sort: Newest Filters Reset" at bounding box center [457, 111] width 464 height 17
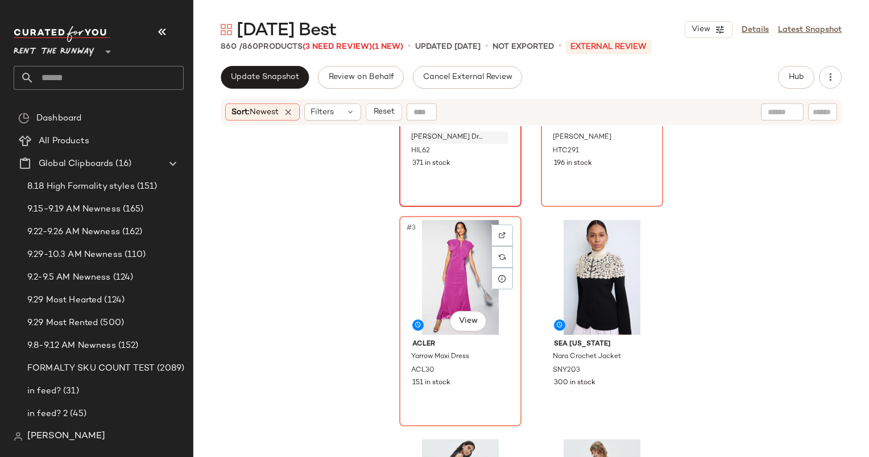
scroll to position [0, 0]
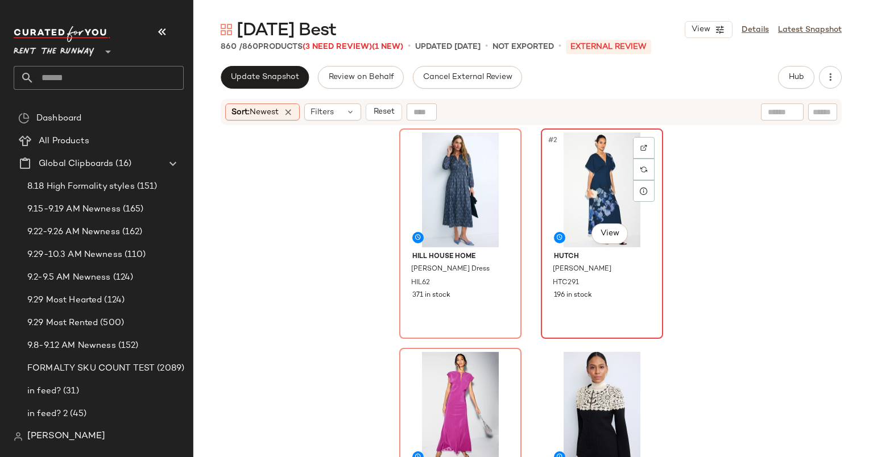
click at [581, 176] on div "#2 View" at bounding box center [602, 189] width 114 height 115
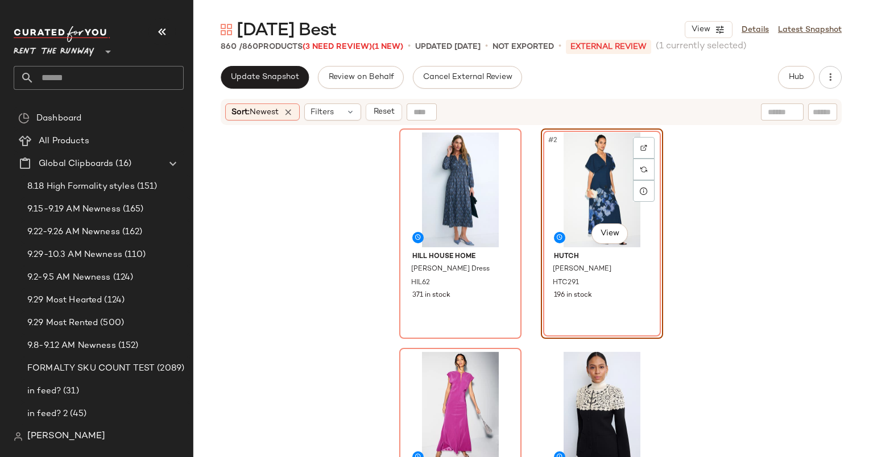
scroll to position [226, 0]
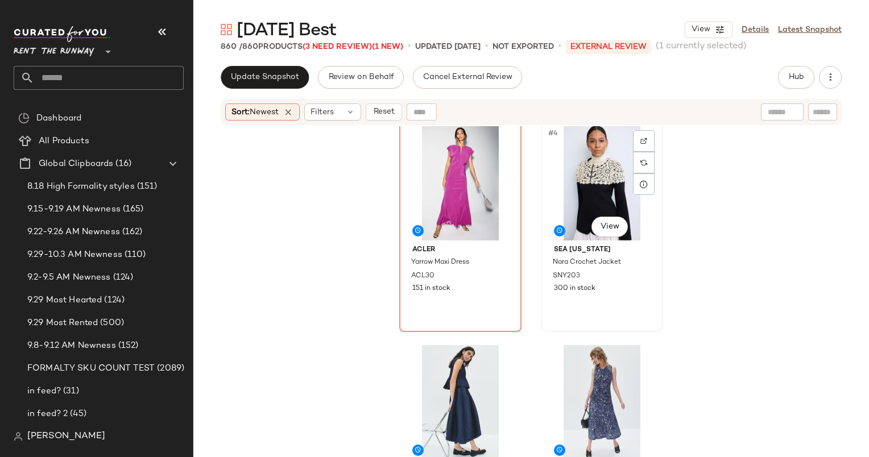
click at [593, 163] on div "#4 View" at bounding box center [602, 183] width 114 height 115
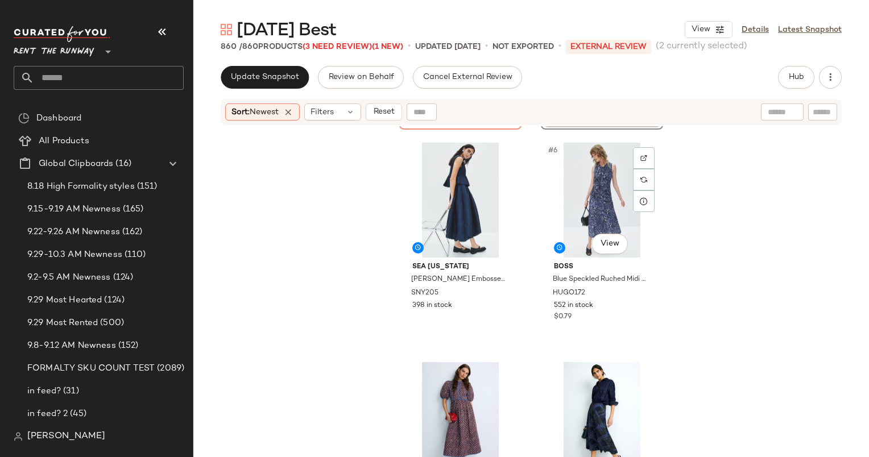
scroll to position [438, 0]
click at [467, 195] on div "#5 View" at bounding box center [460, 200] width 114 height 115
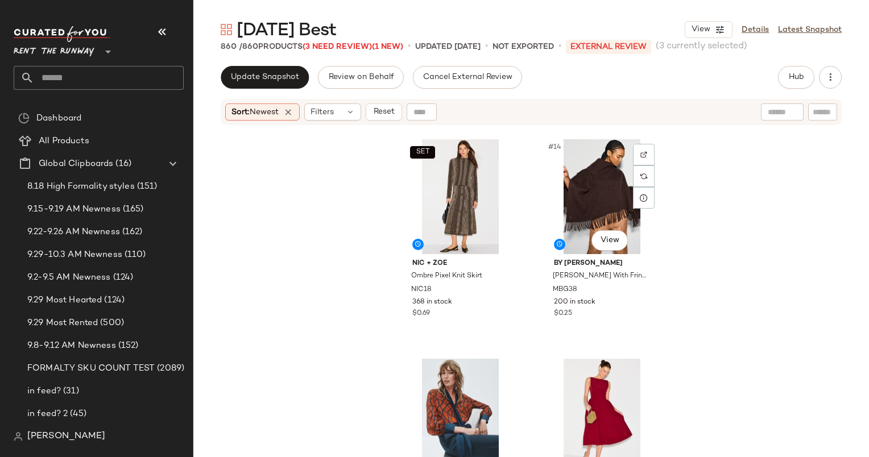
scroll to position [1319, 0]
click at [571, 205] on div "#14 View" at bounding box center [602, 196] width 114 height 115
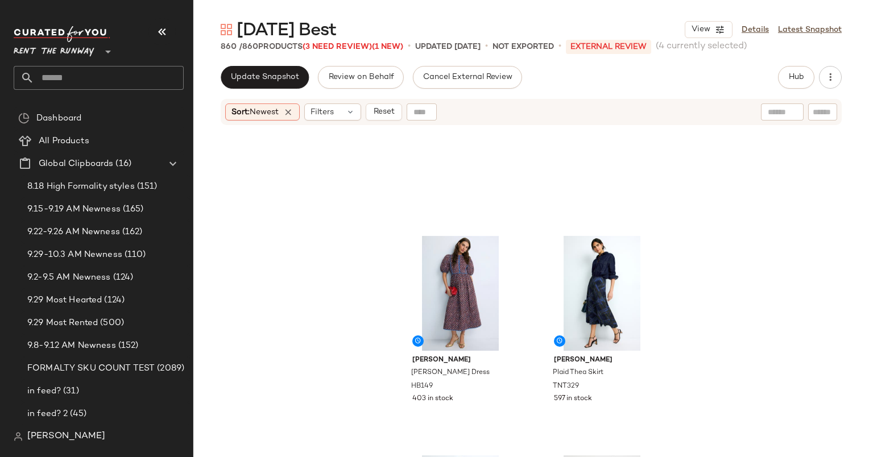
scroll to position [455, 0]
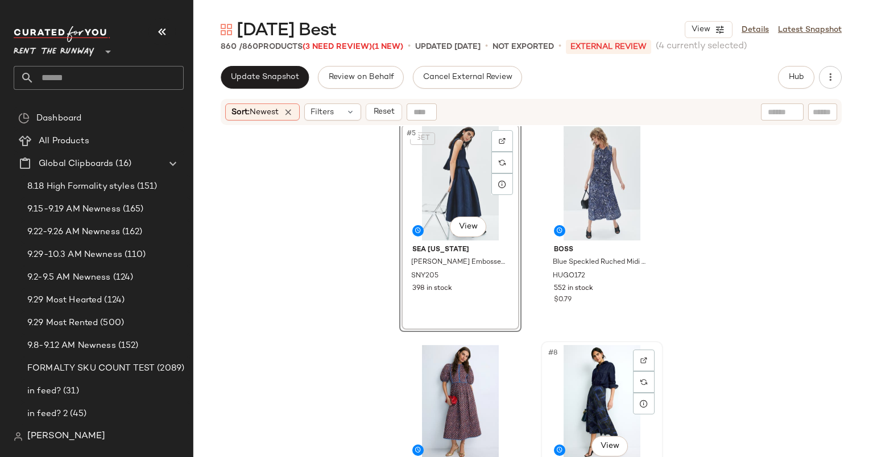
click at [587, 357] on div "#8 View" at bounding box center [602, 402] width 114 height 115
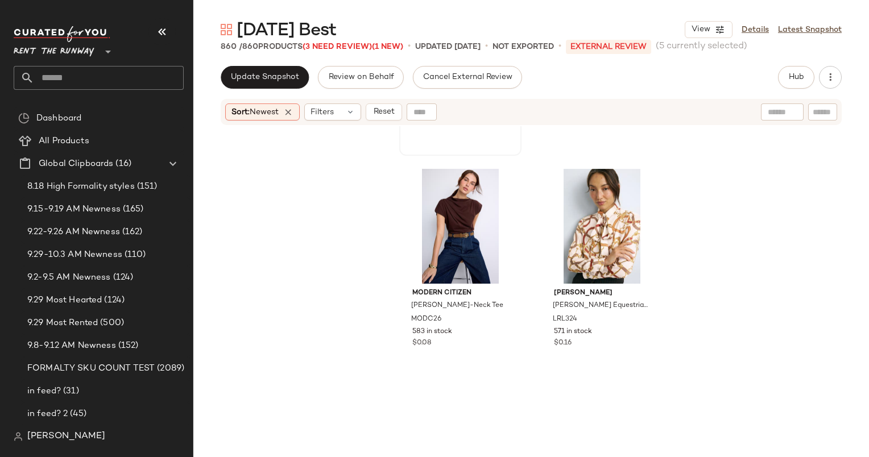
scroll to position [1948, 0]
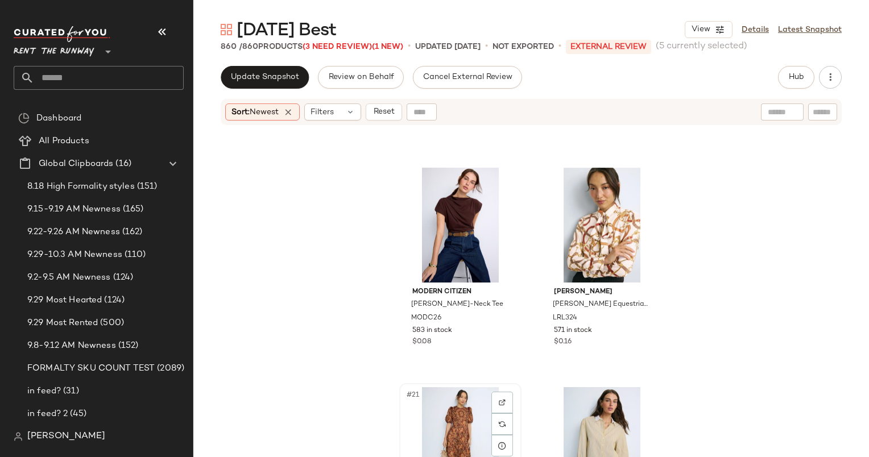
click at [449, 432] on div "#21 View" at bounding box center [460, 444] width 114 height 115
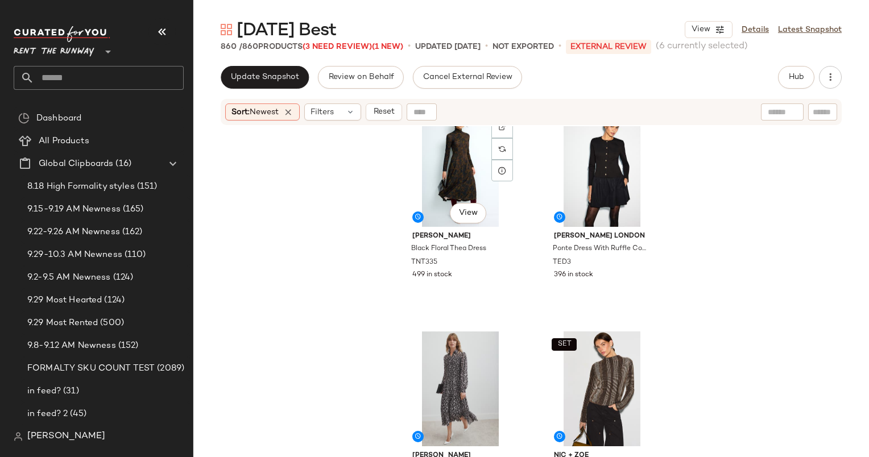
scroll to position [578, 0]
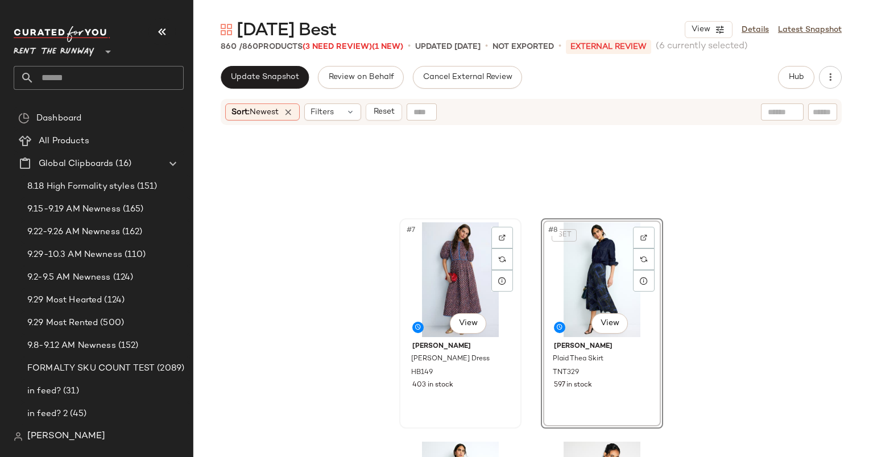
click at [446, 269] on div "#7 View" at bounding box center [460, 279] width 114 height 115
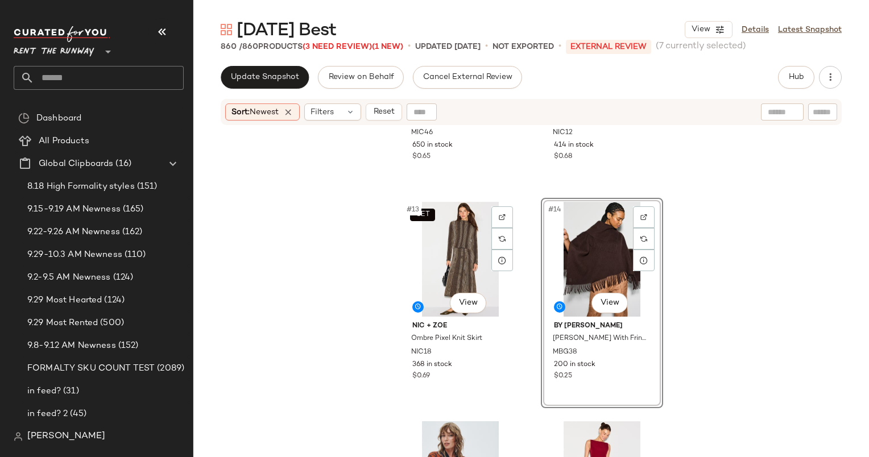
scroll to position [1280, 0]
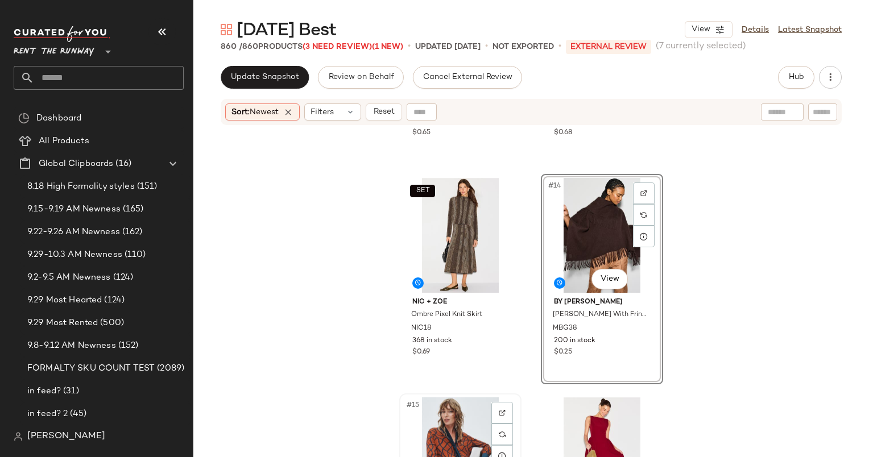
click at [459, 405] on div "#15 View" at bounding box center [460, 454] width 114 height 115
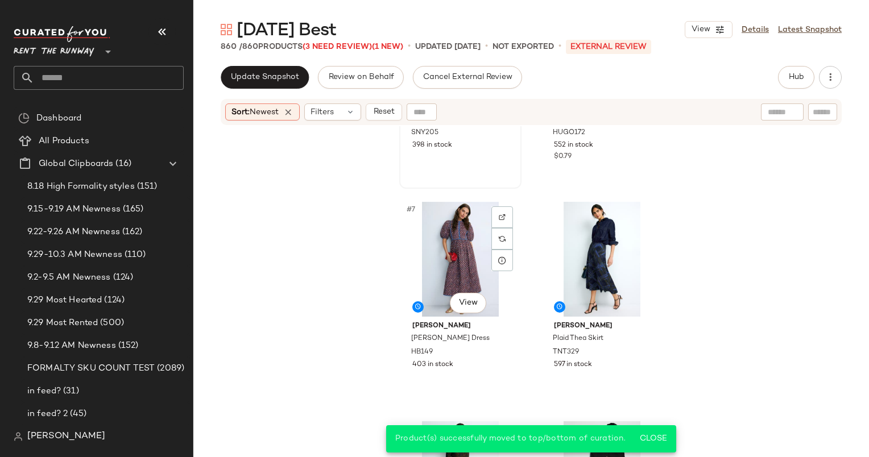
scroll to position [531, 0]
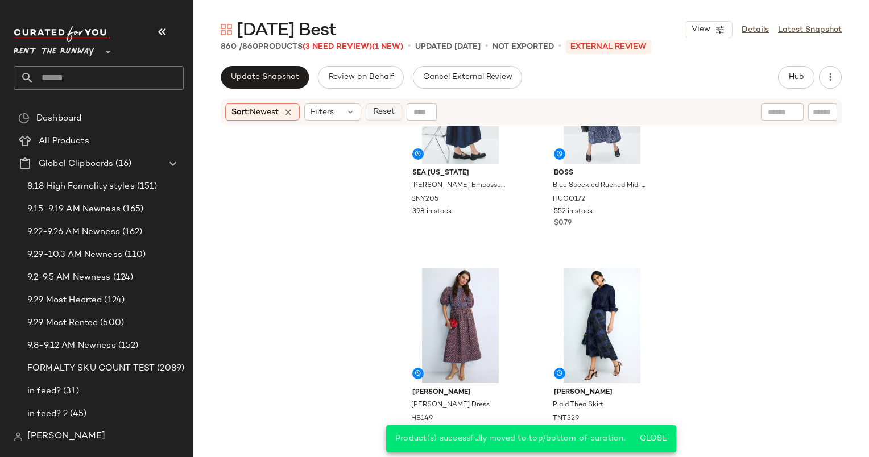
click at [390, 114] on span "Reset" at bounding box center [383, 111] width 22 height 9
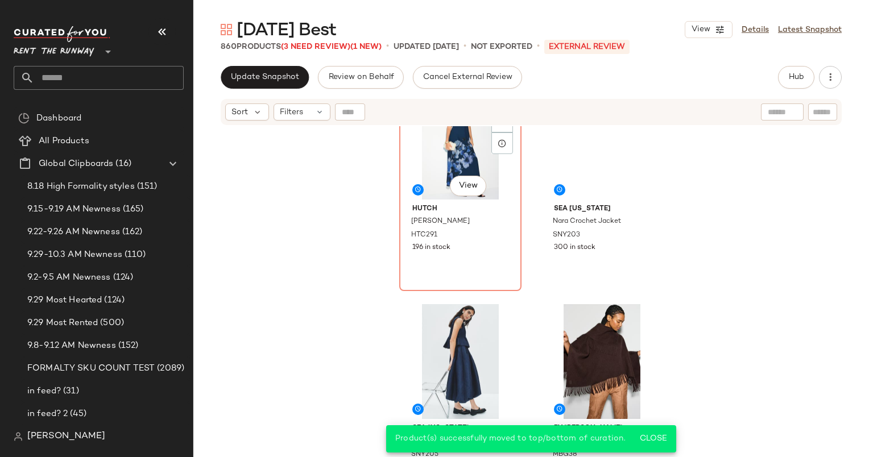
scroll to position [0, 0]
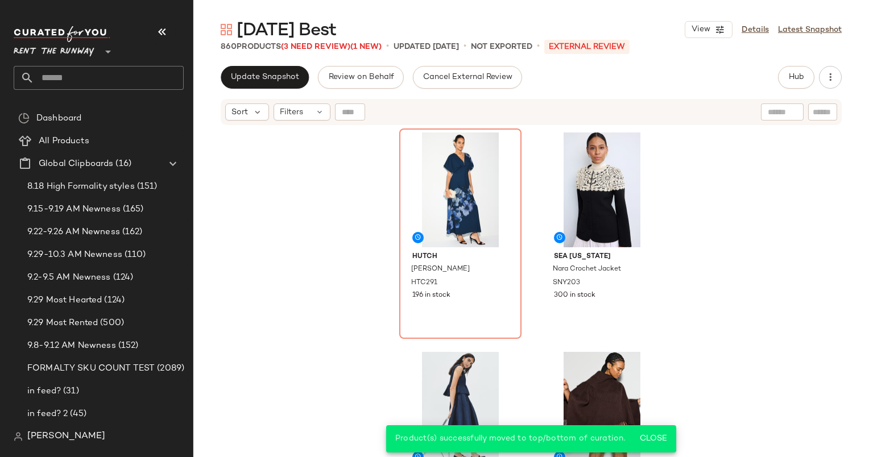
click at [745, 225] on div "Hutch Mari Dress HTC291 196 in stock Sea New York Nara Crochet Jacket SNY203 30…" at bounding box center [530, 305] width 675 height 359
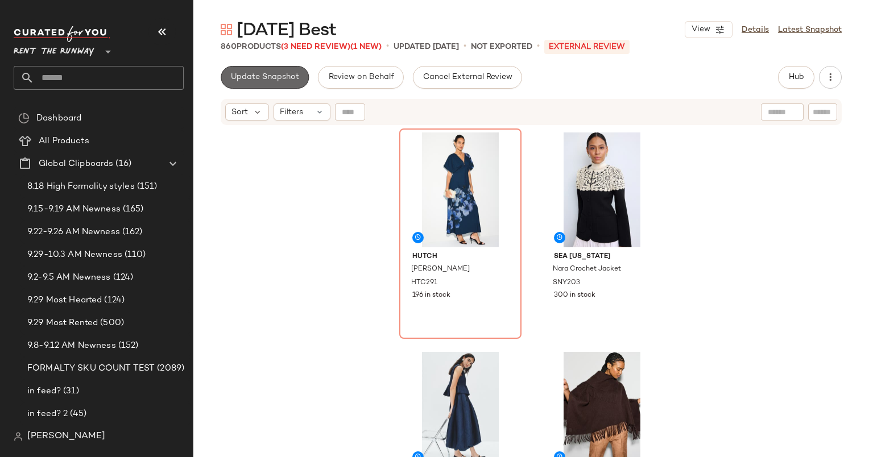
click at [264, 75] on span "Update Snapshot" at bounding box center [264, 77] width 69 height 9
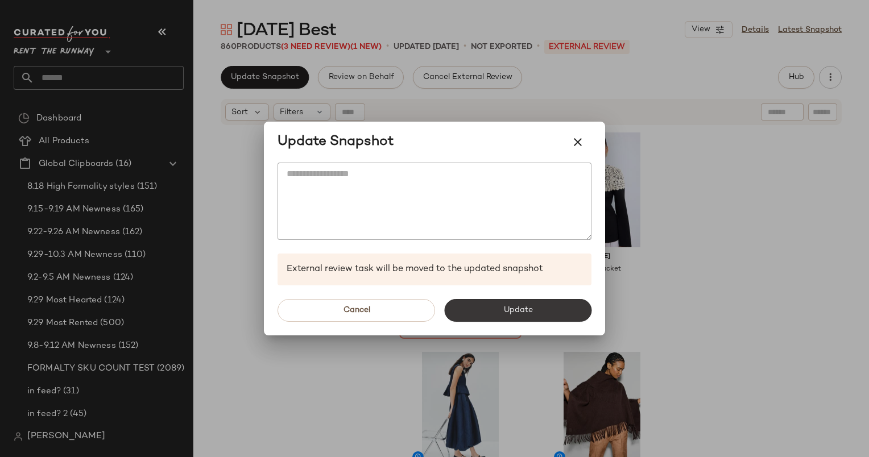
click at [526, 318] on button "Update" at bounding box center [517, 310] width 147 height 23
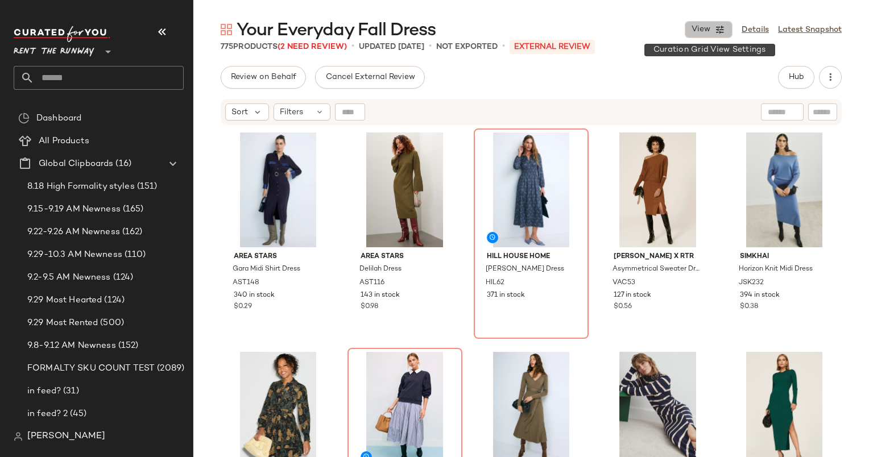
click at [724, 24] on icon "button" at bounding box center [719, 29] width 10 height 10
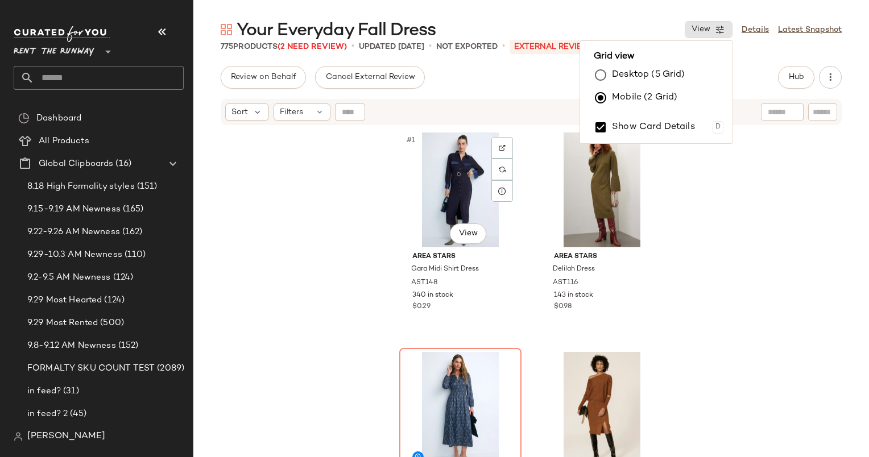
click at [379, 157] on div "#1 View Area Stars Gara Midi Shirt Dress AST148 340 in stock $0.29 Area Stars D…" at bounding box center [530, 305] width 675 height 359
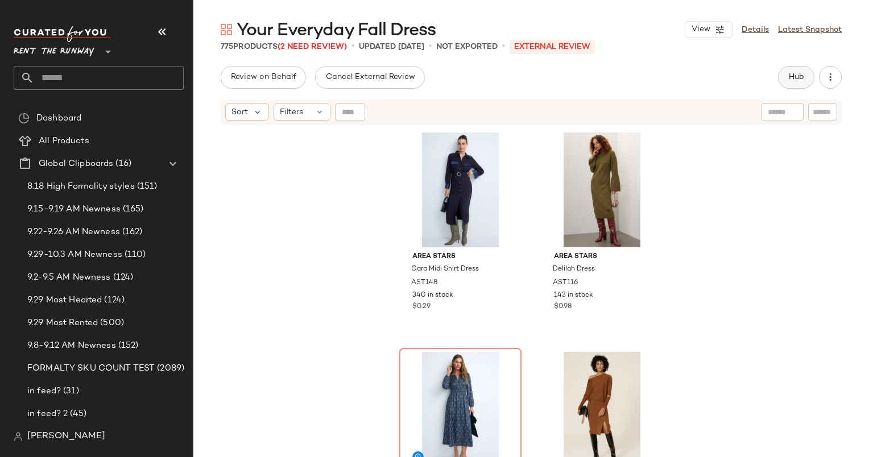
click at [806, 74] on button "Hub" at bounding box center [796, 77] width 36 height 23
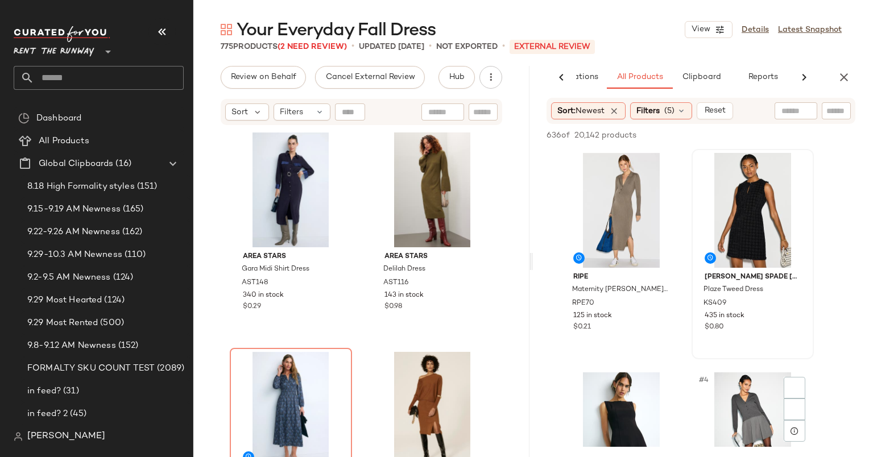
scroll to position [163, 0]
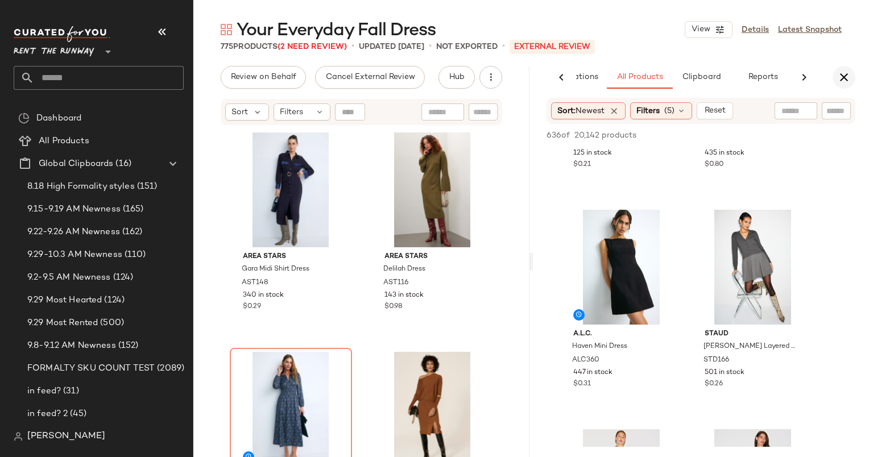
click at [841, 77] on icon "button" at bounding box center [844, 77] width 14 height 14
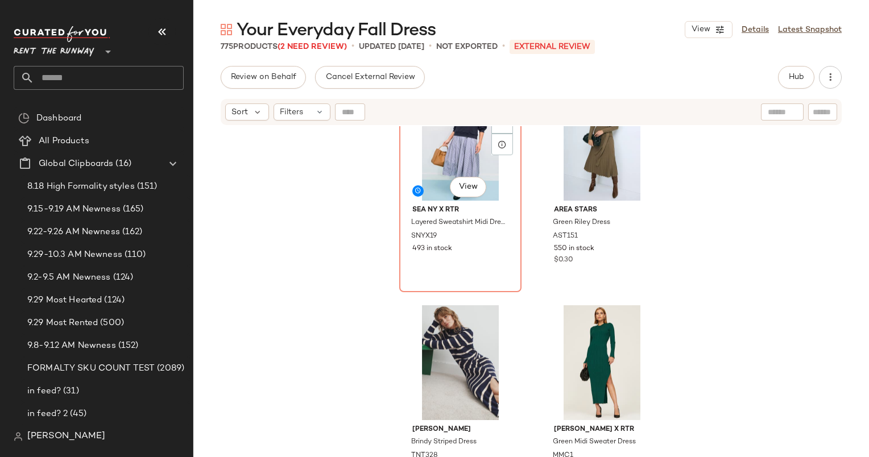
scroll to position [714, 0]
click at [783, 114] on div at bounding box center [782, 111] width 43 height 17
type input "****"
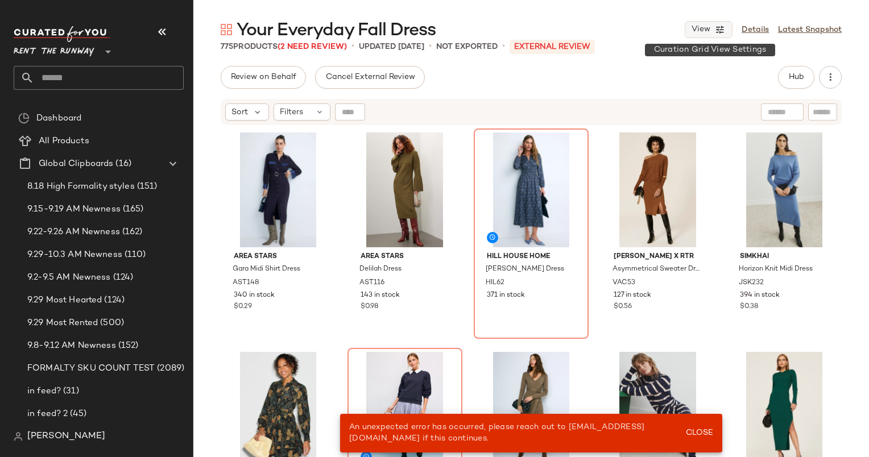
click at [703, 34] on span "View" at bounding box center [700, 29] width 19 height 9
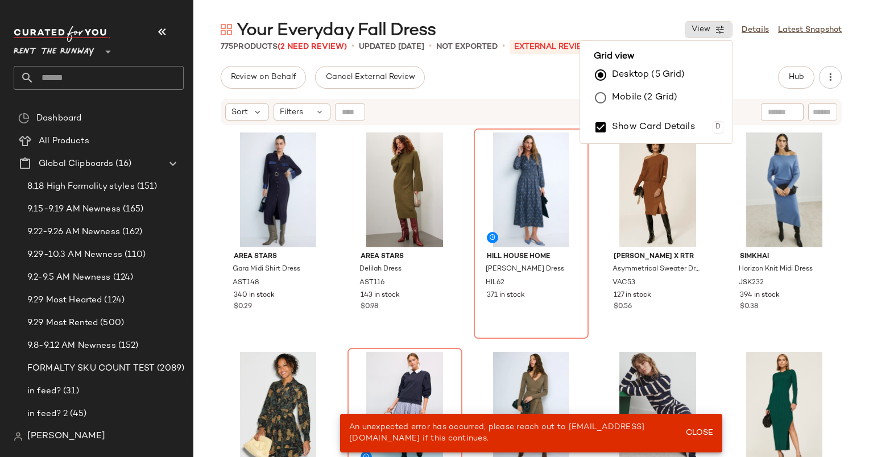
click at [680, 91] on div "Mobile (2 Grid)" at bounding box center [656, 97] width 134 height 23
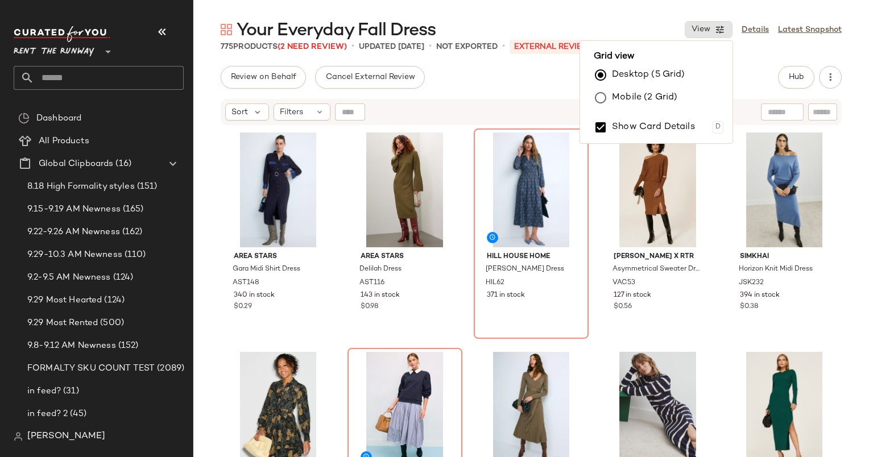
click at [655, 105] on label "Mobile (2 Grid)" at bounding box center [644, 97] width 65 height 23
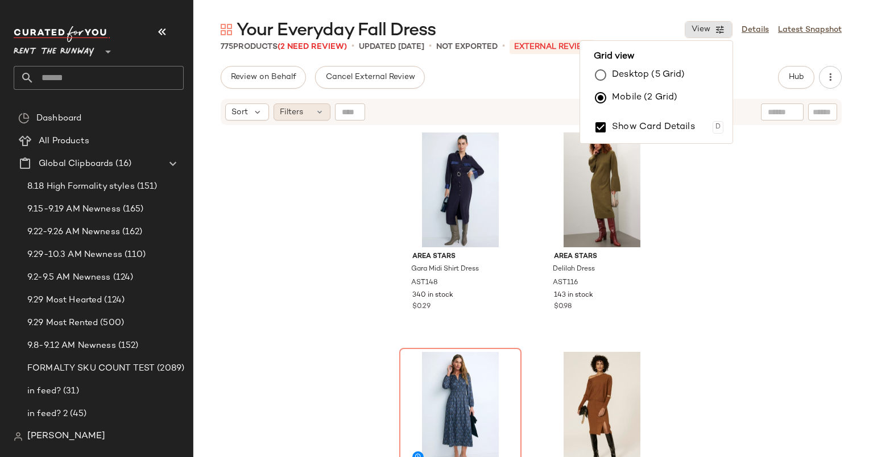
click at [307, 116] on div "Filters" at bounding box center [301, 111] width 57 height 17
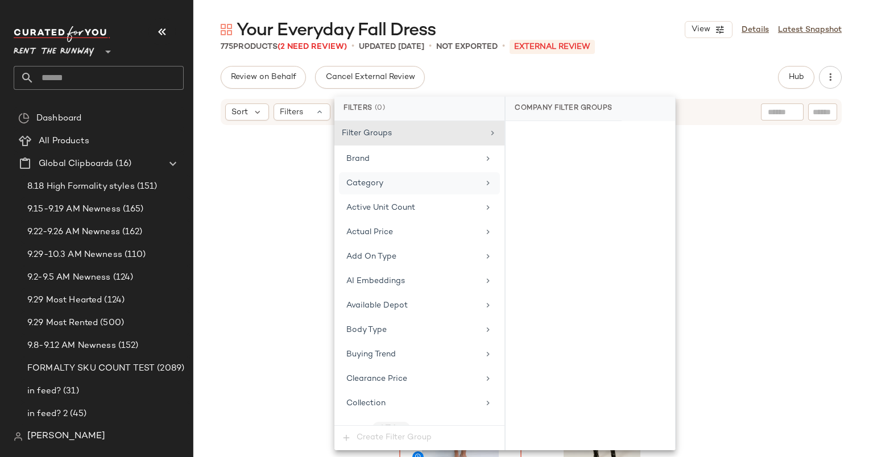
click at [401, 191] on div "Category" at bounding box center [419, 183] width 161 height 22
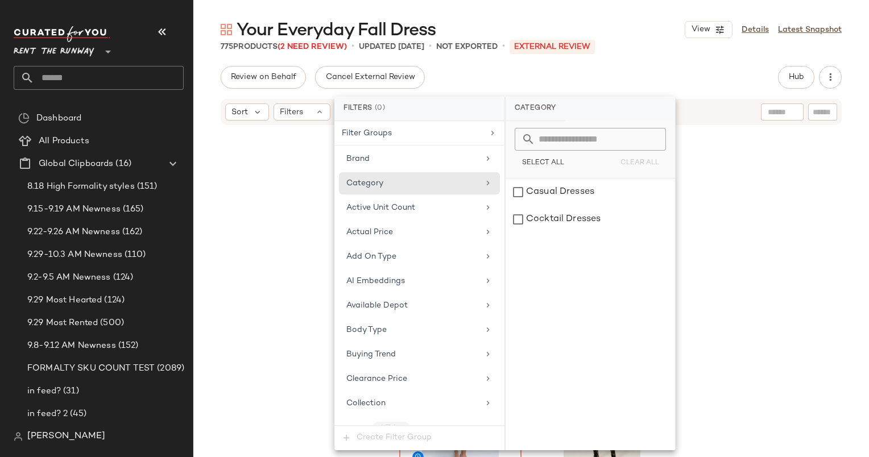
click at [562, 98] on div "Category" at bounding box center [534, 109] width 59 height 24
click at [567, 92] on div "Review on Behalf Cancel External Review Hub Send for Review External Review Int…" at bounding box center [530, 261] width 675 height 391
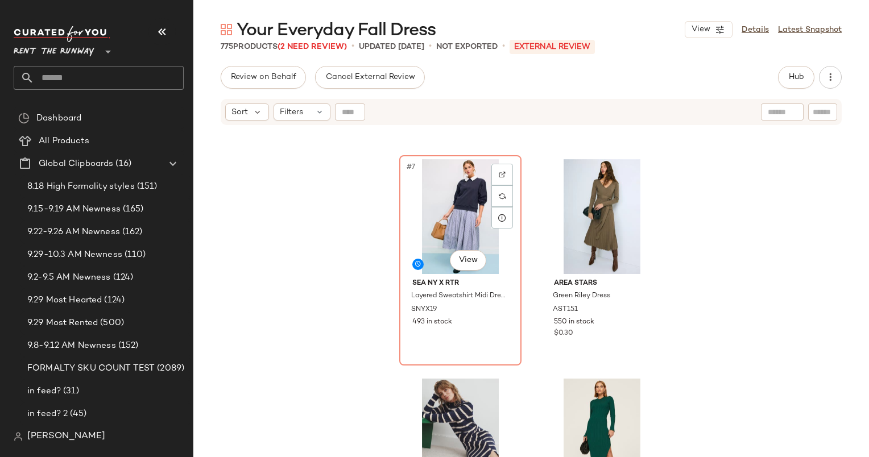
scroll to position [641, 0]
click at [244, 111] on span "Sort" at bounding box center [239, 112] width 16 height 12
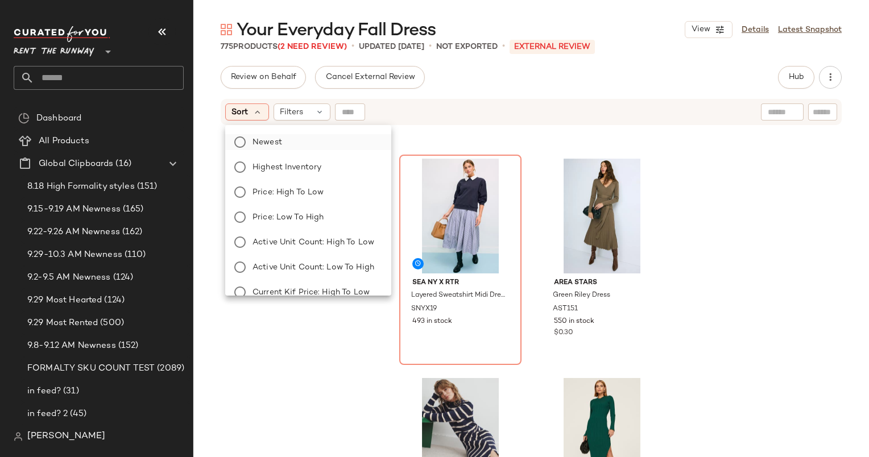
click at [282, 136] on label "Newest" at bounding box center [315, 142] width 134 height 16
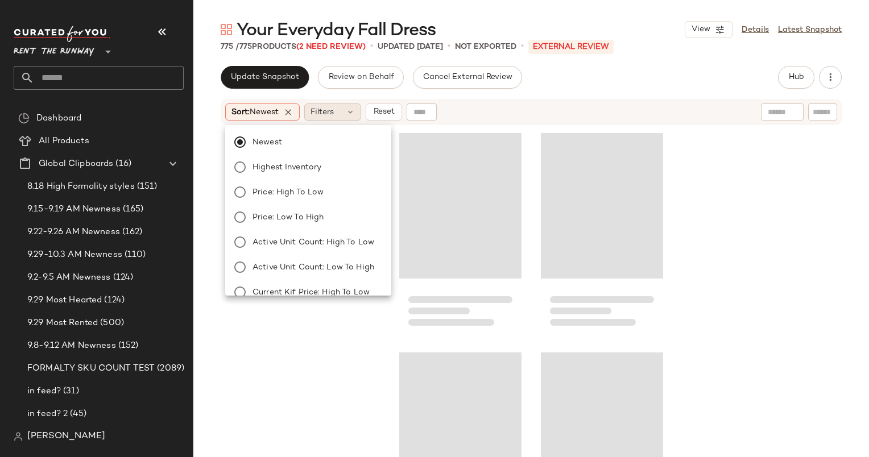
click at [326, 114] on span "Filters" at bounding box center [321, 112] width 23 height 12
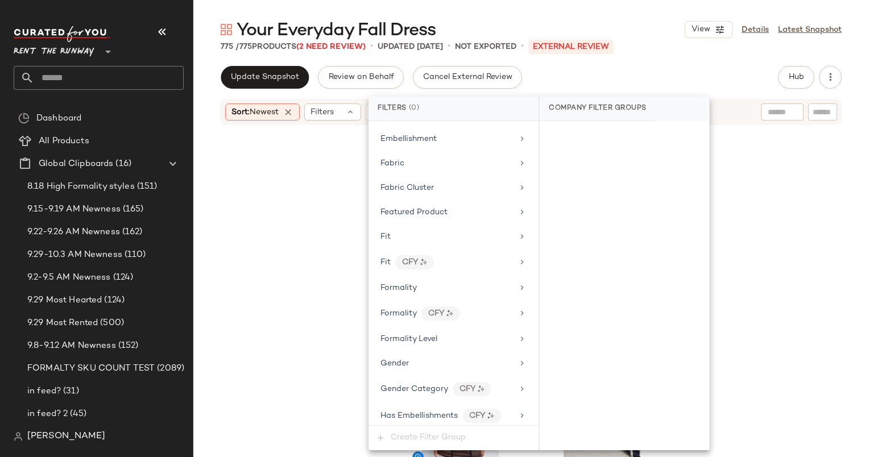
scroll to position [538, 0]
click at [430, 283] on div "Formality" at bounding box center [446, 287] width 132 height 12
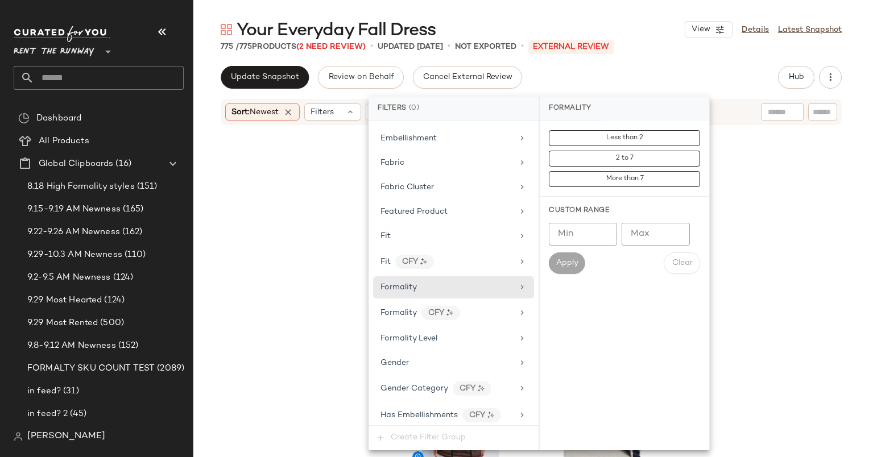
click at [672, 242] on input "Max" at bounding box center [655, 234] width 68 height 23
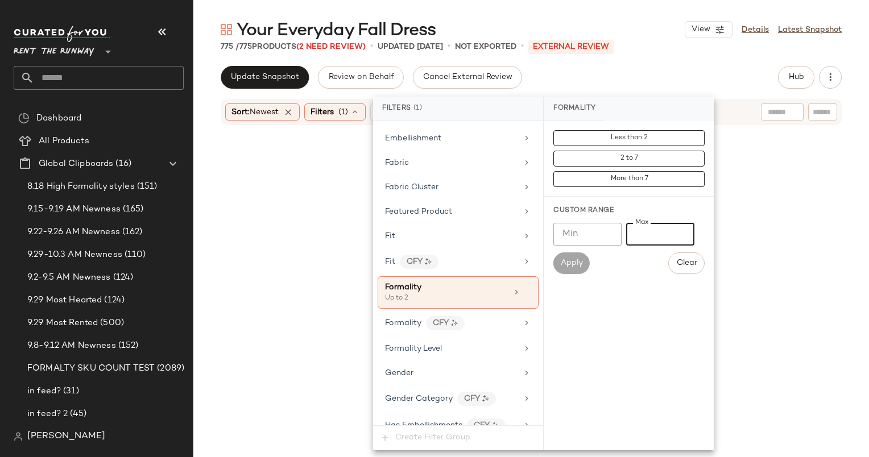
type input "*"
click at [647, 84] on div "Update Snapshot Review on Behalf Cancel External Review Hub Send for Review Ext…" at bounding box center [531, 77] width 621 height 23
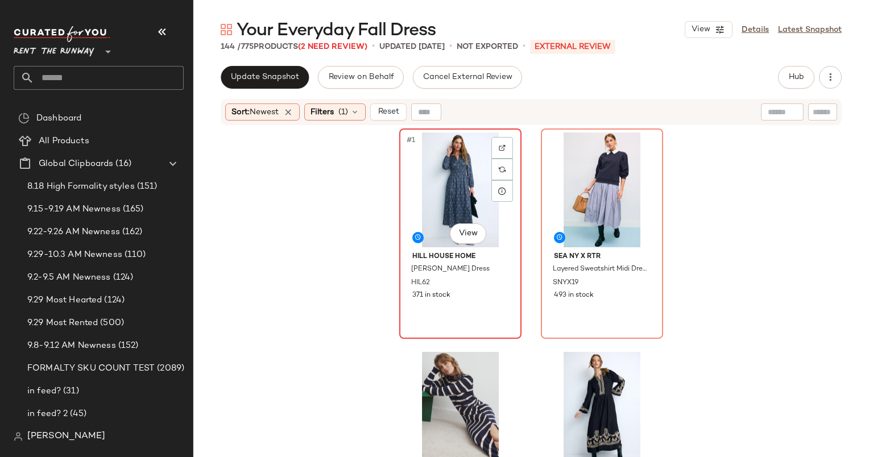
click at [434, 180] on div "#1 View" at bounding box center [460, 189] width 114 height 115
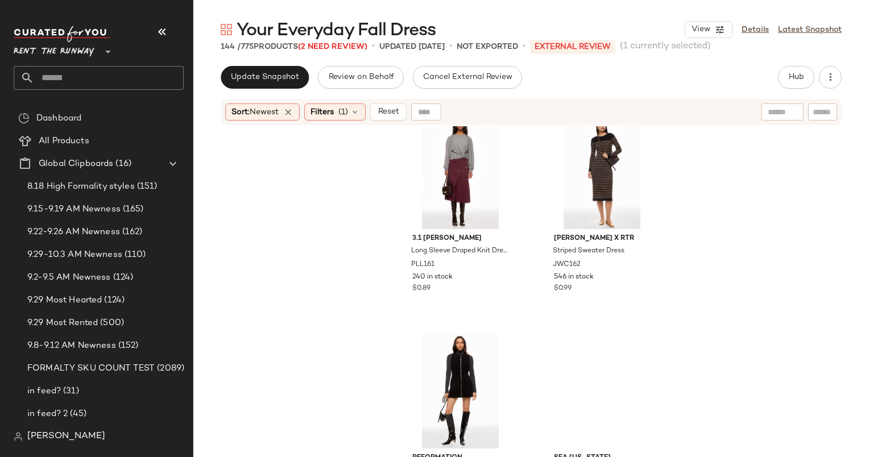
scroll to position [3124, 0]
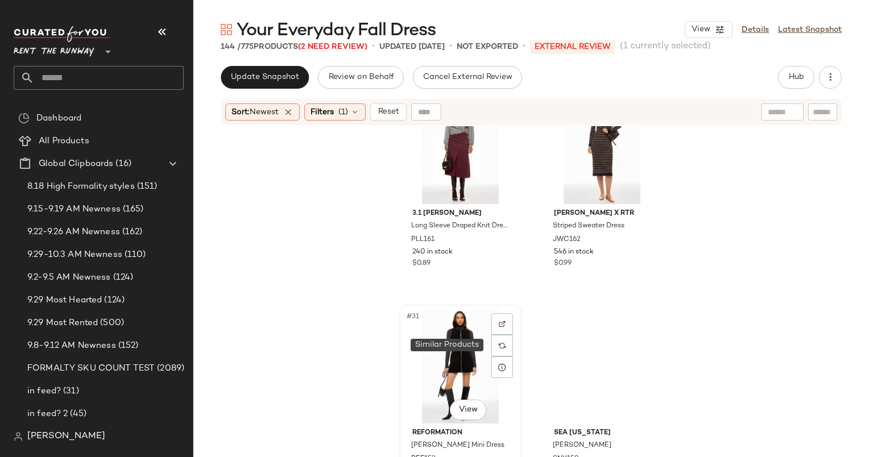
click at [466, 346] on div "#31 View" at bounding box center [460, 366] width 114 height 115
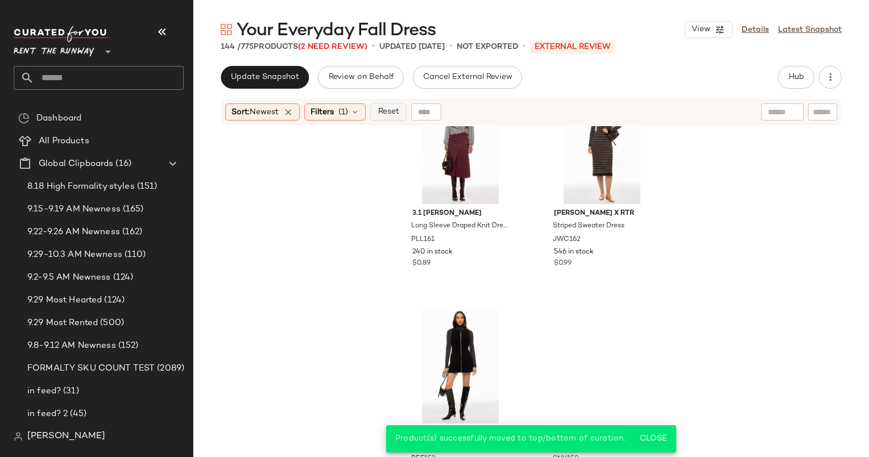
click at [394, 105] on button "Reset" at bounding box center [388, 111] width 36 height 17
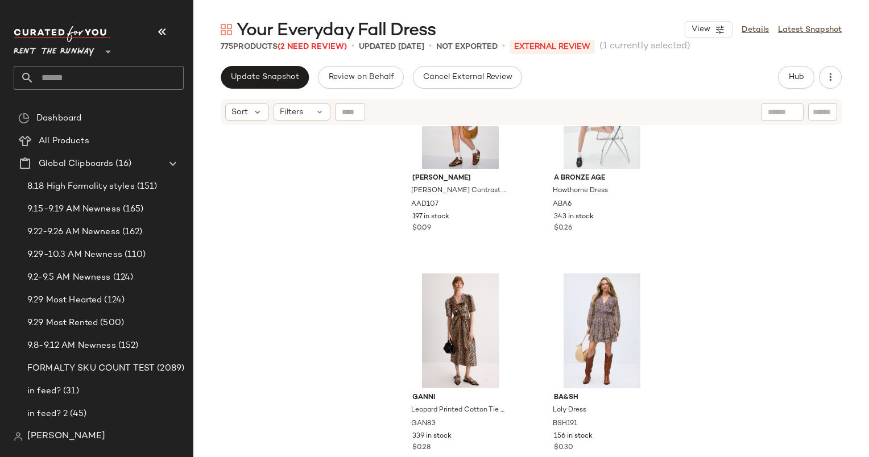
scroll to position [432, 0]
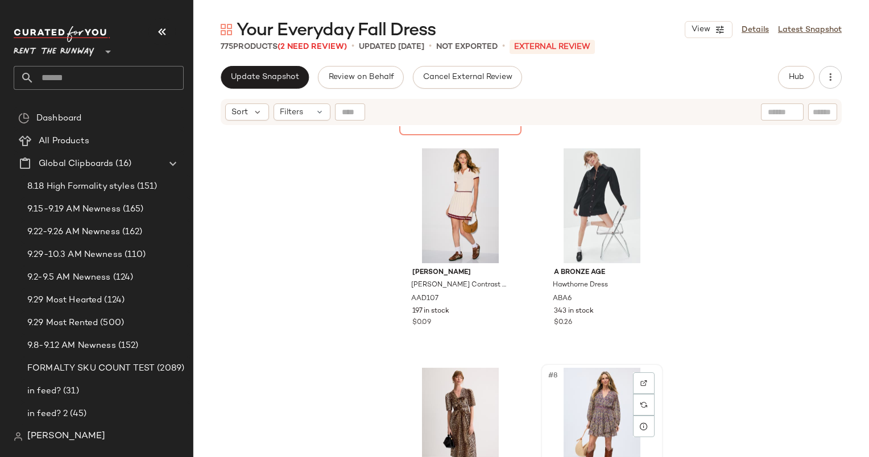
click at [576, 375] on div "#8 View" at bounding box center [602, 425] width 114 height 115
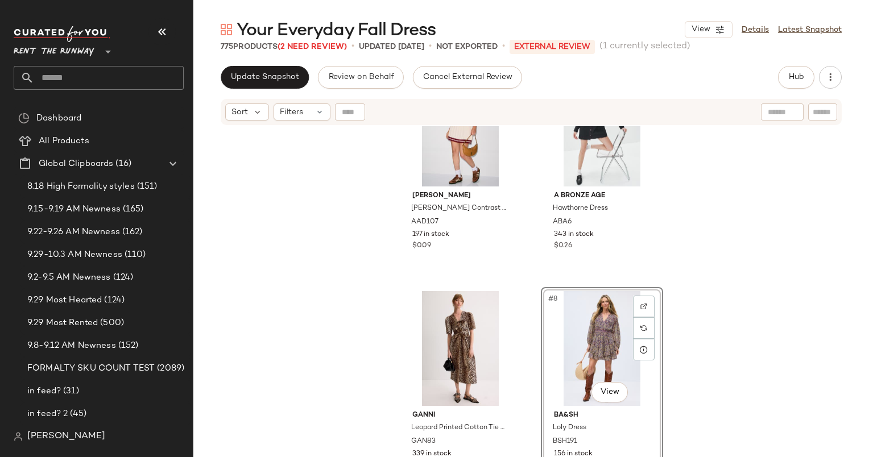
scroll to position [509, 0]
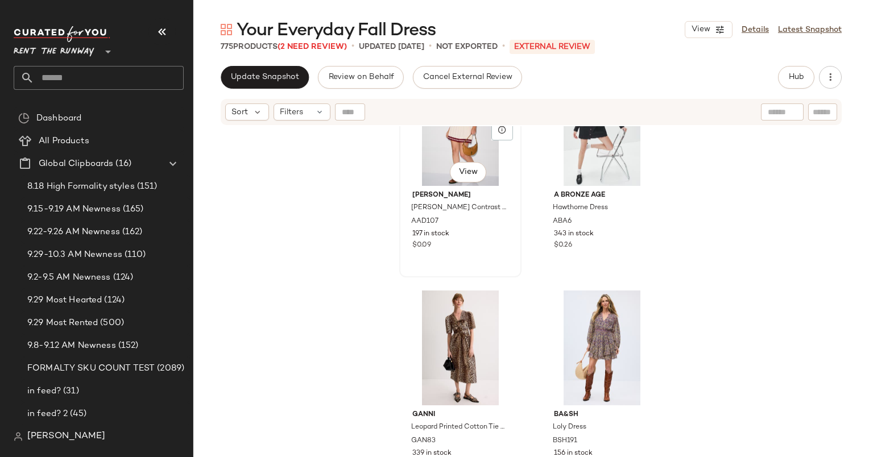
click at [430, 155] on div "#5 View" at bounding box center [460, 128] width 114 height 115
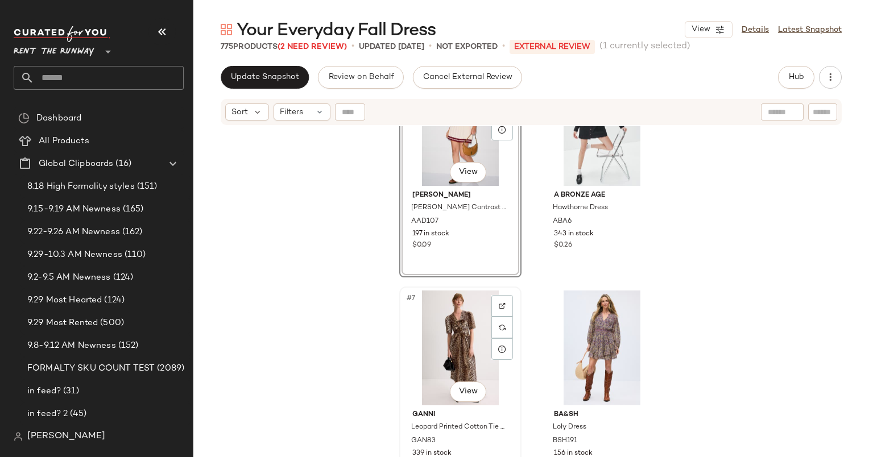
click at [464, 327] on div "#7 View" at bounding box center [460, 347] width 114 height 115
click at [580, 316] on div "#8 View" at bounding box center [602, 347] width 114 height 115
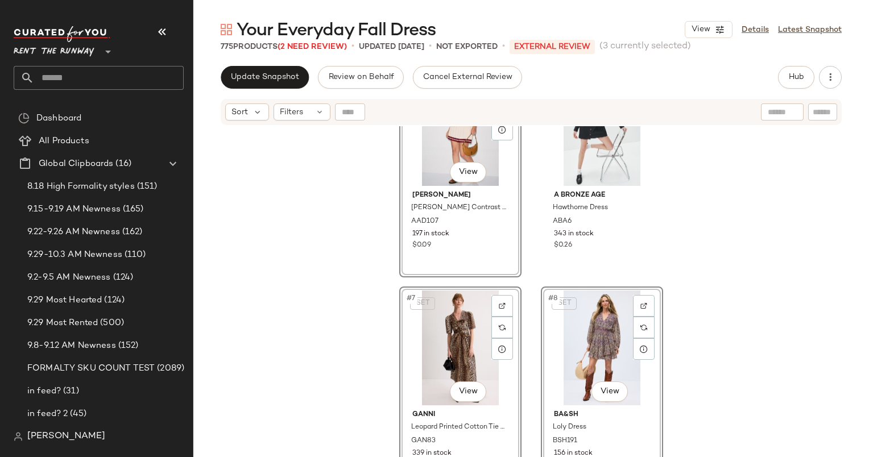
scroll to position [818, 0]
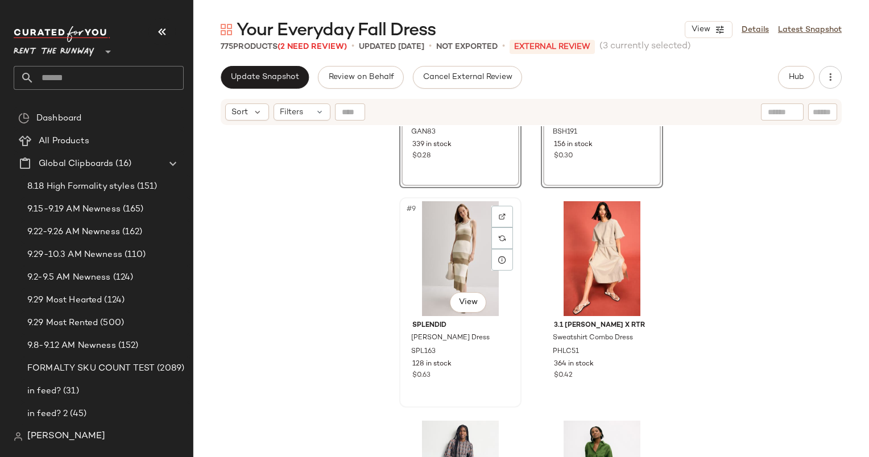
click at [438, 246] on div "#9 View" at bounding box center [460, 258] width 114 height 115
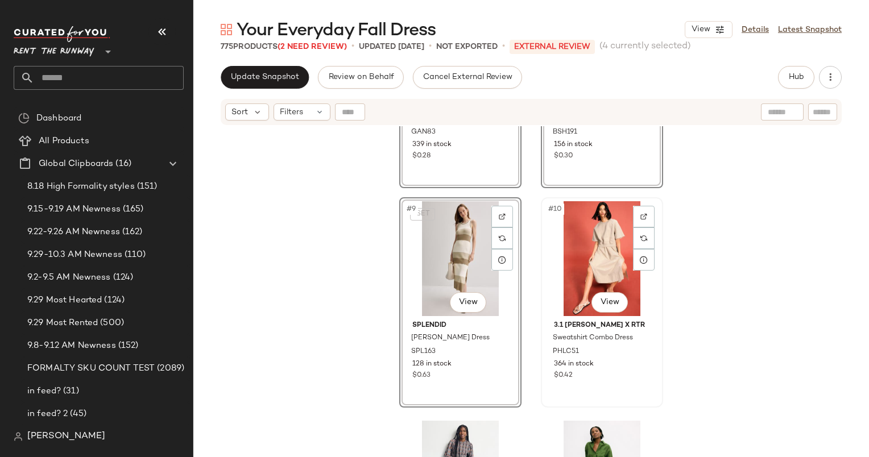
click at [589, 257] on div "#10 View" at bounding box center [602, 258] width 114 height 115
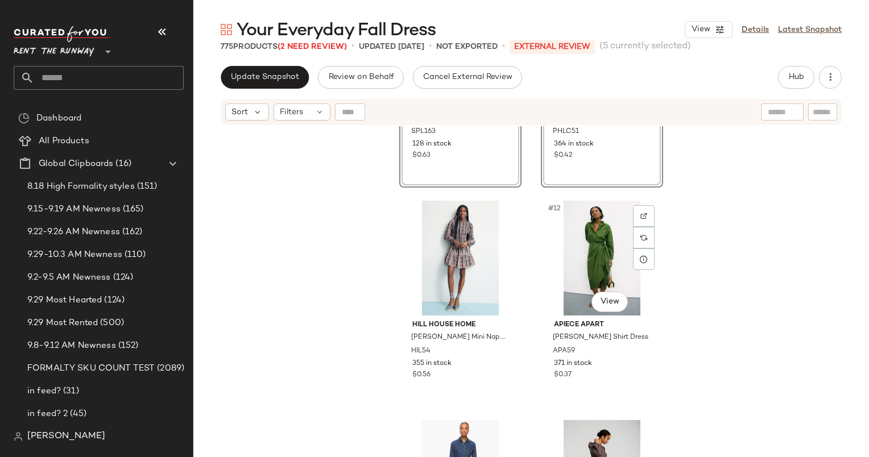
scroll to position [1038, 0]
click at [459, 230] on div "#11 View" at bounding box center [460, 257] width 114 height 115
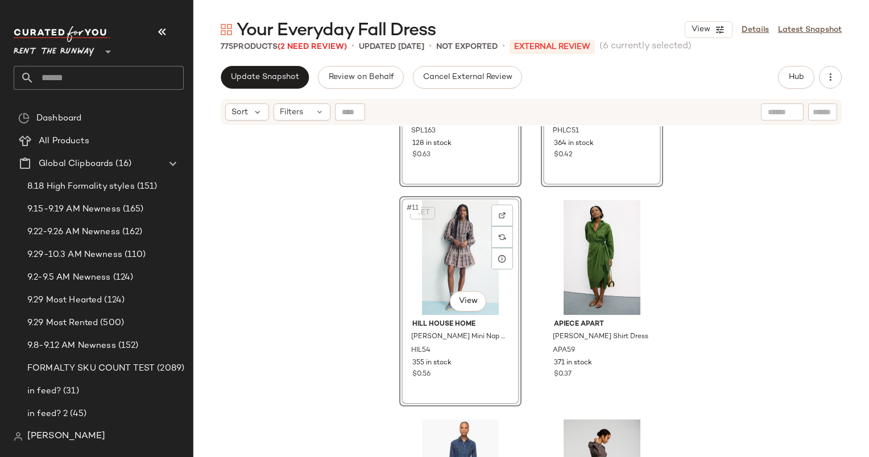
click at [459, 230] on div "SET #11 View" at bounding box center [460, 257] width 114 height 115
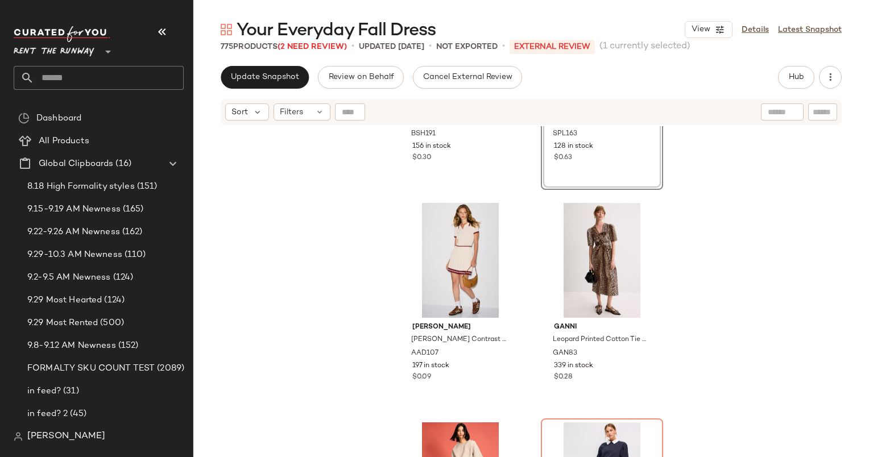
scroll to position [161, 0]
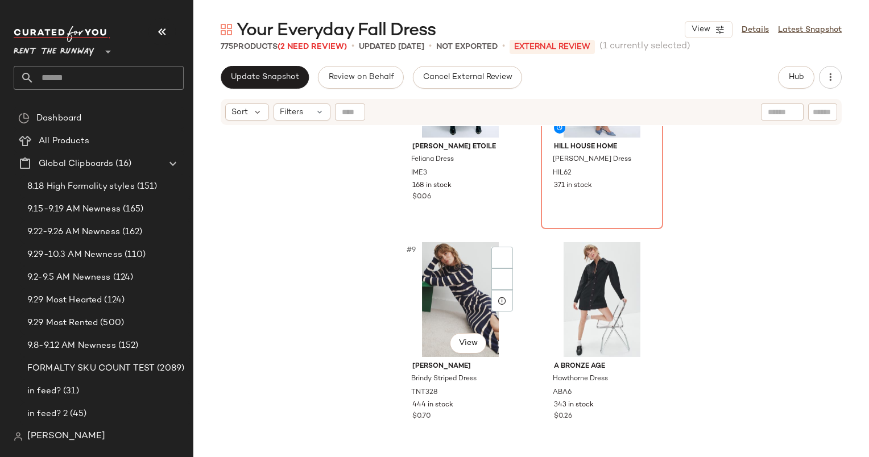
scroll to position [778, 0]
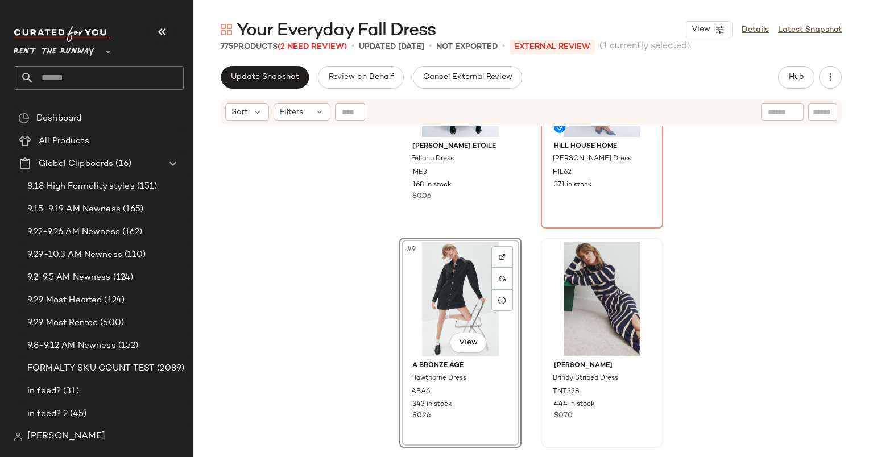
scroll to position [612, 0]
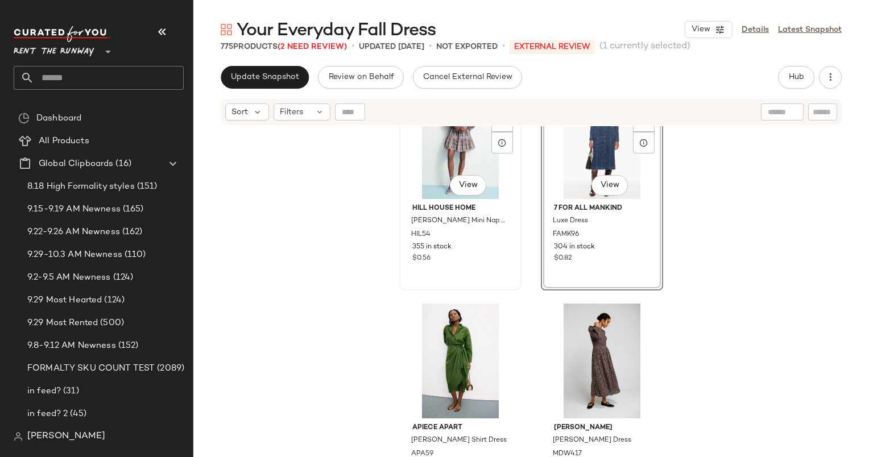
scroll to position [1373, 0]
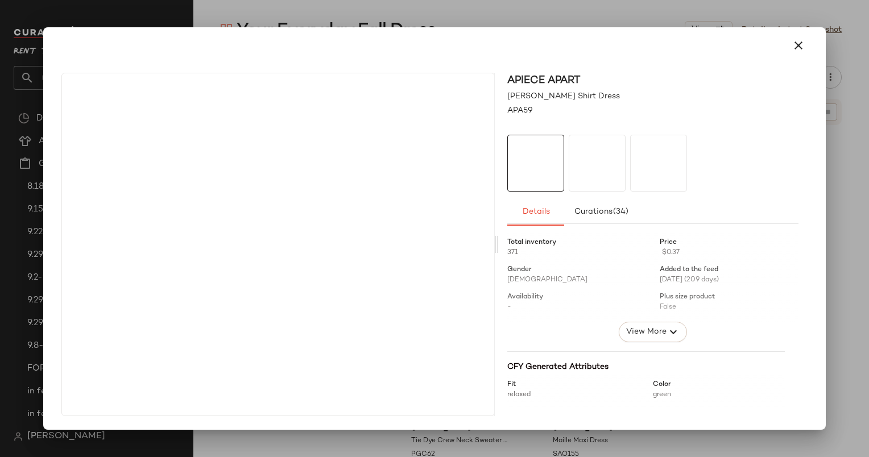
drag, startPoint x: 441, startPoint y: 184, endPoint x: 603, endPoint y: 421, distance: 286.8
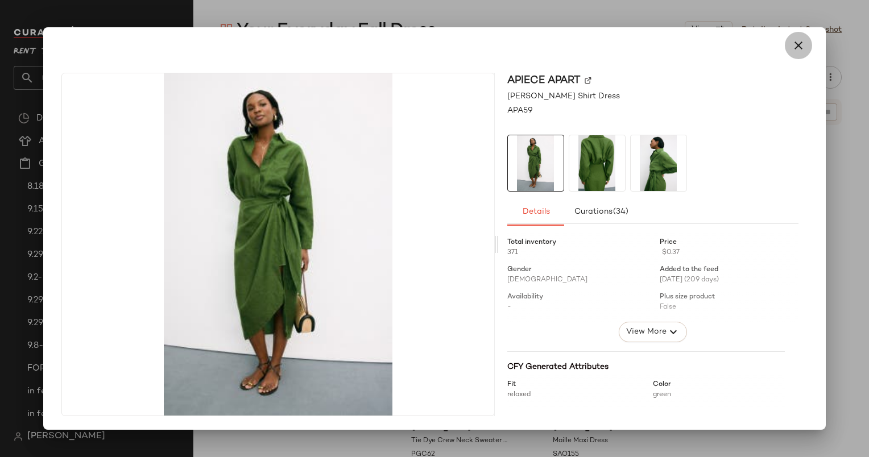
click at [799, 35] on button "button" at bounding box center [797, 45] width 27 height 27
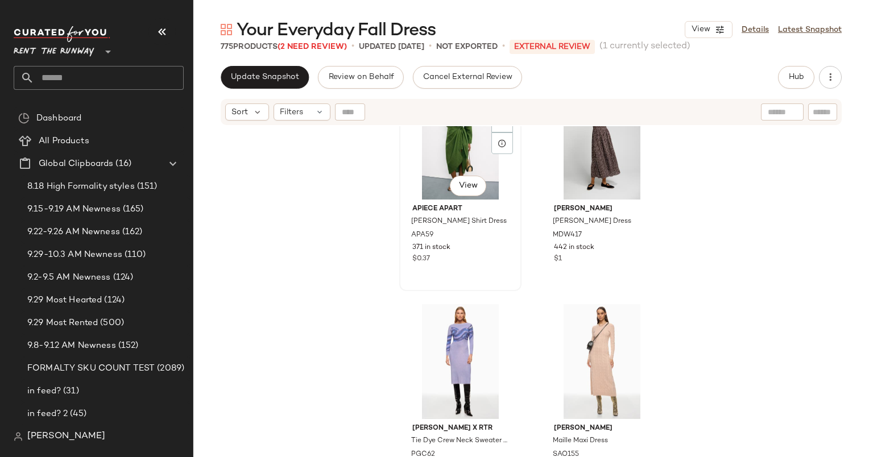
click at [443, 146] on div "#13 View" at bounding box center [460, 142] width 114 height 115
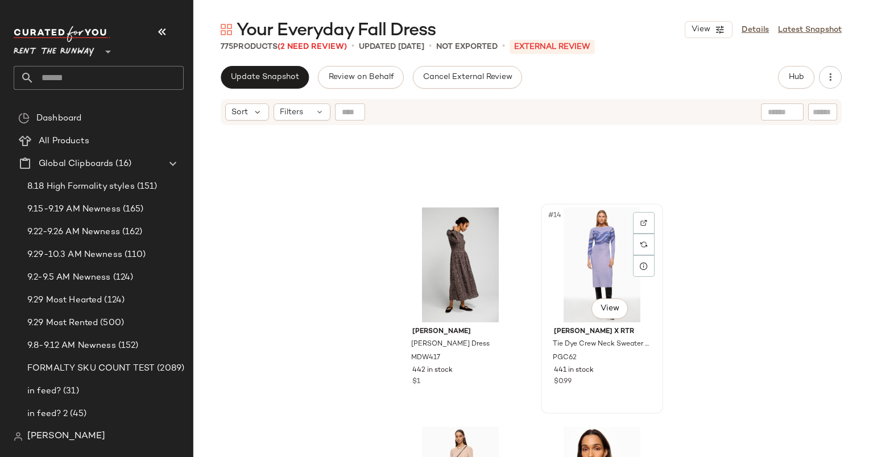
scroll to position [1376, 0]
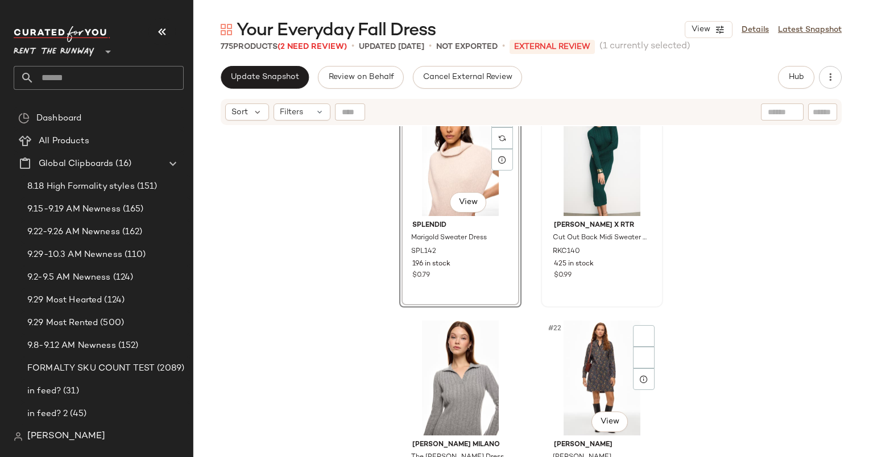
scroll to position [2014, 0]
click at [580, 171] on div "#20 View" at bounding box center [602, 159] width 114 height 115
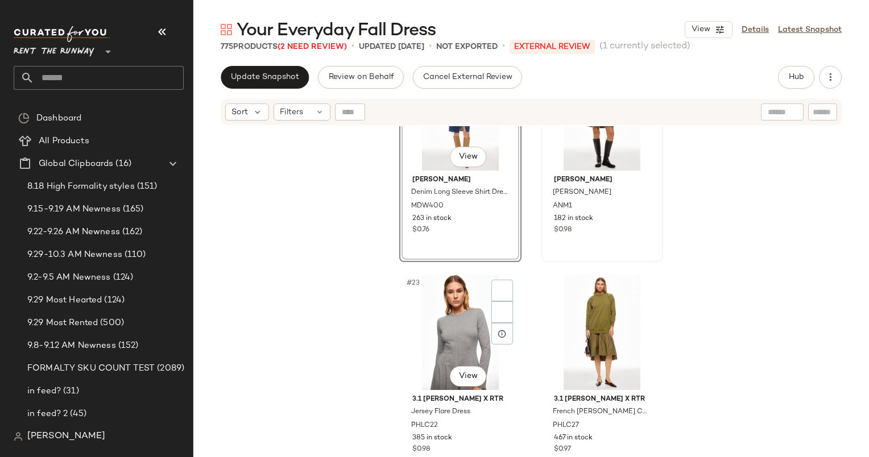
scroll to position [2440, 0]
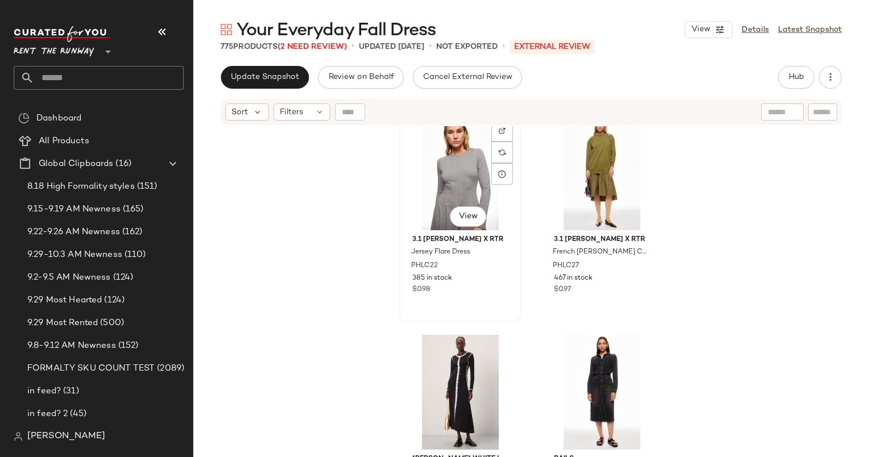
click at [462, 182] on div "#23 View" at bounding box center [460, 172] width 114 height 115
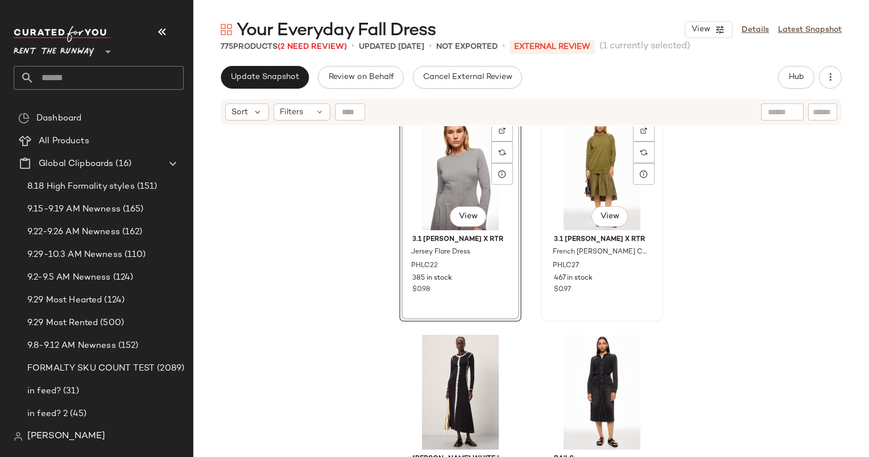
click at [582, 182] on div "#24 View" at bounding box center [602, 172] width 114 height 115
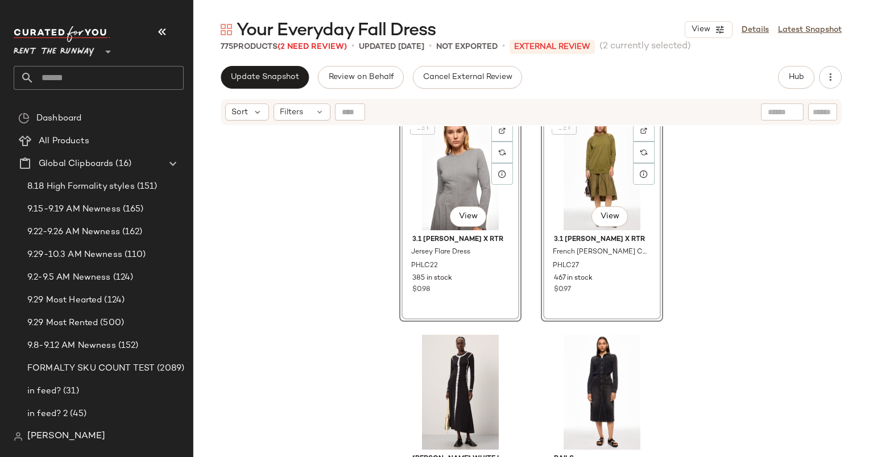
click at [476, 184] on div "SET #23 View" at bounding box center [460, 172] width 114 height 115
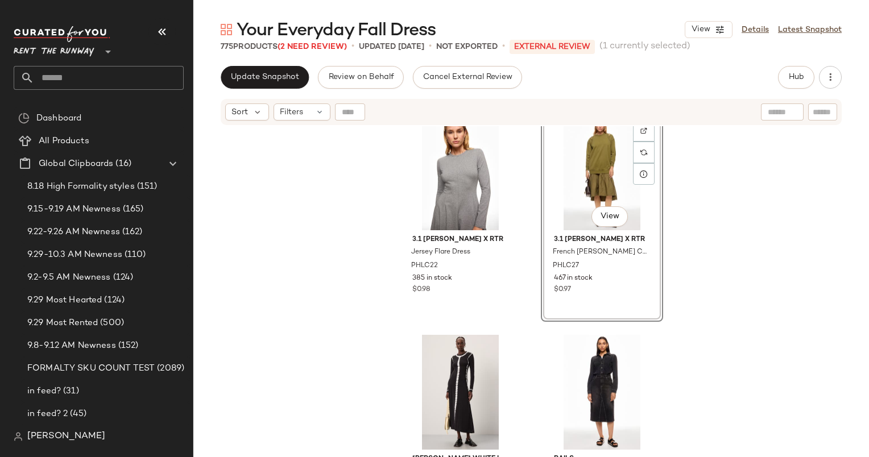
click at [555, 186] on div "#24 View" at bounding box center [602, 172] width 114 height 115
click at [450, 181] on div at bounding box center [460, 172] width 114 height 115
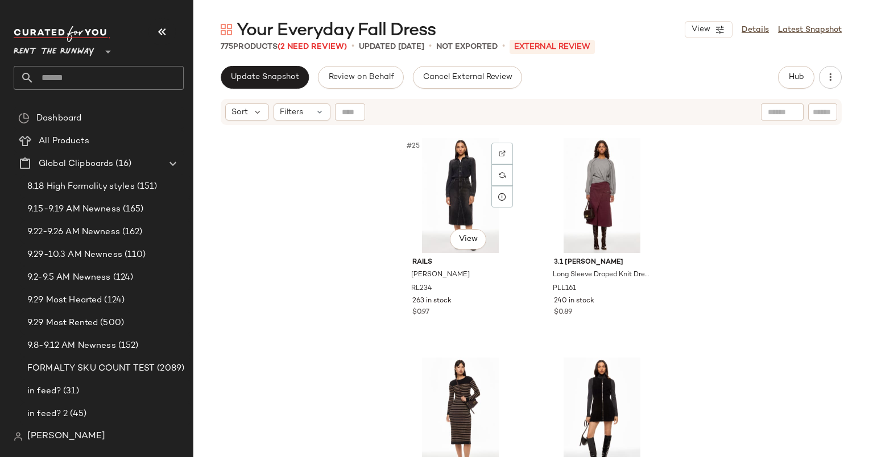
scroll to position [2632, 0]
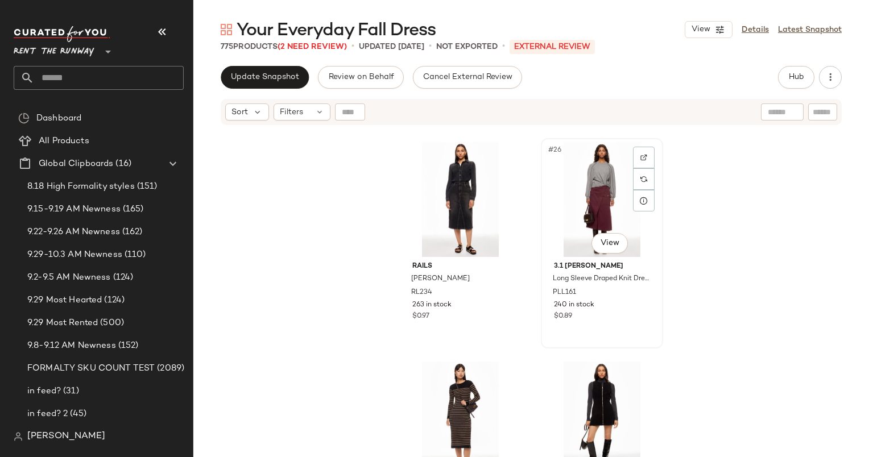
click at [575, 171] on div "#26 View" at bounding box center [602, 199] width 114 height 115
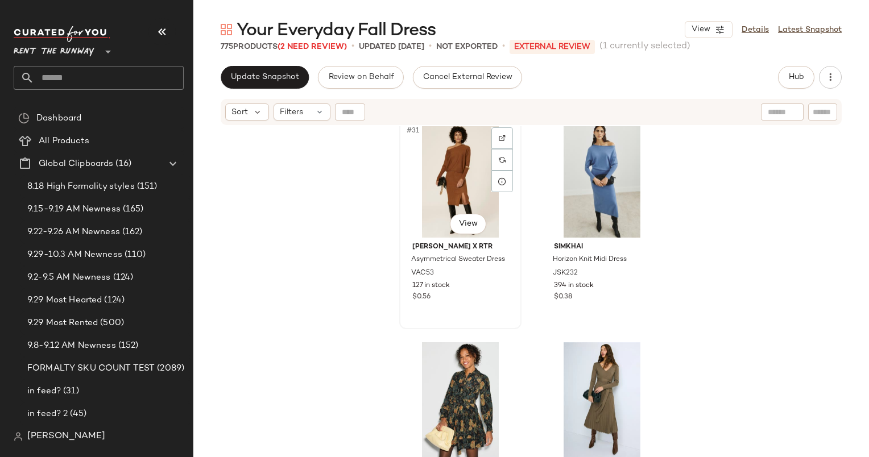
click at [458, 168] on div "#31 View" at bounding box center [460, 180] width 114 height 115
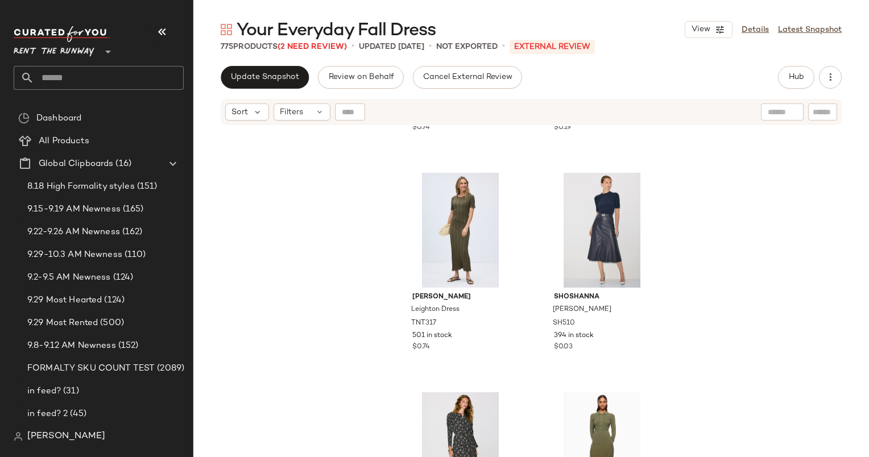
scroll to position [6541, 0]
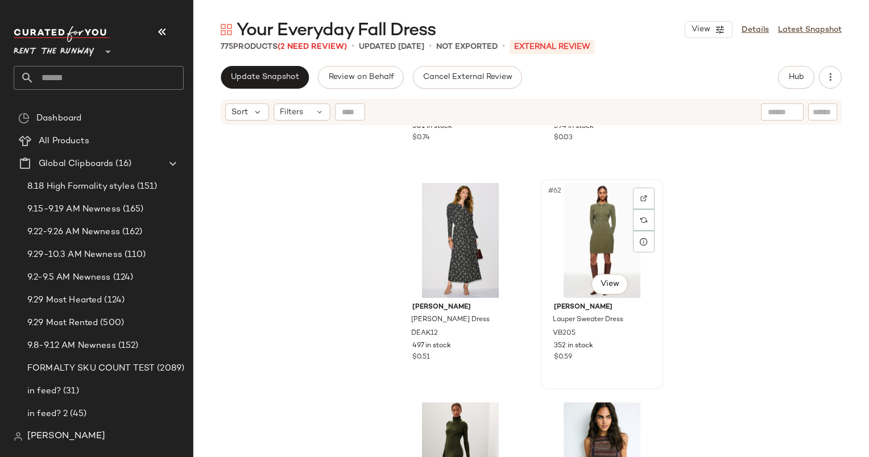
click at [571, 231] on div "#62 View" at bounding box center [602, 240] width 114 height 115
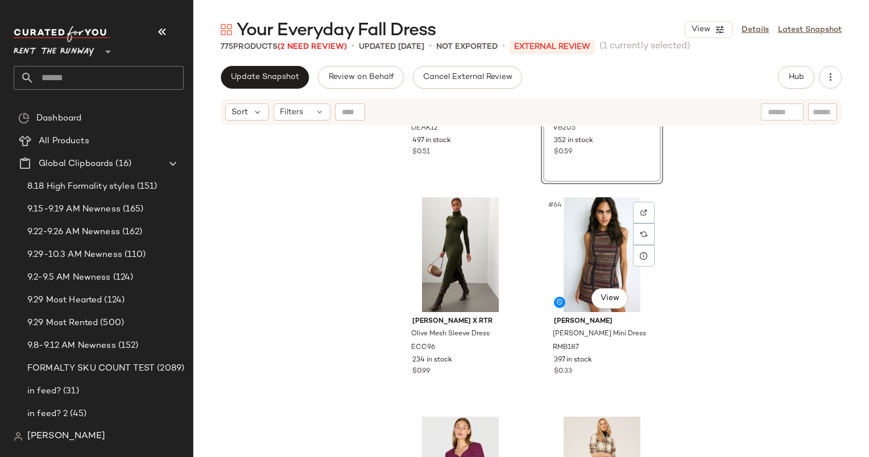
scroll to position [6800, 0]
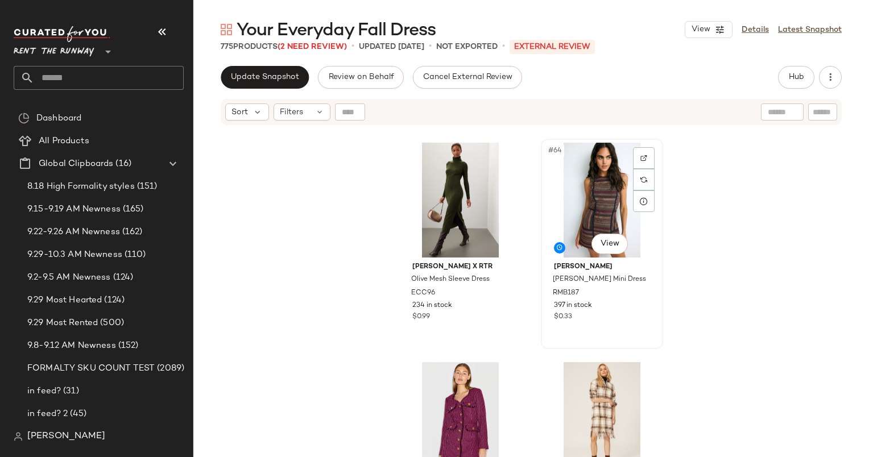
click at [580, 228] on div "#64 View" at bounding box center [602, 200] width 114 height 115
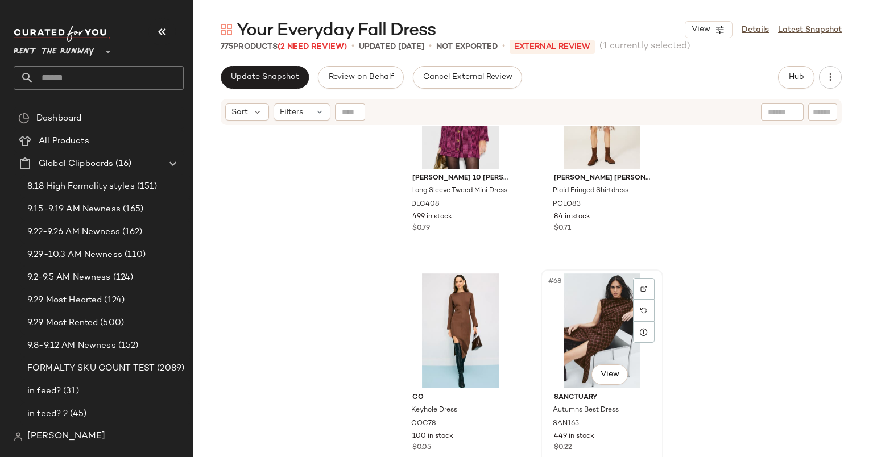
scroll to position [7044, 0]
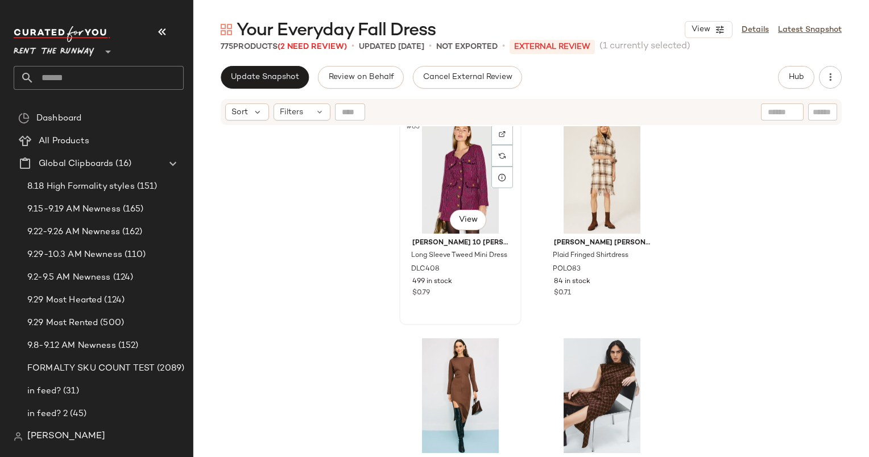
click at [431, 193] on div "#65 View" at bounding box center [460, 176] width 114 height 115
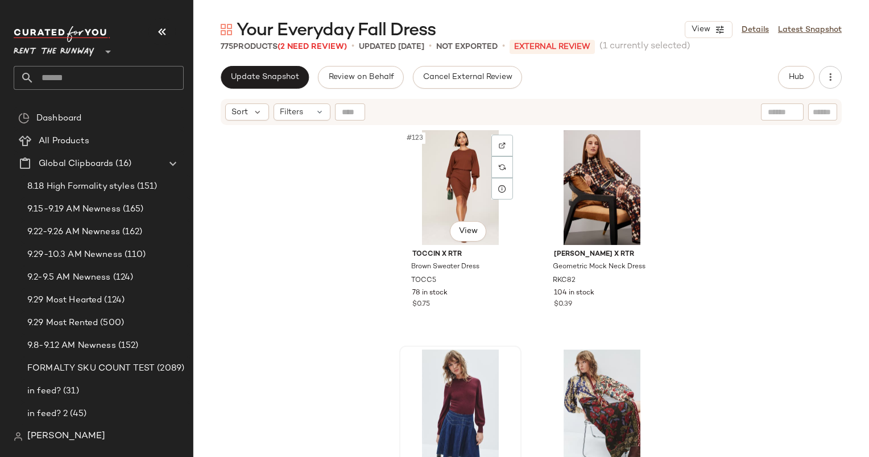
scroll to position [13346, 0]
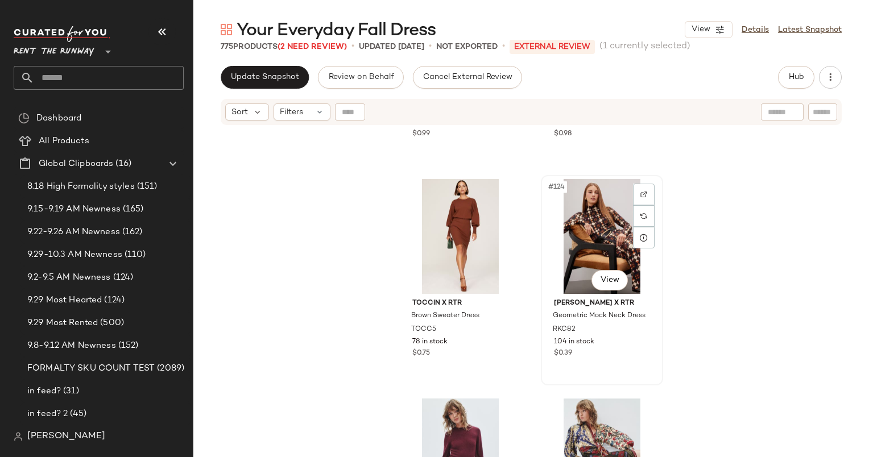
click at [554, 197] on div "#124 View" at bounding box center [602, 236] width 114 height 115
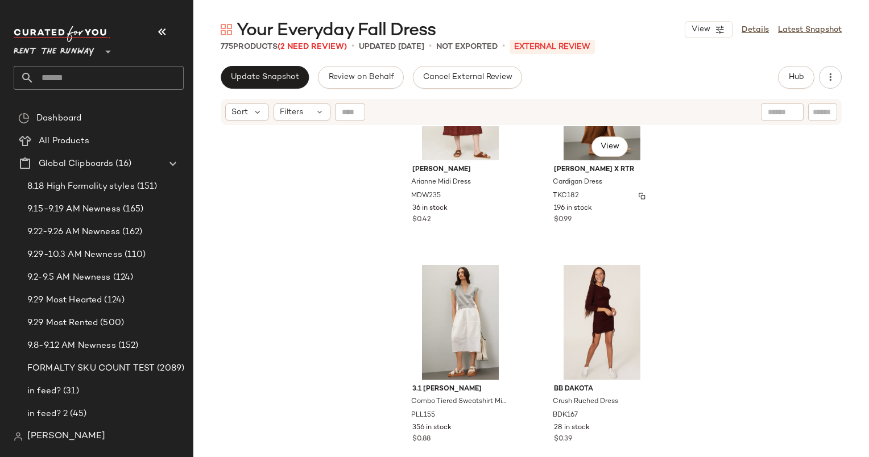
scroll to position [761, 0]
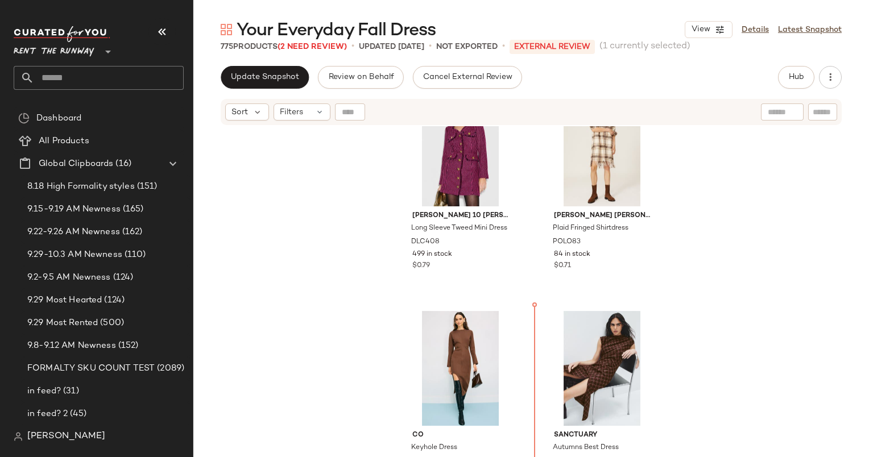
scroll to position [53, 0]
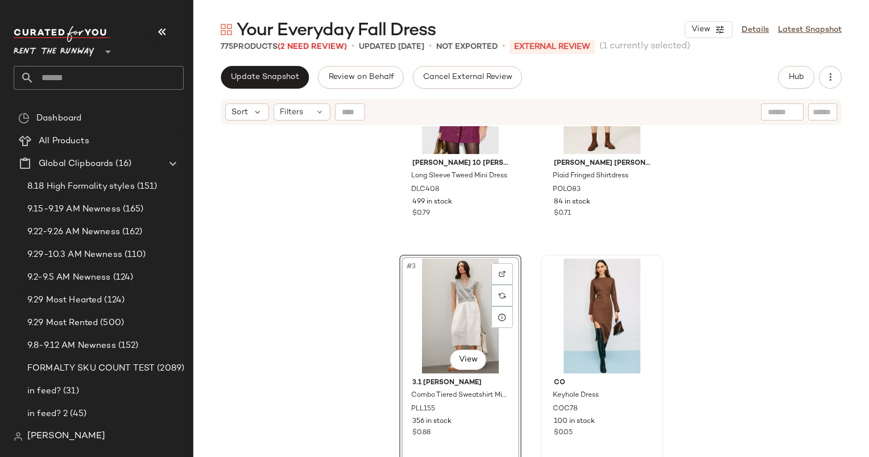
scroll to position [34, 0]
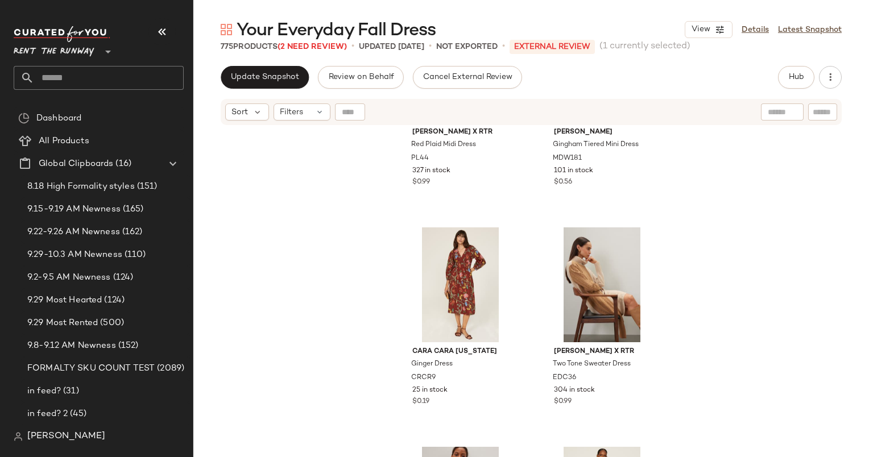
scroll to position [1231, 0]
click at [448, 264] on div "#13 View" at bounding box center [460, 284] width 114 height 115
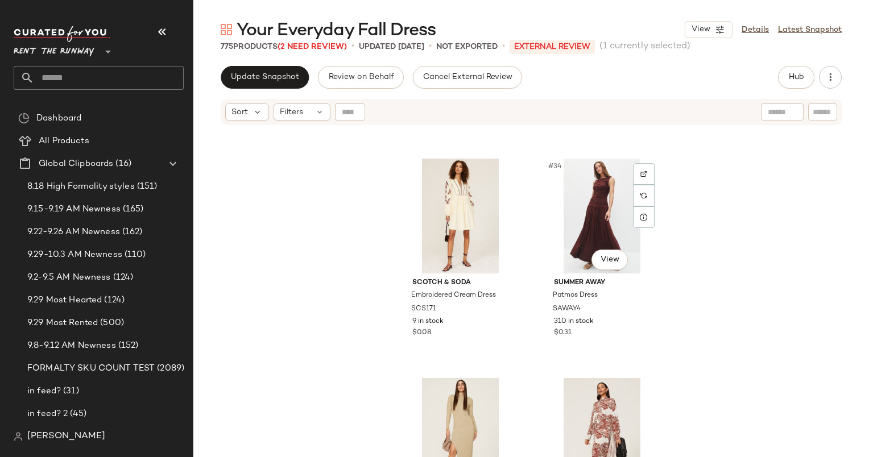
scroll to position [3497, 0]
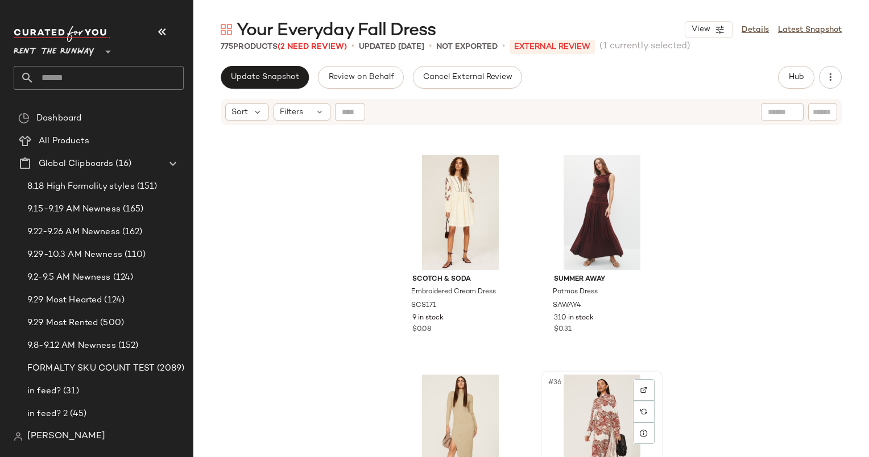
click at [591, 402] on div "#36 View" at bounding box center [602, 432] width 114 height 115
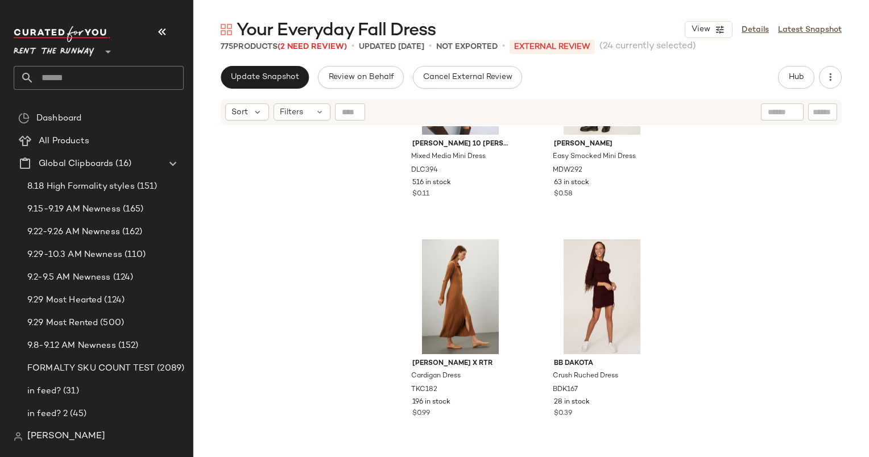
scroll to position [866, 0]
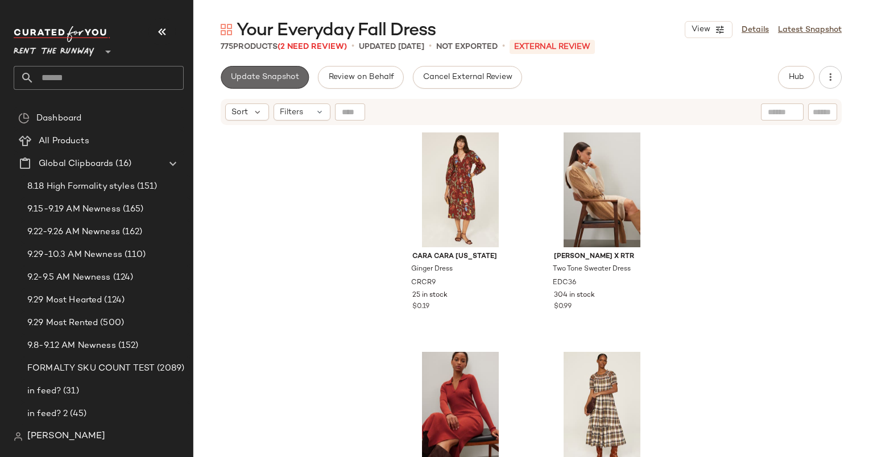
click at [290, 84] on button "Update Snapshot" at bounding box center [265, 77] width 88 height 23
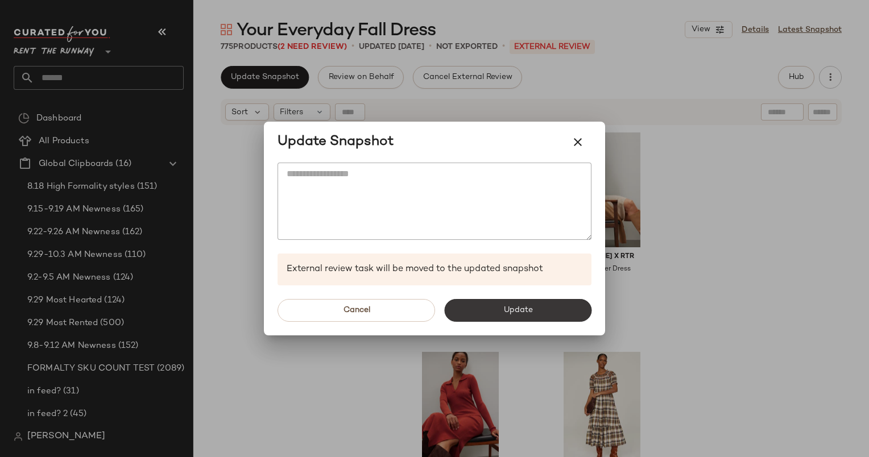
click at [549, 318] on button "Update" at bounding box center [517, 310] width 147 height 23
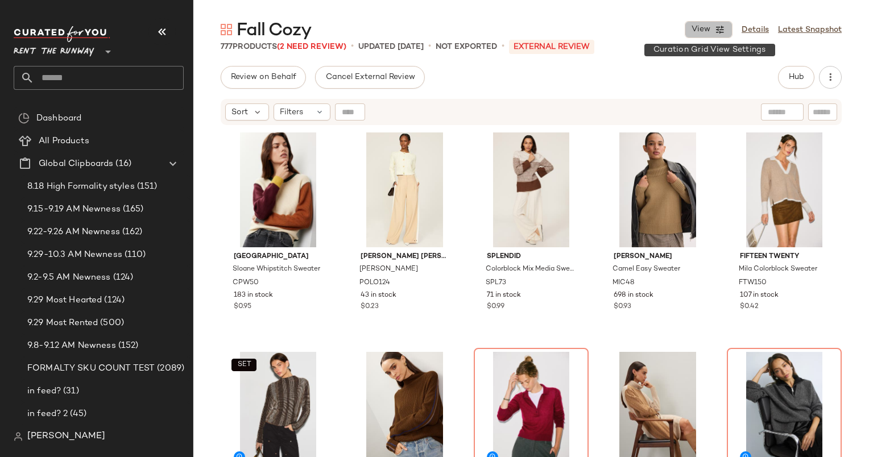
click at [725, 32] on icon "button" at bounding box center [719, 29] width 10 height 10
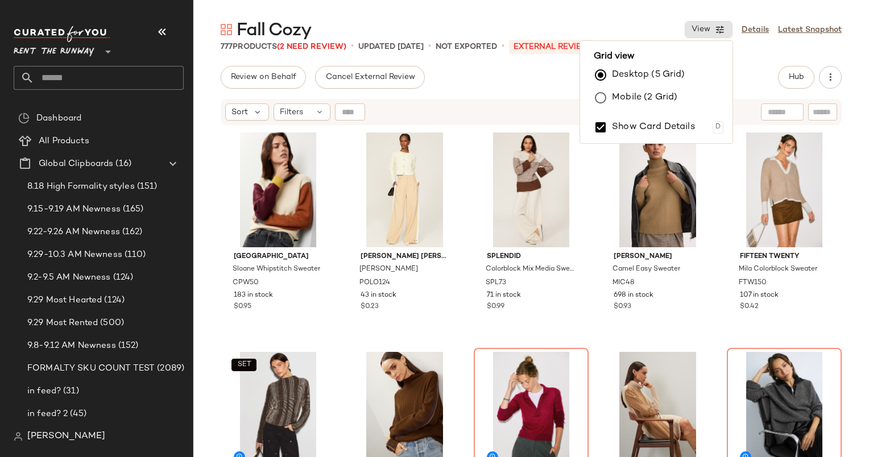
click at [664, 99] on label "Mobile (2 Grid)" at bounding box center [644, 97] width 65 height 23
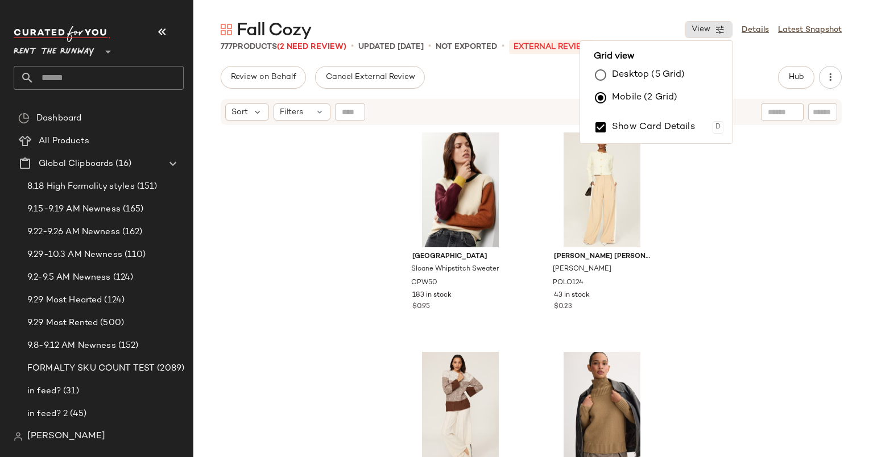
click at [366, 235] on div "[GEOGRAPHIC_DATA] Whipstitch Sweater CPW50 183 in stock $0.95 [PERSON_NAME] [PE…" at bounding box center [530, 305] width 675 height 359
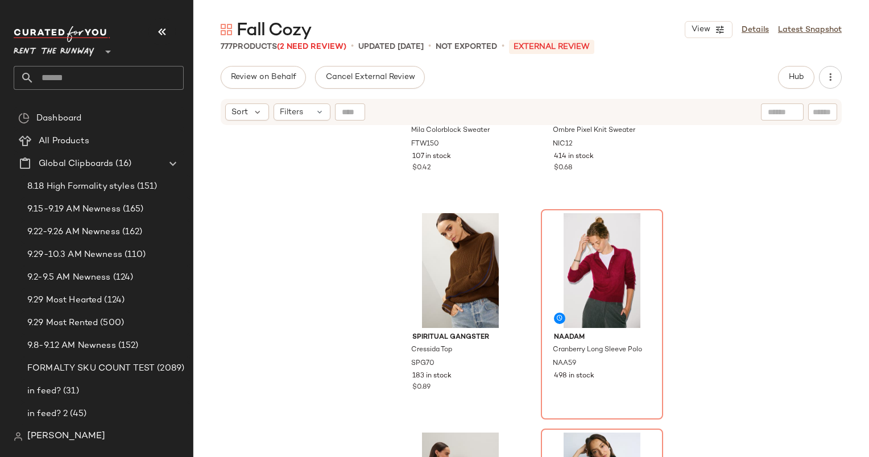
scroll to position [587, 0]
click at [245, 118] on span "Sort" at bounding box center [239, 112] width 16 height 12
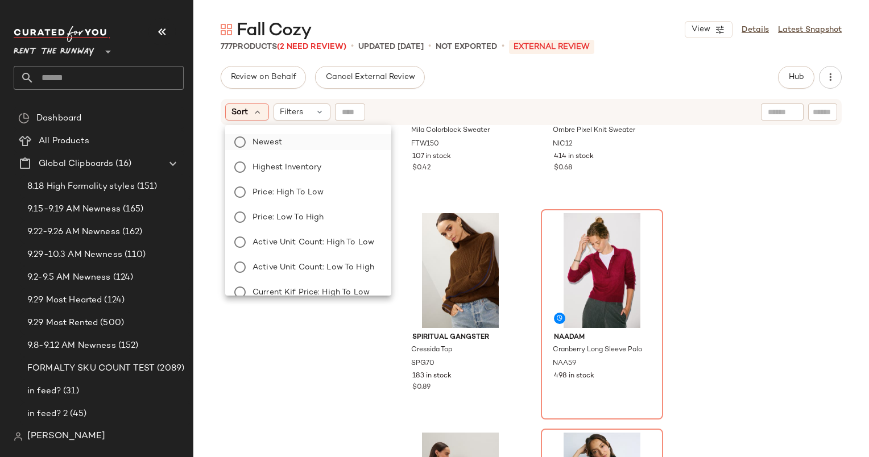
click at [294, 139] on label "Newest" at bounding box center [315, 142] width 134 height 16
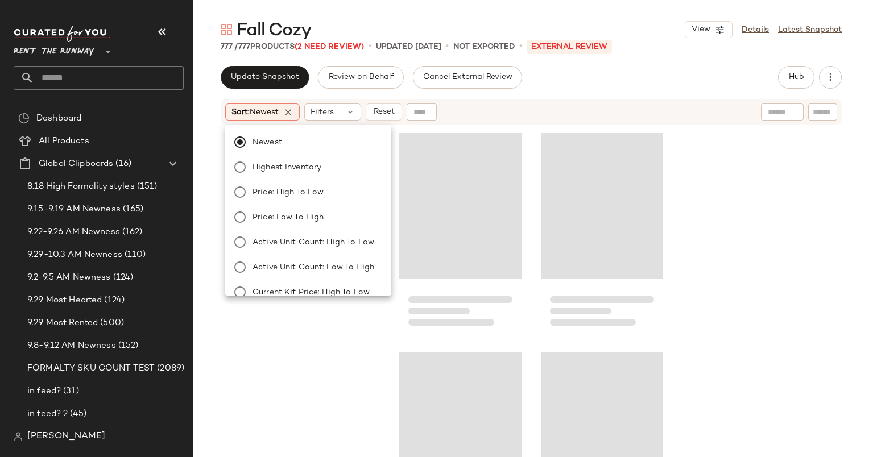
click at [550, 109] on div "Sort: Newest Filters Reset" at bounding box center [457, 111] width 464 height 17
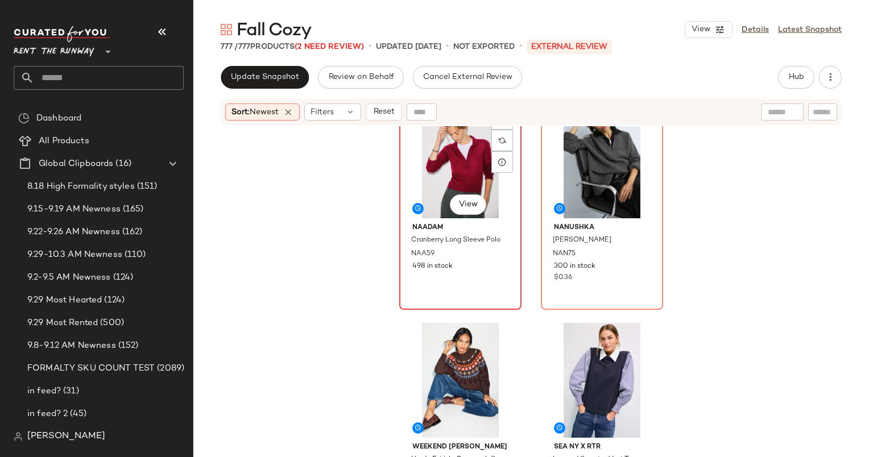
scroll to position [0, 0]
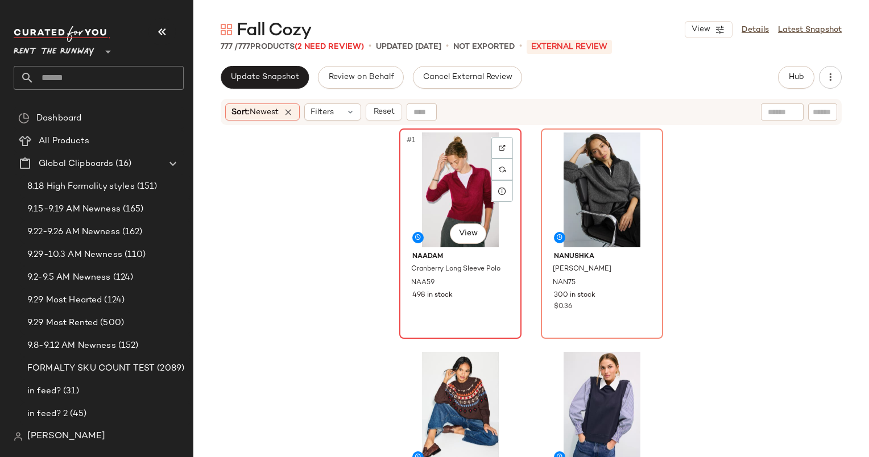
click at [466, 178] on div "#1 View" at bounding box center [460, 189] width 114 height 115
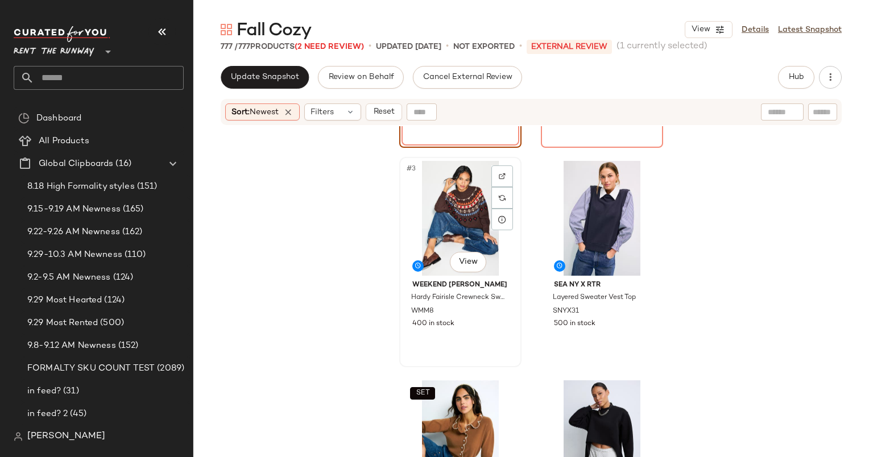
click at [464, 193] on div "#3 View" at bounding box center [460, 218] width 114 height 115
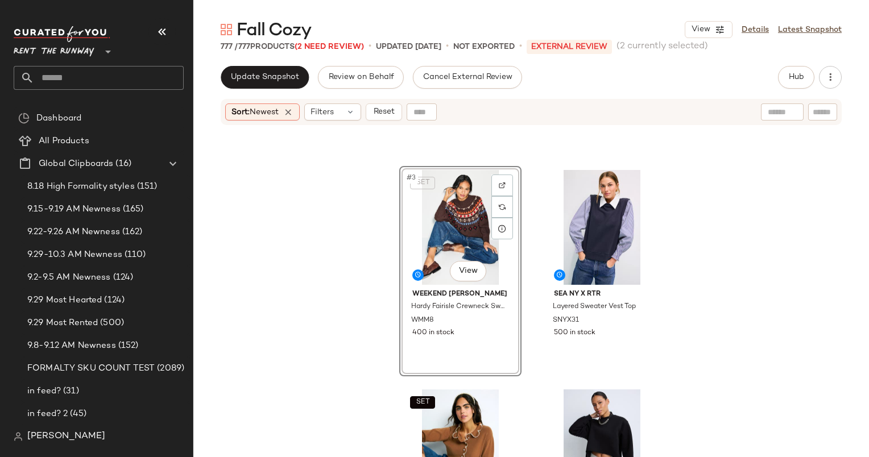
scroll to position [350, 0]
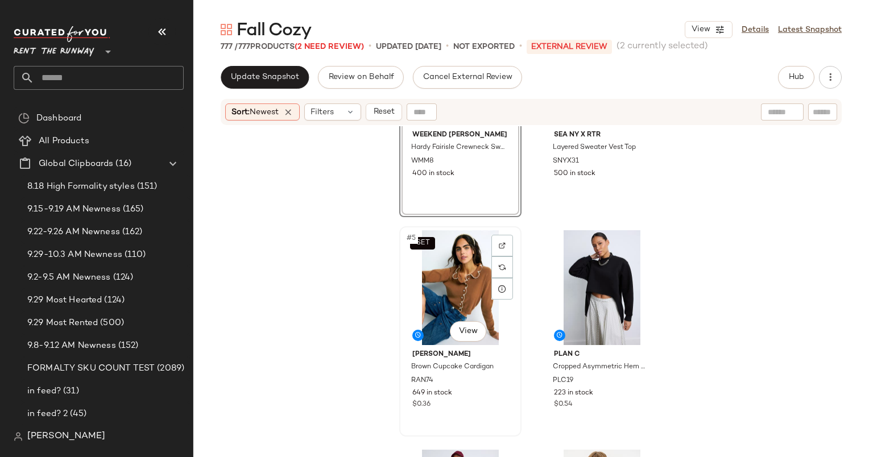
click at [462, 266] on div "SET #5 View" at bounding box center [460, 287] width 114 height 115
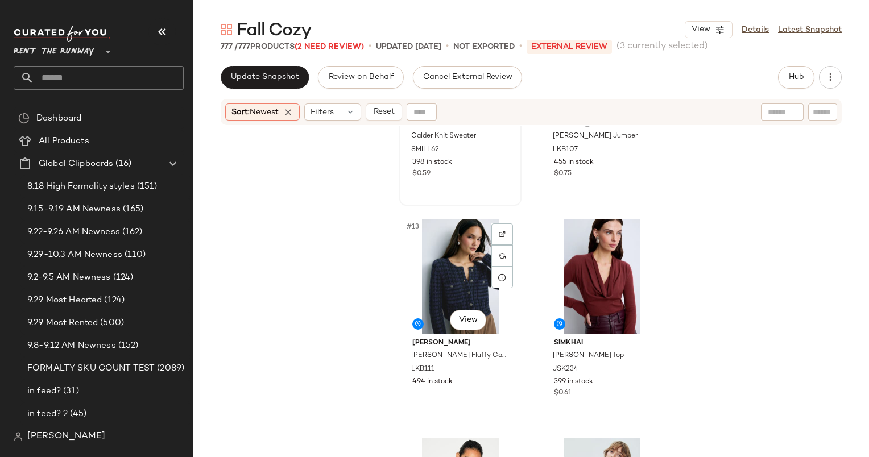
scroll to position [1300, 0]
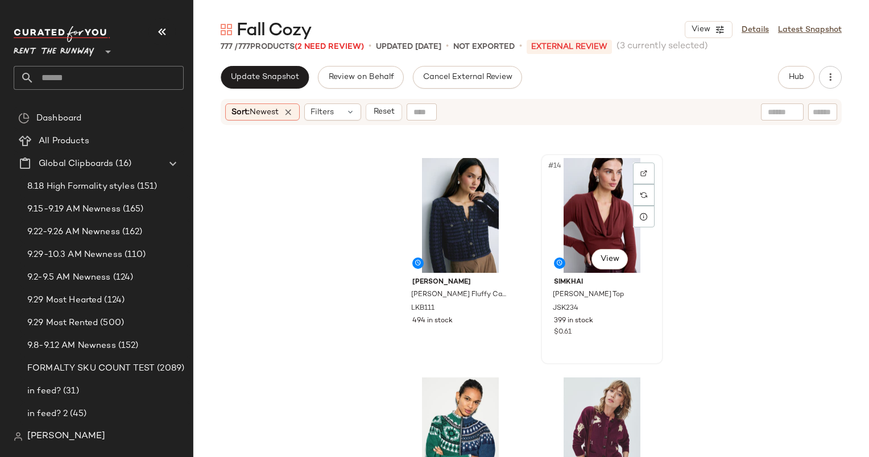
click at [585, 195] on div "#14 View" at bounding box center [602, 215] width 114 height 115
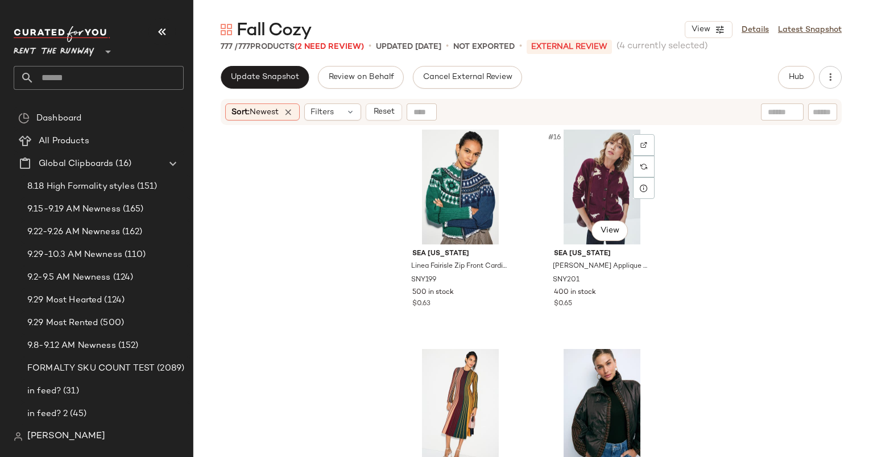
click at [585, 195] on div "#16 View" at bounding box center [602, 187] width 114 height 115
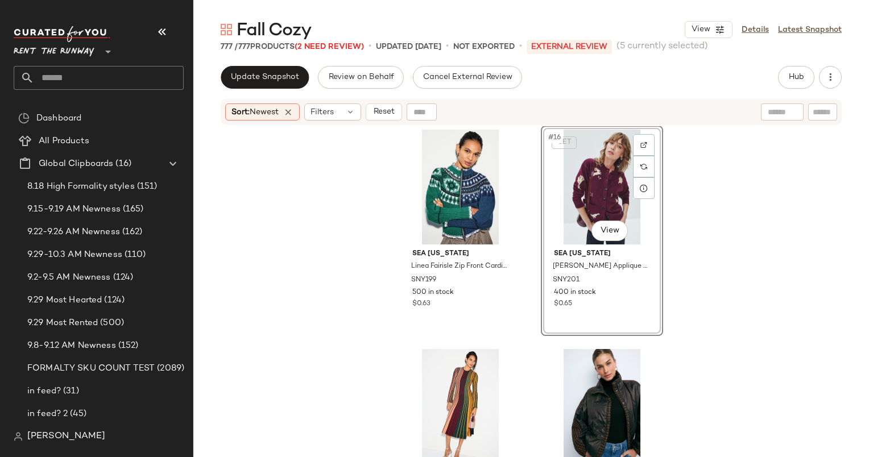
scroll to position [1739, 0]
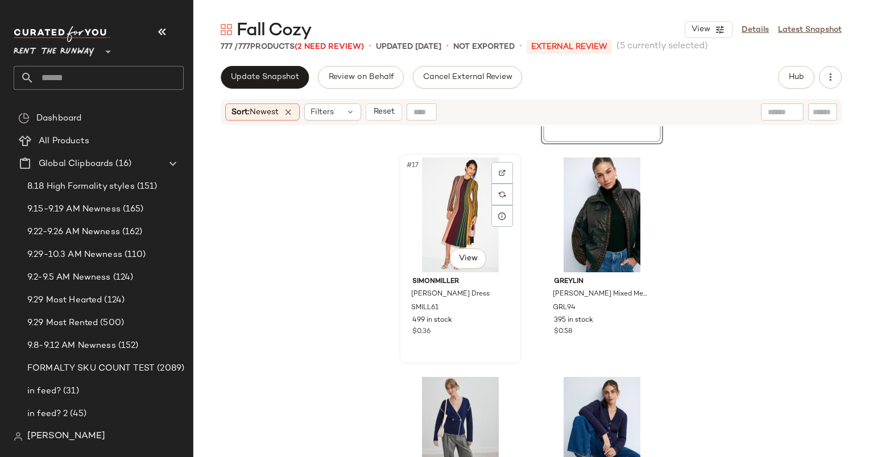
click at [462, 201] on div "#17 View" at bounding box center [460, 214] width 114 height 115
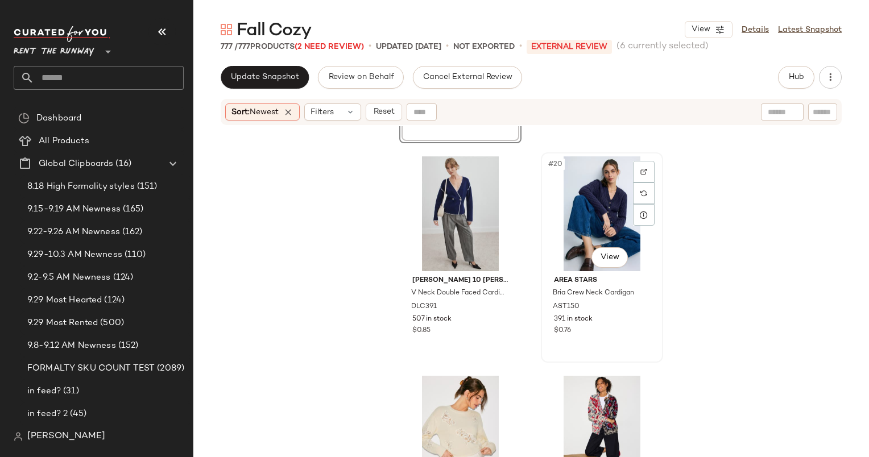
scroll to position [1856, 0]
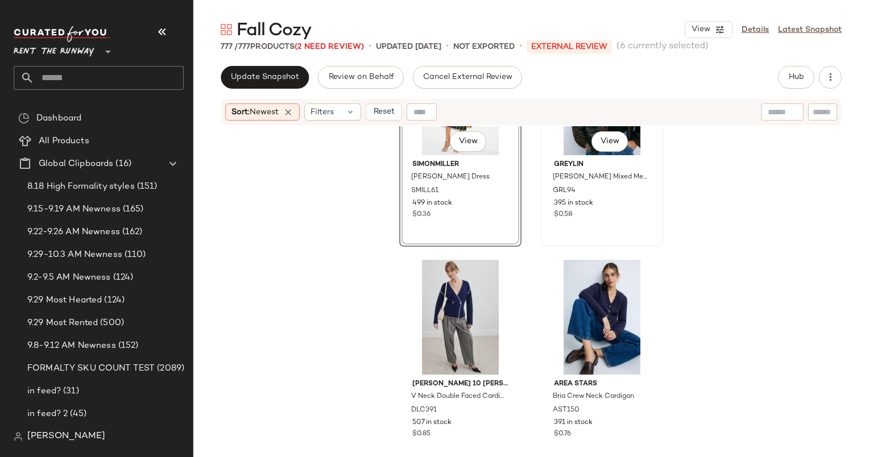
click at [564, 143] on div "#18 View" at bounding box center [602, 97] width 114 height 115
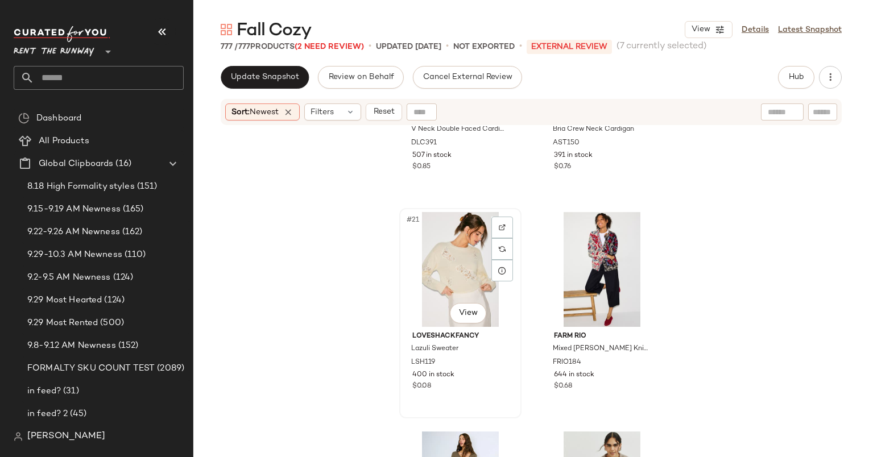
click at [459, 250] on div "#21 View" at bounding box center [460, 269] width 114 height 115
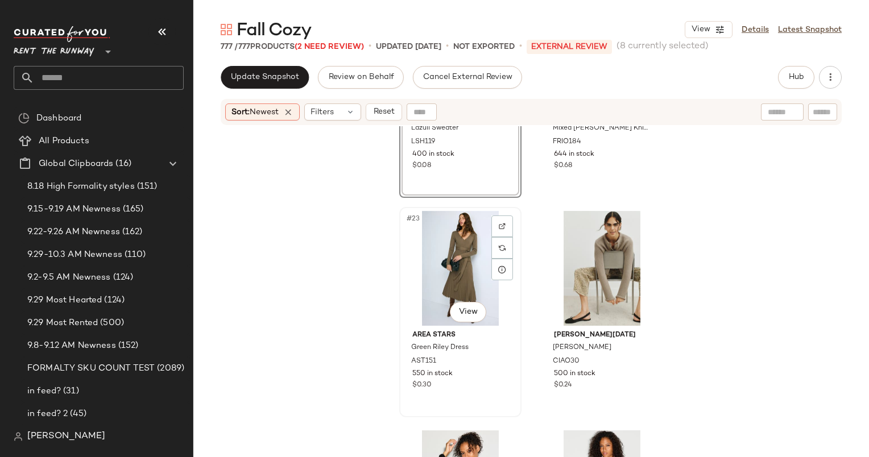
scroll to position [2460, 0]
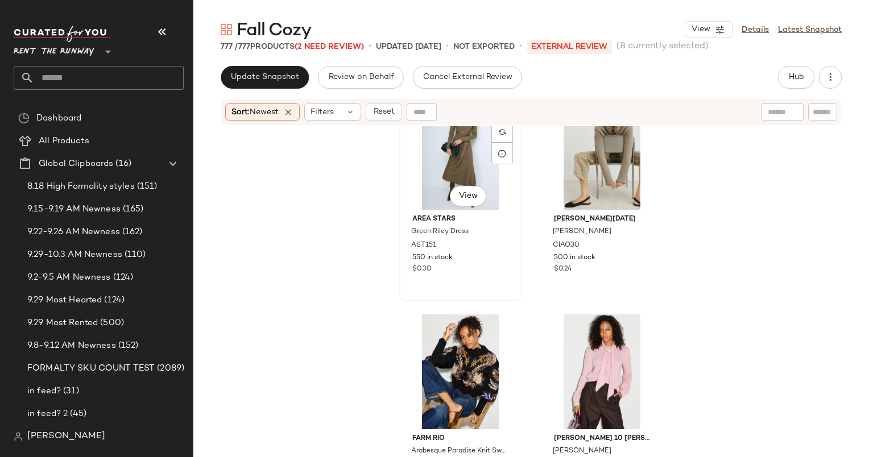
click at [439, 175] on div "#23 View" at bounding box center [460, 152] width 114 height 115
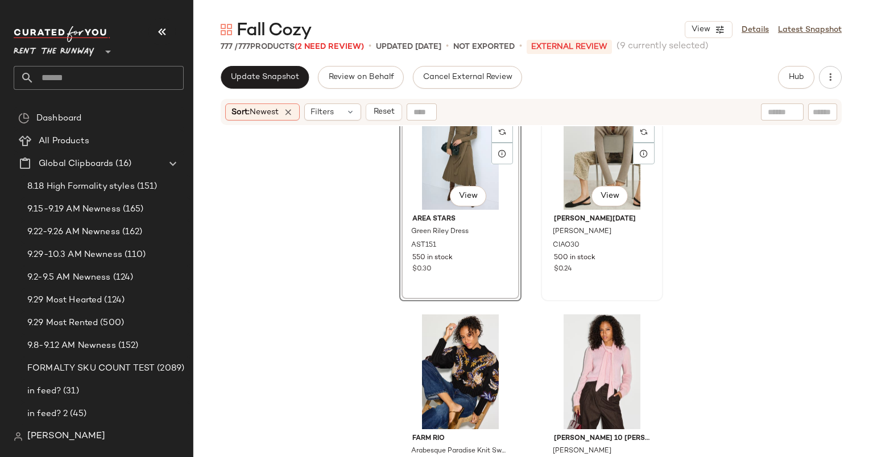
click at [568, 173] on div "#24 View" at bounding box center [602, 152] width 114 height 115
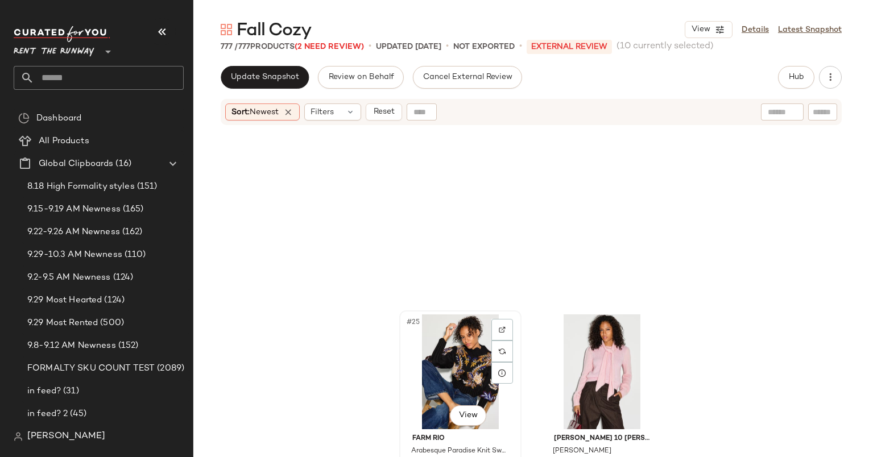
scroll to position [2681, 0]
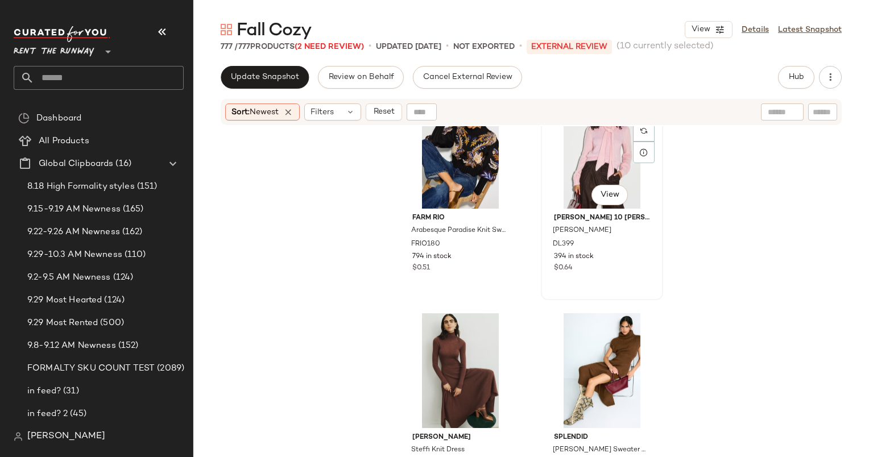
click at [592, 164] on div "#26 View" at bounding box center [602, 151] width 114 height 115
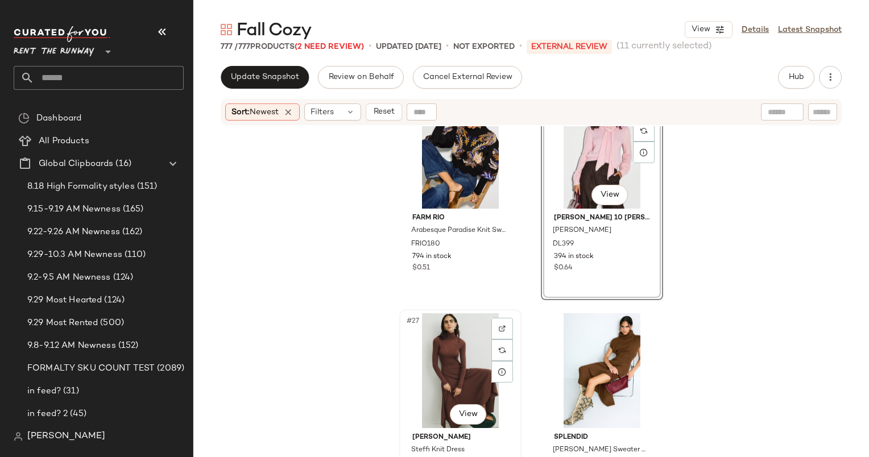
click at [456, 363] on div "#27 View" at bounding box center [460, 370] width 114 height 115
click at [575, 367] on div "#28 View" at bounding box center [602, 370] width 114 height 115
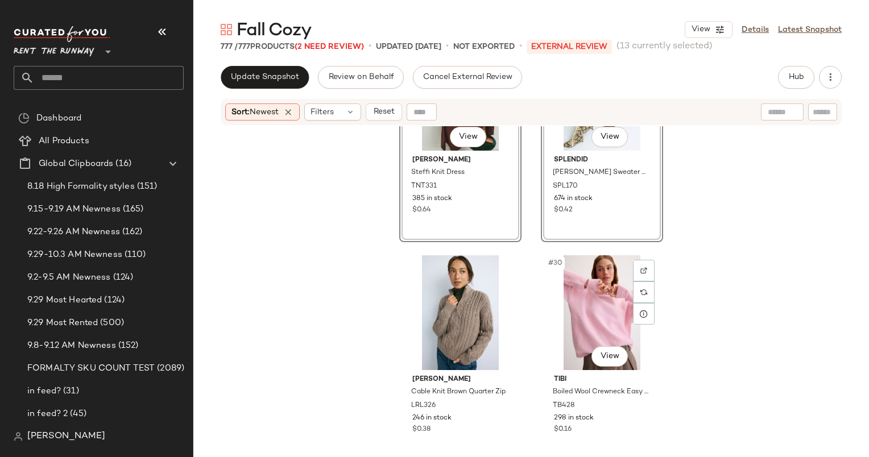
scroll to position [2966, 0]
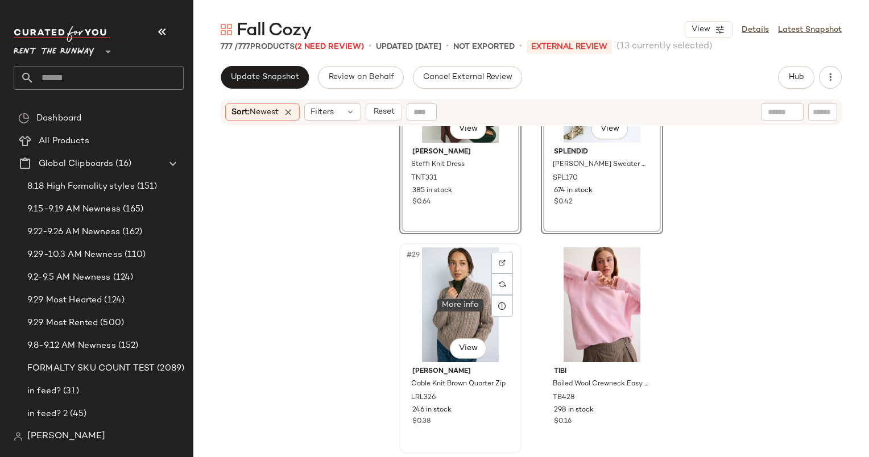
click at [475, 302] on div "#29 View" at bounding box center [460, 304] width 114 height 115
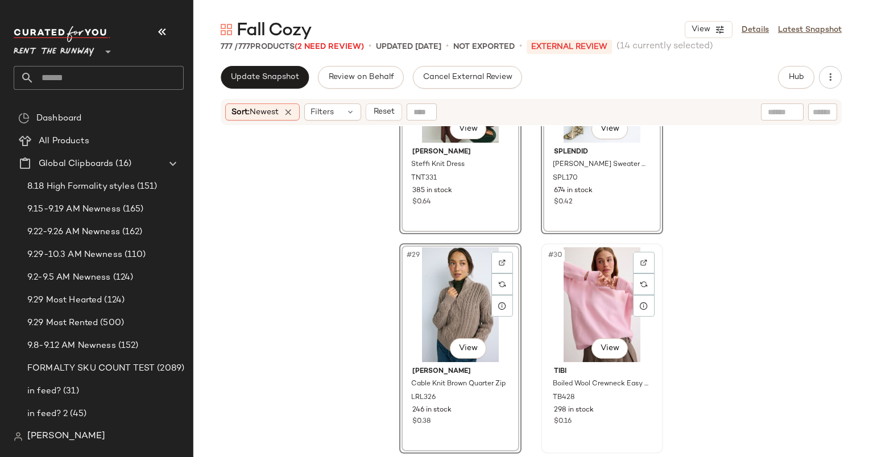
click at [594, 321] on div "#30 View" at bounding box center [602, 304] width 114 height 115
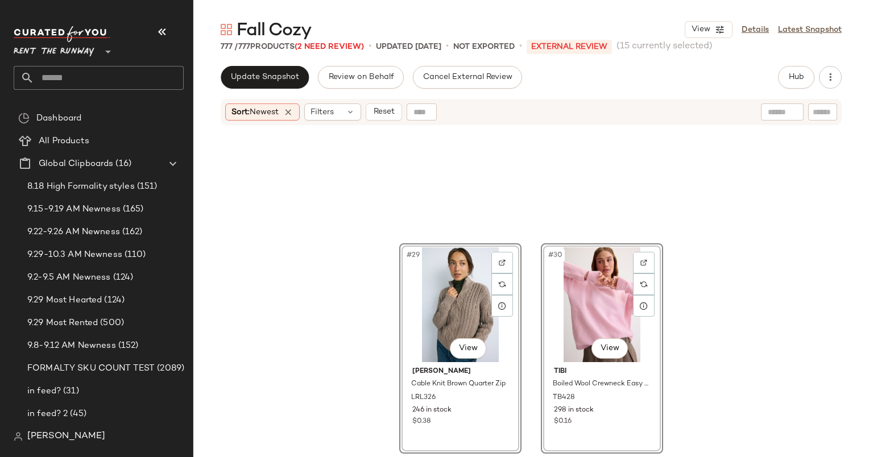
scroll to position [3233, 0]
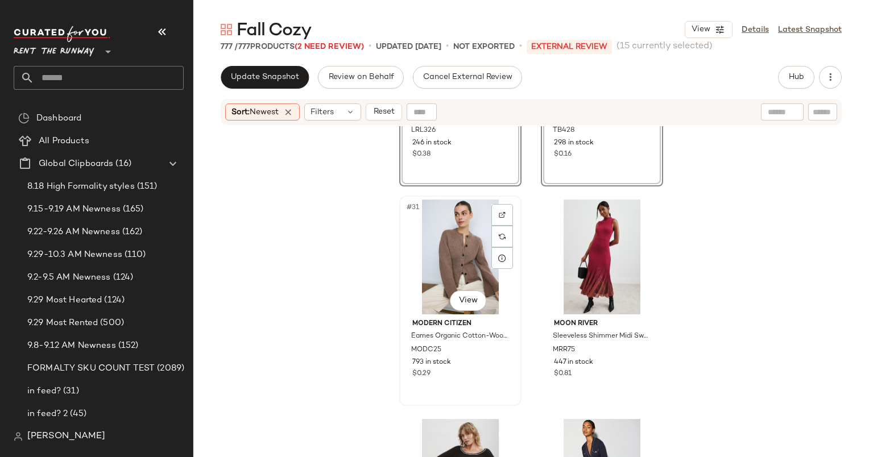
click at [470, 257] on div "#31 View" at bounding box center [460, 257] width 114 height 115
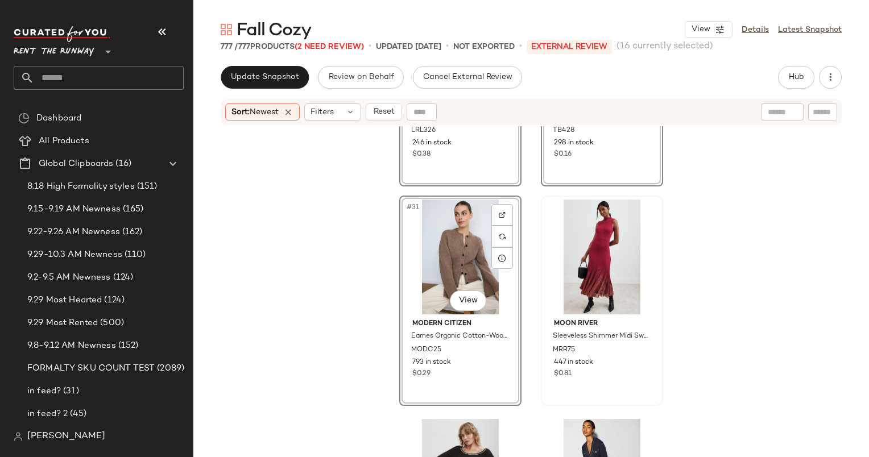
click at [576, 268] on div at bounding box center [602, 257] width 114 height 115
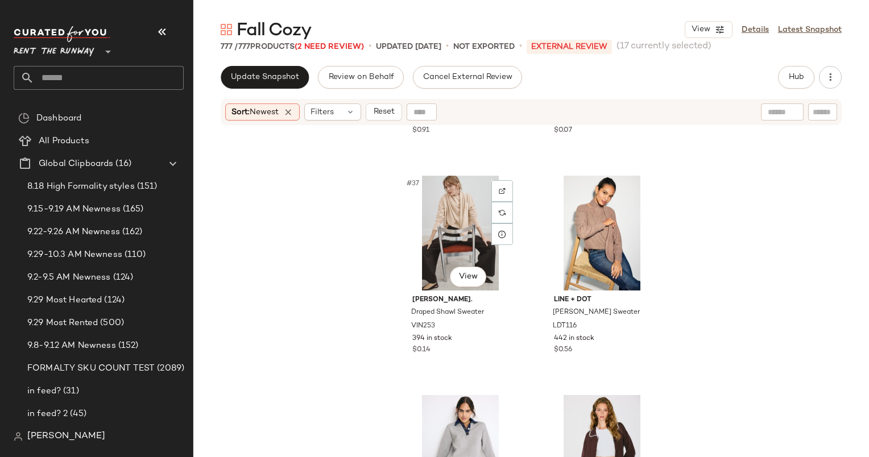
scroll to position [3915, 0]
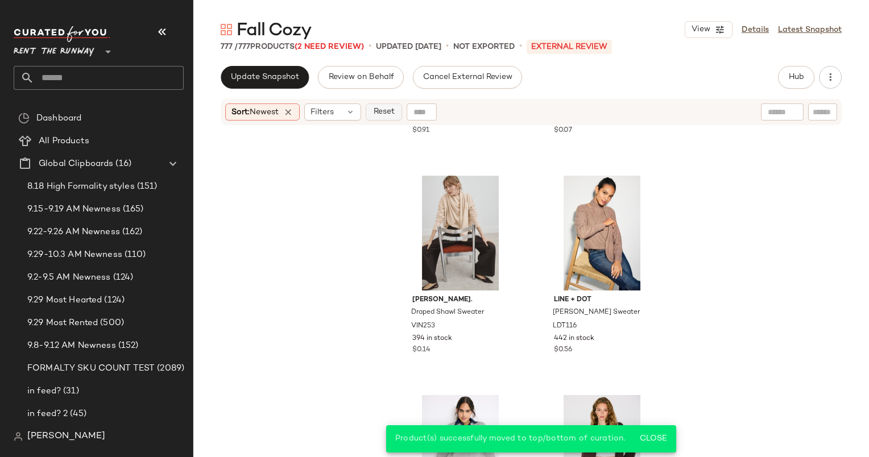
click at [384, 117] on span "Reset" at bounding box center [383, 111] width 22 height 9
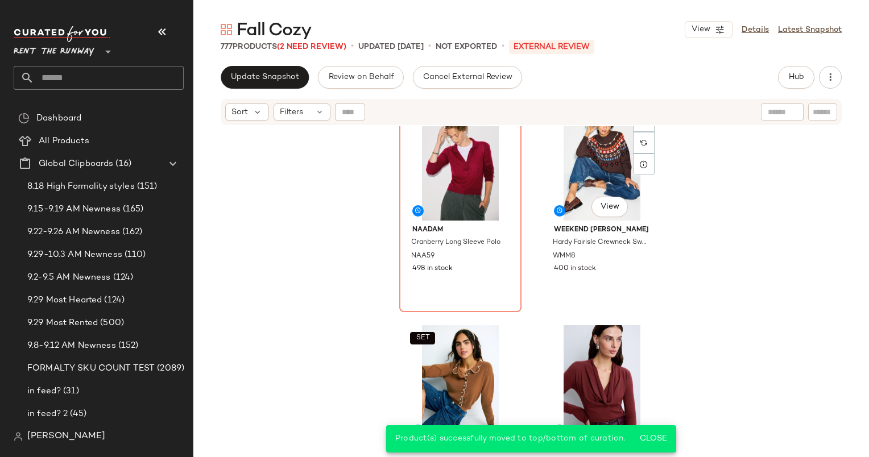
scroll to position [0, 0]
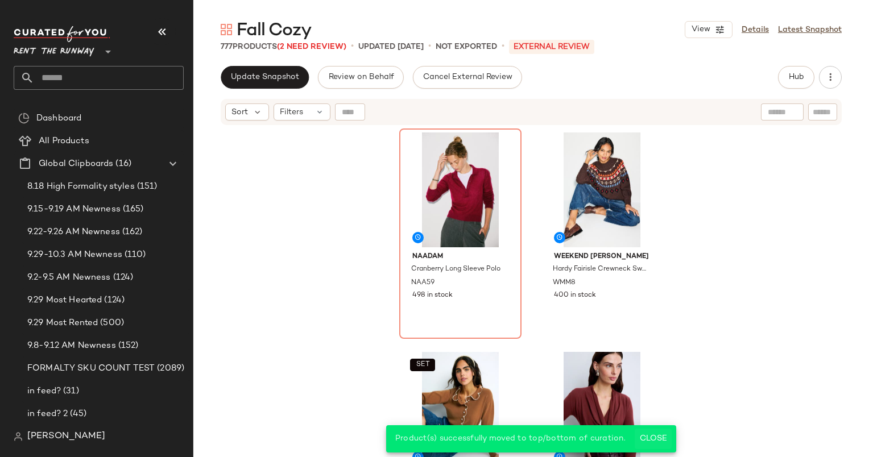
click at [651, 432] on button "Close" at bounding box center [652, 439] width 37 height 20
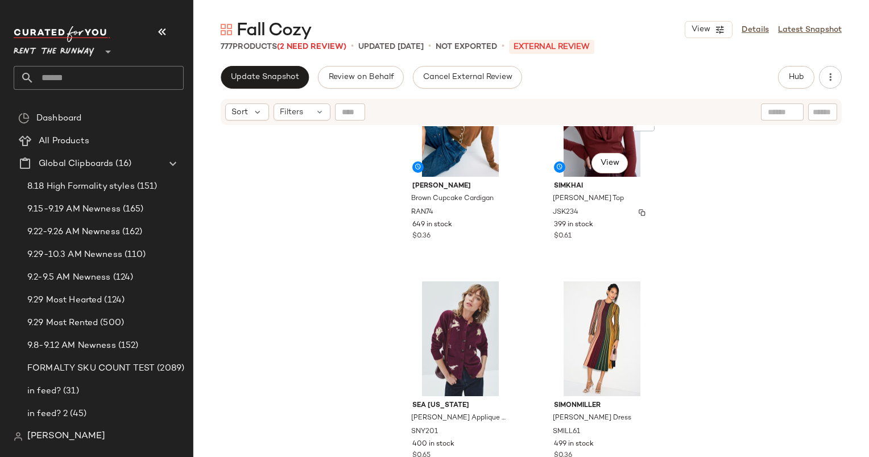
scroll to position [375, 0]
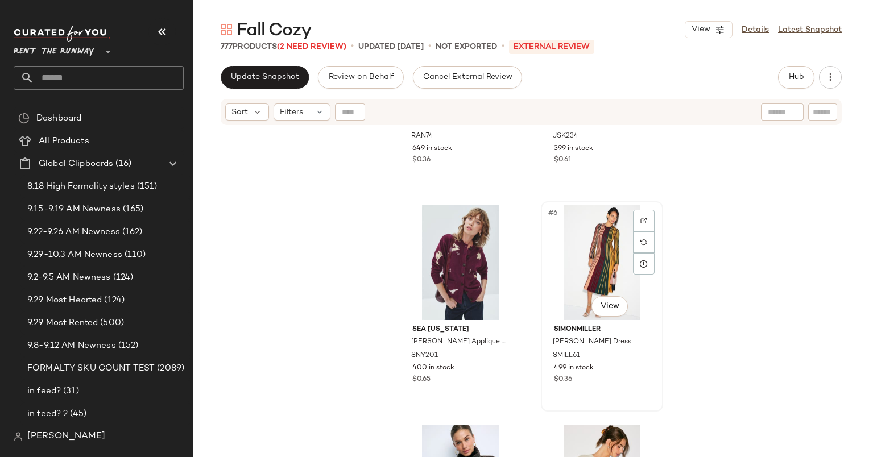
click at [604, 210] on div "#6 View" at bounding box center [602, 262] width 114 height 115
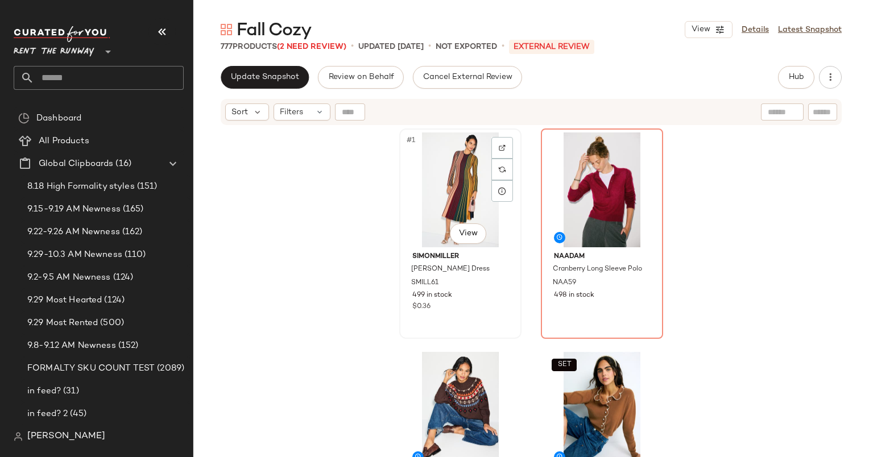
click at [470, 185] on div "#1 View" at bounding box center [460, 189] width 114 height 115
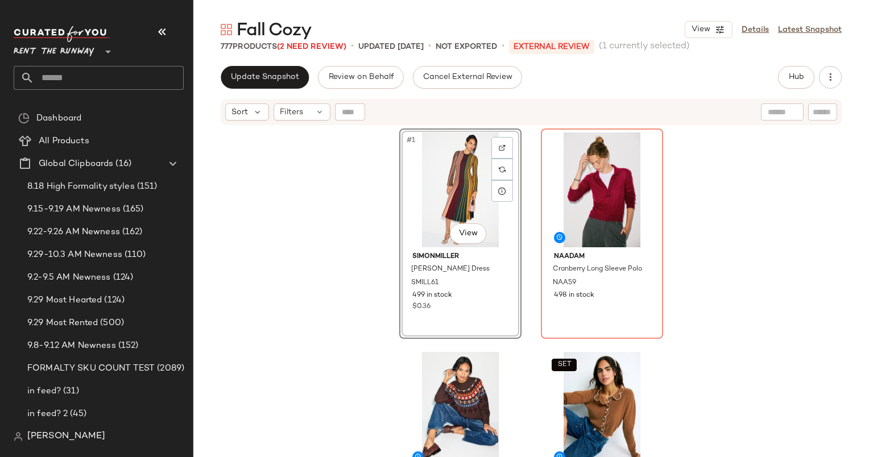
click at [465, 190] on div "#1 View" at bounding box center [460, 189] width 114 height 115
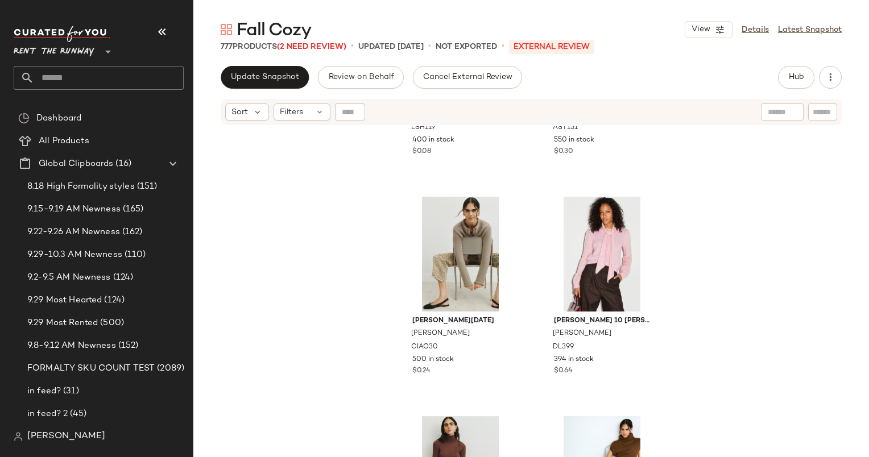
scroll to position [684, 0]
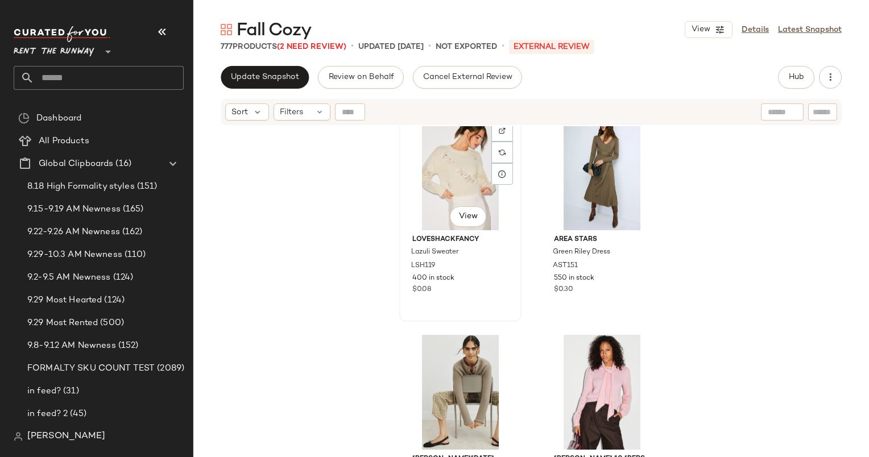
click at [454, 186] on div "#7 View" at bounding box center [460, 172] width 114 height 115
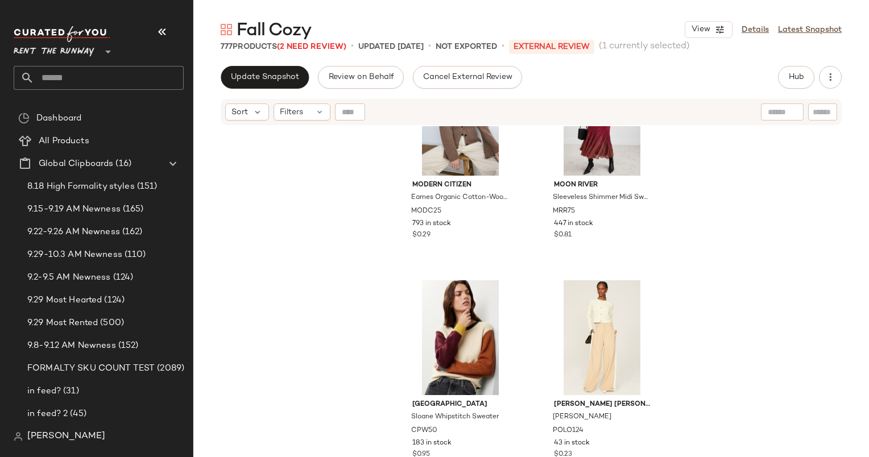
scroll to position [1414, 0]
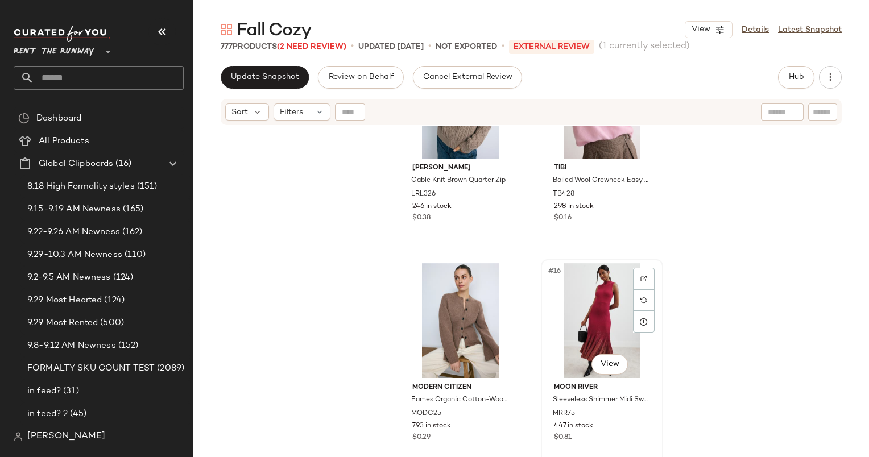
click at [569, 296] on div "#16 View" at bounding box center [602, 320] width 114 height 115
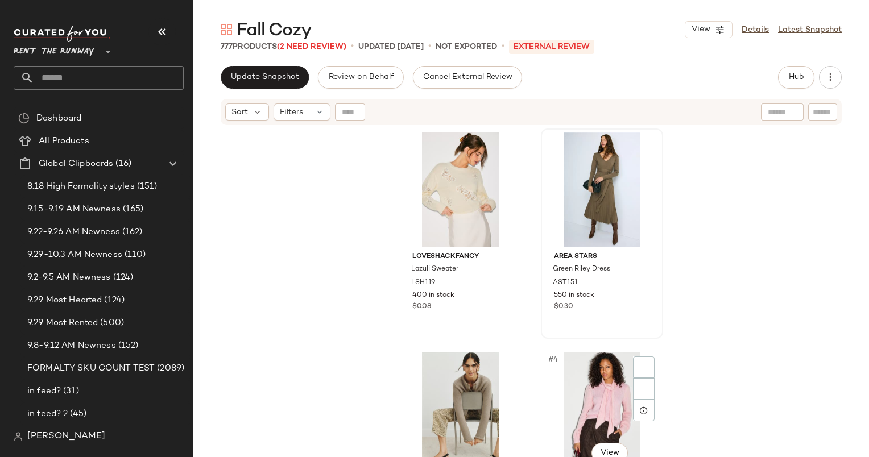
scroll to position [243, 0]
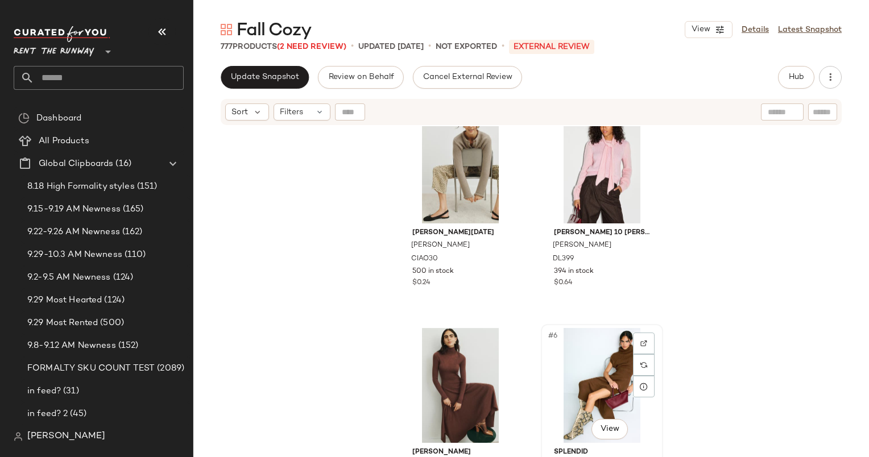
click at [614, 367] on div "#6 View" at bounding box center [602, 385] width 114 height 115
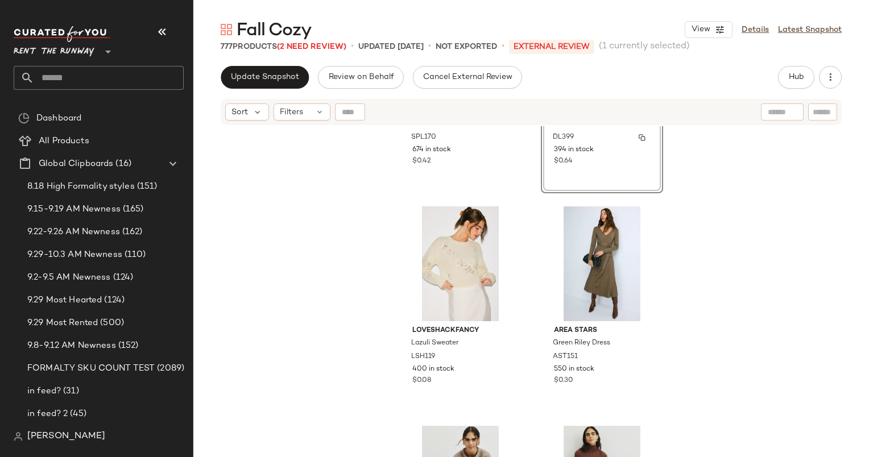
scroll to position [147, 0]
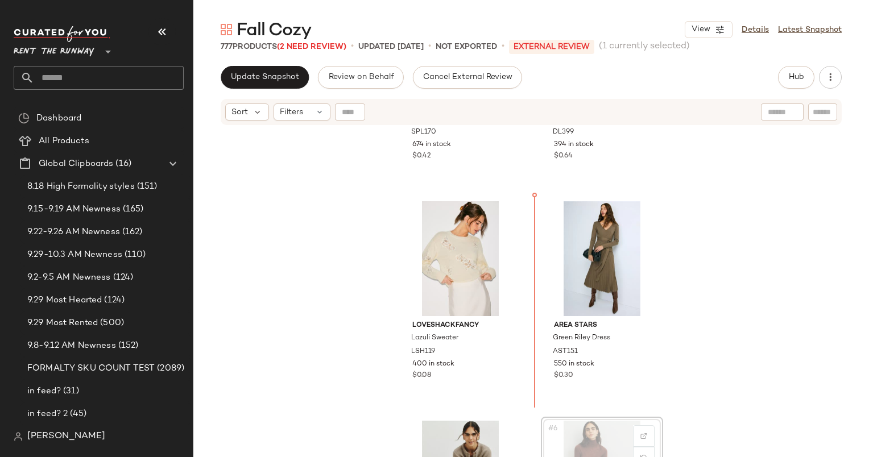
scroll to position [161, 0]
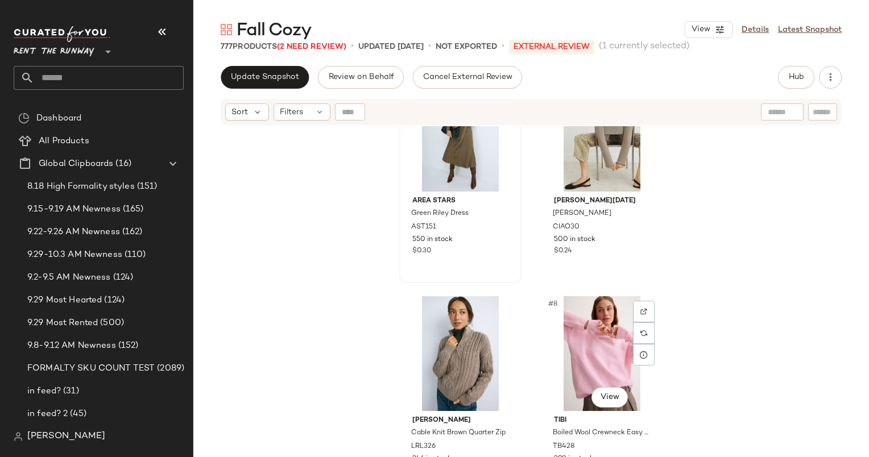
scroll to position [470, 0]
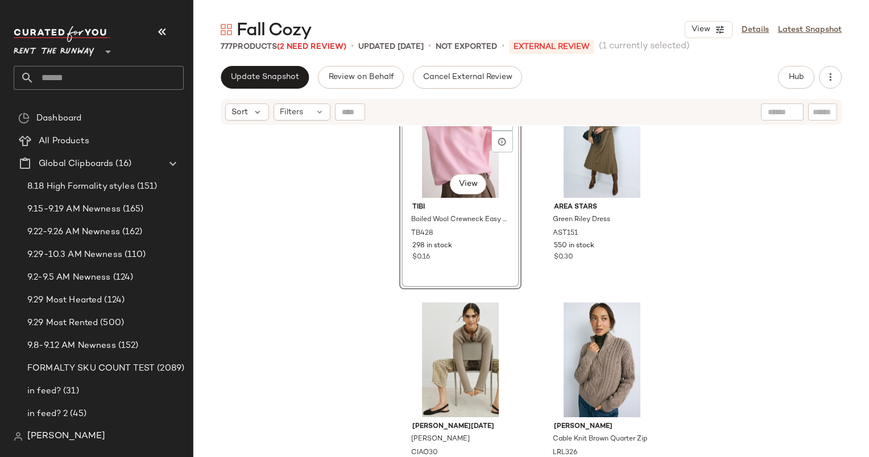
scroll to position [723, 0]
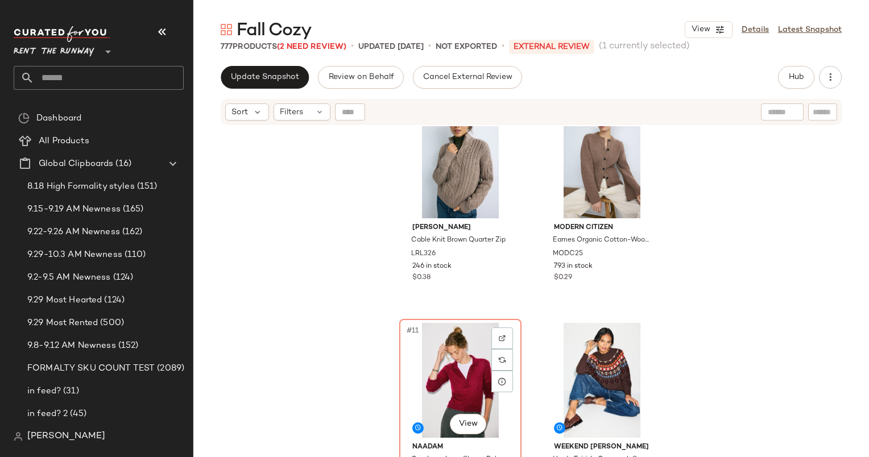
scroll to position [911, 0]
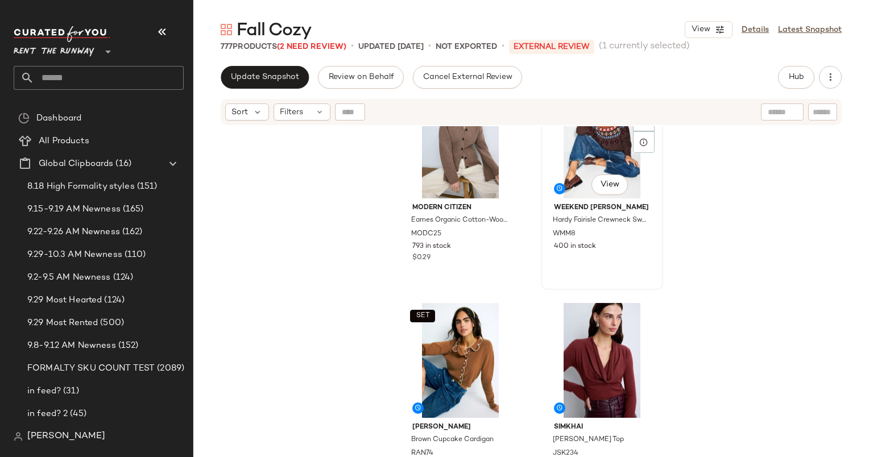
scroll to position [1156, 0]
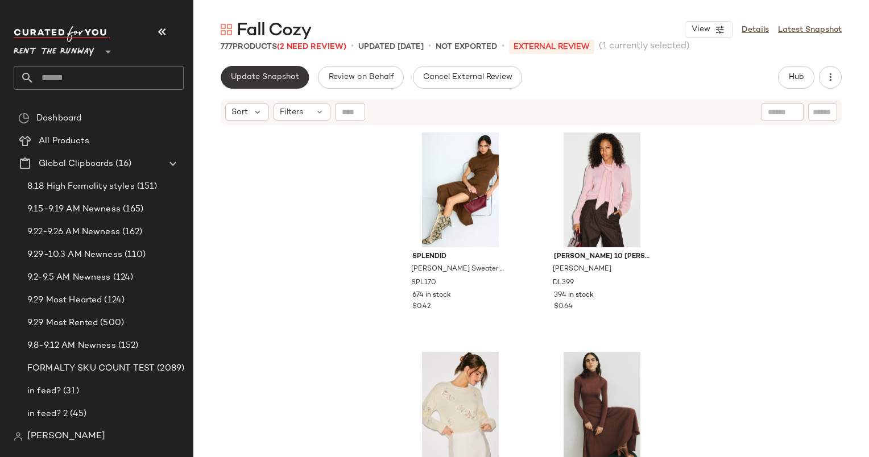
click at [239, 75] on span "Update Snapshot" at bounding box center [264, 77] width 69 height 9
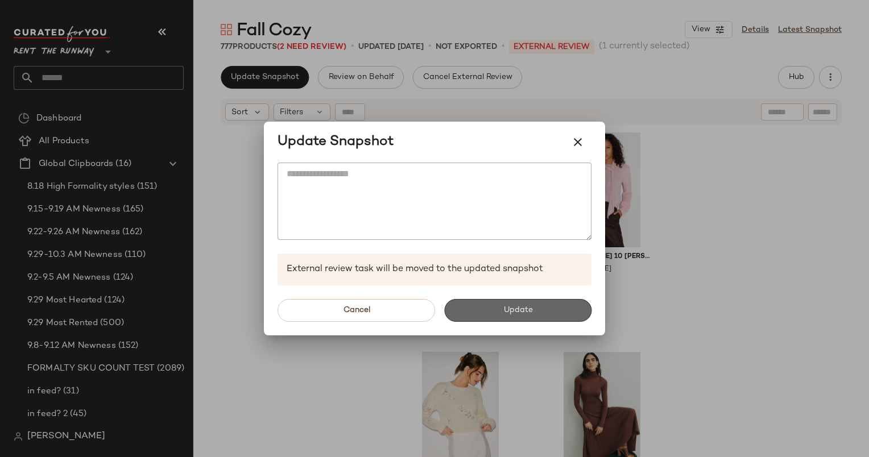
click at [508, 317] on button "Update" at bounding box center [517, 310] width 147 height 23
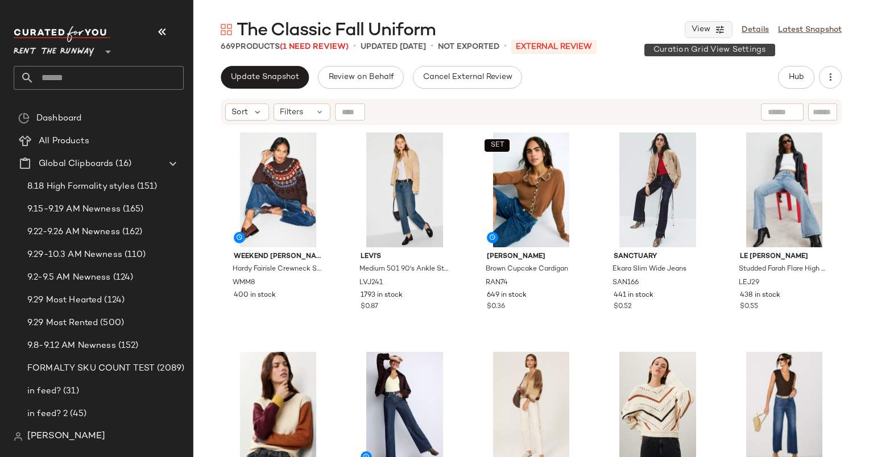
click at [713, 34] on button "View" at bounding box center [708, 29] width 48 height 17
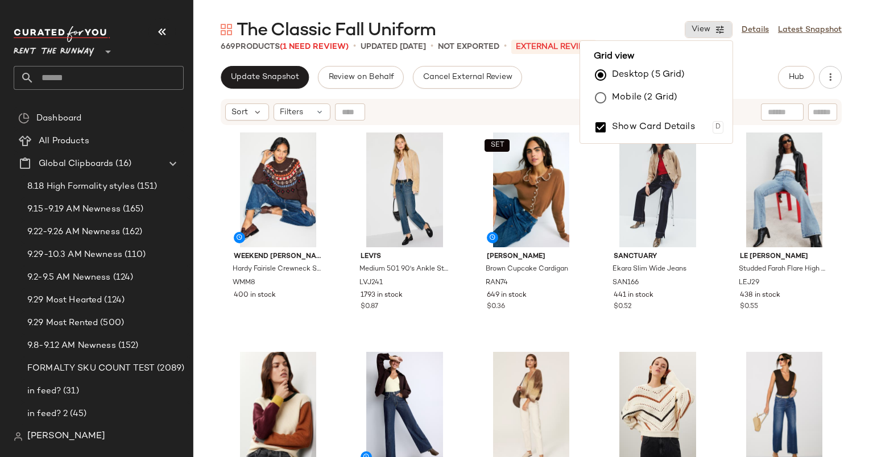
click at [616, 102] on label "Mobile (2 Grid)" at bounding box center [644, 97] width 65 height 23
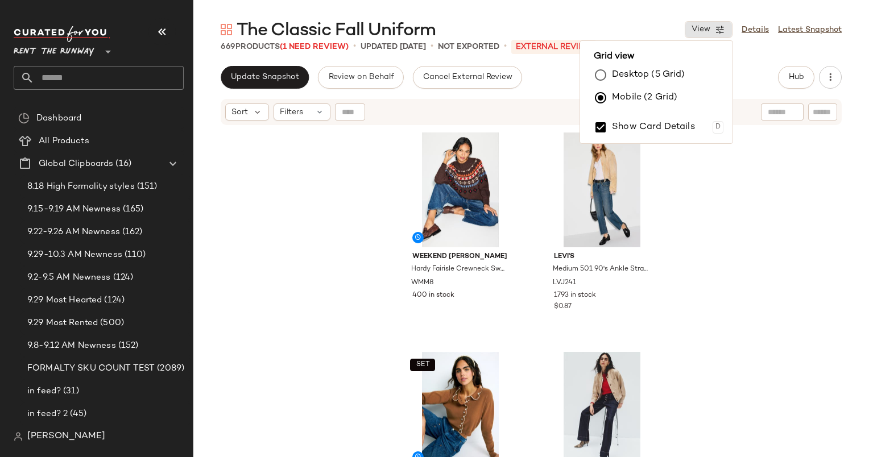
click at [595, 20] on div "The Classic Fall Uniform View Details Latest Snapshot" at bounding box center [530, 29] width 675 height 23
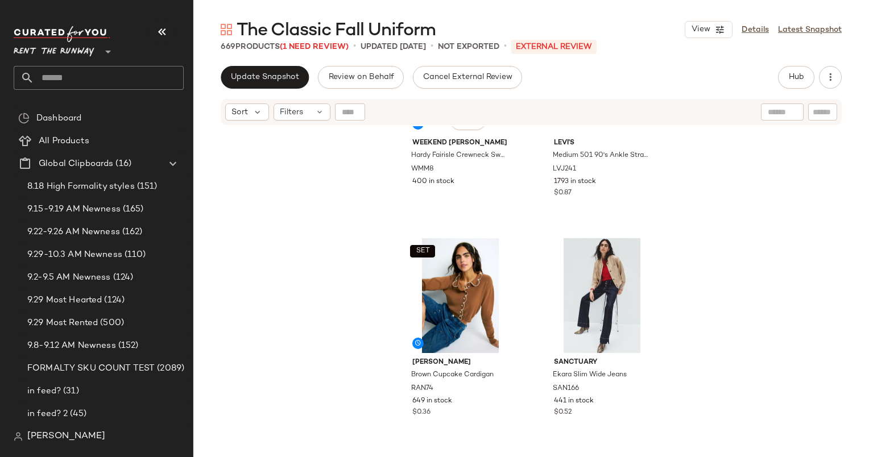
scroll to position [82, 0]
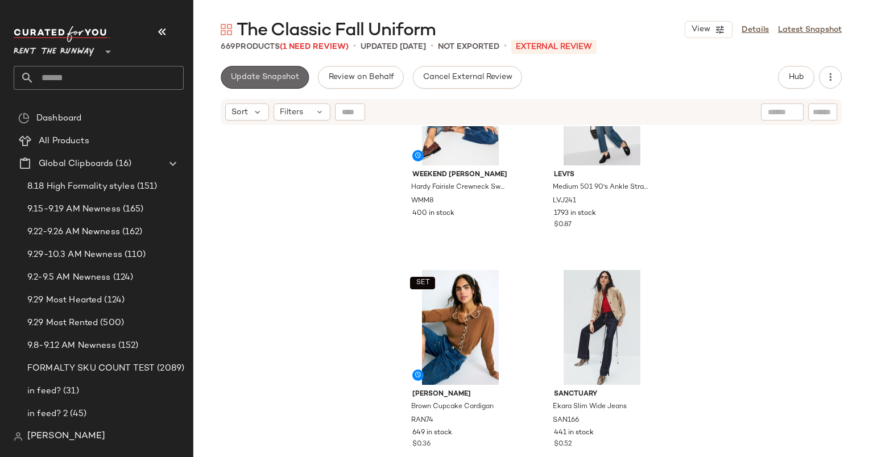
click at [263, 82] on button "Update Snapshot" at bounding box center [265, 77] width 88 height 23
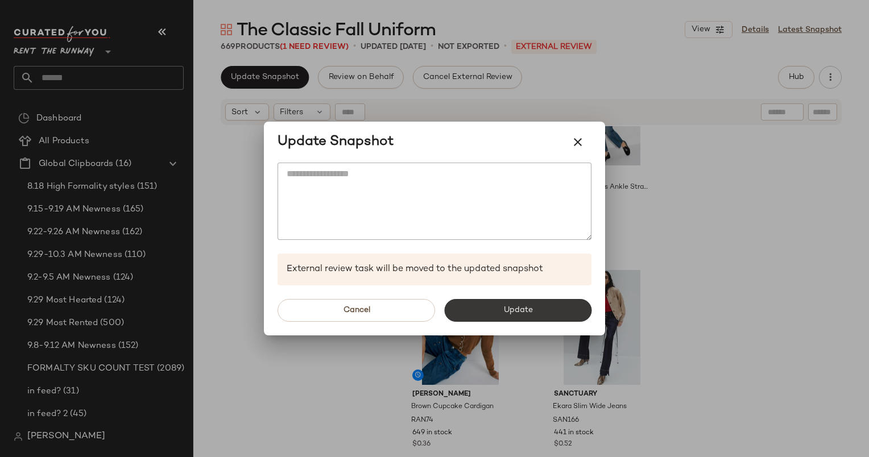
click at [468, 304] on button "Update" at bounding box center [517, 310] width 147 height 23
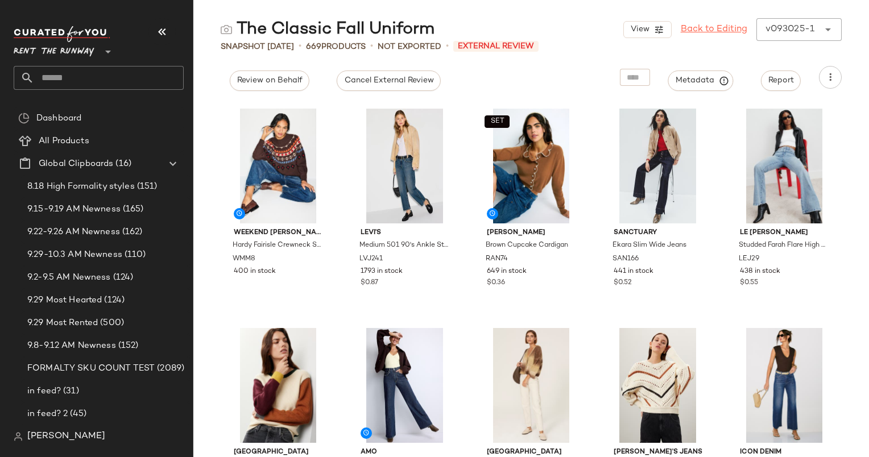
click at [720, 30] on link "Back to Editing" at bounding box center [713, 30] width 67 height 14
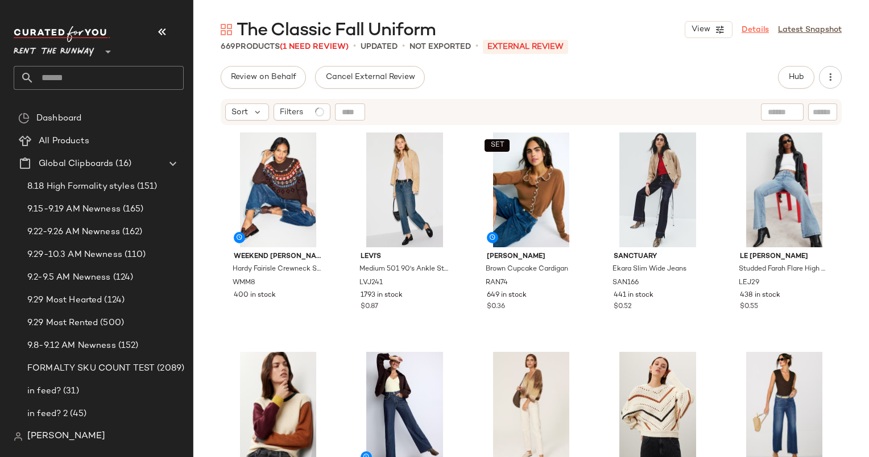
click at [756, 30] on link "Details" at bounding box center [754, 30] width 27 height 12
click at [809, 31] on link "Latest Snapshot" at bounding box center [810, 30] width 64 height 12
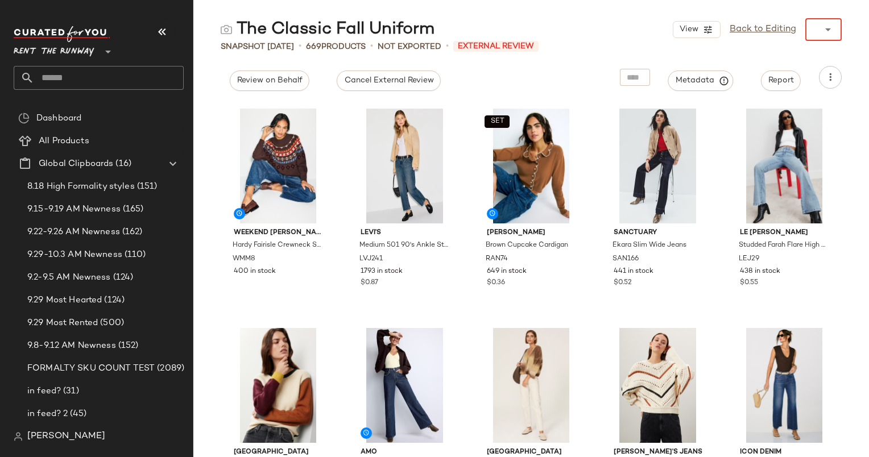
click at [766, 28] on div "View Back to Editing ******" at bounding box center [756, 29] width 169 height 23
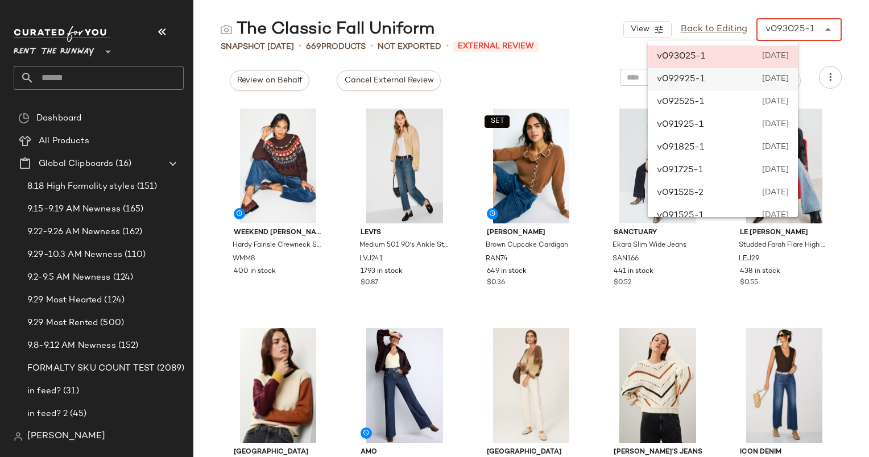
click at [715, 84] on div "v092925-1 [DATE]" at bounding box center [722, 79] width 150 height 23
type input "******"
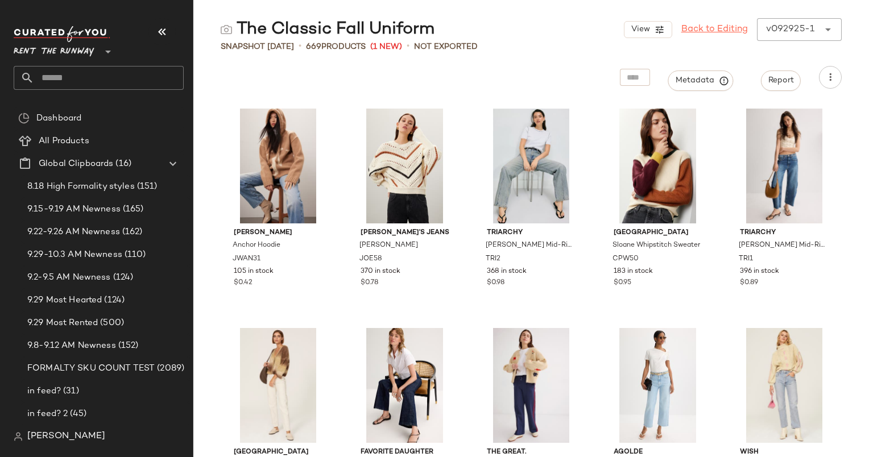
click at [692, 27] on link "Back to Editing" at bounding box center [714, 30] width 67 height 14
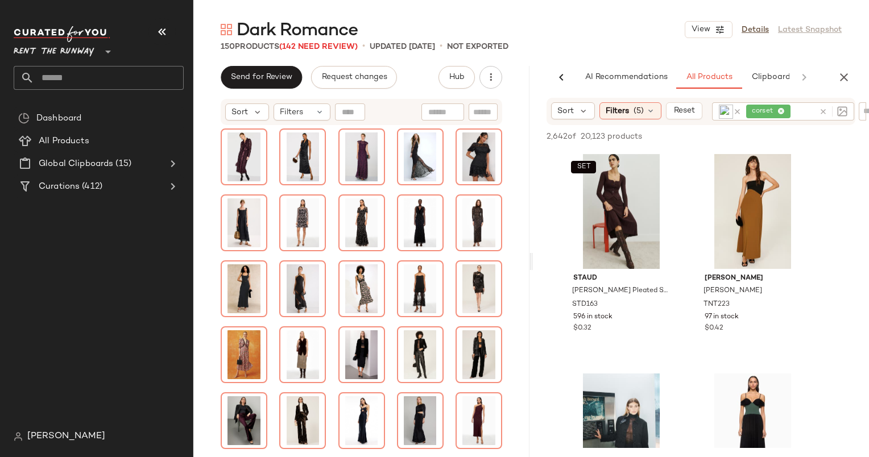
scroll to position [678, 0]
